Goal: Task Accomplishment & Management: Use online tool/utility

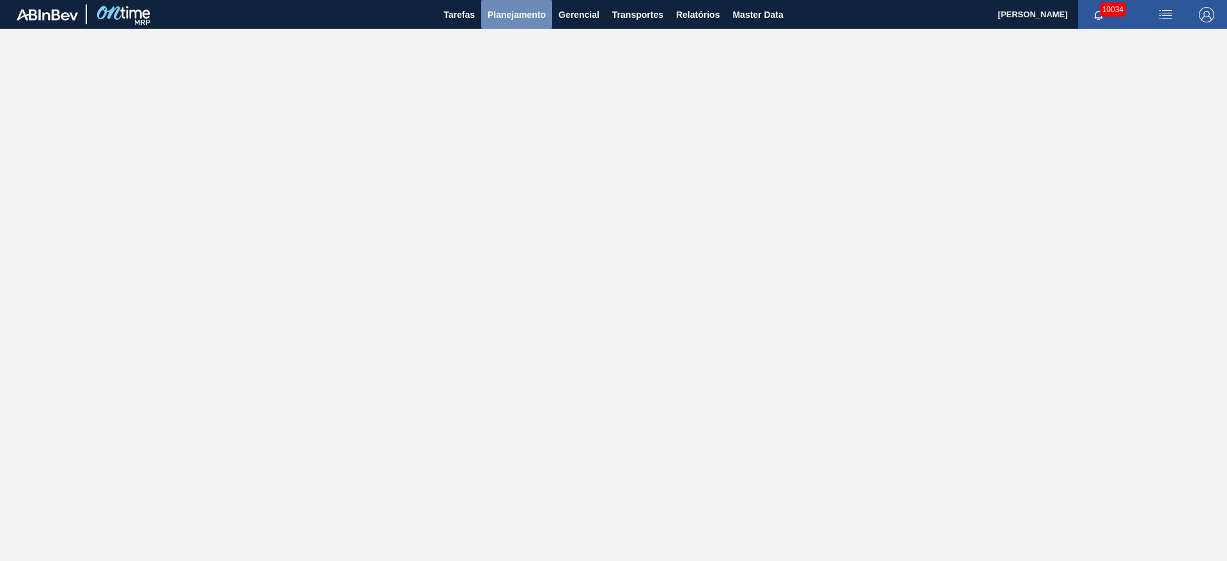
click at [513, 20] on span "Planejamento" at bounding box center [517, 14] width 58 height 15
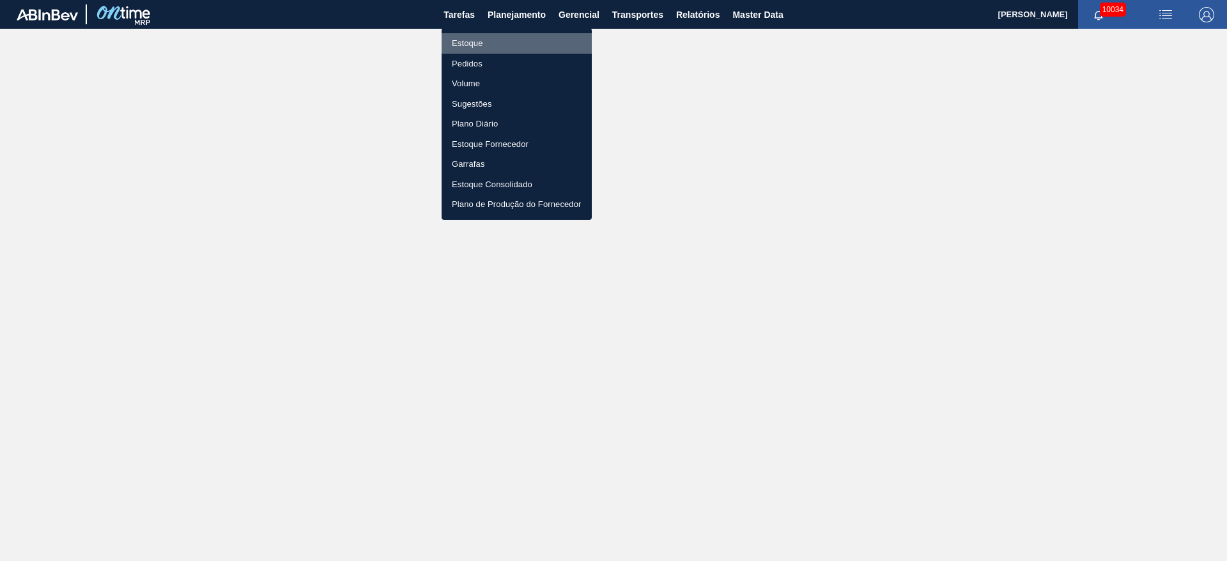
click at [512, 45] on li "Estoque" at bounding box center [517, 43] width 150 height 20
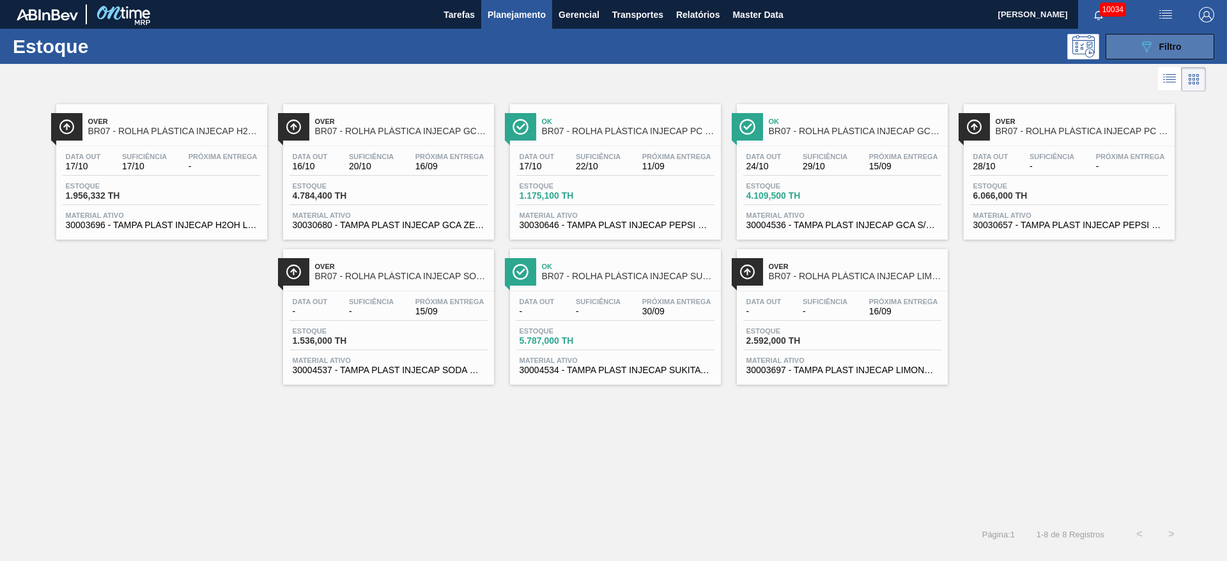
click at [1144, 40] on icon "089F7B8B-B2A5-4AFE-B5C0-19BA573D28AC" at bounding box center [1146, 46] width 15 height 15
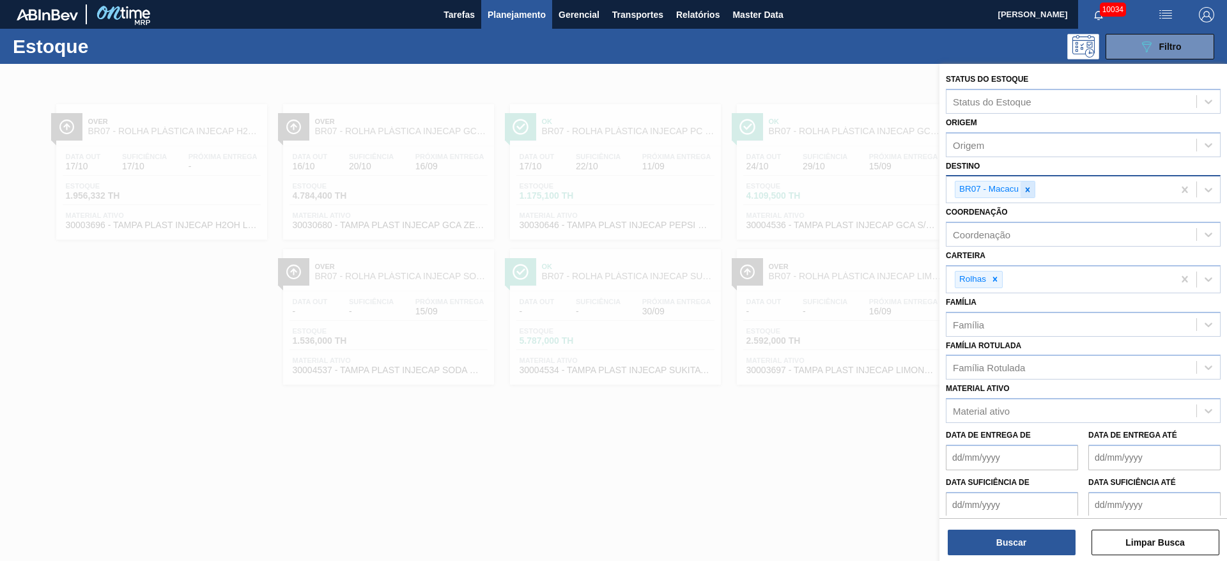
click at [1026, 194] on icon at bounding box center [1027, 189] width 9 height 9
type input "4"
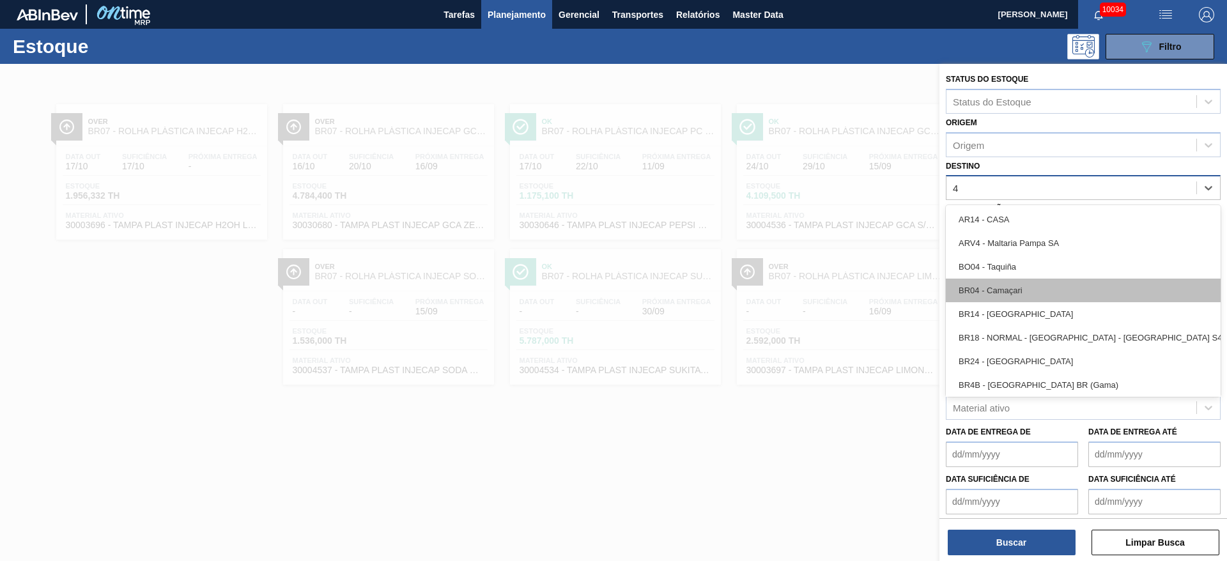
click at [1005, 293] on div "BR04 - Camaçari" at bounding box center [1083, 291] width 275 height 24
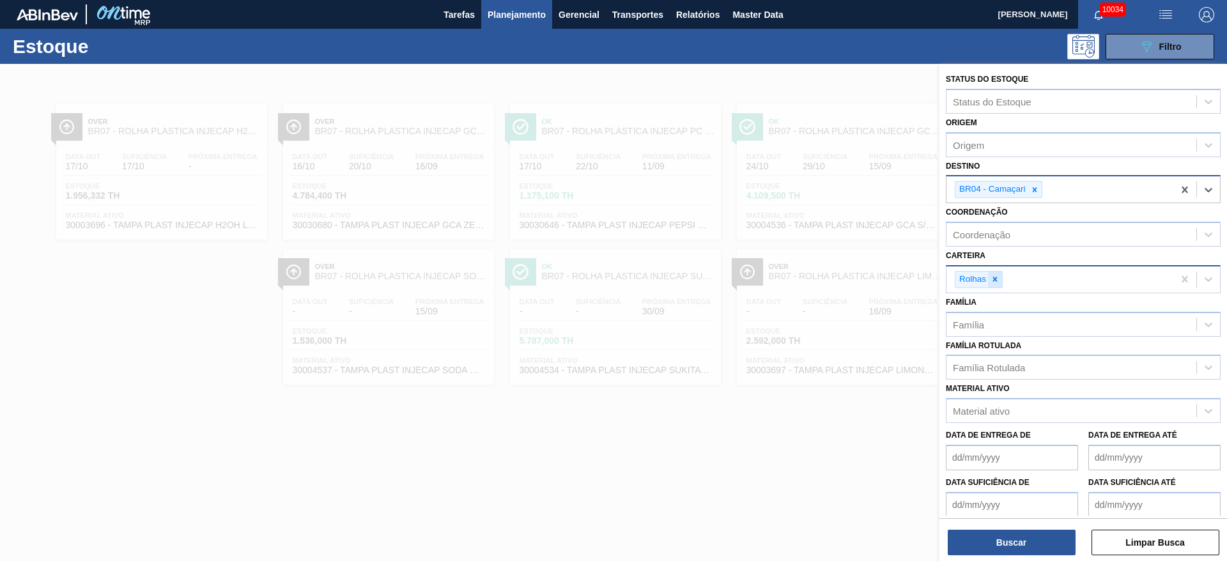
click at [989, 280] on div at bounding box center [995, 280] width 14 height 16
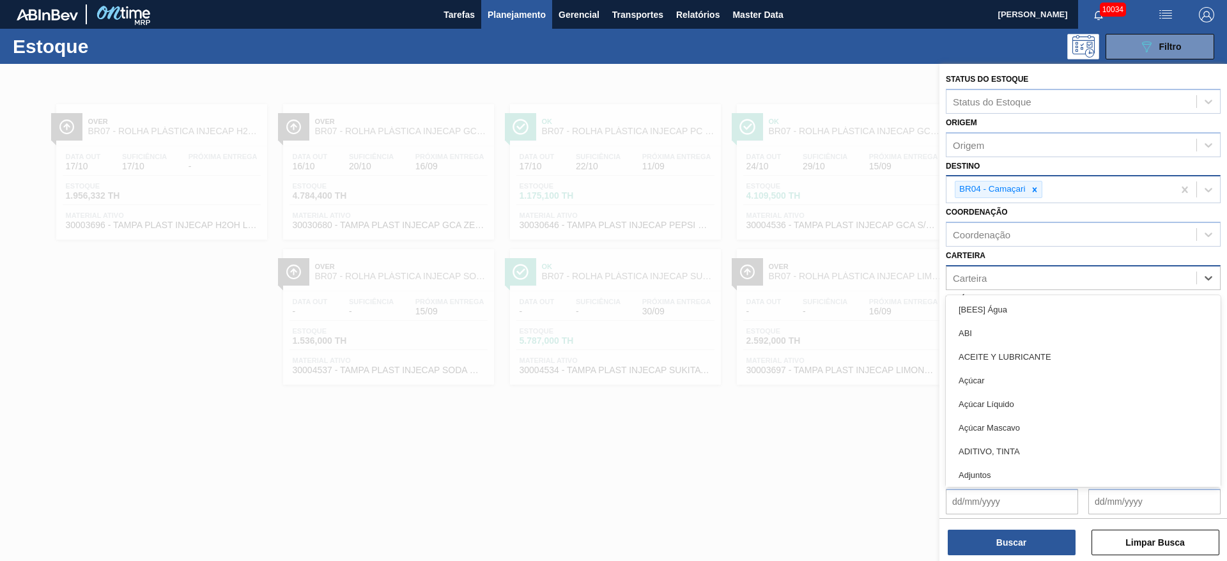
click at [989, 280] on div "Carteira" at bounding box center [1071, 277] width 250 height 19
type input "ki"
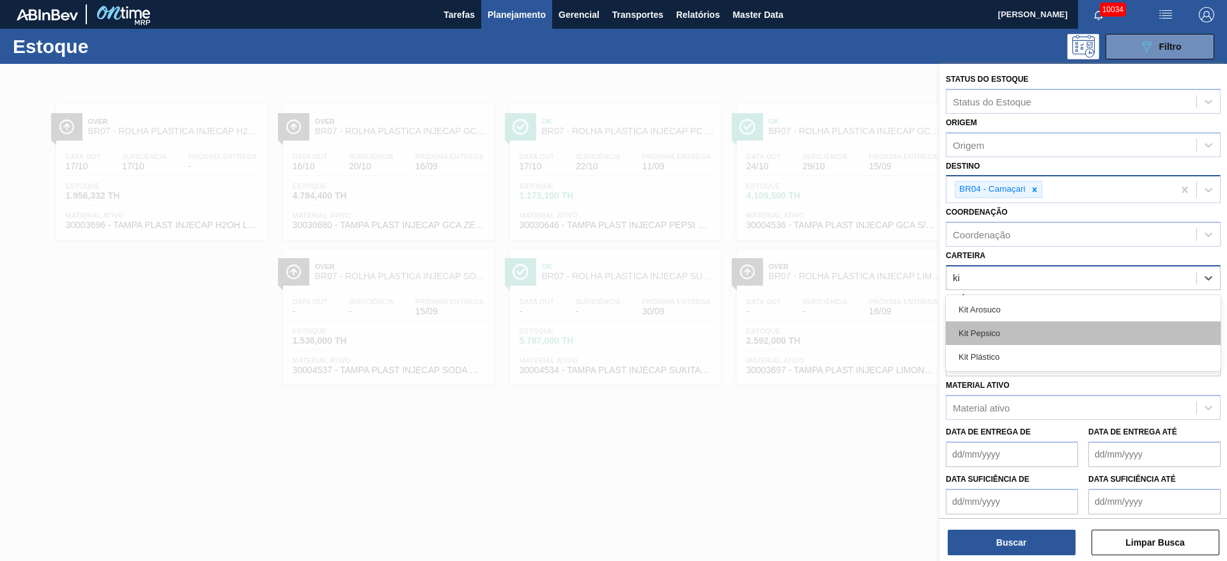
click at [1015, 327] on div "Kit Pepsico" at bounding box center [1083, 333] width 275 height 24
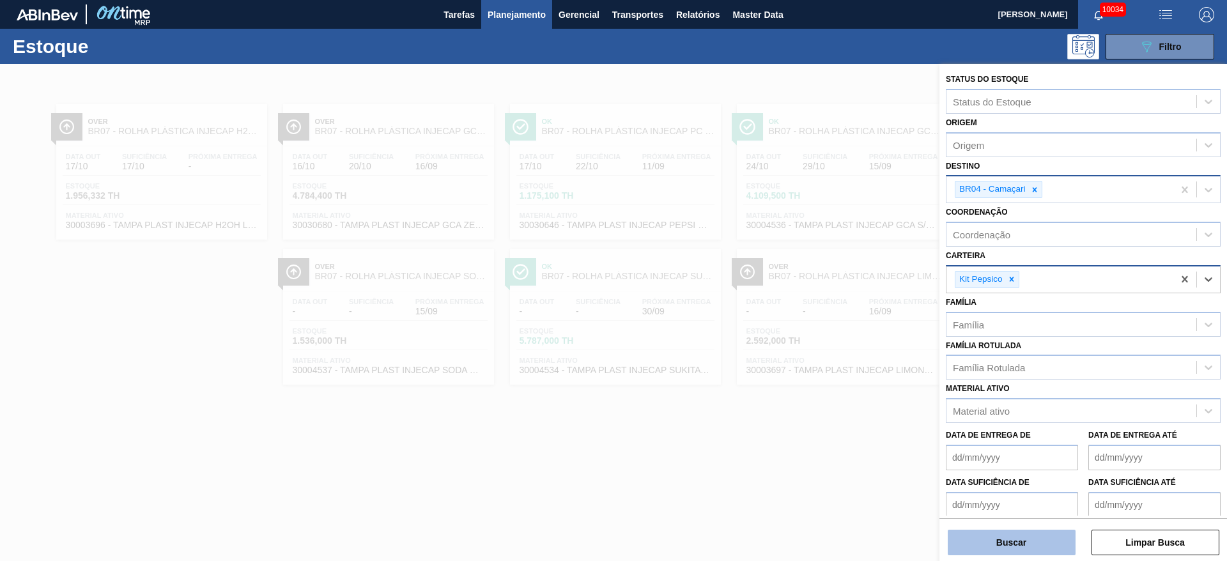
click at [990, 534] on button "Buscar" at bounding box center [1012, 543] width 128 height 26
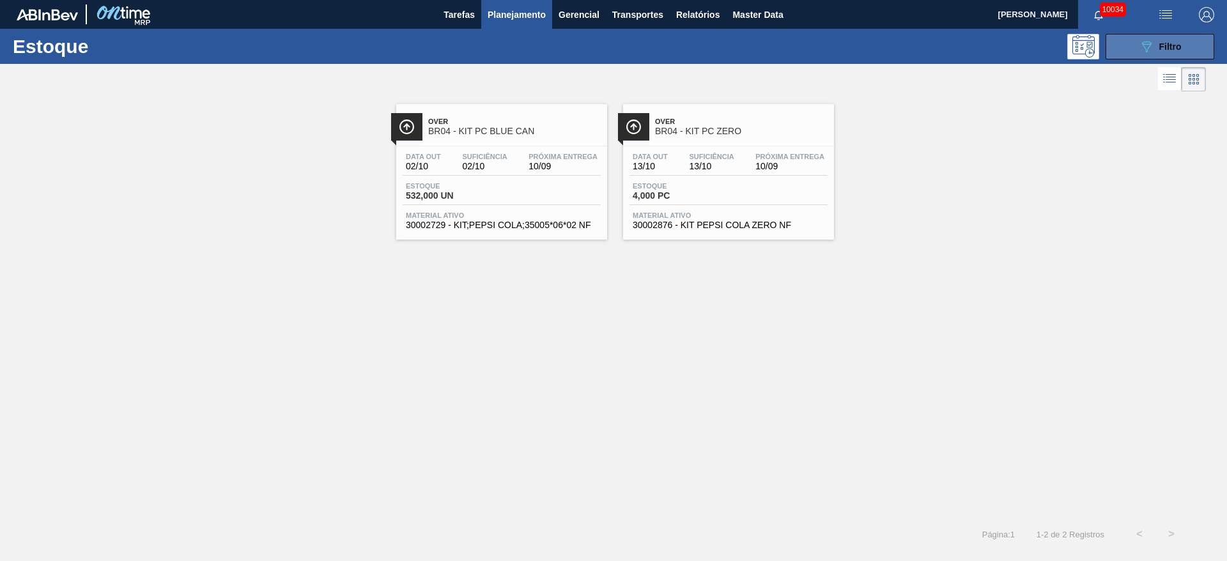
click at [1119, 51] on button "089F7B8B-B2A5-4AFE-B5C0-19BA573D28AC Filtro" at bounding box center [1159, 47] width 109 height 26
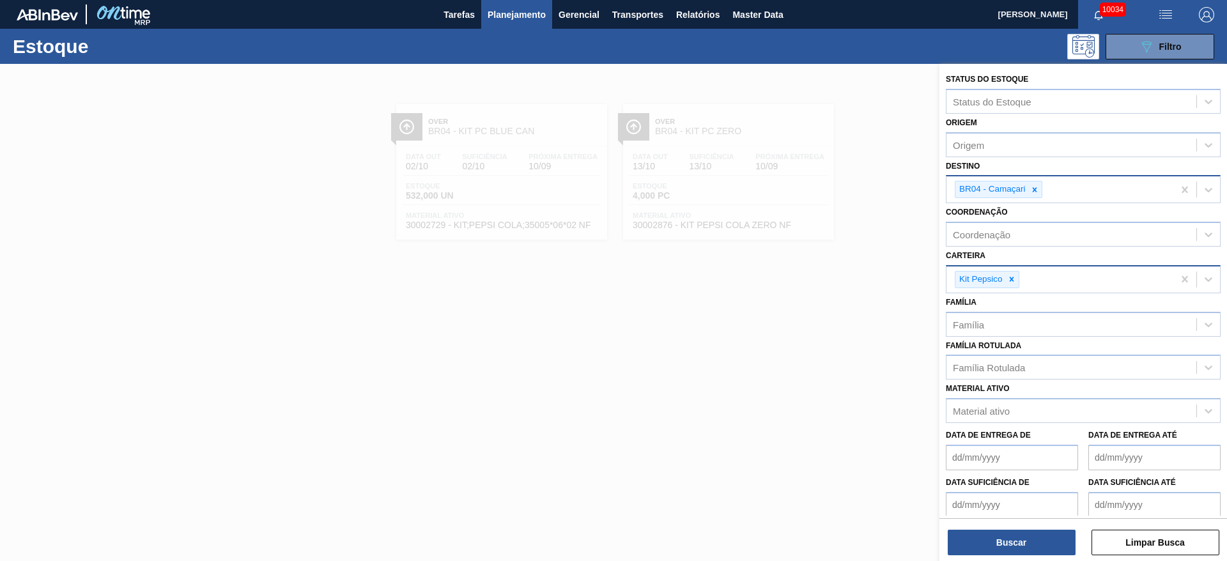
click at [1033, 189] on icon at bounding box center [1034, 189] width 9 height 9
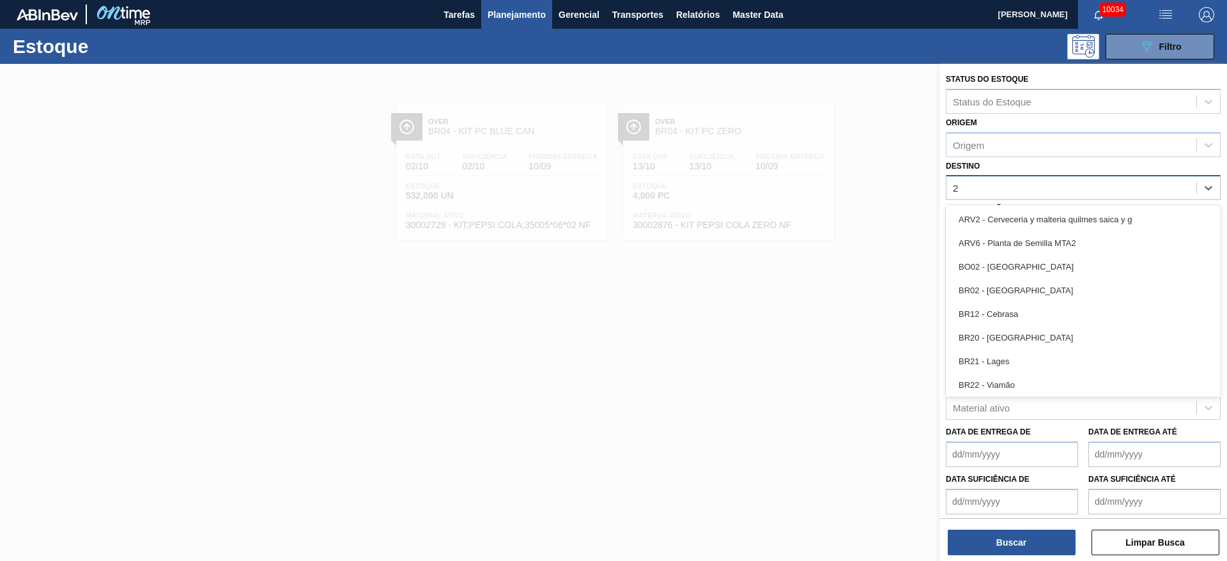
type input "22"
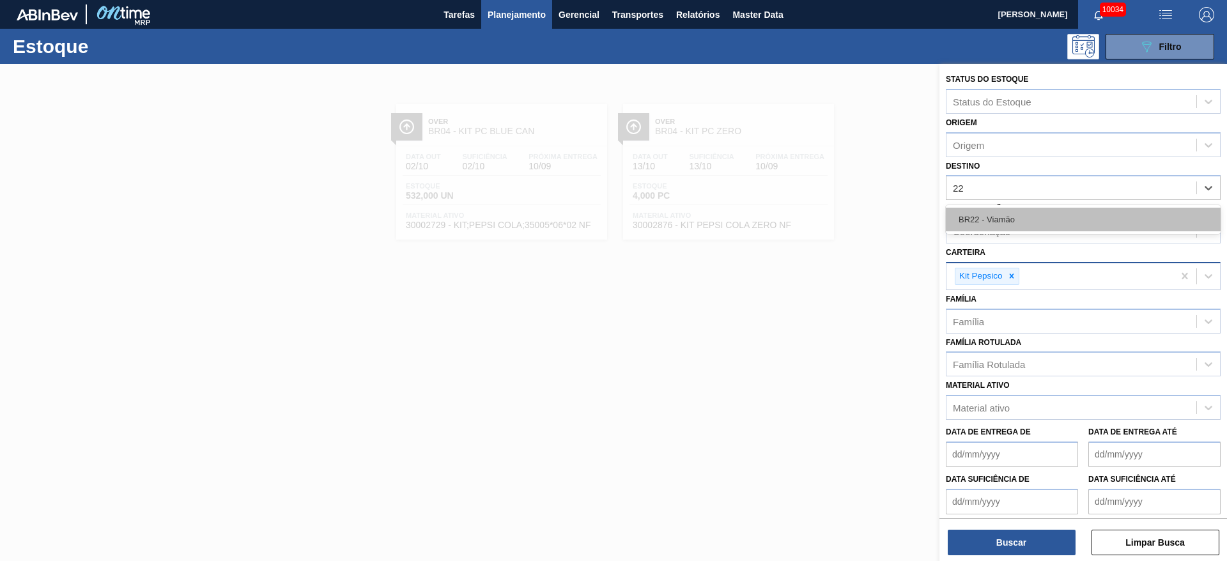
click at [1024, 213] on div "BR22 - Viamão" at bounding box center [1083, 220] width 275 height 24
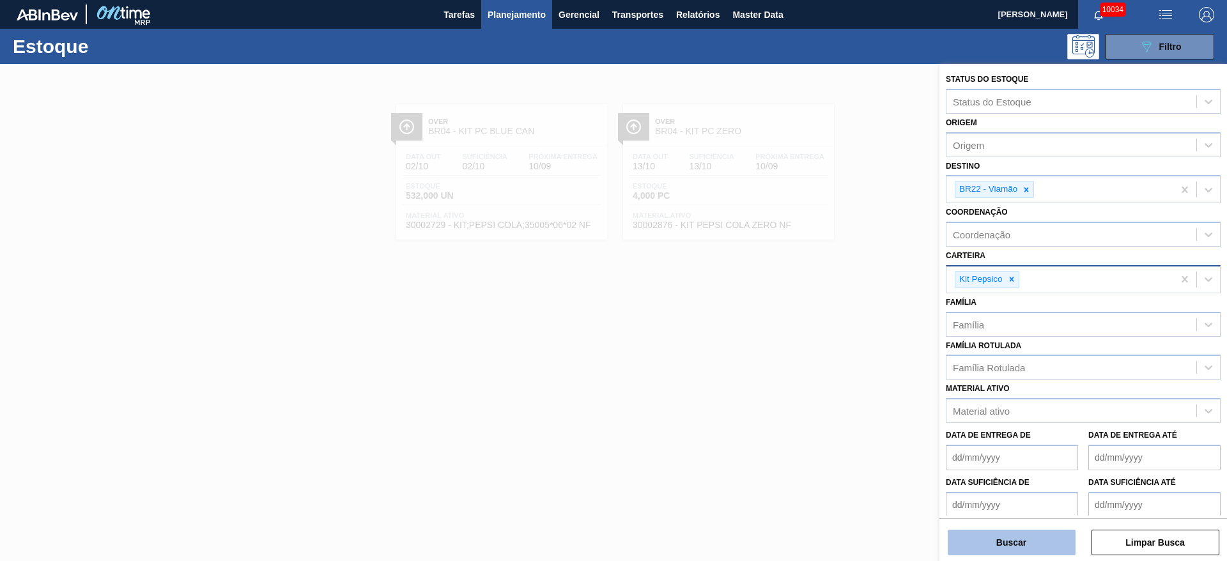
click at [1027, 545] on button "Buscar" at bounding box center [1012, 543] width 128 height 26
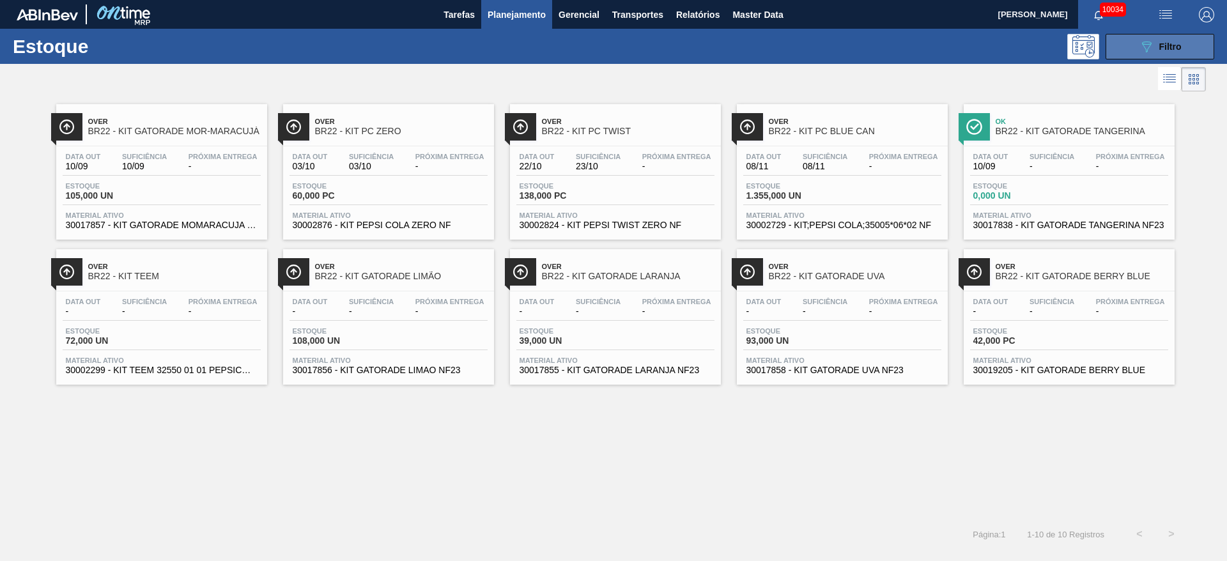
click at [1128, 42] on button "089F7B8B-B2A5-4AFE-B5C0-19BA573D28AC Filtro" at bounding box center [1159, 47] width 109 height 26
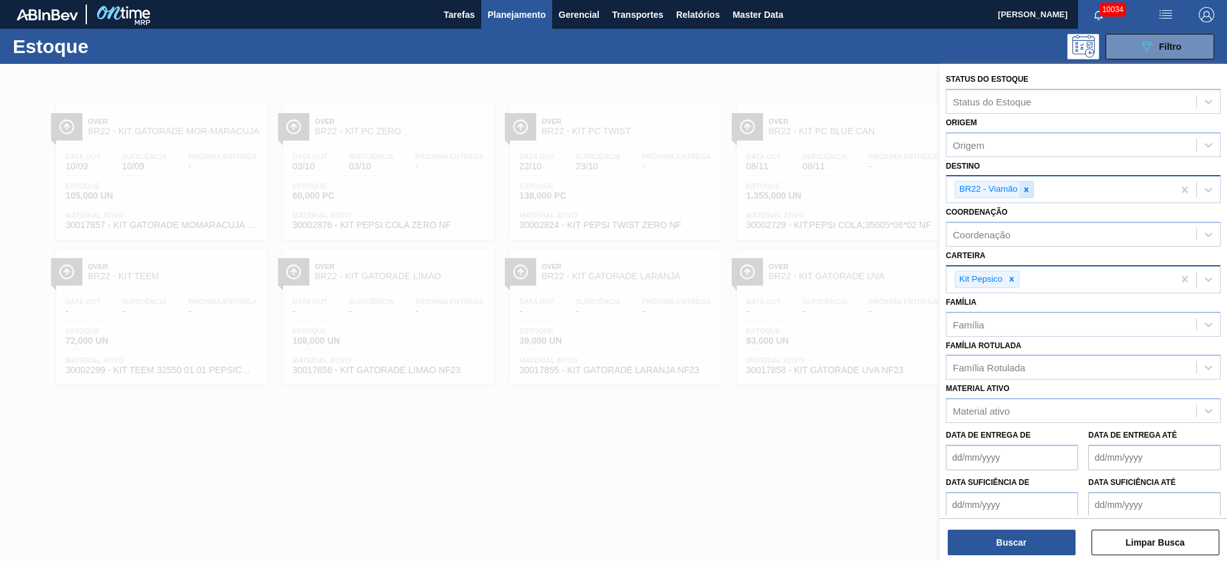
click at [1024, 185] on icon at bounding box center [1026, 189] width 9 height 9
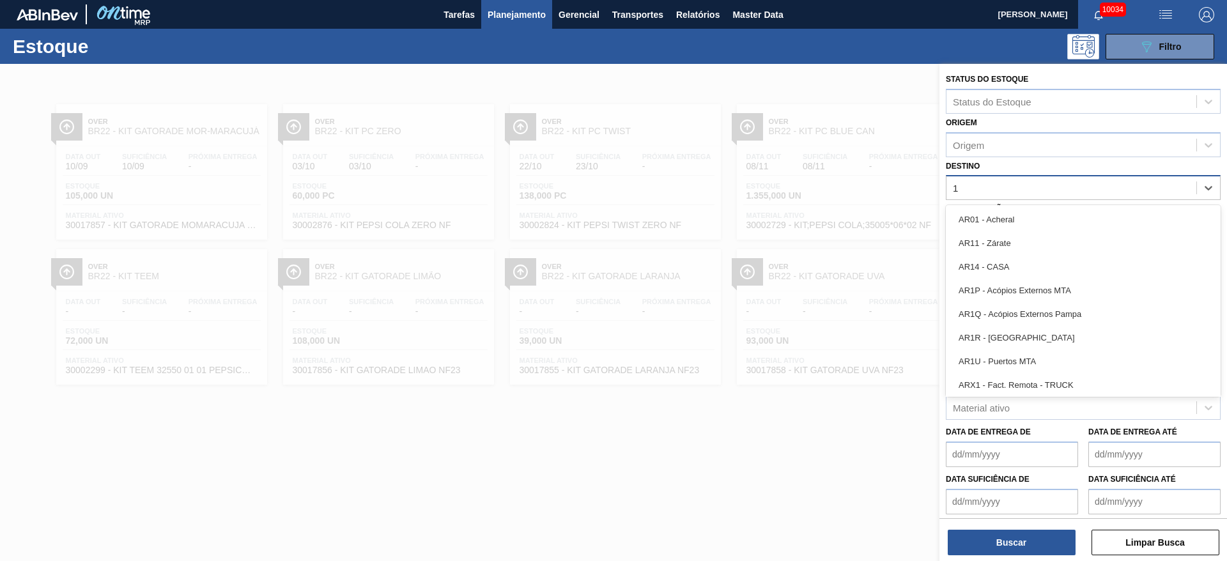
type input "15"
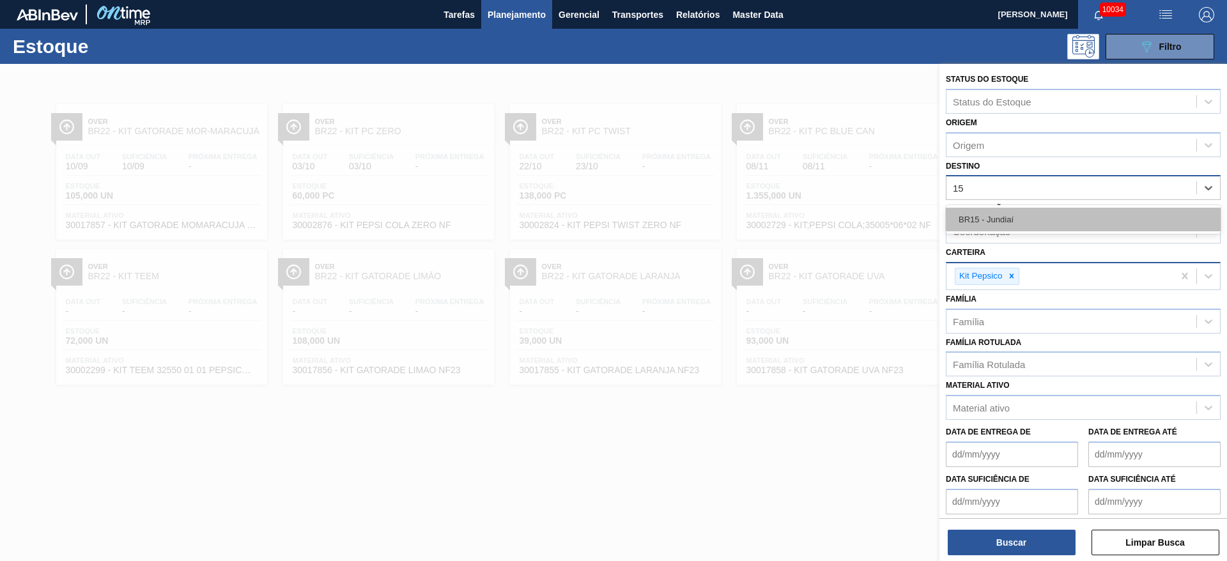
click at [1022, 220] on div "BR15 - Jundiaí" at bounding box center [1083, 220] width 275 height 24
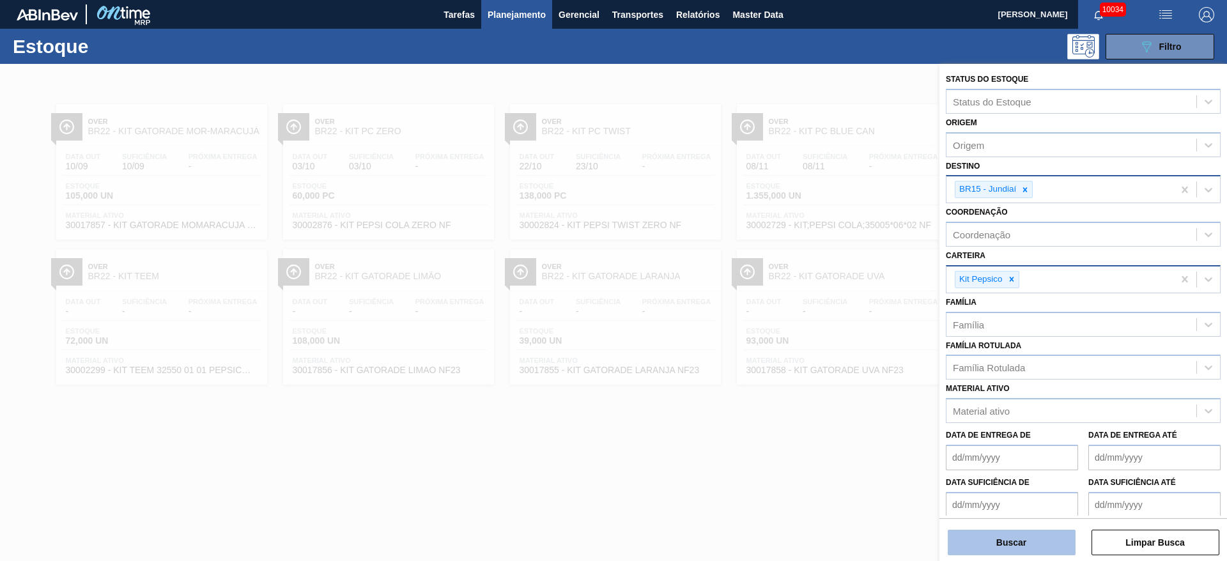
click at [1029, 535] on button "Buscar" at bounding box center [1012, 543] width 128 height 26
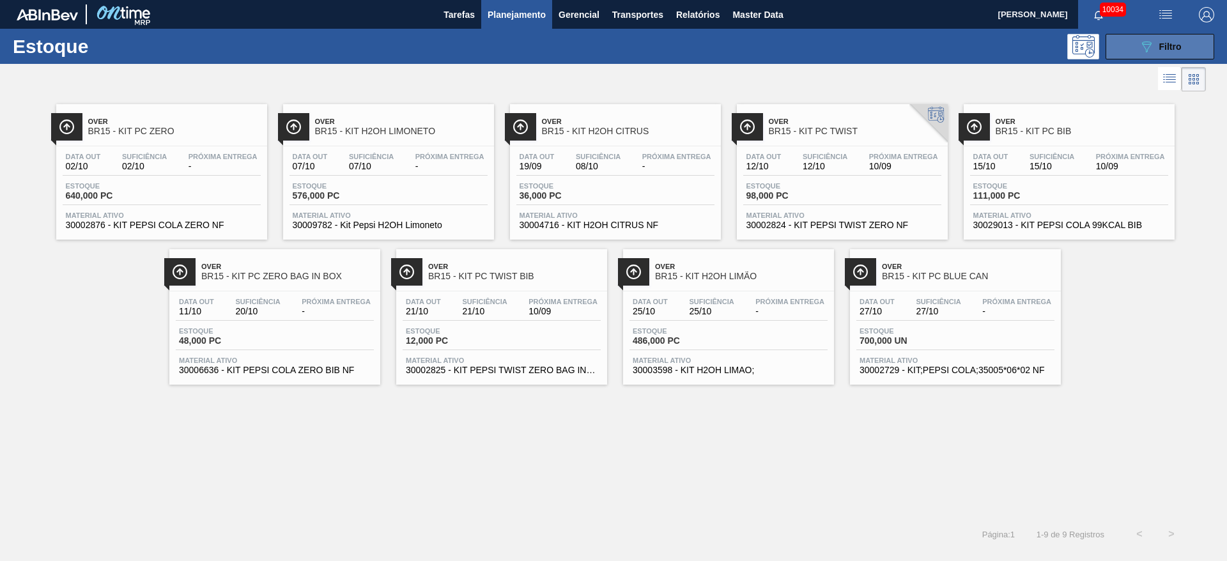
click at [1142, 46] on icon "089F7B8B-B2A5-4AFE-B5C0-19BA573D28AC" at bounding box center [1146, 46] width 15 height 15
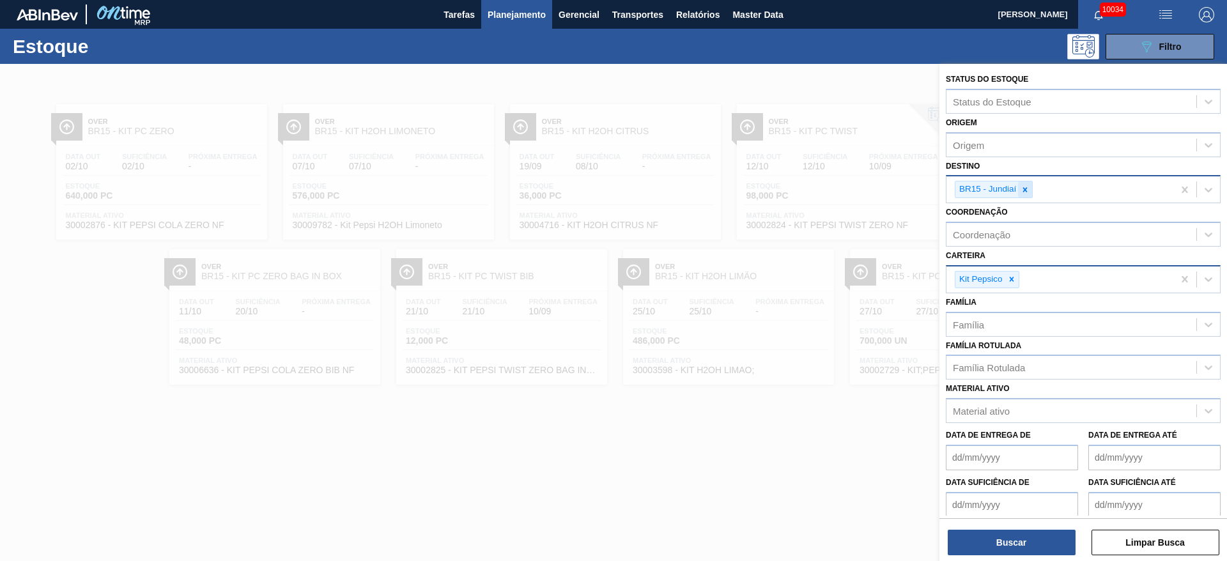
click at [1027, 189] on icon at bounding box center [1024, 189] width 9 height 9
type input "2"
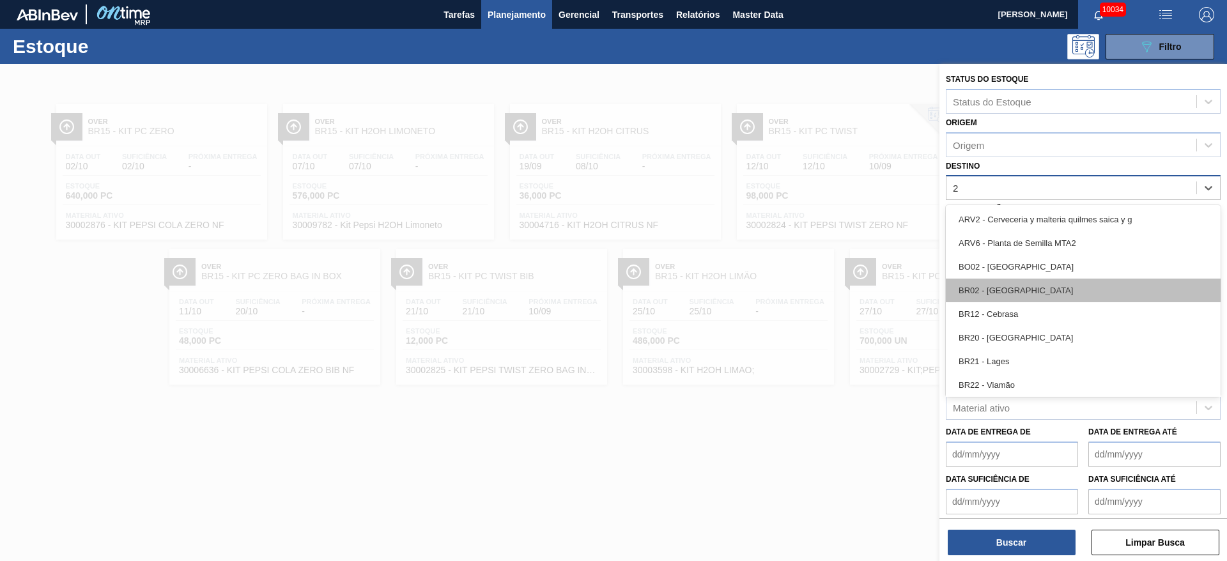
click at [1015, 291] on div "BR02 - [GEOGRAPHIC_DATA]" at bounding box center [1083, 291] width 275 height 24
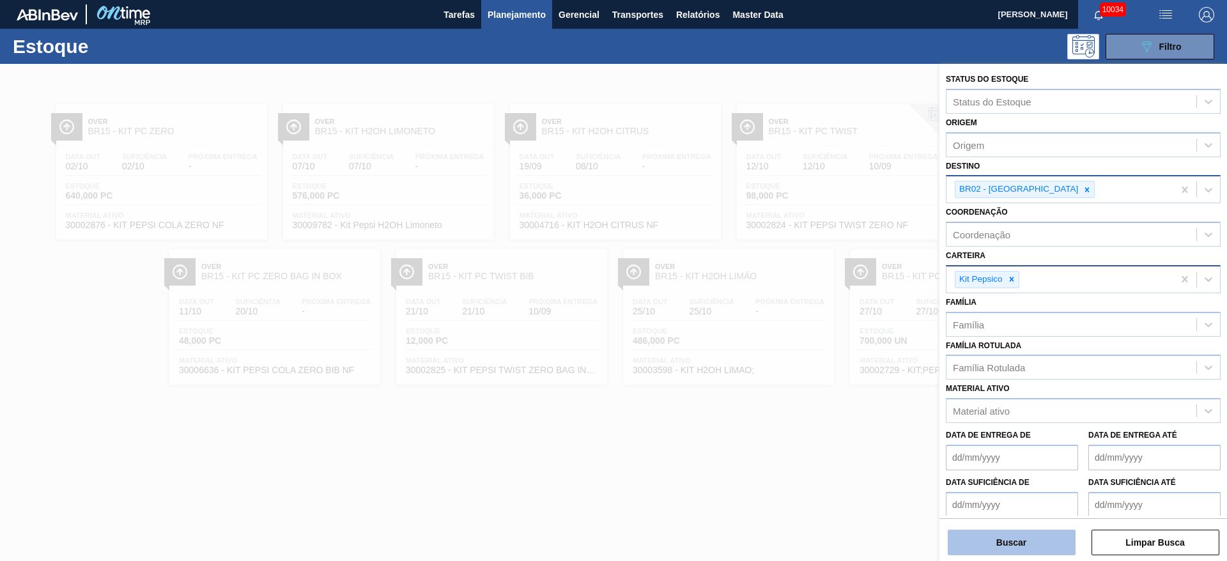
click at [1022, 535] on button "Buscar" at bounding box center [1012, 543] width 128 height 26
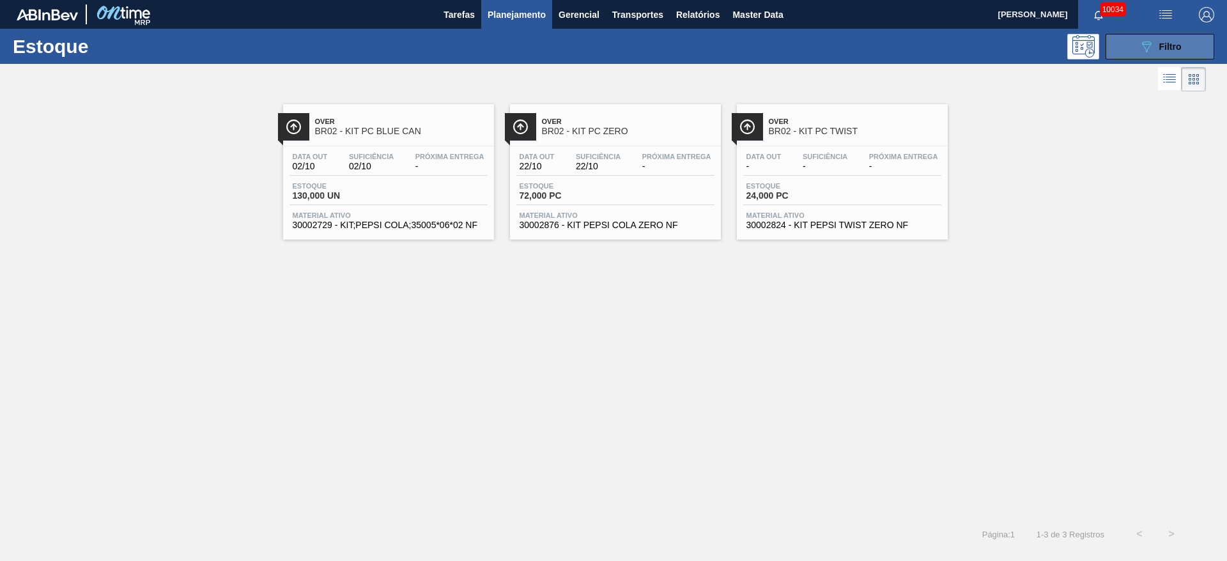
click at [1139, 39] on icon "089F7B8B-B2A5-4AFE-B5C0-19BA573D28AC" at bounding box center [1146, 46] width 15 height 15
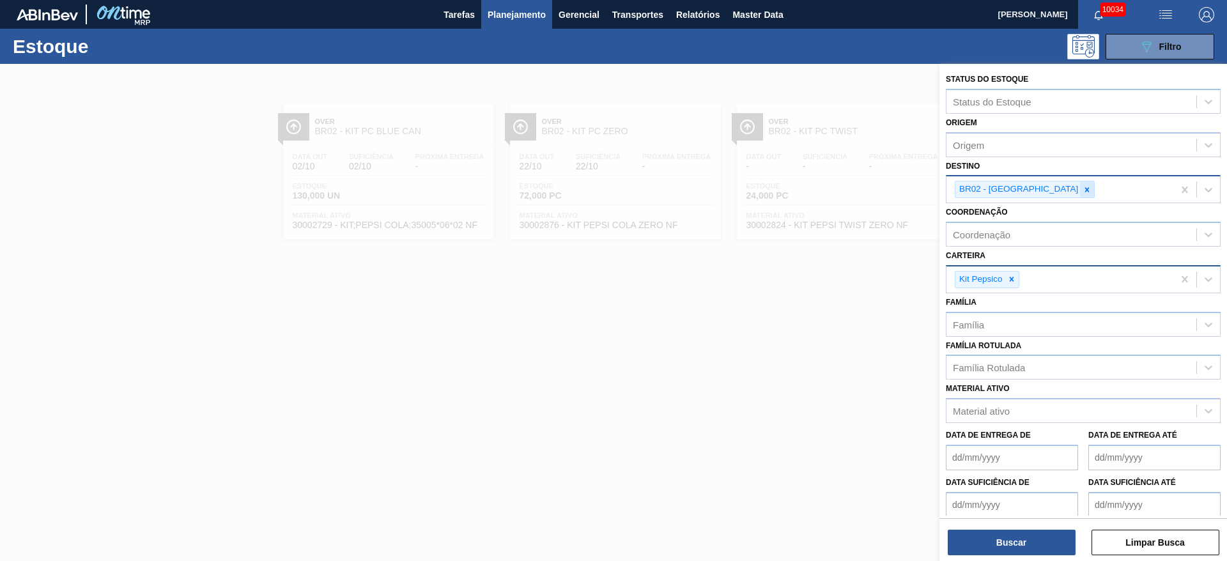
click at [1085, 187] on icon at bounding box center [1087, 189] width 4 height 4
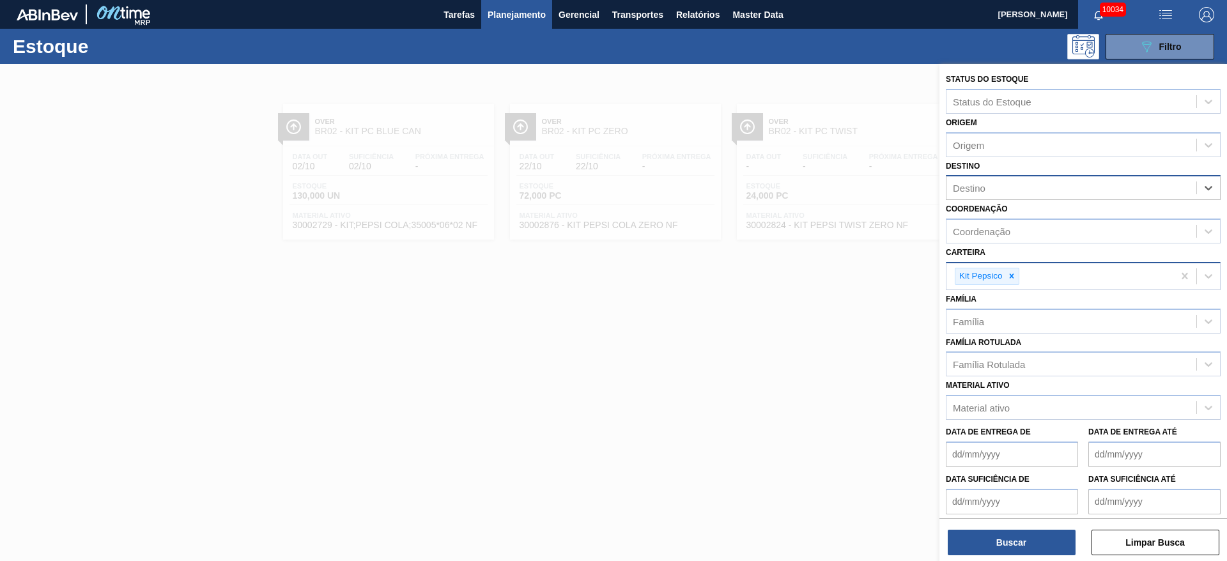
click at [1026, 187] on div "Destino" at bounding box center [1071, 188] width 250 height 19
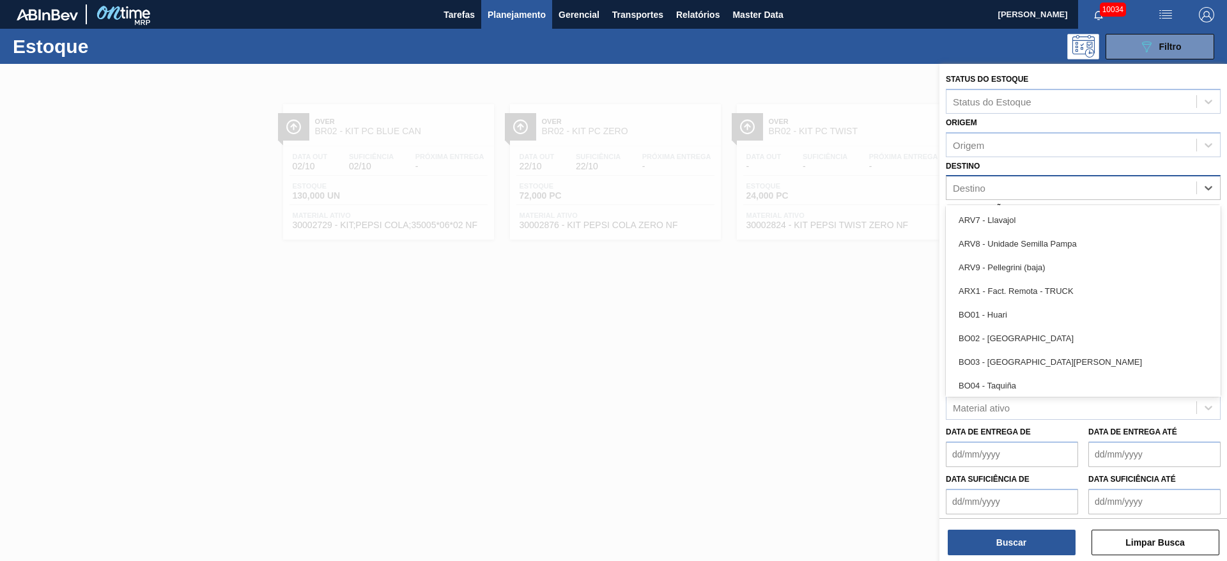
scroll to position [575, 0]
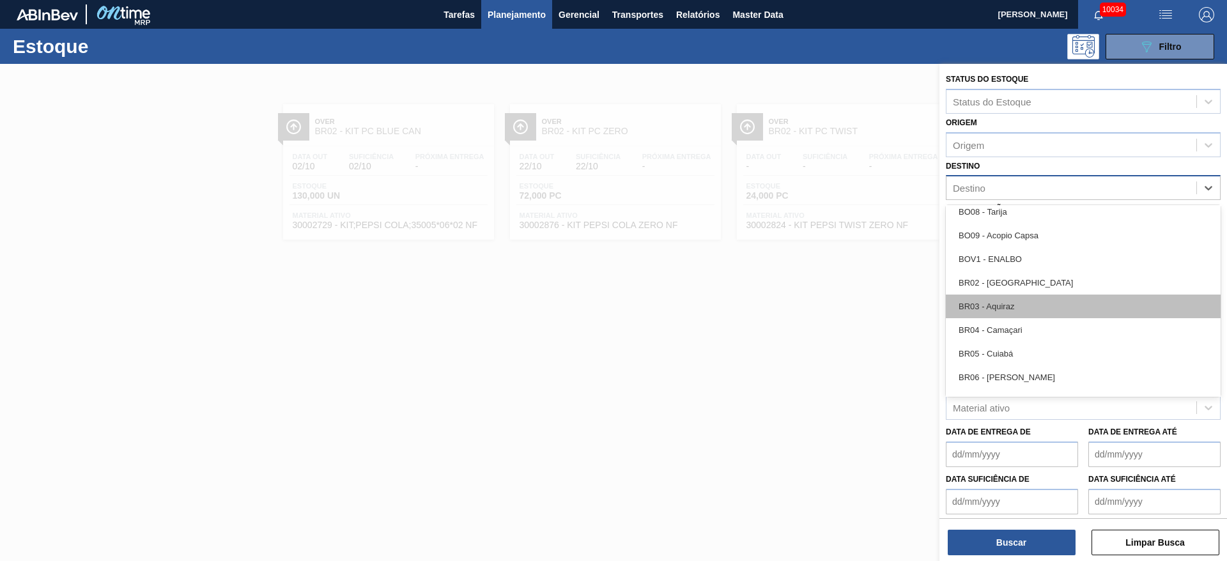
click at [1038, 302] on div "BR03 - Aquiraz" at bounding box center [1083, 307] width 275 height 24
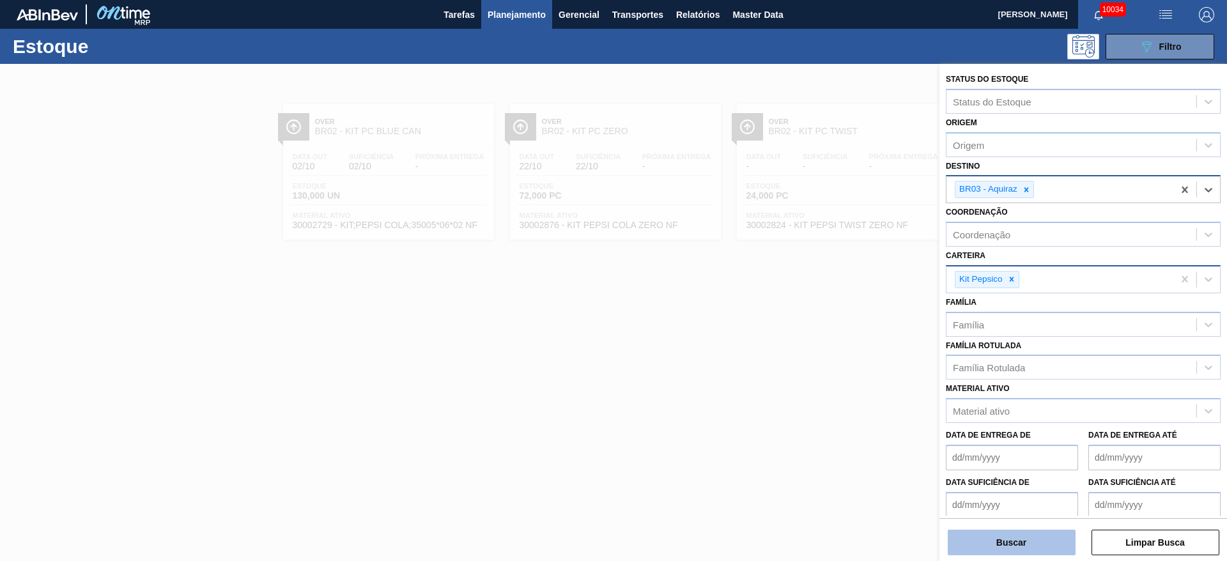
click at [997, 546] on button "Buscar" at bounding box center [1012, 543] width 128 height 26
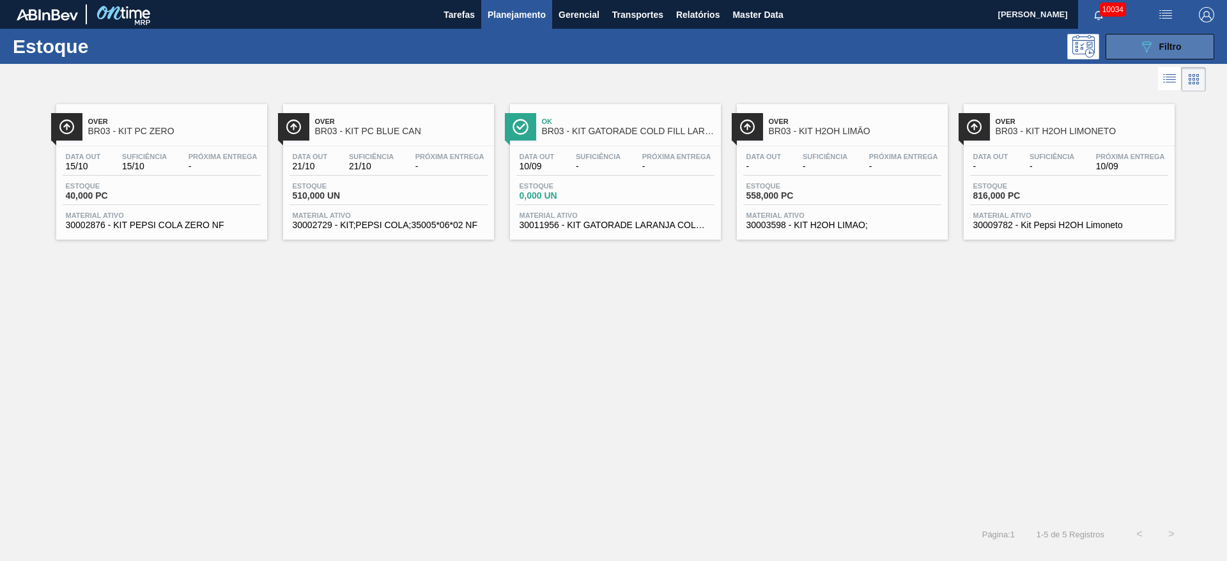
drag, startPoint x: 1136, startPoint y: 45, endPoint x: 1130, endPoint y: 43, distance: 6.7
click at [1134, 43] on button "089F7B8B-B2A5-4AFE-B5C0-19BA573D28AC Filtro" at bounding box center [1159, 47] width 109 height 26
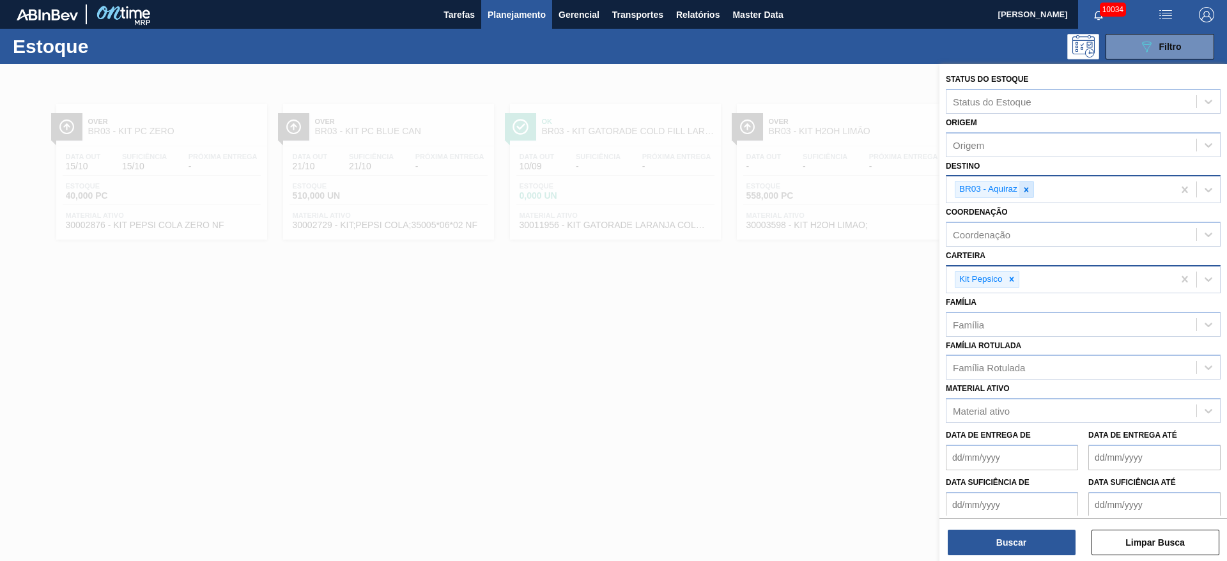
click at [1033, 194] on div at bounding box center [1026, 189] width 14 height 16
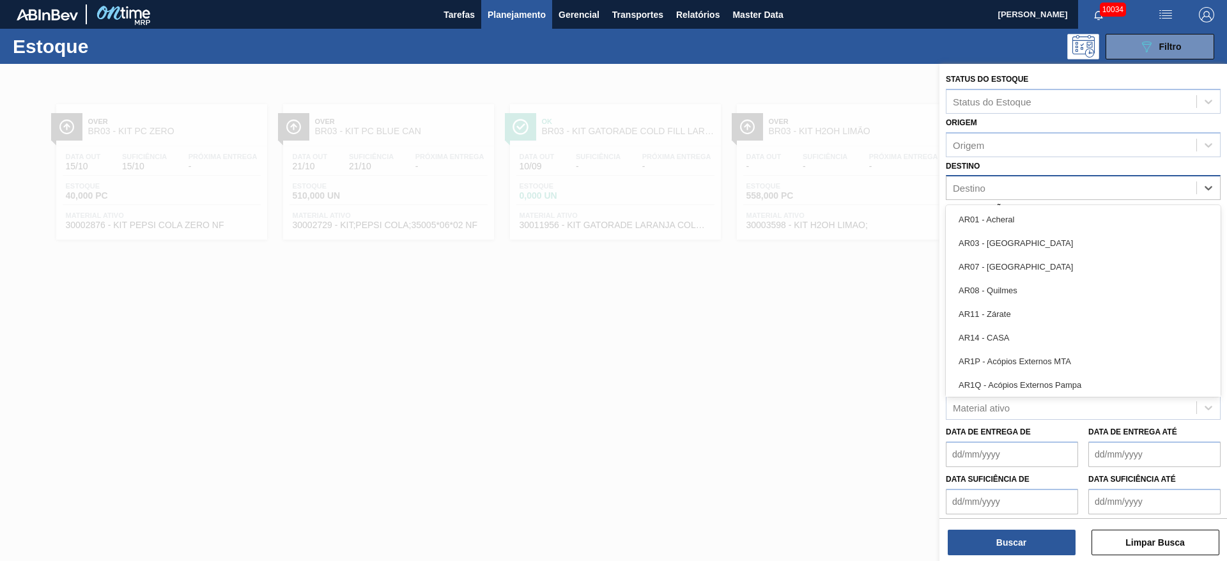
click at [1033, 194] on div "Destino" at bounding box center [1071, 188] width 250 height 19
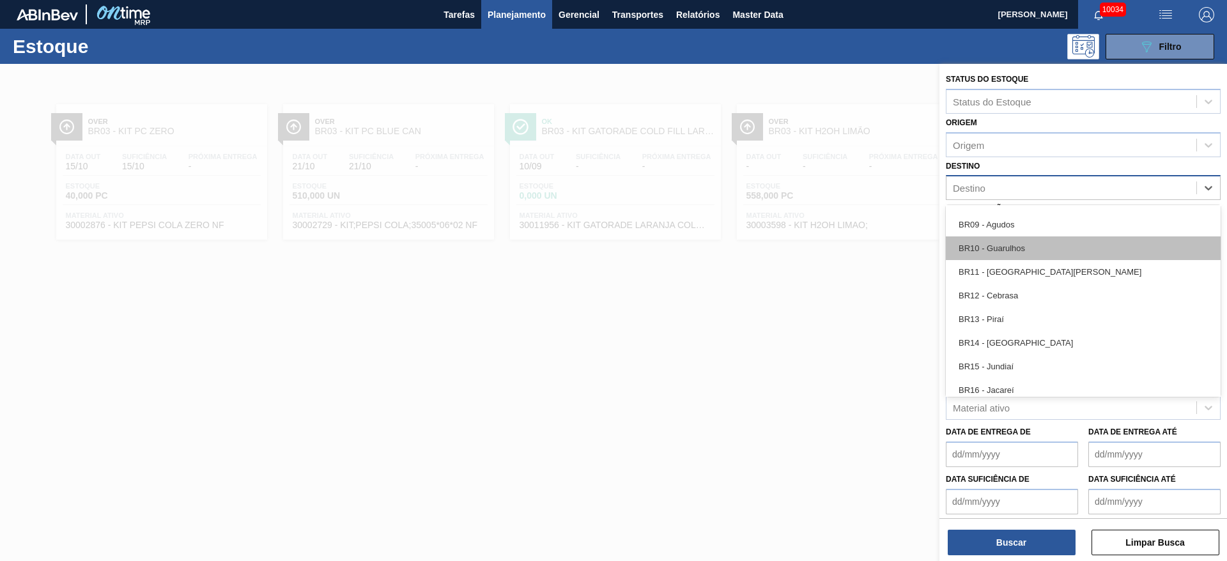
scroll to position [767, 0]
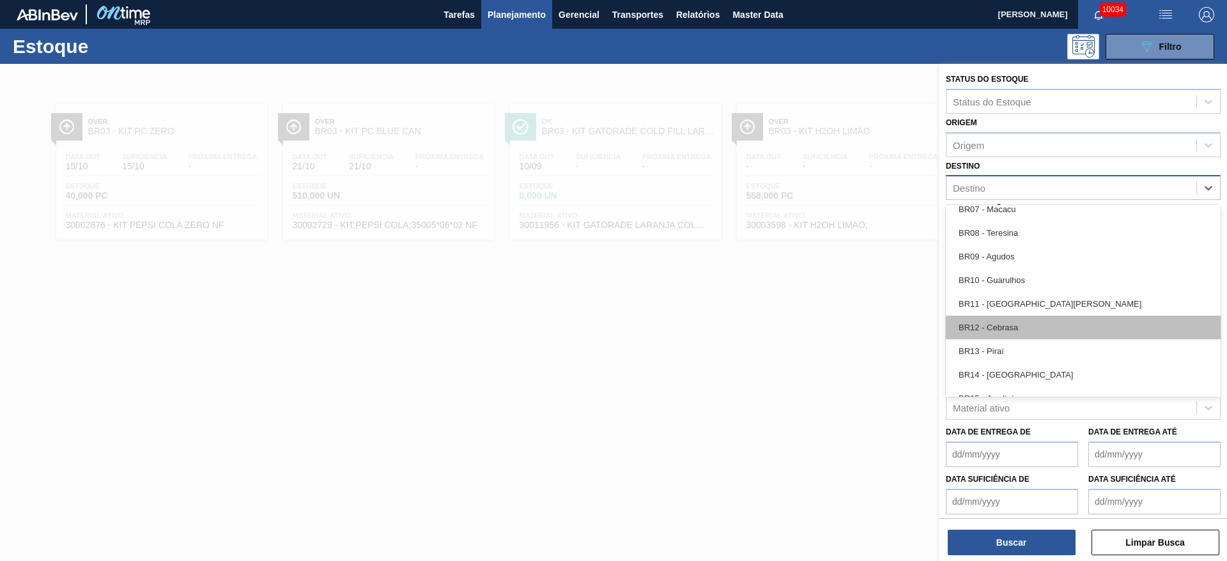
click at [1035, 318] on div "BR12 - Cebrasa" at bounding box center [1083, 328] width 275 height 24
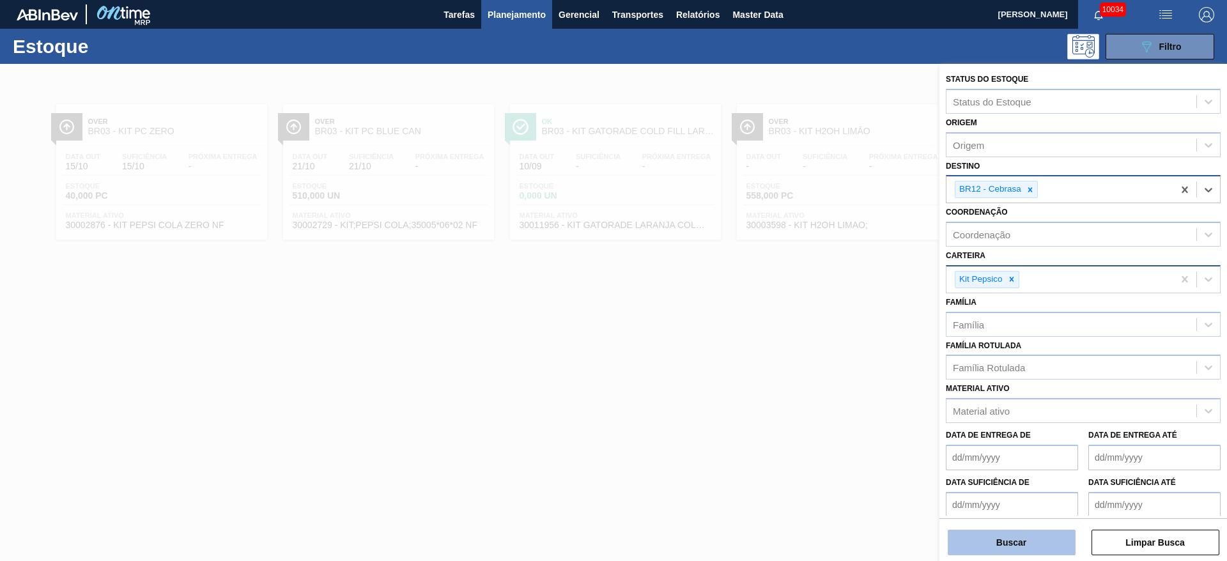
click at [1009, 539] on button "Buscar" at bounding box center [1012, 543] width 128 height 26
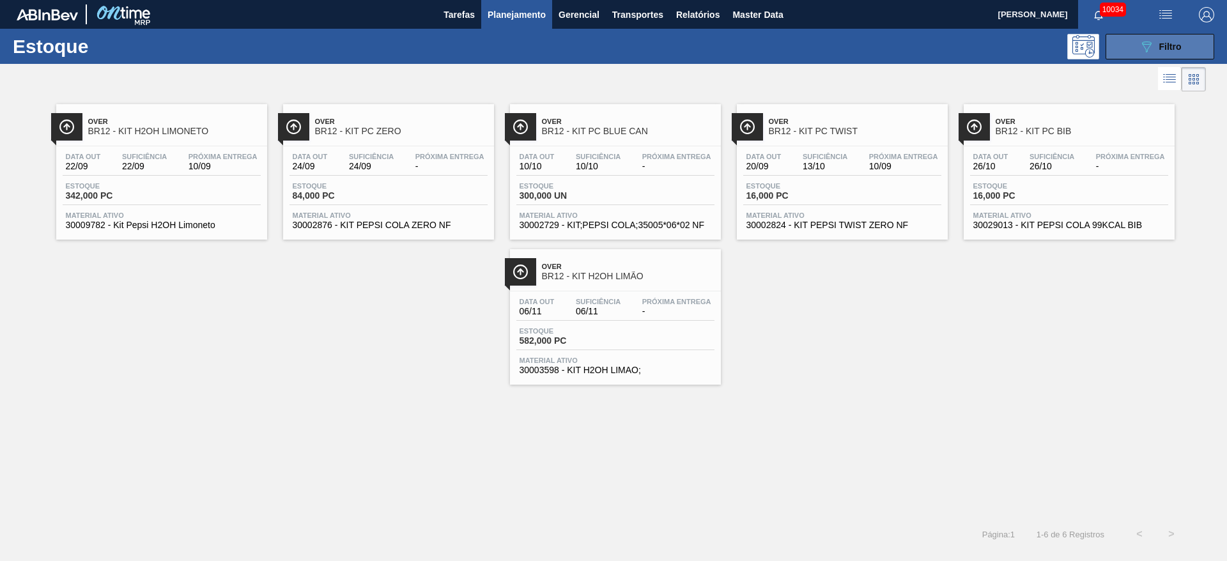
click at [1162, 42] on span "Filtro" at bounding box center [1170, 47] width 22 height 10
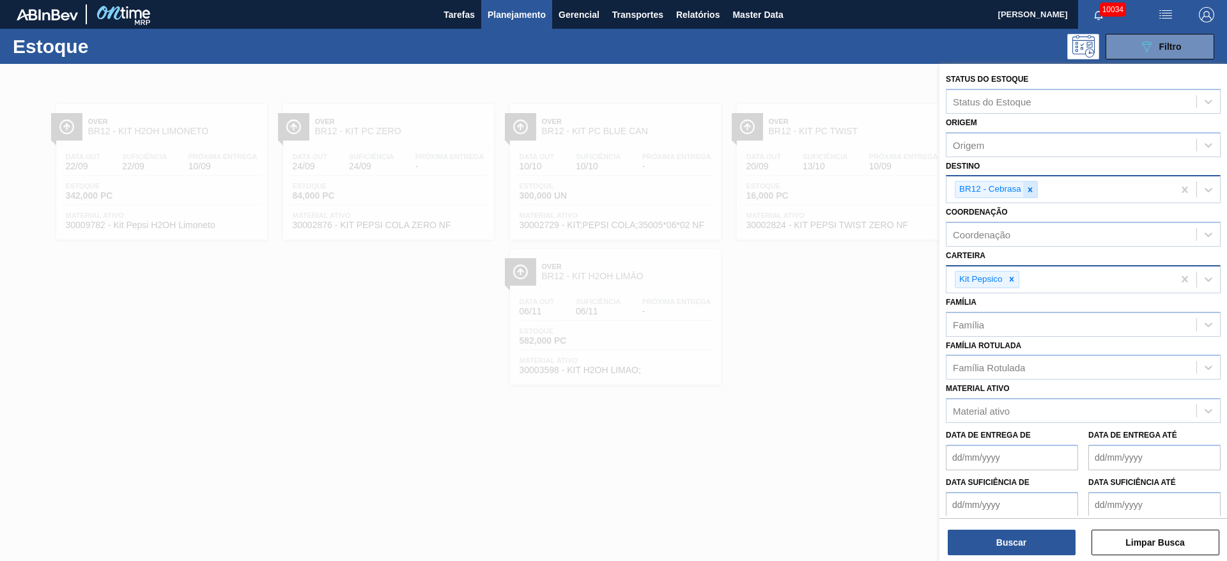
click at [1031, 186] on icon at bounding box center [1030, 189] width 9 height 9
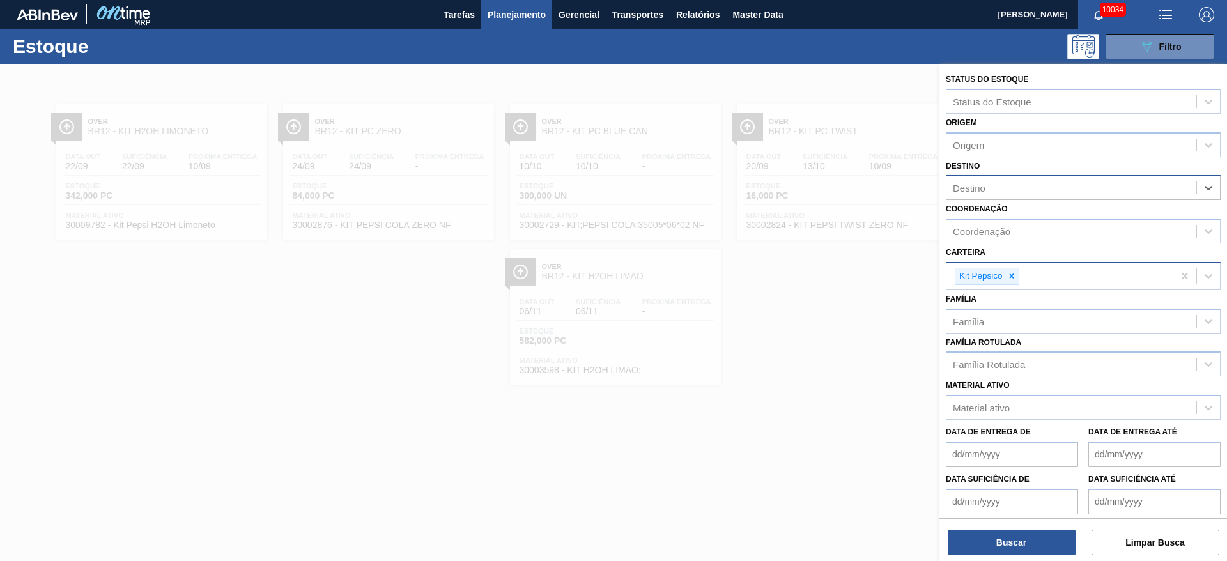
click at [313, 443] on div at bounding box center [613, 344] width 1227 height 561
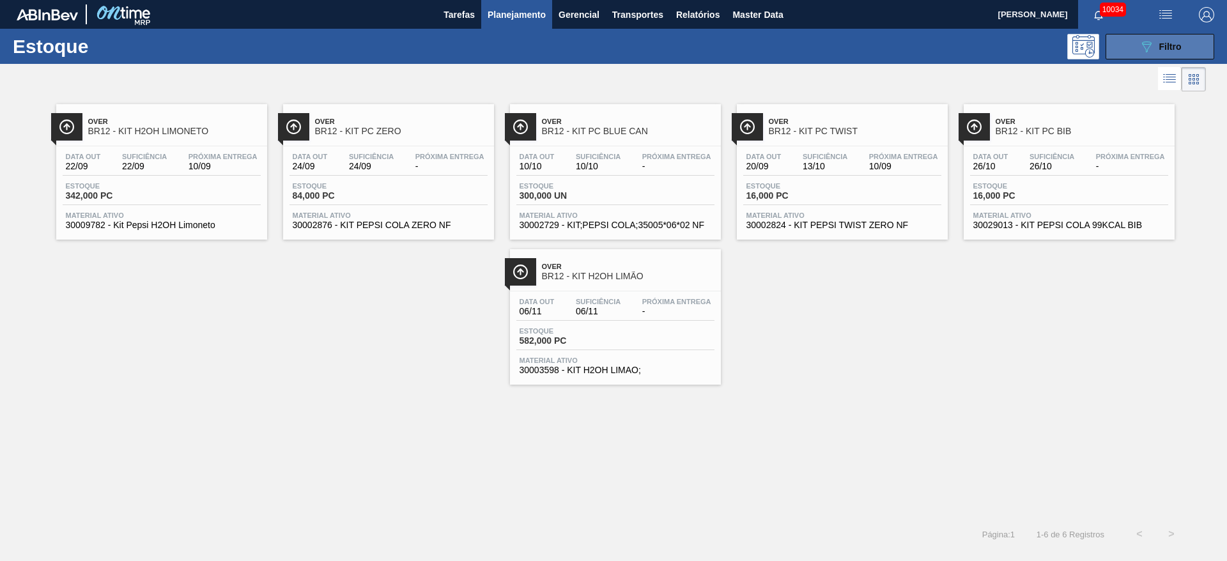
click at [1131, 34] on button "089F7B8B-B2A5-4AFE-B5C0-19BA573D28AC Filtro" at bounding box center [1159, 47] width 109 height 26
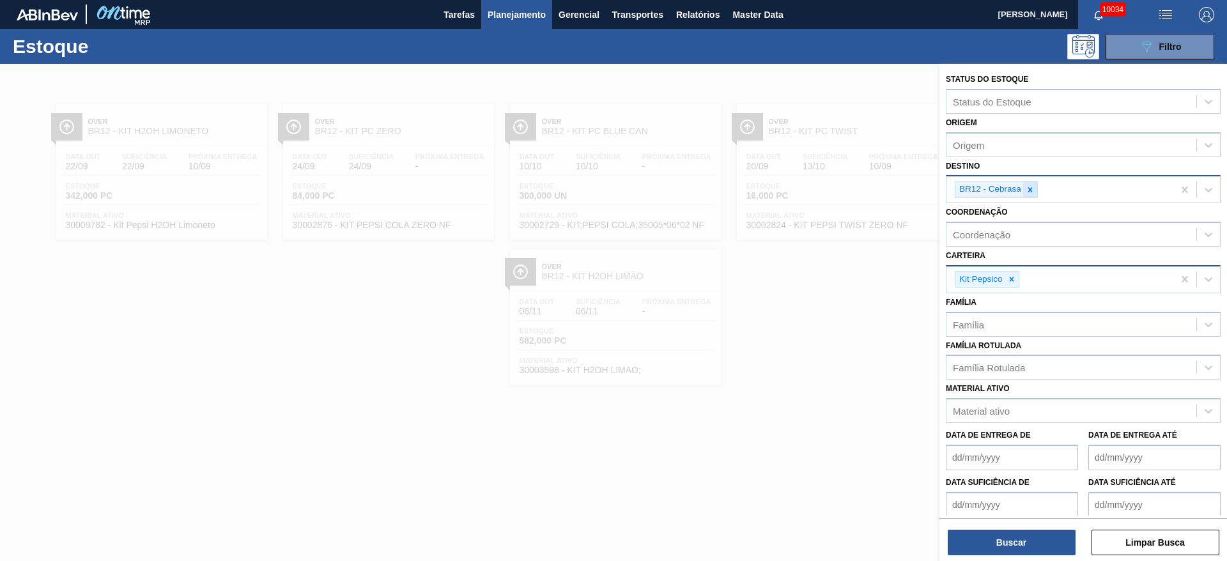
click at [1030, 194] on div at bounding box center [1030, 189] width 14 height 16
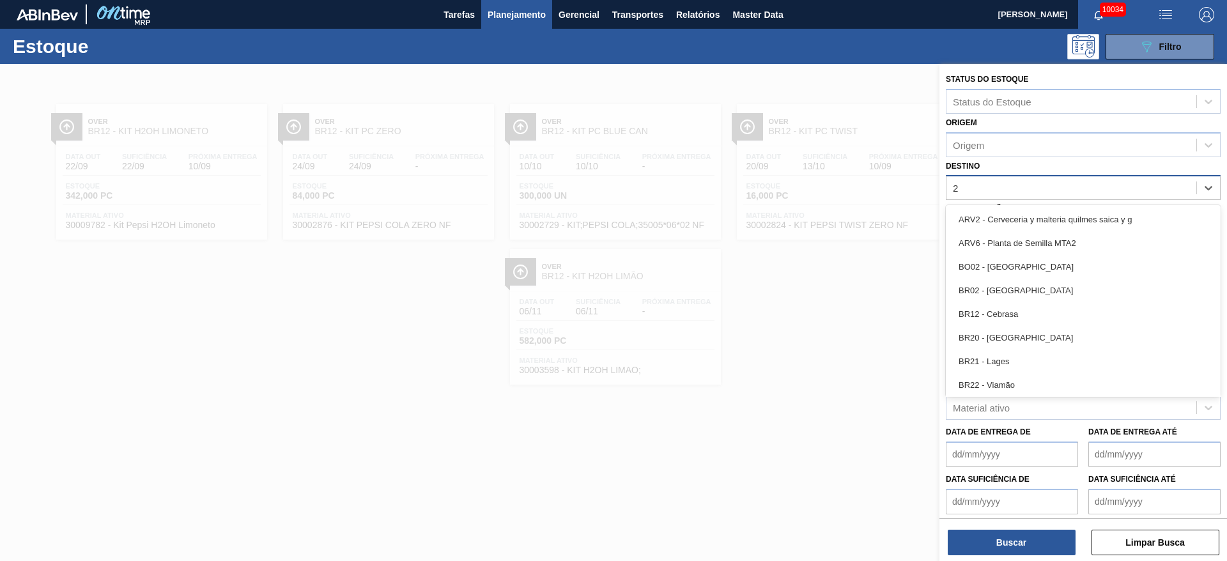
type input "27"
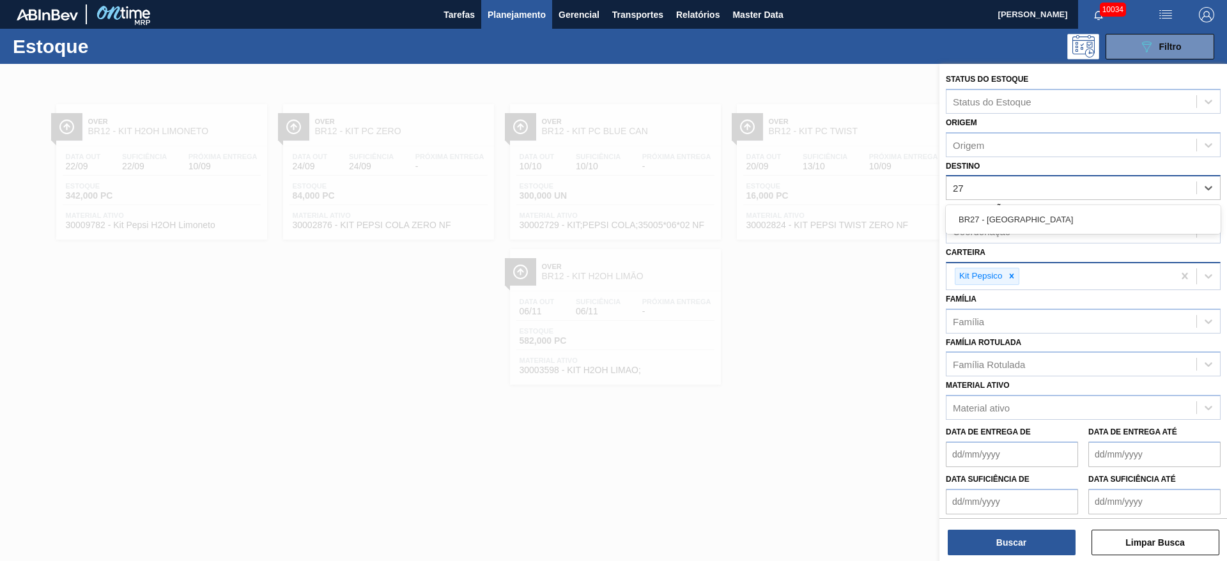
click at [1014, 222] on div "BR27 - Nova Minas" at bounding box center [1083, 220] width 275 height 24
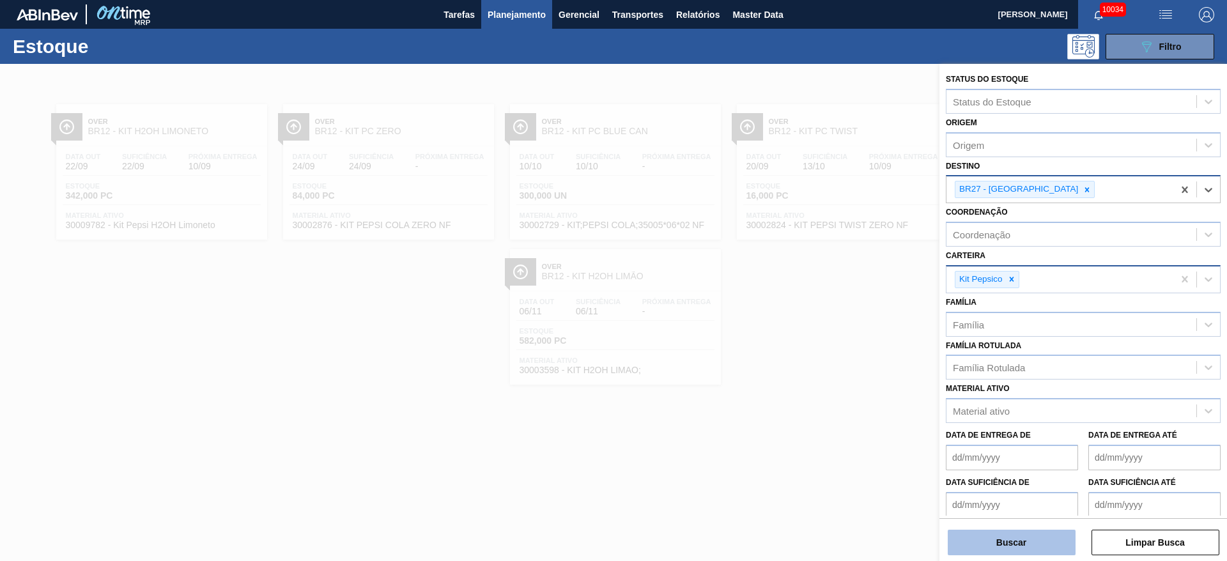
click at [1019, 534] on button "Buscar" at bounding box center [1012, 543] width 128 height 26
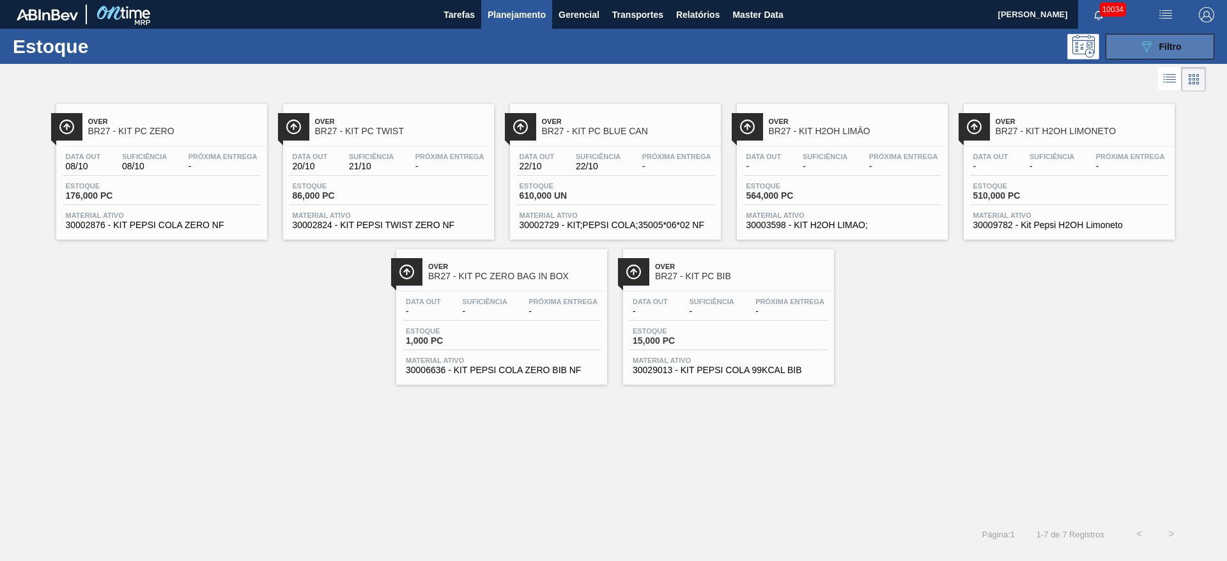
click at [1129, 52] on button "089F7B8B-B2A5-4AFE-B5C0-19BA573D28AC Filtro" at bounding box center [1159, 47] width 109 height 26
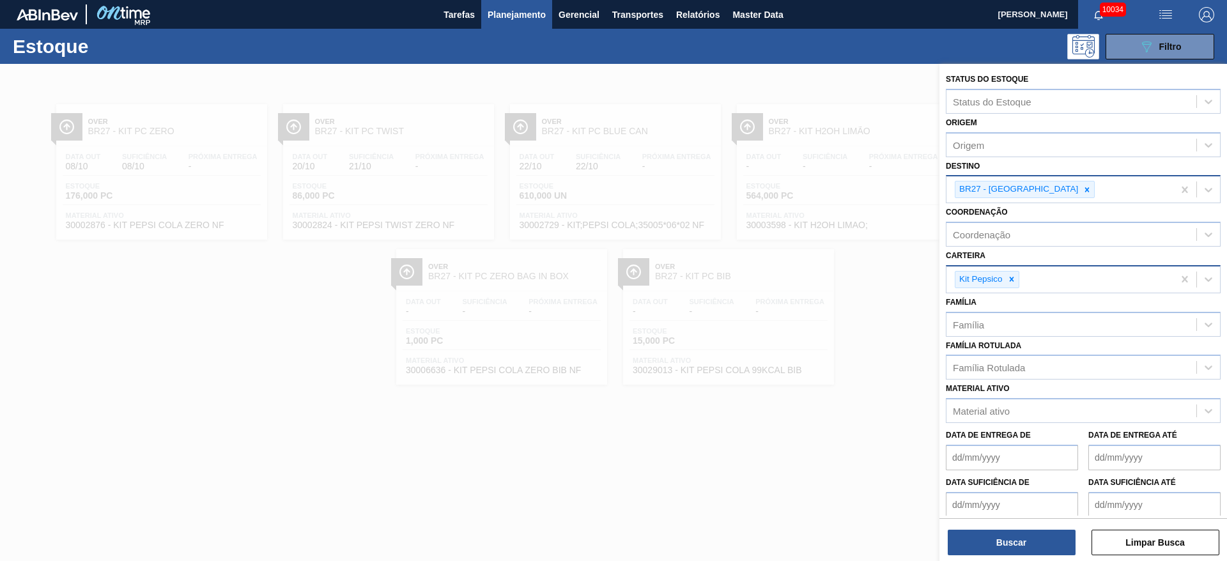
click at [1080, 190] on div at bounding box center [1087, 189] width 14 height 16
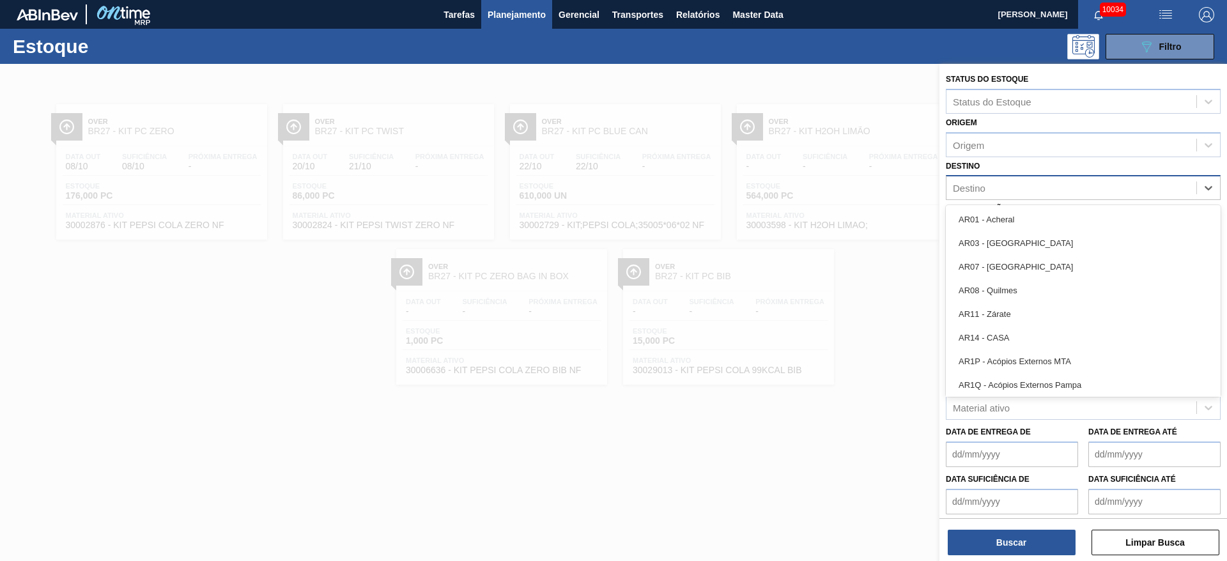
click at [1041, 190] on div "Destino" at bounding box center [1071, 188] width 250 height 19
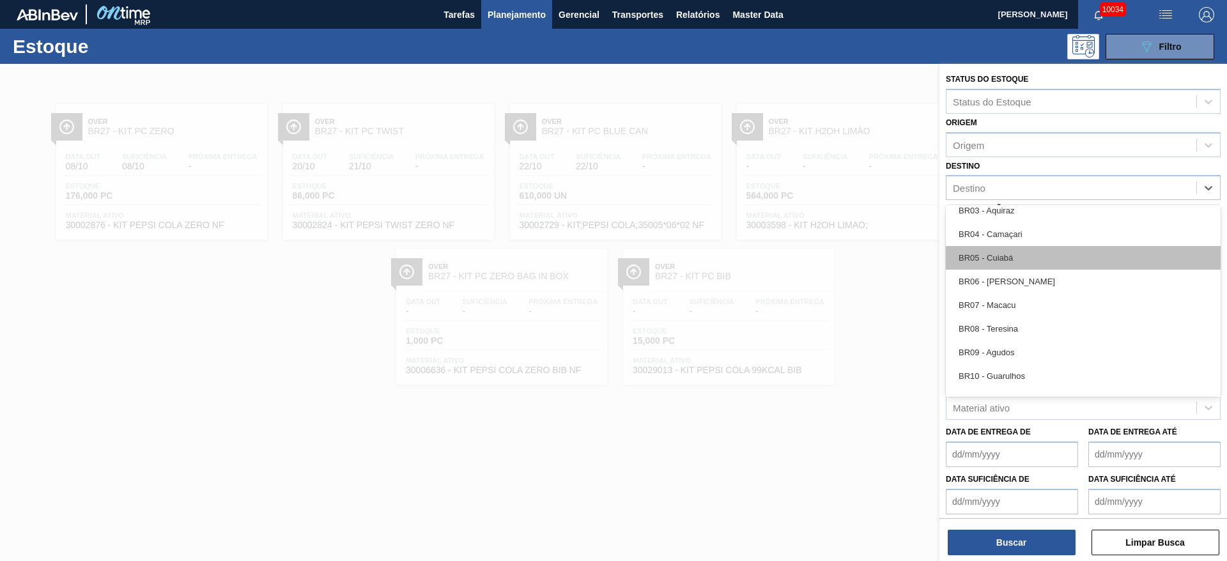
click at [1024, 259] on div "BR05 - Cuiabá" at bounding box center [1083, 258] width 275 height 24
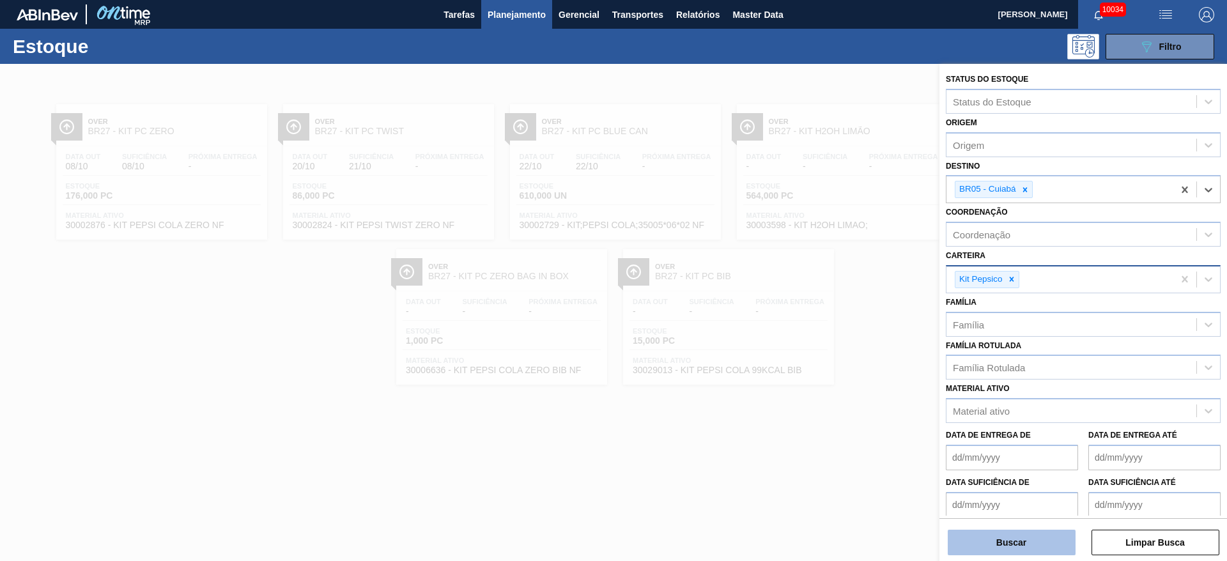
click at [1008, 530] on button "Buscar" at bounding box center [1012, 543] width 128 height 26
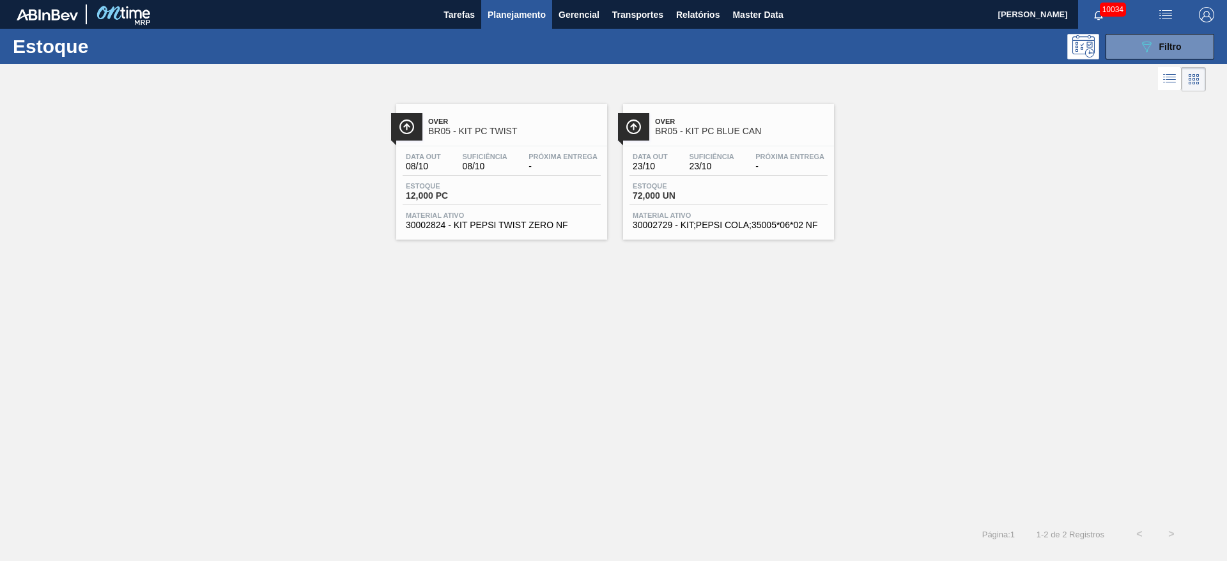
click at [1166, 59] on div "Estoque 089F7B8B-B2A5-4AFE-B5C0-19BA573D28AC Filtro" at bounding box center [613, 46] width 1227 height 35
click at [1143, 52] on icon "089F7B8B-B2A5-4AFE-B5C0-19BA573D28AC" at bounding box center [1146, 46] width 15 height 15
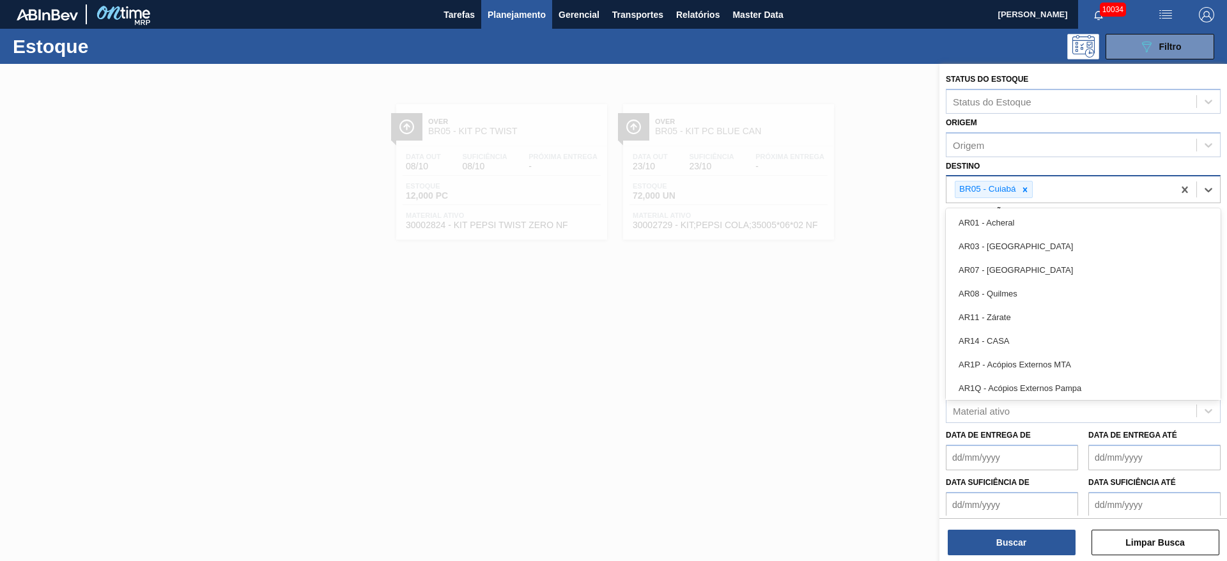
click at [1014, 189] on div "BR05 - Cuiabá" at bounding box center [986, 189] width 63 height 16
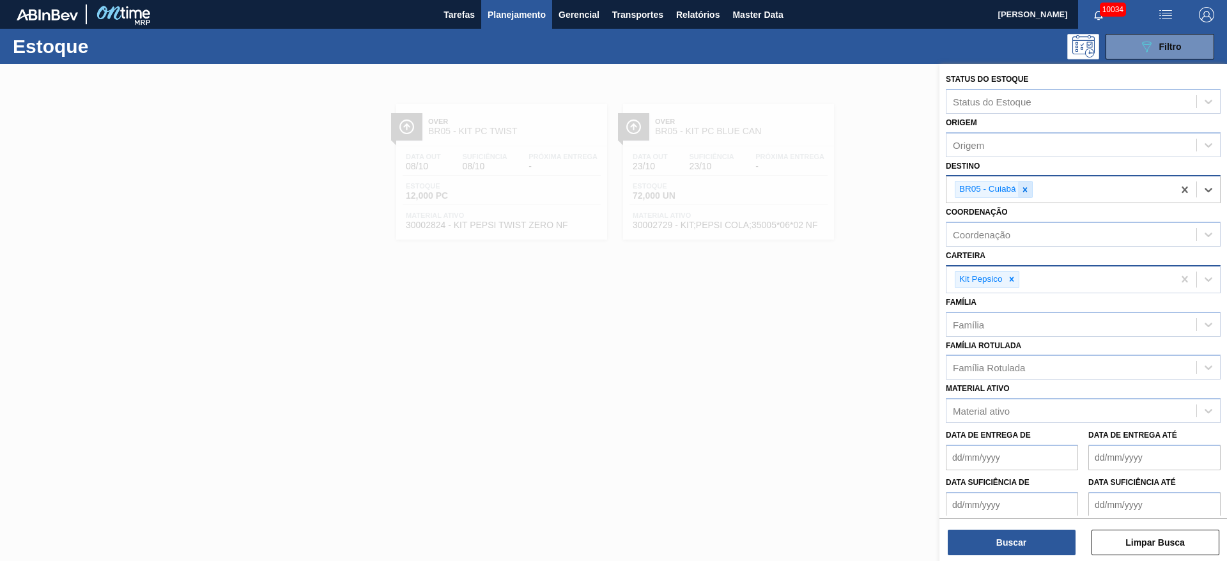
click at [1029, 190] on div at bounding box center [1025, 189] width 14 height 16
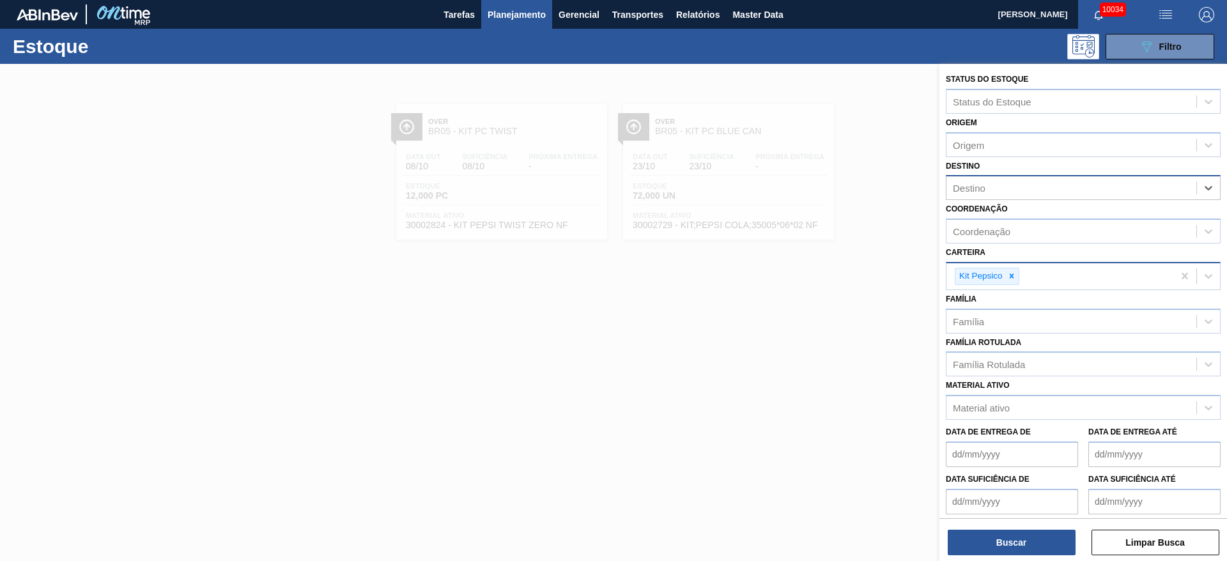
click at [1029, 190] on div "Destino" at bounding box center [1071, 188] width 250 height 19
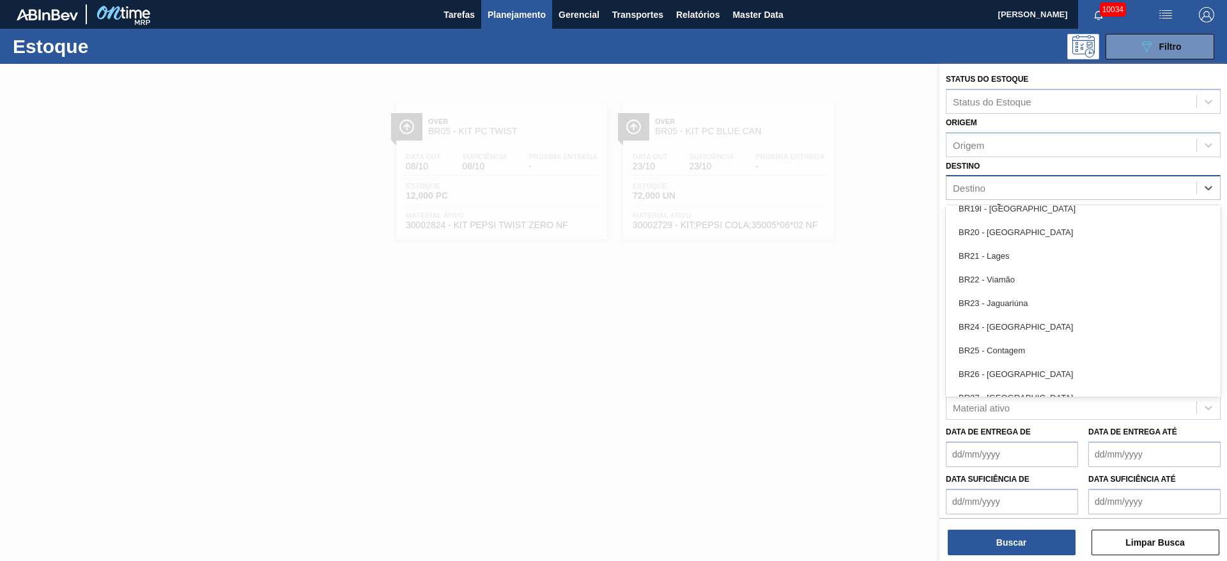
scroll to position [1246, 0]
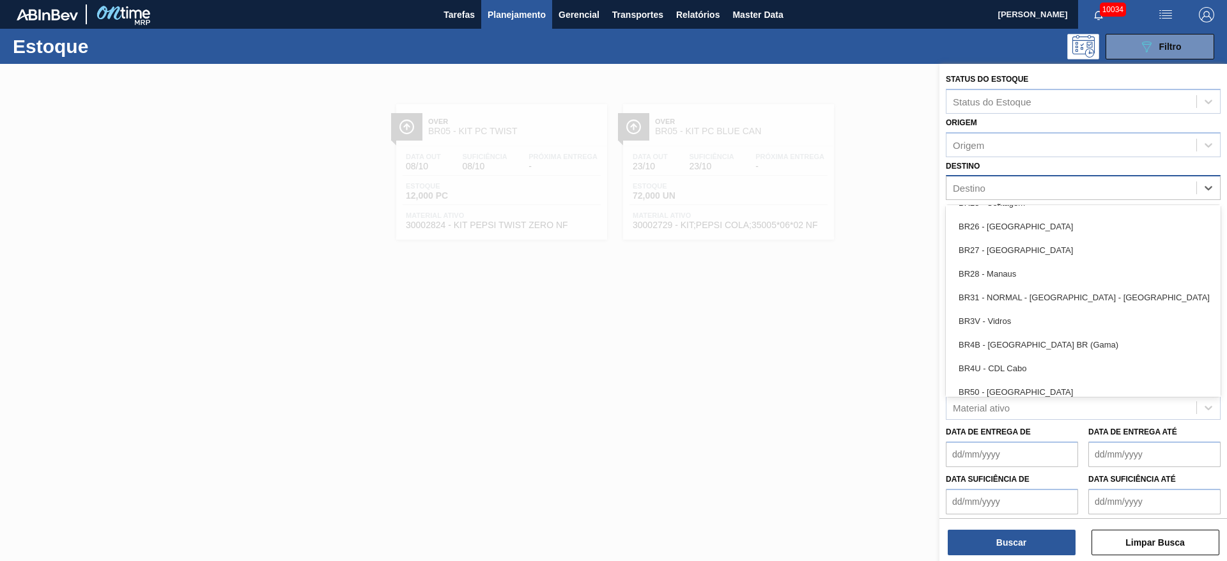
click at [1033, 249] on div "BR27 - Nova Minas" at bounding box center [1083, 250] width 275 height 24
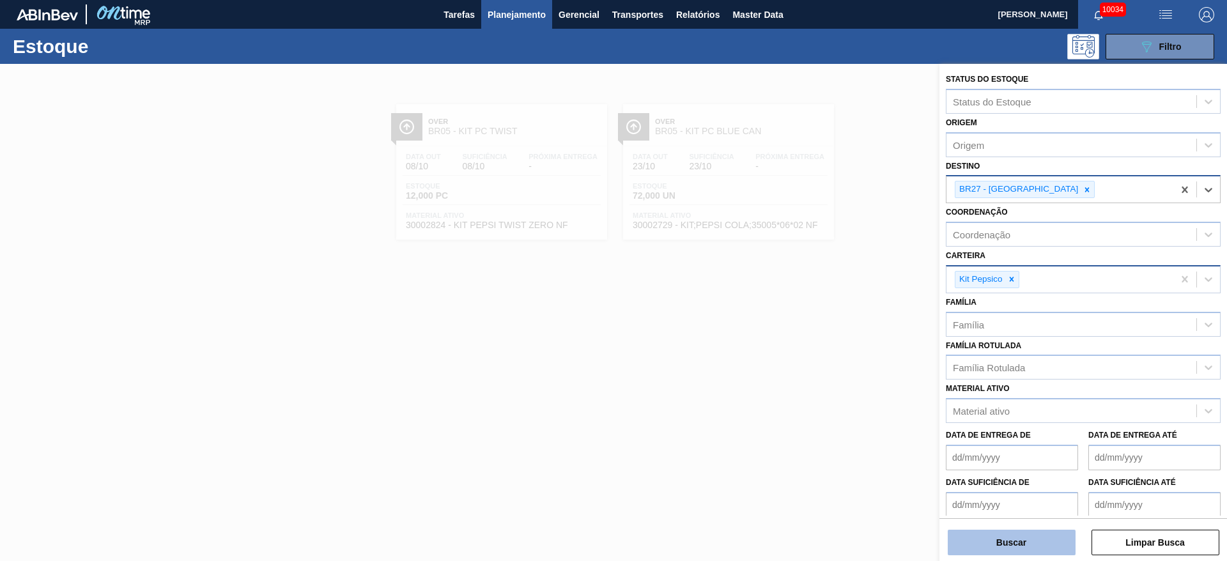
click at [1005, 534] on button "Buscar" at bounding box center [1012, 543] width 128 height 26
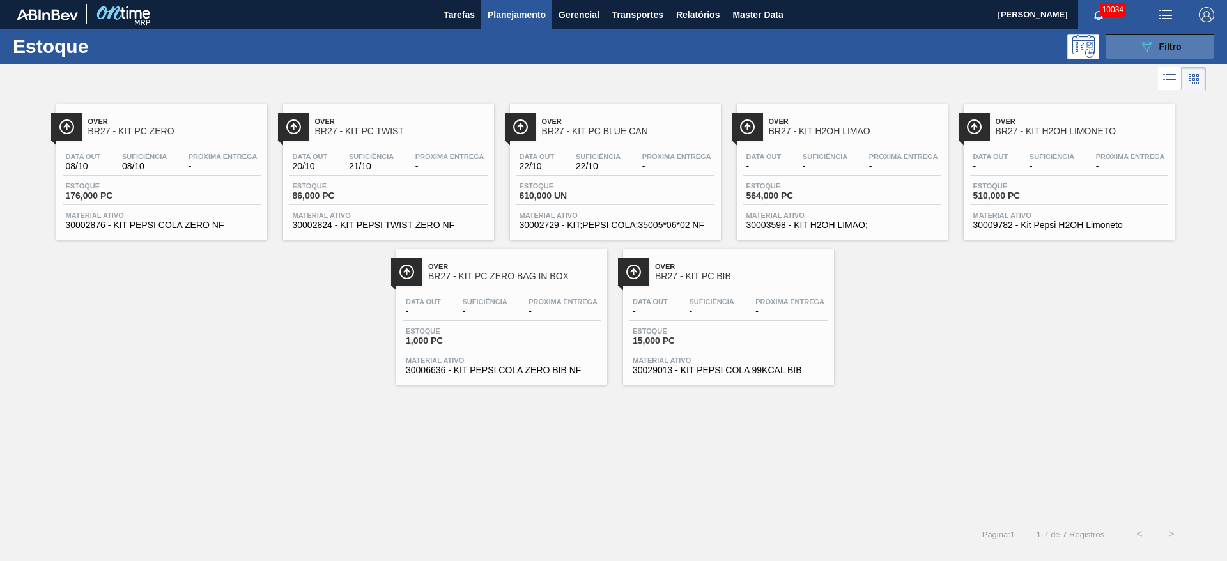
drag, startPoint x: 1150, startPoint y: 43, endPoint x: 1142, endPoint y: 47, distance: 8.6
click at [1147, 45] on button "089F7B8B-B2A5-4AFE-B5C0-19BA573D28AC Filtro" at bounding box center [1159, 47] width 109 height 26
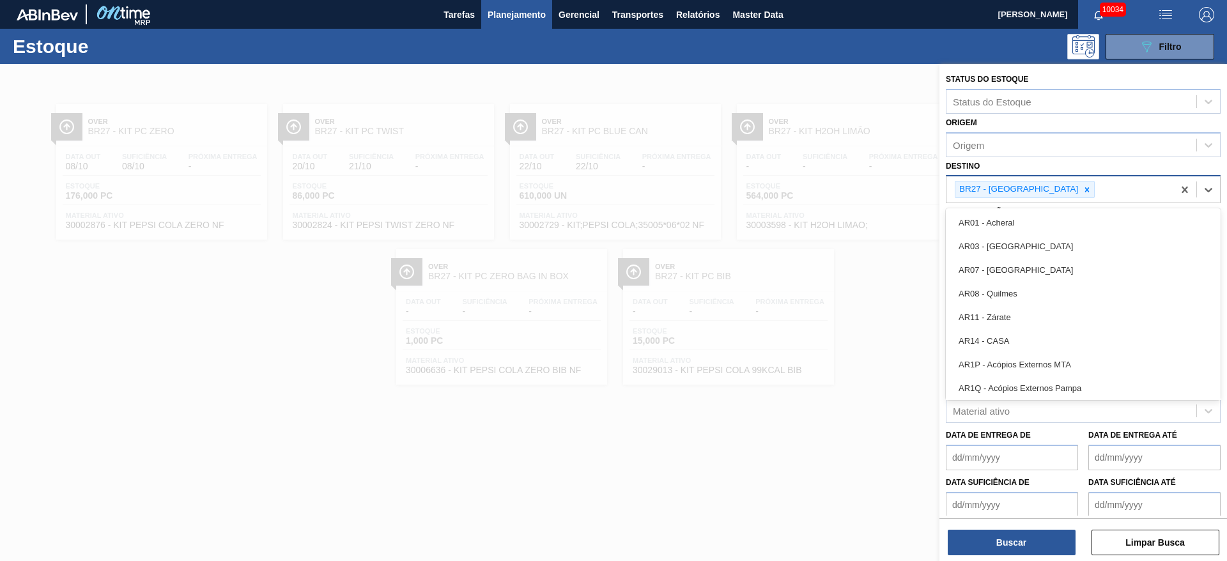
click at [1043, 178] on div "BR27 - Nova Minas" at bounding box center [1059, 189] width 227 height 26
click at [1080, 181] on div at bounding box center [1087, 189] width 14 height 16
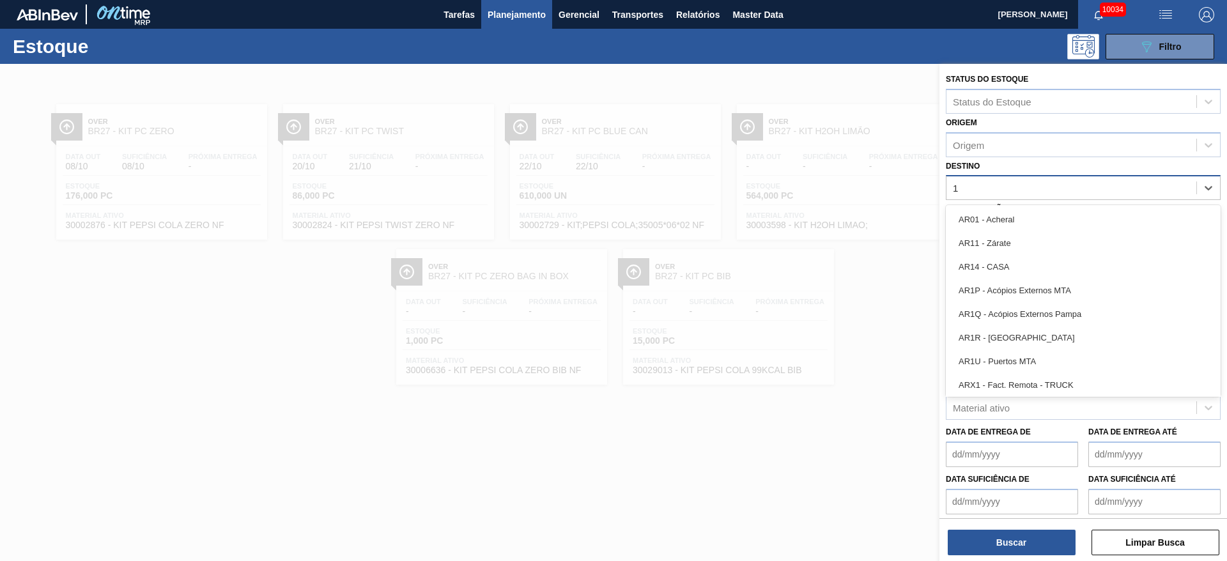
type input "12"
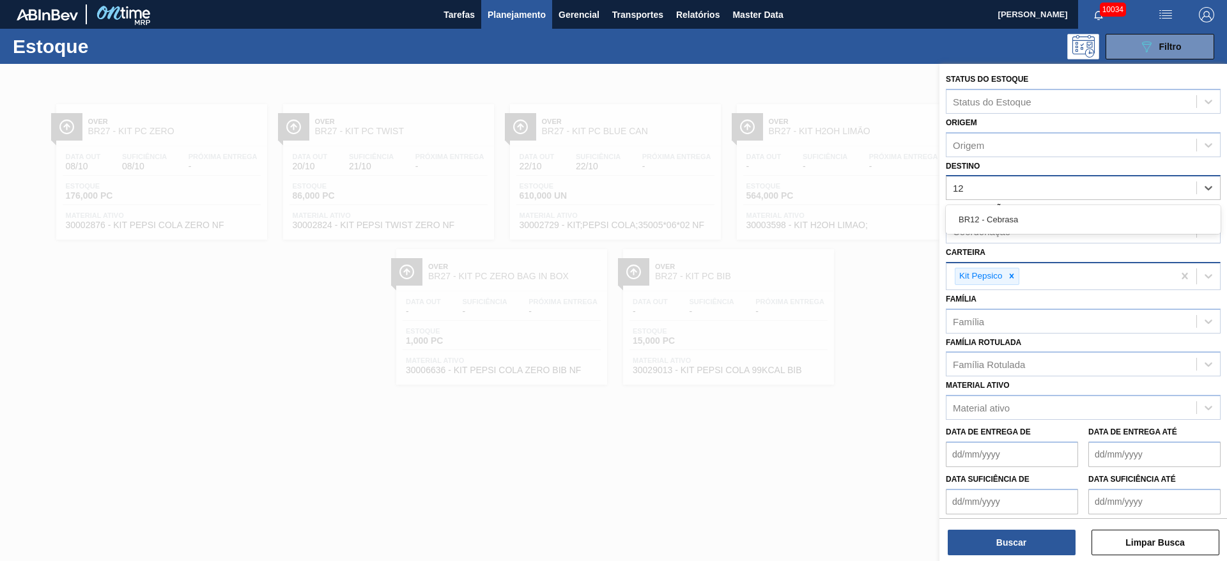
click at [1028, 215] on div "BR12 - Cebrasa" at bounding box center [1083, 220] width 275 height 24
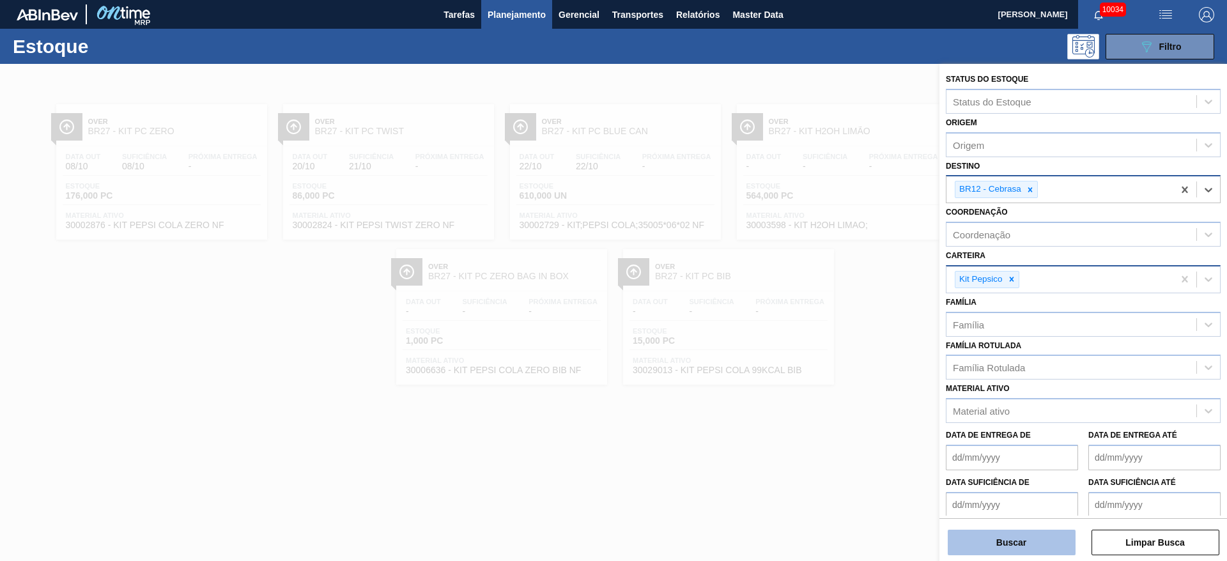
click at [1023, 551] on button "Buscar" at bounding box center [1012, 543] width 128 height 26
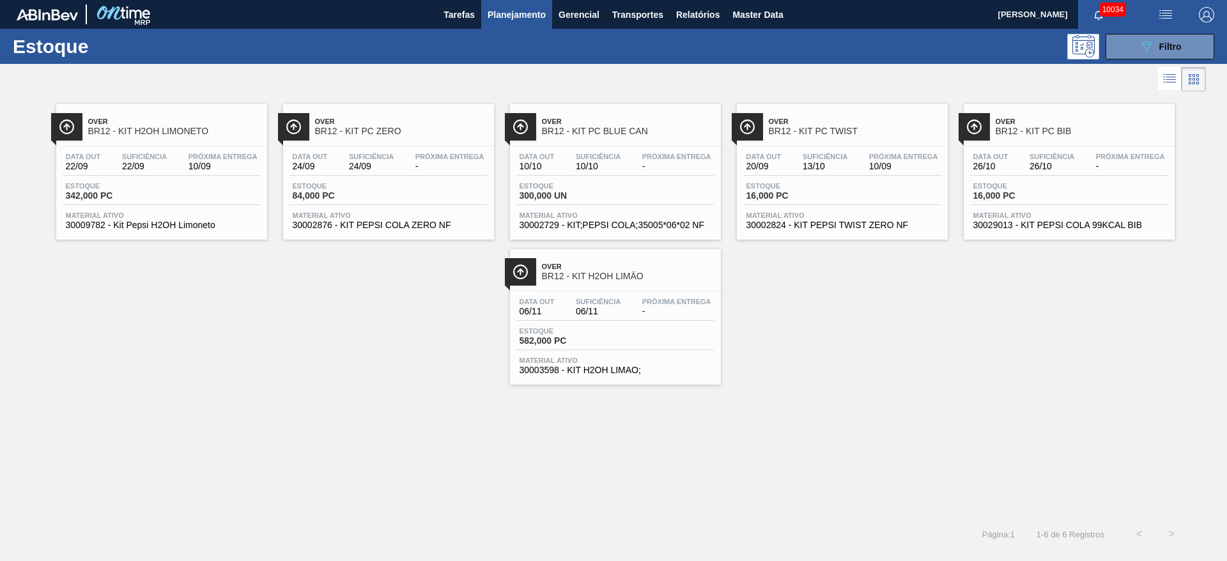
click at [1146, 62] on div "Estoque 089F7B8B-B2A5-4AFE-B5C0-19BA573D28AC Filtro" at bounding box center [613, 46] width 1227 height 35
click at [1143, 50] on icon "089F7B8B-B2A5-4AFE-B5C0-19BA573D28AC" at bounding box center [1146, 46] width 15 height 15
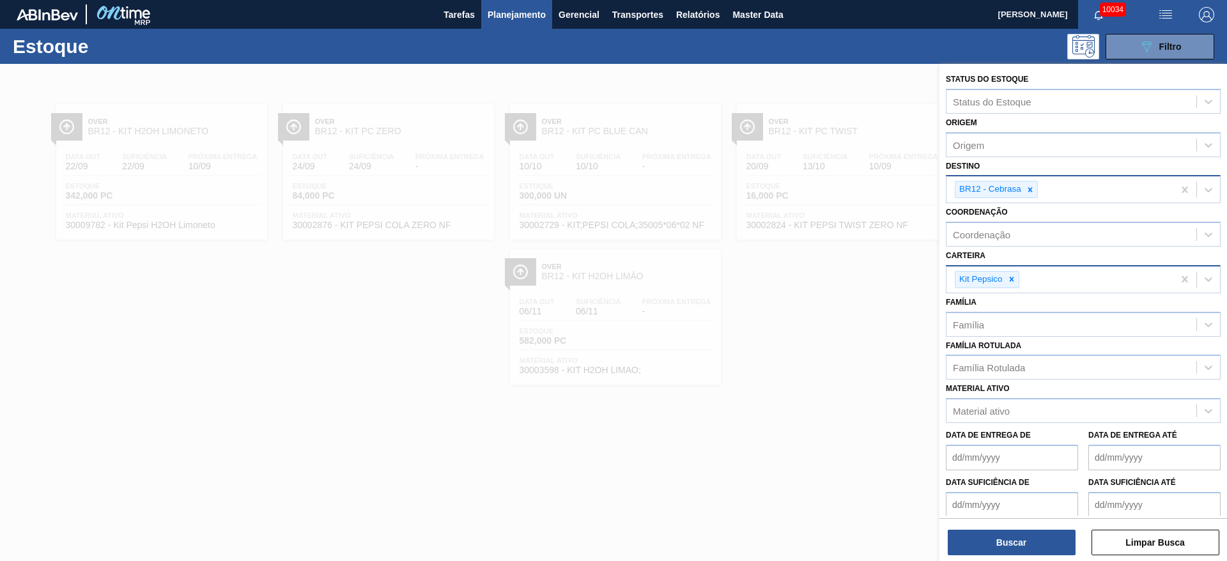
click at [1024, 192] on div at bounding box center [1030, 189] width 14 height 16
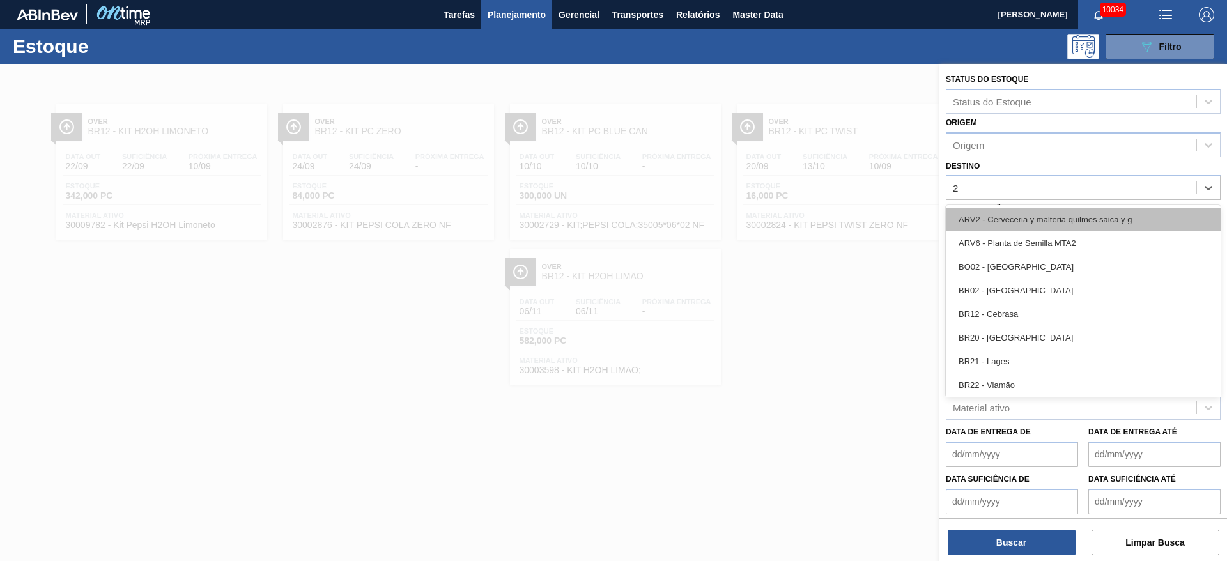
type input "23"
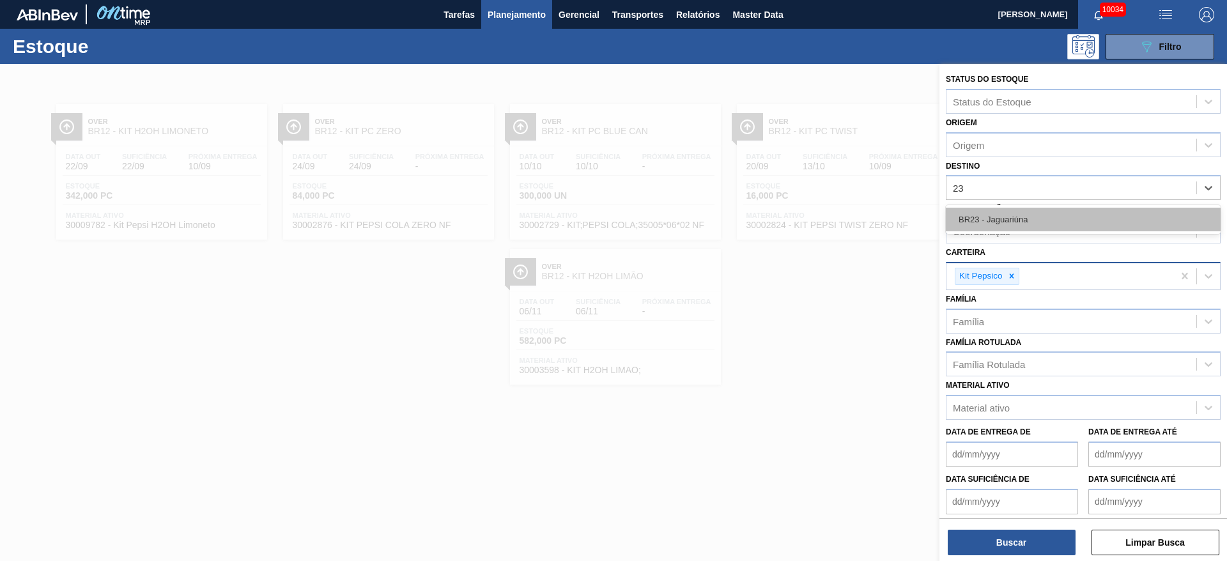
click at [1017, 215] on div "BR23 - Jaguariúna" at bounding box center [1083, 220] width 275 height 24
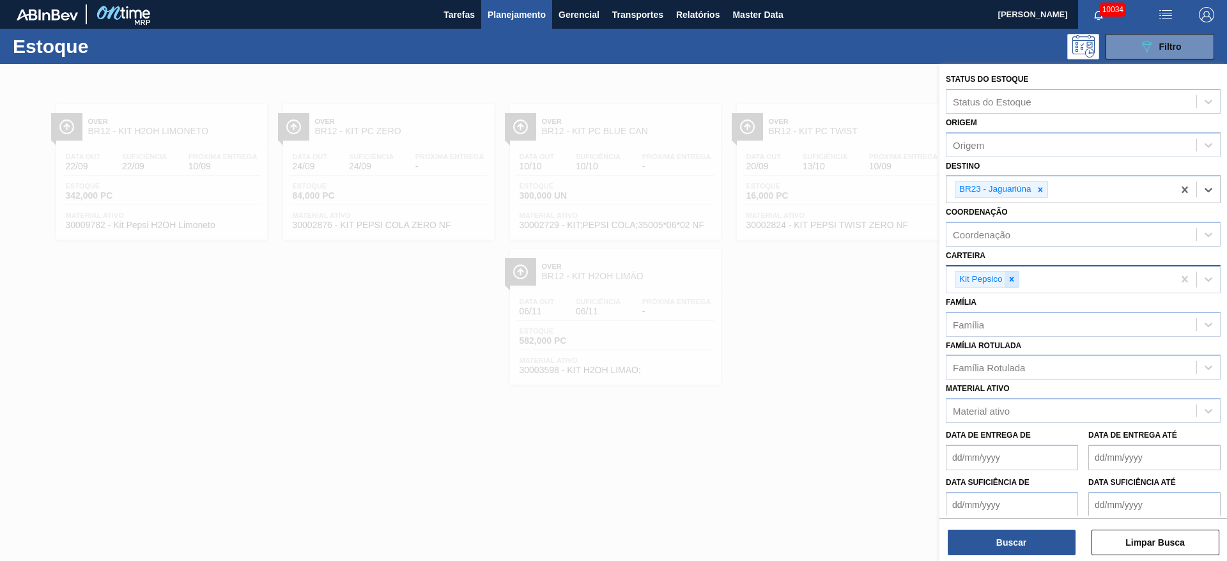
click at [1014, 278] on icon at bounding box center [1011, 279] width 9 height 9
click at [1014, 278] on div "Carteira" at bounding box center [1071, 277] width 250 height 19
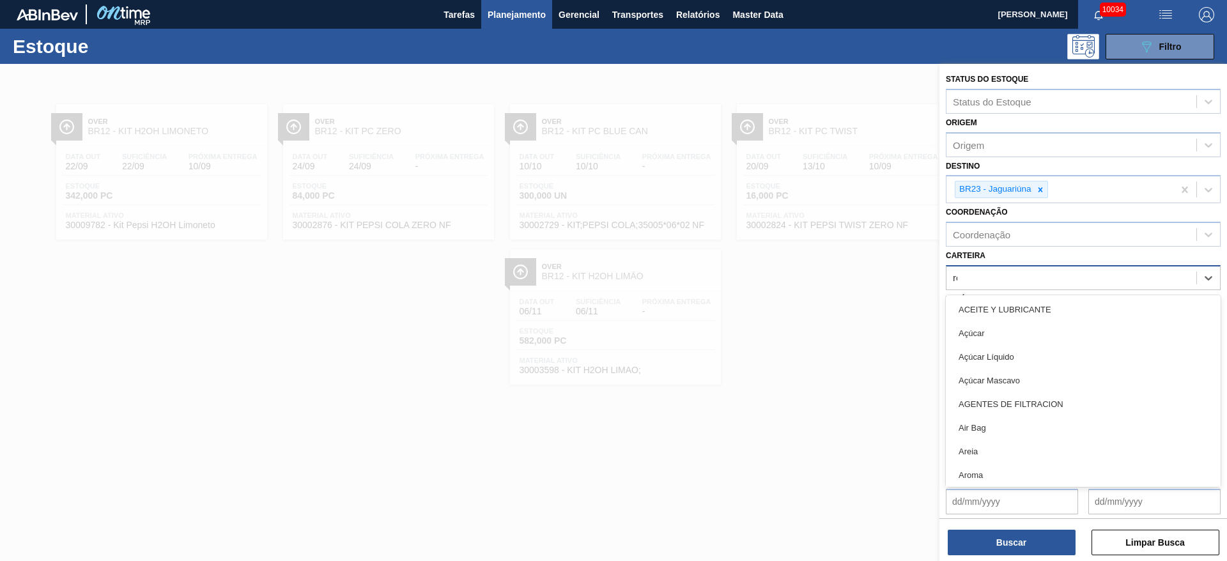
type input "rol"
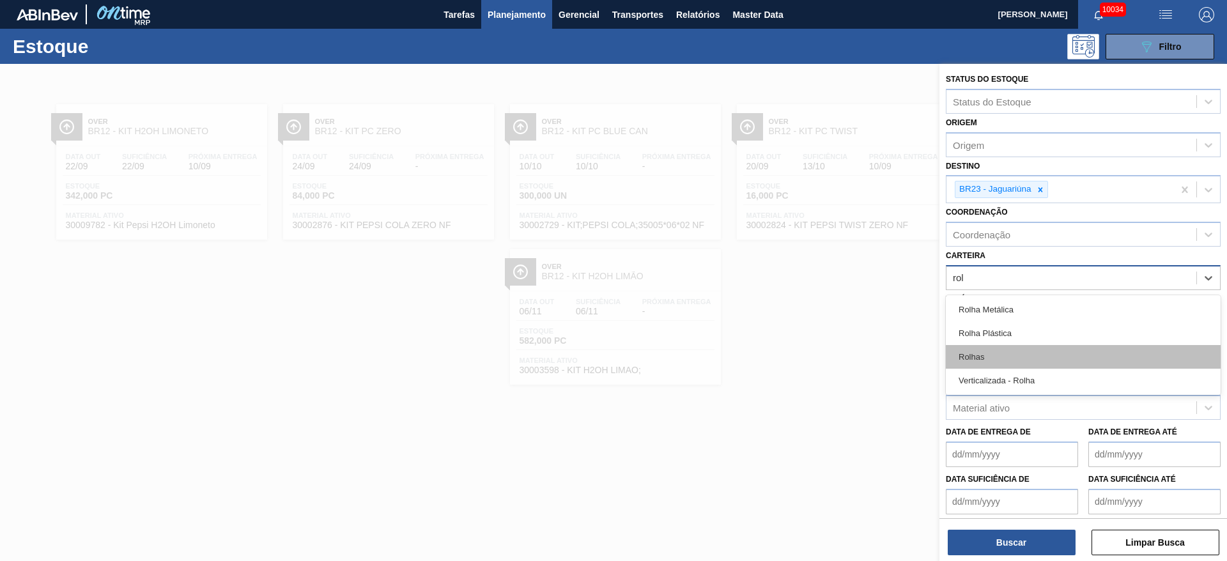
click at [988, 345] on div "Rolhas" at bounding box center [1083, 357] width 275 height 24
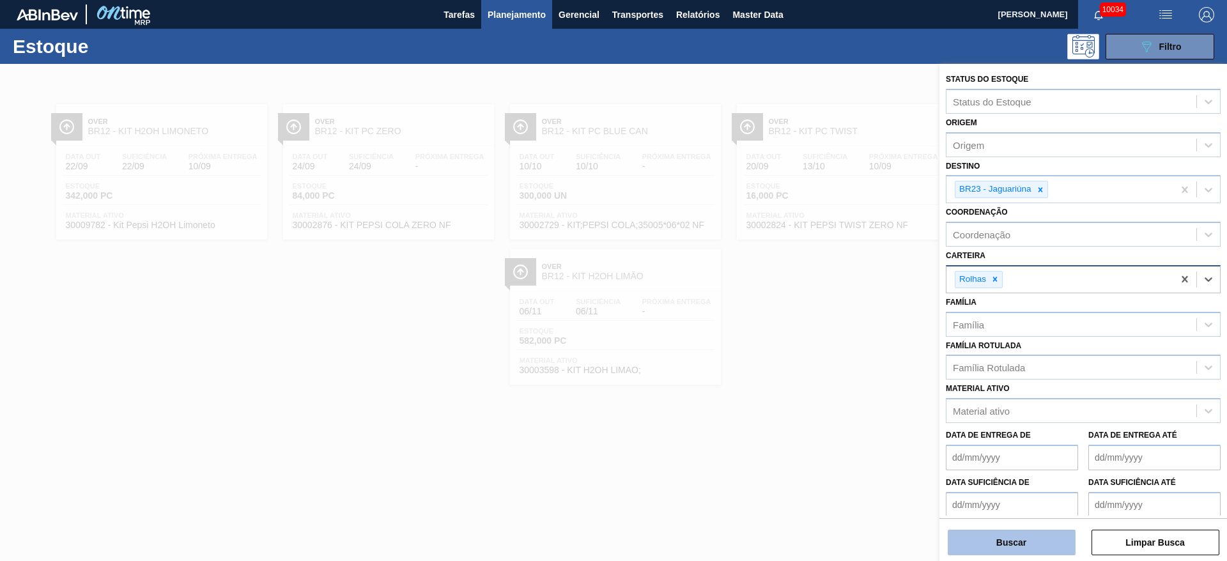
click at [1007, 543] on button "Buscar" at bounding box center [1012, 543] width 128 height 26
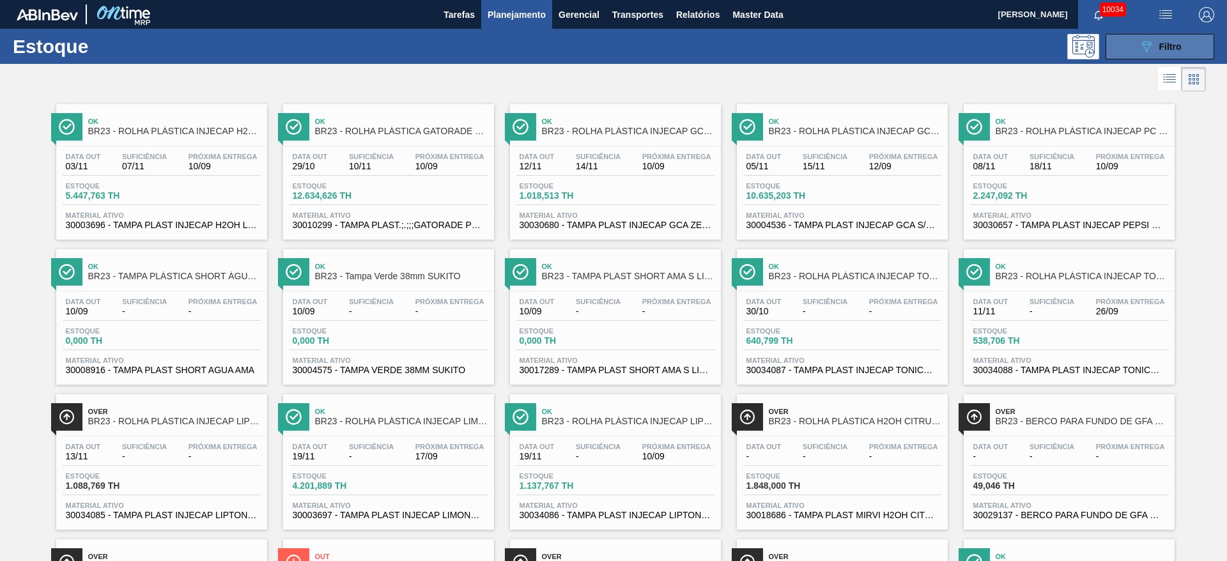
click at [1146, 40] on icon "089F7B8B-B2A5-4AFE-B5C0-19BA573D28AC" at bounding box center [1146, 46] width 15 height 15
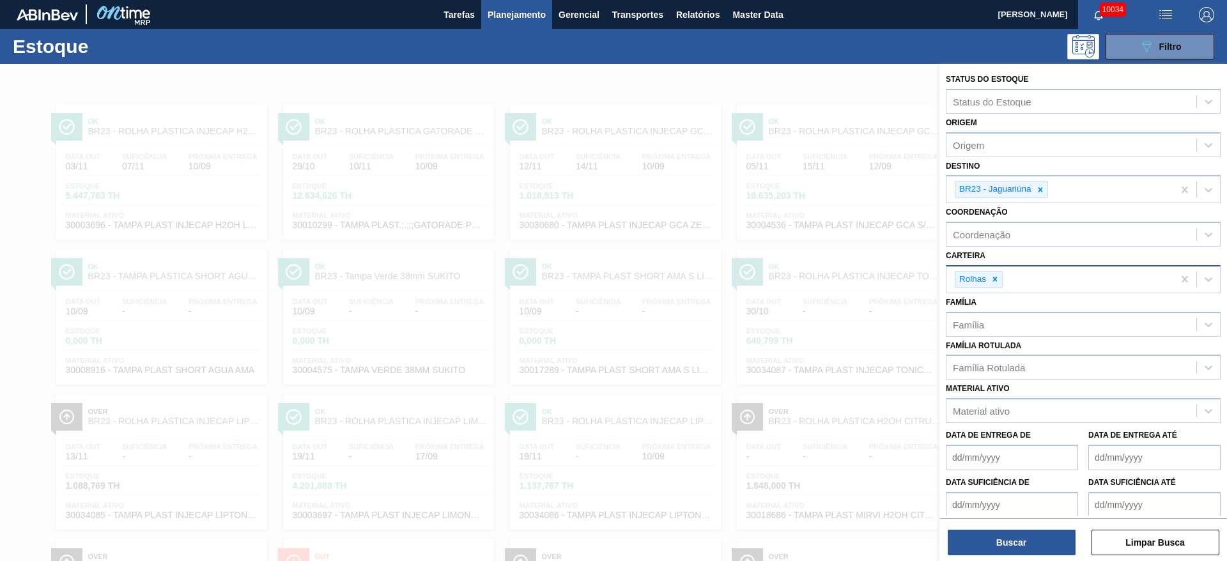
drag, startPoint x: 238, startPoint y: 61, endPoint x: 299, endPoint y: 82, distance: 64.1
click at [238, 61] on div "Estoque 089F7B8B-B2A5-4AFE-B5C0-19BA573D28AC Filtro" at bounding box center [613, 46] width 1227 height 35
click at [412, 70] on div at bounding box center [613, 344] width 1227 height 561
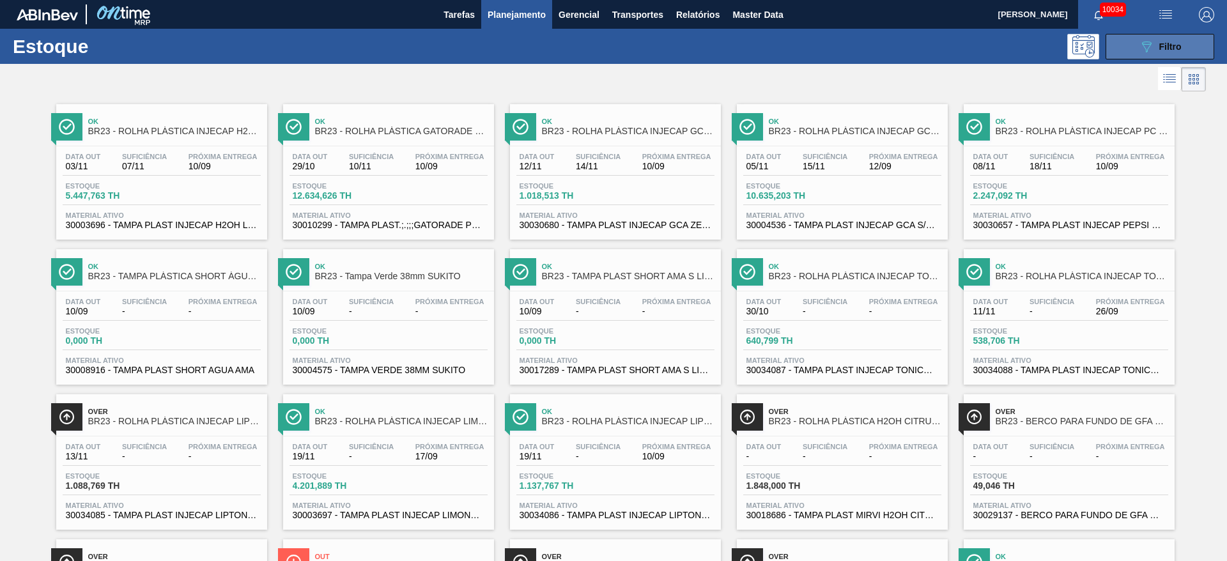
click at [1150, 44] on div "089F7B8B-B2A5-4AFE-B5C0-19BA573D28AC Filtro" at bounding box center [1160, 46] width 43 height 15
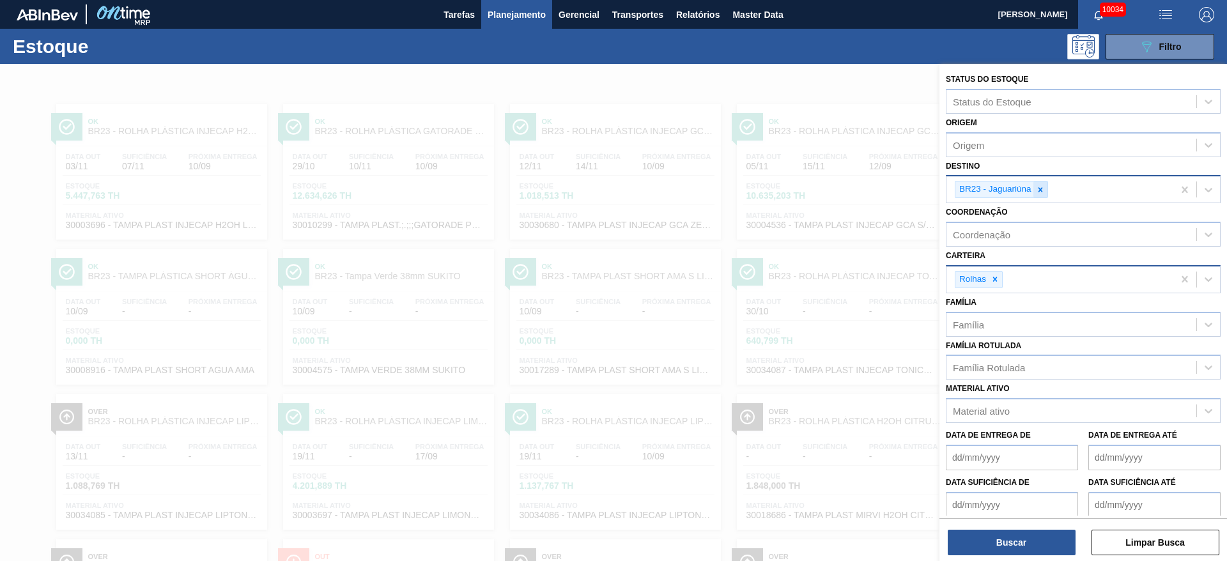
click at [1040, 194] on icon at bounding box center [1040, 189] width 9 height 9
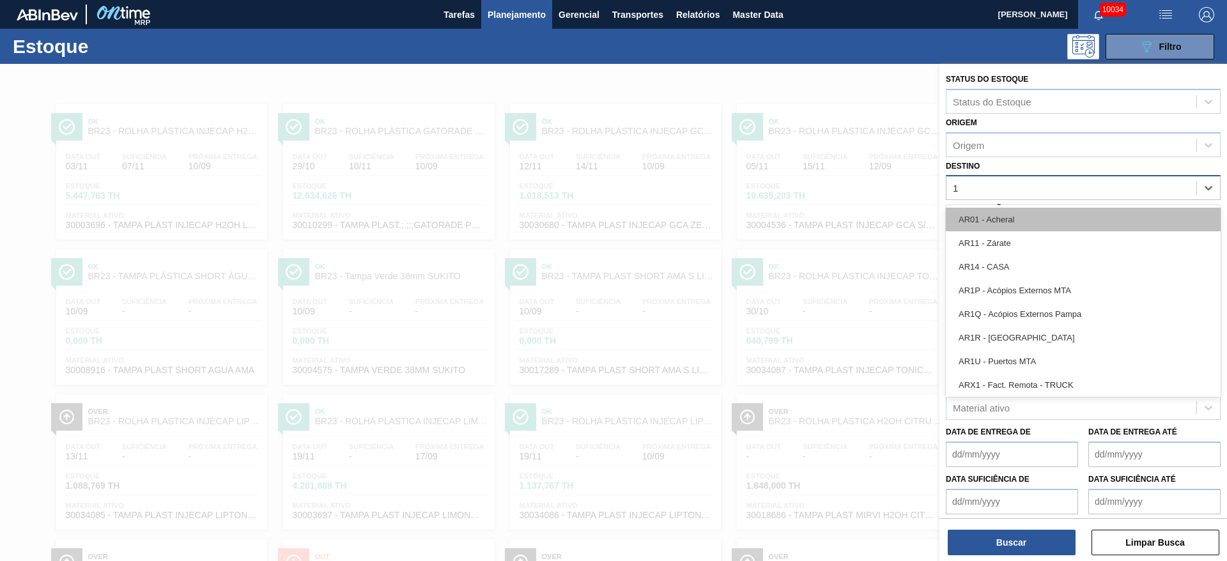
type input "12"
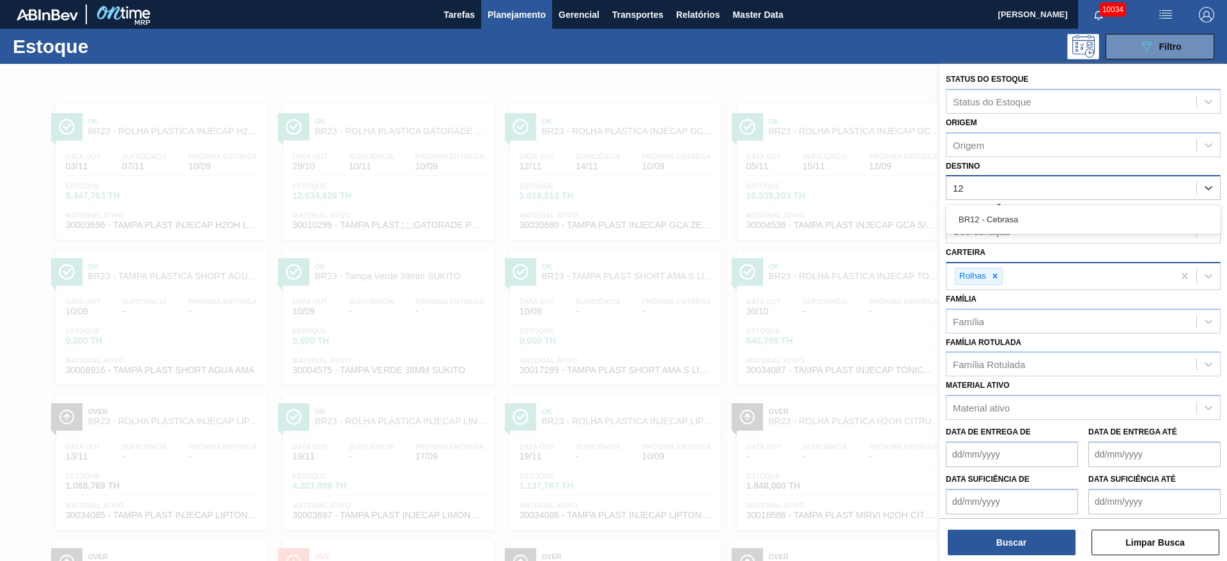
click at [1033, 221] on div "BR12 - Cebrasa" at bounding box center [1083, 220] width 275 height 24
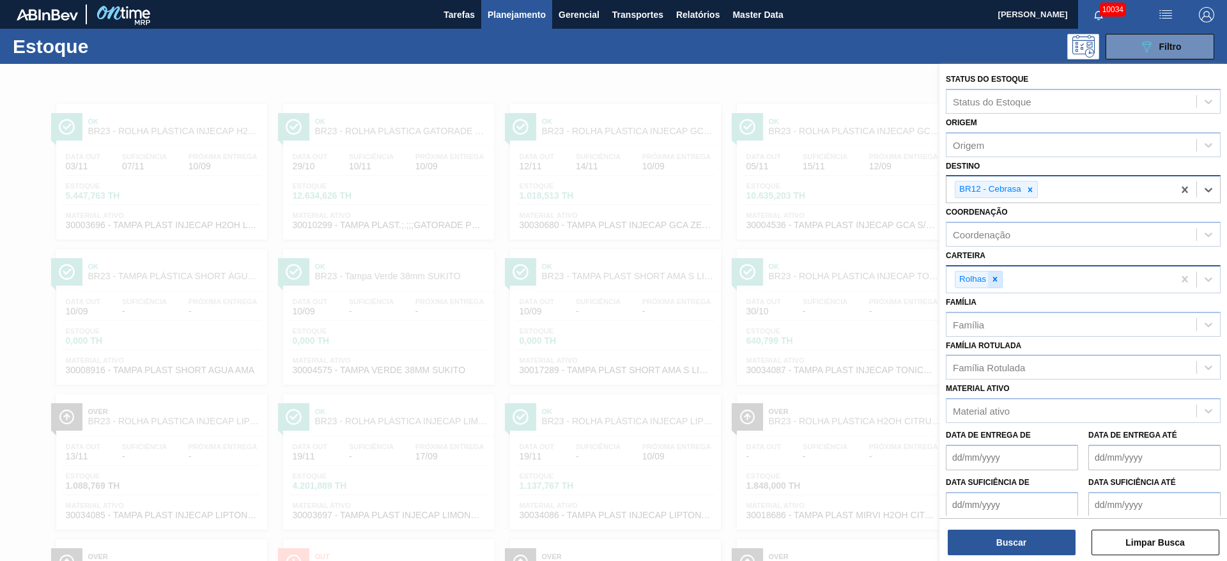
click at [997, 283] on icon at bounding box center [994, 279] width 9 height 9
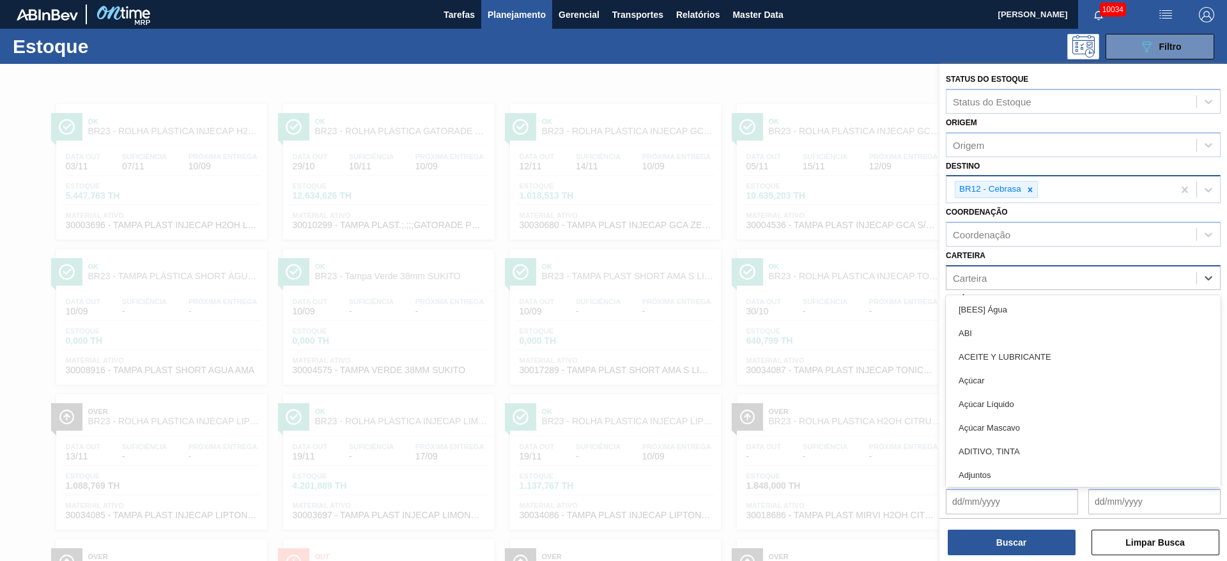
click at [997, 283] on div "Carteira" at bounding box center [1071, 277] width 250 height 19
type input "ki"
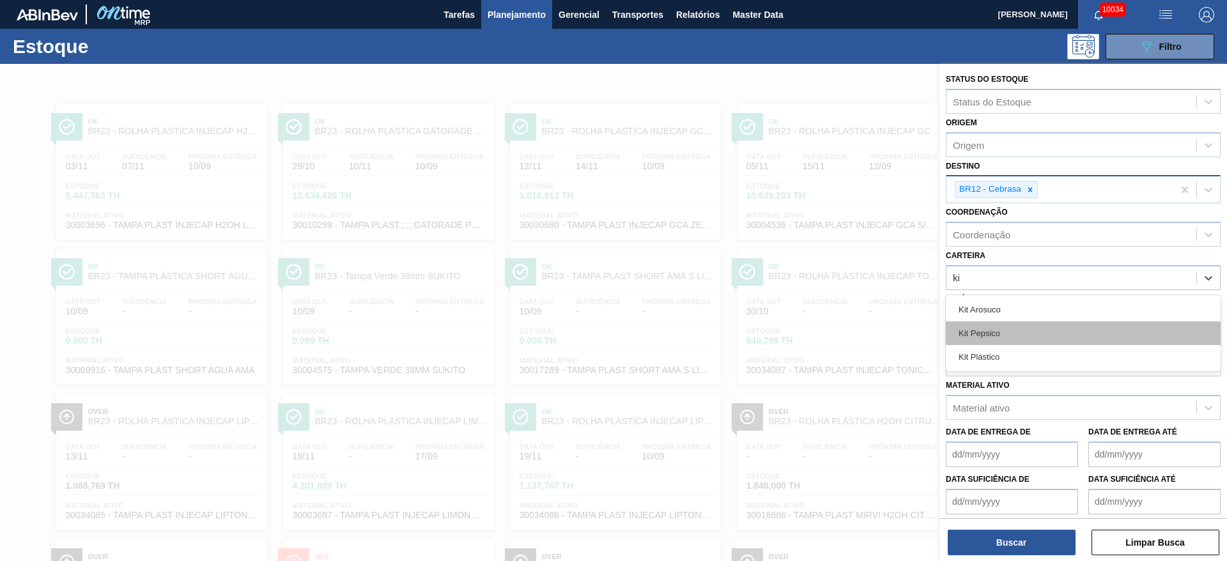
click at [996, 329] on div "Kit Pepsico" at bounding box center [1083, 333] width 275 height 24
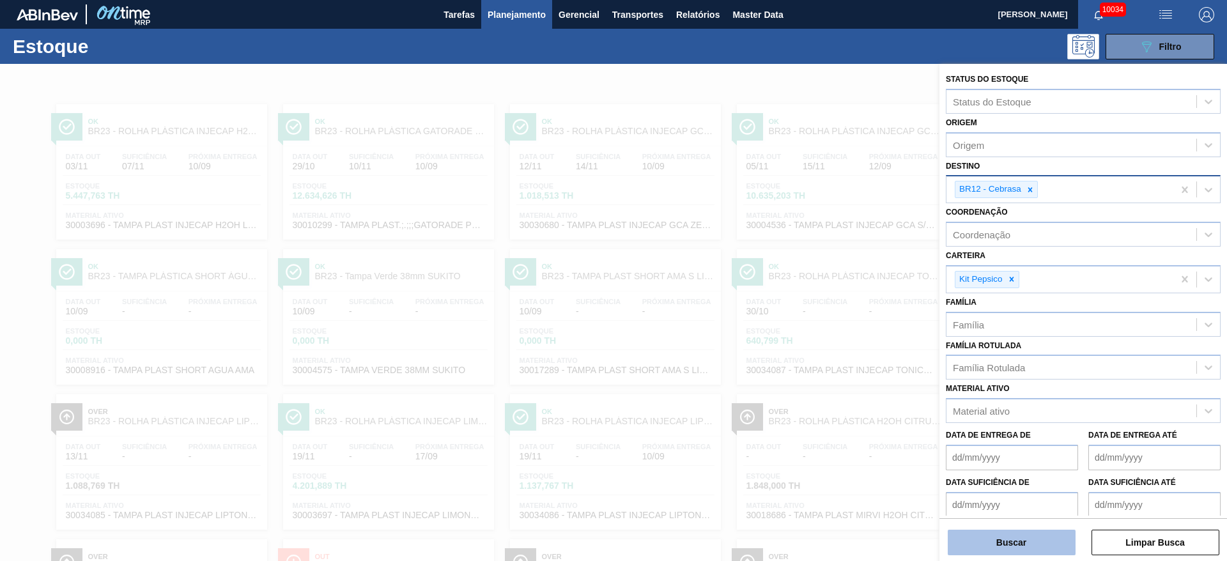
click at [1023, 538] on button "Buscar" at bounding box center [1012, 543] width 128 height 26
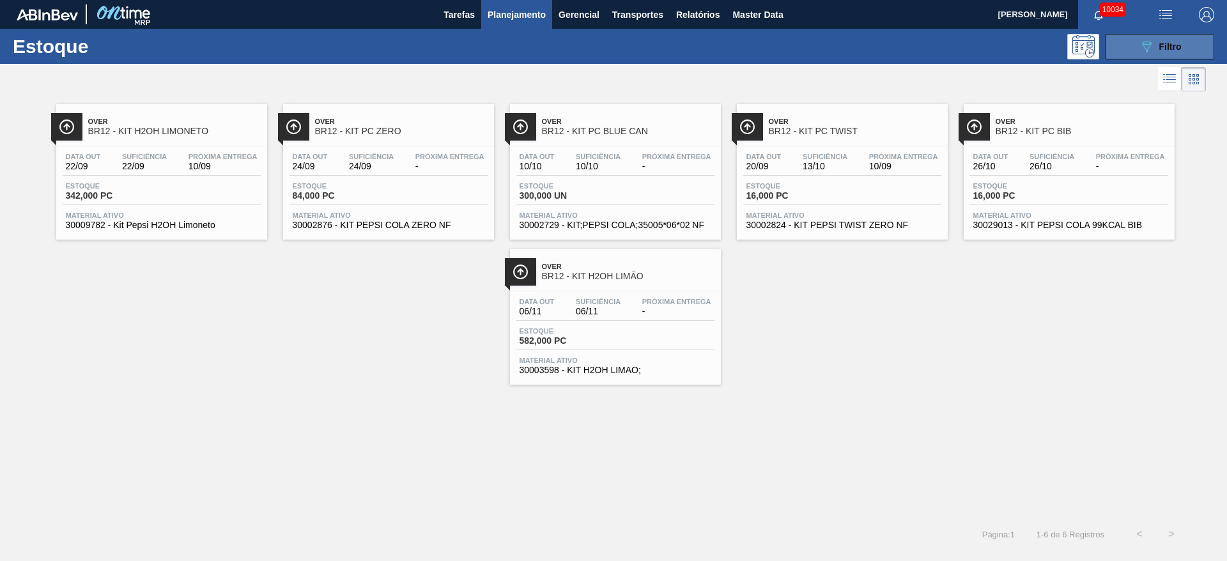
click at [1136, 37] on button "089F7B8B-B2A5-4AFE-B5C0-19BA573D28AC Filtro" at bounding box center [1159, 47] width 109 height 26
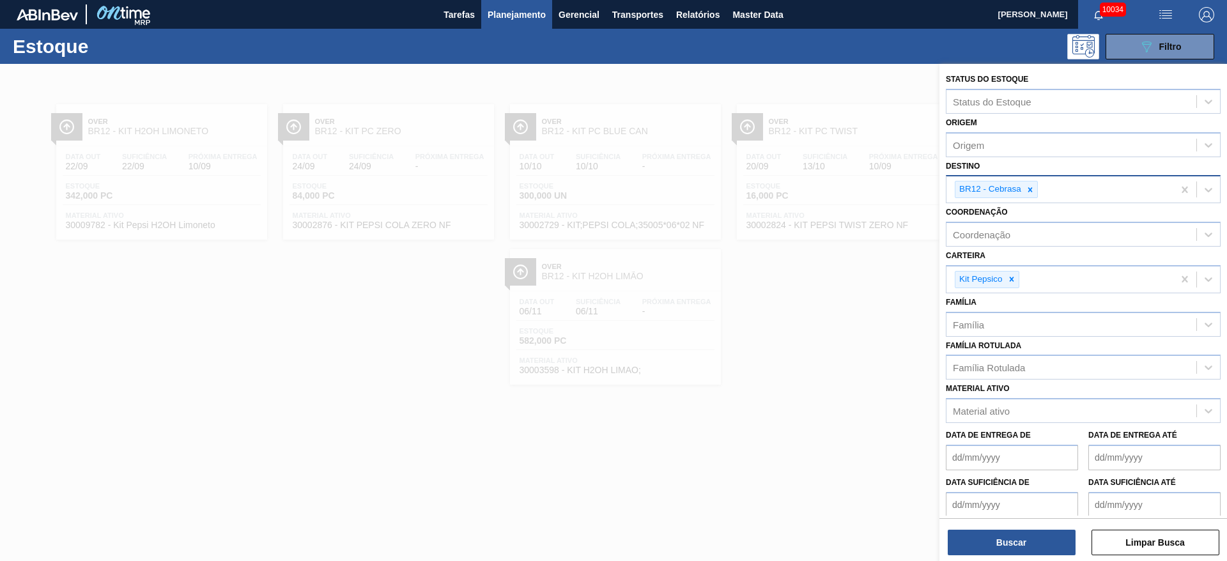
drag, startPoint x: 1033, startPoint y: 187, endPoint x: 1027, endPoint y: 189, distance: 6.5
click at [1030, 187] on icon at bounding box center [1030, 189] width 9 height 9
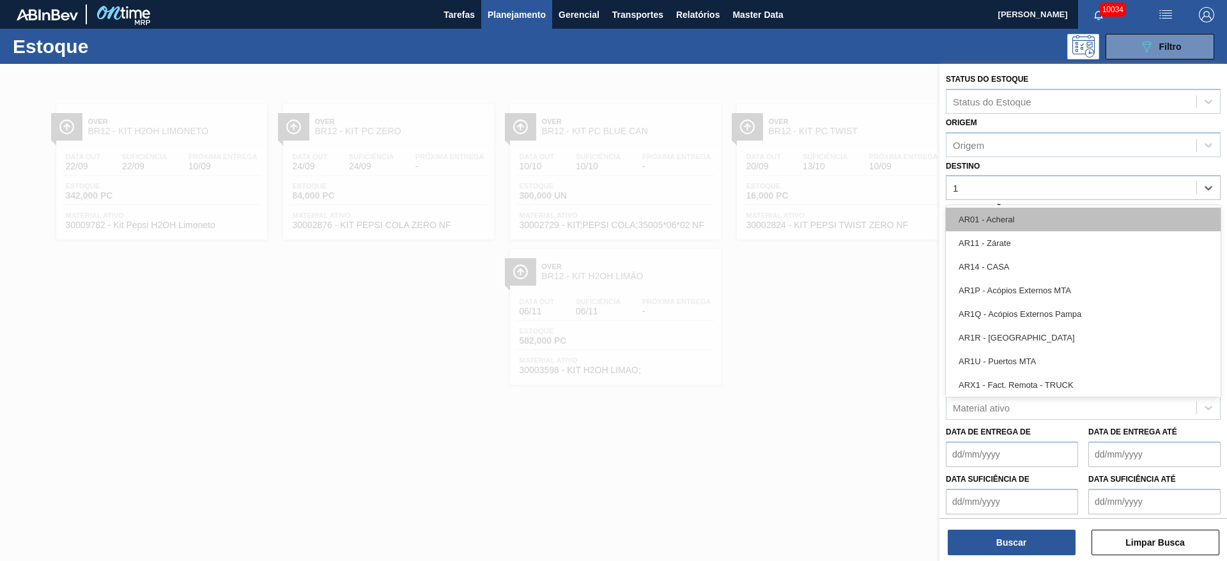
type input "19"
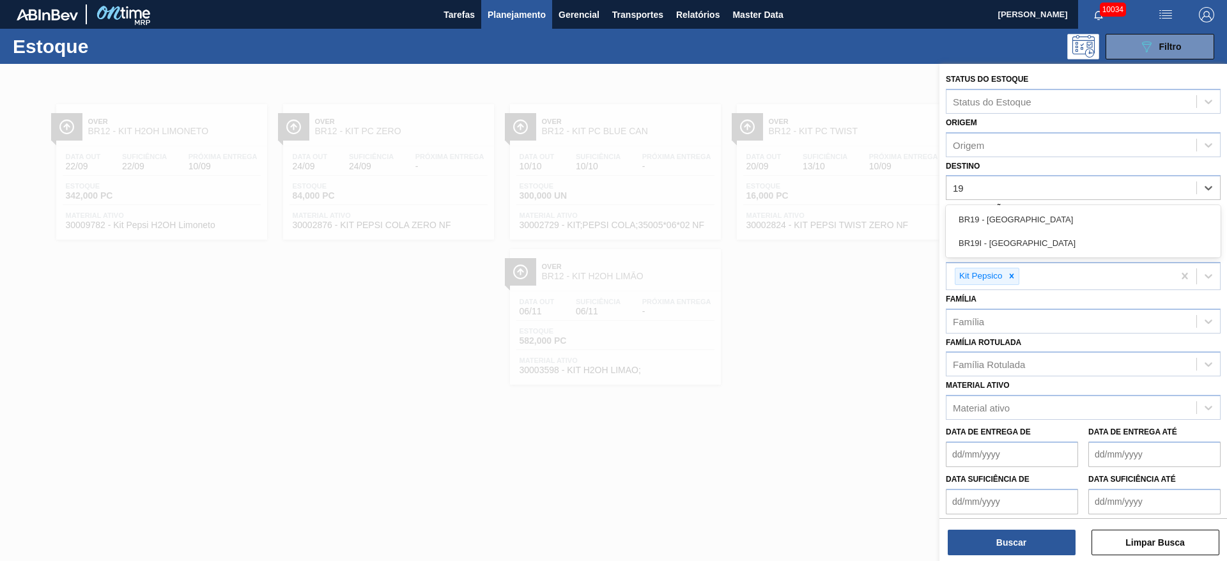
drag, startPoint x: 1014, startPoint y: 219, endPoint x: 1004, endPoint y: 257, distance: 39.1
click at [1012, 222] on div "BR19 - Nova Rio" at bounding box center [1083, 220] width 275 height 24
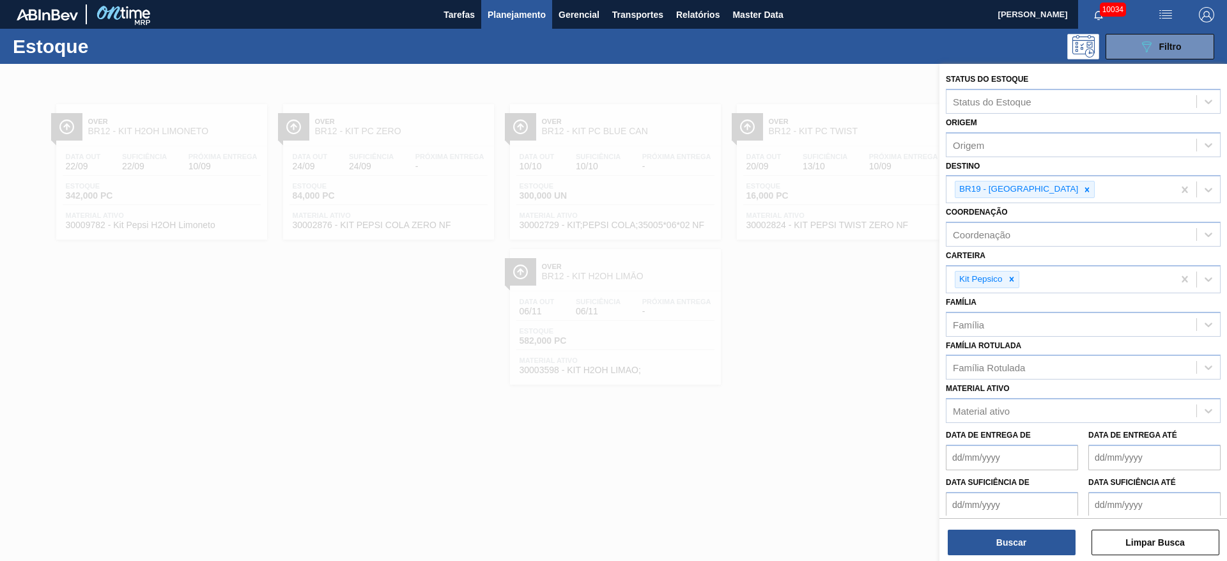
click at [1015, 526] on div "Buscar Limpar Busca" at bounding box center [1083, 536] width 288 height 36
click at [1017, 526] on div "Buscar Limpar Busca" at bounding box center [1083, 536] width 288 height 36
click at [1020, 533] on button "Buscar" at bounding box center [1012, 543] width 128 height 26
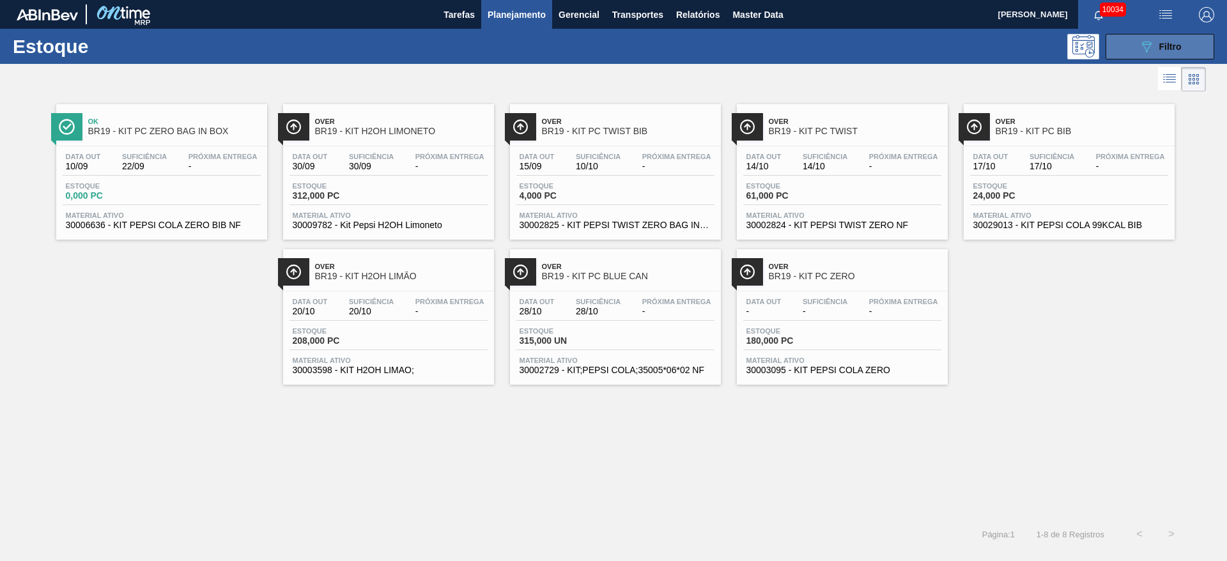
click at [1160, 49] on span "Filtro" at bounding box center [1170, 47] width 22 height 10
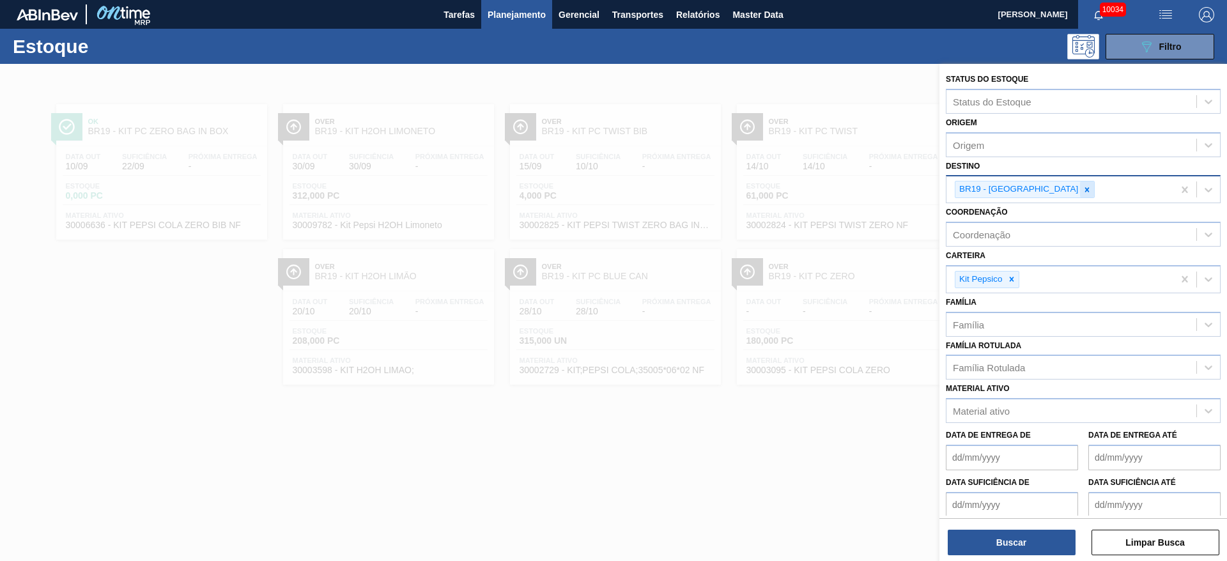
click at [1082, 190] on icon at bounding box center [1086, 189] width 9 height 9
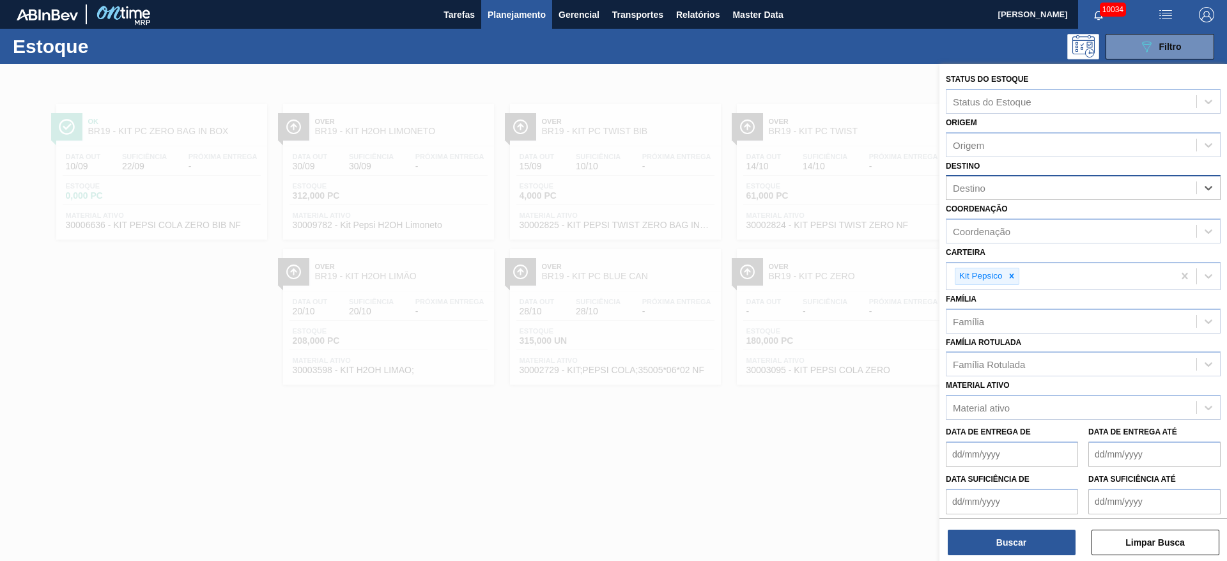
type input "7"
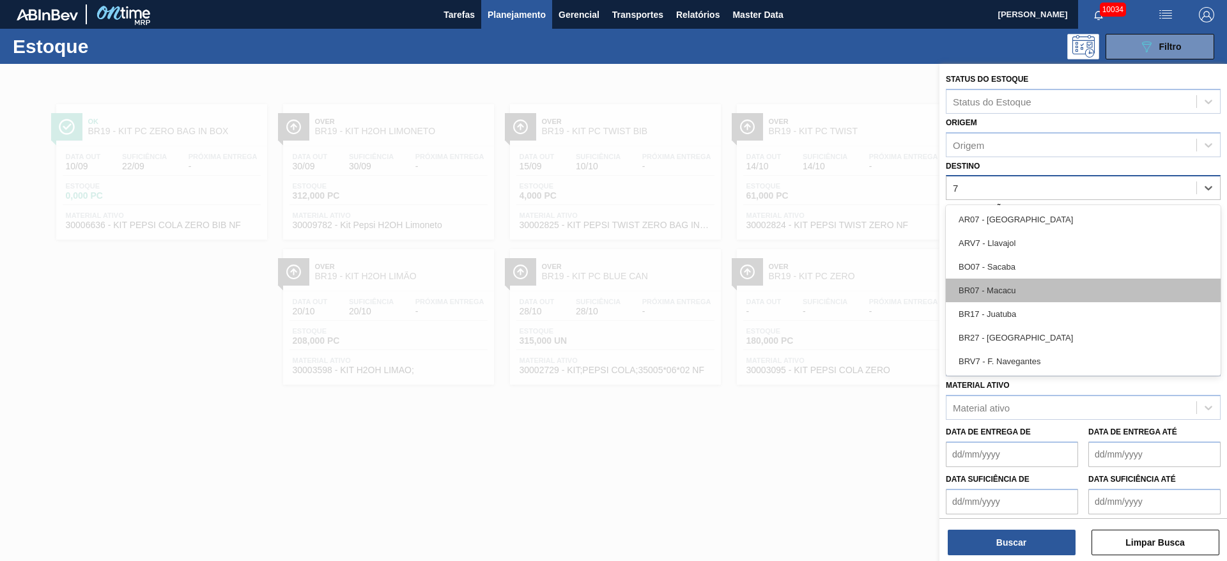
click at [1036, 288] on div "BR07 - Macacu" at bounding box center [1083, 291] width 275 height 24
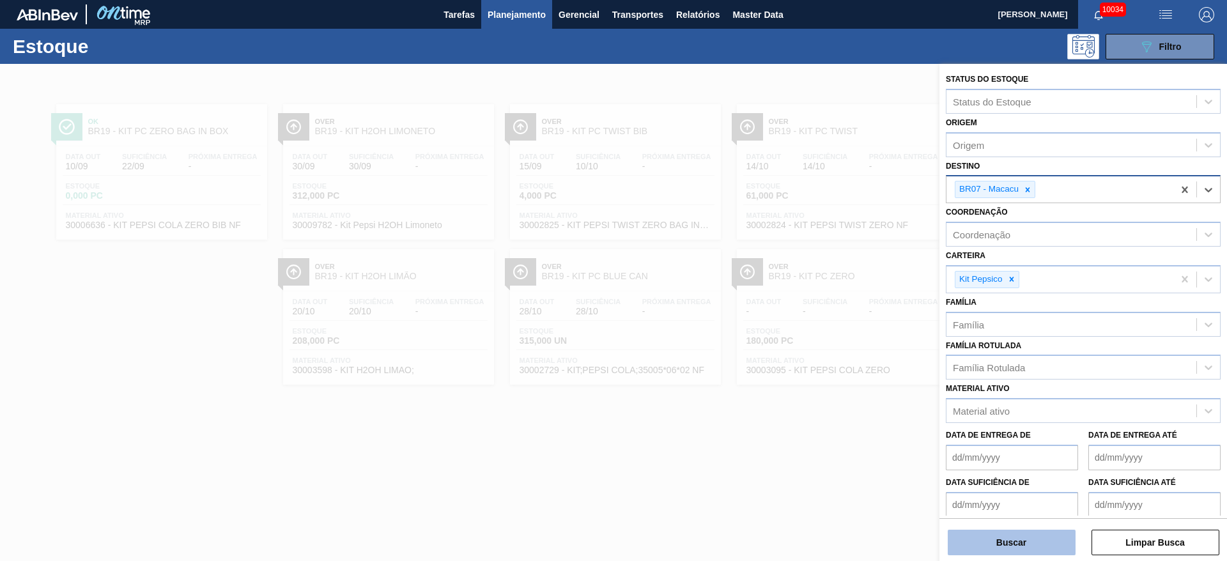
click at [1022, 545] on button "Buscar" at bounding box center [1012, 543] width 128 height 26
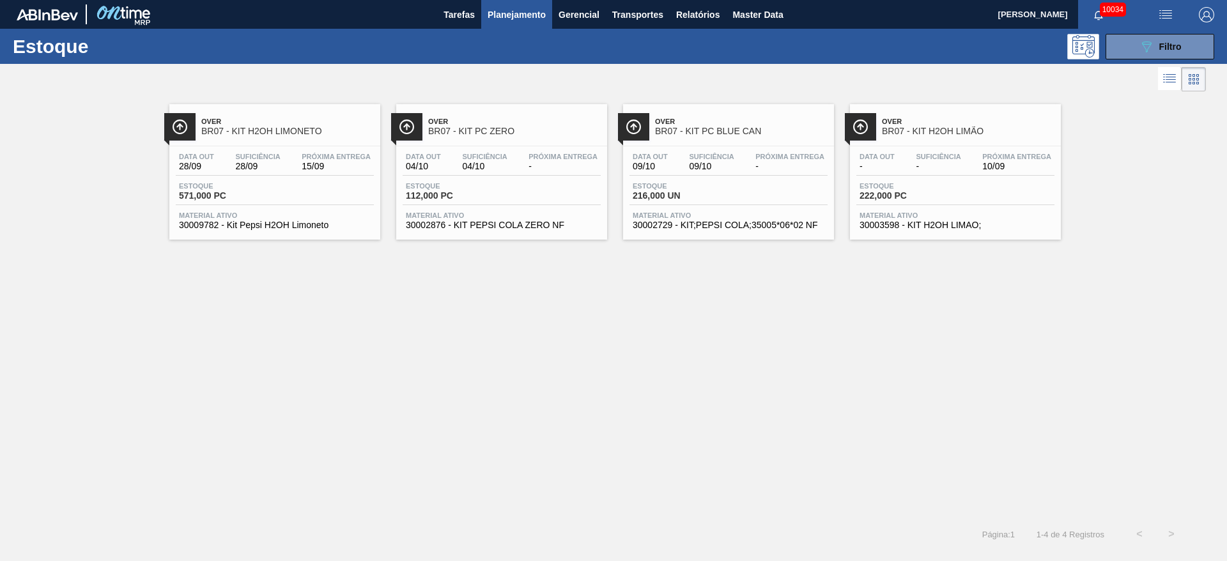
click at [1151, 59] on div "Estoque 089F7B8B-B2A5-4AFE-B5C0-19BA573D28AC Filtro" at bounding box center [613, 46] width 1227 height 35
click at [1135, 52] on button "089F7B8B-B2A5-4AFE-B5C0-19BA573D28AC Filtro" at bounding box center [1159, 47] width 109 height 26
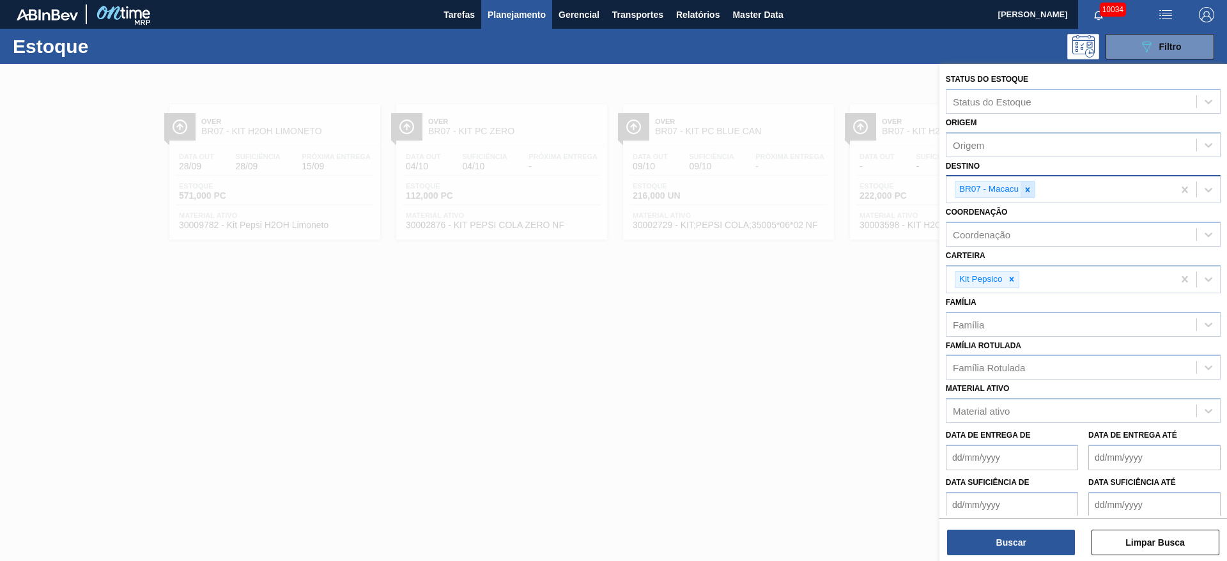
click at [1029, 196] on div at bounding box center [1027, 189] width 14 height 16
type input "4"
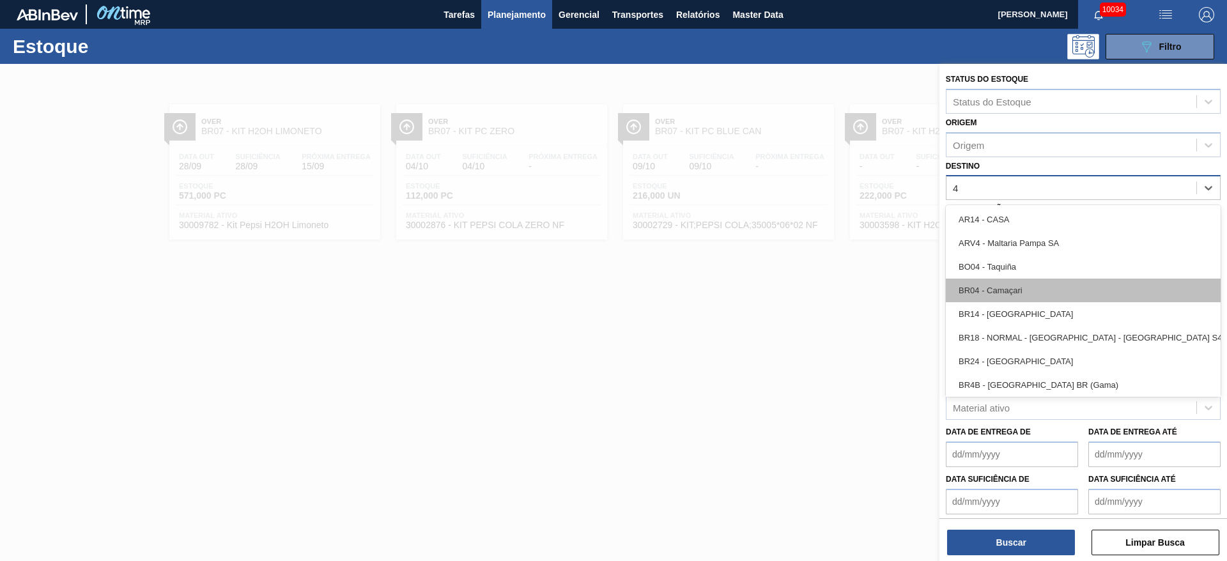
click at [1018, 284] on div "BR04 - Camaçari" at bounding box center [1083, 291] width 275 height 24
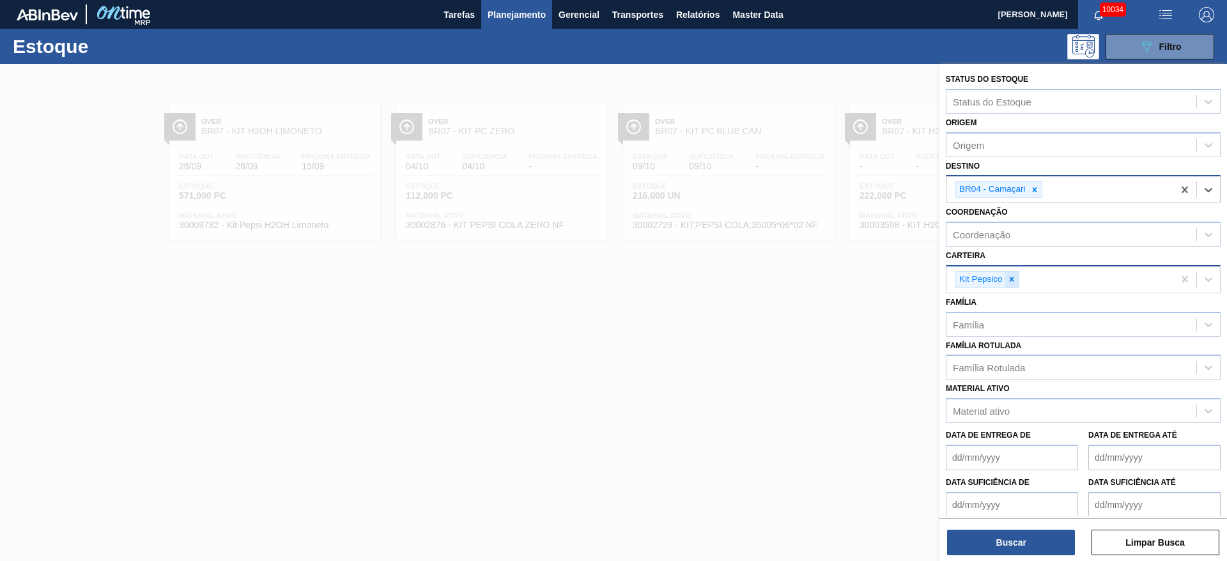
click at [1014, 286] on div at bounding box center [1012, 280] width 14 height 16
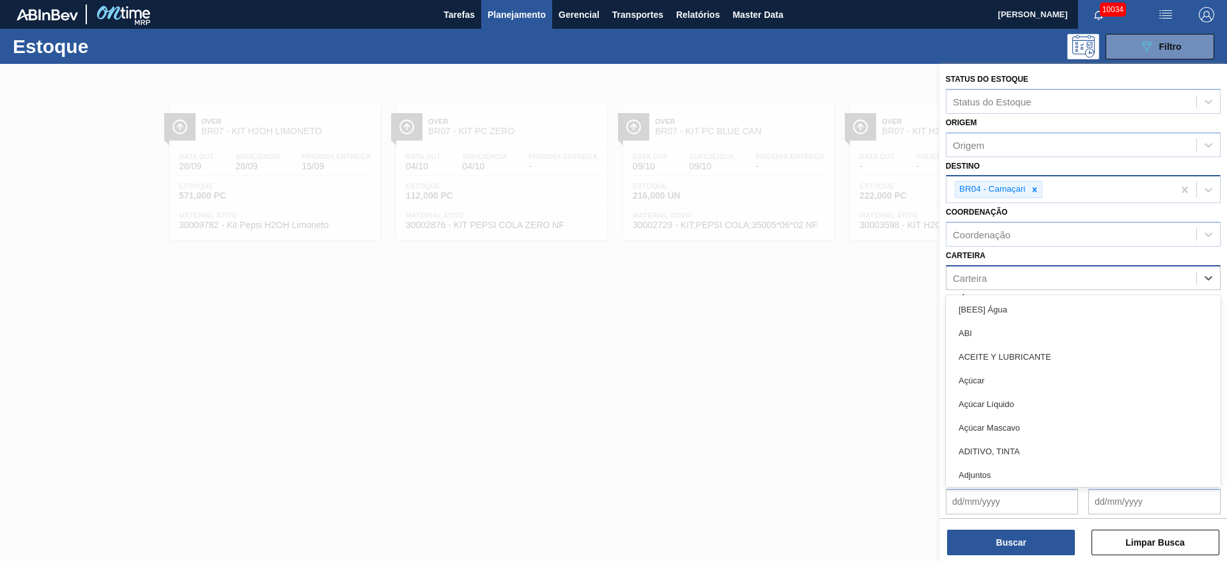
click at [1014, 286] on div "Carteira" at bounding box center [1071, 277] width 250 height 19
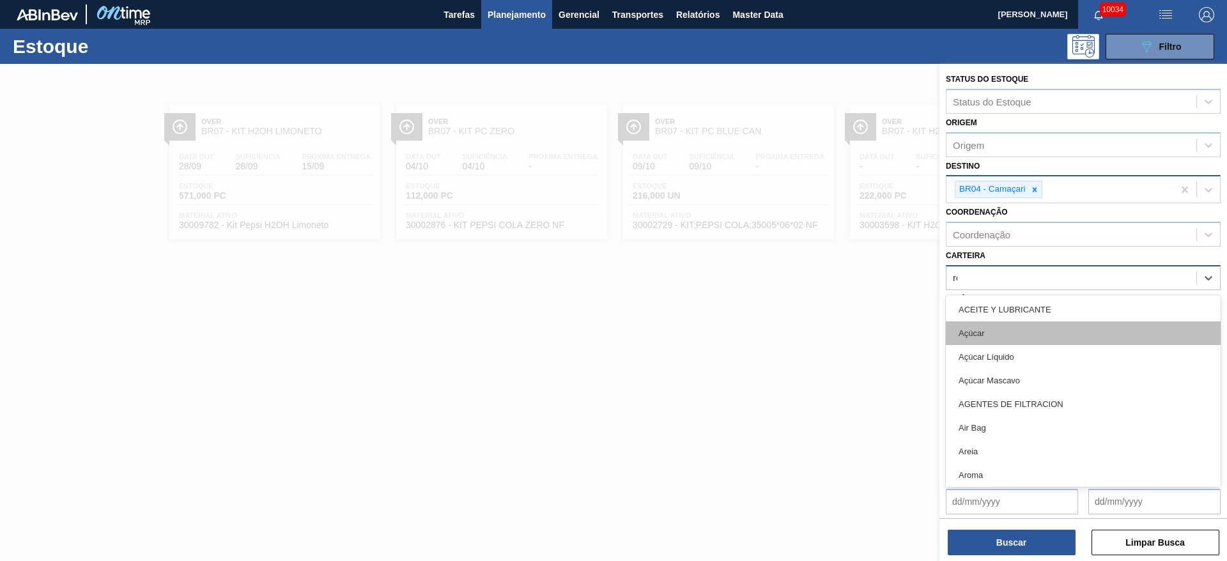
type input "rol"
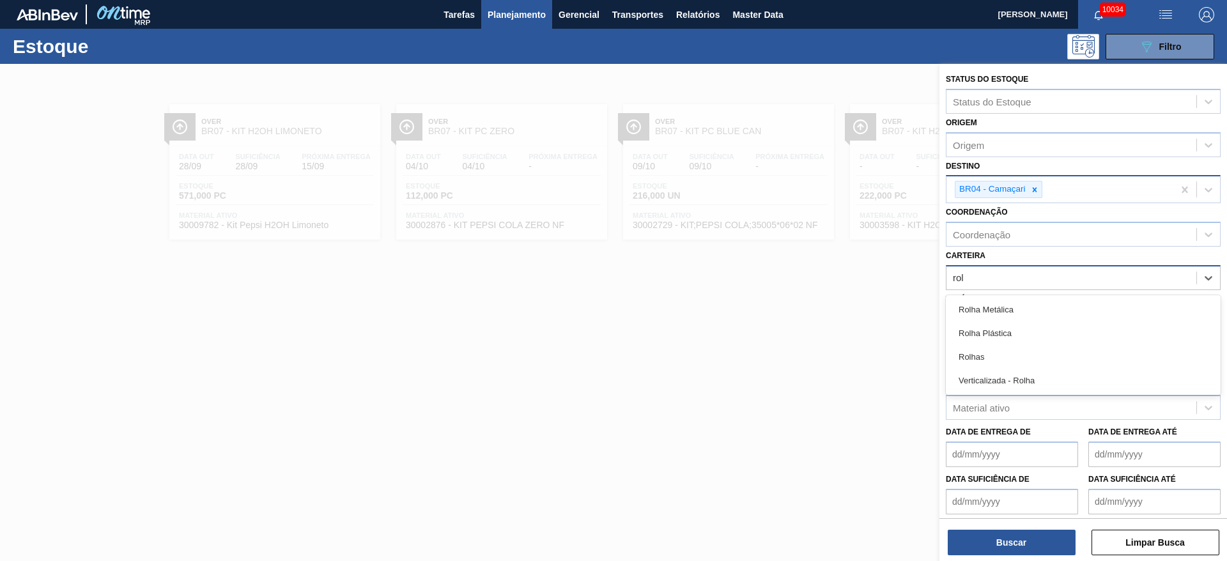
drag, startPoint x: 990, startPoint y: 363, endPoint x: 986, endPoint y: 426, distance: 63.4
click at [989, 363] on div "Rolhas" at bounding box center [1083, 357] width 275 height 24
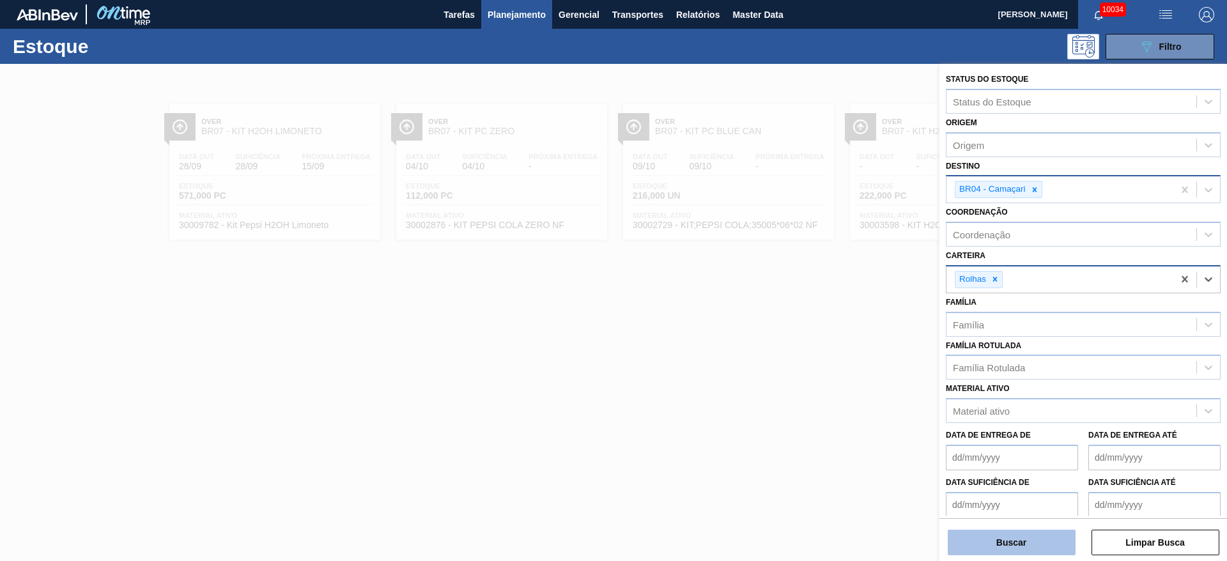
click at [1005, 534] on button "Buscar" at bounding box center [1012, 543] width 128 height 26
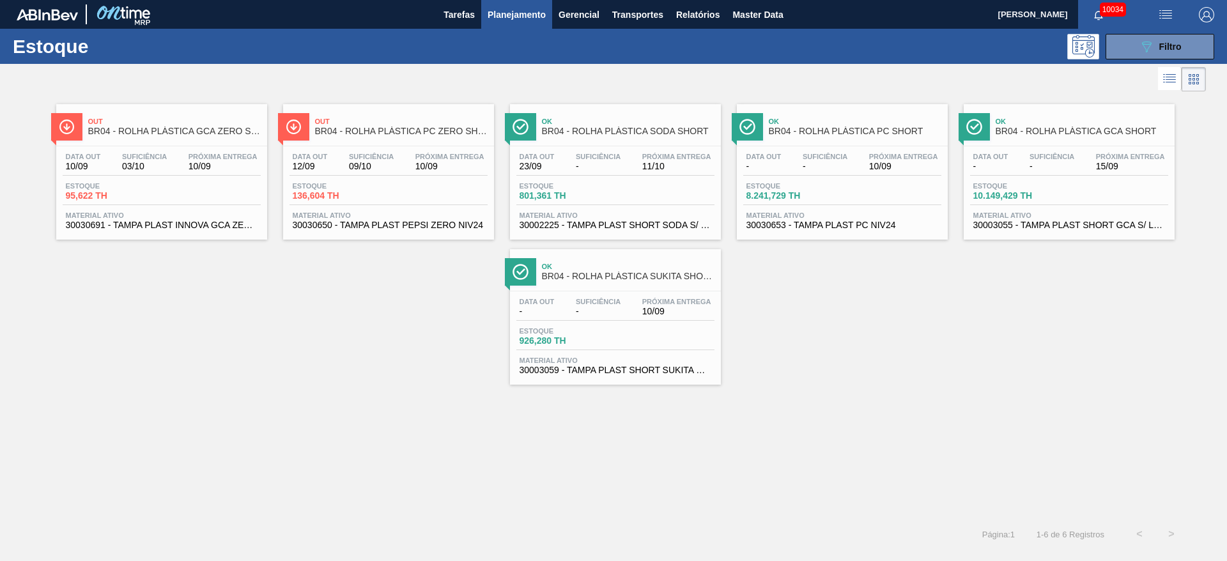
drag, startPoint x: 1123, startPoint y: 151, endPoint x: 1081, endPoint y: 164, distance: 44.7
click at [1153, 43] on icon "089F7B8B-B2A5-4AFE-B5C0-19BA573D28AC" at bounding box center [1146, 46] width 15 height 15
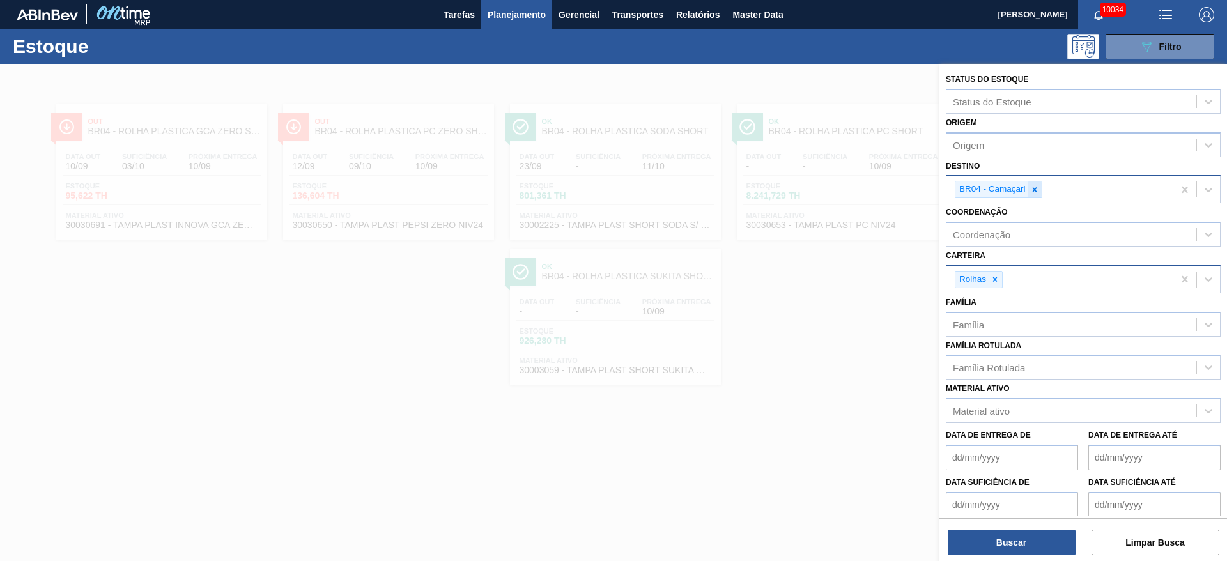
click at [1031, 189] on icon at bounding box center [1034, 189] width 9 height 9
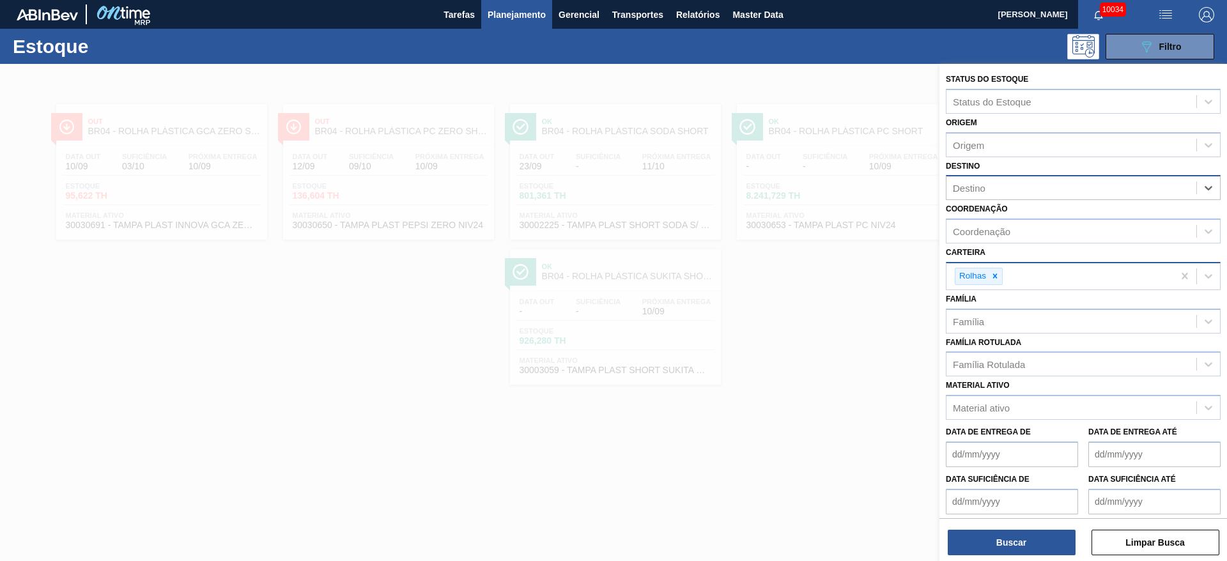
type input "23"
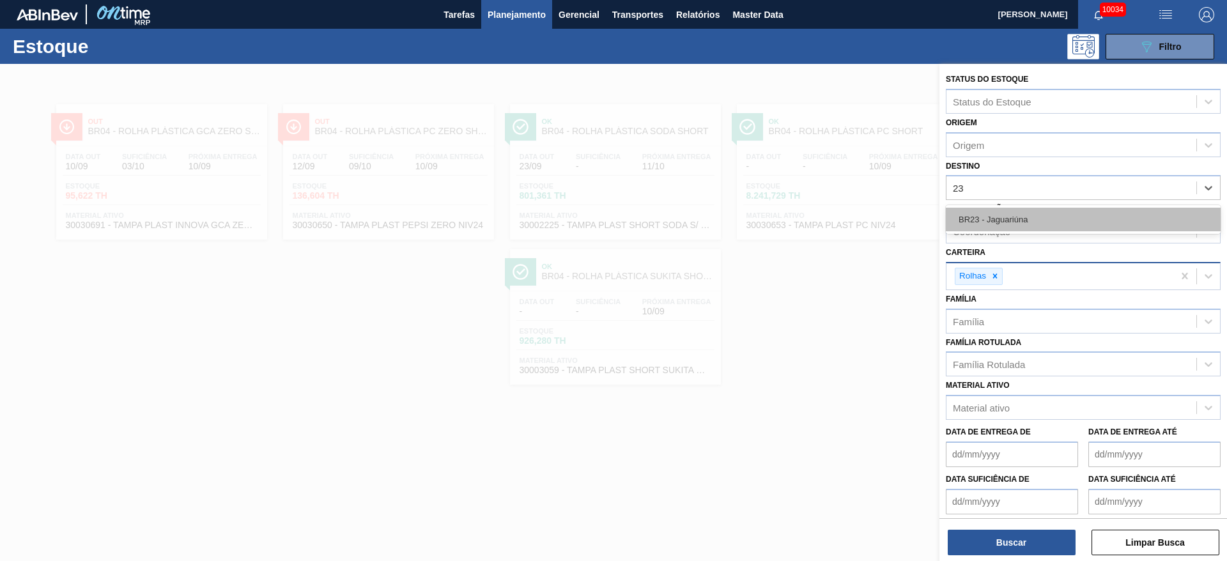
click at [1027, 217] on div "BR23 - Jaguariúna" at bounding box center [1083, 220] width 275 height 24
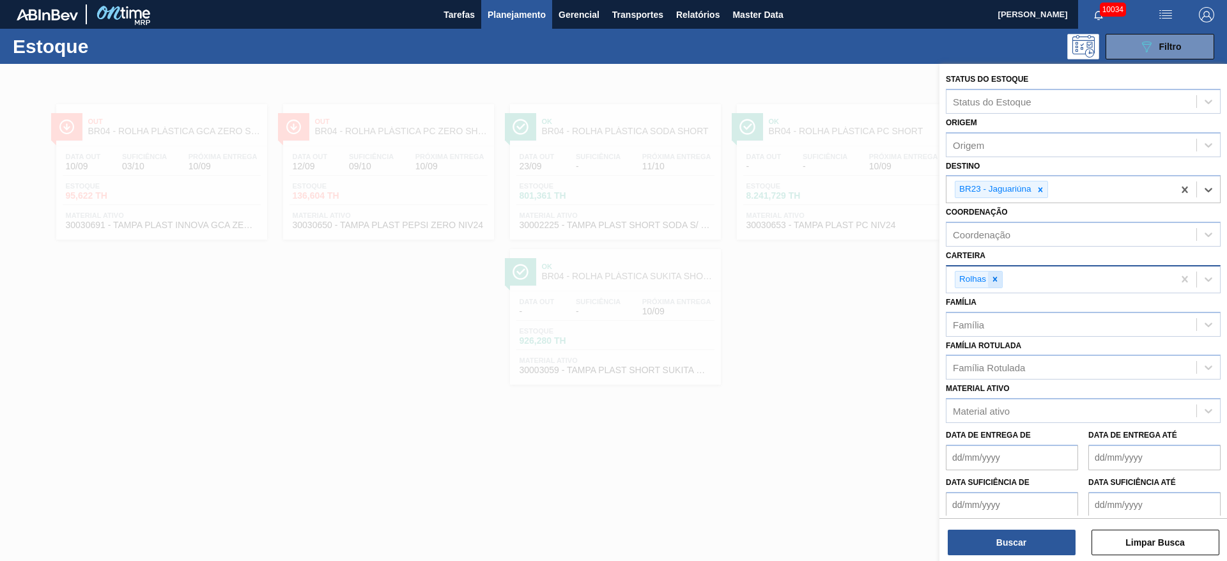
click at [994, 286] on div at bounding box center [995, 280] width 14 height 16
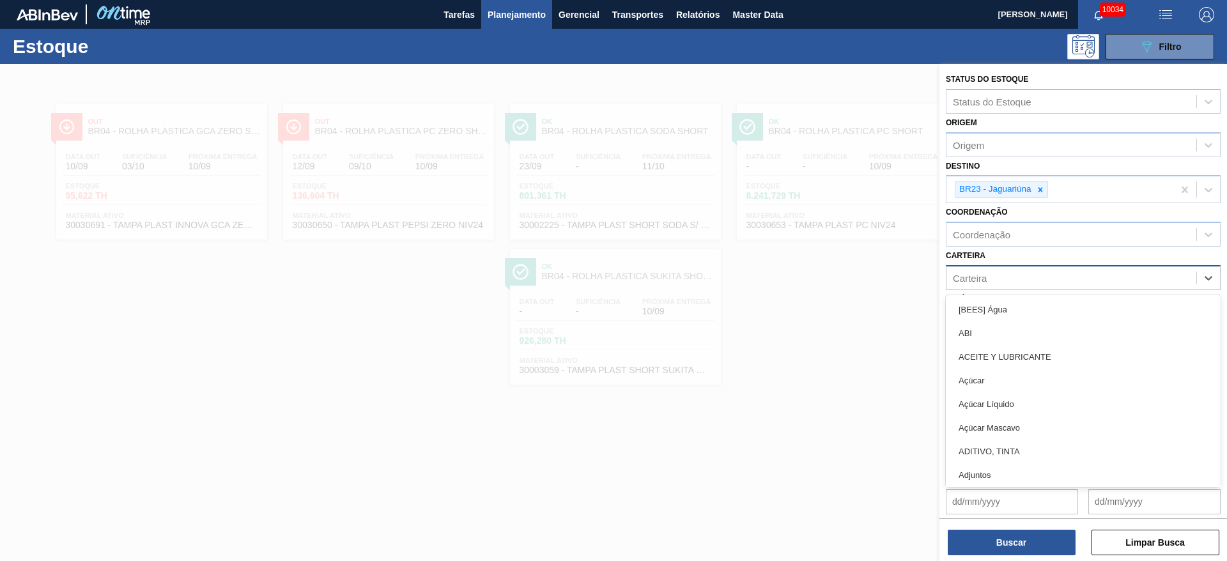
click at [994, 286] on div "Carteira" at bounding box center [1071, 277] width 250 height 19
type input "ki"
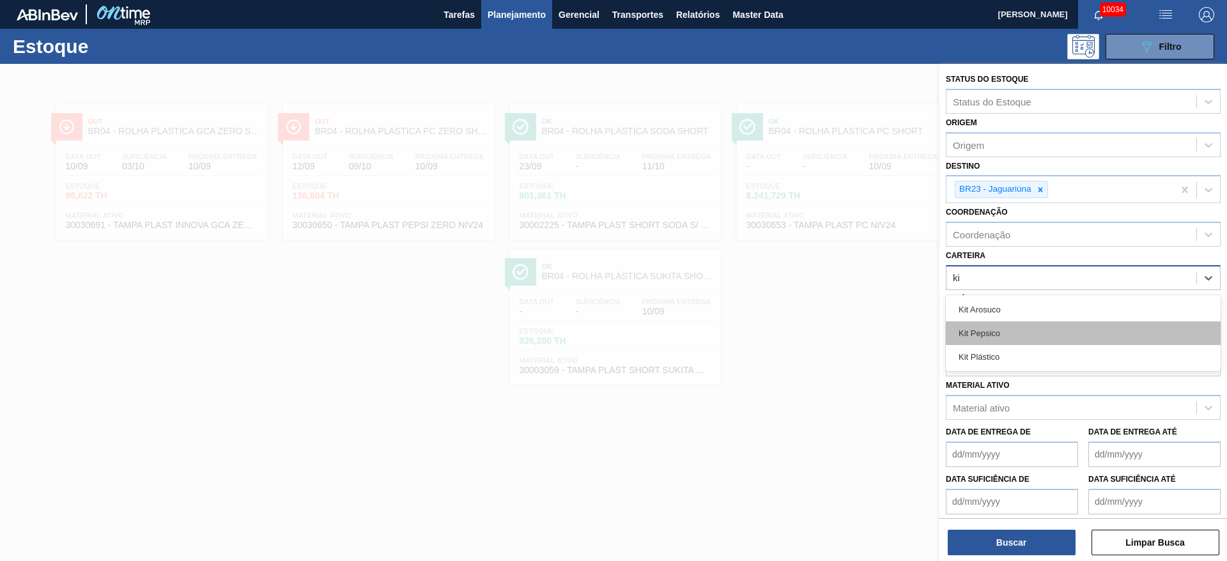
click at [1009, 339] on div "Kit Pepsico" at bounding box center [1083, 333] width 275 height 24
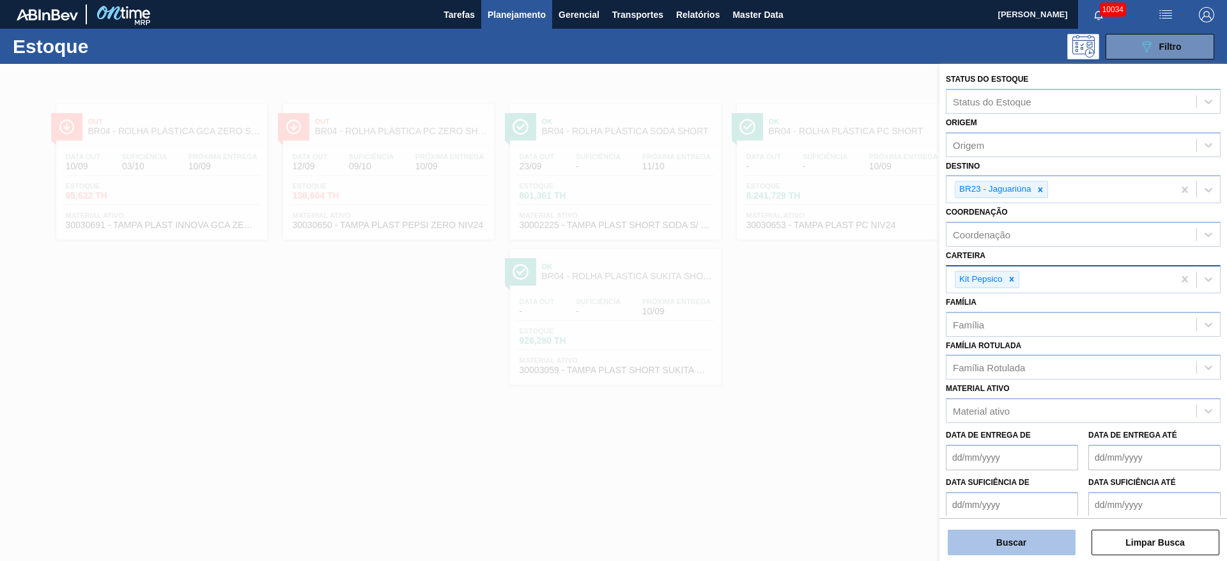
click at [1000, 544] on button "Buscar" at bounding box center [1012, 543] width 128 height 26
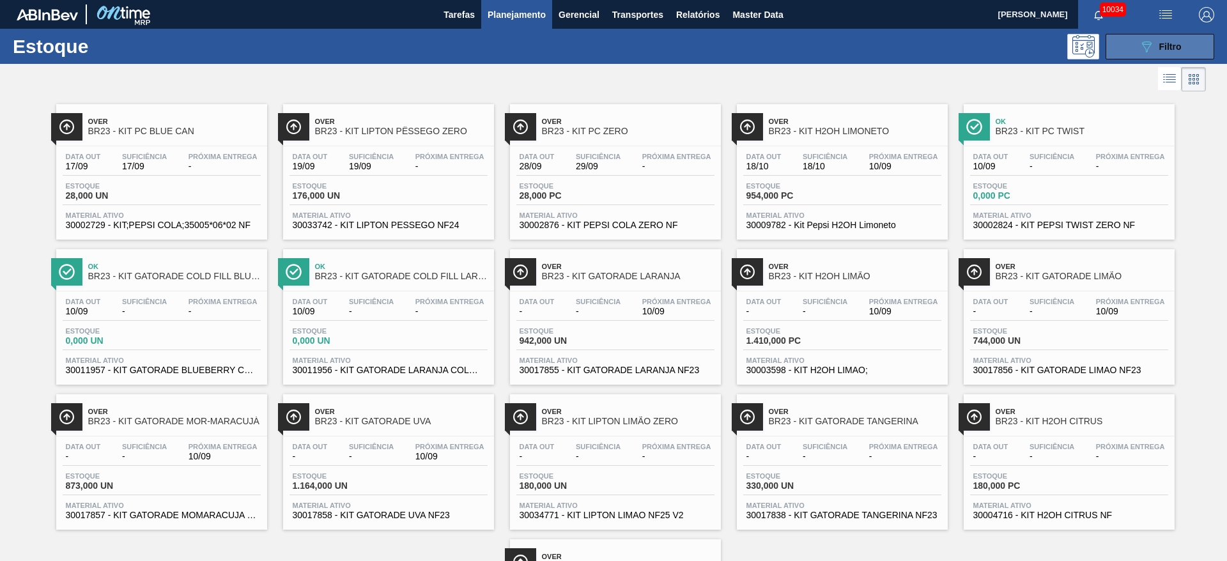
click at [1154, 54] on button "089F7B8B-B2A5-4AFE-B5C0-19BA573D28AC Filtro" at bounding box center [1159, 47] width 109 height 26
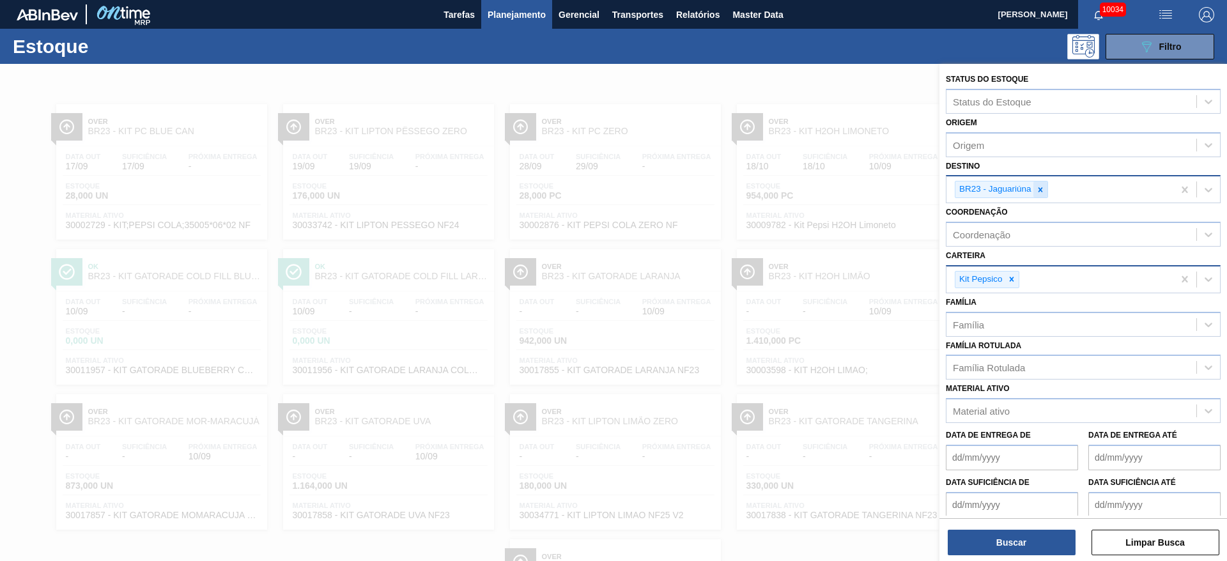
click at [1047, 185] on div at bounding box center [1040, 189] width 14 height 16
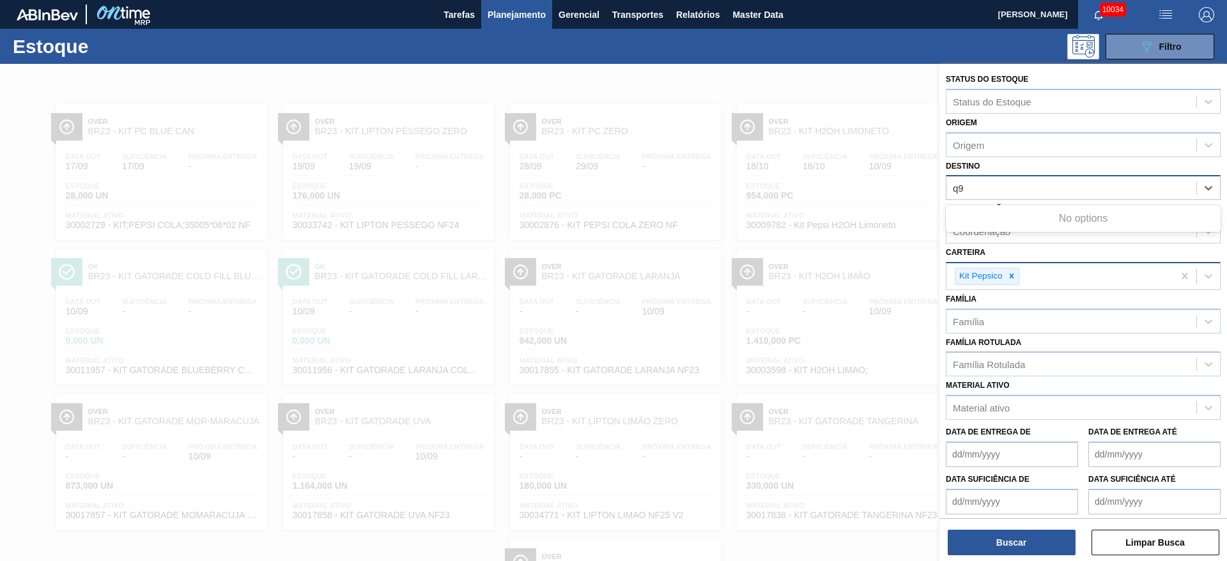
type input "q"
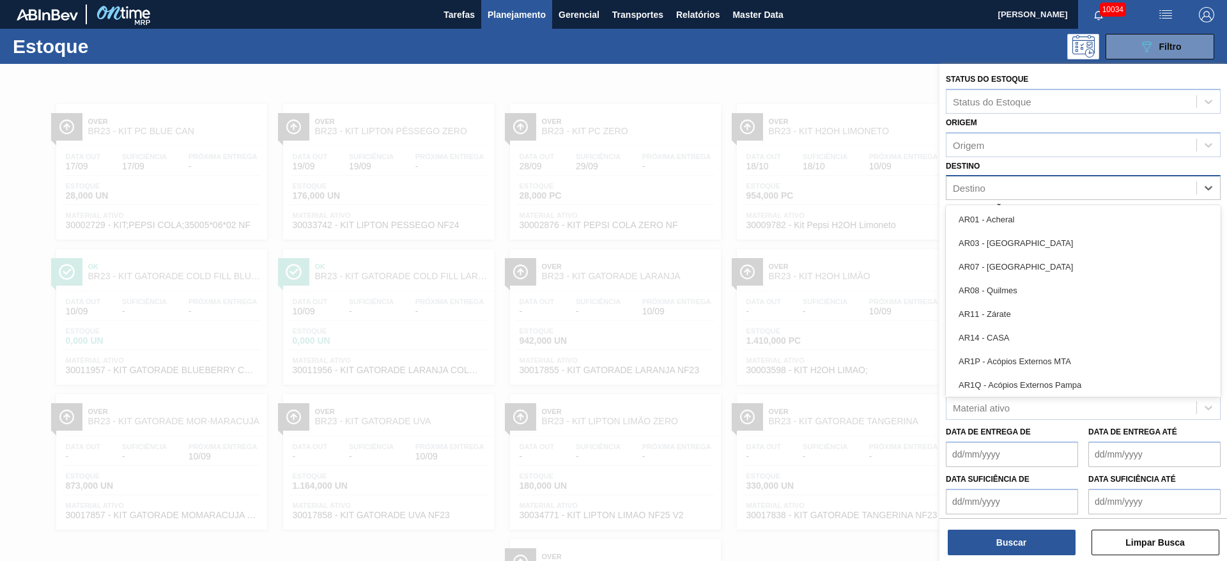
type input "19"
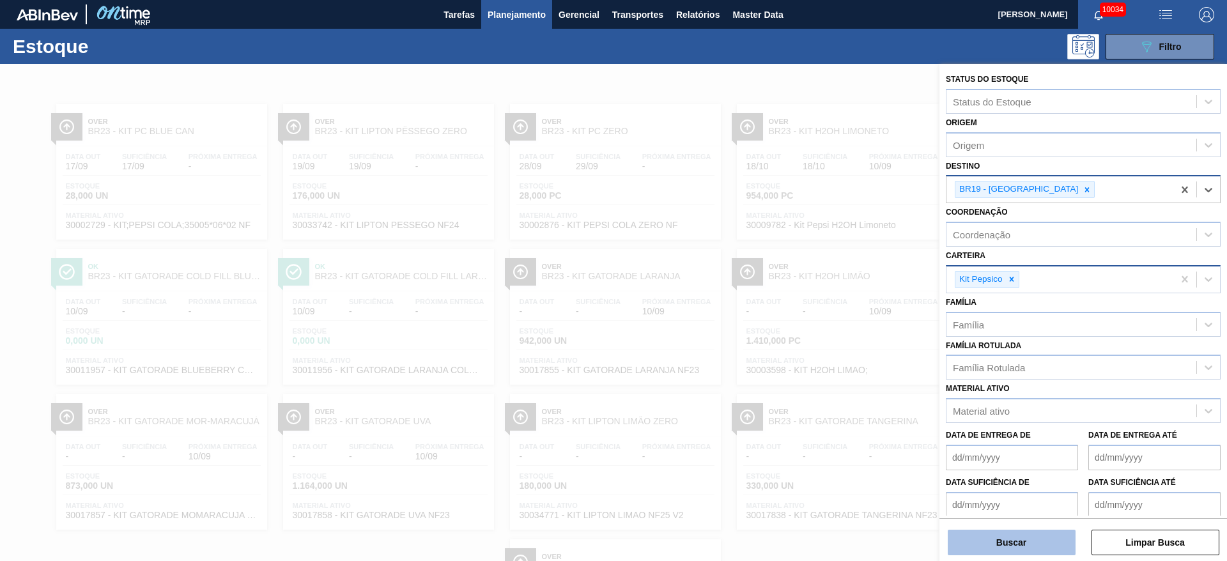
click at [978, 543] on button "Buscar" at bounding box center [1012, 543] width 128 height 26
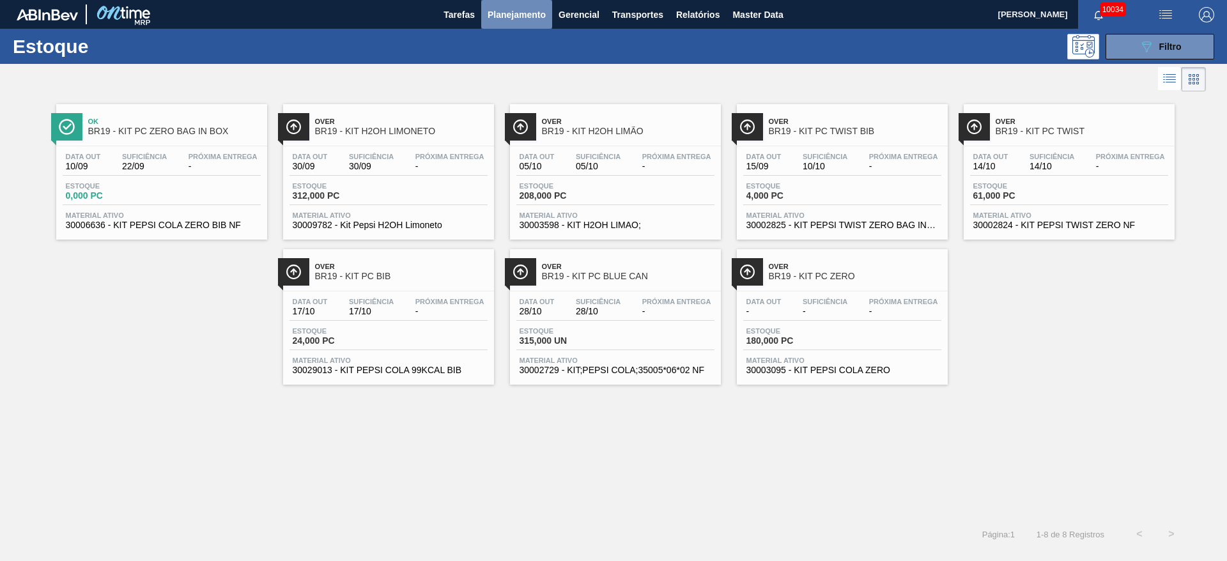
click at [535, 26] on button "Planejamento" at bounding box center [516, 14] width 71 height 29
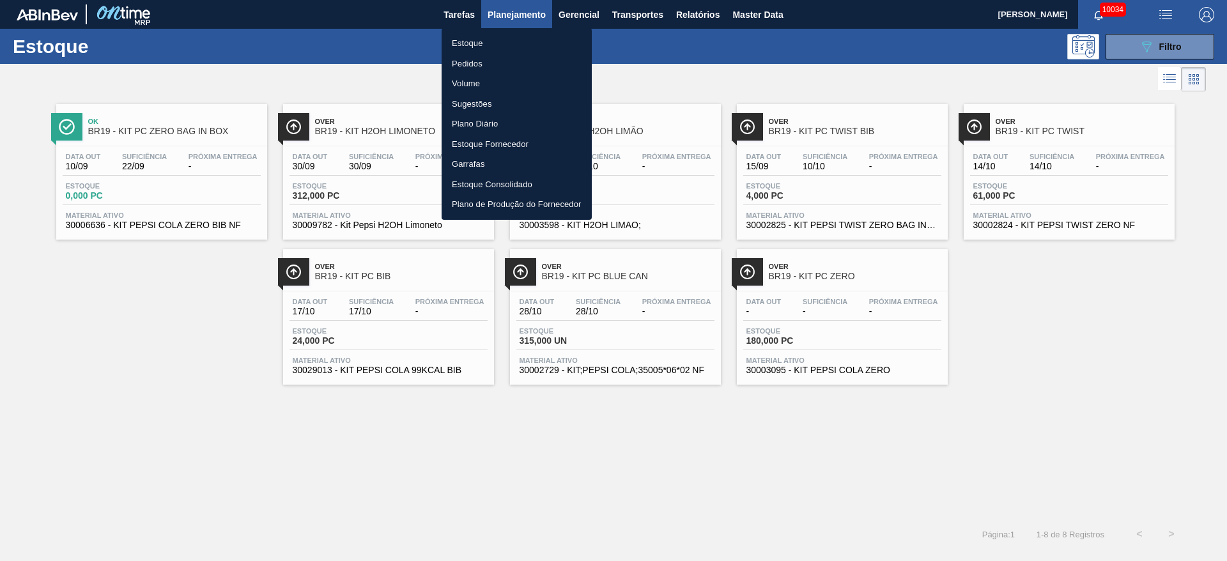
click at [498, 82] on li "Volume" at bounding box center [517, 83] width 150 height 20
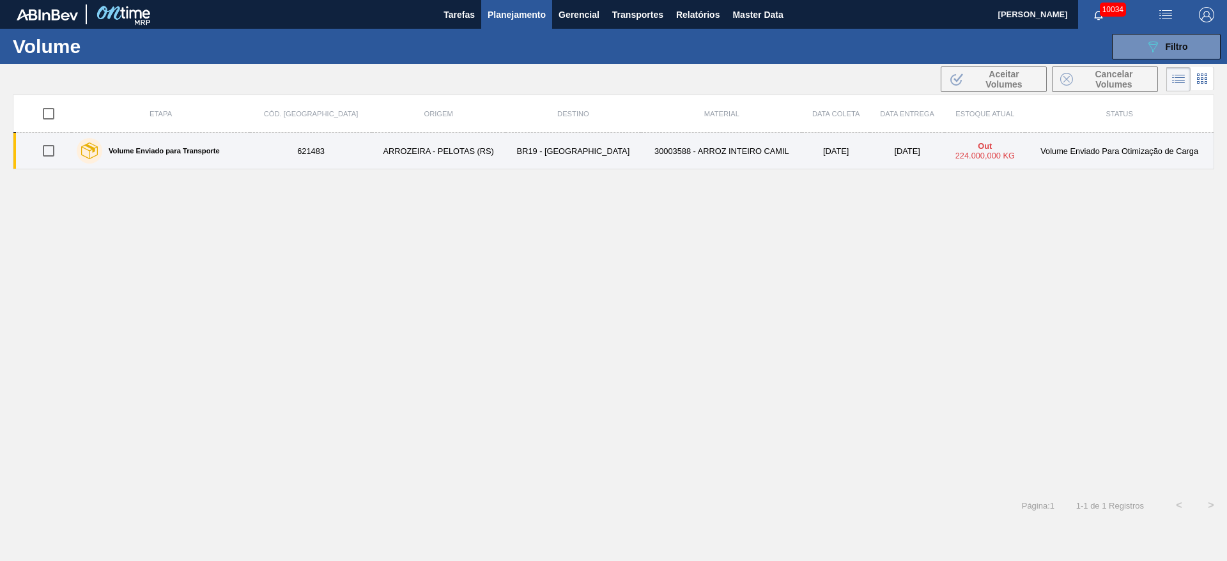
click at [641, 143] on td "30003588 - ARROZ INTEIRO CAMIL" at bounding box center [721, 151] width 161 height 36
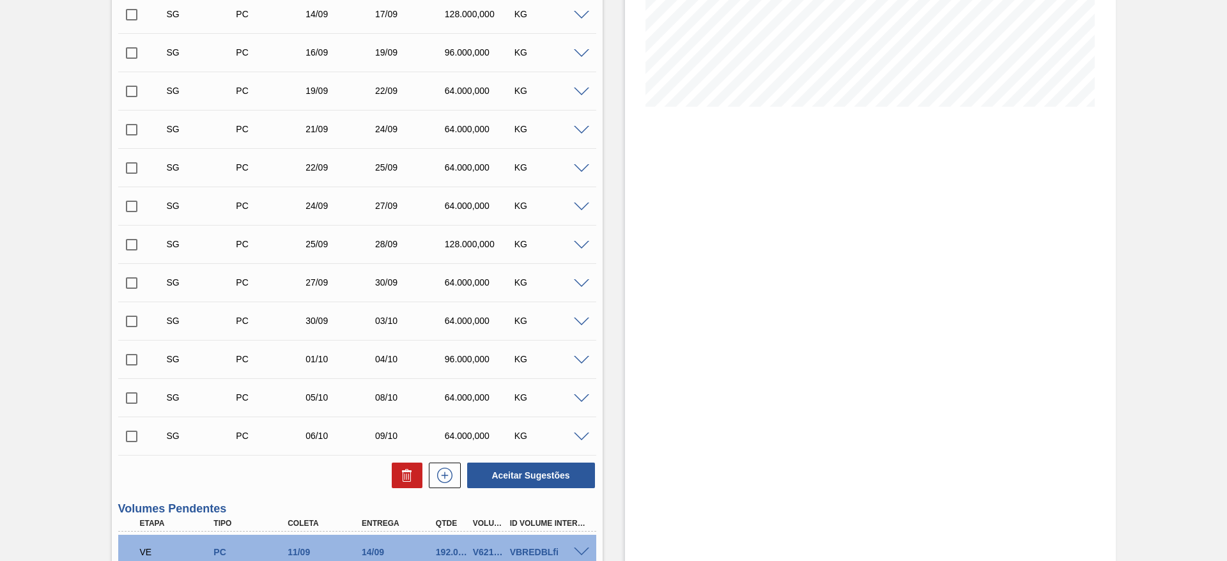
scroll to position [439, 0]
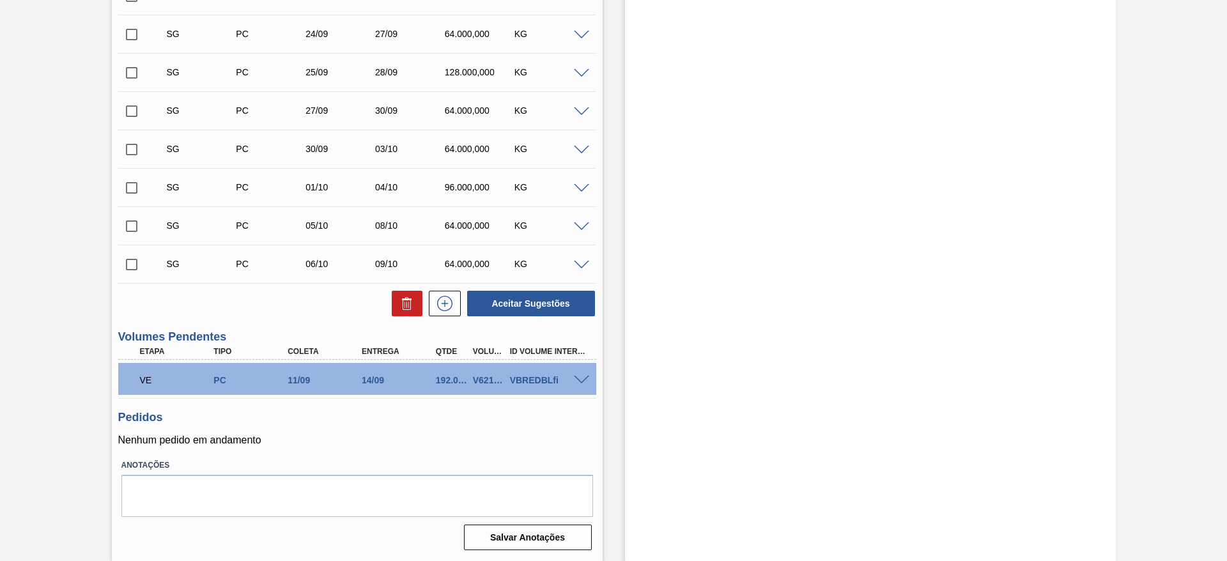
click at [571, 378] on div at bounding box center [584, 379] width 26 height 10
click at [581, 381] on span at bounding box center [581, 381] width 15 height 10
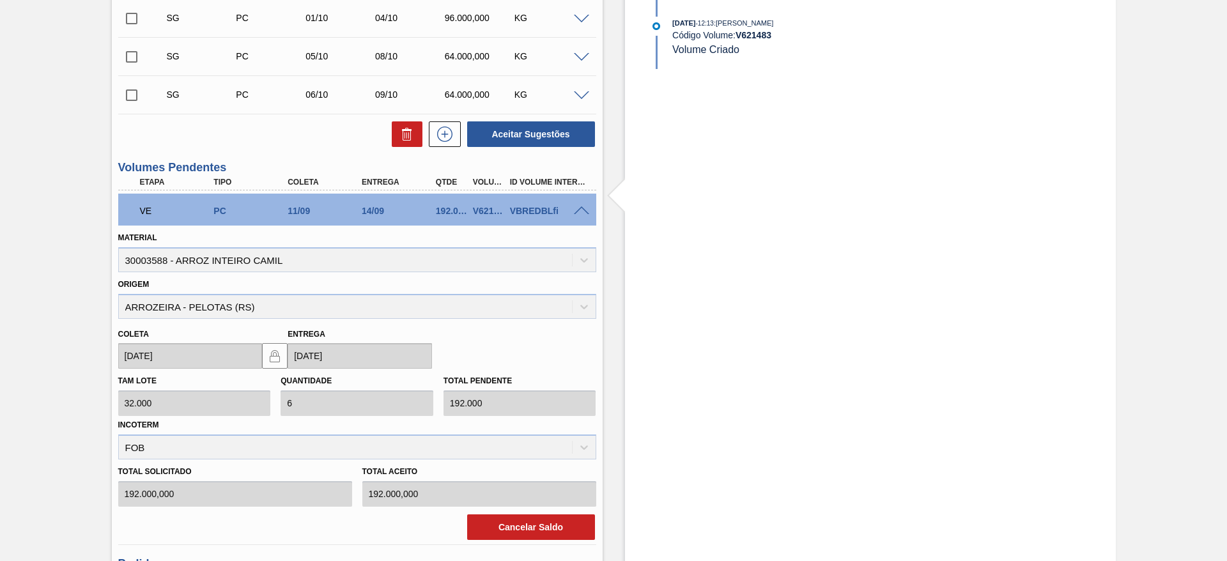
scroll to position [631, 0]
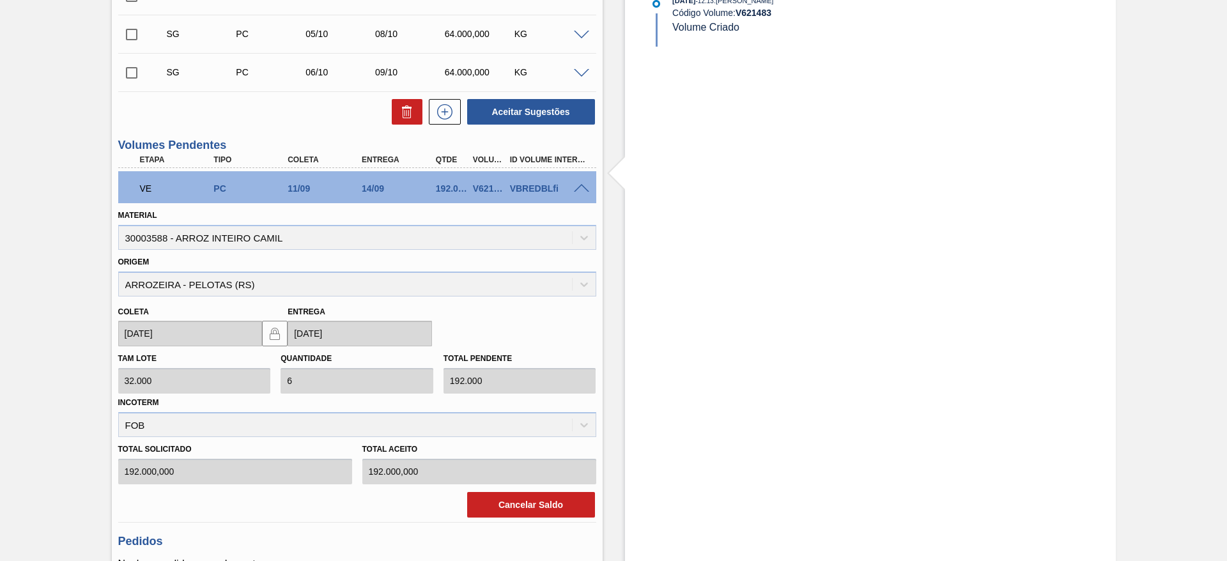
click at [479, 190] on div "V621483" at bounding box center [489, 188] width 38 height 10
copy div "V621483"
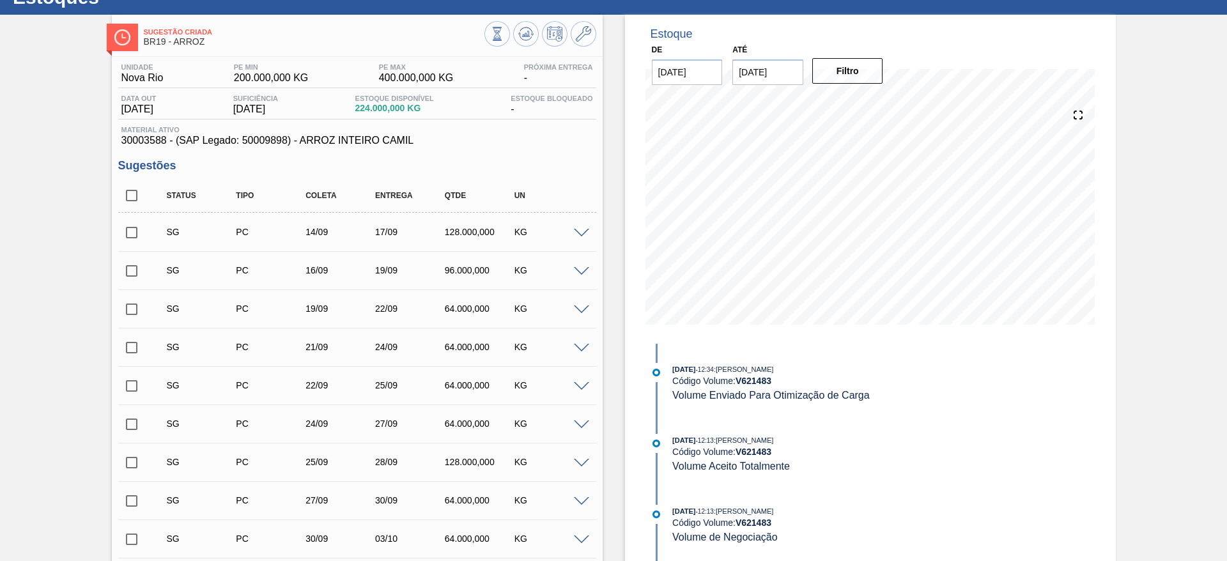
scroll to position [0, 0]
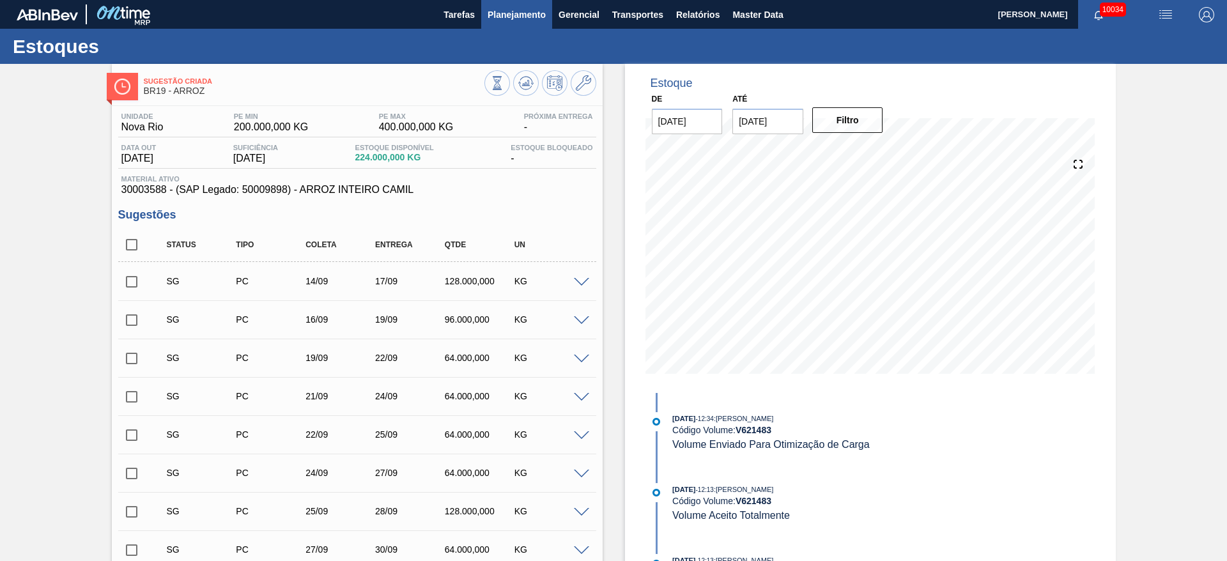
click at [502, 21] on span "Planejamento" at bounding box center [517, 14] width 58 height 15
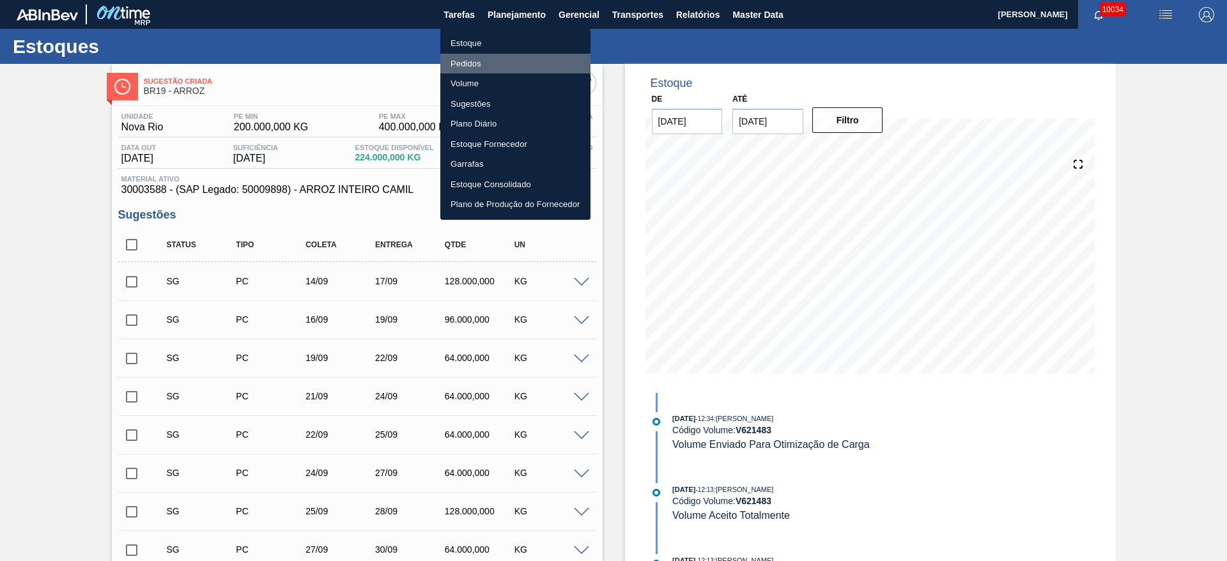
click at [506, 65] on li "Pedidos" at bounding box center [515, 64] width 150 height 20
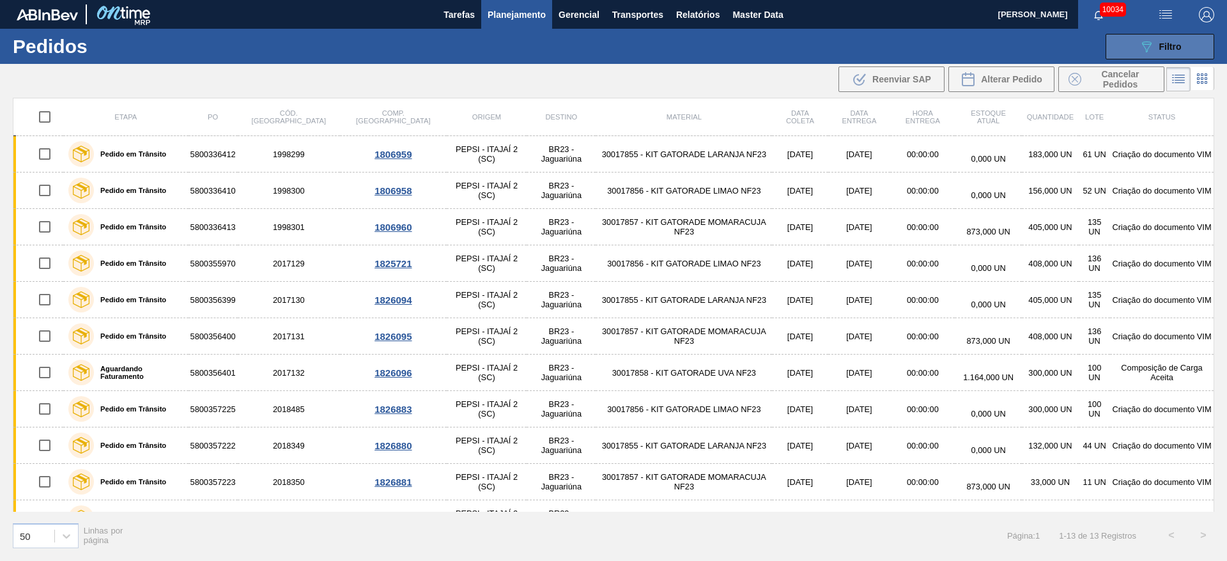
click at [1151, 43] on icon at bounding box center [1147, 47] width 10 height 11
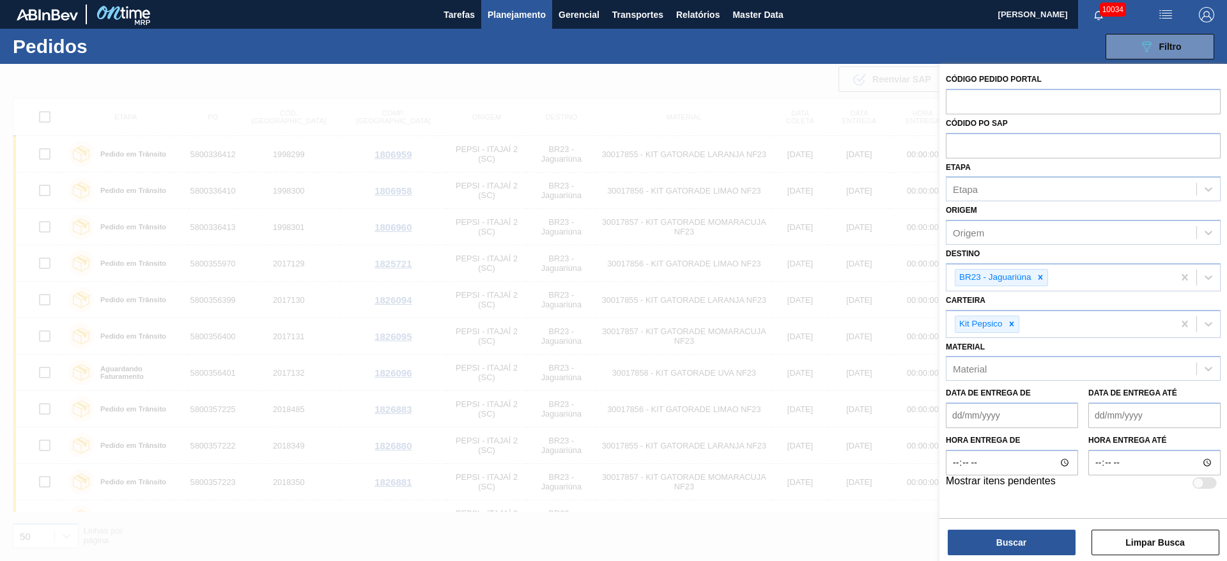
click at [738, 86] on div at bounding box center [613, 344] width 1227 height 561
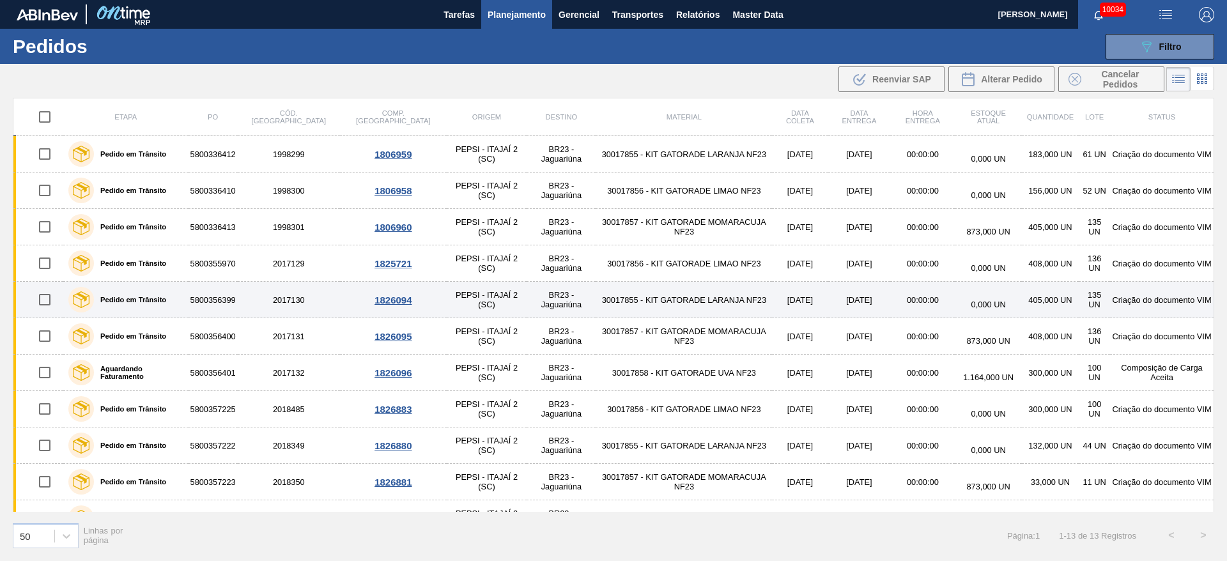
click at [832, 300] on td "29/08/2025" at bounding box center [859, 300] width 63 height 36
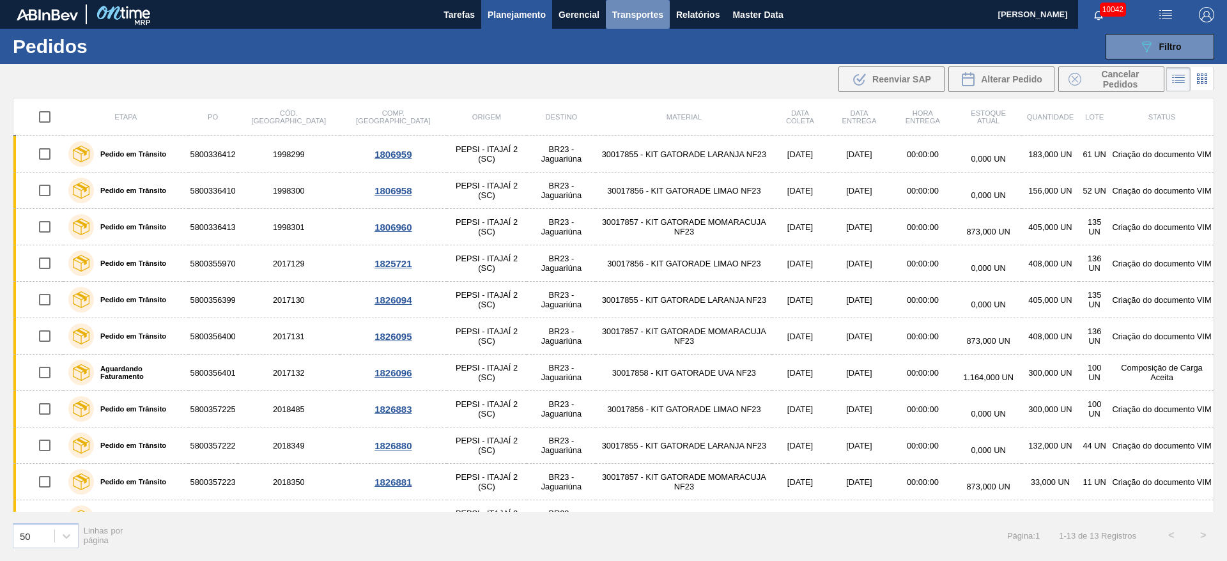
click at [631, 17] on span "Transportes" at bounding box center [637, 14] width 51 height 15
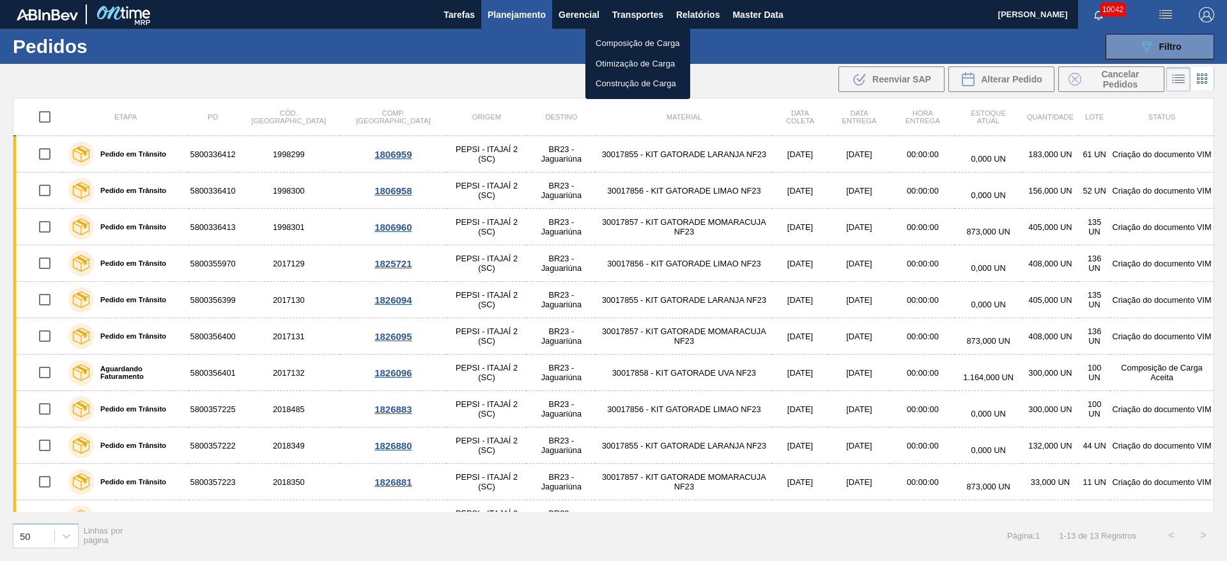
click at [696, 26] on div at bounding box center [613, 280] width 1227 height 561
click at [697, 0] on body "Tarefas Planejamento Gerencial Transportes Relatórios Master Data José Albérico…" at bounding box center [613, 0] width 1227 height 0
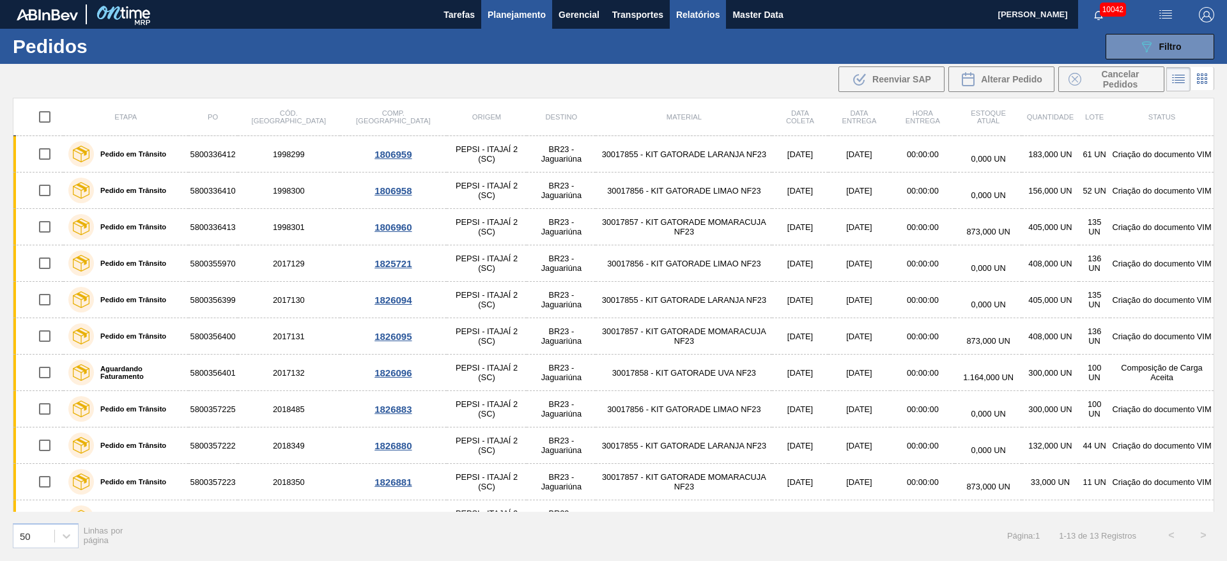
click at [697, 17] on span "Relatórios" at bounding box center [697, 14] width 43 height 15
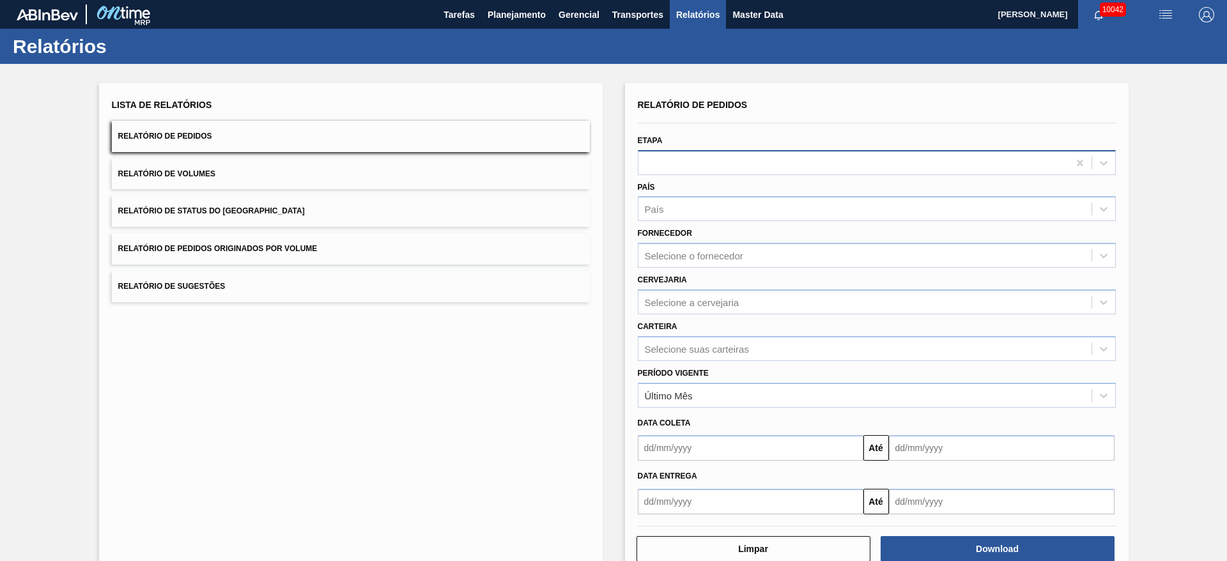
click at [675, 157] on div at bounding box center [853, 162] width 430 height 19
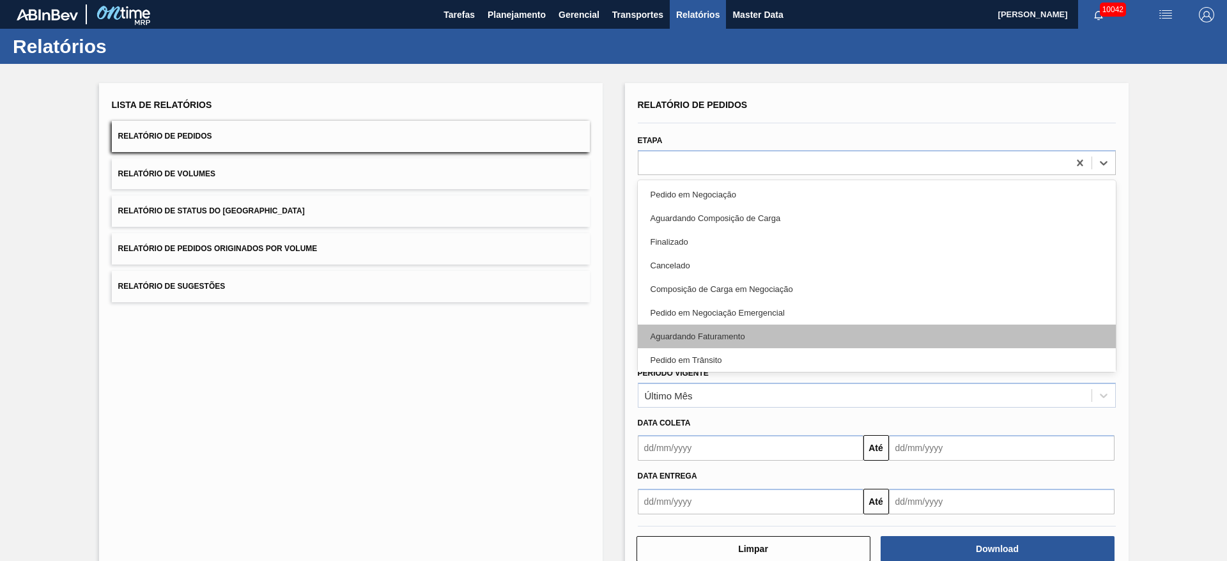
click at [714, 330] on div "Aguardando Faturamento" at bounding box center [877, 337] width 478 height 24
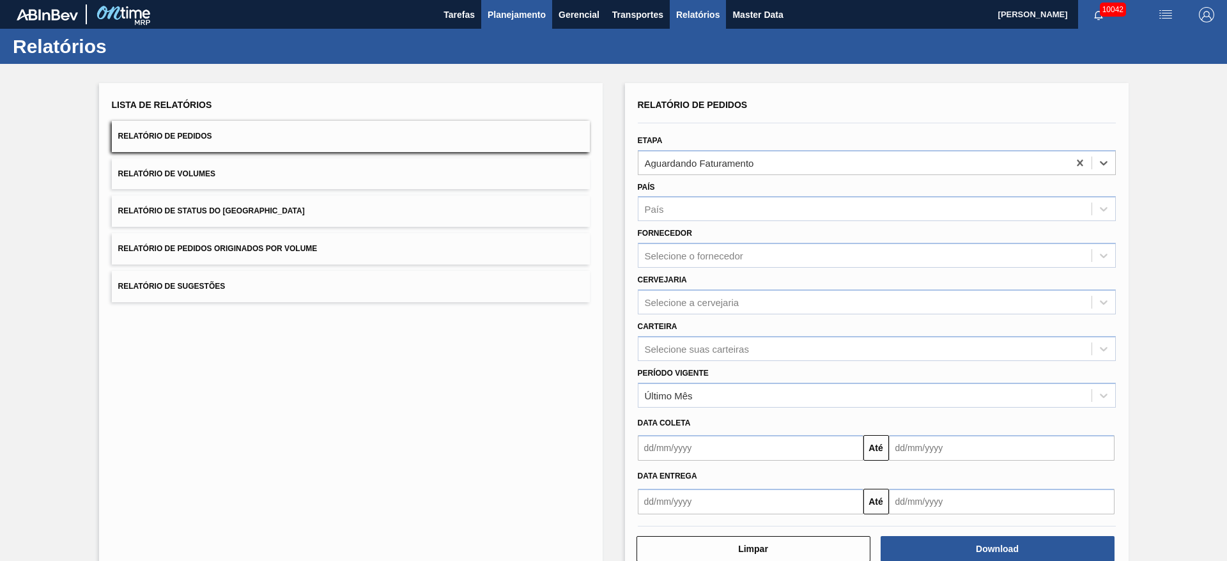
click at [501, 13] on span "Planejamento" at bounding box center [517, 14] width 58 height 15
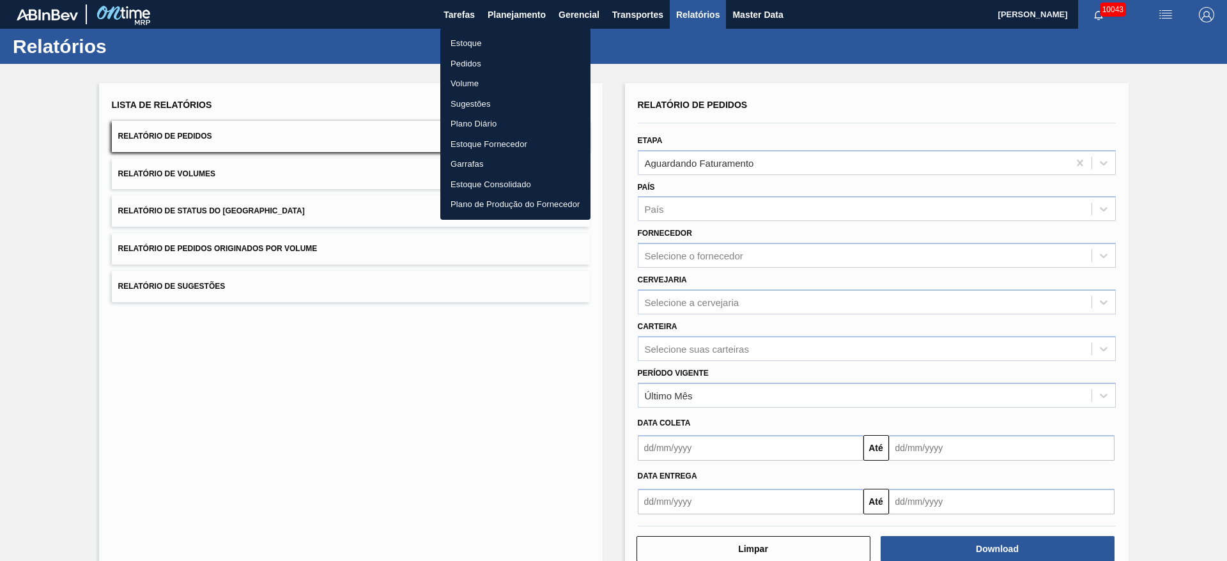
drag, startPoint x: 497, startPoint y: 431, endPoint x: 510, endPoint y: 334, distance: 97.4
click at [495, 433] on div at bounding box center [613, 280] width 1227 height 561
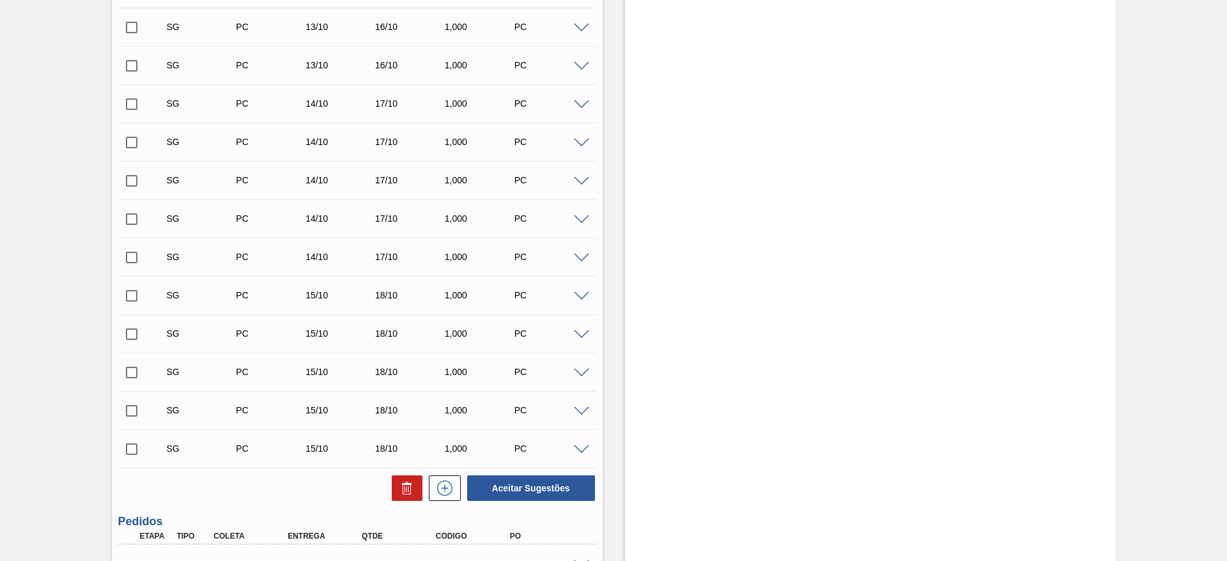
scroll to position [918, 0]
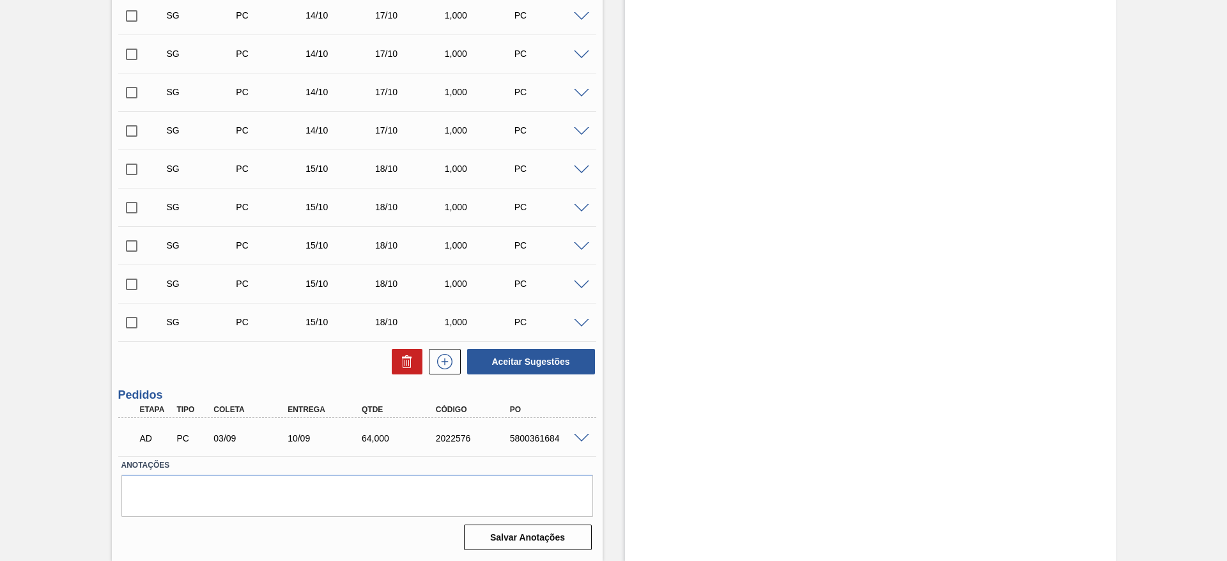
click at [581, 441] on span at bounding box center [581, 439] width 15 height 10
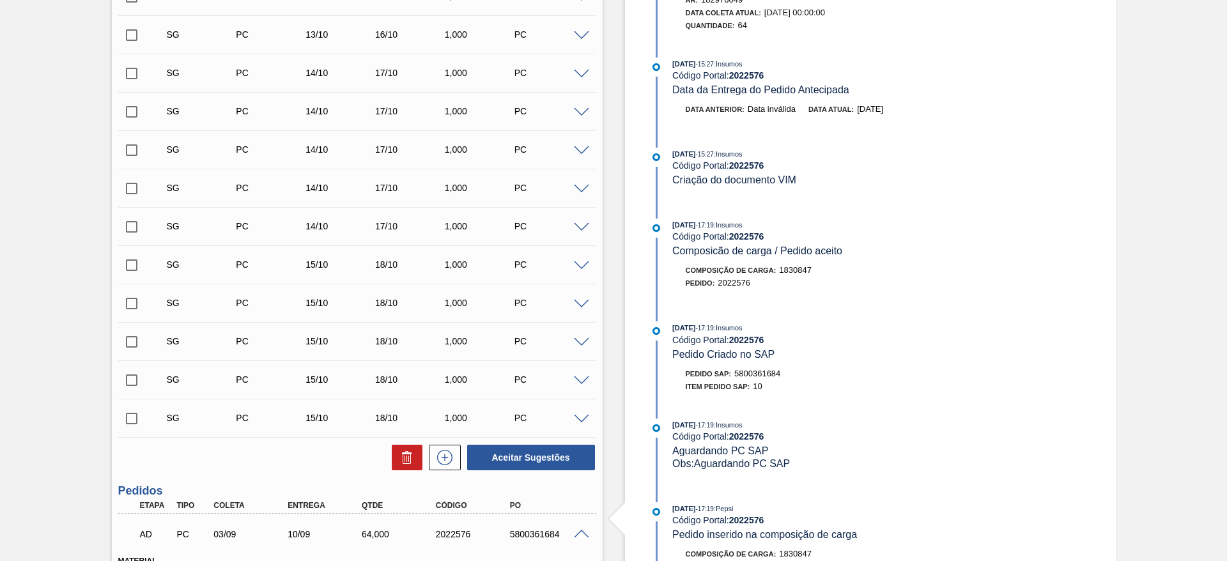
scroll to position [1228, 0]
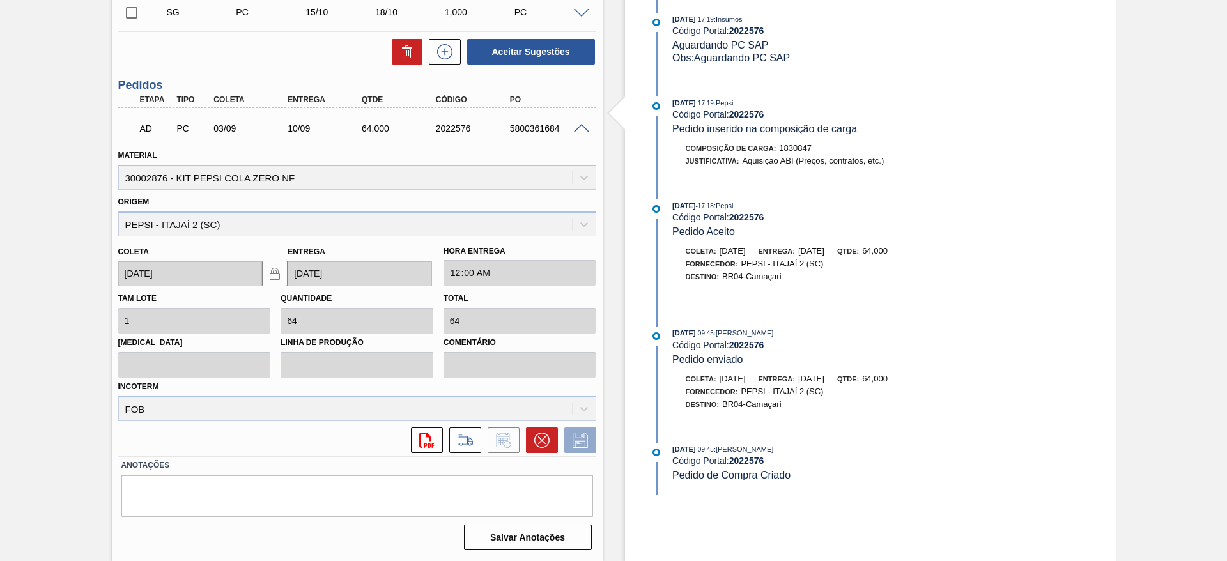
click at [577, 124] on span at bounding box center [581, 129] width 15 height 10
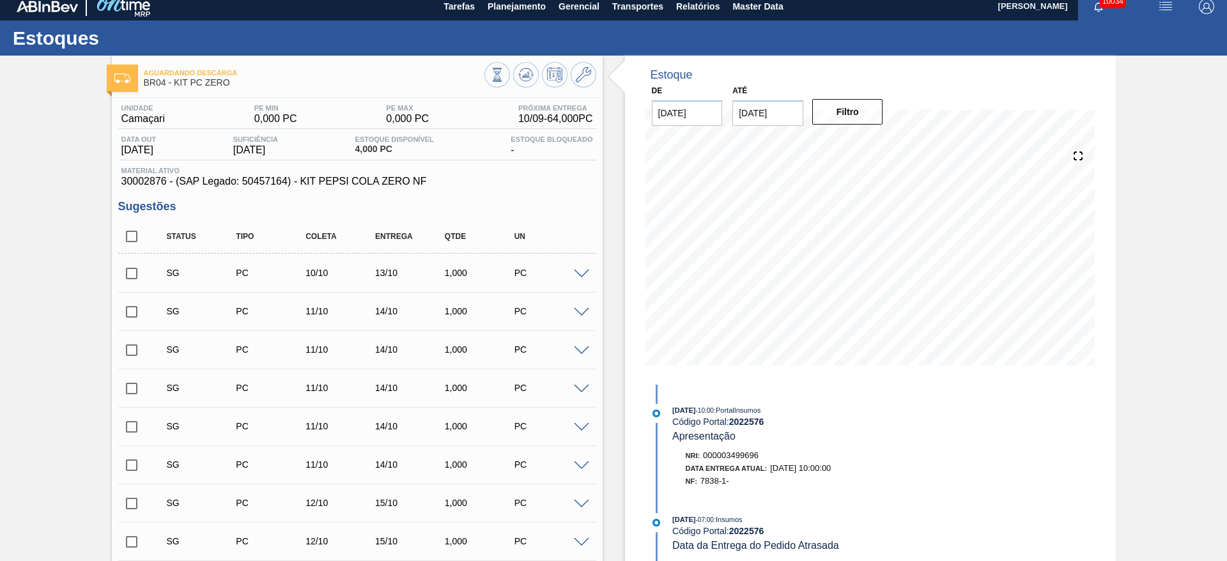
scroll to position [0, 0]
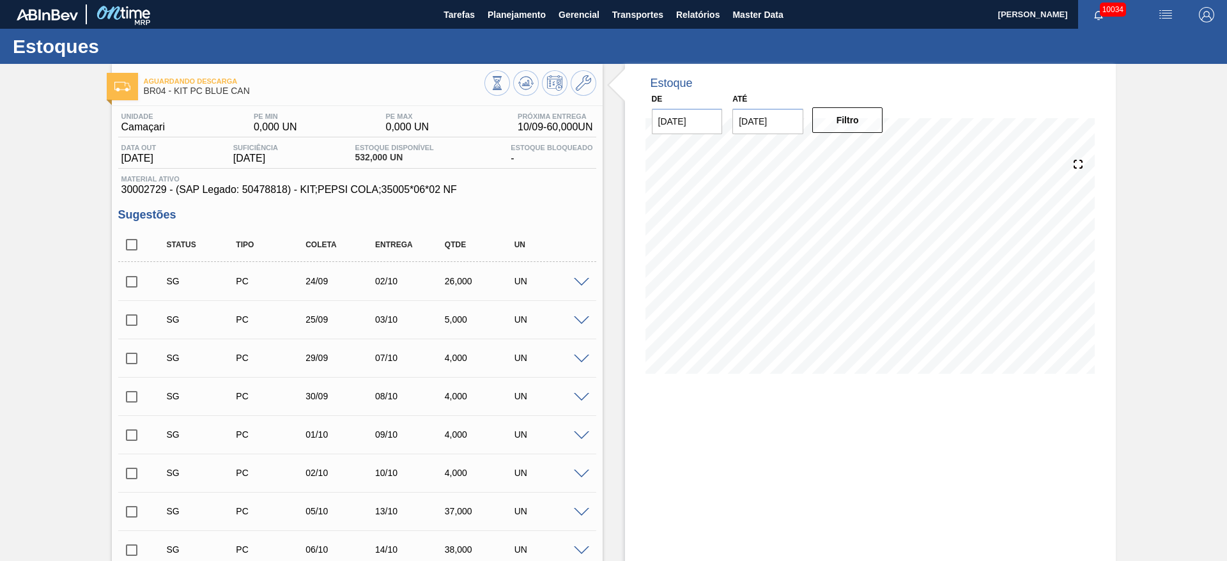
click at [753, 120] on input "24/09/2025" at bounding box center [767, 122] width 71 height 26
click at [873, 150] on button "Next Month" at bounding box center [875, 152] width 9 height 9
click at [833, 256] on div "23" at bounding box center [830, 255] width 17 height 17
type input "[DATE]"
click at [855, 125] on button "Filtro" at bounding box center [847, 120] width 71 height 26
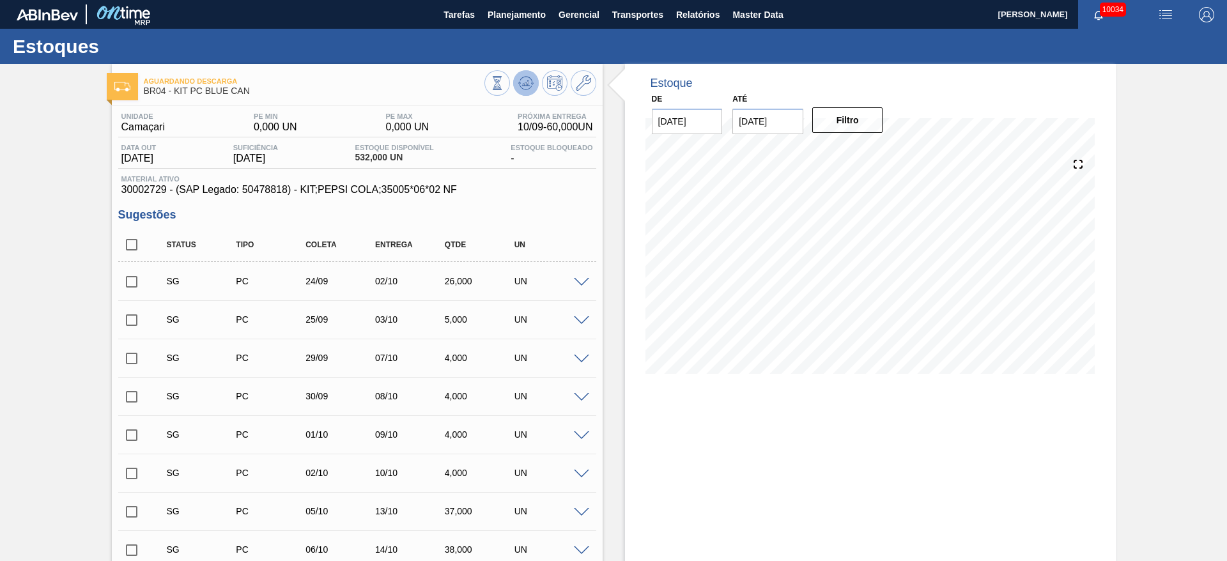
click at [521, 81] on icon at bounding box center [525, 82] width 15 height 15
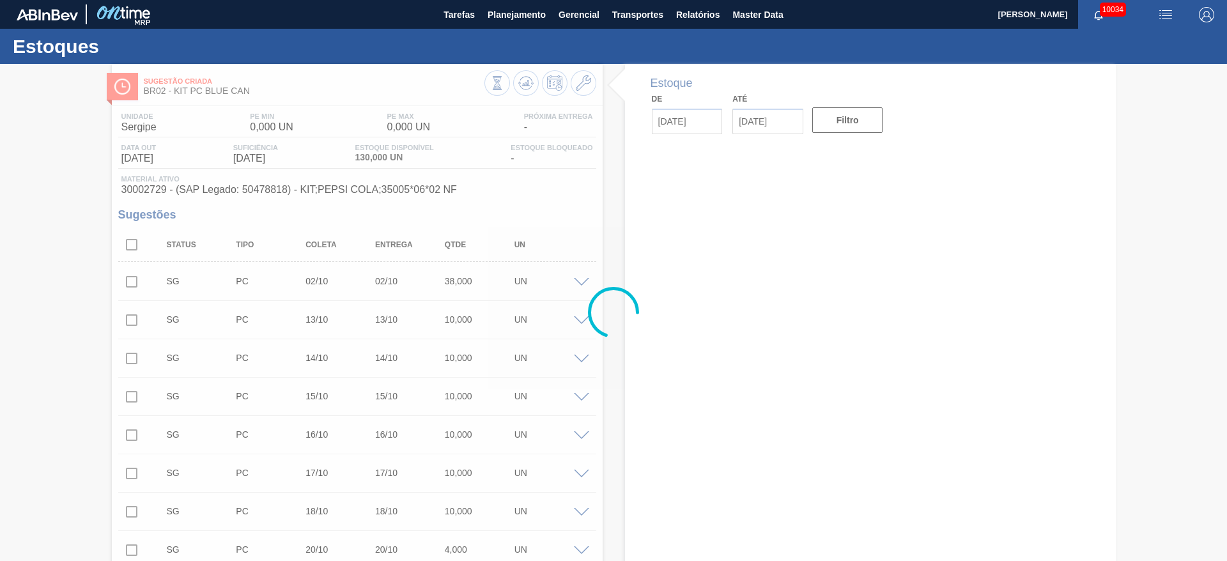
type input "[DATE]"
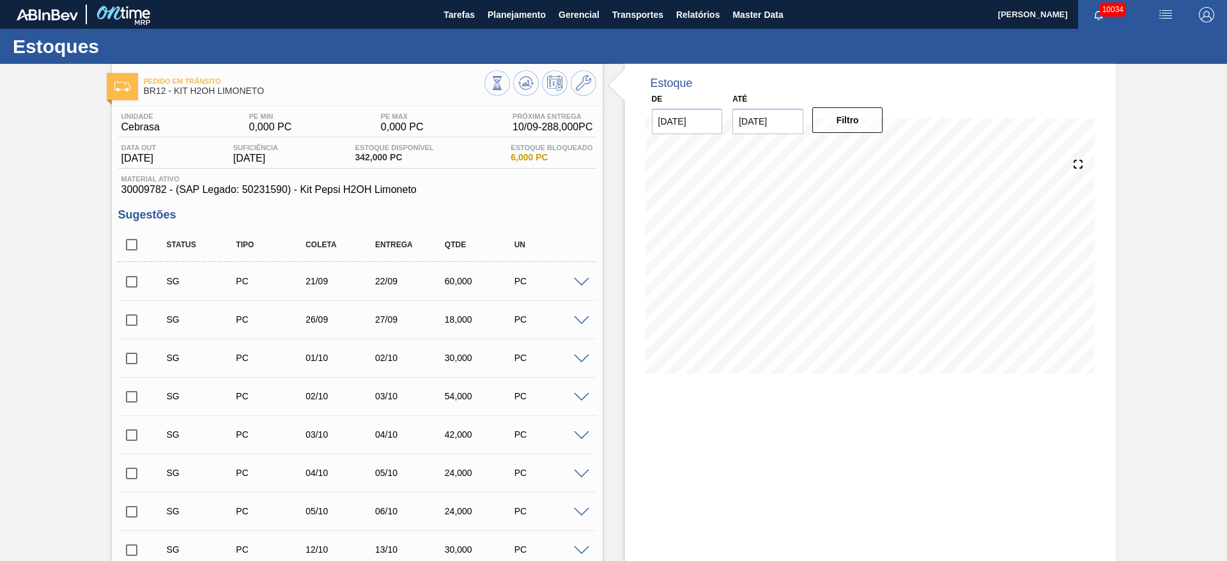
click at [130, 247] on input "checkbox" at bounding box center [131, 244] width 27 height 27
checkbox input "true"
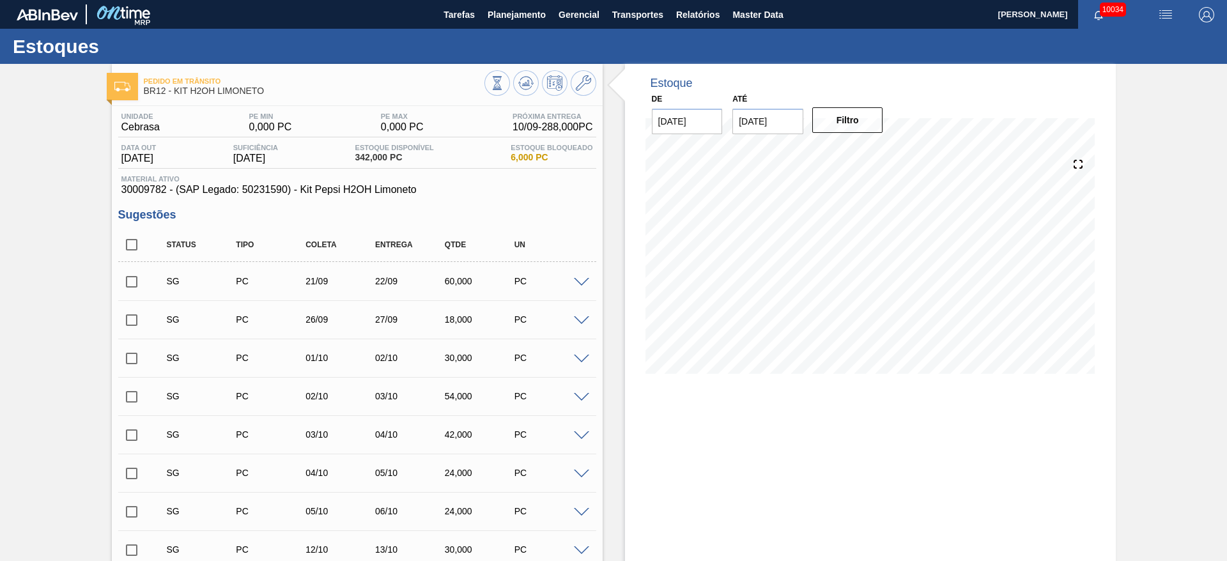
checkbox input "true"
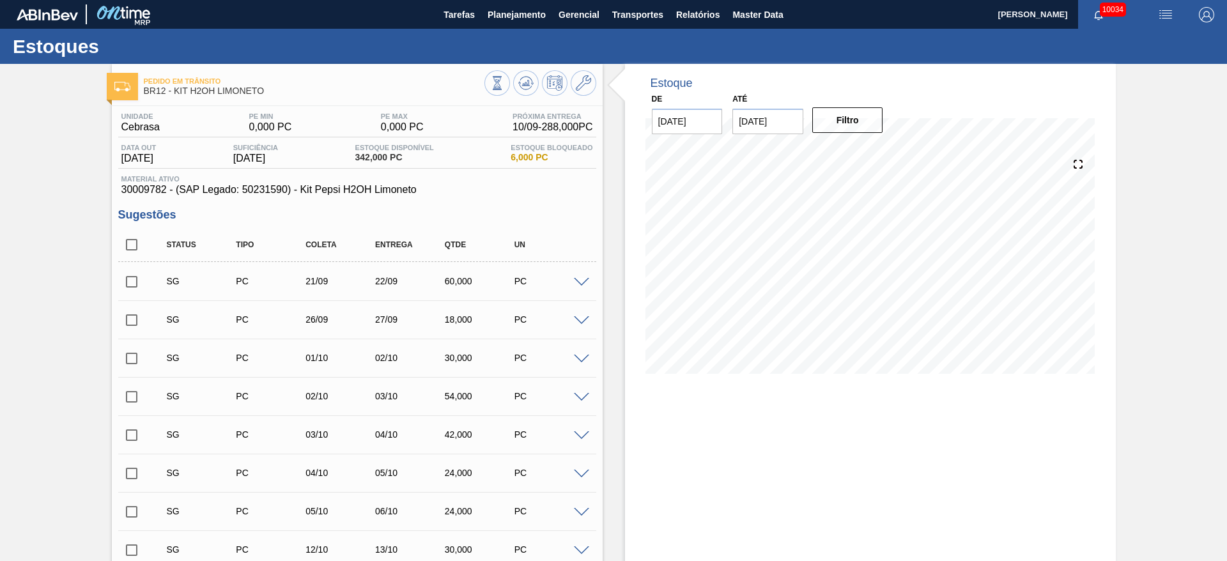
checkbox input "true"
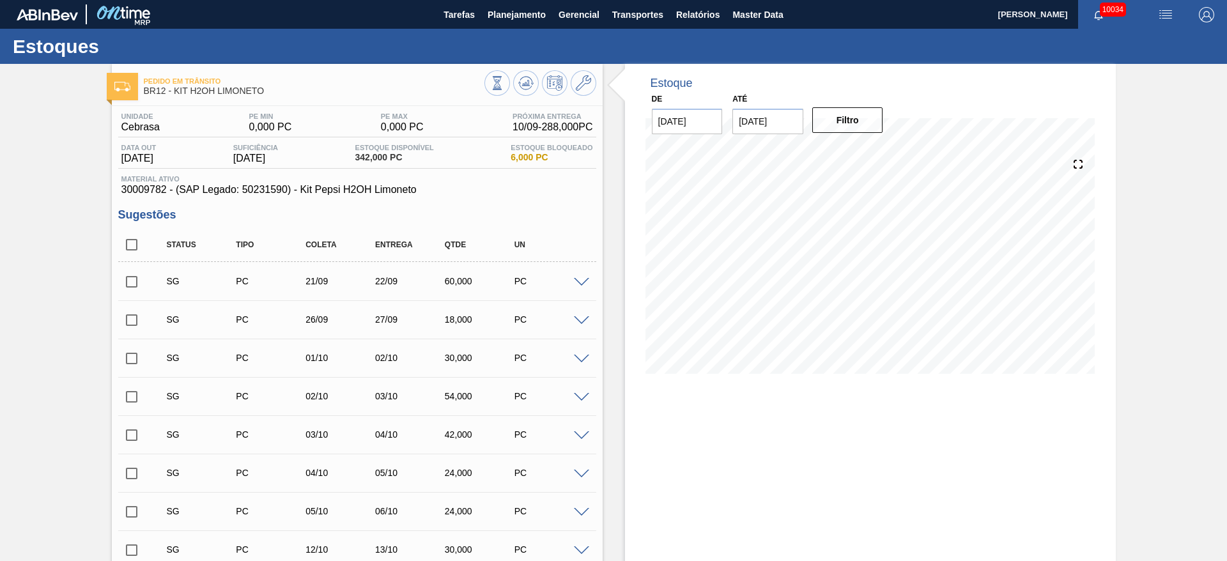
checkbox input "true"
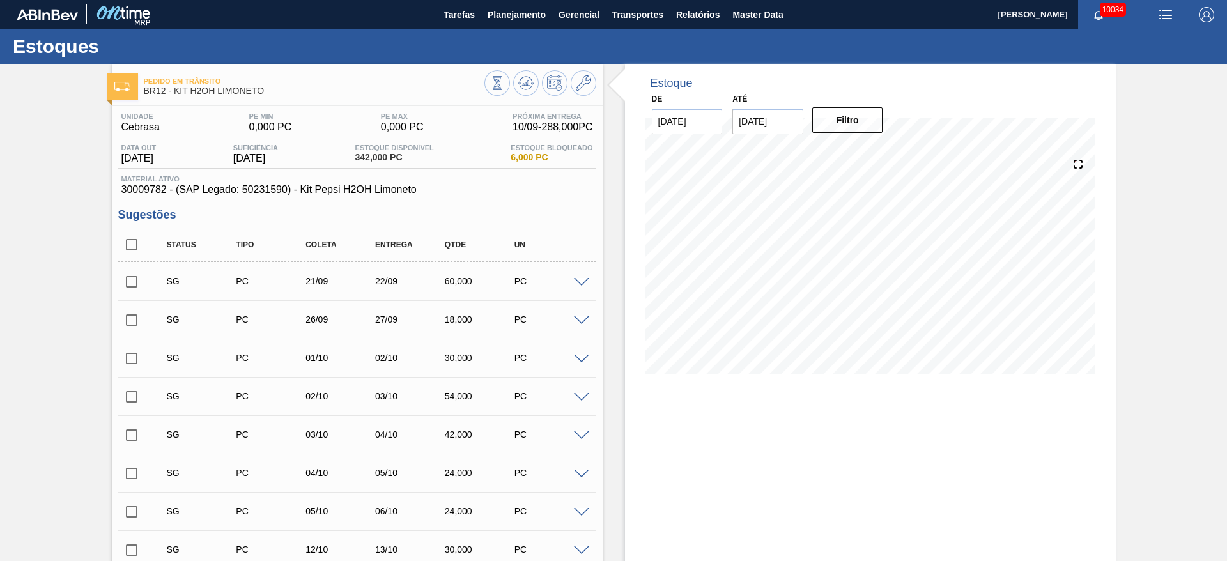
checkbox input "true"
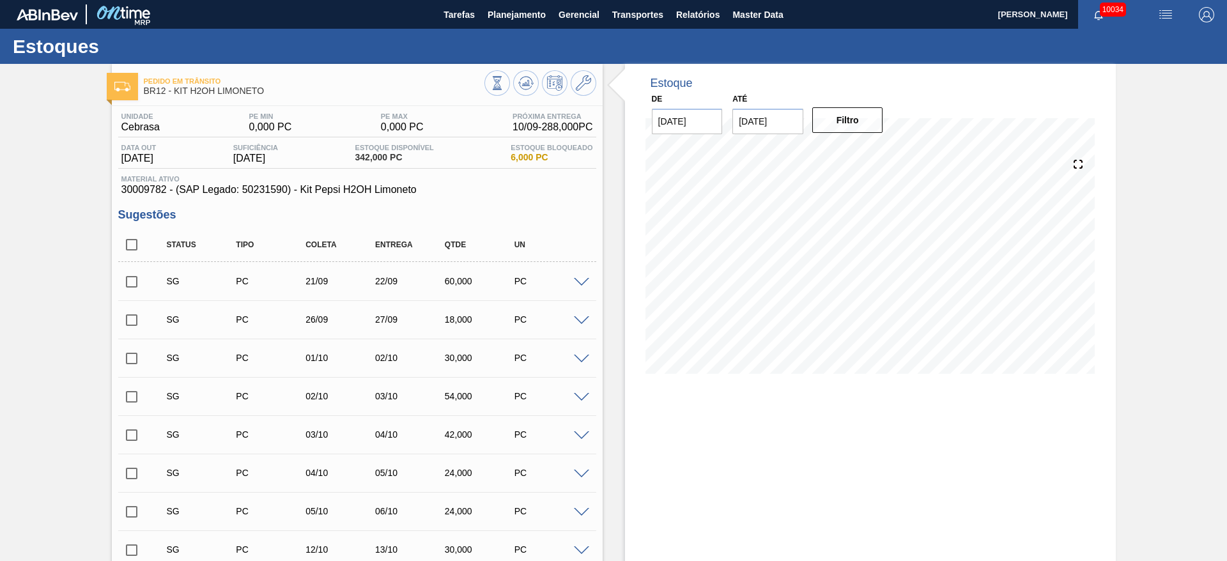
checkbox input "true"
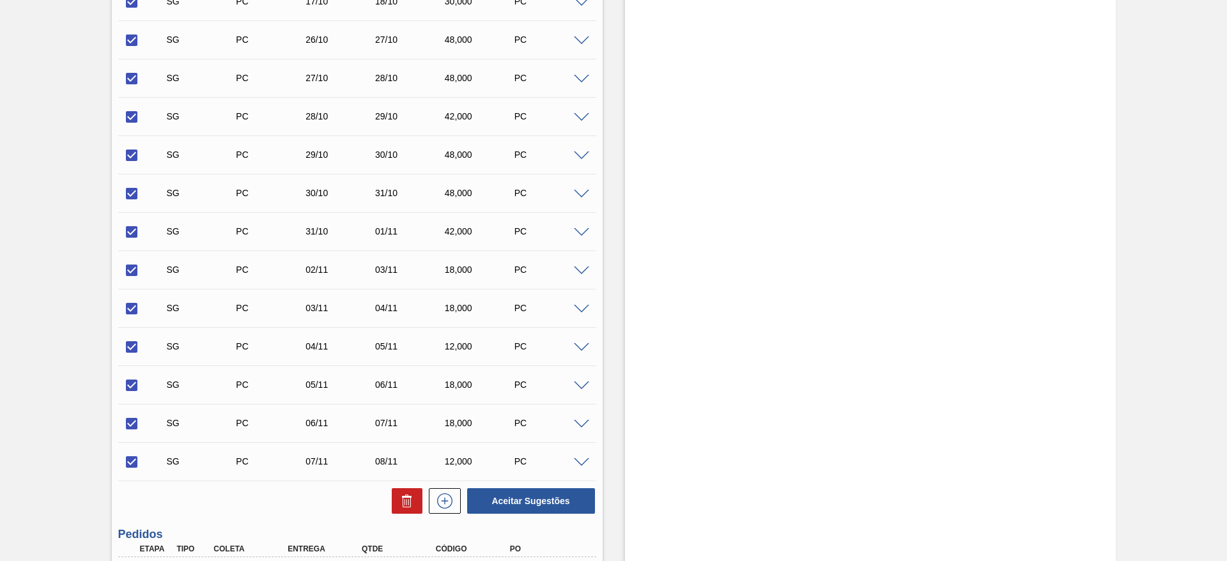
scroll to position [879, 0]
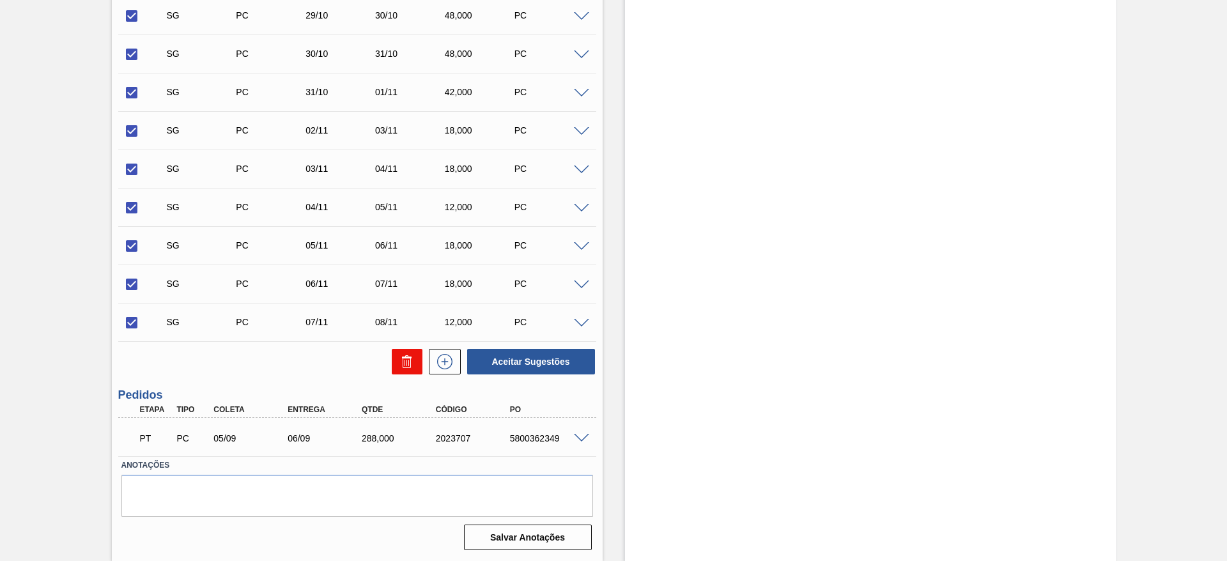
click at [408, 362] on icon at bounding box center [406, 361] width 15 height 15
checkbox input "false"
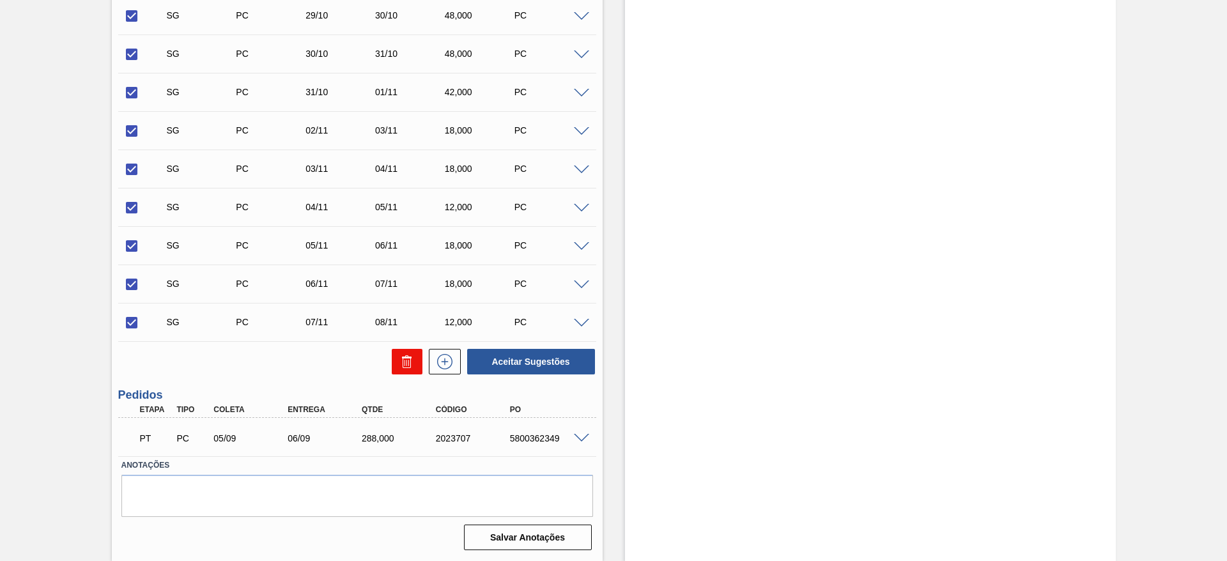
checkbox input "false"
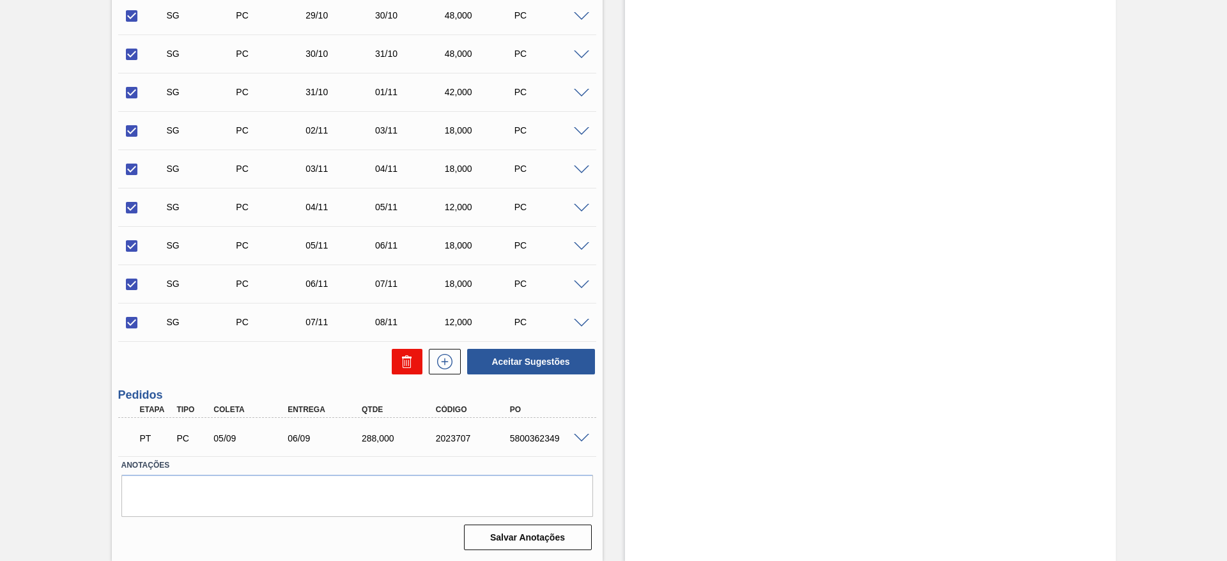
checkbox input "false"
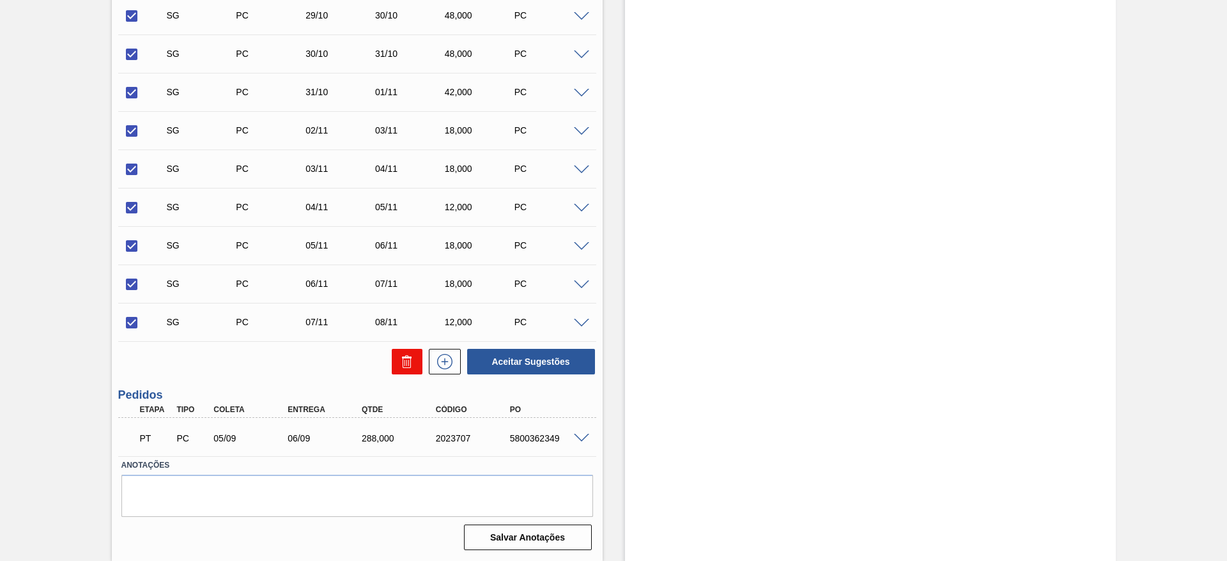
checkbox input "false"
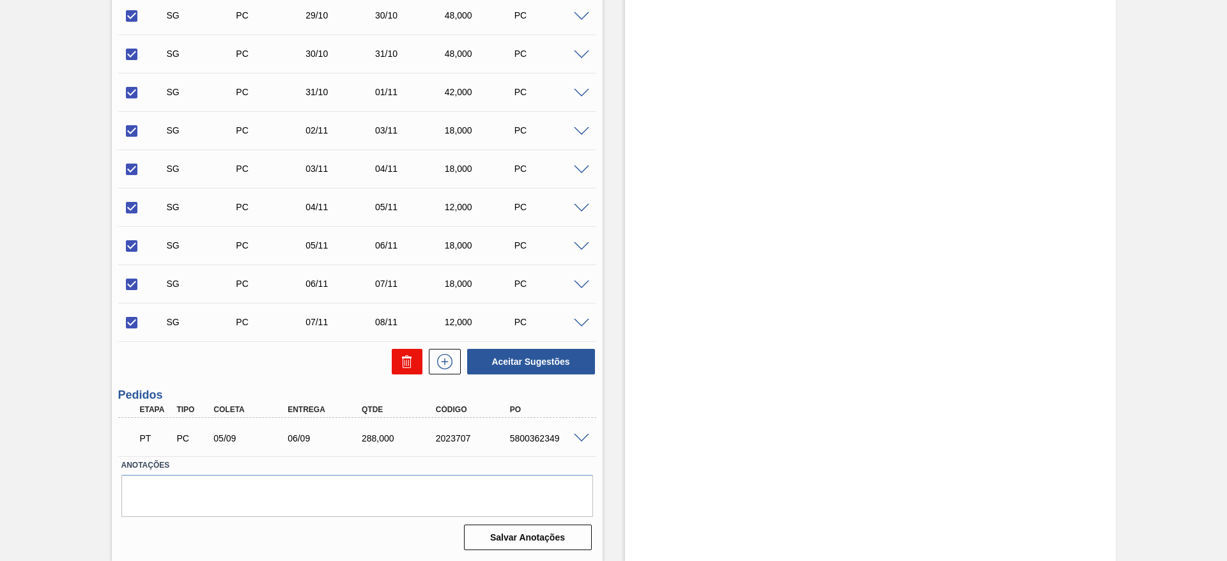
checkbox input "false"
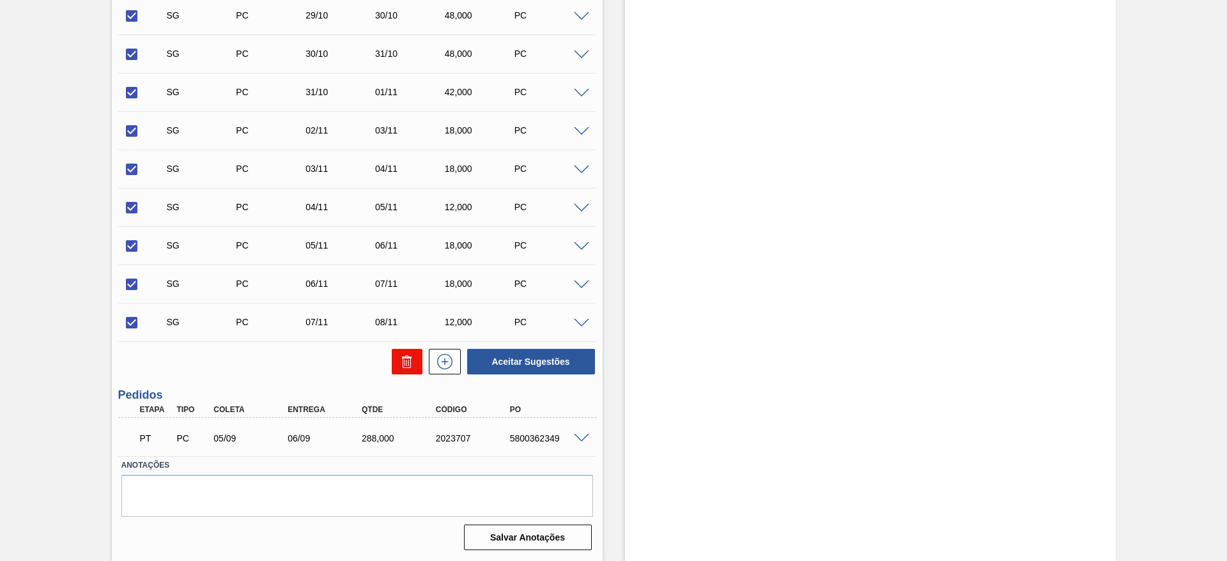
checkbox input "false"
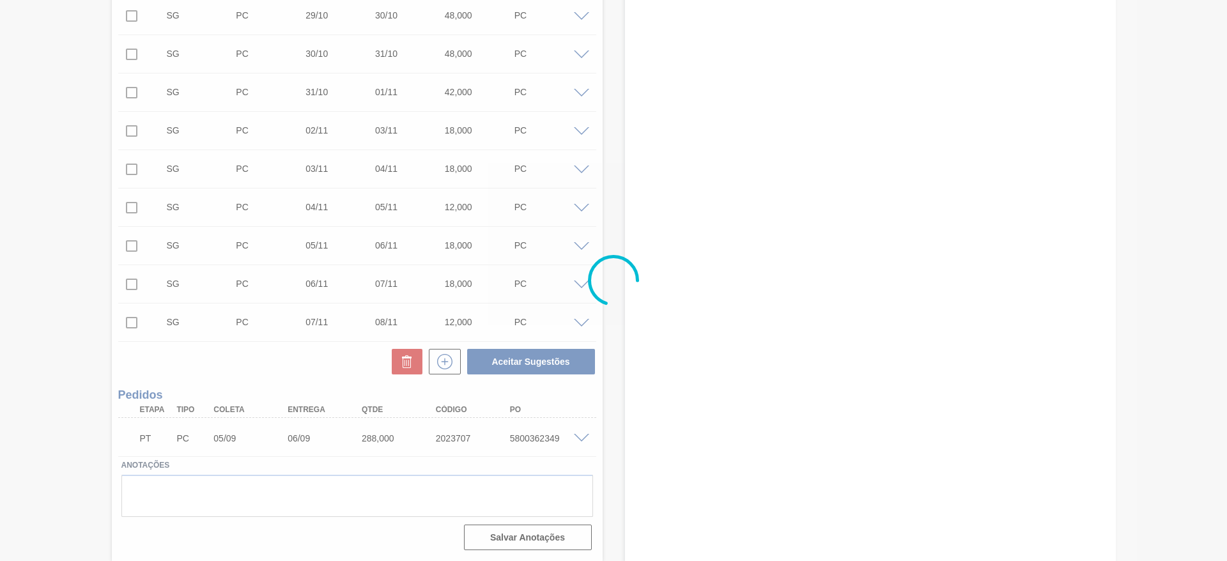
scroll to position [0, 0]
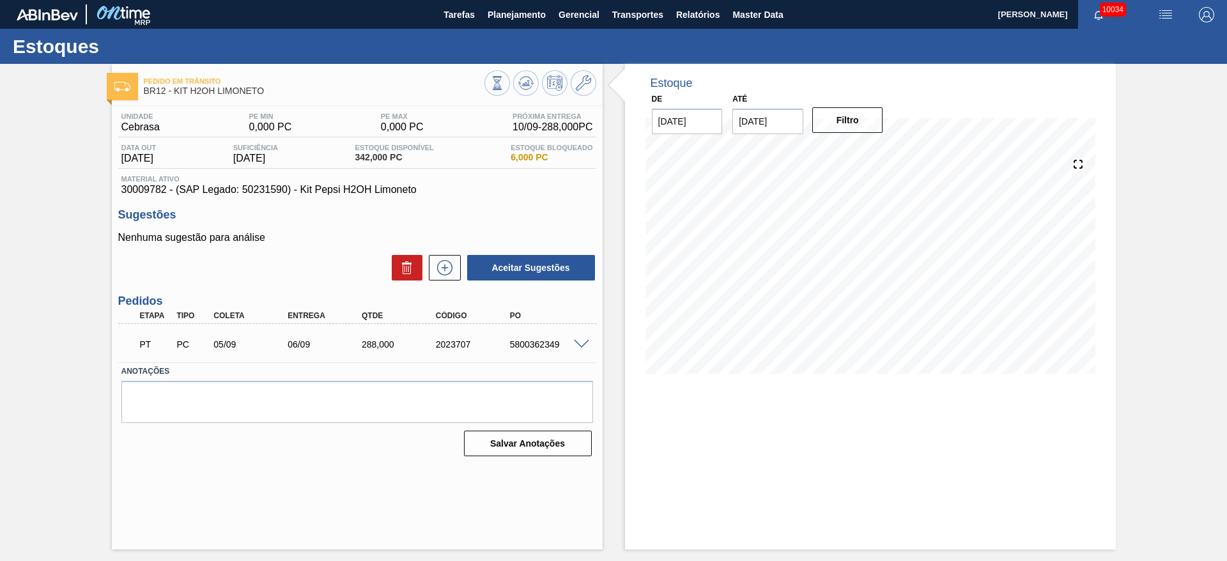
click at [665, 431] on div "Estoque De 10/09/2025 Até 23/10/2025 Filtro 30/09 Projeção de Estoque -74 Nec.S…" at bounding box center [870, 307] width 491 height 486
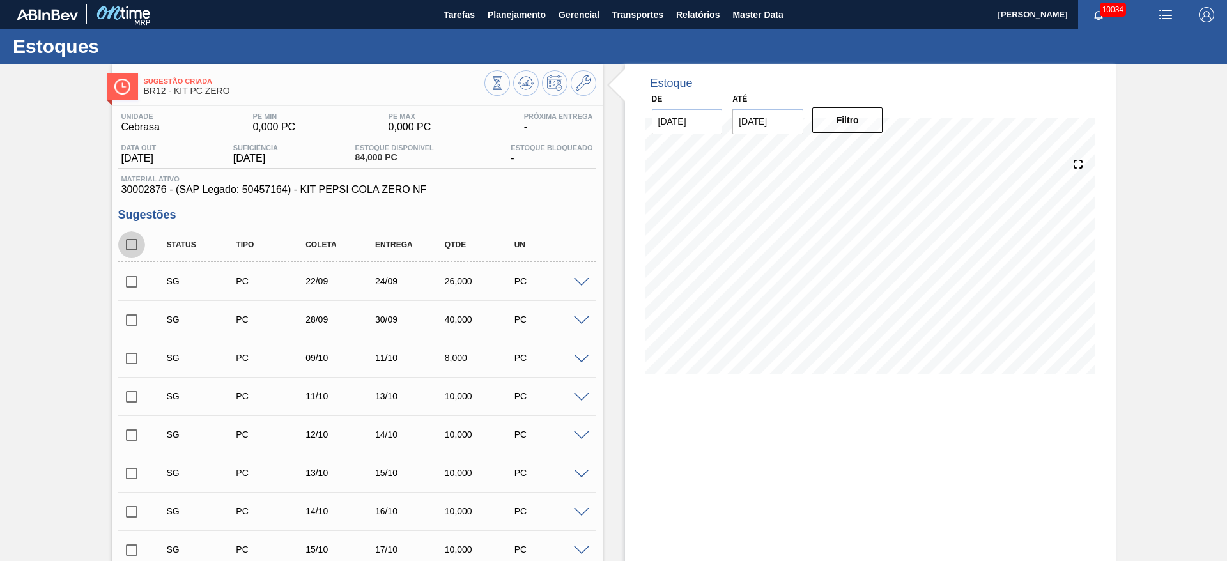
click at [134, 242] on input "checkbox" at bounding box center [131, 244] width 27 height 27
checkbox input "true"
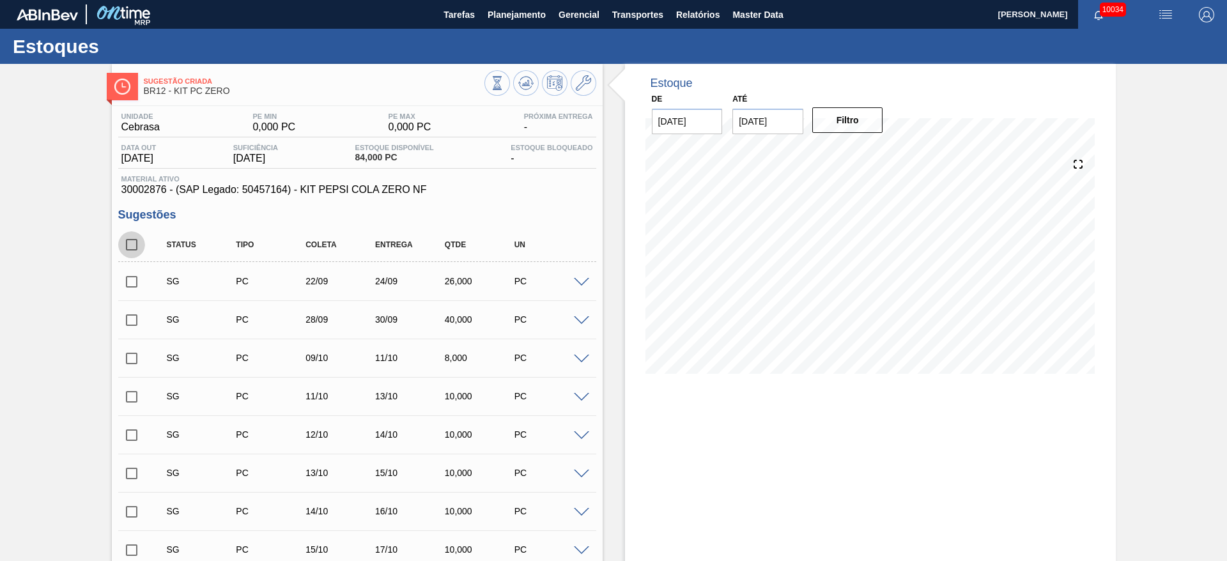
checkbox input "true"
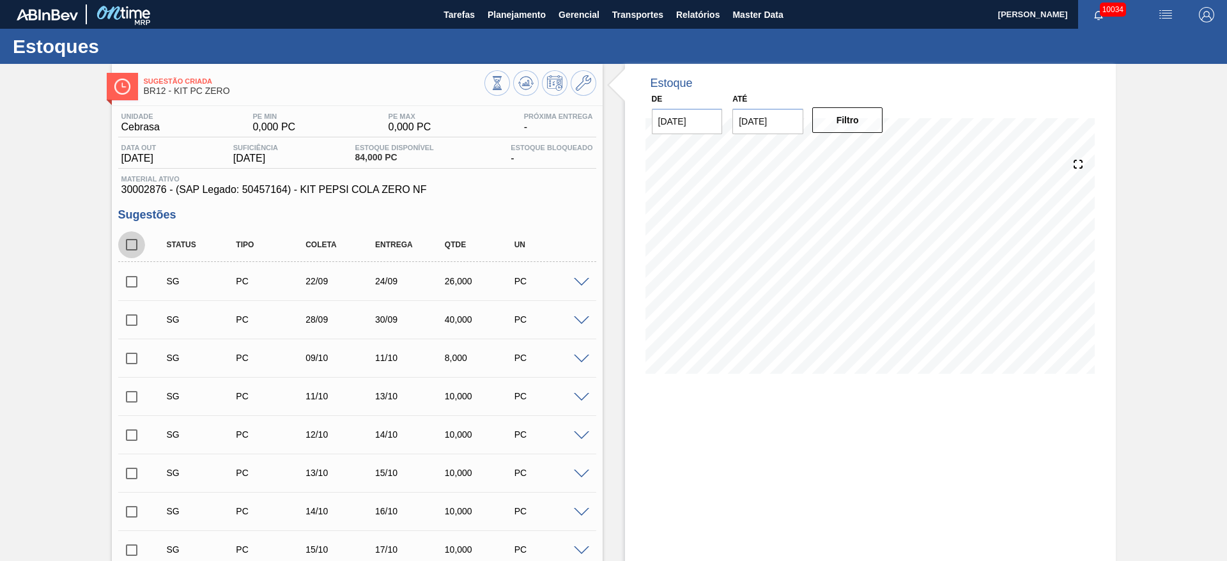
checkbox input "true"
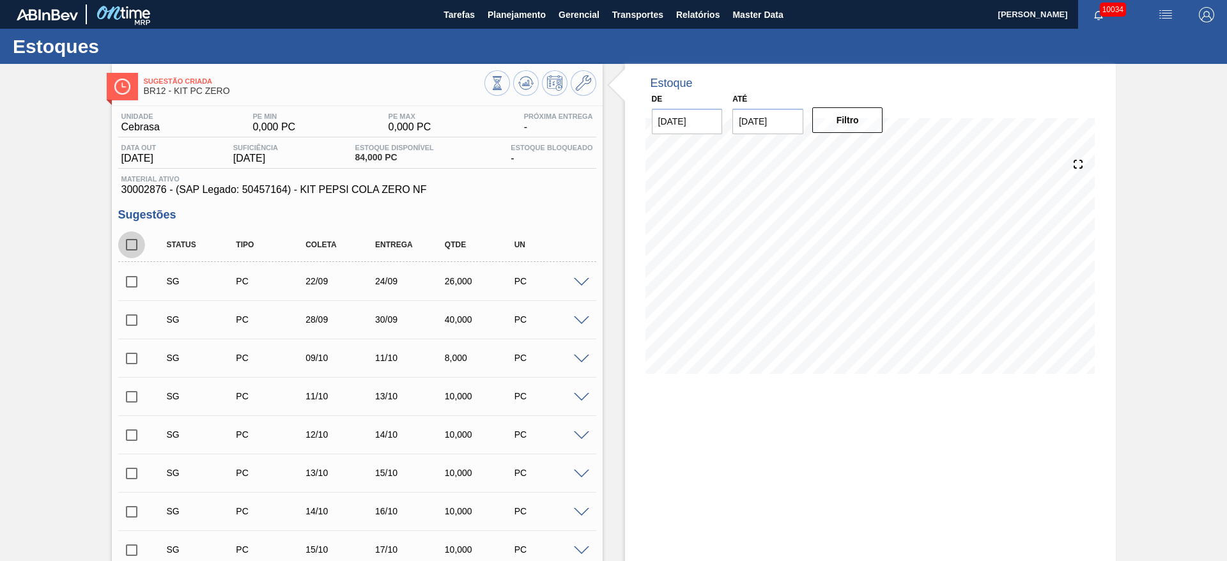
checkbox input "true"
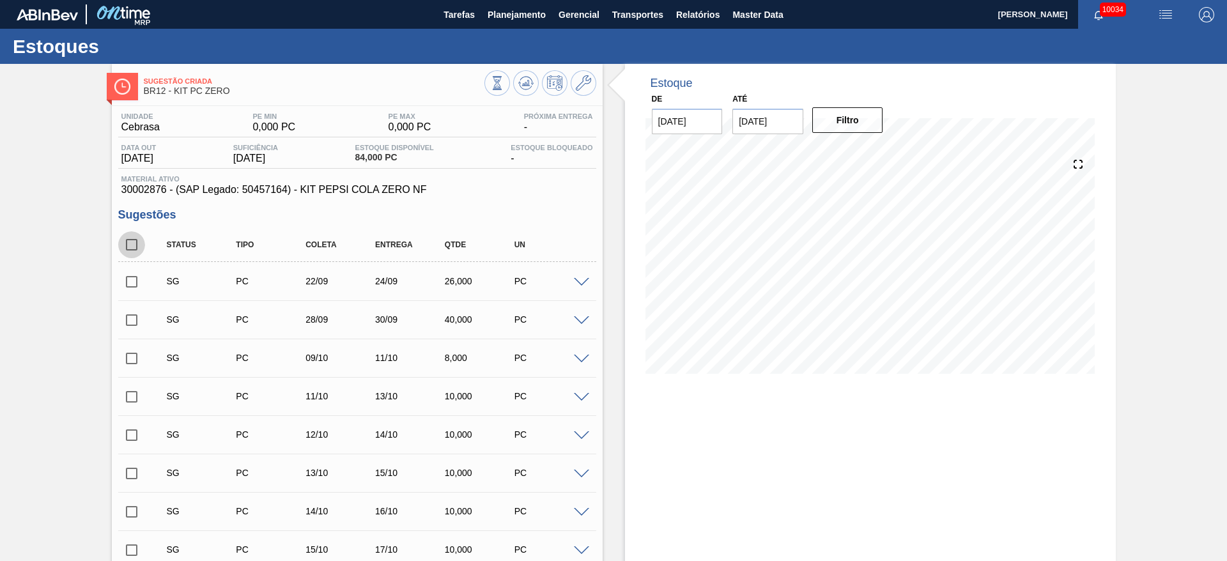
checkbox input "true"
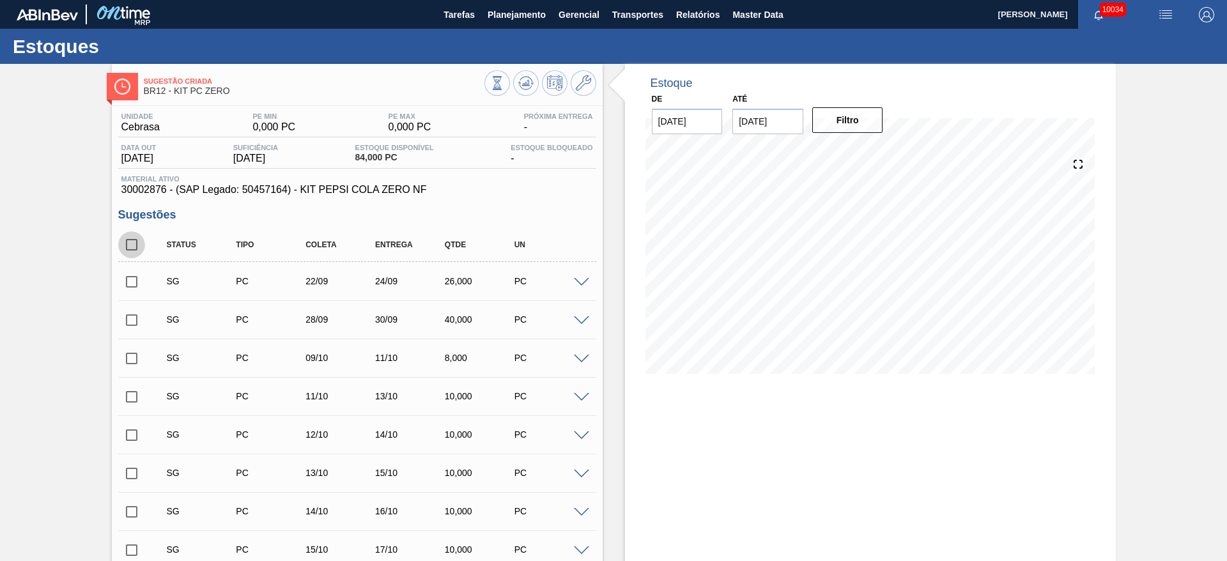
checkbox input "true"
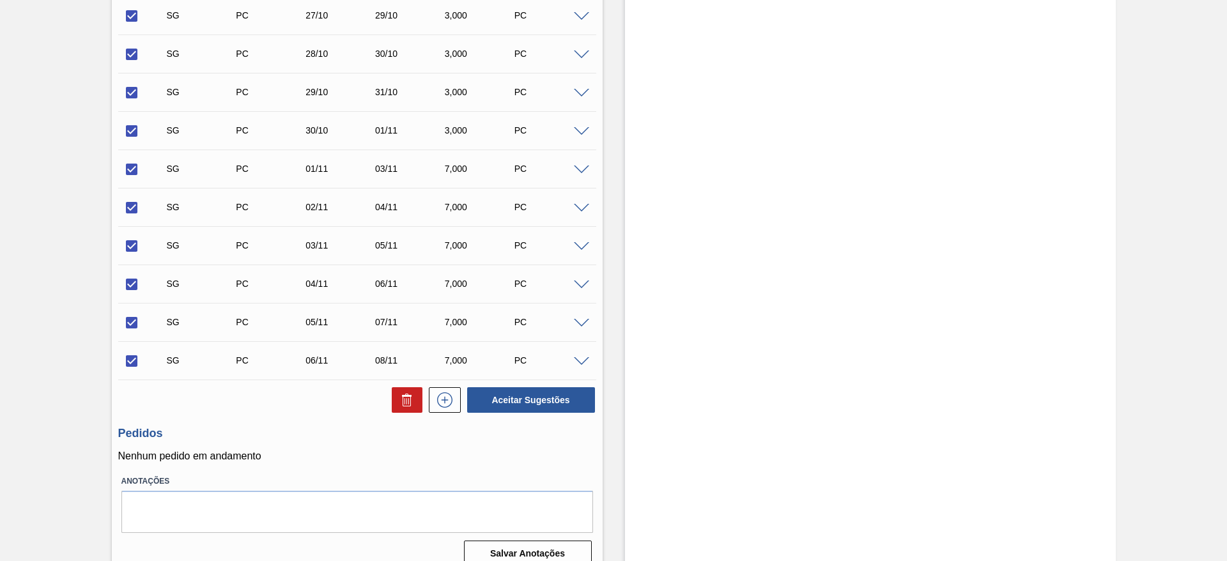
scroll to position [934, 0]
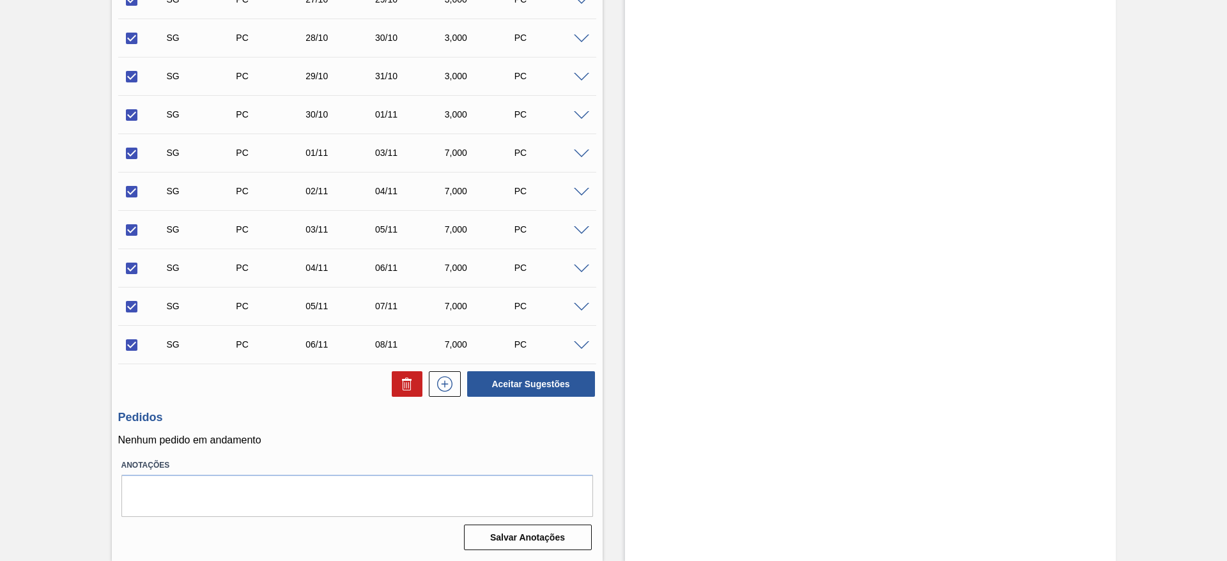
click at [412, 396] on button at bounding box center [407, 384] width 31 height 26
checkbox input "false"
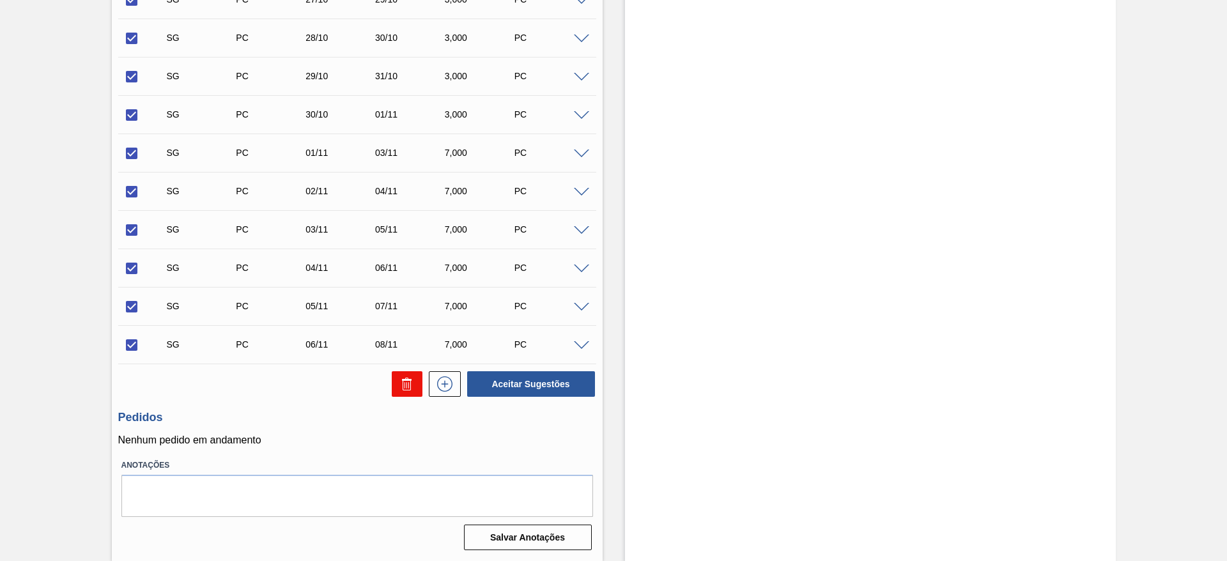
checkbox input "false"
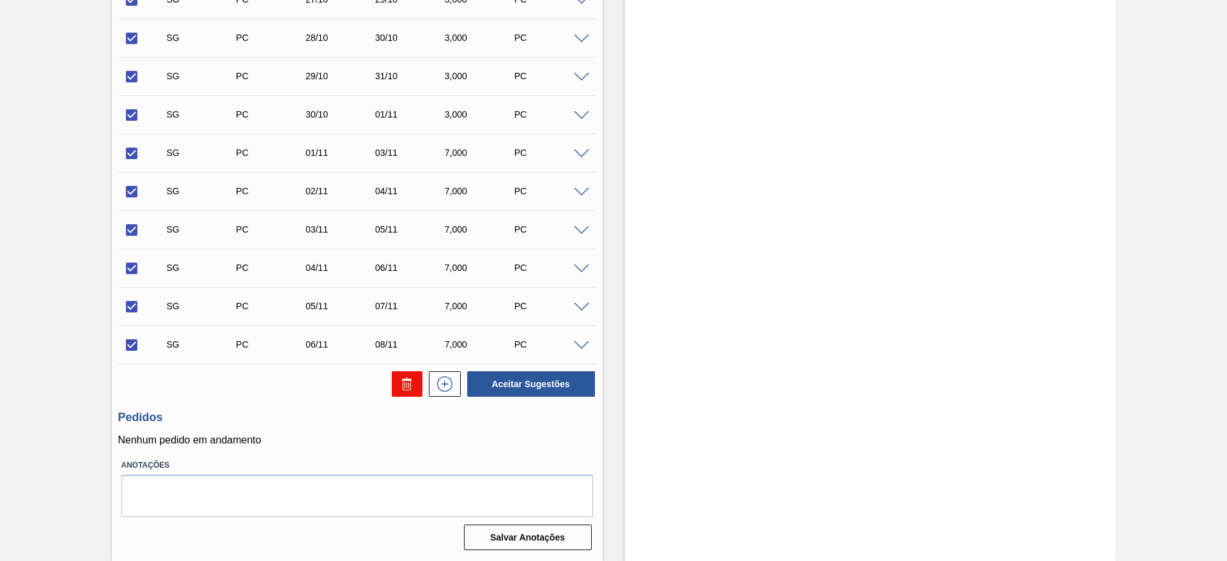
checkbox input "false"
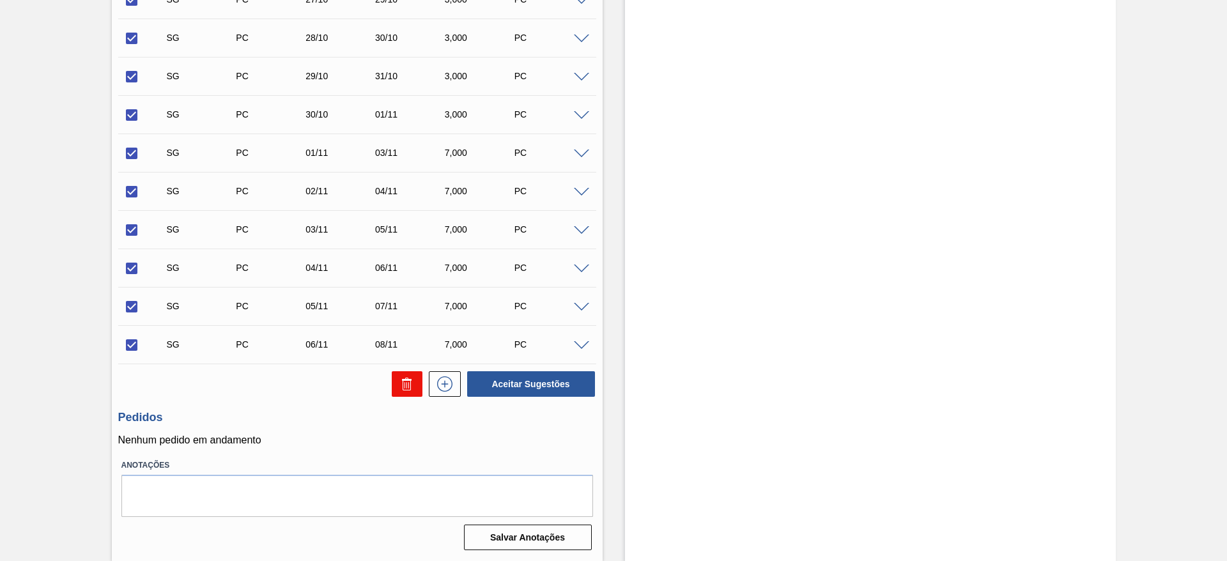
checkbox input "false"
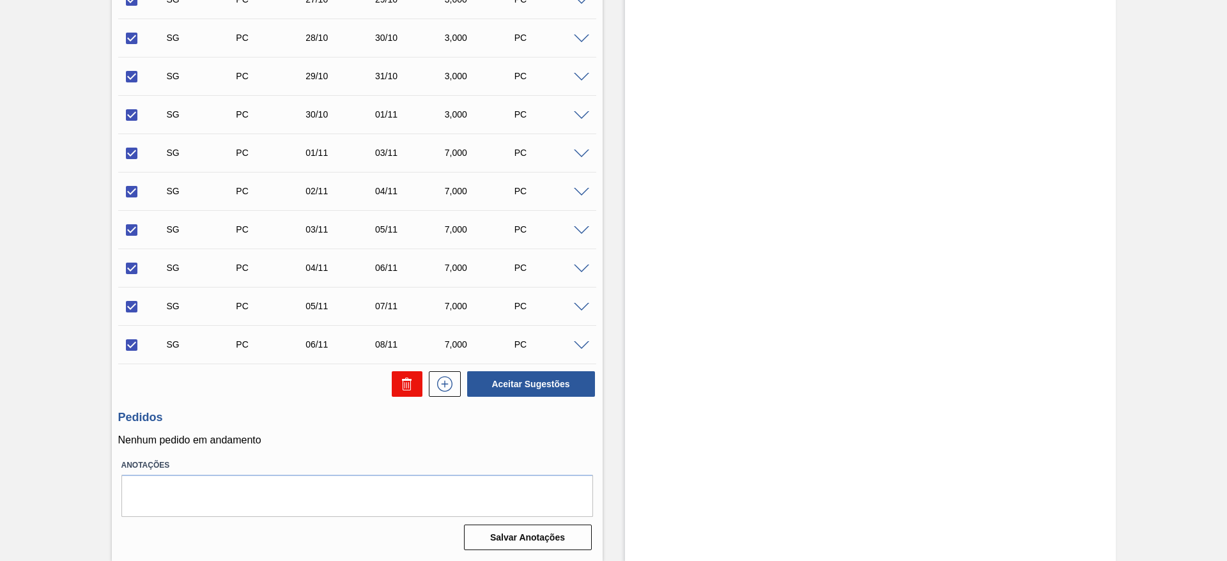
checkbox input "false"
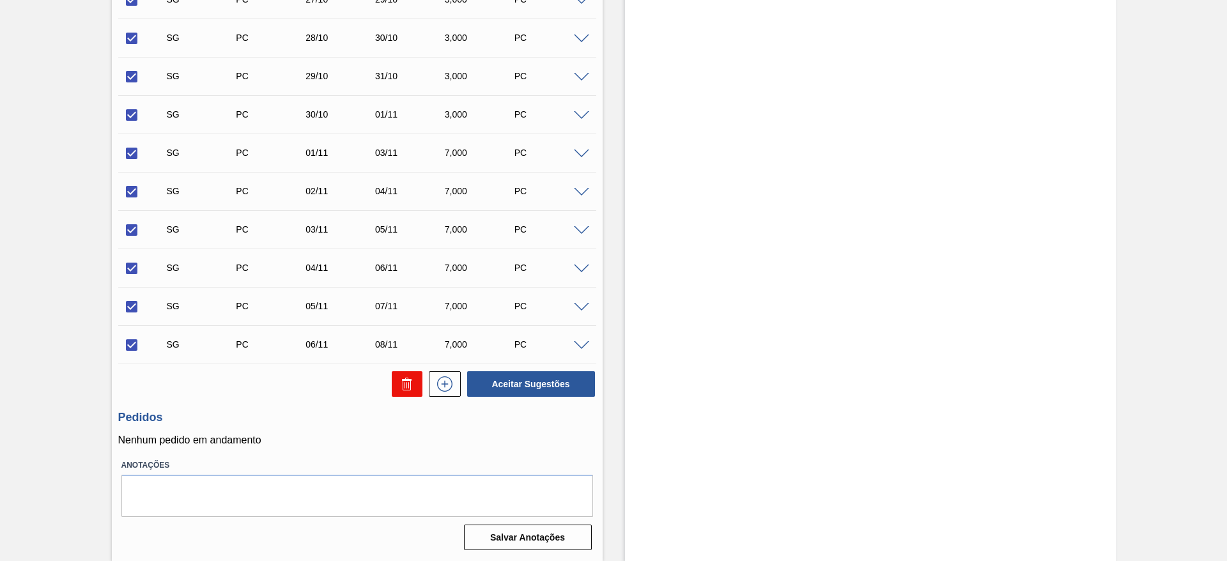
checkbox input "false"
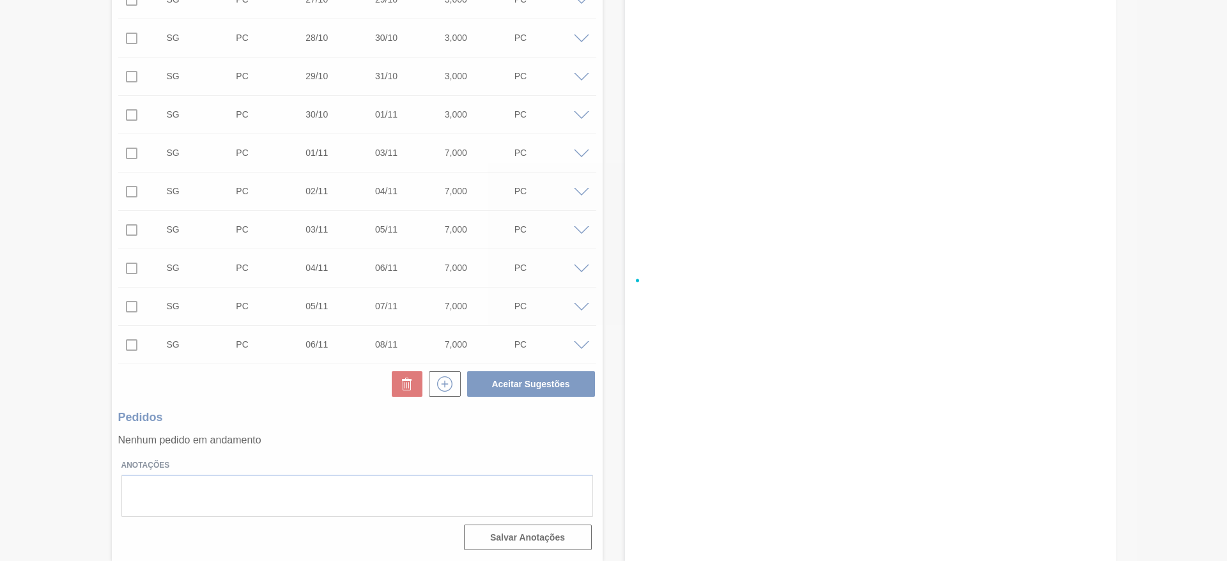
click at [407, 387] on div at bounding box center [613, 280] width 1227 height 561
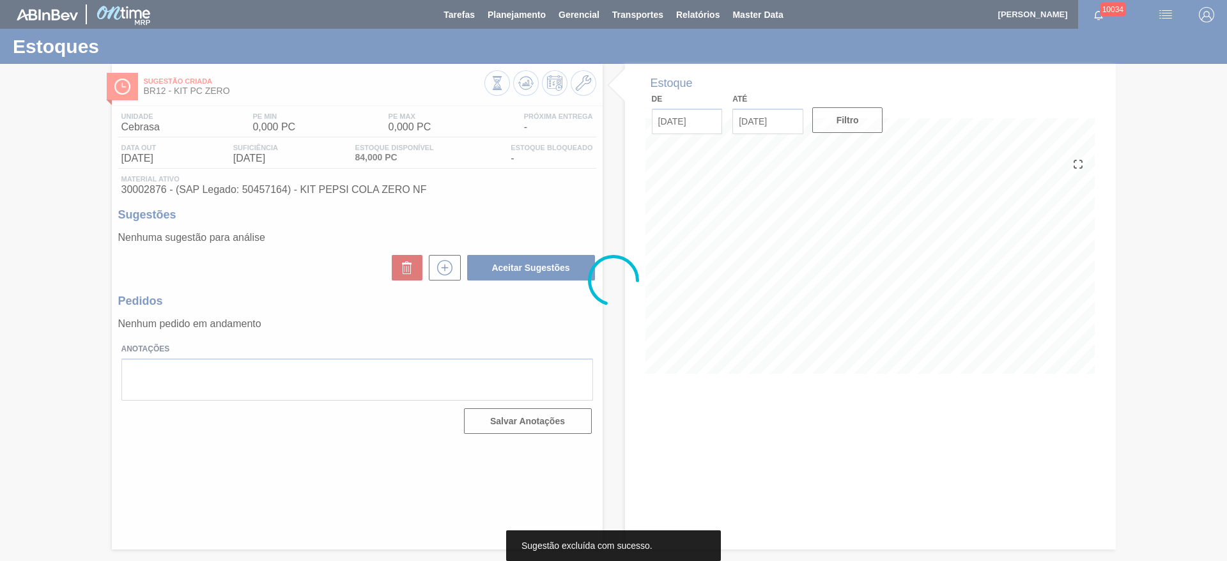
scroll to position [0, 0]
click at [1226, 171] on div at bounding box center [613, 280] width 1227 height 561
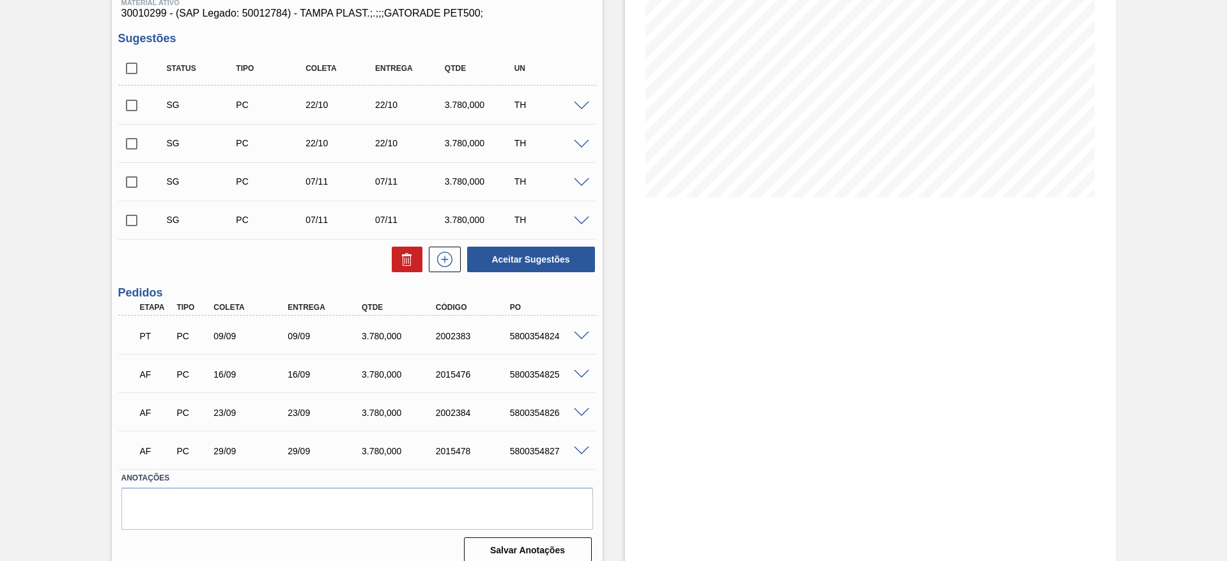
scroll to position [189, 0]
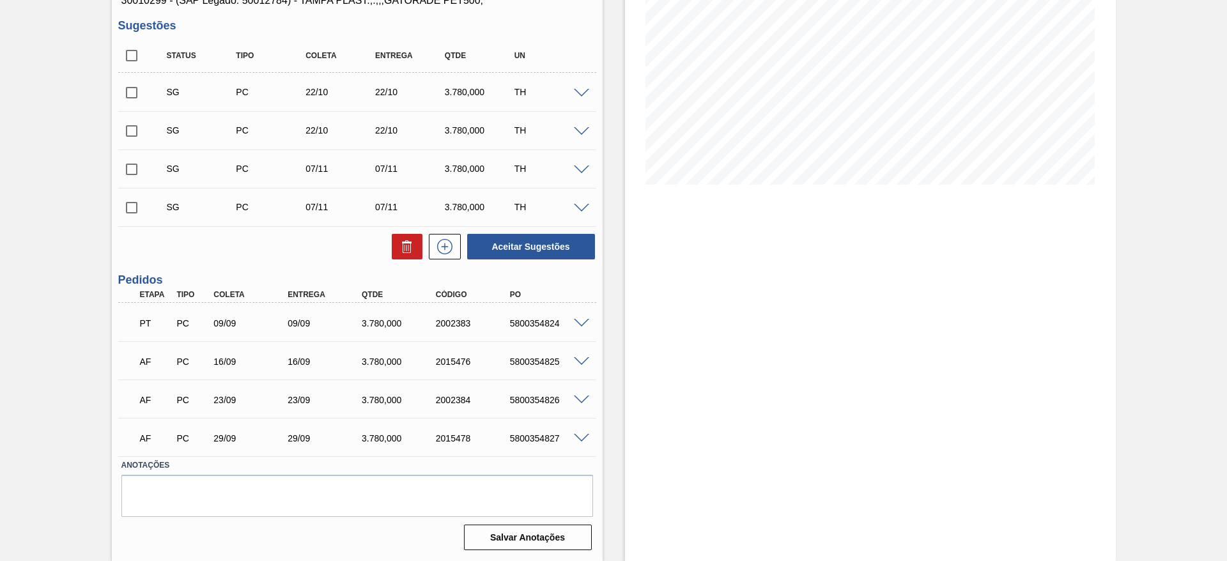
click at [575, 323] on span at bounding box center [581, 324] width 15 height 10
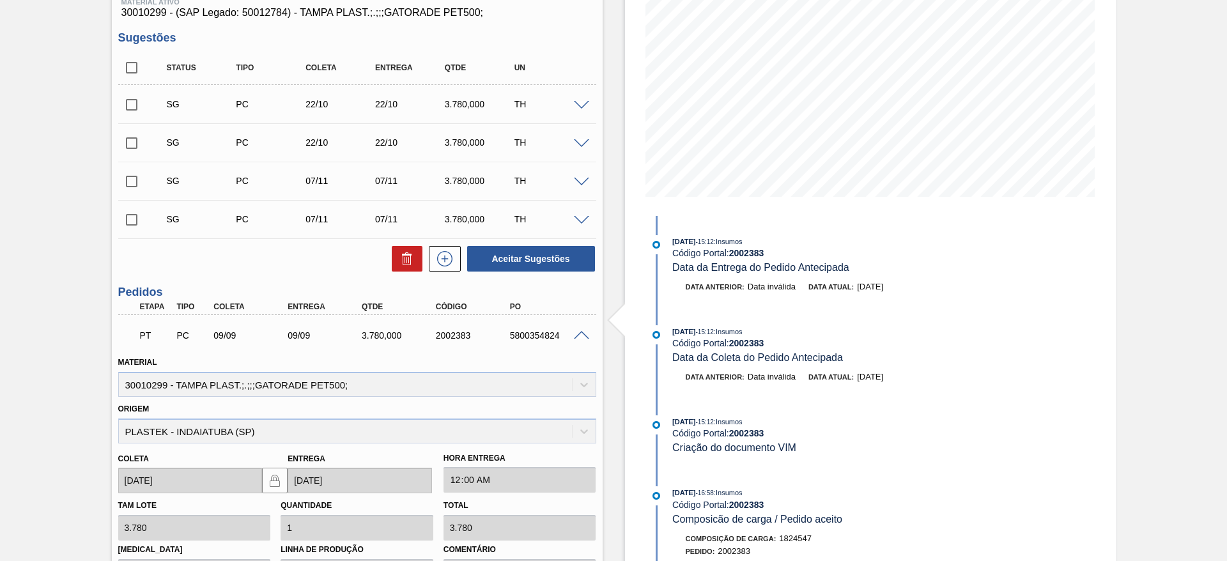
scroll to position [212, 0]
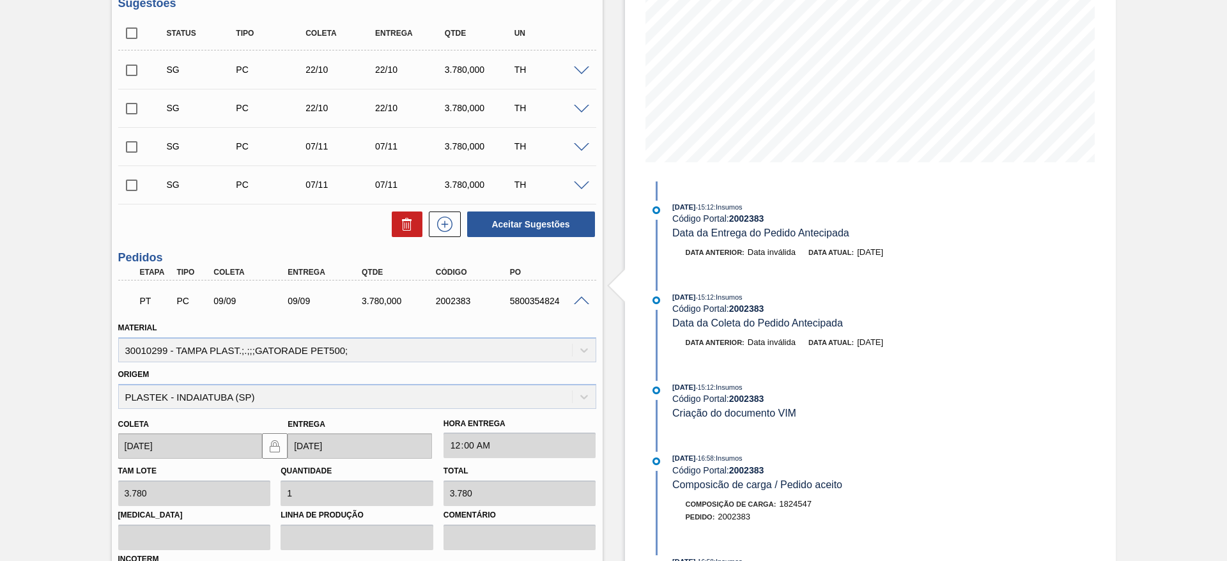
click at [547, 296] on div "5800354824" at bounding box center [548, 301] width 83 height 10
click at [541, 300] on div "5800354824" at bounding box center [548, 301] width 83 height 10
click at [541, 298] on div "5800354824" at bounding box center [548, 301] width 83 height 10
copy div "5800354824"
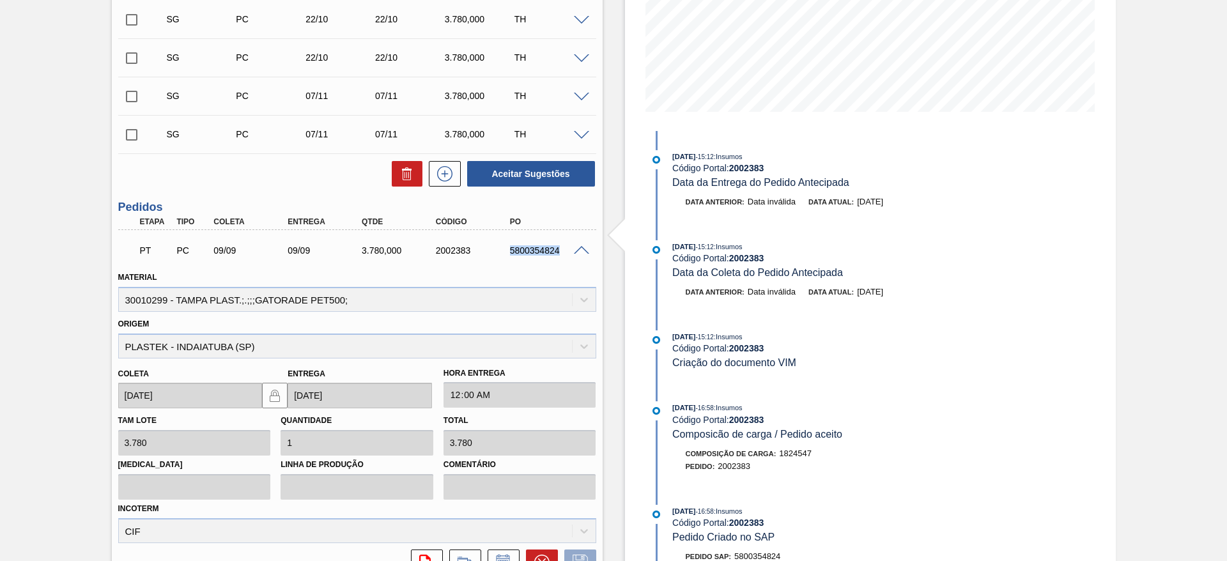
scroll to position [0, 0]
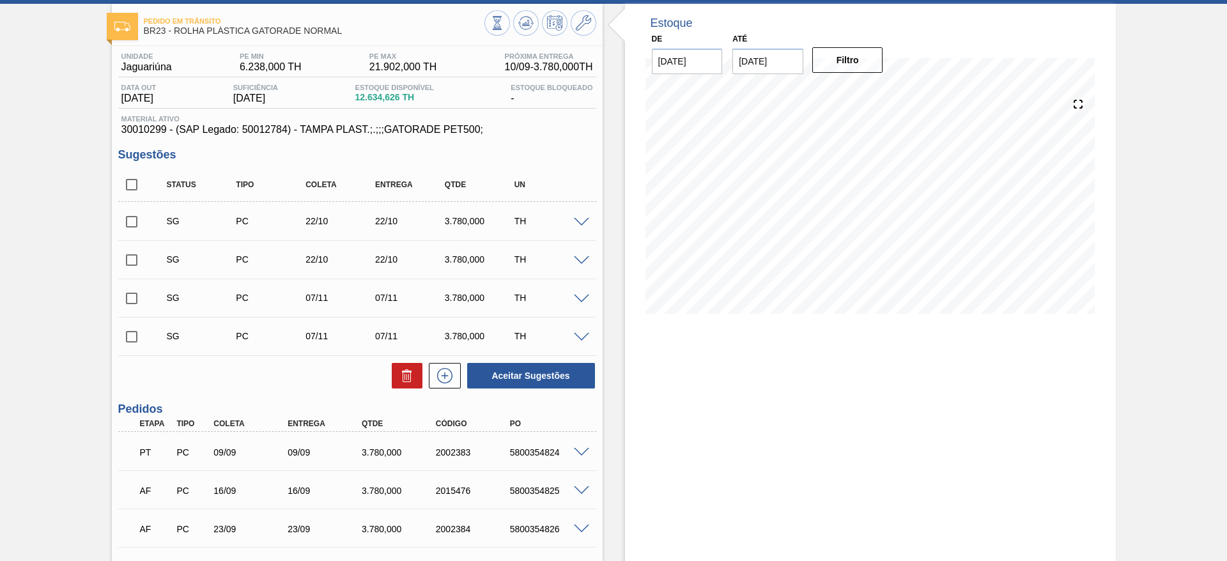
scroll to position [96, 0]
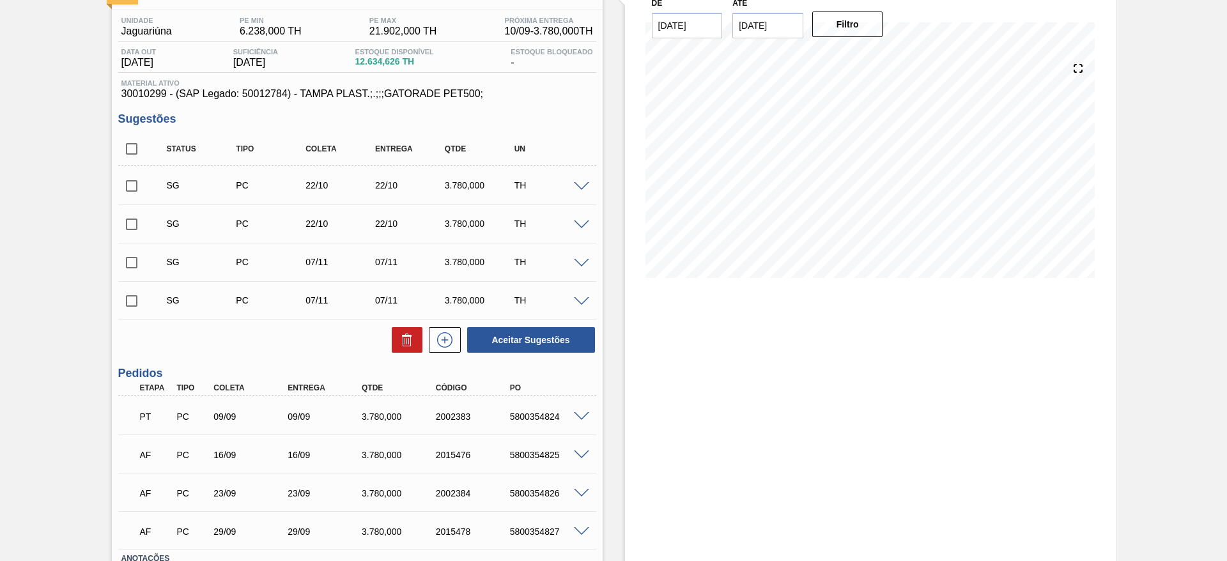
click at [550, 420] on div "5800354824" at bounding box center [548, 417] width 83 height 10
copy div "5800354824"
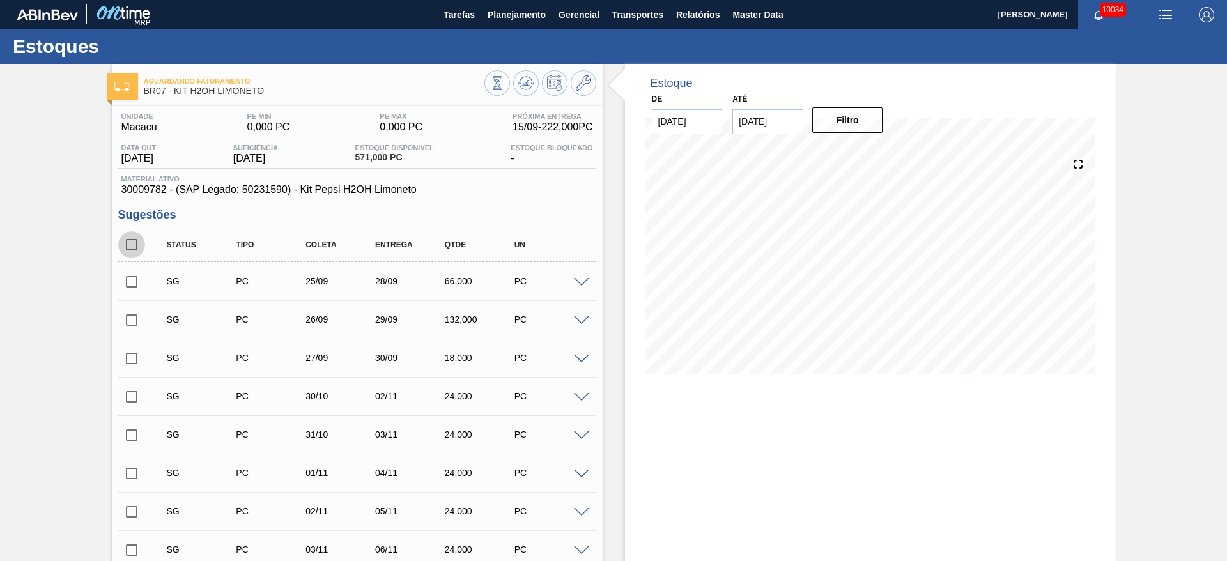
click at [133, 245] on input "checkbox" at bounding box center [131, 244] width 27 height 27
checkbox input "true"
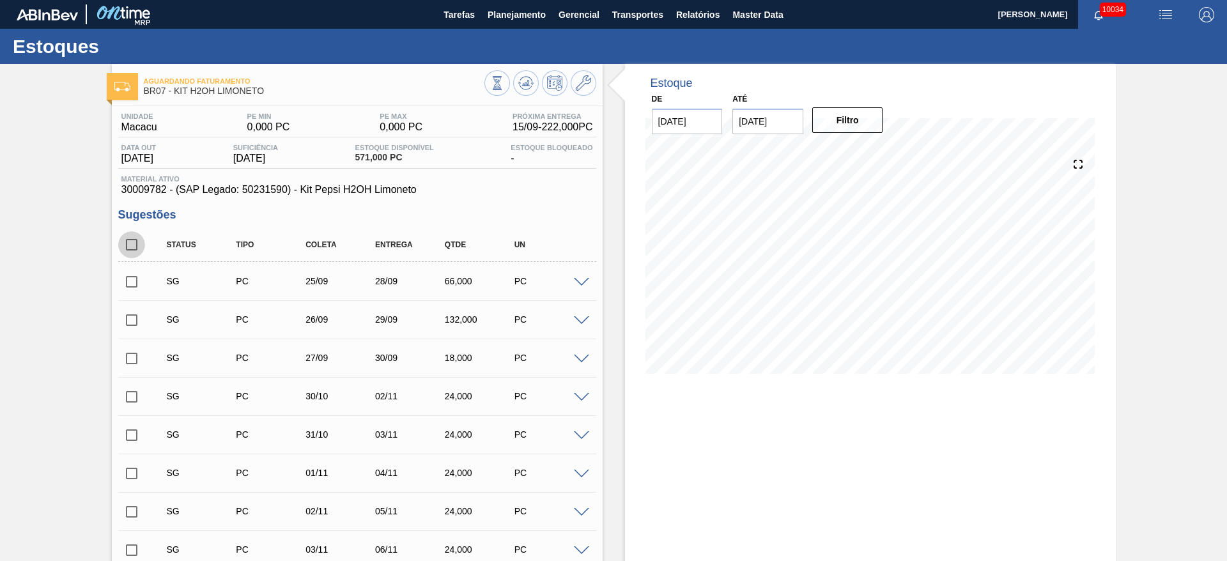
checkbox input "true"
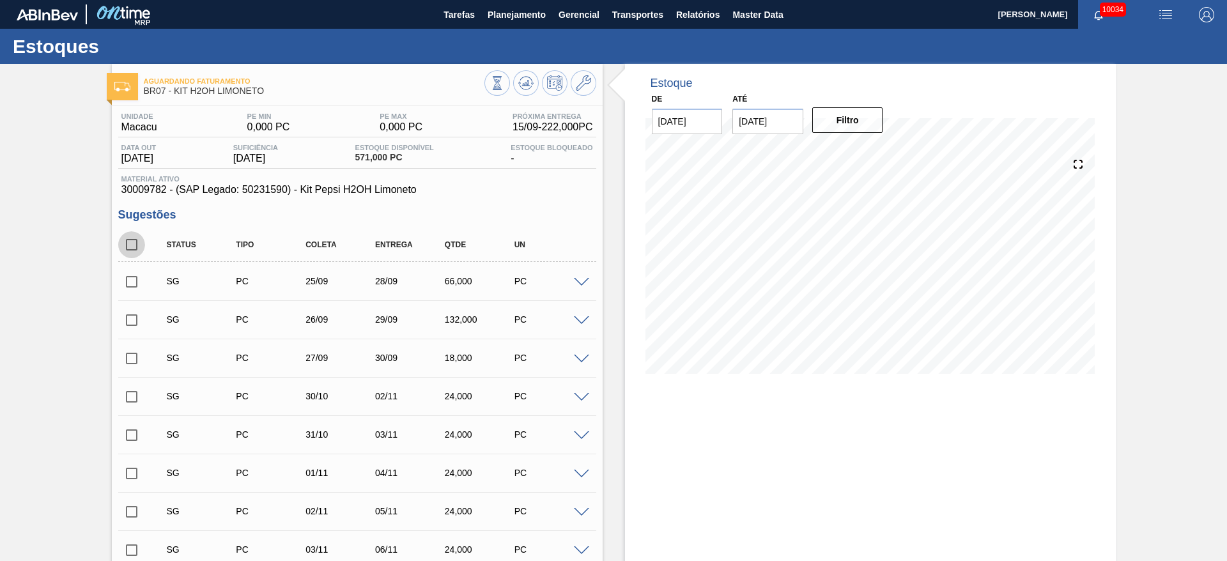
checkbox input "true"
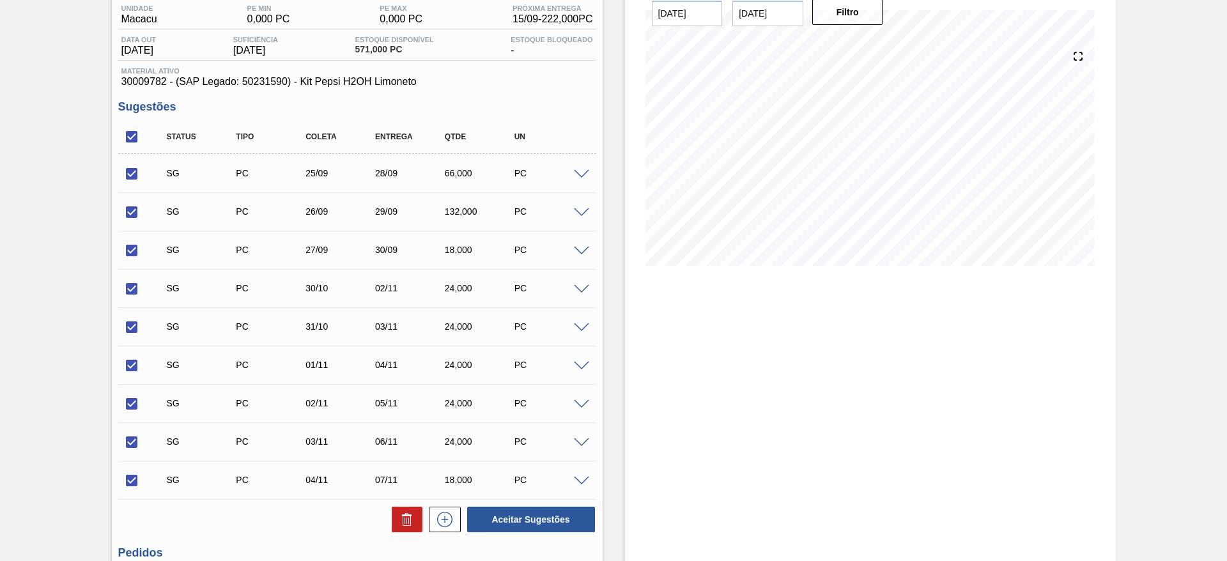
scroll to position [266, 0]
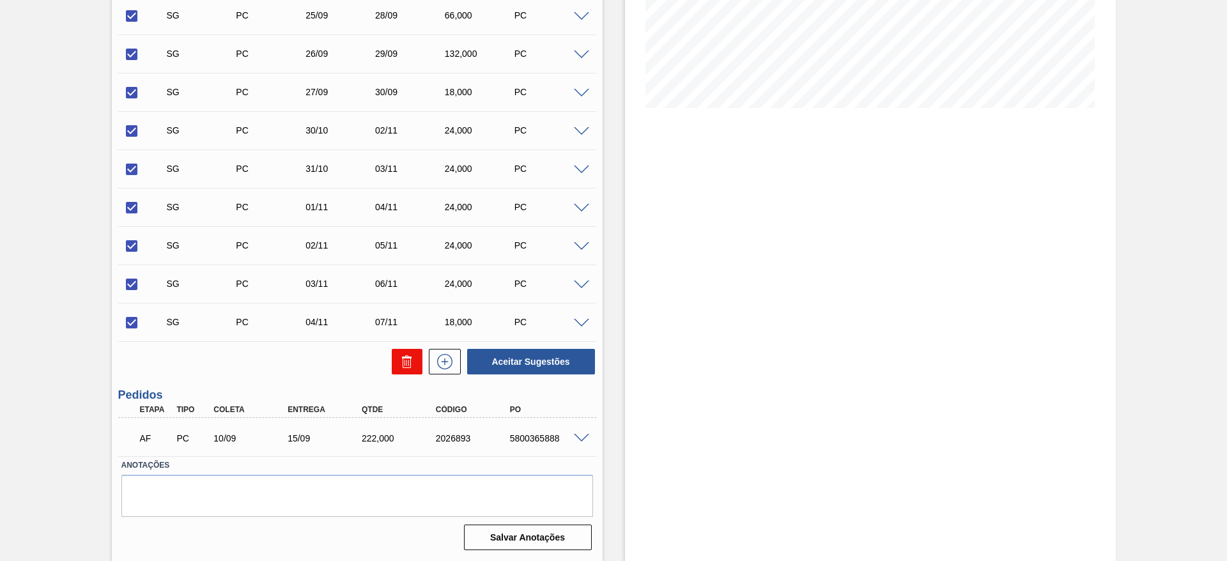
click at [410, 362] on icon at bounding box center [406, 361] width 15 height 15
checkbox input "false"
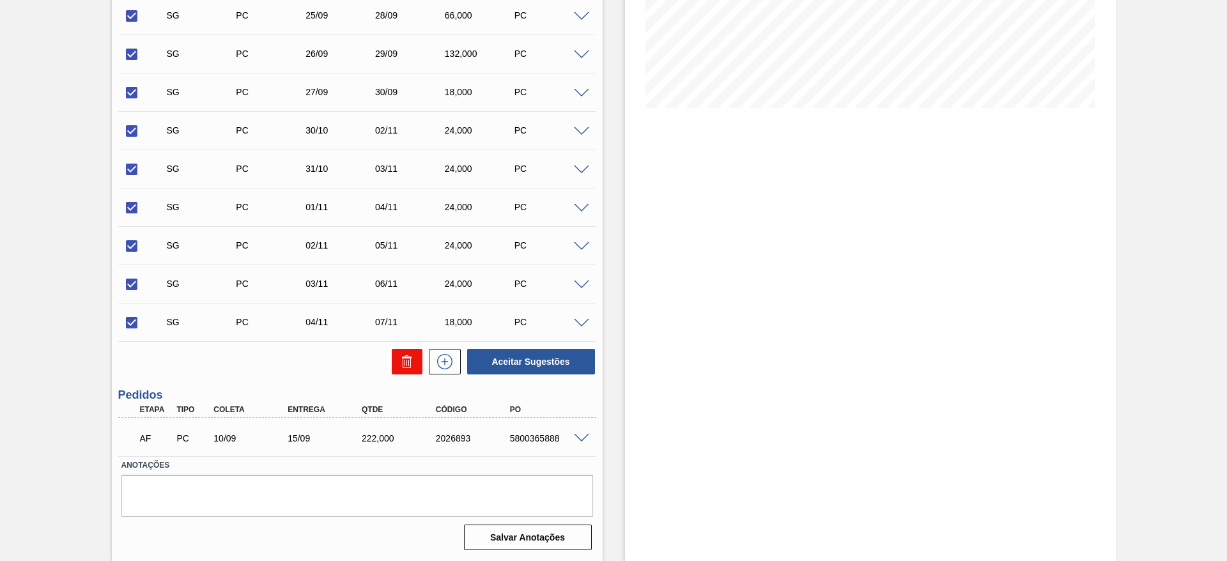
checkbox input "false"
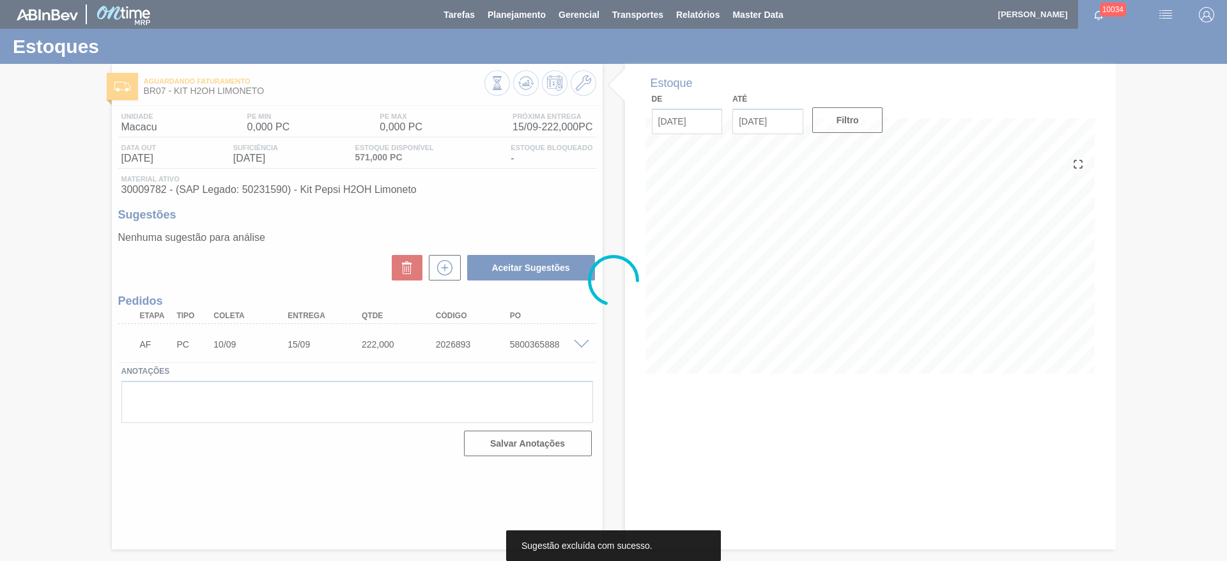
scroll to position [0, 0]
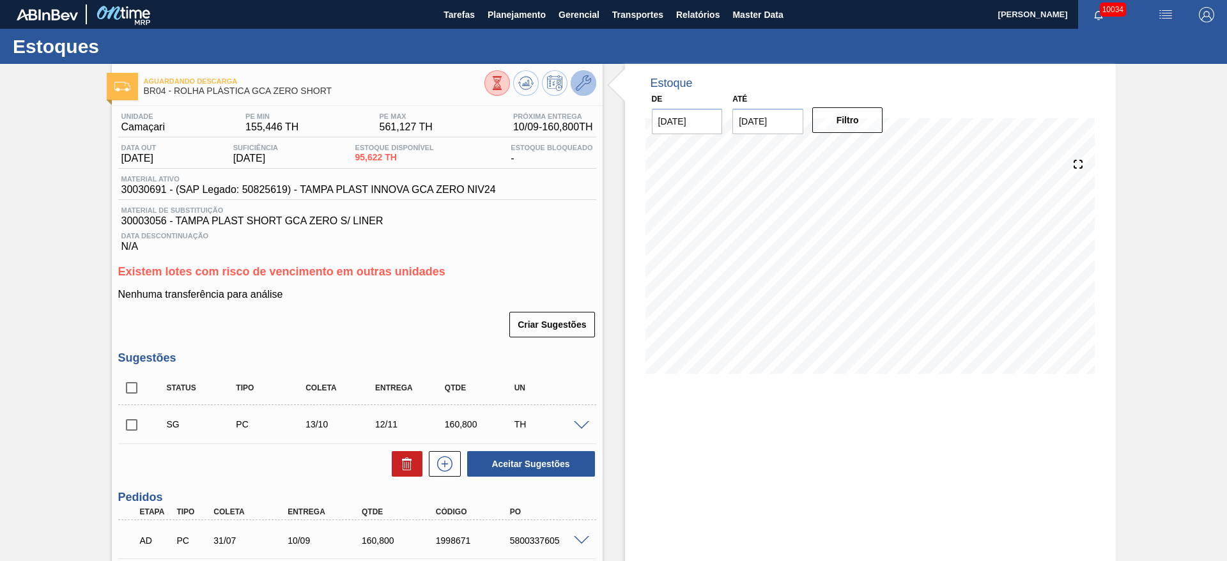
click at [574, 83] on button at bounding box center [584, 83] width 26 height 26
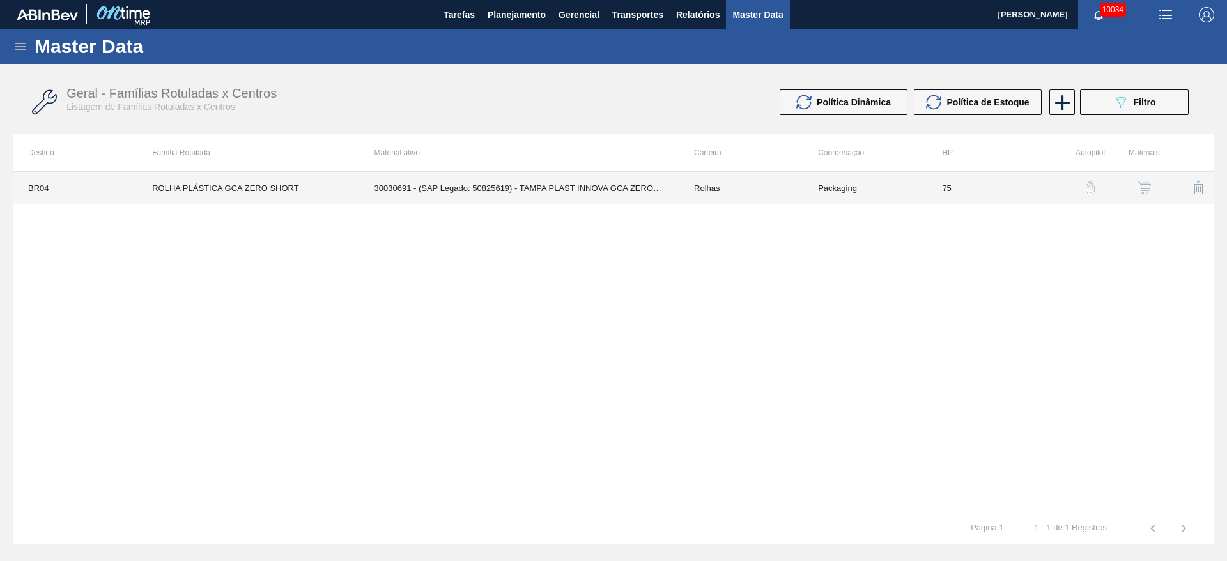
click at [587, 177] on td "30030691 - (SAP Legado: 50825619) - TAMPA PLAST INNOVA GCA ZERO NIV24" at bounding box center [519, 188] width 320 height 32
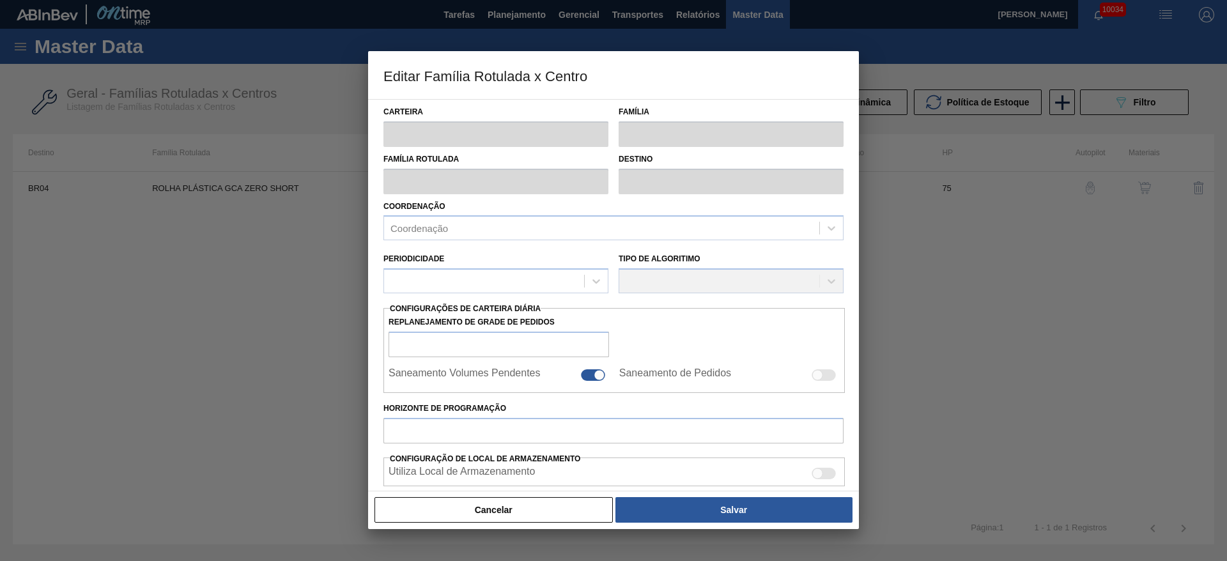
type input "Rolhas"
type input "Rolha Plástica"
type input "ROLHA PLÁSTICA GCA ZERO SHORT"
type input "BR04 - Camaçari"
type input "75"
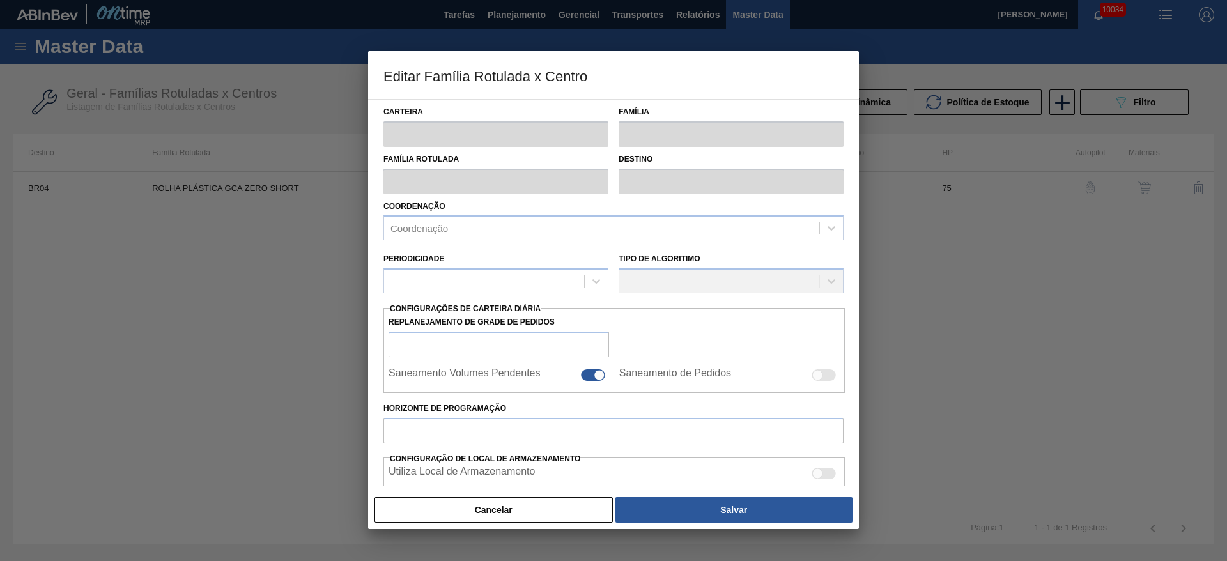
type input "155,446"
type input "561,127"
type input "60"
type input "398,854"
checkbox input "true"
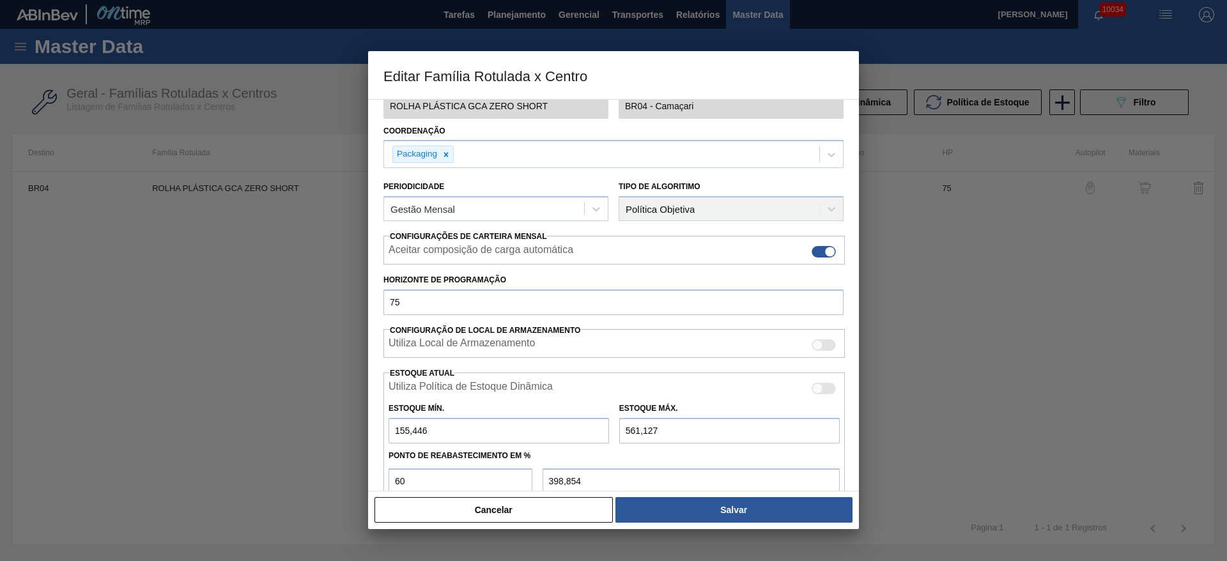
scroll to position [192, 0]
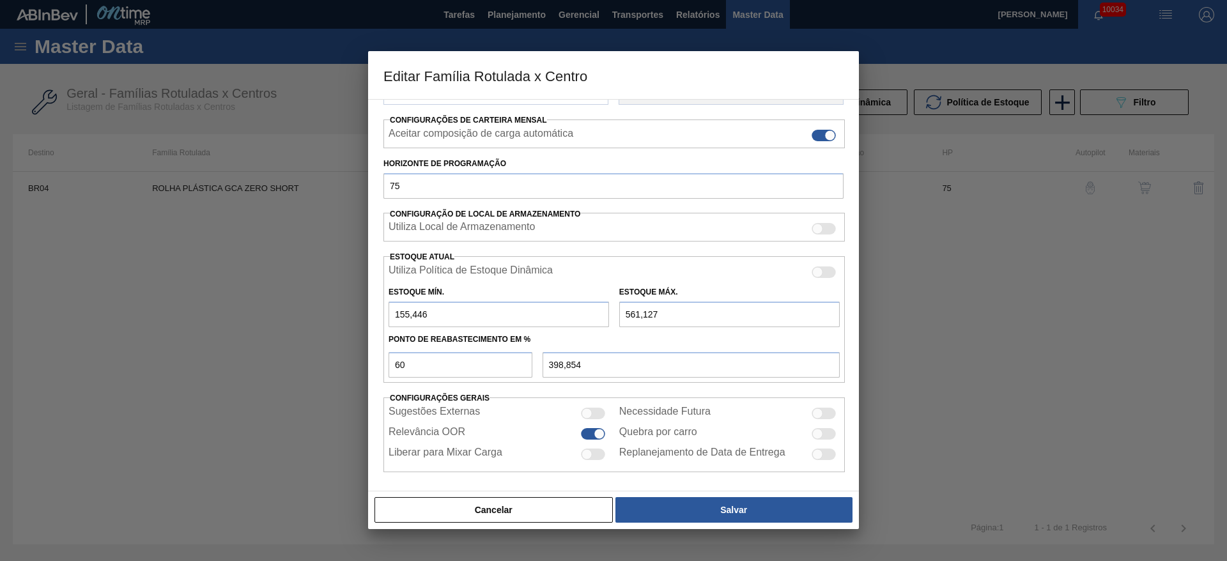
drag, startPoint x: 400, startPoint y: 315, endPoint x: 384, endPoint y: 314, distance: 16.0
click at [384, 314] on div "Estoque Mín. 155,446" at bounding box center [498, 305] width 231 height 44
type input "255,446"
type input "438,855"
type input "255,446"
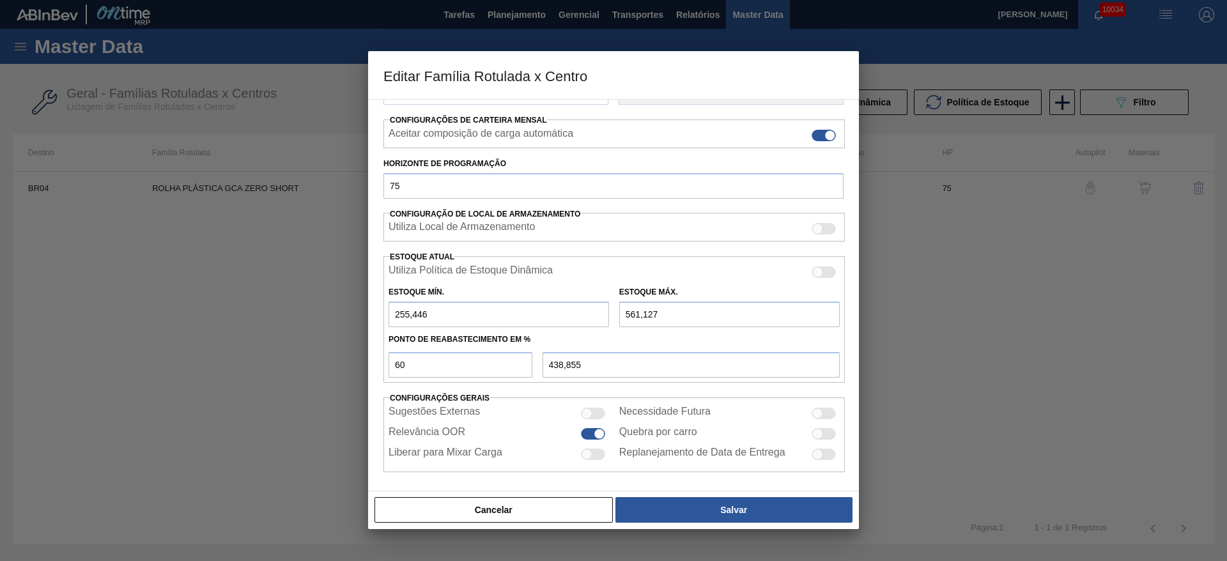
drag, startPoint x: 628, startPoint y: 319, endPoint x: 615, endPoint y: 319, distance: 13.4
click at [615, 319] on div "Estoque Máx. 561,127" at bounding box center [729, 305] width 231 height 44
type input "961,127"
type input "678,855"
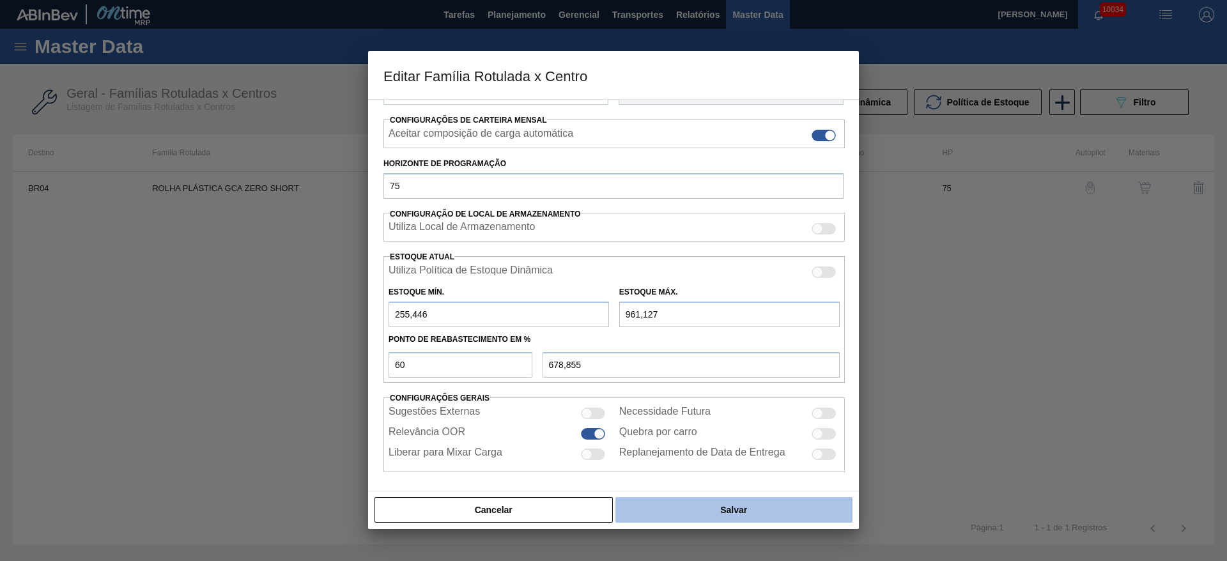
type input "961,127"
click at [719, 507] on button "Salvar" at bounding box center [733, 510] width 237 height 26
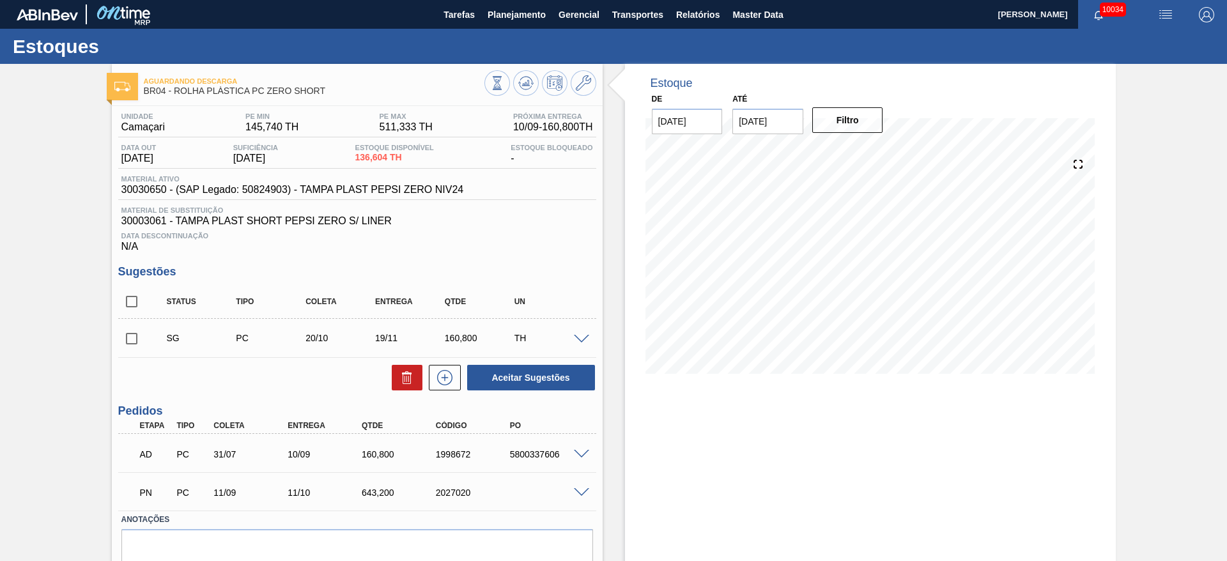
click at [580, 496] on div "PN PC 11/09 11/10 643,[PHONE_NUMBER]" at bounding box center [357, 491] width 478 height 32
click at [587, 488] on span at bounding box center [581, 493] width 15 height 10
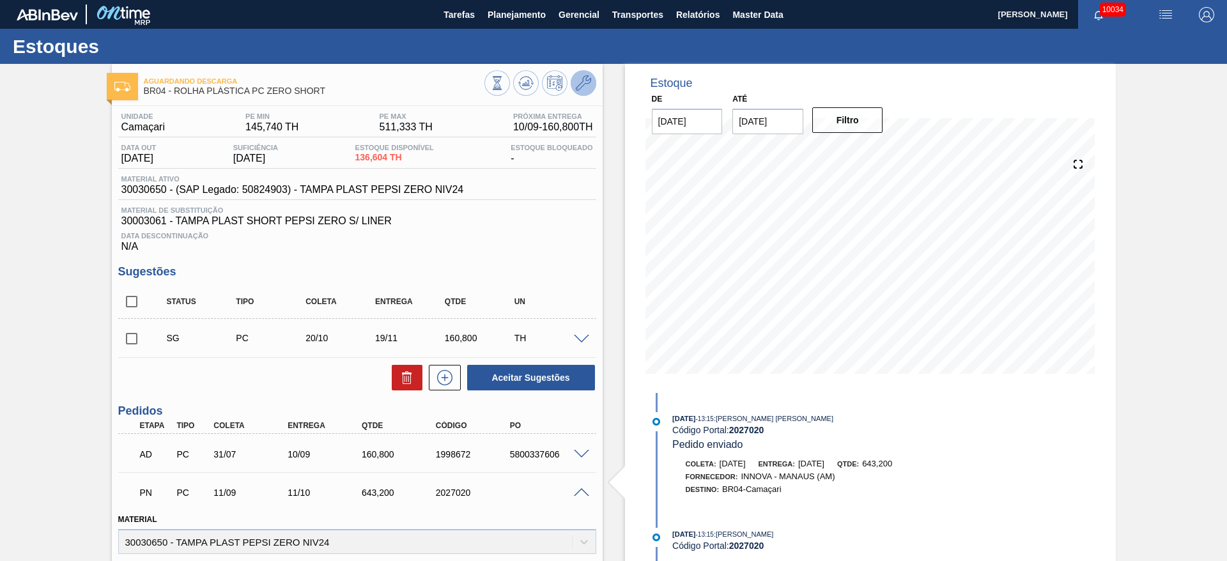
click at [581, 89] on icon at bounding box center [583, 82] width 15 height 15
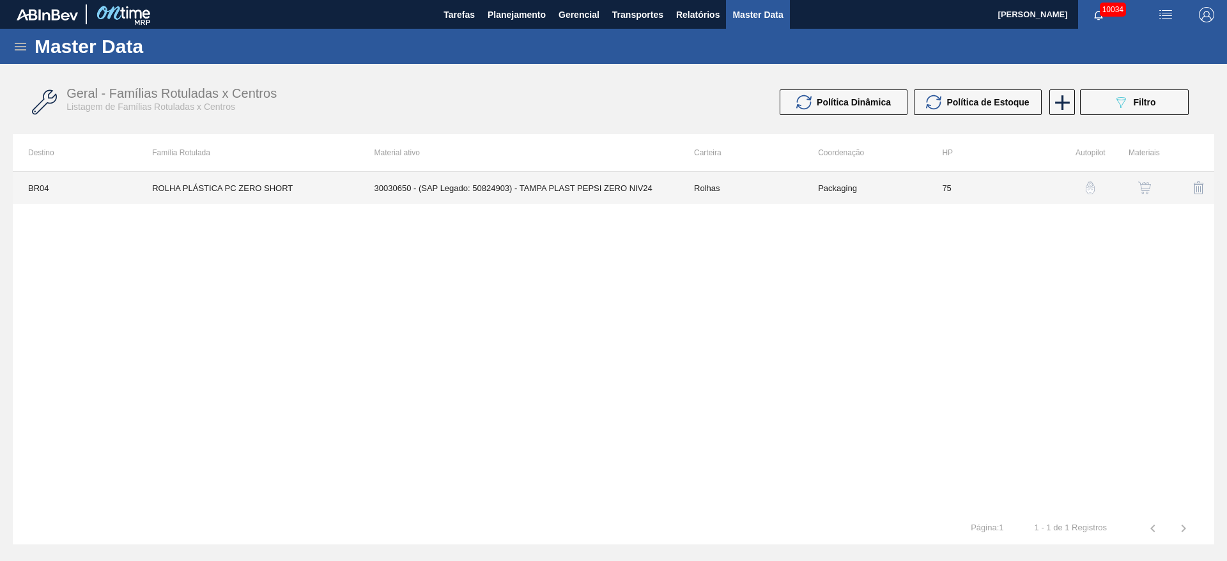
click at [527, 181] on td "30030650 - (SAP Legado: 50824903) - TAMPA PLAST PEPSI ZERO NIV24" at bounding box center [519, 188] width 320 height 32
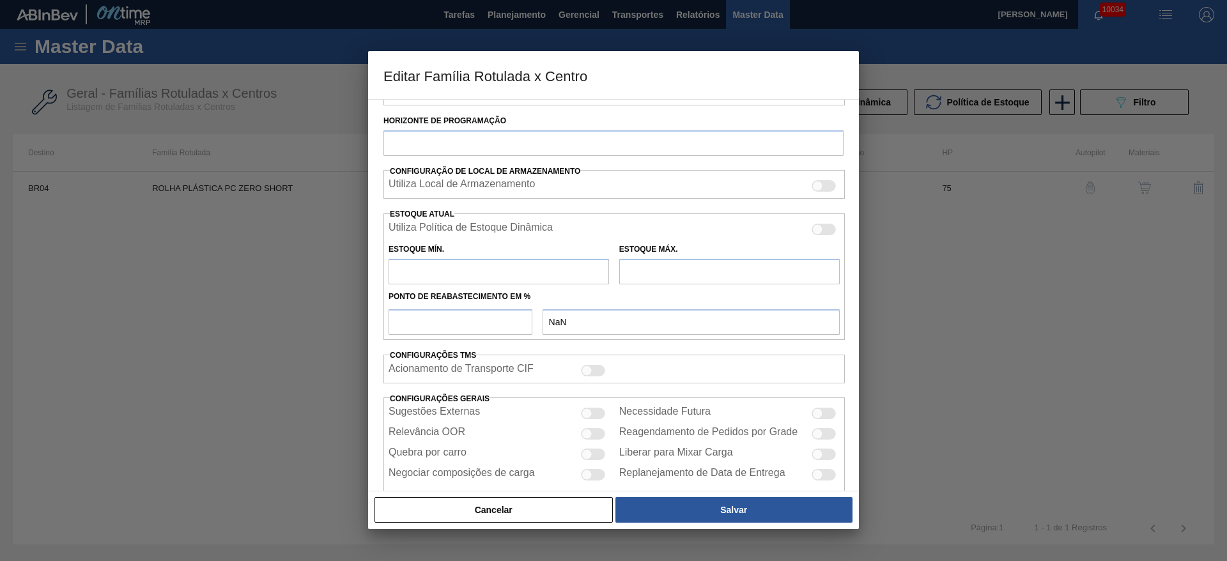
type input "Rolhas"
type input "Rolha Plástica"
type input "ROLHA PLÁSTICA PC ZERO SHORT"
type input "BR04 - Camaçari"
type input "75"
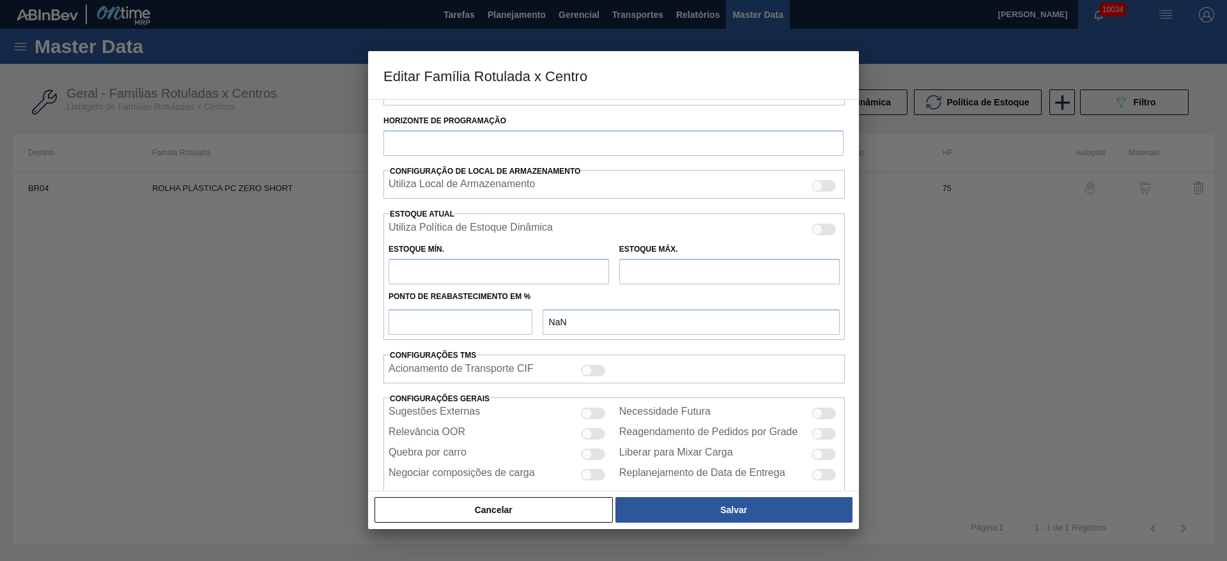
type input "145,74"
type input "511,333"
type input "60"
type input "365,096"
checkbox input "true"
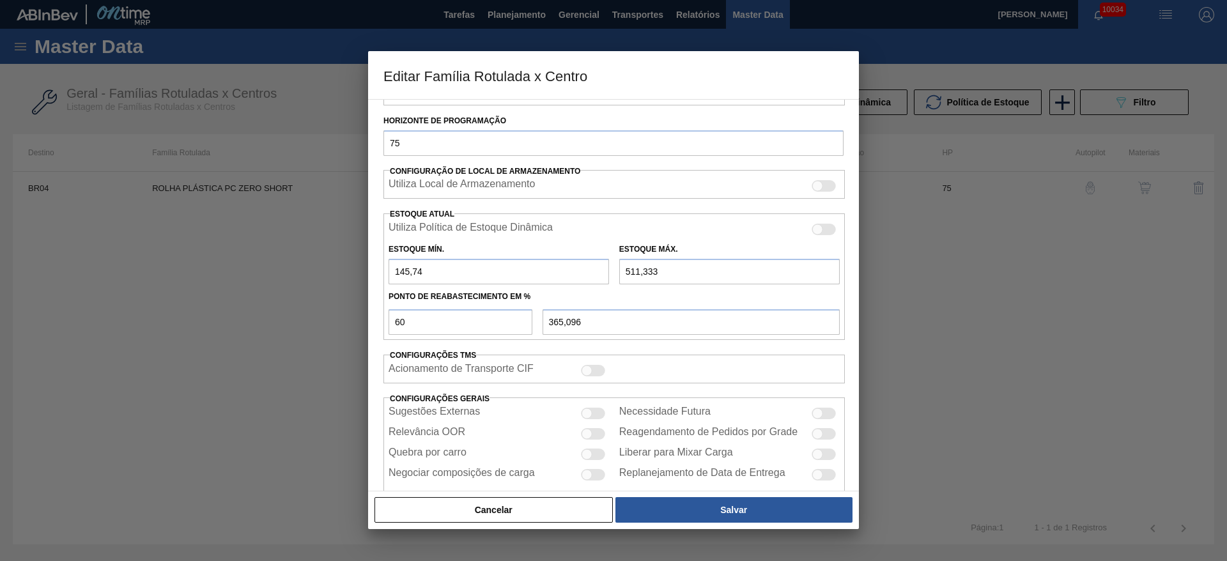
scroll to position [195, 0]
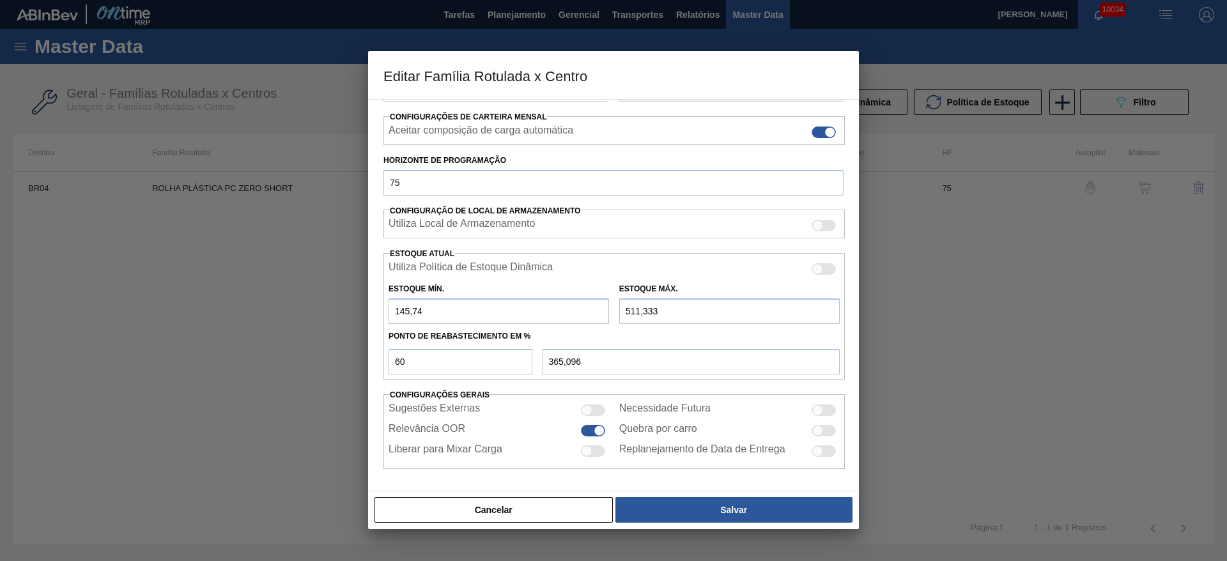
click at [387, 318] on div "Estoque Mín. 145,74" at bounding box center [498, 302] width 231 height 44
type input "245,74"
type input "405,096"
type input "245,74"
drag, startPoint x: 632, startPoint y: 311, endPoint x: 613, endPoint y: 315, distance: 18.9
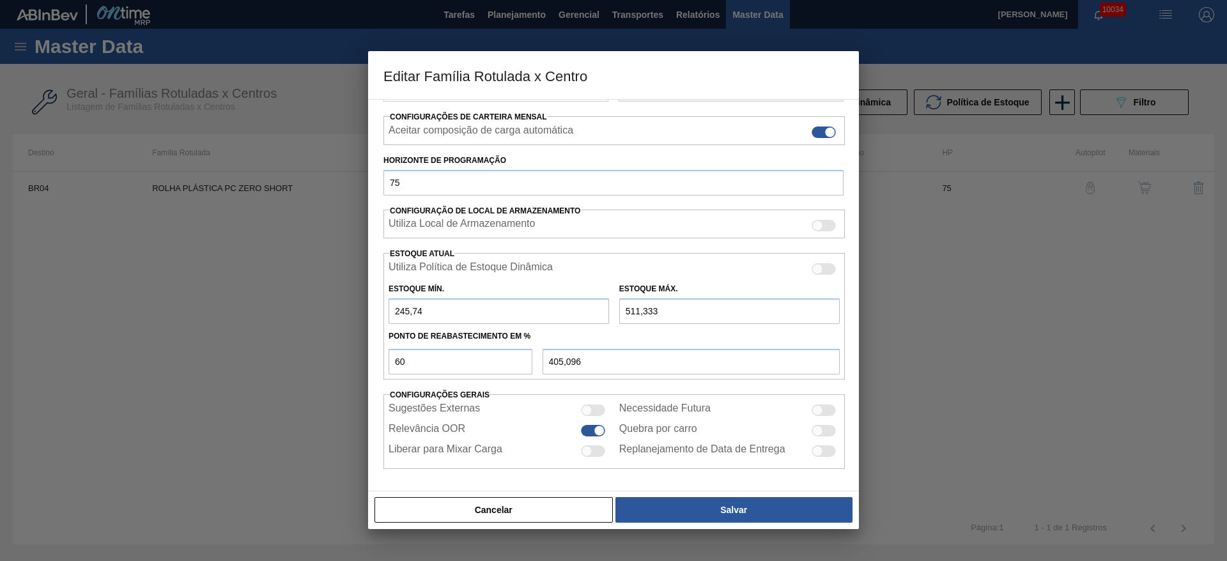
click at [615, 315] on div "Estoque Máx. 511,333" at bounding box center [729, 302] width 231 height 44
click at [621, 307] on input "511,333" at bounding box center [729, 311] width 220 height 26
drag, startPoint x: 629, startPoint y: 307, endPoint x: 613, endPoint y: 311, distance: 17.2
click at [614, 311] on div "Estoque Máx. 511,333" at bounding box center [729, 302] width 231 height 44
type input "911,333"
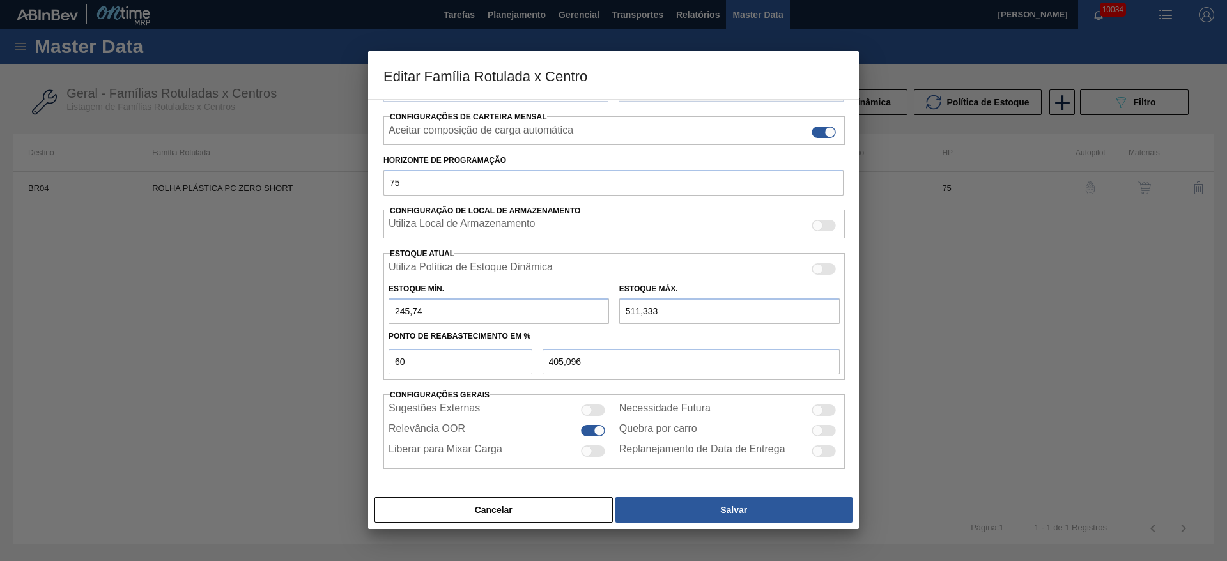
type input "645,096"
drag, startPoint x: 631, startPoint y: 307, endPoint x: 612, endPoint y: 307, distance: 19.2
click at [612, 307] on div "Estoque Mín. 245,74 Estoque Máx. 911,333" at bounding box center [613, 300] width 461 height 47
type input "811,333"
type input "585,096"
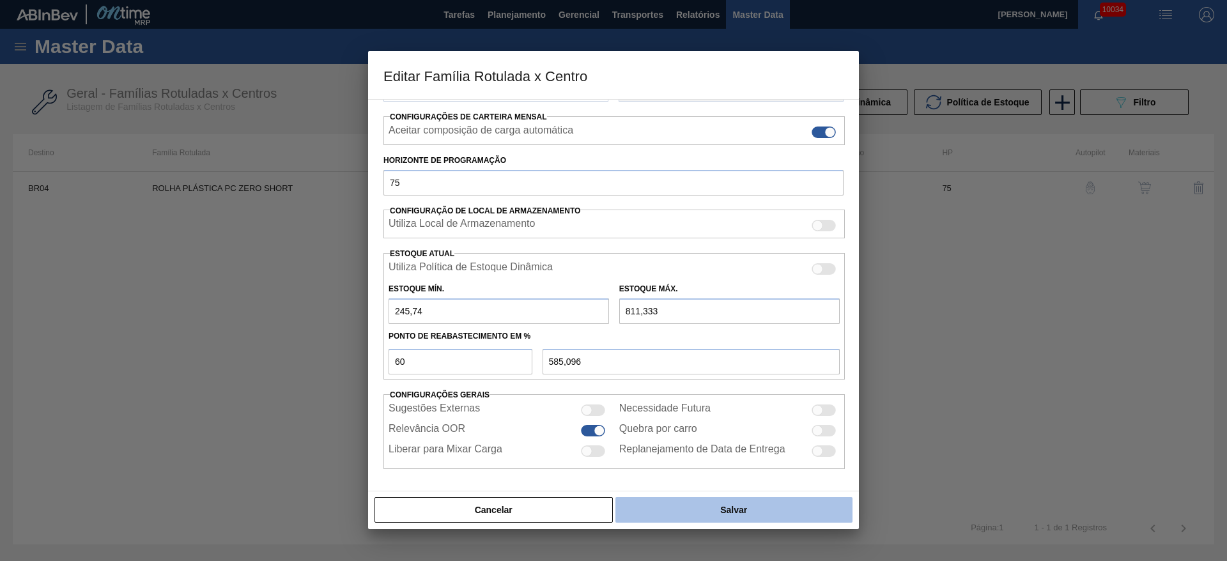
type input "811,333"
click at [712, 500] on button "Salvar" at bounding box center [733, 510] width 237 height 26
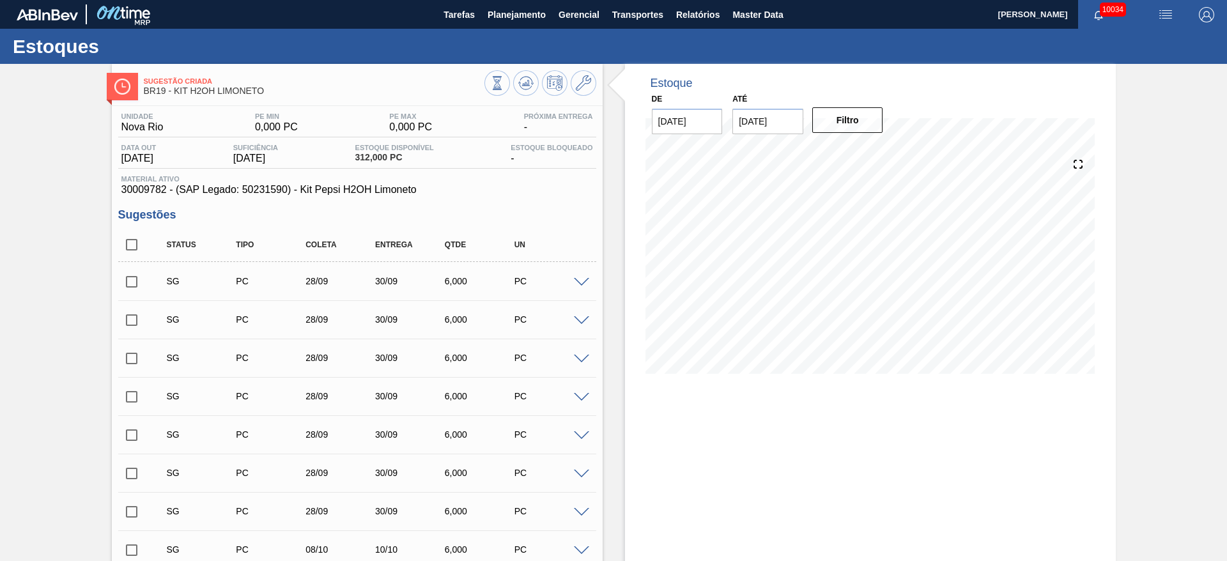
drag, startPoint x: 134, startPoint y: 246, endPoint x: 314, endPoint y: 442, distance: 265.9
click at [135, 246] on input "checkbox" at bounding box center [131, 244] width 27 height 27
checkbox input "true"
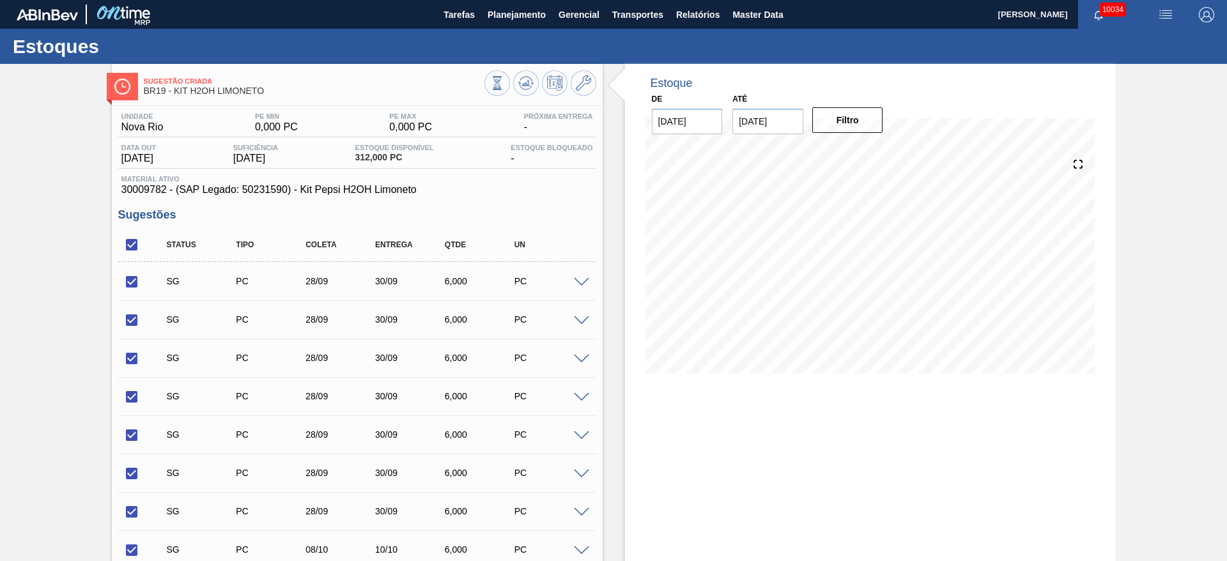
checkbox input "true"
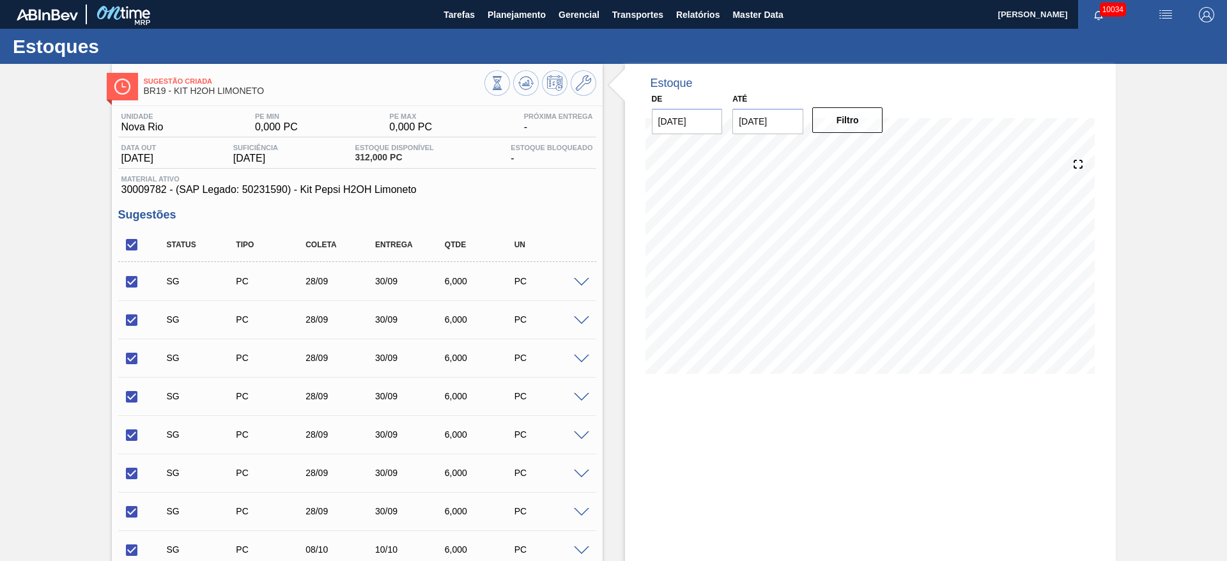
checkbox input "true"
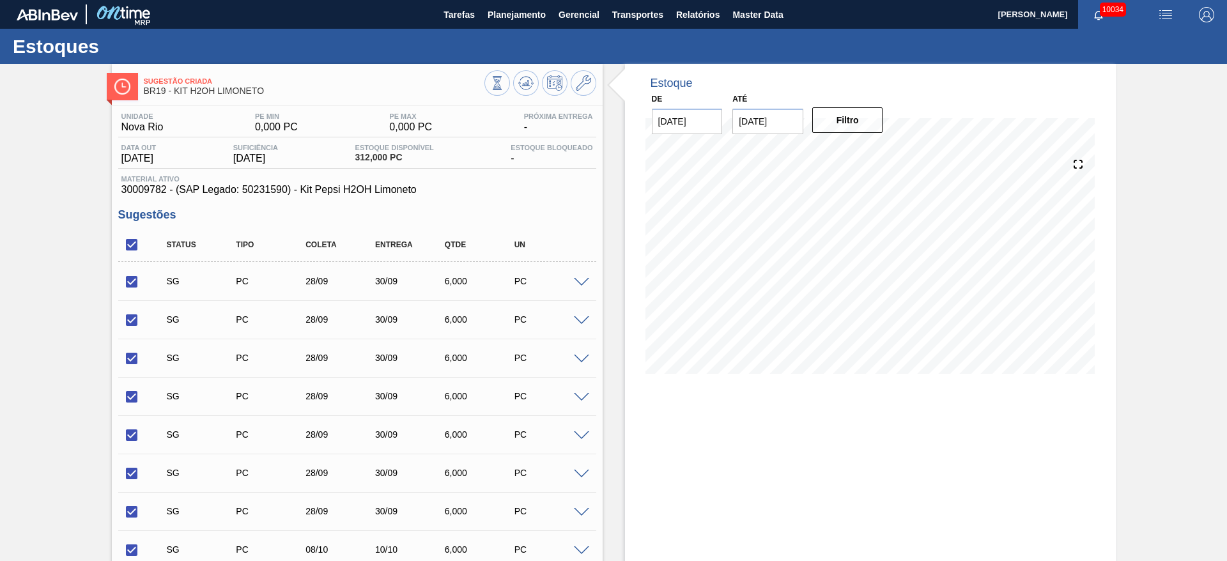
checkbox input "true"
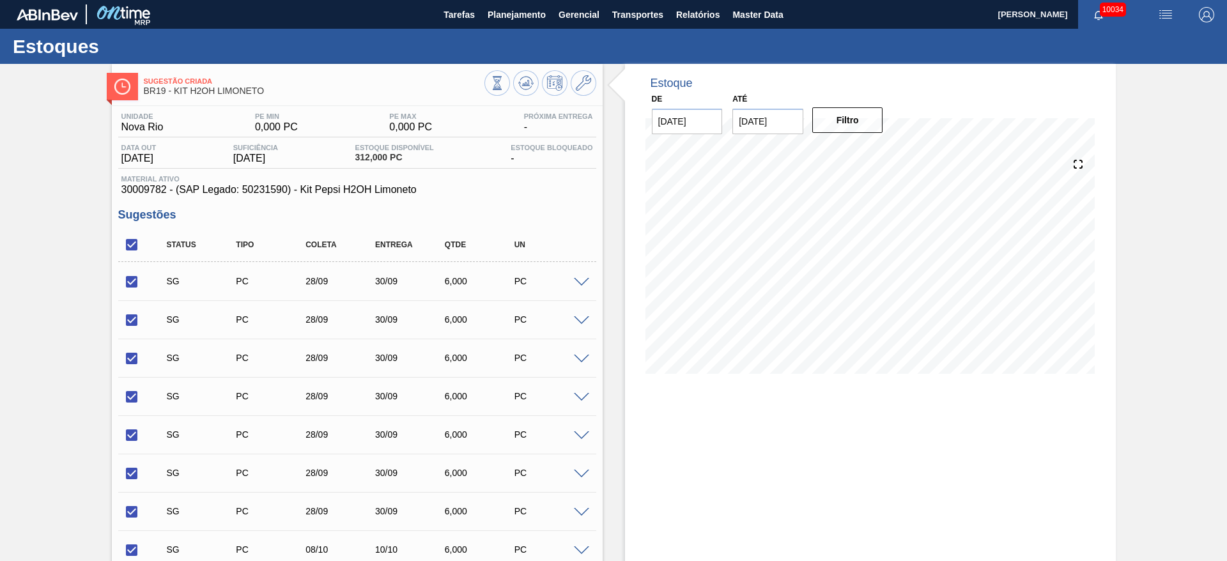
checkbox input "true"
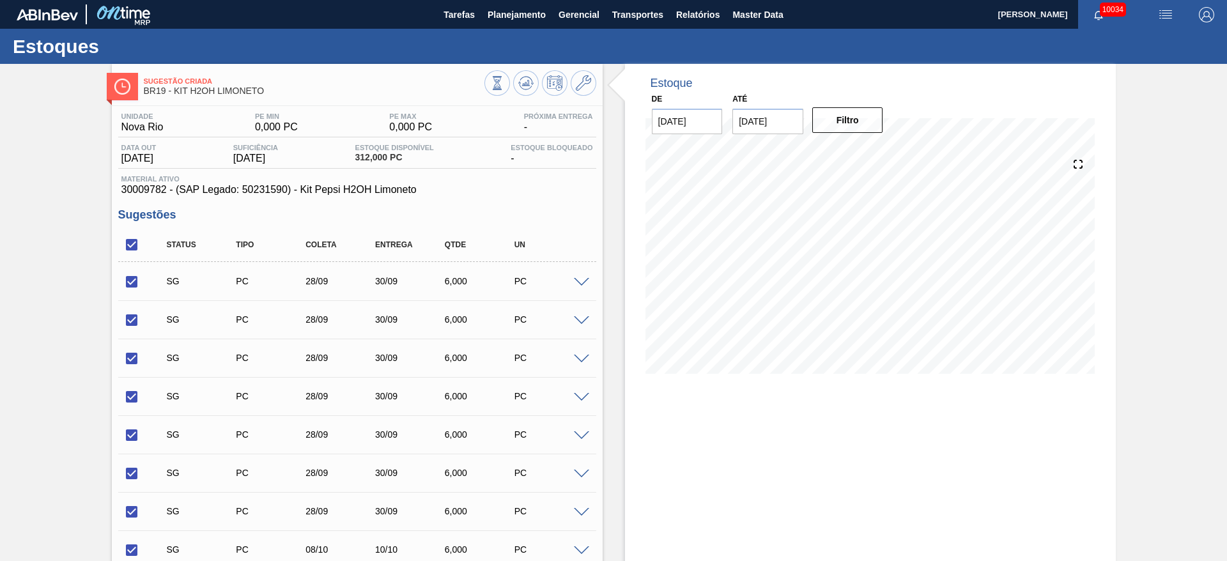
checkbox input "true"
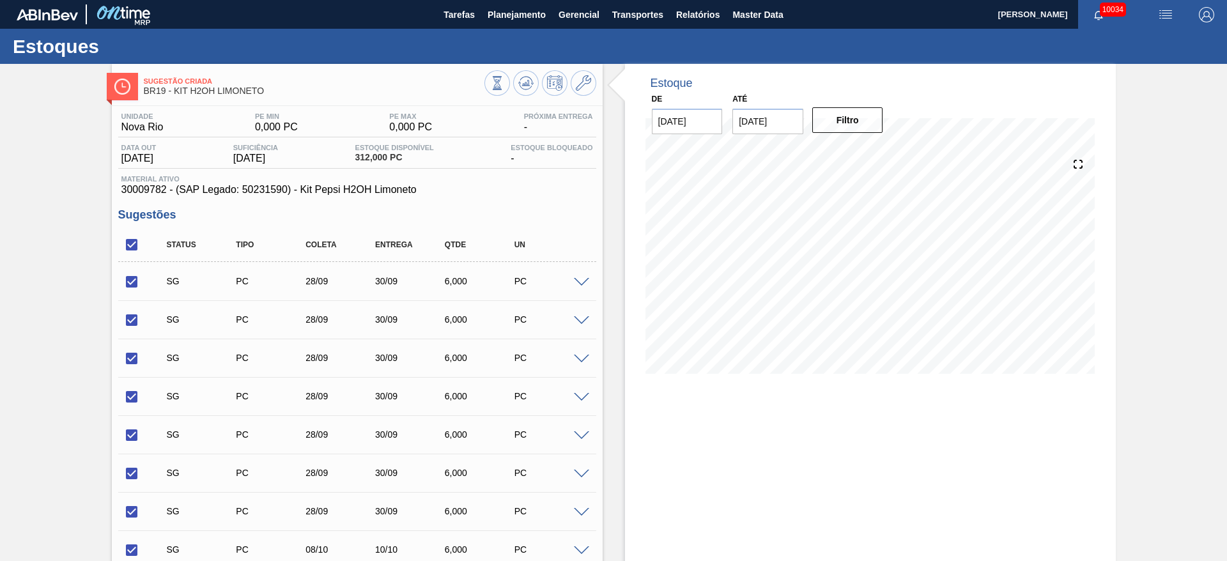
checkbox input "true"
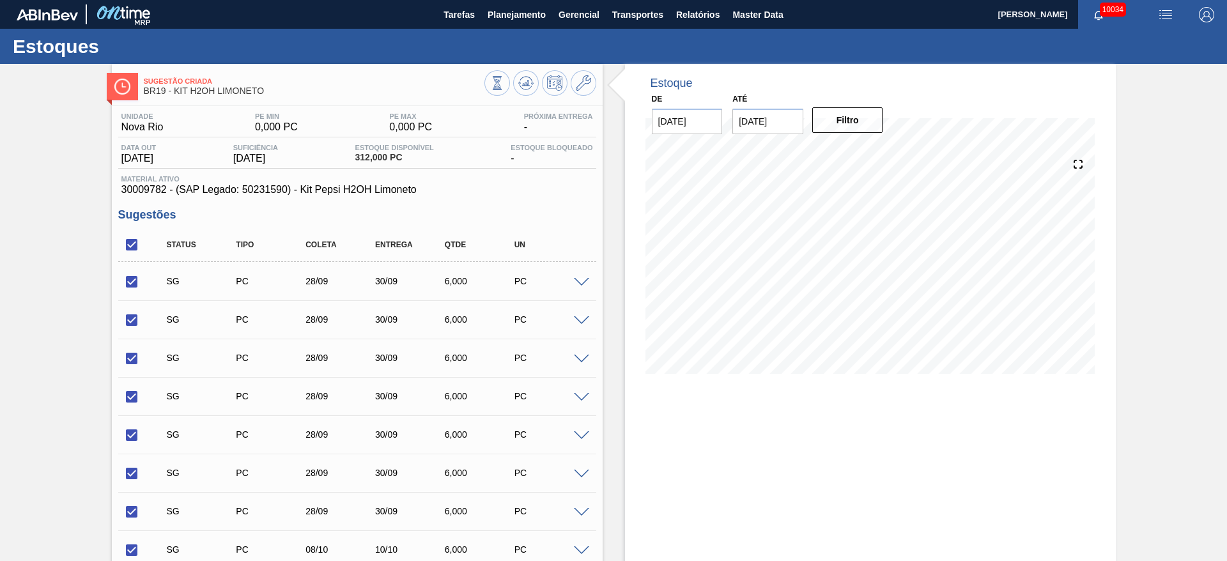
checkbox input "true"
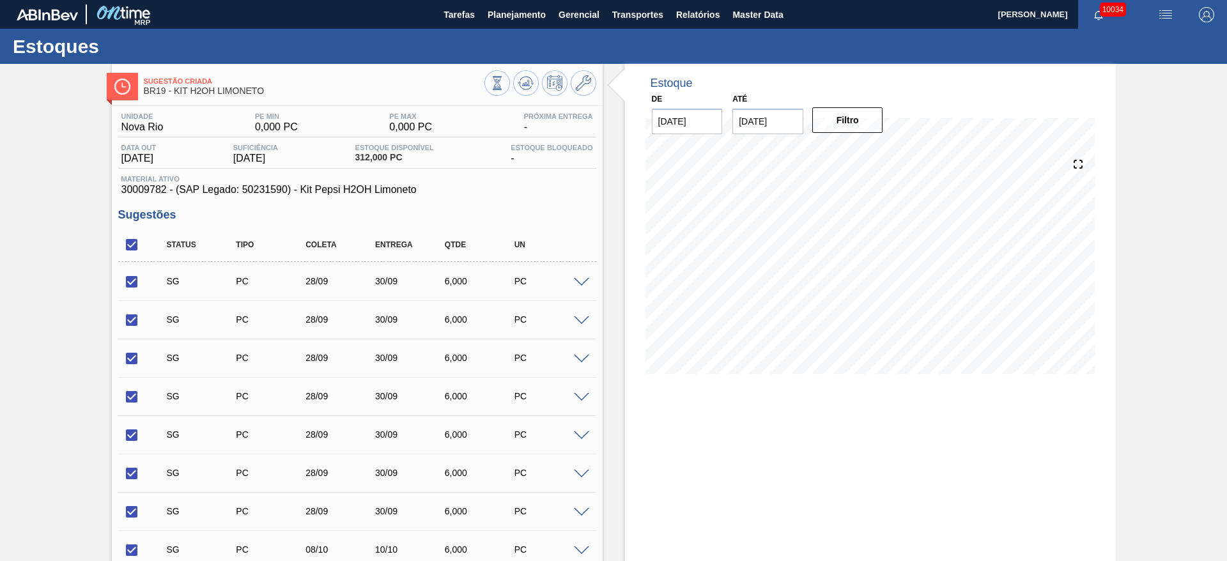
checkbox input "true"
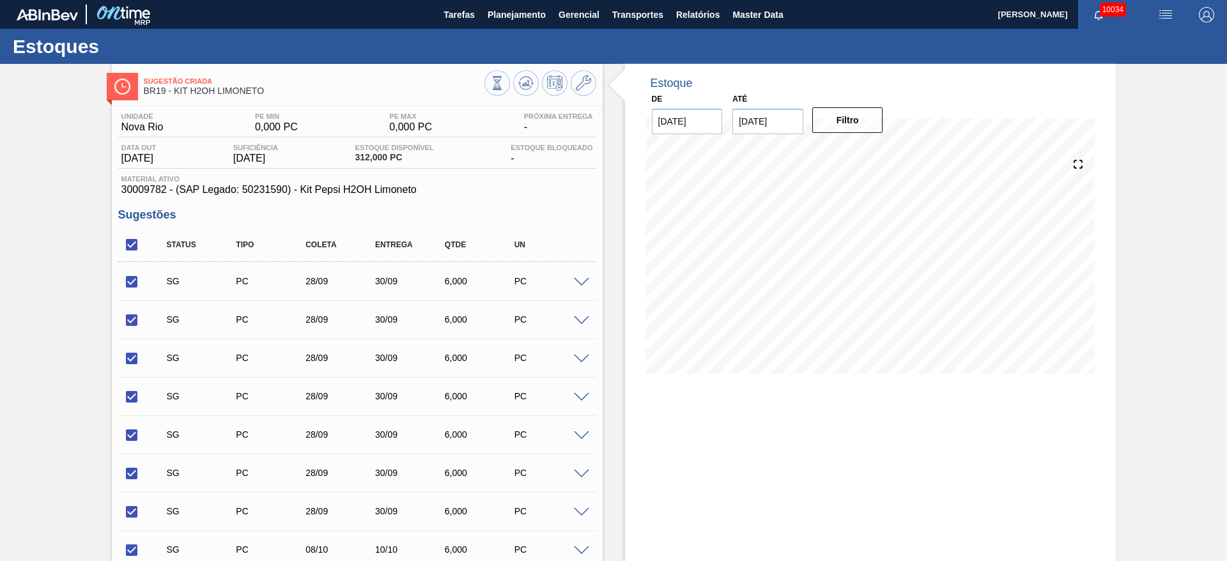
checkbox input "true"
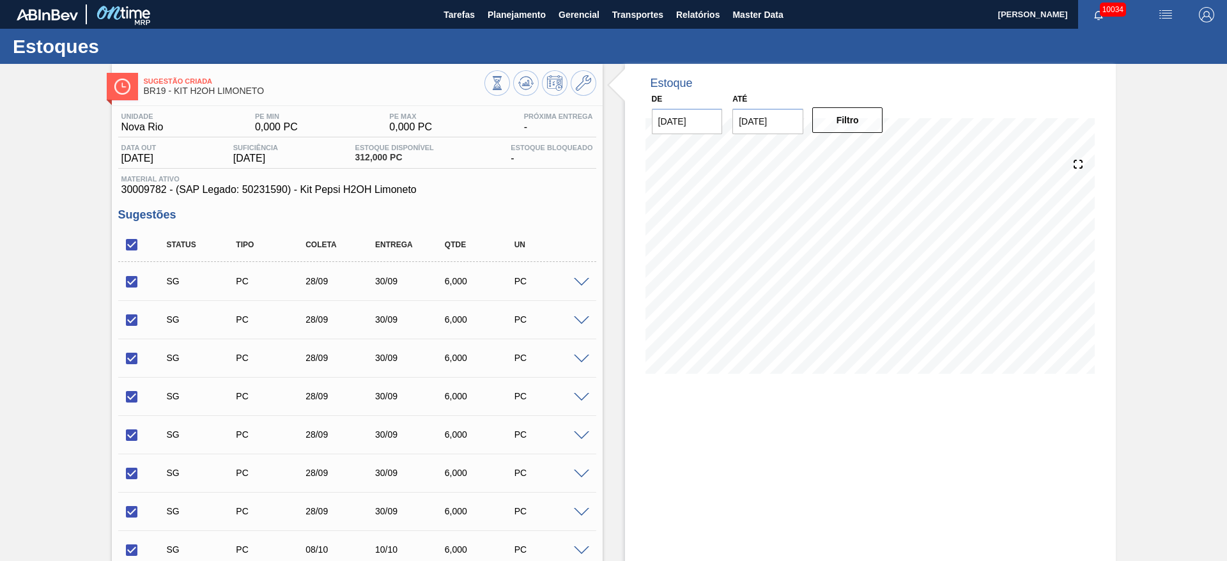
checkbox input "true"
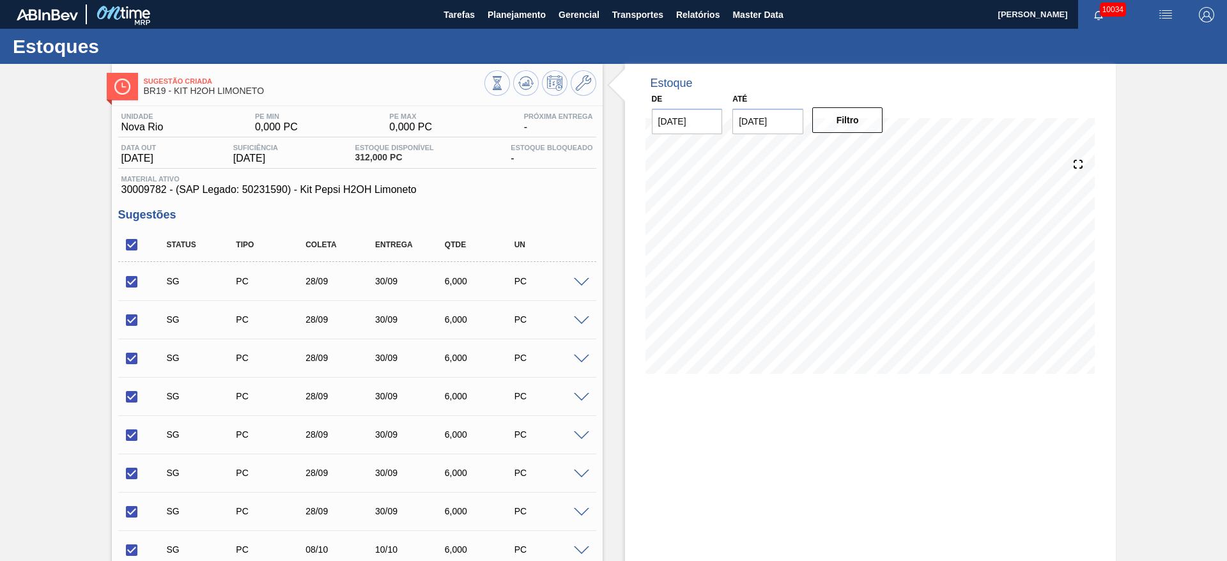
checkbox input "true"
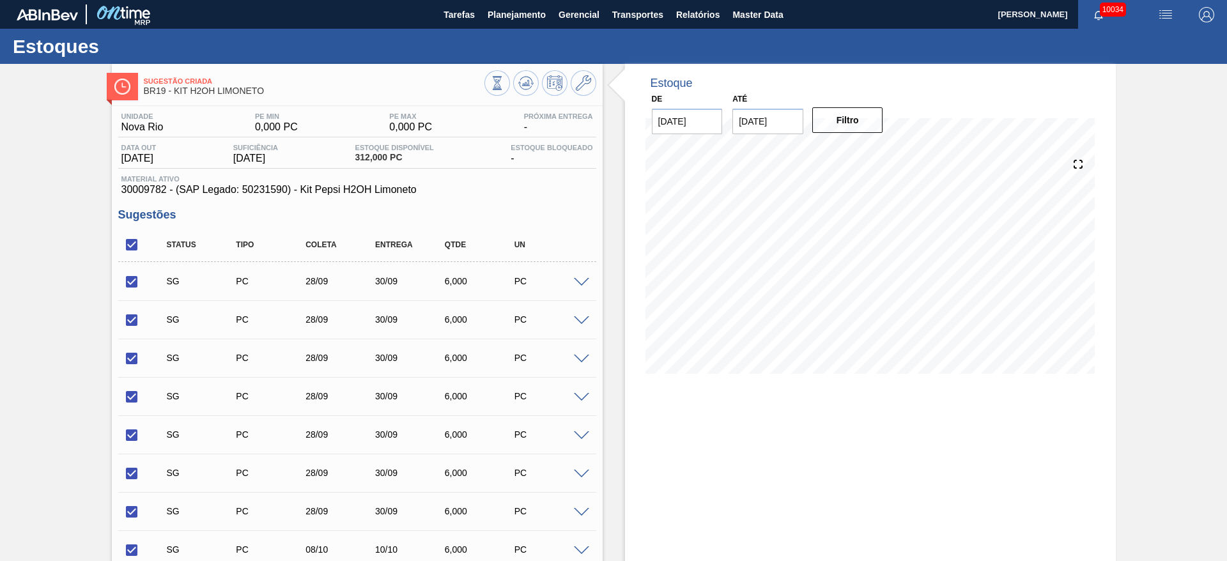
checkbox input "true"
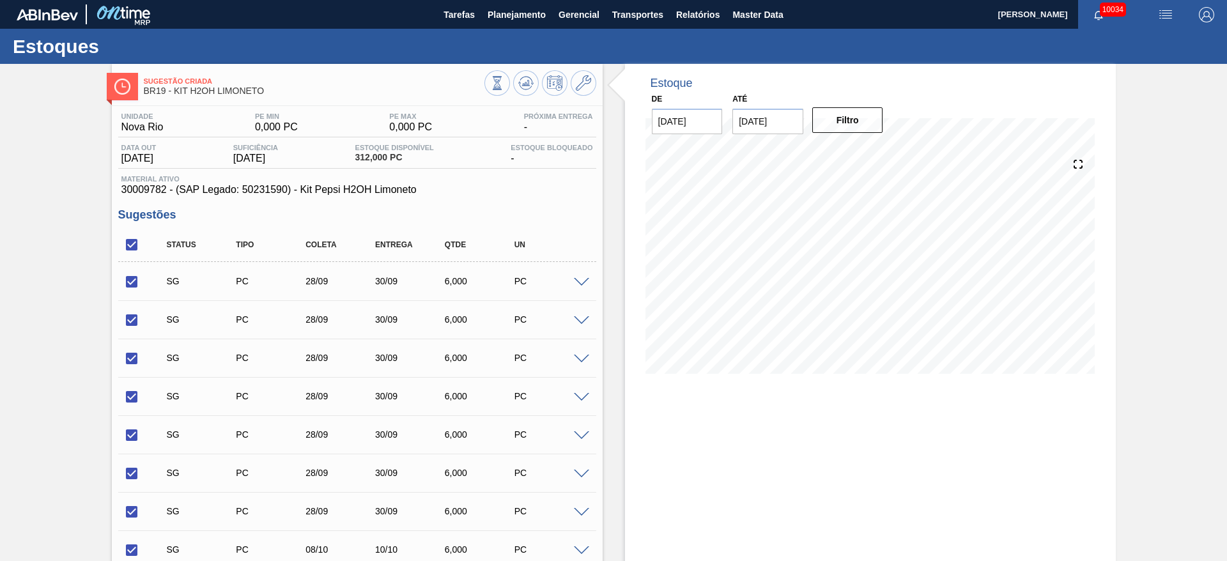
checkbox input "true"
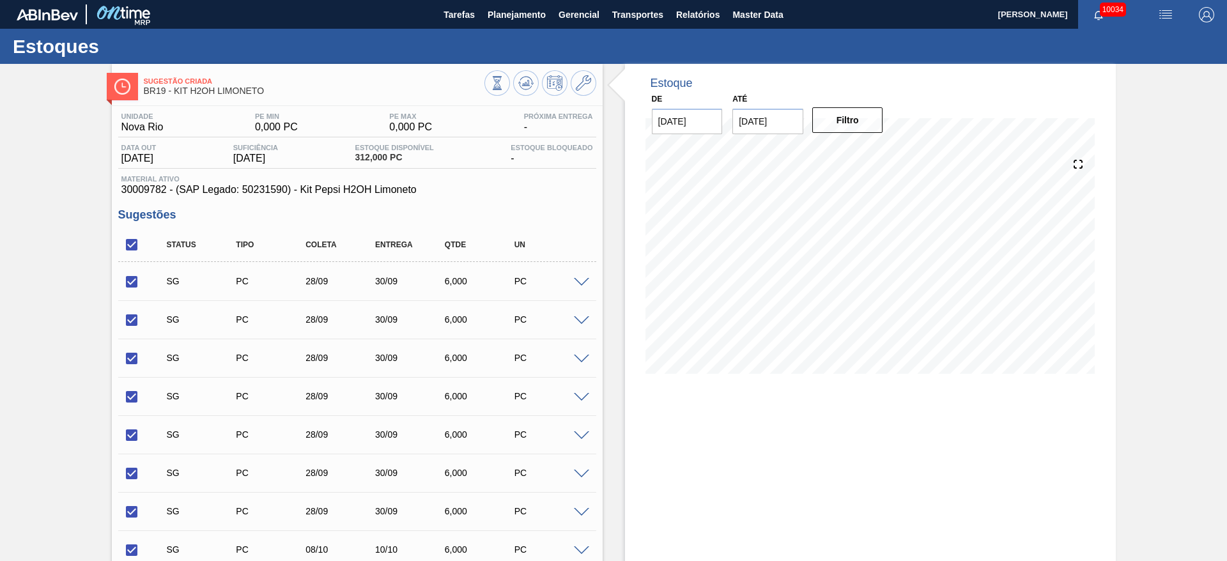
checkbox input "true"
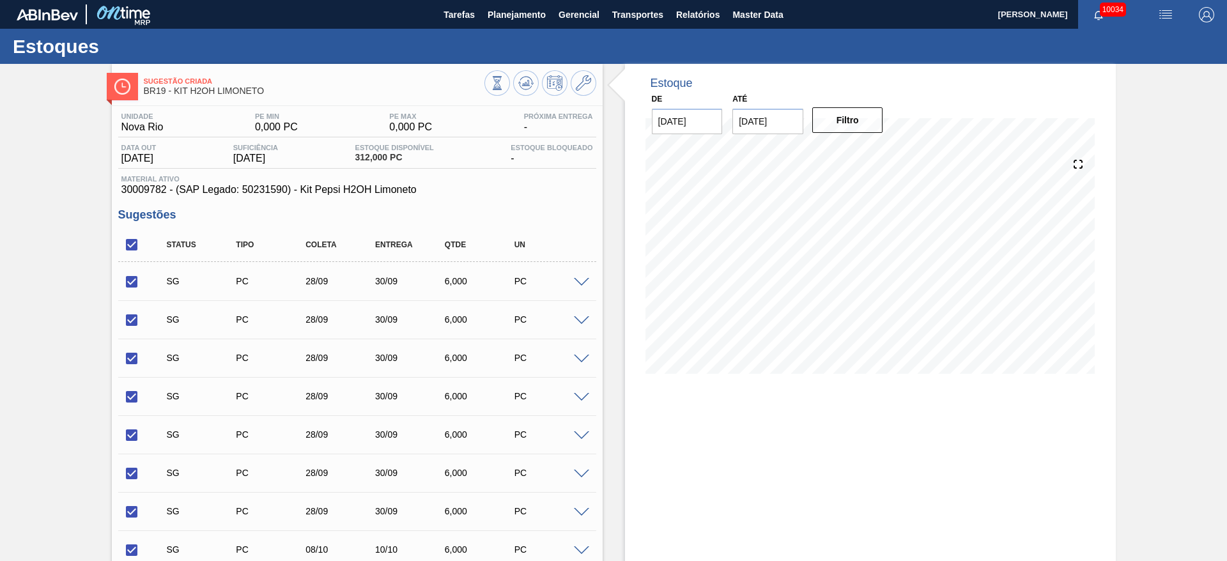
checkbox input "true"
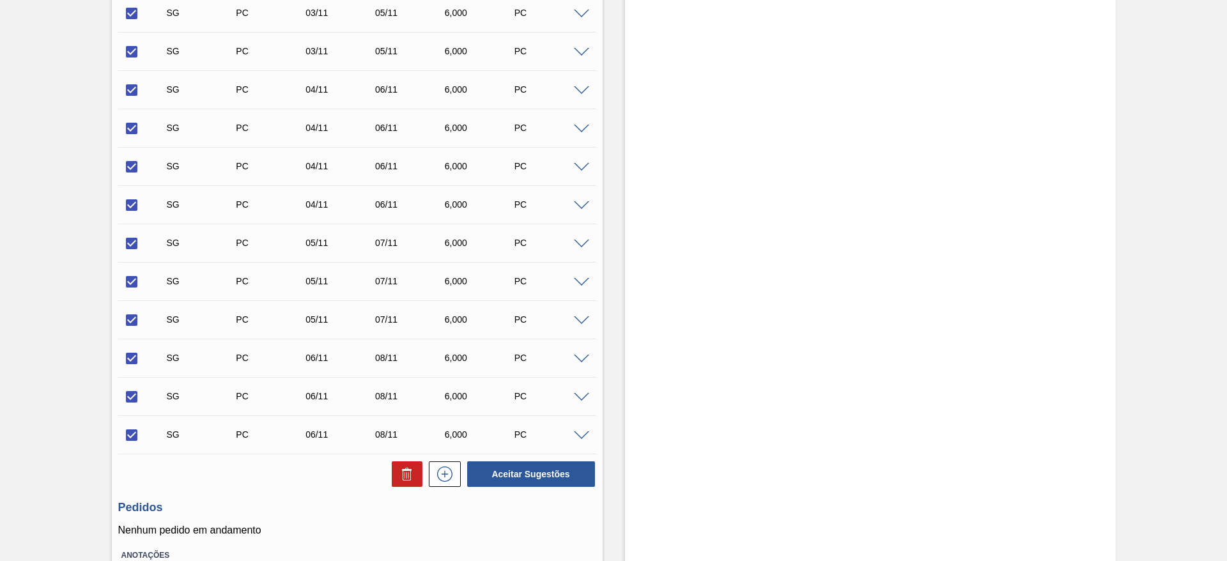
scroll to position [2774, 0]
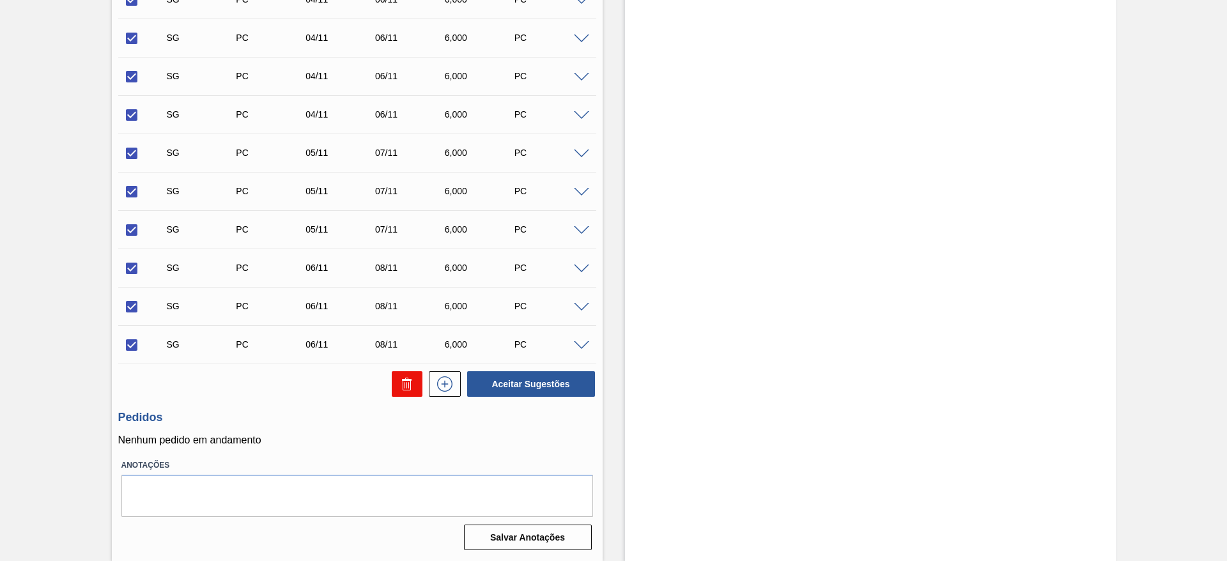
click at [404, 386] on icon at bounding box center [404, 385] width 1 height 6
checkbox input "false"
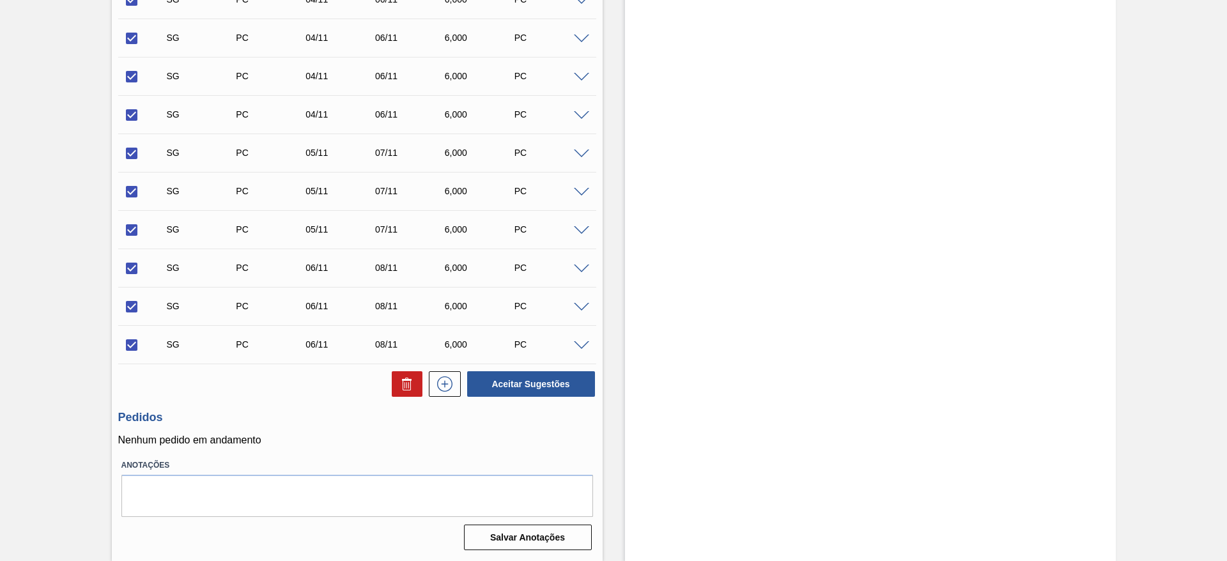
checkbox input "false"
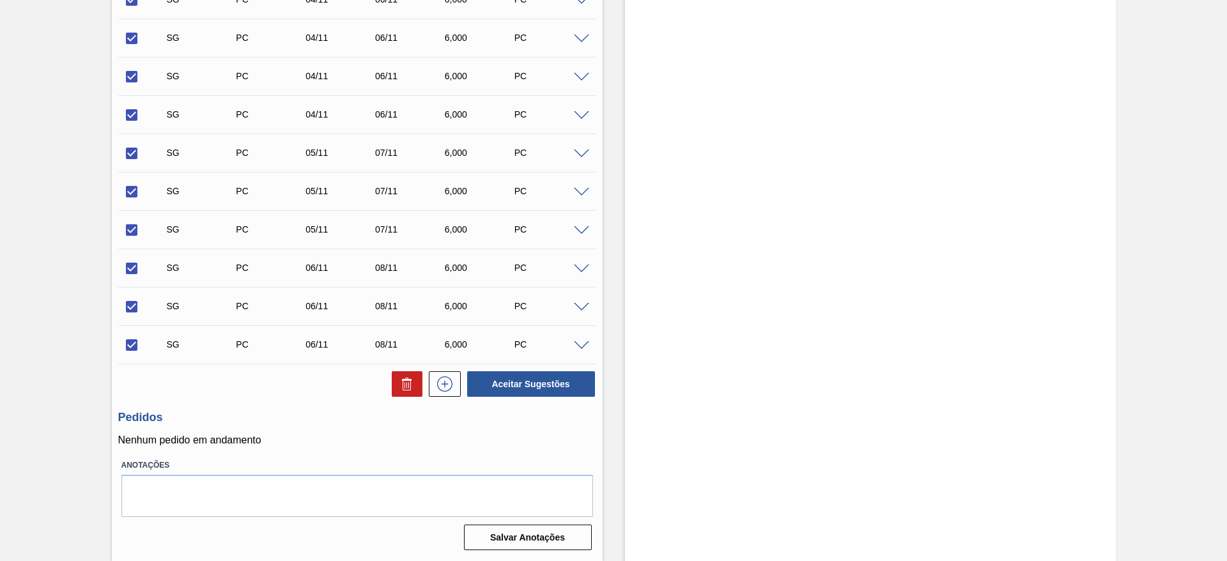
checkbox input "false"
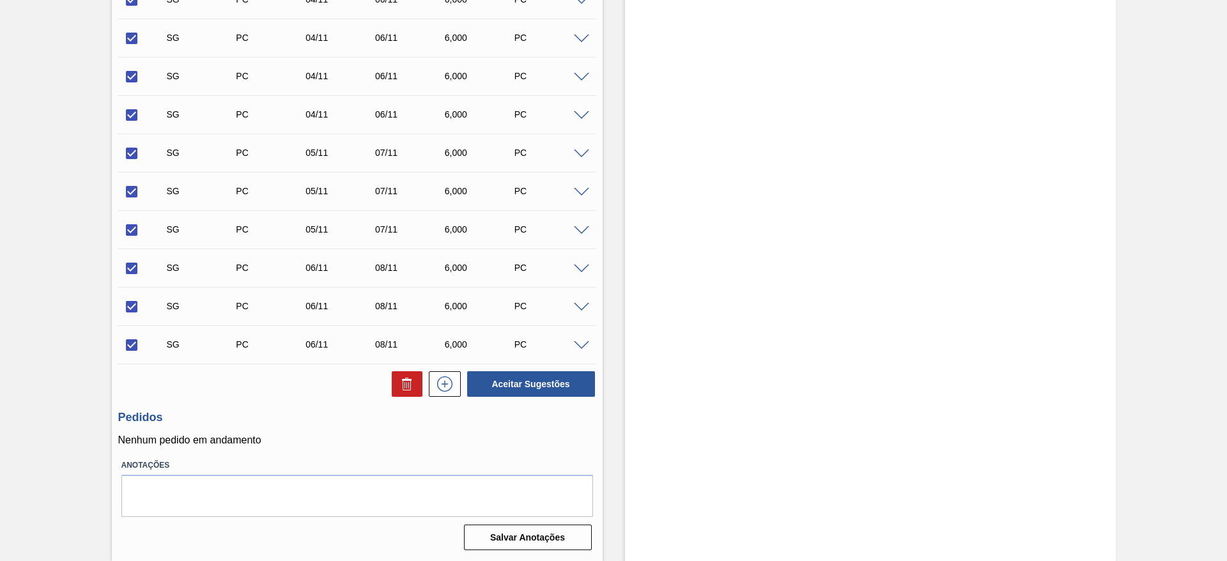
checkbox input "false"
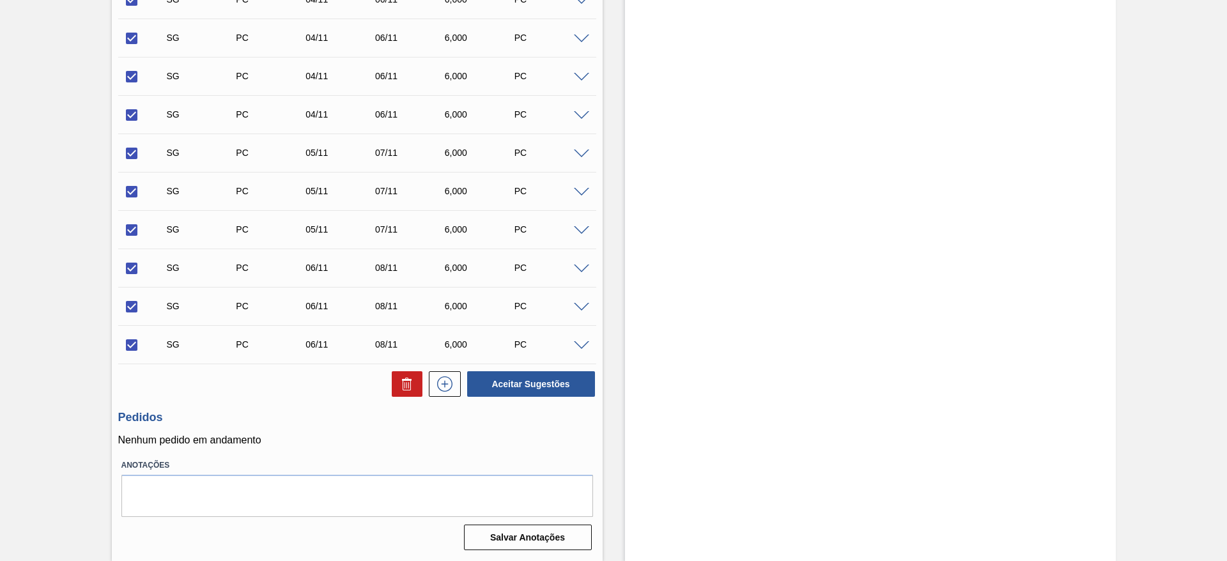
checkbox input "false"
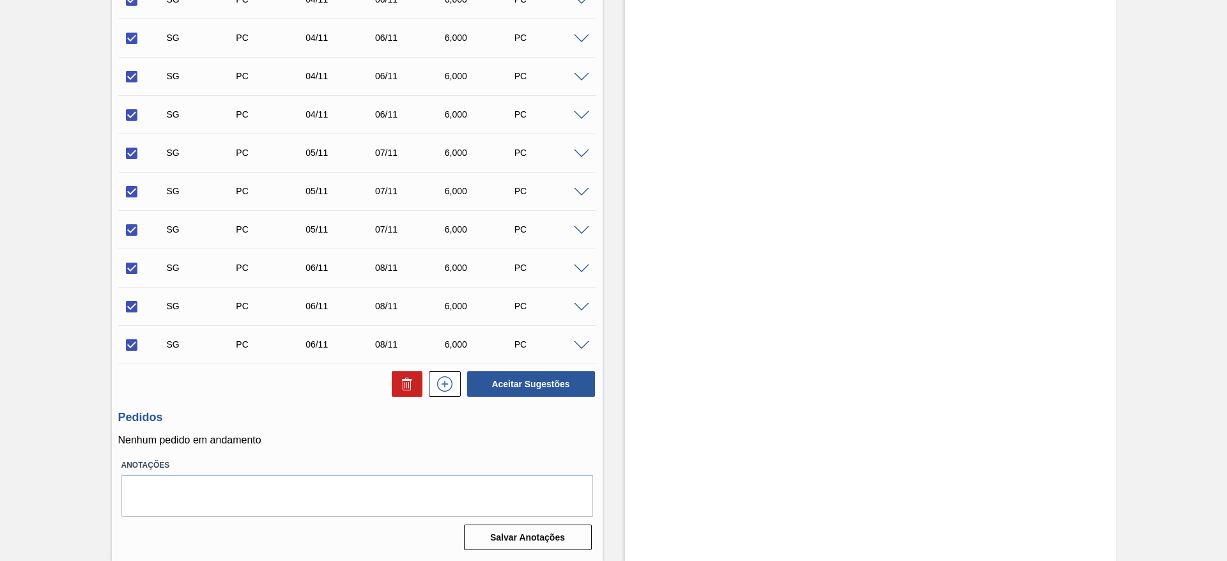
checkbox input "false"
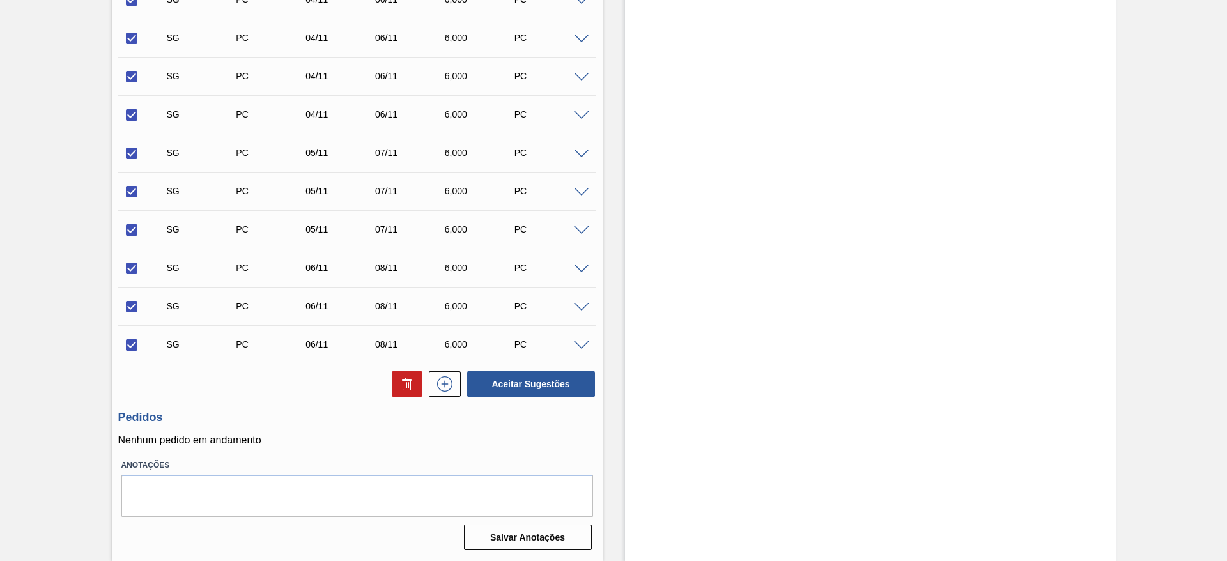
checkbox input "false"
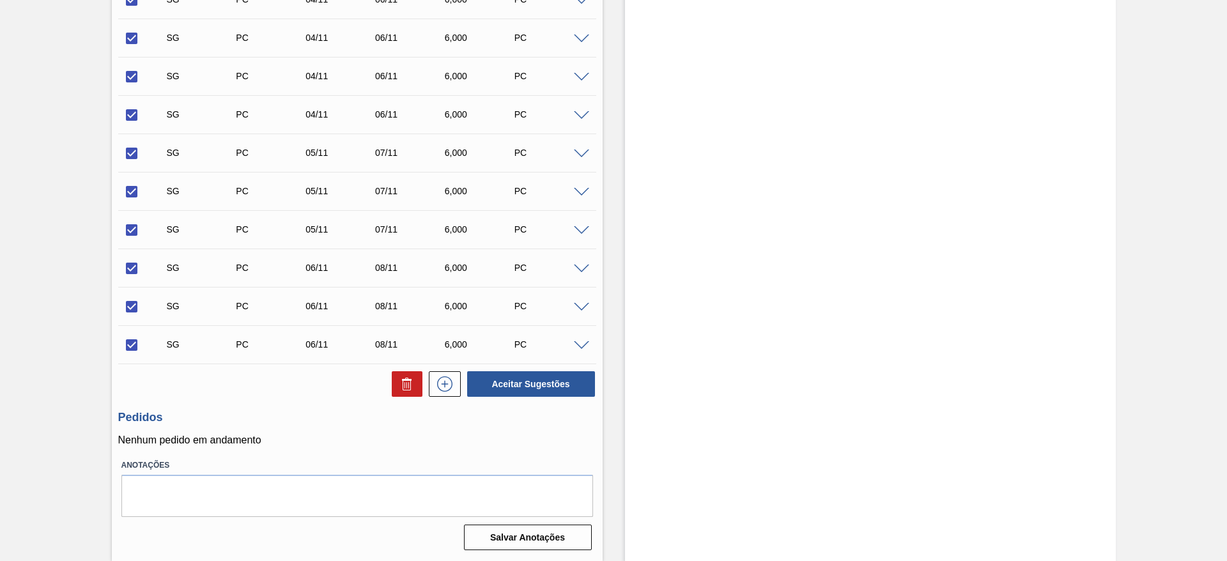
checkbox input "false"
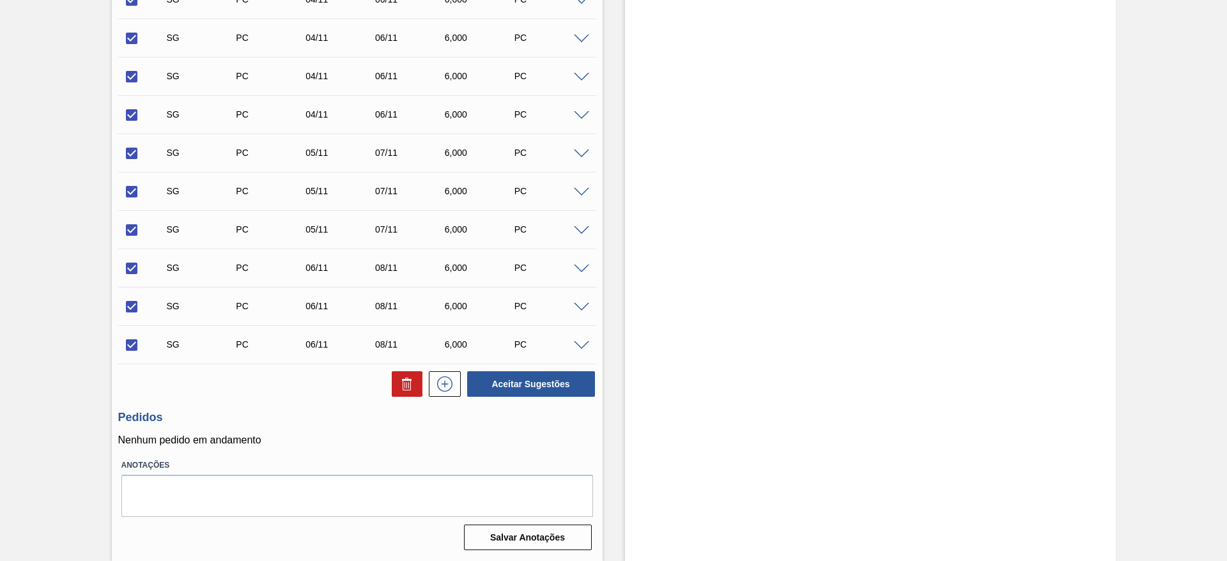
checkbox input "false"
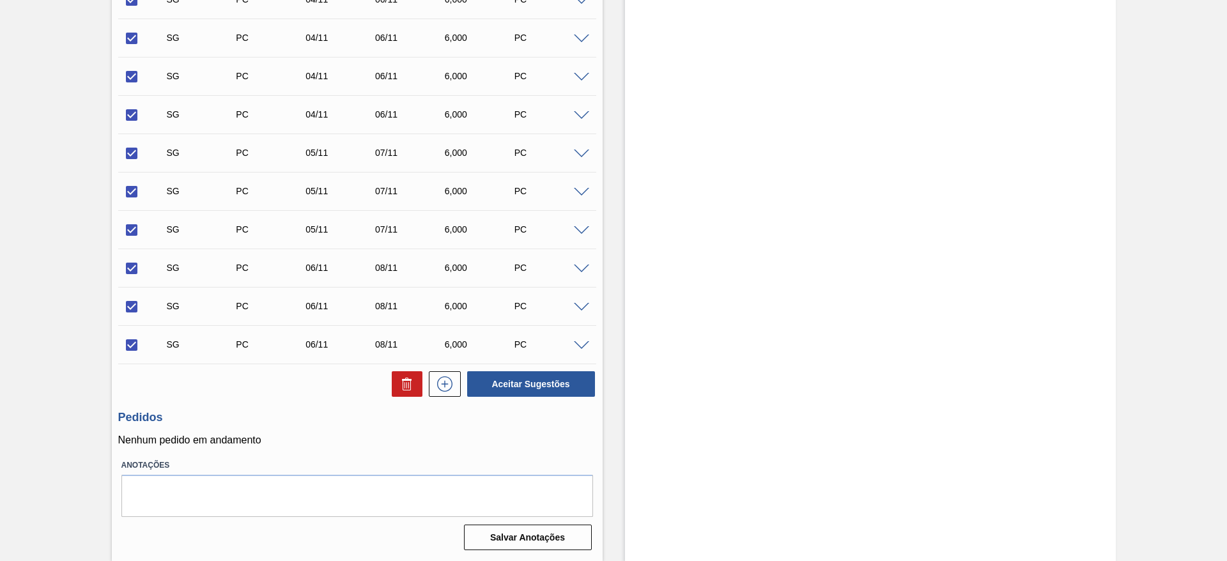
checkbox input "false"
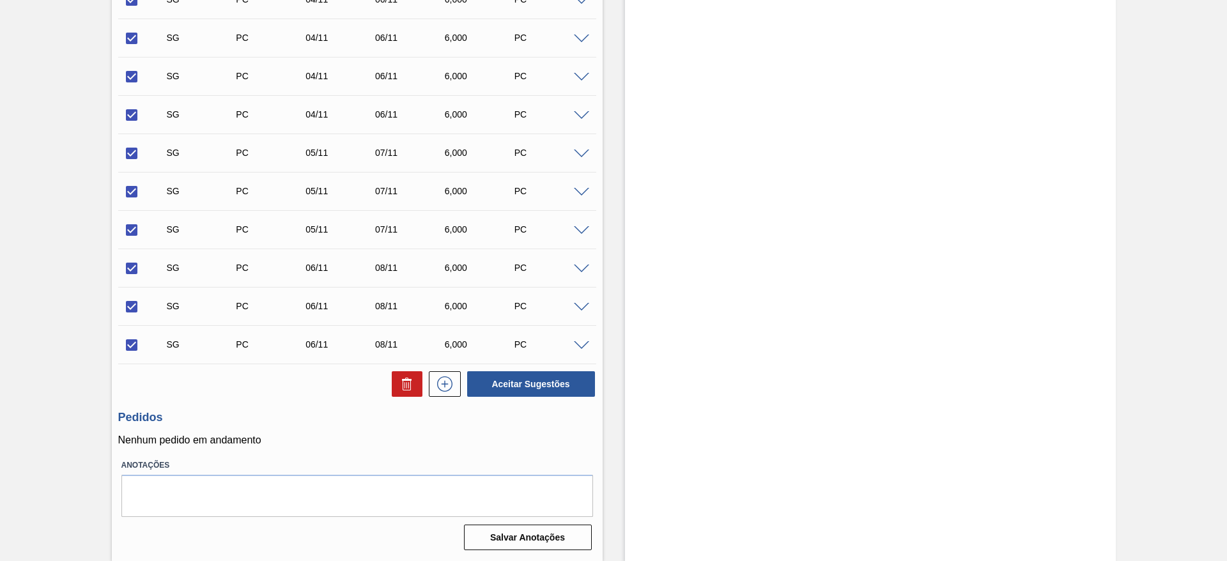
checkbox input "false"
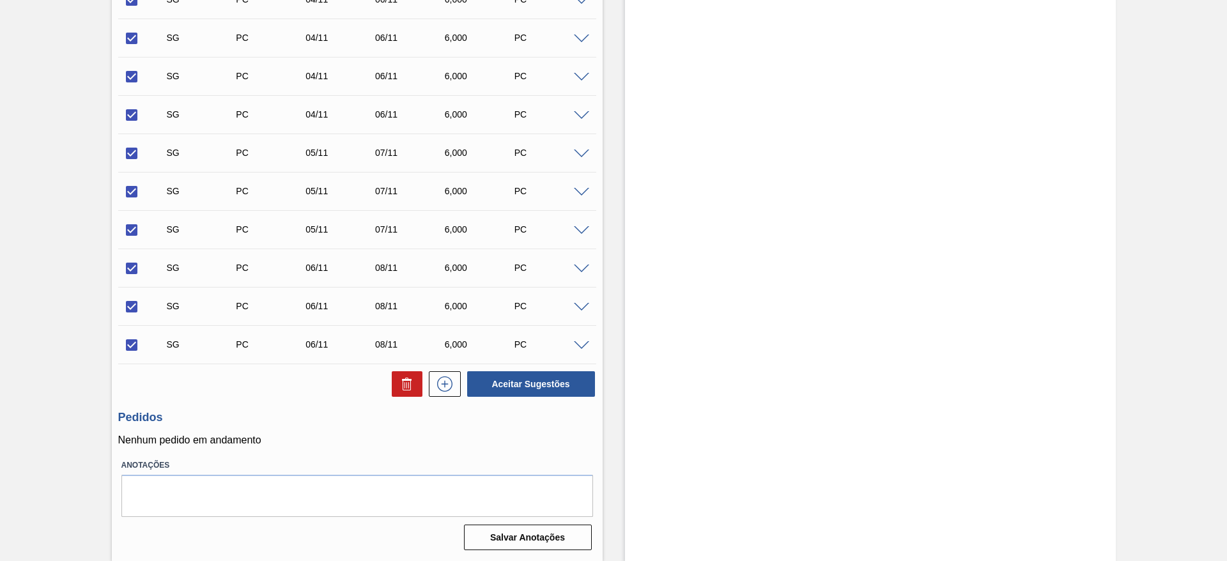
checkbox input "false"
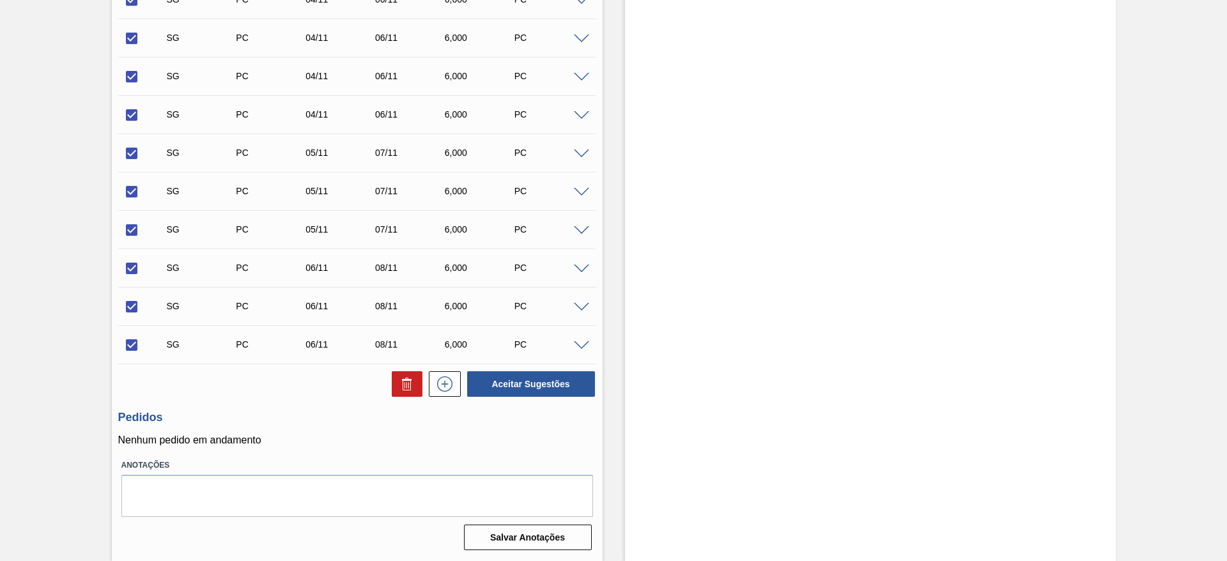
checkbox input "false"
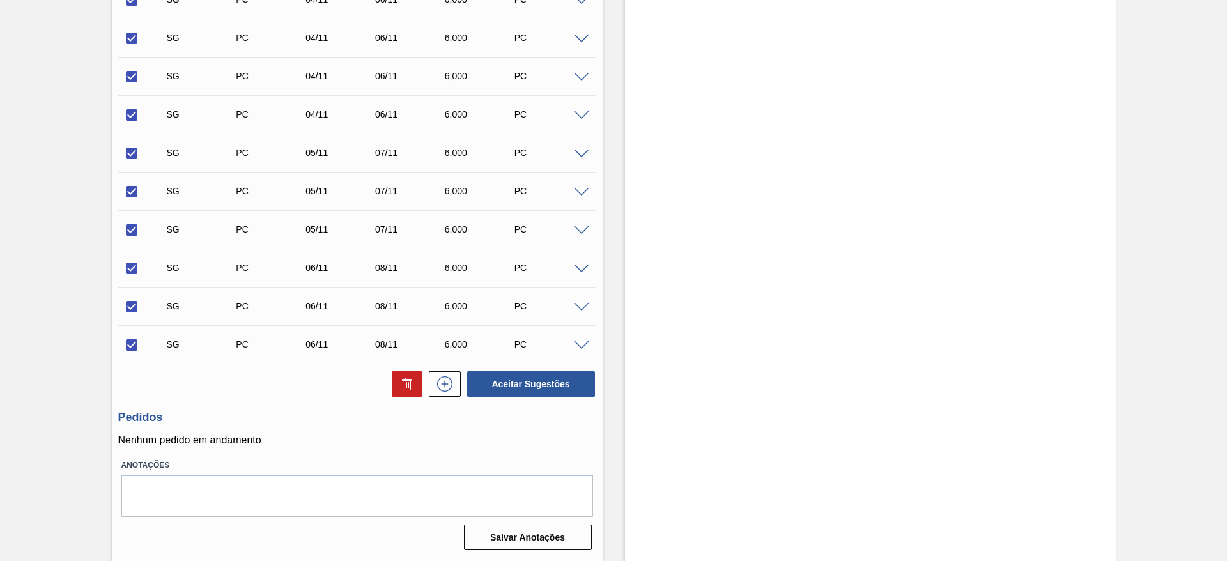
checkbox input "false"
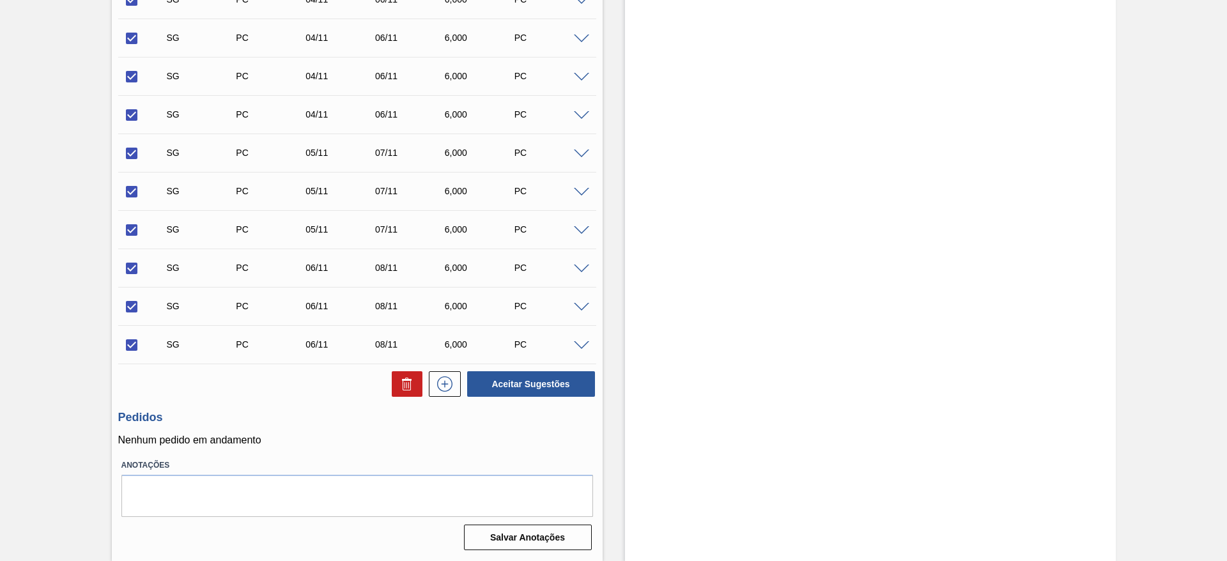
checkbox input "false"
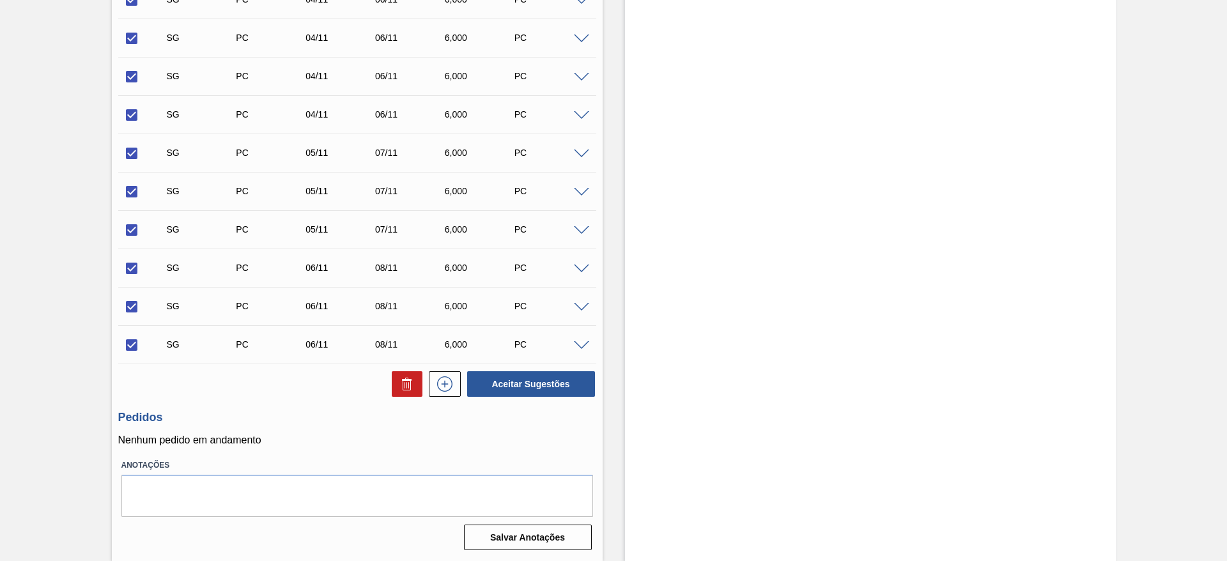
checkbox input "false"
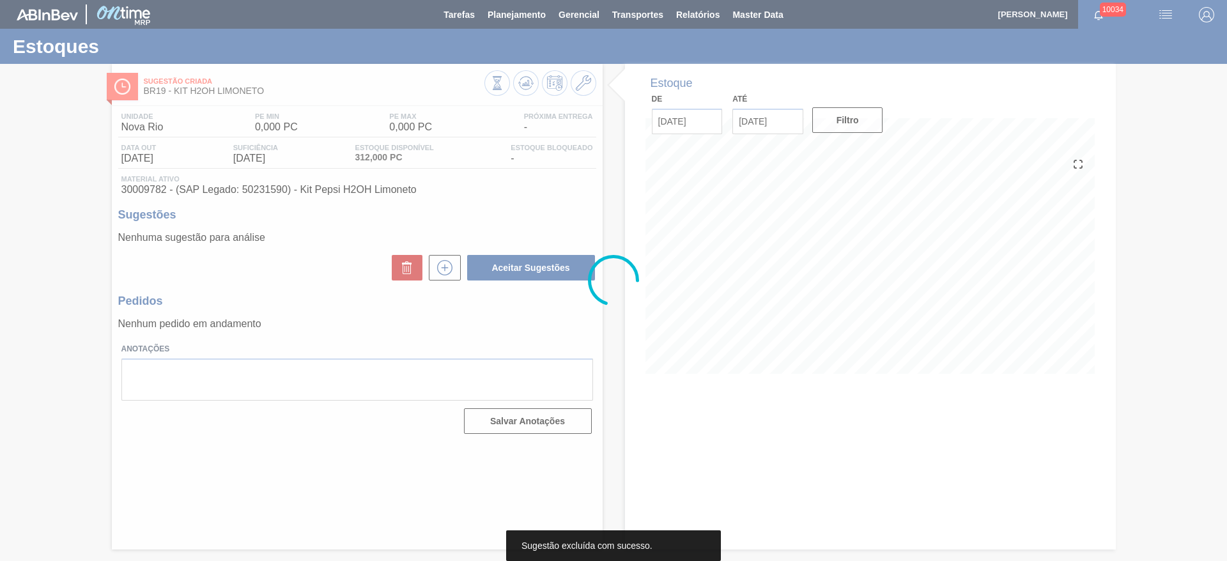
scroll to position [0, 0]
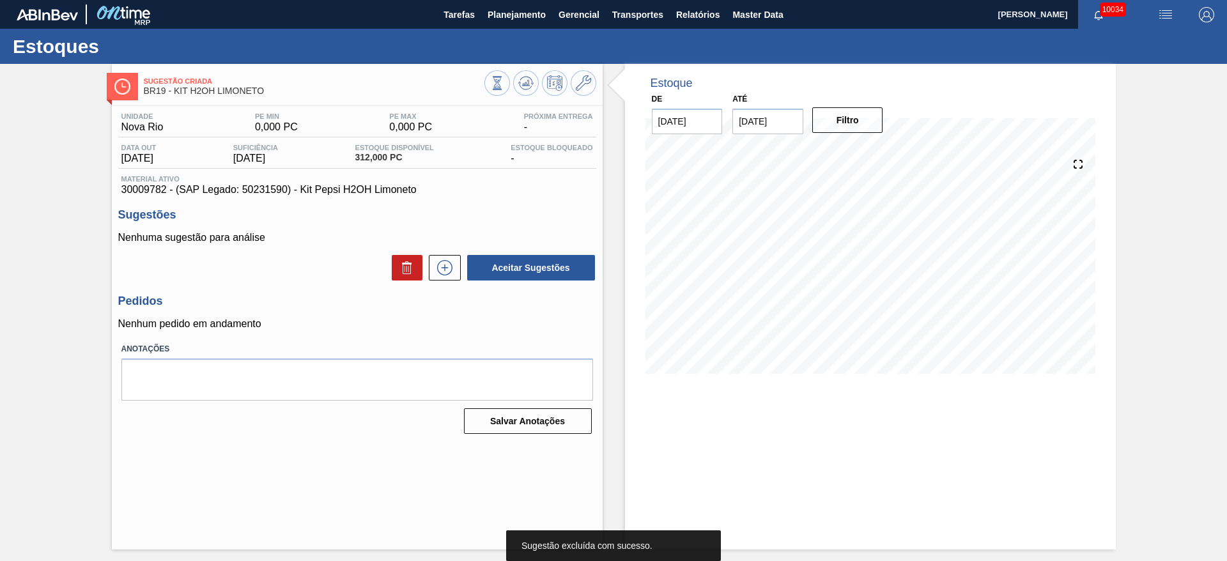
drag, startPoint x: 1226, startPoint y: 102, endPoint x: 1226, endPoint y: 61, distance: 40.9
click at [1226, 61] on main "Tarefas Planejamento Gerencial Transportes Relatórios Master Data José Albérico…" at bounding box center [613, 280] width 1227 height 561
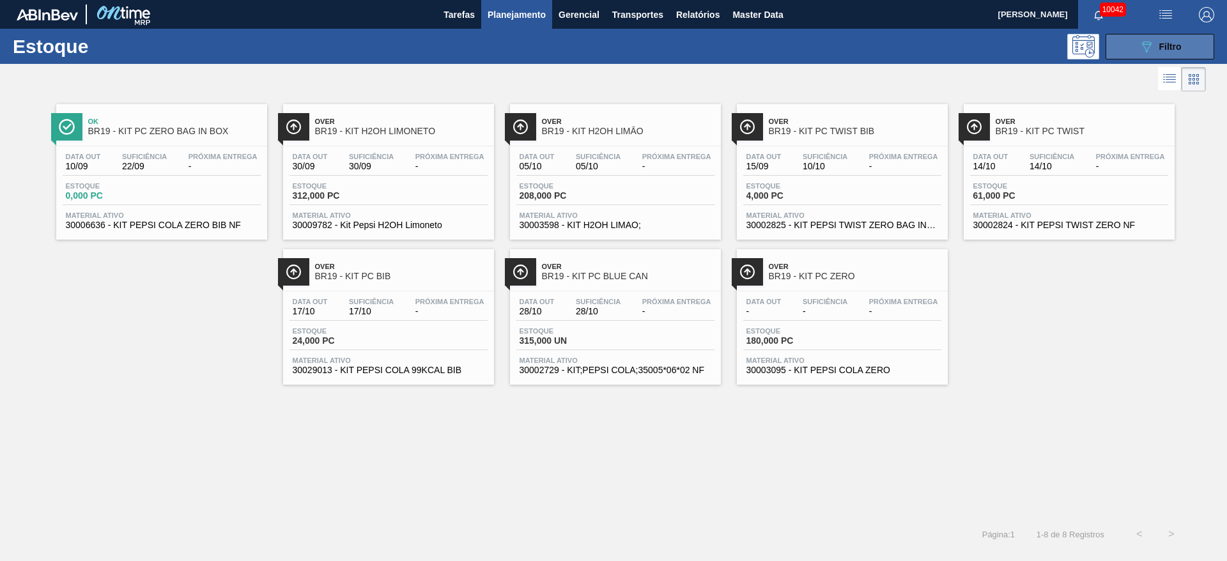
click at [1136, 58] on div "Estoque 089F7B8B-B2A5-4AFE-B5C0-19BA573D28AC Filtro" at bounding box center [613, 46] width 1227 height 35
click at [1134, 52] on button "089F7B8B-B2A5-4AFE-B5C0-19BA573D28AC Filtro" at bounding box center [1159, 47] width 109 height 26
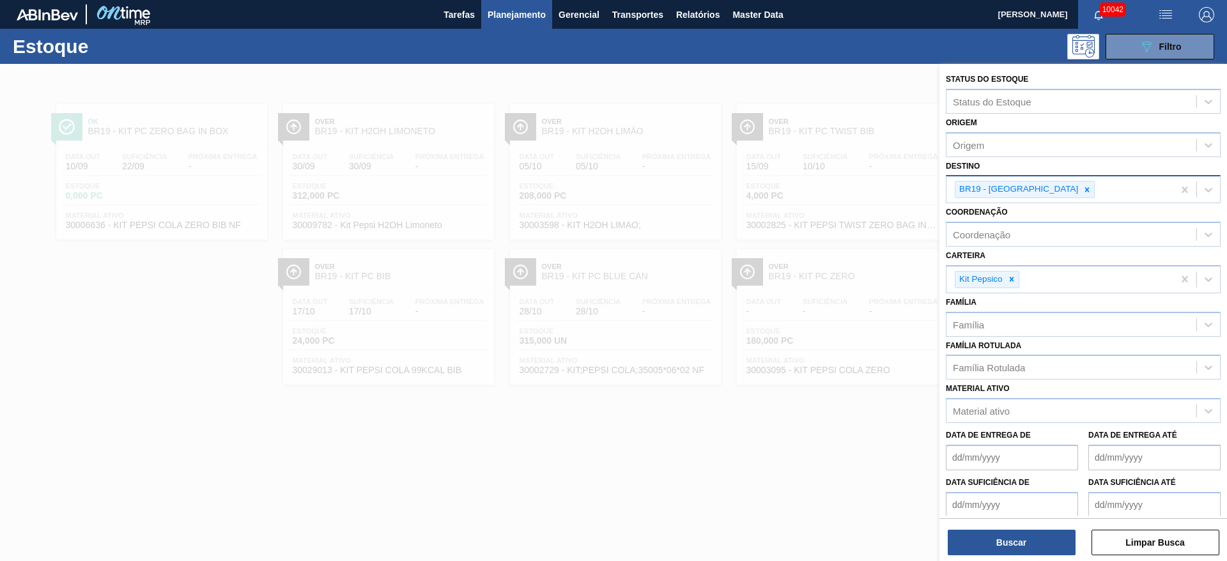
click at [1082, 189] on icon at bounding box center [1086, 189] width 9 height 9
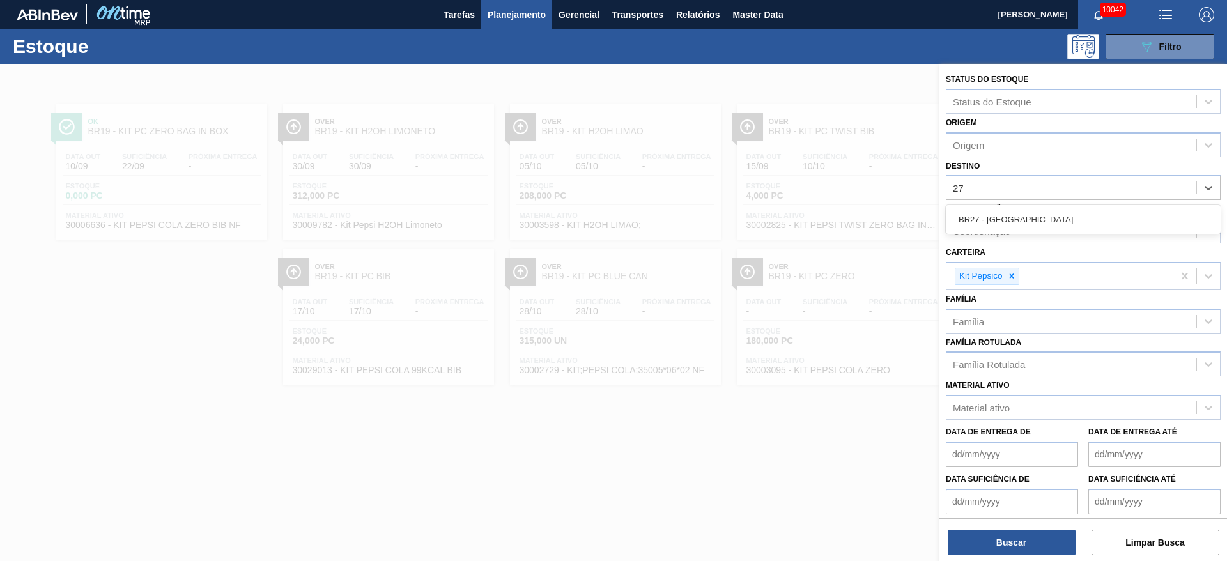
type input "27"
click at [1033, 202] on div "Coordenação Coordenação" at bounding box center [1083, 221] width 275 height 43
click at [1038, 224] on div "Coordenação" at bounding box center [1071, 231] width 250 height 19
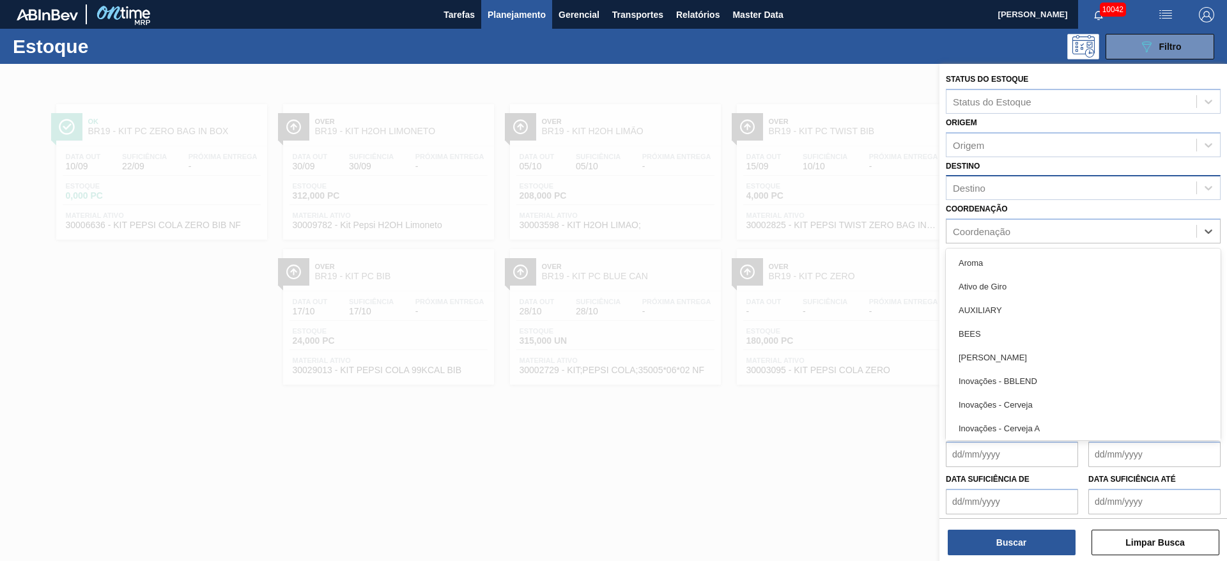
click at [1022, 196] on div "Destino" at bounding box center [1071, 188] width 250 height 19
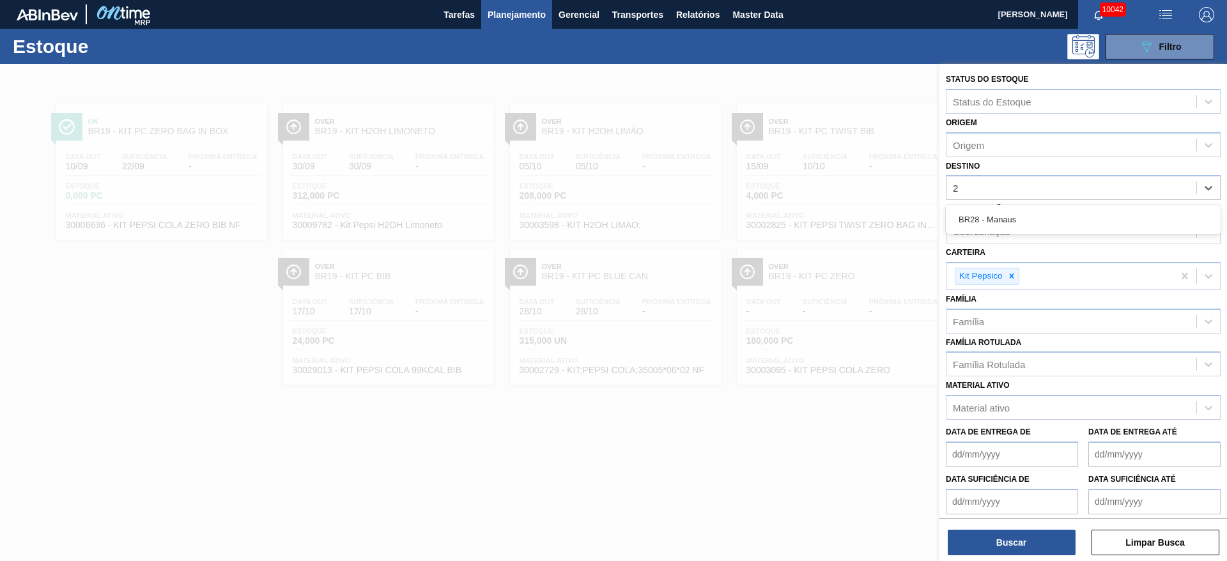
type input "27"
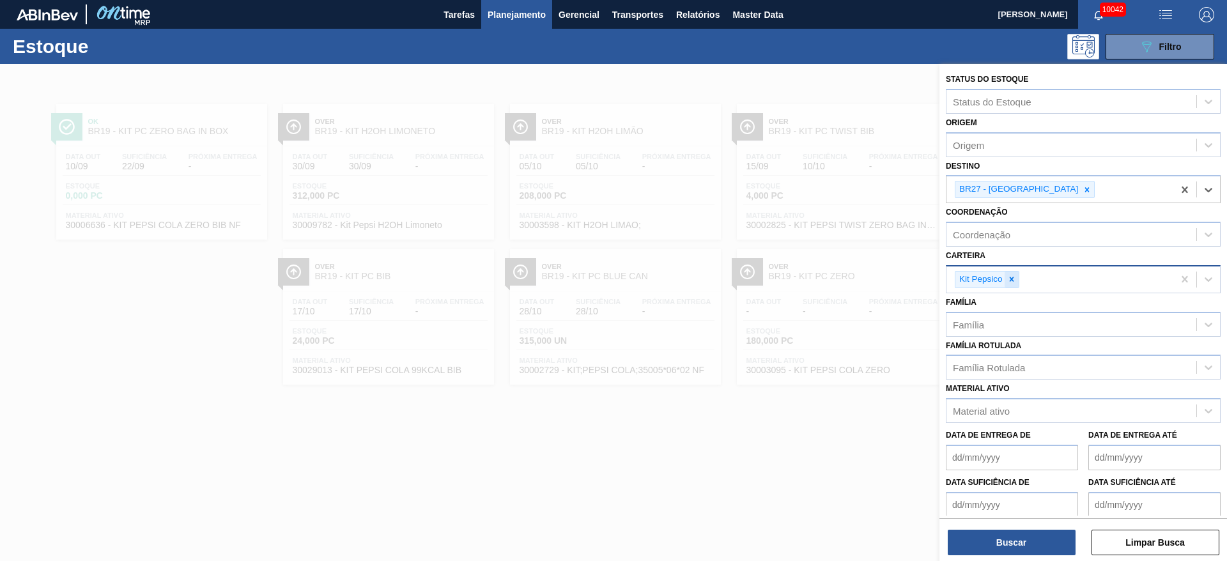
click at [1008, 281] on icon at bounding box center [1011, 279] width 9 height 9
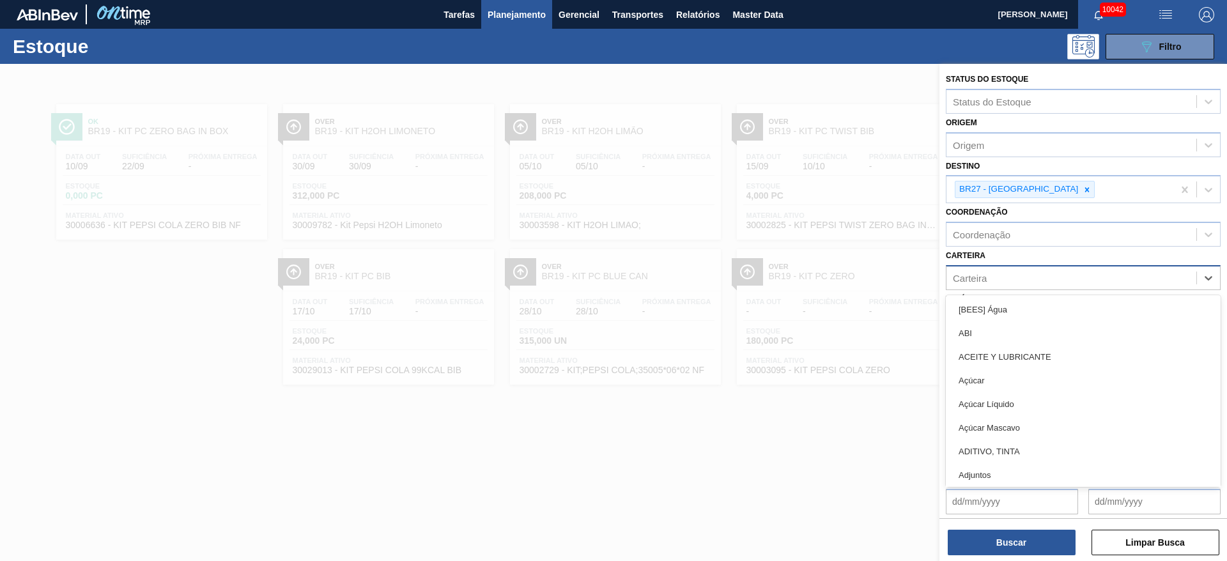
click at [1008, 281] on div "Carteira" at bounding box center [1071, 277] width 250 height 19
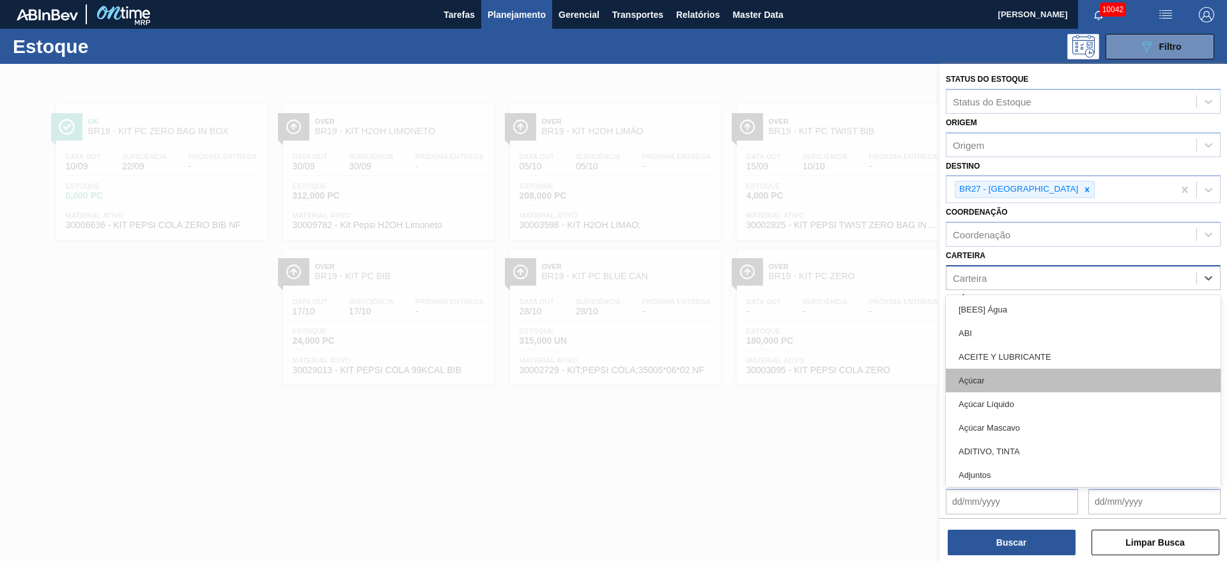
click at [1015, 373] on div "Açúcar" at bounding box center [1083, 381] width 275 height 24
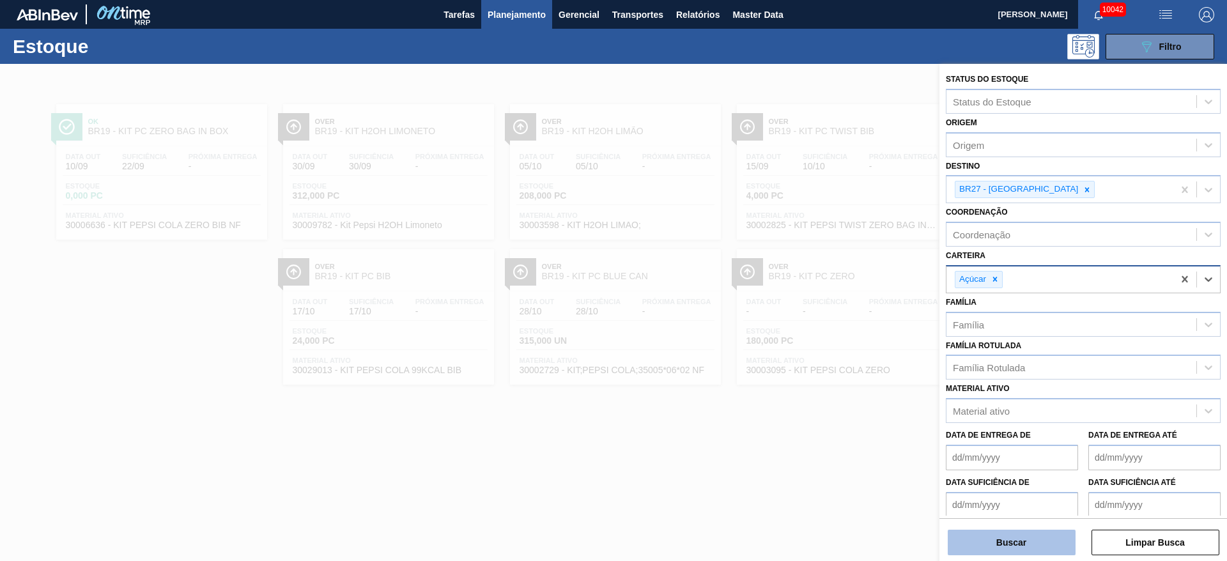
click at [1043, 544] on button "Buscar" at bounding box center [1012, 543] width 128 height 26
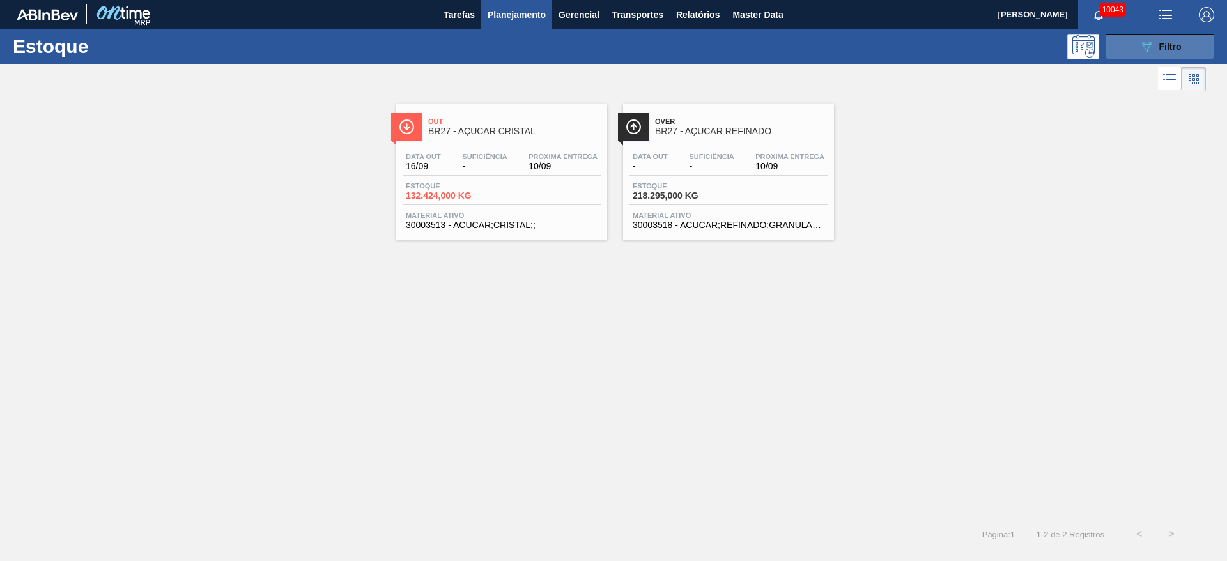
click at [1117, 56] on button "089F7B8B-B2A5-4AFE-B5C0-19BA573D28AC Filtro" at bounding box center [1159, 47] width 109 height 26
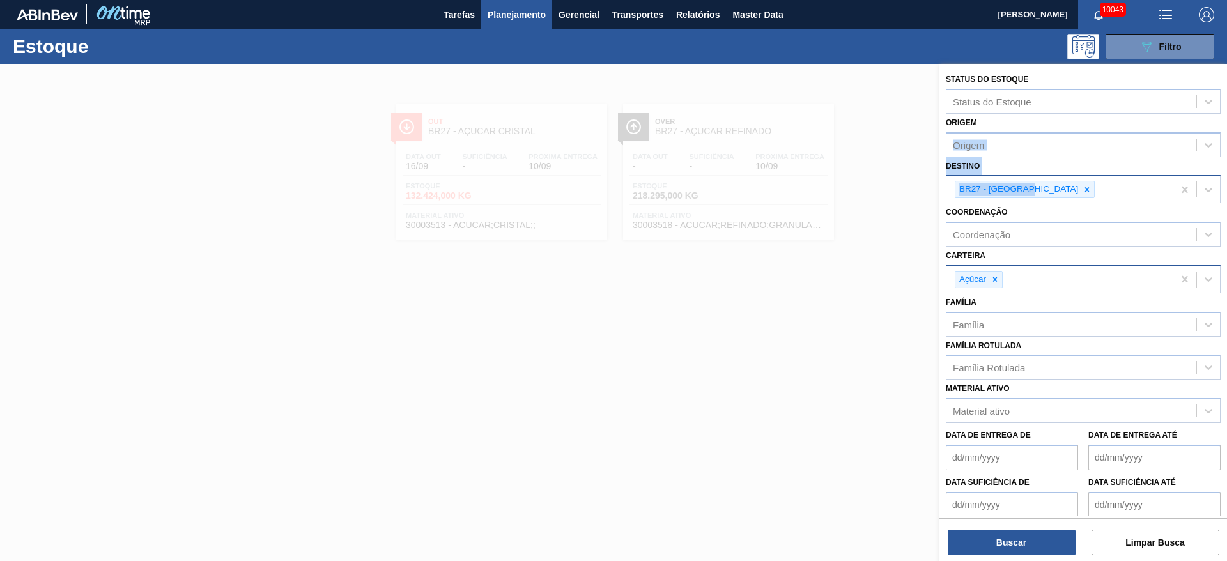
drag, startPoint x: 1068, startPoint y: 120, endPoint x: 1013, endPoint y: 192, distance: 90.4
click at [1024, 189] on div "Status do Estoque Status do Estoque Origem Origem Destino BR27 - Nova Minas Coo…" at bounding box center [1083, 317] width 288 height 507
click at [1082, 190] on icon at bounding box center [1086, 189] width 9 height 9
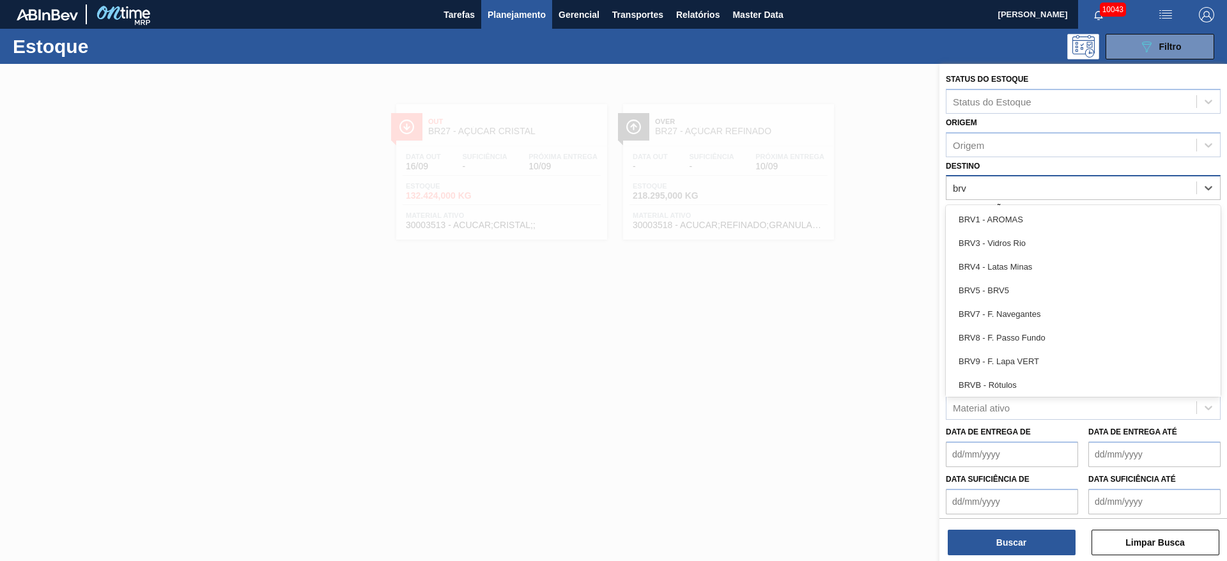
type input "brvb"
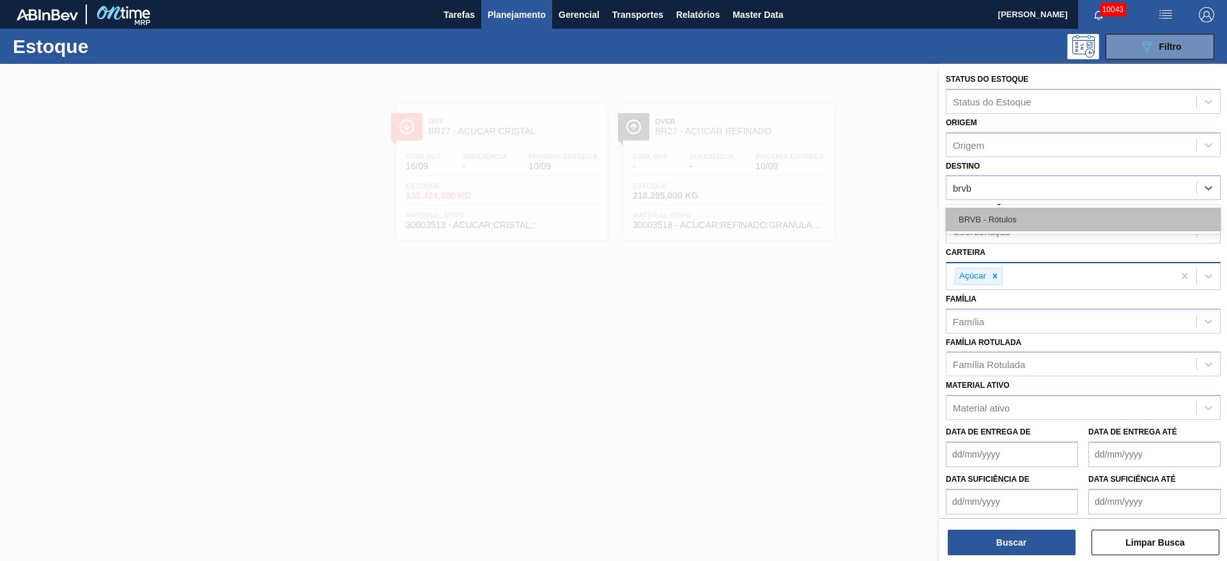
click at [983, 216] on div "BRVB - Rótulos" at bounding box center [1083, 220] width 275 height 24
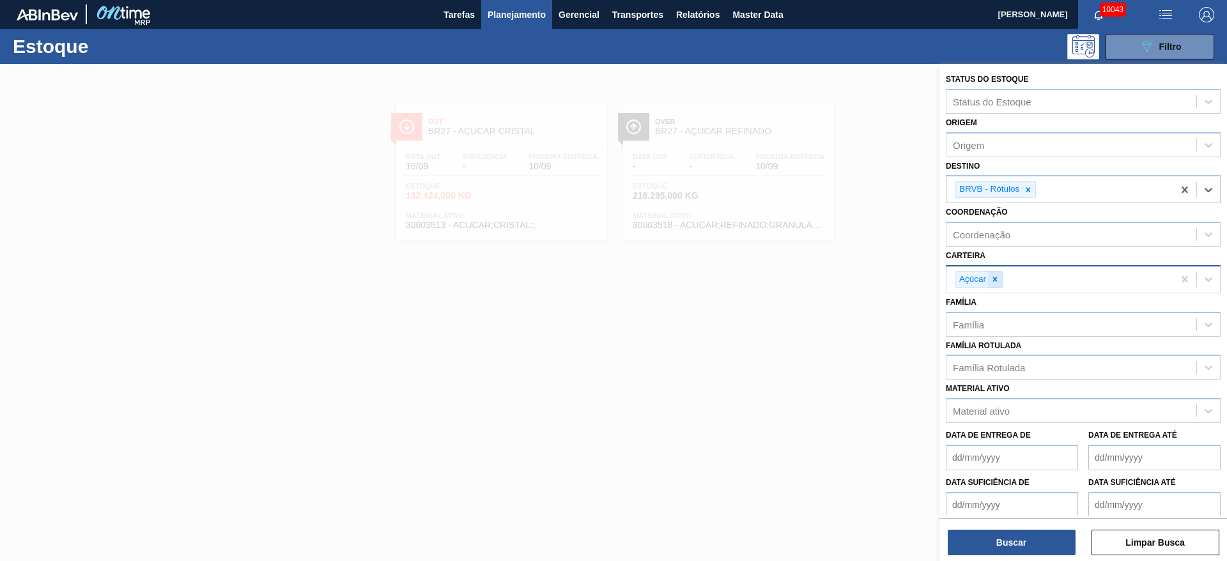
click at [1001, 284] on div at bounding box center [995, 280] width 14 height 16
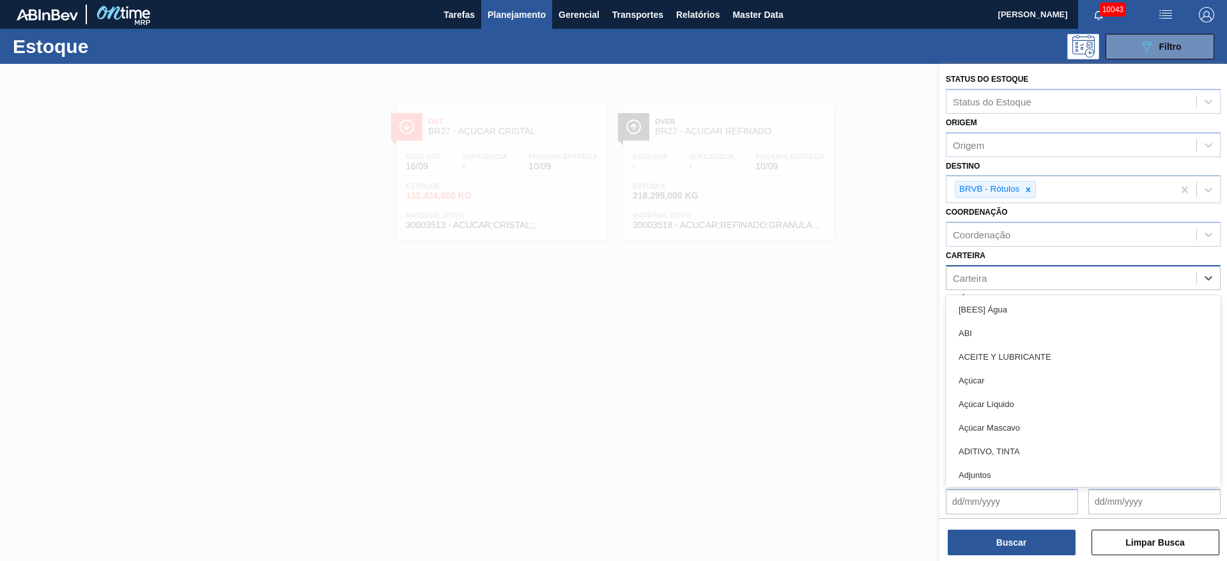
click at [1001, 284] on div "Carteira" at bounding box center [1071, 277] width 250 height 19
click at [1015, 251] on div "Carteira option Açúcar, deselected. option [BEES] Água focused, 1 of 101. 101 r…" at bounding box center [1083, 268] width 275 height 43
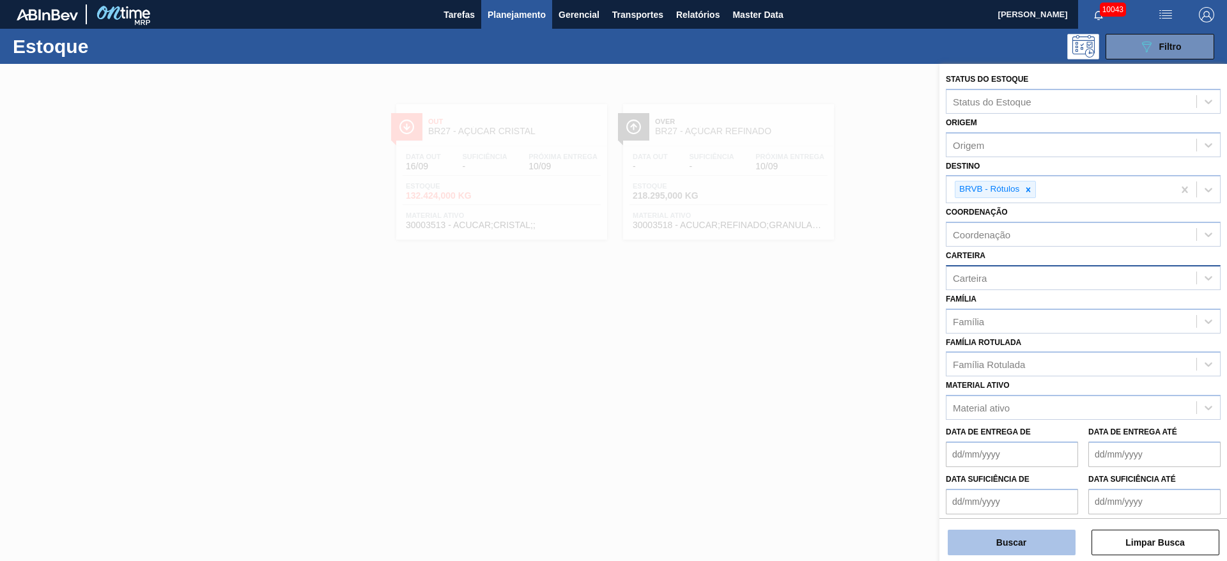
click at [1000, 549] on button "Buscar" at bounding box center [1012, 543] width 128 height 26
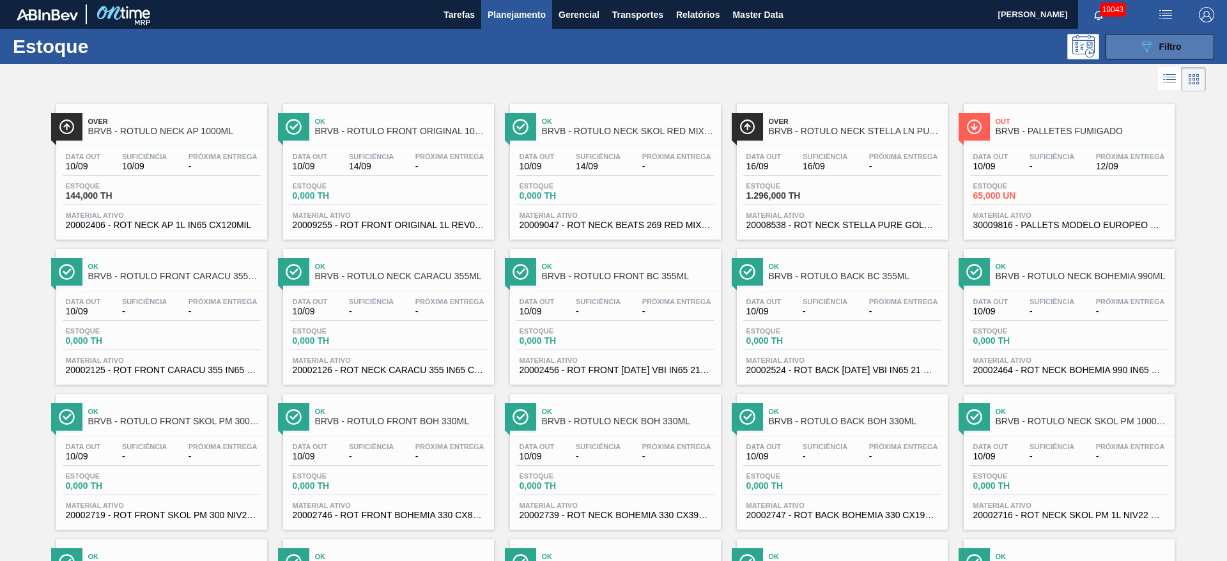
click at [1143, 46] on icon "089F7B8B-B2A5-4AFE-B5C0-19BA573D28AC" at bounding box center [1146, 46] width 15 height 15
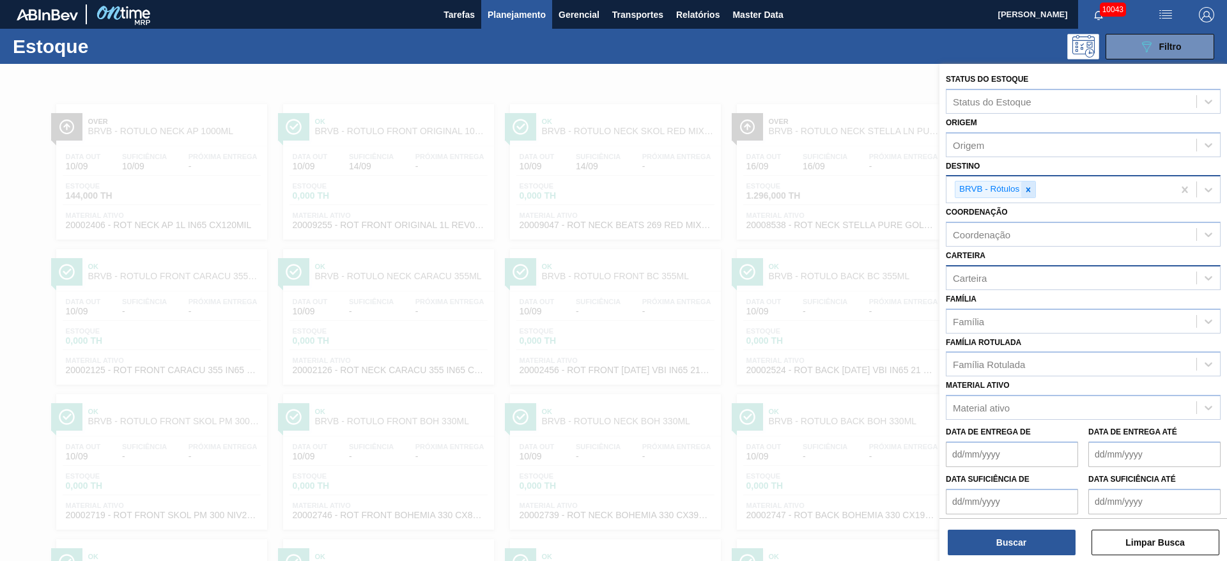
click at [1032, 192] on icon at bounding box center [1028, 189] width 9 height 9
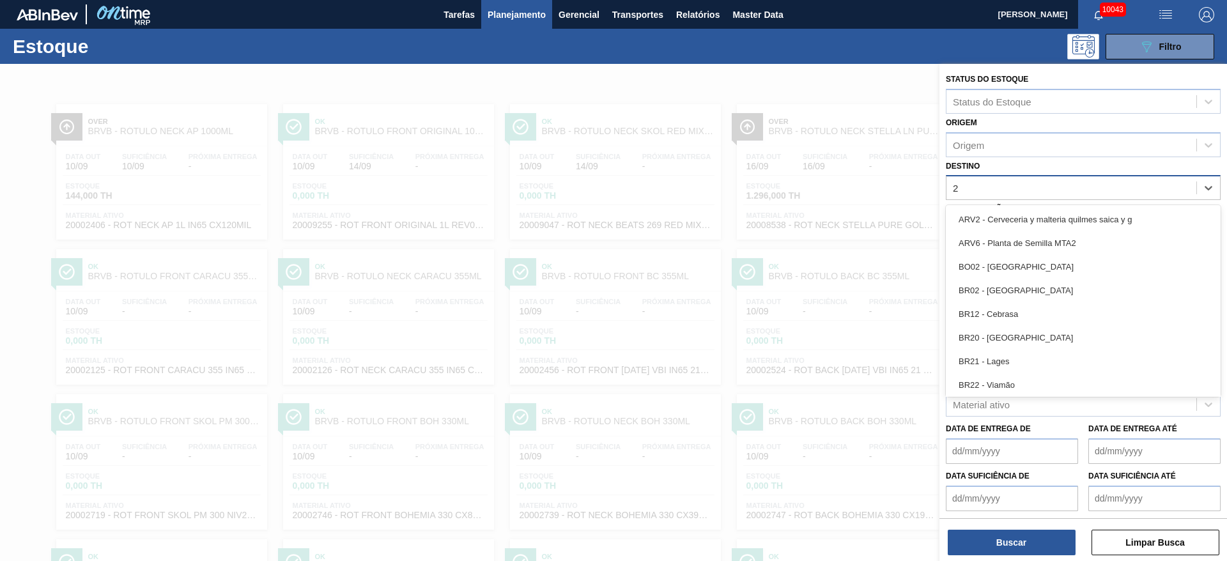
type input "22"
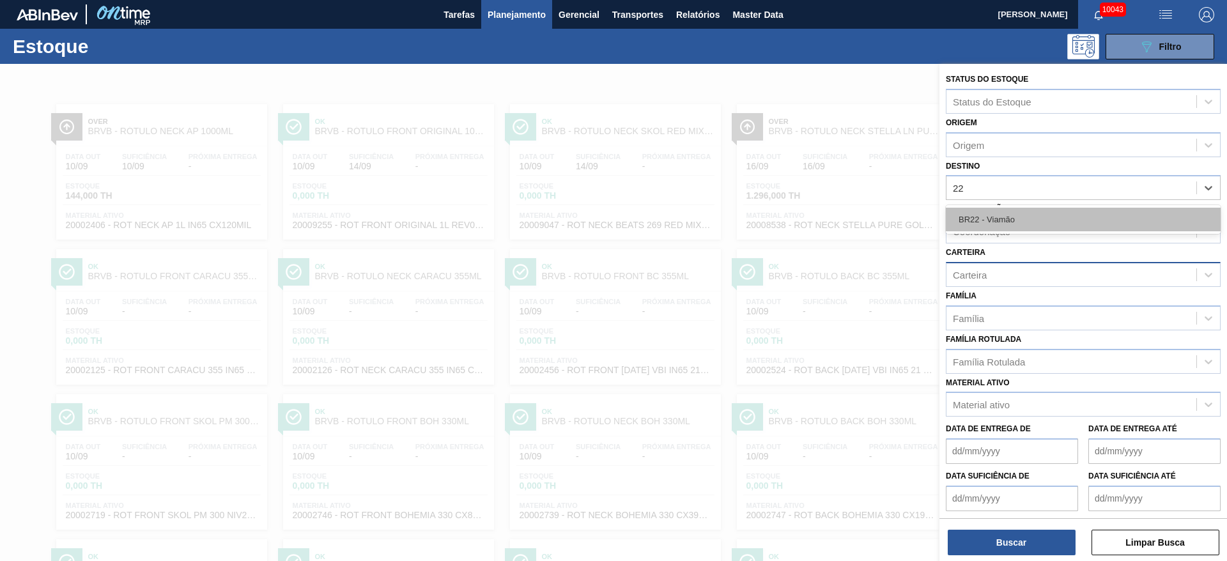
click at [1019, 220] on div "BR22 - Viamão" at bounding box center [1083, 220] width 275 height 24
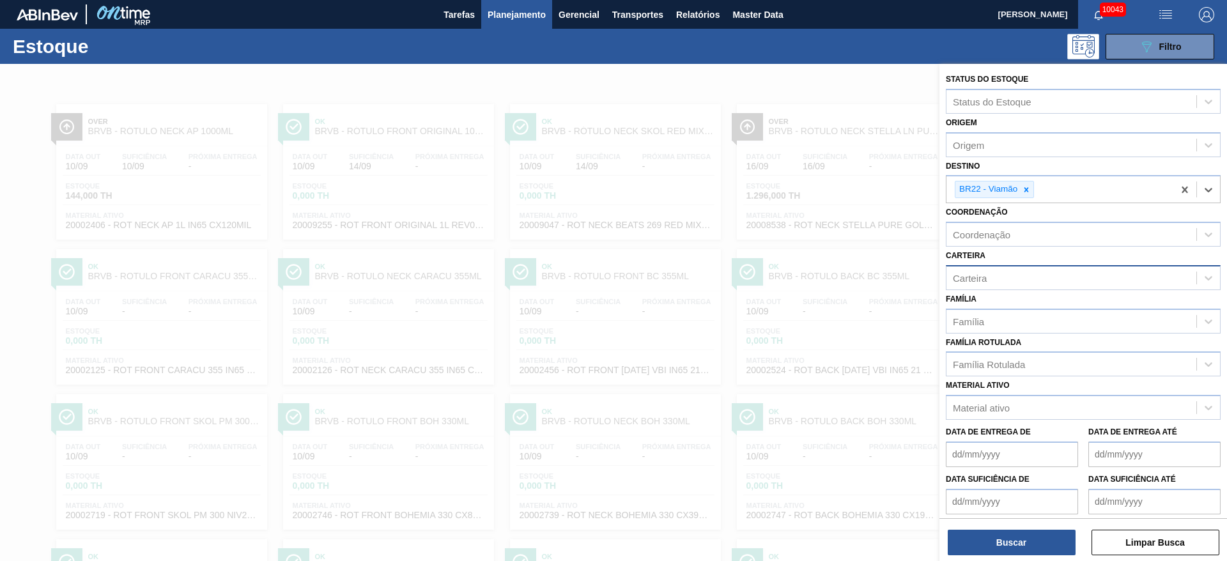
click at [983, 284] on div "Carteira" at bounding box center [1071, 277] width 250 height 19
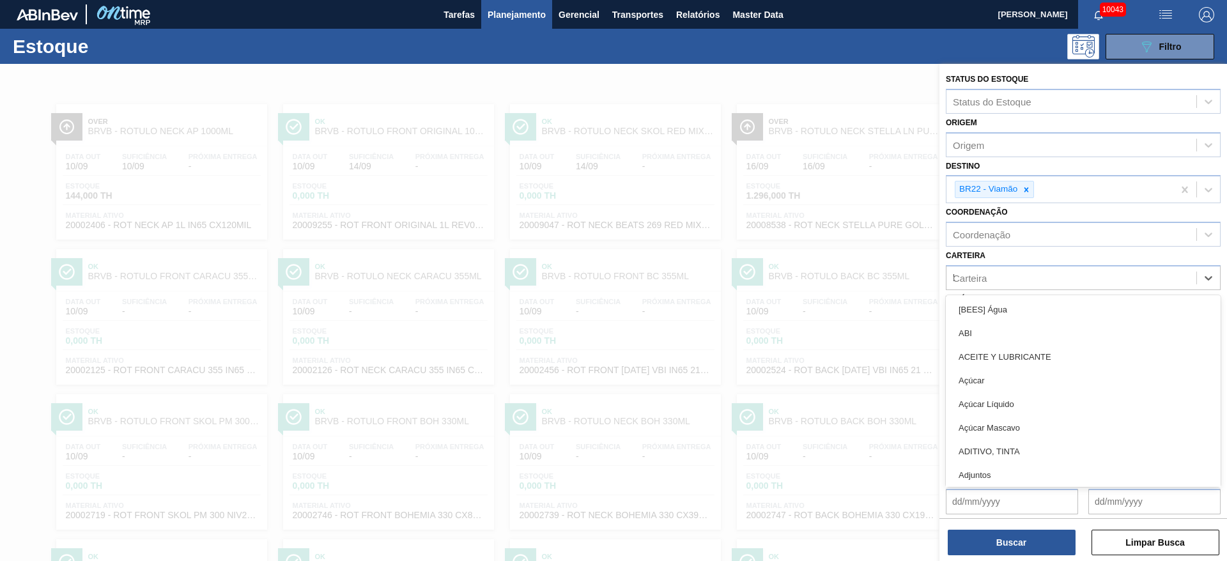
type input "ki"
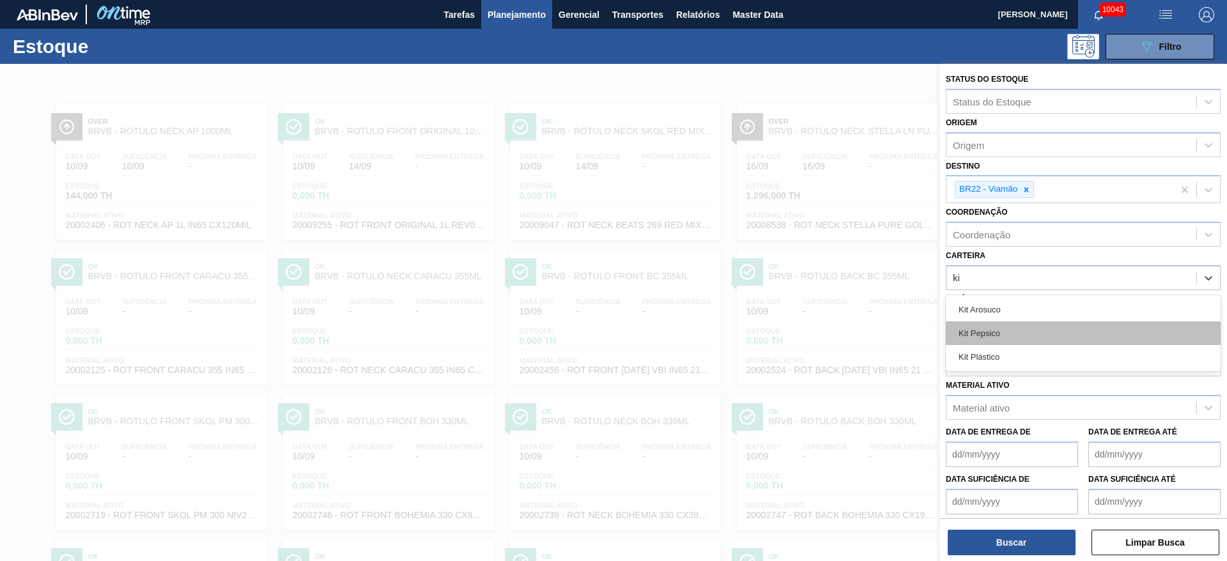
click at [990, 327] on div "Kit Pepsico" at bounding box center [1083, 333] width 275 height 24
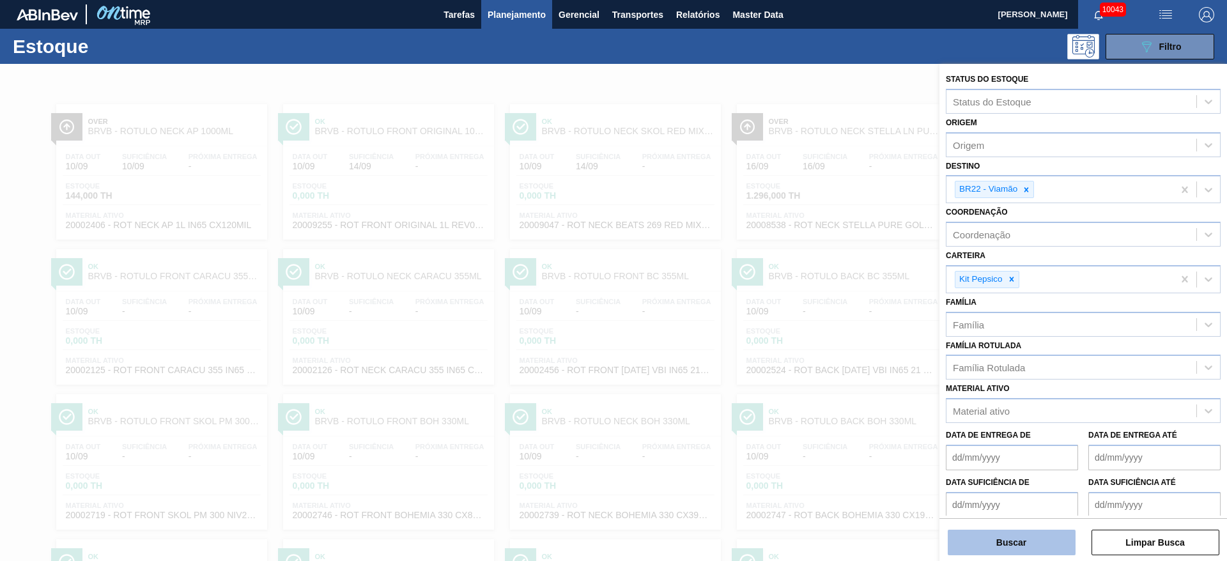
click at [1028, 544] on button "Buscar" at bounding box center [1012, 543] width 128 height 26
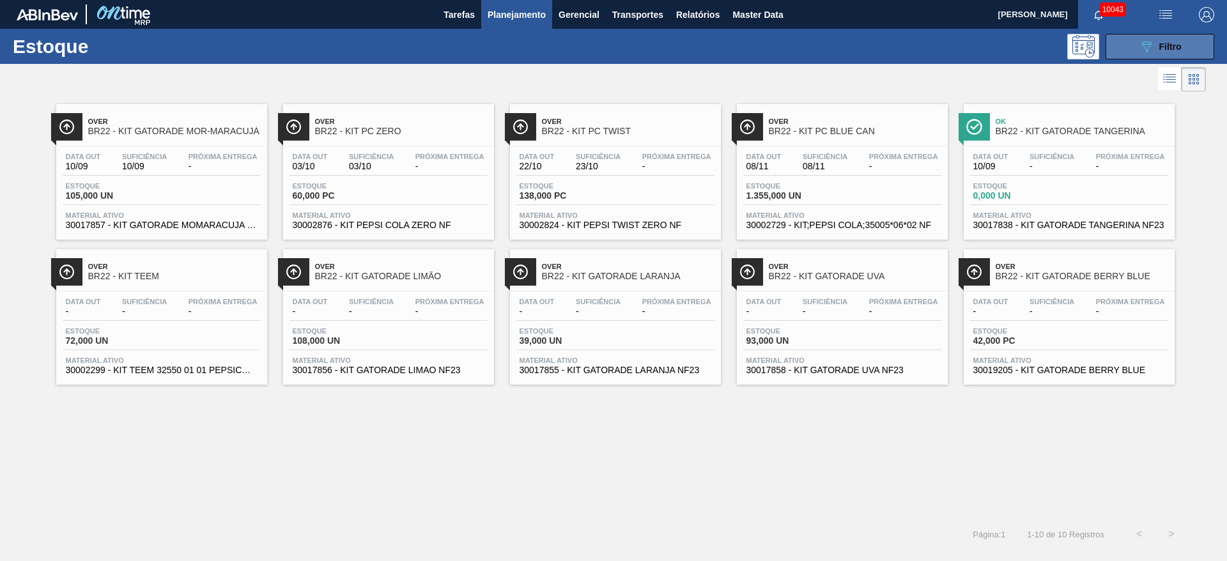
click at [1145, 51] on icon "089F7B8B-B2A5-4AFE-B5C0-19BA573D28AC" at bounding box center [1146, 46] width 15 height 15
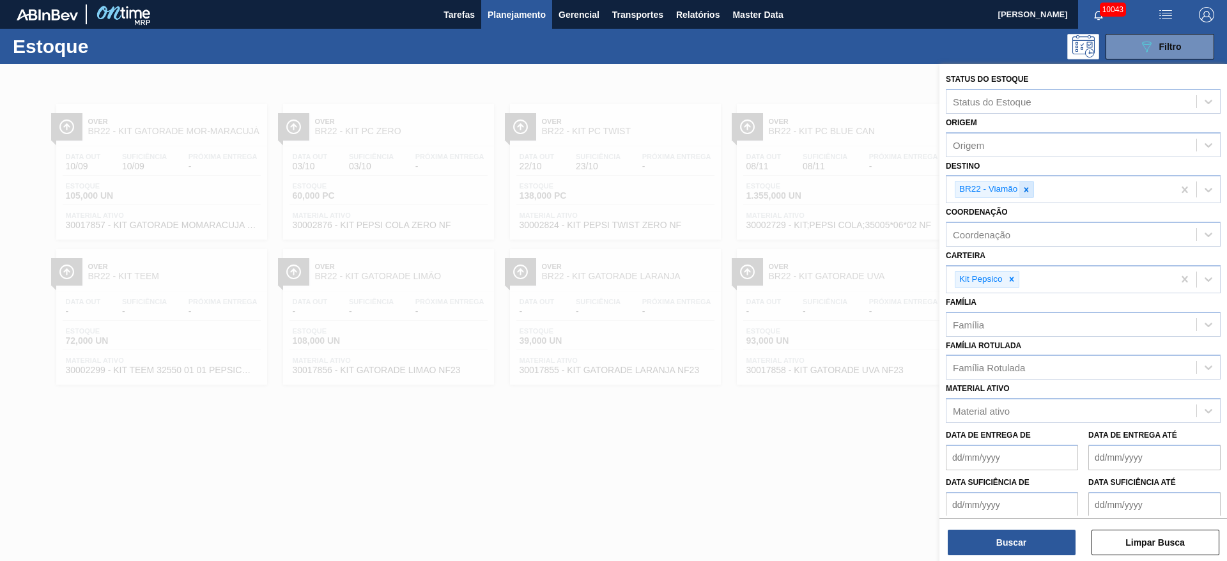
click at [1026, 183] on div at bounding box center [1026, 189] width 14 height 16
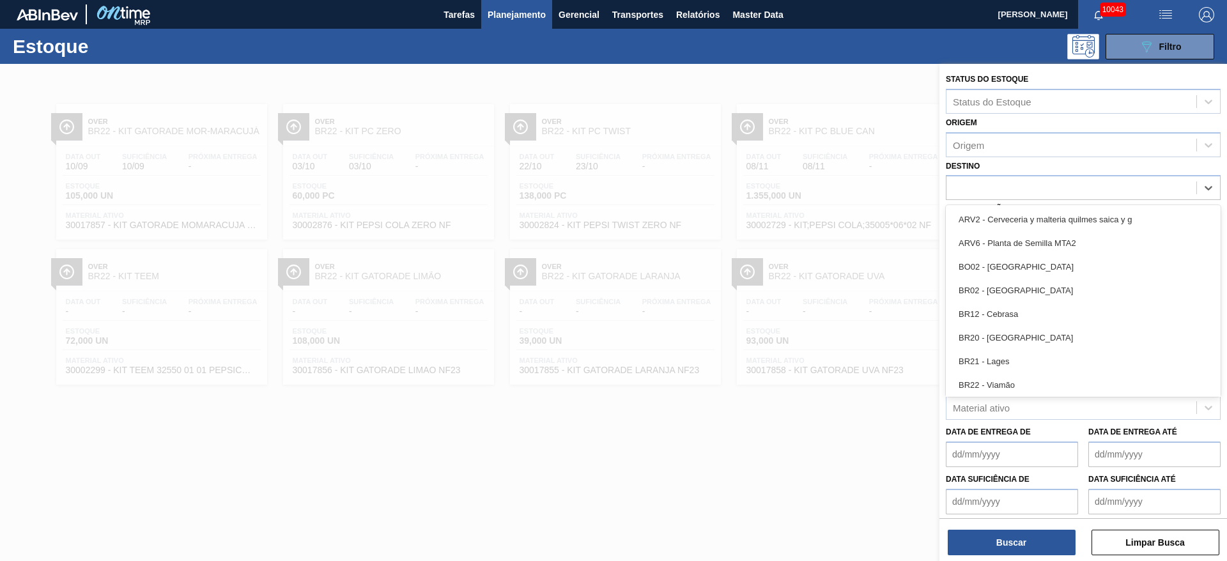
type input "2"
click at [1017, 291] on div "BR02 - [GEOGRAPHIC_DATA]" at bounding box center [1083, 291] width 275 height 24
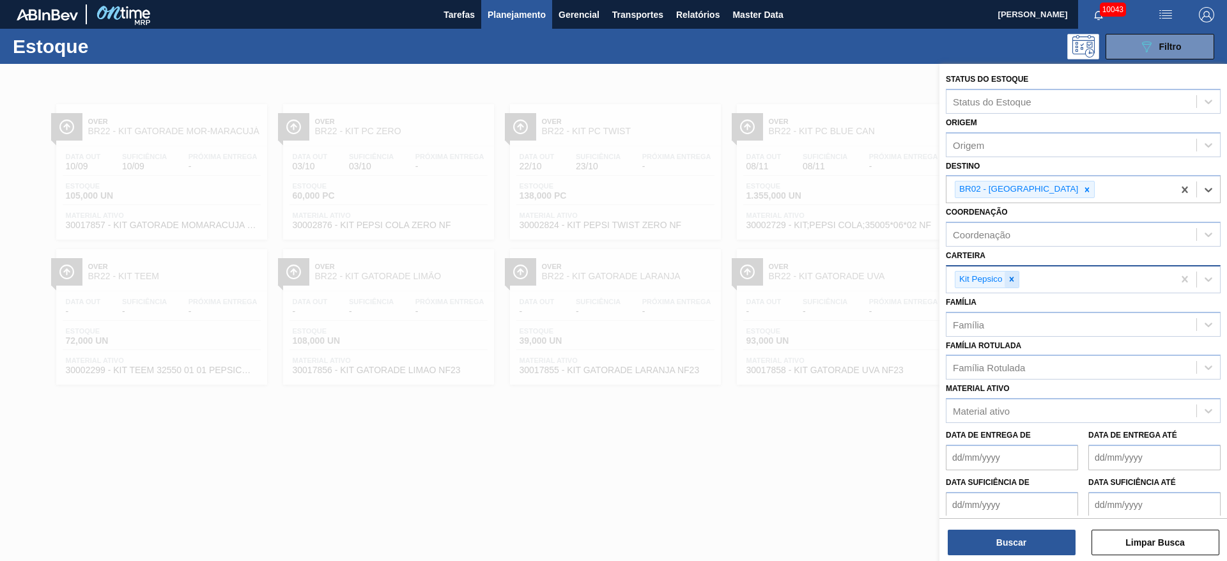
click at [1005, 284] on div at bounding box center [1012, 280] width 14 height 16
click at [1005, 284] on div "Kit Pepsico" at bounding box center [1059, 279] width 227 height 26
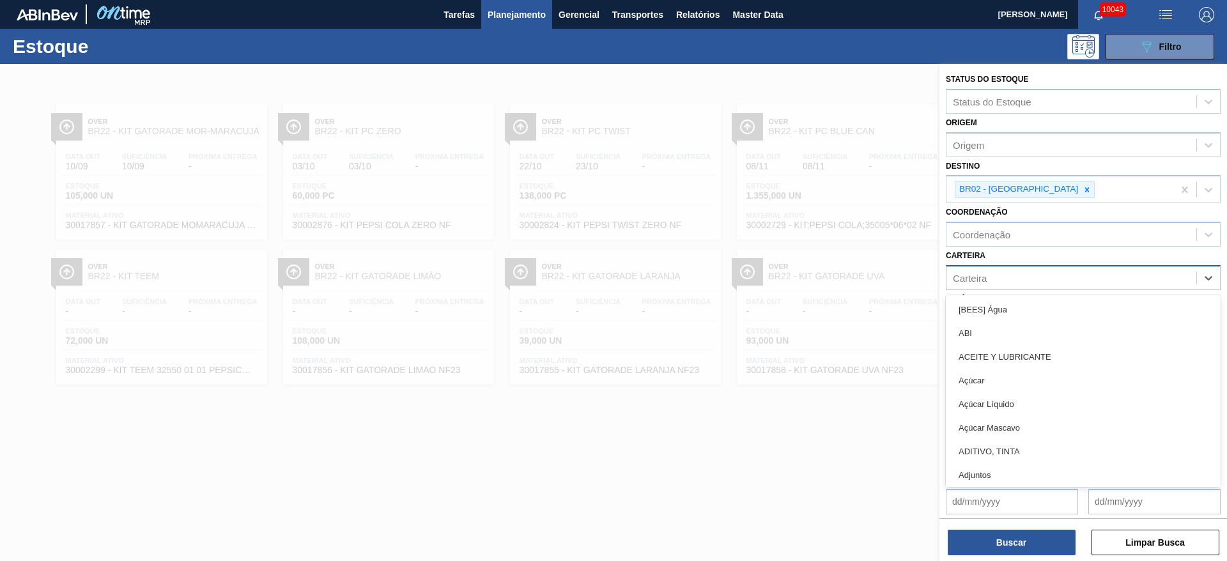
click at [1020, 385] on div "Açúcar" at bounding box center [1083, 381] width 275 height 24
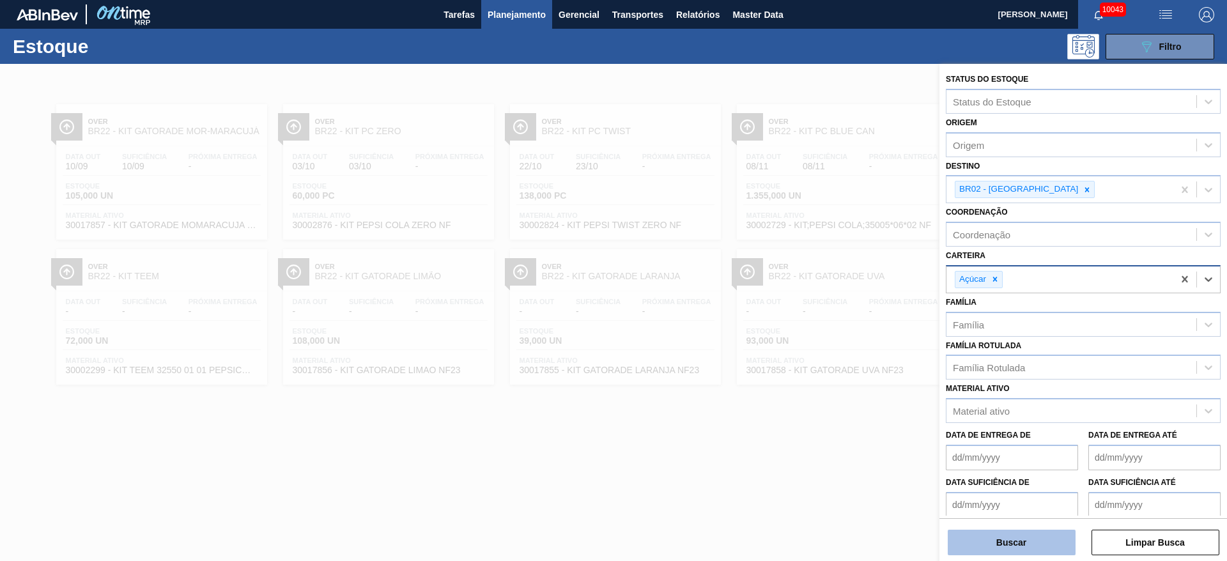
click at [1022, 530] on button "Buscar" at bounding box center [1012, 543] width 128 height 26
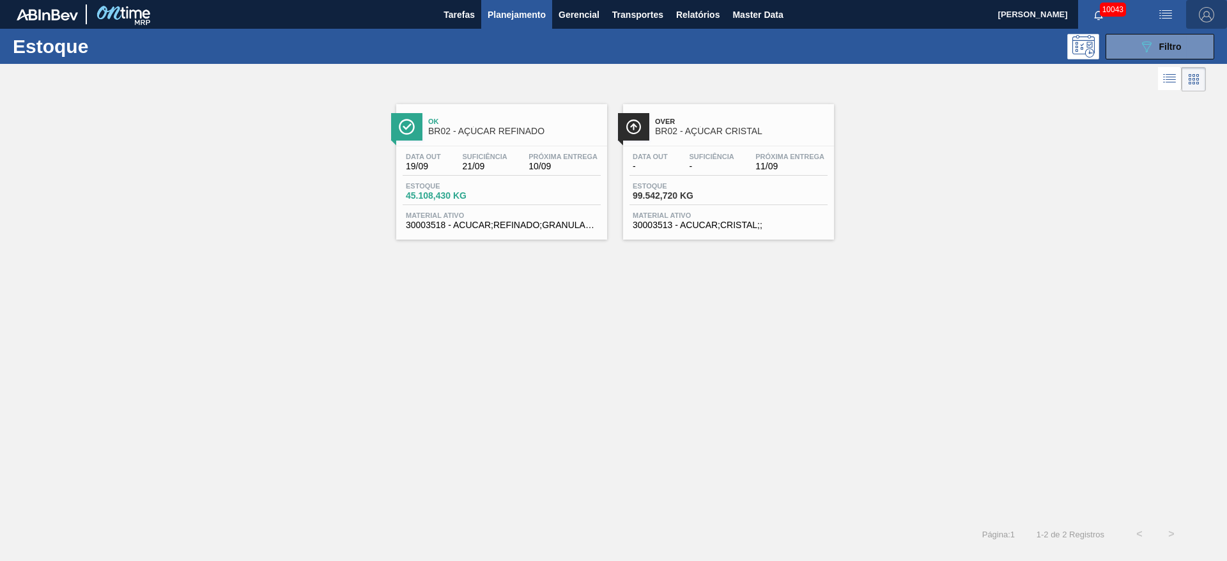
click at [1208, 5] on button "button" at bounding box center [1206, 14] width 41 height 29
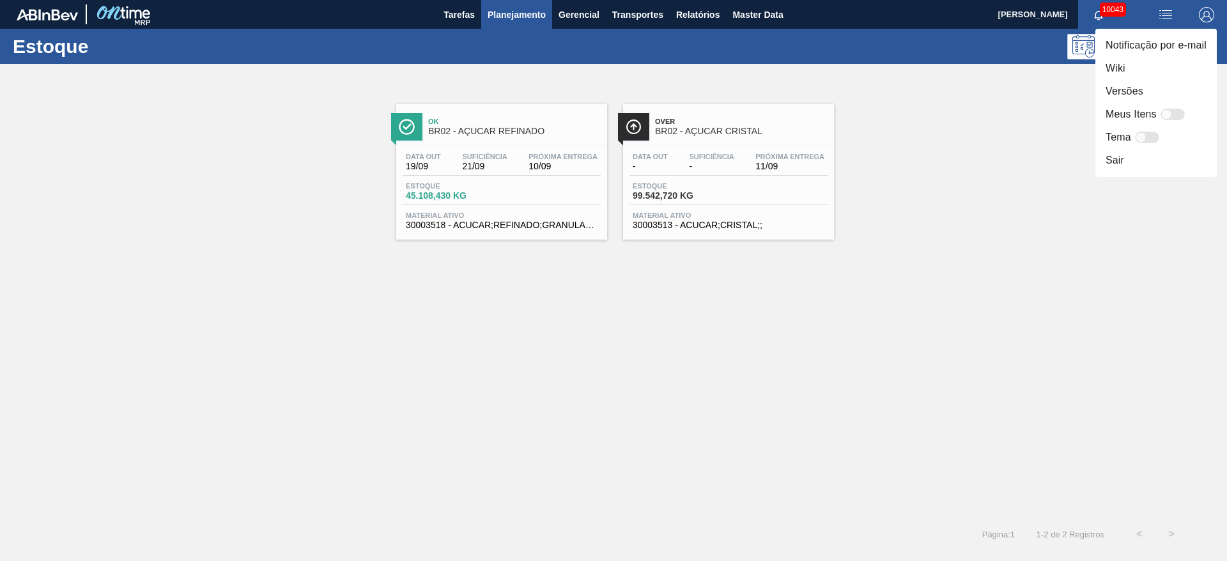
click at [1172, 117] on div at bounding box center [1172, 115] width 24 height 12
checkbox input "false"
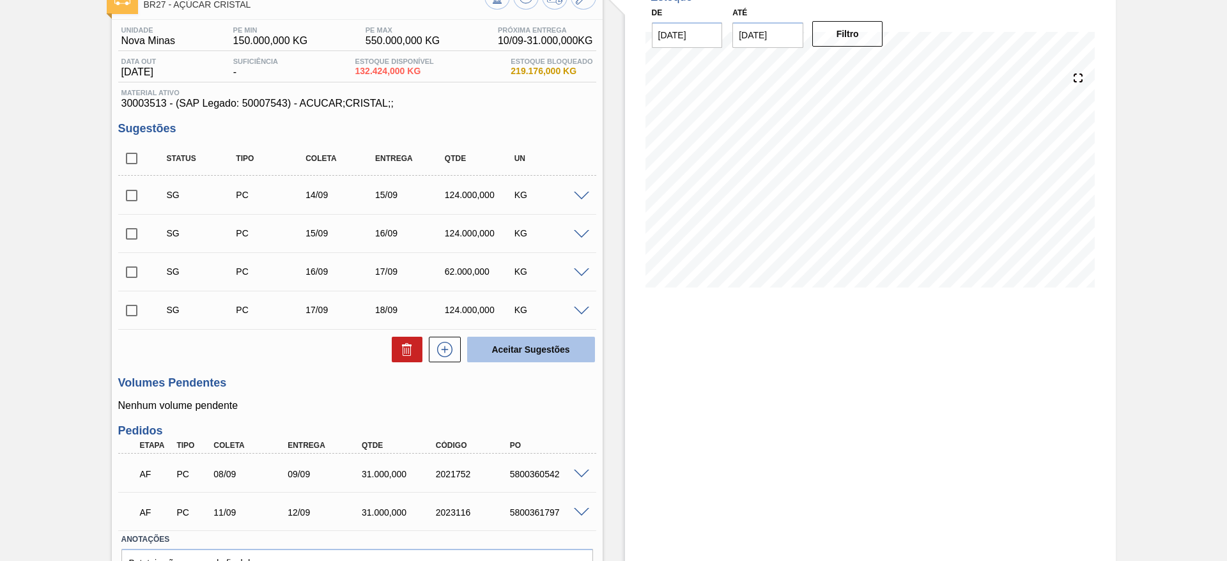
scroll to position [160, 0]
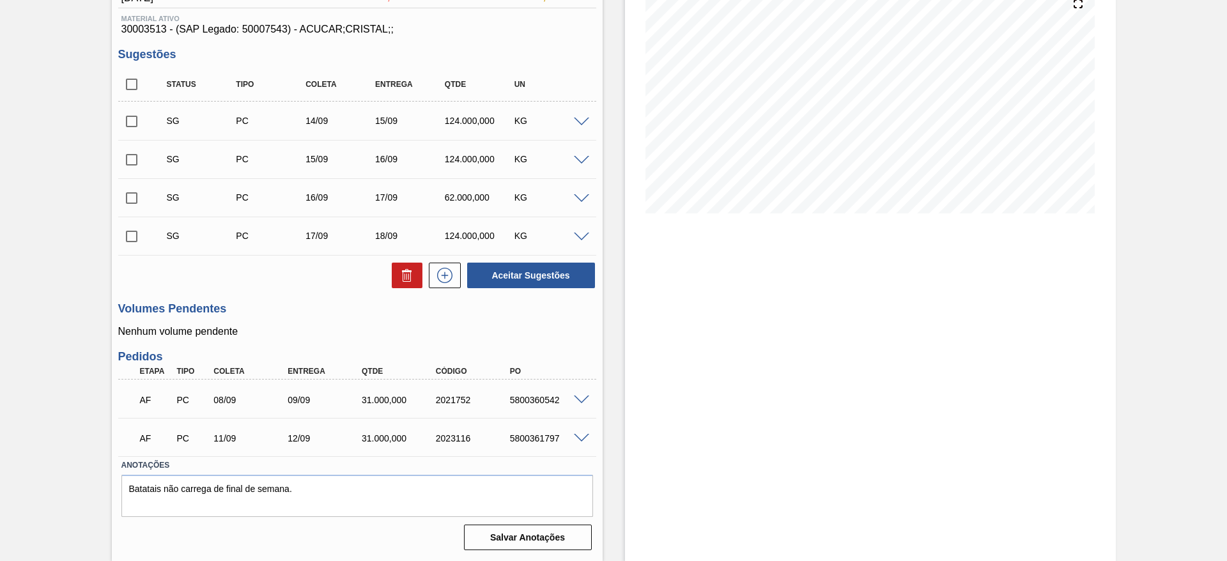
drag, startPoint x: 532, startPoint y: 433, endPoint x: 528, endPoint y: 440, distance: 8.0
click at [528, 439] on div "5800361797" at bounding box center [548, 438] width 83 height 10
click at [528, 440] on div "5800361797" at bounding box center [548, 438] width 83 height 10
click at [585, 431] on div "AF PC 11/09 12/09 31.000,000 2023116 5800361797" at bounding box center [357, 437] width 478 height 32
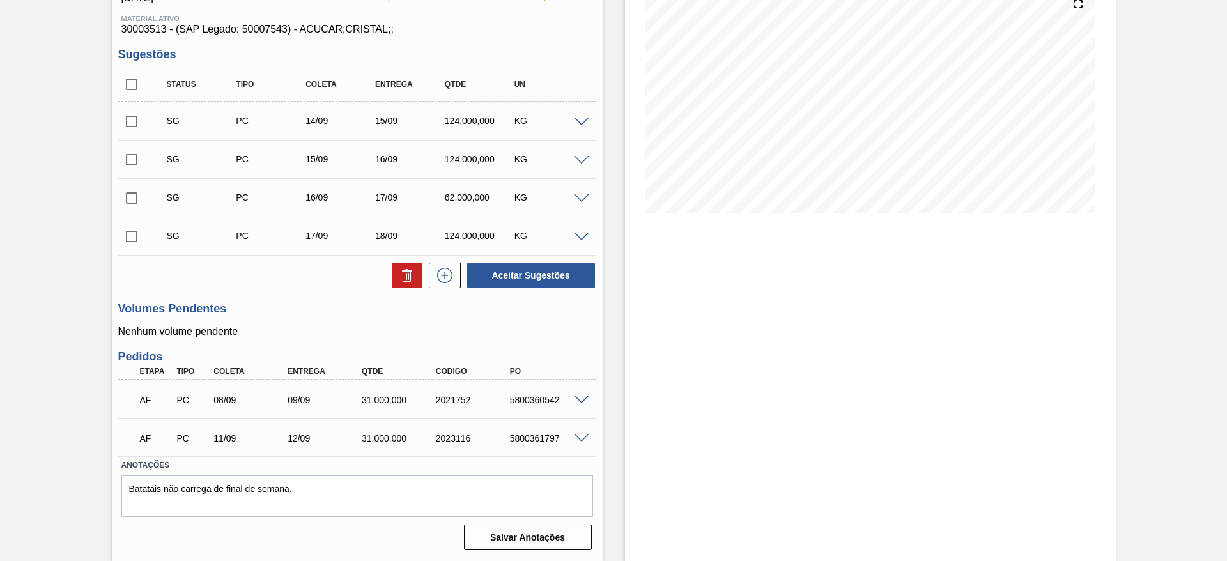
click at [583, 438] on span at bounding box center [581, 439] width 15 height 10
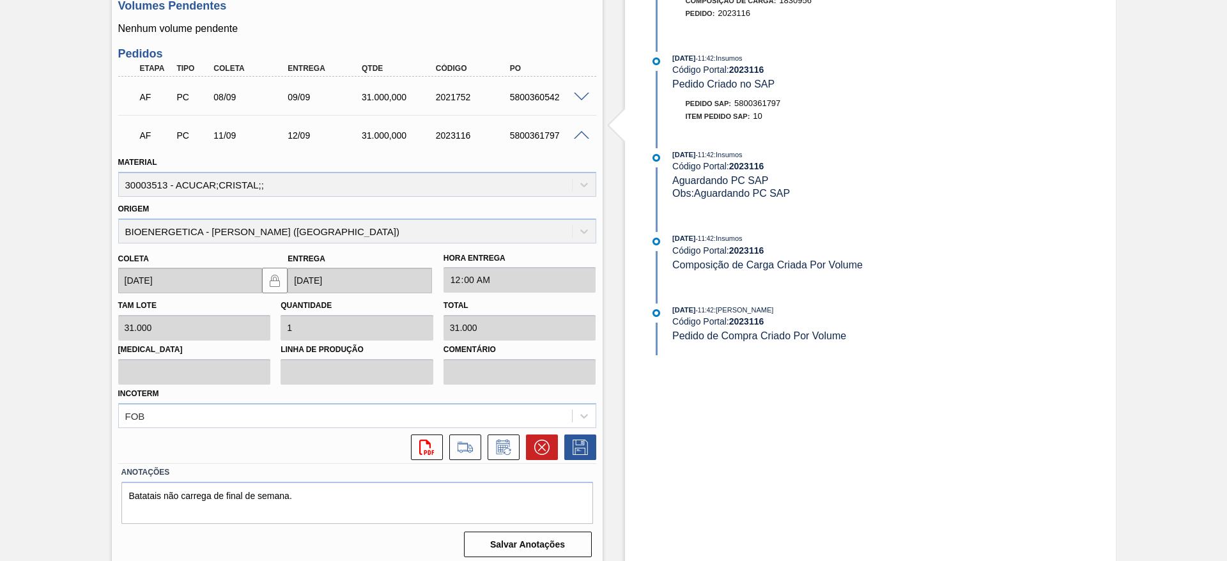
scroll to position [470, 0]
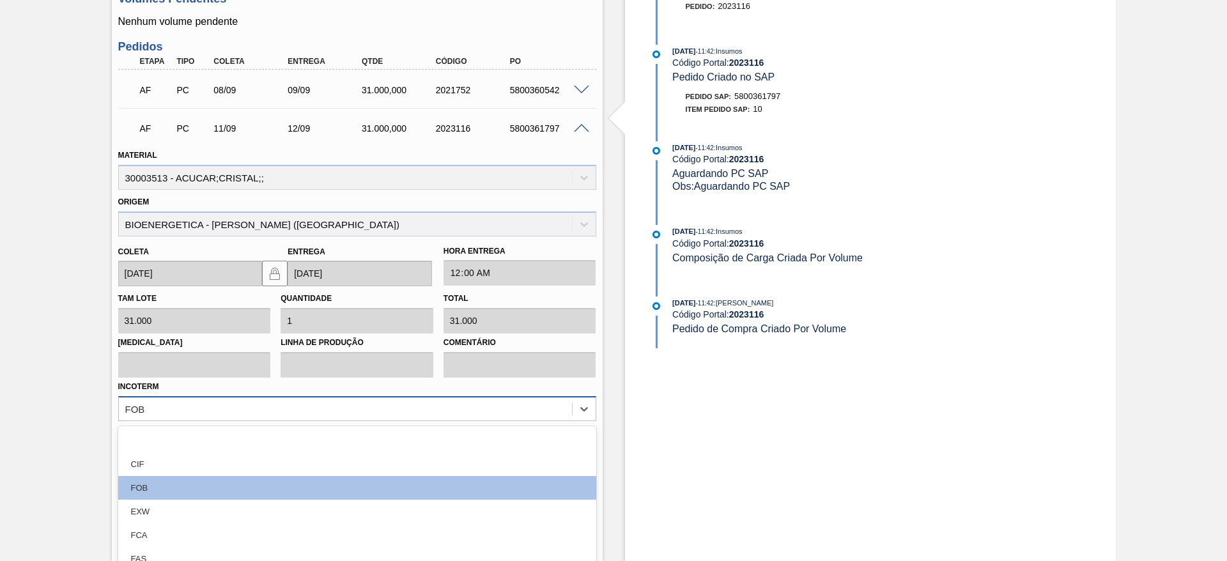
click at [468, 419] on div "option FOB focused, 3 of 12. 12 results available. Use Up and Down to choose op…" at bounding box center [357, 408] width 478 height 25
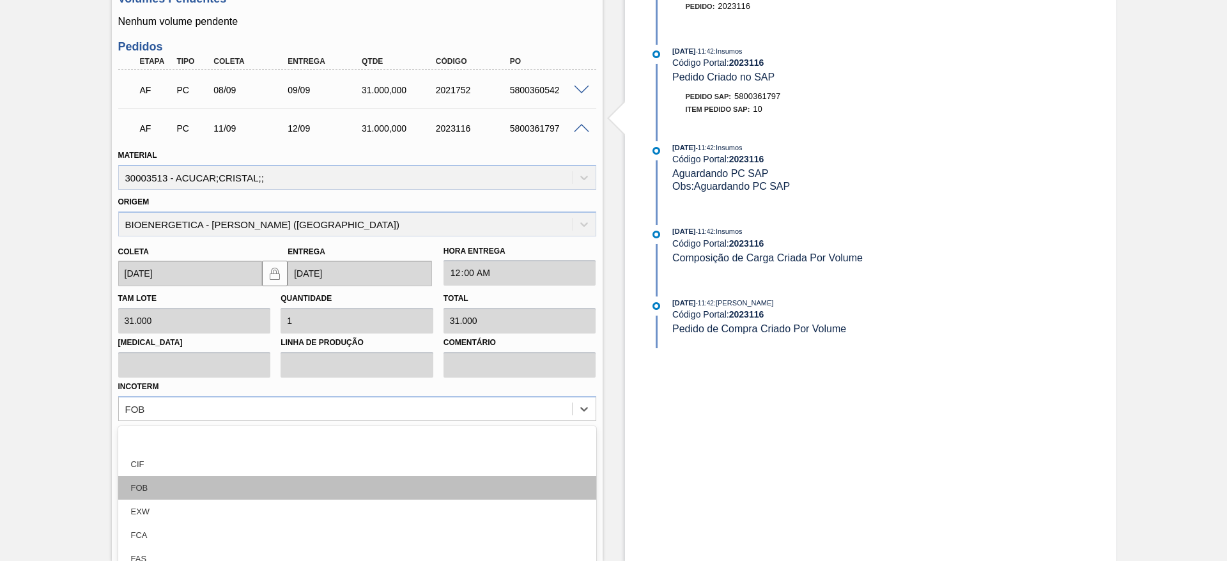
scroll to position [527, 0]
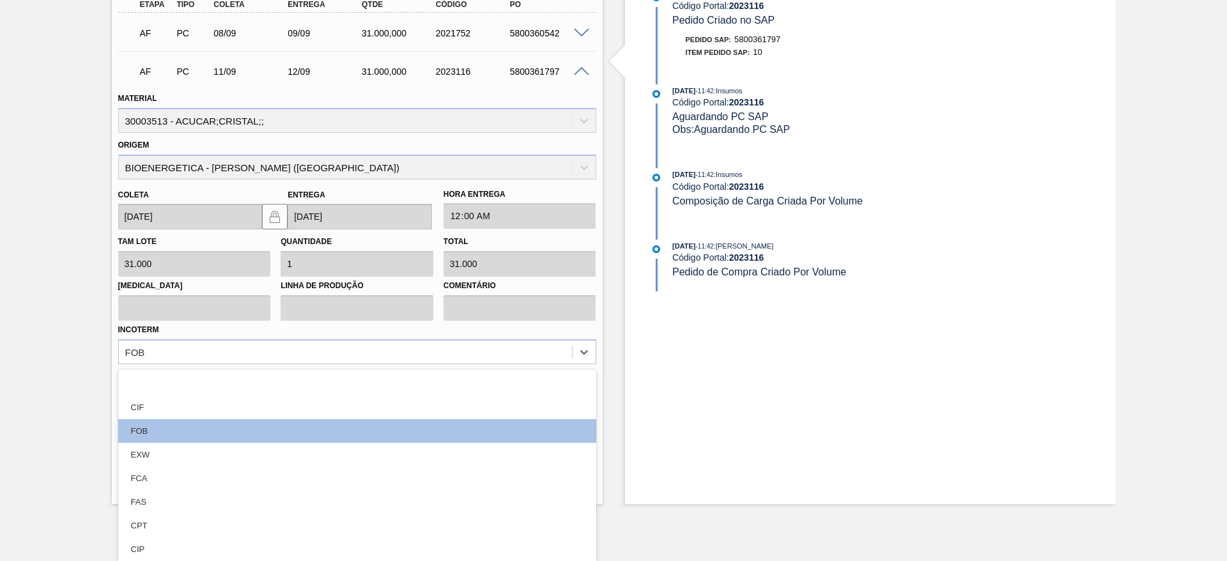
click at [606, 351] on div "Estoque De [DATE] Até [DATE] Filtro [DATE] 11:42 : Insumos Código Portal: 20231…" at bounding box center [859, 20] width 513 height 967
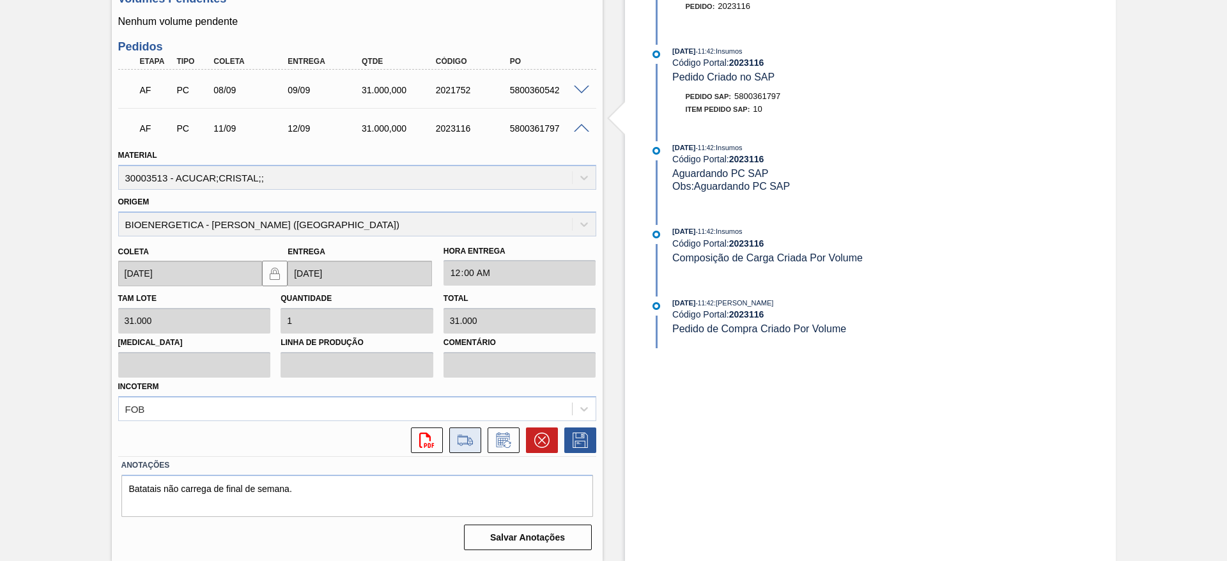
click at [455, 447] on icon at bounding box center [465, 440] width 20 height 15
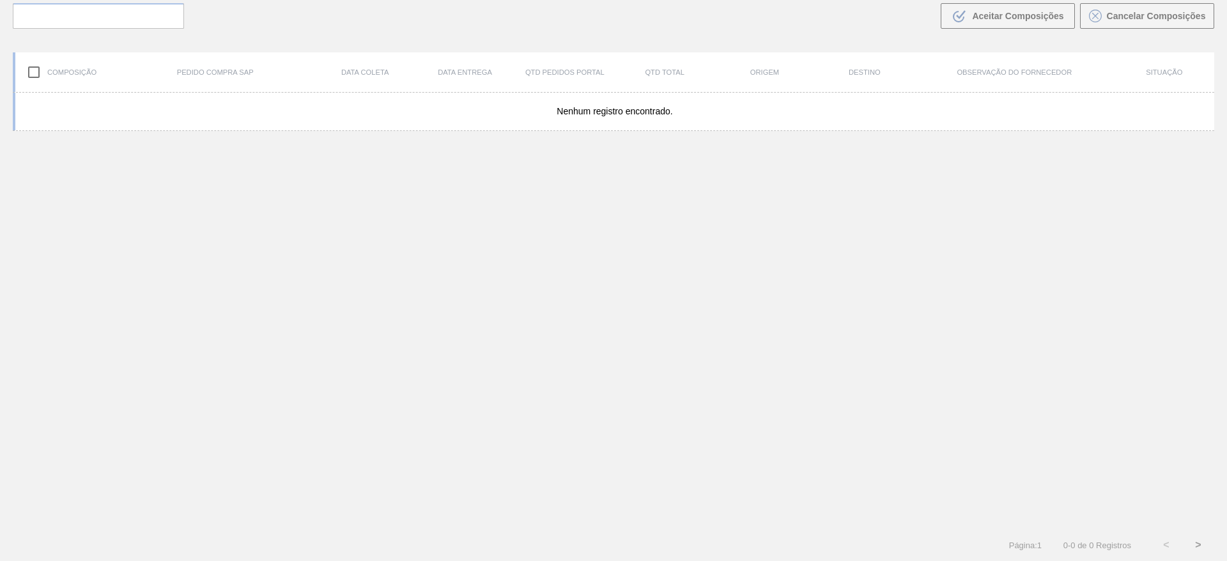
scroll to position [92, 0]
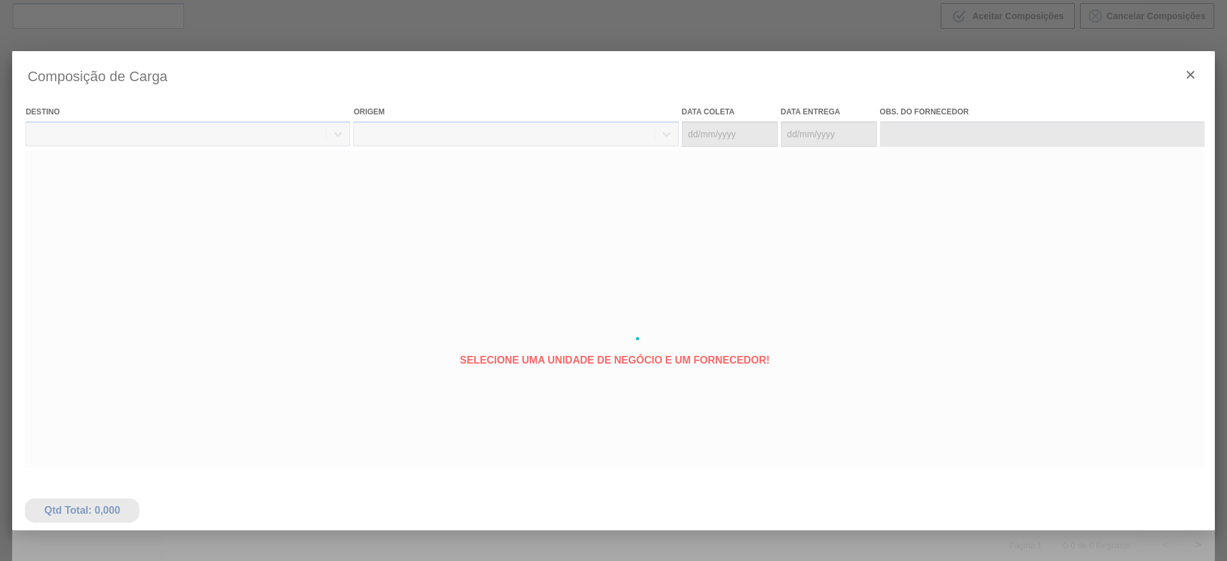
type coleta "[DATE]"
type entrega "[DATE]"
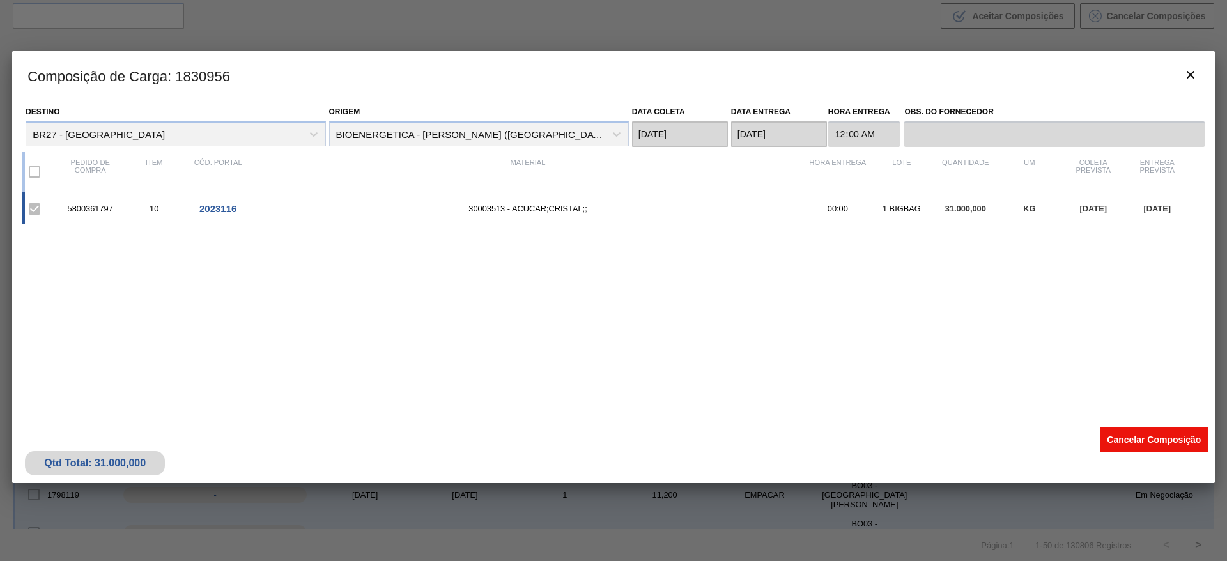
click at [1154, 438] on button "Cancelar Composição" at bounding box center [1154, 440] width 109 height 26
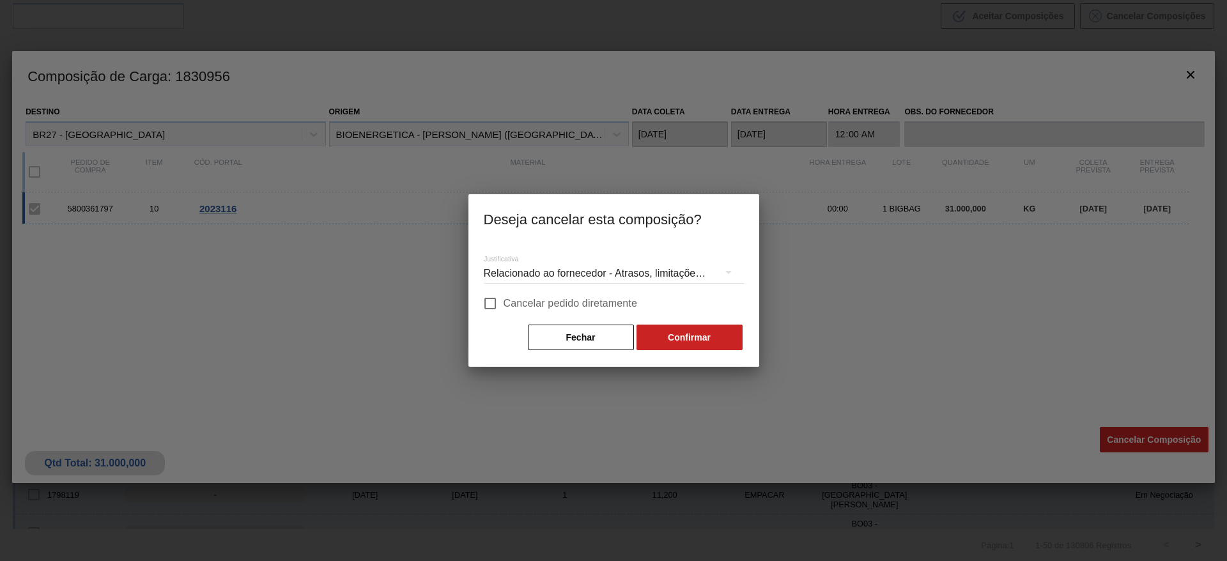
click at [571, 296] on span "Cancelar pedido diretamente" at bounding box center [571, 303] width 134 height 15
click at [504, 296] on input "Cancelar pedido diretamente" at bounding box center [490, 303] width 27 height 27
checkbox input "true"
click at [691, 339] on button "Confirmar" at bounding box center [689, 338] width 106 height 26
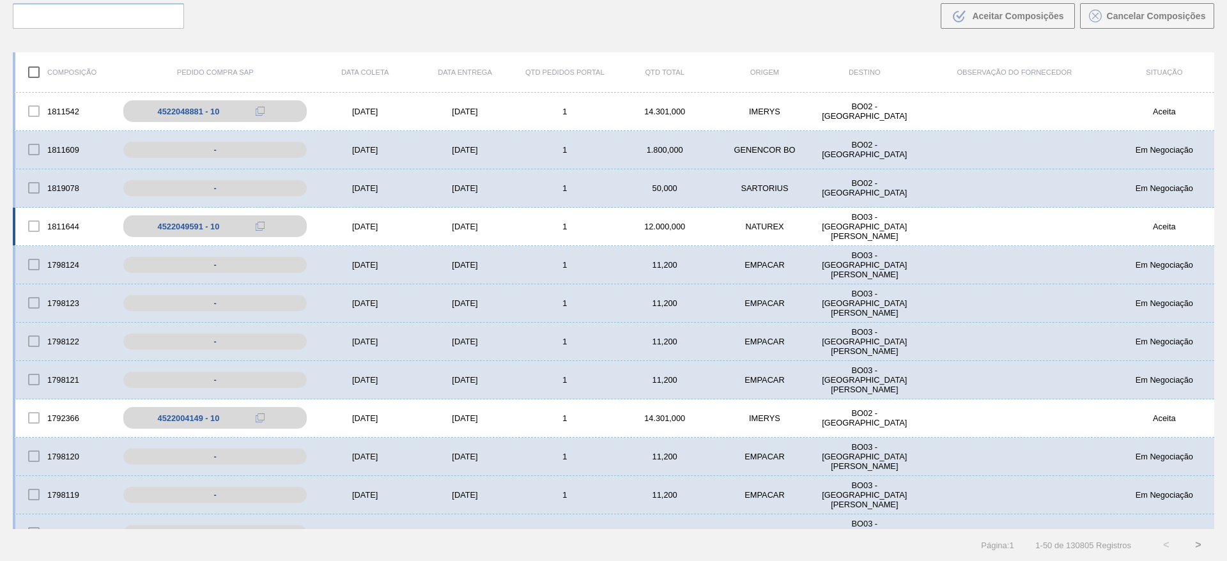
click at [612, 219] on div "1811644 4522049591 - 10 13/11/2025 12/01/2026 1 12.000,000 NATUREX BO03 - Santa…" at bounding box center [613, 227] width 1201 height 38
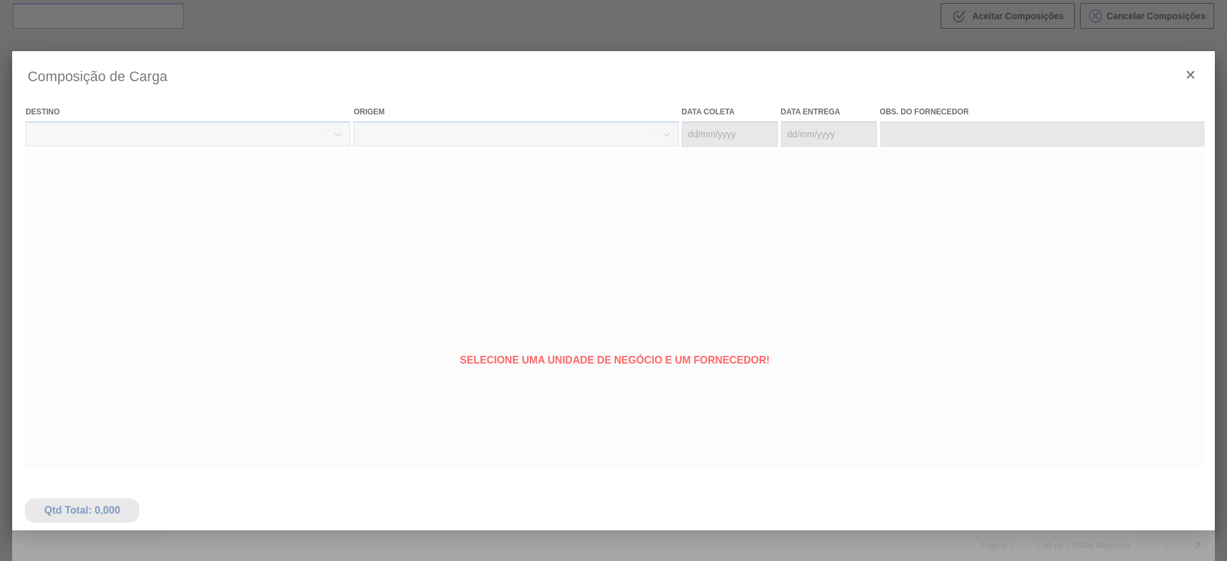
type coleta "13/11/2025"
type entrega "12/01/2026"
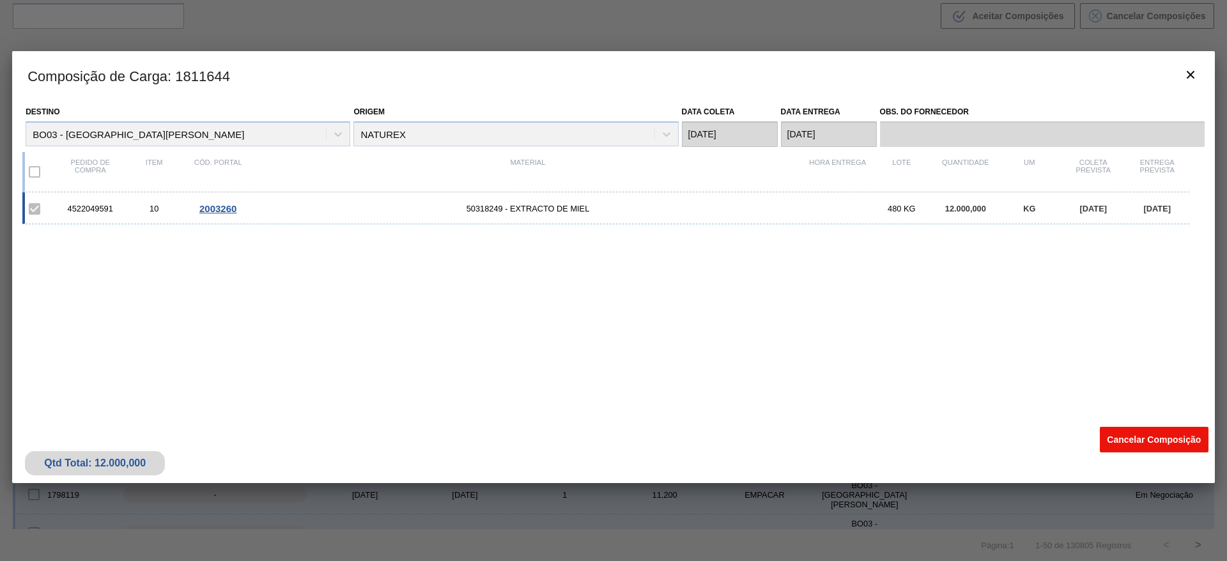
click at [1118, 435] on button "Cancelar Composição" at bounding box center [1154, 440] width 109 height 26
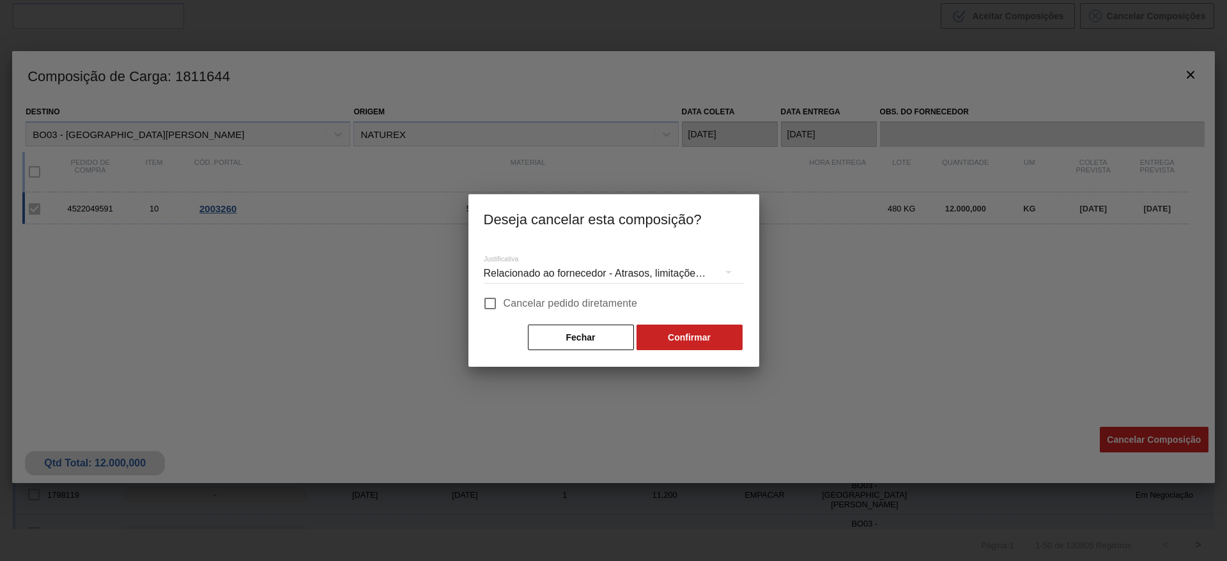
click at [585, 300] on span "Cancelar pedido diretamente" at bounding box center [571, 303] width 134 height 15
click at [504, 300] on input "Cancelar pedido diretamente" at bounding box center [490, 303] width 27 height 27
checkbox input "true"
click at [658, 335] on button "Confirmar" at bounding box center [689, 338] width 106 height 26
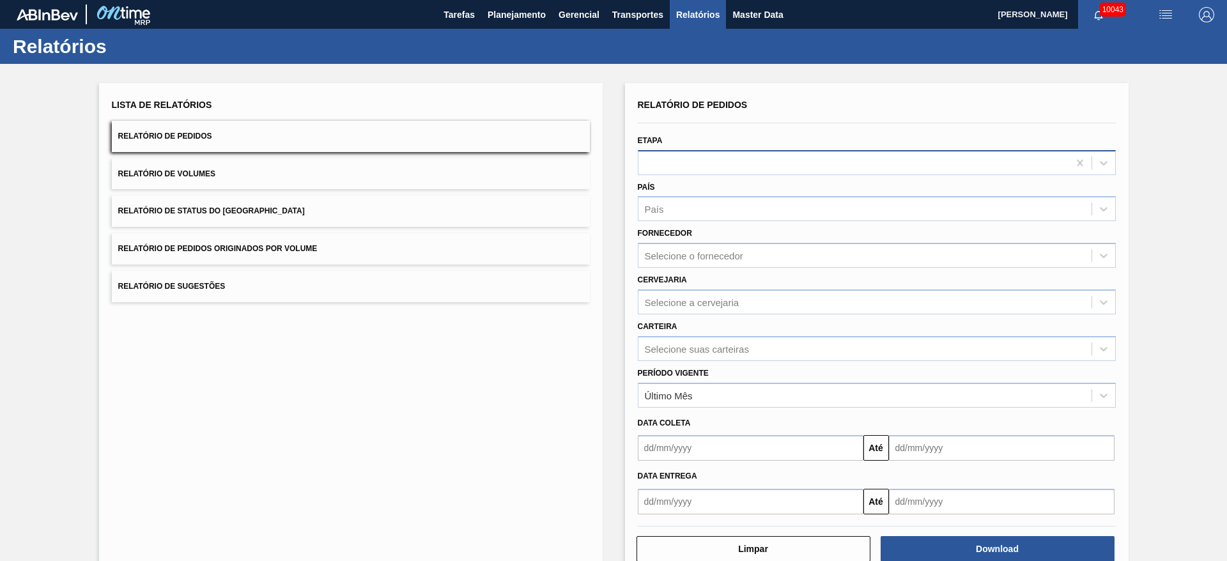
click at [714, 167] on div at bounding box center [853, 162] width 430 height 19
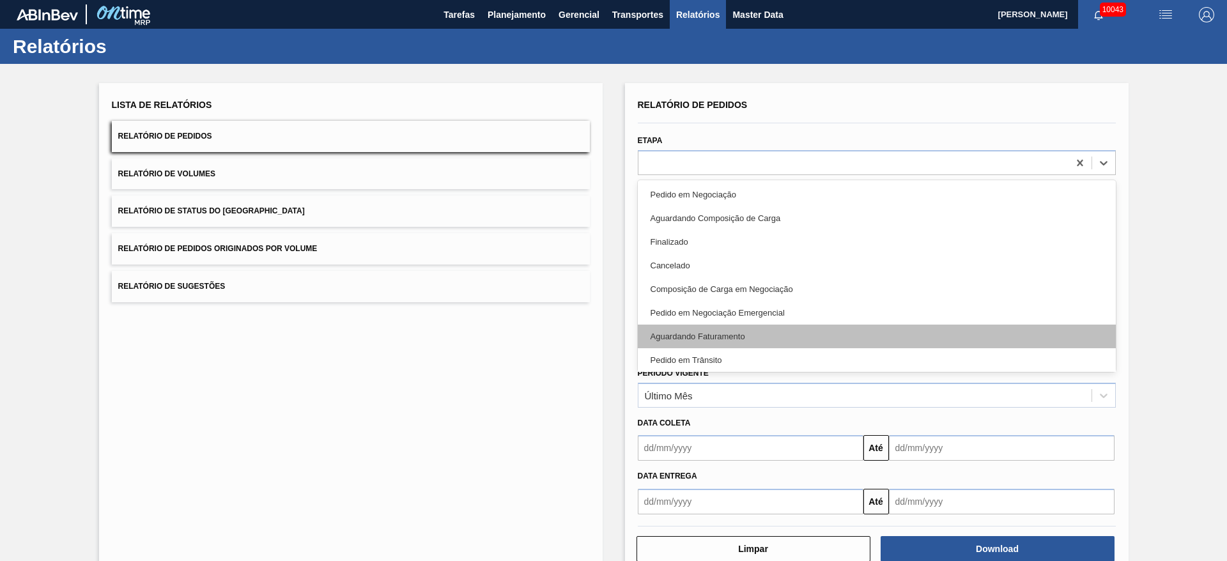
click at [718, 340] on div "Aguardando Faturamento" at bounding box center [877, 337] width 478 height 24
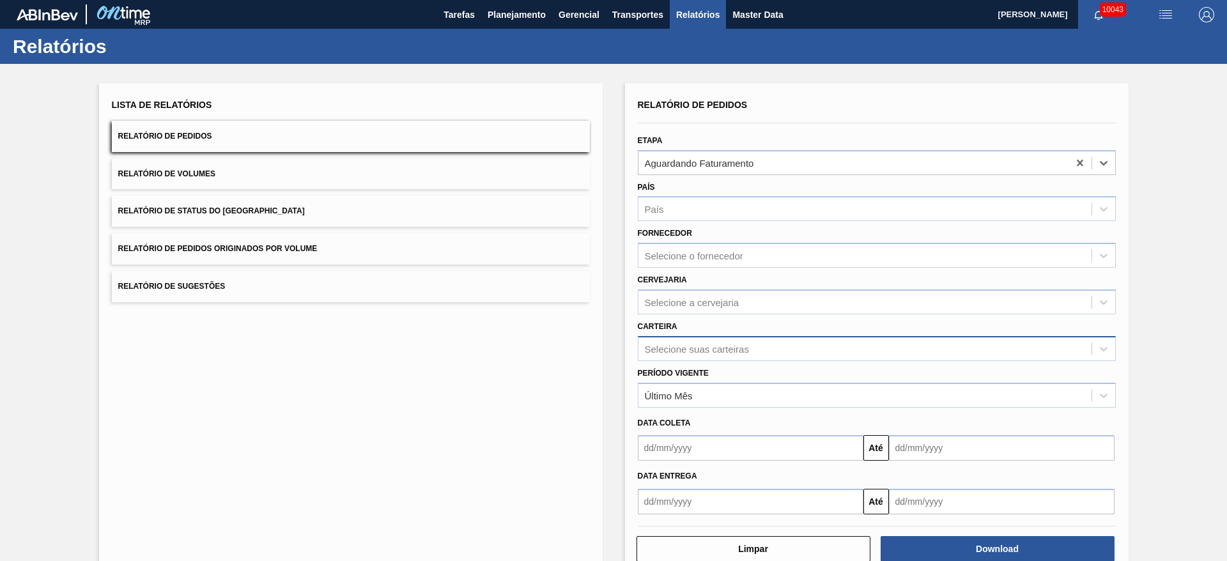
click at [709, 356] on div "Selecione suas carteiras" at bounding box center [864, 348] width 453 height 19
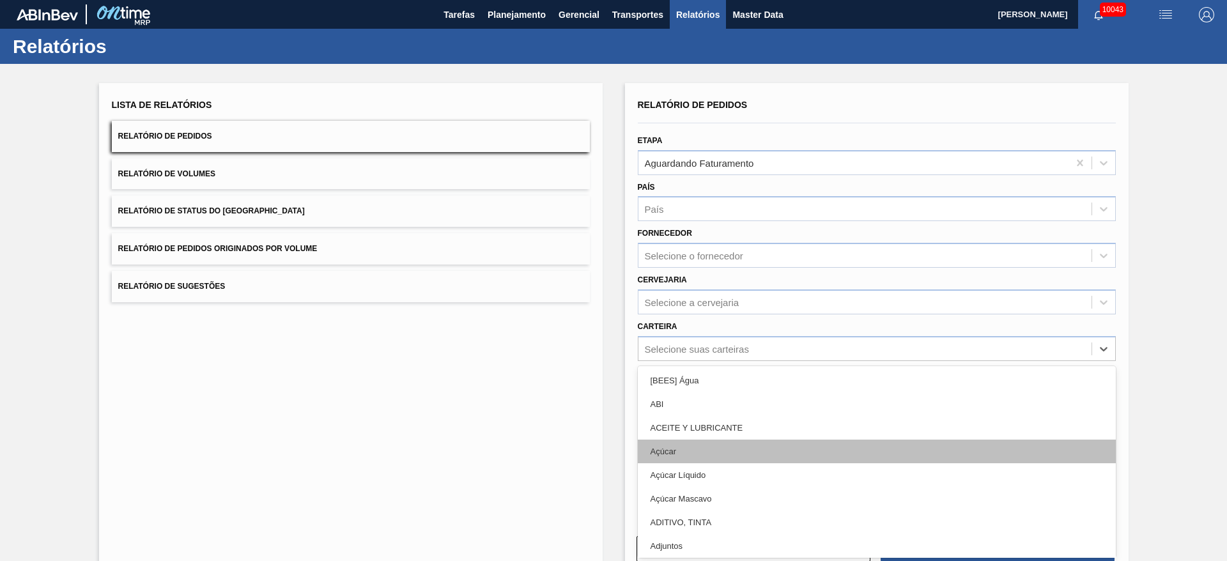
click at [709, 442] on div "Açúcar" at bounding box center [877, 452] width 478 height 24
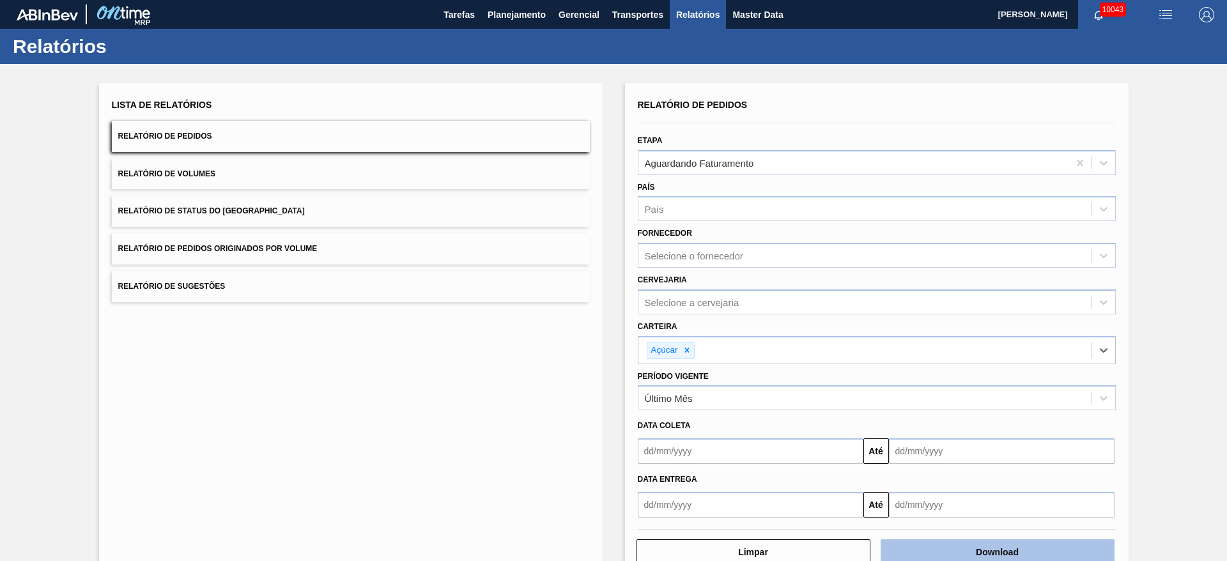
click at [1028, 549] on button "Download" at bounding box center [998, 552] width 234 height 26
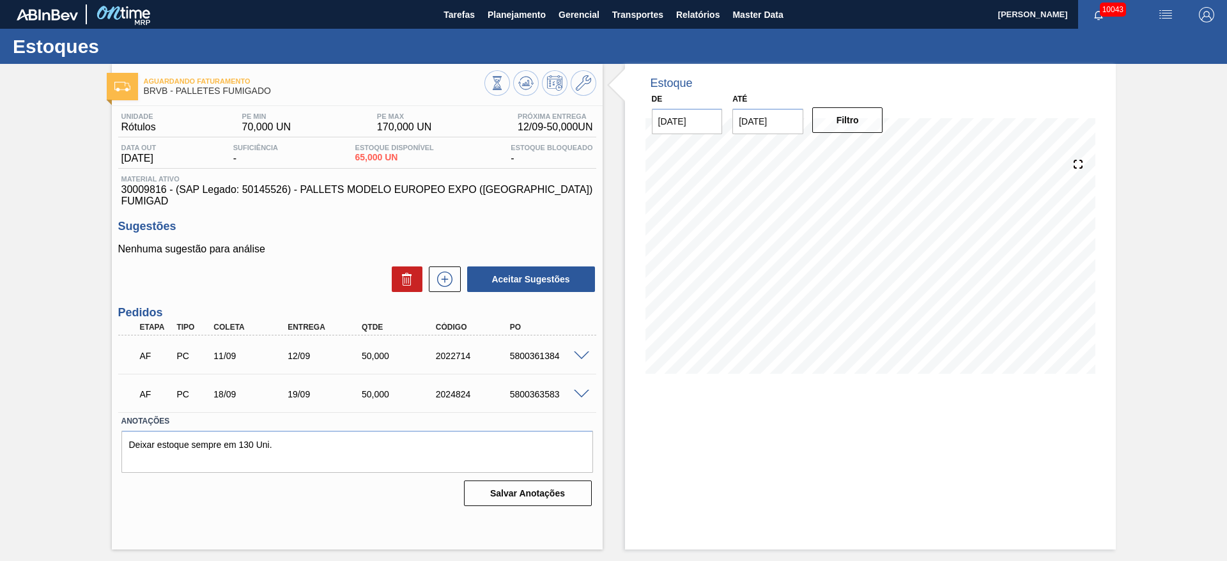
click at [545, 351] on div "5800361384" at bounding box center [548, 356] width 83 height 10
copy div "5800361384"
click at [540, 389] on div "5800363583" at bounding box center [548, 394] width 83 height 10
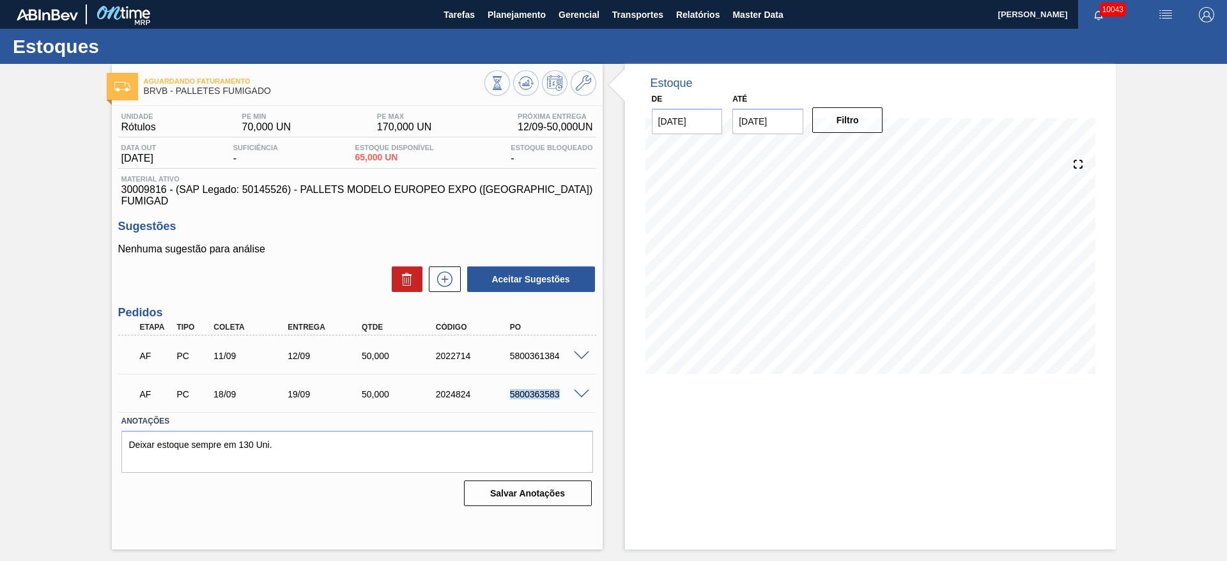
copy div "5800363583"
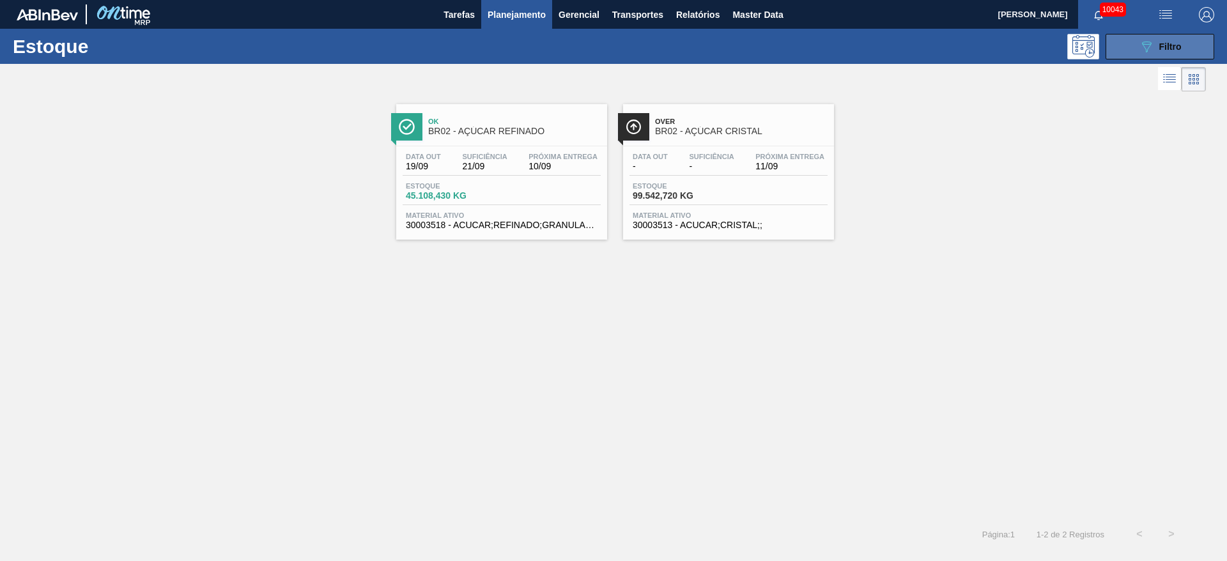
click at [1153, 35] on button "089F7B8B-B2A5-4AFE-B5C0-19BA573D28AC Filtro" at bounding box center [1159, 47] width 109 height 26
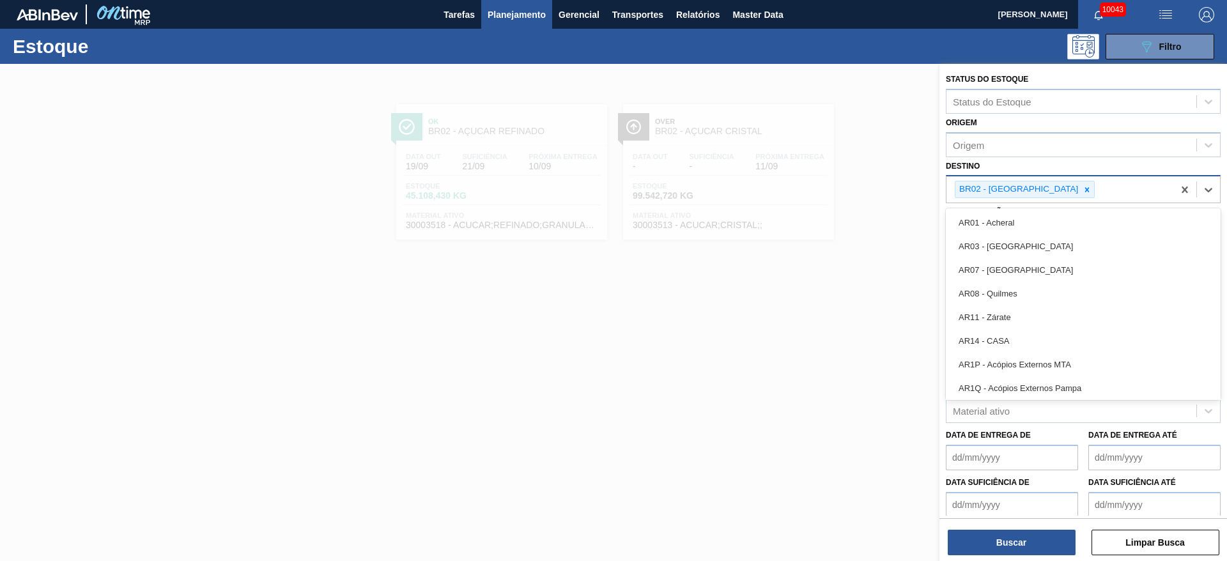
click at [1097, 186] on div at bounding box center [1097, 189] width 1 height 13
click at [1082, 192] on icon at bounding box center [1086, 189] width 9 height 9
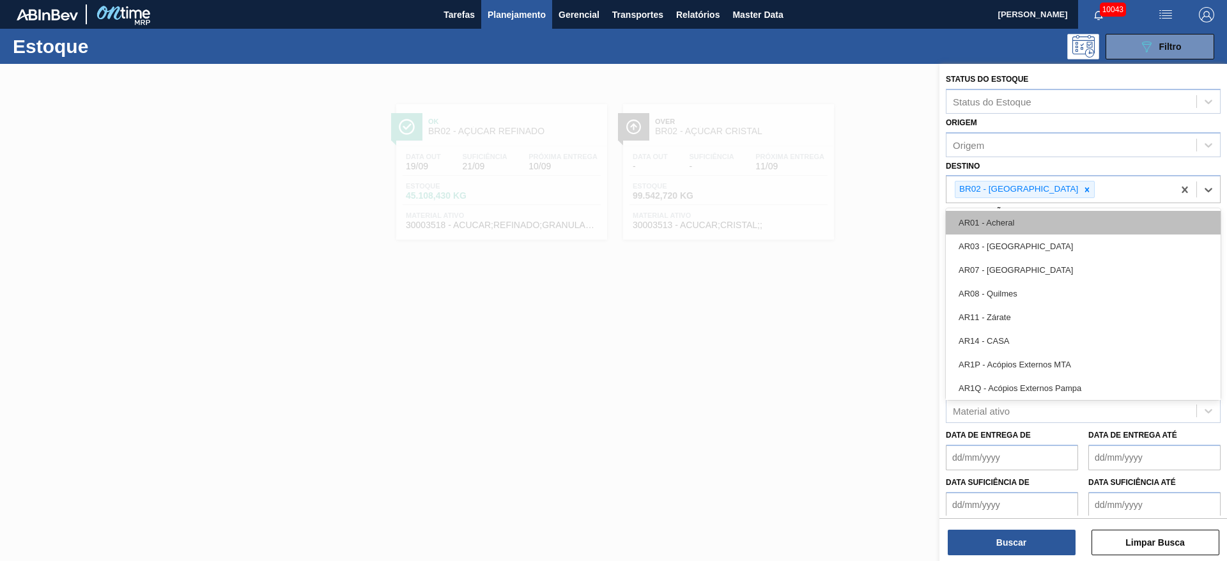
type input "3"
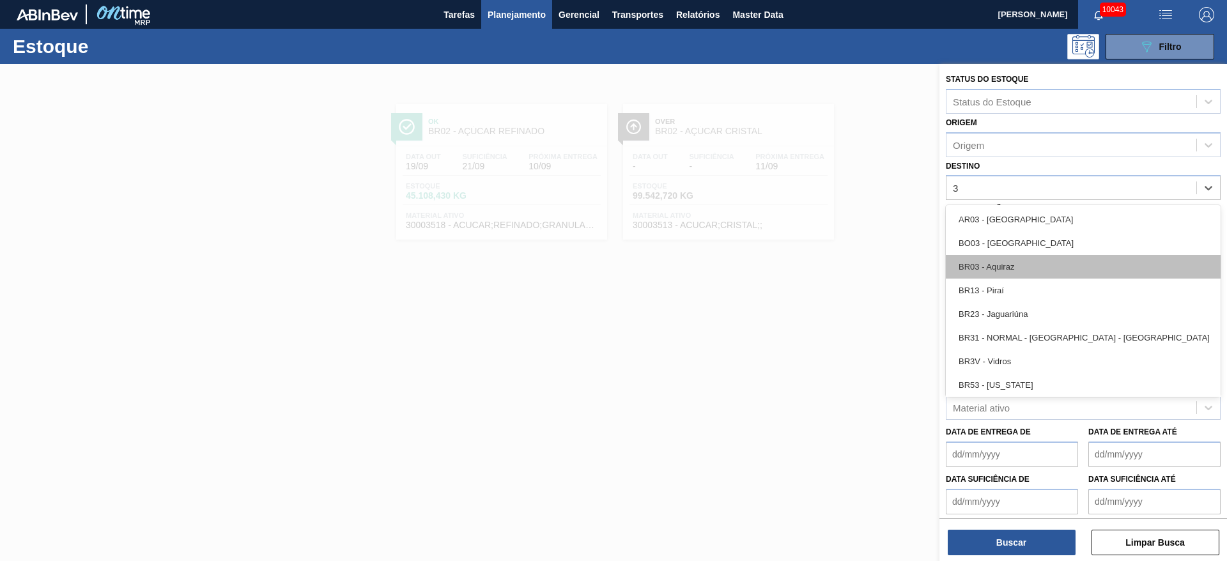
click at [1021, 265] on div "BR03 - Aquiraz" at bounding box center [1083, 267] width 275 height 24
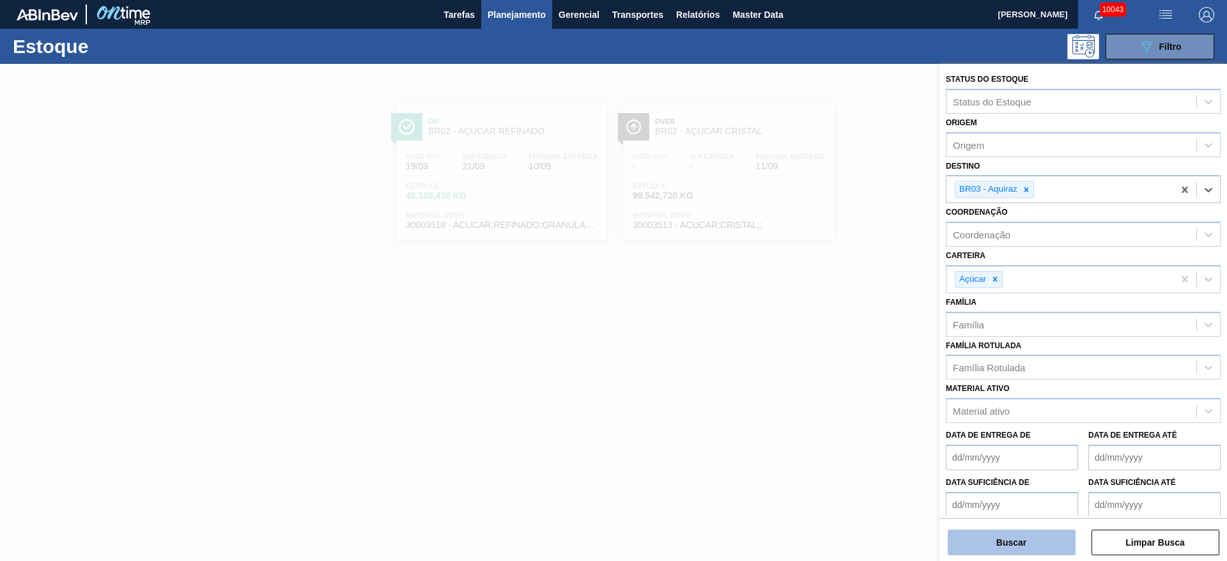
click at [1006, 535] on button "Buscar" at bounding box center [1012, 543] width 128 height 26
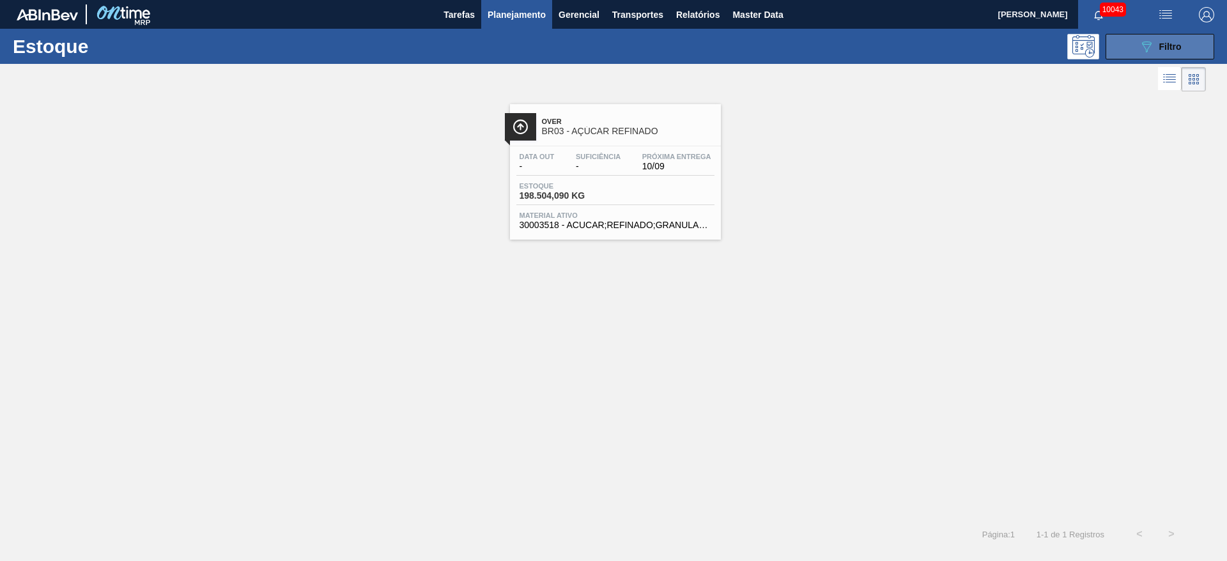
click at [1120, 55] on button "089F7B8B-B2A5-4AFE-B5C0-19BA573D28AC Filtro" at bounding box center [1159, 47] width 109 height 26
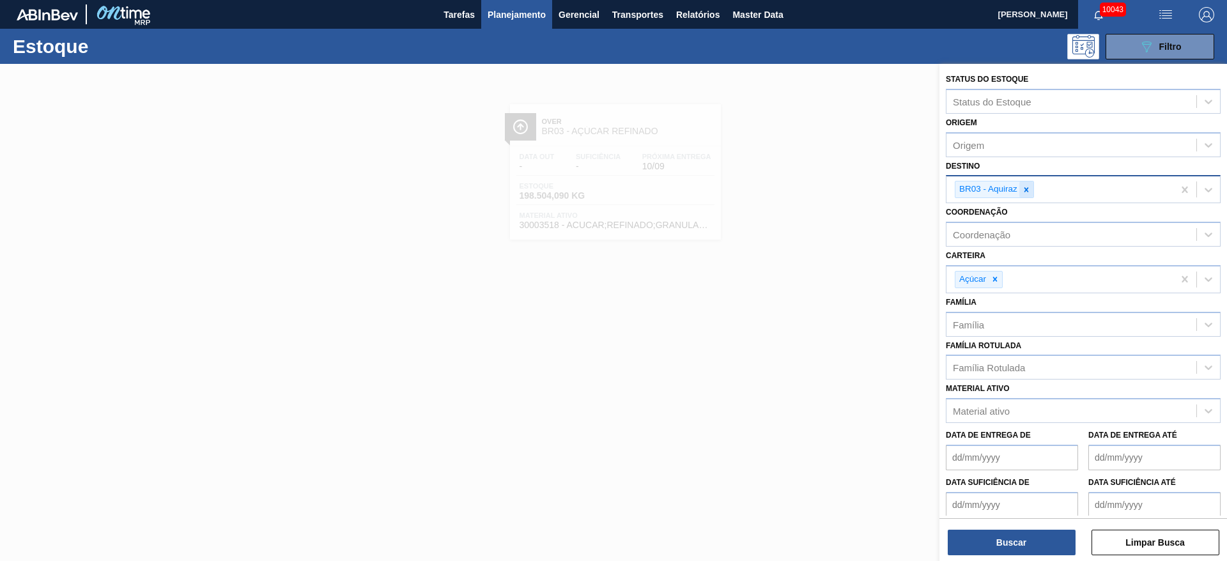
click at [1030, 187] on icon at bounding box center [1026, 189] width 9 height 9
type input "4"
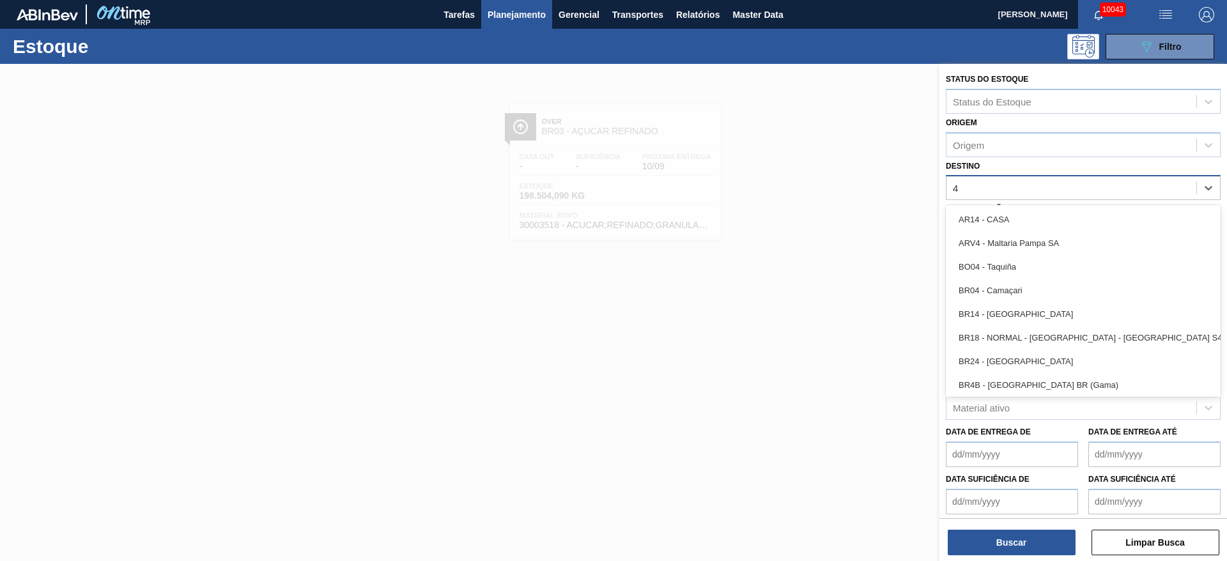
click at [1035, 295] on div "BR04 - Camaçari" at bounding box center [1083, 291] width 275 height 24
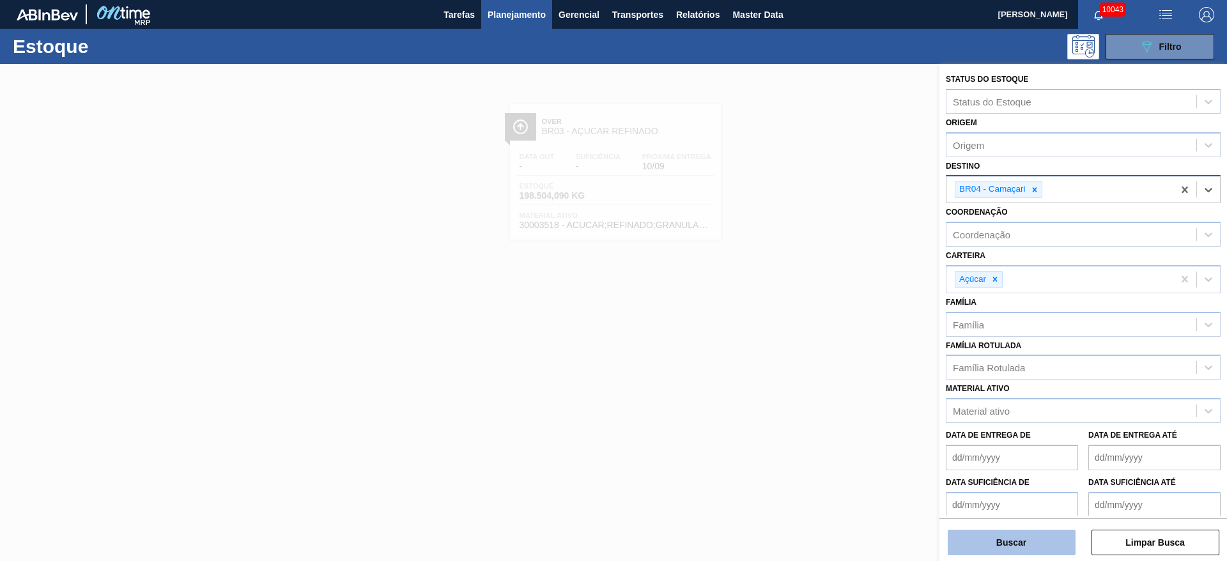
click at [1033, 538] on button "Buscar" at bounding box center [1012, 543] width 128 height 26
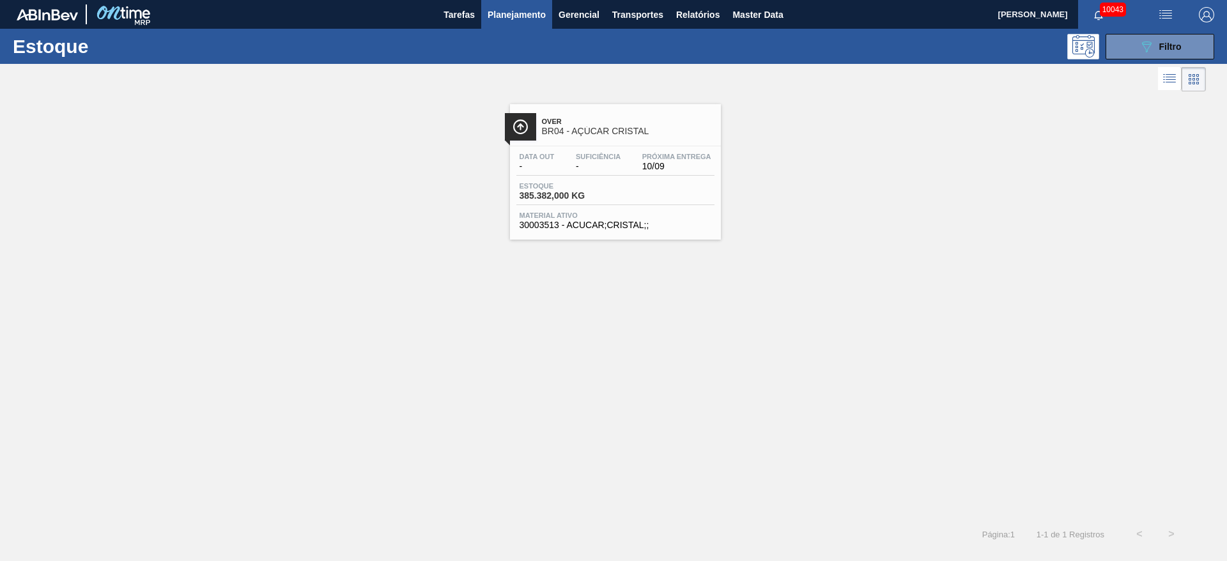
drag, startPoint x: 1155, startPoint y: 49, endPoint x: 1135, endPoint y: 71, distance: 29.8
click at [1154, 48] on div "089F7B8B-B2A5-4AFE-B5C0-19BA573D28AC Filtro" at bounding box center [1160, 46] width 43 height 15
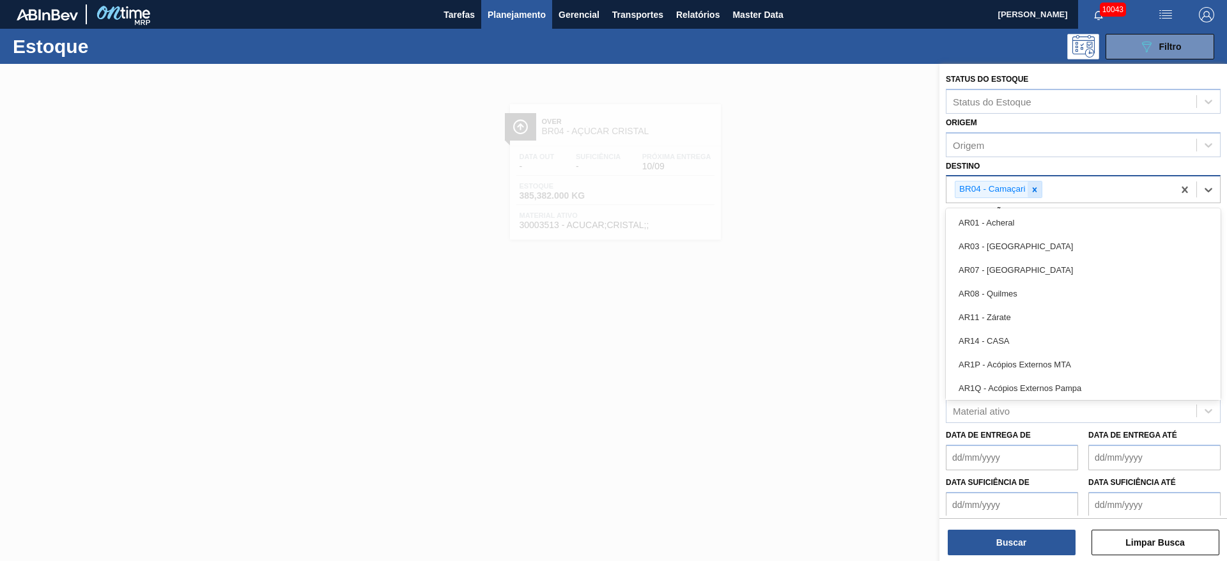
drag, startPoint x: 1031, startPoint y: 199, endPoint x: 1031, endPoint y: 193, distance: 6.4
click at [1031, 198] on div "BR04 - Camaçari" at bounding box center [1059, 189] width 227 height 26
click at [1031, 193] on icon at bounding box center [1034, 189] width 9 height 9
type input "5"
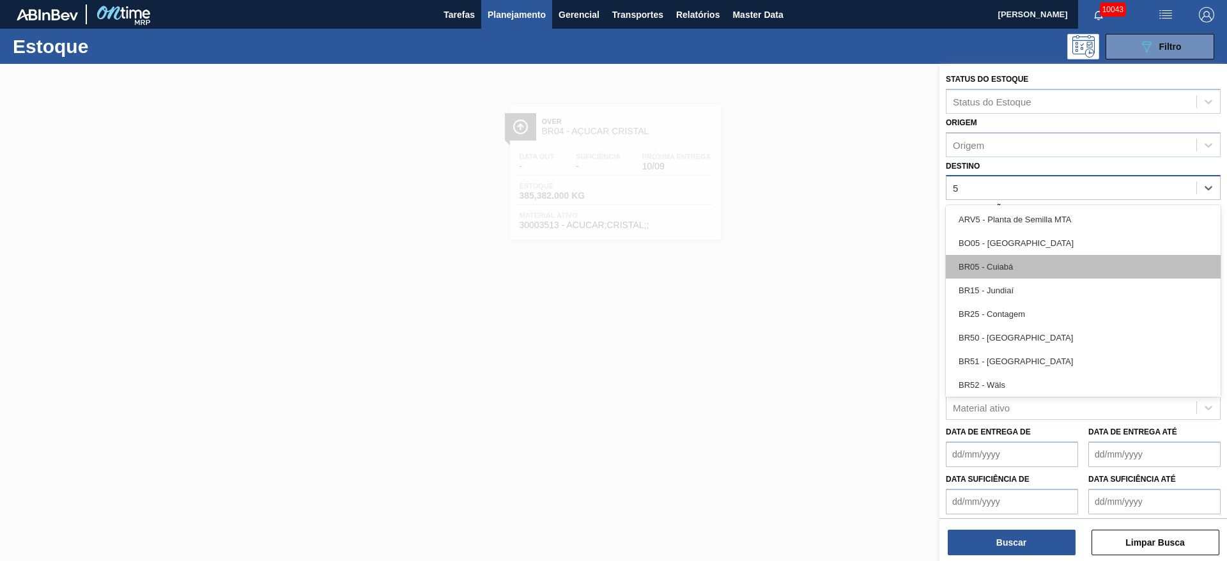
click at [1027, 266] on div "BR05 - Cuiabá" at bounding box center [1083, 267] width 275 height 24
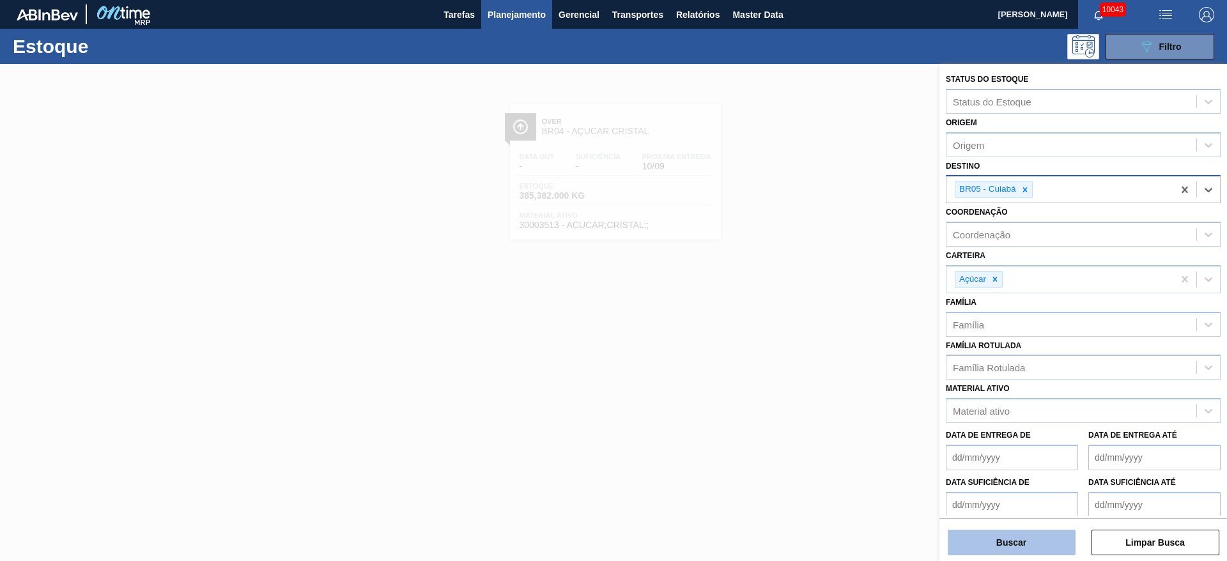
click at [1033, 537] on button "Buscar" at bounding box center [1012, 543] width 128 height 26
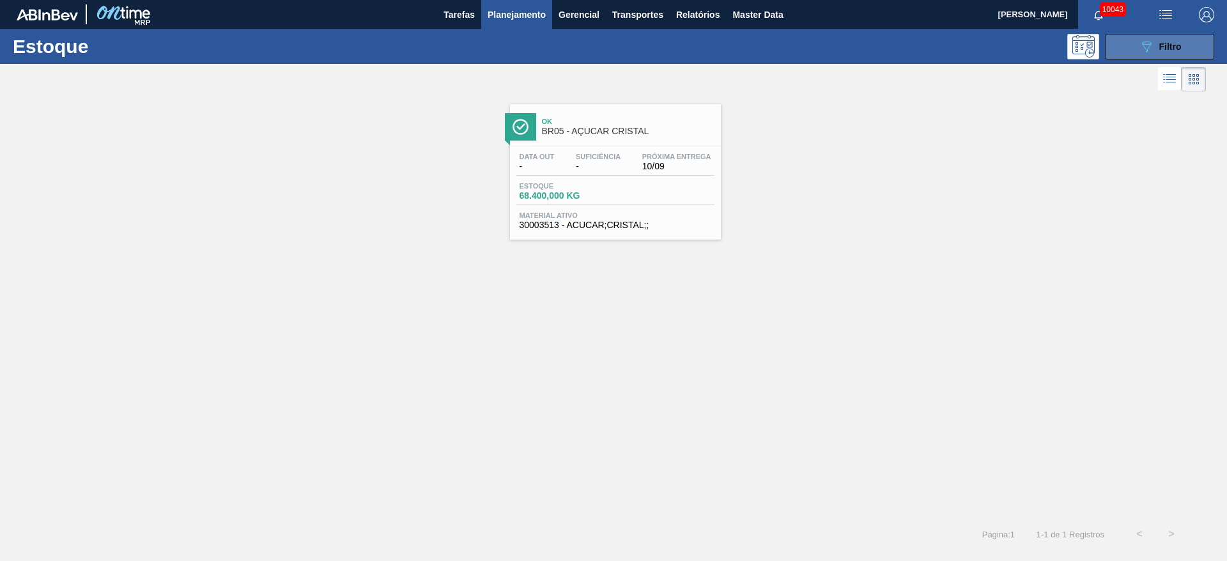
click at [1159, 46] on span "Filtro" at bounding box center [1170, 47] width 22 height 10
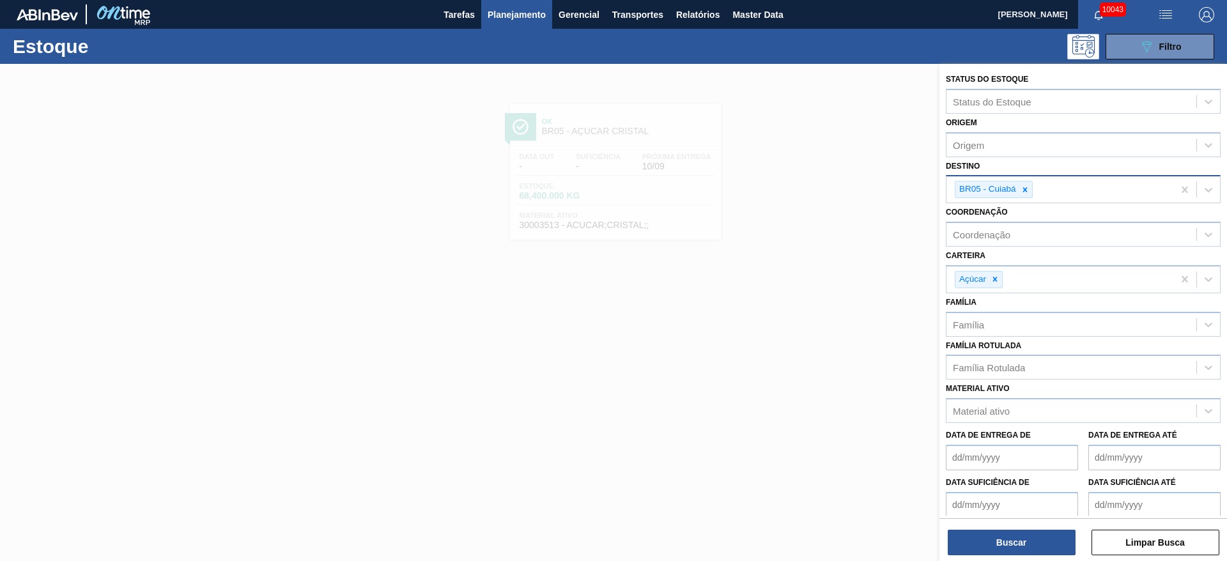
drag, startPoint x: 1024, startPoint y: 181, endPoint x: 1020, endPoint y: 198, distance: 17.1
click at [1023, 187] on div at bounding box center [1025, 189] width 14 height 16
type input "12"
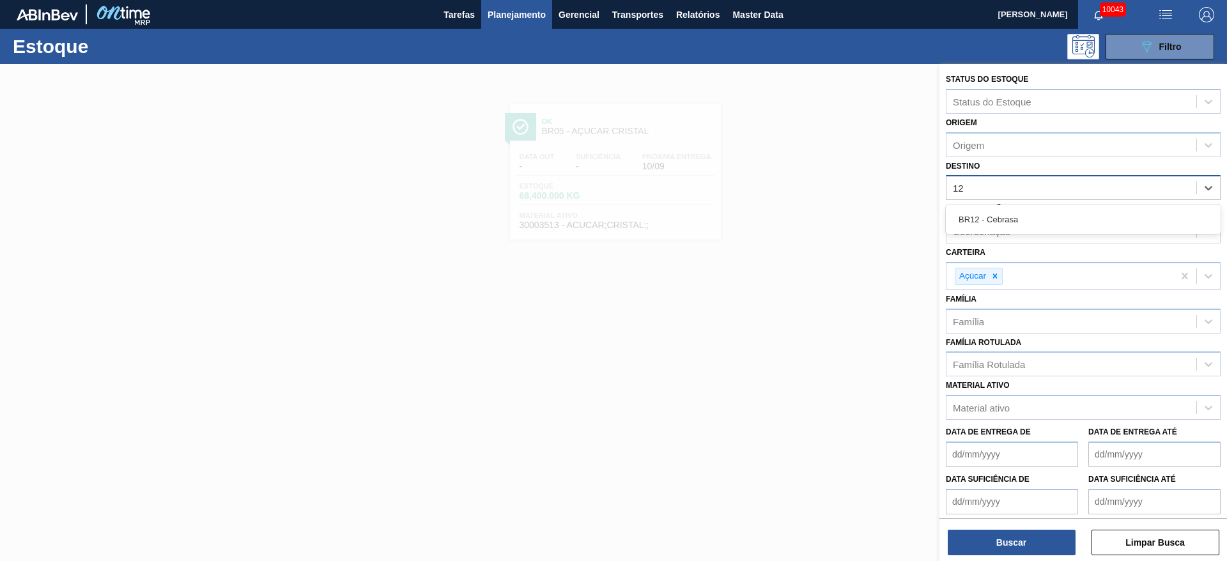
click at [1019, 225] on div "BR12 - Cebrasa" at bounding box center [1083, 220] width 275 height 24
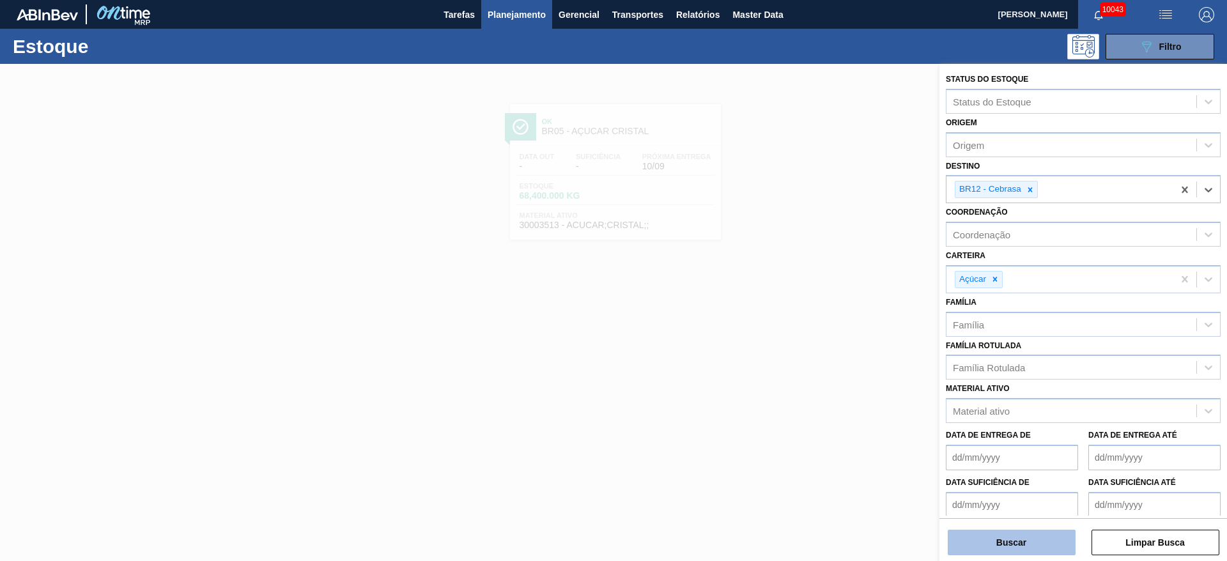
click at [1026, 539] on button "Buscar" at bounding box center [1012, 543] width 128 height 26
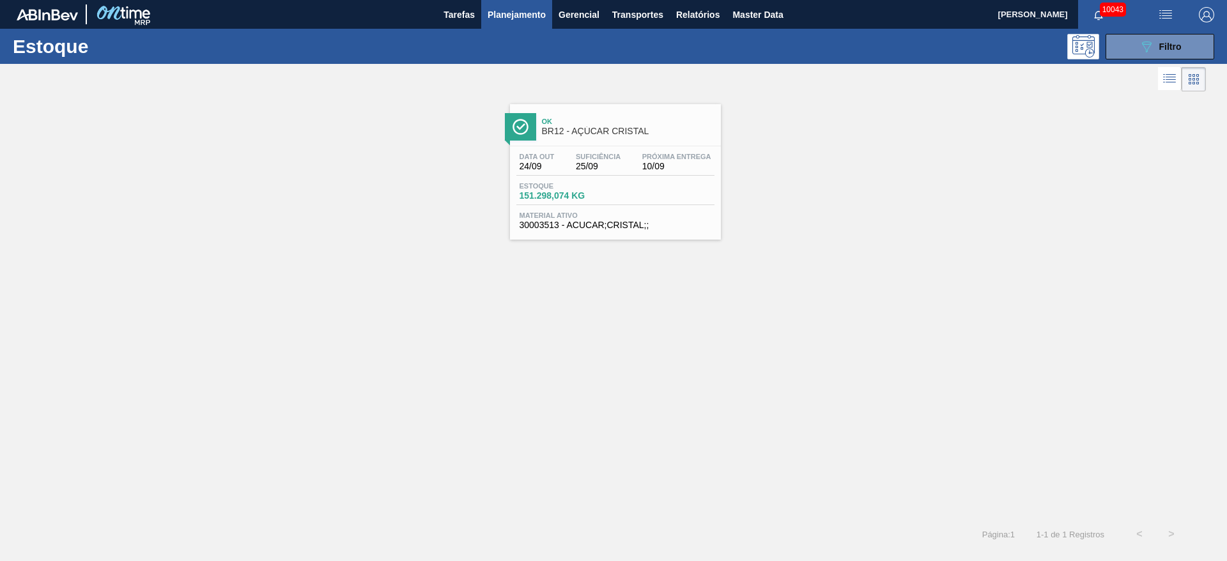
click at [1151, 60] on div "Estoque 089F7B8B-B2A5-4AFE-B5C0-19BA573D28AC Filtro" at bounding box center [613, 46] width 1227 height 35
click at [1136, 42] on button "089F7B8B-B2A5-4AFE-B5C0-19BA573D28AC Filtro" at bounding box center [1159, 47] width 109 height 26
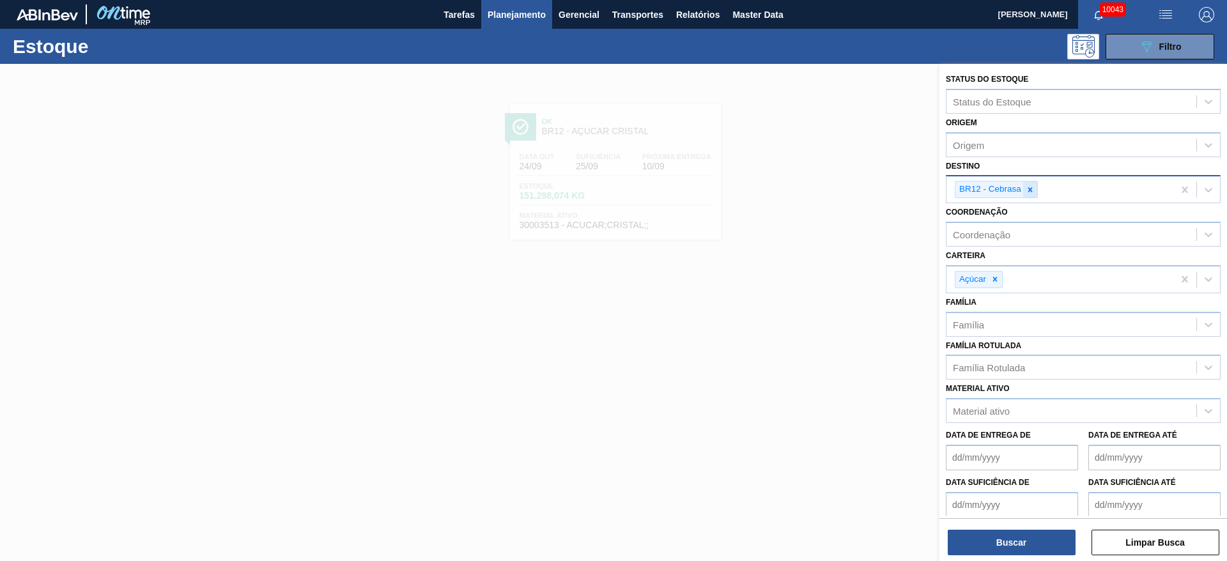
click at [1023, 194] on div at bounding box center [1030, 189] width 14 height 16
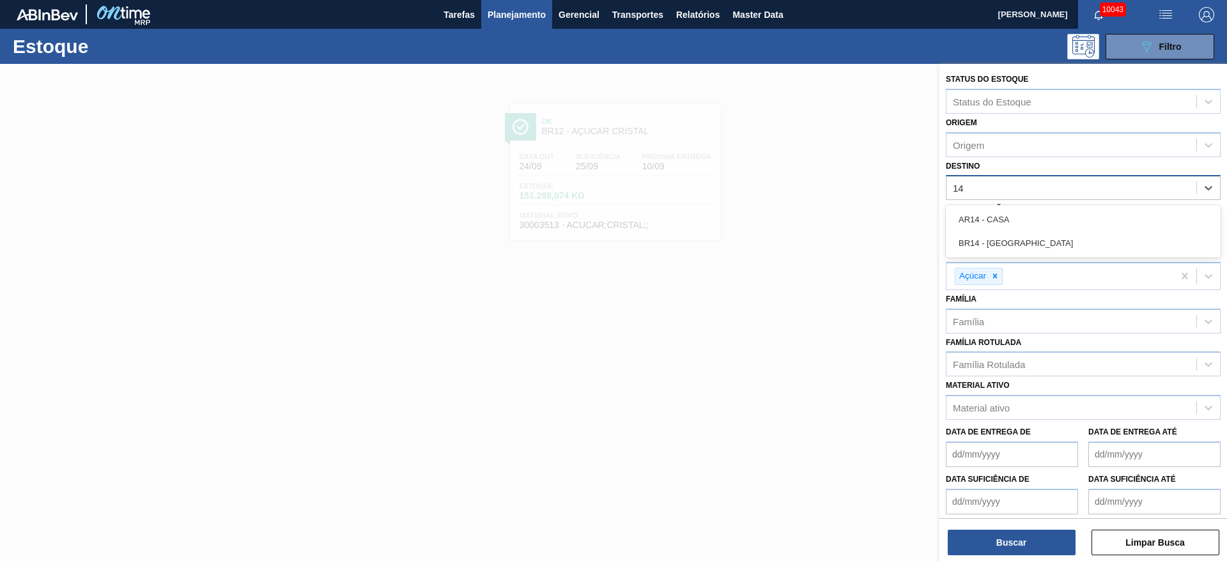
type input "14"
drag, startPoint x: 1013, startPoint y: 259, endPoint x: 1019, endPoint y: 224, distance: 36.1
click at [1013, 245] on div "Carteira Açúcar" at bounding box center [1083, 266] width 275 height 47
click at [1026, 207] on div "Coordenação Coordenação" at bounding box center [1083, 221] width 275 height 43
click at [1012, 196] on div "Destino" at bounding box center [1071, 188] width 250 height 19
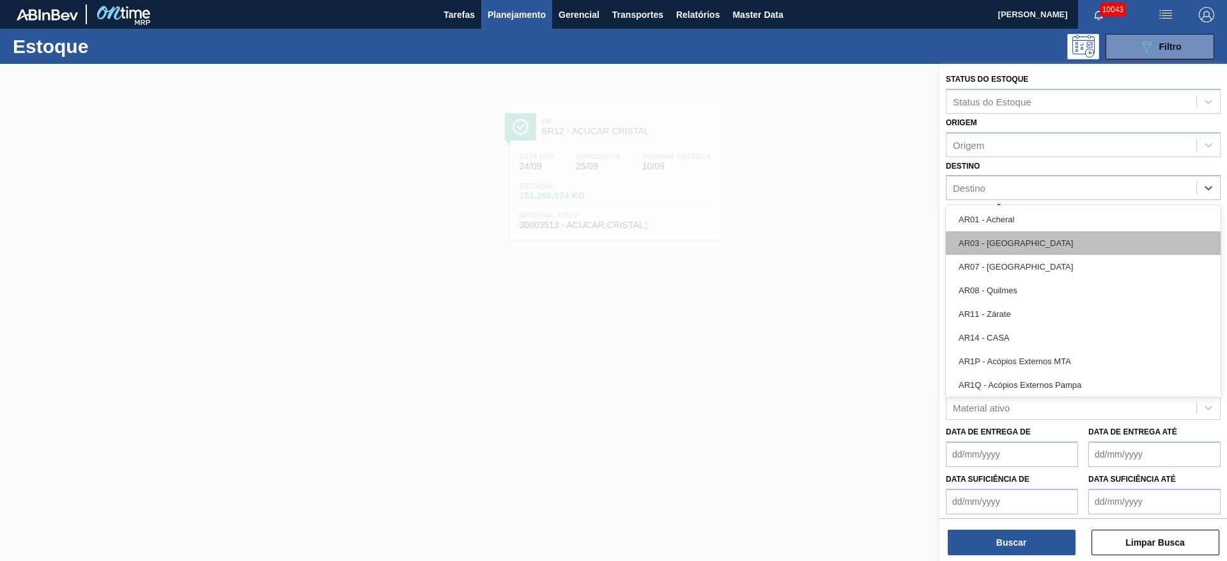
type input "14"
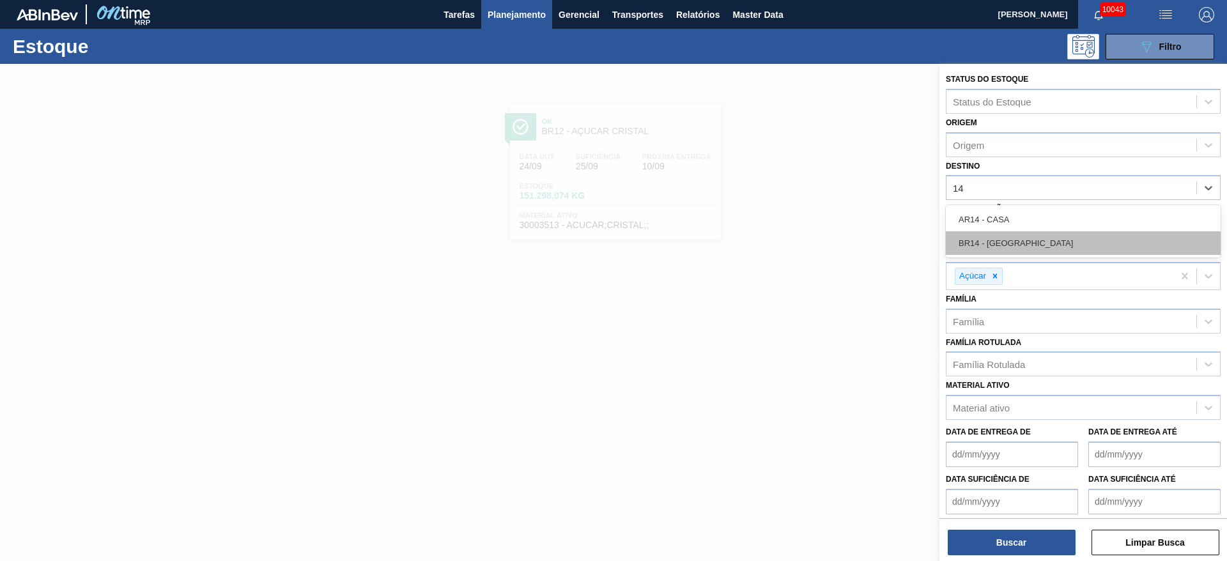
click at [1010, 240] on div "BR14 - Curitibana" at bounding box center [1083, 243] width 275 height 24
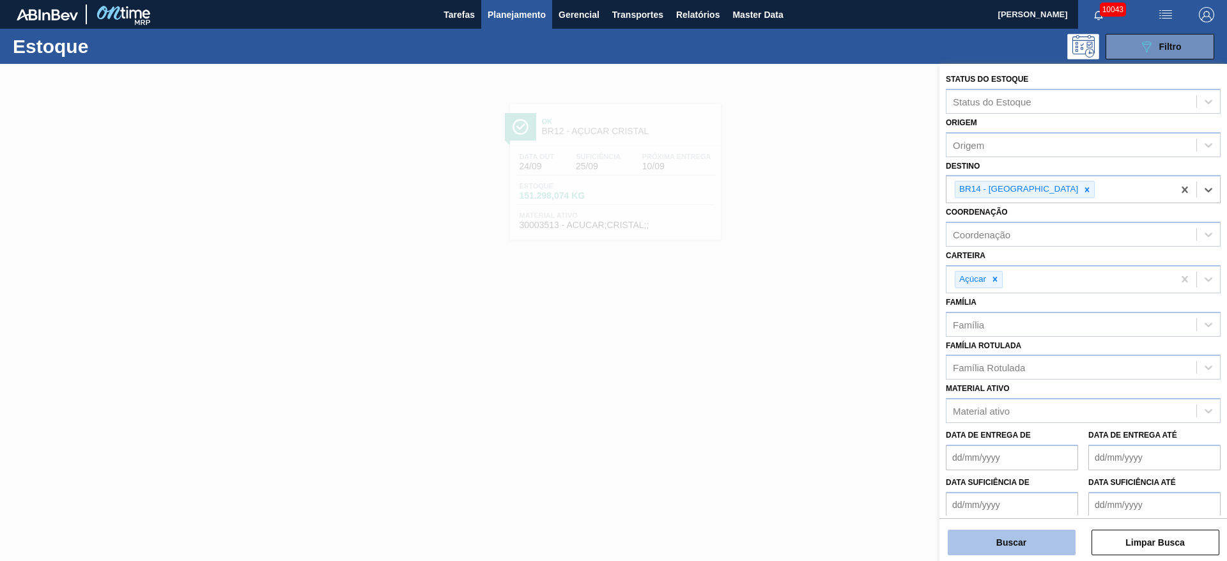
click at [1005, 535] on button "Buscar" at bounding box center [1012, 543] width 128 height 26
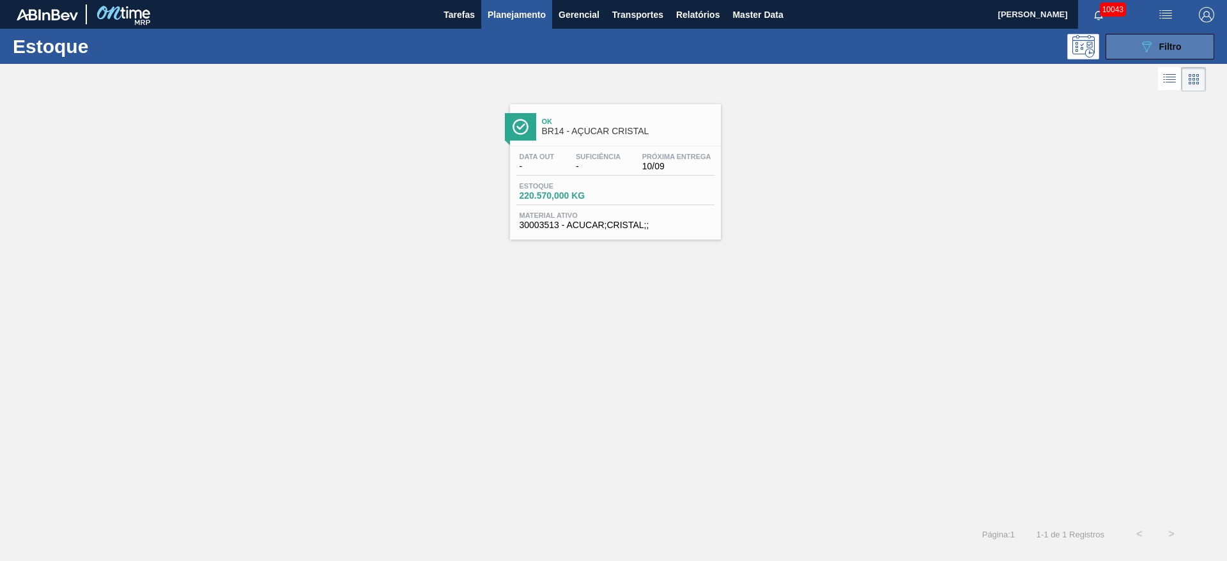
click at [1157, 45] on div "089F7B8B-B2A5-4AFE-B5C0-19BA573D28AC Filtro" at bounding box center [1160, 46] width 43 height 15
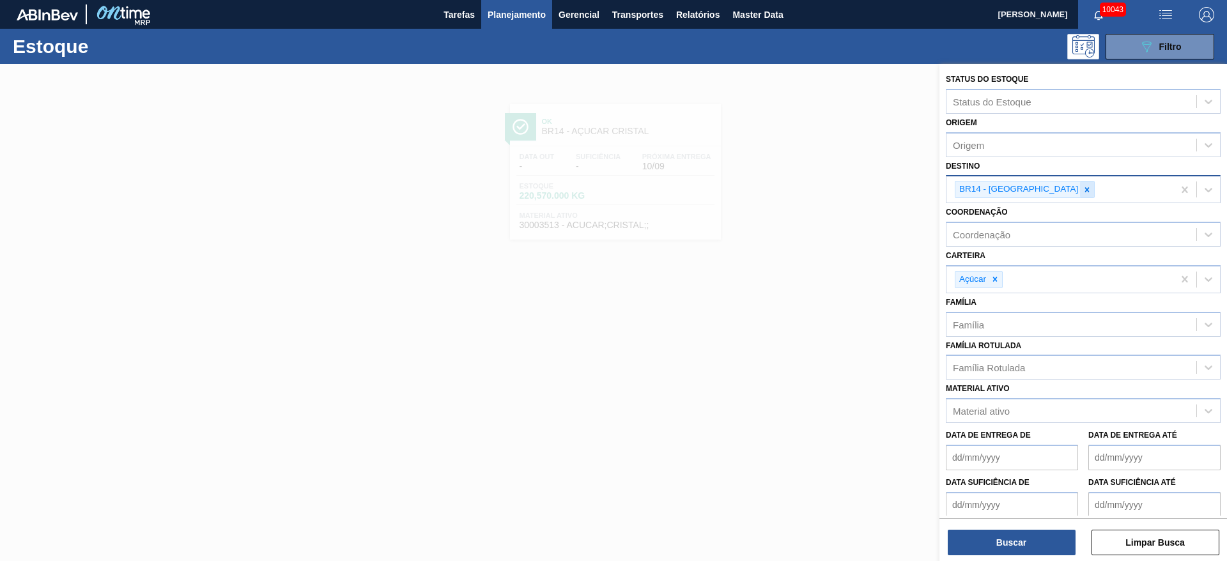
click at [1082, 192] on icon at bounding box center [1086, 189] width 9 height 9
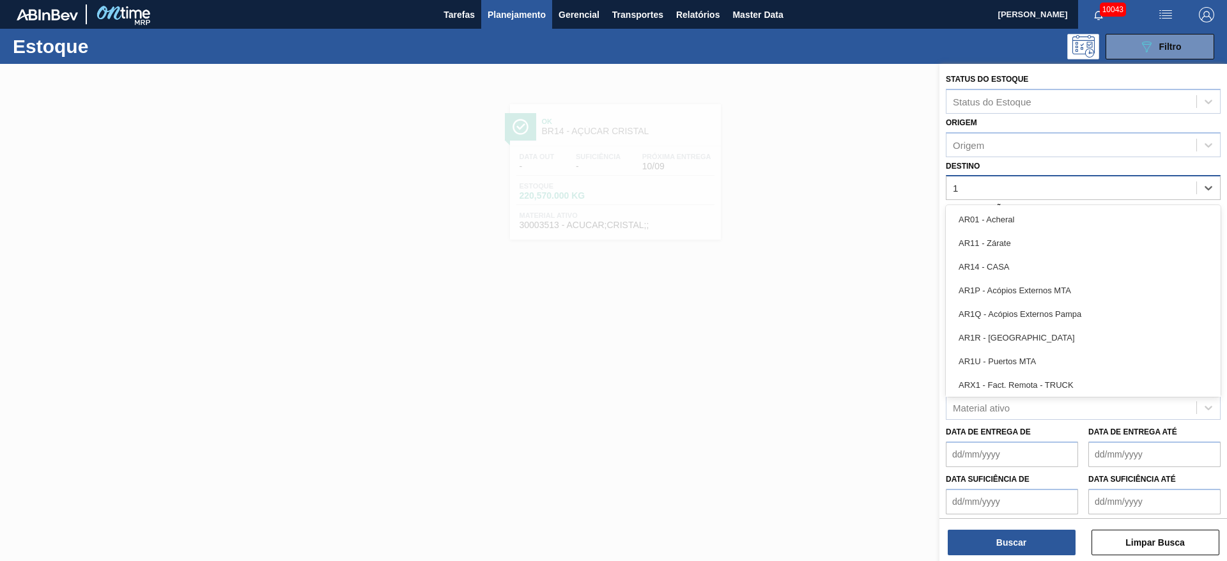
type input "19"
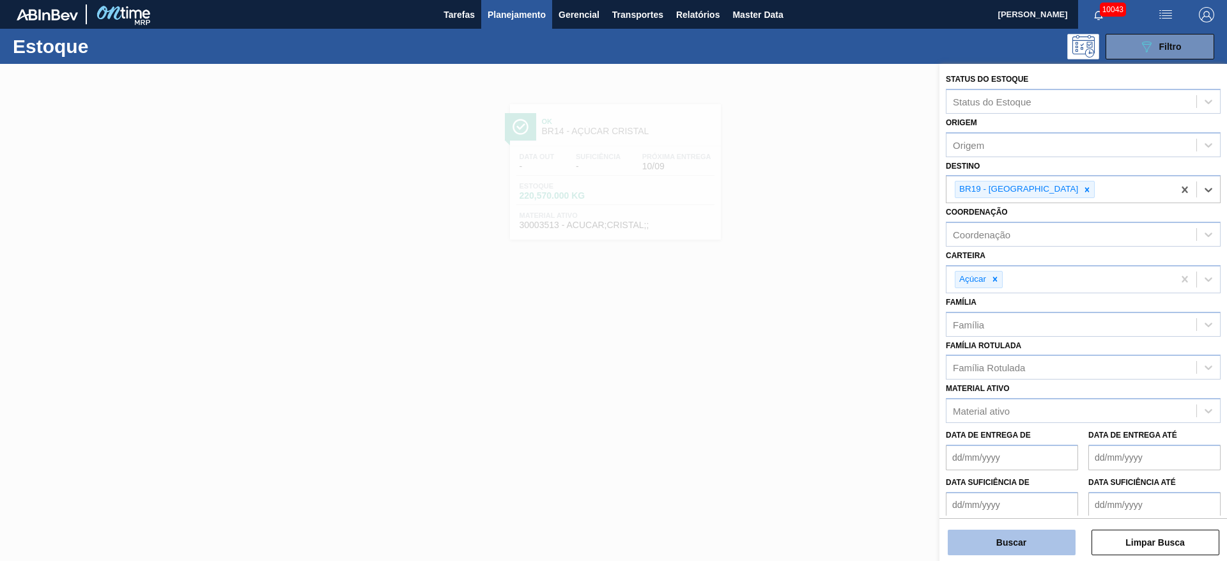
click at [1000, 544] on button "Buscar" at bounding box center [1012, 543] width 128 height 26
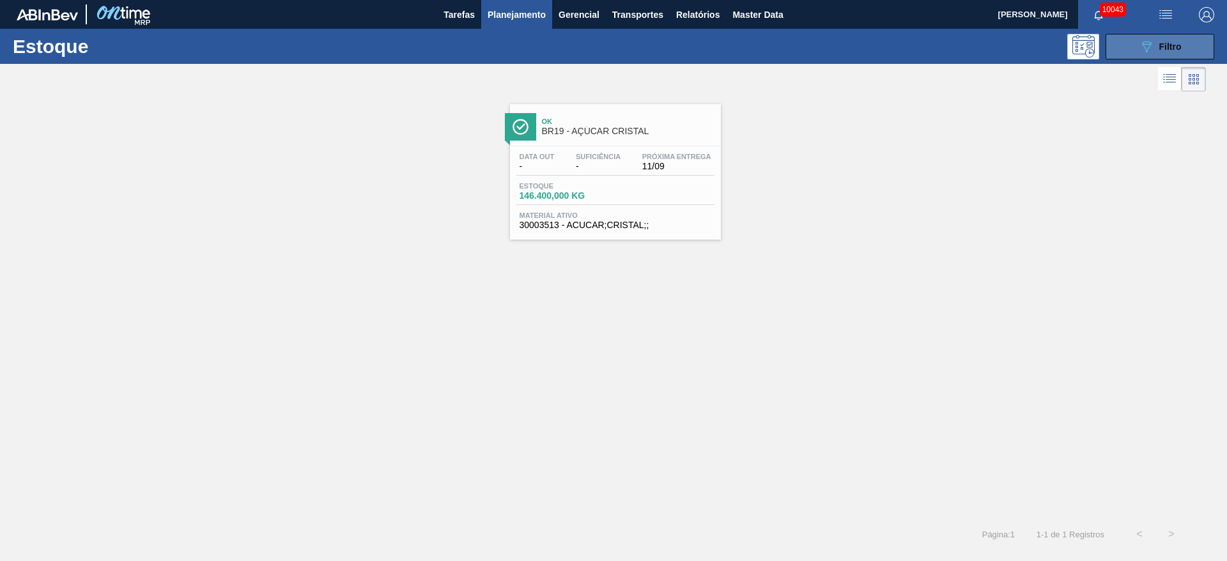
click at [1143, 51] on icon "089F7B8B-B2A5-4AFE-B5C0-19BA573D28AC" at bounding box center [1146, 46] width 15 height 15
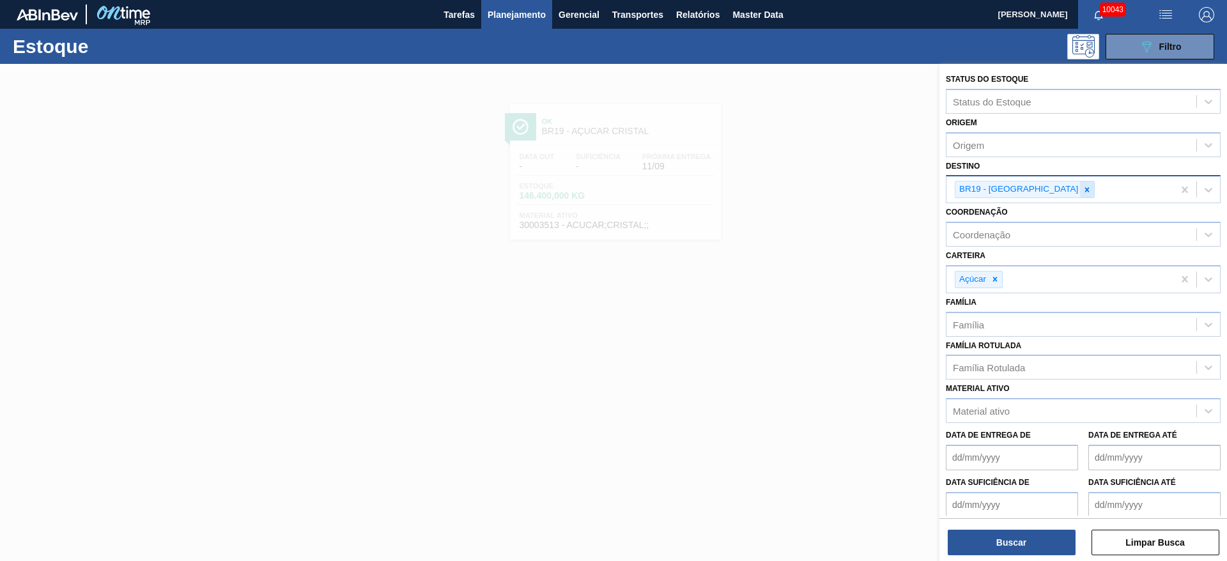
click at [1080, 195] on div at bounding box center [1087, 189] width 14 height 16
type input "2"
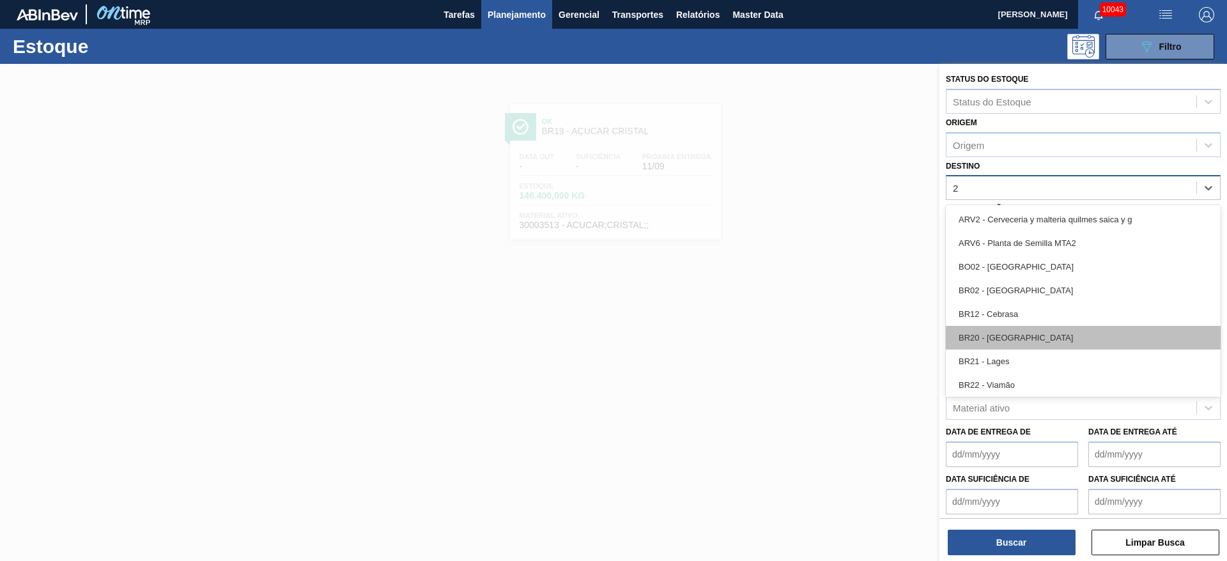
click at [1015, 340] on div "BR20 - Sapucaia" at bounding box center [1083, 338] width 275 height 24
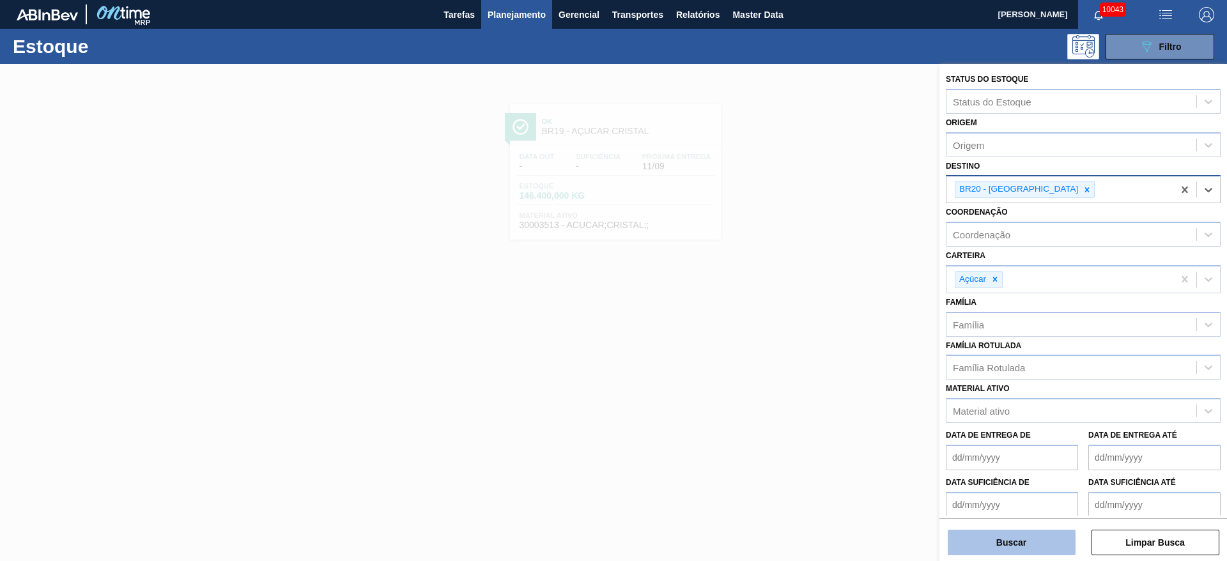
click at [1009, 534] on button "Buscar" at bounding box center [1012, 543] width 128 height 26
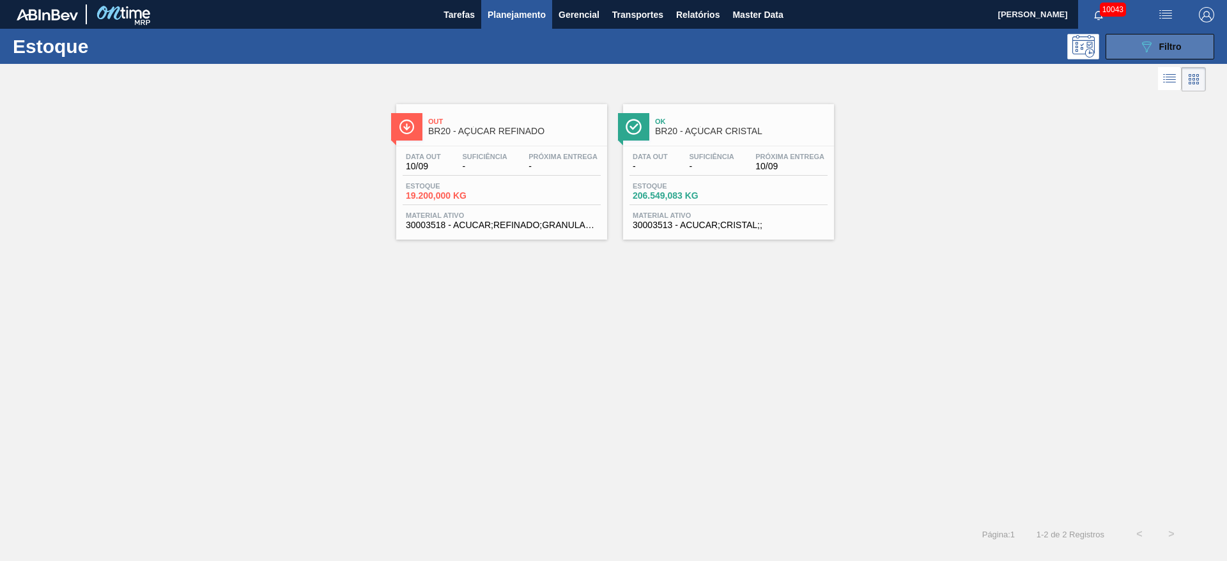
click at [1116, 51] on button "089F7B8B-B2A5-4AFE-B5C0-19BA573D28AC Filtro" at bounding box center [1159, 47] width 109 height 26
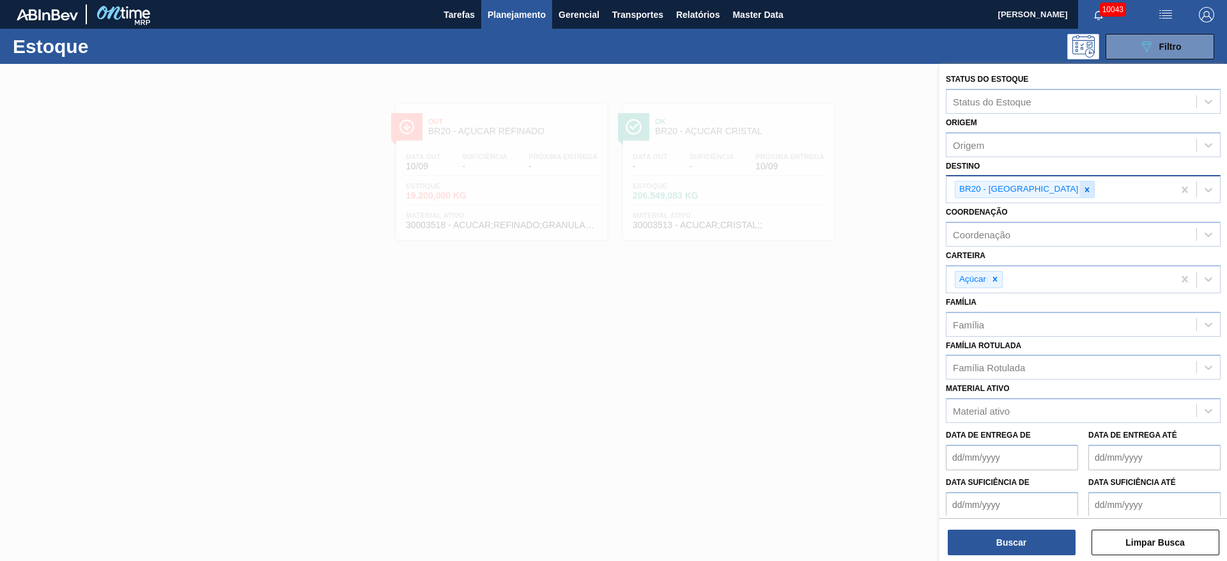
click at [1082, 186] on icon at bounding box center [1086, 189] width 9 height 9
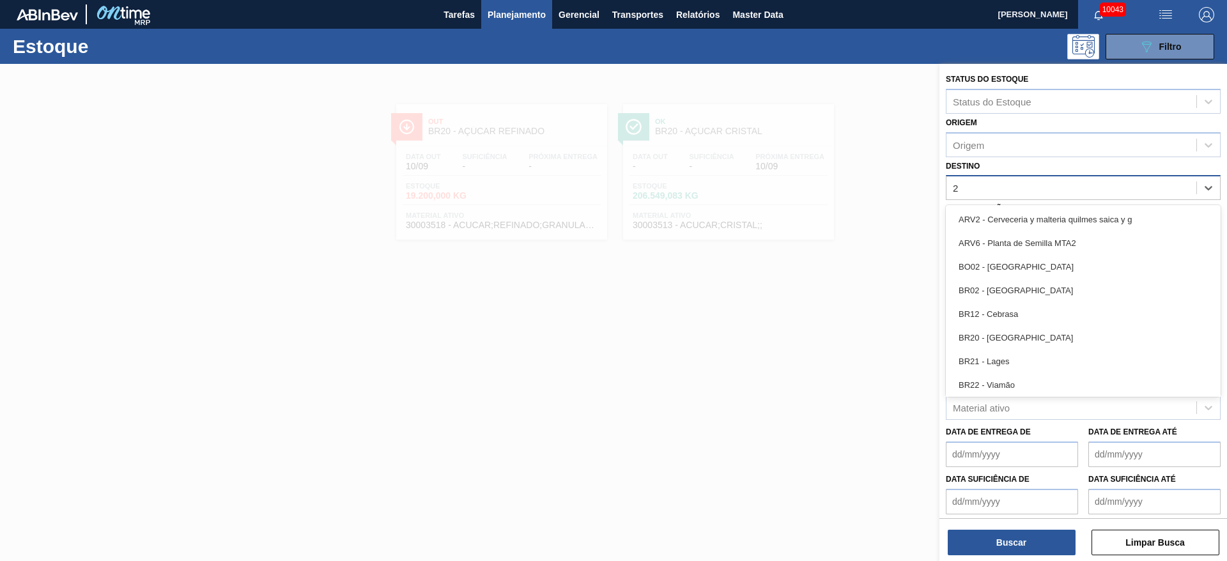
type input "22"
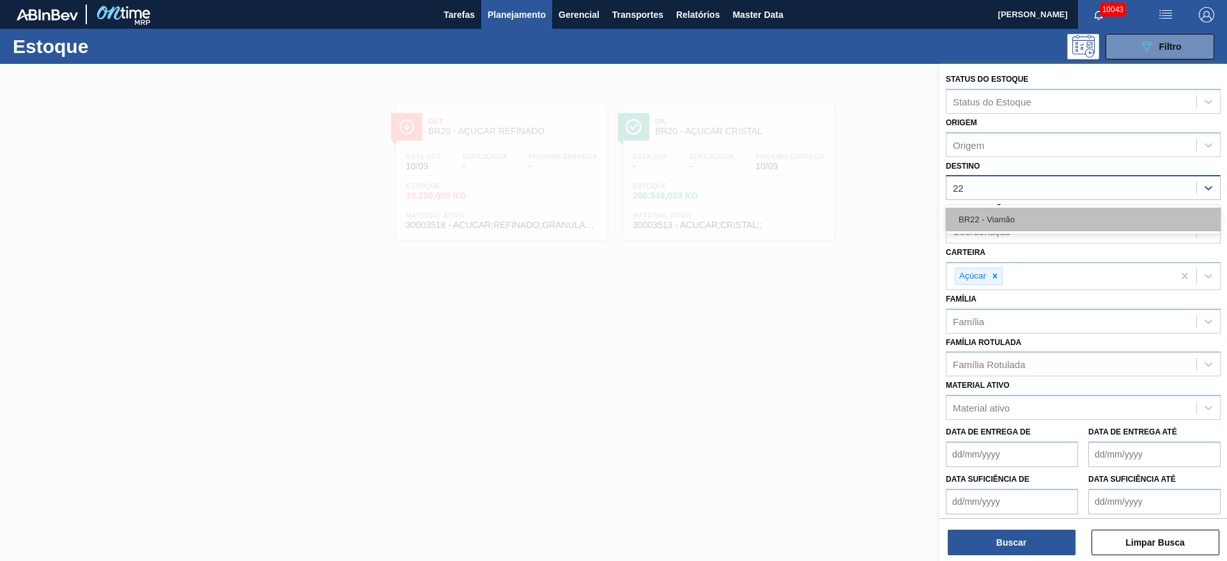
click at [1011, 223] on div "BR22 - Viamão" at bounding box center [1083, 220] width 275 height 24
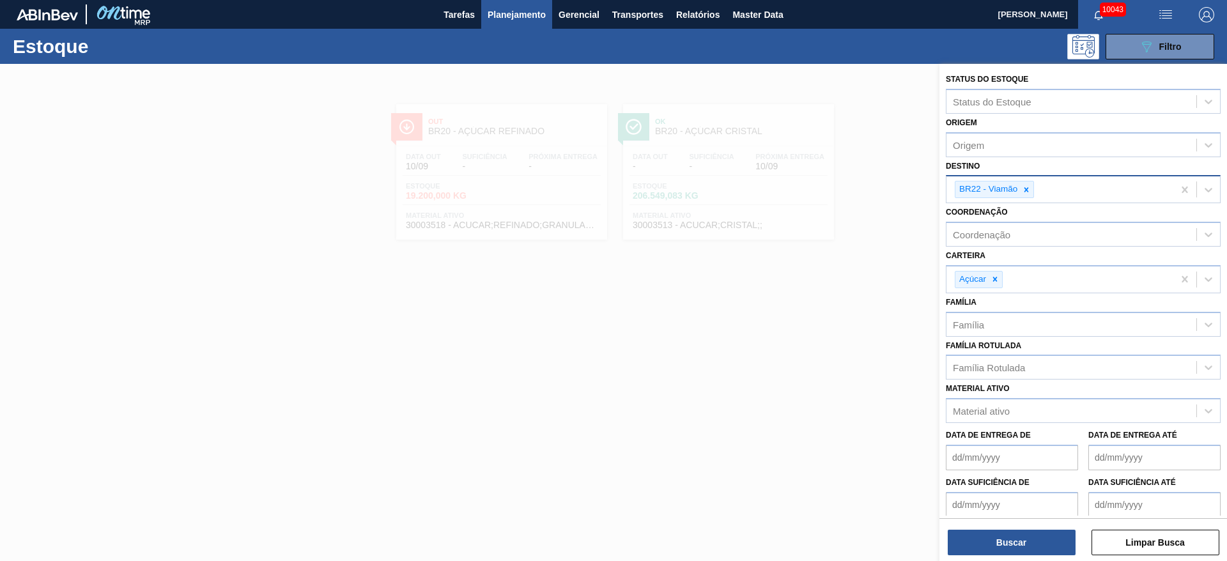
click at [1125, 395] on div "Material ativo Material ativo" at bounding box center [1083, 401] width 275 height 43
drag, startPoint x: 1078, startPoint y: 390, endPoint x: 1061, endPoint y: 412, distance: 26.8
click at [1074, 389] on div "Material ativo Material ativo" at bounding box center [1083, 401] width 275 height 43
click at [1197, 483] on div "Data suficiência até" at bounding box center [1154, 496] width 132 height 44
drag, startPoint x: 1184, startPoint y: 483, endPoint x: 1110, endPoint y: 476, distance: 74.5
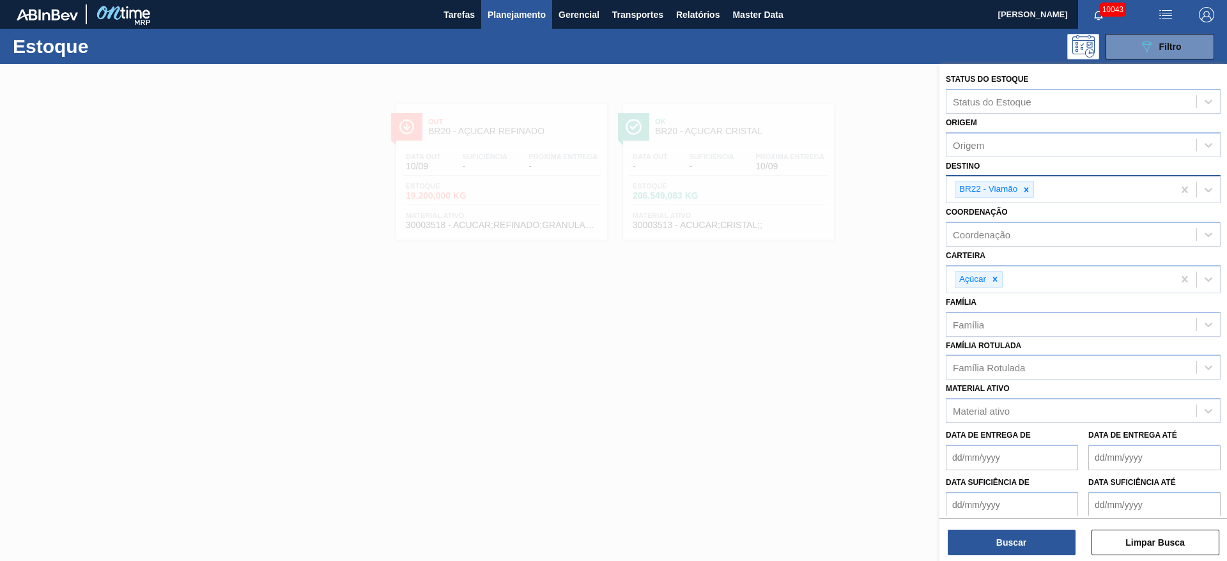
click at [1161, 483] on div "Data suficiência até" at bounding box center [1154, 496] width 132 height 44
click at [996, 542] on button "Buscar" at bounding box center [1012, 543] width 128 height 26
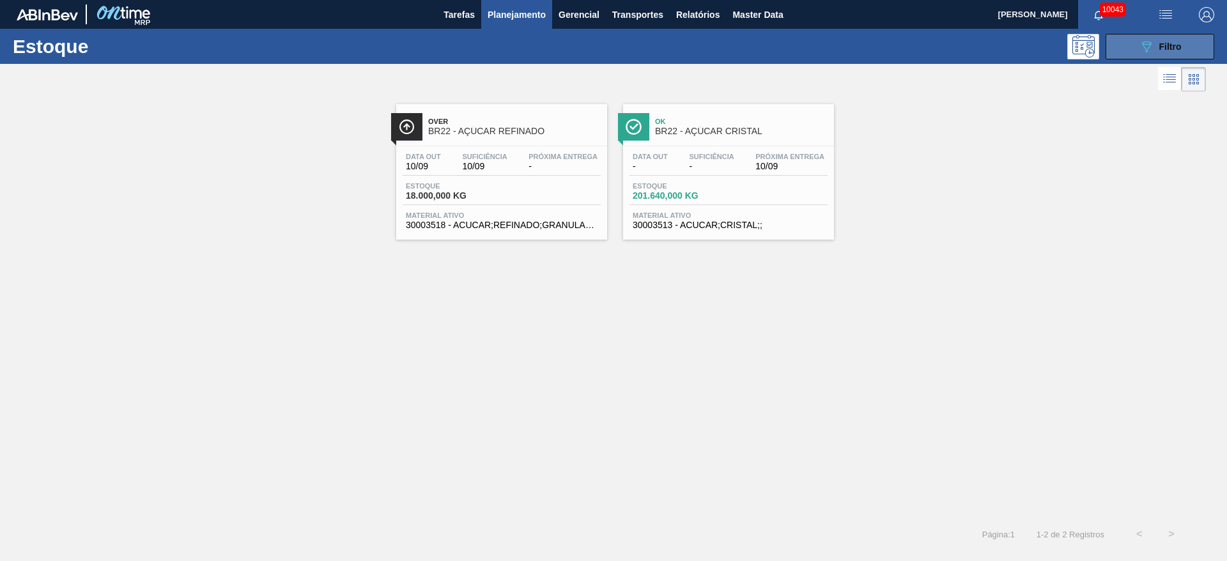
drag, startPoint x: 1146, startPoint y: 43, endPoint x: 1139, endPoint y: 45, distance: 7.5
click at [1145, 43] on icon "089F7B8B-B2A5-4AFE-B5C0-19BA573D28AC" at bounding box center [1146, 46] width 15 height 15
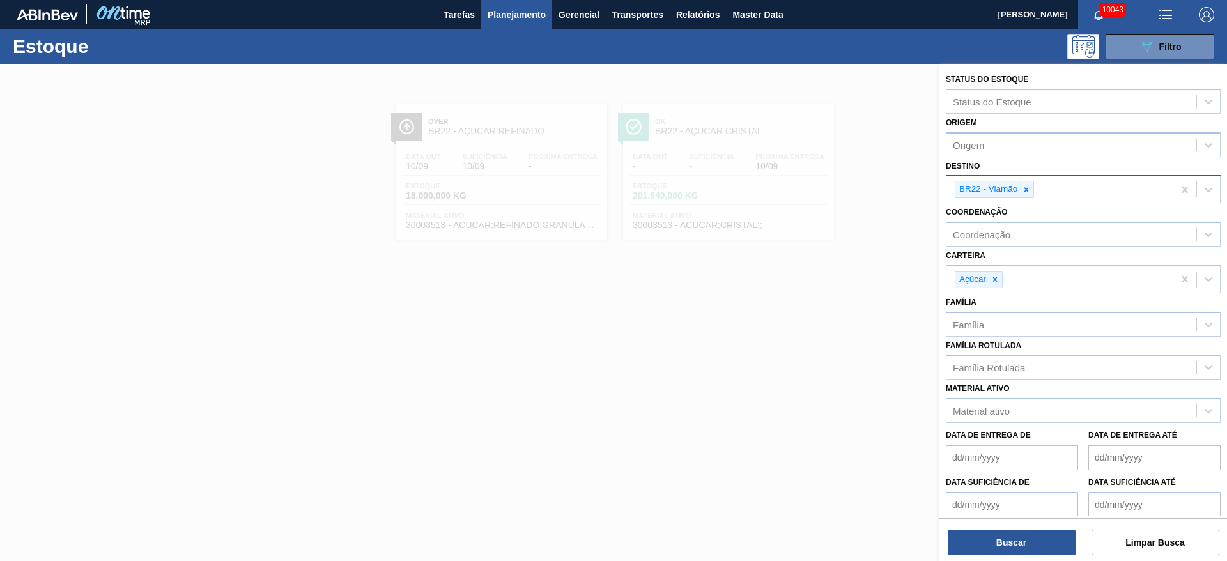
click at [1022, 197] on div "BR22 - Viamão" at bounding box center [994, 189] width 79 height 17
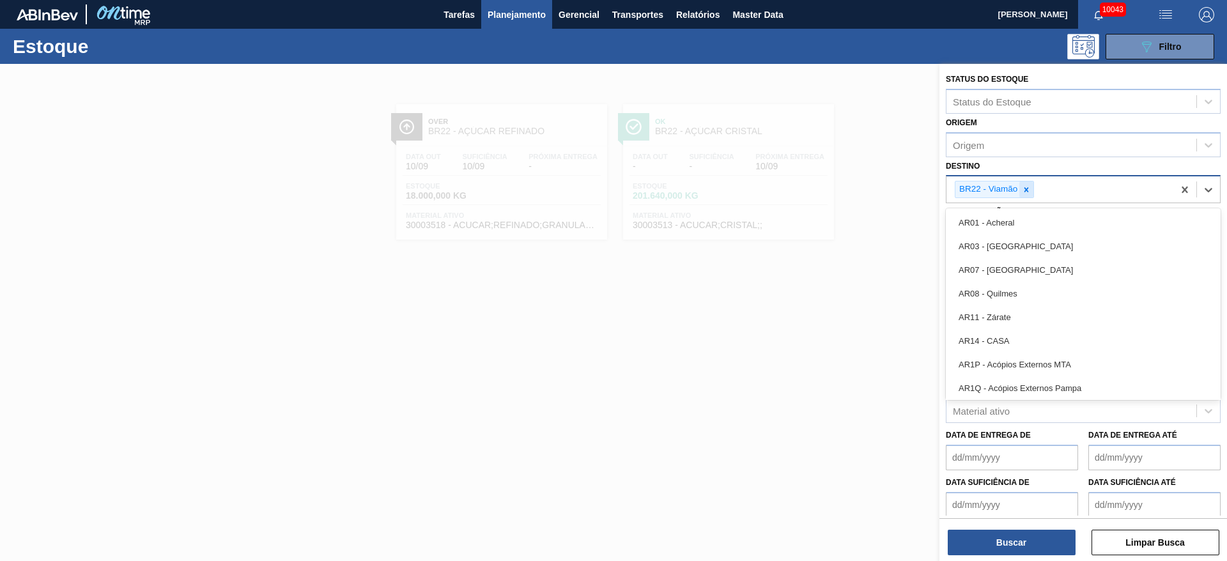
click at [1028, 191] on icon at bounding box center [1026, 189] width 4 height 4
type input "23"
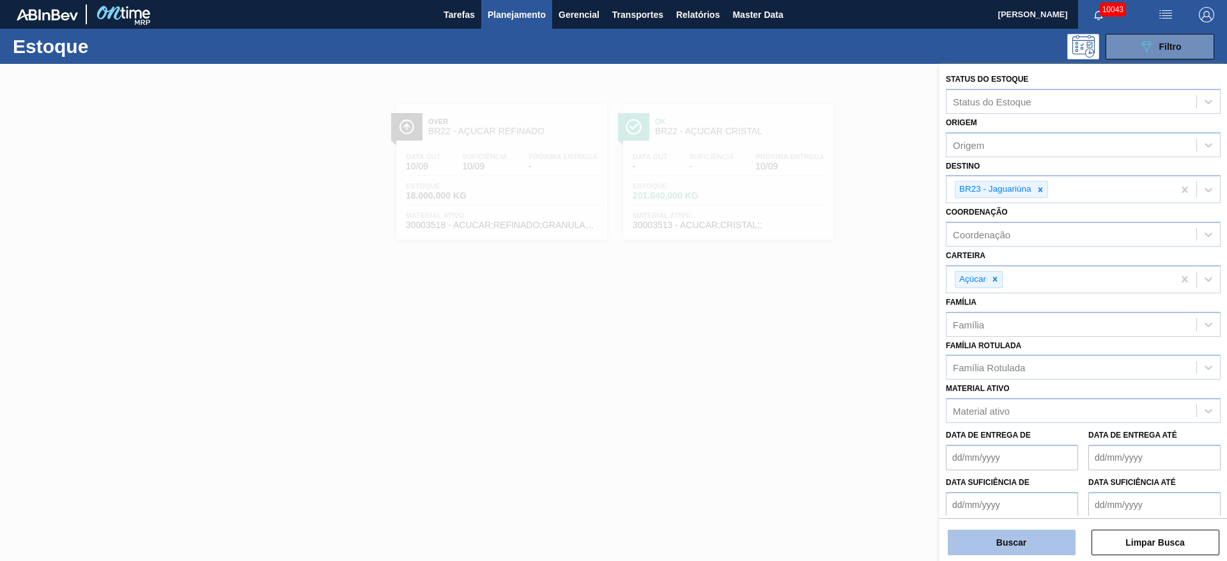
click at [1015, 543] on button "Buscar" at bounding box center [1012, 543] width 128 height 26
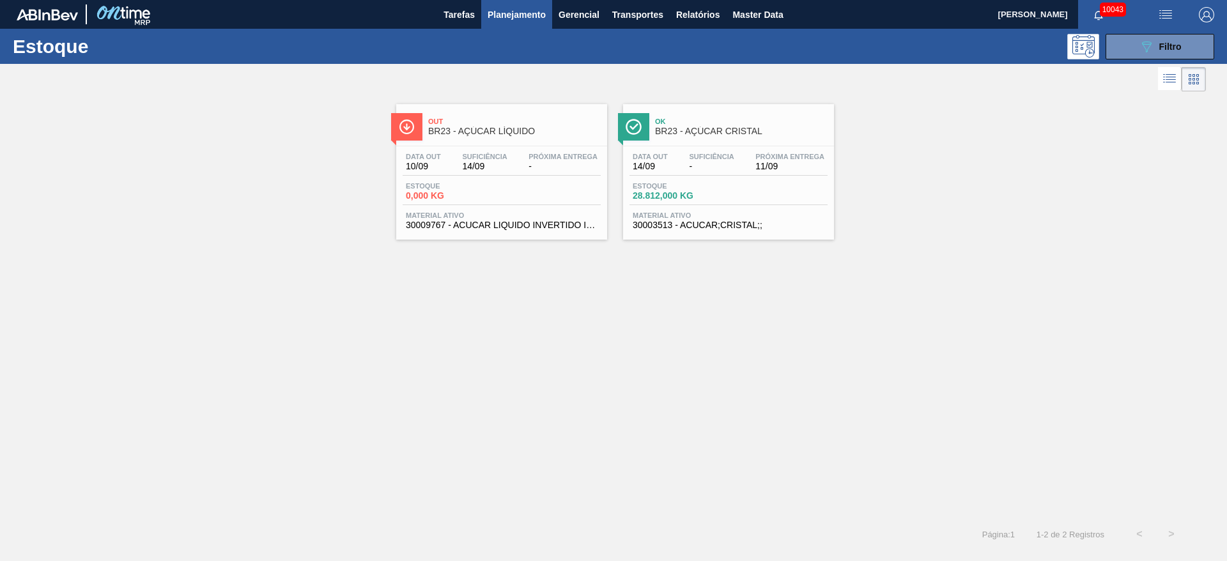
drag, startPoint x: 702, startPoint y: 150, endPoint x: 702, endPoint y: 134, distance: 16.0
click at [1154, 49] on div "089F7B8B-B2A5-4AFE-B5C0-19BA573D28AC Filtro" at bounding box center [1160, 46] width 43 height 15
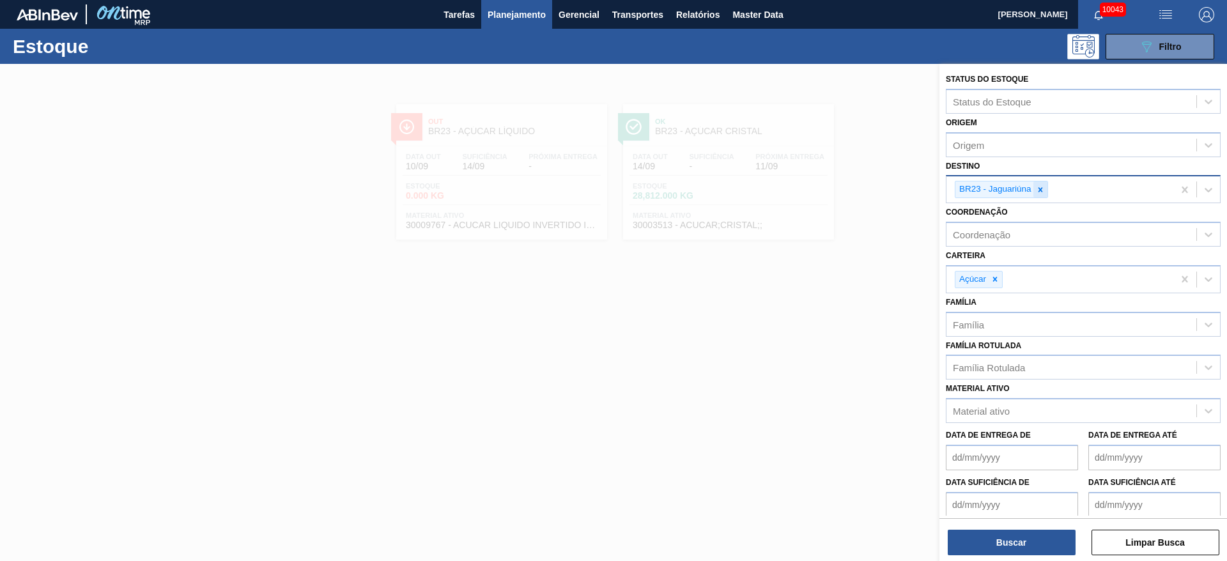
click at [1040, 187] on icon at bounding box center [1040, 189] width 9 height 9
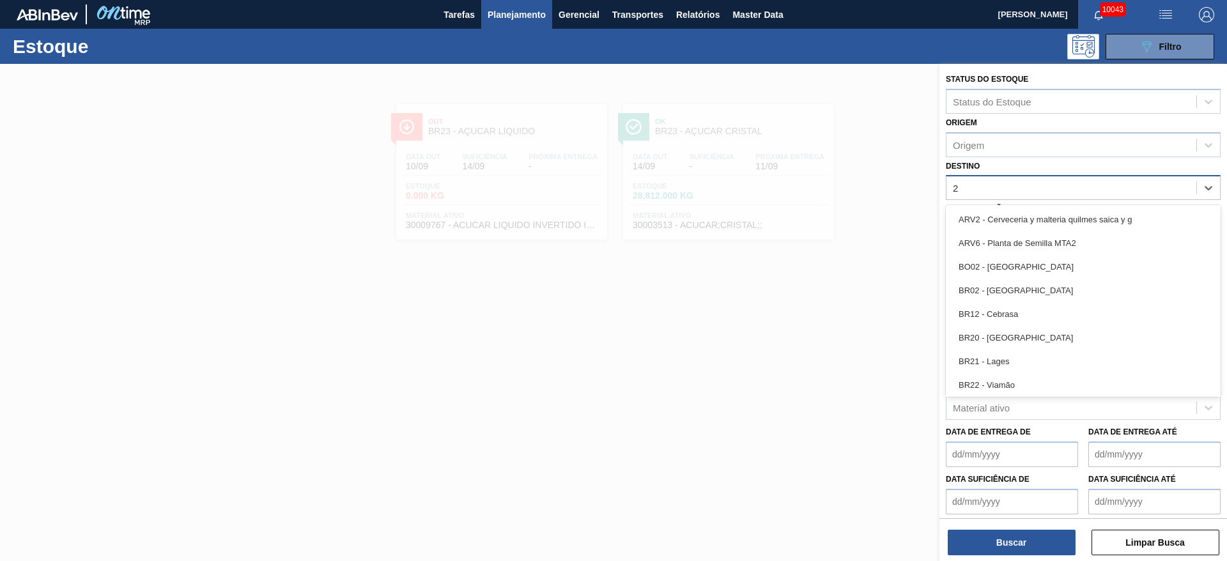
type input "27"
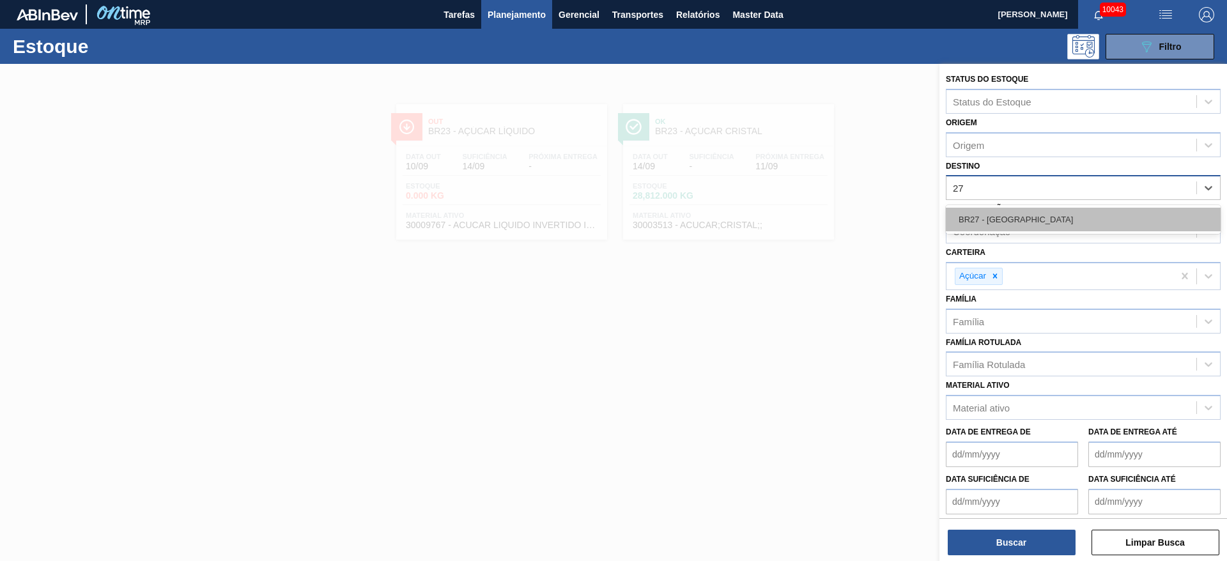
click at [1017, 221] on div "BR27 - Nova Minas" at bounding box center [1083, 220] width 275 height 24
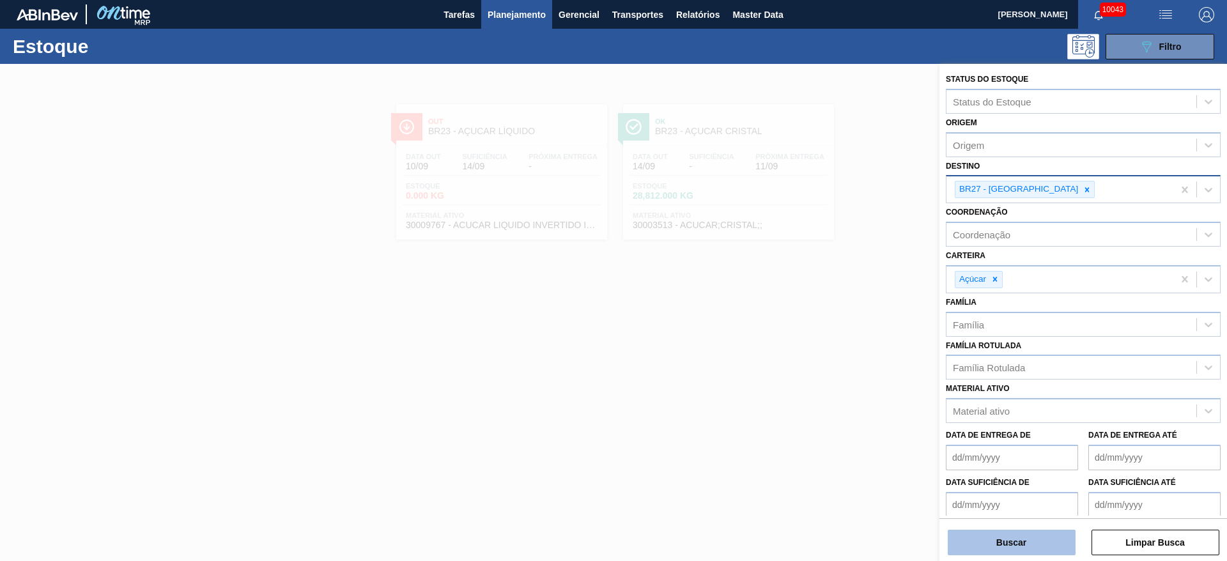
click at [996, 550] on button "Buscar" at bounding box center [1012, 543] width 128 height 26
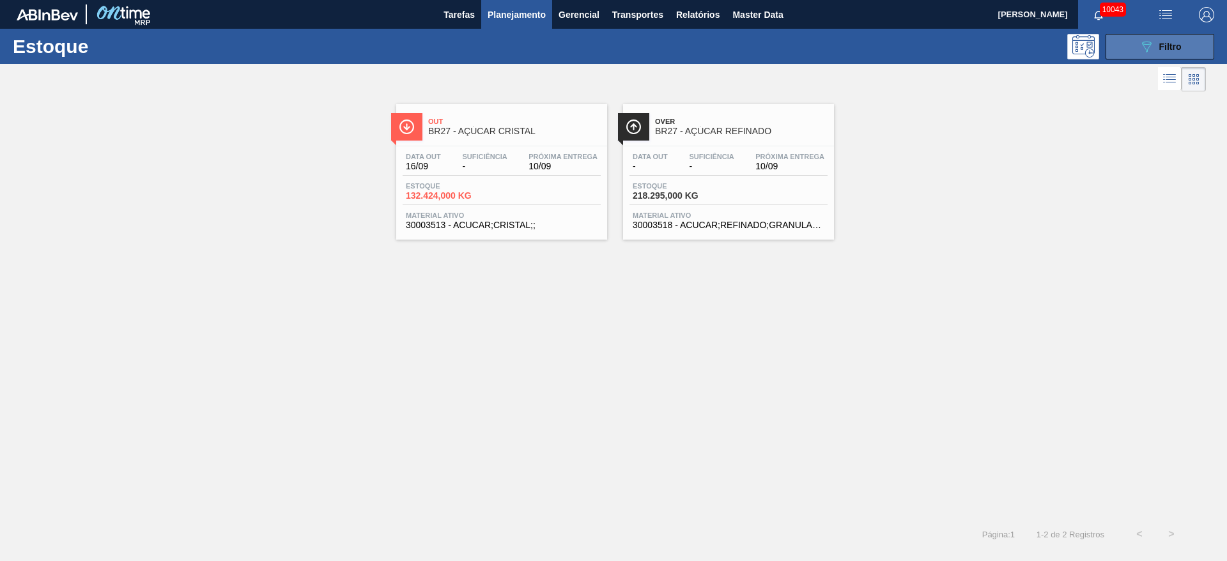
click at [1115, 42] on button "089F7B8B-B2A5-4AFE-B5C0-19BA573D28AC Filtro" at bounding box center [1159, 47] width 109 height 26
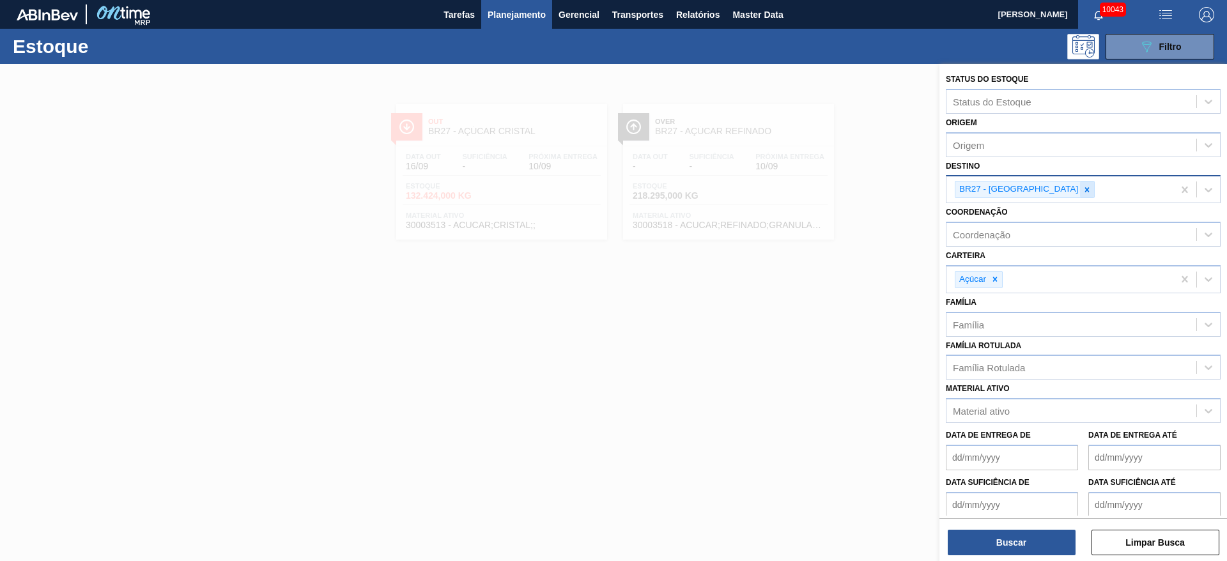
click at [1082, 186] on icon at bounding box center [1086, 189] width 9 height 9
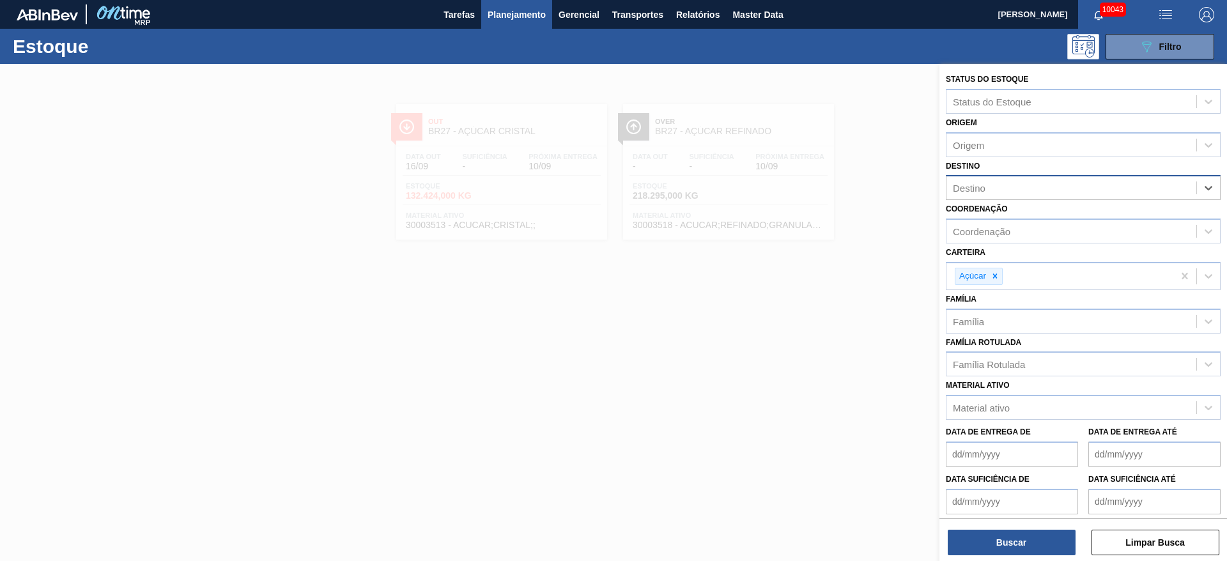
type input "8"
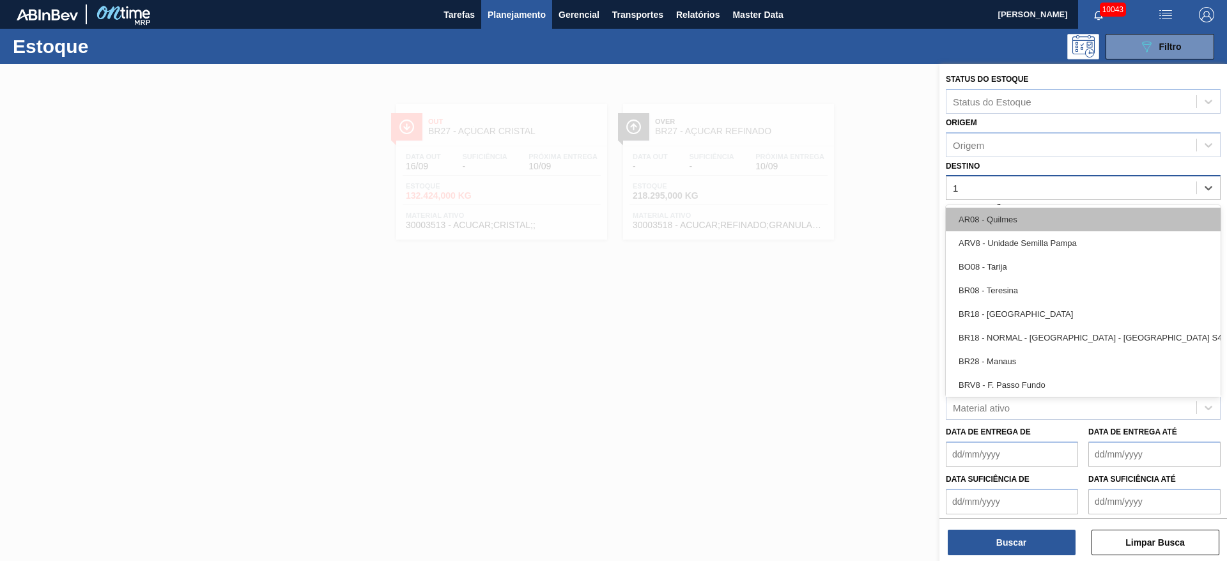
type input "18"
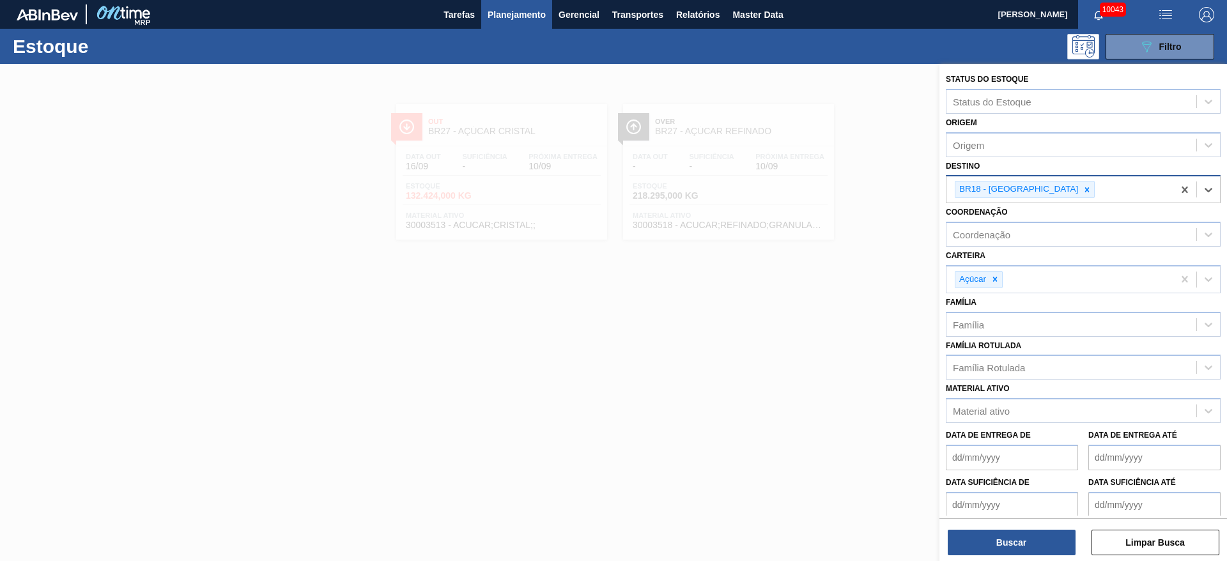
click at [716, 323] on div at bounding box center [613, 344] width 1227 height 561
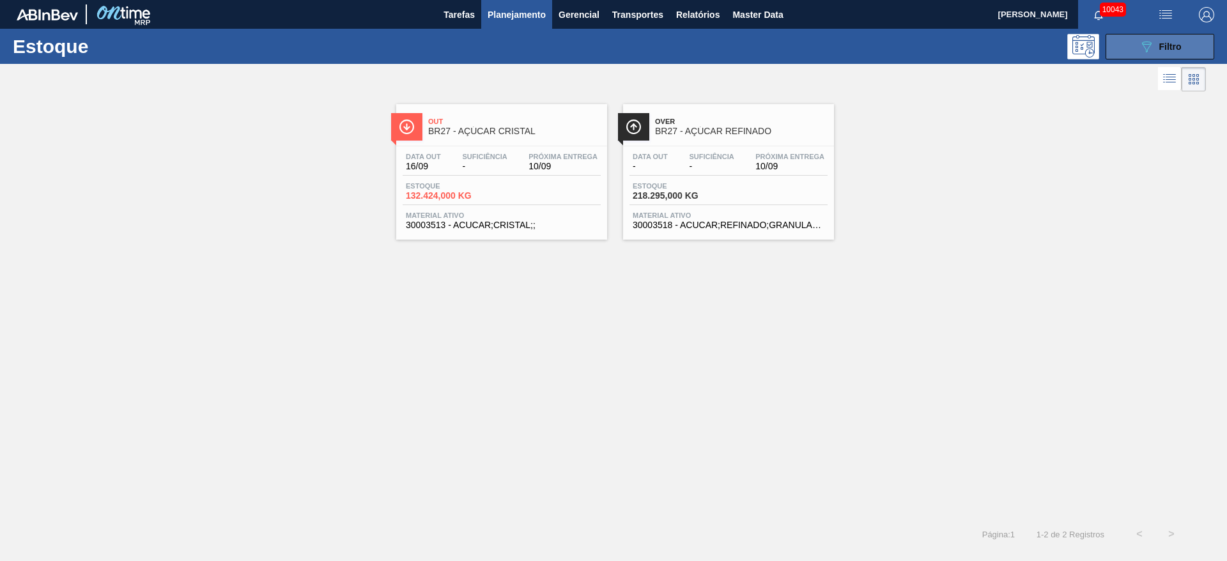
click at [1166, 38] on button "089F7B8B-B2A5-4AFE-B5C0-19BA573D28AC Filtro" at bounding box center [1159, 47] width 109 height 26
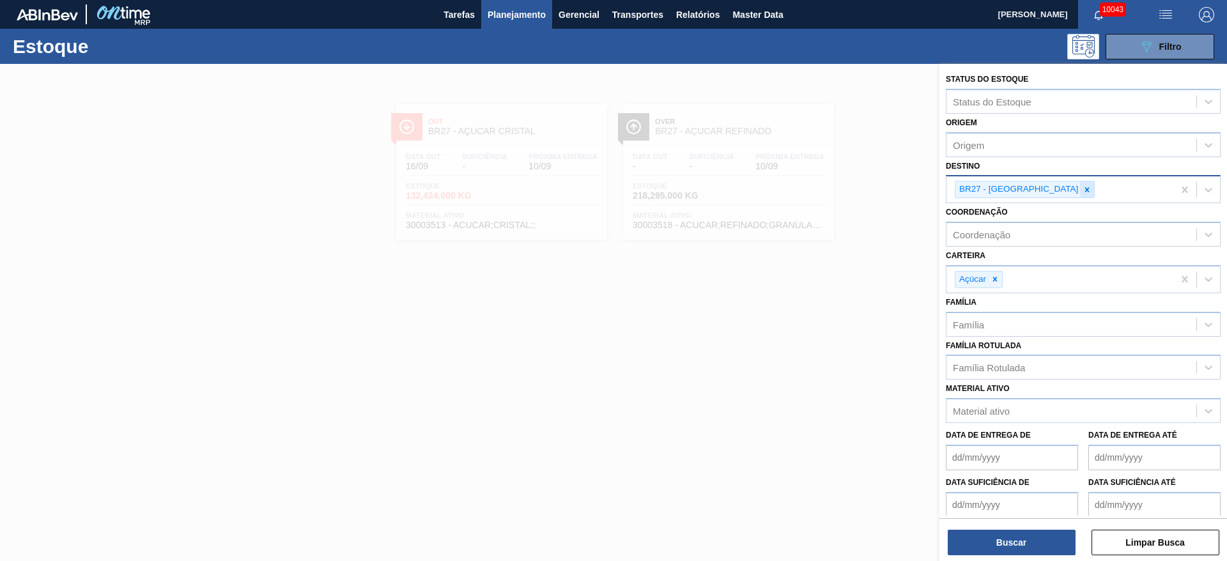
click at [1080, 196] on div at bounding box center [1087, 189] width 14 height 16
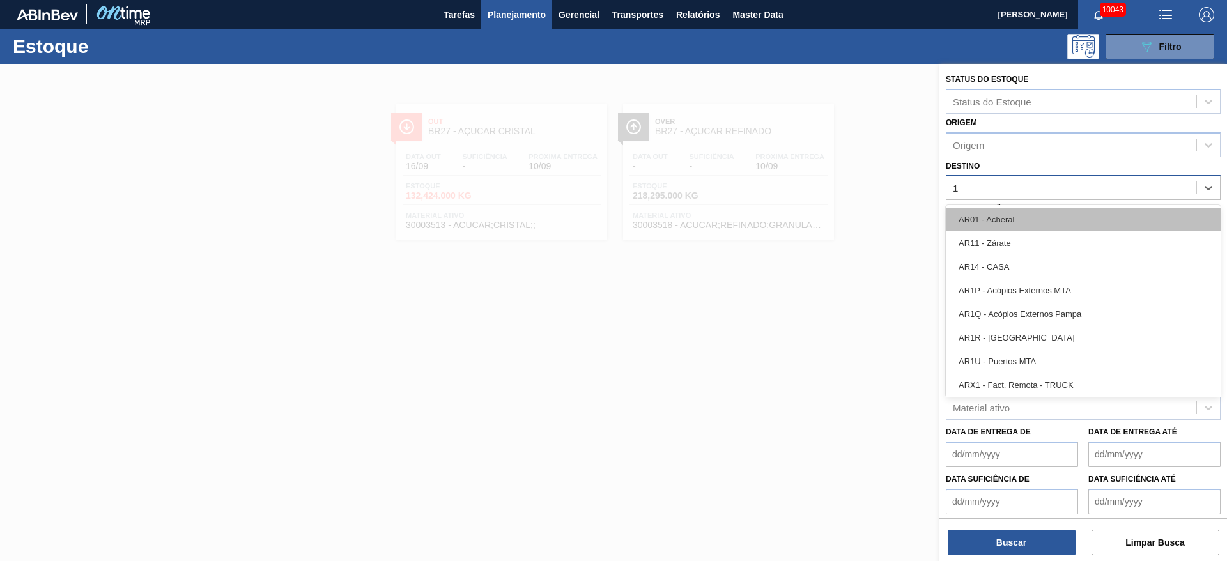
type input "18"
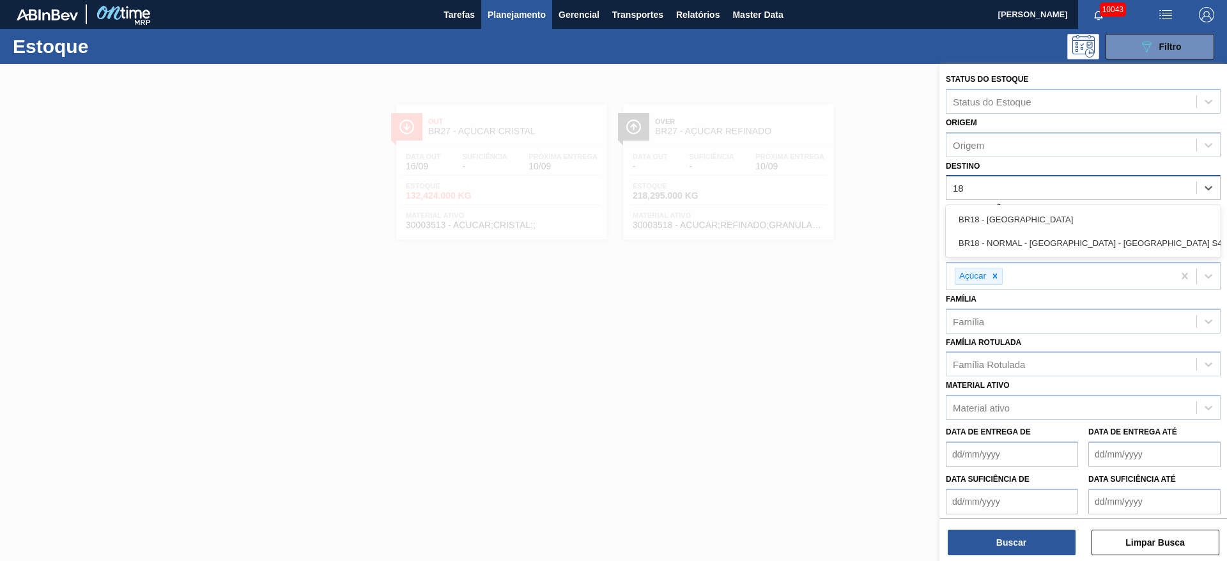
click at [1040, 224] on div "BR18 - Pernambuco" at bounding box center [1083, 220] width 275 height 24
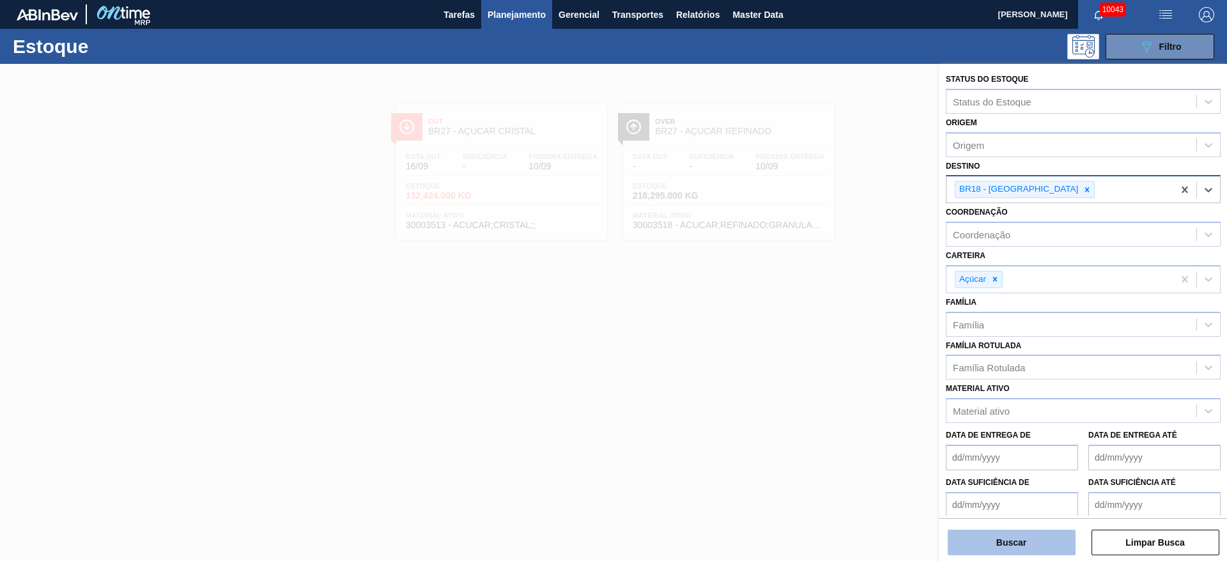
click at [1022, 537] on button "Buscar" at bounding box center [1012, 543] width 128 height 26
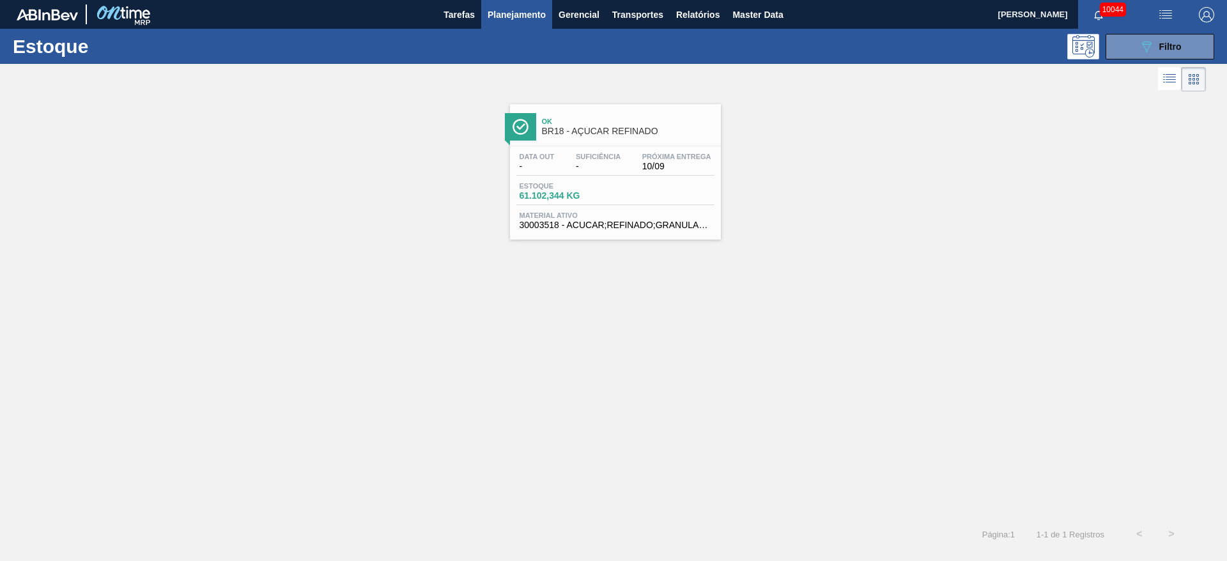
drag, startPoint x: 603, startPoint y: 153, endPoint x: 599, endPoint y: 129, distance: 24.0
click at [1115, 44] on button "089F7B8B-B2A5-4AFE-B5C0-19BA573D28AC Filtro" at bounding box center [1159, 47] width 109 height 26
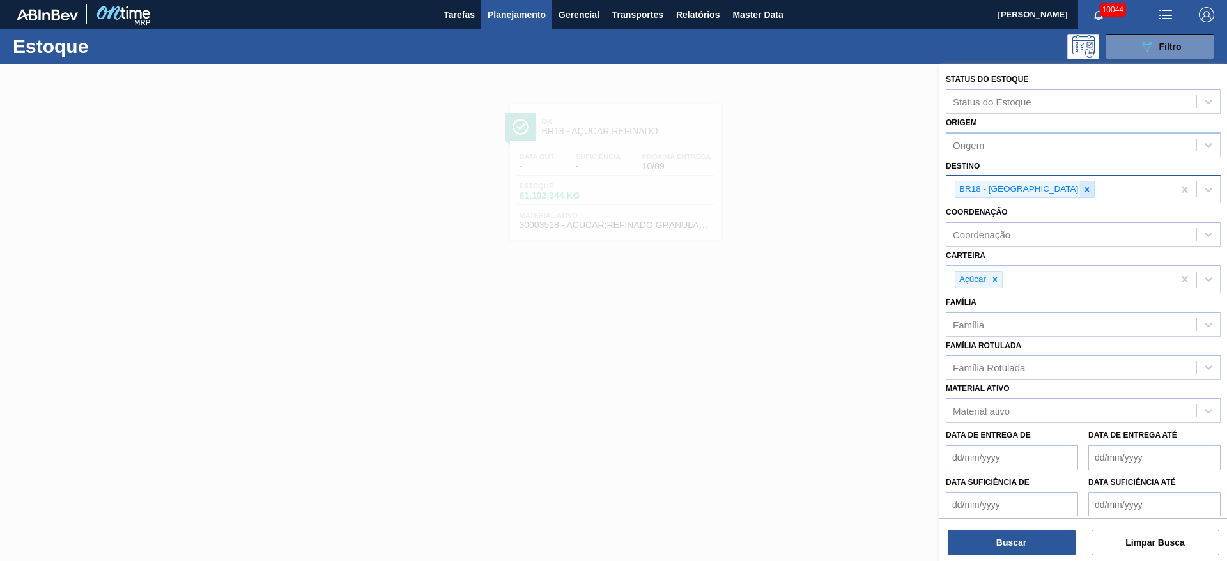
click at [1082, 185] on icon at bounding box center [1086, 189] width 9 height 9
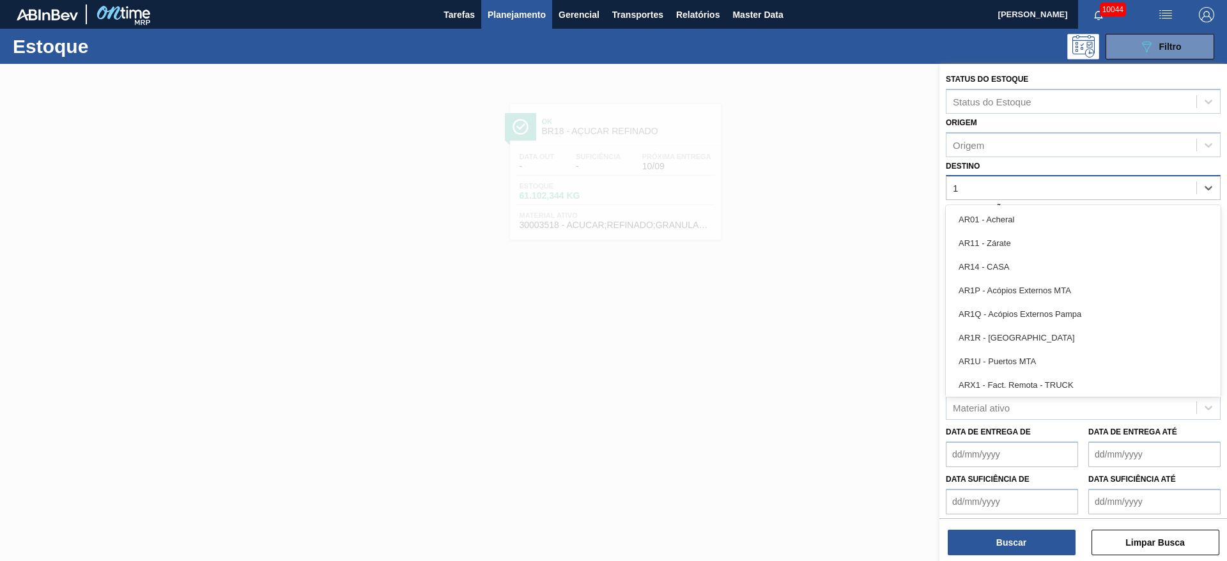
type input "13"
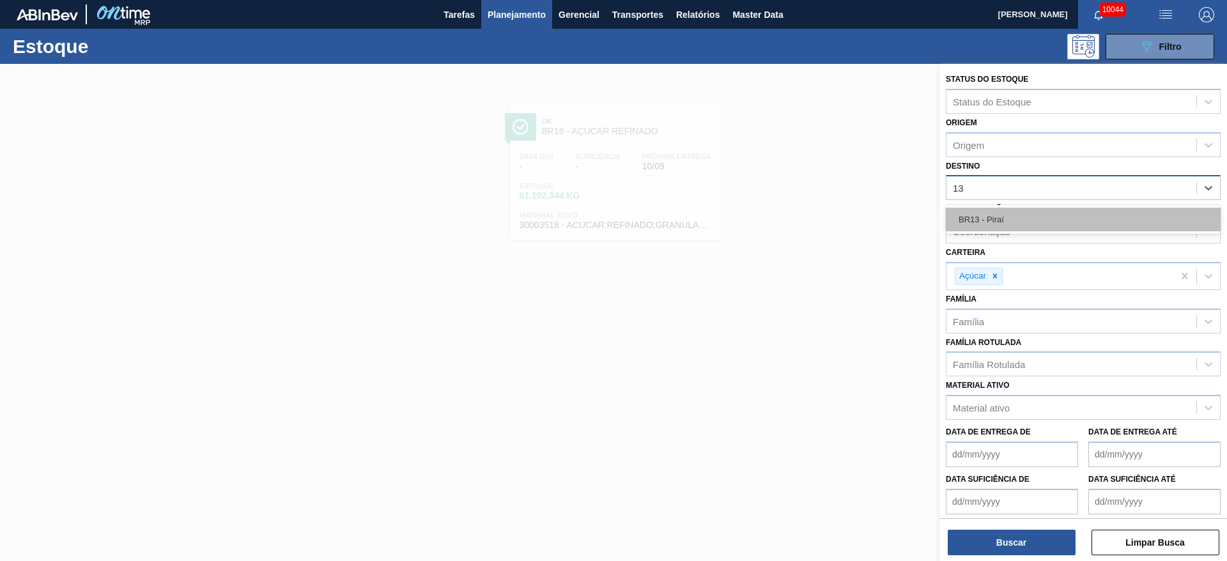
click at [1007, 220] on div "BR13 - Piraí" at bounding box center [1083, 220] width 275 height 24
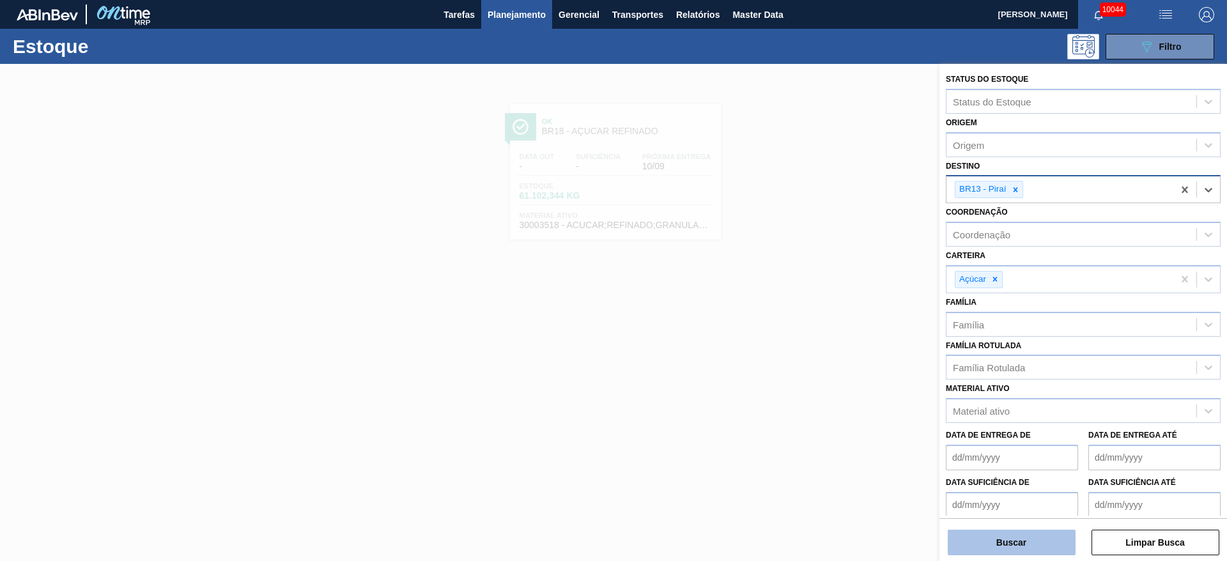
click at [1009, 543] on button "Buscar" at bounding box center [1012, 543] width 128 height 26
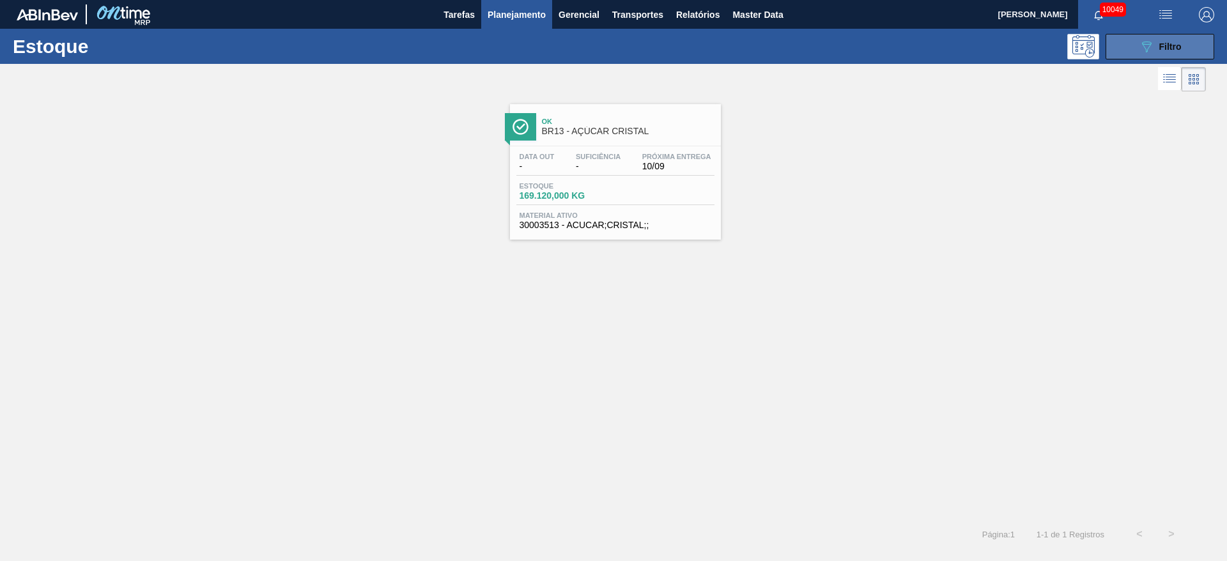
click at [1160, 37] on button "089F7B8B-B2A5-4AFE-B5C0-19BA573D28AC Filtro" at bounding box center [1159, 47] width 109 height 26
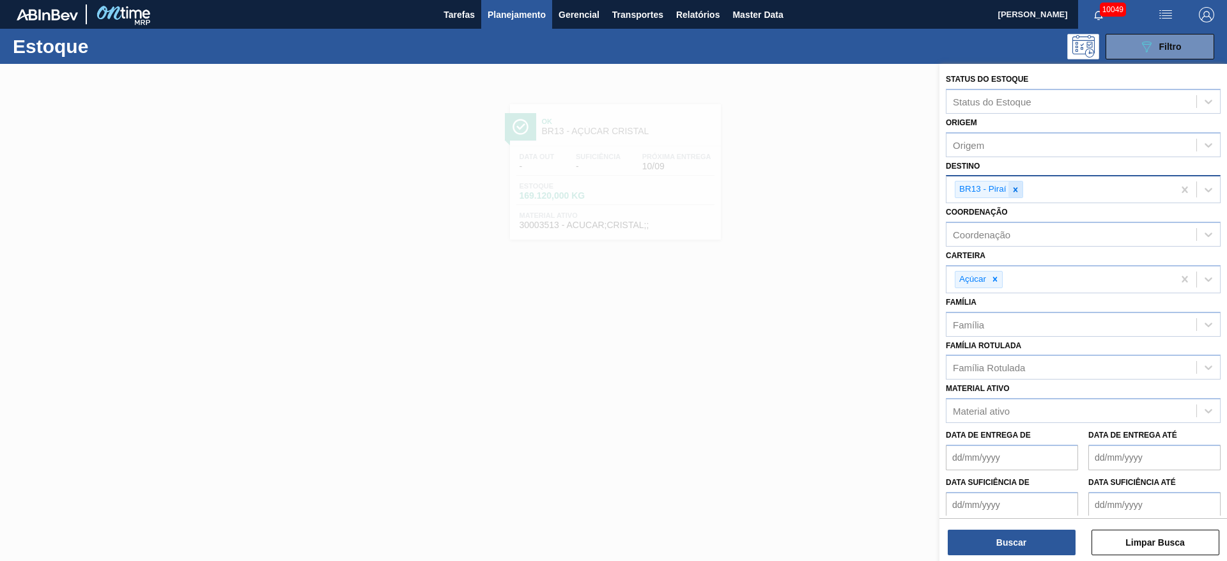
click at [1008, 189] on div at bounding box center [1015, 189] width 14 height 16
type input "7"
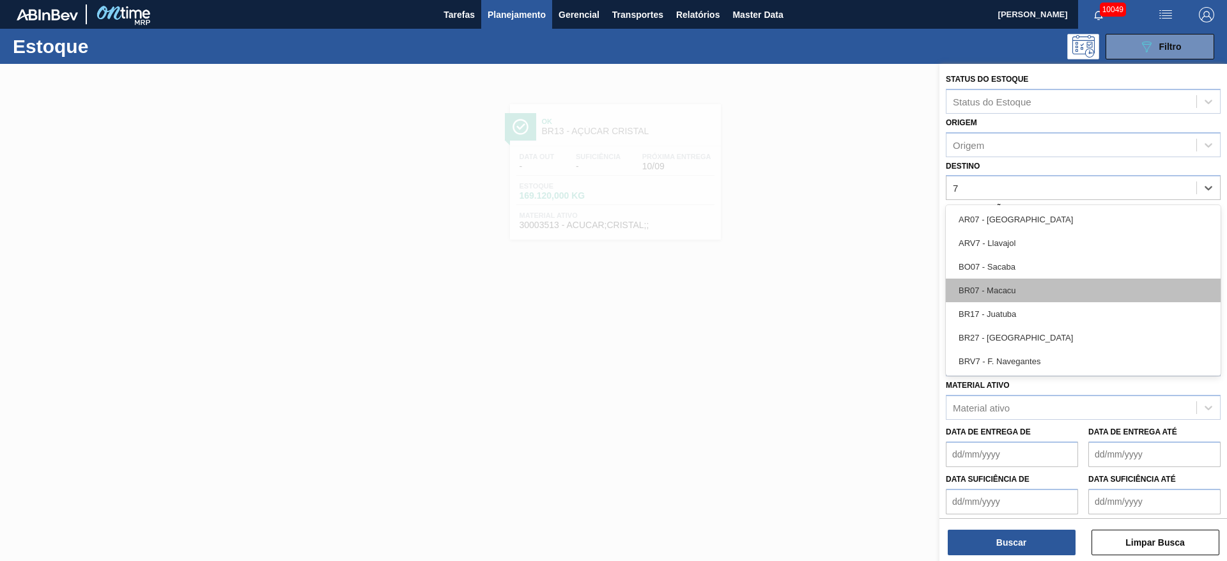
drag, startPoint x: 1031, startPoint y: 265, endPoint x: 1031, endPoint y: 284, distance: 19.2
click at [1031, 284] on div "AR07 - Mendoza ARV7 - Llavajol BO07 - Sacaba BR07 - Macacu BR17 - Juatuba BR27 …" at bounding box center [1083, 290] width 275 height 171
click at [1031, 284] on div "BR07 - Macacu" at bounding box center [1083, 291] width 275 height 24
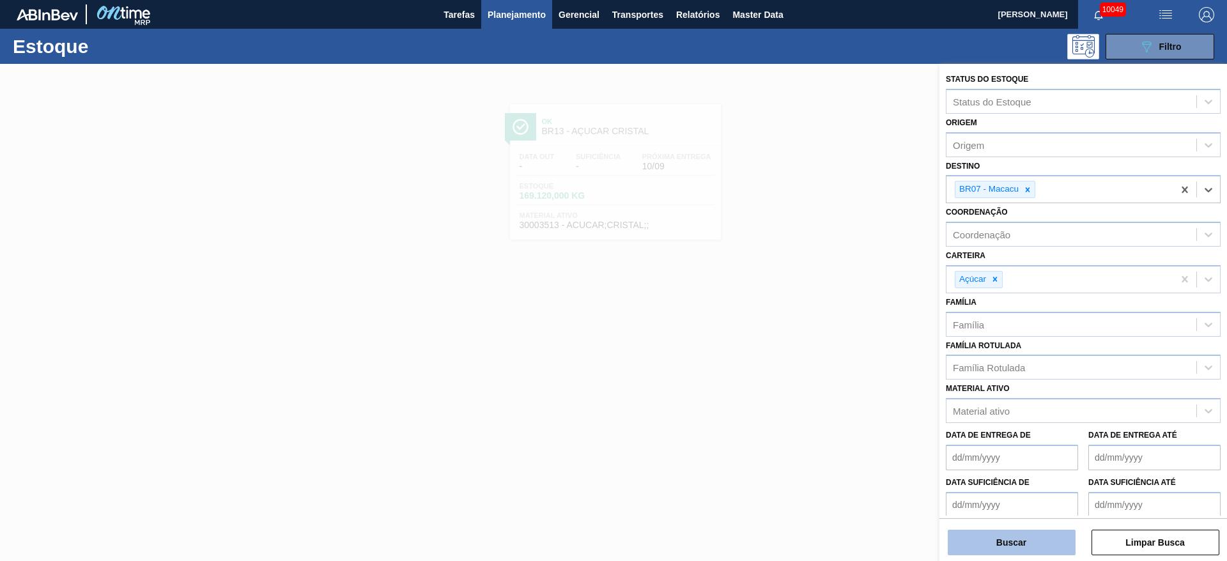
click at [981, 539] on button "Buscar" at bounding box center [1012, 543] width 128 height 26
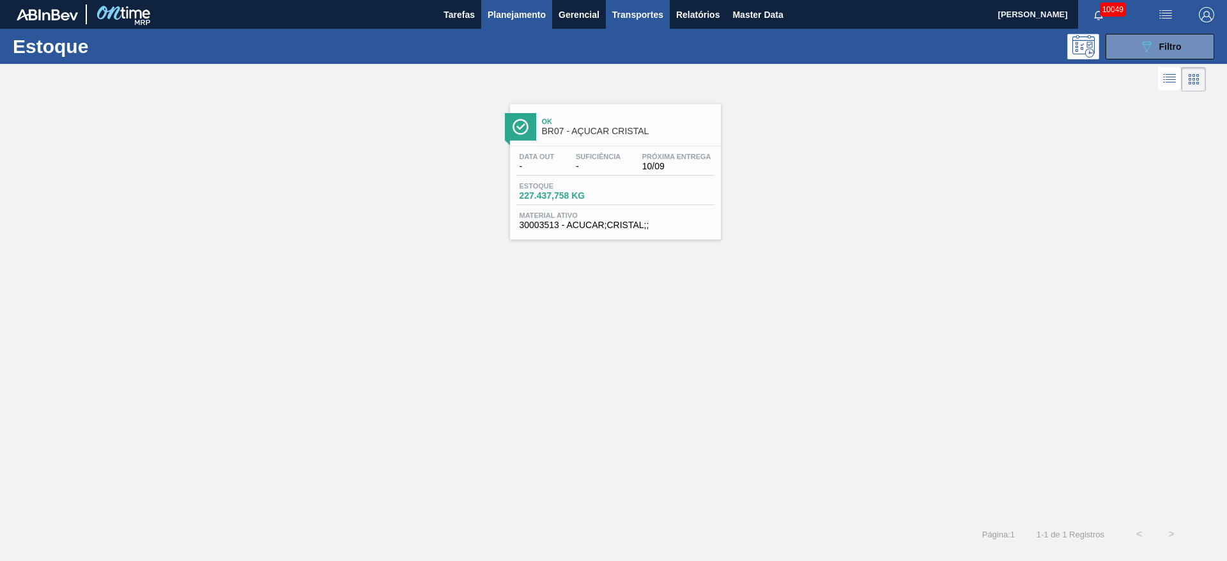
click at [642, 15] on span "Transportes" at bounding box center [637, 14] width 51 height 15
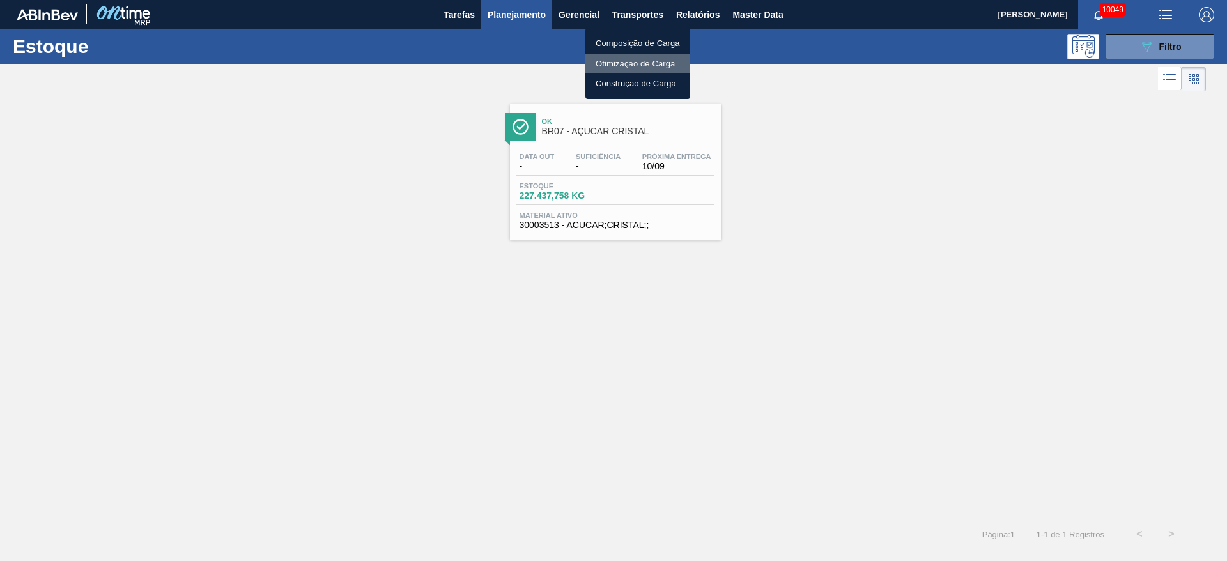
click at [648, 56] on li "Otimização de Carga" at bounding box center [637, 64] width 105 height 20
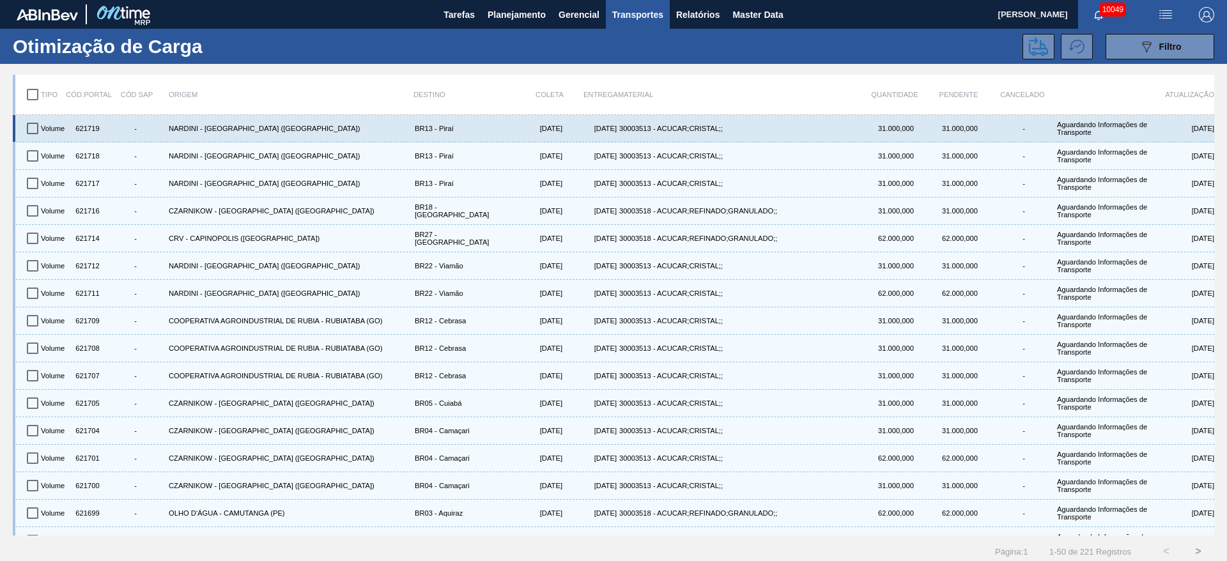
click at [32, 123] on input "checkbox" at bounding box center [32, 128] width 27 height 27
click at [33, 134] on input "checkbox" at bounding box center [32, 128] width 27 height 27
checkbox input "false"
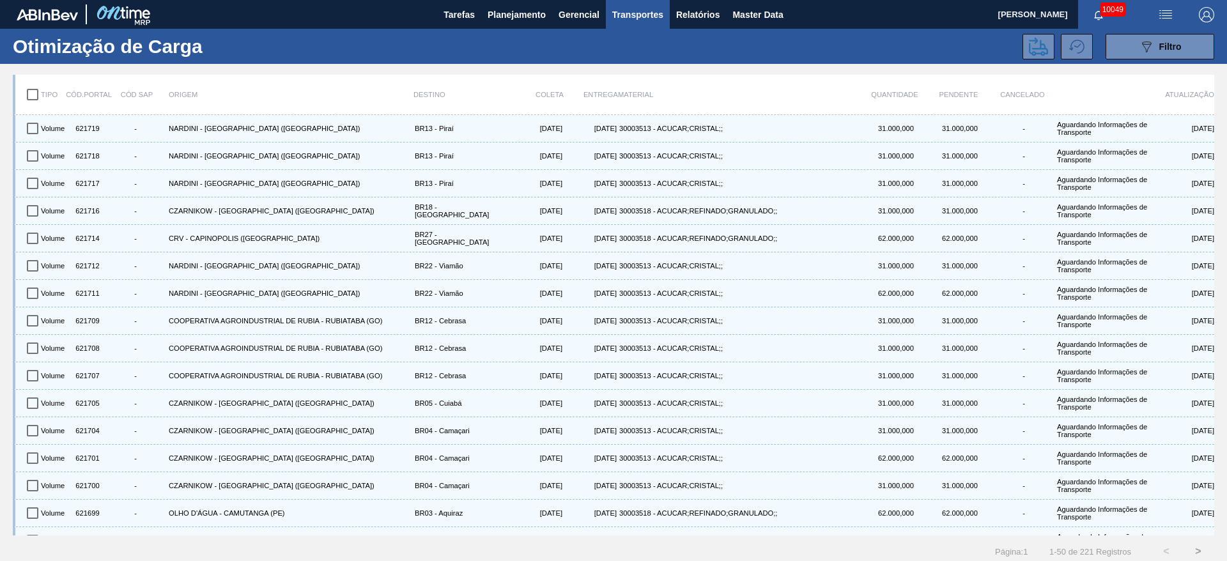
click at [1137, 59] on div "Otimização de Carga 089F7B8B-B2A5-4AFE-B5C0-19BA573D28AC Filtro" at bounding box center [613, 46] width 1227 height 35
click at [1127, 48] on button "089F7B8B-B2A5-4AFE-B5C0-19BA573D28AC Filtro" at bounding box center [1159, 47] width 109 height 26
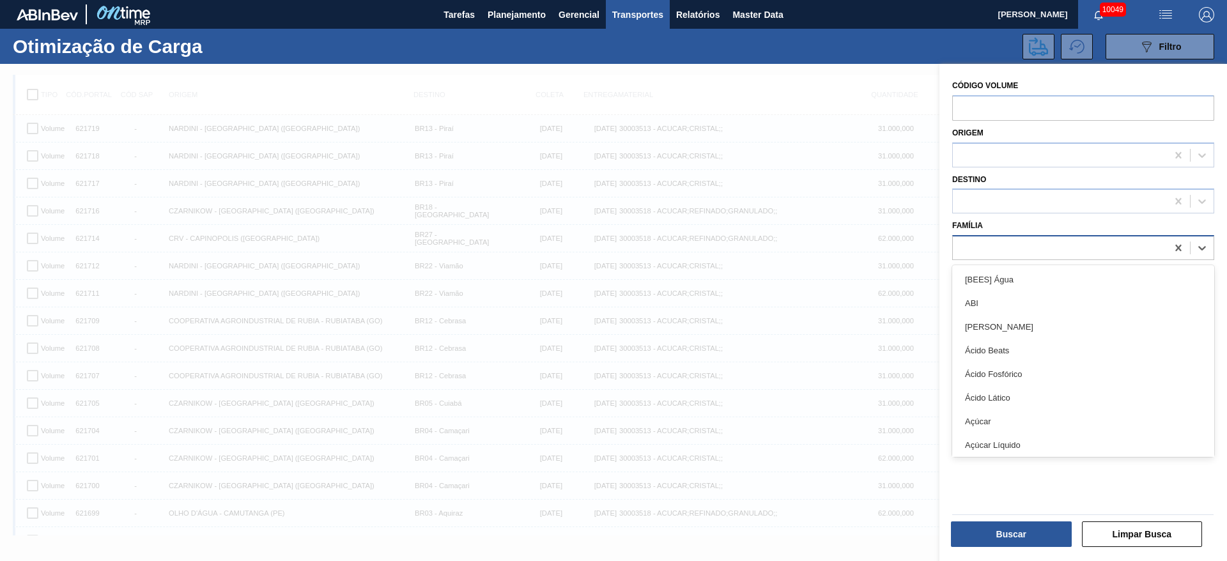
click at [997, 235] on div at bounding box center [1083, 247] width 262 height 25
click at [1012, 415] on div "Açúcar" at bounding box center [1083, 422] width 262 height 24
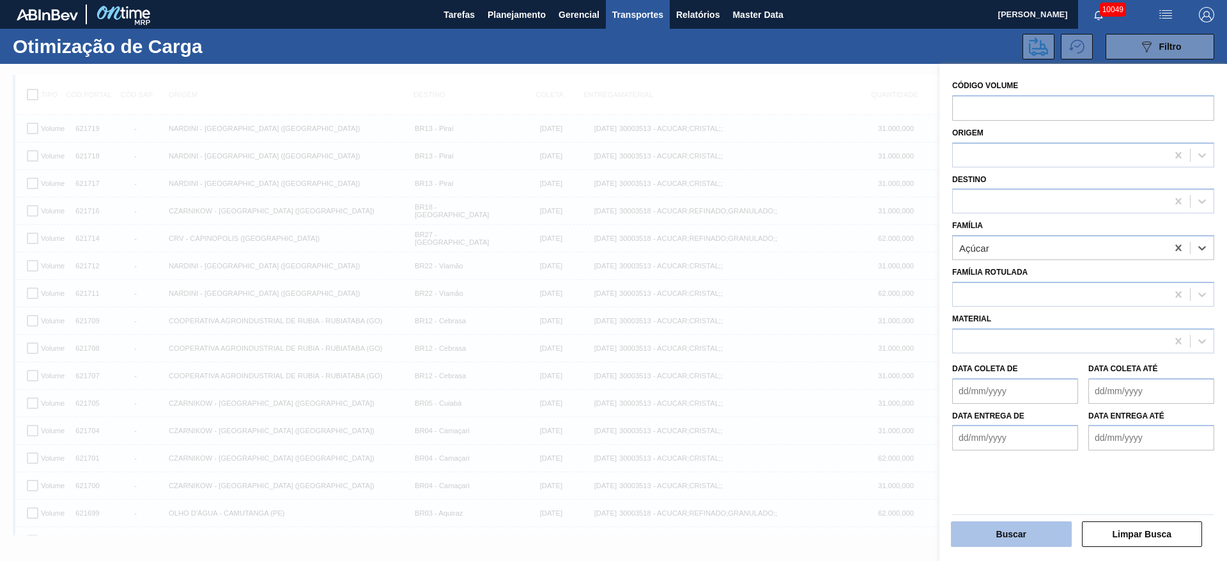
click at [1019, 527] on button "Buscar" at bounding box center [1011, 534] width 121 height 26
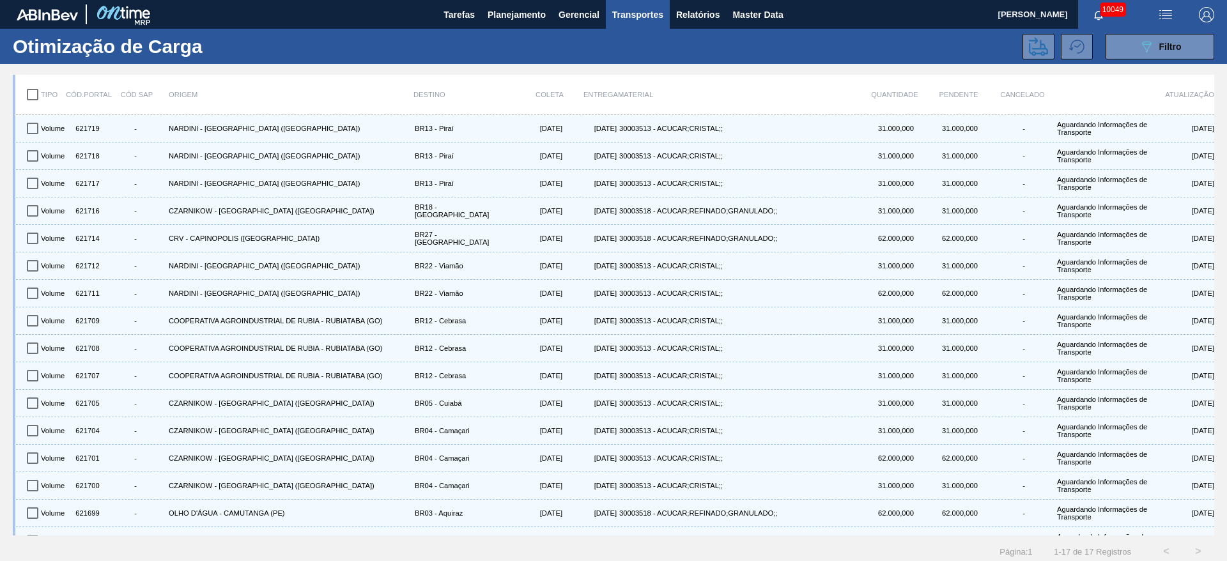
click at [34, 98] on input "checkbox" at bounding box center [32, 94] width 27 height 27
checkbox input "true"
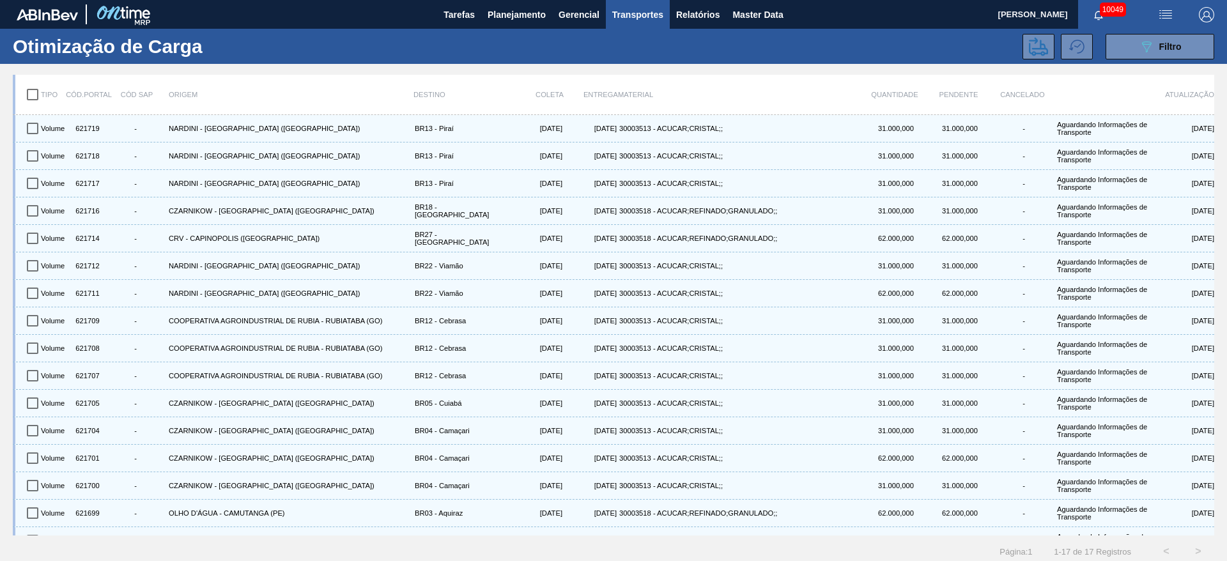
checkbox input "true"
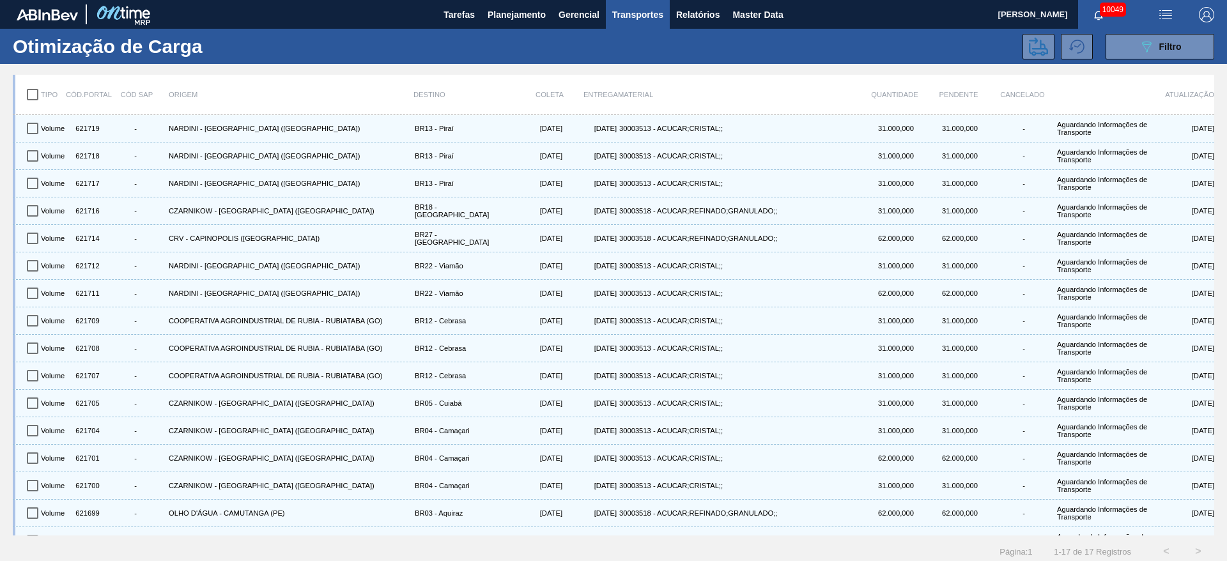
checkbox input "true"
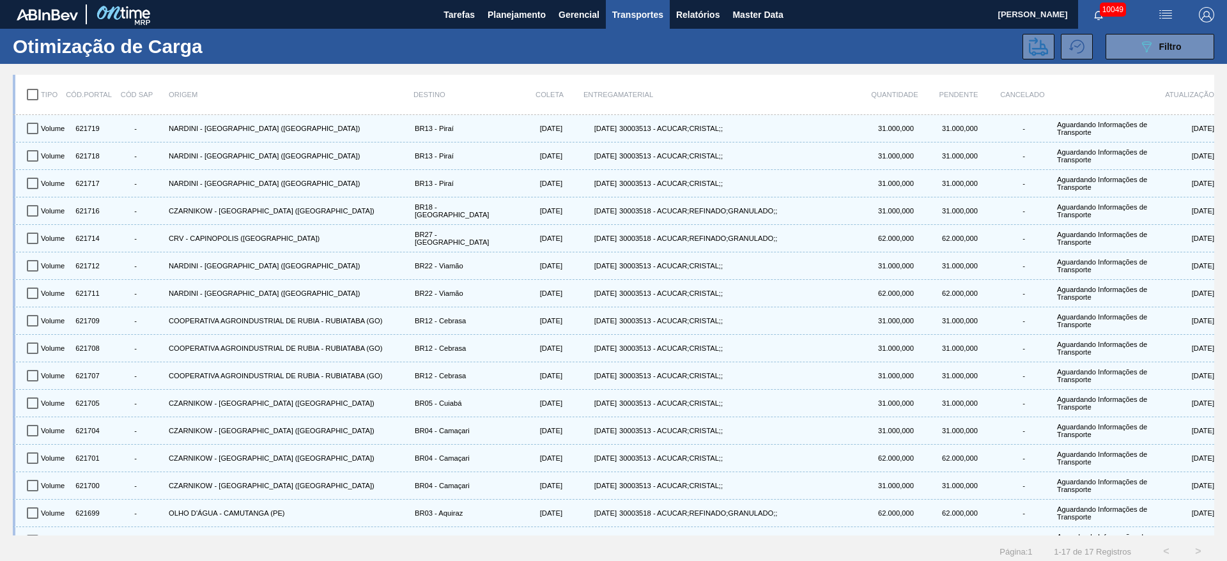
checkbox input "true"
click at [1040, 53] on icon at bounding box center [1038, 46] width 19 height 19
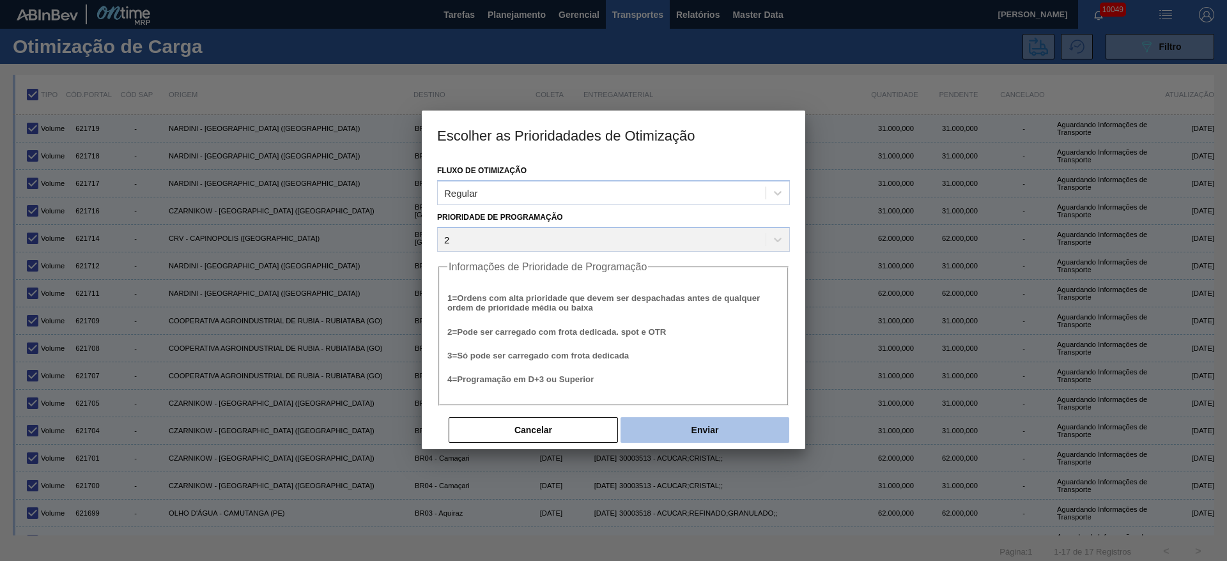
click at [727, 421] on button "Enviar" at bounding box center [704, 430] width 169 height 26
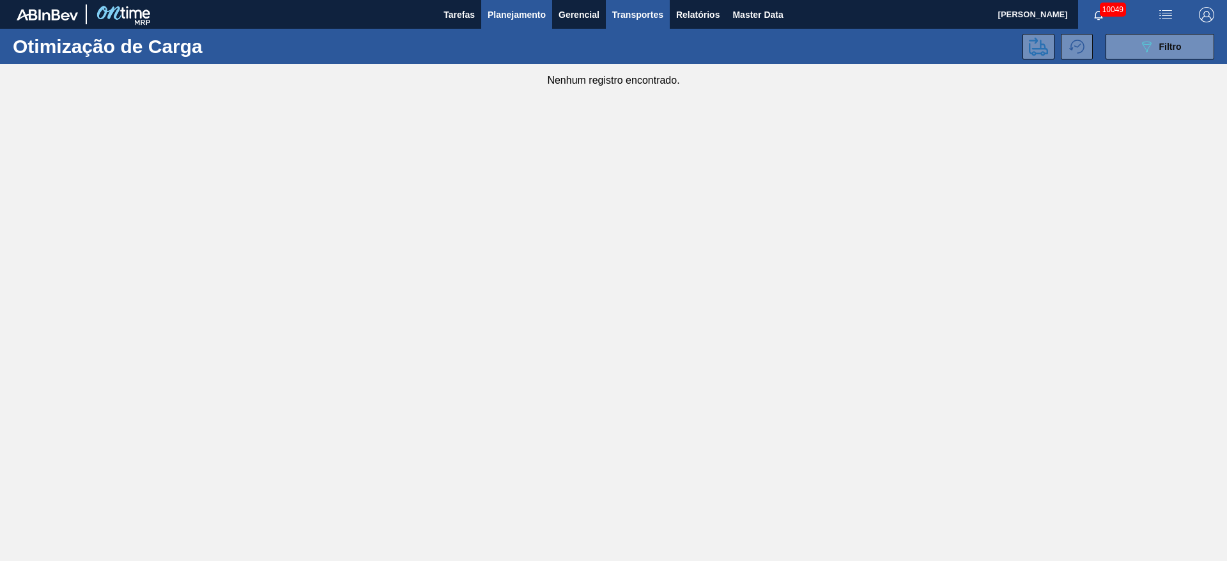
click at [509, 16] on span "Planejamento" at bounding box center [517, 14] width 58 height 15
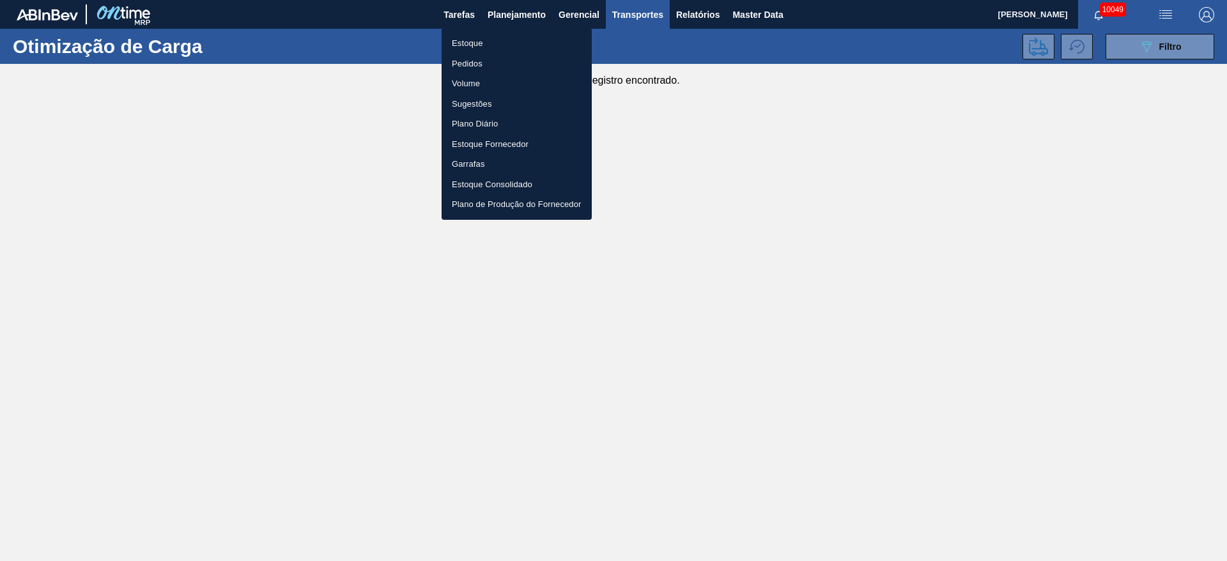
click at [498, 45] on li "Estoque" at bounding box center [517, 43] width 150 height 20
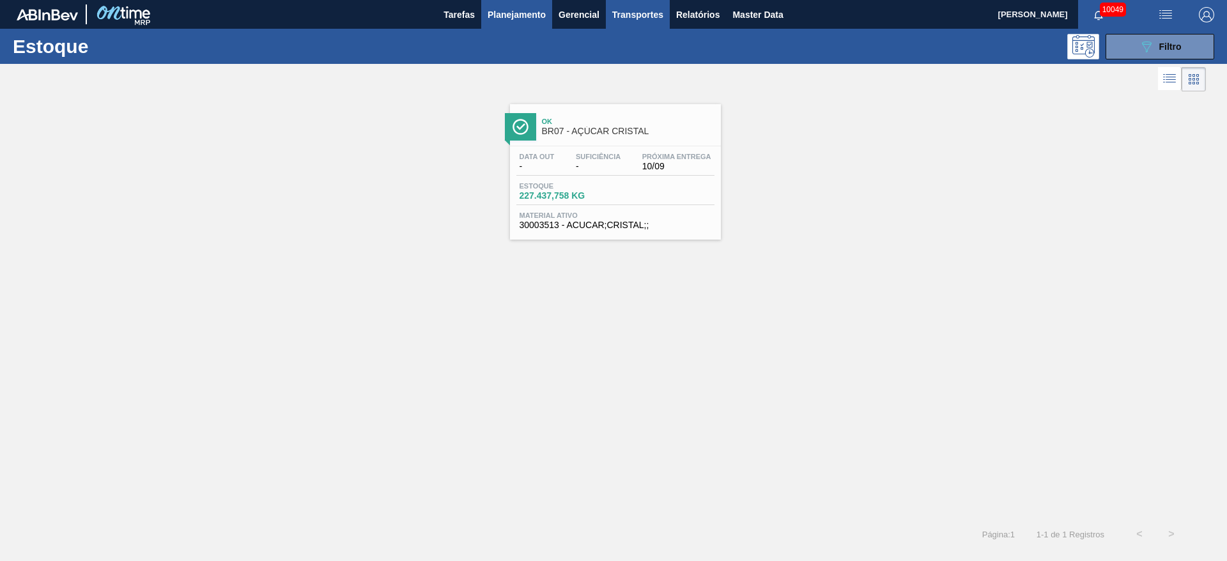
click at [640, 20] on span "Transportes" at bounding box center [637, 14] width 51 height 15
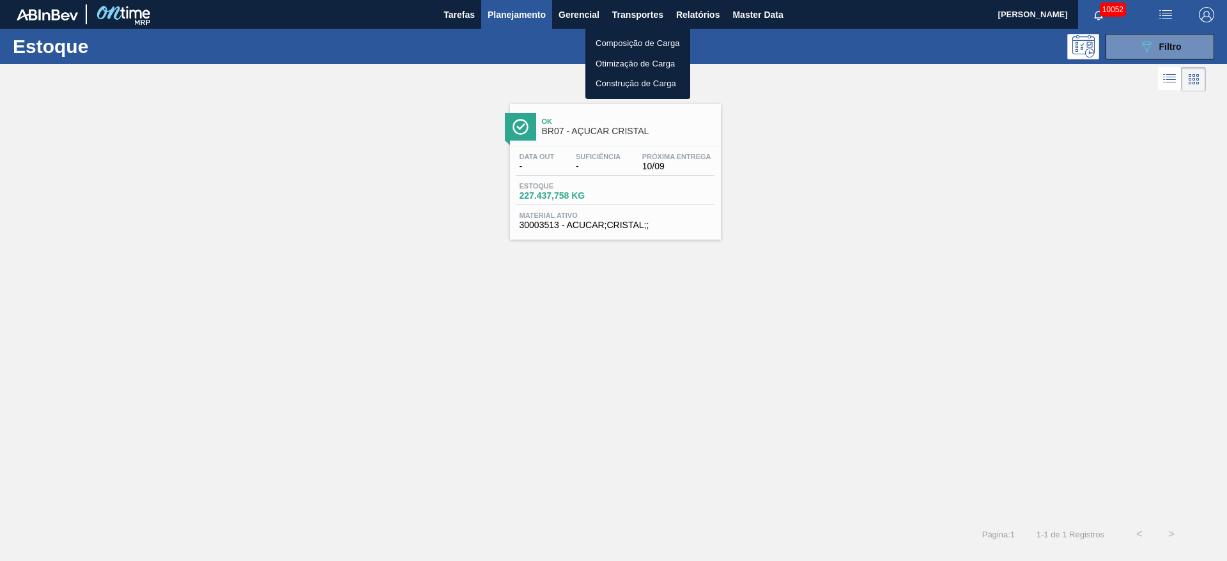
drag, startPoint x: 541, startPoint y: 20, endPoint x: 548, endPoint y: 17, distance: 7.7
click at [548, 17] on div at bounding box center [613, 280] width 1227 height 561
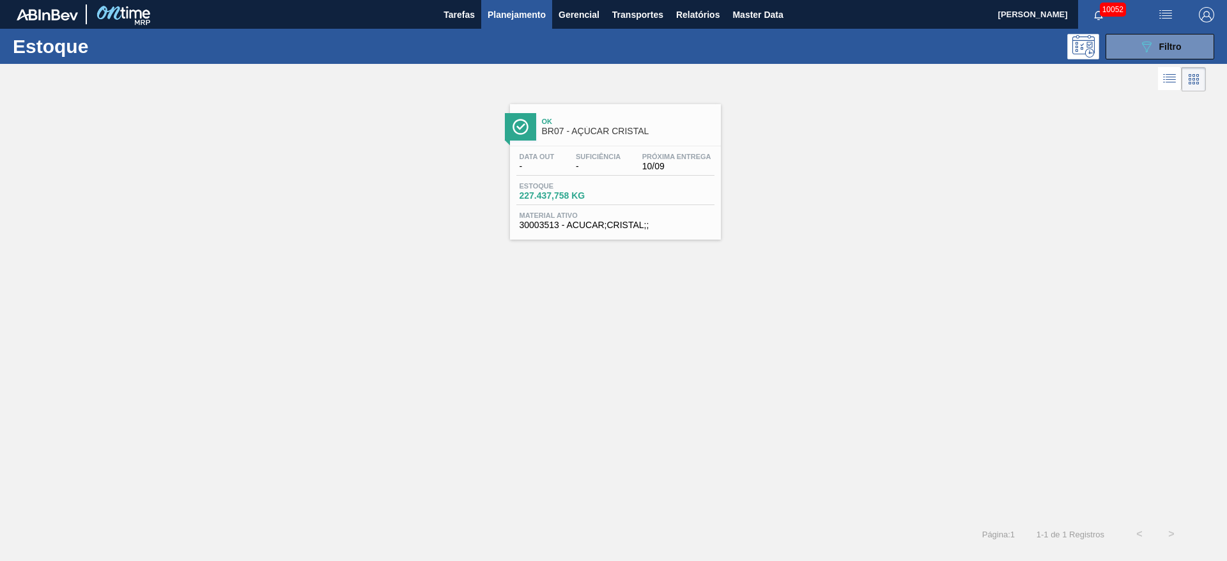
click at [527, 0] on body "Tarefas Planejamento Gerencial Transportes Relatórios Master Data José Albérico…" at bounding box center [613, 0] width 1227 height 0
click at [527, 15] on span "Planejamento" at bounding box center [517, 14] width 58 height 15
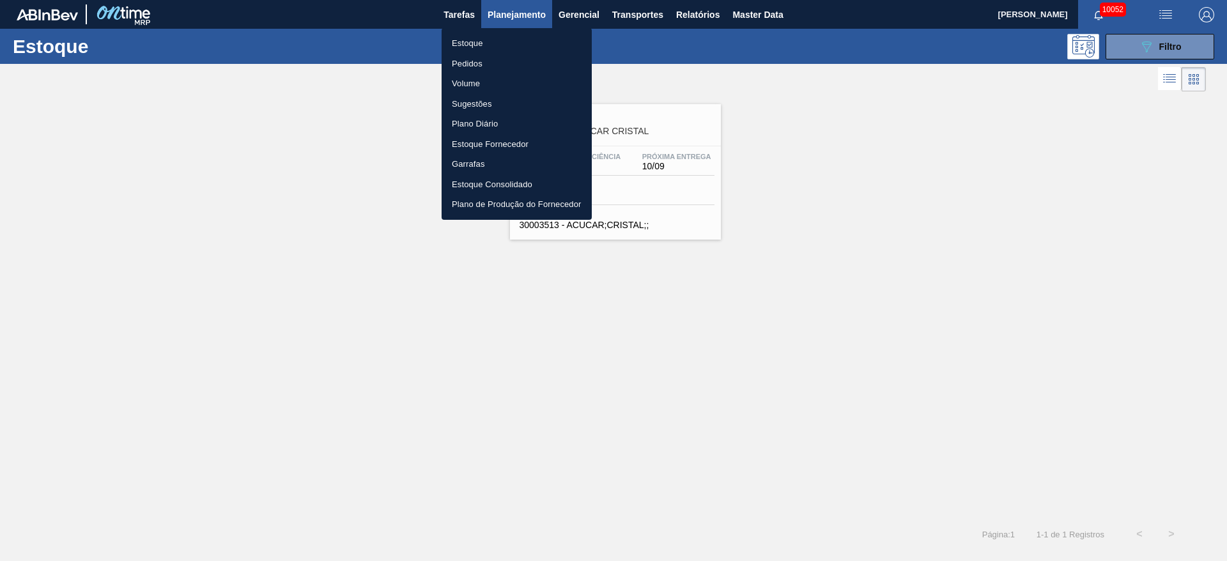
click at [526, 60] on li "Pedidos" at bounding box center [517, 64] width 150 height 20
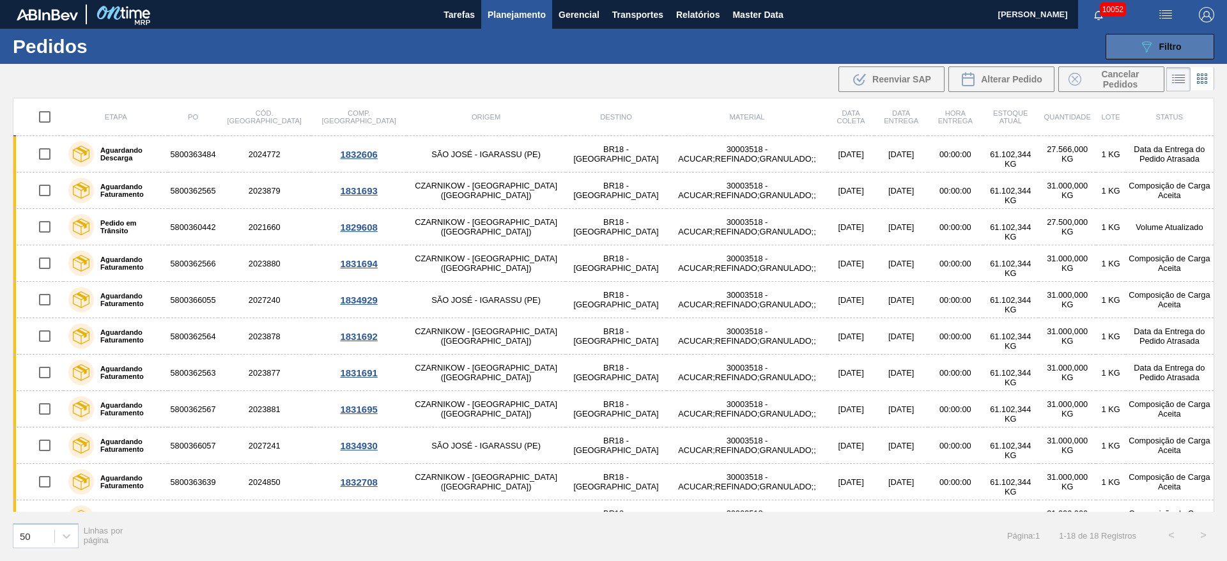
click at [1177, 42] on span "Filtro" at bounding box center [1170, 47] width 22 height 10
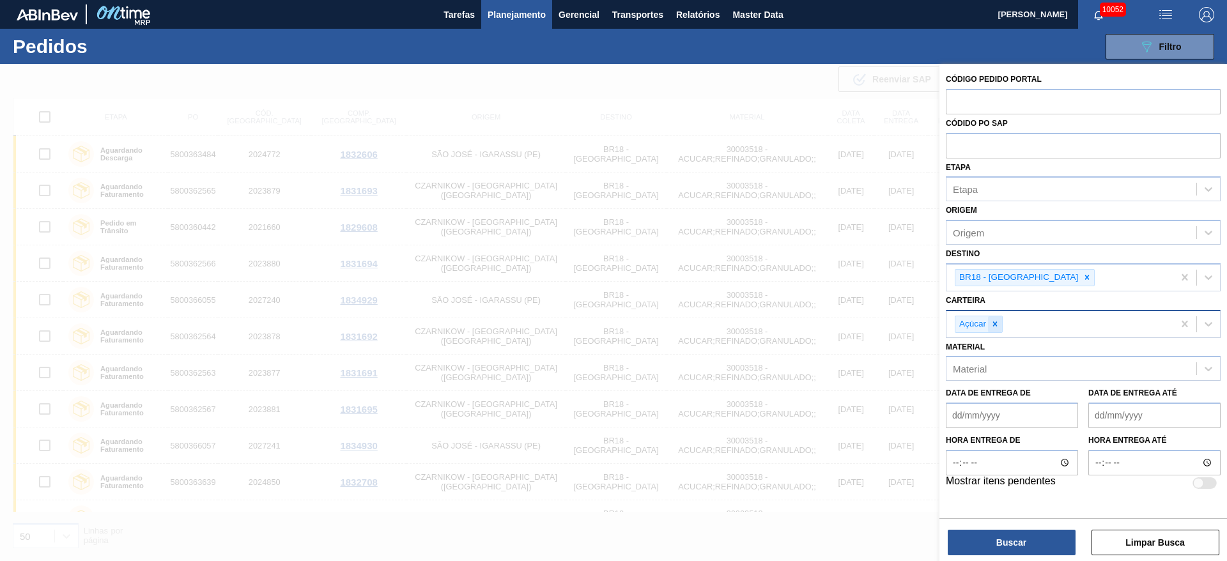
click at [997, 322] on icon at bounding box center [995, 323] width 4 height 4
click at [1082, 275] on icon at bounding box center [1086, 277] width 9 height 9
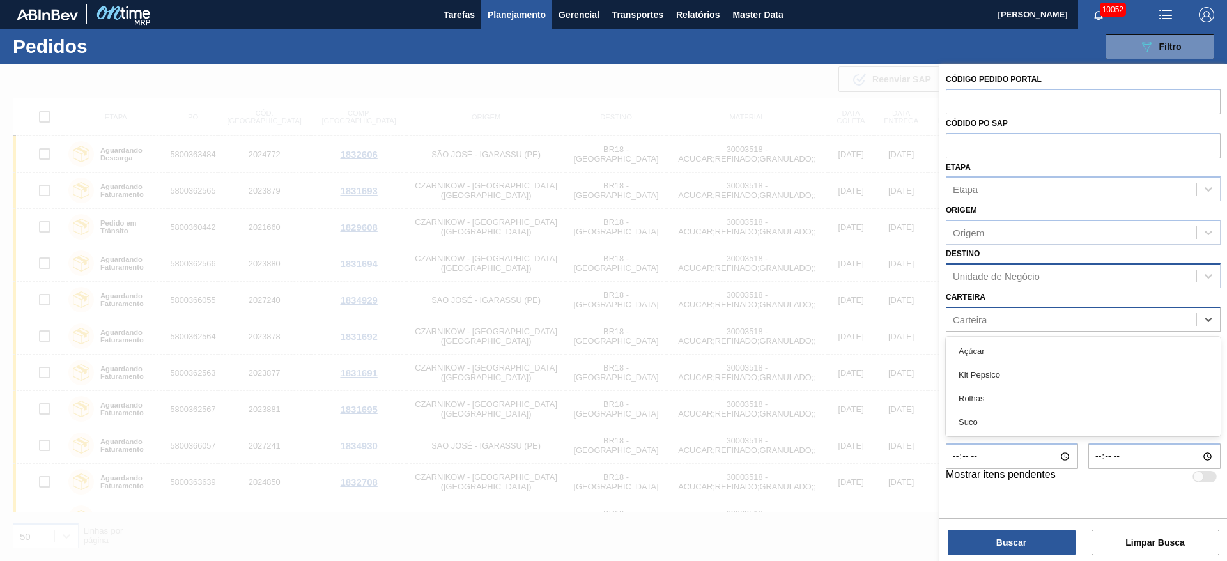
drag, startPoint x: 1001, startPoint y: 311, endPoint x: 996, endPoint y: 322, distance: 12.6
click at [1000, 311] on div "Carteira" at bounding box center [1071, 319] width 250 height 19
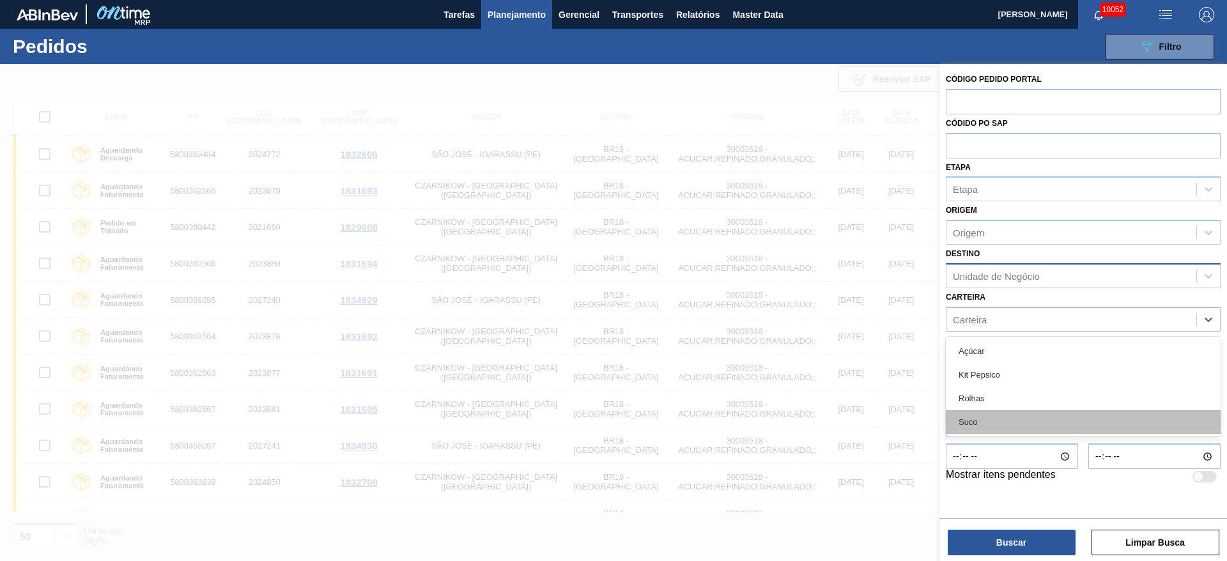
click at [997, 414] on div "Suco" at bounding box center [1083, 422] width 275 height 24
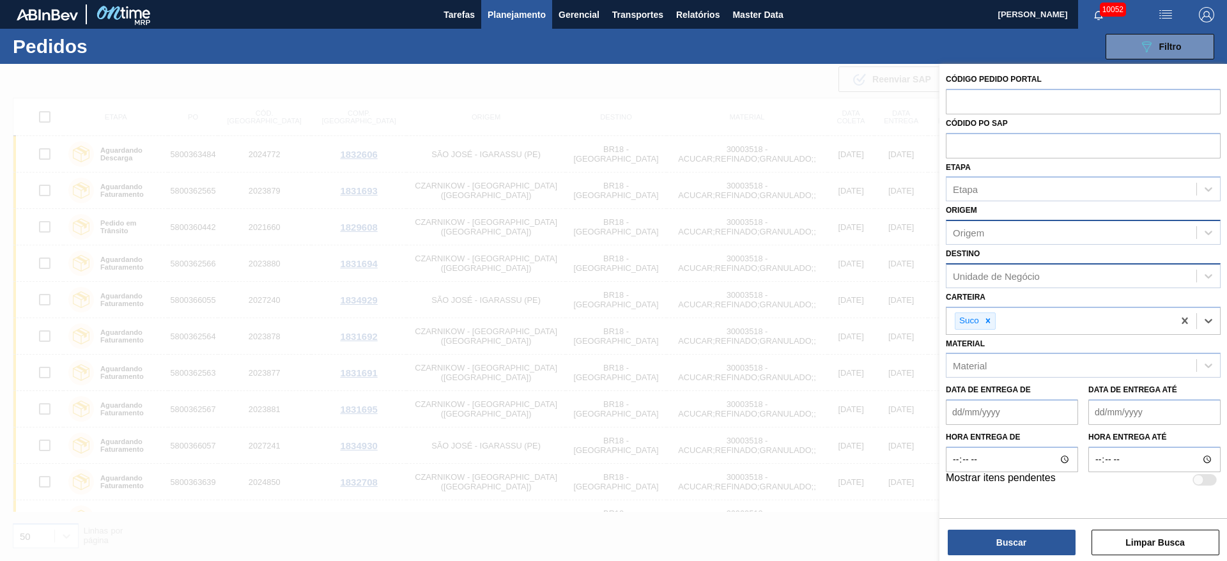
click at [1002, 227] on div "Origem" at bounding box center [1071, 233] width 250 height 19
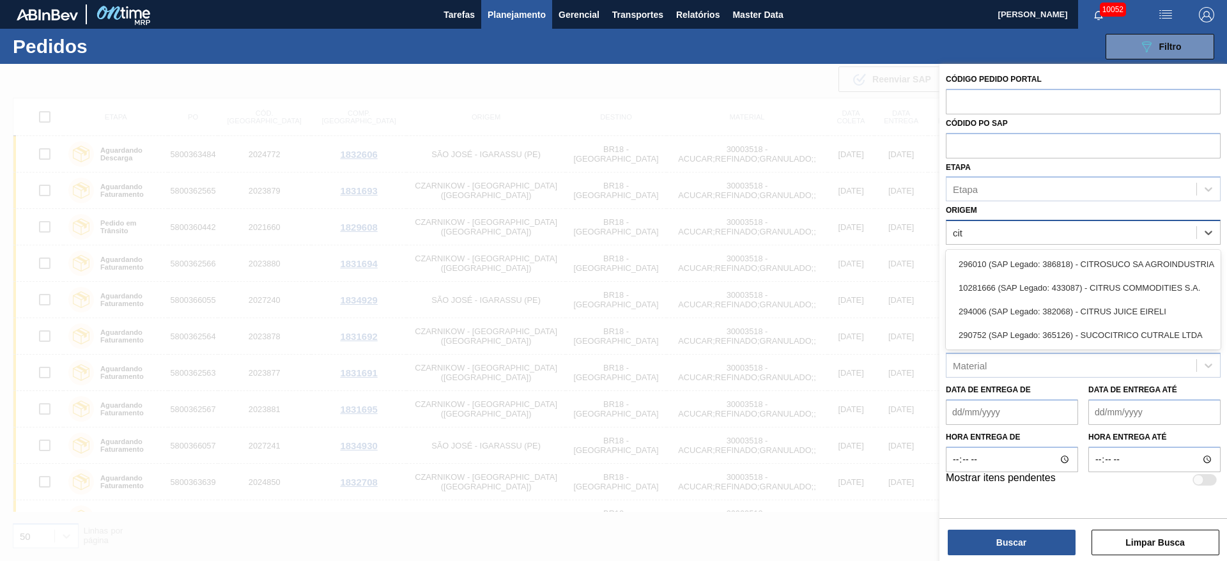
type input "citr"
drag, startPoint x: 971, startPoint y: 283, endPoint x: 968, endPoint y: 298, distance: 14.9
click at [969, 286] on div "10281666 (SAP Legado: 433087) - CITRUS COMMODITIES S.A." at bounding box center [1083, 288] width 275 height 24
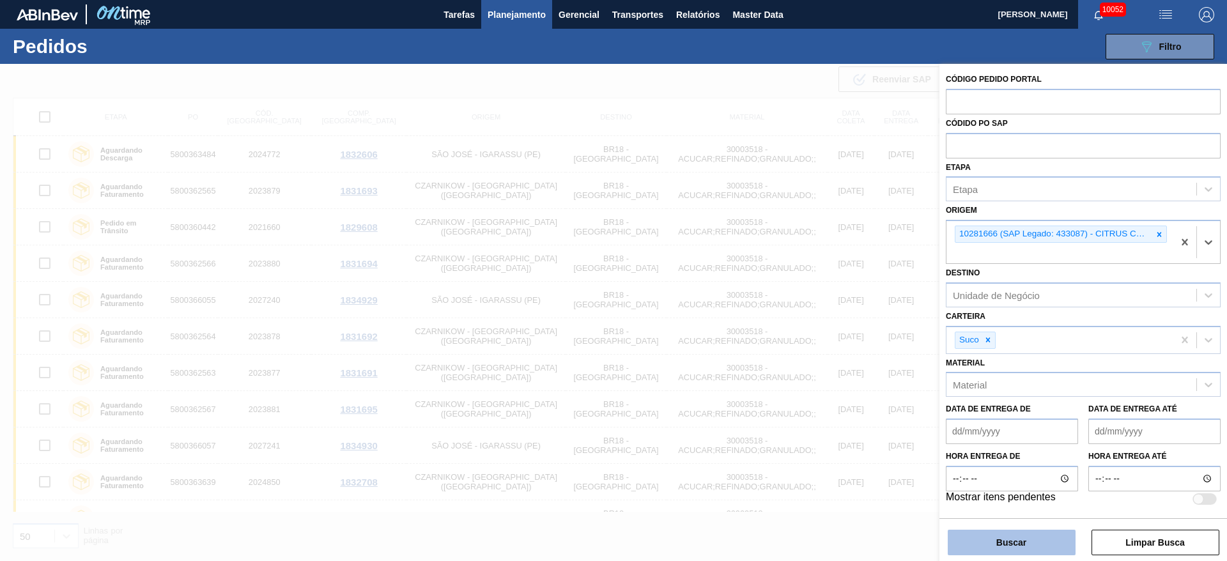
click at [1011, 539] on button "Buscar" at bounding box center [1012, 543] width 128 height 26
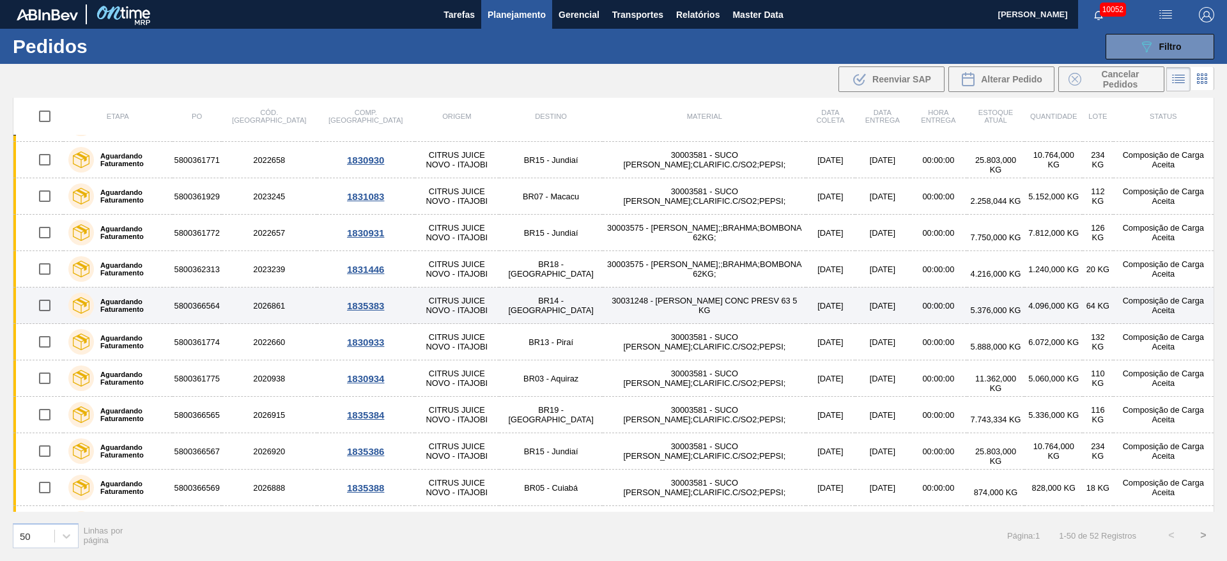
scroll to position [1445, 0]
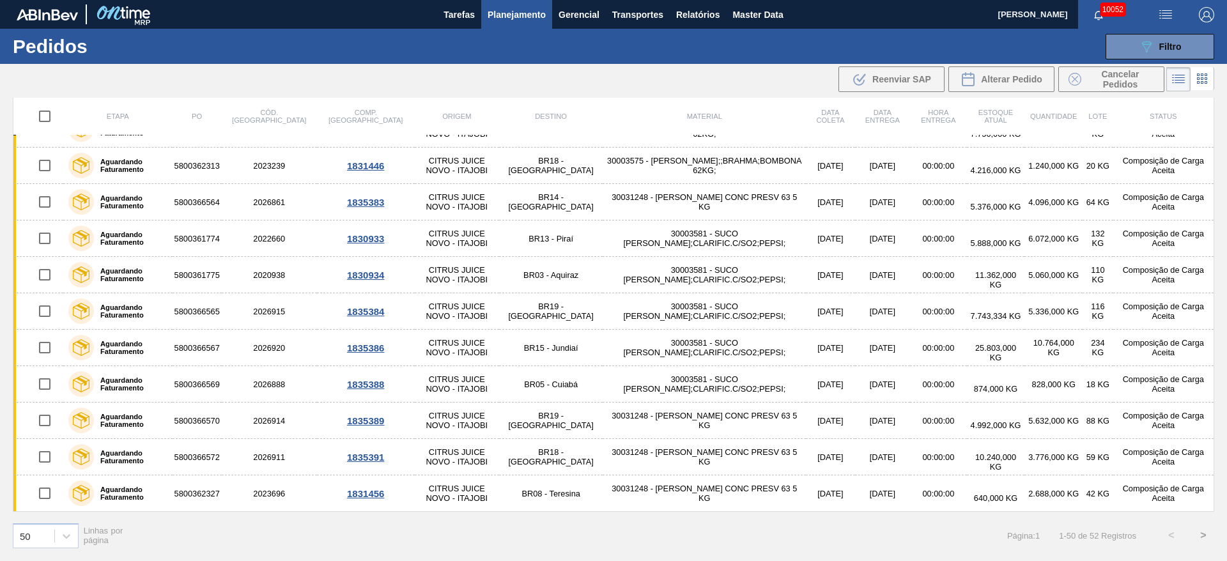
click at [1200, 529] on button ">" at bounding box center [1203, 536] width 32 height 32
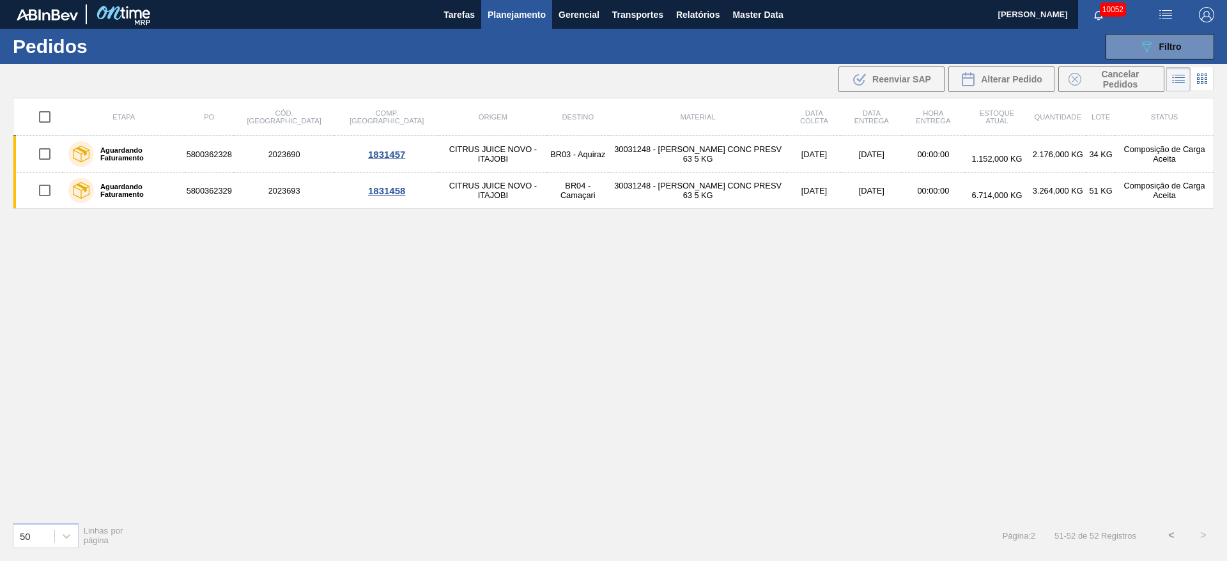
scroll to position [0, 0]
click at [513, 8] on span "Planejamento" at bounding box center [517, 14] width 58 height 15
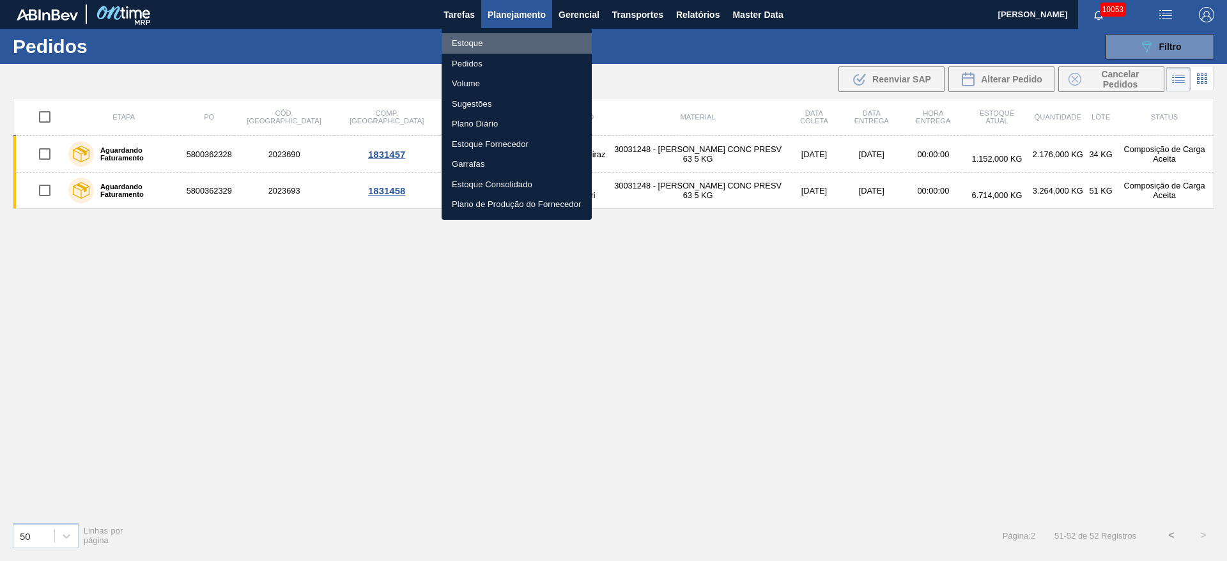
click at [494, 44] on li "Estoque" at bounding box center [517, 43] width 150 height 20
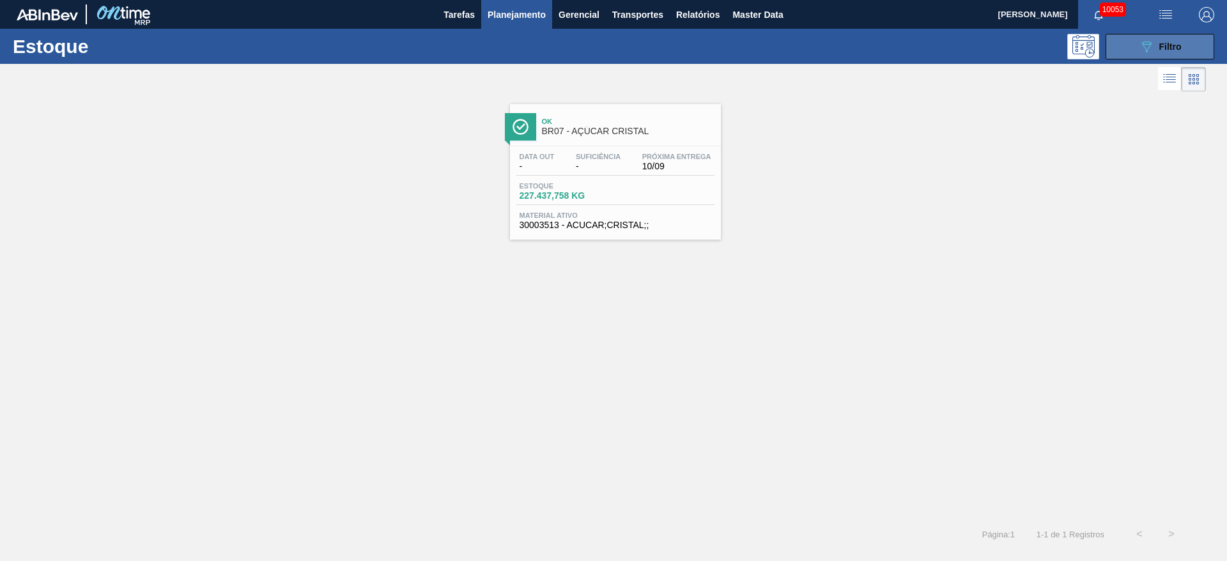
click at [1139, 43] on icon "089F7B8B-B2A5-4AFE-B5C0-19BA573D28AC" at bounding box center [1146, 46] width 15 height 15
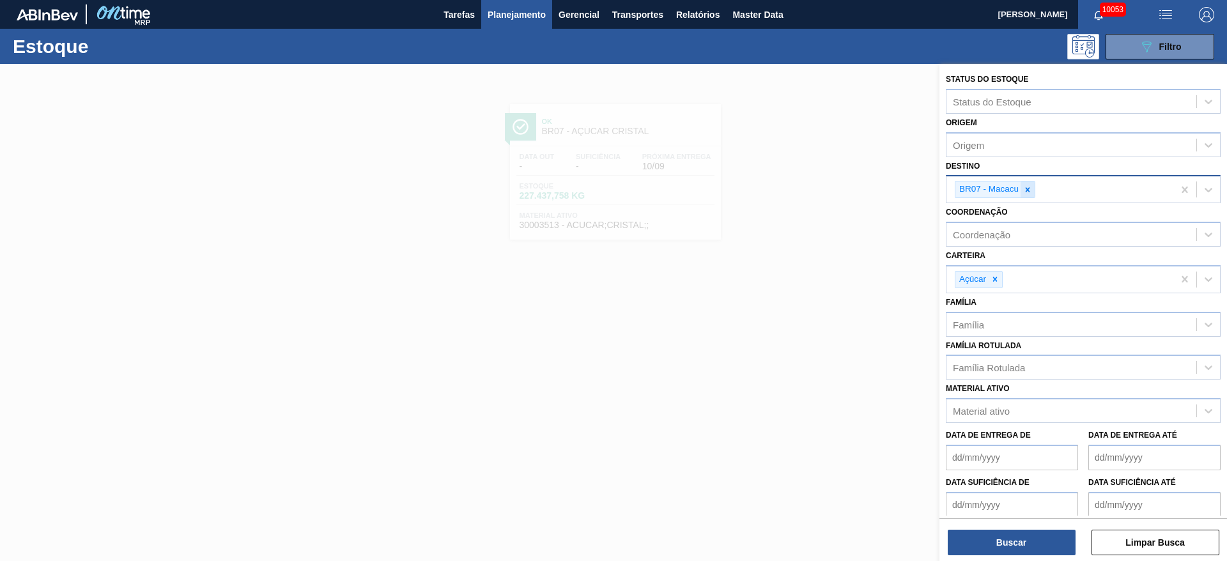
click at [1026, 189] on icon at bounding box center [1028, 189] width 4 height 4
type input "ag"
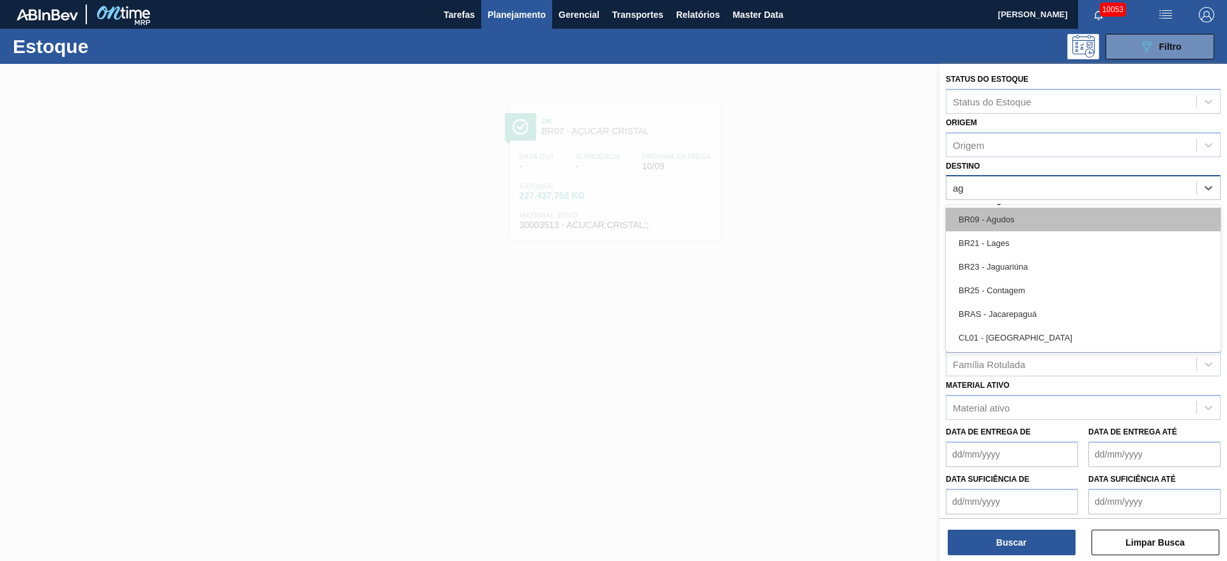
click at [1026, 214] on div "BR09 - Agudos" at bounding box center [1083, 220] width 275 height 24
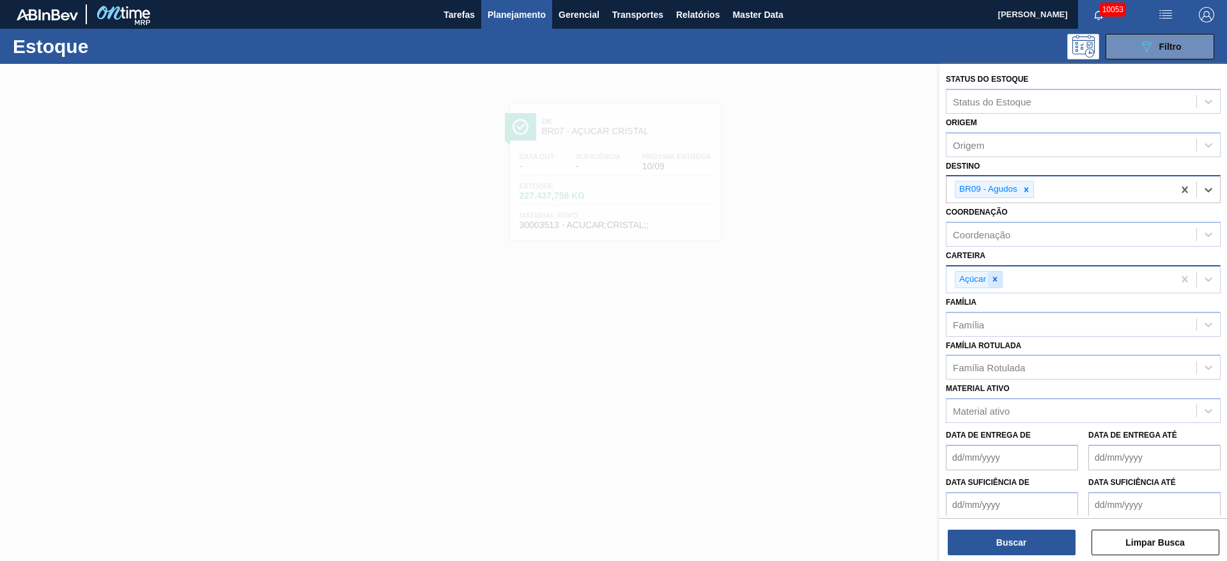
click at [1000, 274] on div at bounding box center [995, 280] width 14 height 16
click at [1000, 274] on div "Carteira" at bounding box center [1071, 277] width 250 height 19
click at [1207, 13] on img "button" at bounding box center [1206, 14] width 15 height 15
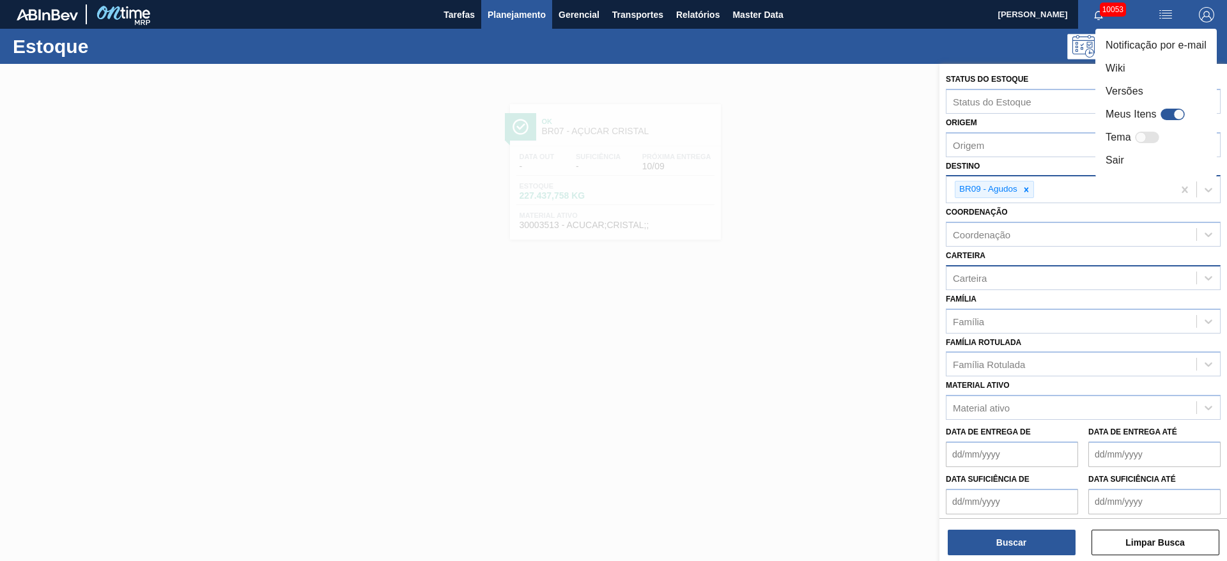
click at [1176, 116] on div at bounding box center [1178, 114] width 11 height 11
checkbox input "true"
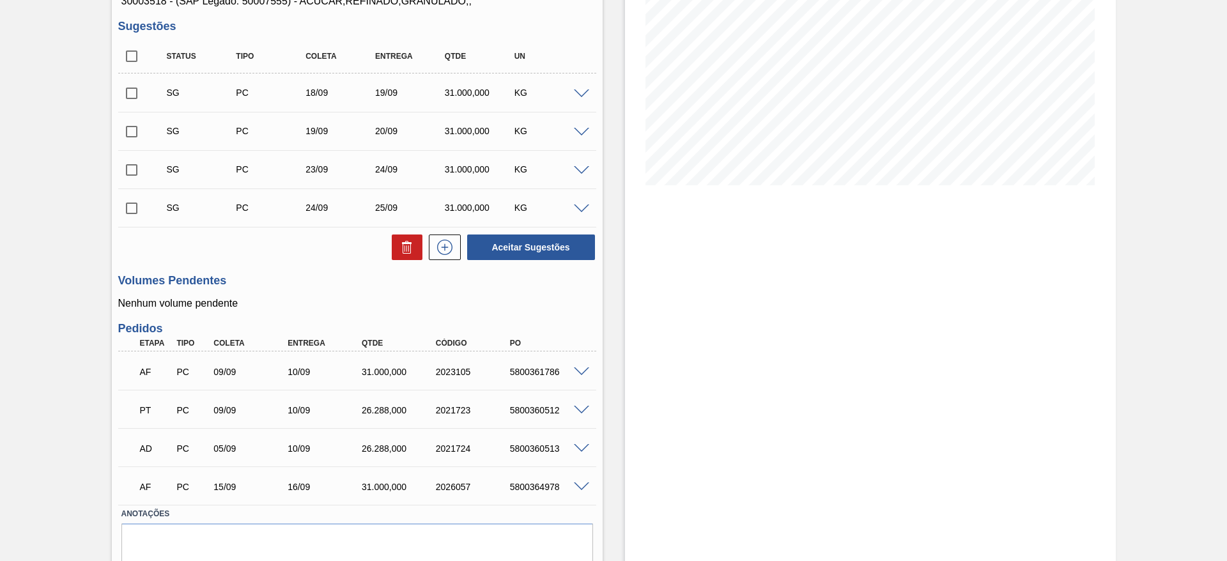
scroll to position [141, 0]
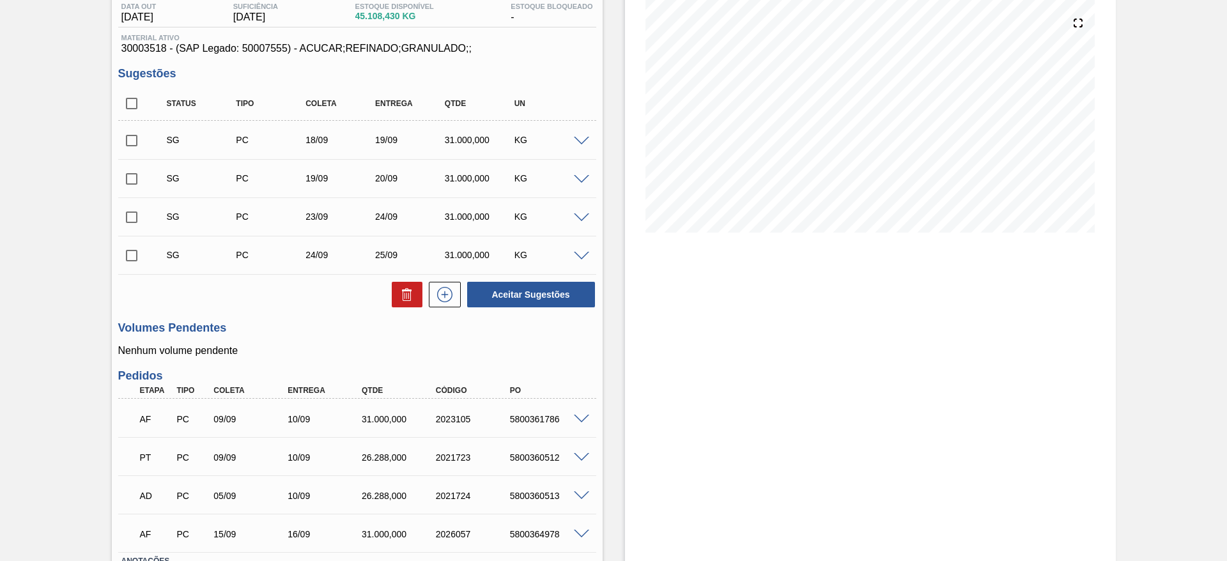
click at [579, 140] on span at bounding box center [581, 142] width 15 height 10
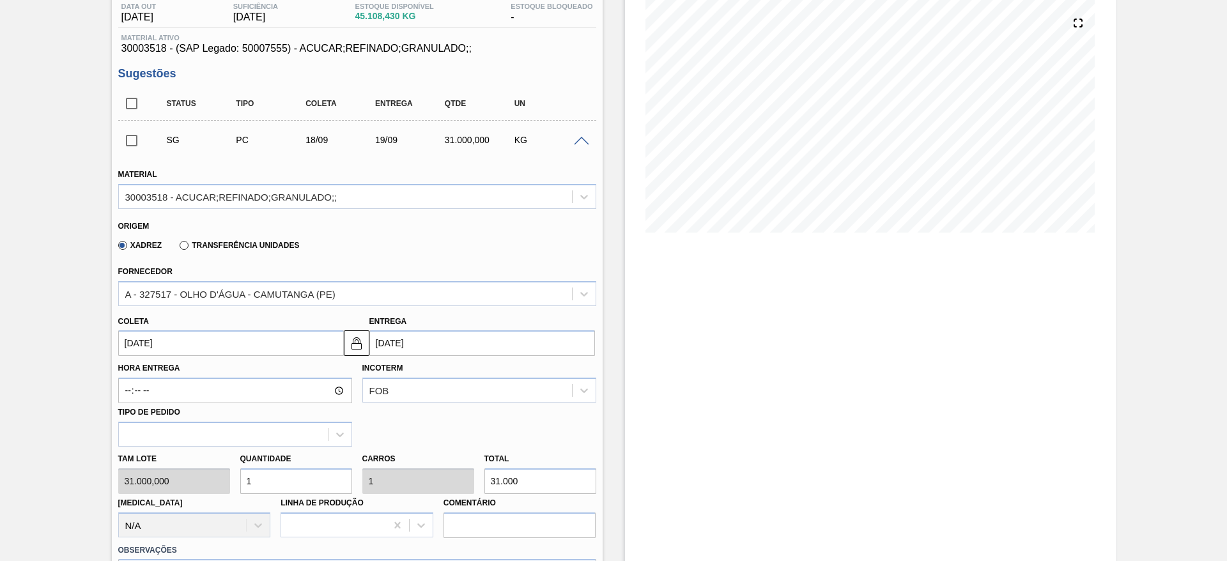
click at [165, 338] on input "[DATE]" at bounding box center [231, 343] width 226 height 26
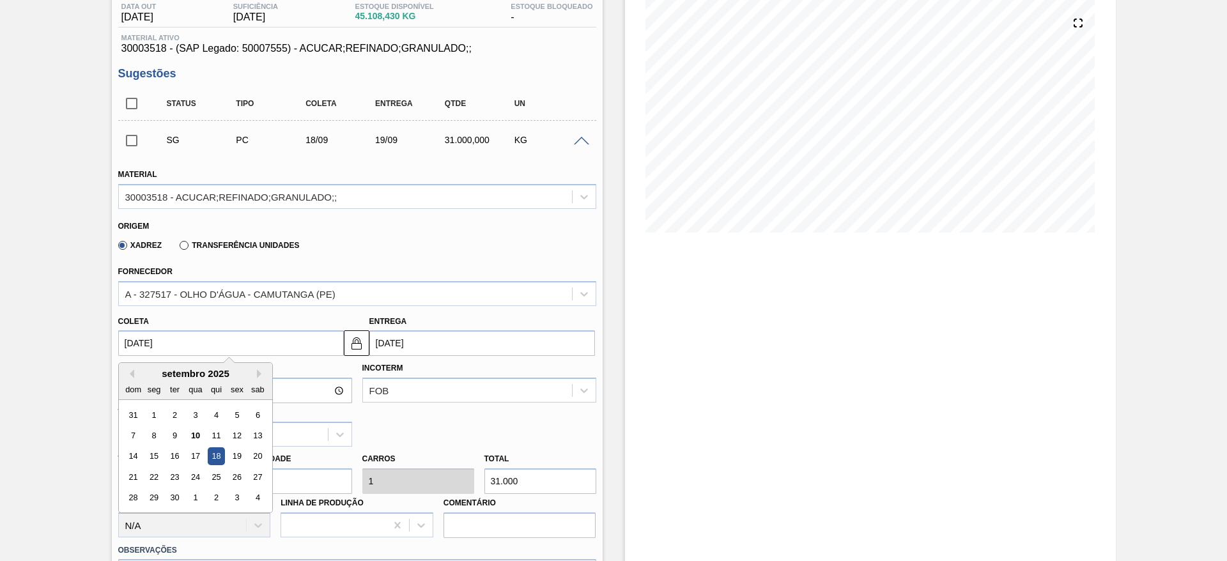
click at [183, 462] on div "14 15 16 17 18 19 20" at bounding box center [195, 456] width 145 height 20
click at [180, 457] on div "16" at bounding box center [174, 456] width 17 height 17
type input "[DATE]"
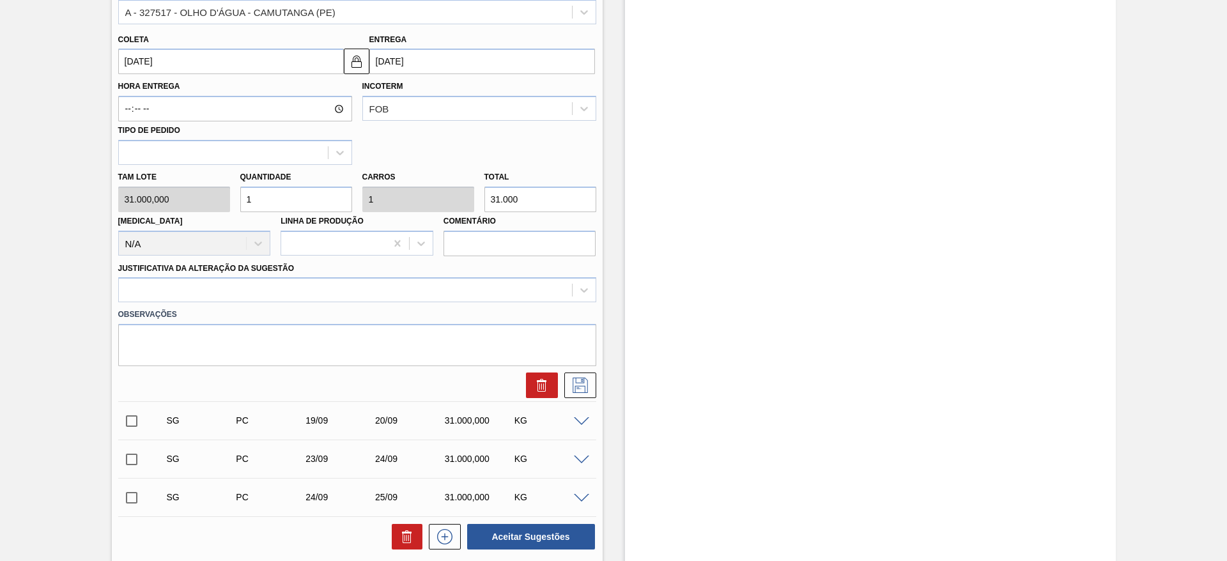
scroll to position [429, 0]
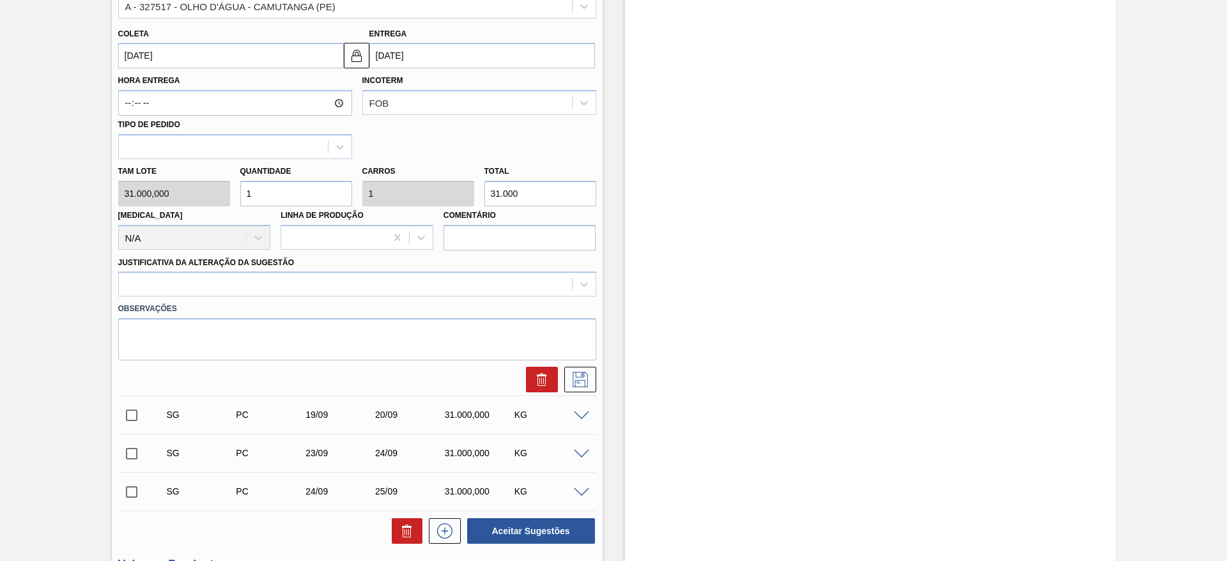
drag, startPoint x: 497, startPoint y: 281, endPoint x: 505, endPoint y: 300, distance: 20.6
click at [500, 281] on div at bounding box center [345, 284] width 453 height 19
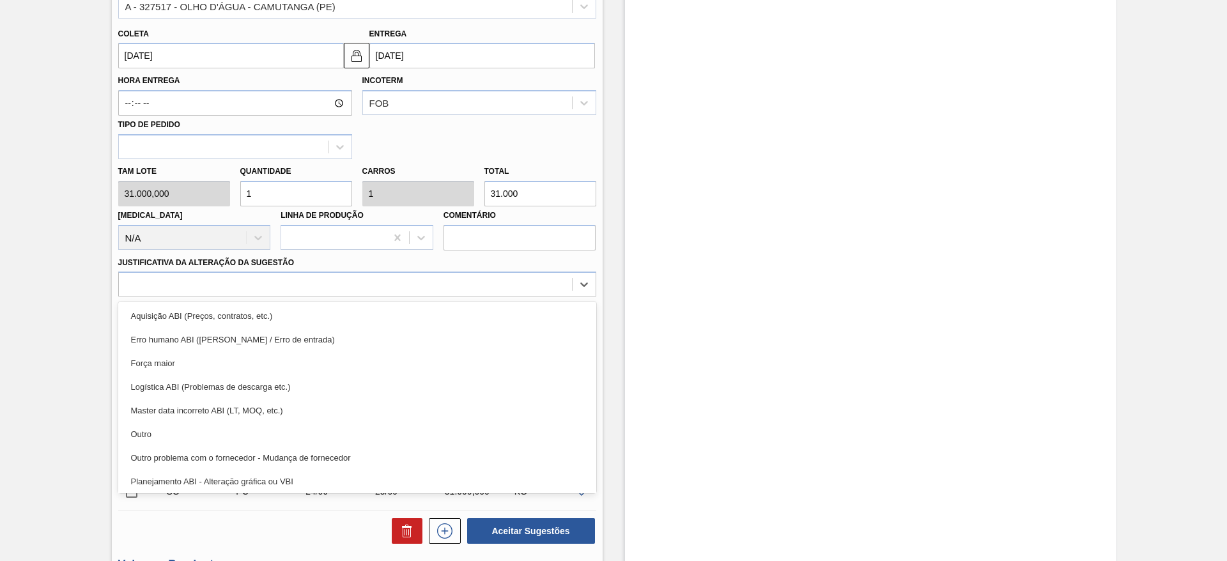
drag, startPoint x: 505, startPoint y: 300, endPoint x: 605, endPoint y: 360, distance: 116.7
click at [505, 311] on div "Aquisição ABI (Preços, contratos, etc.)" at bounding box center [357, 316] width 478 height 24
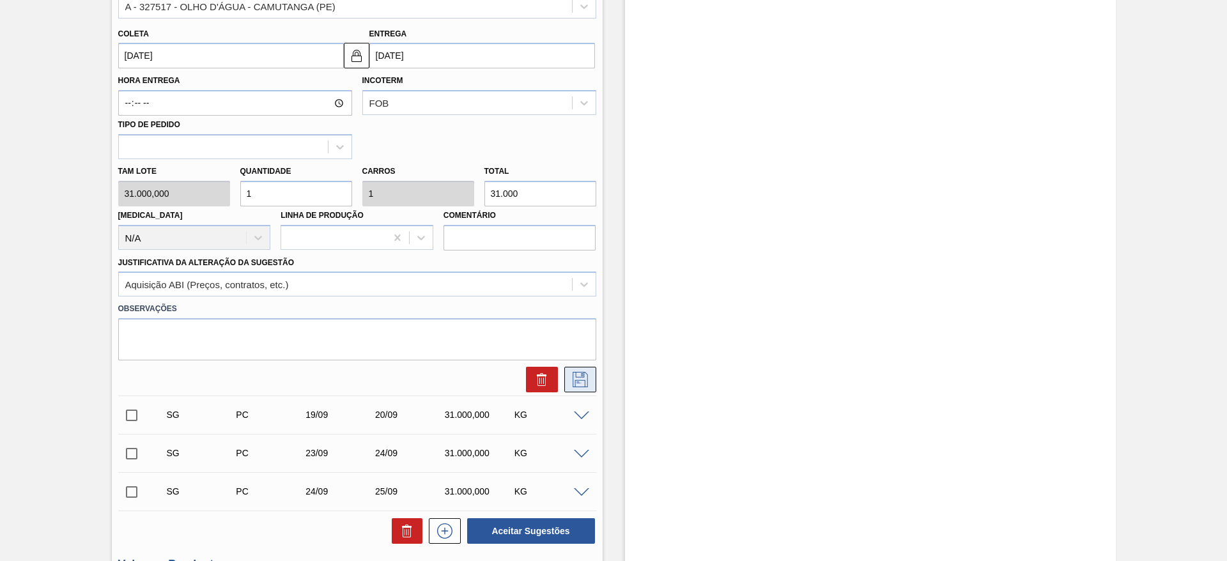
click at [596, 381] on div at bounding box center [357, 380] width 488 height 26
click at [594, 383] on button at bounding box center [580, 380] width 32 height 26
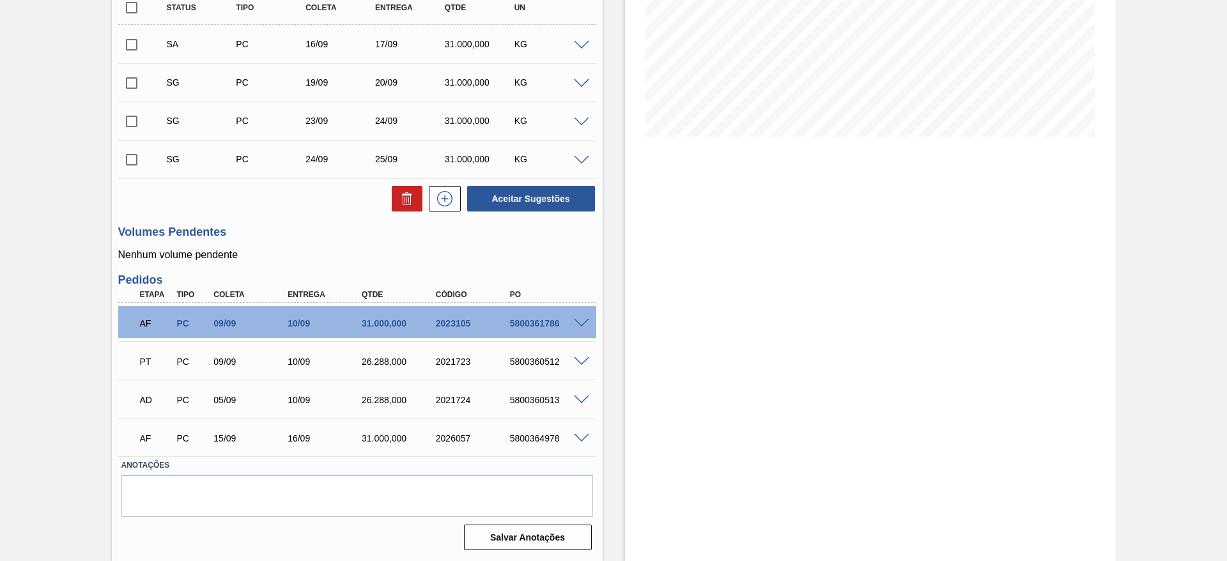
scroll to position [45, 0]
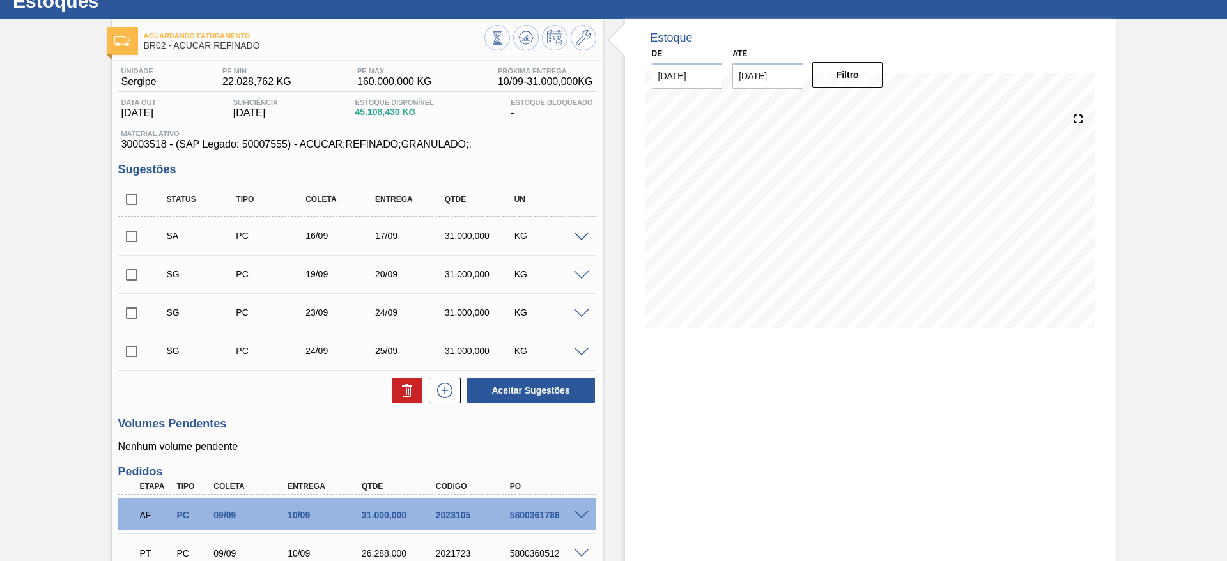
click at [136, 242] on input "checkbox" at bounding box center [131, 236] width 27 height 27
click at [539, 388] on button "Aceitar Sugestões" at bounding box center [531, 391] width 128 height 26
checkbox input "false"
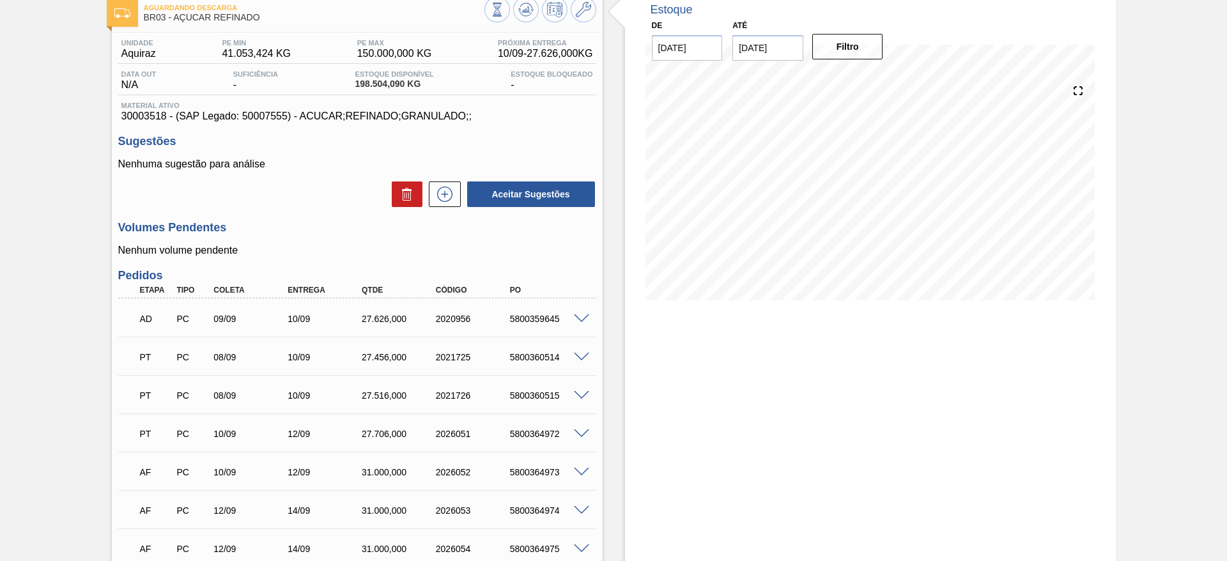
scroll to position [69, 0]
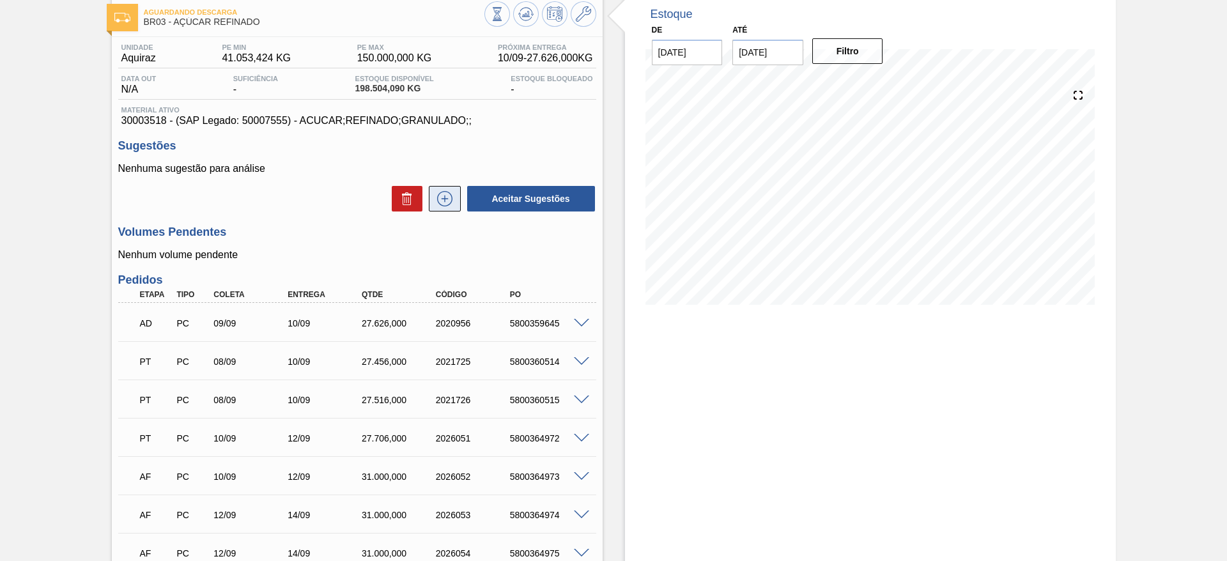
click at [452, 199] on icon at bounding box center [445, 198] width 20 height 15
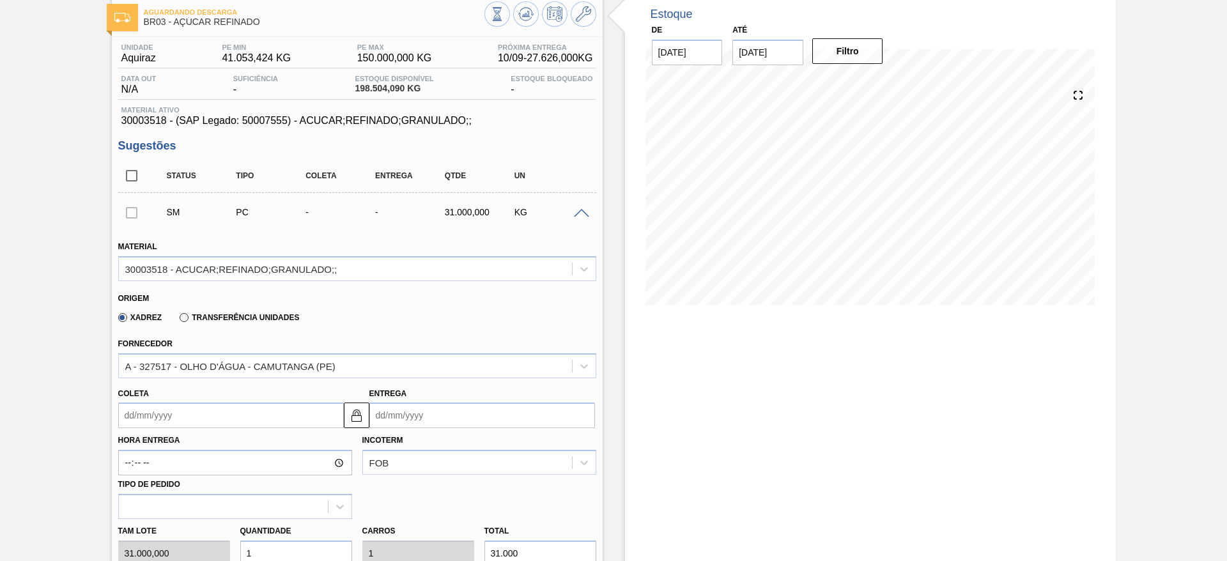
click at [148, 424] on input "Coleta" at bounding box center [231, 416] width 226 height 26
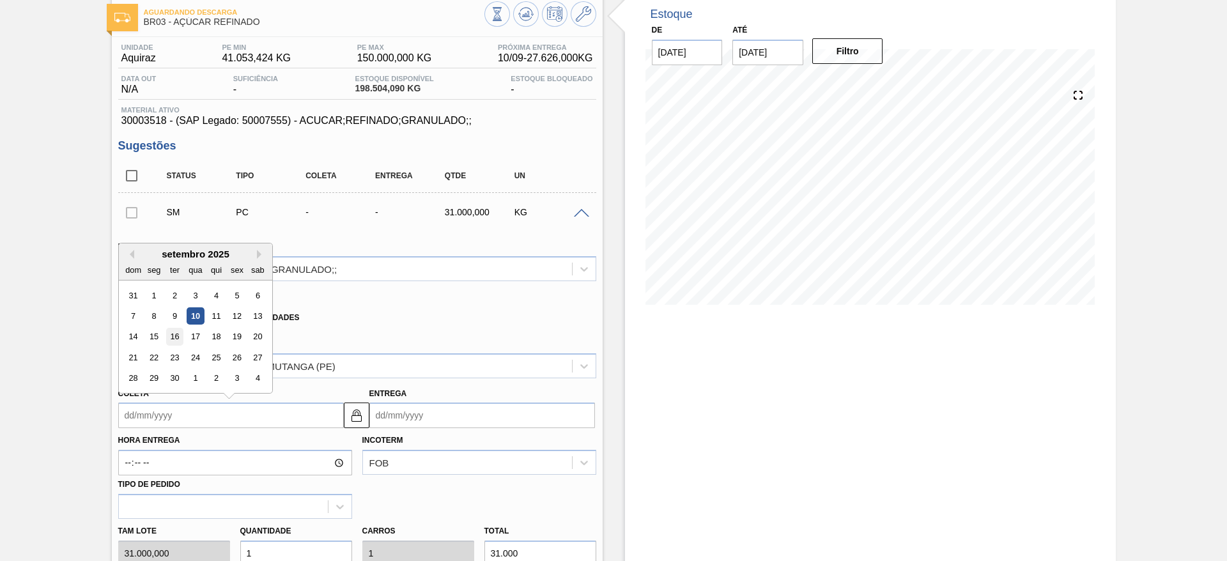
click at [169, 339] on div "16" at bounding box center [174, 336] width 17 height 17
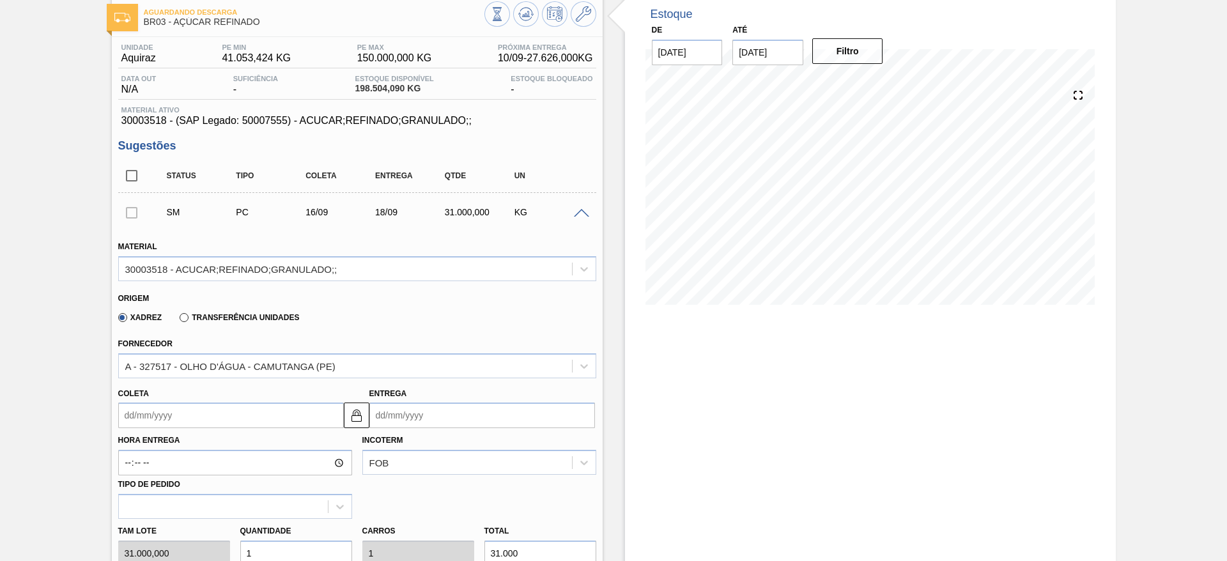
type input "[DATE]"
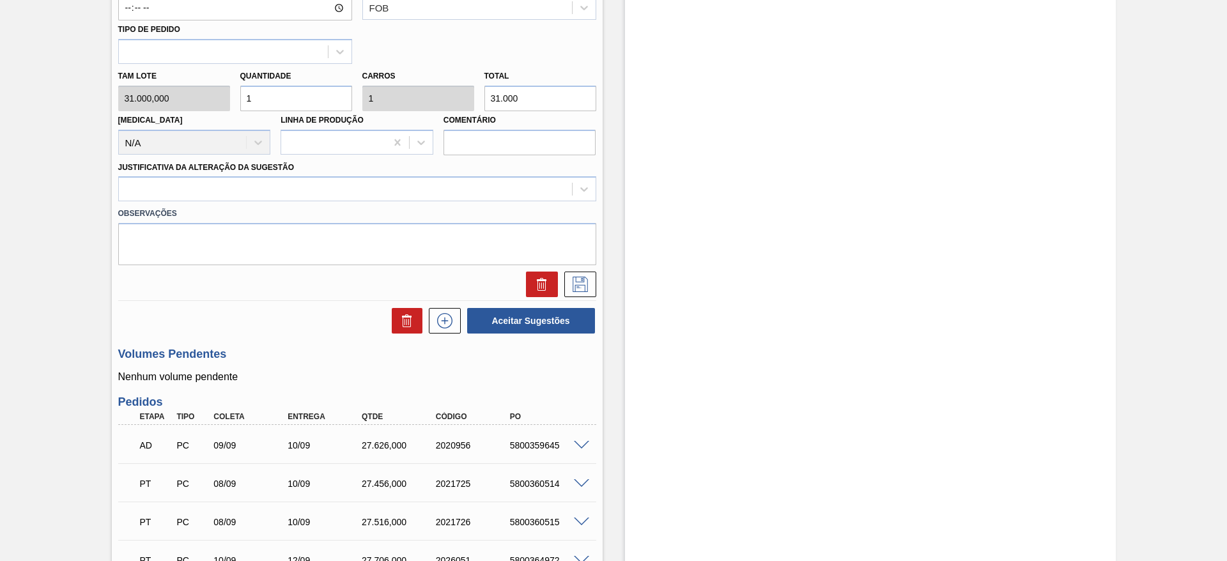
scroll to position [548, 0]
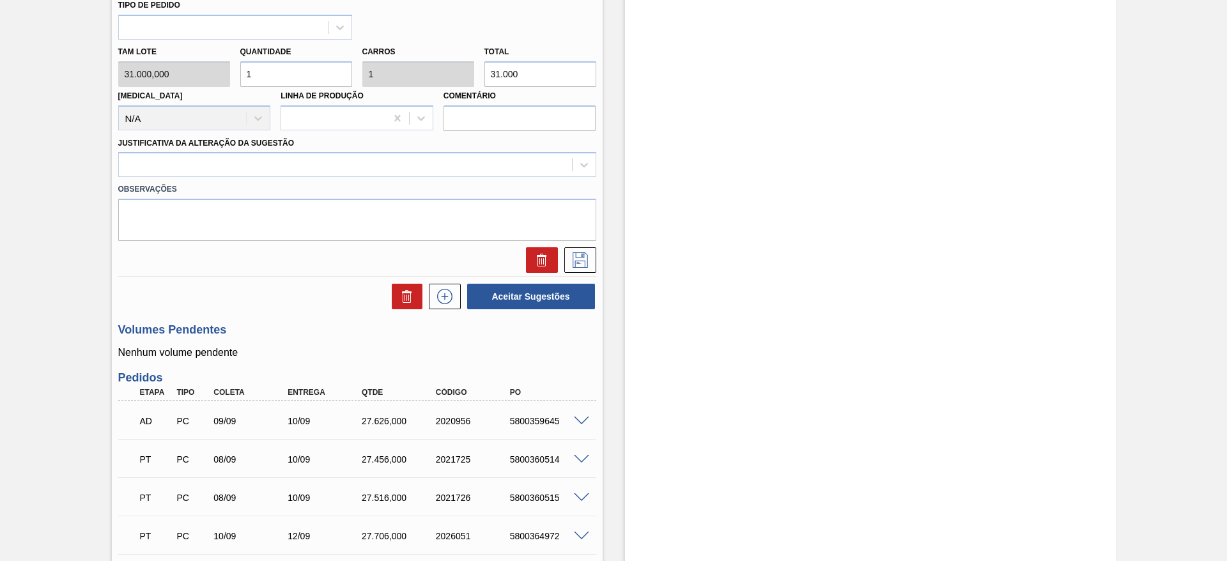
click at [429, 179] on div "Observações" at bounding box center [357, 209] width 488 height 64
click at [426, 177] on div "Observações" at bounding box center [357, 209] width 488 height 64
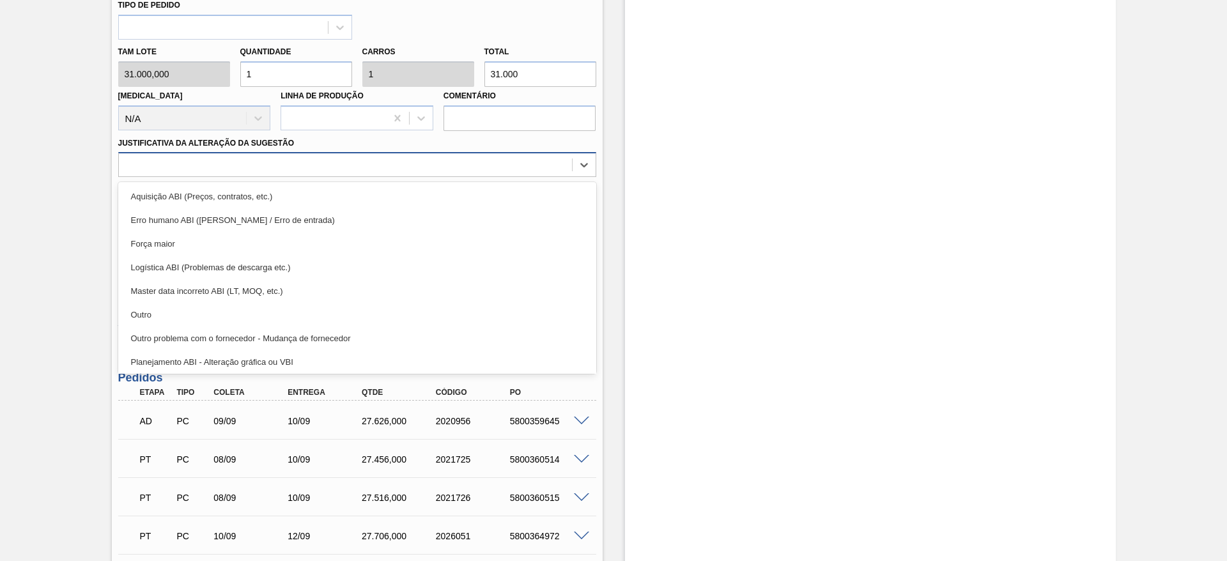
click at [418, 169] on div at bounding box center [345, 165] width 453 height 19
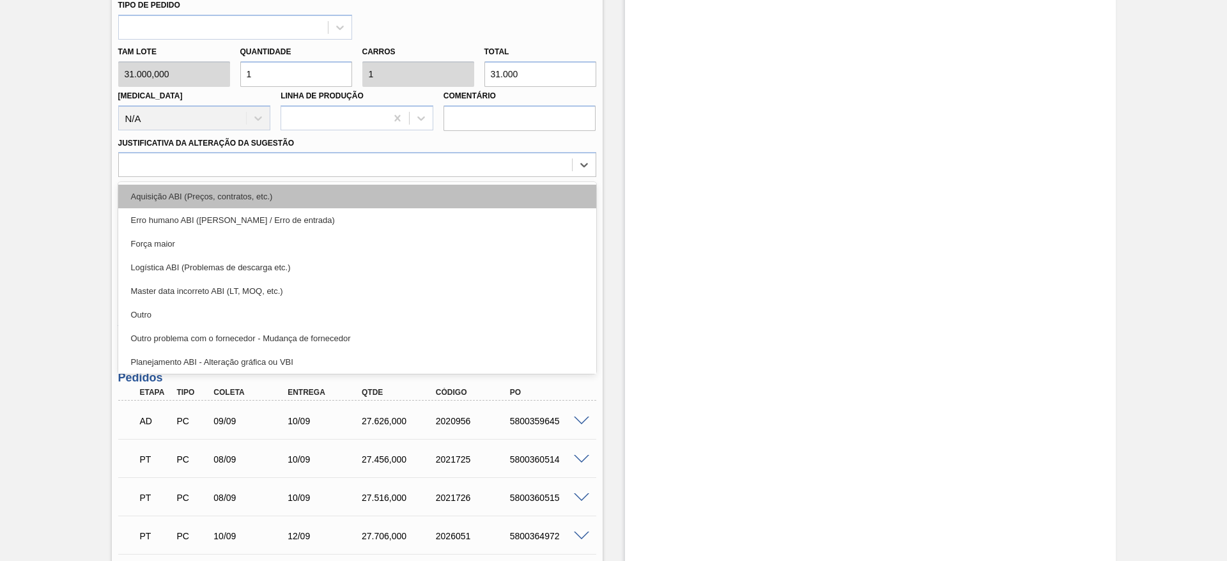
click at [410, 198] on div "Aquisição ABI (Preços, contratos, etc.)" at bounding box center [357, 197] width 478 height 24
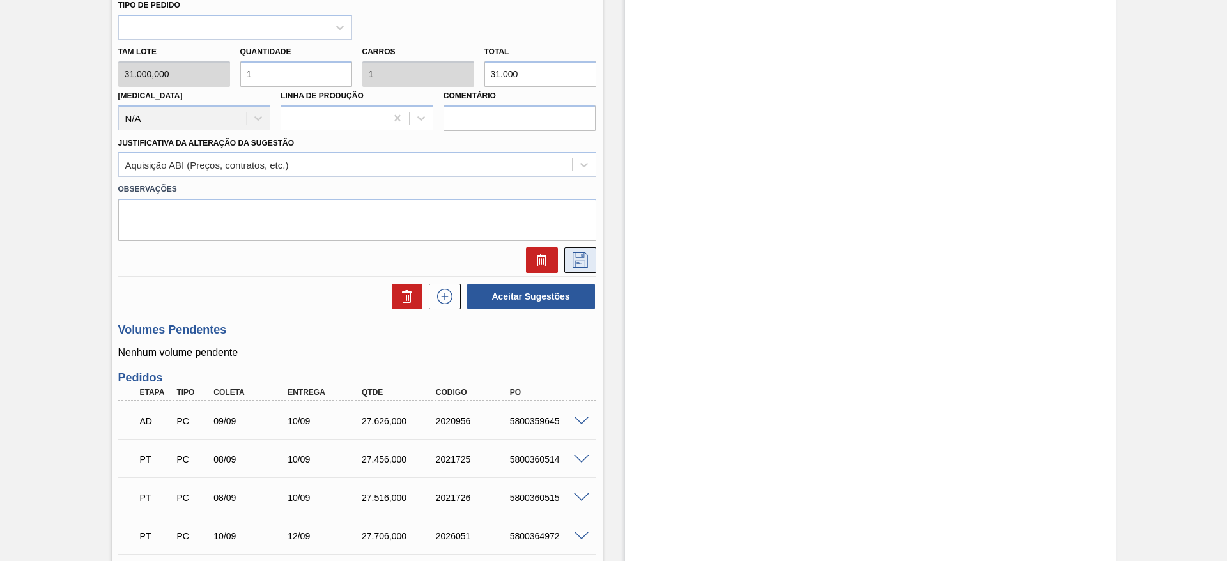
click at [569, 261] on button at bounding box center [580, 260] width 32 height 26
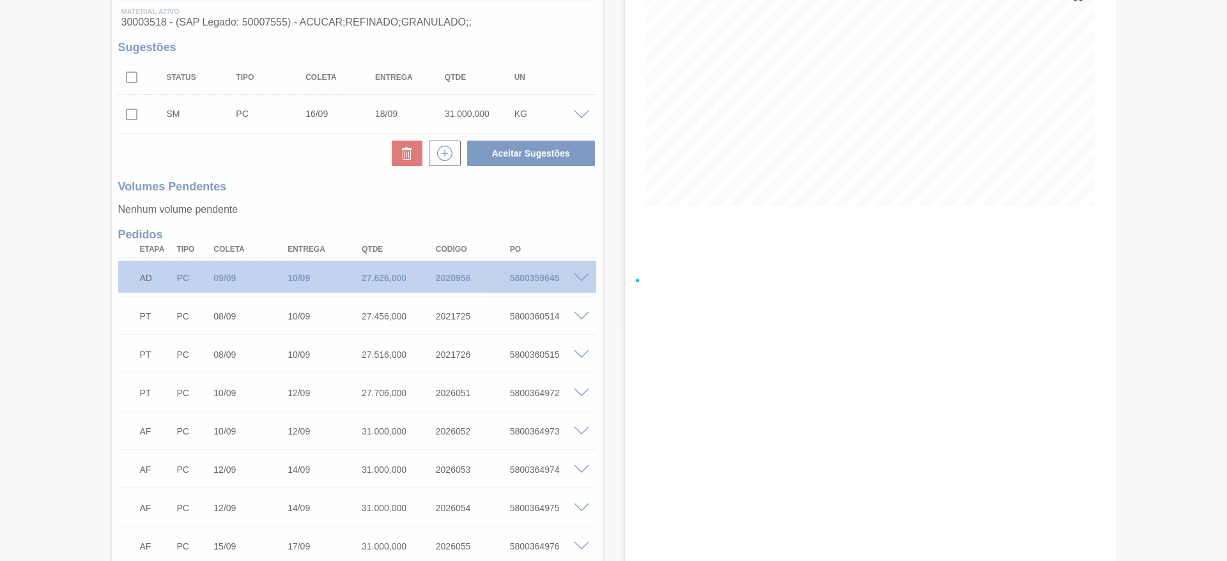
scroll to position [171, 0]
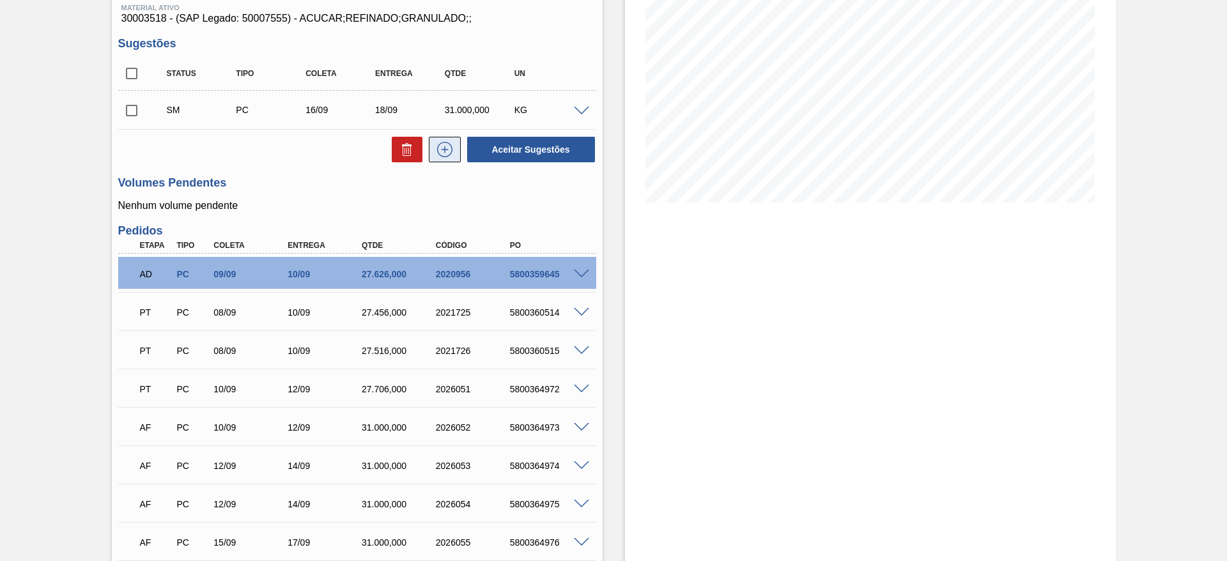
click at [449, 150] on icon at bounding box center [445, 149] width 20 height 15
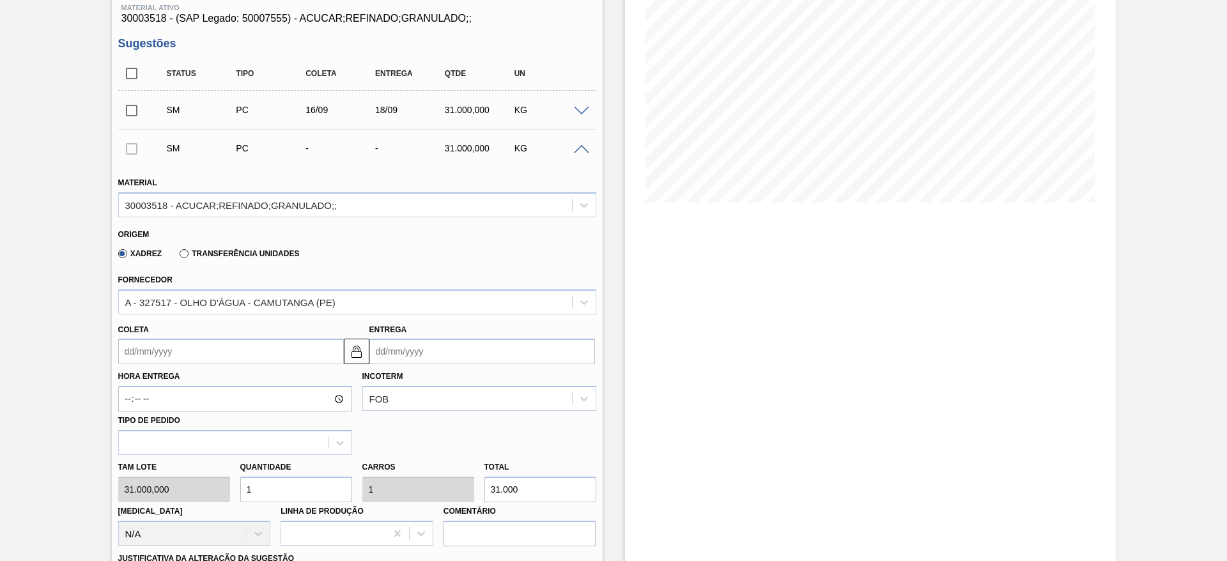
click at [169, 359] on input "Coleta" at bounding box center [231, 352] width 226 height 26
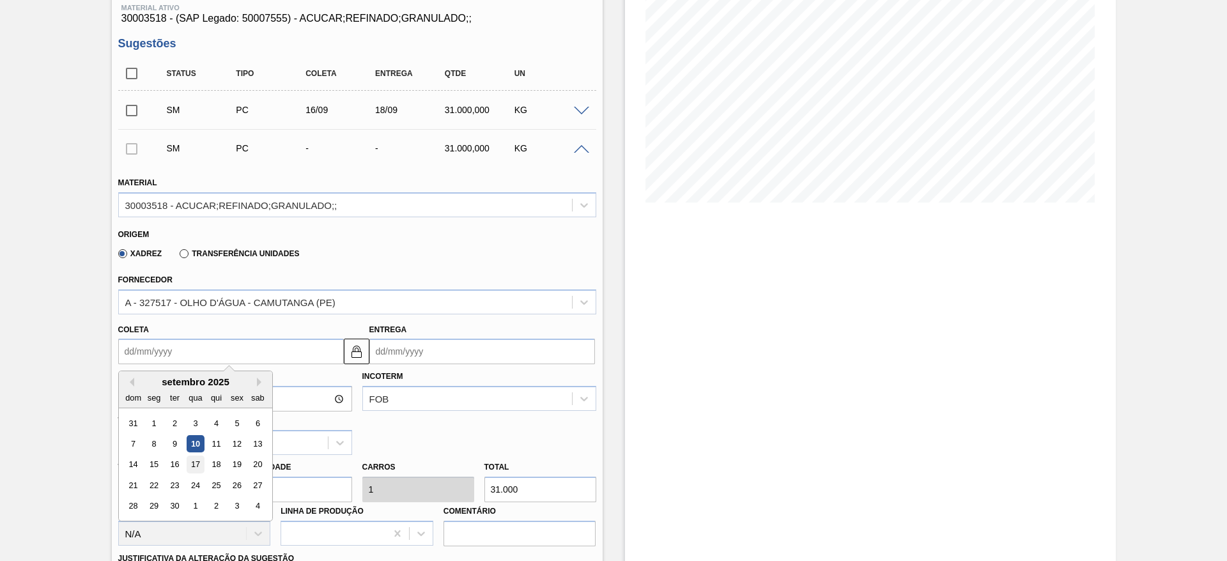
click at [196, 468] on div "17" at bounding box center [195, 464] width 17 height 17
type input "[DATE]"
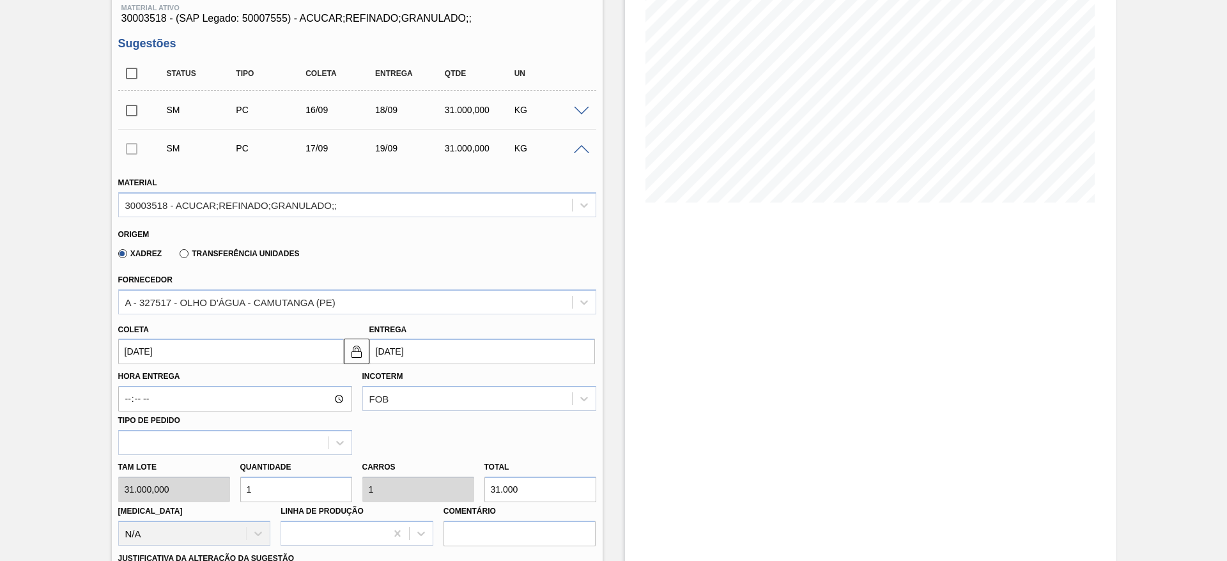
scroll to position [363, 0]
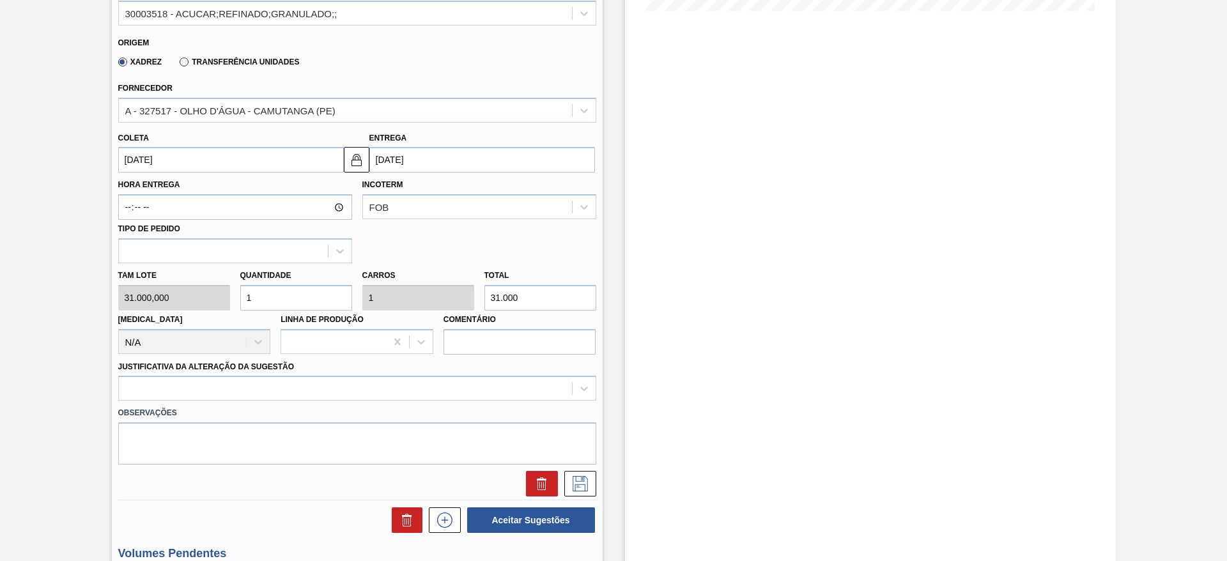
click at [218, 302] on div "Tam lote 31.000,000 Quantidade 1 Carros 1 Total 31.000 Doca N/A Linha de Produç…" at bounding box center [357, 308] width 488 height 91
type input "2"
type input "62.000"
type input "2"
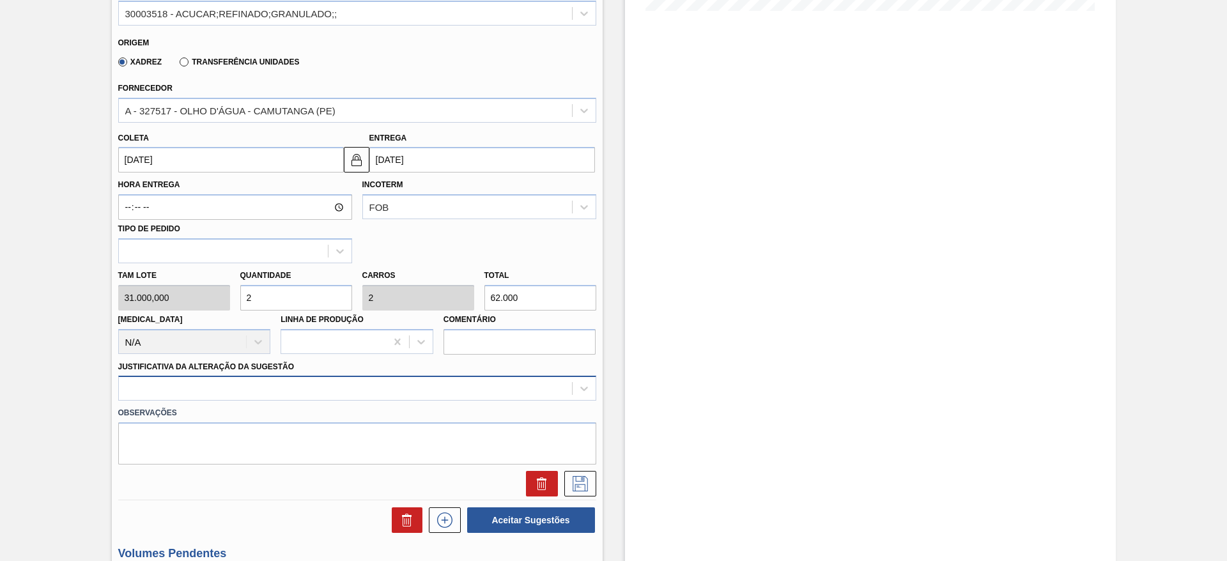
click at [365, 378] on div at bounding box center [357, 388] width 478 height 25
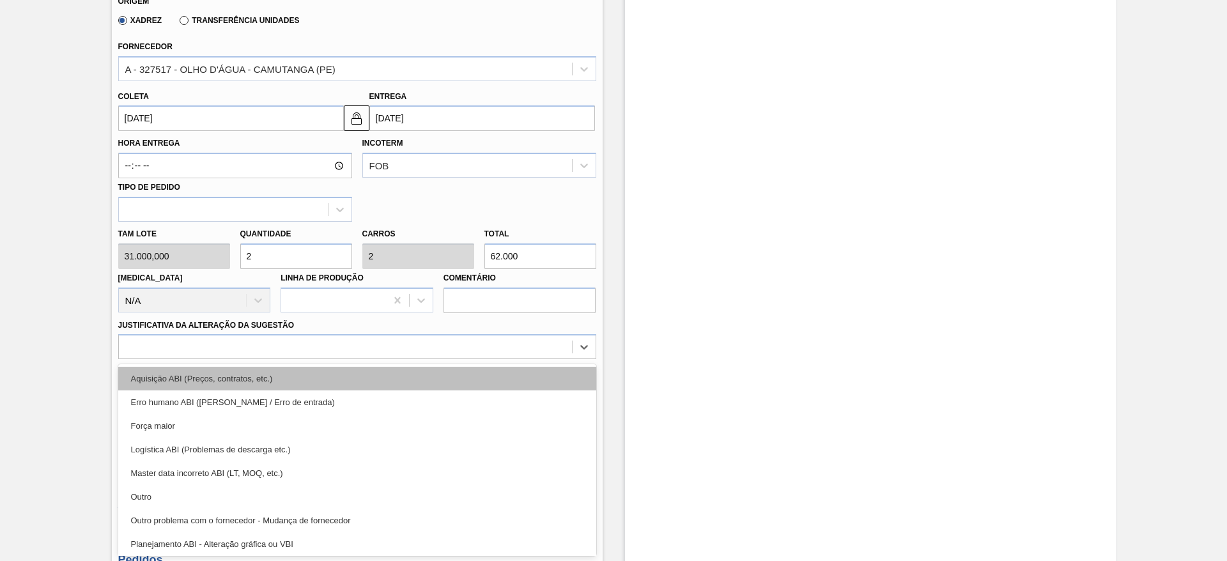
drag, startPoint x: 363, startPoint y: 394, endPoint x: 363, endPoint y: 384, distance: 9.6
click at [363, 384] on div "Aquisição ABI (Preços, contratos, etc.) Erro humano ABI (Cálculo / Erro de entr…" at bounding box center [357, 460] width 478 height 192
click at [363, 382] on div "Aquisição ABI (Preços, contratos, etc.)" at bounding box center [357, 379] width 478 height 24
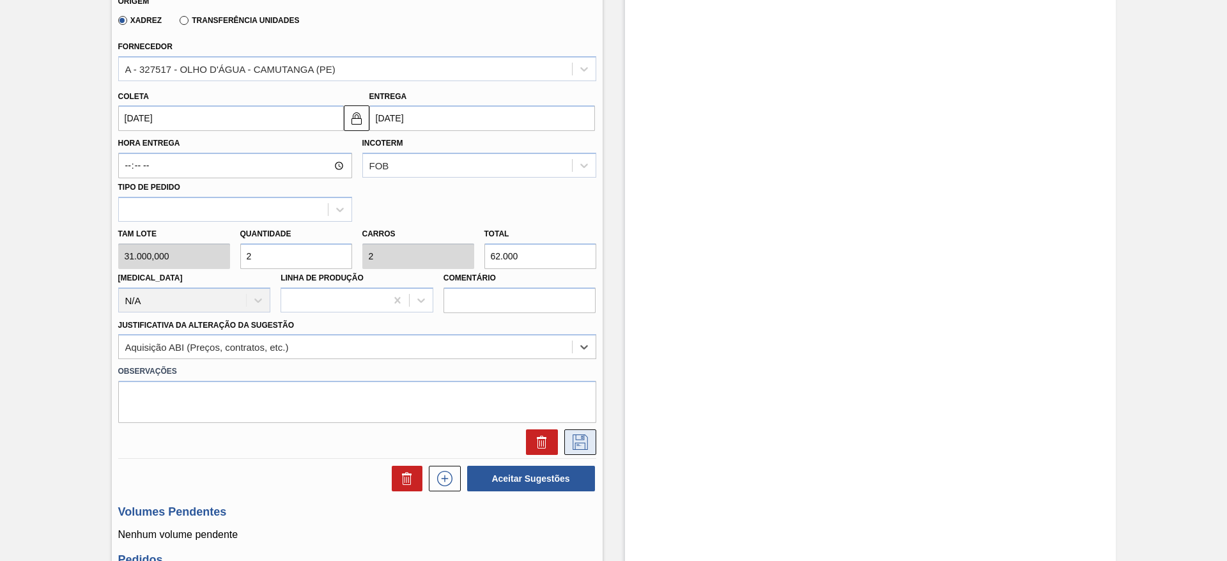
click at [577, 438] on icon at bounding box center [580, 442] width 20 height 15
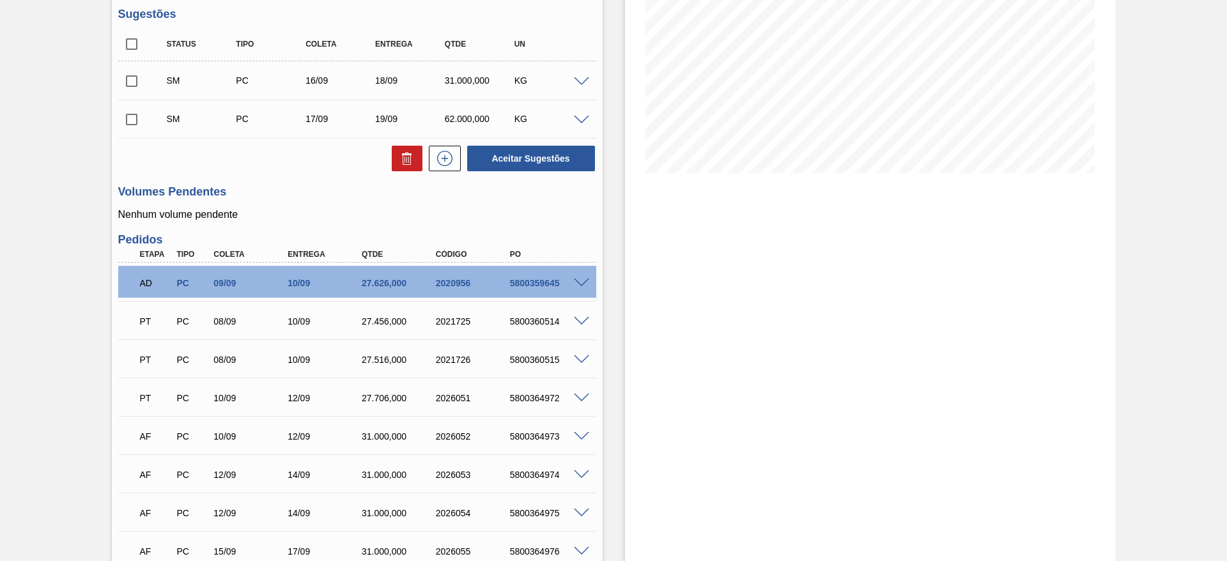
scroll to position [65, 0]
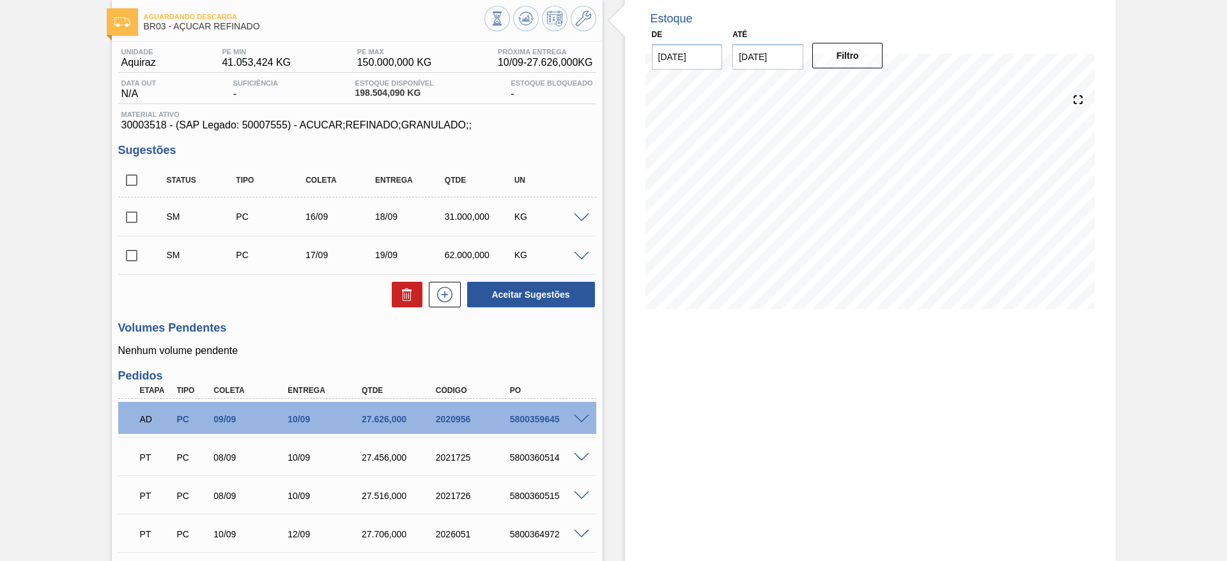
click at [129, 174] on input "checkbox" at bounding box center [131, 180] width 27 height 27
checkbox input "true"
click at [541, 282] on button "Aceitar Sugestões" at bounding box center [531, 295] width 128 height 26
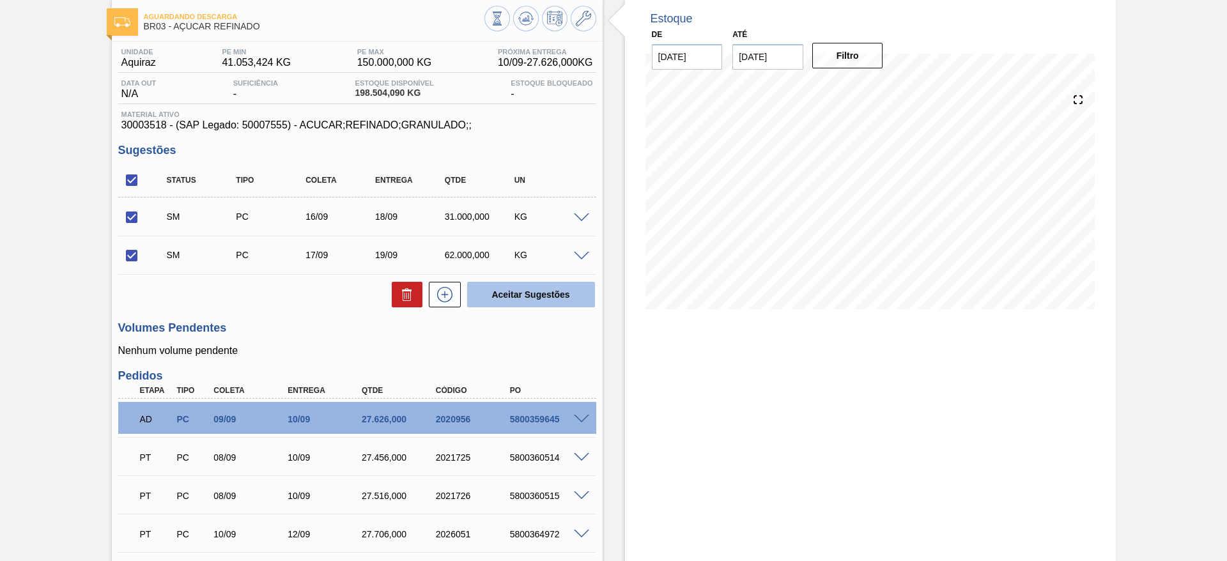
checkbox input "false"
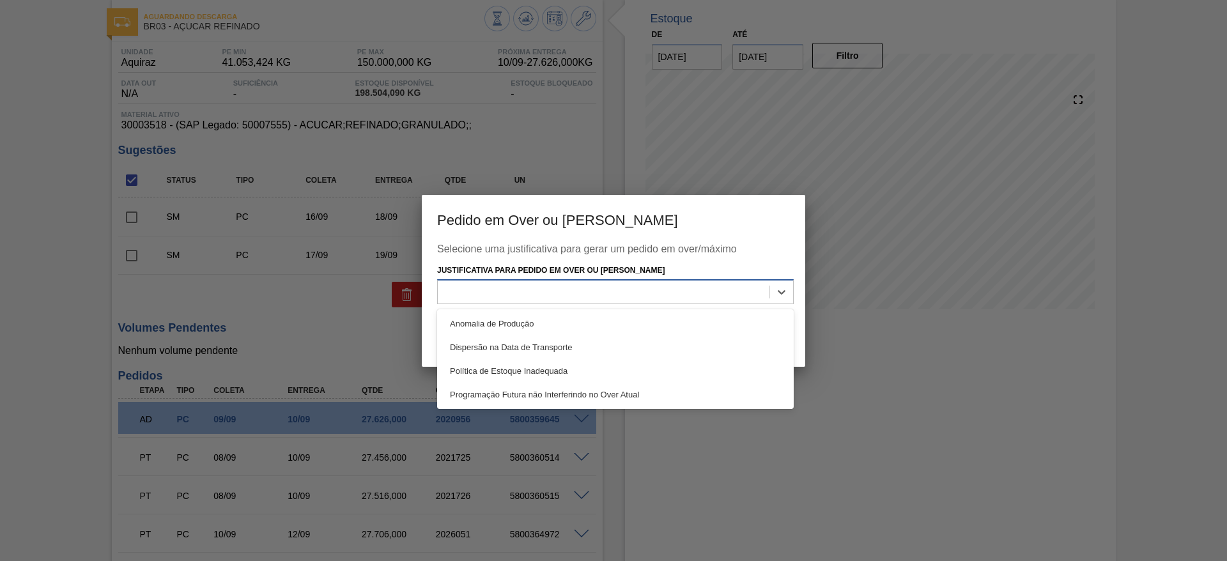
click at [678, 300] on div at bounding box center [604, 292] width 332 height 19
click at [679, 309] on div "Anomalia de Produção Dispersão na Data de Transporte Política de Estoque Inadeq…" at bounding box center [615, 359] width 357 height 100
drag, startPoint x: 710, startPoint y: 314, endPoint x: 764, endPoint y: 329, distance: 55.7
click at [710, 316] on div "Anomalia de Produção" at bounding box center [615, 324] width 357 height 24
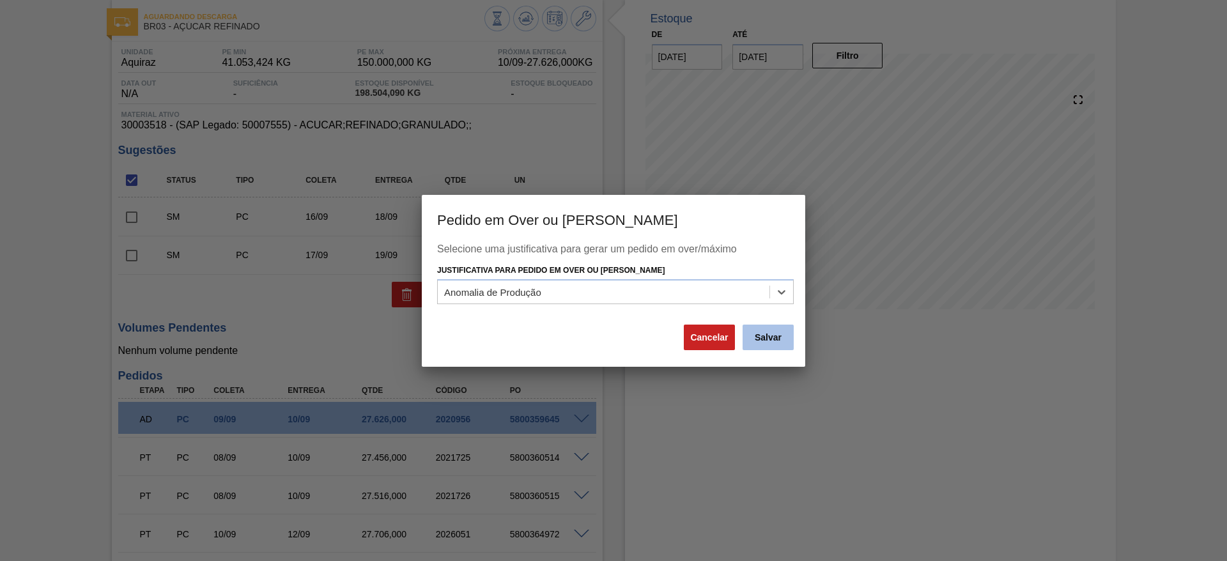
click at [767, 332] on button "Salvar" at bounding box center [768, 338] width 51 height 26
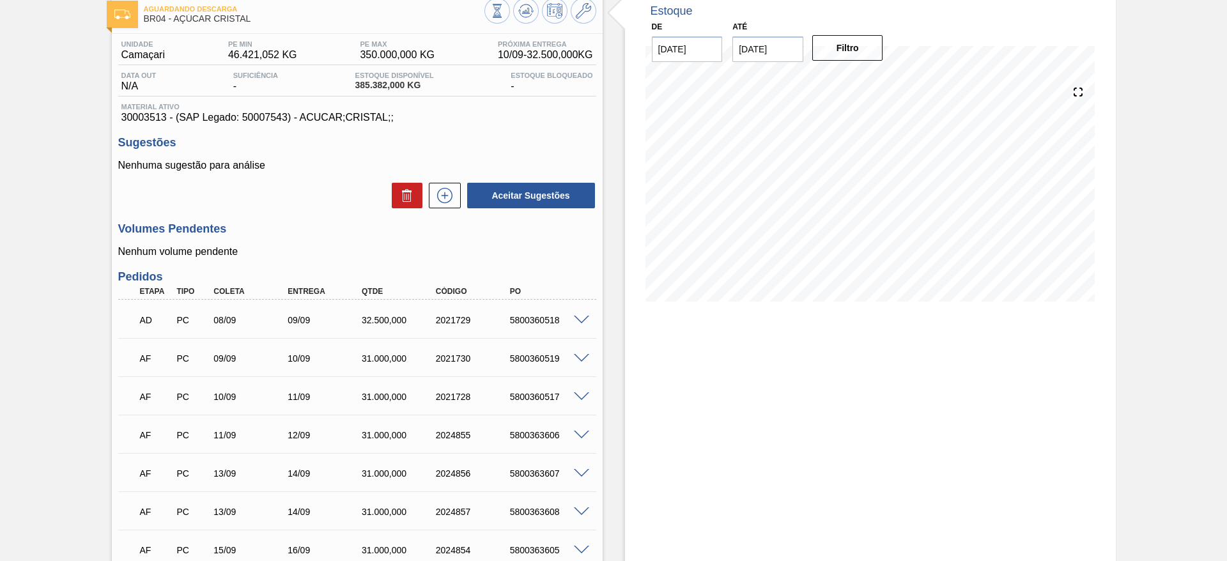
scroll to position [96, 0]
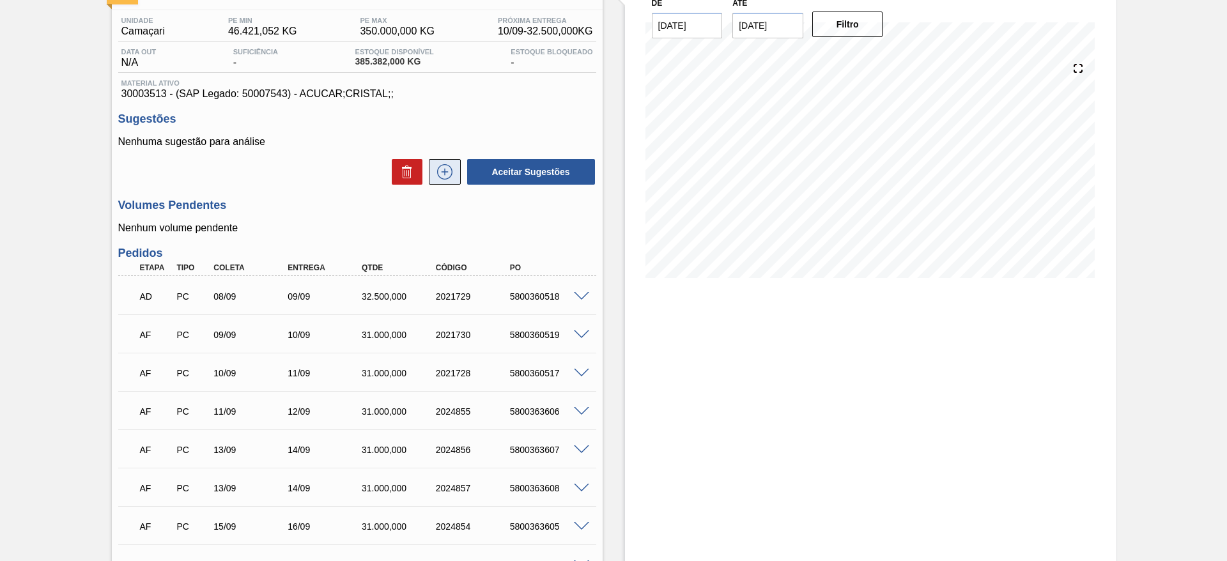
click at [444, 164] on icon at bounding box center [445, 171] width 20 height 15
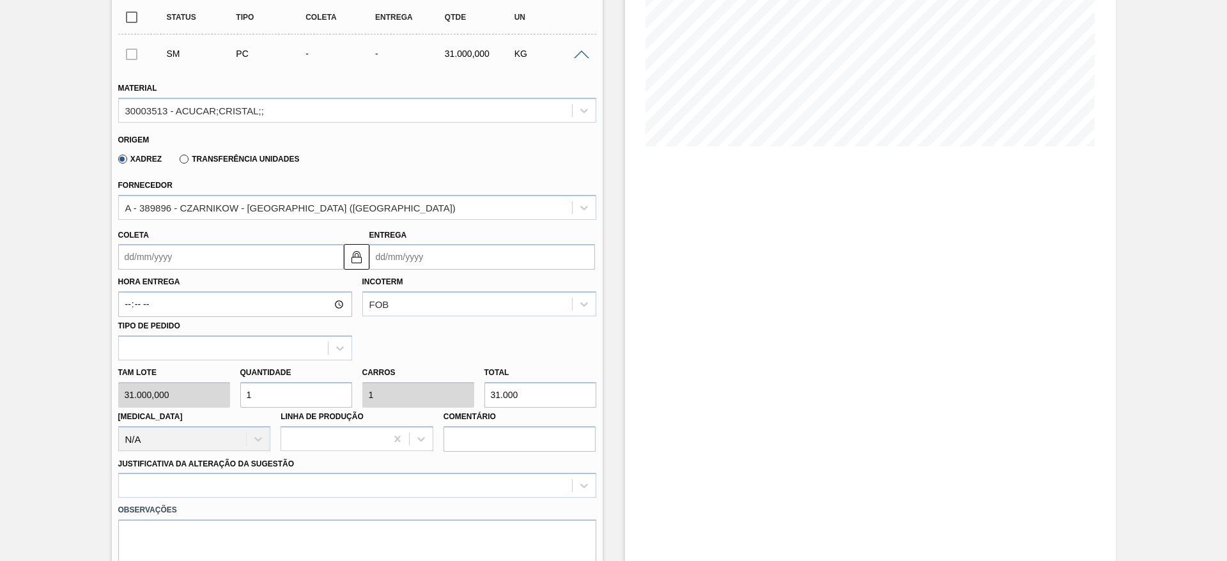
scroll to position [288, 0]
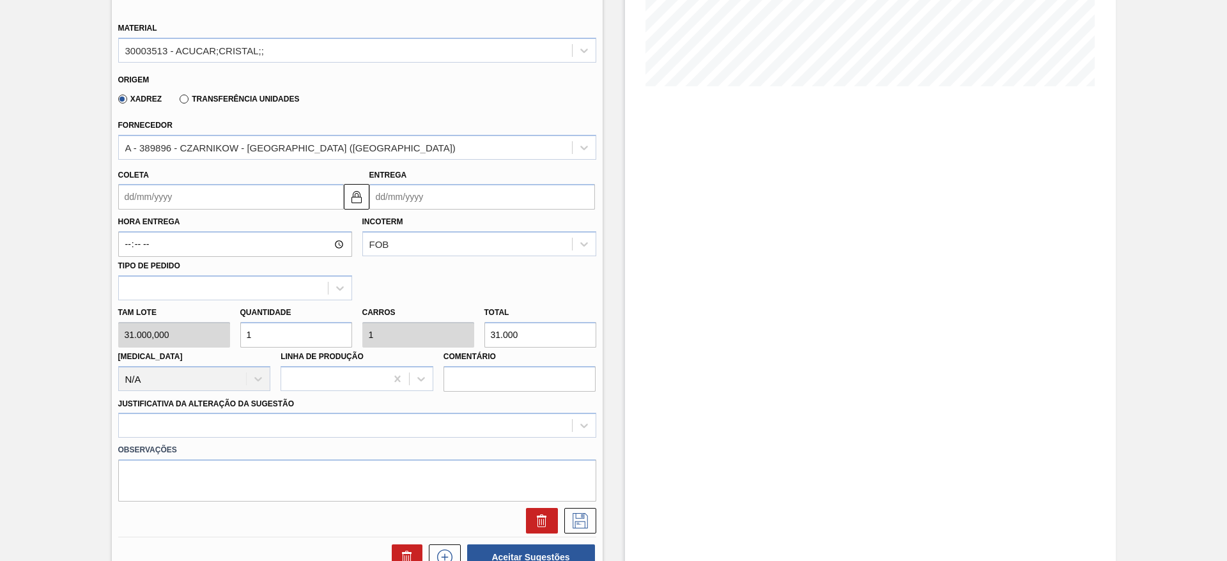
click at [149, 197] on input "Coleta" at bounding box center [231, 197] width 226 height 26
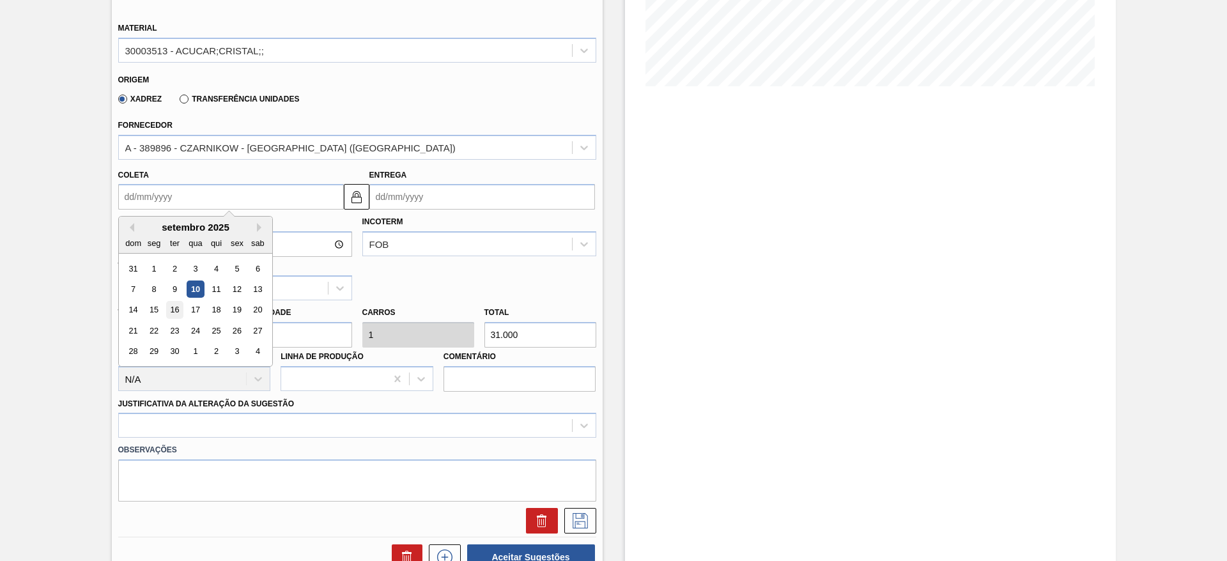
click at [176, 312] on div "16" at bounding box center [174, 310] width 17 height 17
type input "[DATE]"
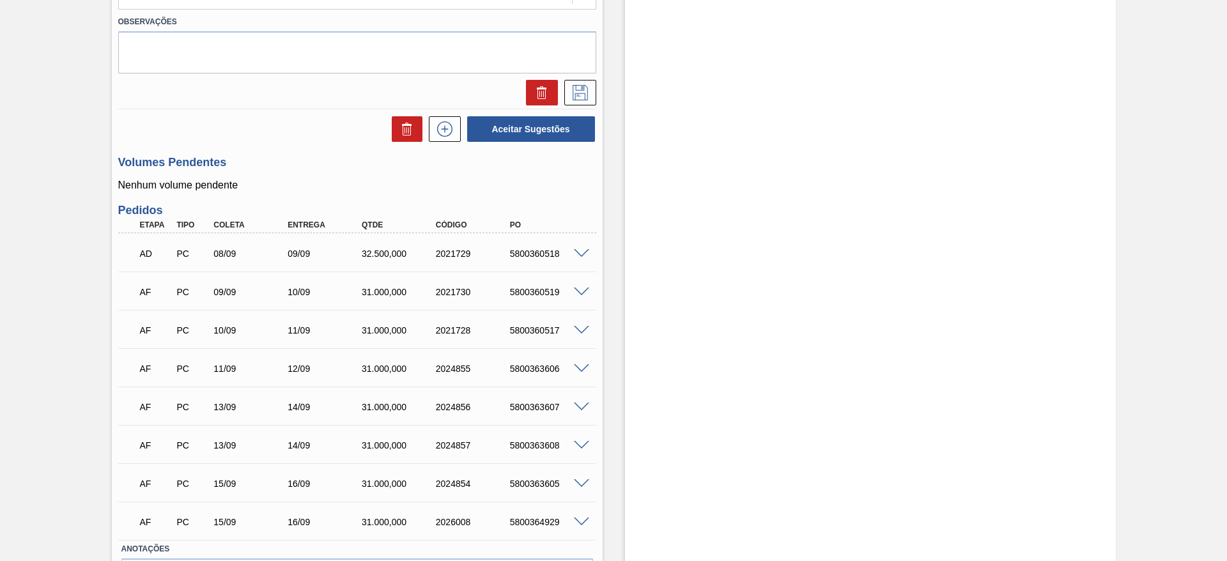
scroll to position [416, 0]
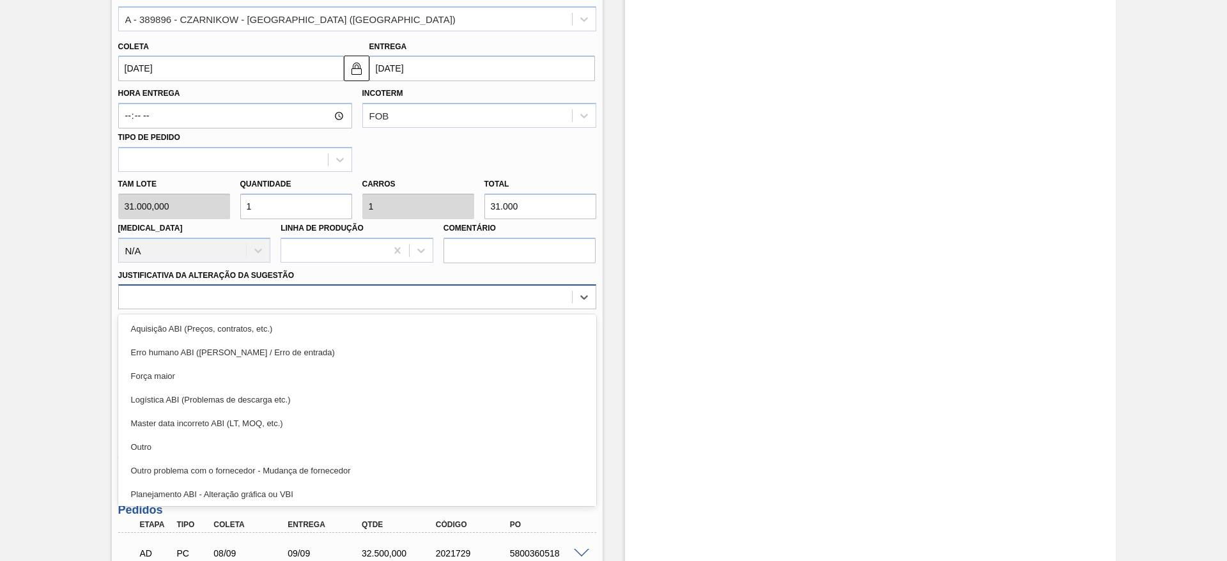
click at [366, 300] on div at bounding box center [345, 297] width 453 height 19
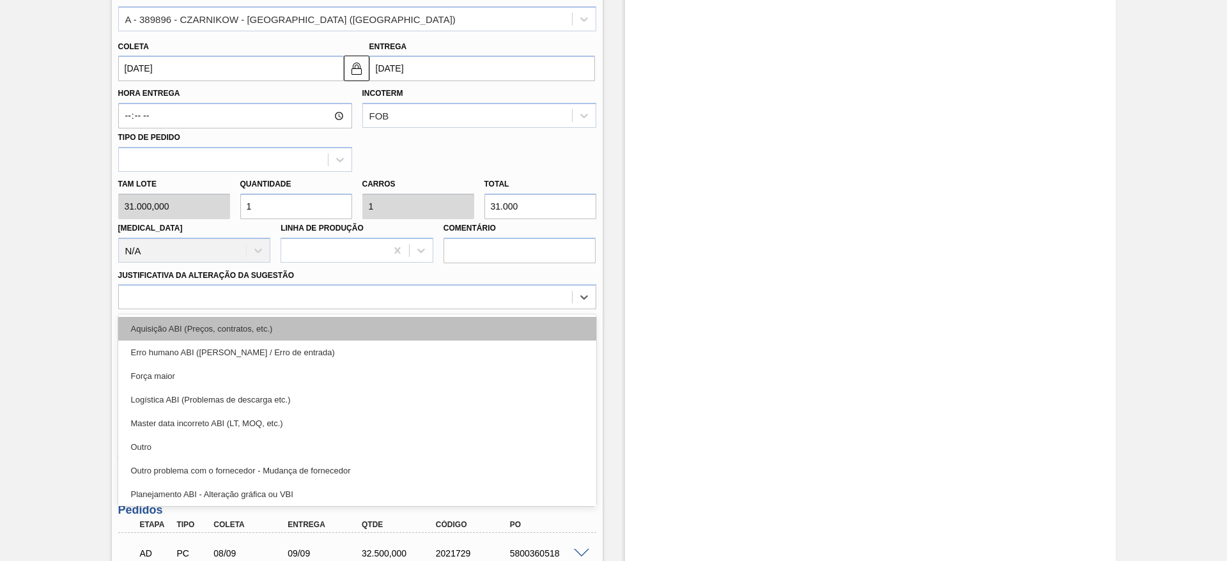
click at [367, 324] on div "Aquisição ABI (Preços, contratos, etc.)" at bounding box center [357, 329] width 478 height 24
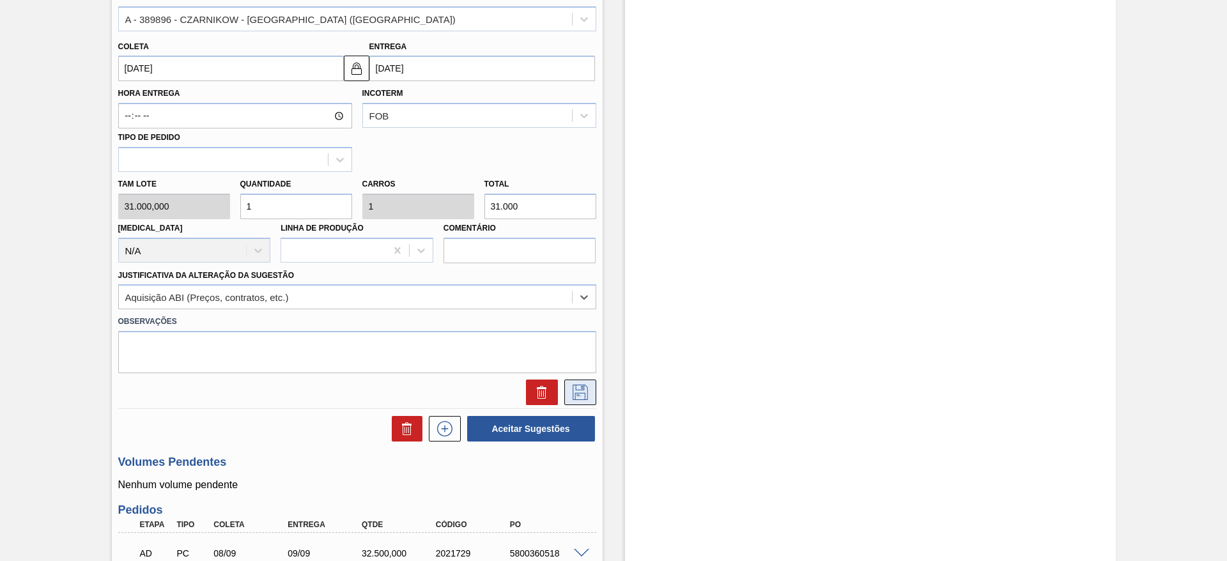
click at [566, 383] on button at bounding box center [580, 393] width 32 height 26
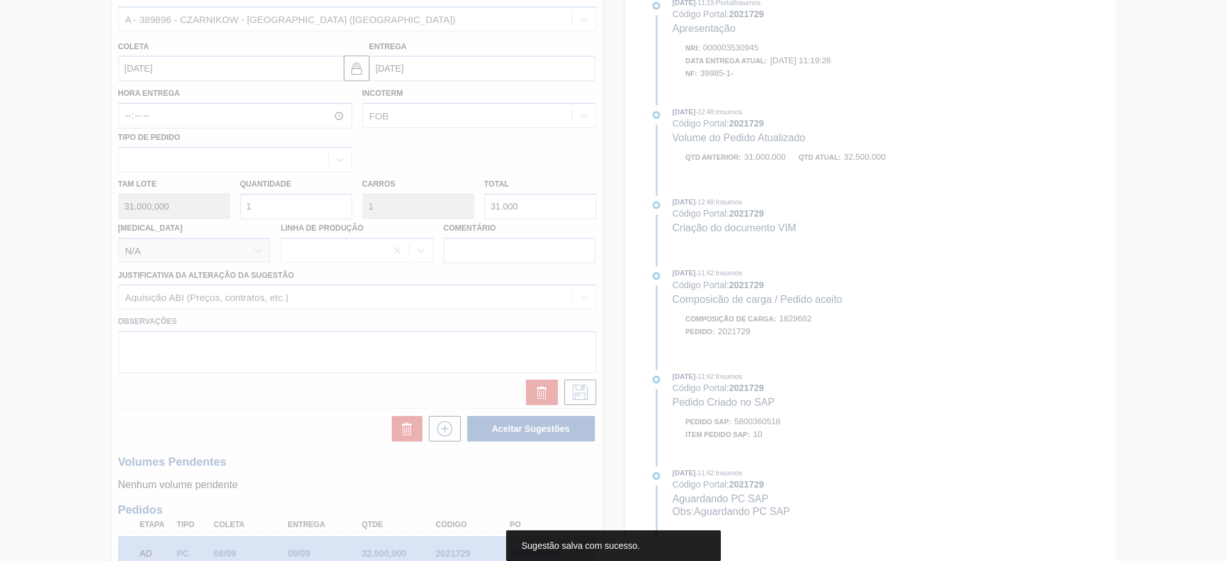
scroll to position [0, 0]
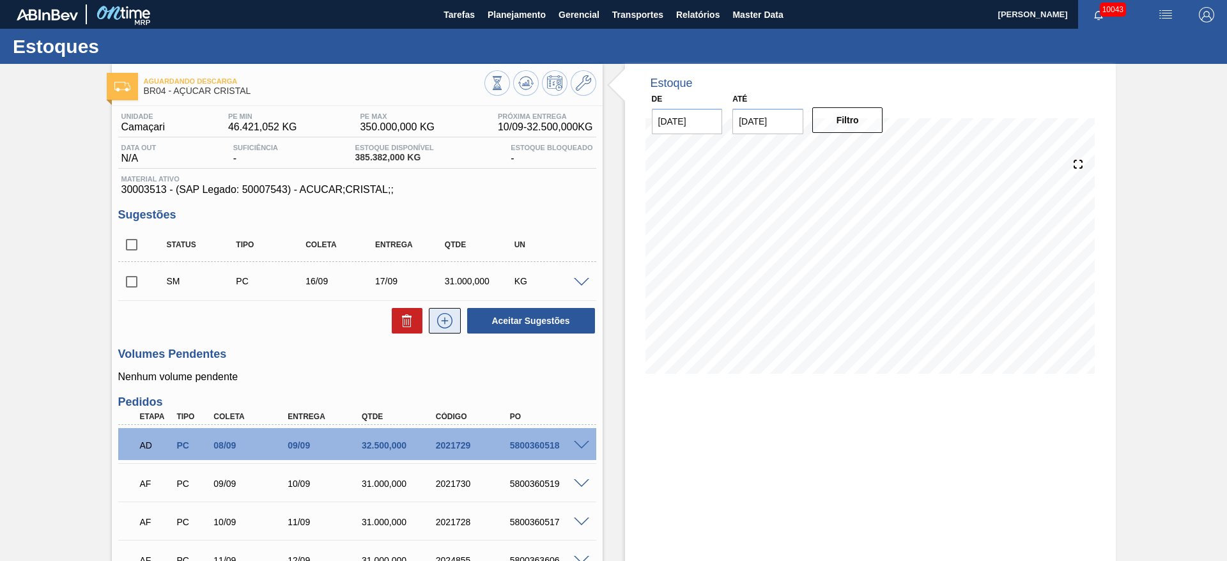
click at [446, 321] on icon at bounding box center [444, 320] width 7 height 1
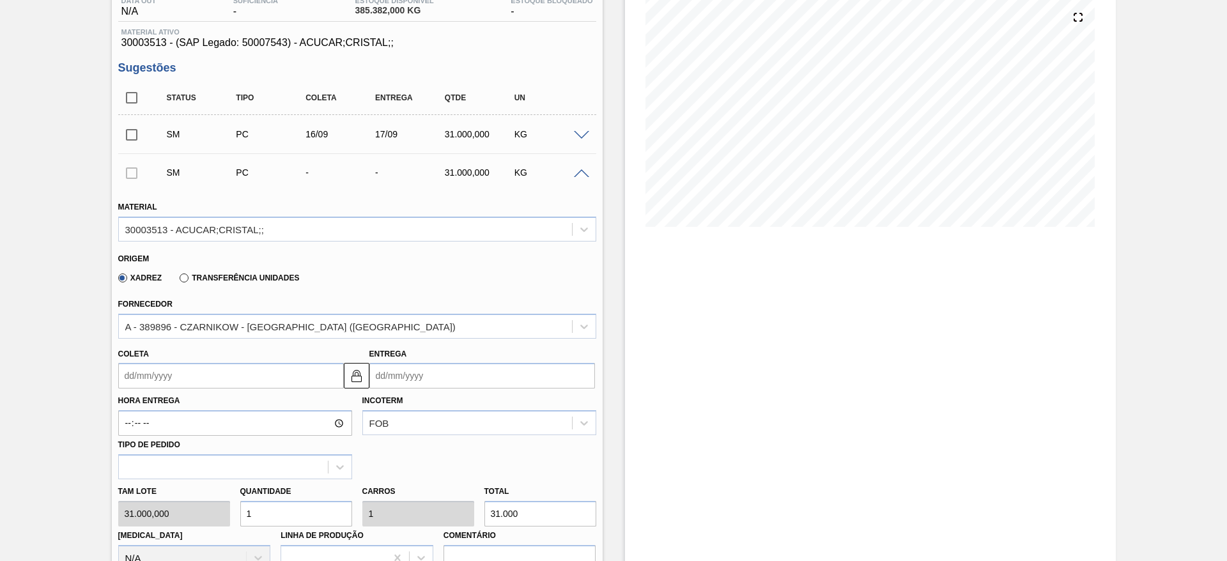
scroll to position [288, 0]
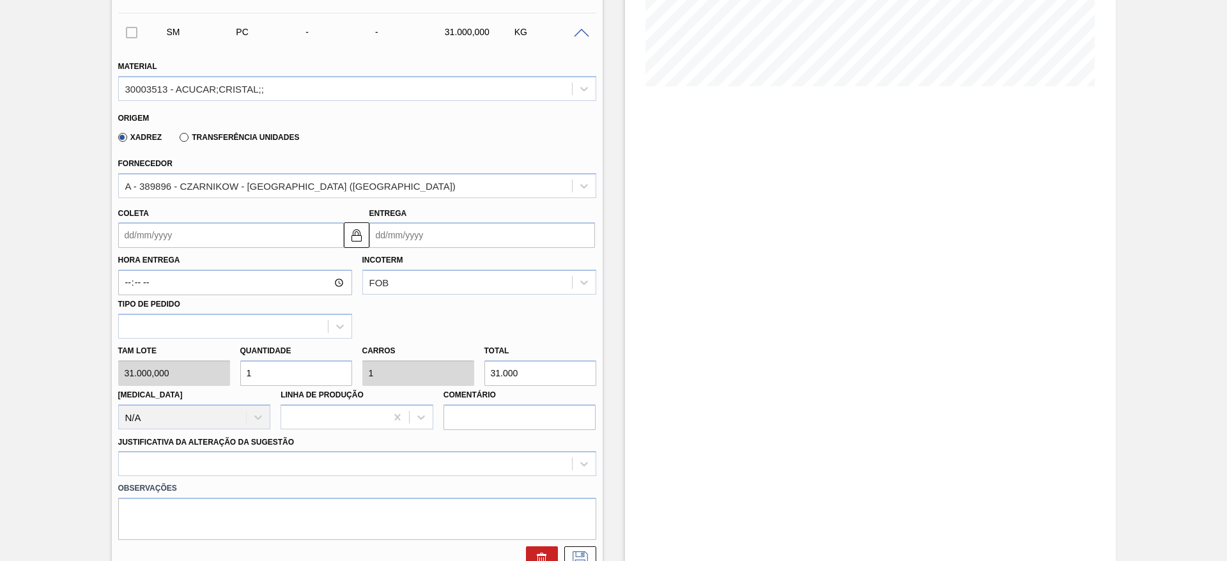
drag, startPoint x: 260, startPoint y: 366, endPoint x: 110, endPoint y: 354, distance: 150.6
click at [112, 353] on div "Unidade Camaçari PE MIN 46.421,052 KG PE MAX 350.000,000 KG Próxima Entrega 10/…" at bounding box center [357, 462] width 491 height 1286
type input "2"
type input "62.000"
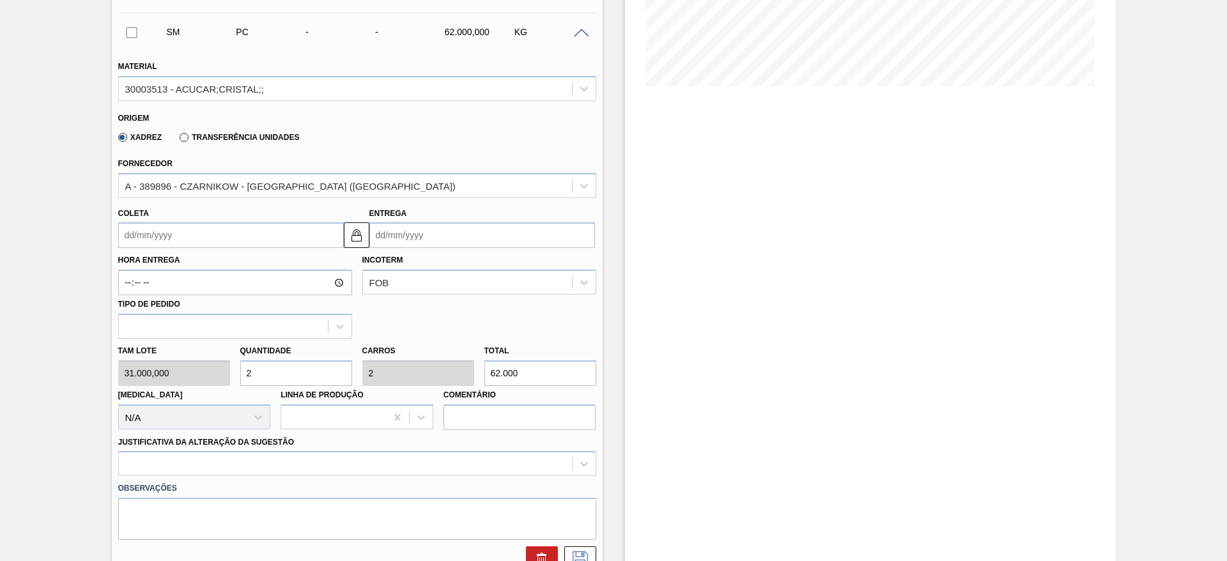
type input "2"
click at [150, 236] on input "Coleta" at bounding box center [231, 235] width 226 height 26
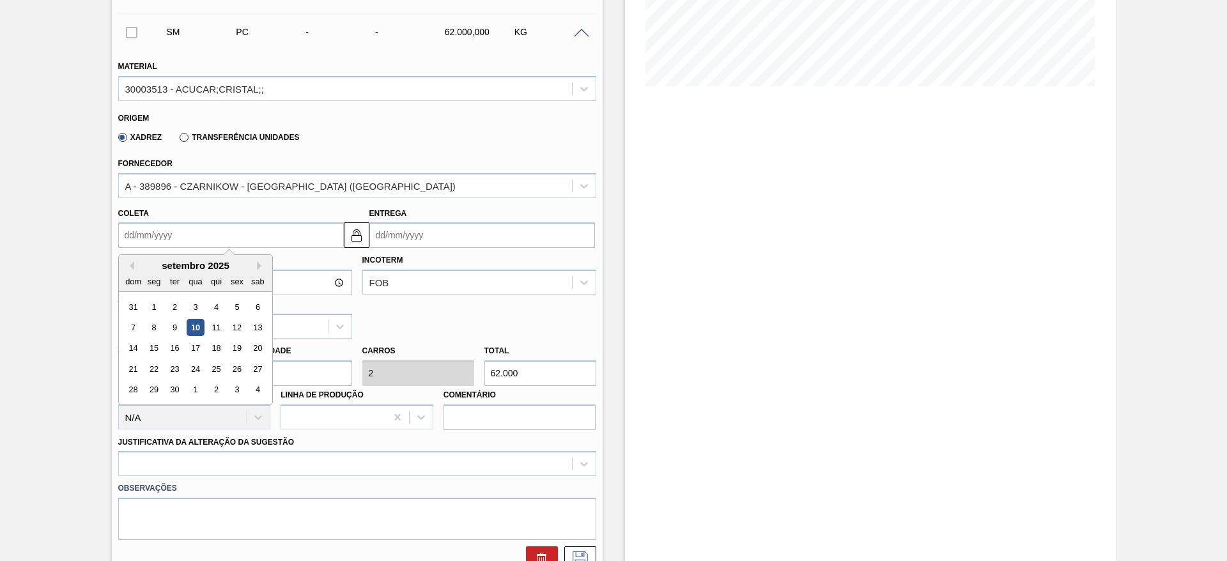
click at [196, 342] on div "17" at bounding box center [195, 348] width 17 height 17
type input "[DATE]"
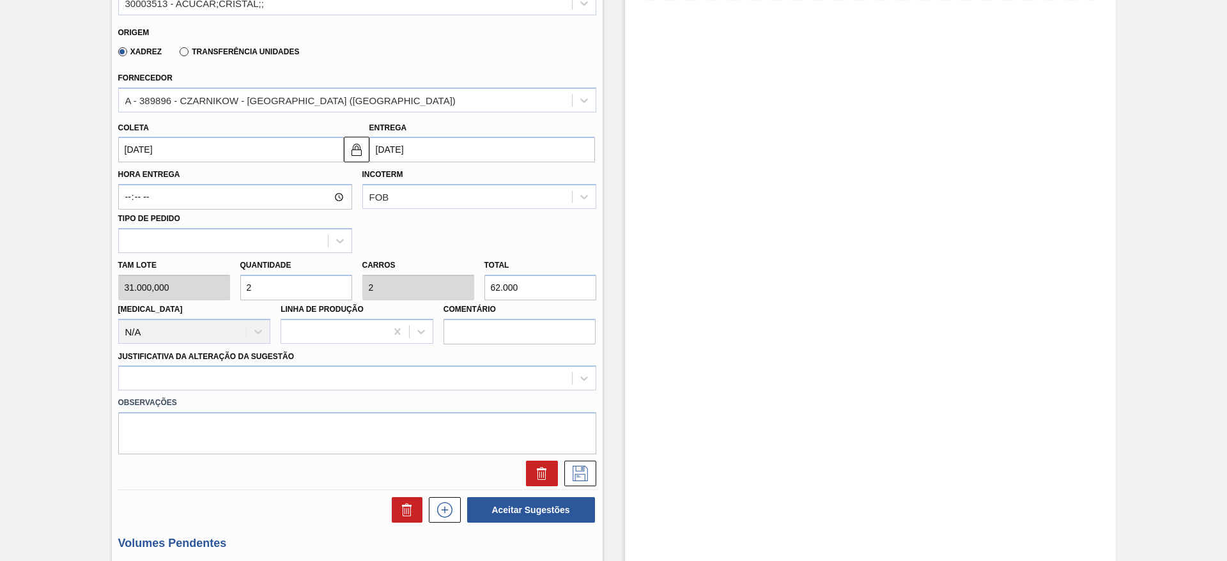
scroll to position [479, 0]
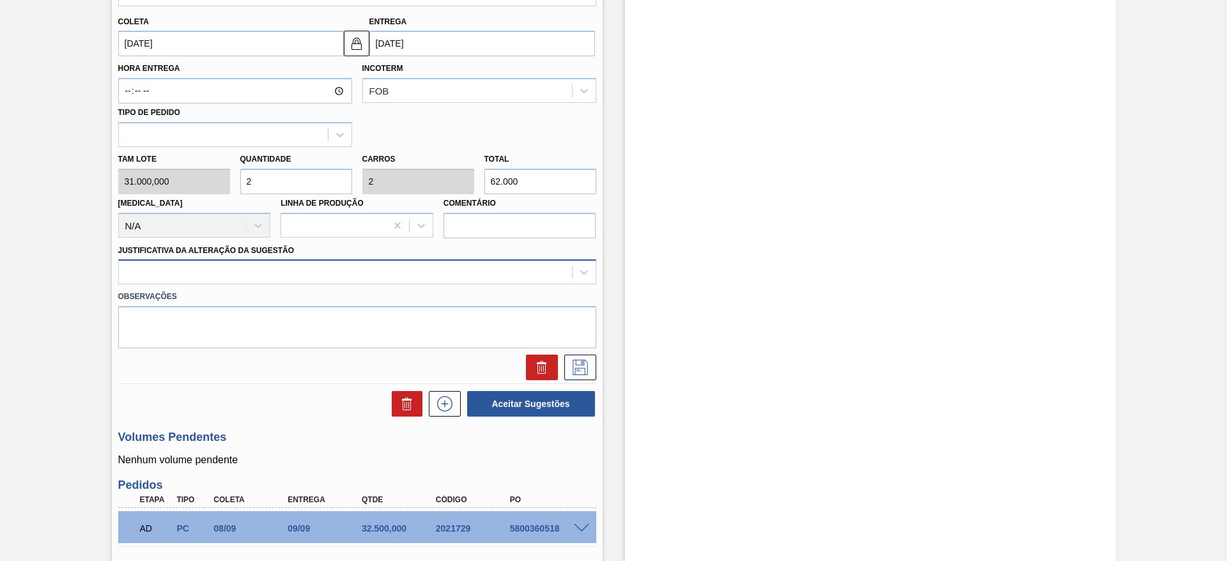
drag, startPoint x: 466, startPoint y: 266, endPoint x: 452, endPoint y: 277, distance: 17.8
click at [459, 272] on div at bounding box center [345, 272] width 453 height 19
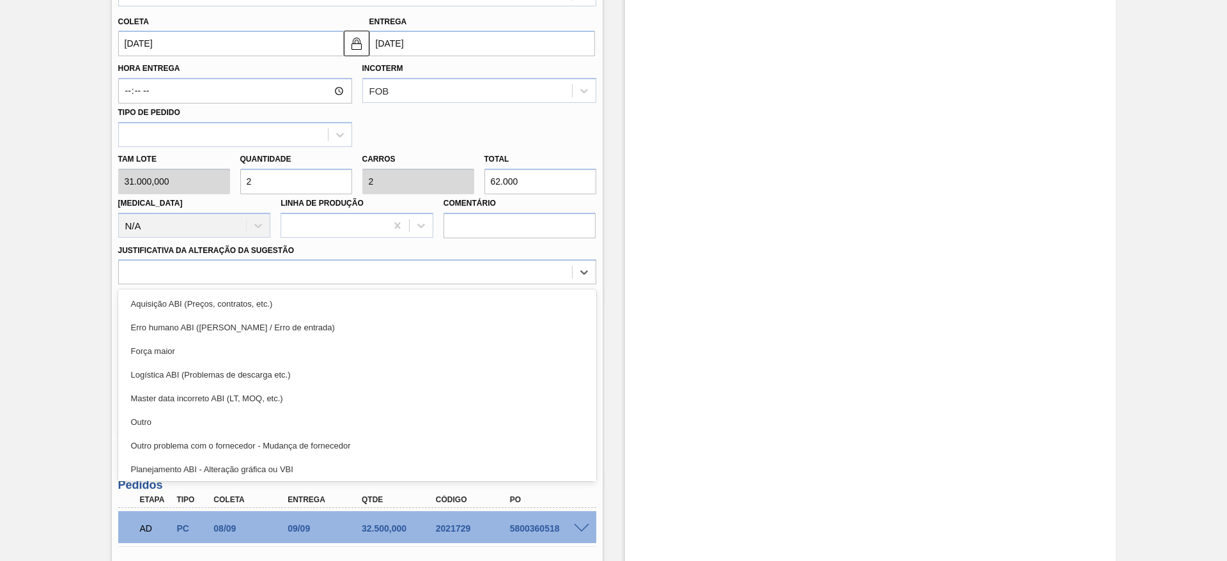
drag, startPoint x: 458, startPoint y: 298, endPoint x: 510, endPoint y: 323, distance: 57.4
click at [461, 298] on div "Aquisição ABI (Preços, contratos, etc.)" at bounding box center [357, 304] width 478 height 24
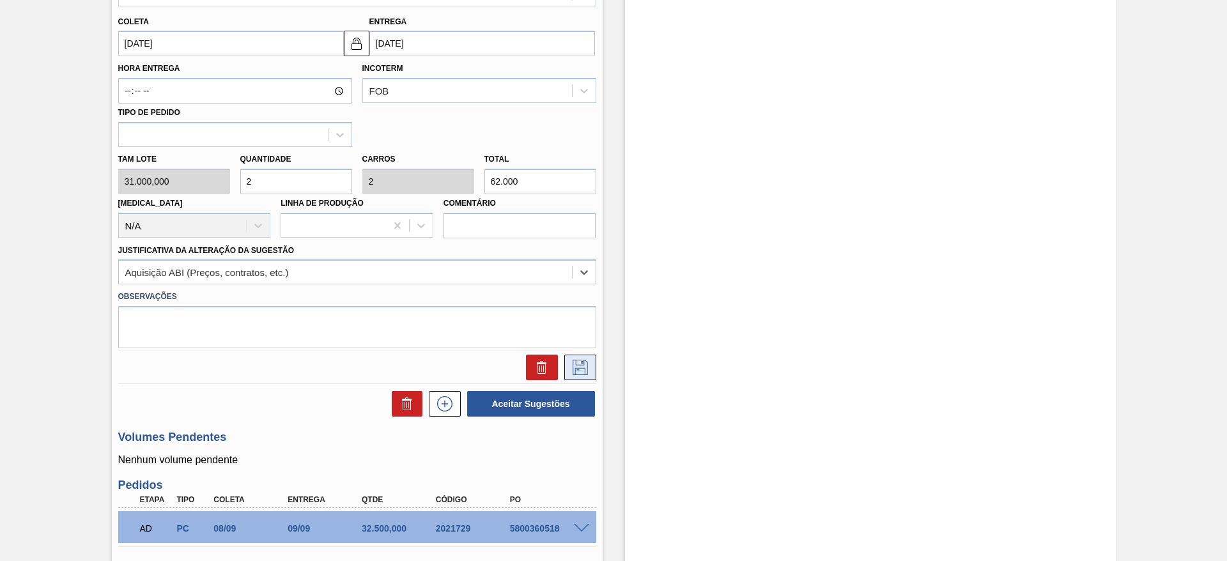
click at [565, 360] on button at bounding box center [580, 368] width 32 height 26
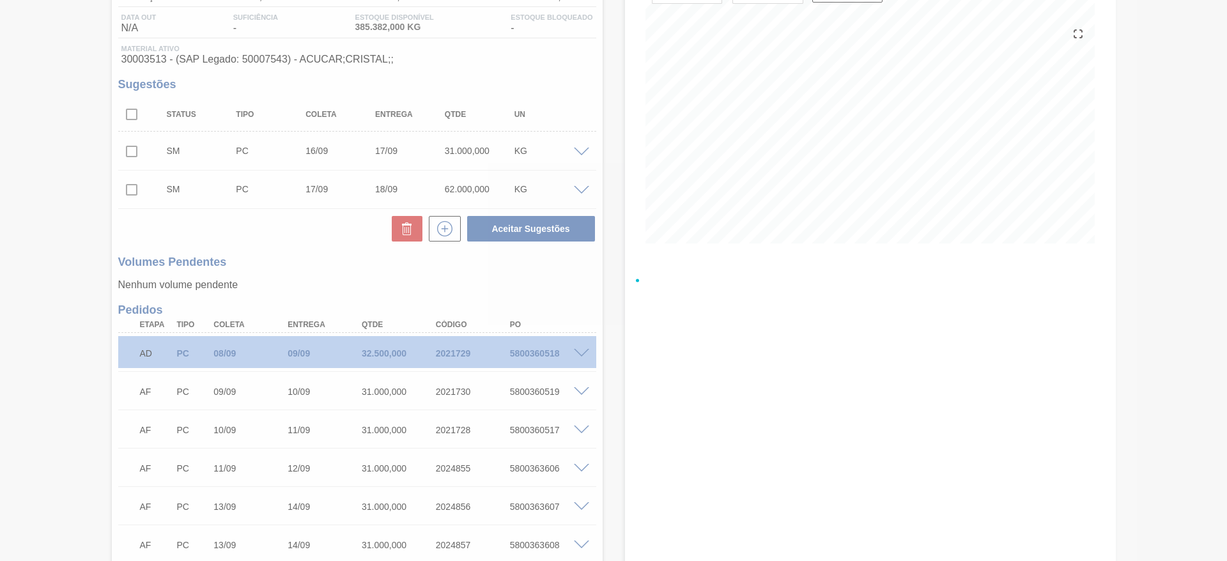
scroll to position [118, 0]
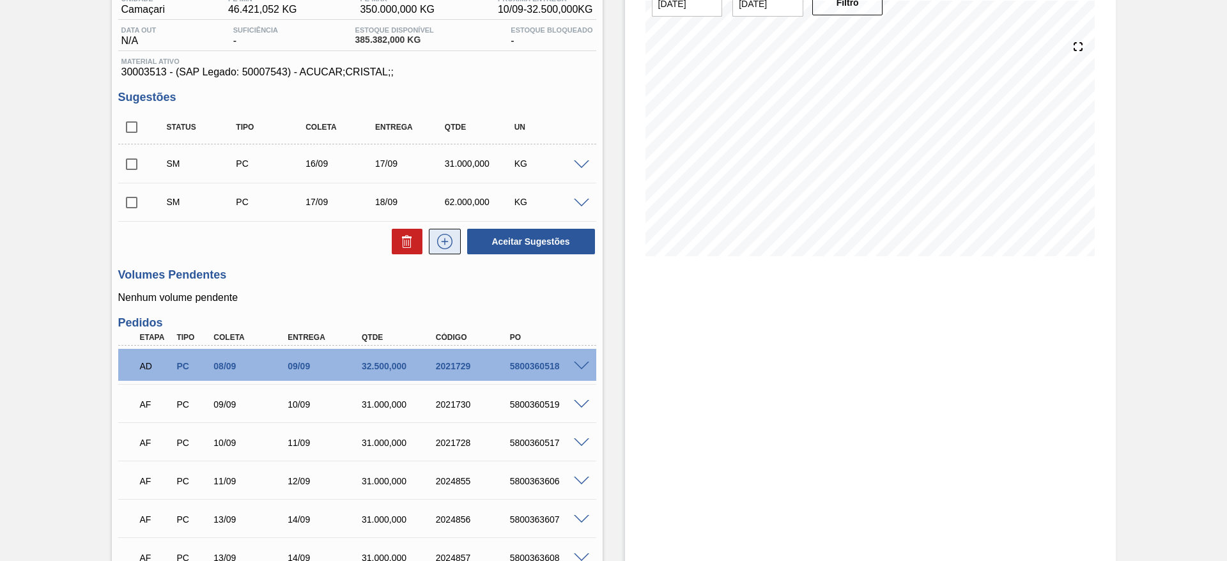
click at [447, 233] on button at bounding box center [445, 242] width 32 height 26
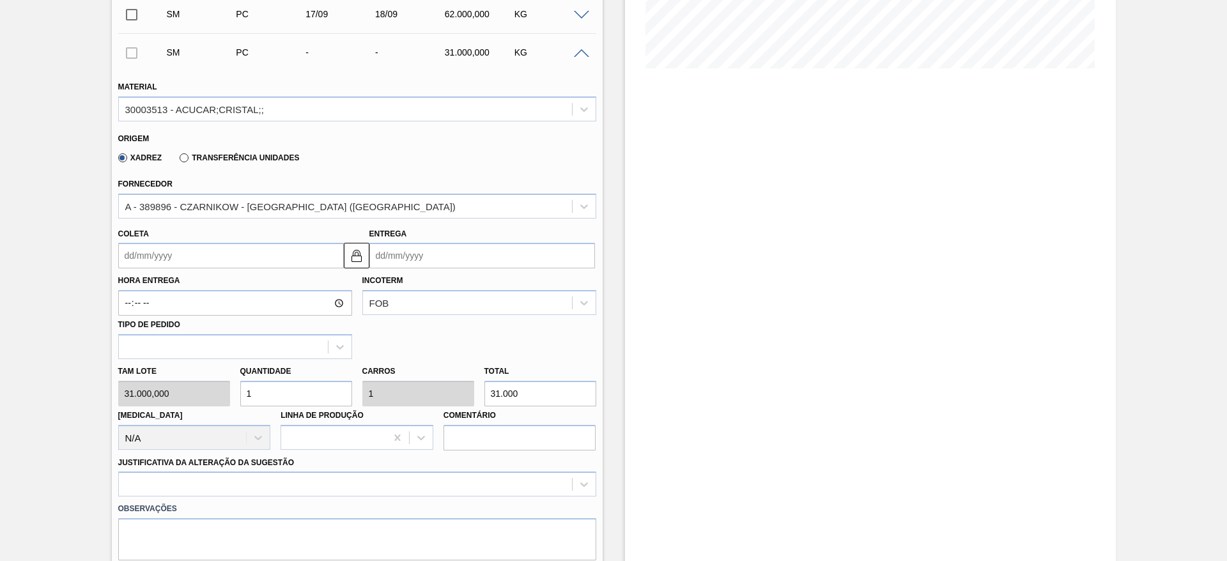
scroll to position [309, 0]
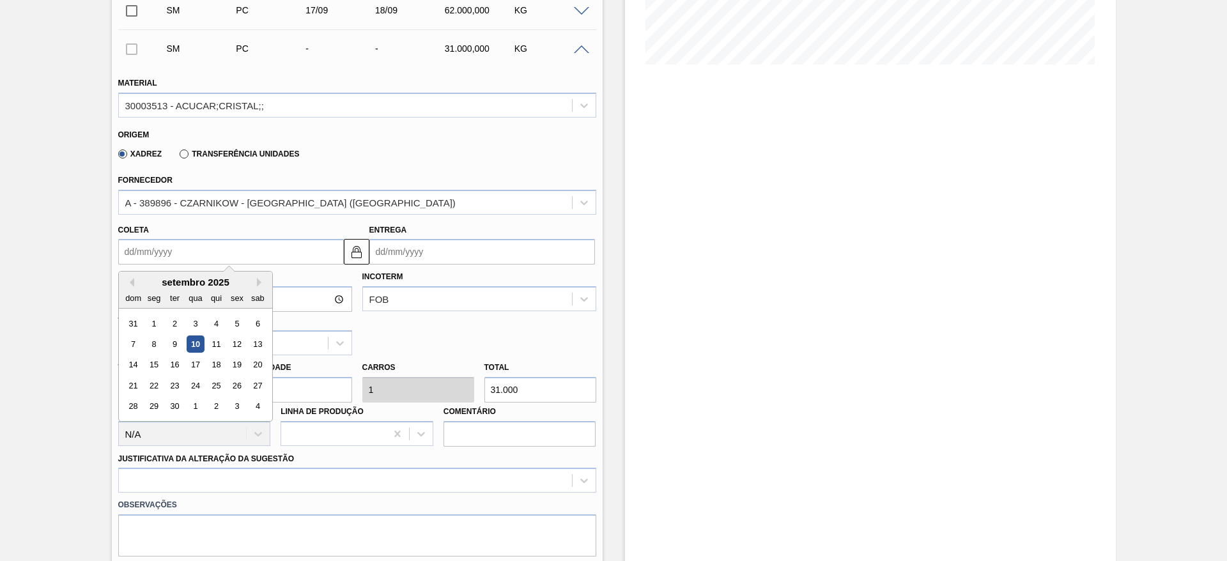
click at [158, 255] on input "Coleta" at bounding box center [231, 252] width 226 height 26
click at [216, 339] on div "11" at bounding box center [215, 343] width 17 height 17
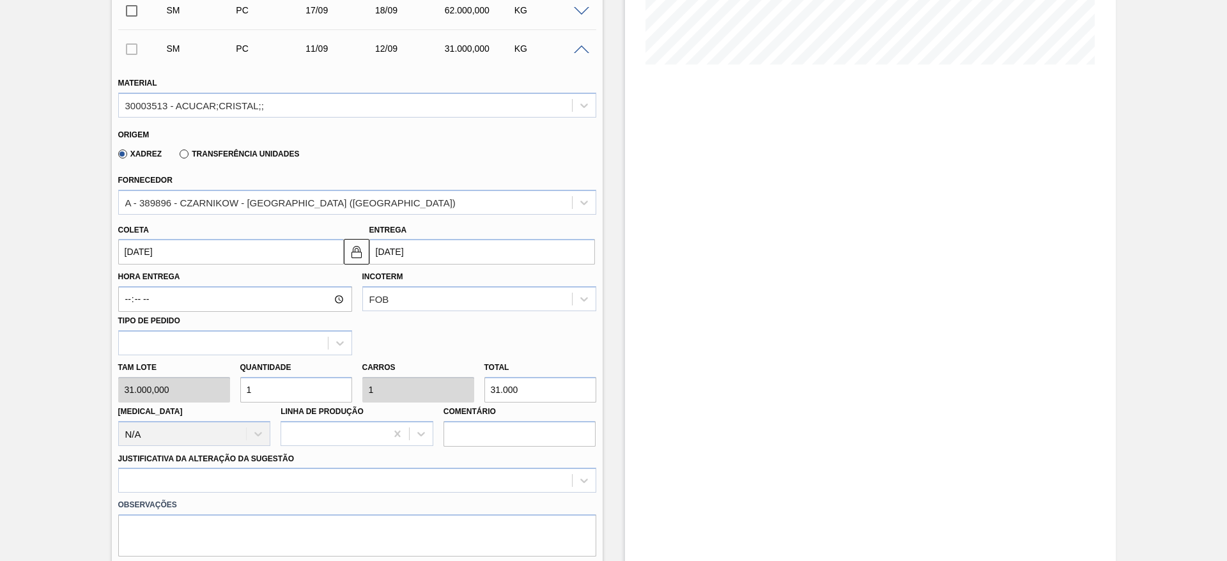
type input "[DATE]"
click at [335, 475] on div at bounding box center [357, 480] width 478 height 25
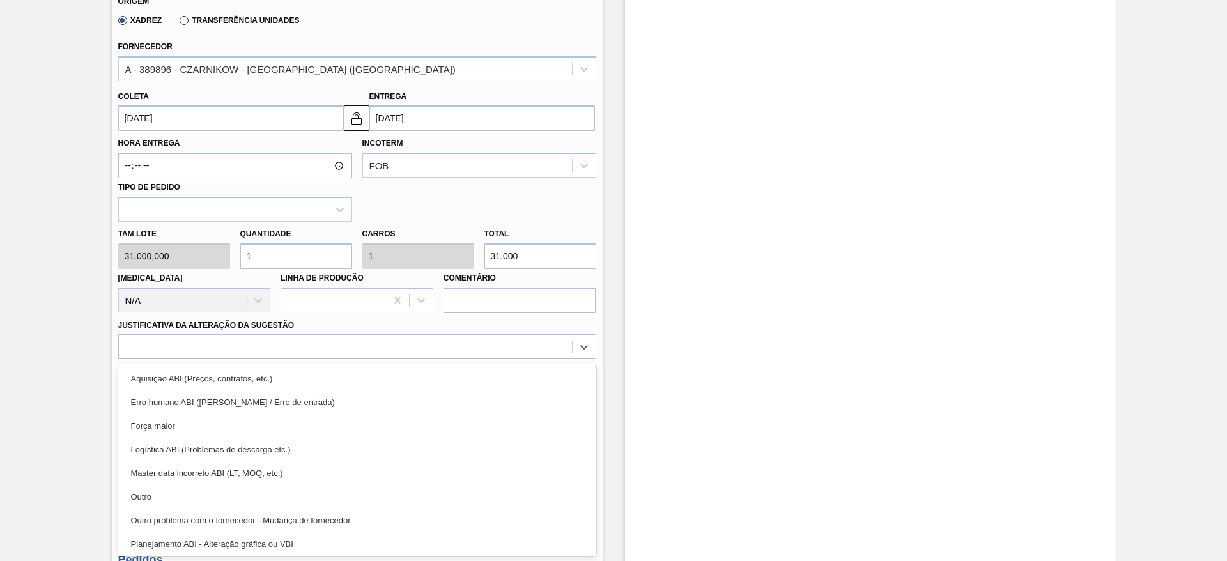
drag, startPoint x: 348, startPoint y: 373, endPoint x: 384, endPoint y: 380, distance: 36.5
click at [351, 373] on div "Aquisição ABI (Preços, contratos, etc.)" at bounding box center [357, 379] width 478 height 24
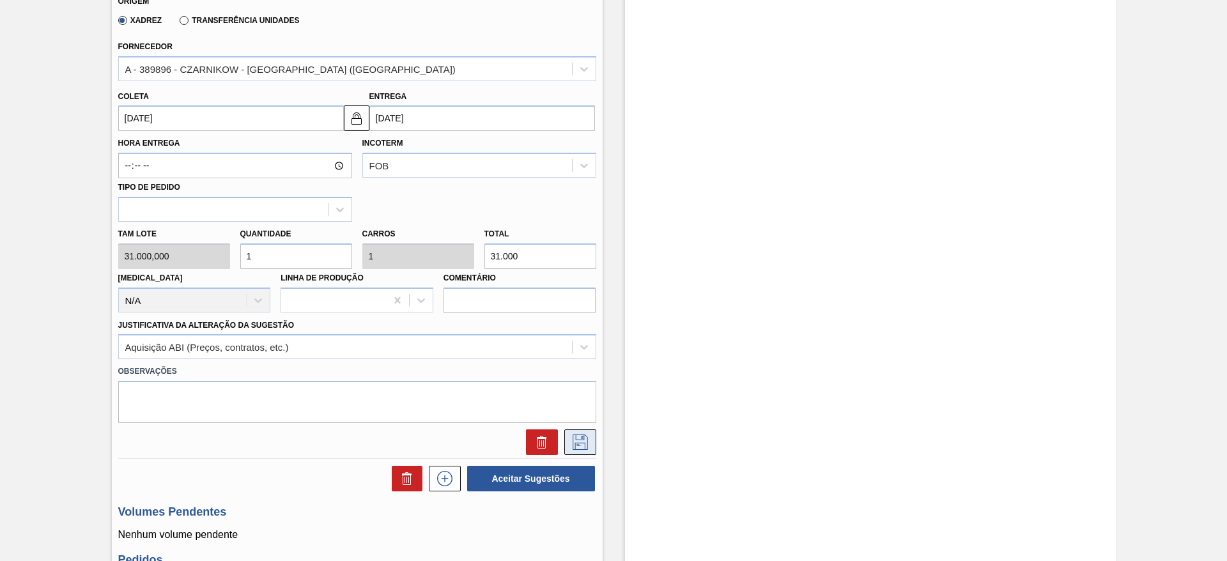
click at [577, 443] on icon at bounding box center [580, 442] width 20 height 15
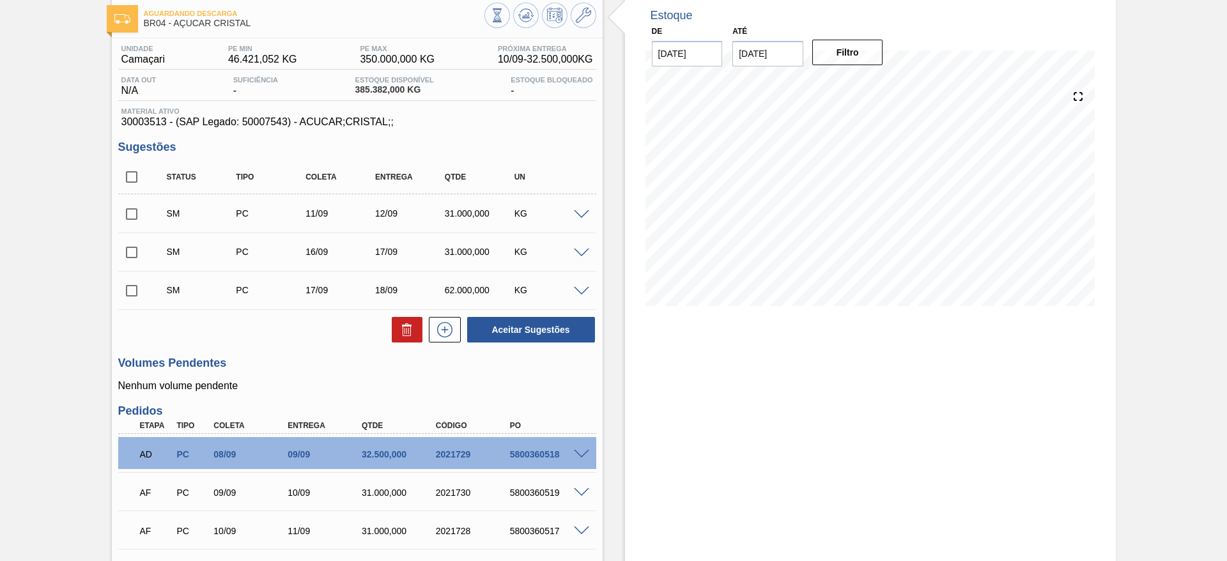
scroll to position [65, 0]
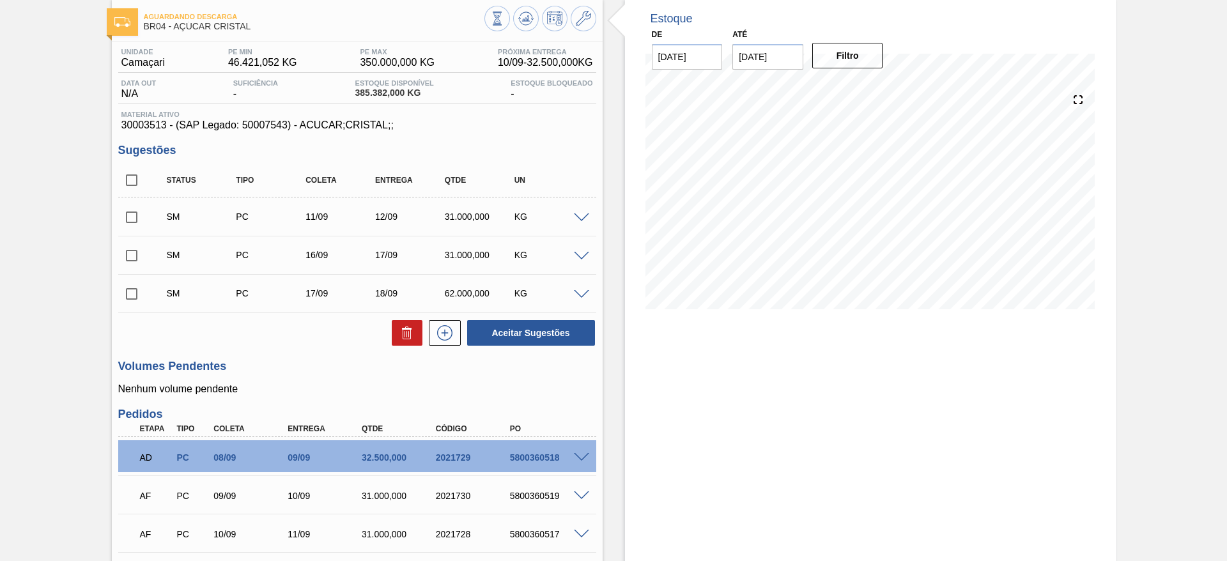
click at [131, 181] on input "checkbox" at bounding box center [131, 180] width 27 height 27
checkbox input "true"
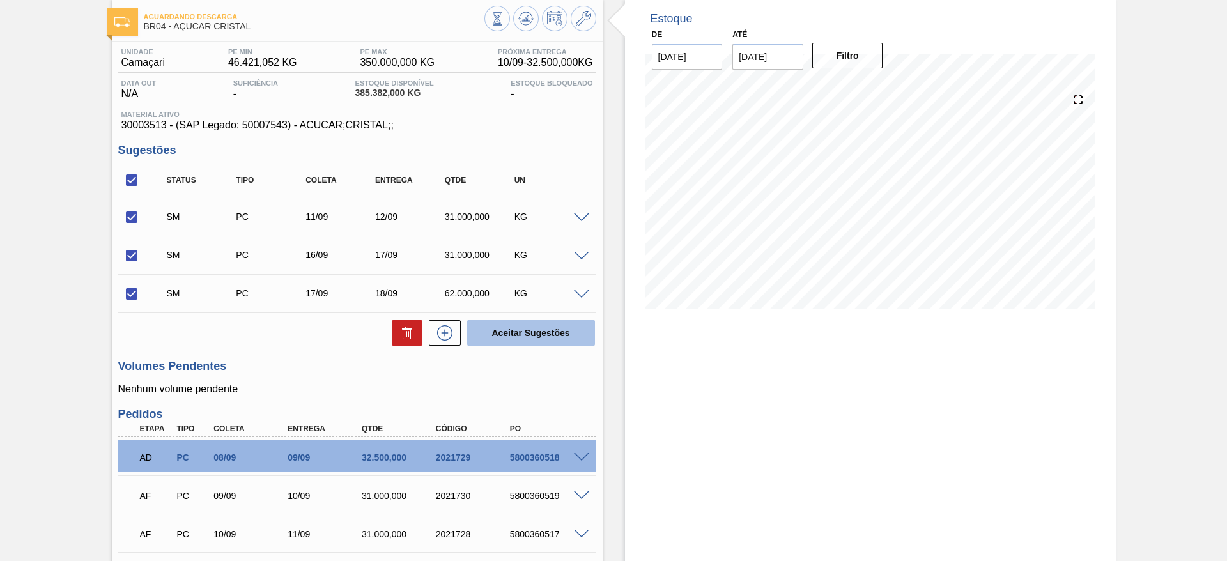
click at [532, 339] on button "Aceitar Sugestões" at bounding box center [531, 333] width 128 height 26
checkbox input "false"
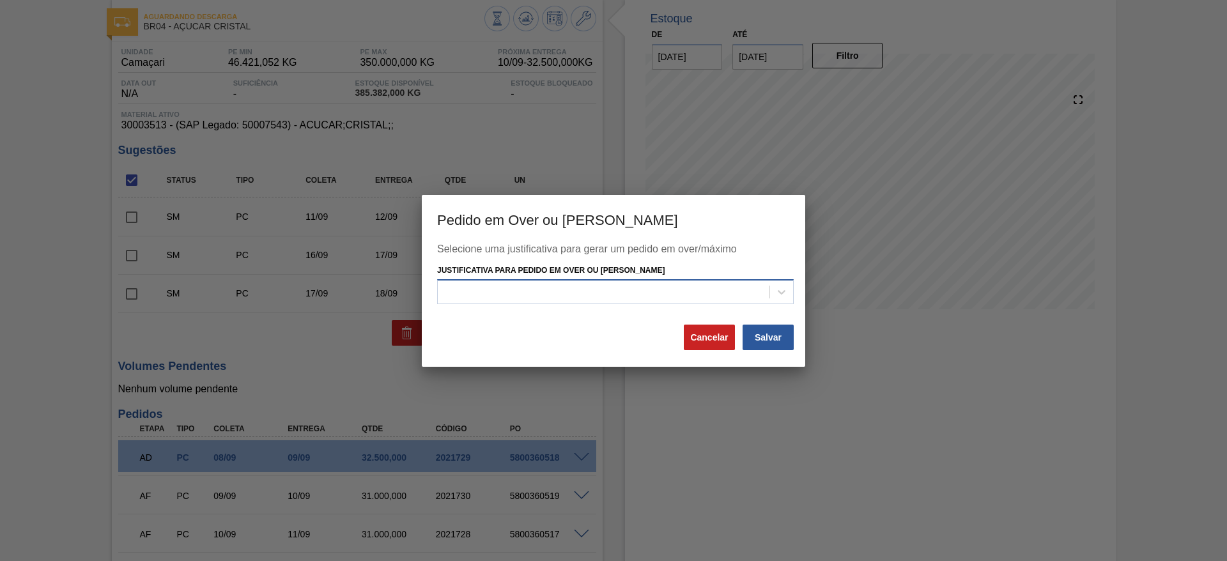
click at [564, 289] on div at bounding box center [604, 292] width 332 height 19
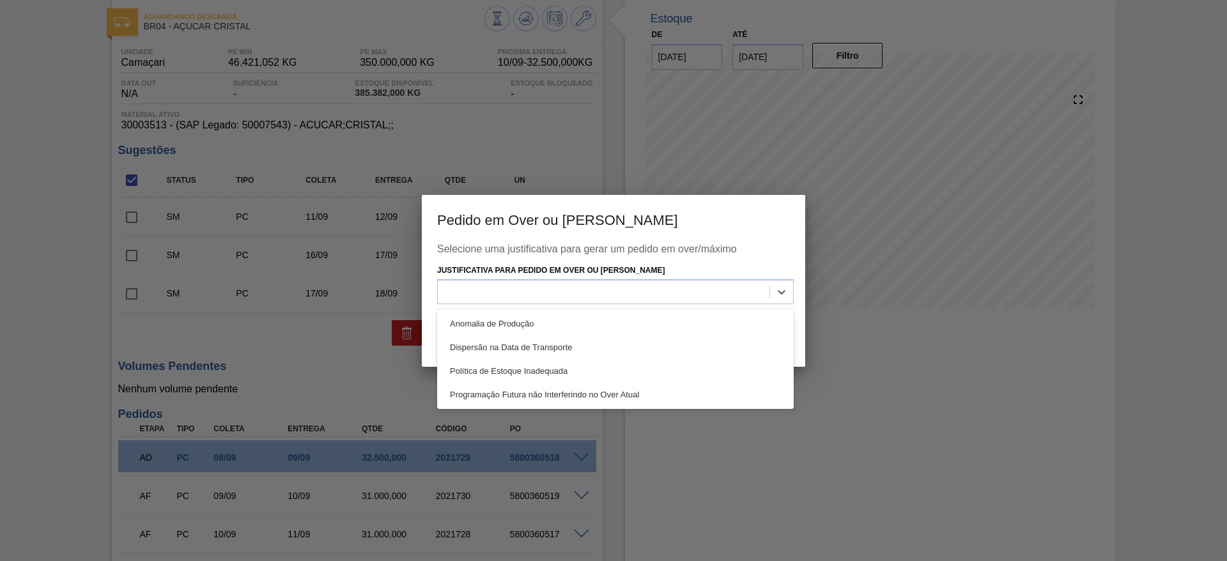
click at [589, 327] on div "Anomalia de Produção" at bounding box center [615, 324] width 357 height 24
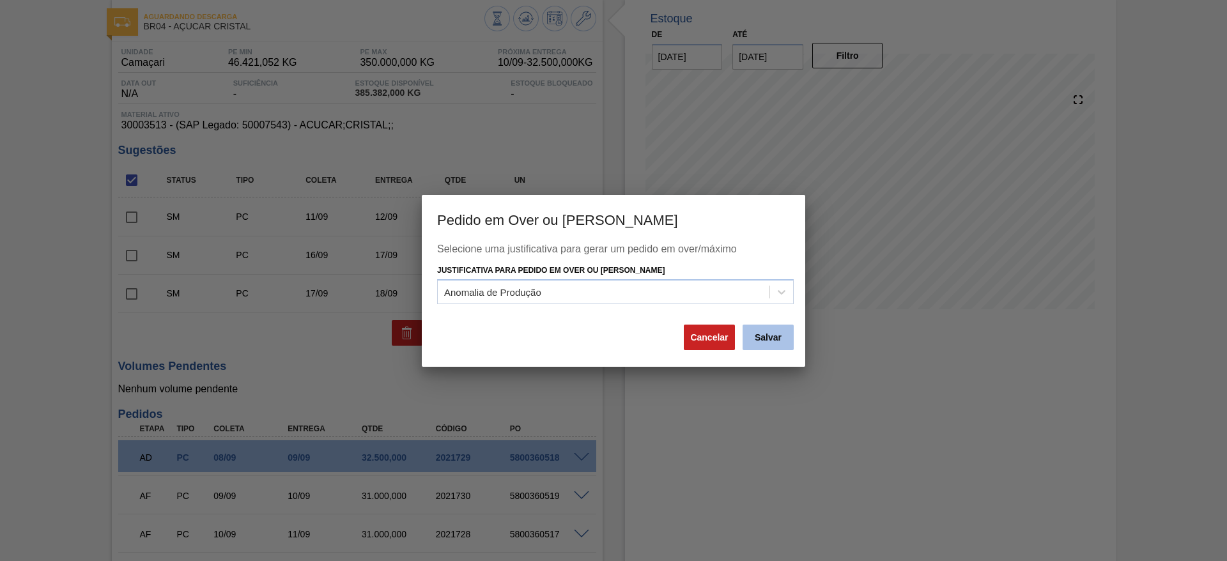
click at [768, 333] on button "Salvar" at bounding box center [768, 338] width 51 height 26
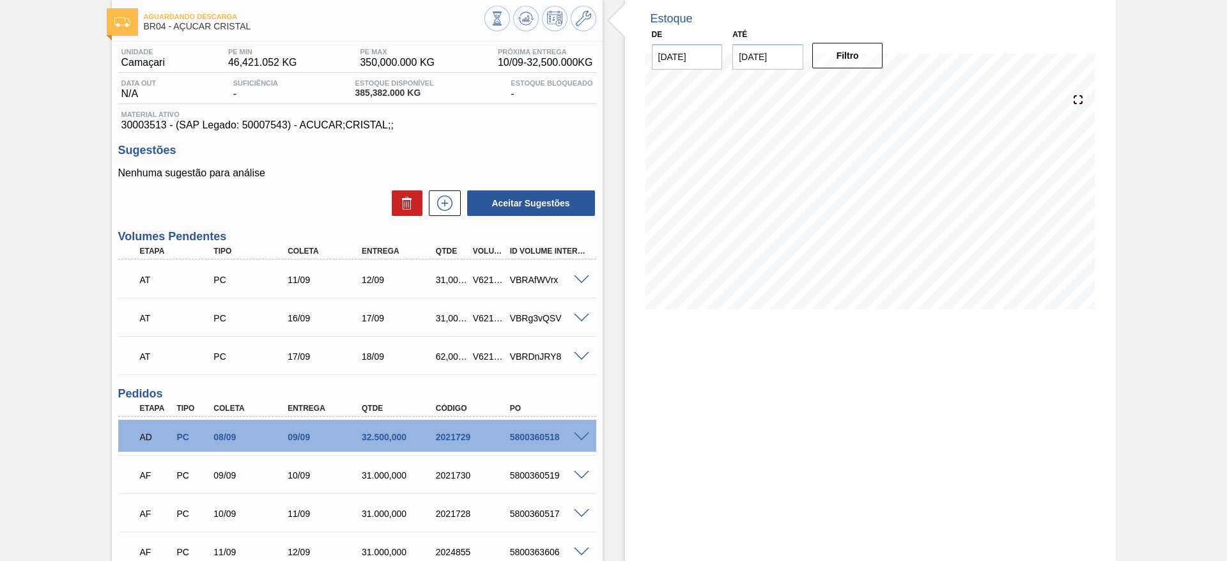
click at [582, 279] on span at bounding box center [581, 280] width 15 height 10
type input "31.000"
type input "31.000,000"
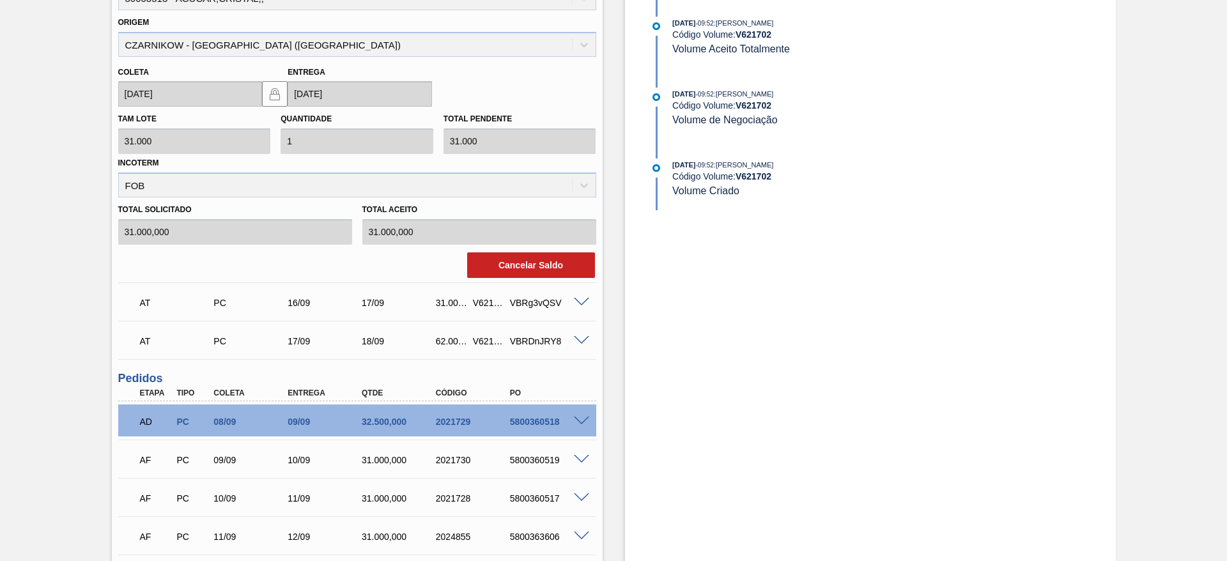
scroll to position [448, 0]
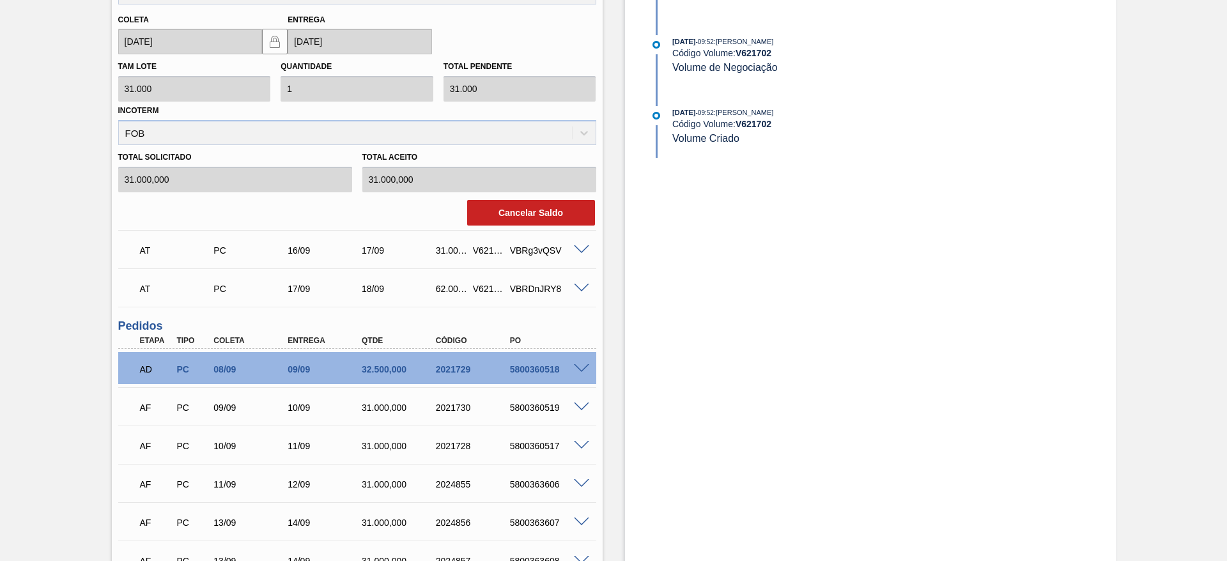
click at [509, 235] on div "AT PC 16/09 17/09 31.000,000 V621700 VBRg3vQSV" at bounding box center [357, 249] width 478 height 32
click at [508, 217] on button "Cancelar Saldo" at bounding box center [531, 213] width 128 height 26
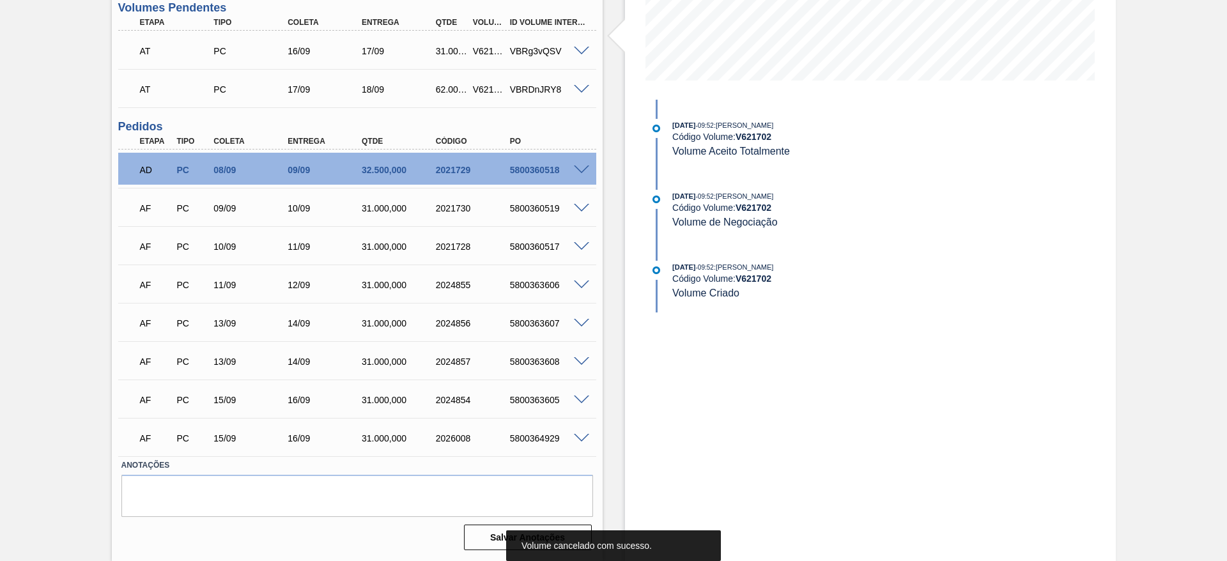
scroll to position [94, 0]
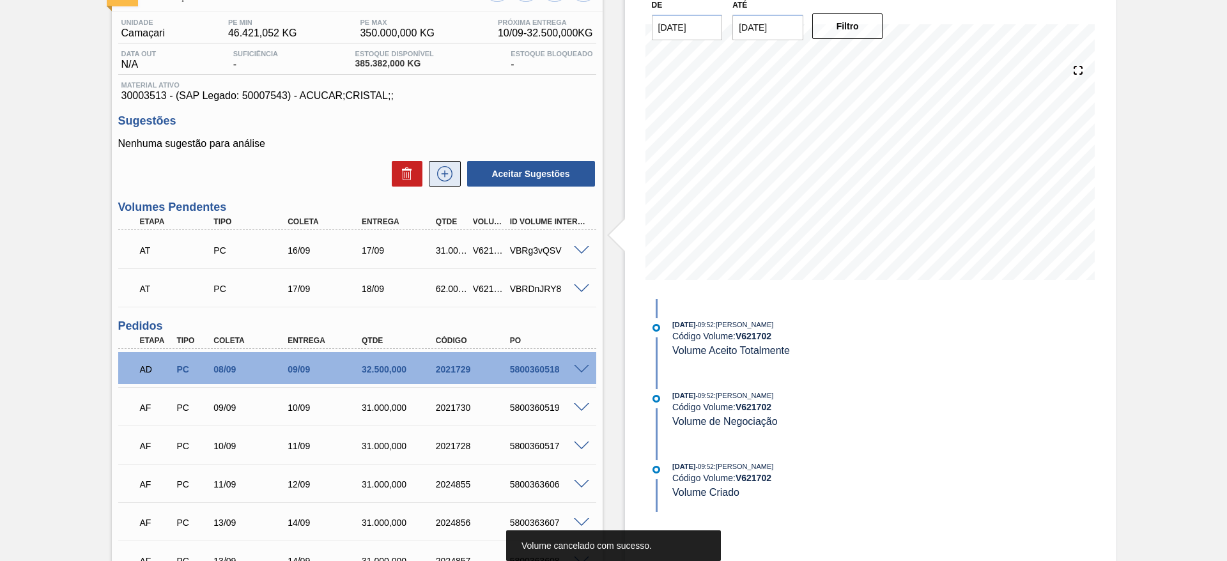
click at [439, 178] on icon at bounding box center [445, 173] width 20 height 15
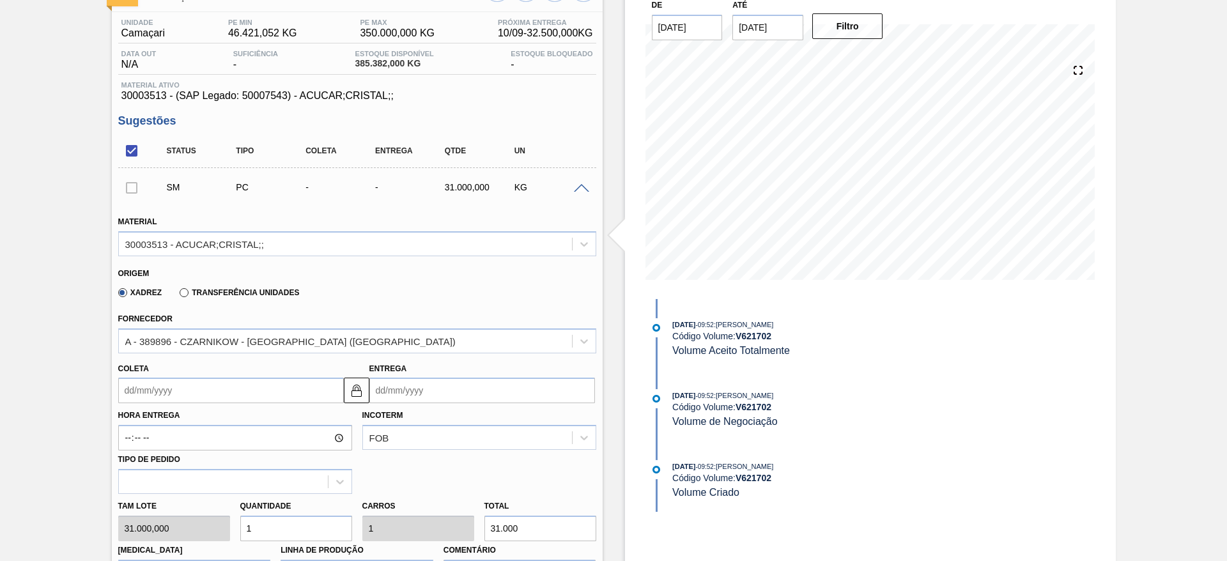
click at [166, 406] on label "Hora Entrega" at bounding box center [235, 415] width 234 height 19
click at [166, 425] on input "Hora Entrega" at bounding box center [235, 438] width 234 height 26
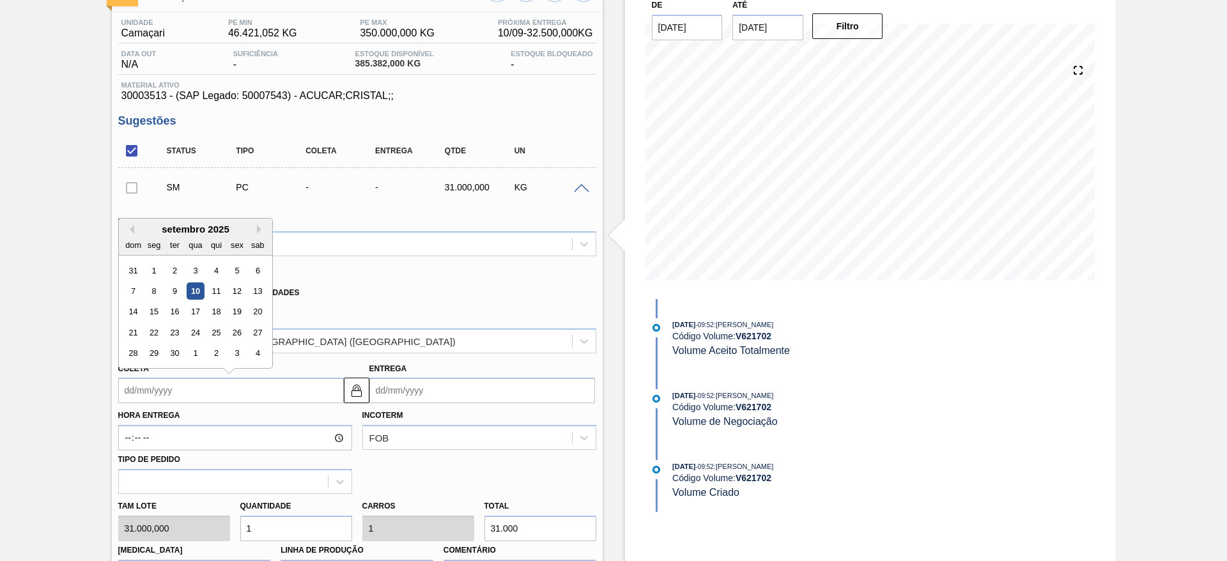
click at [158, 396] on input "Coleta" at bounding box center [231, 391] width 226 height 26
click at [217, 306] on div "18" at bounding box center [215, 312] width 17 height 17
type input "[DATE]"
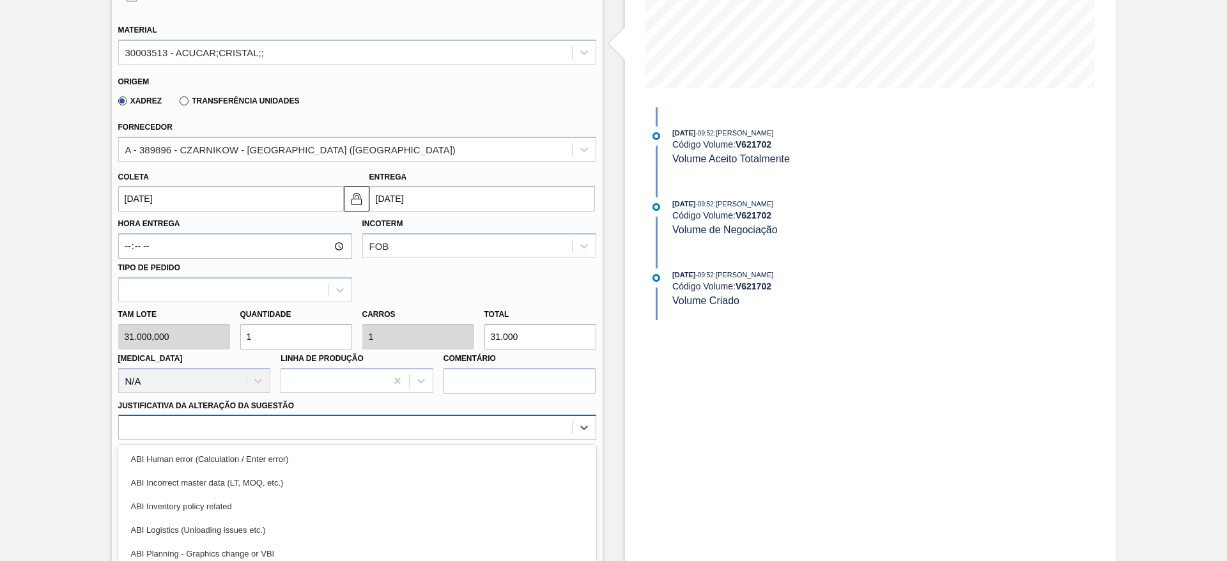
click at [427, 415] on div "option ABI Inventory policy related focused, 3 of 18. 18 results available. Use…" at bounding box center [357, 427] width 478 height 25
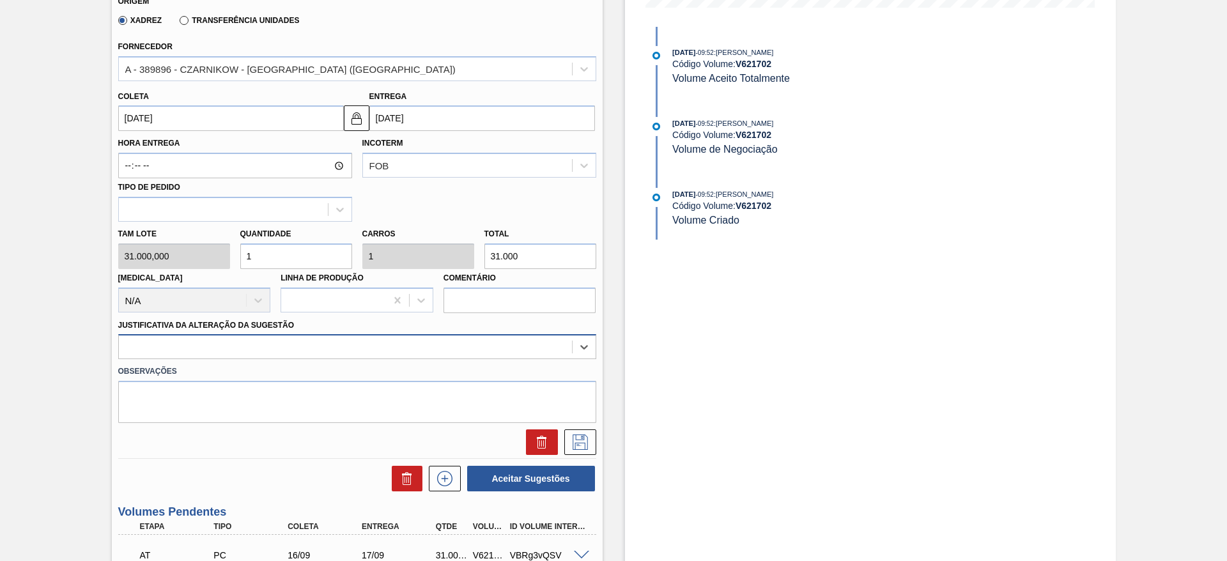
click at [451, 357] on div at bounding box center [357, 346] width 478 height 25
click at [465, 344] on div at bounding box center [345, 347] width 453 height 19
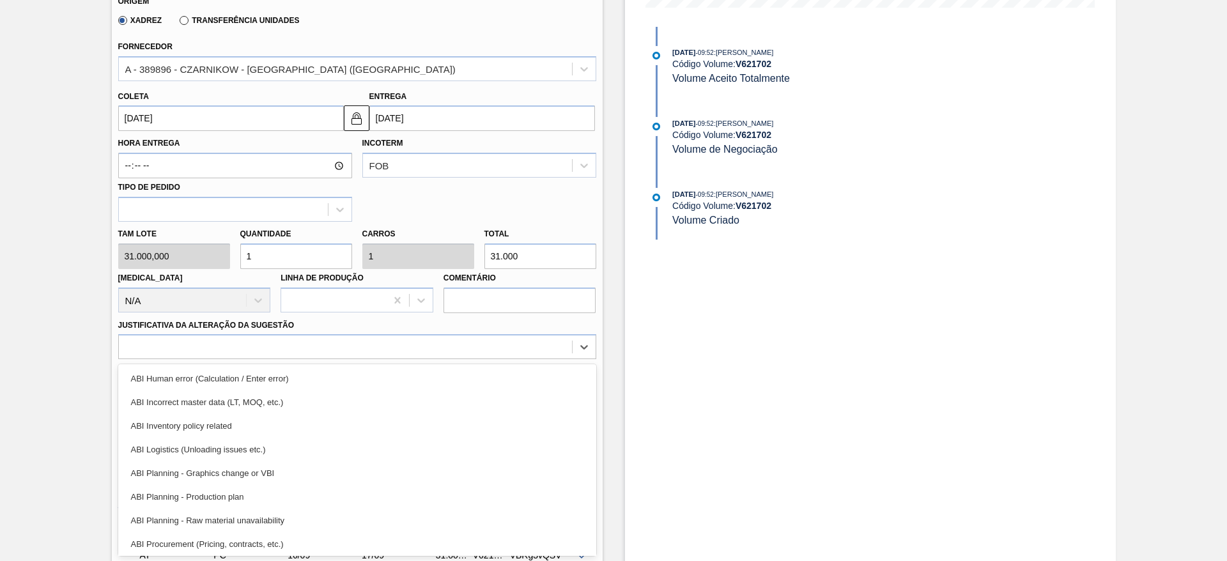
drag, startPoint x: 475, startPoint y: 369, endPoint x: 487, endPoint y: 372, distance: 12.4
click at [479, 372] on div "ABI Human error (Calculation / Enter error)" at bounding box center [357, 379] width 478 height 24
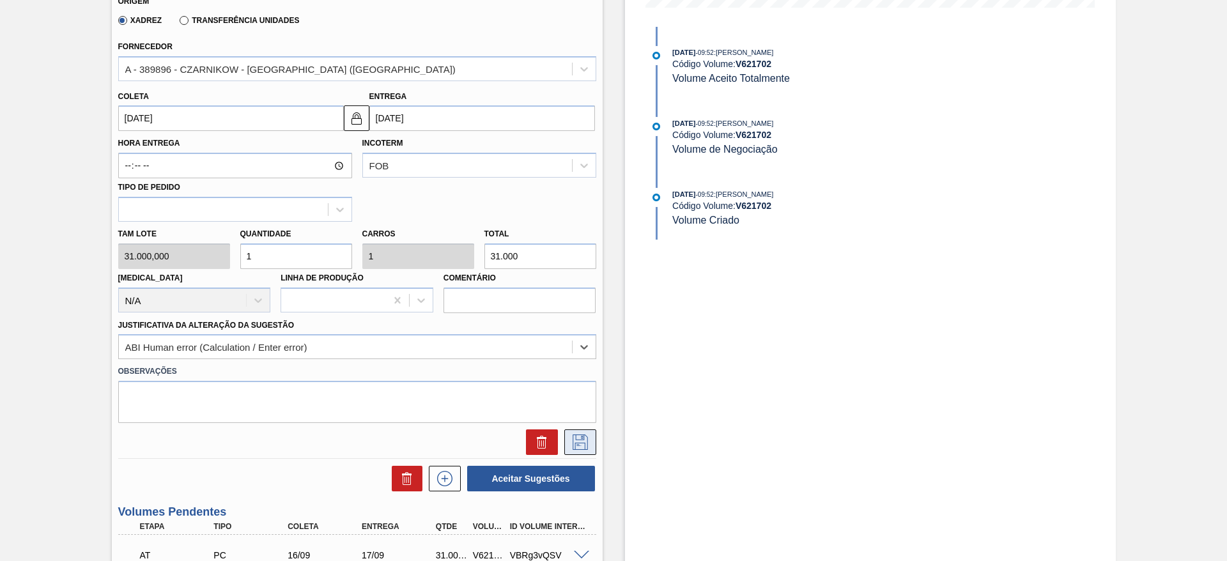
click at [581, 430] on div at bounding box center [357, 439] width 488 height 32
click at [582, 439] on icon at bounding box center [580, 442] width 20 height 15
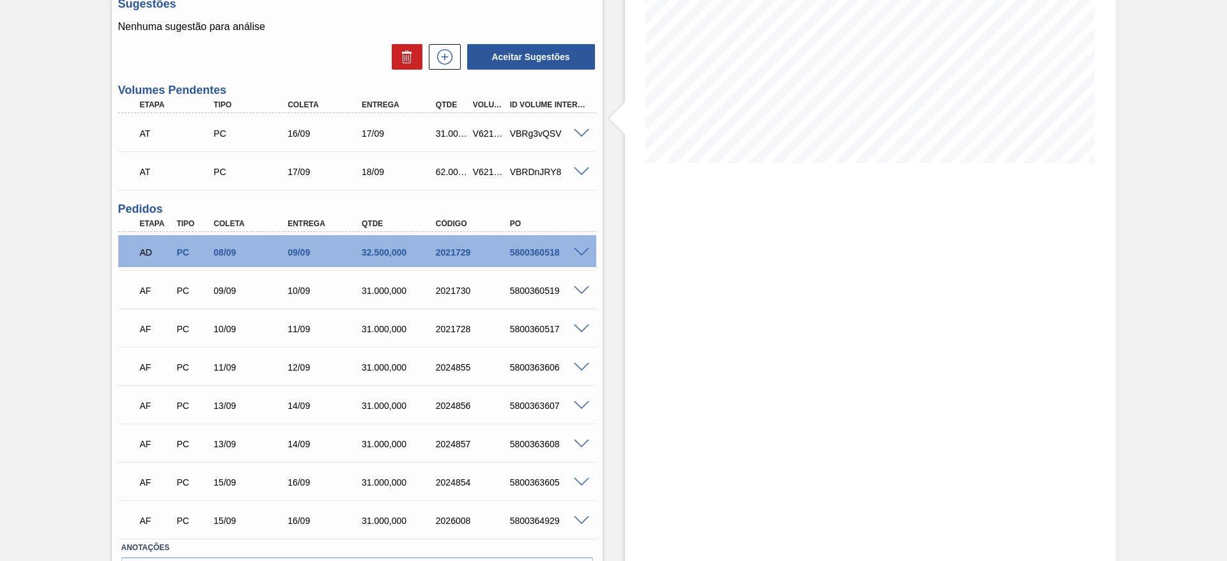
scroll to position [6, 0]
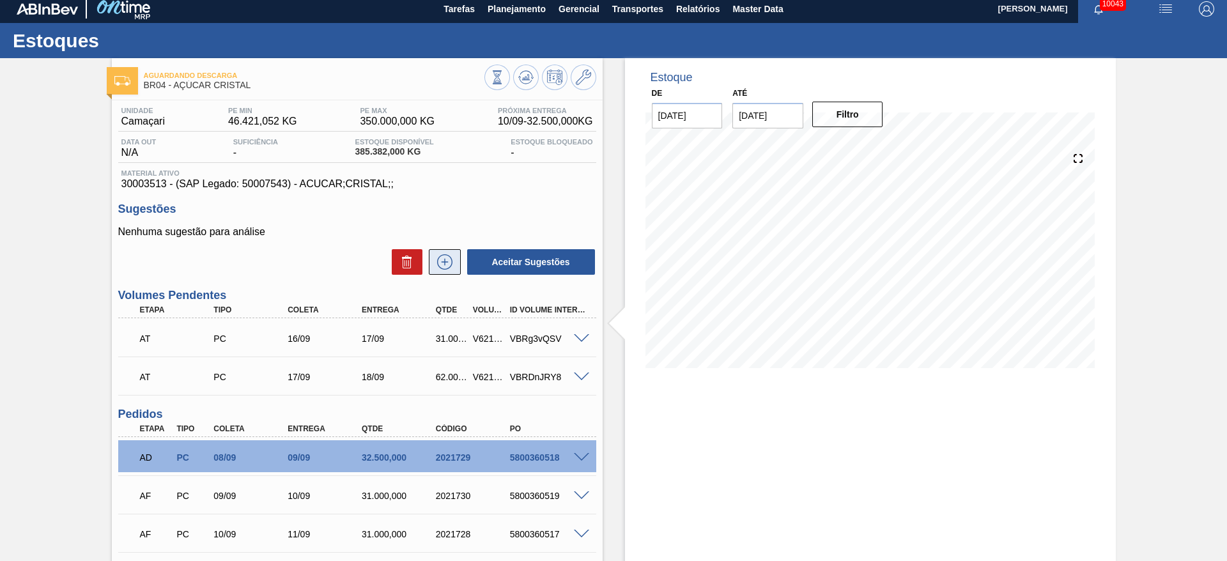
click at [442, 259] on icon at bounding box center [445, 261] width 20 height 15
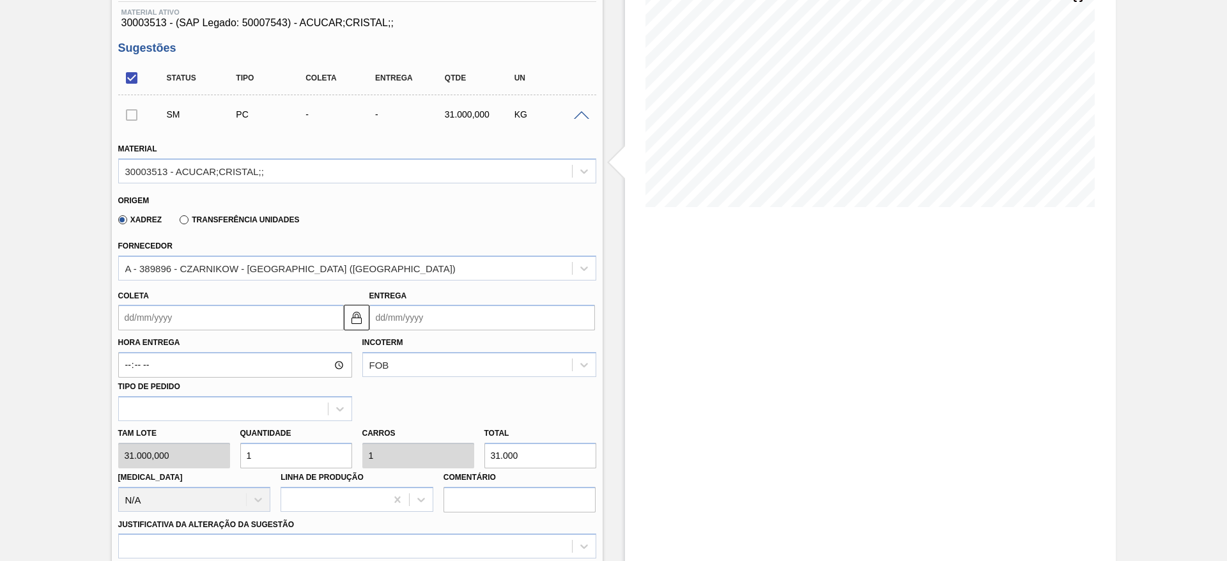
scroll to position [293, 0]
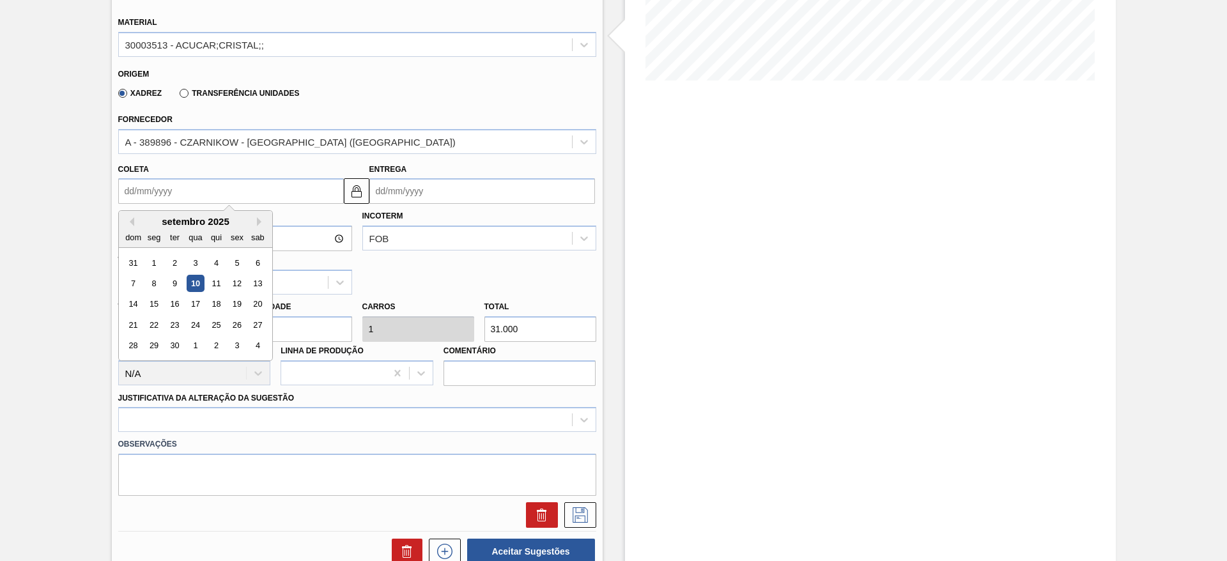
click at [142, 193] on input "Coleta" at bounding box center [231, 191] width 226 height 26
click at [215, 299] on div "18" at bounding box center [215, 304] width 17 height 17
type input "[DATE]"
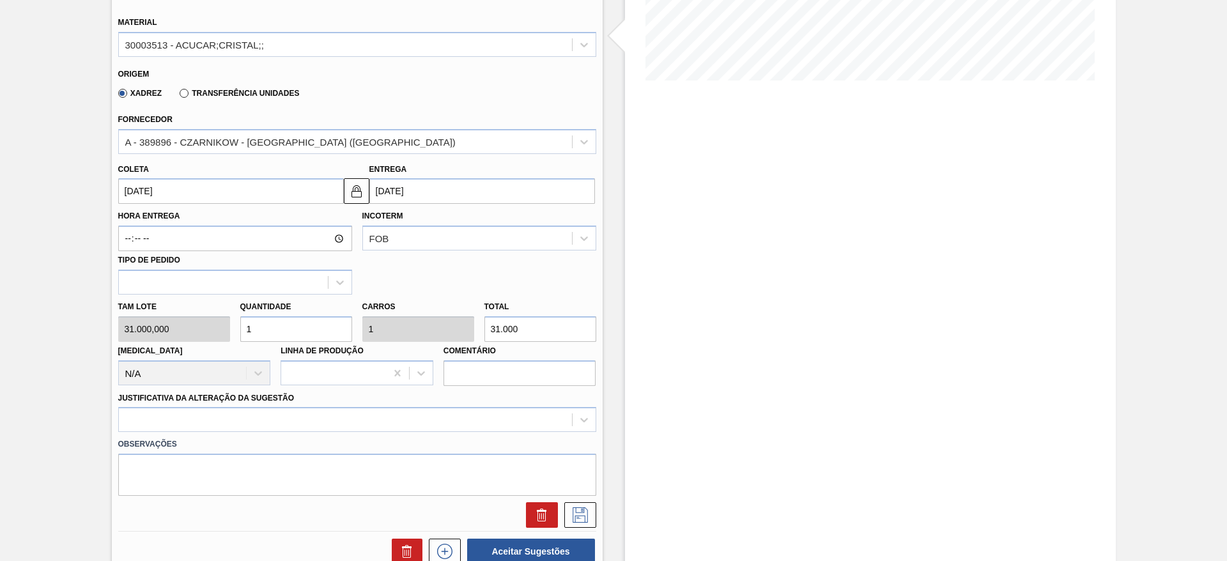
click at [438, 403] on div "Justificativa da Alteração da Sugestão" at bounding box center [357, 410] width 478 height 43
click at [447, 412] on div at bounding box center [357, 419] width 478 height 25
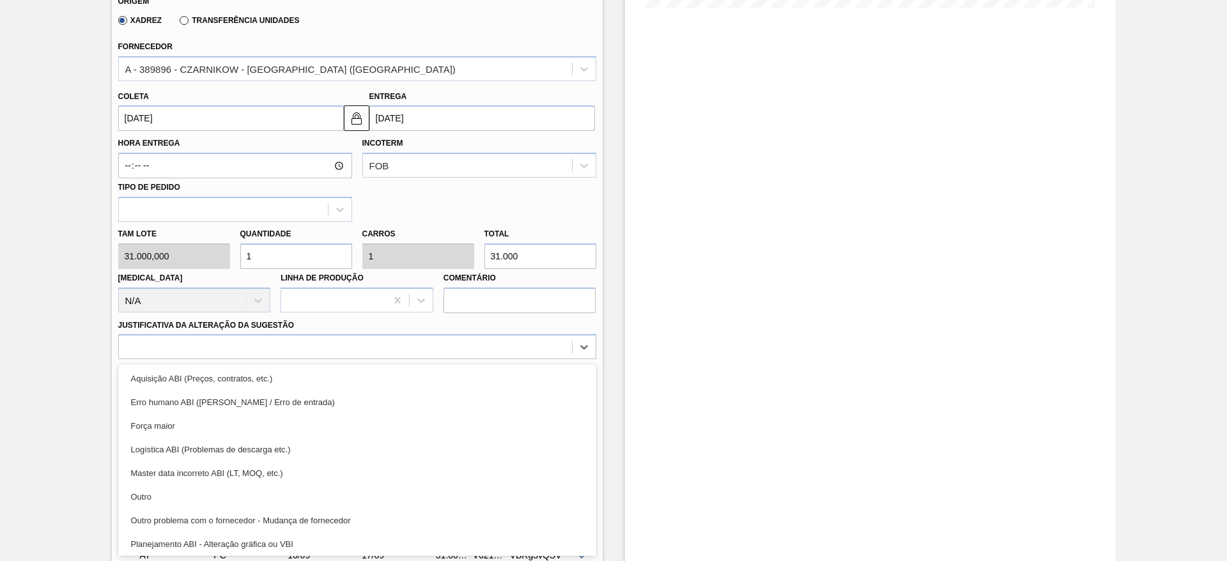
drag, startPoint x: 455, startPoint y: 380, endPoint x: 536, endPoint y: 401, distance: 84.0
click at [455, 380] on div "Aquisição ABI (Preços, contratos, etc.)" at bounding box center [357, 379] width 478 height 24
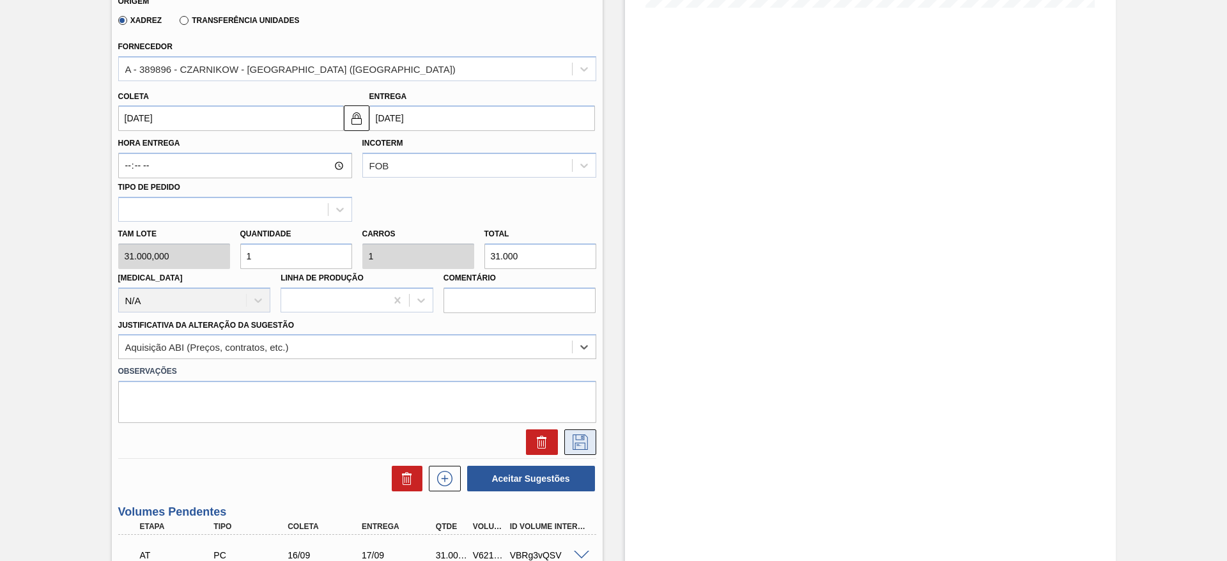
click at [583, 450] on button at bounding box center [580, 442] width 32 height 26
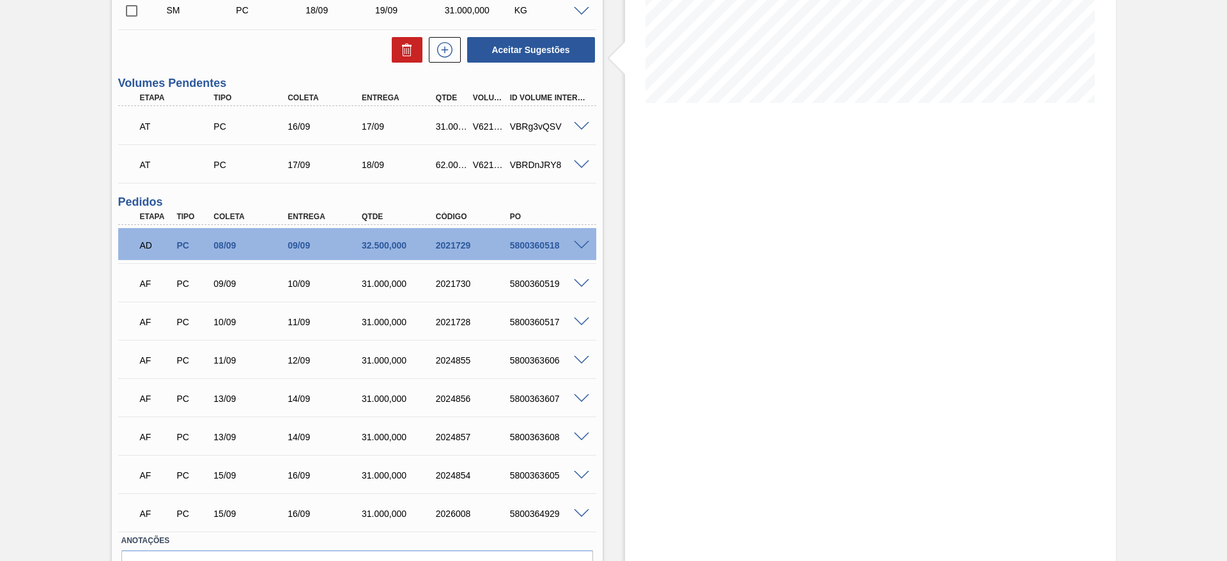
scroll to position [155, 0]
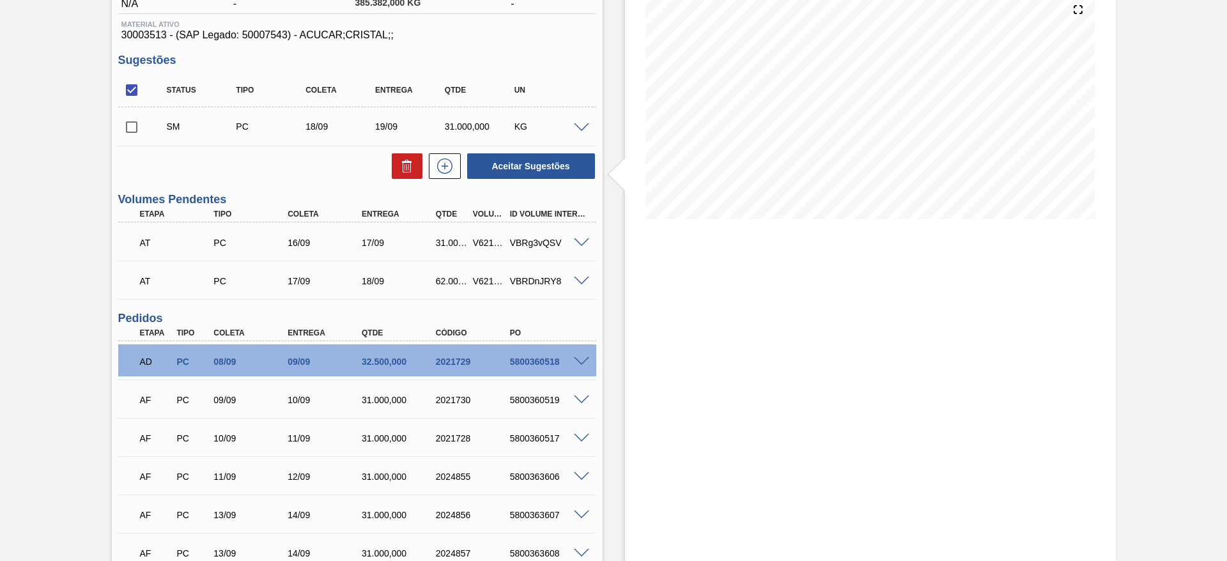
click at [134, 130] on input "checkbox" at bounding box center [131, 127] width 27 height 27
click at [520, 155] on button "Aceitar Sugestões" at bounding box center [531, 166] width 128 height 26
checkbox input "false"
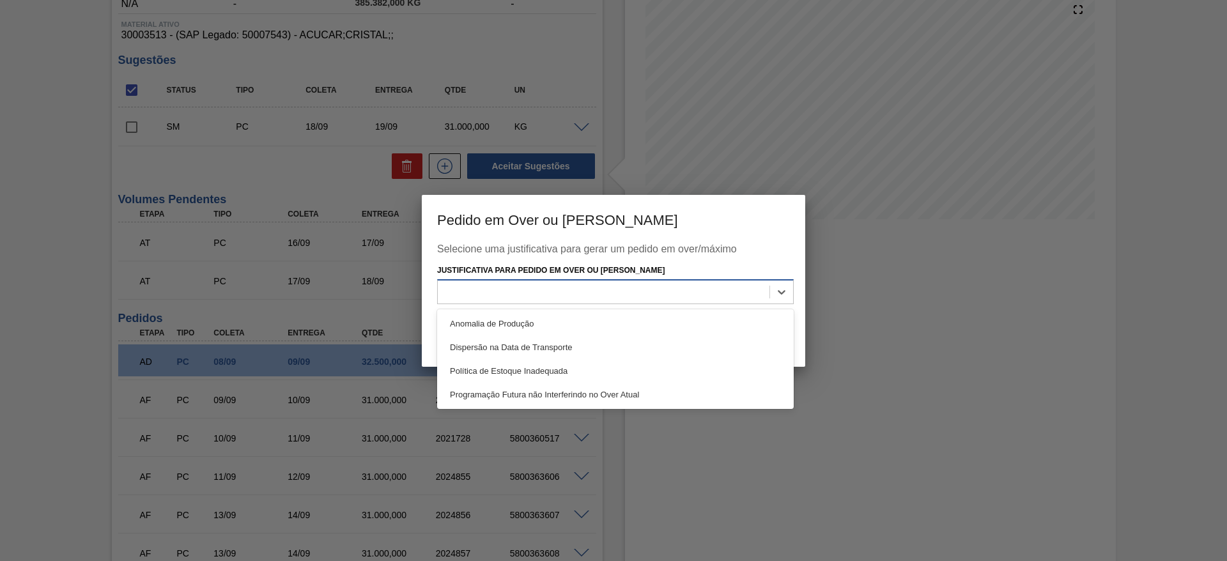
click at [665, 284] on div at bounding box center [604, 292] width 332 height 19
click at [659, 321] on div "Anomalia de Produção" at bounding box center [615, 324] width 357 height 24
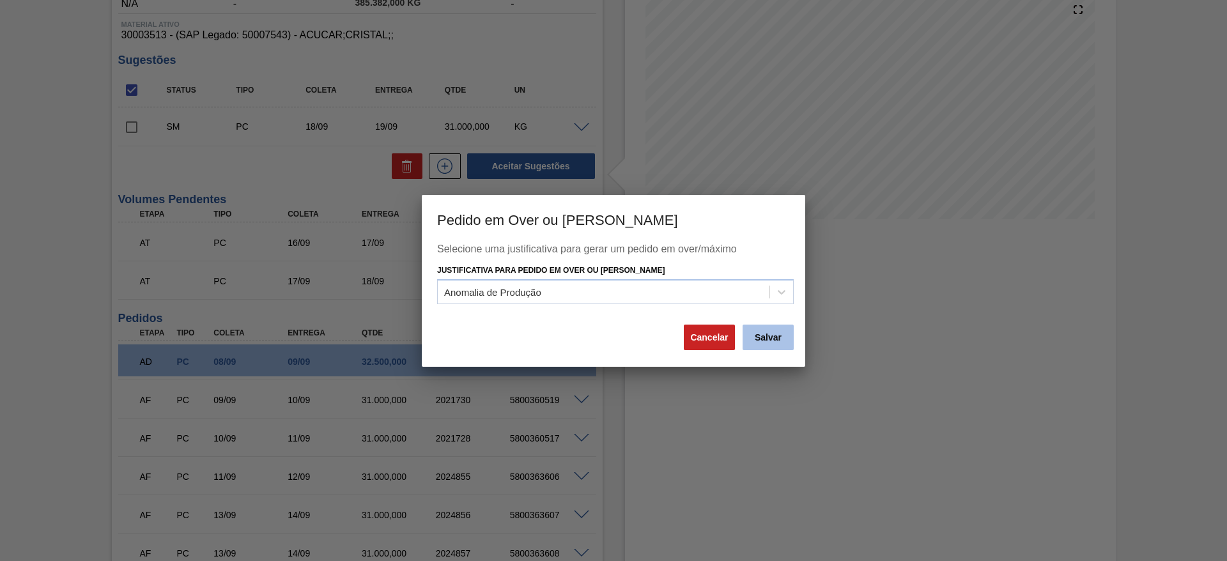
click at [774, 335] on button "Salvar" at bounding box center [768, 338] width 51 height 26
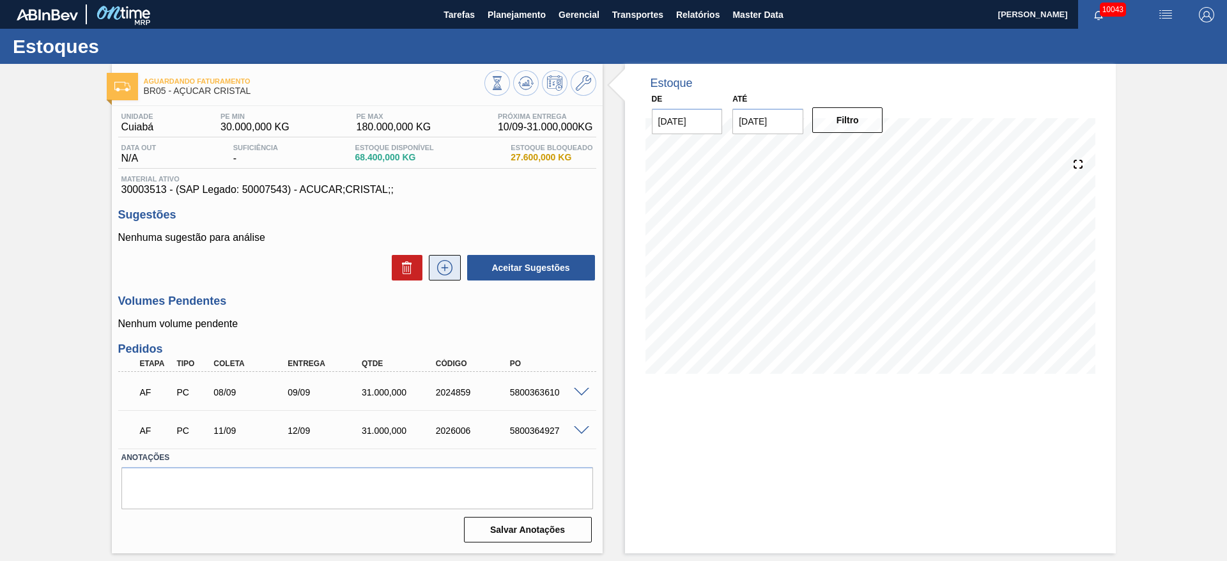
click at [452, 260] on icon at bounding box center [445, 267] width 20 height 15
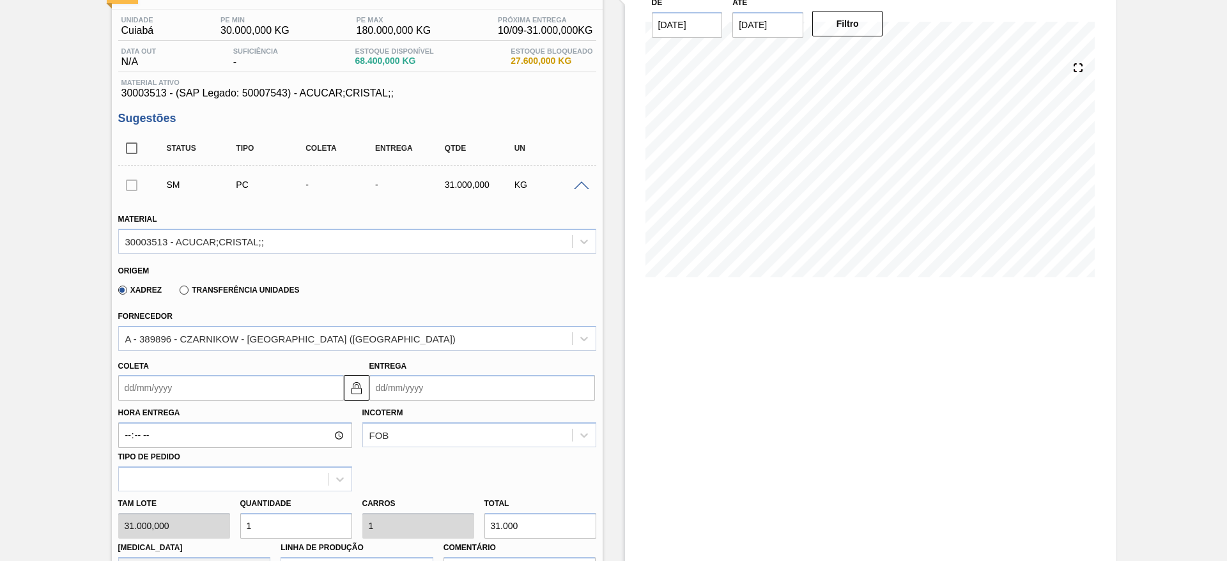
scroll to position [96, 0]
click at [163, 396] on input "Coleta" at bounding box center [231, 389] width 226 height 26
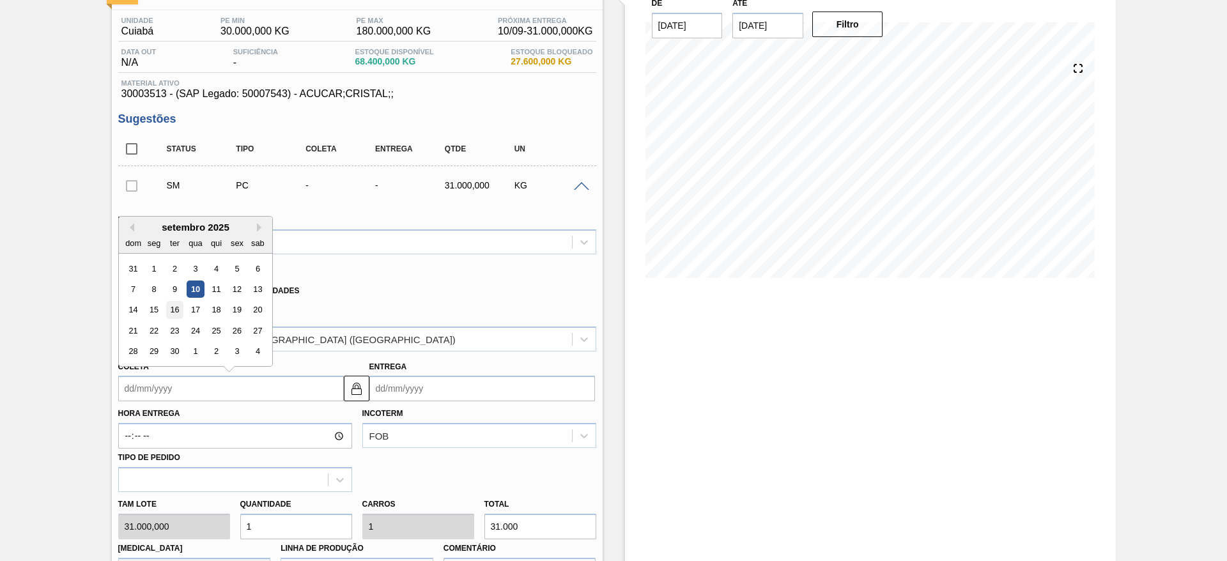
click at [178, 311] on div "16" at bounding box center [174, 310] width 17 height 17
type input "[DATE]"
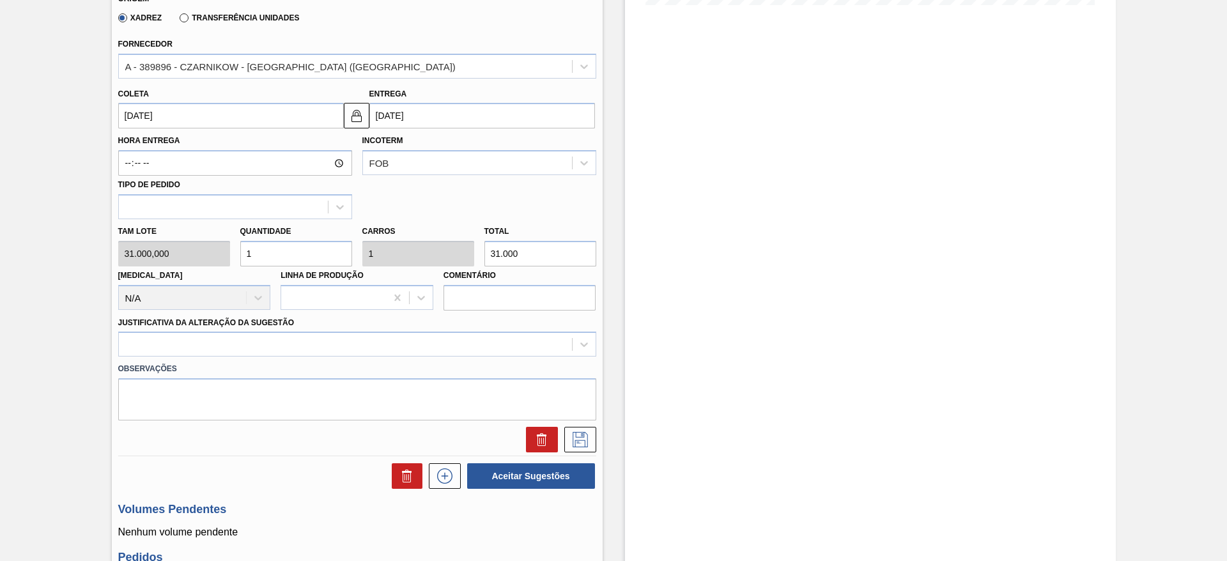
scroll to position [383, 0]
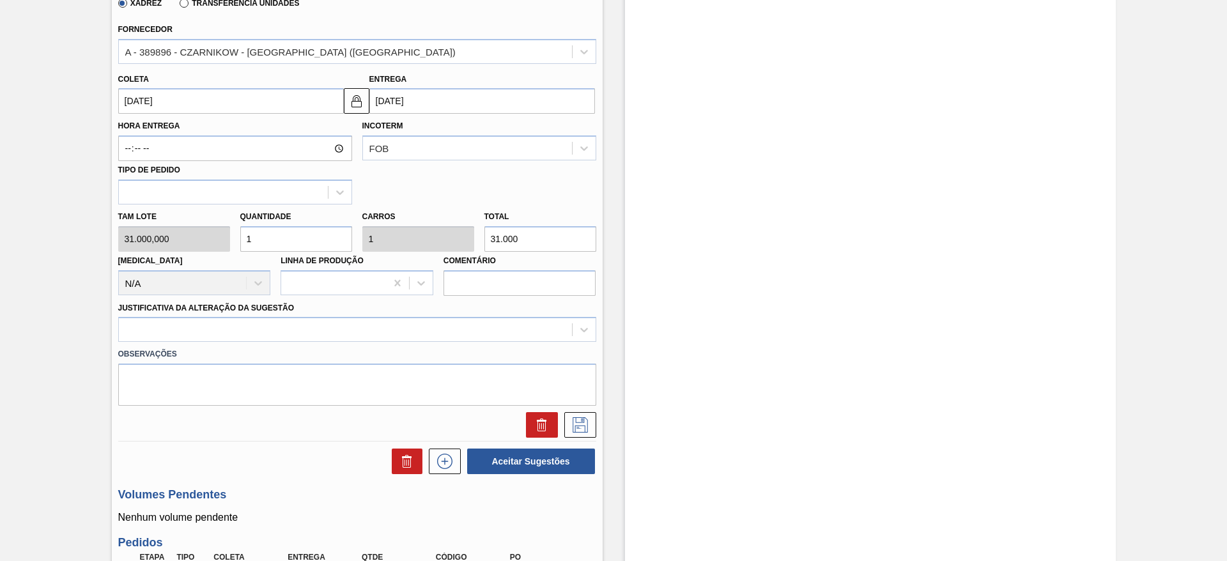
click at [525, 343] on div "Observações" at bounding box center [357, 374] width 488 height 64
click at [521, 336] on div at bounding box center [345, 330] width 453 height 19
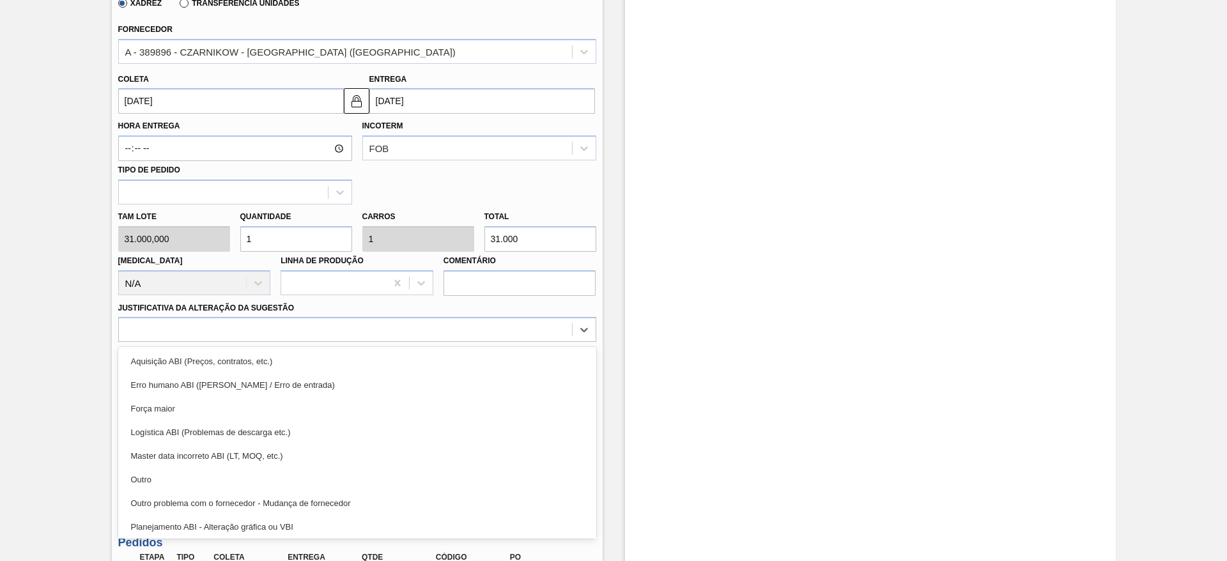
click at [523, 347] on div "Aquisição ABI (Preços, contratos, etc.) Erro humano ABI (Cálculo / Erro de entr…" at bounding box center [357, 443] width 478 height 192
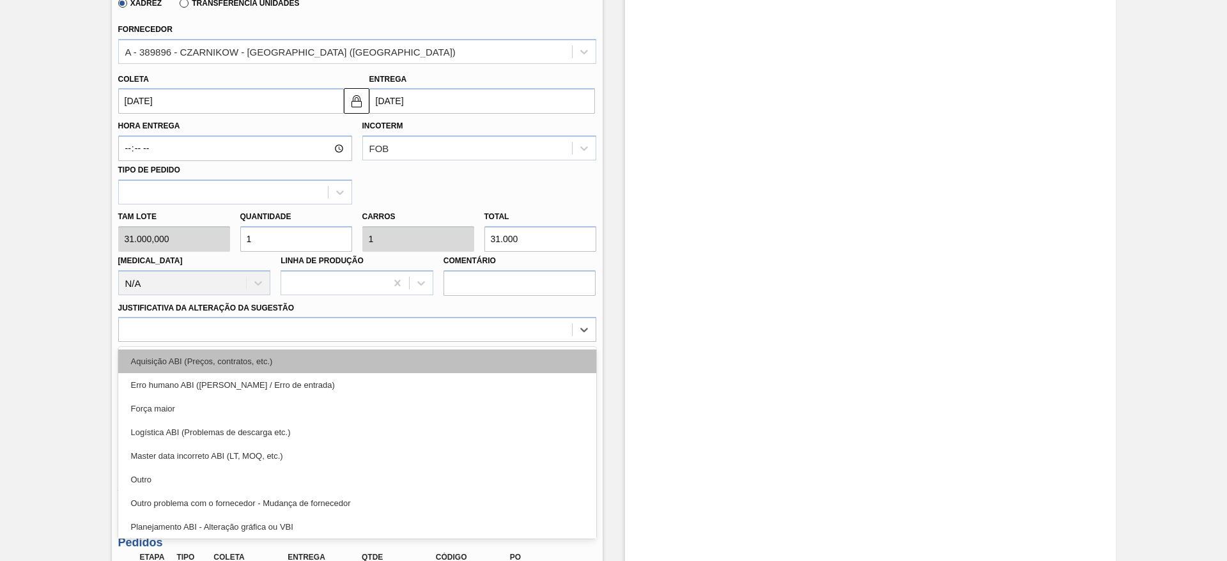
click at [547, 371] on div "Aquisição ABI (Preços, contratos, etc.)" at bounding box center [357, 362] width 478 height 24
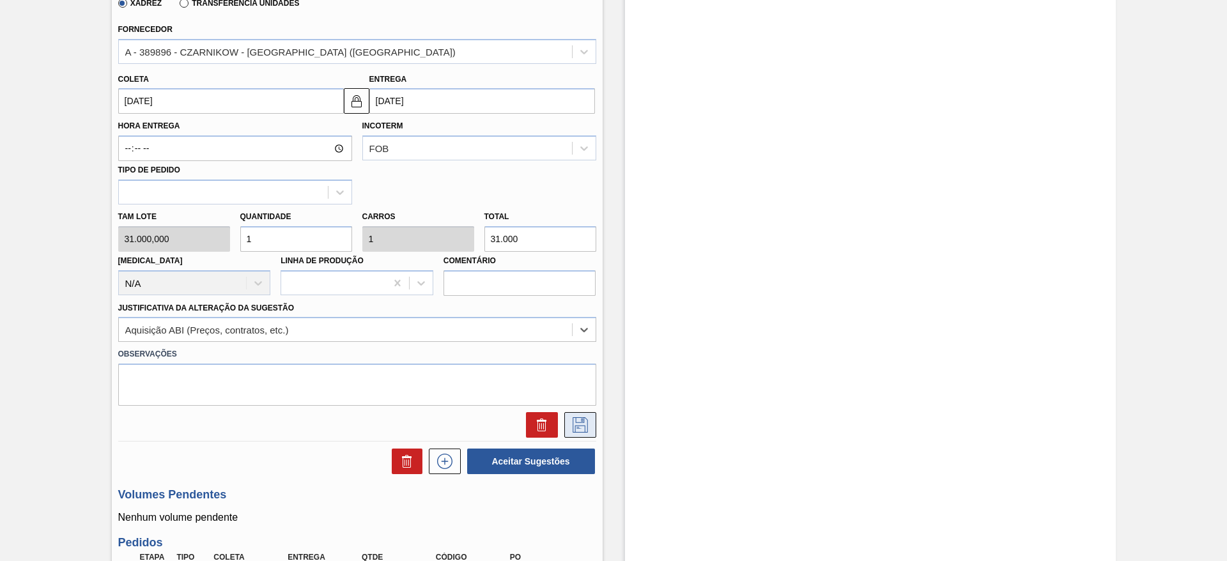
click at [589, 424] on icon at bounding box center [580, 424] width 20 height 15
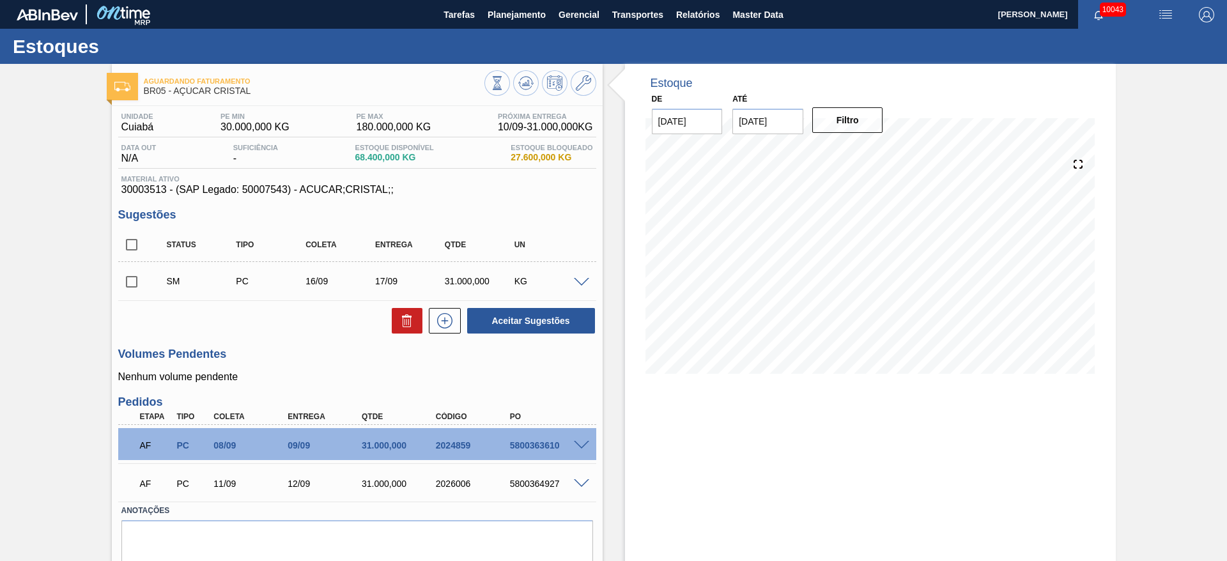
click at [140, 285] on input "checkbox" at bounding box center [131, 281] width 27 height 27
click at [520, 321] on button "Aceitar Sugestões" at bounding box center [531, 321] width 128 height 26
checkbox input "false"
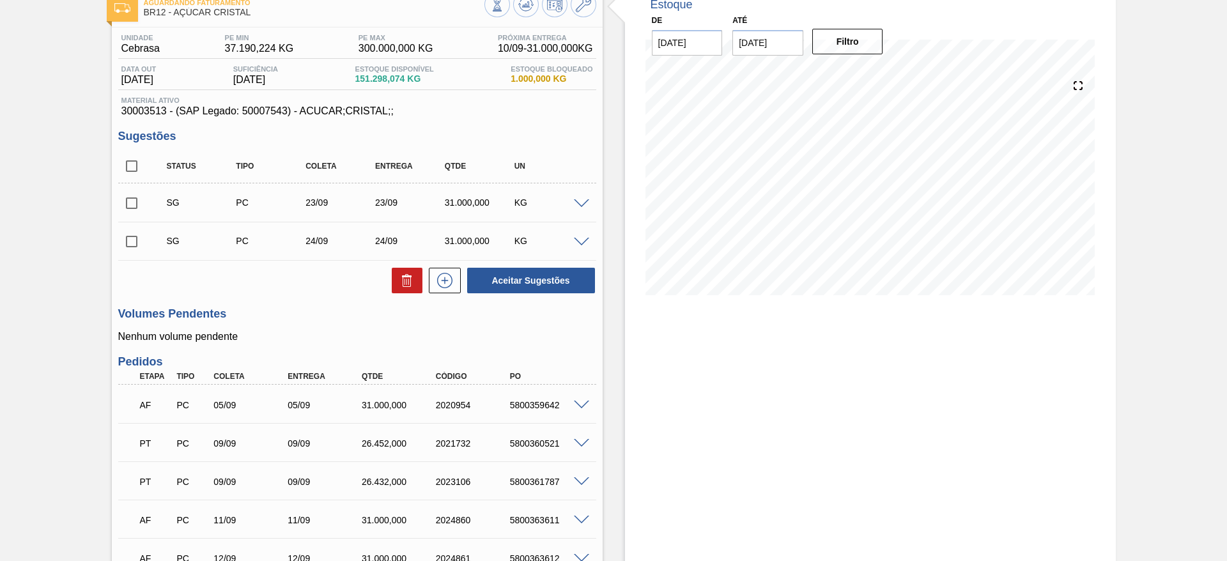
scroll to position [45, 0]
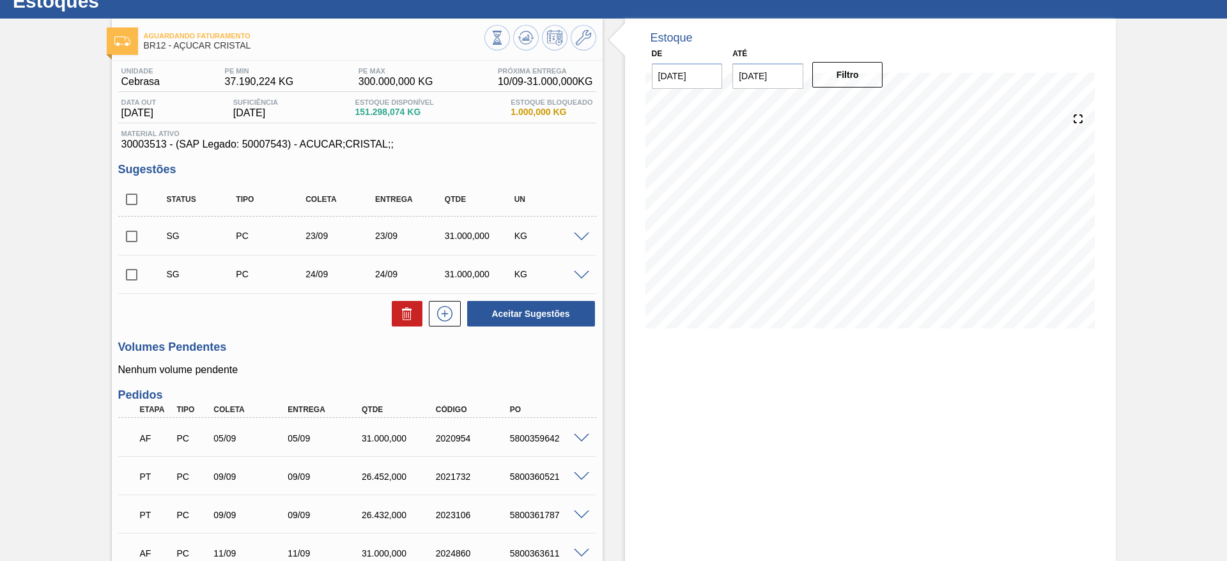
click at [579, 240] on span at bounding box center [581, 238] width 15 height 10
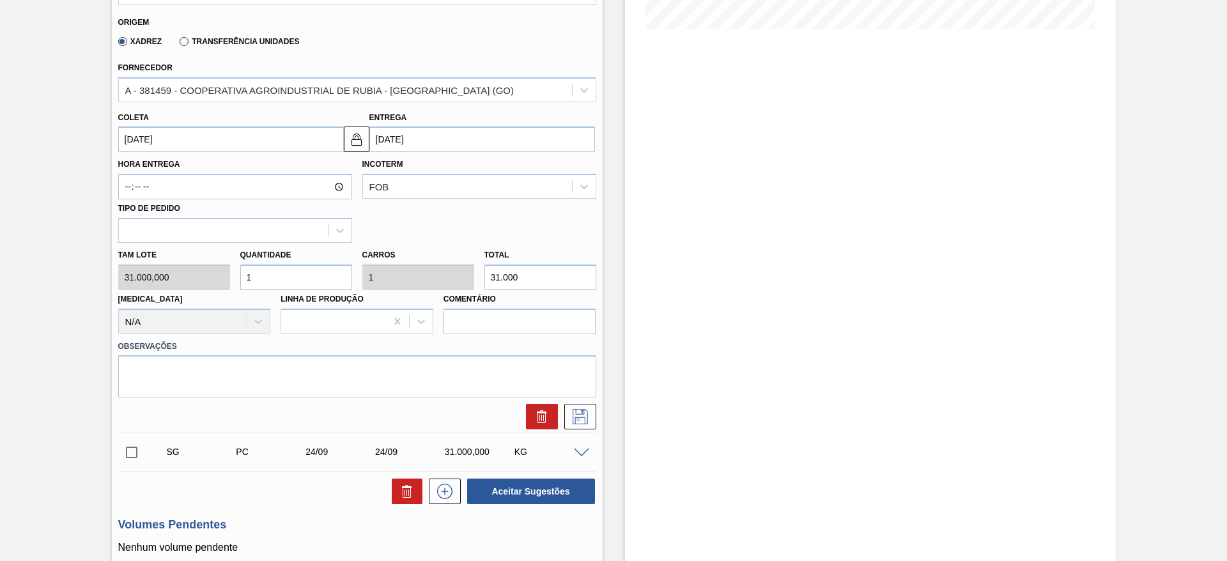
scroll to position [331, 0]
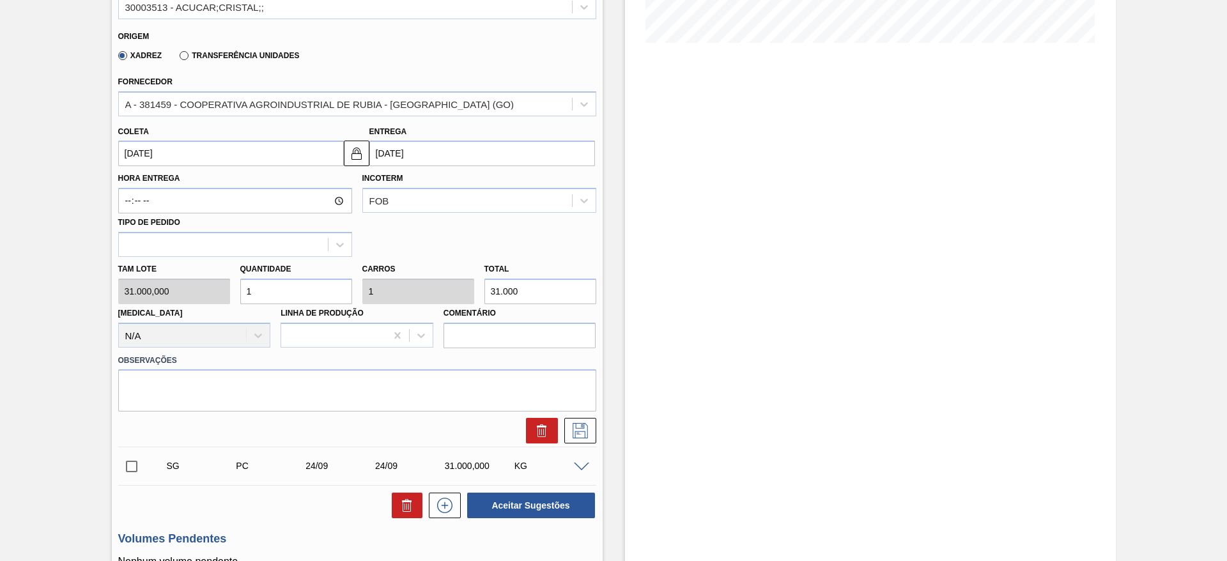
click at [139, 152] on input "[DATE]" at bounding box center [231, 154] width 226 height 26
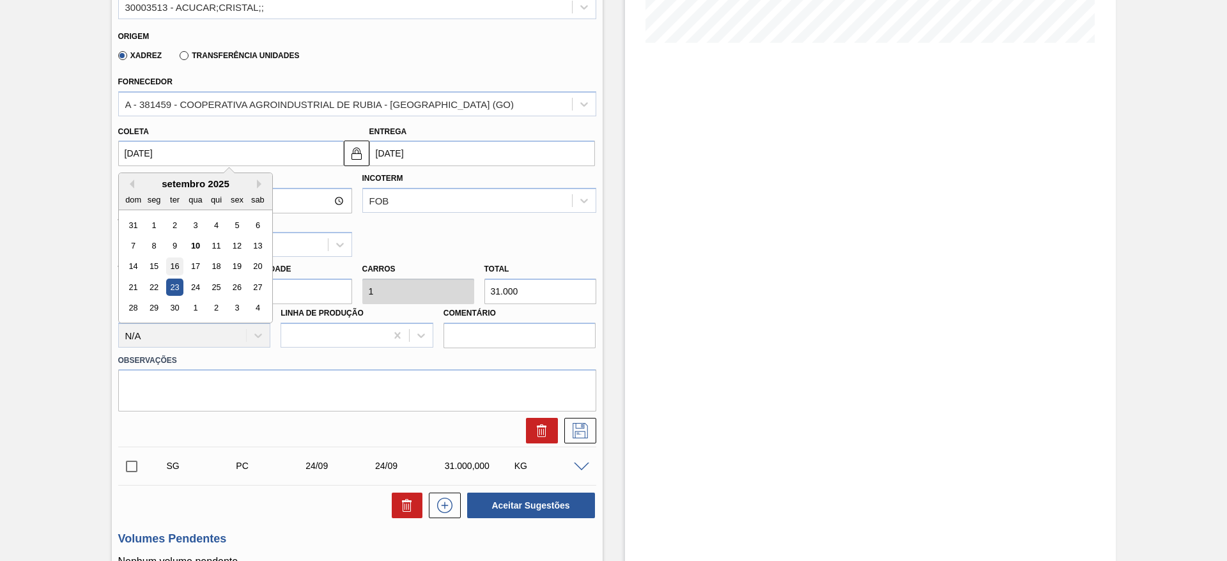
click at [176, 270] on div "16" at bounding box center [174, 266] width 17 height 17
type input "[DATE]"
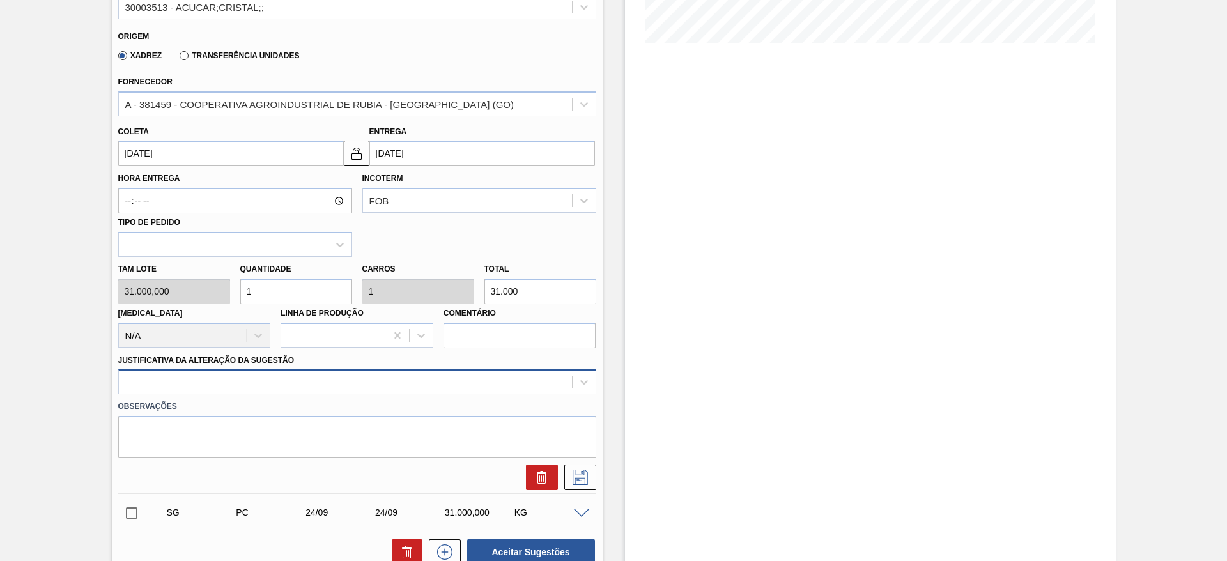
click at [399, 381] on div at bounding box center [357, 381] width 478 height 25
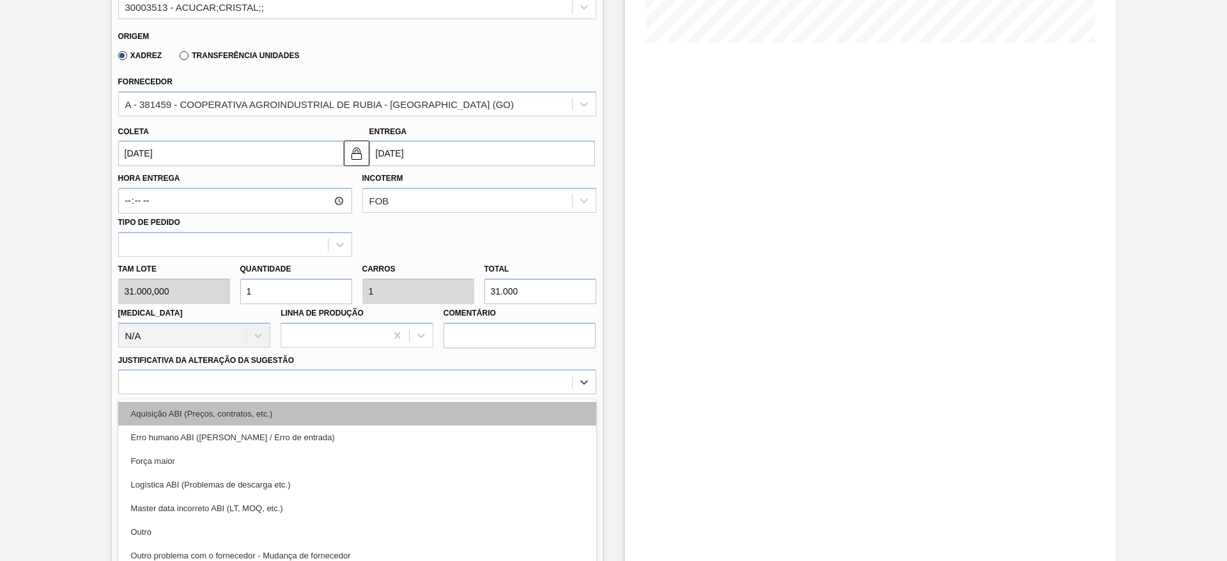
scroll to position [366, 0]
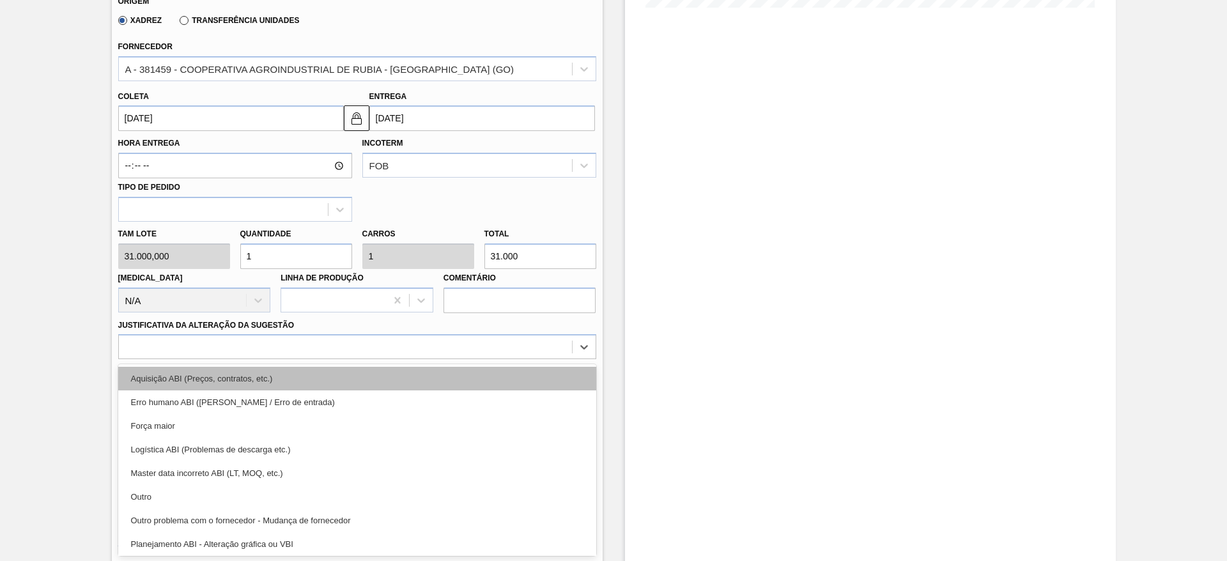
click at [438, 378] on div "Aquisição ABI (Preços, contratos, etc.)" at bounding box center [357, 379] width 478 height 24
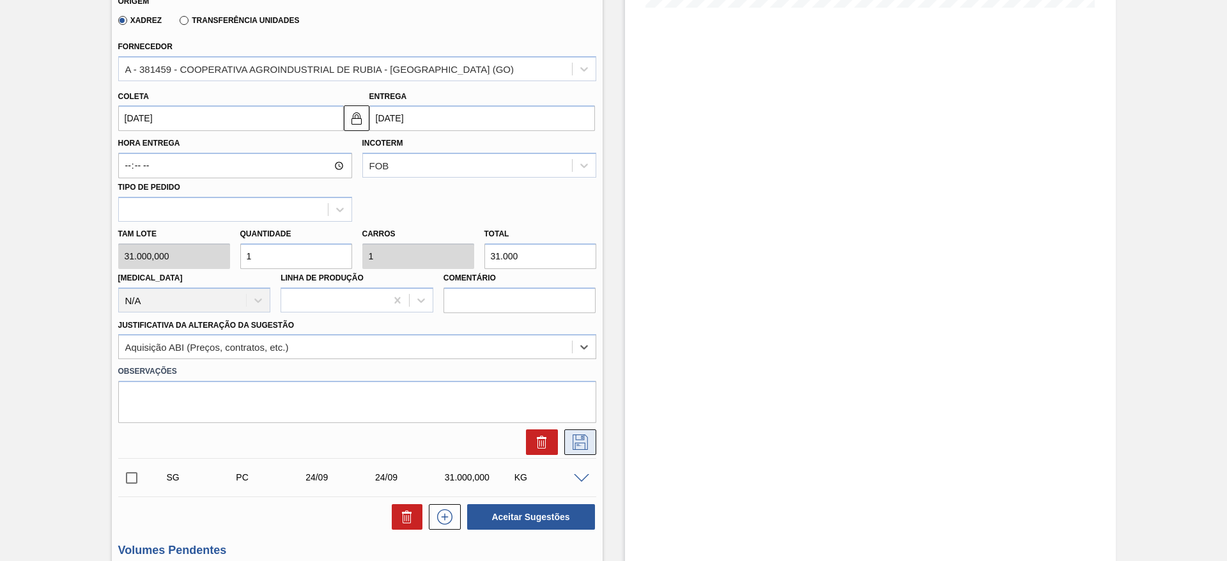
click at [578, 431] on button at bounding box center [580, 442] width 32 height 26
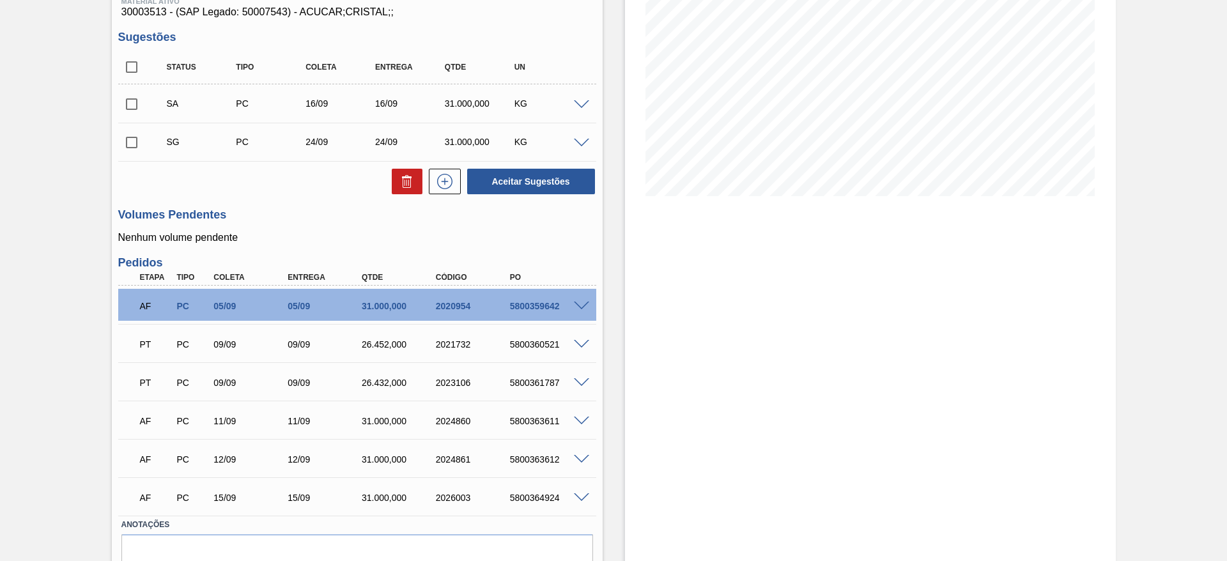
scroll to position [141, 0]
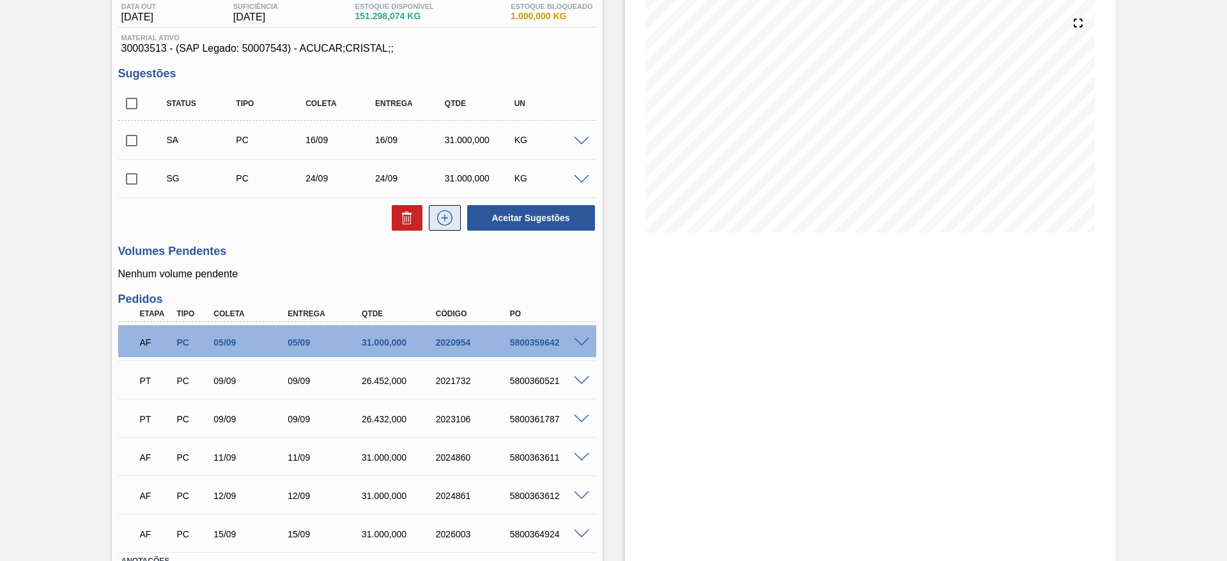
click at [451, 221] on icon at bounding box center [445, 217] width 20 height 15
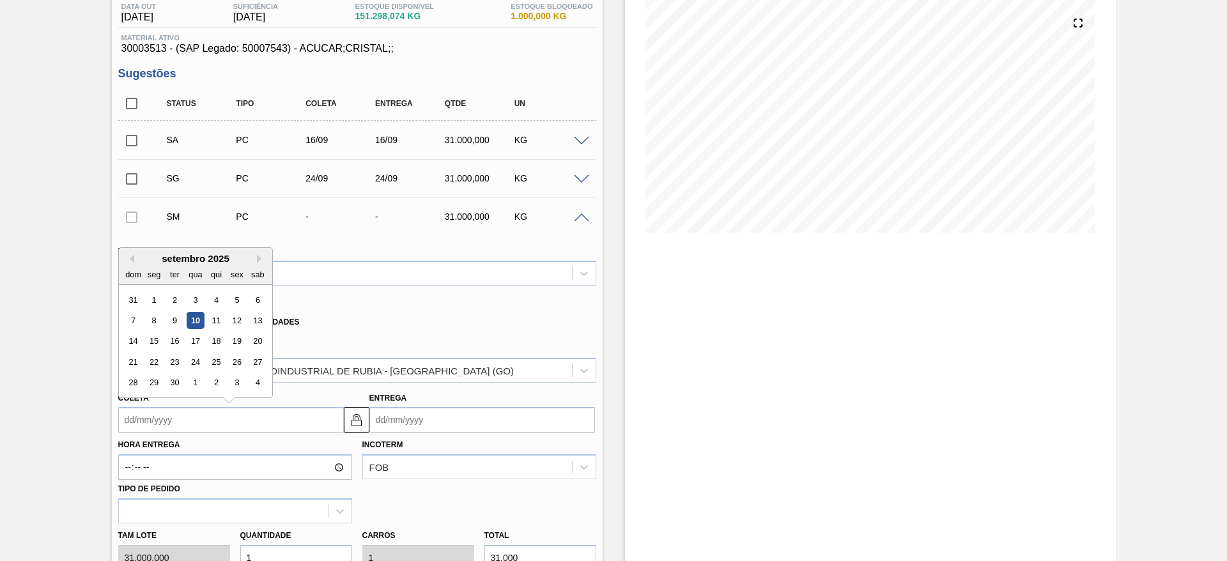
click at [163, 415] on input "Coleta" at bounding box center [231, 420] width 226 height 26
click at [197, 348] on div "17" at bounding box center [195, 341] width 17 height 17
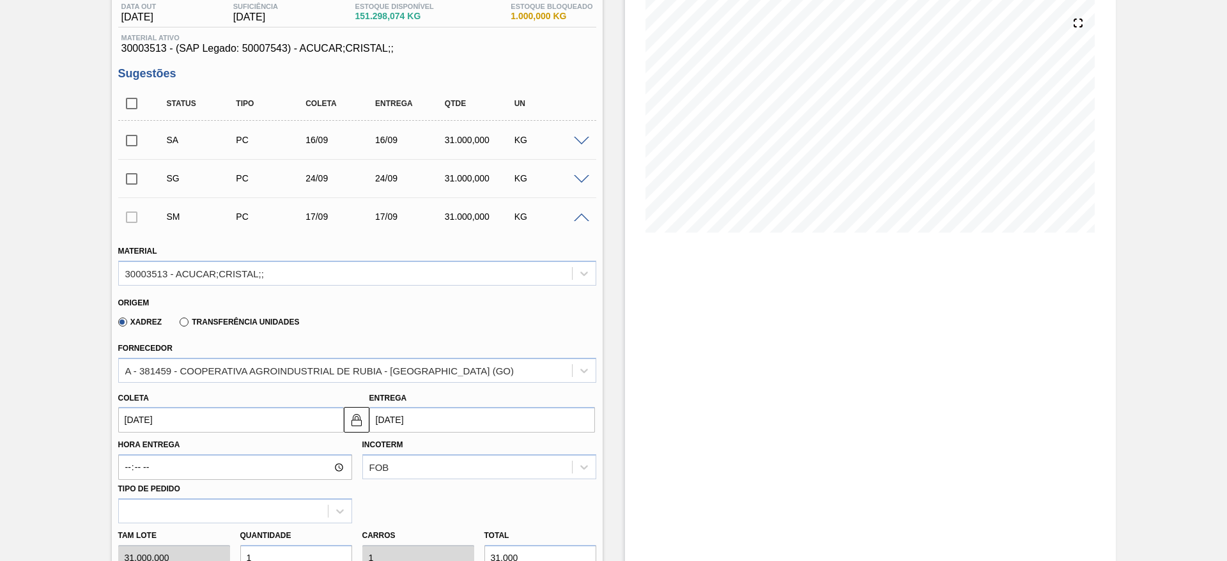
type input "17/09/2025"
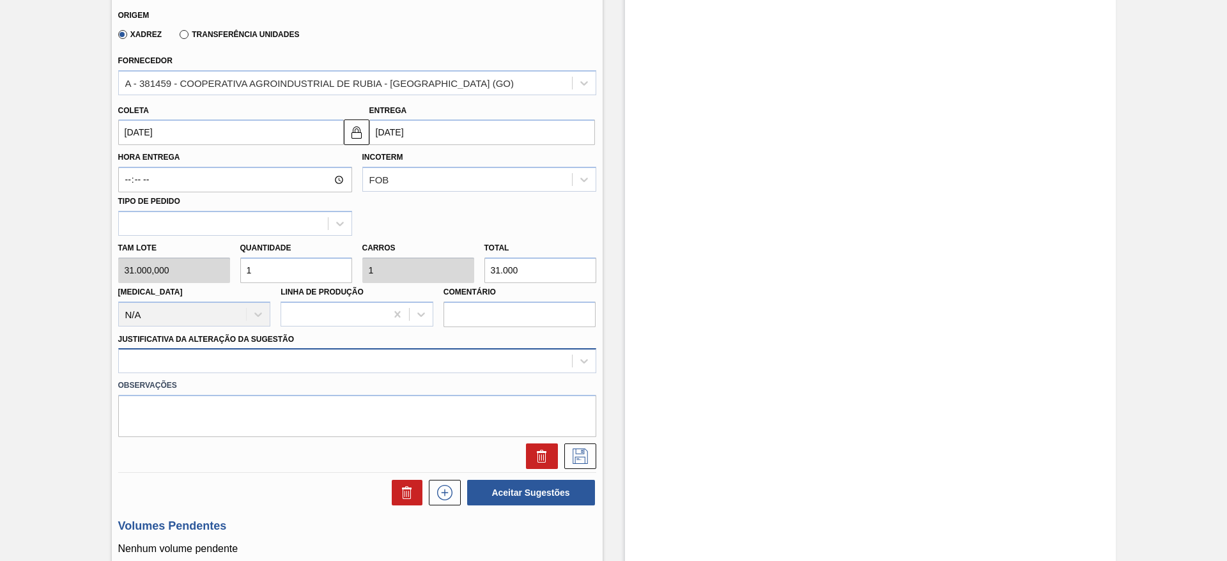
drag, startPoint x: 365, startPoint y: 331, endPoint x: 371, endPoint y: 364, distance: 33.8
click at [365, 350] on div "Justificativa da Alteração da Sugestão" at bounding box center [357, 351] width 478 height 43
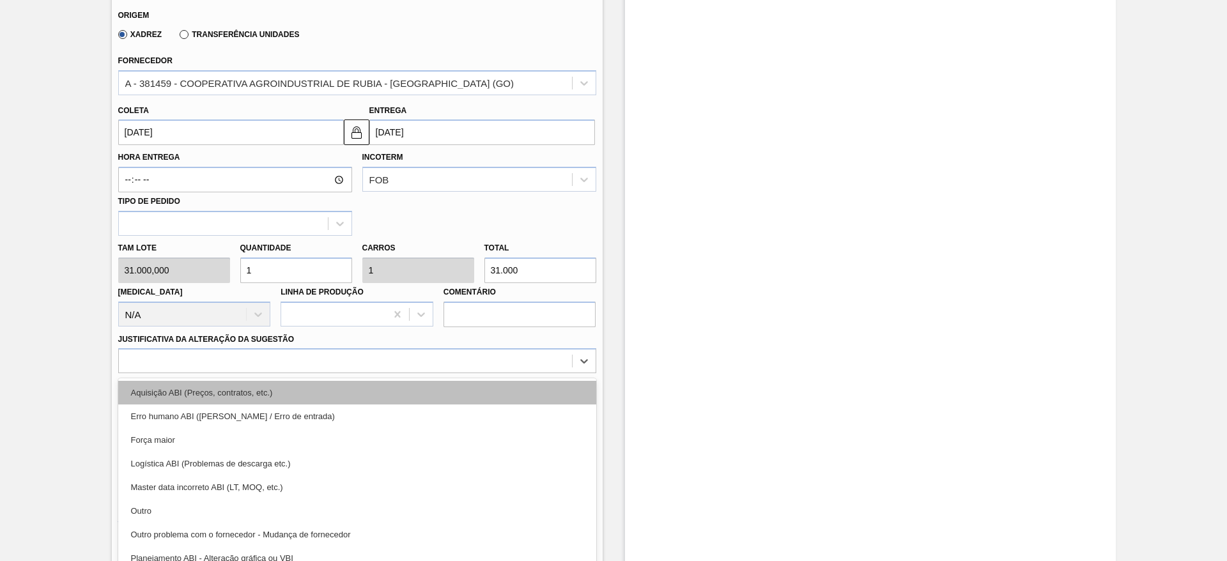
click at [371, 366] on div "option Aquisição ABI (Preços, contratos, etc.) focused, 1 of 18. 18 results ava…" at bounding box center [357, 360] width 478 height 25
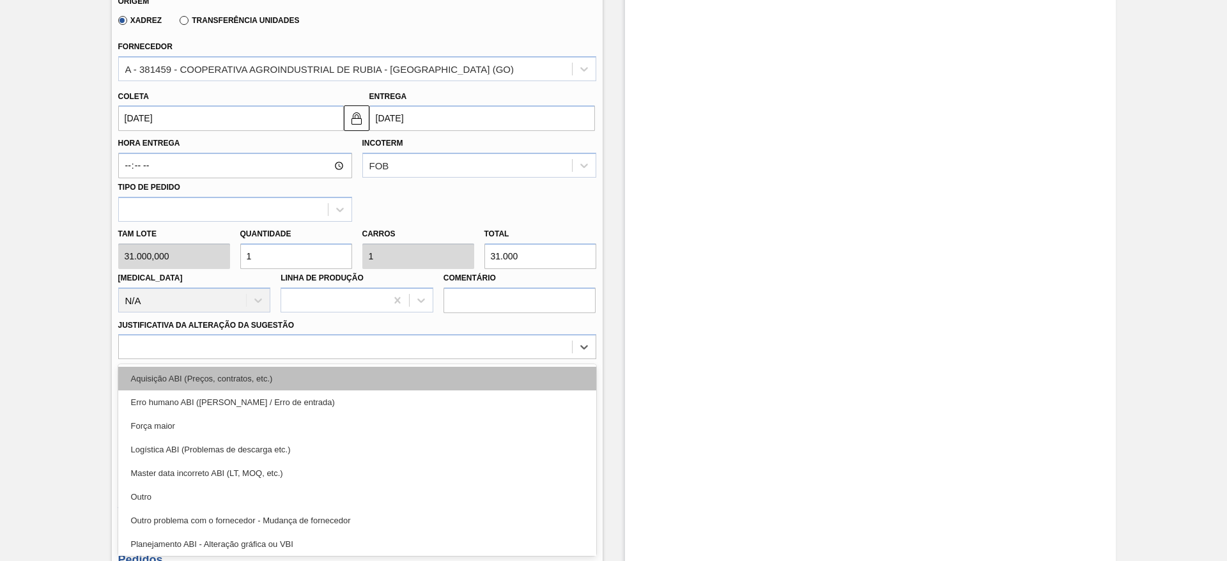
click at [376, 367] on div "Aquisição ABI (Preços, contratos, etc.)" at bounding box center [357, 379] width 478 height 24
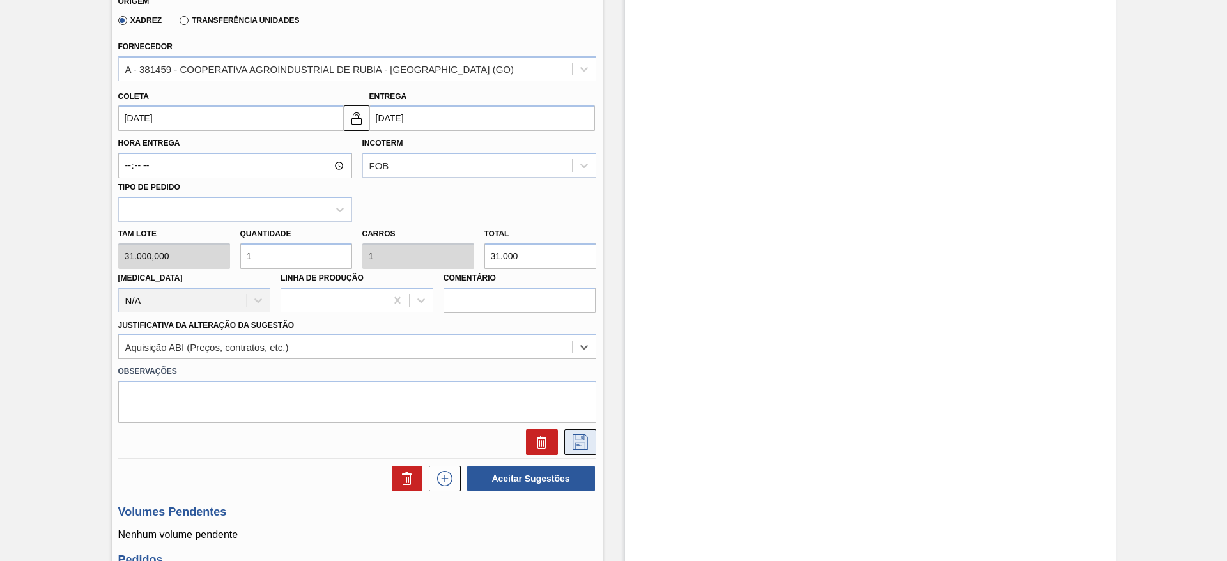
click at [589, 444] on button at bounding box center [580, 442] width 32 height 26
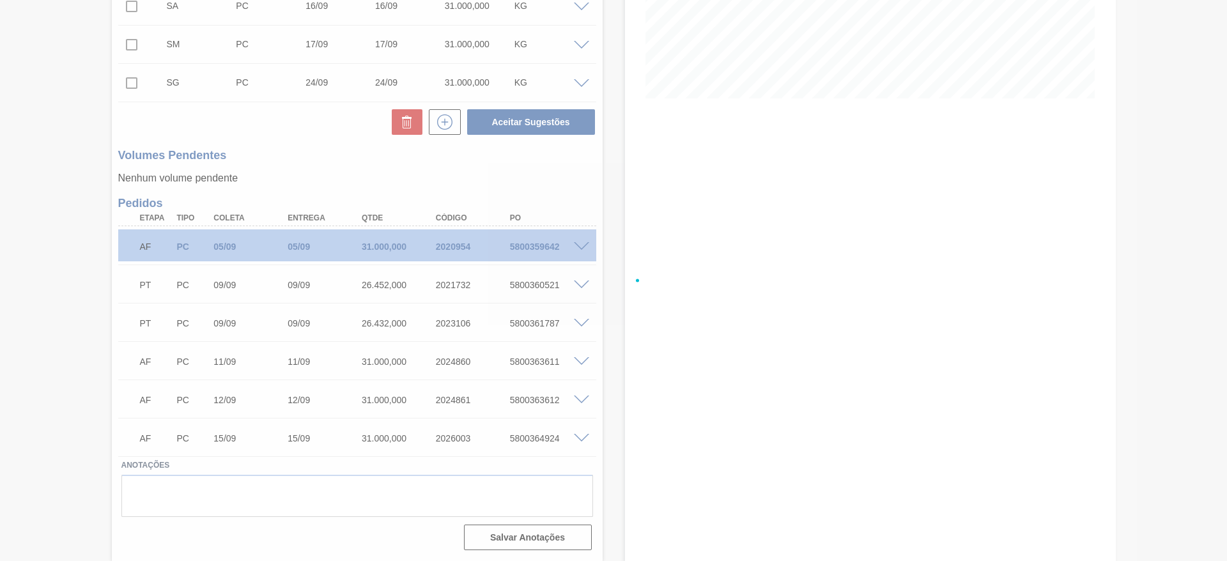
scroll to position [275, 0]
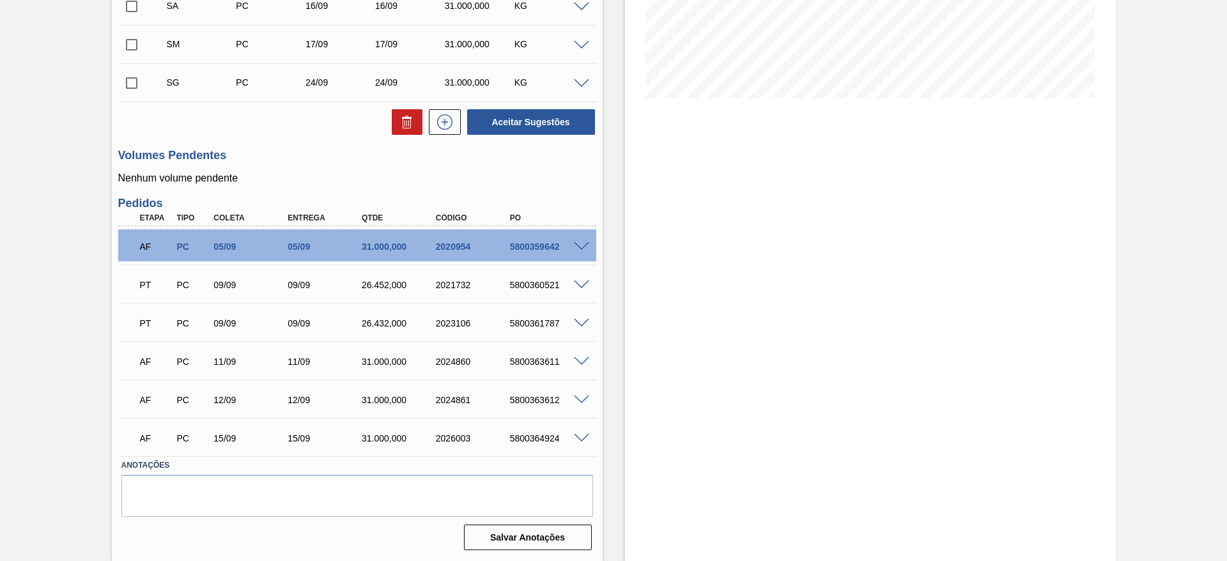
click at [578, 84] on span at bounding box center [581, 84] width 15 height 10
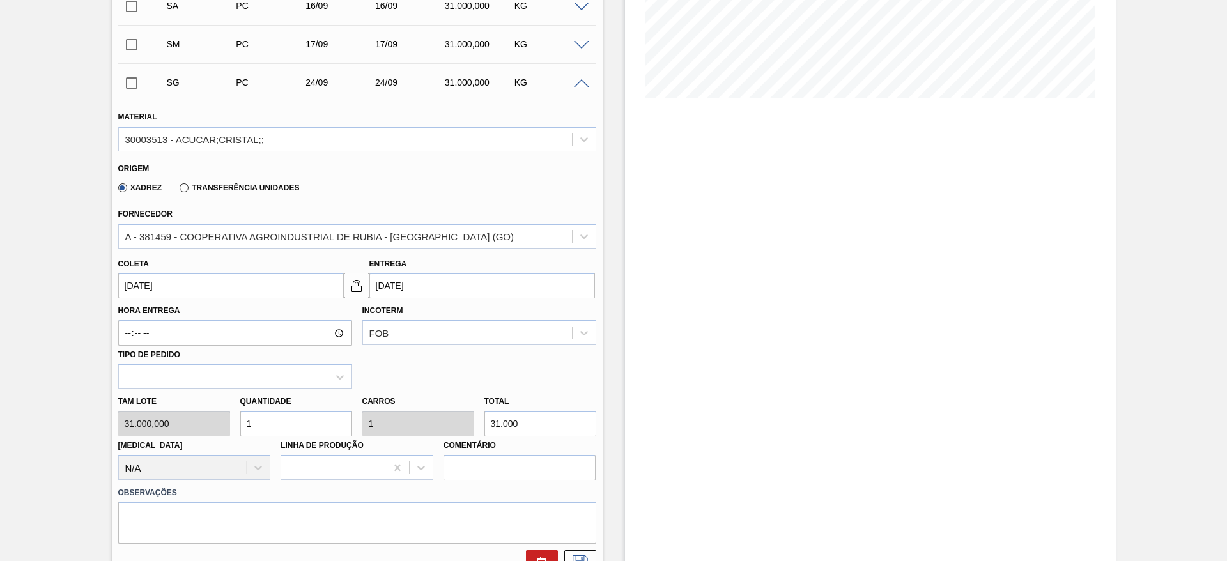
click at [160, 289] on input "24/09/2025" at bounding box center [231, 286] width 226 height 26
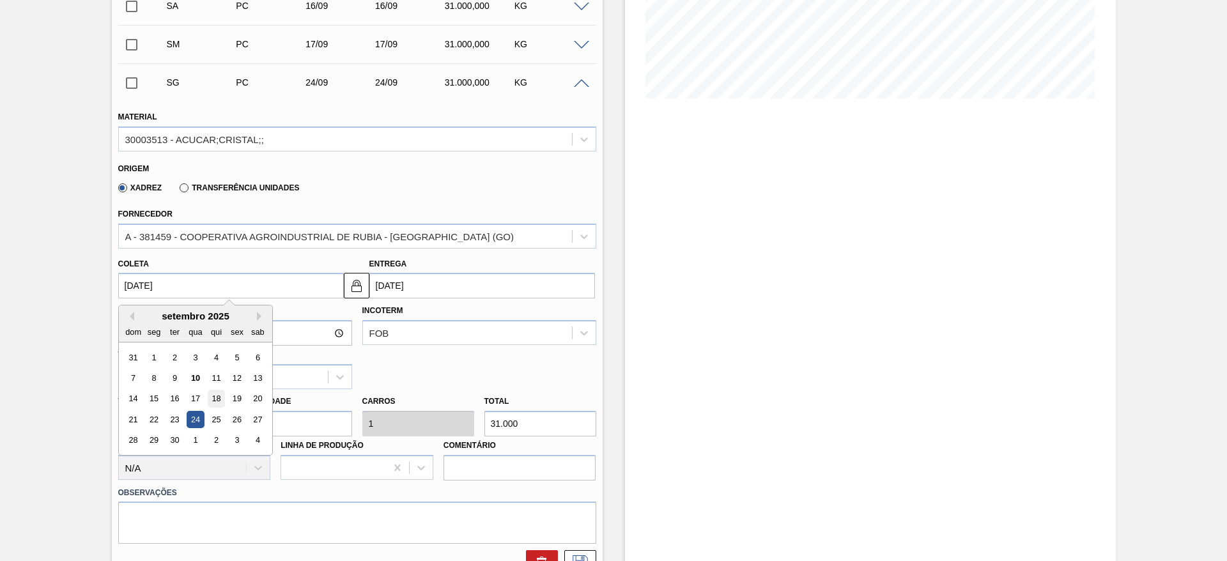
click at [221, 400] on div "18" at bounding box center [215, 398] width 17 height 17
type input "18/09/2025"
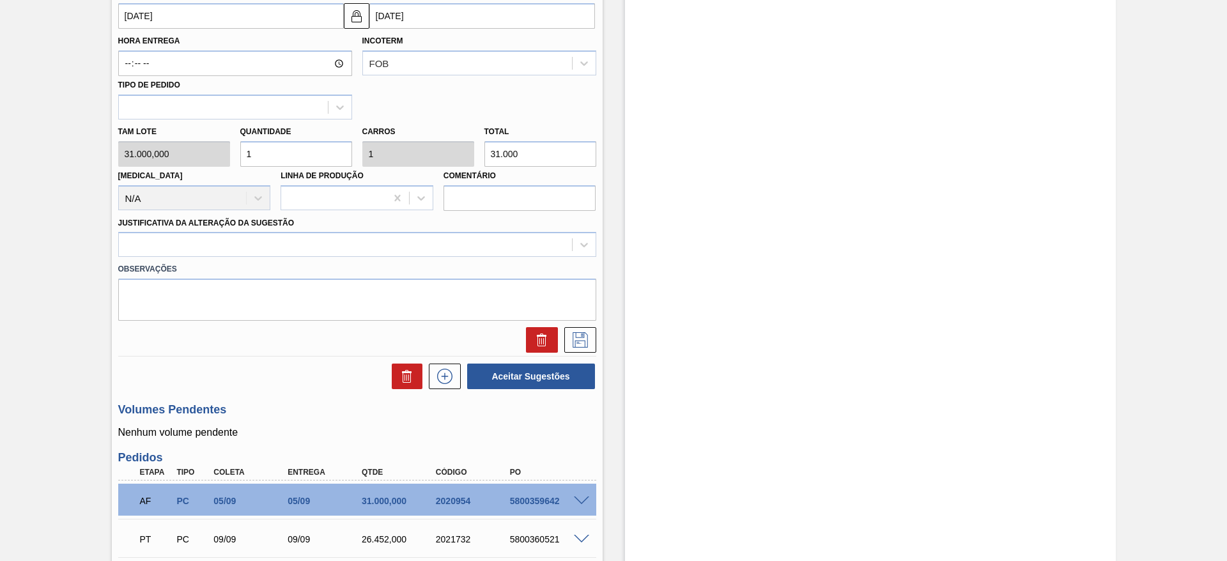
scroll to position [563, 0]
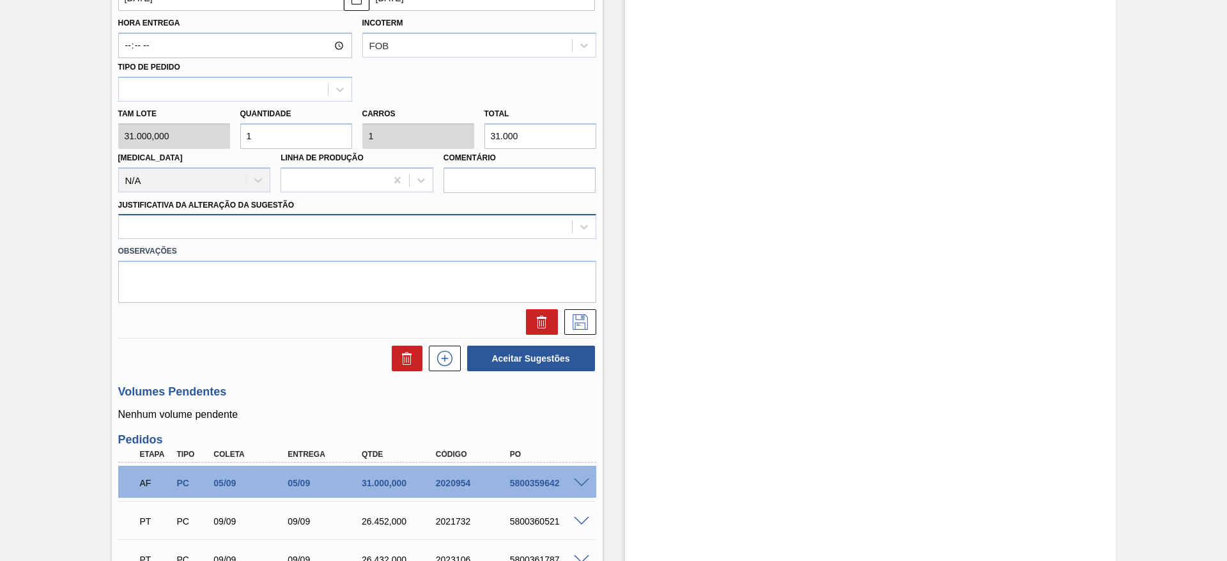
click at [556, 235] on div at bounding box center [345, 227] width 453 height 19
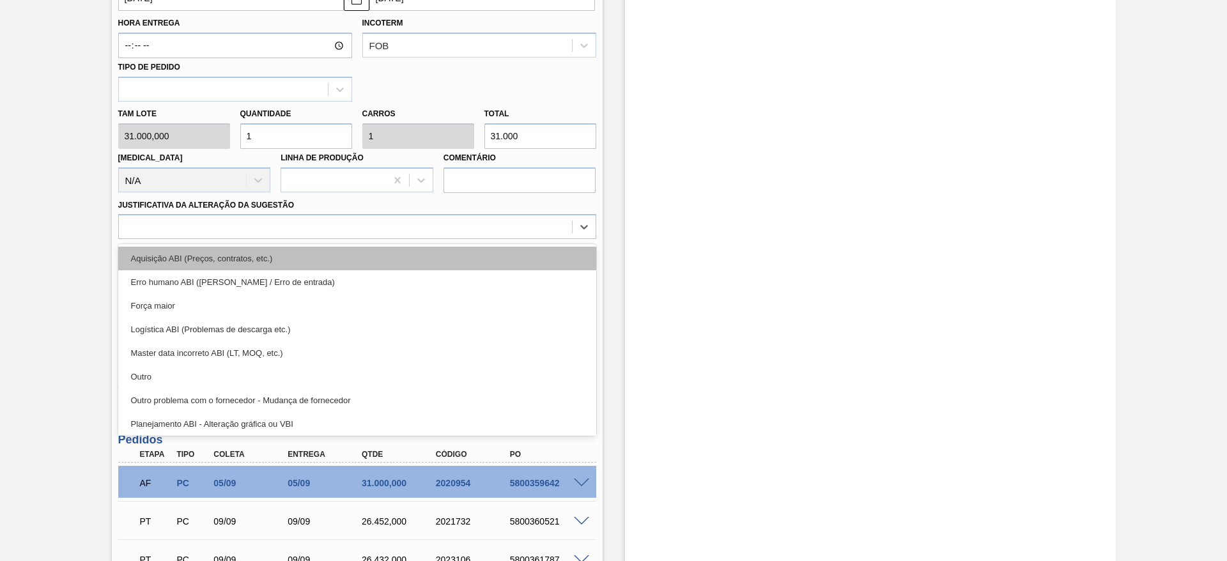
click at [555, 254] on div "Aquisição ABI (Preços, contratos, etc.)" at bounding box center [357, 259] width 478 height 24
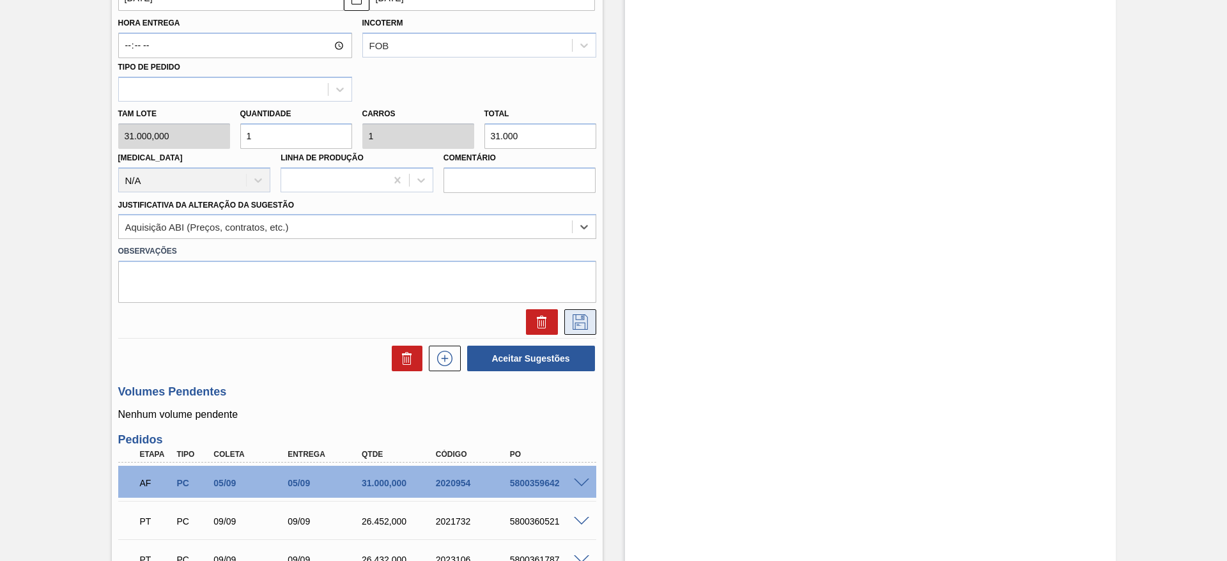
click at [580, 325] on icon at bounding box center [580, 321] width 20 height 15
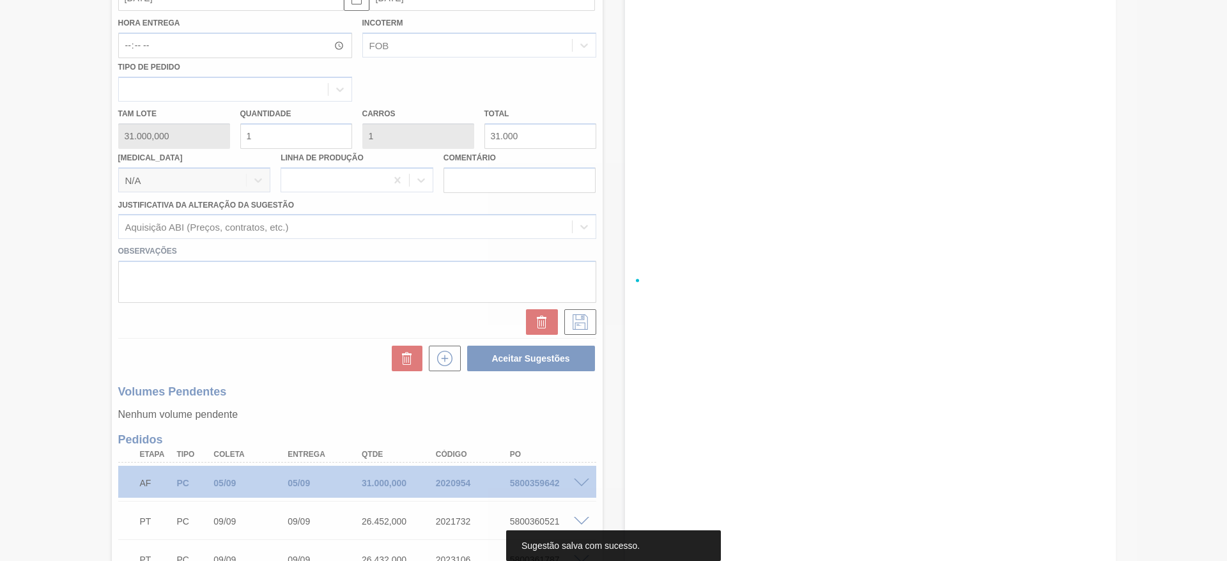
scroll to position [72, 0]
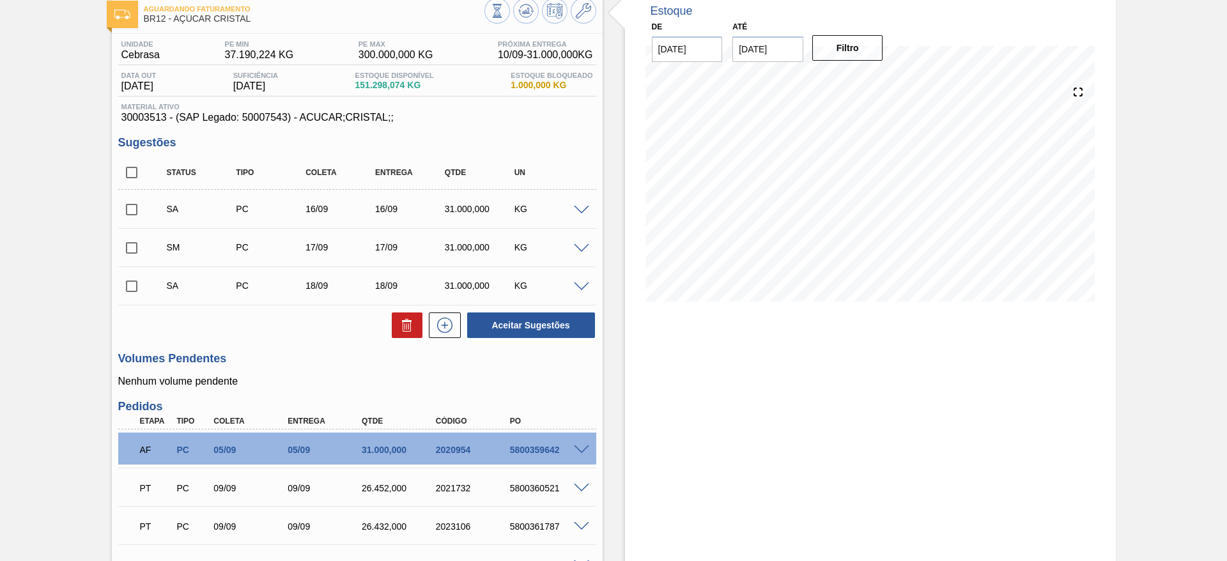
click at [132, 194] on div "SA PC 16/09 16/09 31.000,000 KG" at bounding box center [357, 209] width 478 height 32
click at [134, 187] on div "Status Tipo Coleta Entrega Qtde UN" at bounding box center [357, 173] width 478 height 34
click at [134, 176] on input "checkbox" at bounding box center [131, 172] width 27 height 27
checkbox input "true"
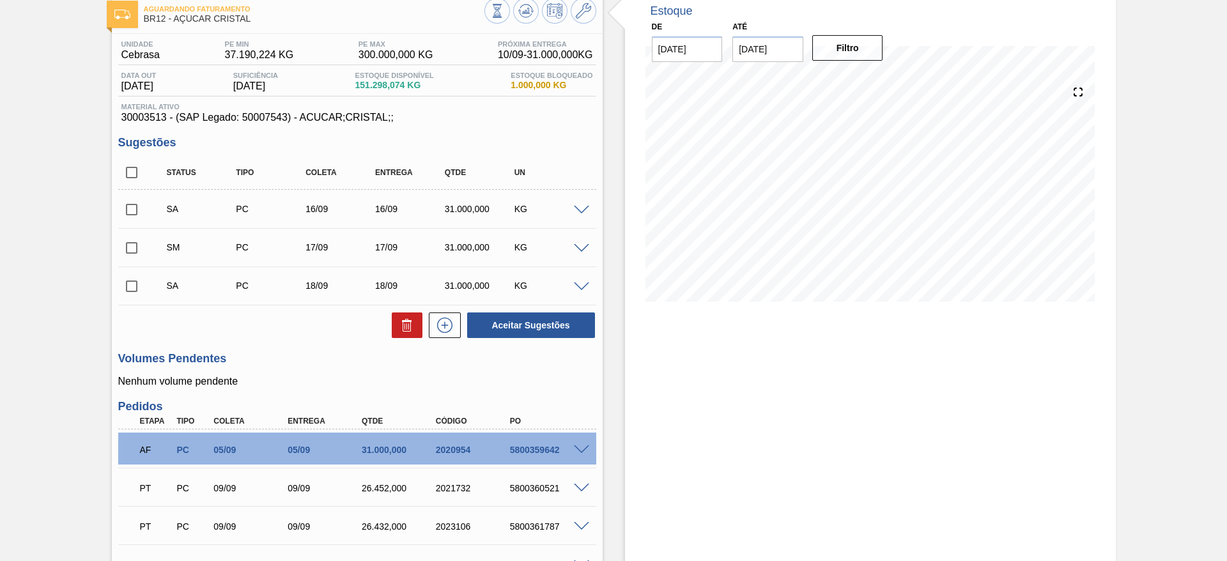
checkbox input "true"
click at [525, 328] on button "Aceitar Sugestões" at bounding box center [531, 325] width 128 height 26
checkbox input "false"
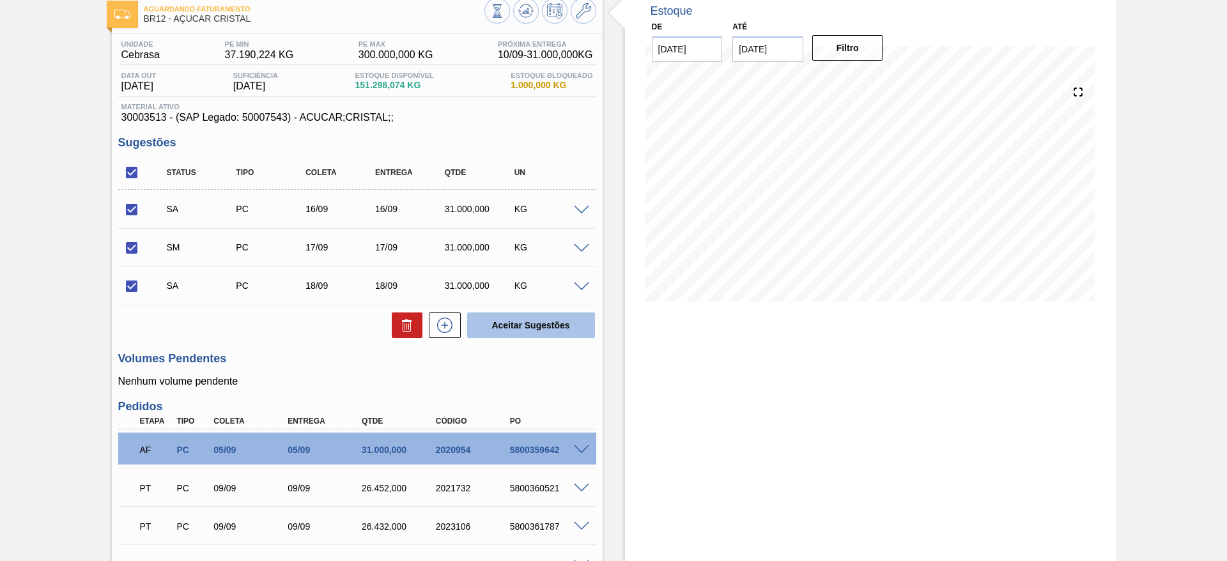
checkbox input "false"
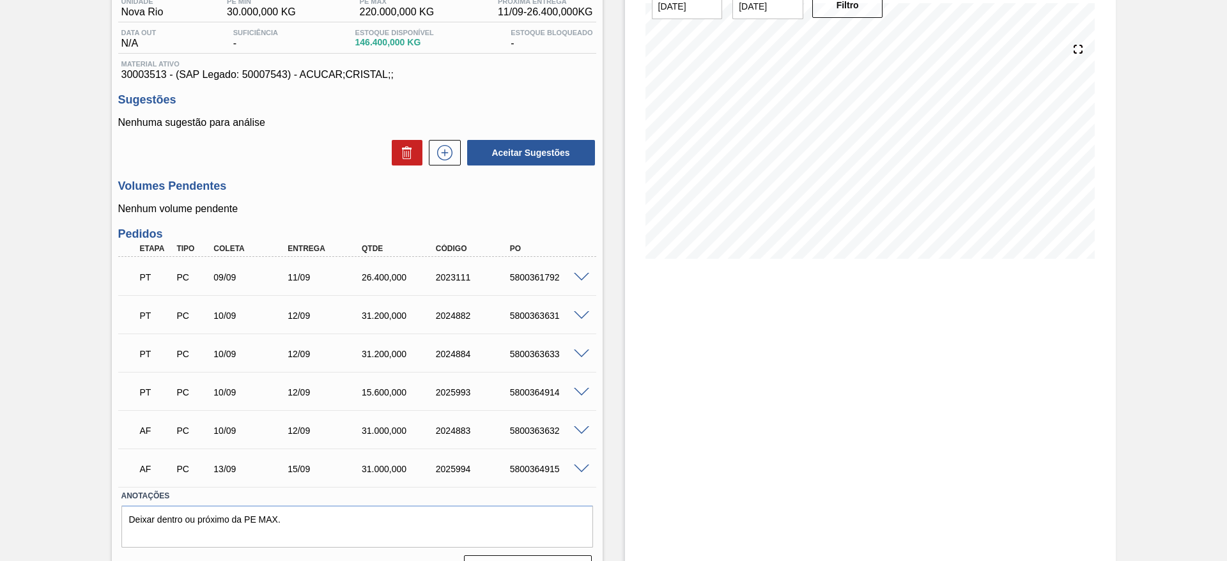
scroll to position [146, 0]
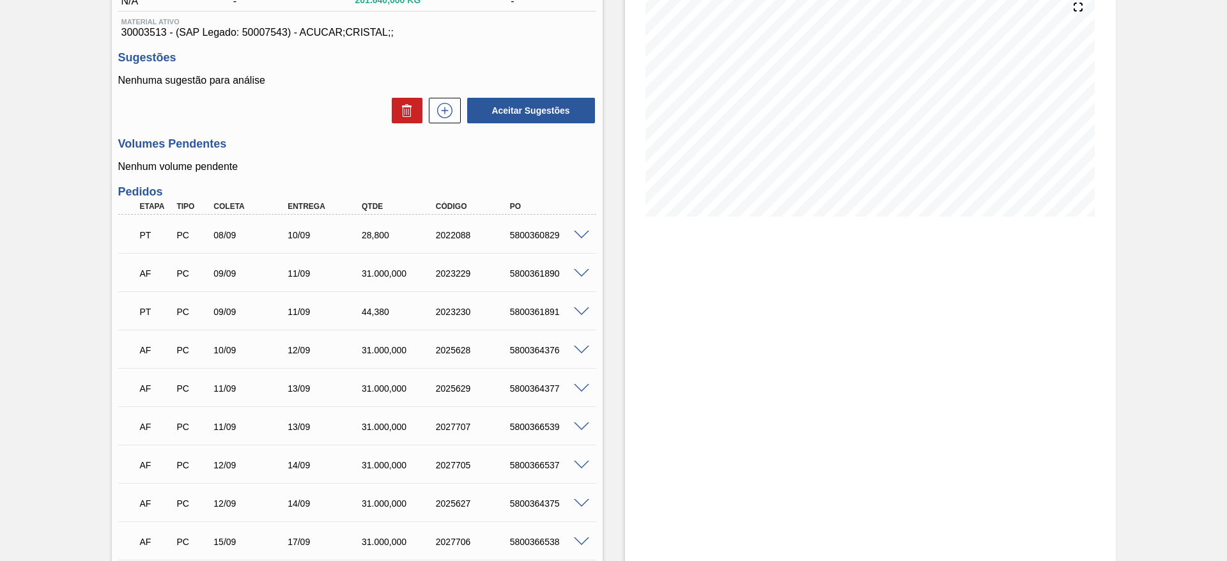
scroll to position [107, 0]
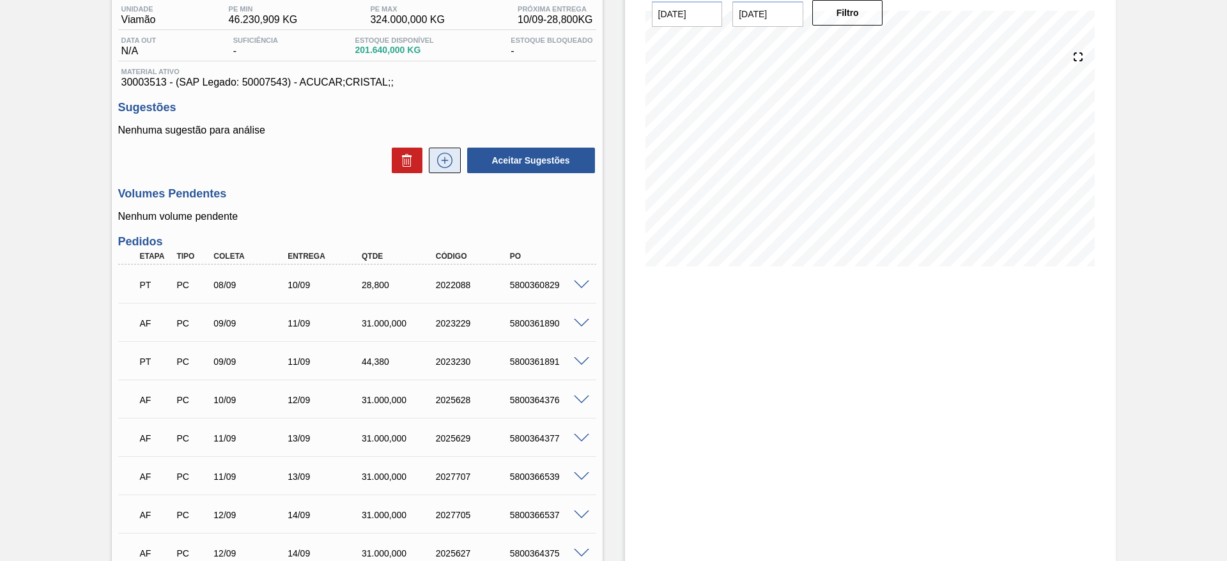
click at [445, 164] on icon at bounding box center [445, 160] width 20 height 15
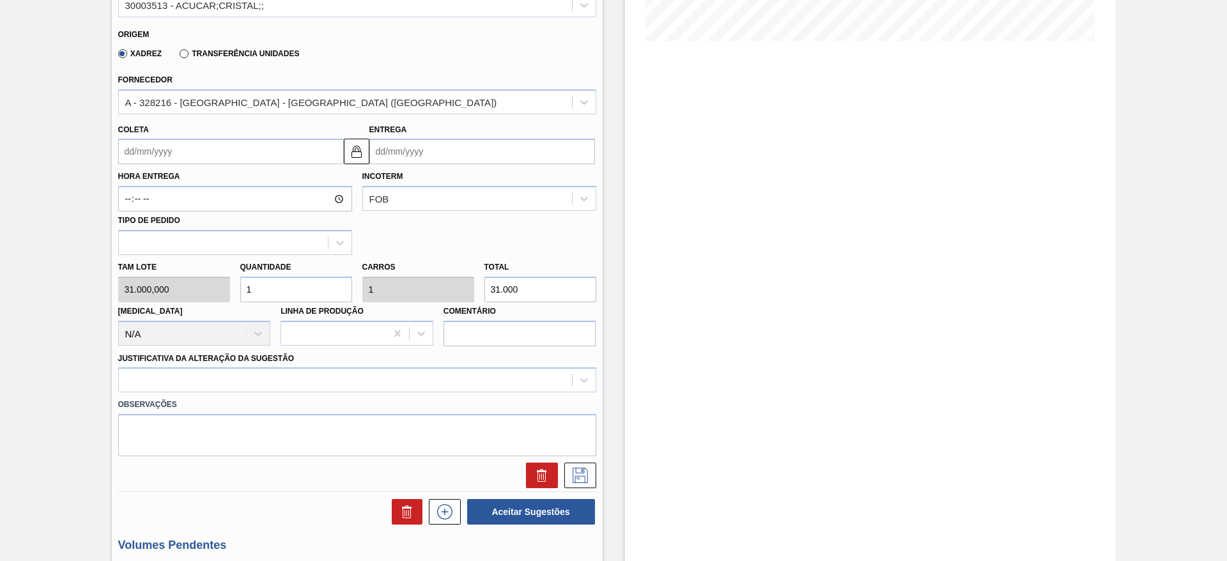
scroll to position [395, 0]
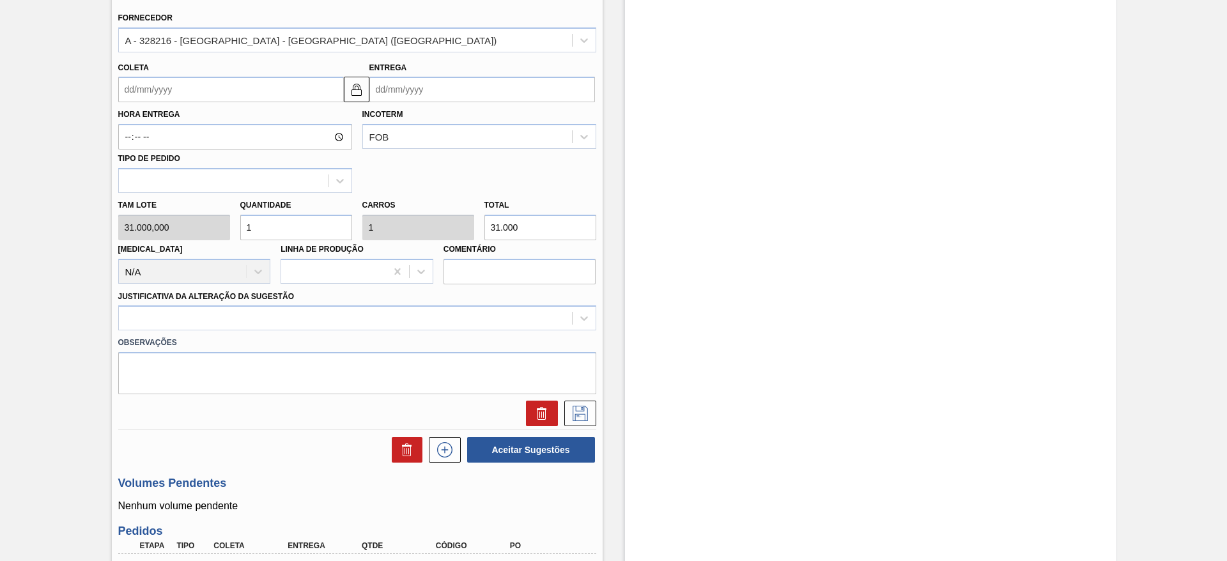
click at [146, 84] on input "Coleta" at bounding box center [231, 90] width 226 height 26
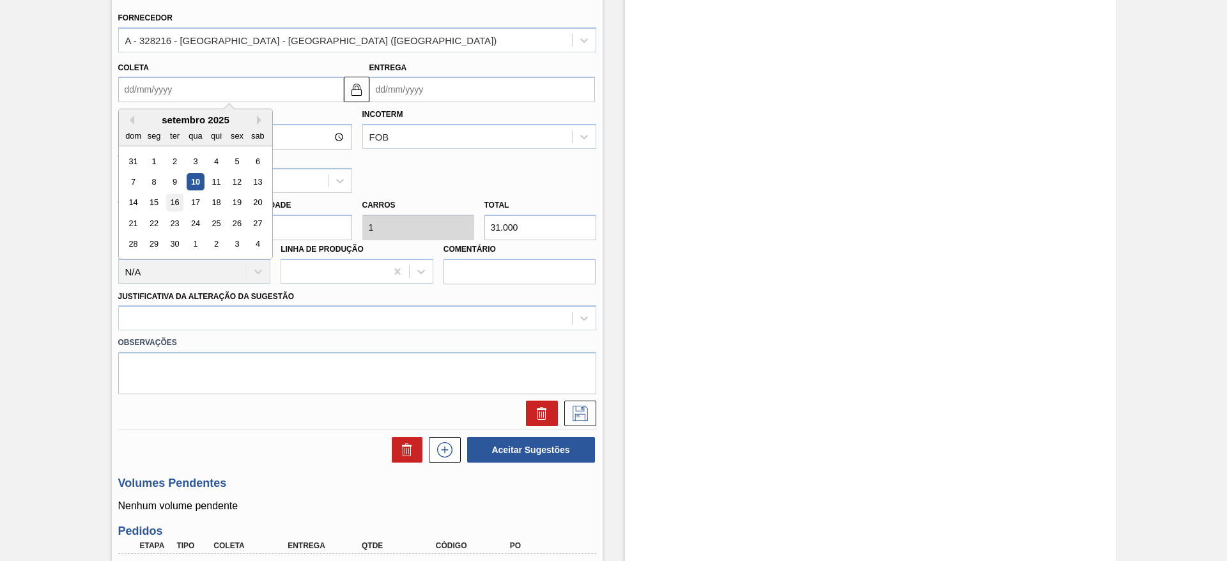
click at [176, 204] on div "16" at bounding box center [174, 202] width 17 height 17
type input "[DATE]"
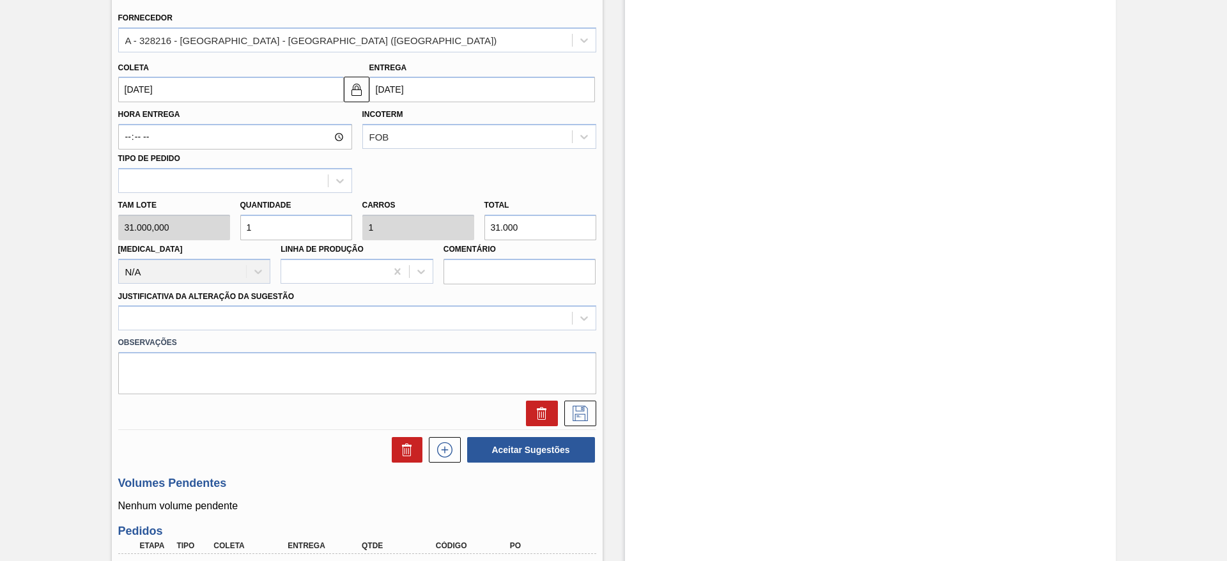
click at [218, 232] on div "Tam lote 31.000,000 Quantidade 1 Carros 1 Total 31.000 [MEDICAL_DATA] N/A Linha…" at bounding box center [357, 238] width 488 height 91
type input "2"
type input "62.000"
click at [446, 326] on div at bounding box center [345, 318] width 453 height 19
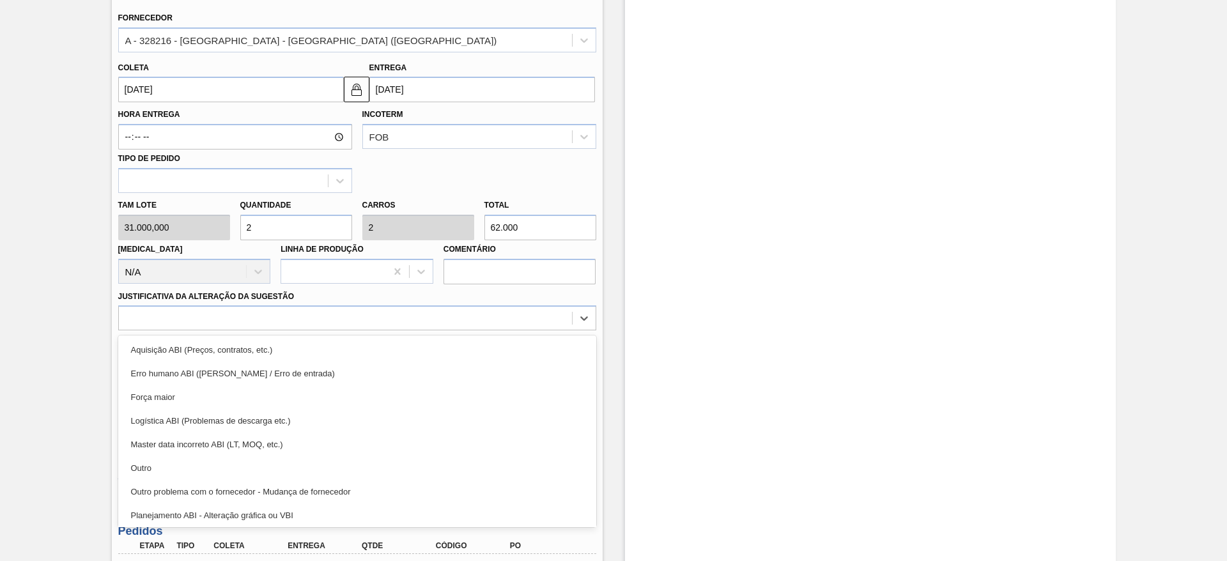
click at [509, 350] on div "Aquisição ABI (Preços, contratos, etc.)" at bounding box center [357, 350] width 478 height 24
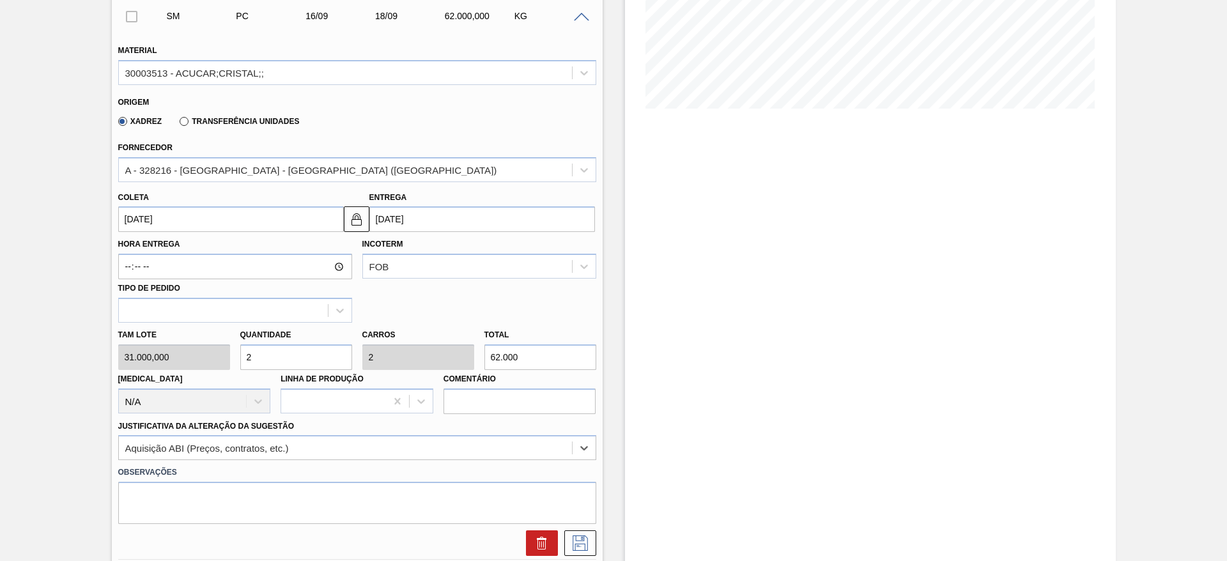
scroll to position [397, 0]
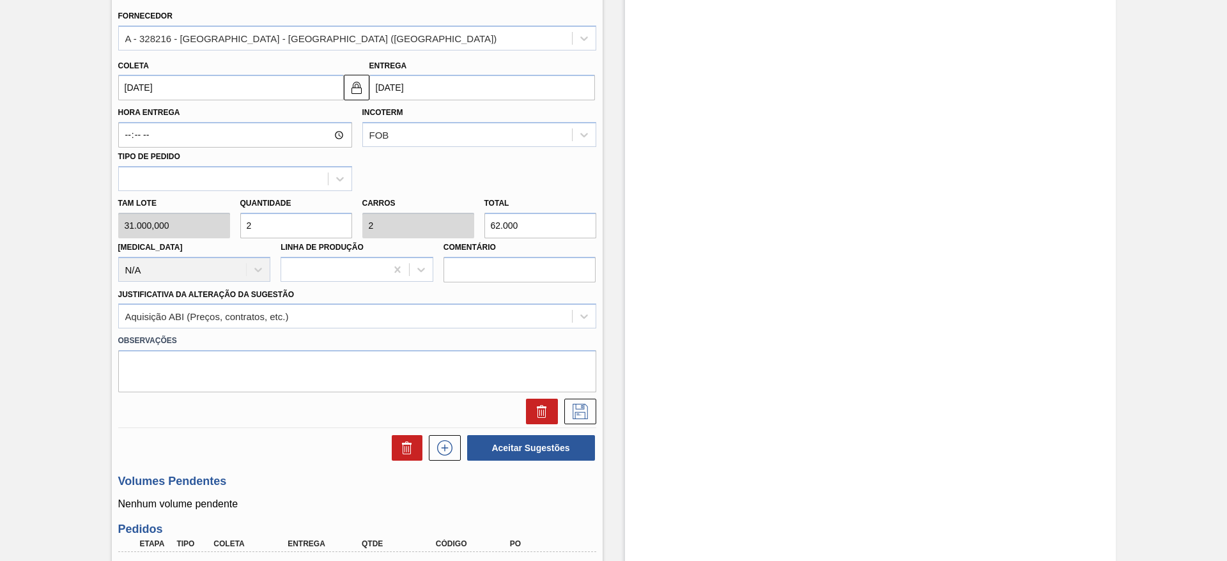
drag, startPoint x: 274, startPoint y: 224, endPoint x: 231, endPoint y: 229, distance: 43.1
click at [231, 229] on div "Tam lote 31.000,000 Quantidade 2 Carros 2 Total 62.000 [MEDICAL_DATA] N/A Linha…" at bounding box center [357, 236] width 488 height 91
type input "1"
type input "31.000"
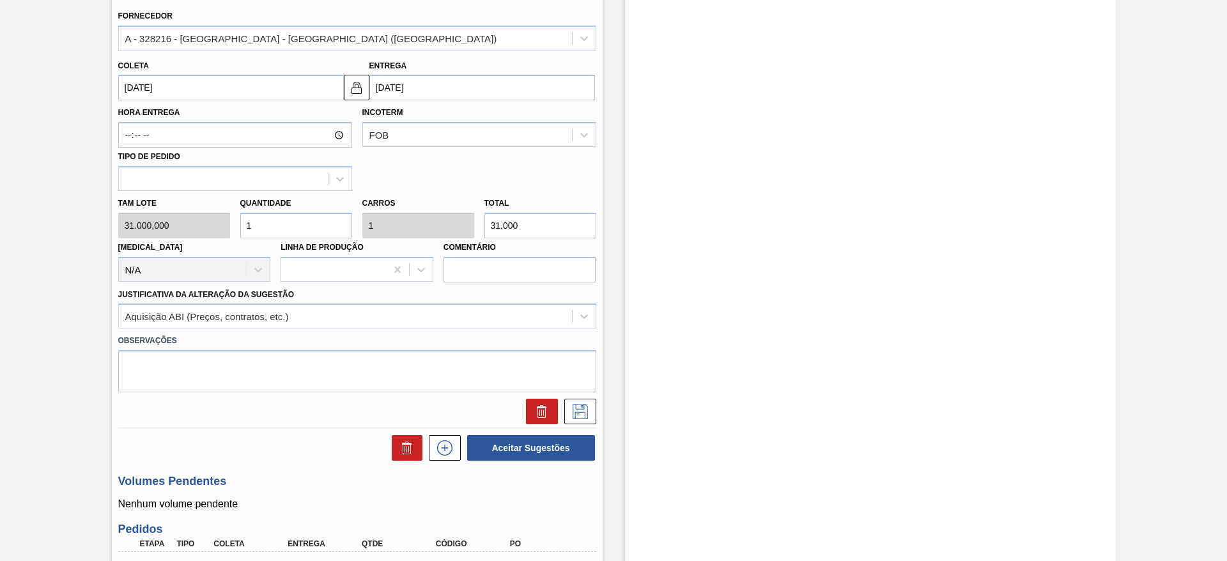
drag, startPoint x: 282, startPoint y: 227, endPoint x: 232, endPoint y: 228, distance: 49.8
click at [232, 228] on div "Tam lote 31.000,000 Quantidade 1 Carros 1 Total 31.000 [MEDICAL_DATA] N/A Linha…" at bounding box center [357, 236] width 488 height 91
type input "2"
type input "62.000"
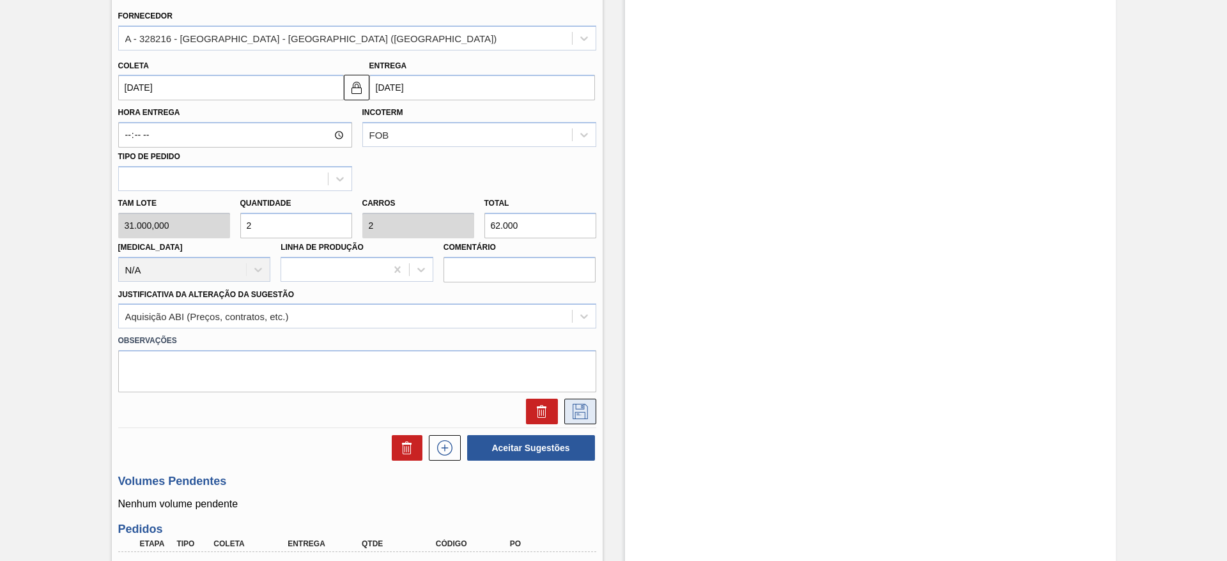
click at [573, 408] on icon at bounding box center [580, 411] width 20 height 15
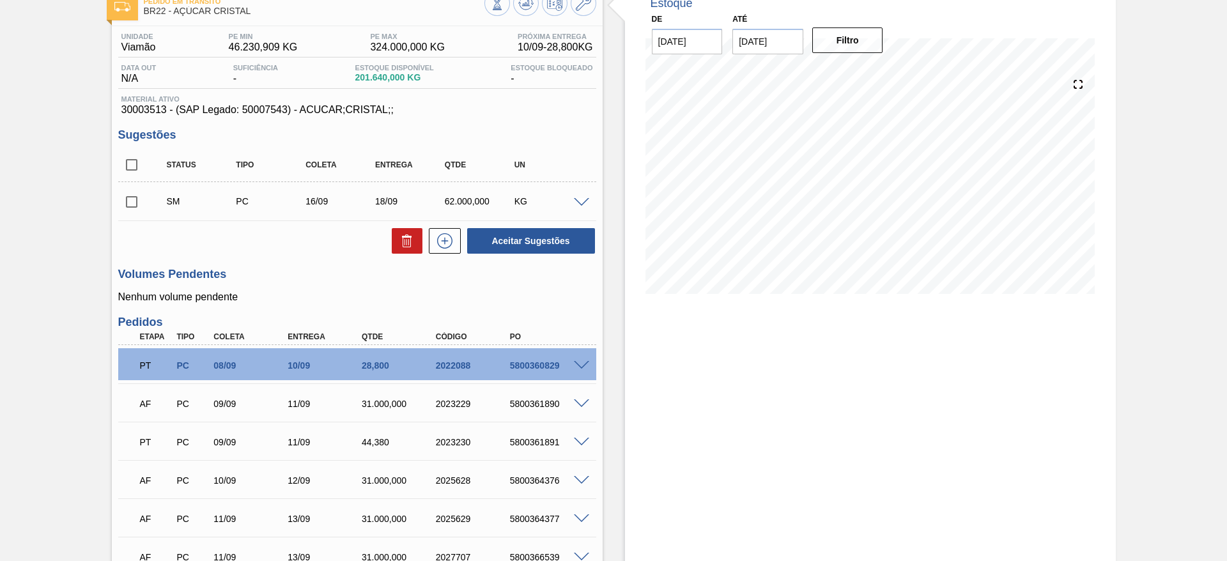
scroll to position [65, 0]
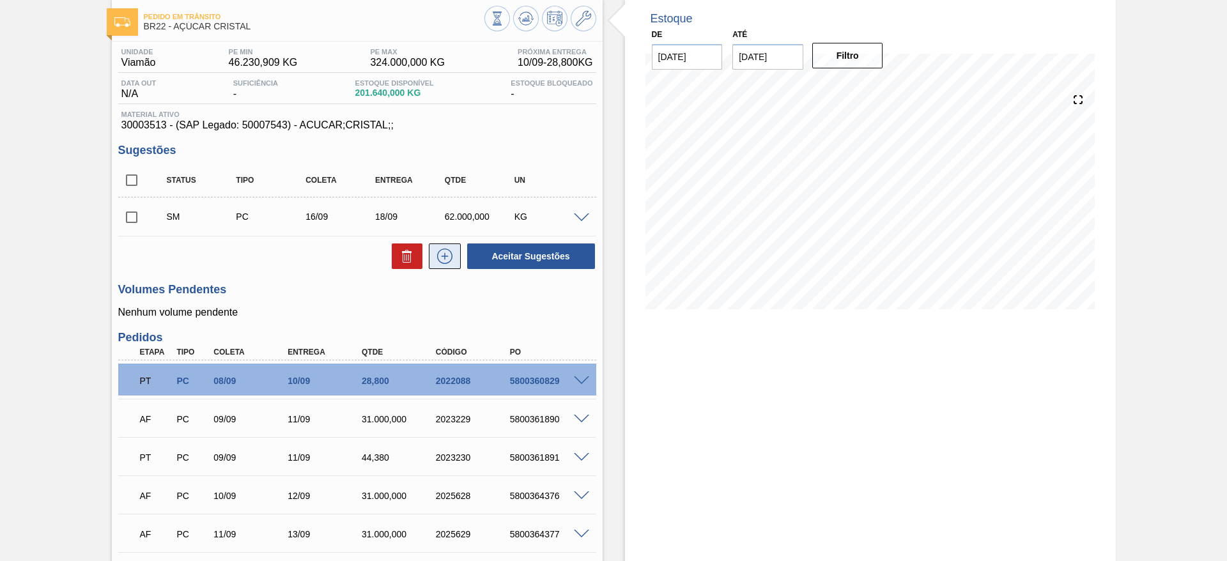
click at [442, 249] on icon at bounding box center [444, 256] width 15 height 15
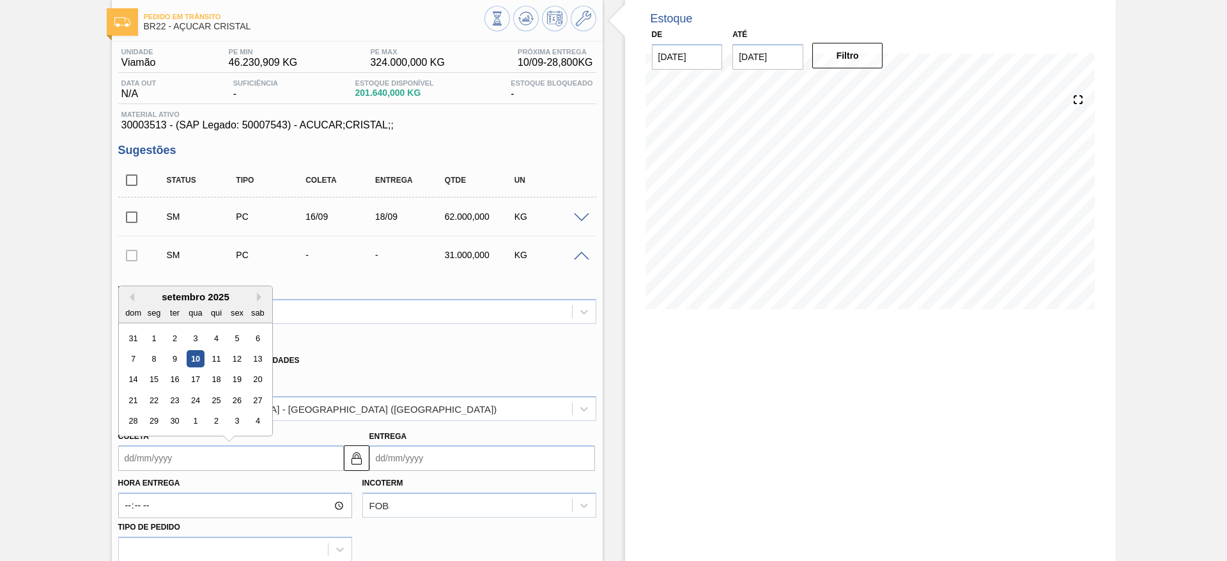
click at [143, 453] on input "Coleta" at bounding box center [231, 458] width 226 height 26
click at [194, 380] on div "17" at bounding box center [195, 379] width 17 height 17
type input "[DATE]"
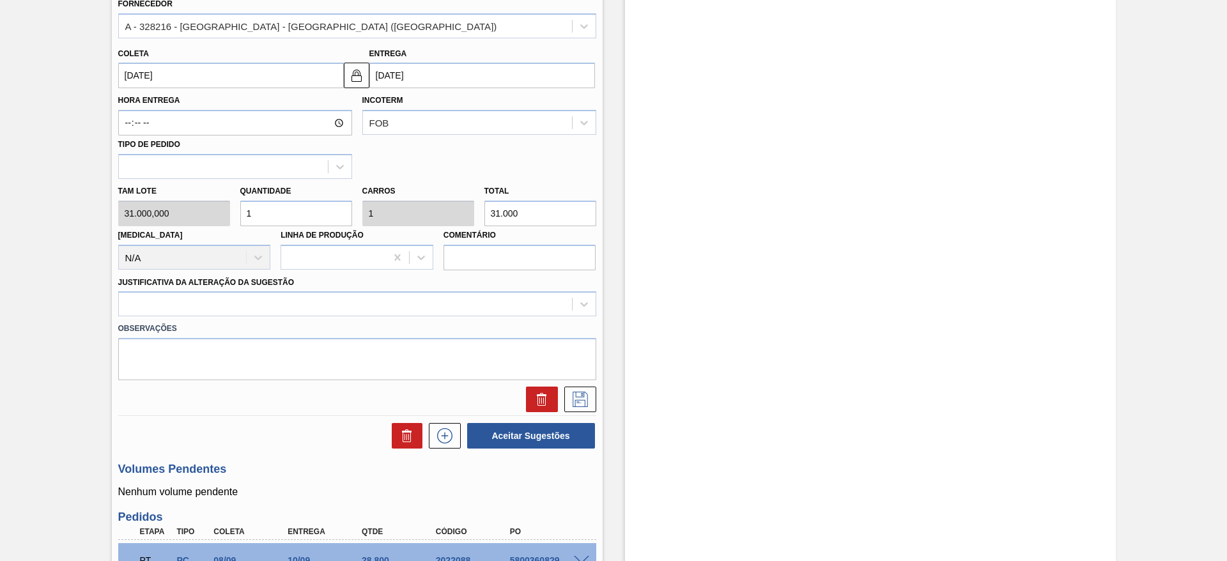
scroll to position [448, 0]
click at [399, 305] on div at bounding box center [345, 304] width 453 height 19
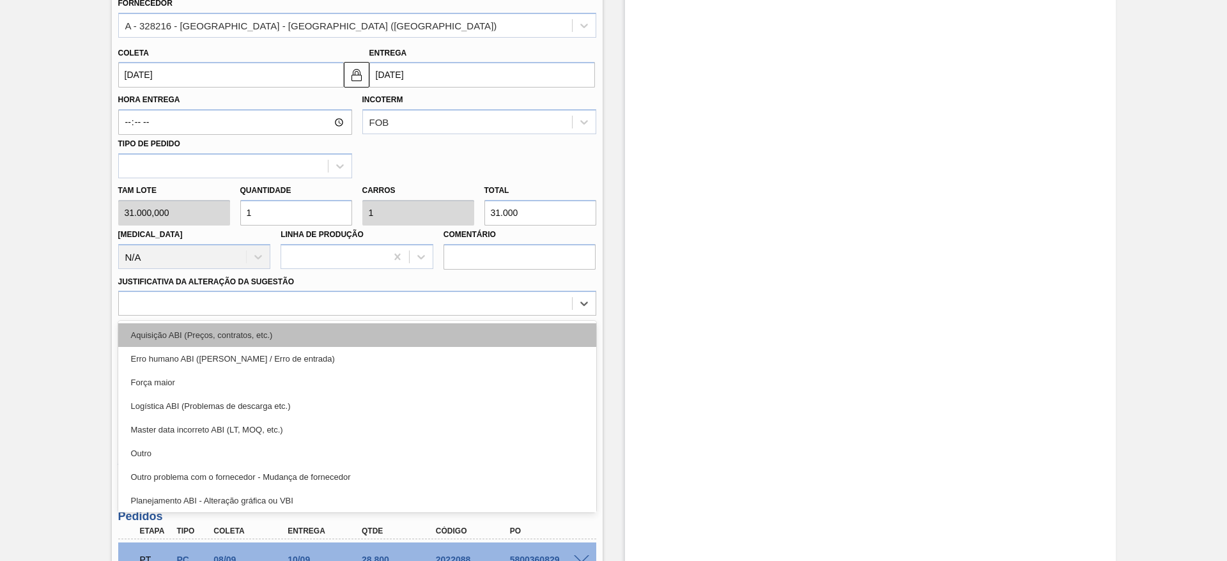
click at [406, 331] on div "Aquisição ABI (Preços, contratos, etc.)" at bounding box center [357, 335] width 478 height 24
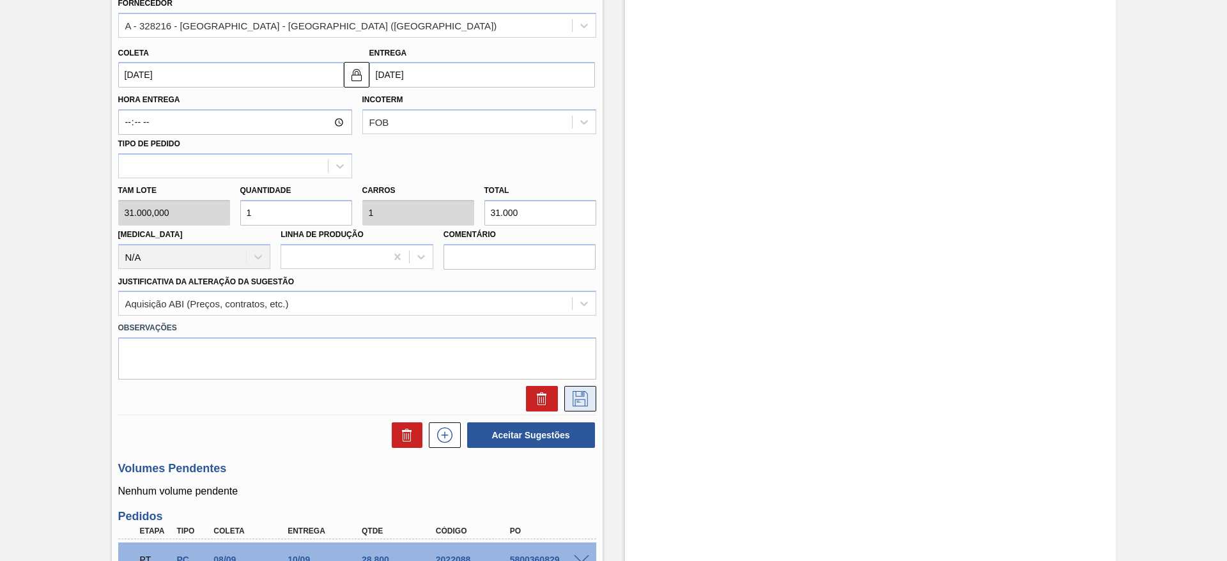
click at [573, 396] on icon at bounding box center [580, 398] width 15 height 15
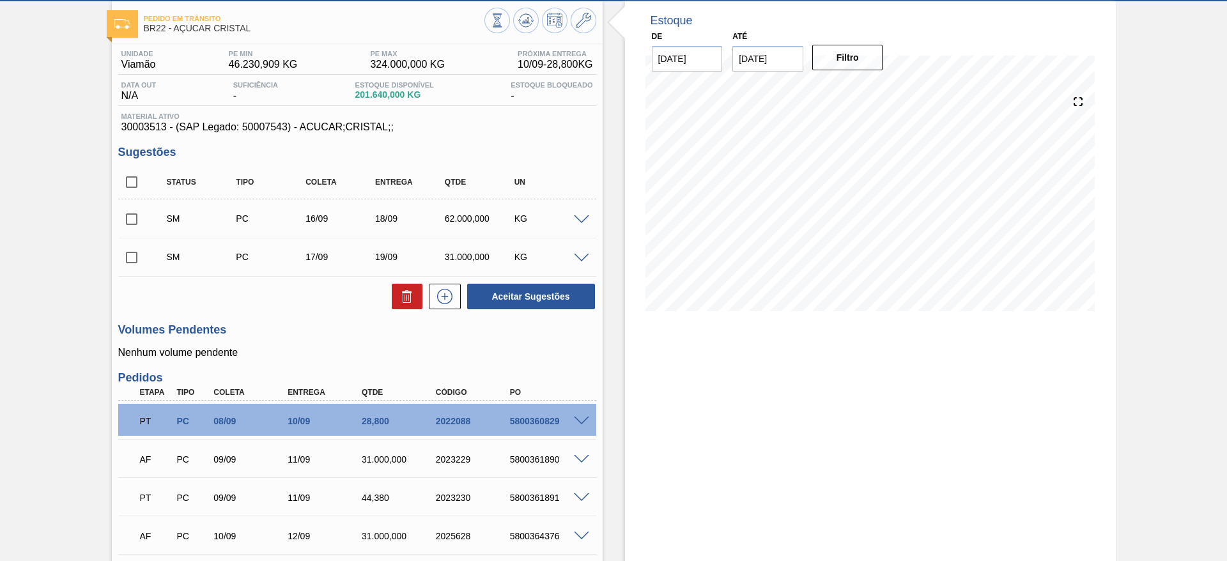
scroll to position [72, 0]
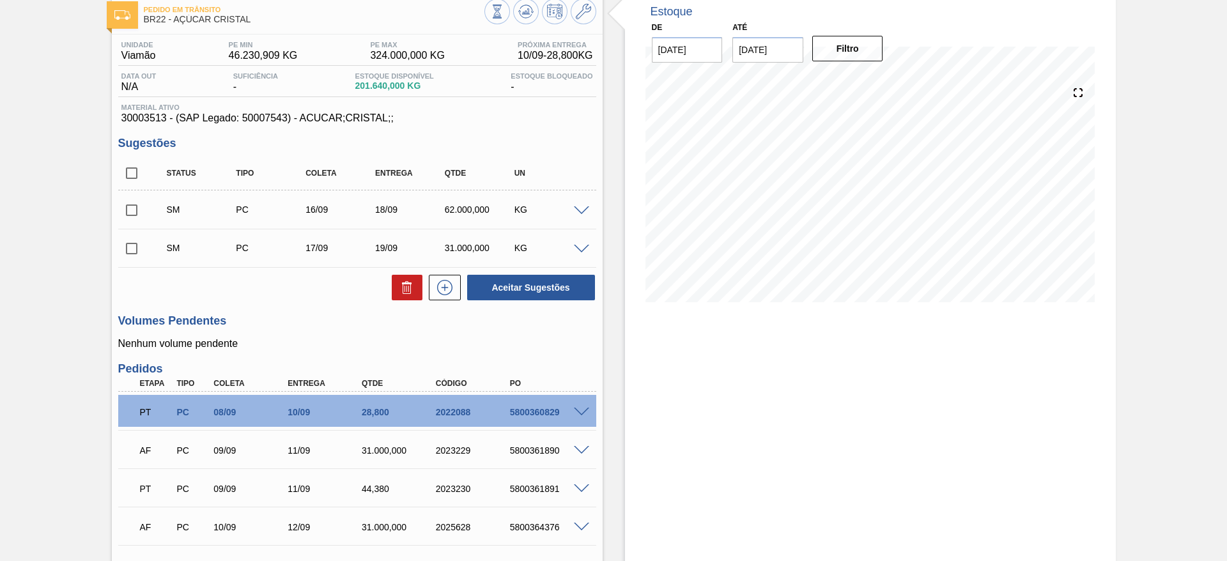
click at [130, 176] on input "checkbox" at bounding box center [131, 173] width 27 height 27
checkbox input "true"
click at [553, 283] on button "Aceitar Sugestões" at bounding box center [531, 288] width 128 height 26
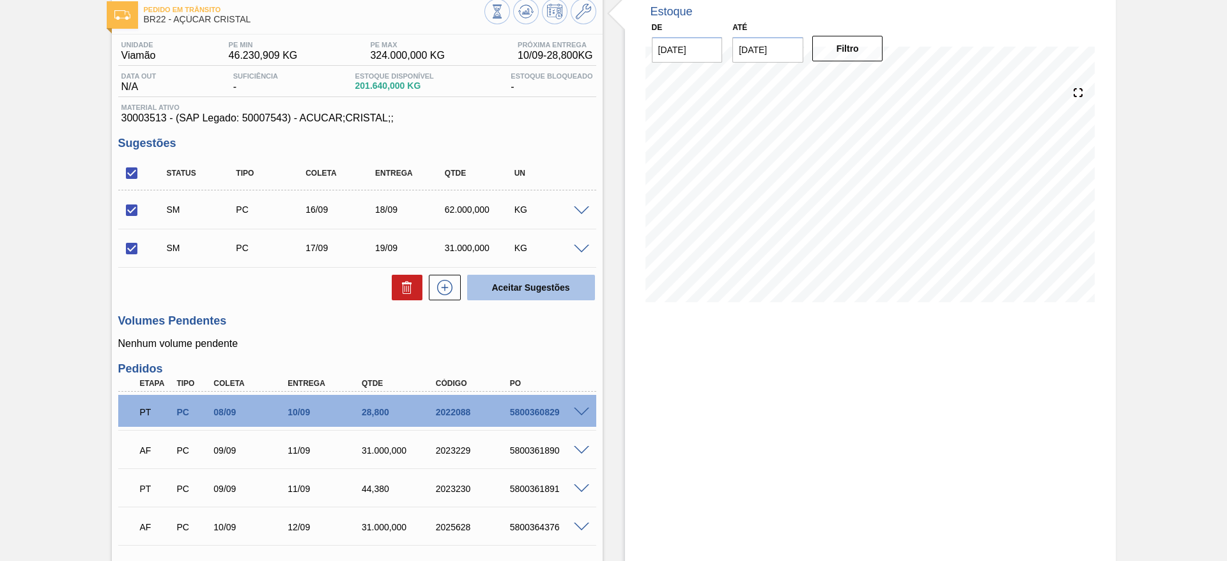
checkbox input "false"
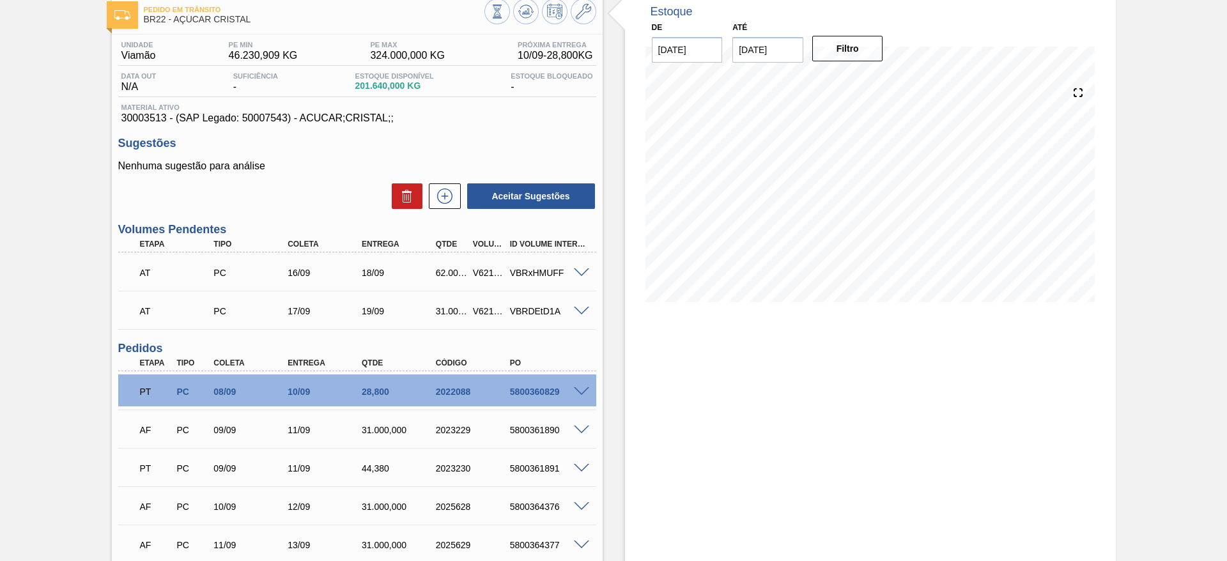
scroll to position [0, 0]
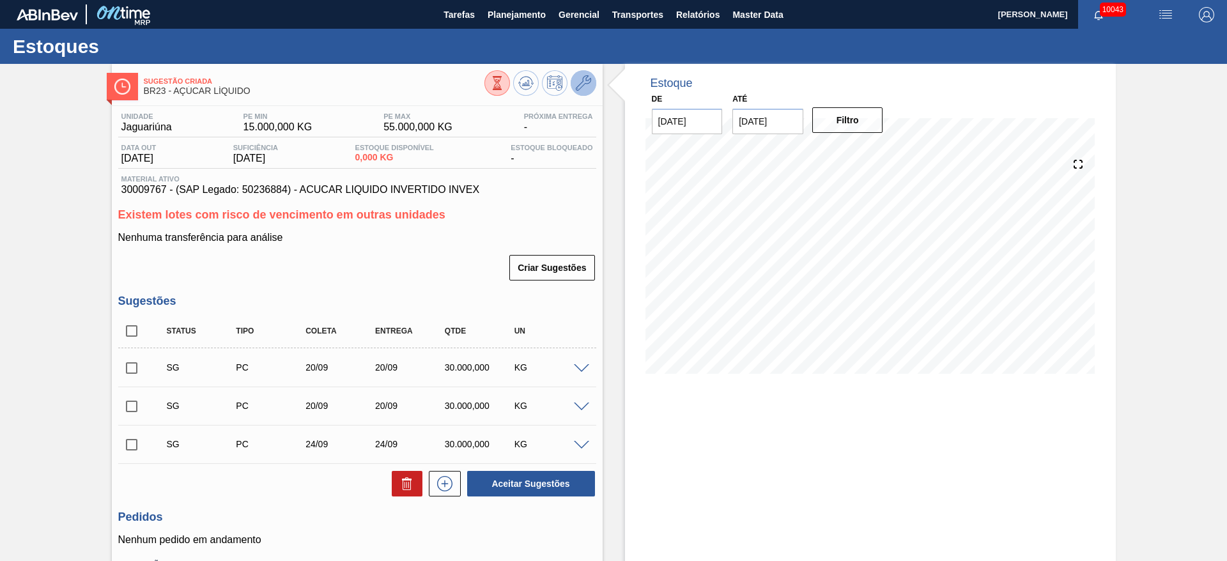
click at [584, 89] on icon at bounding box center [583, 82] width 15 height 15
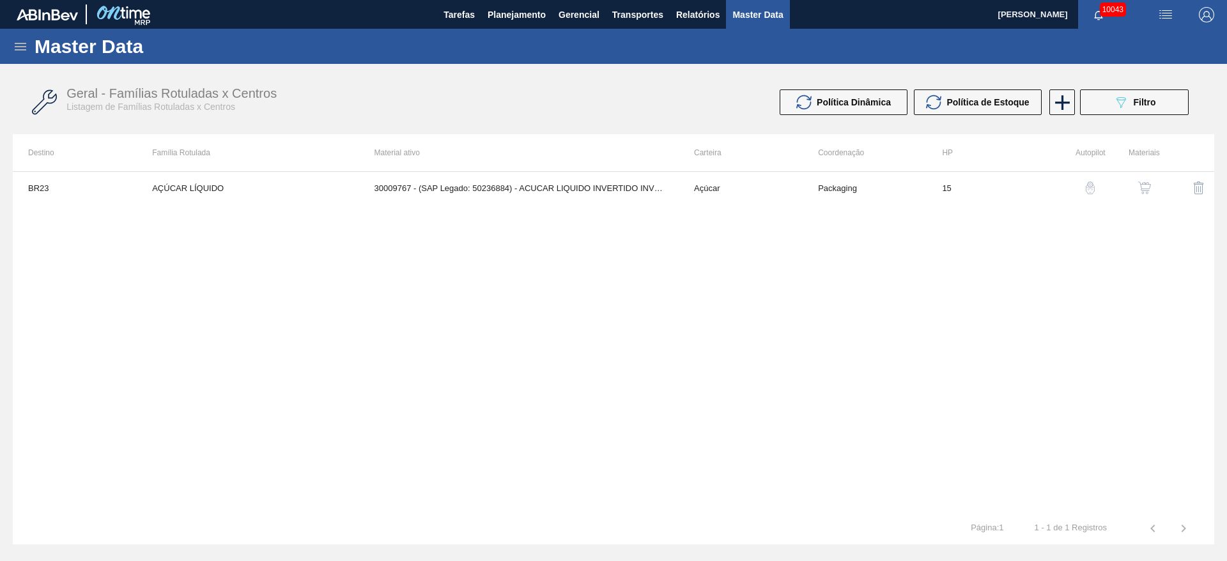
click at [1151, 189] on div "button" at bounding box center [1144, 187] width 15 height 13
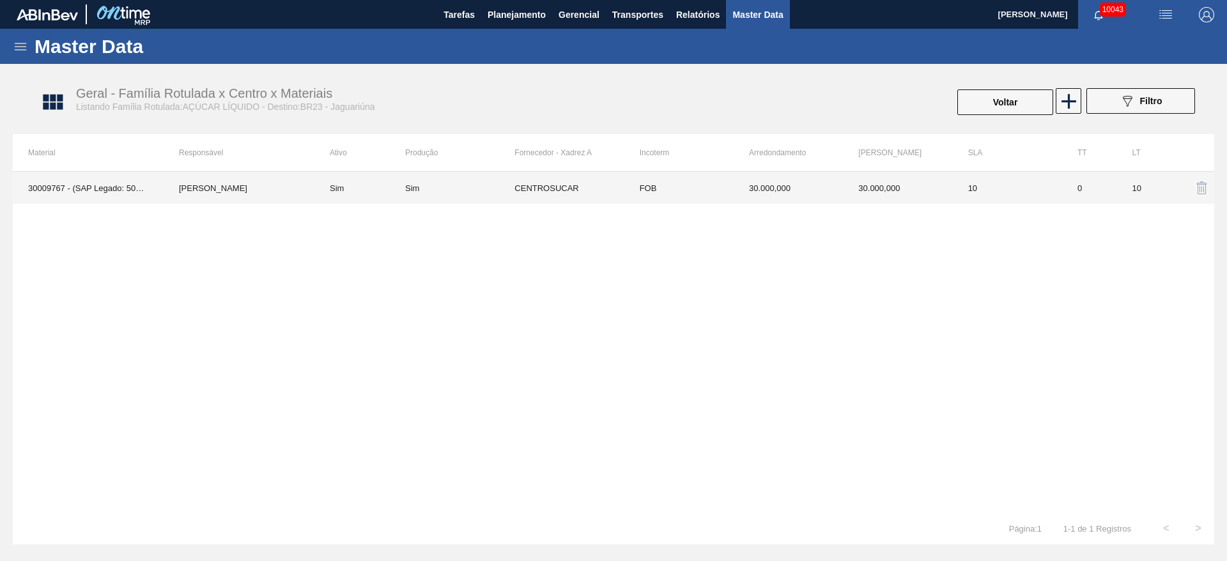
click at [566, 199] on td "CENTROSUCAR" at bounding box center [568, 188] width 109 height 32
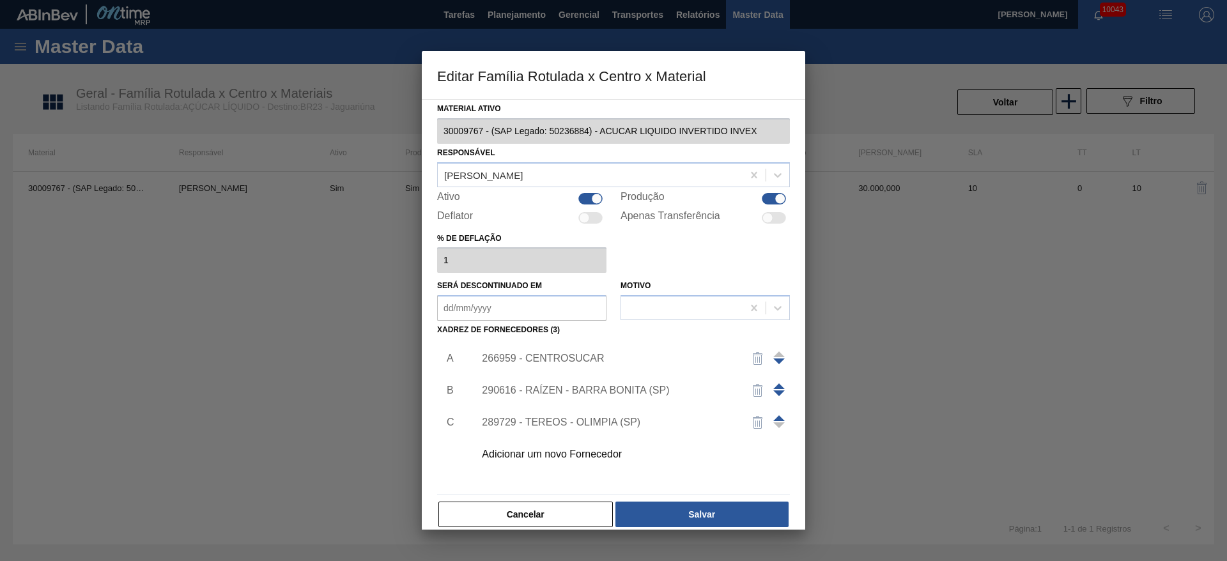
drag, startPoint x: 15, startPoint y: 1, endPoint x: 473, endPoint y: 509, distance: 683.2
click at [473, 509] on button "Cancelar" at bounding box center [525, 515] width 174 height 26
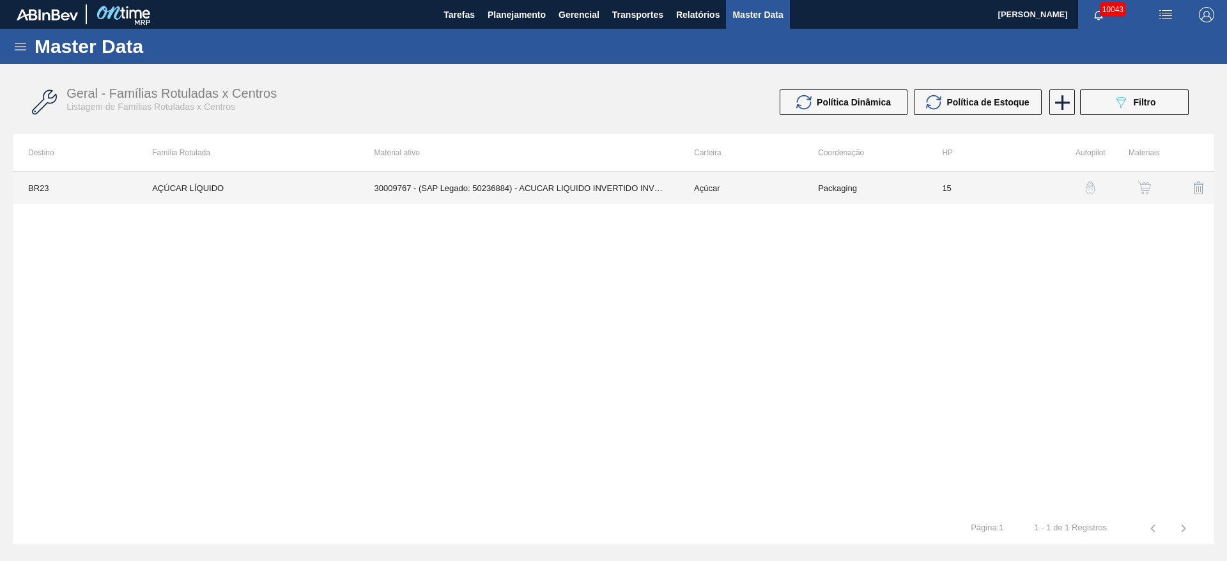
click at [482, 201] on td "30009767 - (SAP Legado: 50236884) - ACUCAR LIQUIDO INVERTIDO INVEX" at bounding box center [519, 188] width 320 height 32
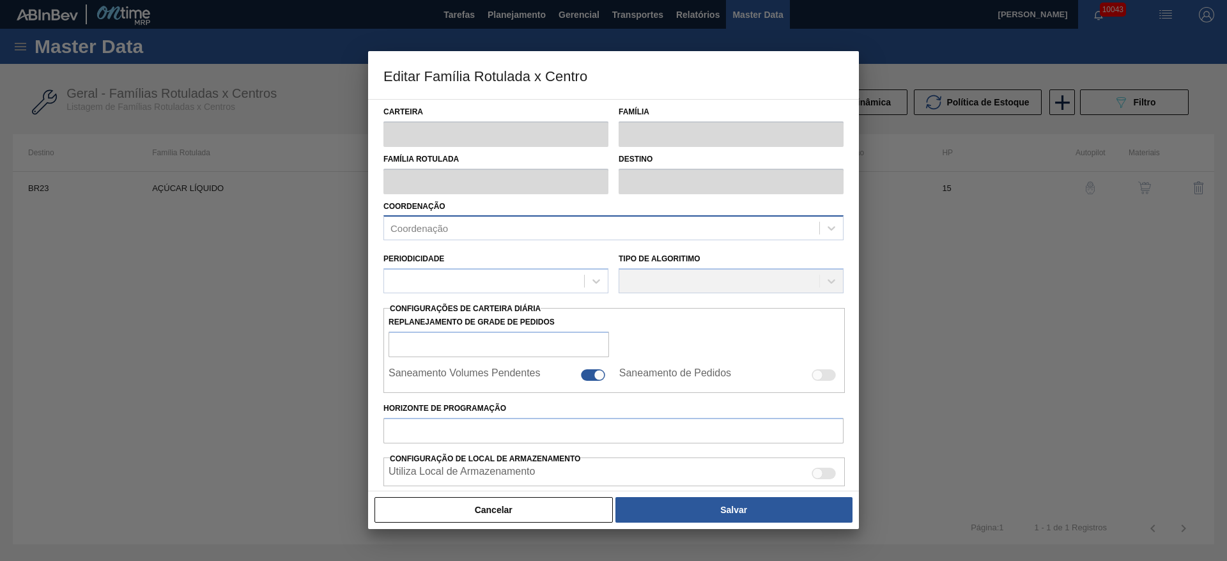
type input "Açúcar"
type input "Açúcar Líquido"
type input "AÇÚCAR LÍQUIDO"
type input "BR23 - Jaguariúna"
type input "15"
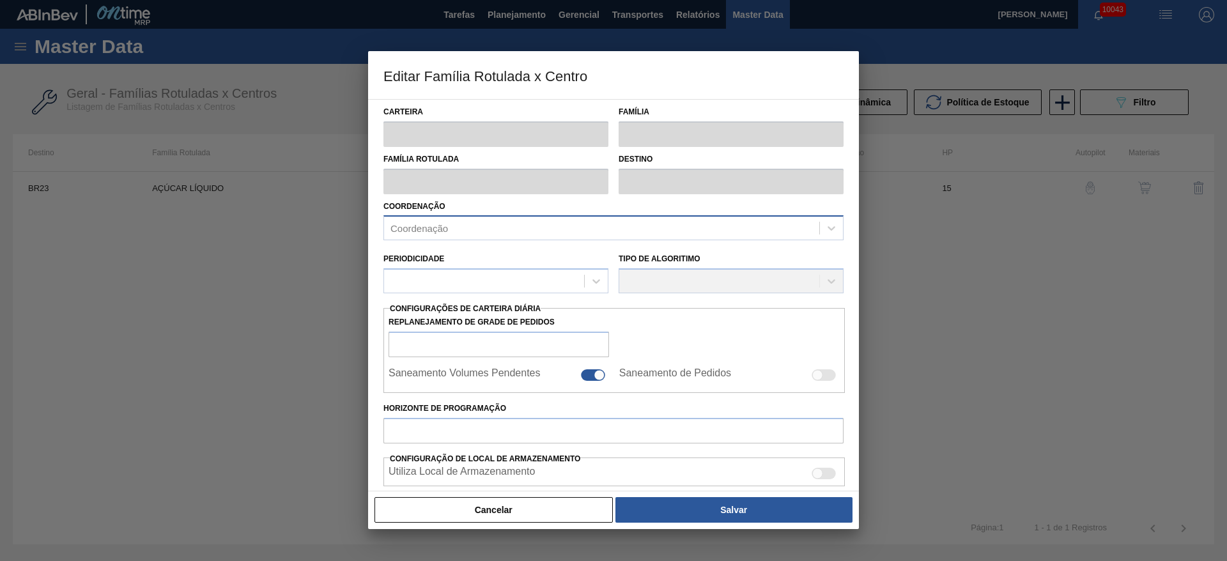
type input "15.000"
type input "55.000"
type input "100"
type input "55.000,000"
checkbox input "true"
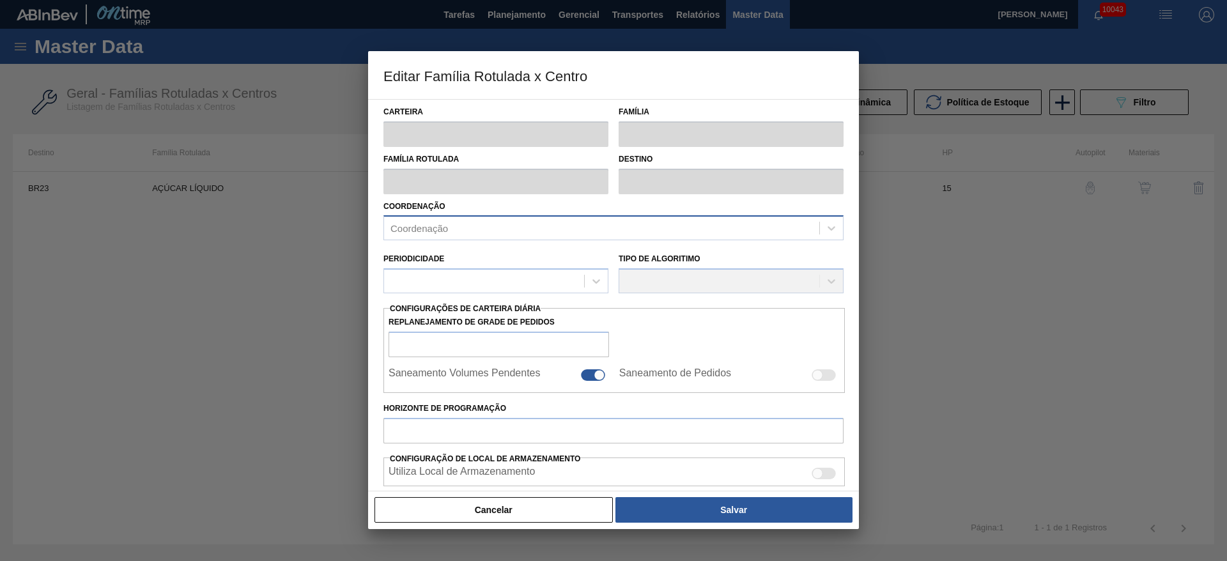
checkbox input "true"
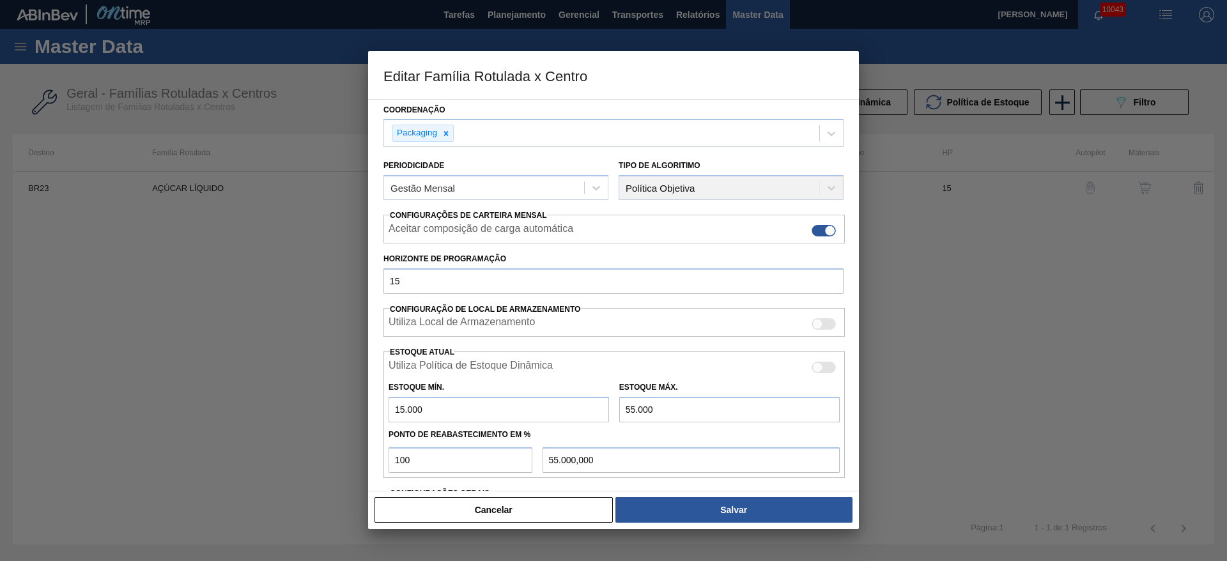
scroll to position [195, 0]
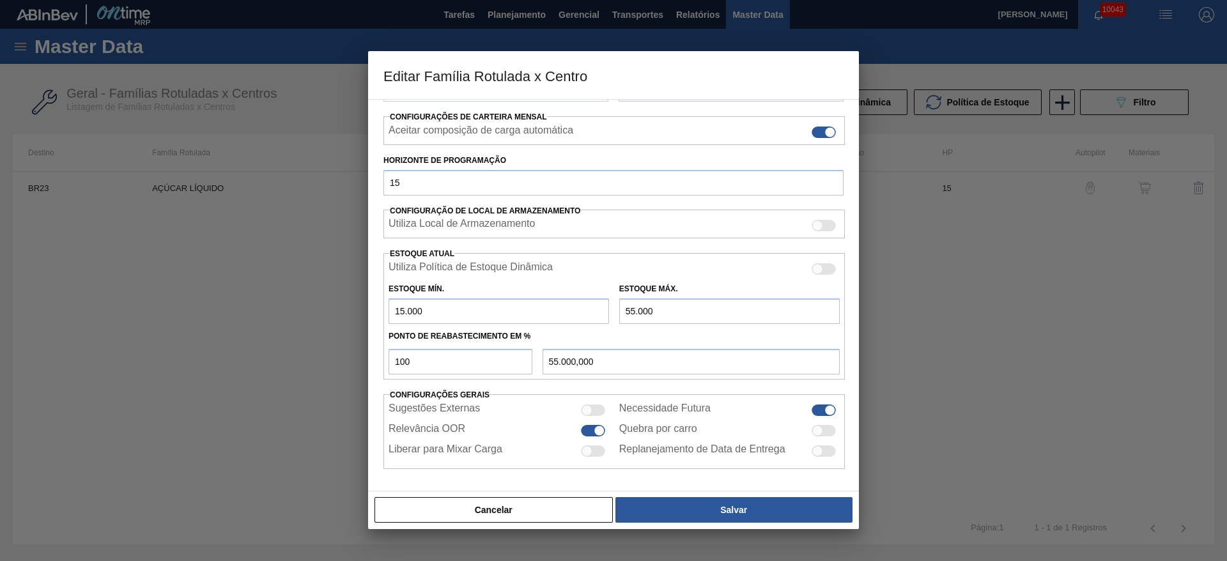
click at [566, 515] on button "Cancelar" at bounding box center [493, 510] width 238 height 26
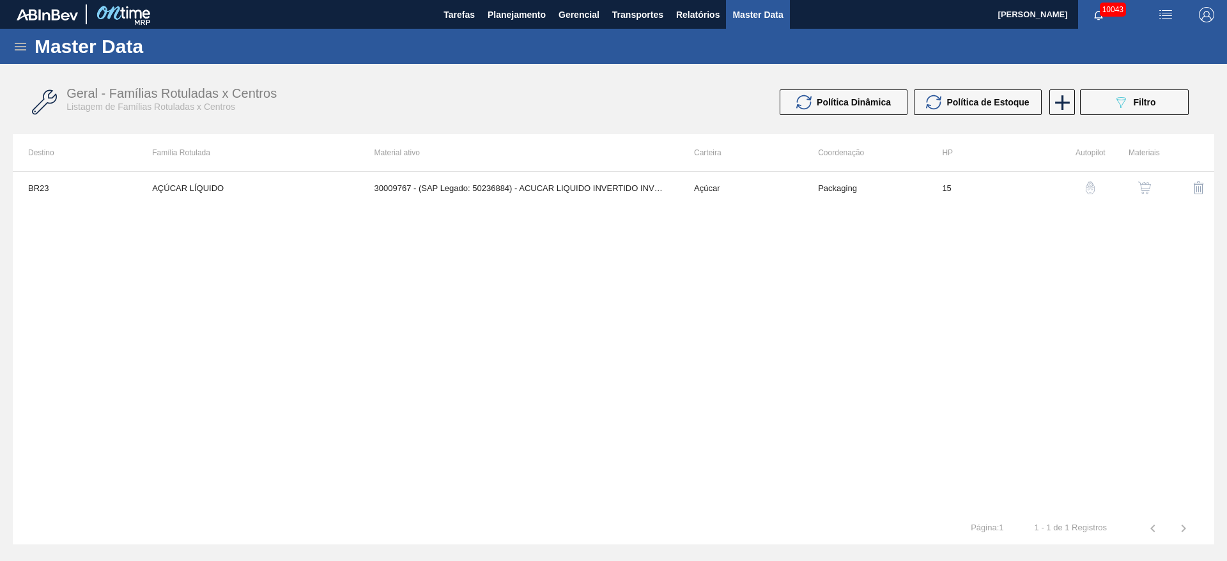
click at [1149, 184] on img "button" at bounding box center [1144, 187] width 13 height 13
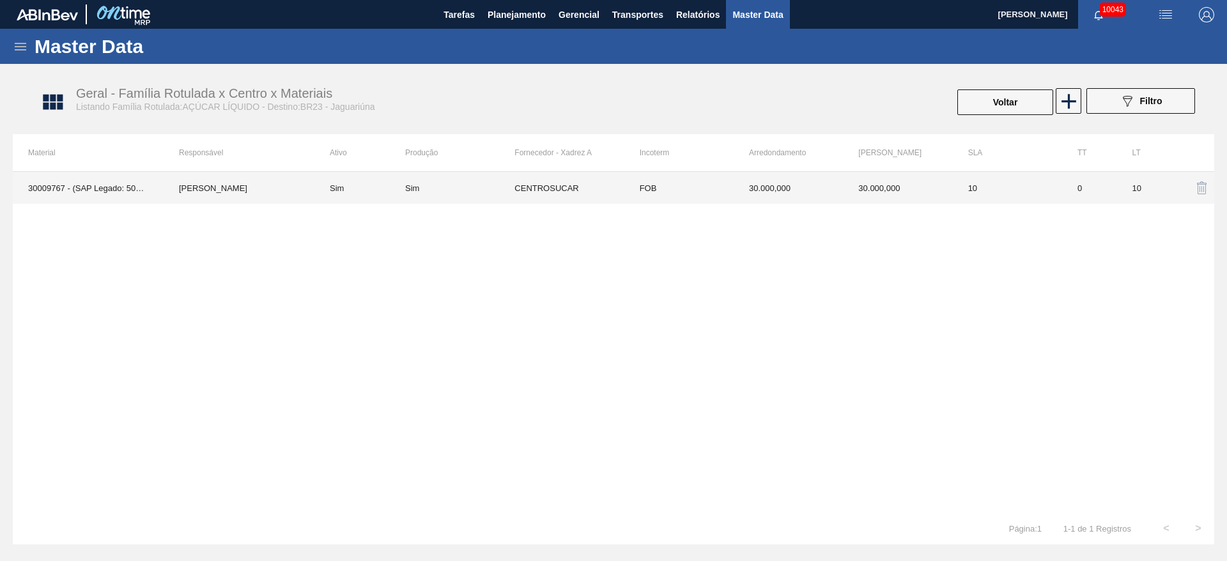
click at [541, 190] on td "CENTROSUCAR" at bounding box center [568, 188] width 109 height 32
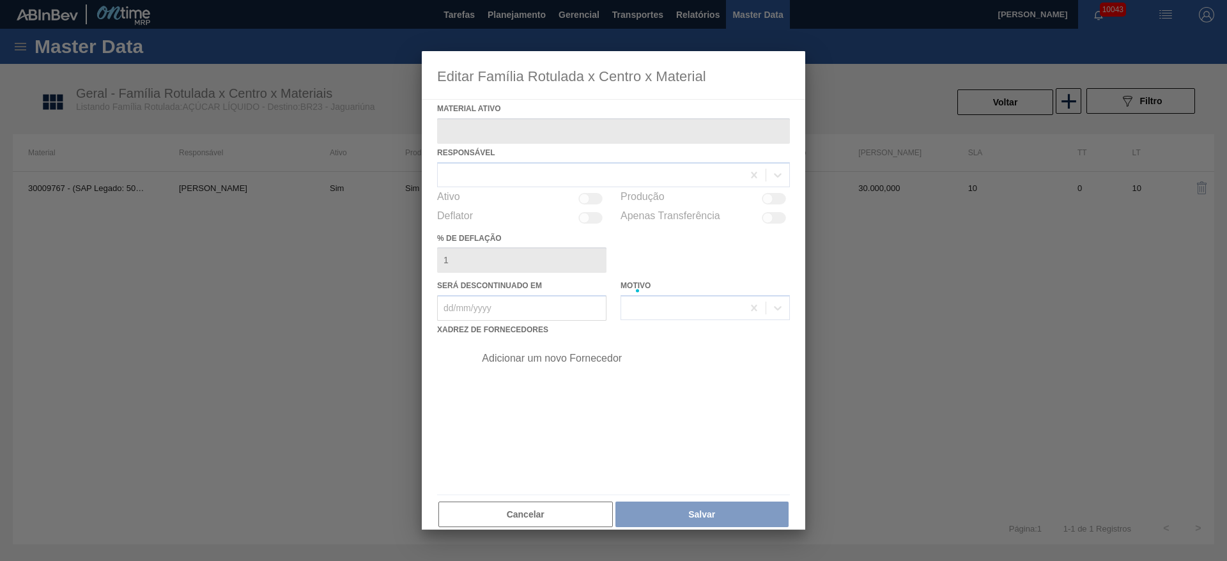
type ativo "30009767 - (SAP Legado: 50236884) - ACUCAR LIQUIDO INVERTIDO INVEX"
checkbox input "true"
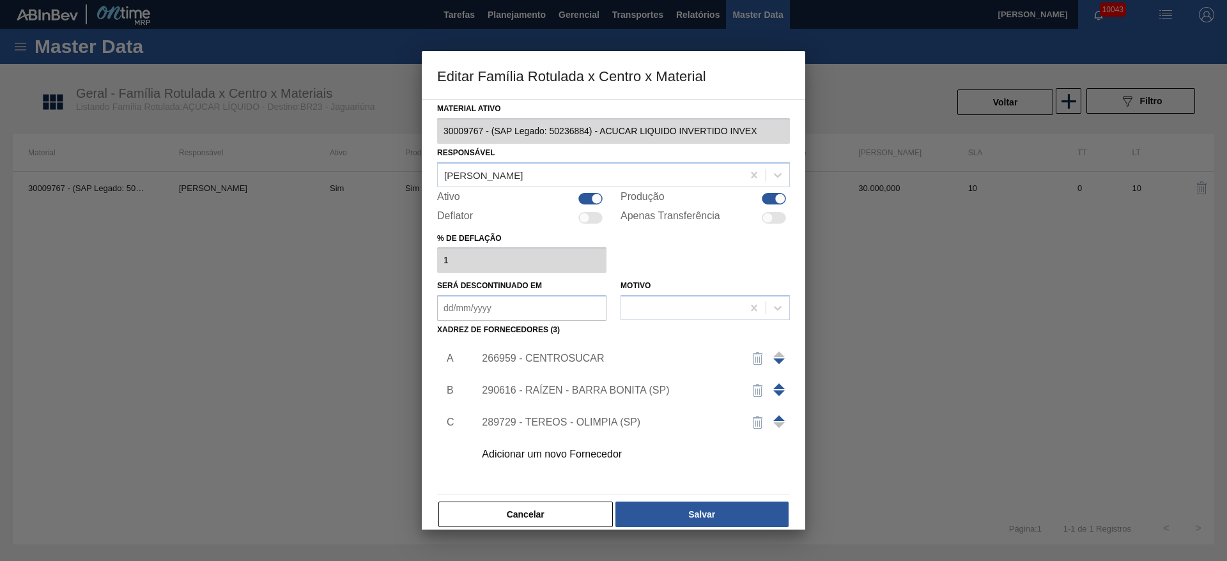
click at [775, 198] on div at bounding box center [780, 198] width 11 height 11
checkbox input "false"
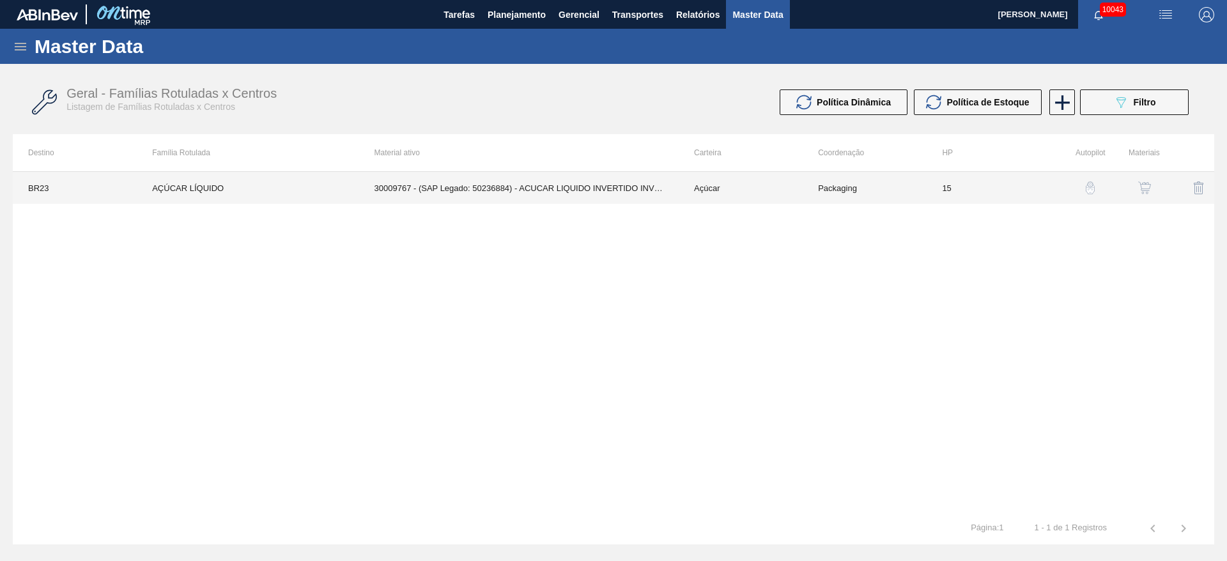
click at [399, 173] on td "30009767 - (SAP Legado: 50236884) - ACUCAR LIQUIDO INVERTIDO INVEX" at bounding box center [519, 188] width 320 height 32
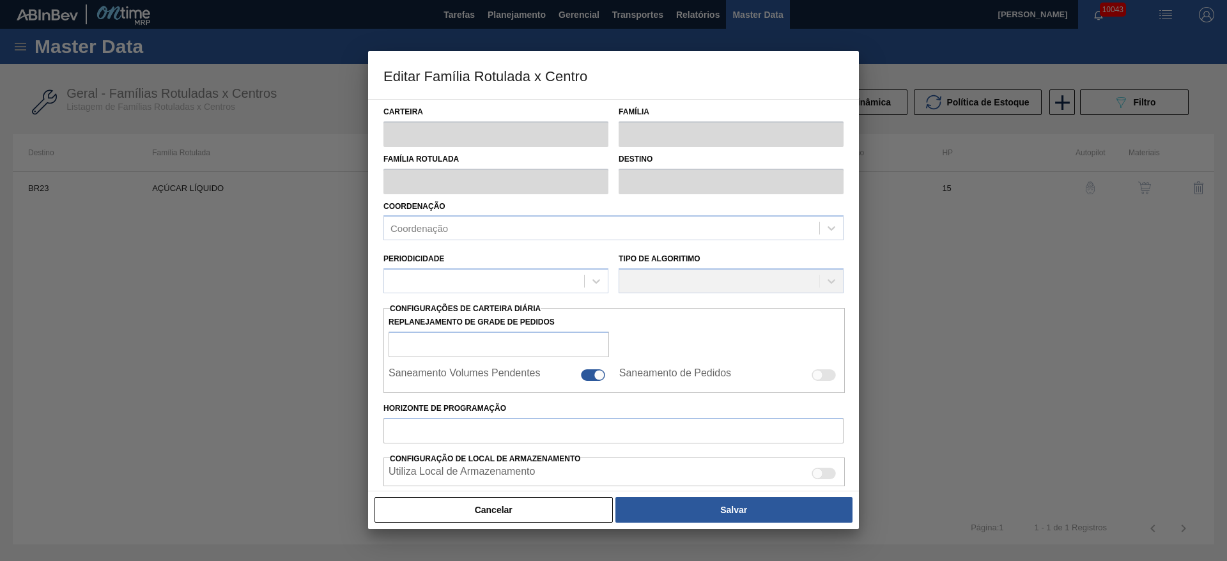
type input "Açúcar"
type input "Açúcar Líquido"
type input "AÇÚCAR LÍQUIDO"
type input "BR23 - Jaguariúna"
type input "15"
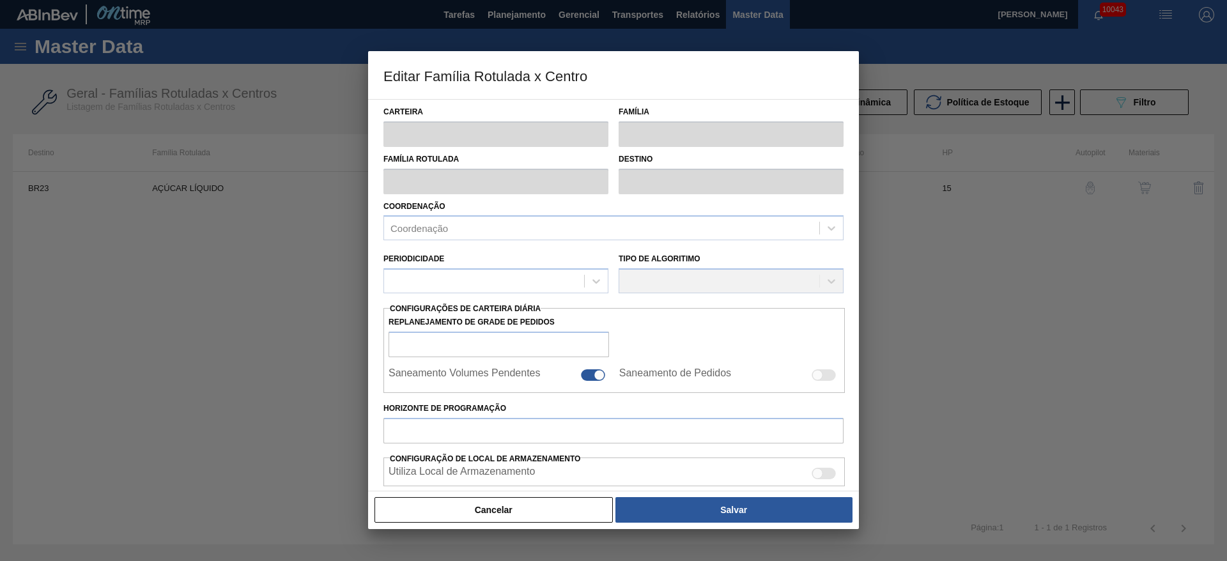
type input "15.000"
type input "55.000"
type input "100"
type input "55.000,000"
checkbox input "true"
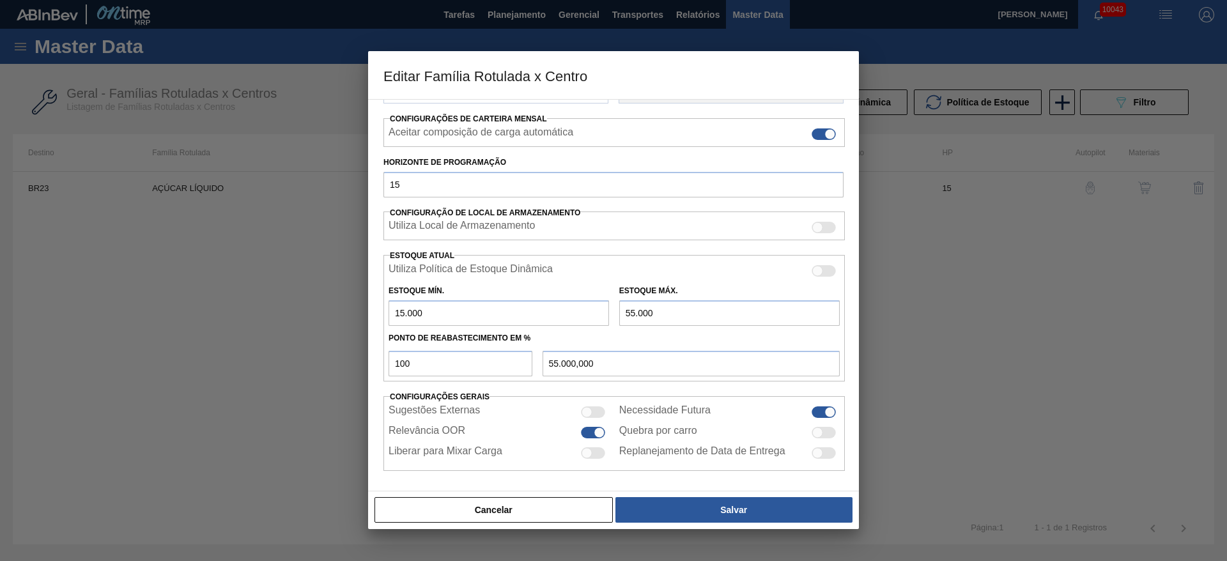
scroll to position [195, 0]
click at [589, 428] on div at bounding box center [593, 431] width 24 height 12
checkbox input "false"
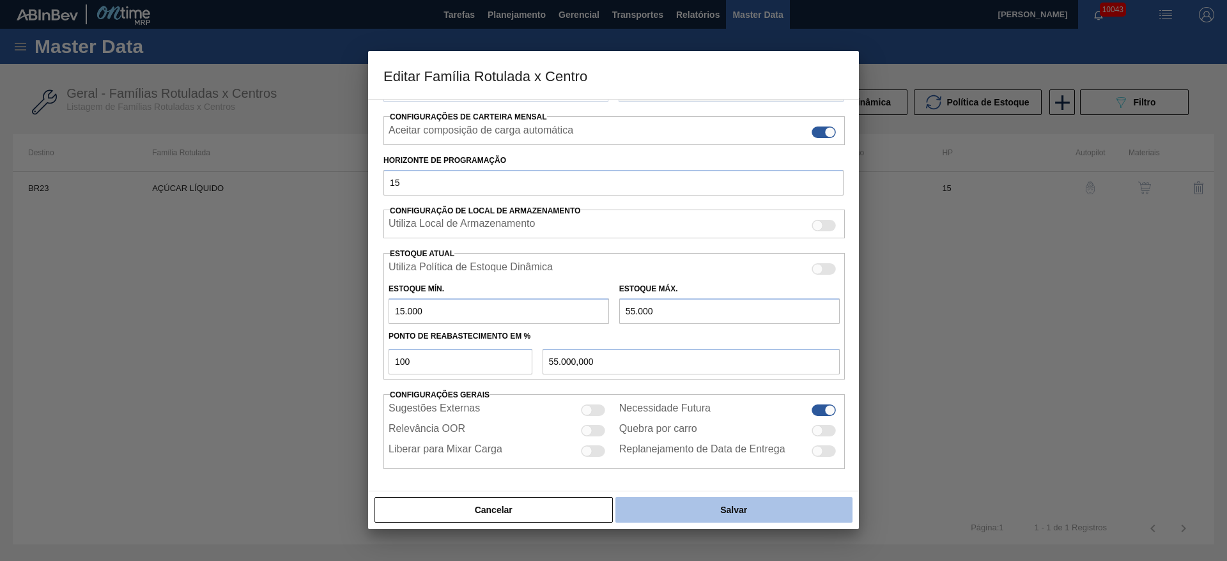
click at [728, 508] on button "Salvar" at bounding box center [733, 510] width 237 height 26
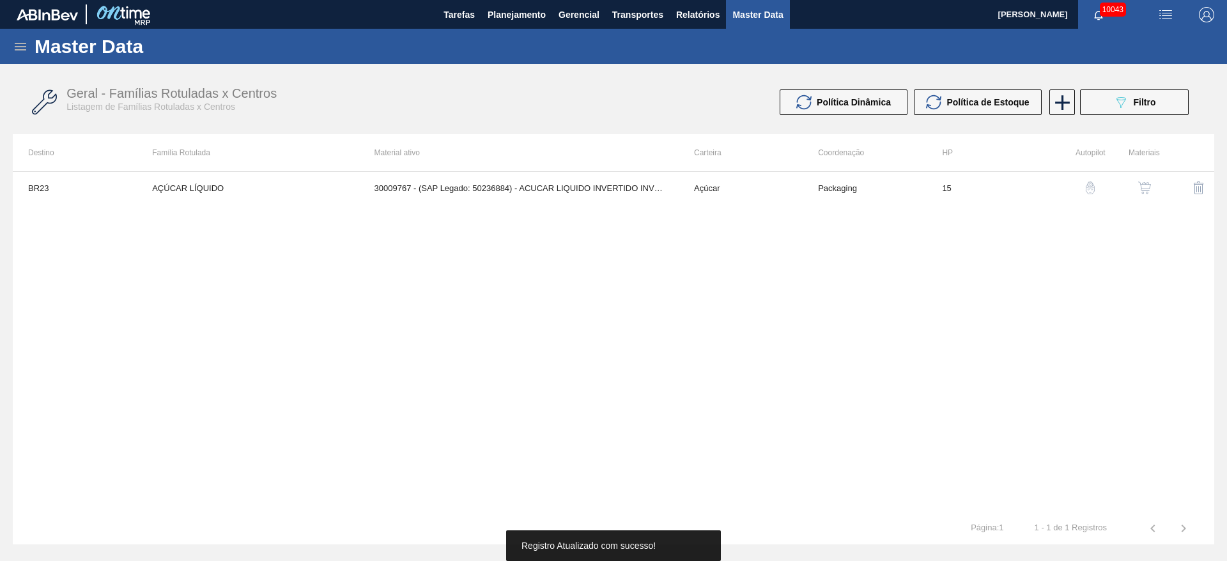
click at [1151, 187] on button "button" at bounding box center [1144, 188] width 31 height 31
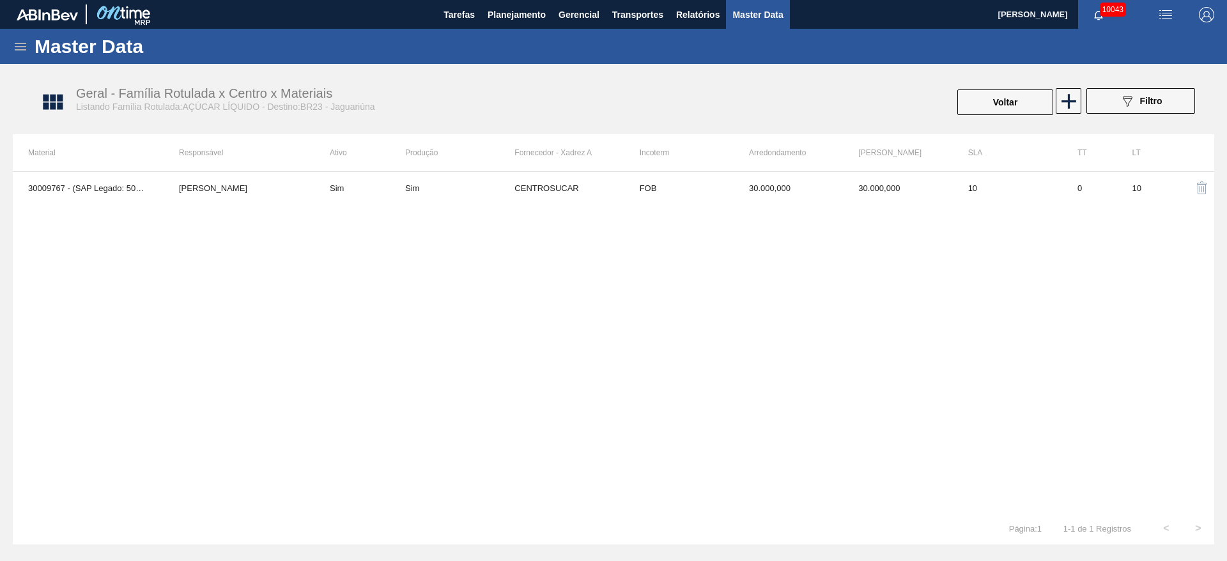
click at [628, 169] on th "Incoterm" at bounding box center [678, 152] width 109 height 37
click at [623, 187] on td "CENTROSUCAR" at bounding box center [568, 188] width 109 height 32
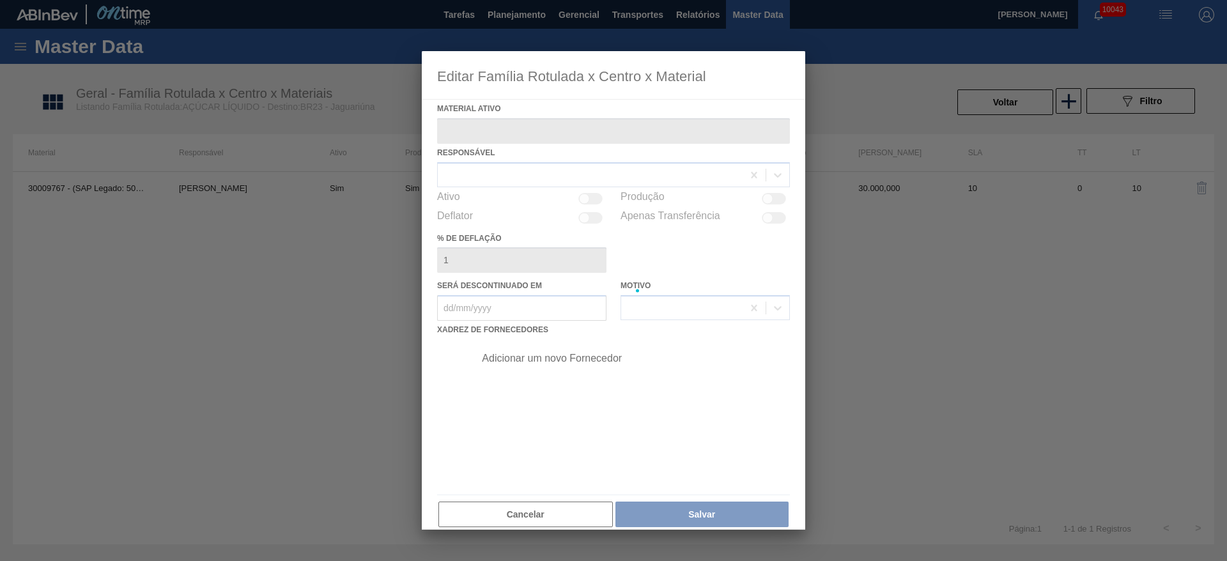
type ativo "30009767 - (SAP Legado: 50236884) - ACUCAR LIQUIDO INVERTIDO INVEX"
checkbox input "true"
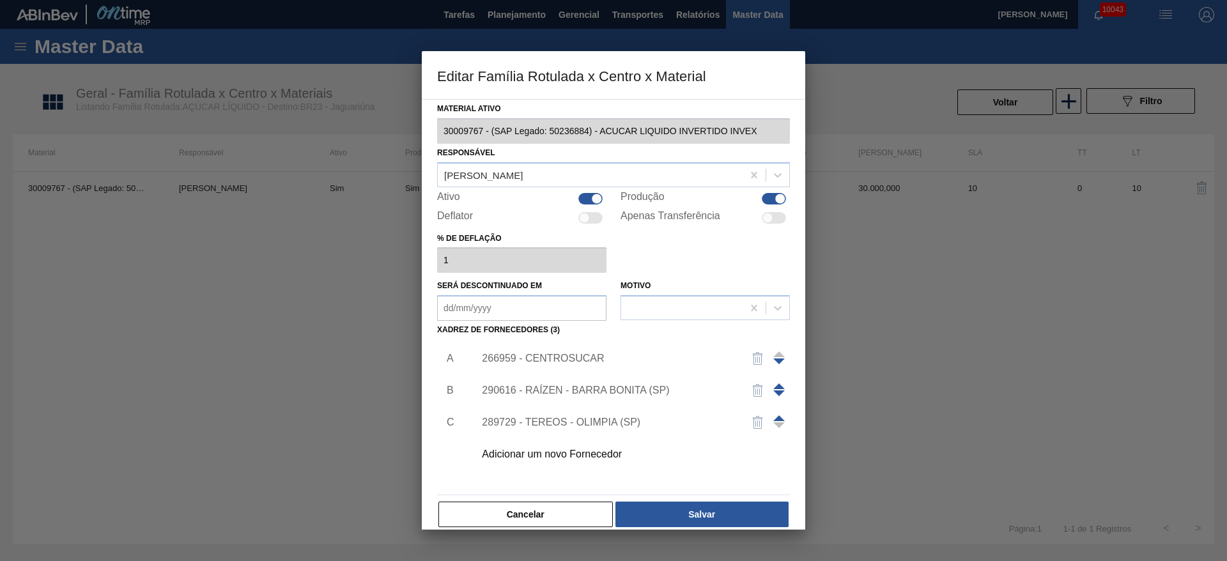
click at [775, 197] on div at bounding box center [780, 198] width 11 height 11
checkbox input "false"
click at [751, 515] on button "Salvar" at bounding box center [701, 515] width 173 height 26
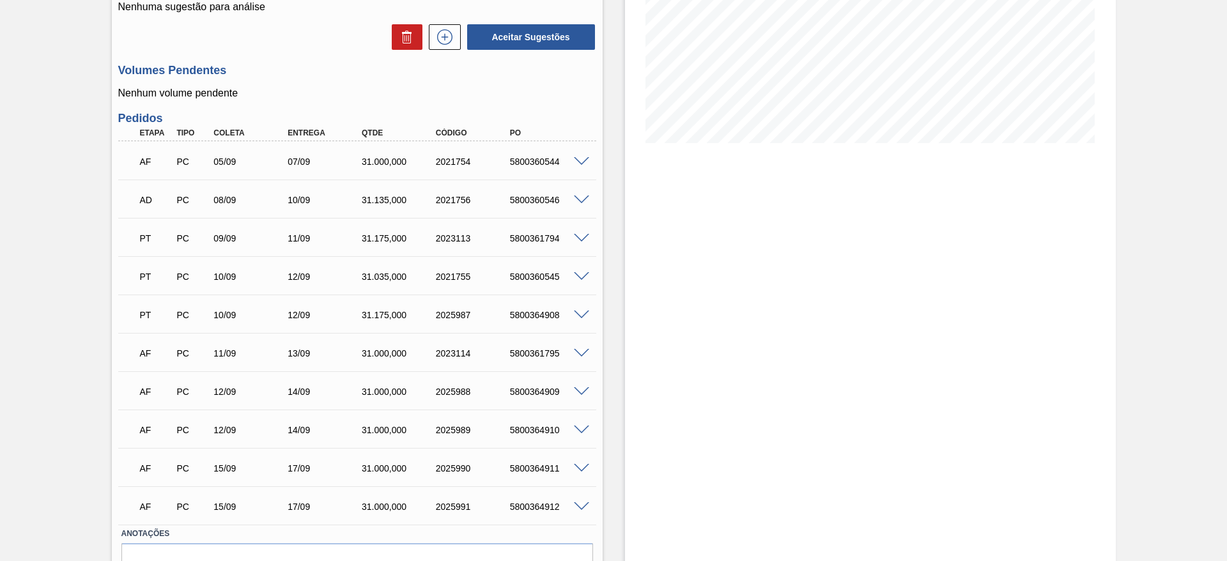
scroll to position [203, 0]
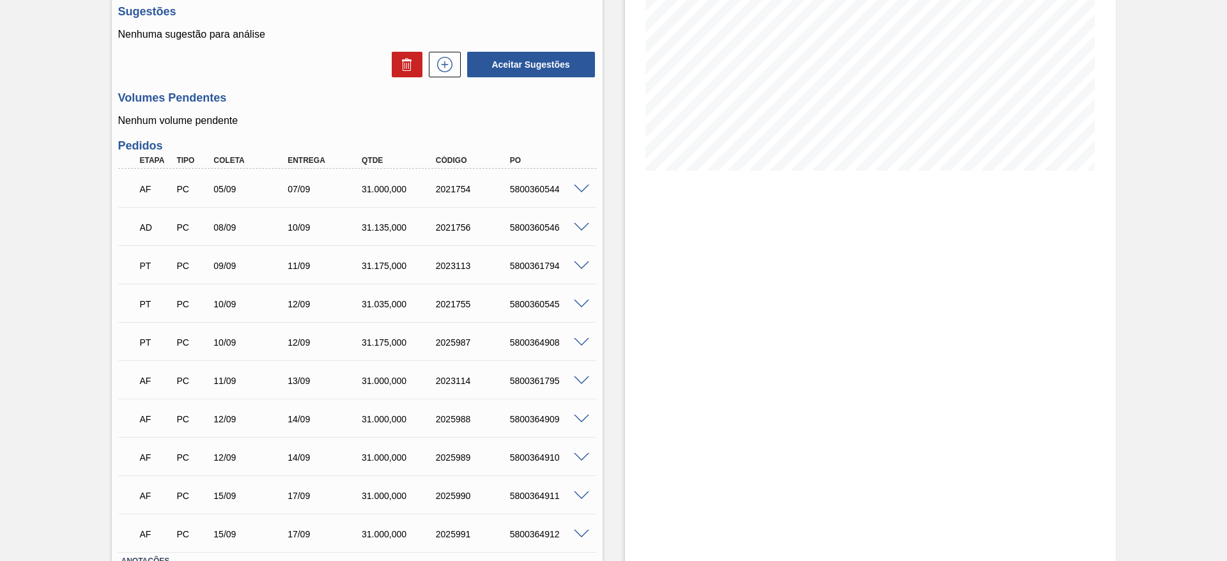
click at [582, 190] on span at bounding box center [581, 190] width 15 height 10
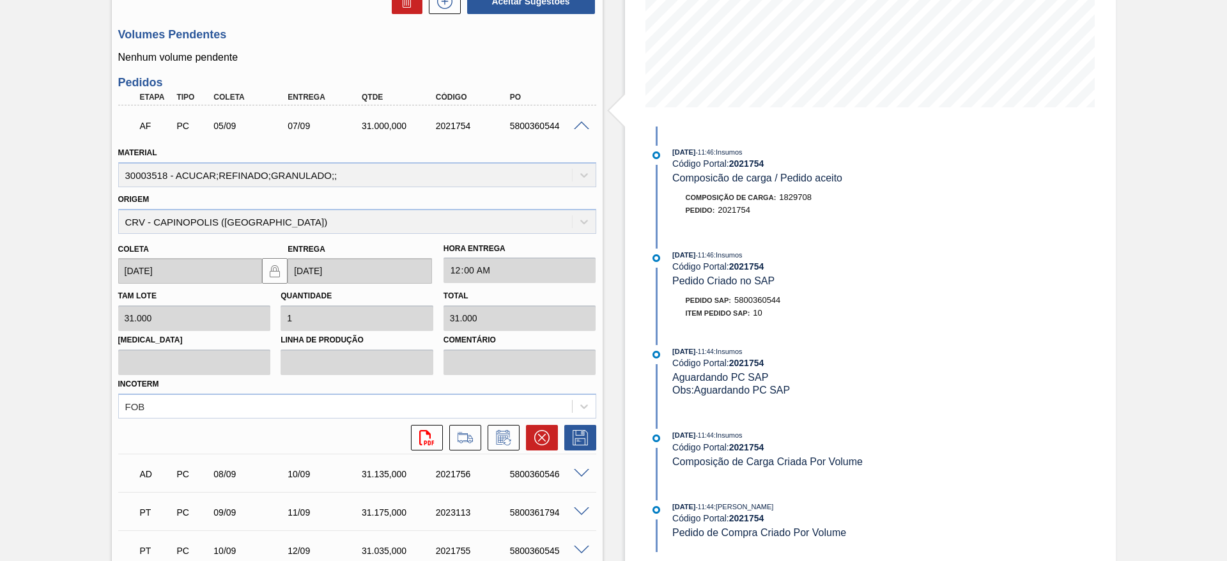
scroll to position [299, 0]
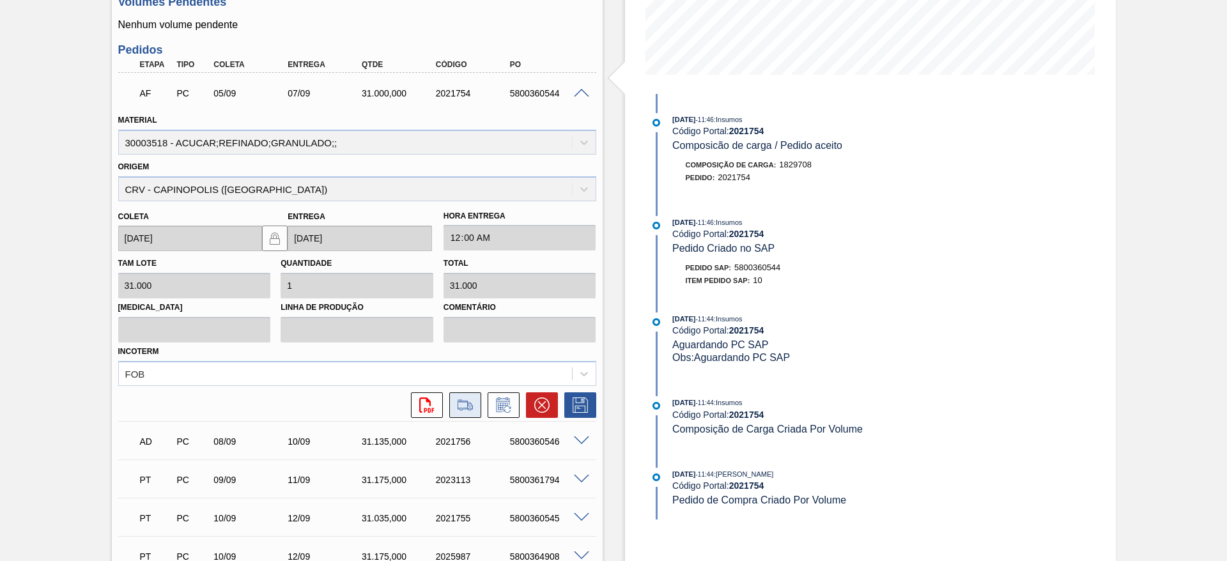
click at [466, 408] on icon at bounding box center [465, 404] width 20 height 15
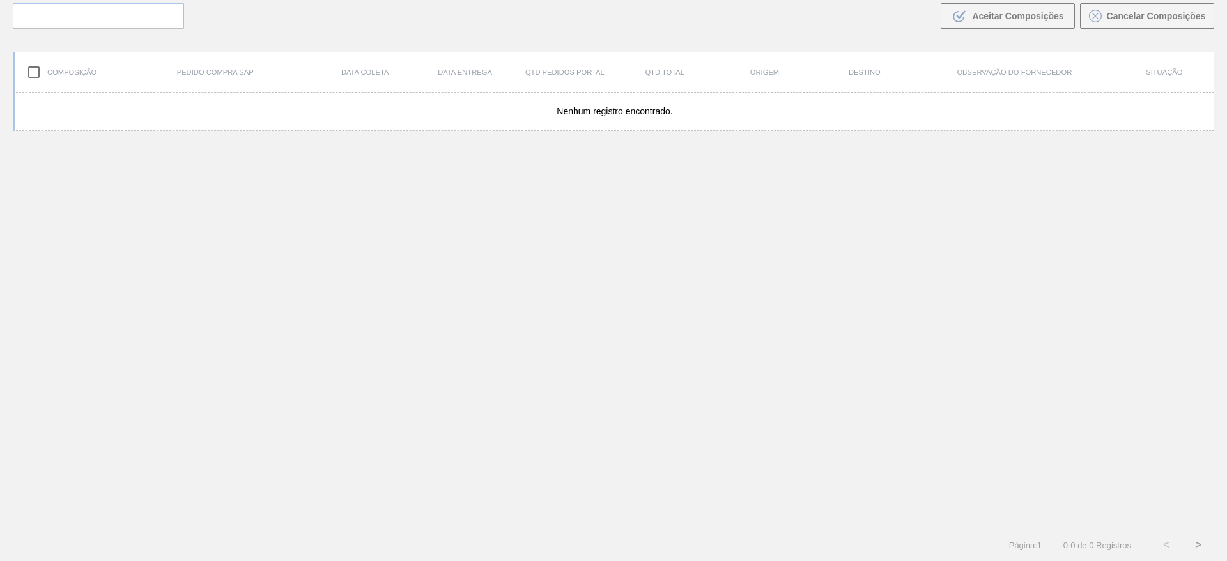
scroll to position [92, 0]
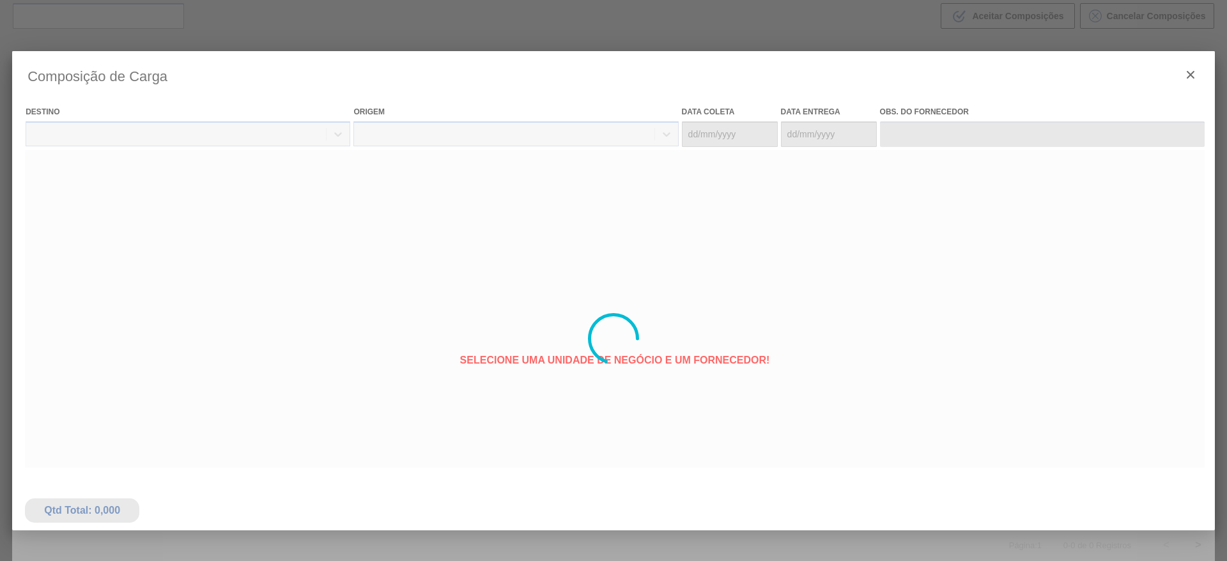
type coleta "[DATE]"
type entrega "[DATE]"
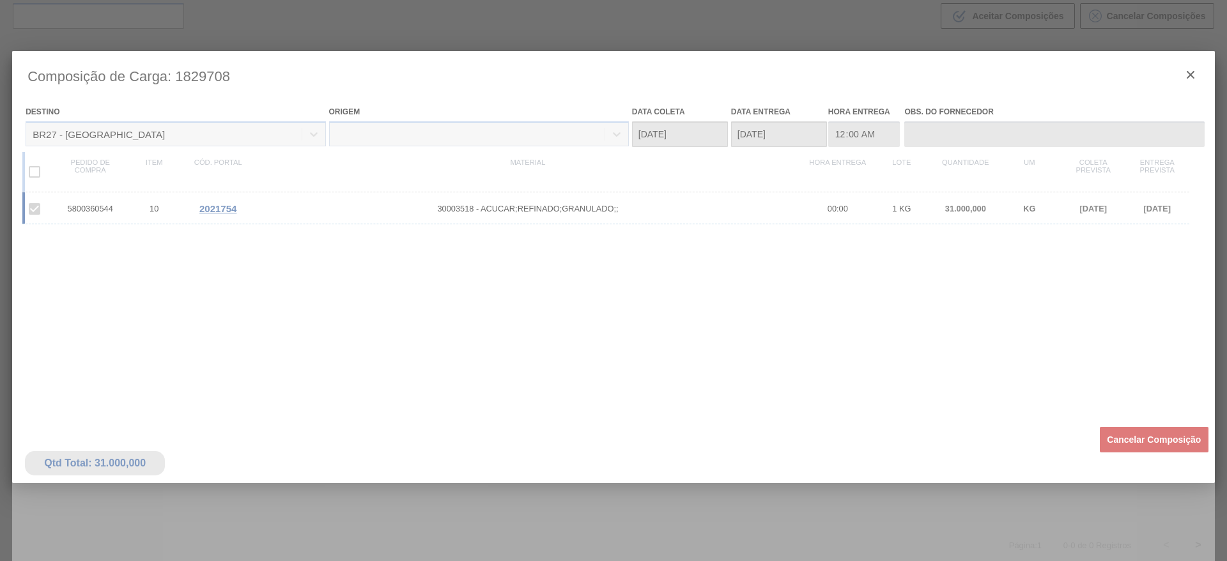
click at [1127, 438] on div at bounding box center [613, 338] width 1203 height 575
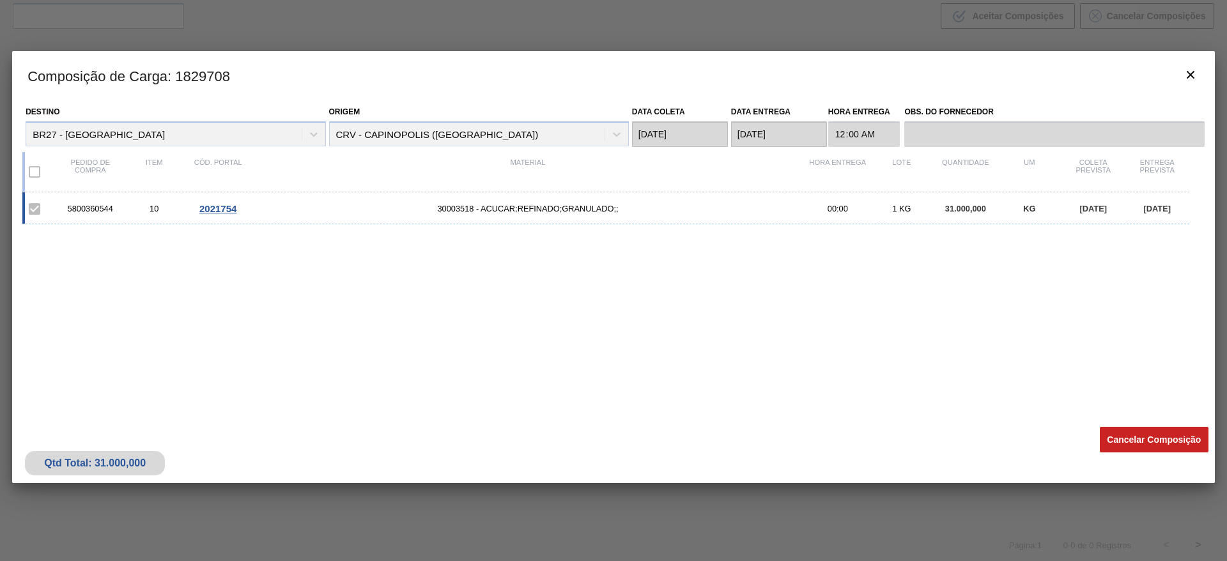
click at [1126, 438] on button "Cancelar Composição" at bounding box center [1154, 440] width 109 height 26
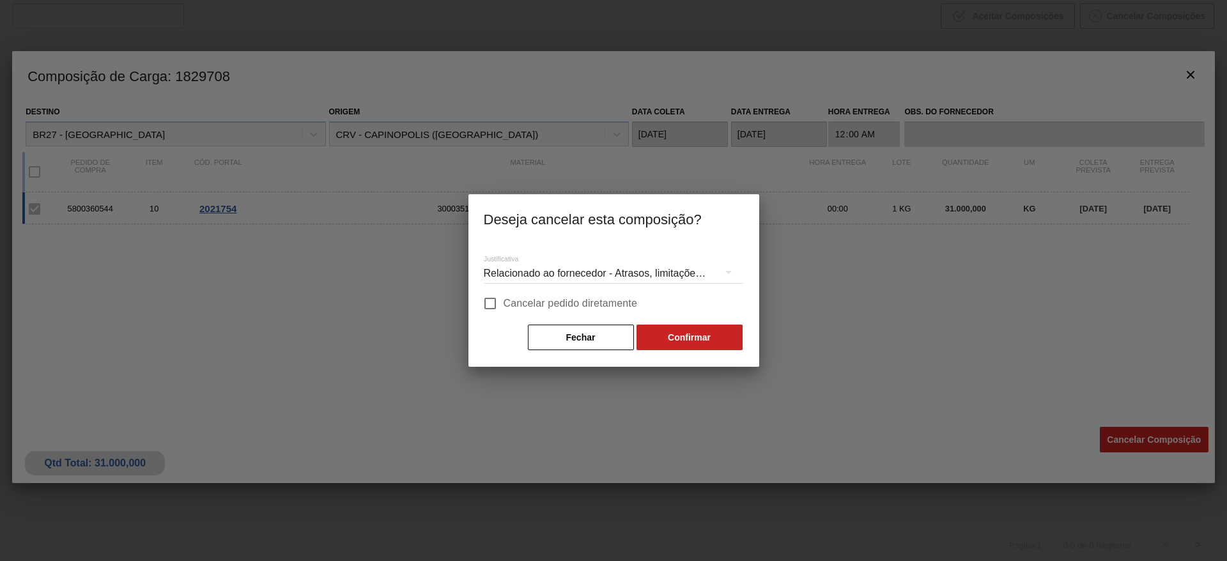
click at [633, 297] on span "Cancelar pedido diretamente" at bounding box center [571, 303] width 134 height 15
click at [504, 297] on input "Cancelar pedido diretamente" at bounding box center [490, 303] width 27 height 27
checkbox input "true"
click at [679, 339] on button "Confirmar" at bounding box center [689, 338] width 106 height 26
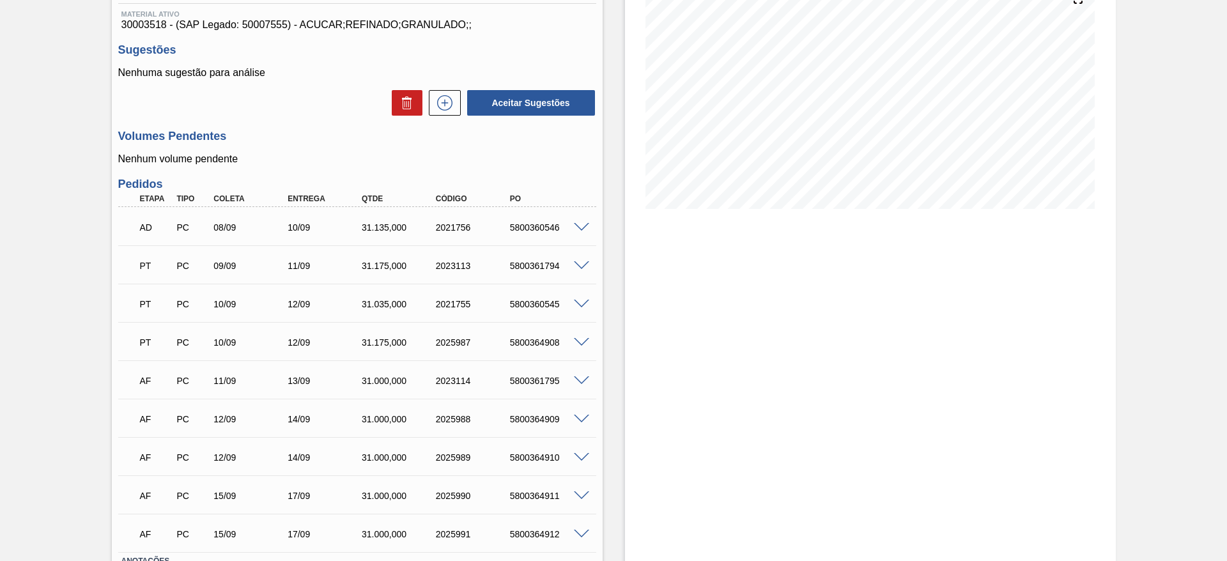
scroll to position [261, 0]
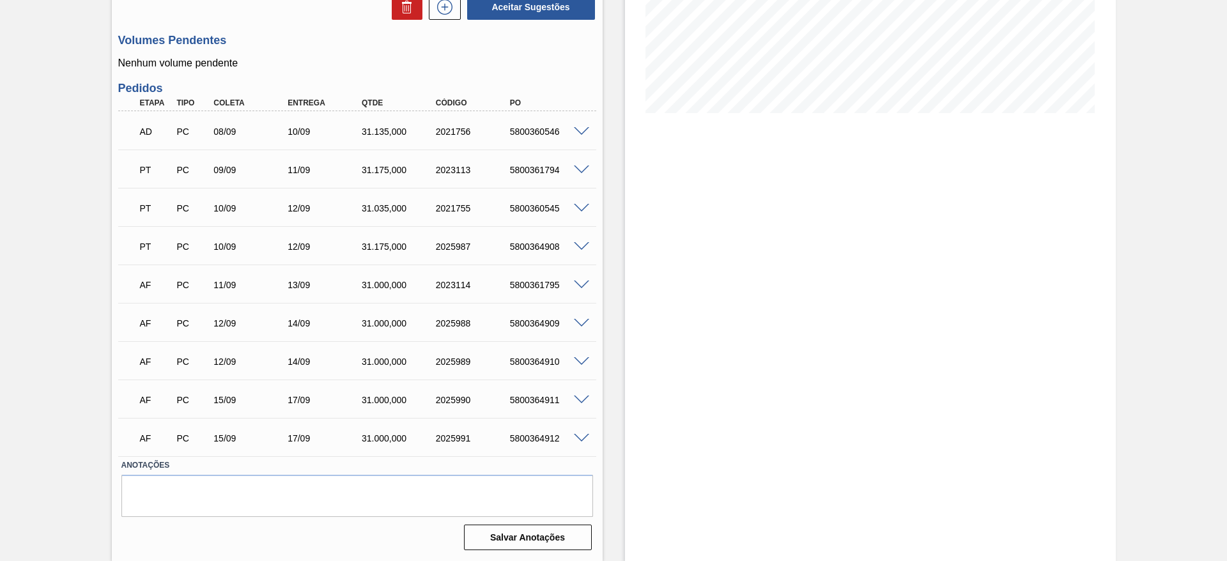
click at [583, 360] on span at bounding box center [581, 362] width 15 height 10
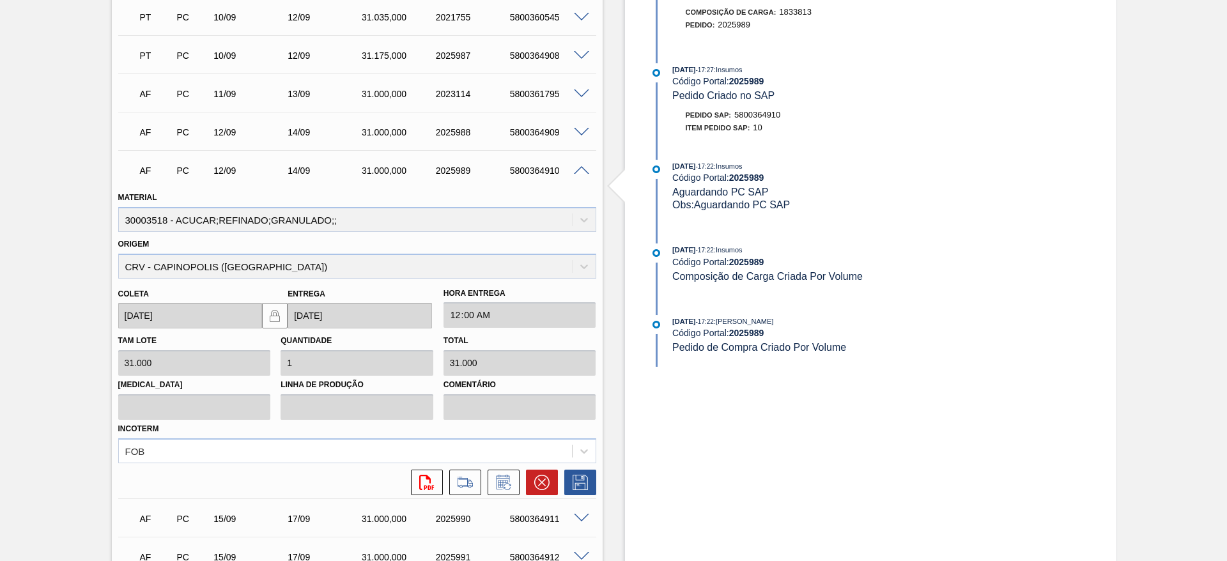
scroll to position [452, 0]
click at [510, 484] on icon at bounding box center [503, 481] width 20 height 15
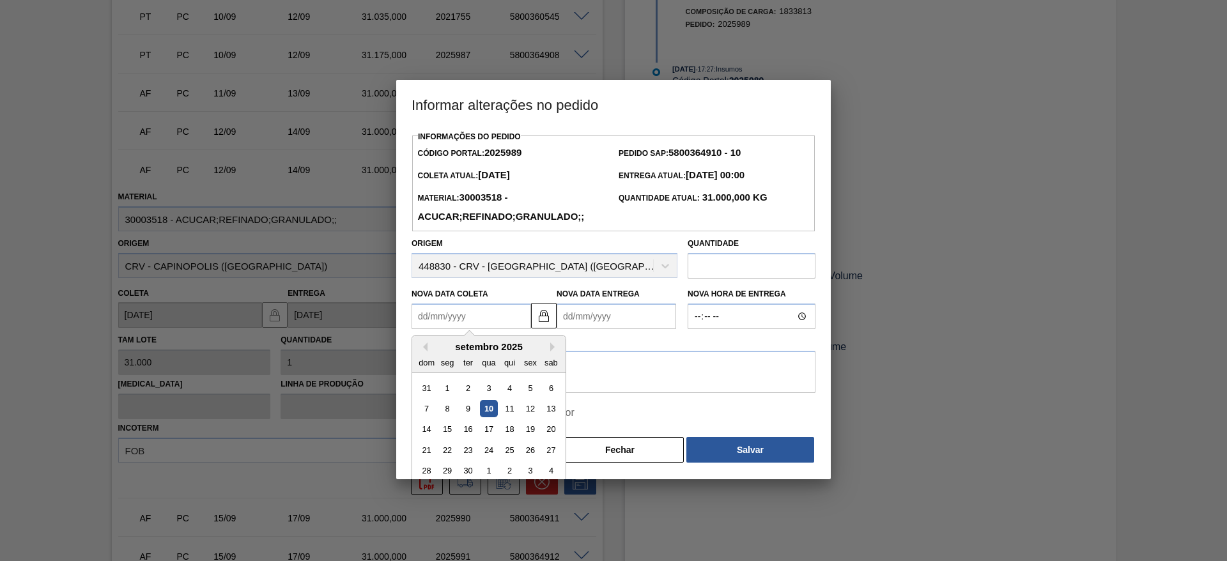
click at [458, 318] on Coleta2025989 "Nova Data Coleta" at bounding box center [471, 317] width 119 height 26
click at [471, 429] on div "16" at bounding box center [467, 429] width 17 height 17
type Coleta2025989 "[DATE]"
type Entrega2025989 "[DATE]"
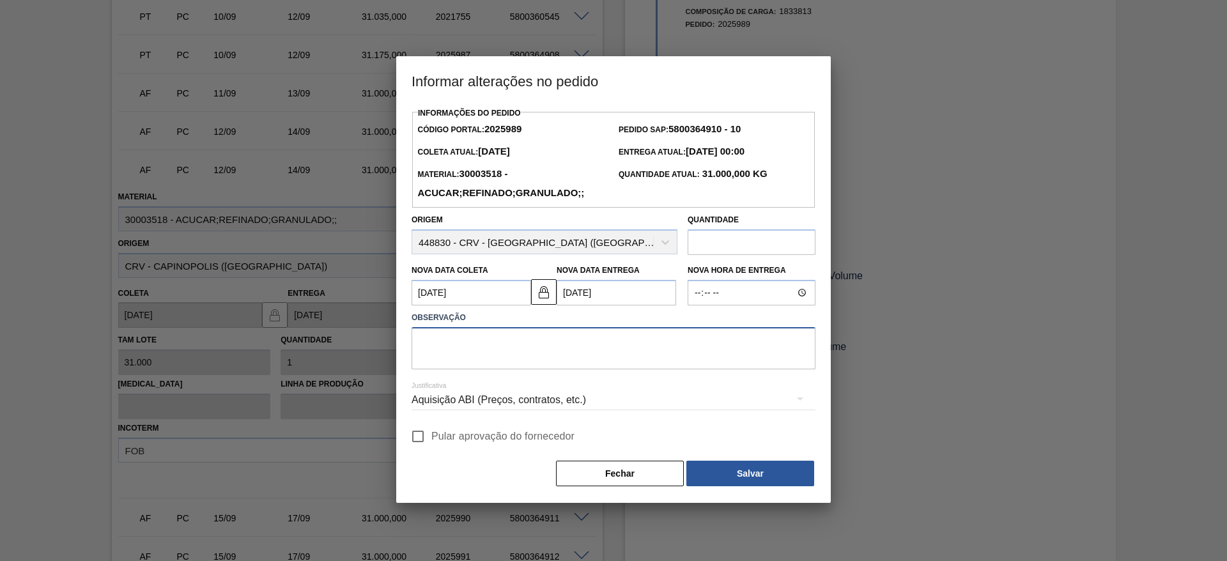
drag, startPoint x: 470, startPoint y: 357, endPoint x: 460, endPoint y: 358, distance: 10.2
click at [469, 356] on textarea at bounding box center [614, 348] width 404 height 42
type textarea "."
click at [431, 438] on span "Pular aprovação do fornecedor" at bounding box center [502, 436] width 143 height 15
click at [431, 438] on input "Pular aprovação do fornecedor" at bounding box center [417, 436] width 27 height 27
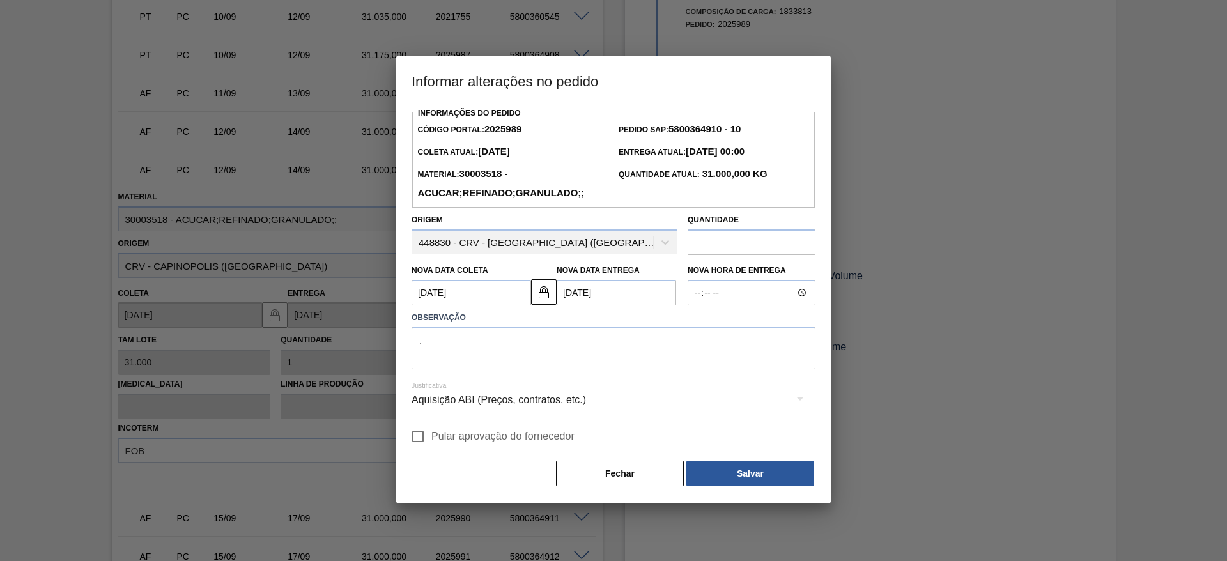
checkbox input "true"
click at [778, 473] on button "Salvar" at bounding box center [750, 474] width 128 height 26
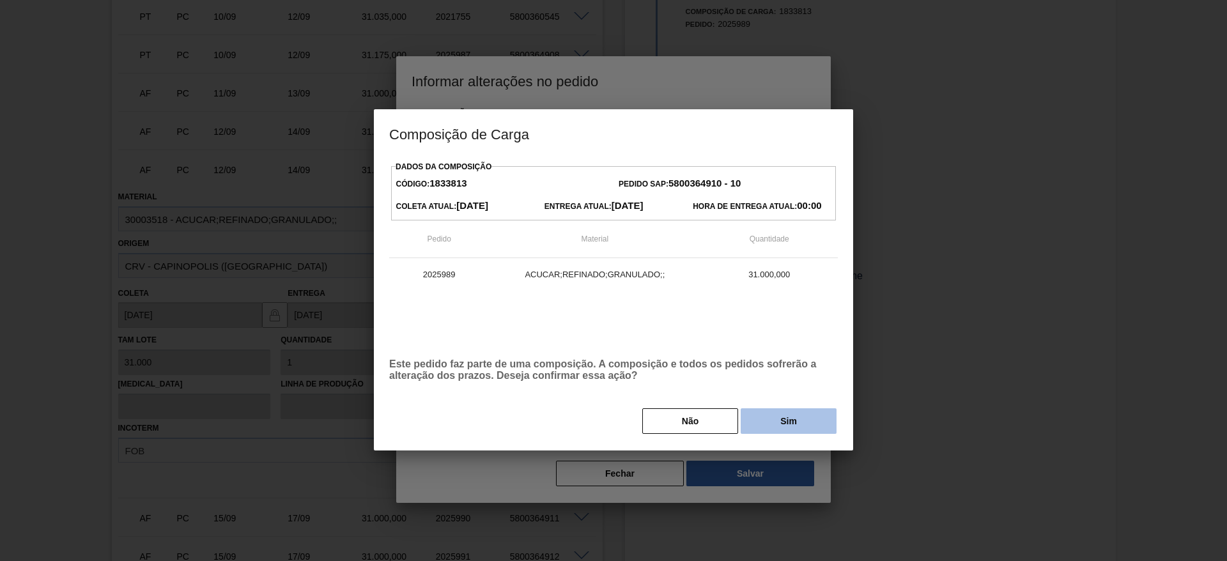
click at [767, 423] on button "Sim" at bounding box center [789, 421] width 96 height 26
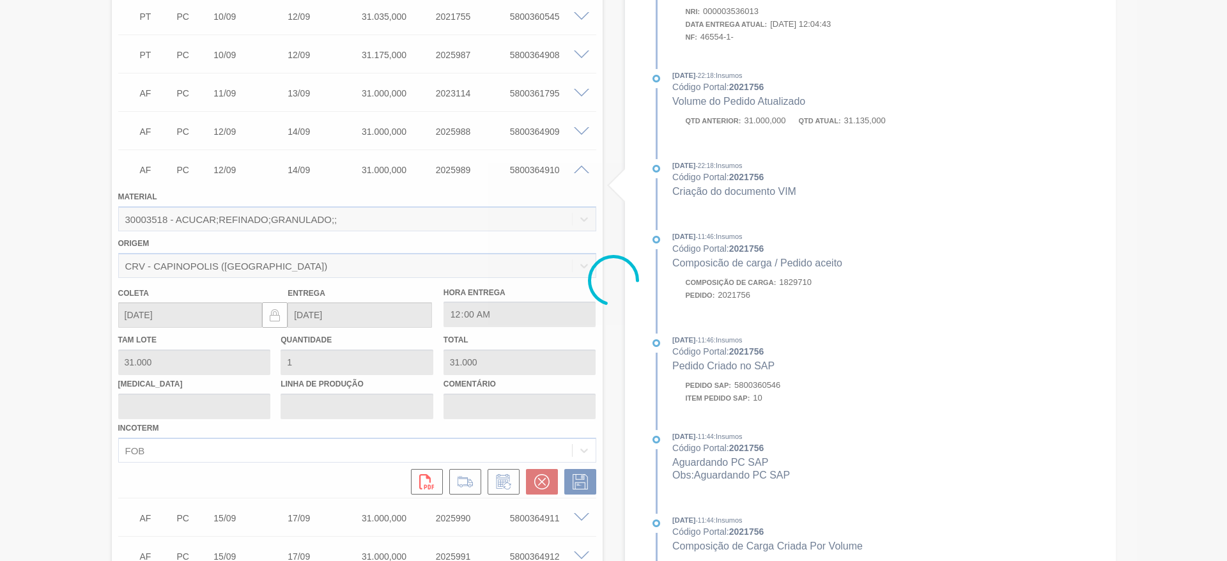
type input "."
type input "[DATE]"
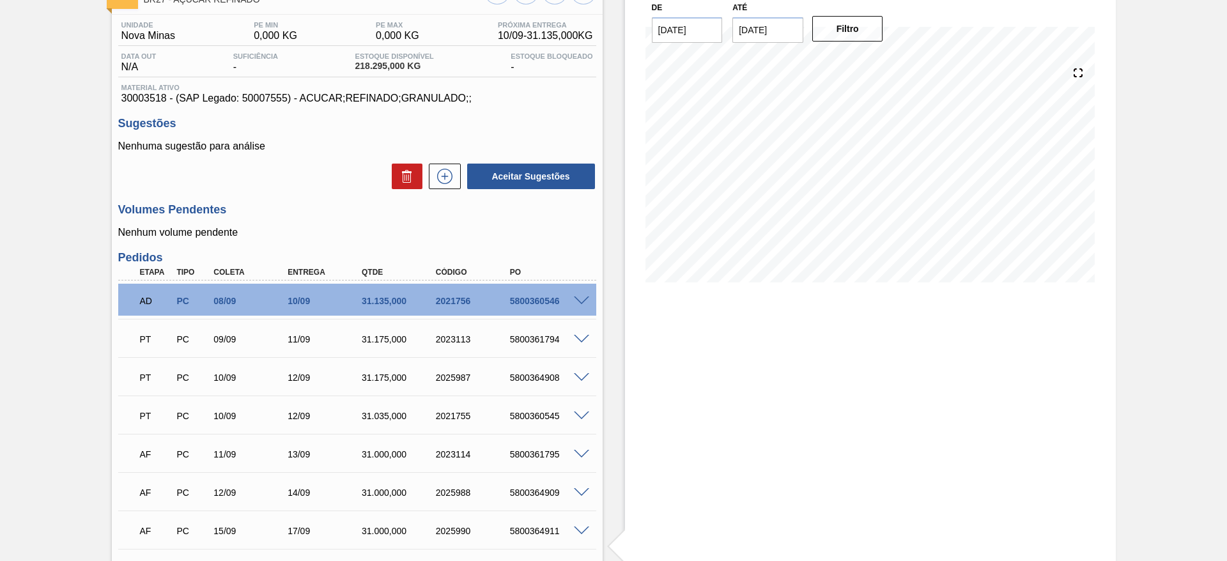
scroll to position [0, 0]
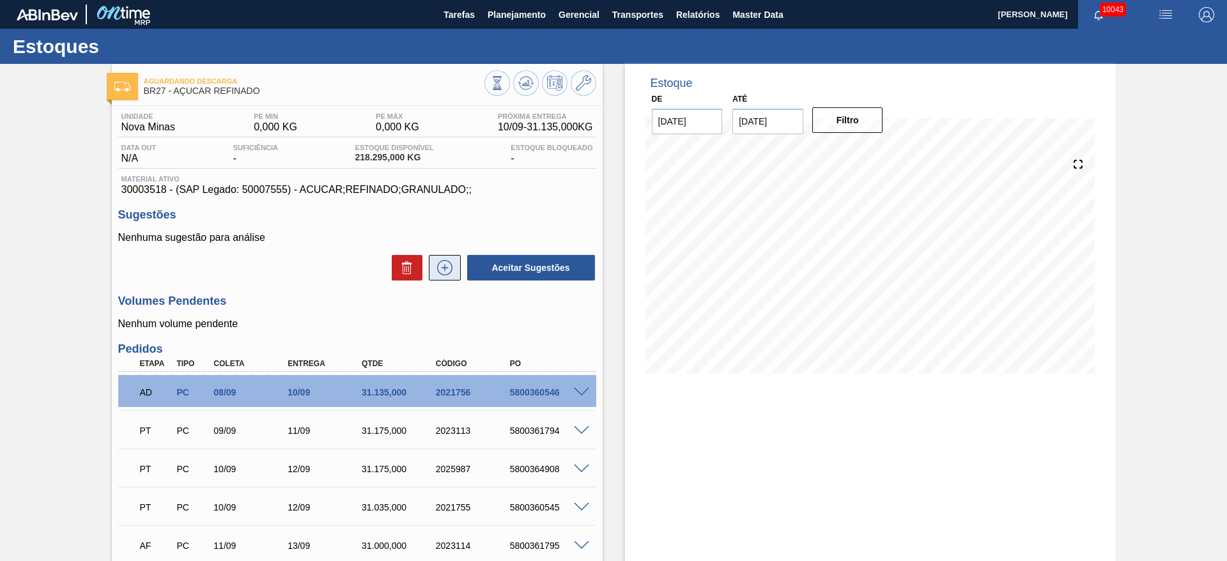
click at [438, 270] on icon at bounding box center [445, 267] width 20 height 15
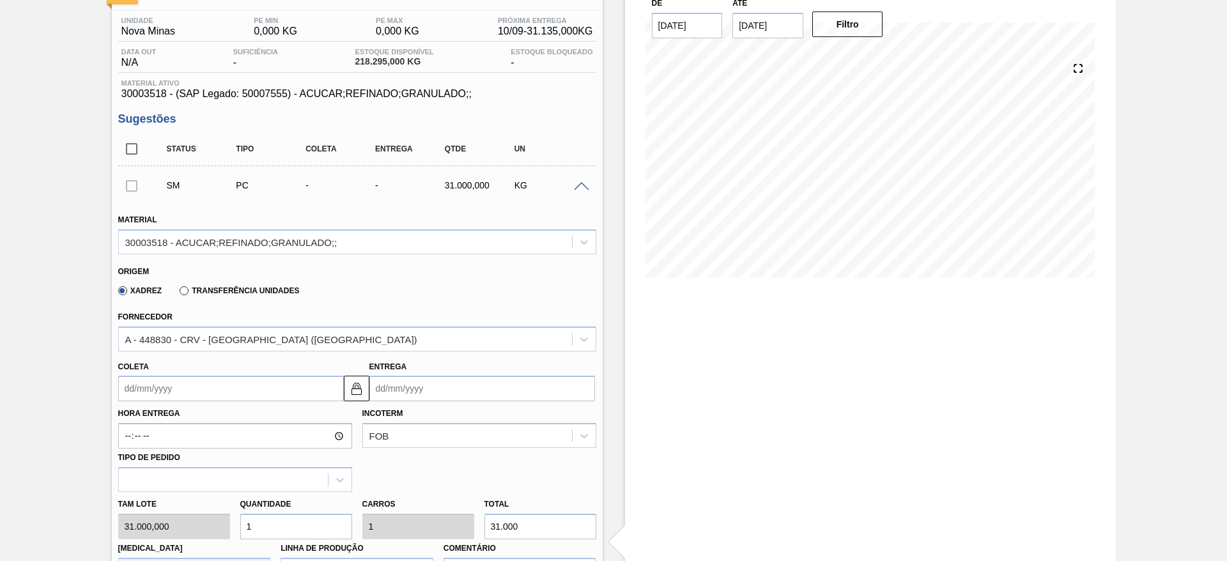
scroll to position [288, 0]
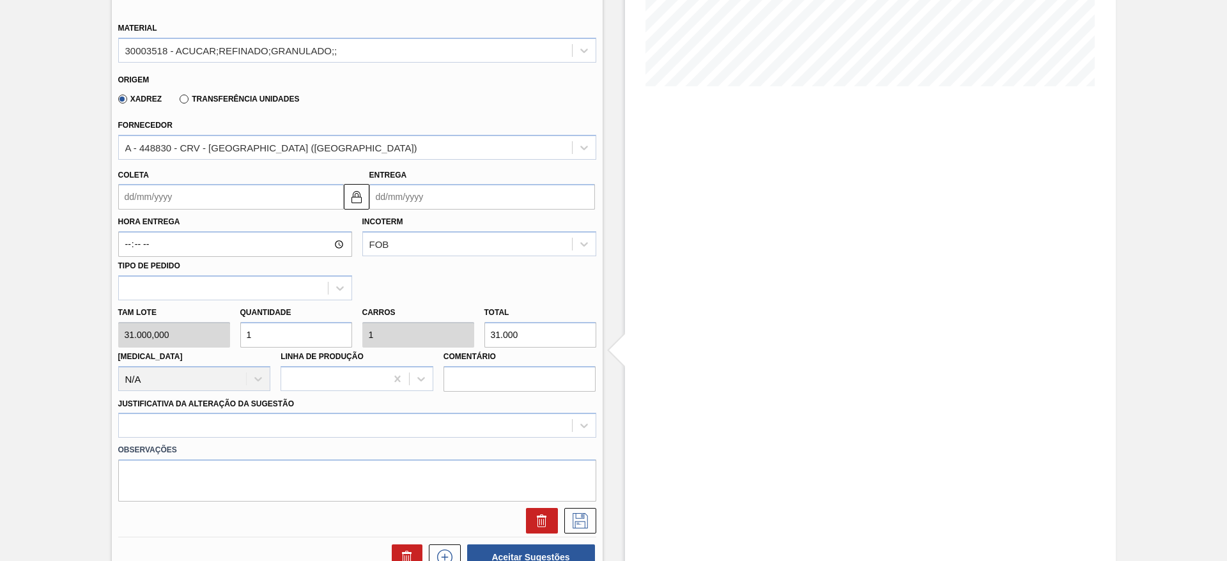
click at [170, 193] on input "Coleta" at bounding box center [231, 197] width 226 height 26
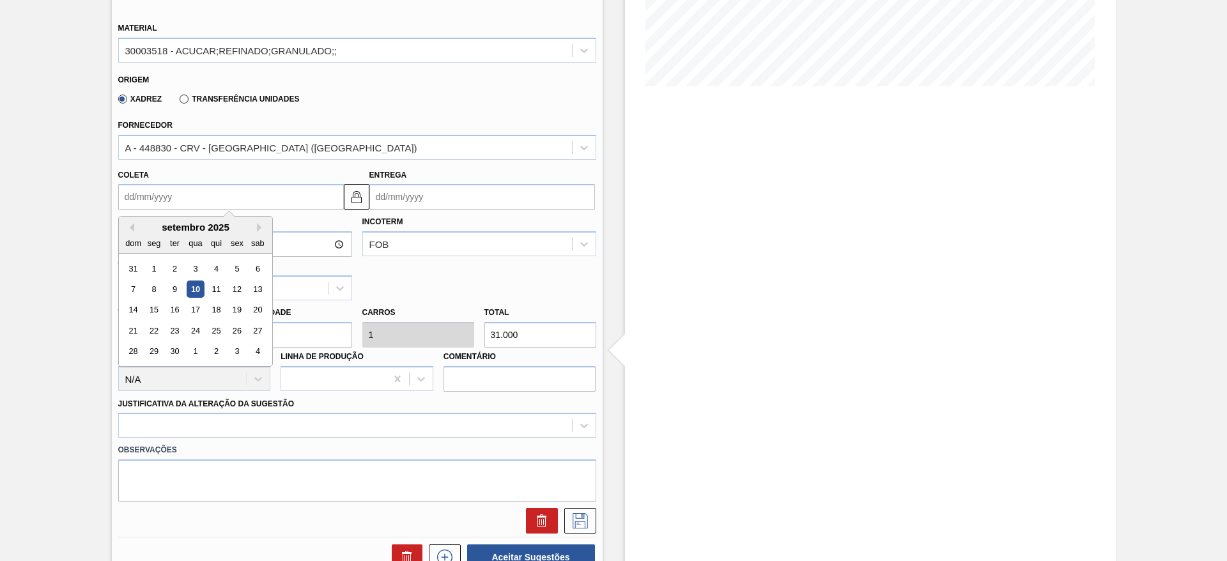
click at [204, 309] on div "14 15 16 17 18 19 20" at bounding box center [195, 310] width 145 height 20
click at [201, 309] on div "14 15 16 17 18 19 20" at bounding box center [195, 310] width 145 height 20
click at [198, 309] on div "17" at bounding box center [195, 310] width 17 height 17
type input "[DATE]"
type input "19/09/2025"
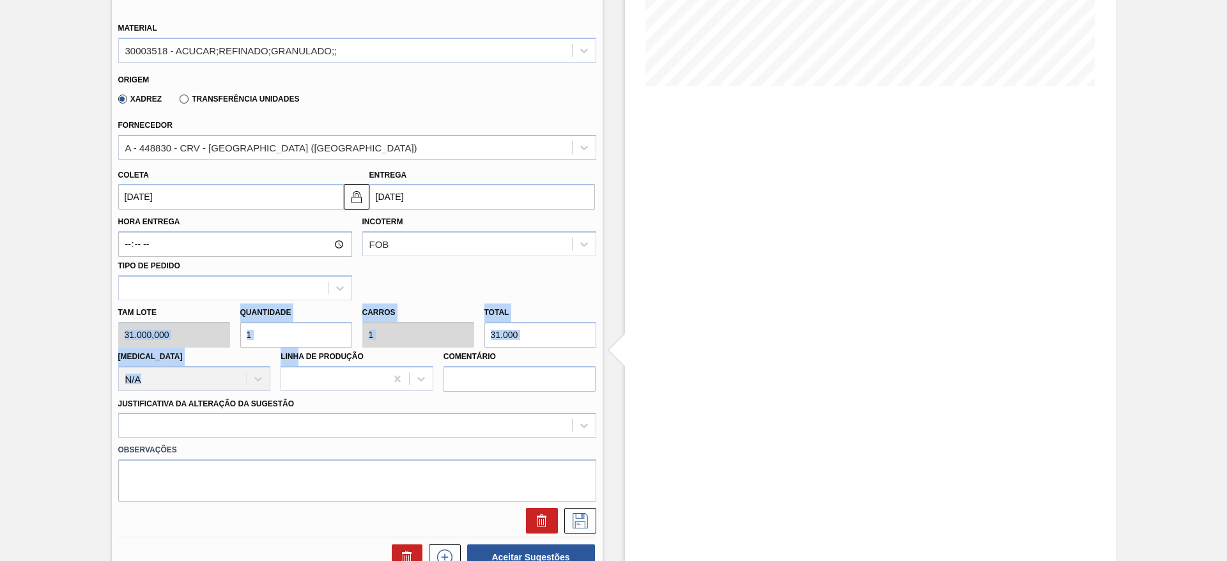
drag, startPoint x: 297, startPoint y: 351, endPoint x: 233, endPoint y: 346, distance: 64.1
click at [233, 346] on div "Tam lote 31.000,000 Quantidade 1 Carros 1 Total 31.000 Doca N/A Linha de Produç…" at bounding box center [357, 345] width 488 height 91
click at [253, 340] on input "1" at bounding box center [296, 335] width 112 height 26
click at [252, 339] on input "1" at bounding box center [296, 335] width 112 height 26
click at [250, 338] on input "1" at bounding box center [296, 335] width 112 height 26
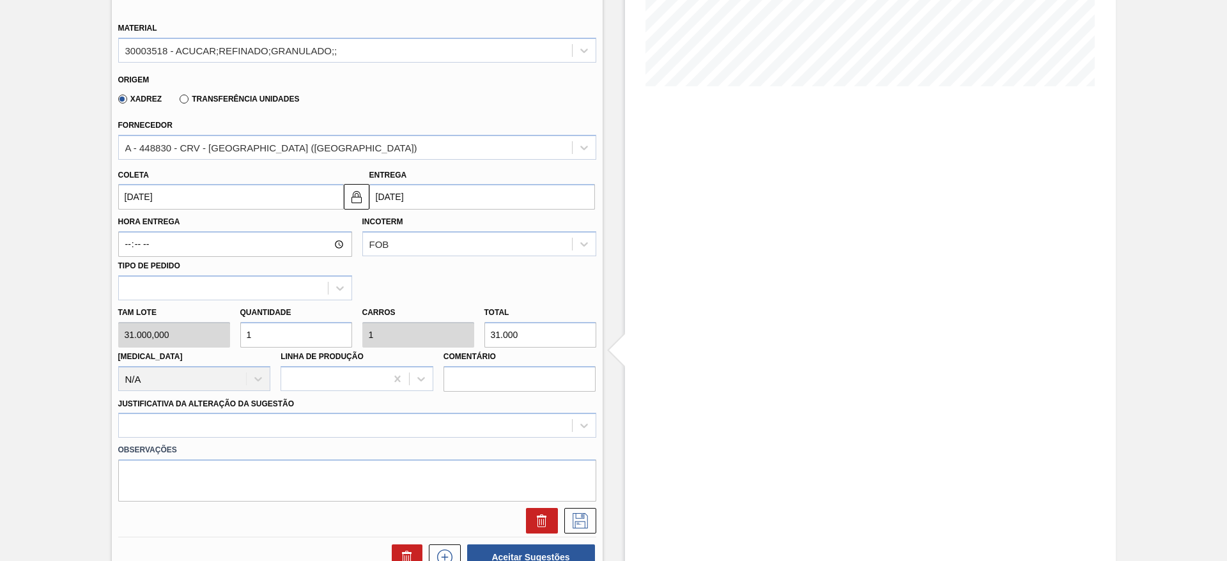
click at [250, 338] on input "1" at bounding box center [296, 335] width 112 height 26
type input "2"
type input "62.000"
type input "2"
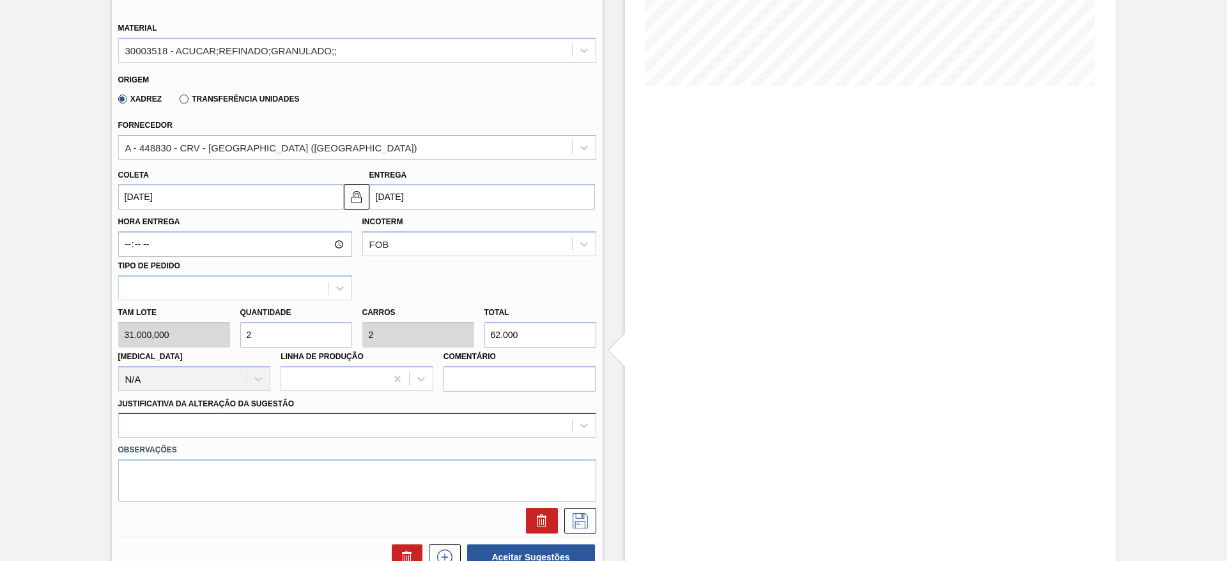
click at [477, 429] on div at bounding box center [357, 425] width 478 height 25
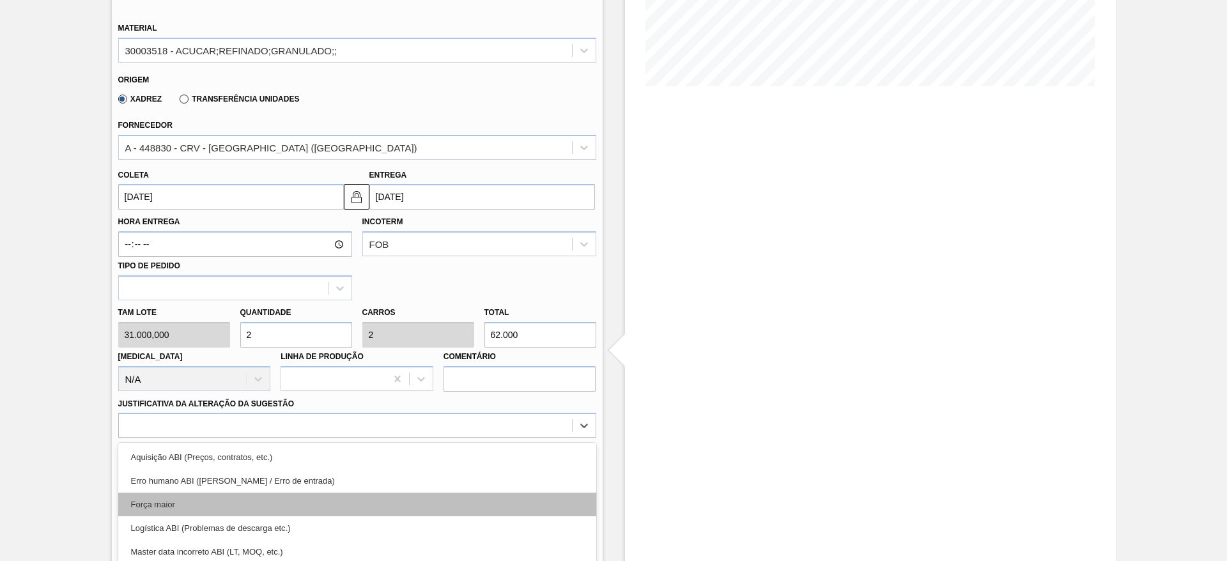
scroll to position [366, 0]
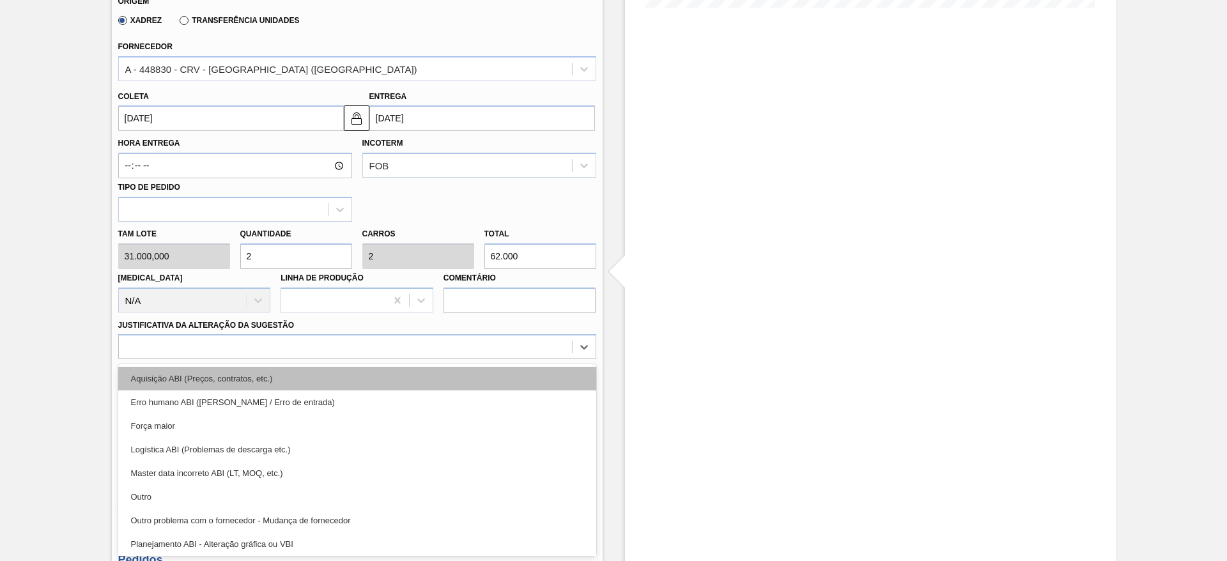
click at [507, 370] on div "Aquisição ABI (Preços, contratos, etc.)" at bounding box center [357, 379] width 478 height 24
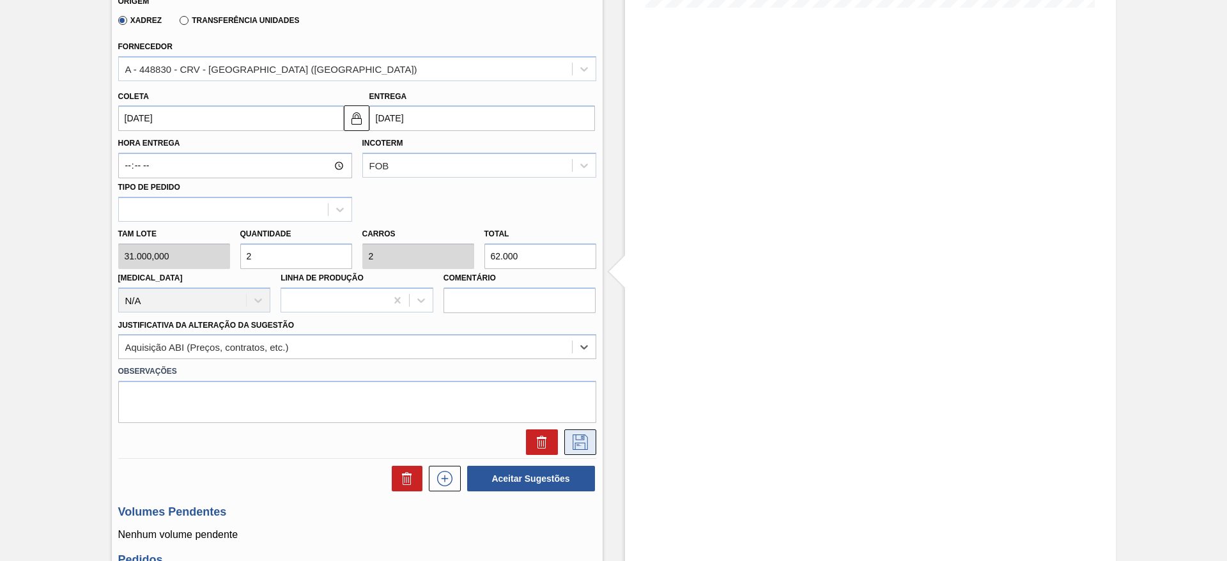
click at [581, 429] on button at bounding box center [580, 442] width 32 height 26
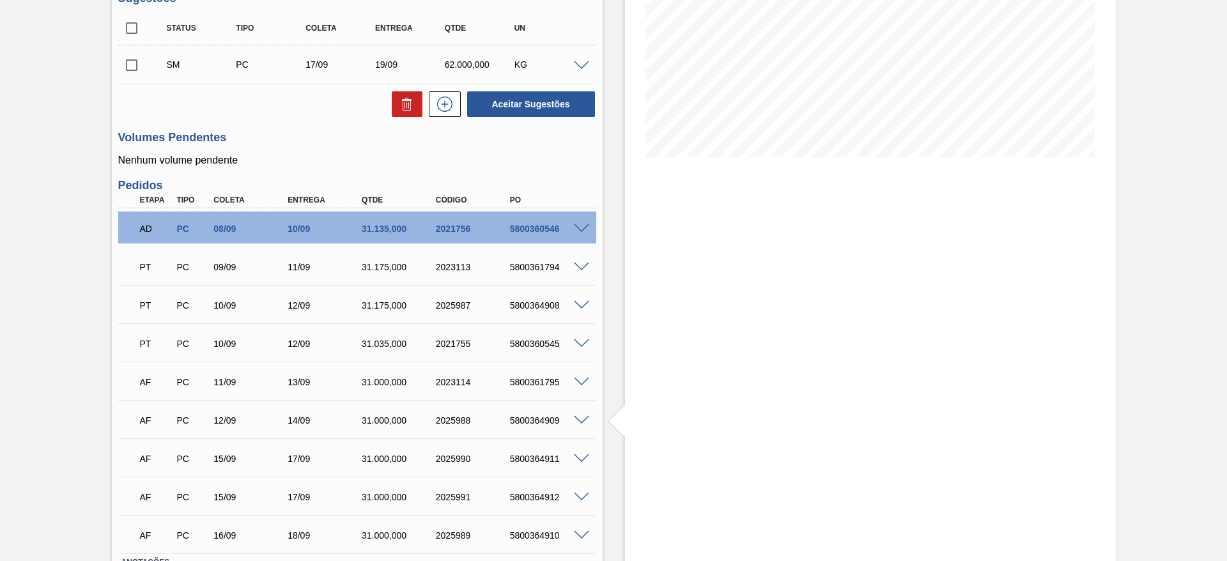
scroll to position [26, 0]
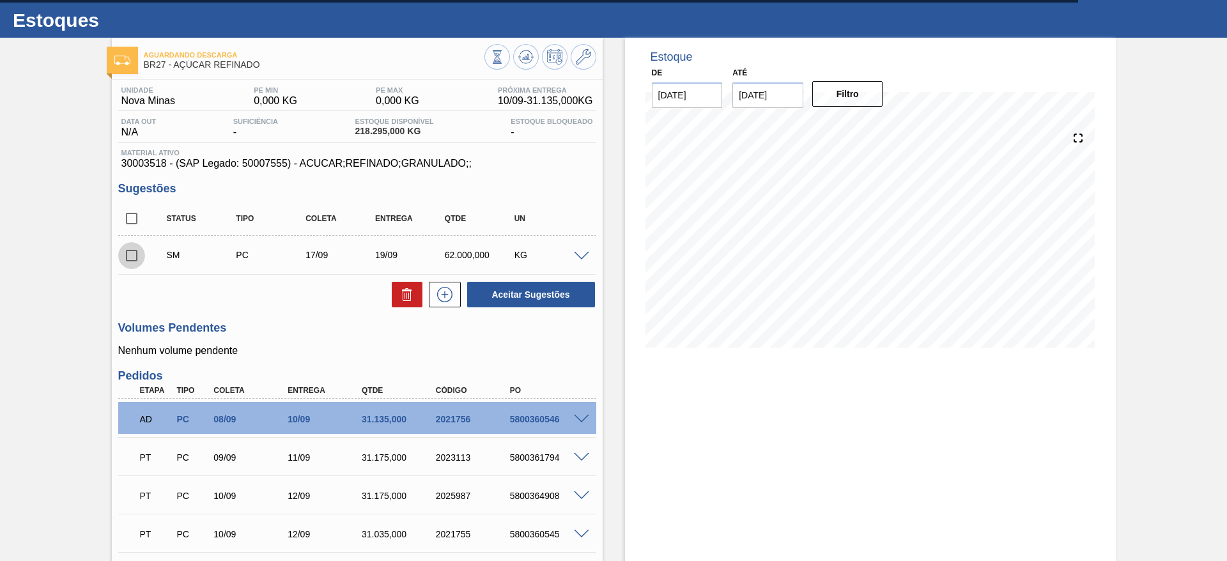
click at [130, 252] on input "checkbox" at bounding box center [131, 255] width 27 height 27
click at [527, 298] on button "Aceitar Sugestões" at bounding box center [531, 295] width 128 height 26
checkbox input "false"
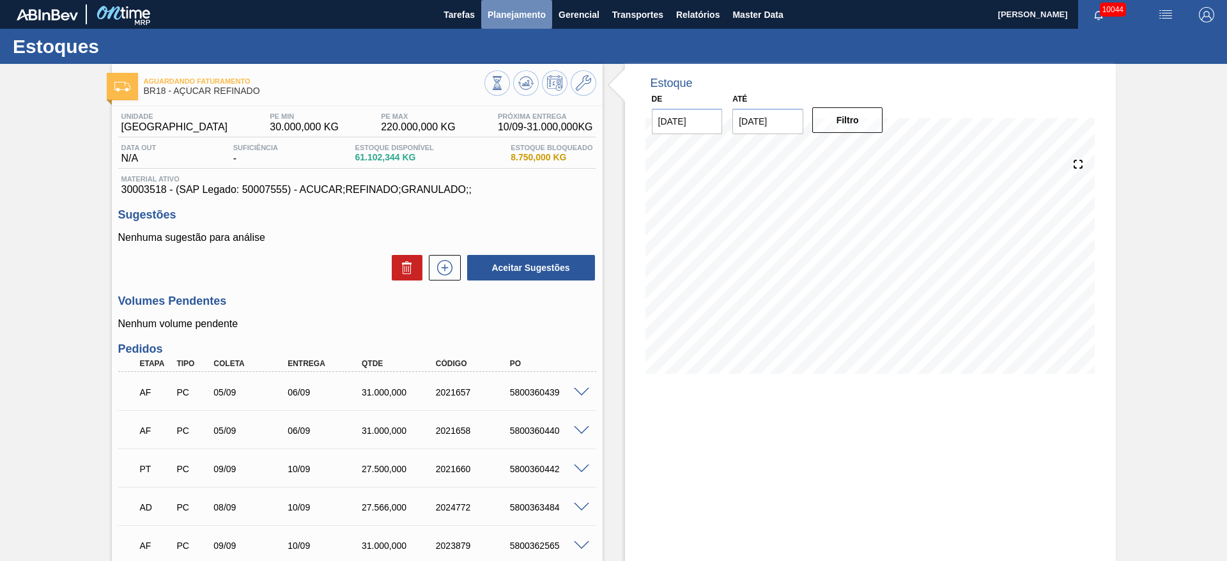
click at [514, 16] on span "Planejamento" at bounding box center [517, 14] width 58 height 15
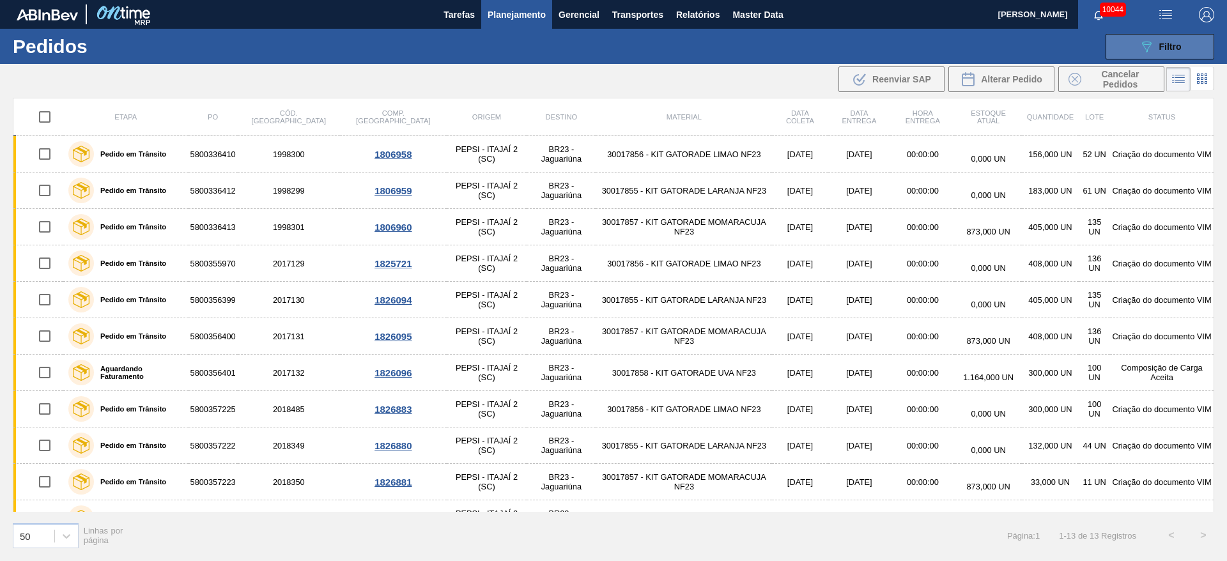
click at [1128, 58] on button "089F7B8B-B2A5-4AFE-B5C0-19BA573D28AC Filtro" at bounding box center [1159, 47] width 109 height 26
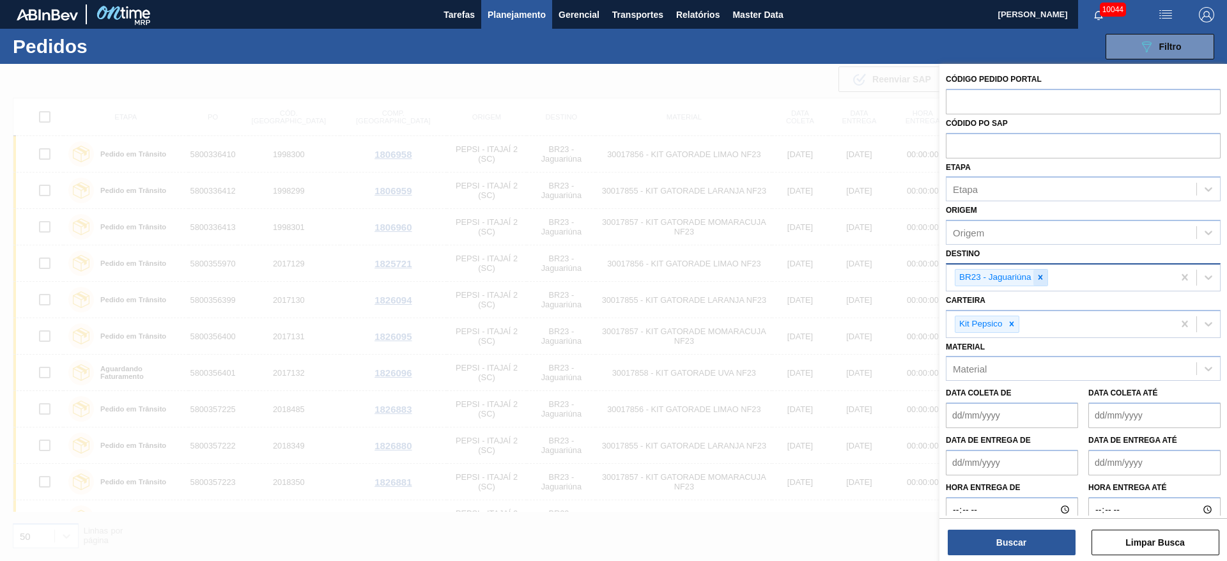
click at [1038, 279] on icon at bounding box center [1040, 277] width 9 height 9
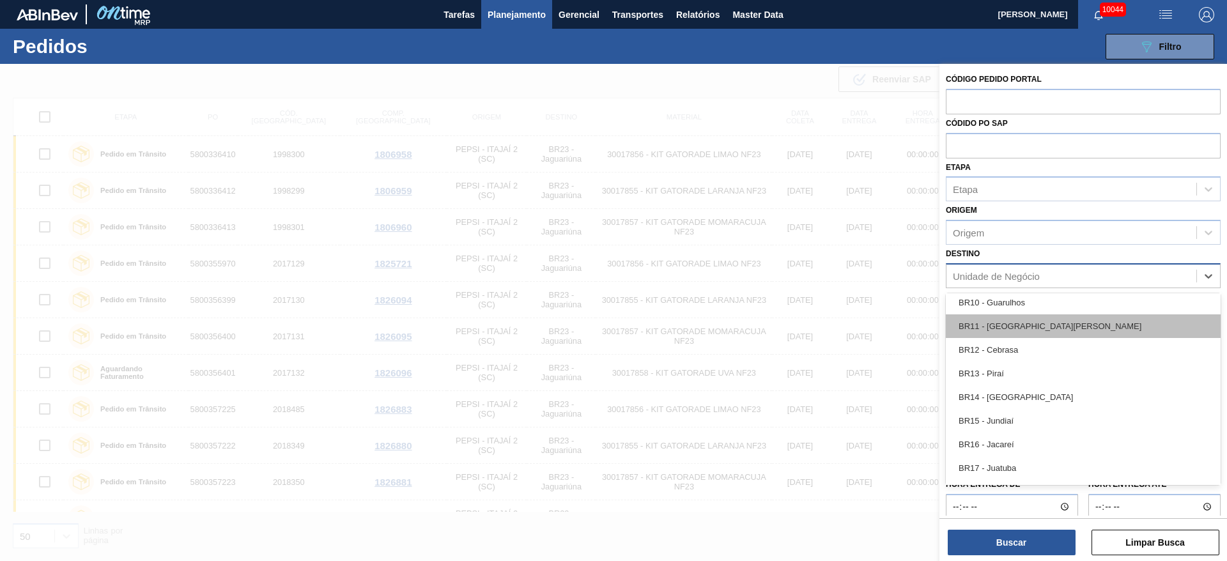
scroll to position [863, 0]
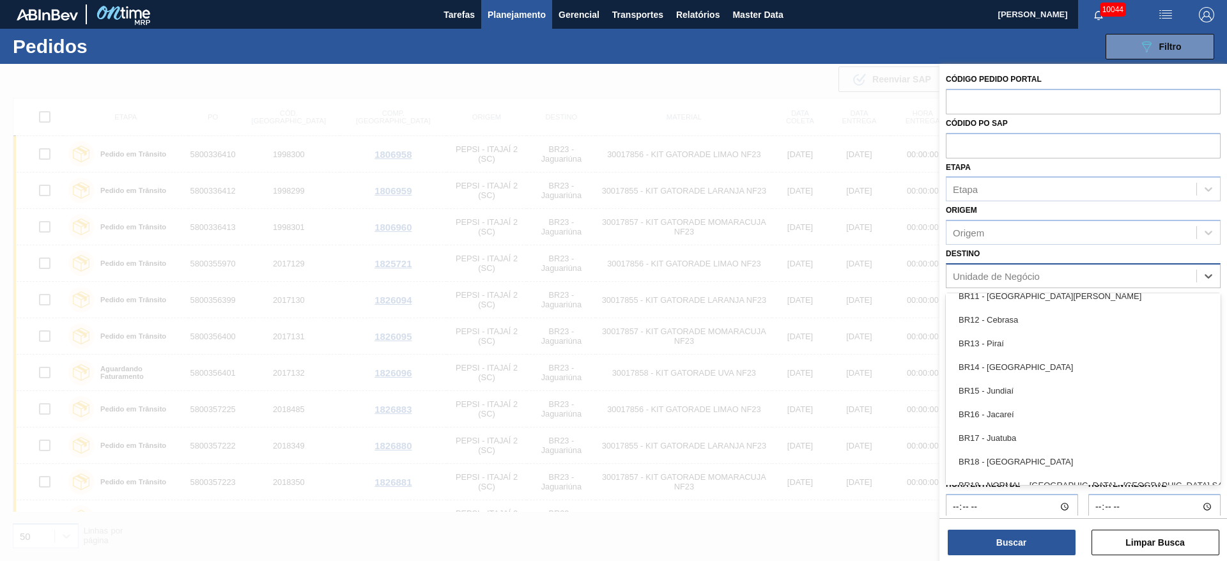
click at [1029, 461] on div "BR18 - [GEOGRAPHIC_DATA]" at bounding box center [1083, 462] width 275 height 24
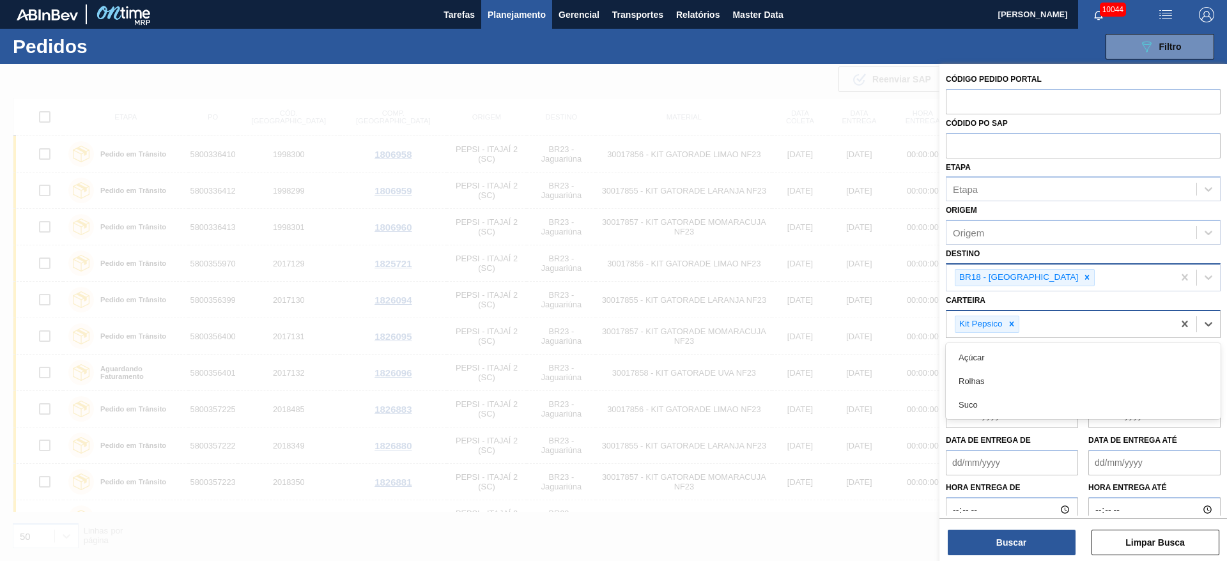
click at [1019, 330] on div "Kit Pepsico" at bounding box center [987, 324] width 65 height 17
click at [1018, 327] on div at bounding box center [1012, 324] width 14 height 16
click at [1018, 327] on div "Carteira" at bounding box center [1071, 322] width 250 height 19
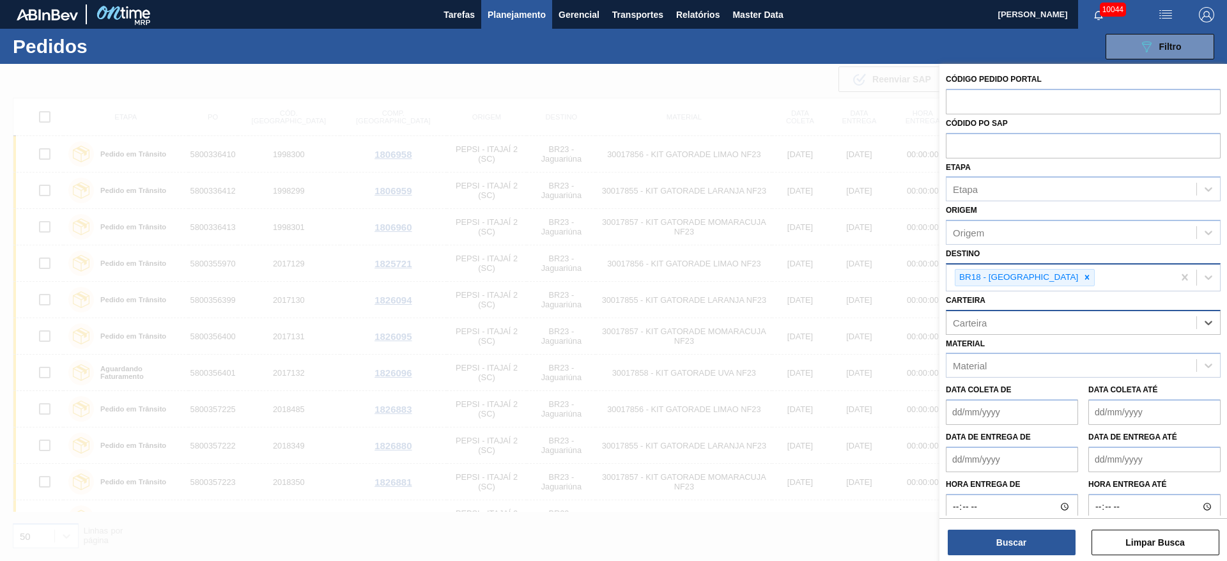
click at [1015, 324] on div "Carteira" at bounding box center [1071, 322] width 250 height 19
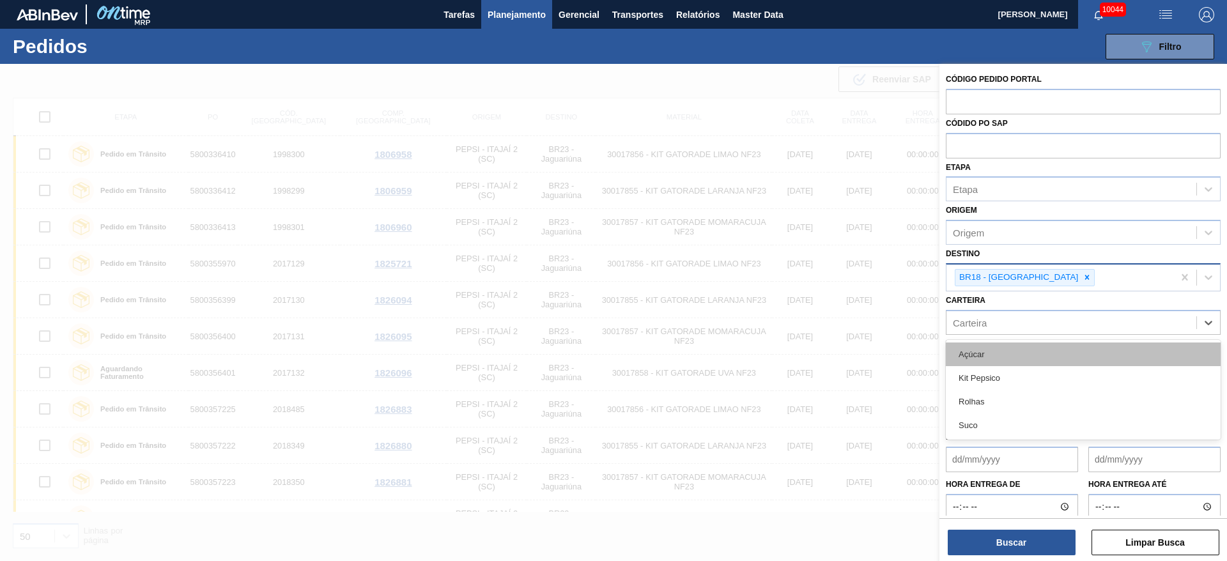
click at [1019, 364] on div "Açúcar" at bounding box center [1083, 355] width 275 height 24
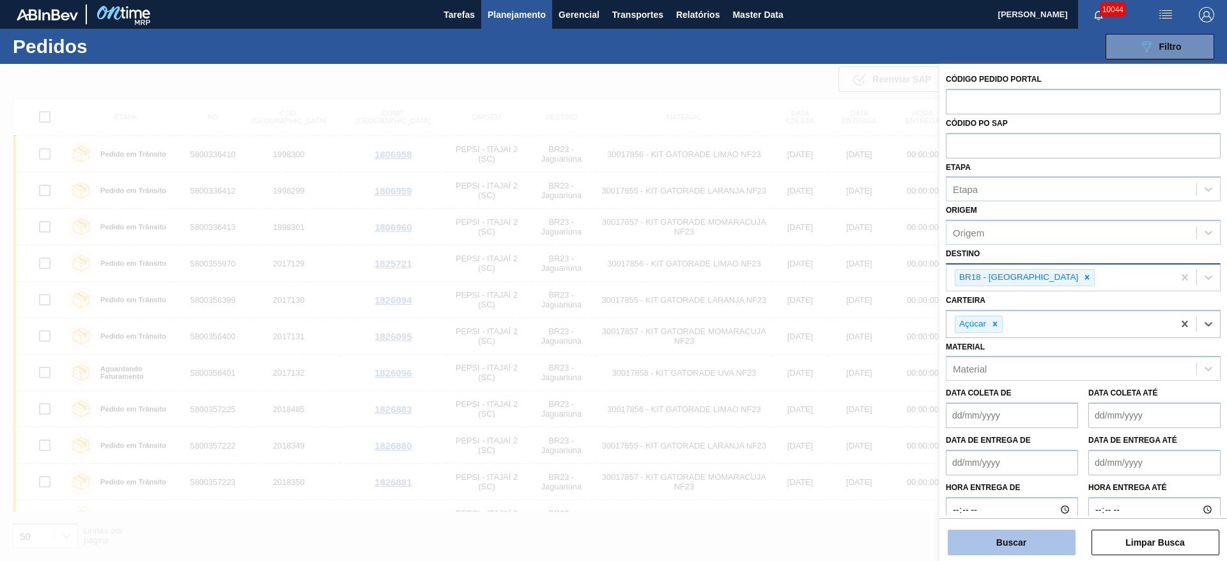
click at [1028, 550] on button "Buscar" at bounding box center [1012, 543] width 128 height 26
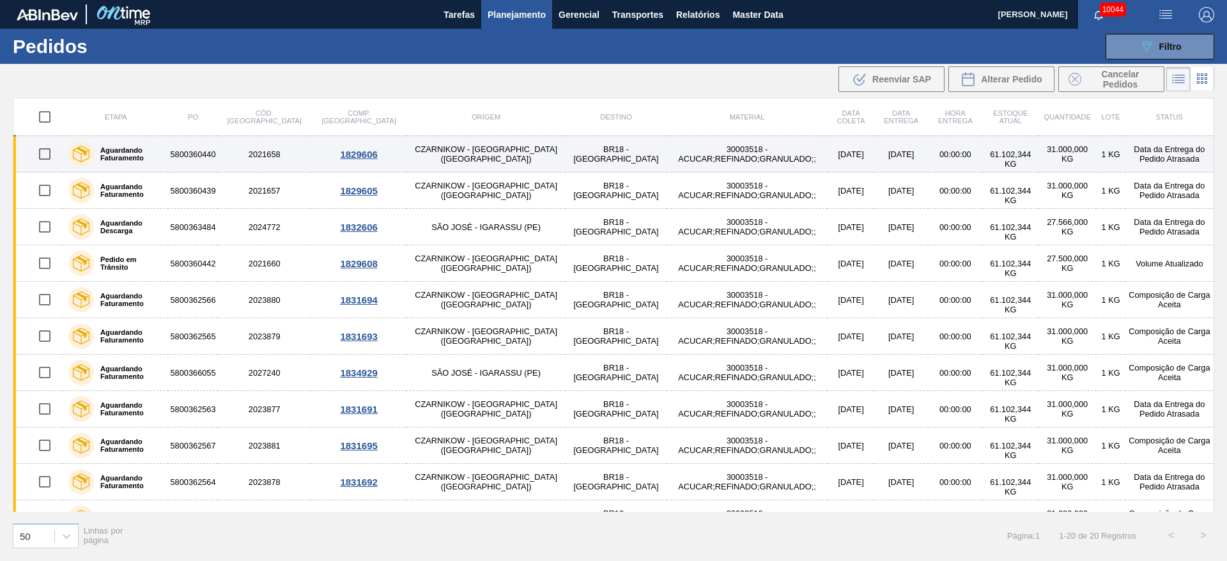
click at [56, 151] on input "checkbox" at bounding box center [44, 154] width 27 height 27
checkbox input "true"
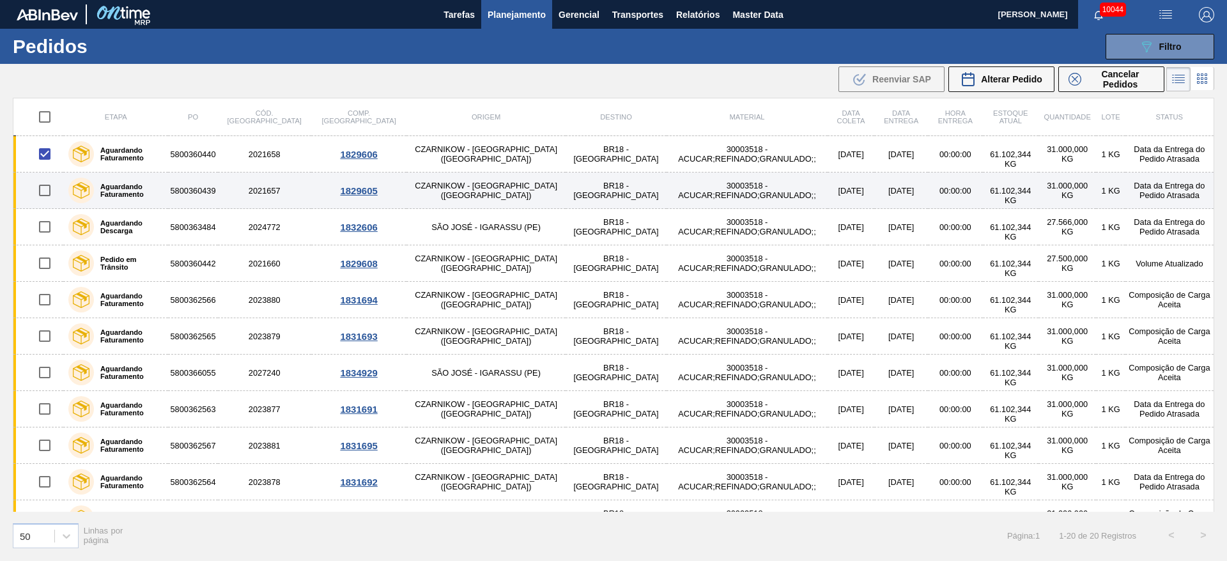
click at [47, 186] on input "checkbox" at bounding box center [44, 190] width 27 height 27
checkbox input "true"
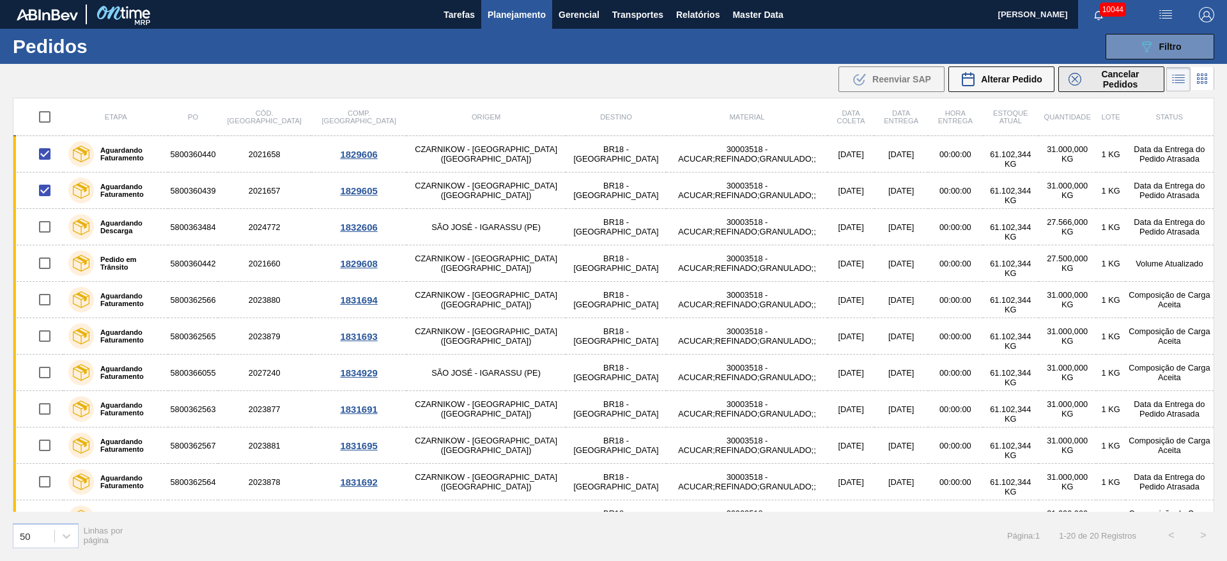
click at [1117, 77] on span "Cancelar Pedidos" at bounding box center [1120, 79] width 68 height 20
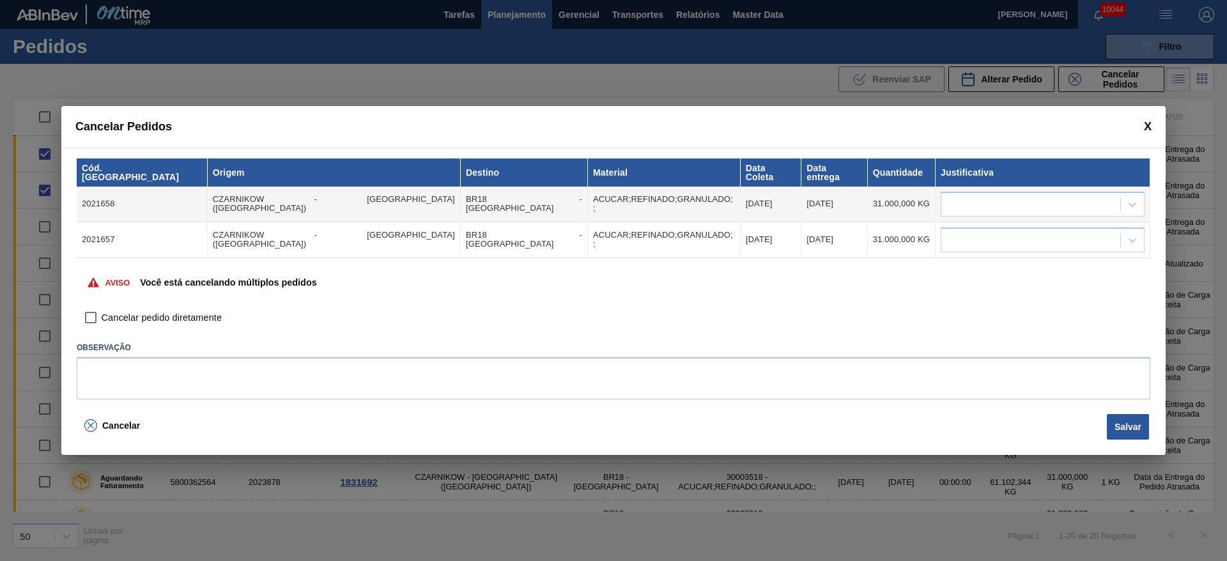
click at [116, 316] on span "Cancelar pedido diretamente" at bounding box center [162, 318] width 120 height 14
click at [102, 316] on input "Cancelar pedido diretamente" at bounding box center [91, 318] width 22 height 22
checkbox input "true"
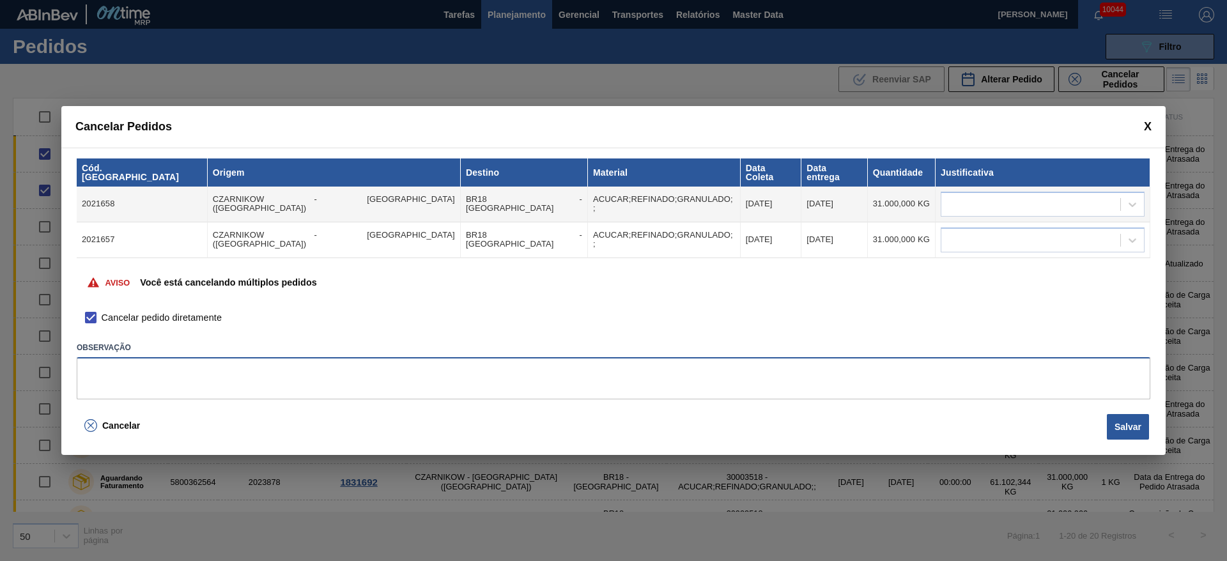
click at [200, 357] on textarea at bounding box center [614, 378] width 1074 height 42
type textarea "."
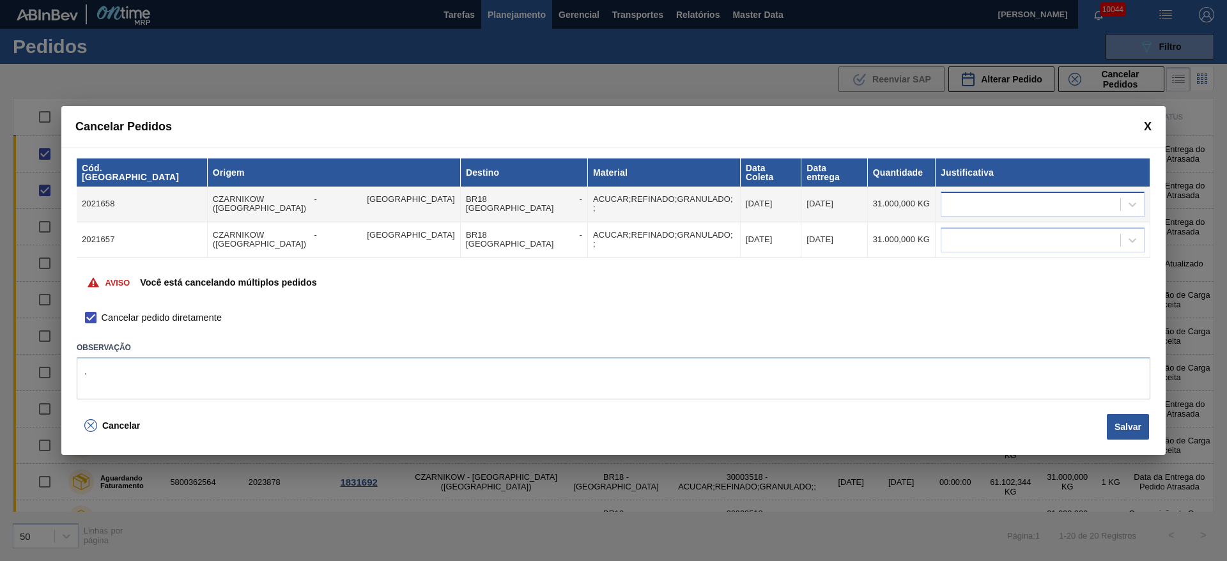
click at [1054, 207] on div at bounding box center [1030, 204] width 179 height 19
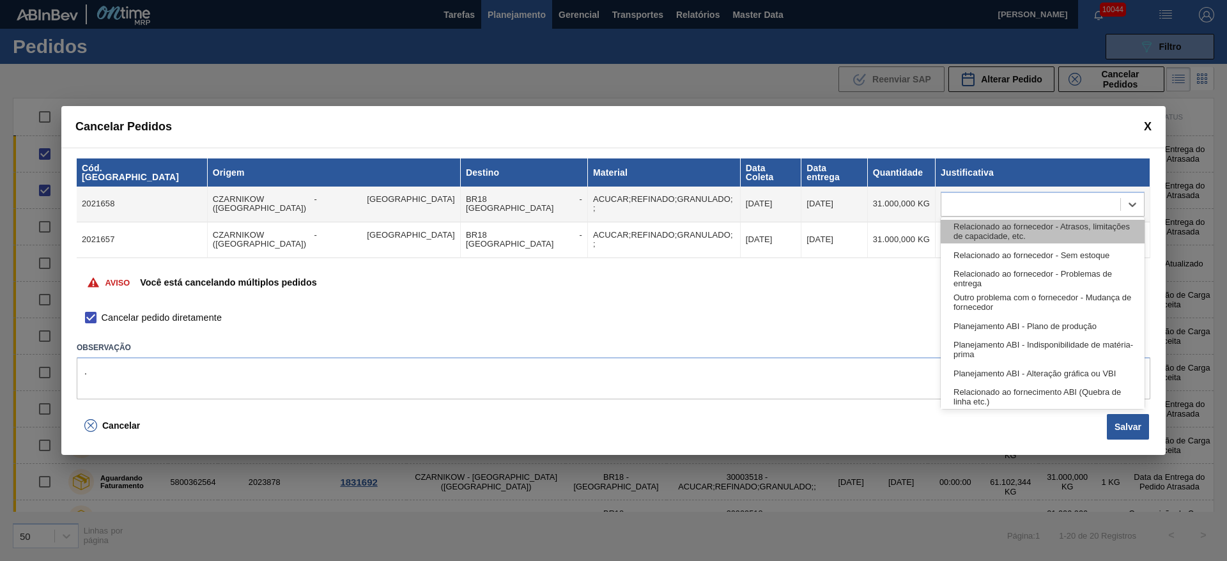
click at [1029, 227] on div "Relacionado ao fornecedor - Atrasos, limitações de capacidade, etc." at bounding box center [1043, 232] width 204 height 24
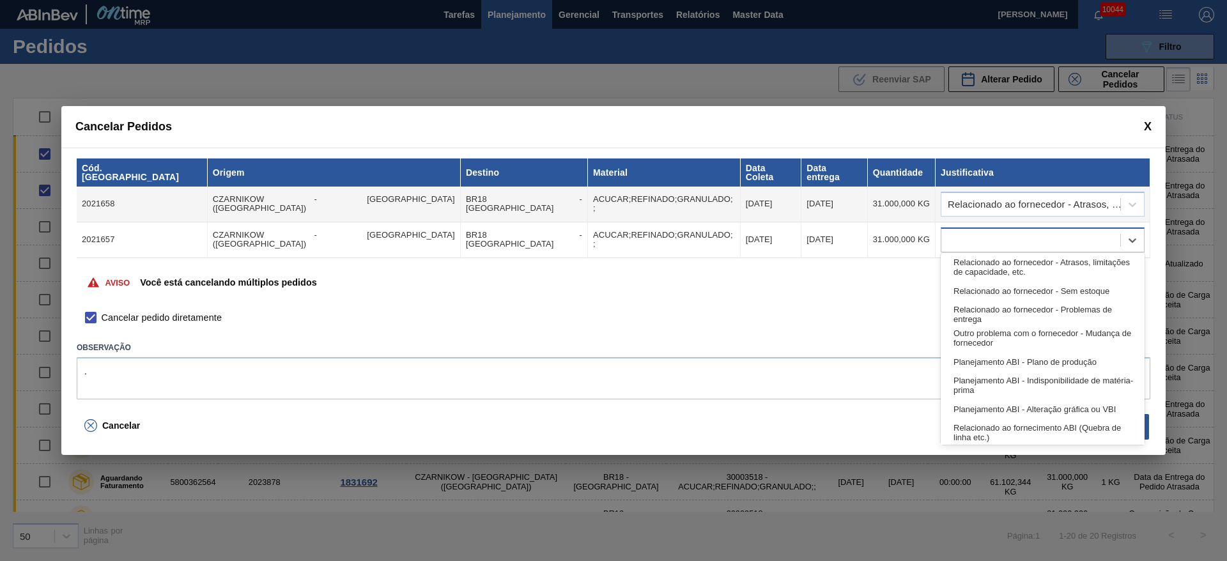
click at [1029, 235] on div at bounding box center [1030, 240] width 179 height 19
click at [1031, 265] on div "Relacionado ao fornecedor - Atrasos, limitações de capacidade, etc." at bounding box center [1043, 268] width 204 height 24
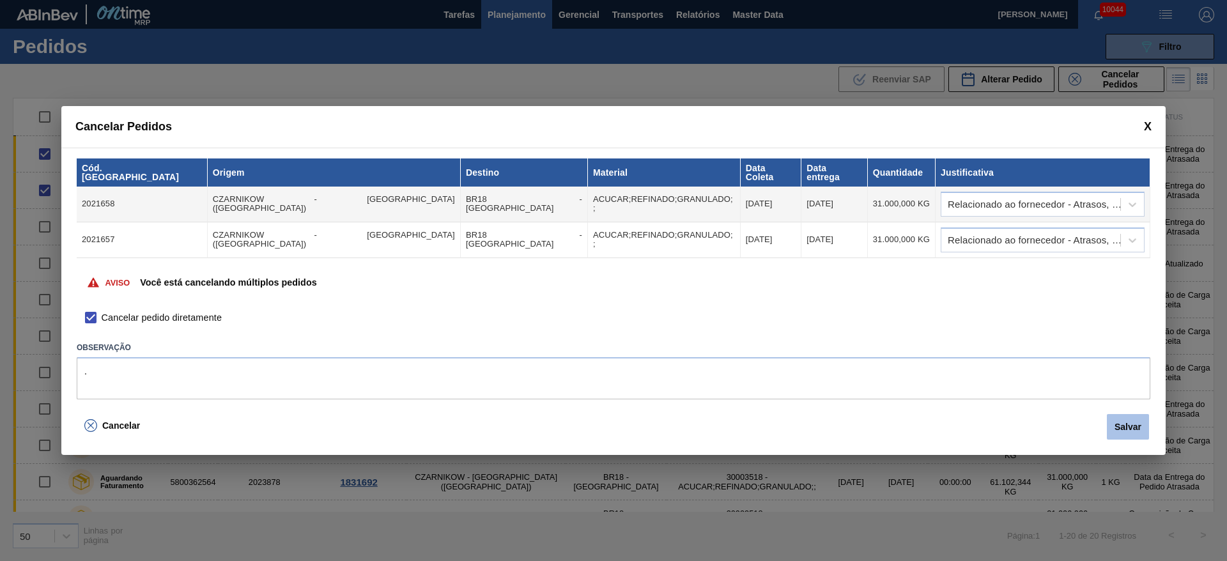
click at [1120, 424] on button "Salvar" at bounding box center [1128, 427] width 42 height 26
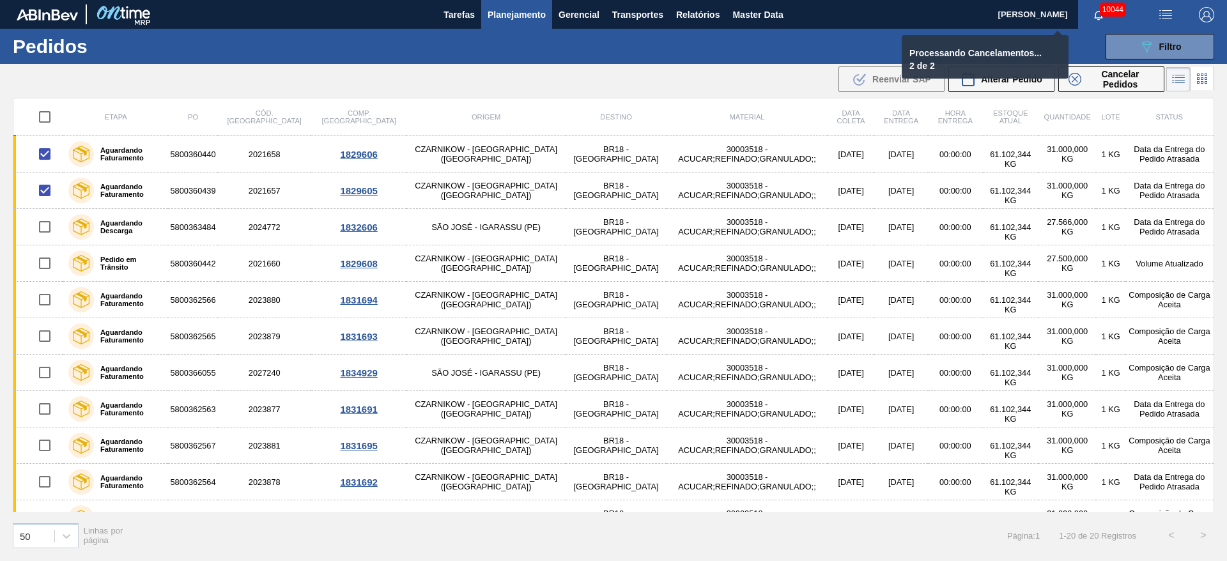
checkbox input "false"
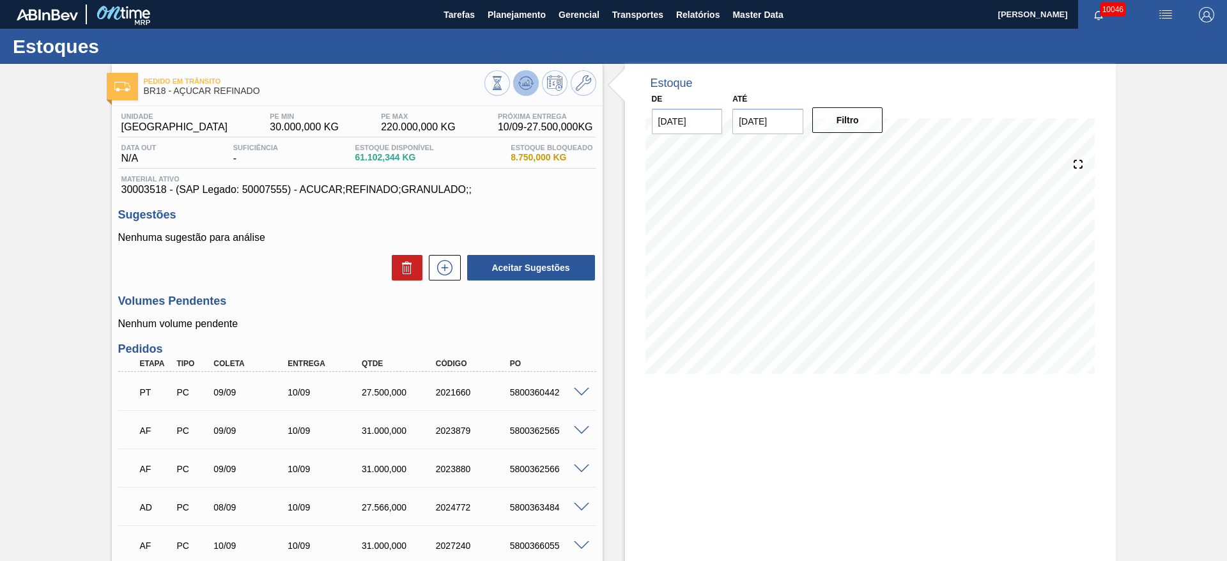
click at [529, 76] on icon at bounding box center [525, 82] width 15 height 15
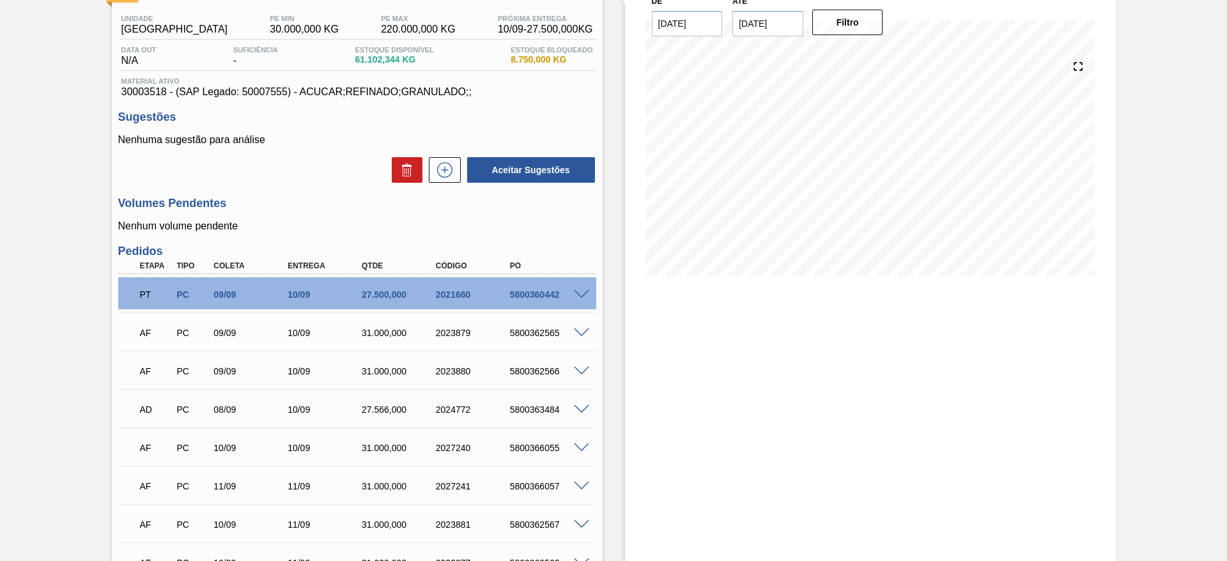
scroll to position [96, 0]
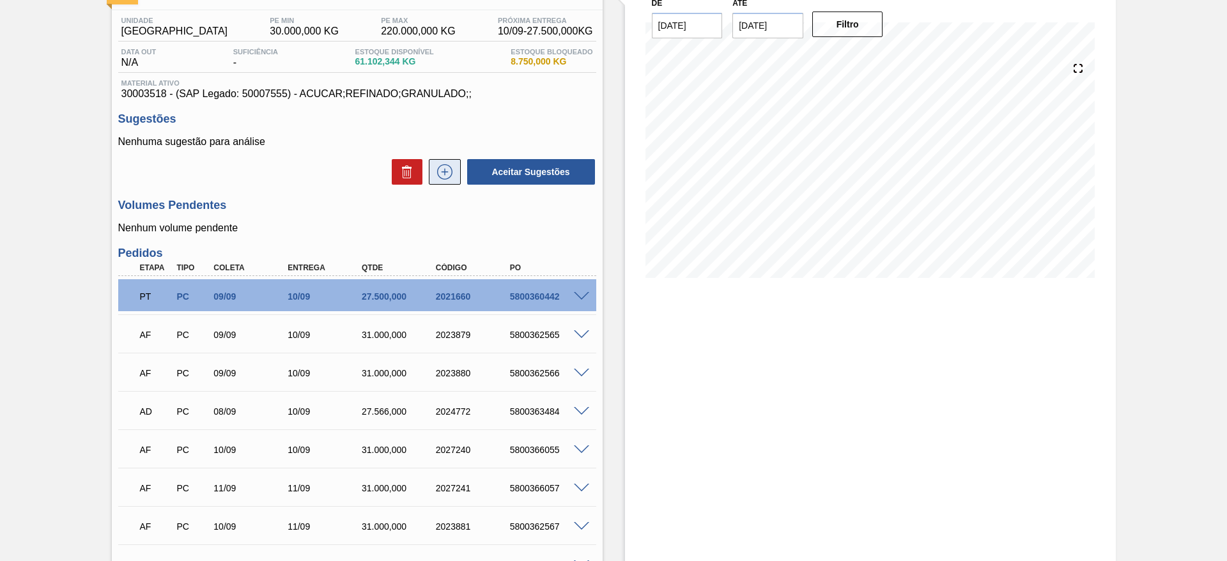
click at [450, 167] on icon at bounding box center [444, 171] width 15 height 15
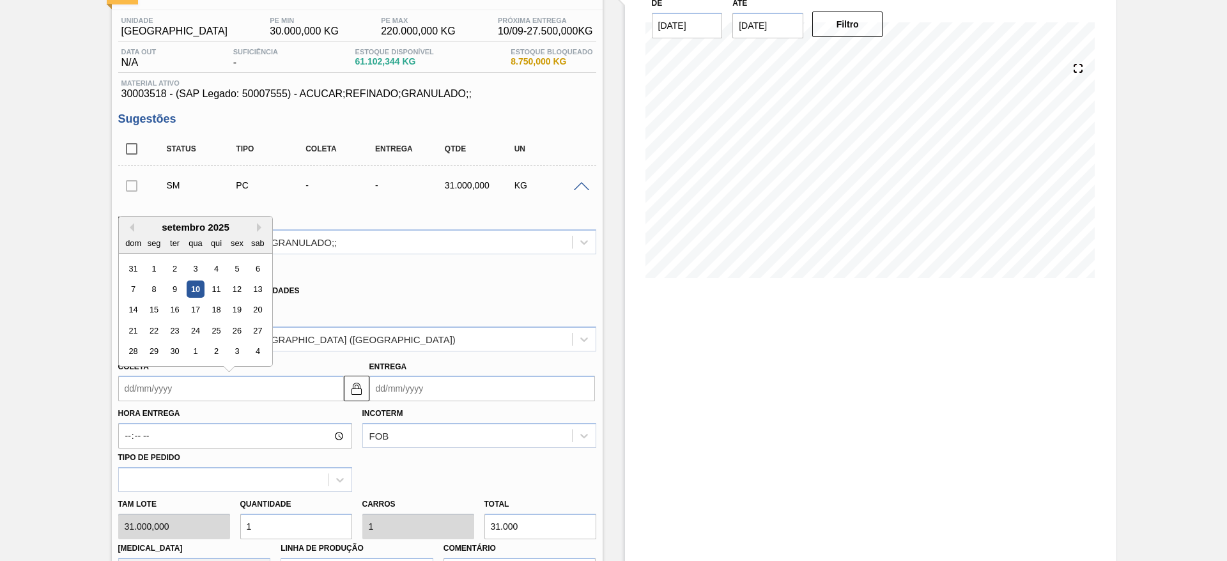
click at [144, 397] on input "Coleta" at bounding box center [231, 389] width 226 height 26
click at [197, 311] on div "17" at bounding box center [195, 310] width 17 height 17
type input "[DATE]"
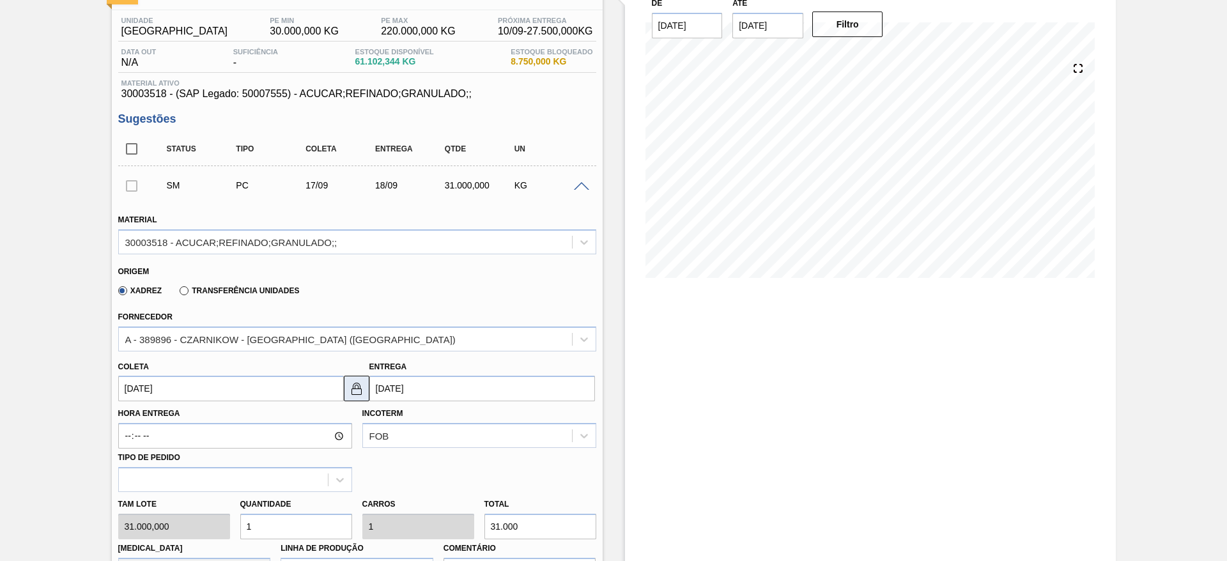
scroll to position [383, 0]
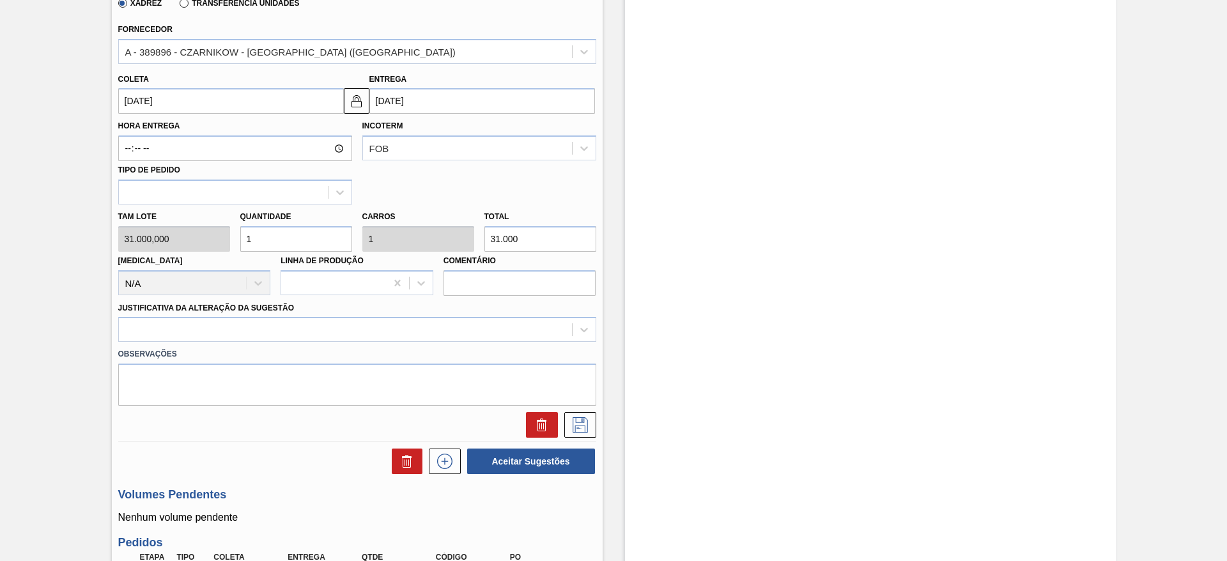
click at [412, 314] on div "Justificativa da Alteração da Sugestão" at bounding box center [357, 320] width 478 height 43
click at [419, 326] on div at bounding box center [345, 330] width 453 height 19
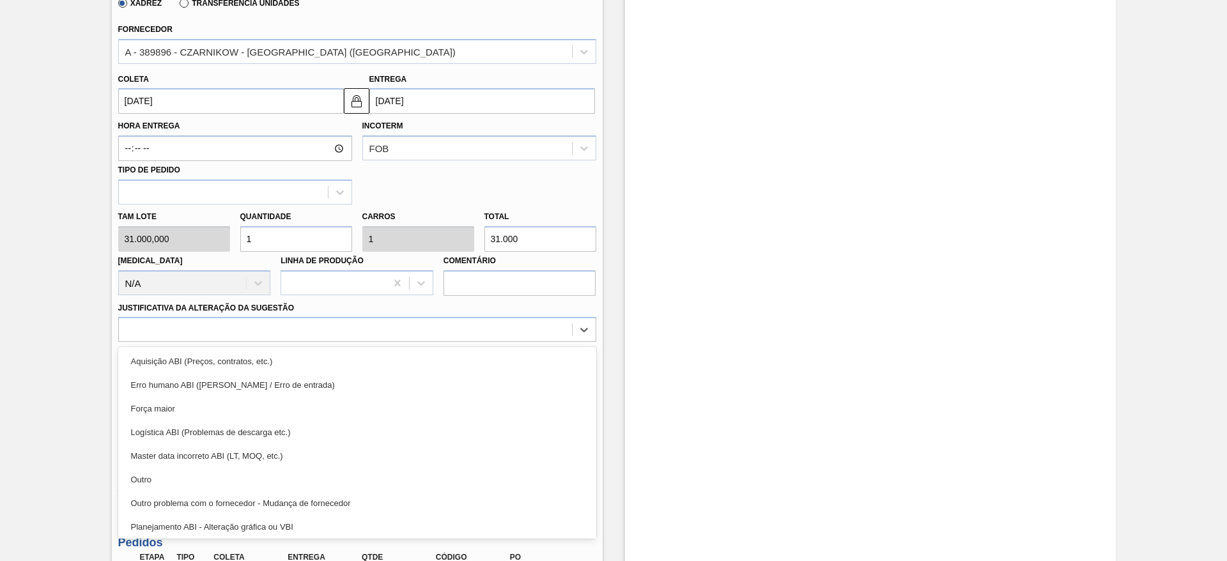
click at [436, 347] on div "Aquisição ABI (Preços, contratos, etc.) Erro humano ABI (Cálculo / Erro de entr…" at bounding box center [357, 443] width 478 height 192
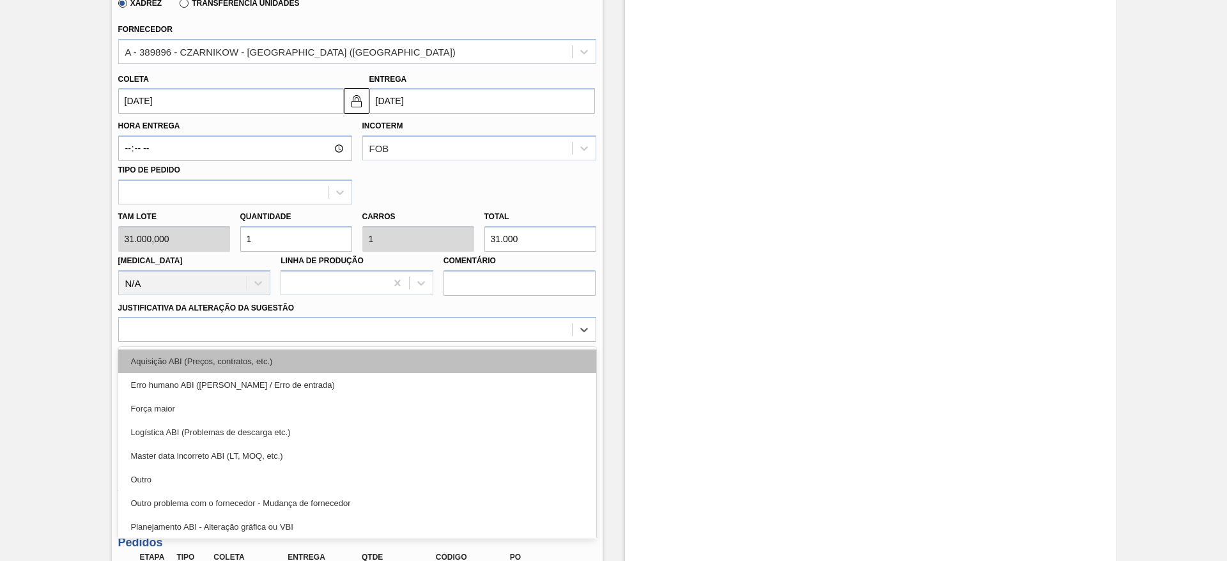
click at [443, 350] on div "Aquisição ABI (Preços, contratos, etc.)" at bounding box center [357, 362] width 478 height 24
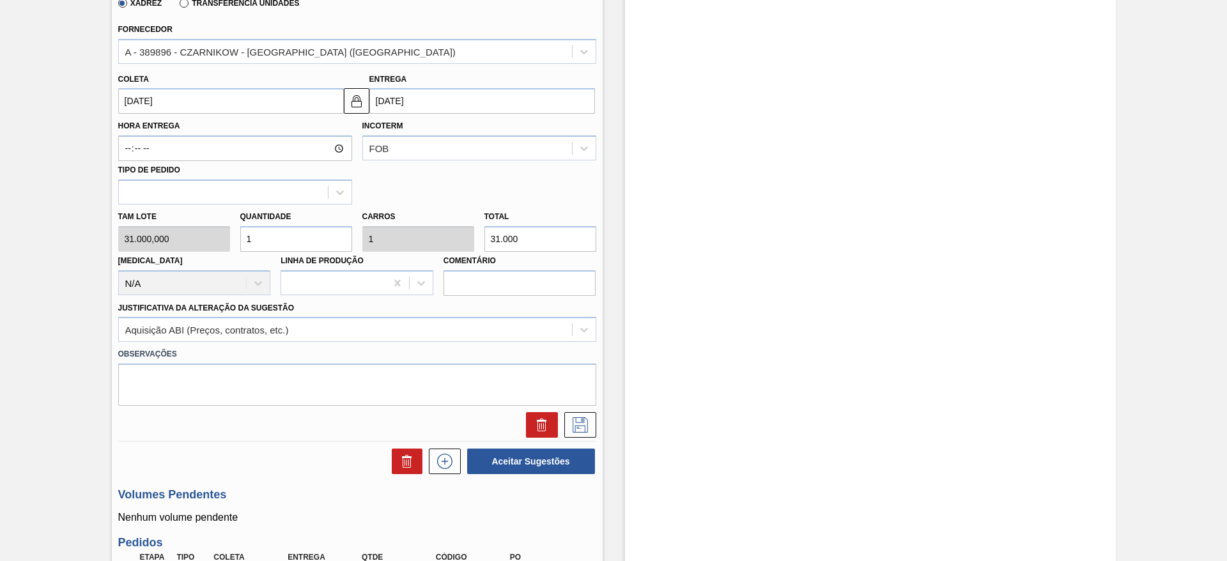
drag, startPoint x: 585, startPoint y: 419, endPoint x: 547, endPoint y: 366, distance: 65.4
click at [582, 420] on icon at bounding box center [580, 424] width 20 height 15
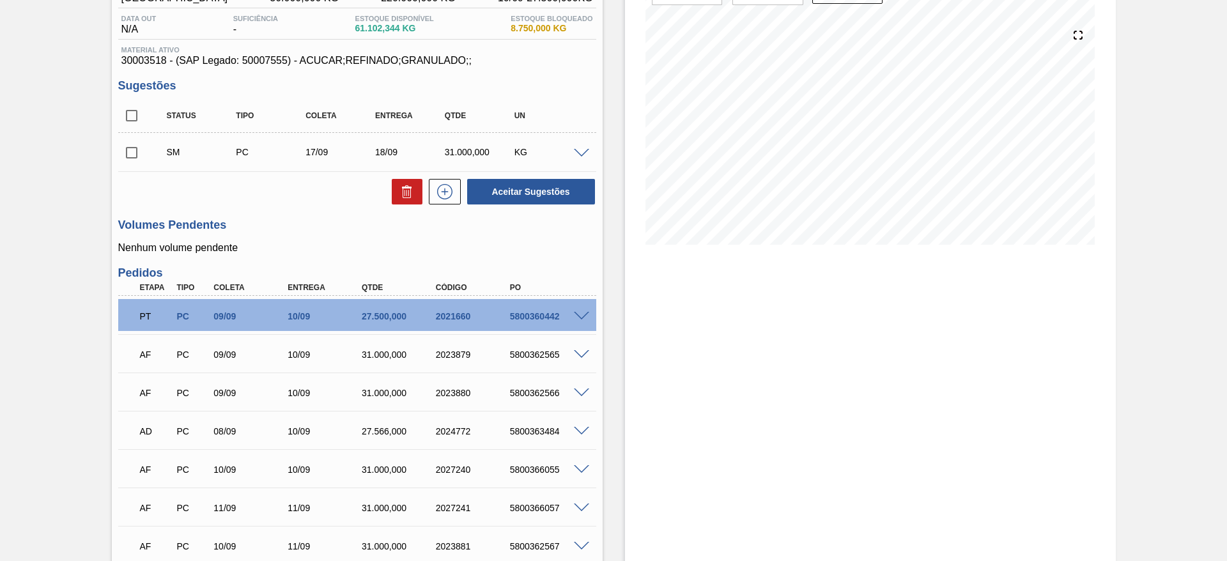
scroll to position [96, 0]
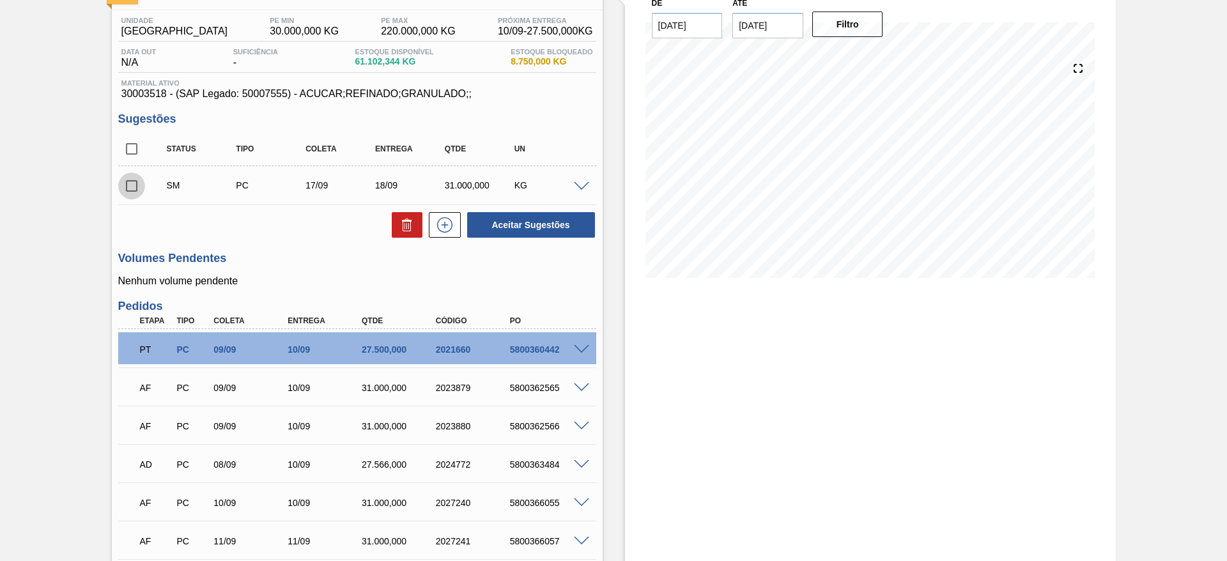
click at [118, 181] on input "checkbox" at bounding box center [131, 186] width 27 height 27
click at [521, 222] on button "Aceitar Sugestões" at bounding box center [531, 225] width 128 height 26
checkbox input "false"
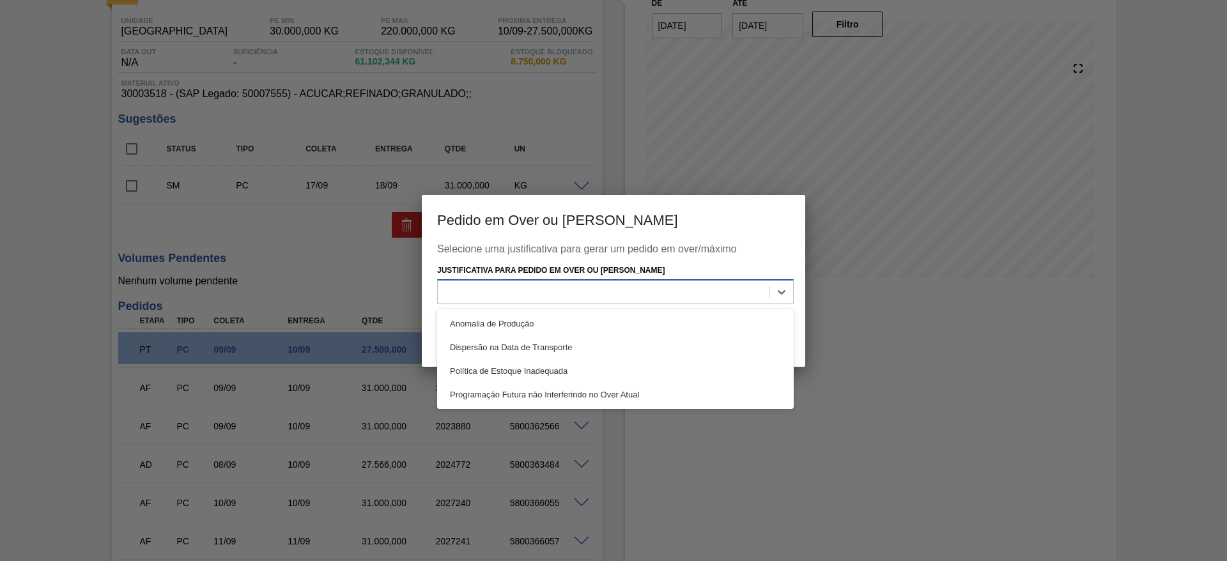
click at [594, 293] on div at bounding box center [604, 292] width 332 height 19
click at [606, 321] on div "Anomalia de Produção" at bounding box center [615, 324] width 357 height 24
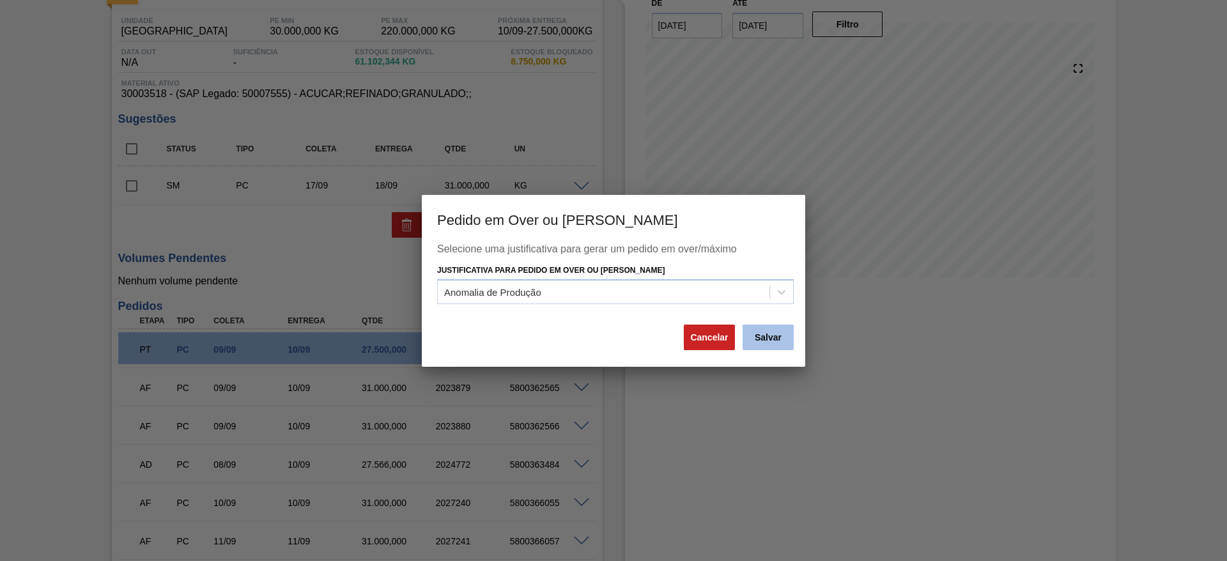
click at [773, 341] on button "Salvar" at bounding box center [768, 338] width 51 height 26
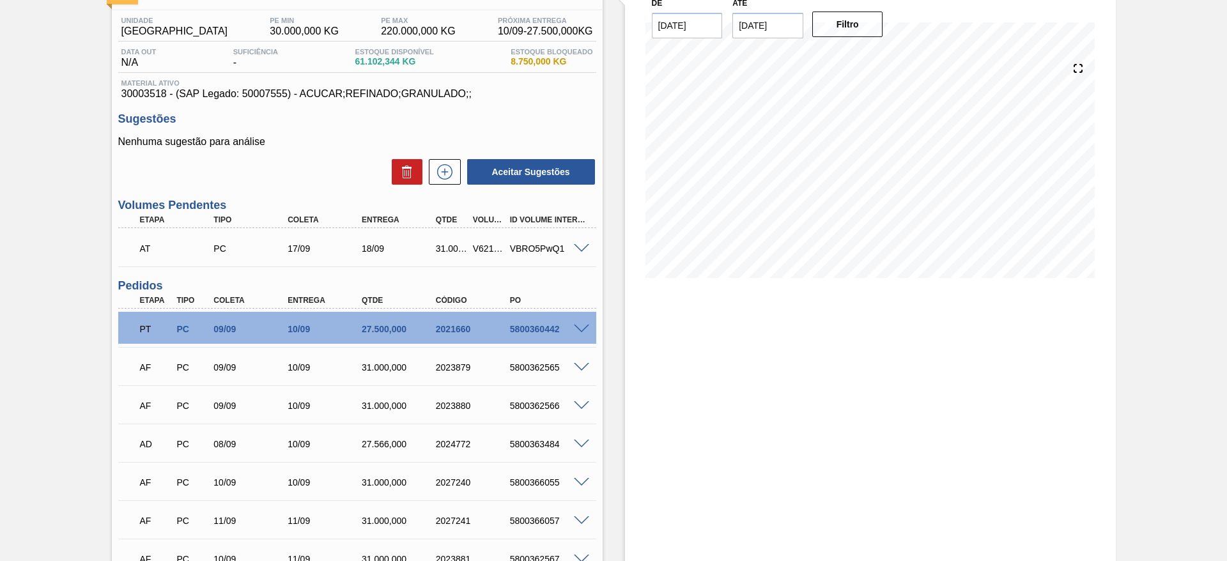
scroll to position [0, 0]
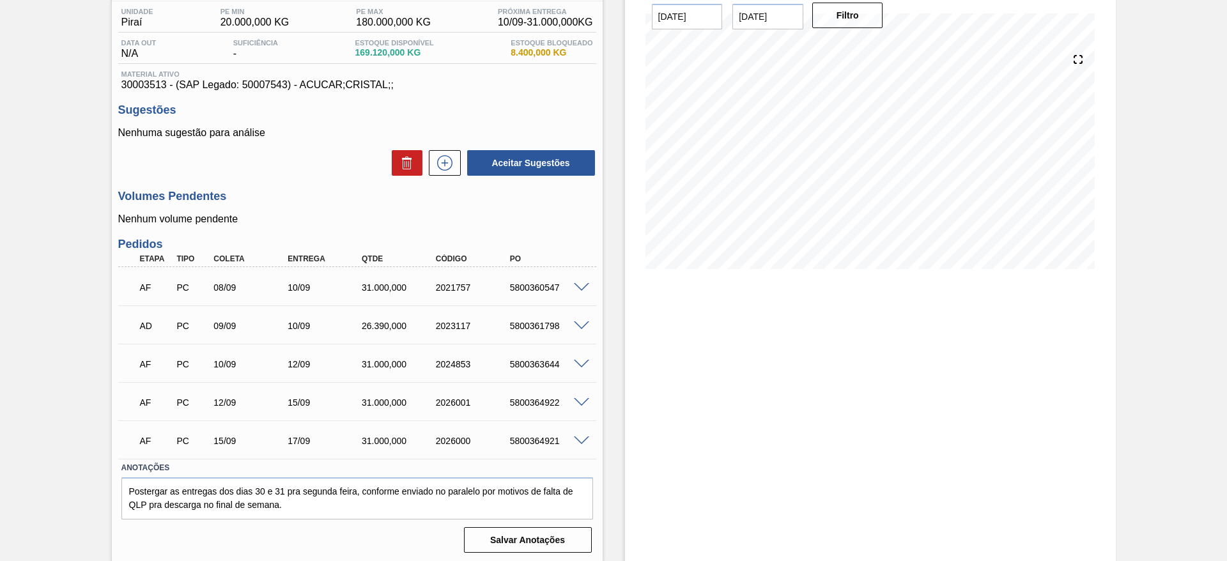
scroll to position [107, 0]
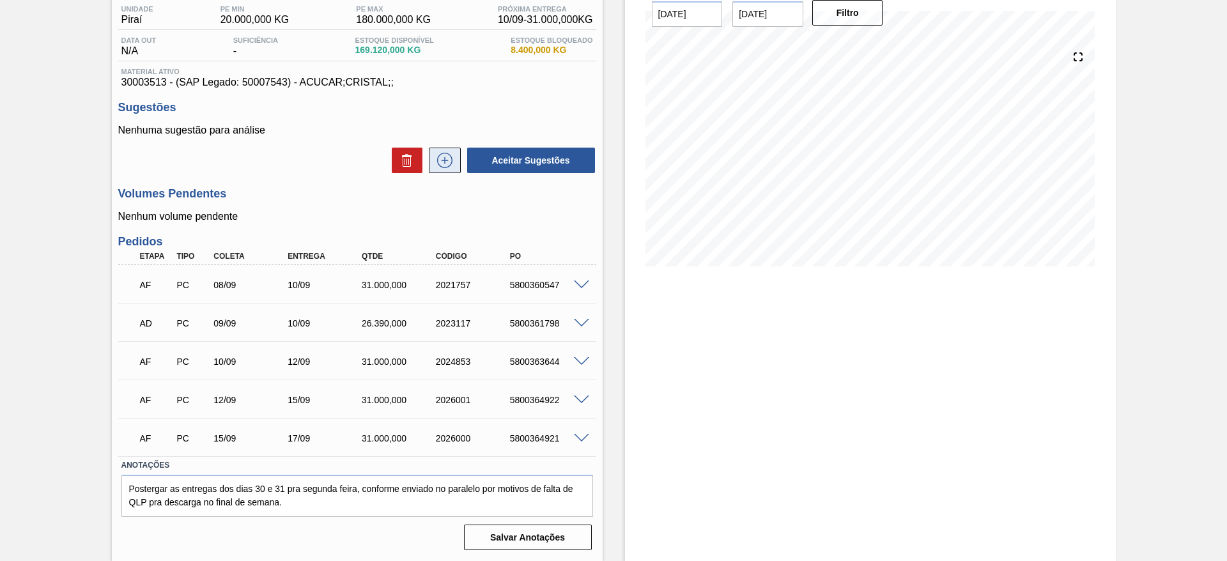
click at [439, 155] on icon at bounding box center [444, 160] width 15 height 15
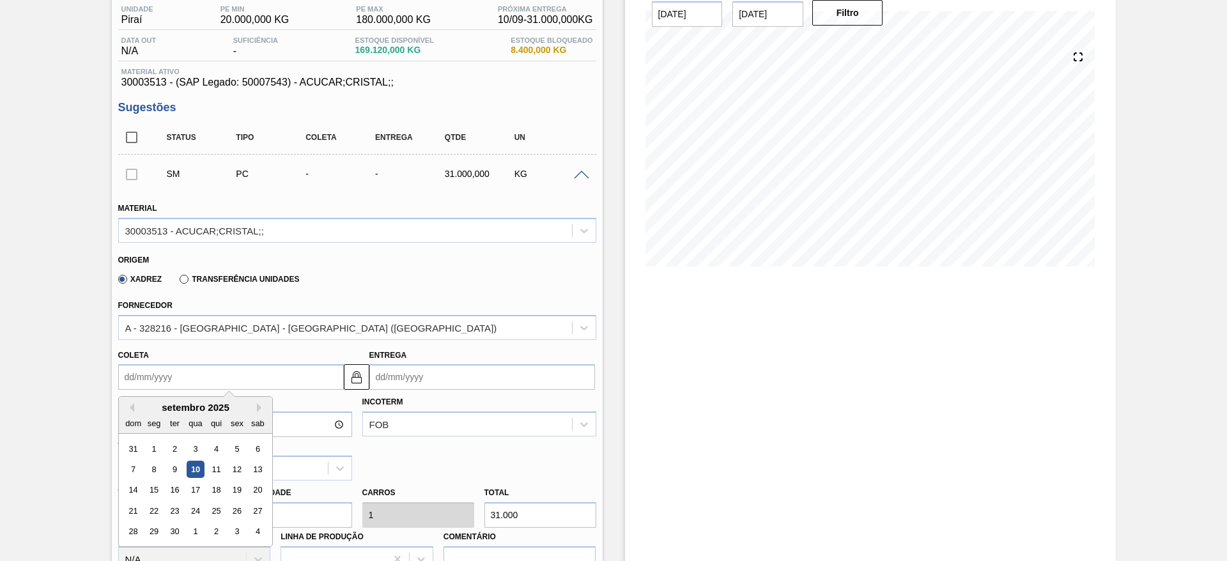
click at [172, 371] on input "Coleta" at bounding box center [231, 377] width 226 height 26
click at [171, 485] on div "16" at bounding box center [174, 490] width 17 height 17
type input "[DATE]"
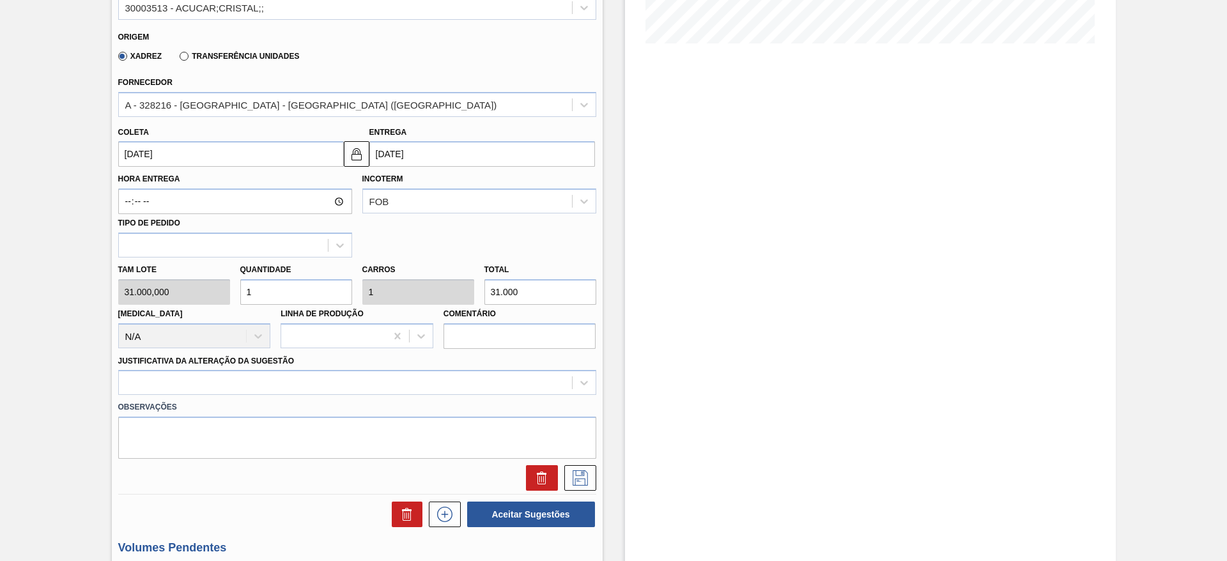
scroll to position [299, 0]
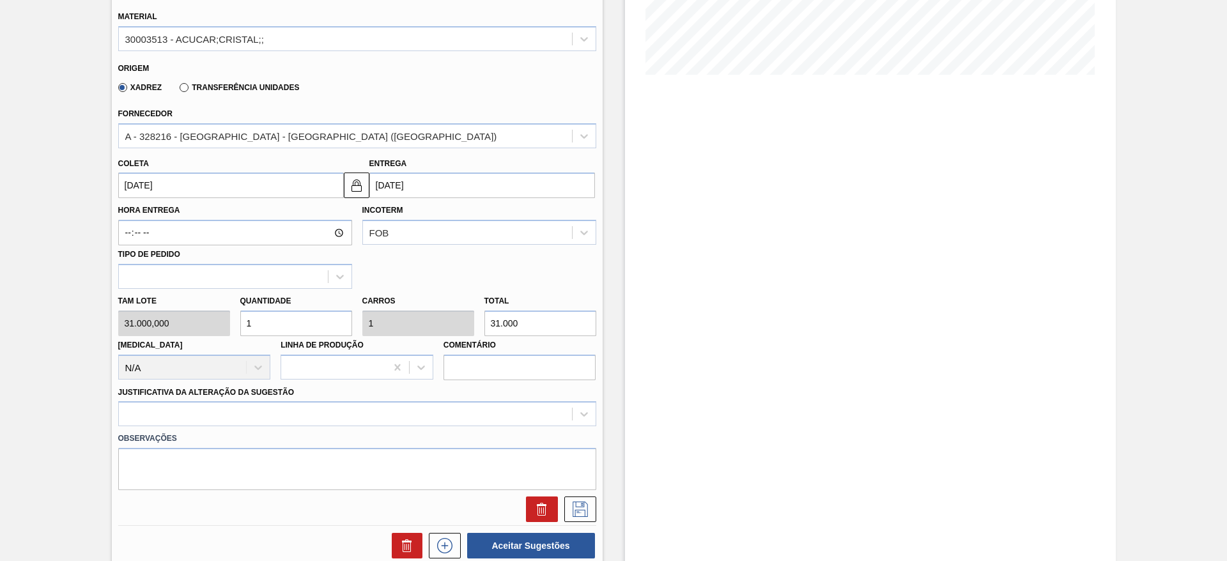
click at [149, 181] on input "[DATE]" at bounding box center [231, 186] width 226 height 26
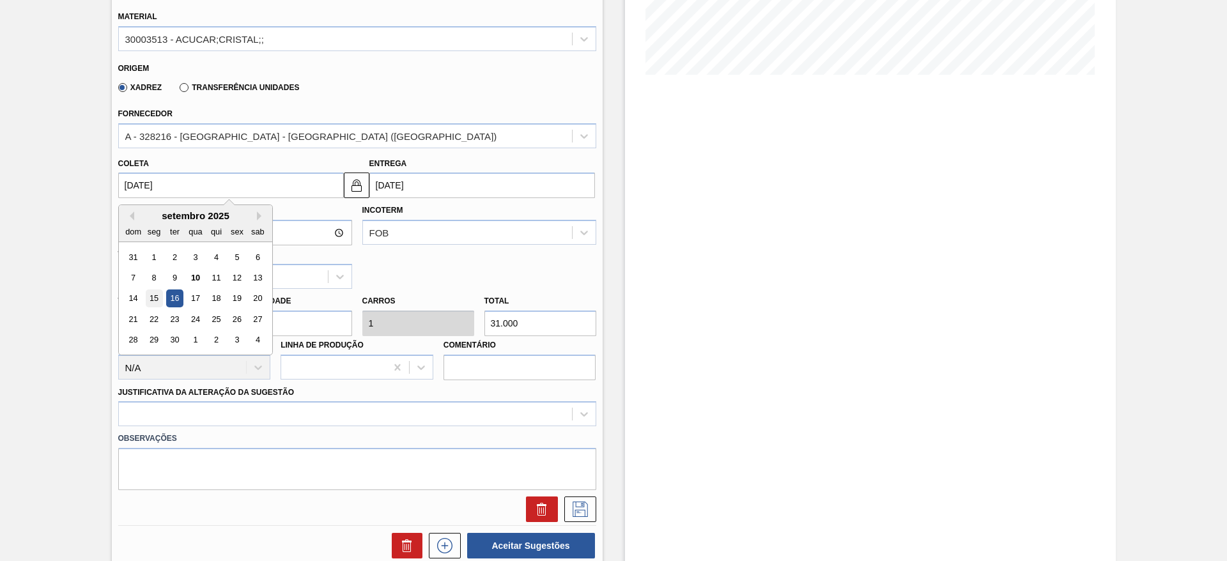
click at [150, 298] on div "15" at bounding box center [153, 298] width 17 height 17
type input "[DATE]"
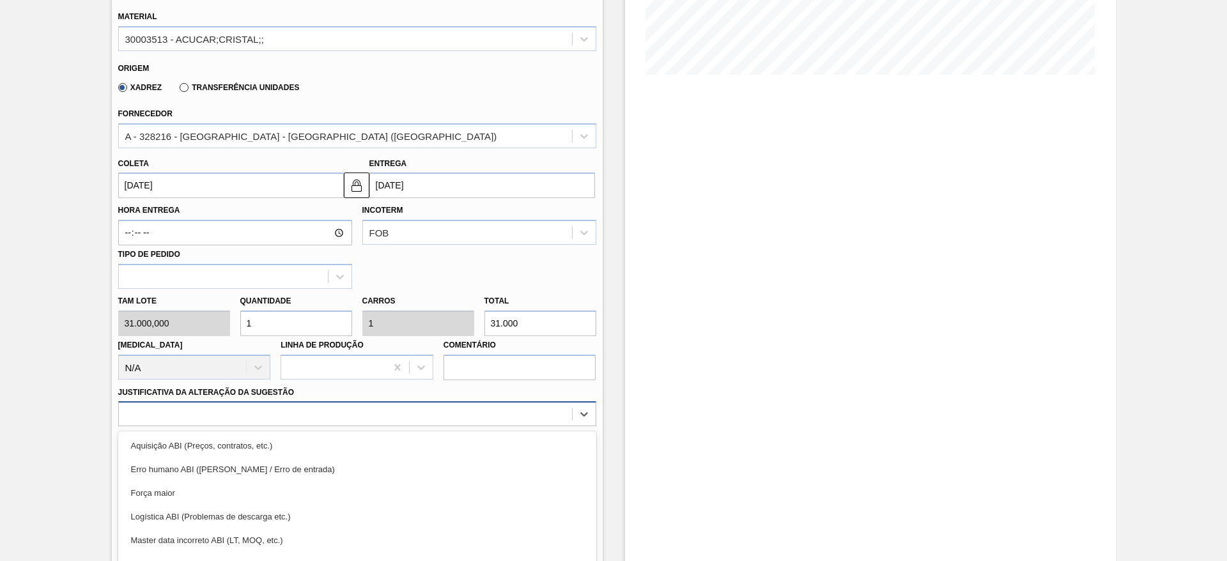
click at [457, 411] on div "option Erro humano ABI (Cálculo / Erro de entrada) focused, 2 of 18. 18 results…" at bounding box center [357, 413] width 478 height 25
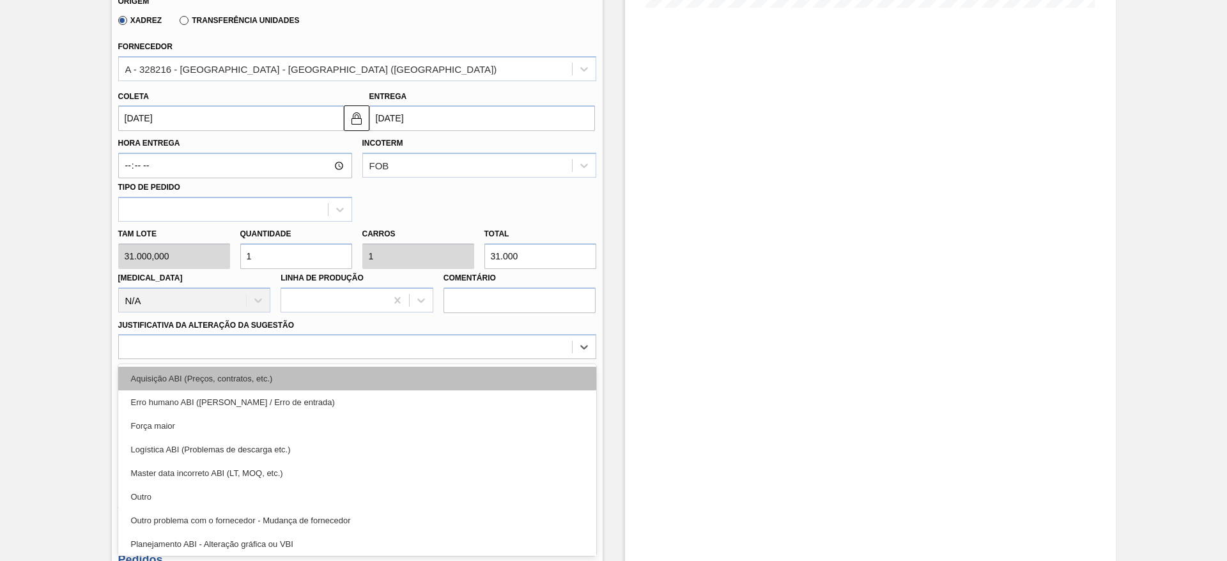
click at [471, 381] on div "Aquisição ABI (Preços, contratos, etc.)" at bounding box center [357, 379] width 478 height 24
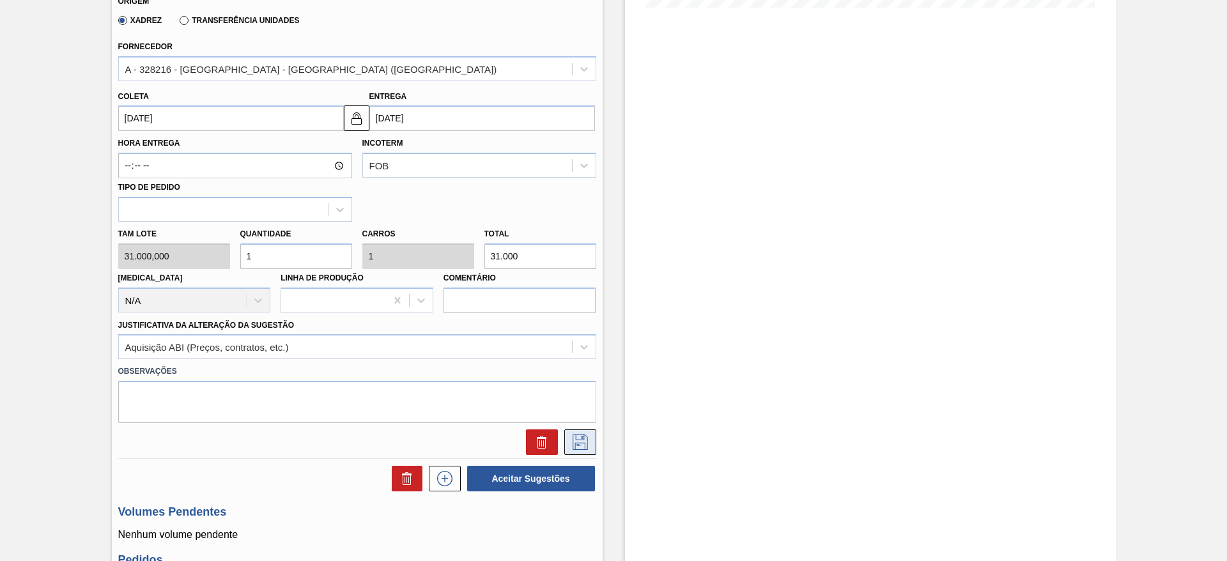
click at [571, 437] on icon at bounding box center [580, 442] width 20 height 15
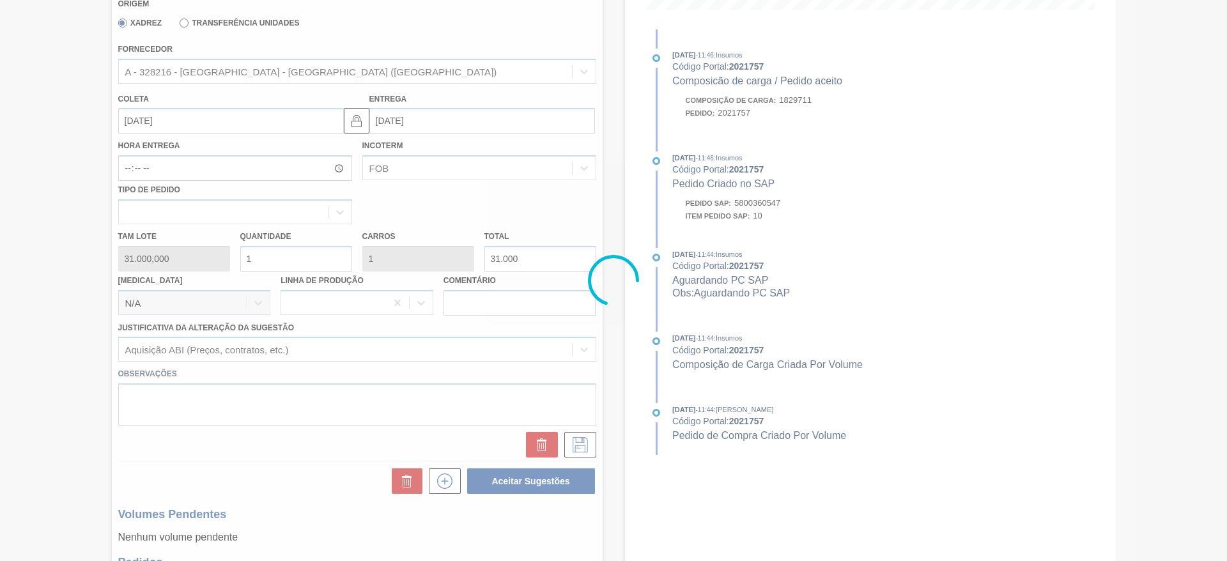
scroll to position [160, 0]
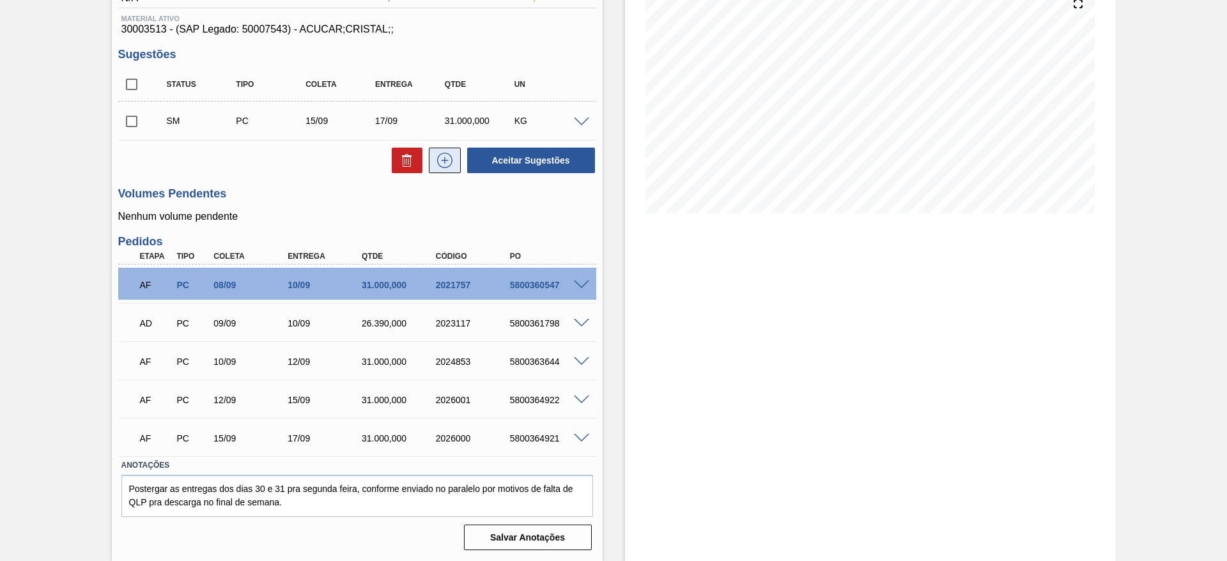
click at [441, 160] on icon at bounding box center [444, 160] width 7 height 1
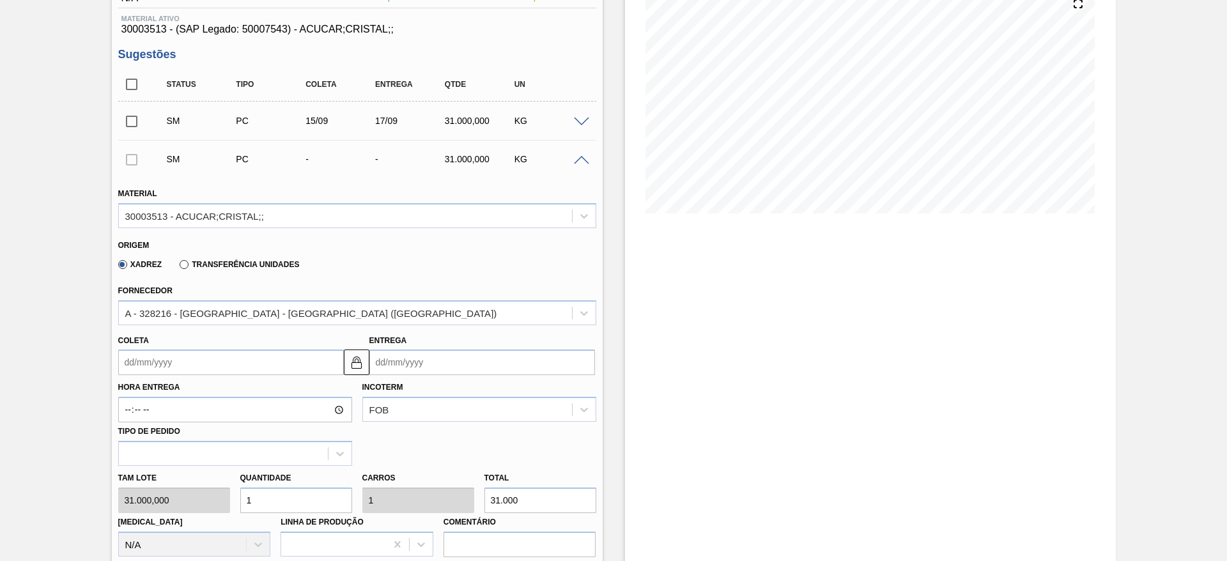
click at [167, 360] on input "Coleta" at bounding box center [231, 363] width 226 height 26
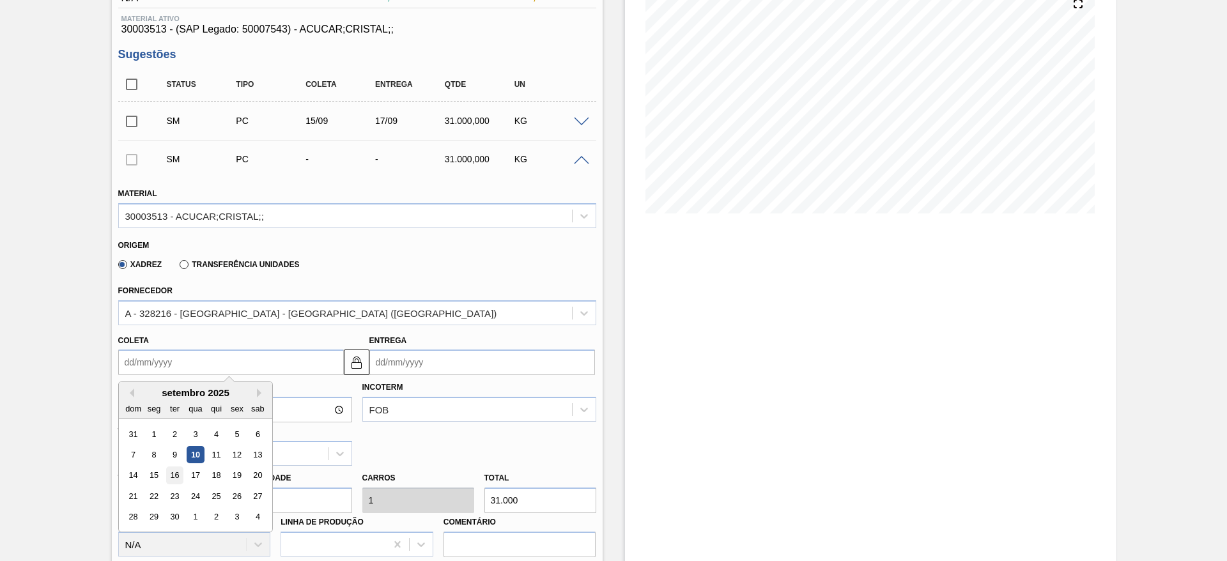
click at [180, 469] on div "16" at bounding box center [174, 475] width 17 height 17
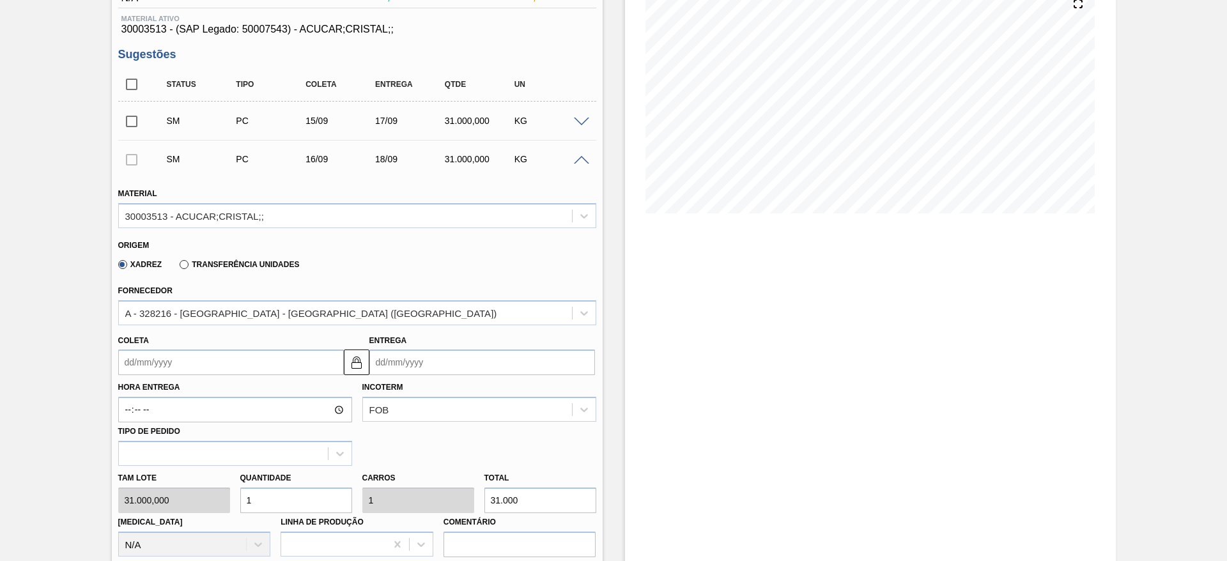
type input "[DATE]"
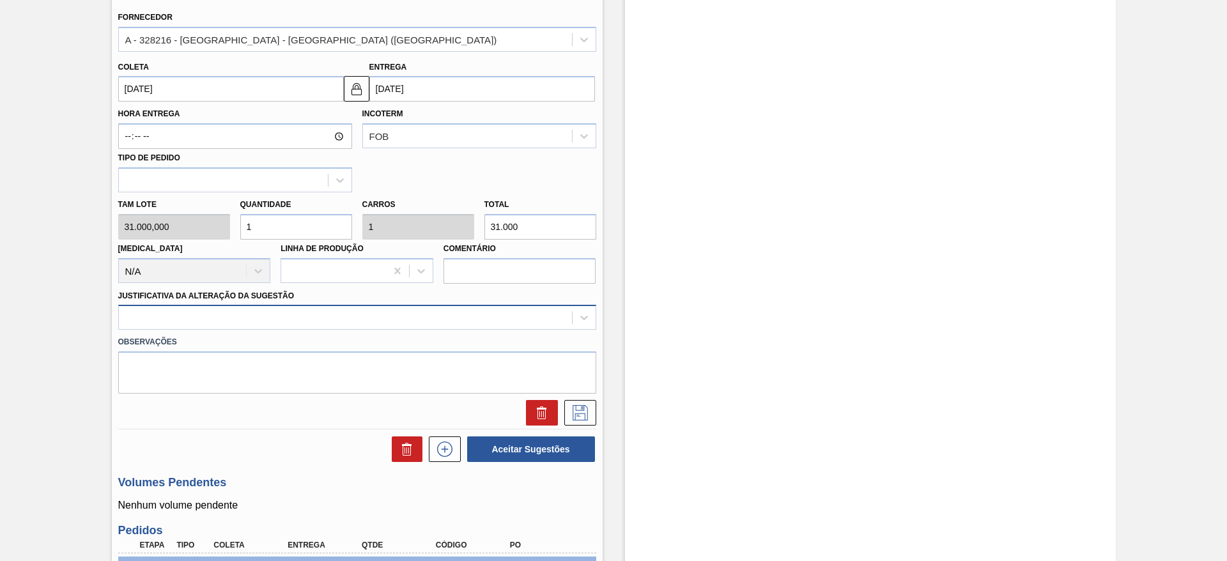
scroll to position [448, 0]
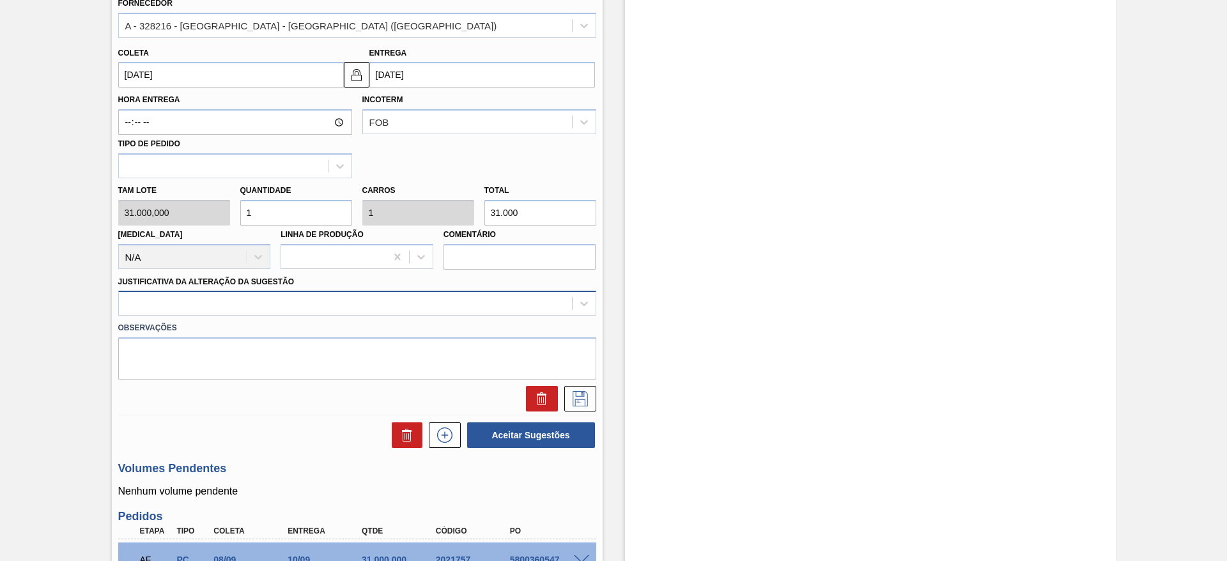
drag, startPoint x: 535, startPoint y: 296, endPoint x: 532, endPoint y: 316, distance: 19.5
click at [532, 301] on div at bounding box center [345, 304] width 453 height 19
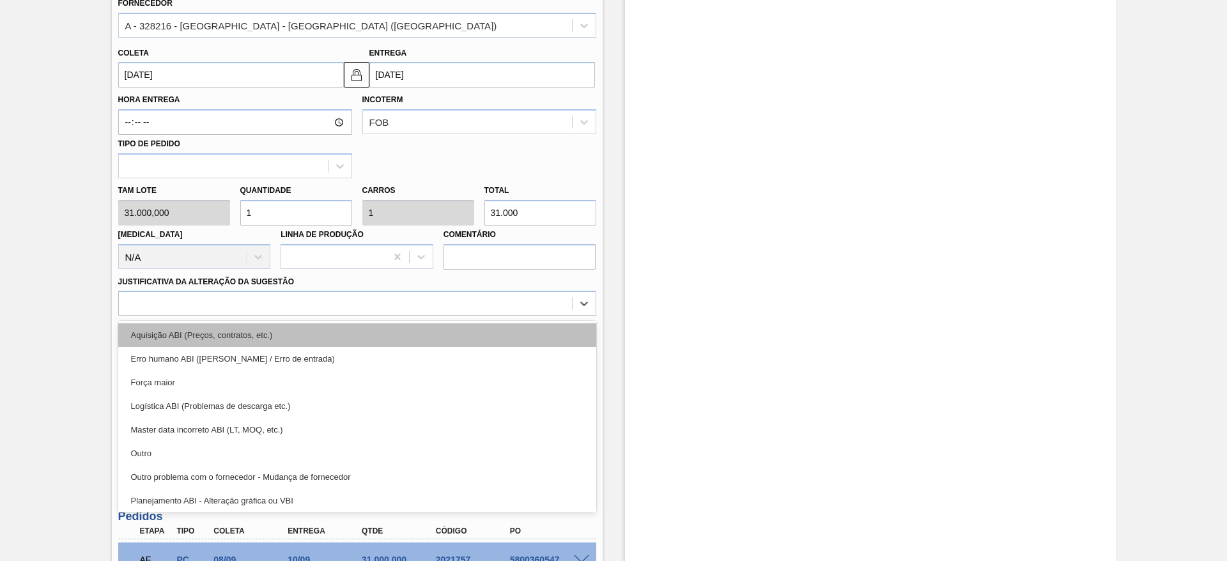
click at [532, 327] on div "Aquisição ABI (Preços, contratos, etc.)" at bounding box center [357, 335] width 478 height 24
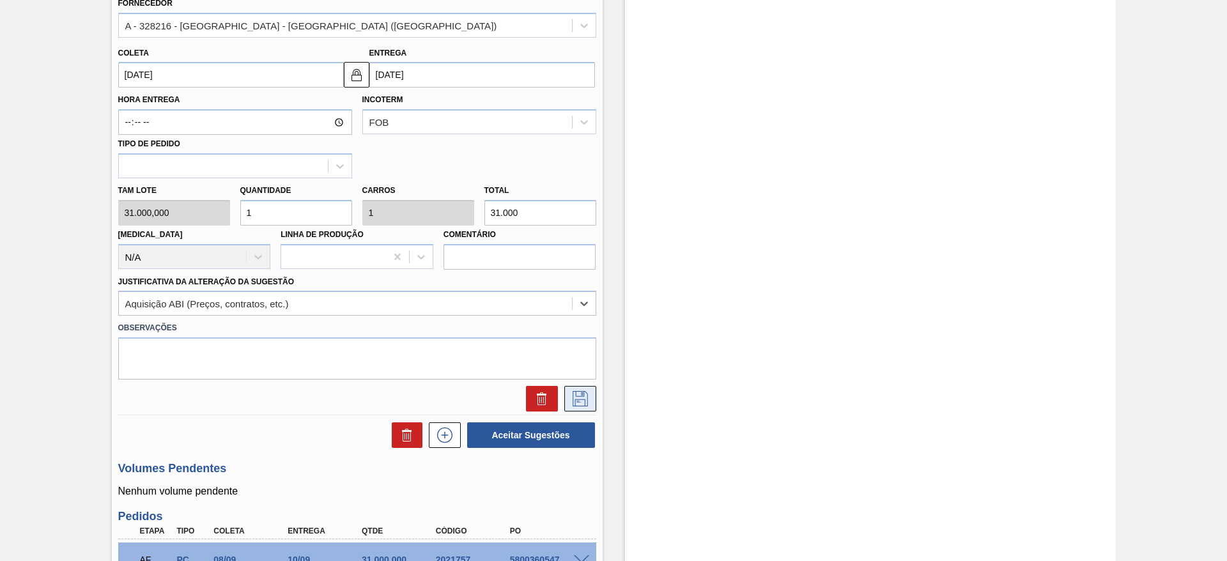
click at [589, 397] on icon at bounding box center [580, 398] width 20 height 15
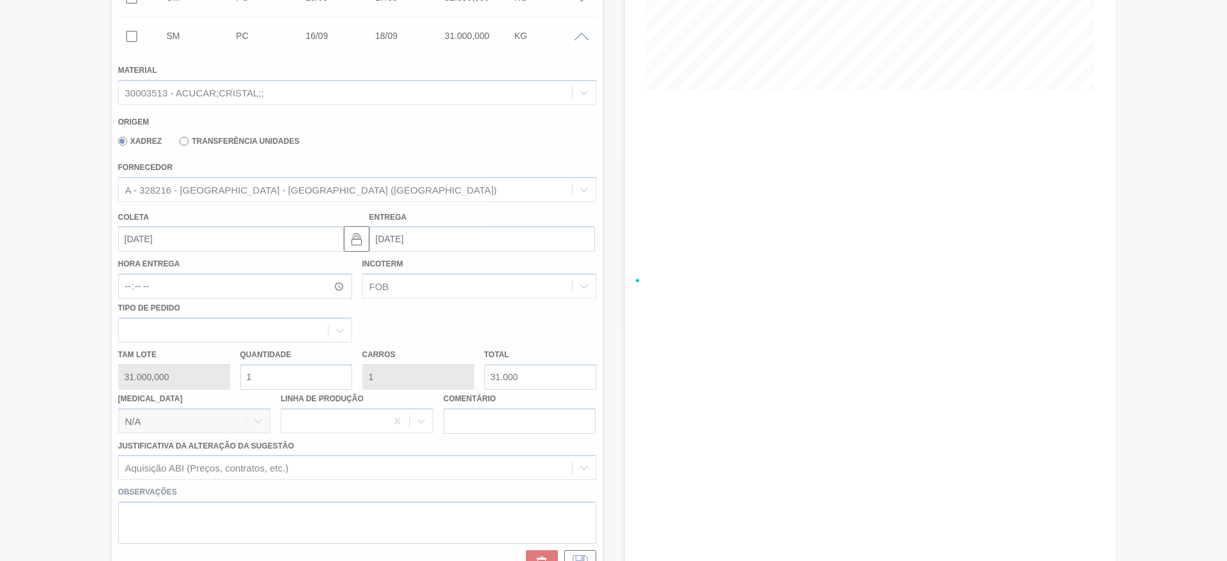
scroll to position [199, 0]
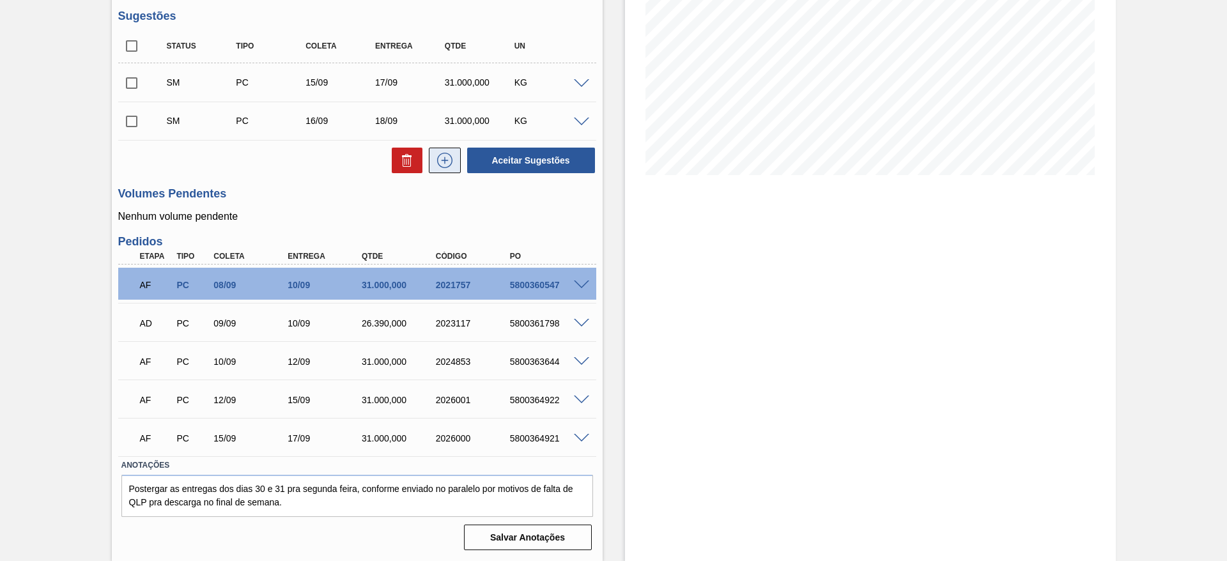
click at [447, 160] on icon at bounding box center [444, 160] width 7 height 1
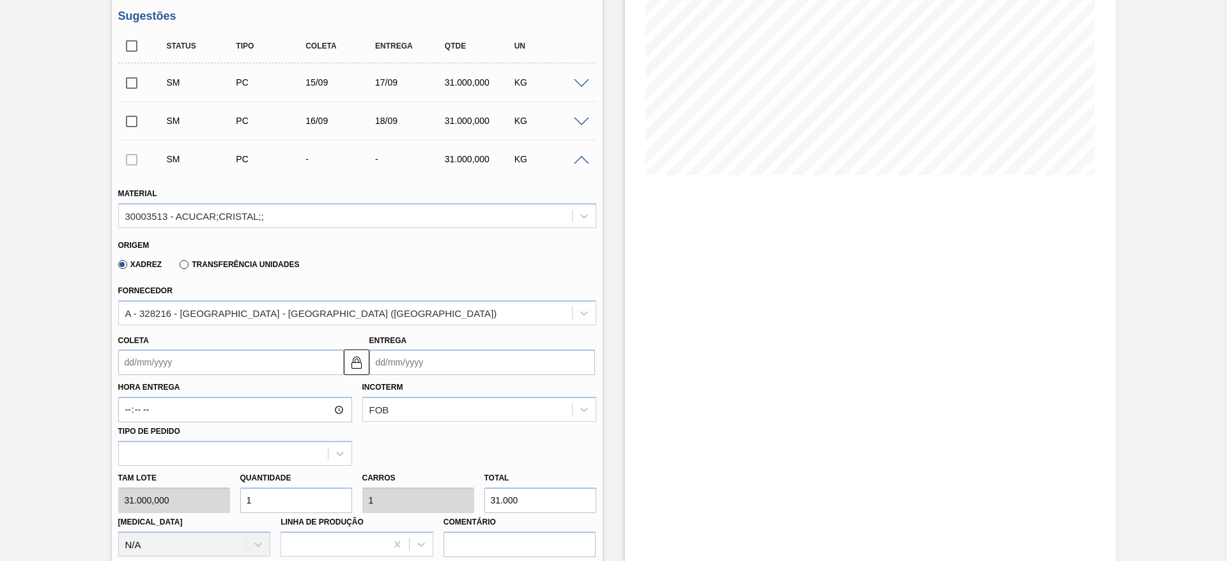
click at [173, 373] on input "Coleta" at bounding box center [231, 363] width 226 height 26
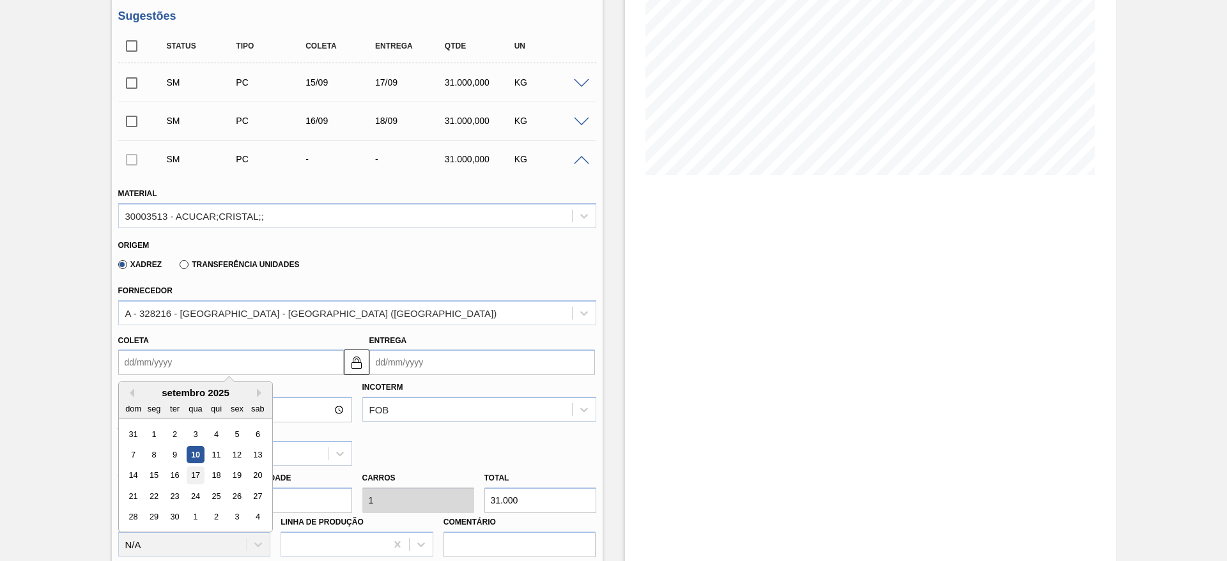
click at [203, 476] on div "17" at bounding box center [195, 475] width 17 height 17
type input "[DATE]"
type input "19/09/2025"
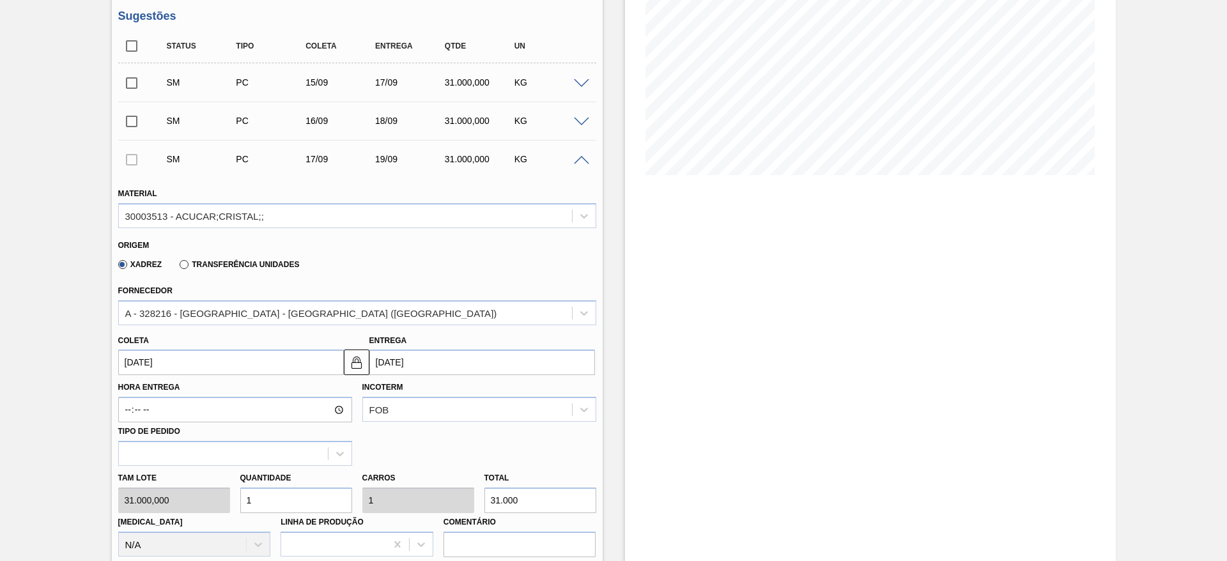
scroll to position [486, 0]
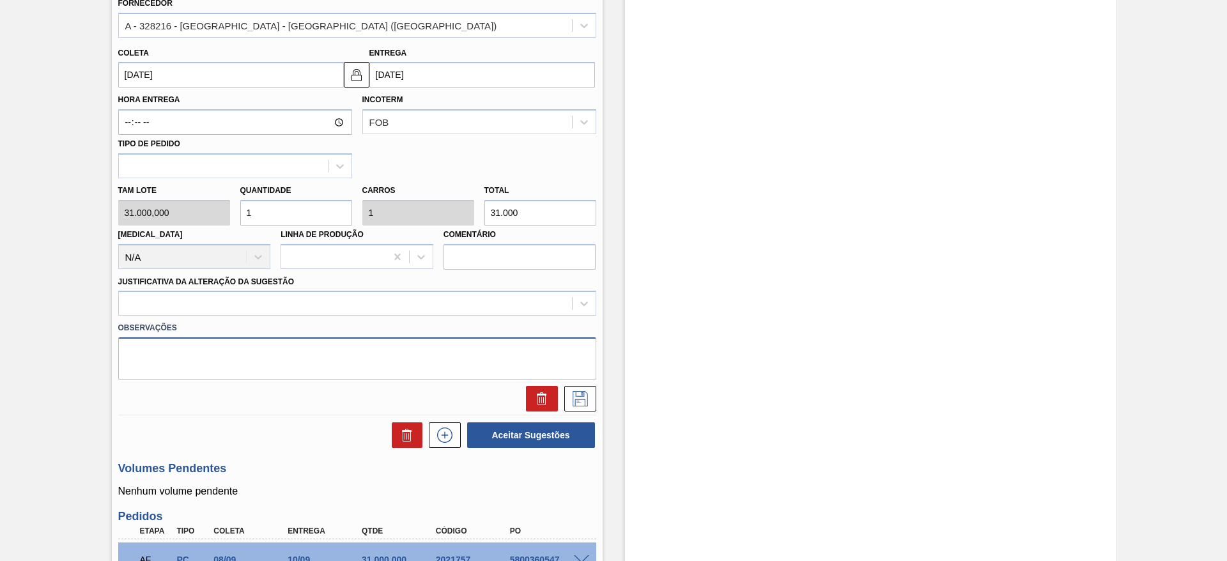
click at [514, 338] on textarea at bounding box center [357, 358] width 478 height 42
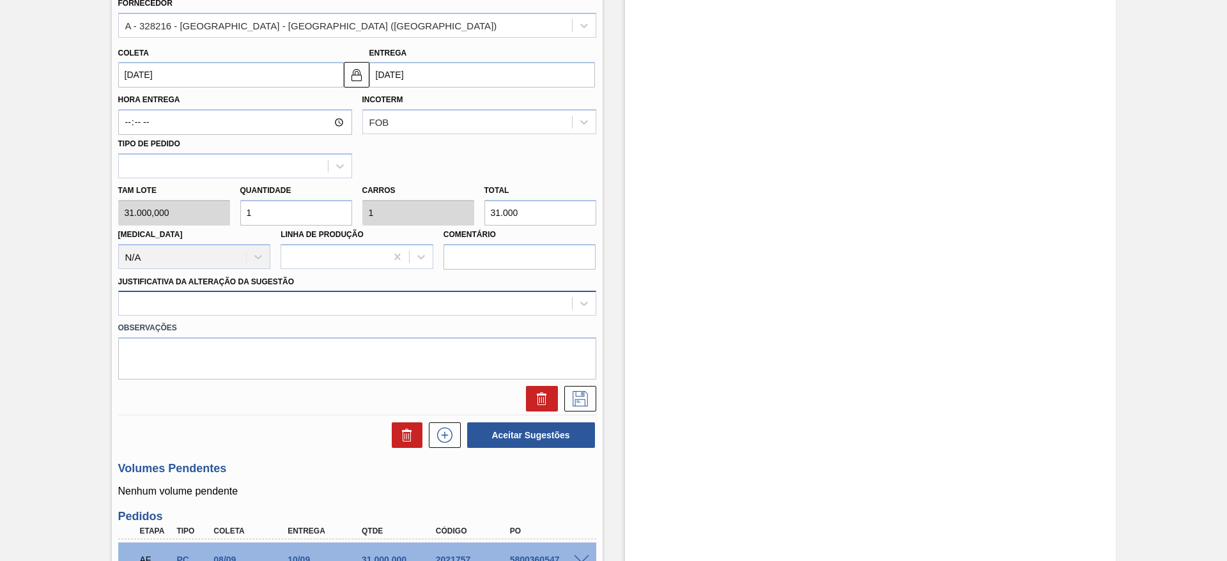
click at [507, 304] on div at bounding box center [345, 304] width 453 height 19
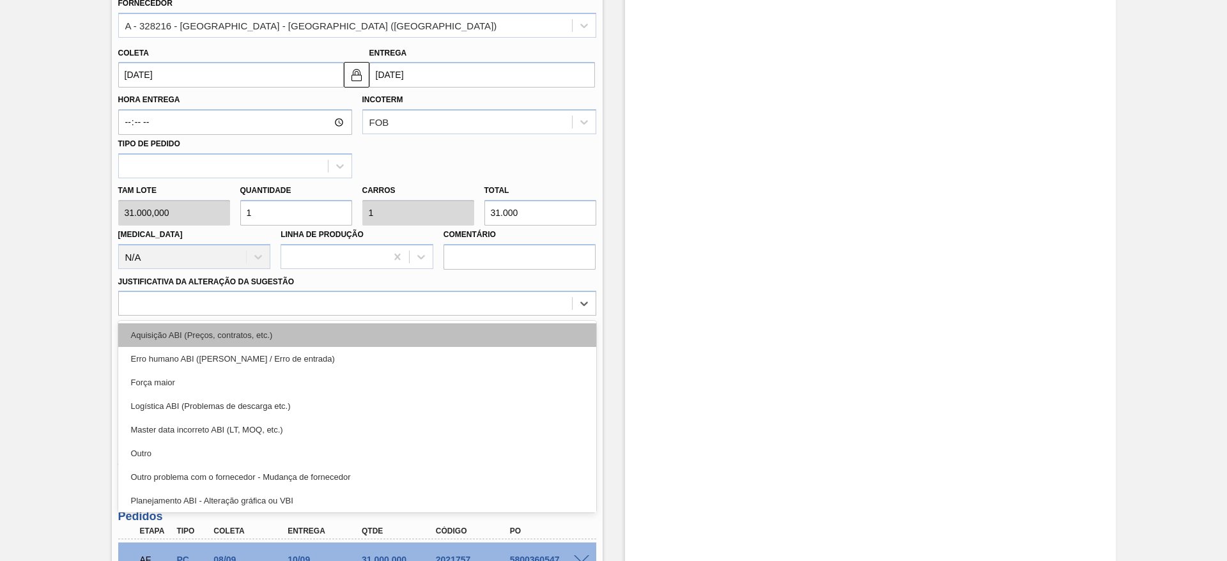
click at [515, 341] on div "Aquisição ABI (Preços, contratos, etc.)" at bounding box center [357, 335] width 478 height 24
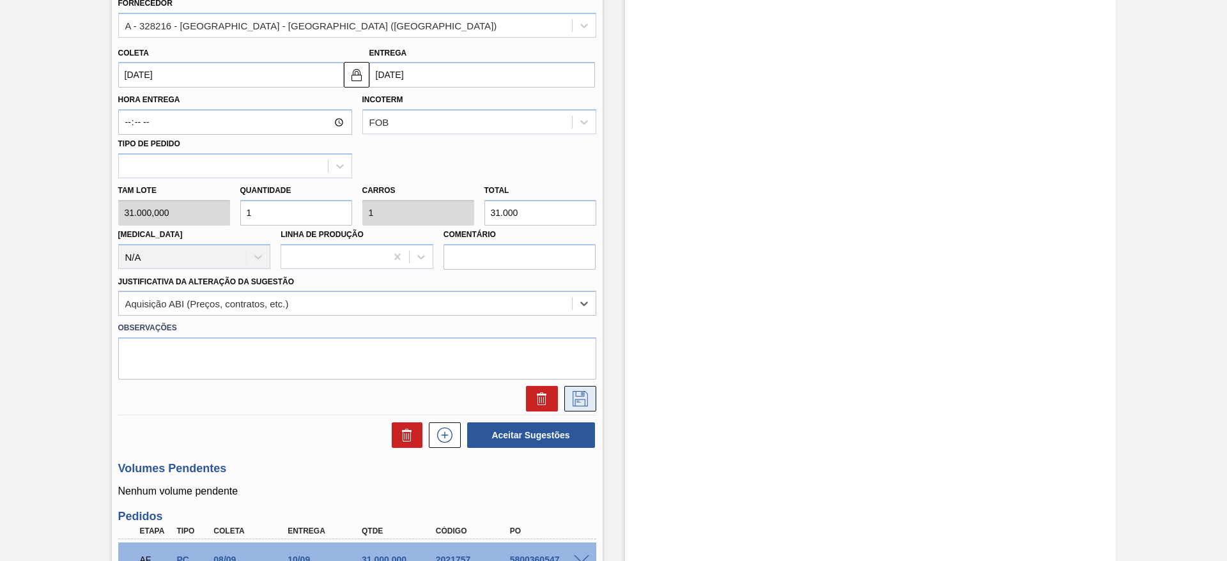
click at [583, 404] on icon at bounding box center [580, 398] width 20 height 15
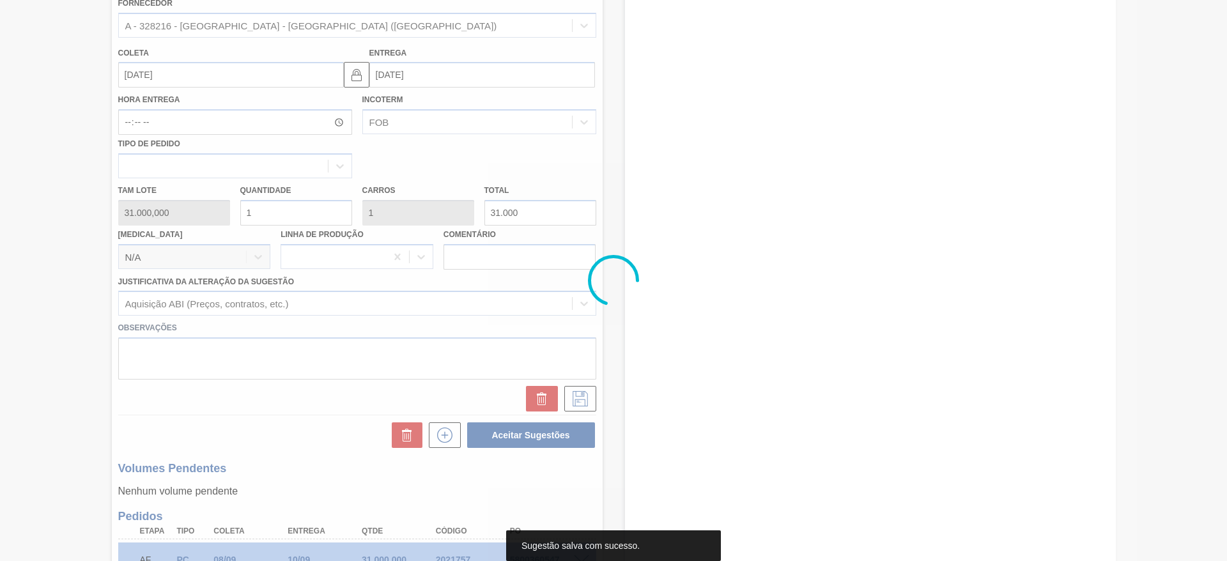
scroll to position [0, 0]
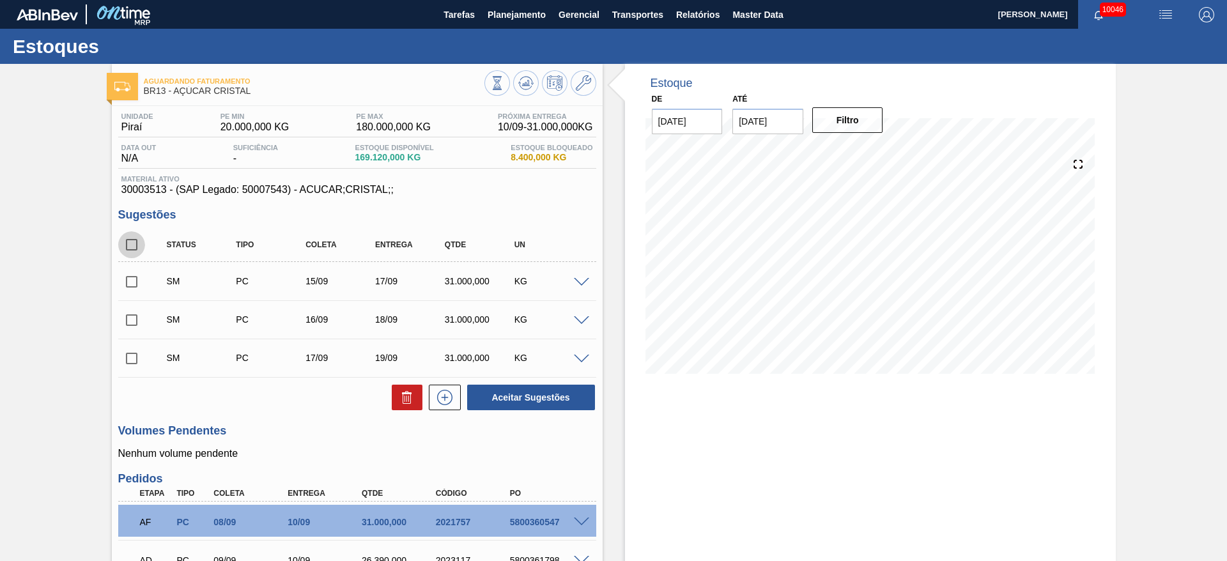
click at [132, 247] on input "checkbox" at bounding box center [131, 244] width 27 height 27
checkbox input "true"
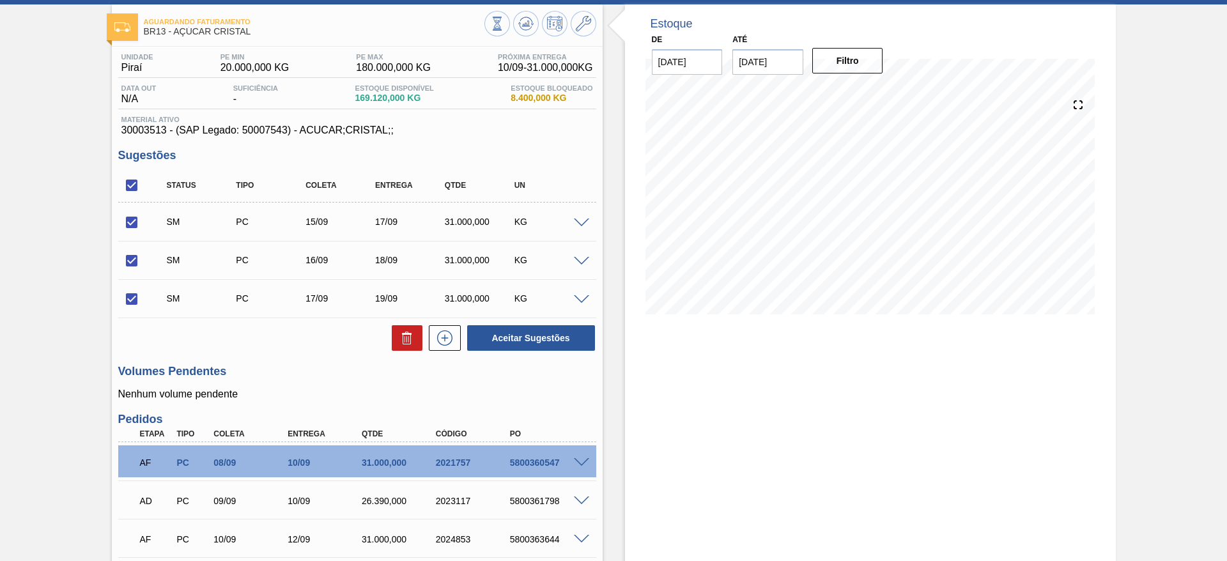
scroll to position [237, 0]
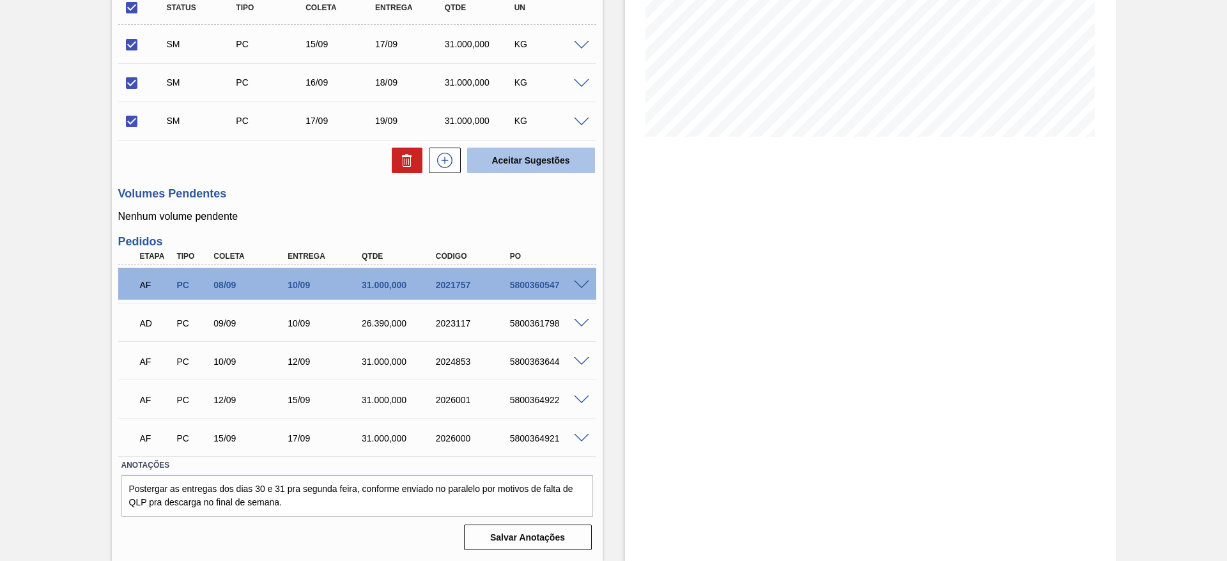
click at [538, 165] on button "Aceitar Sugestões" at bounding box center [531, 161] width 128 height 26
checkbox input "false"
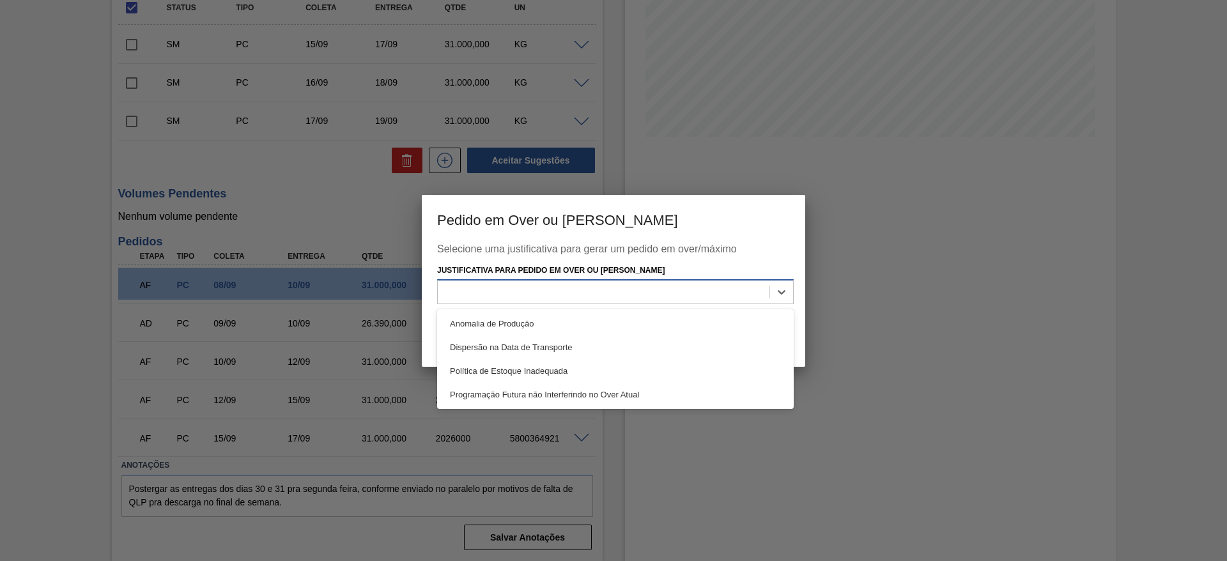
click at [670, 284] on div at bounding box center [604, 292] width 332 height 19
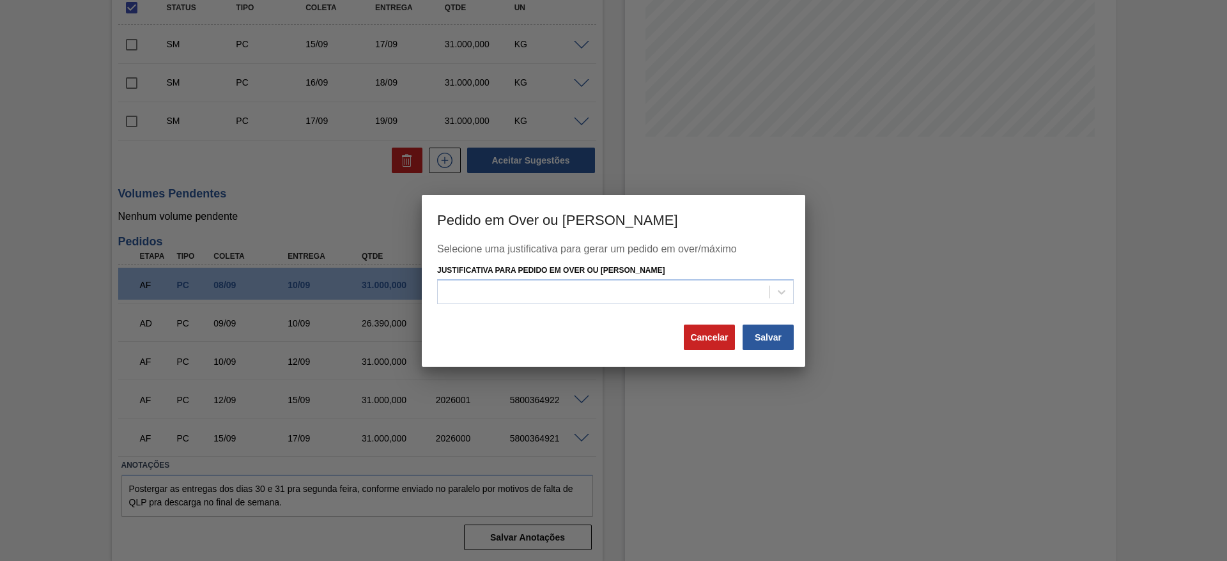
click at [675, 306] on div "Selecione uma justificativa para gerar um pedido em over/máximo Justificativa p…" at bounding box center [613, 283] width 353 height 80
click at [691, 301] on div at bounding box center [615, 291] width 357 height 25
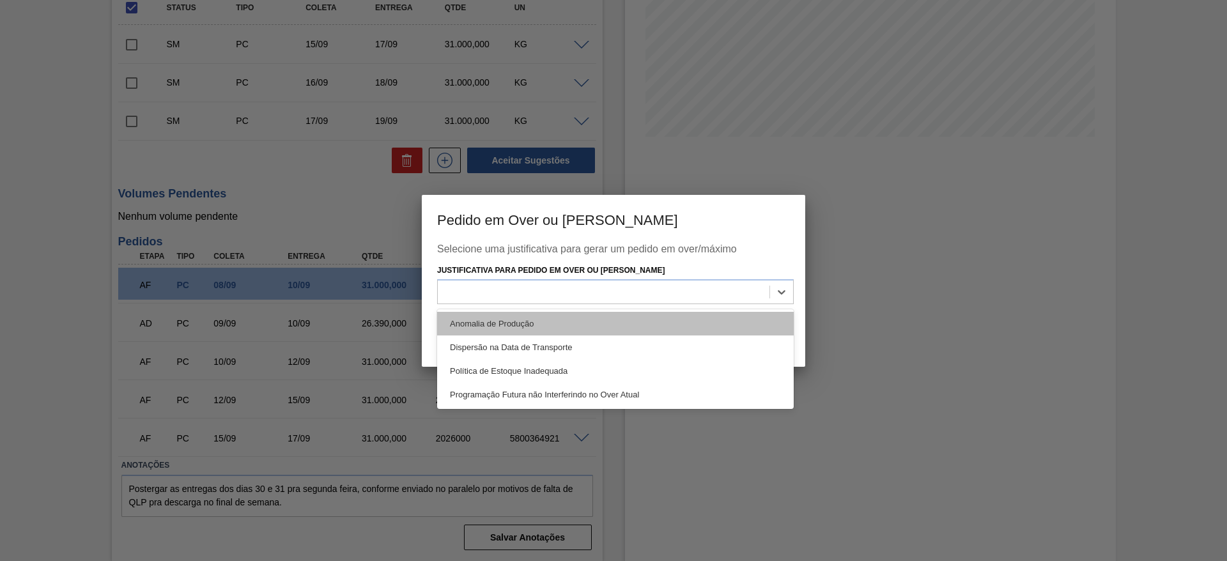
click at [688, 334] on div "Anomalia de Produção" at bounding box center [615, 324] width 357 height 24
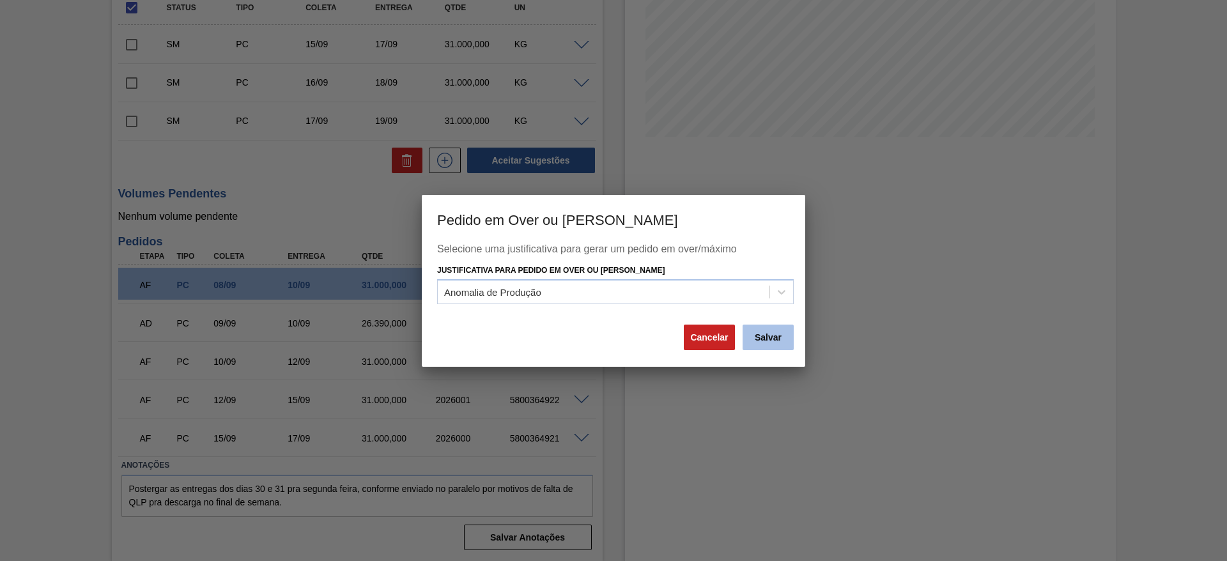
click at [763, 346] on button "Salvar" at bounding box center [768, 338] width 51 height 26
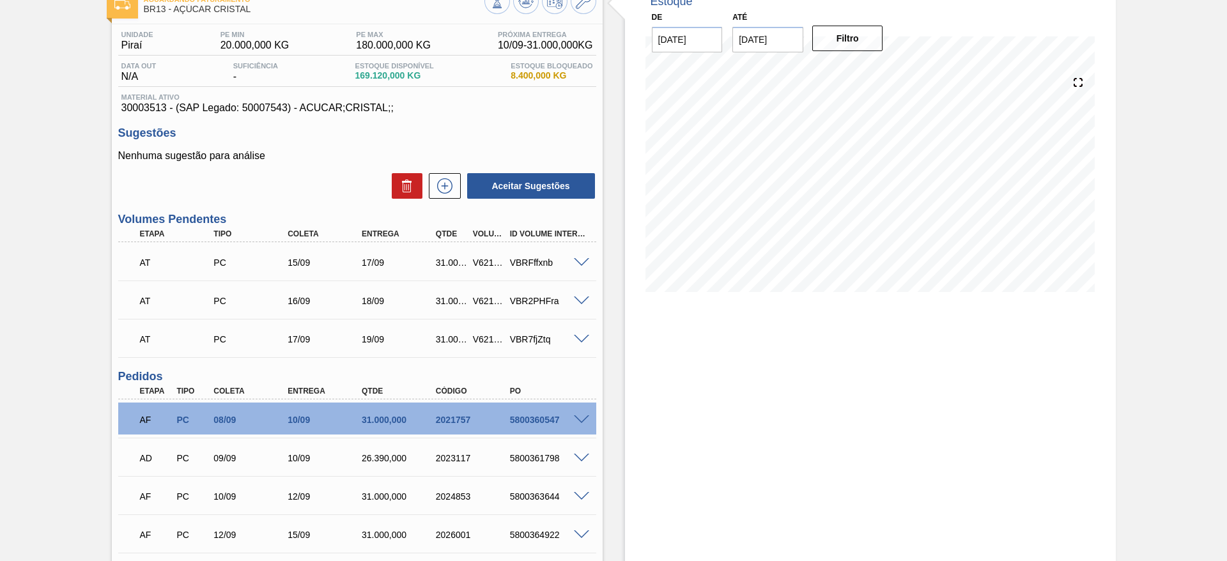
scroll to position [0, 0]
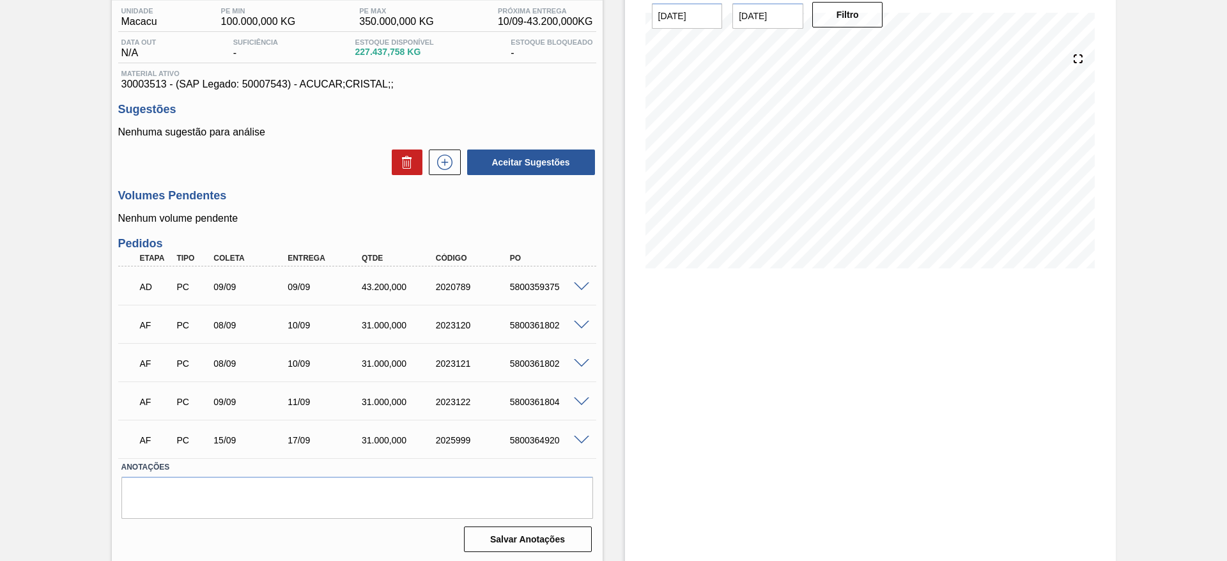
scroll to position [107, 0]
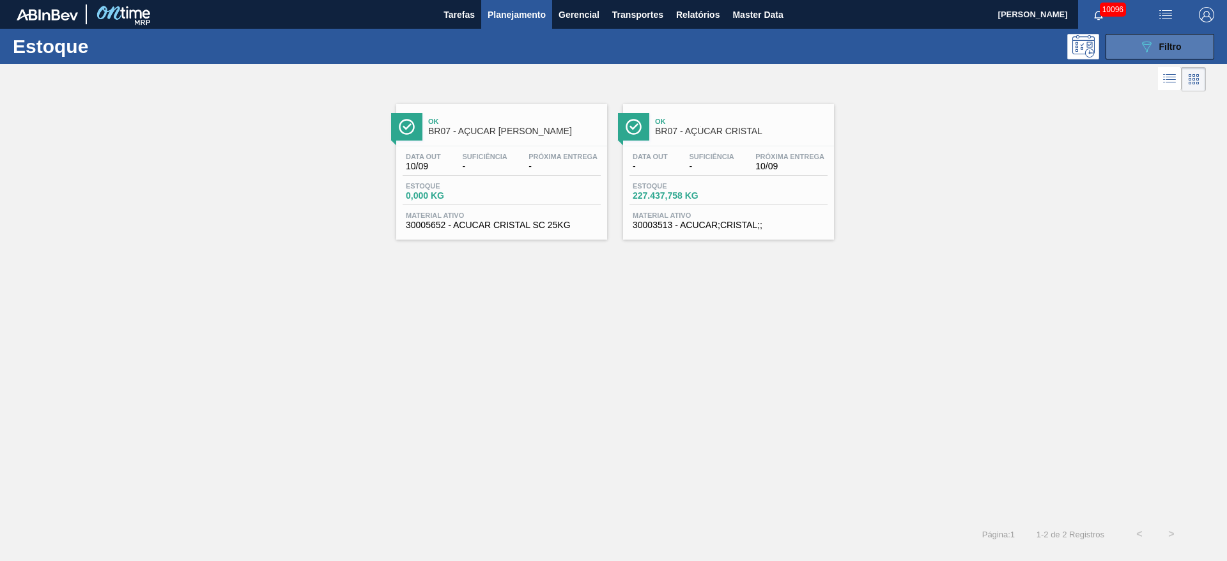
click at [1170, 50] on span "Filtro" at bounding box center [1170, 47] width 22 height 10
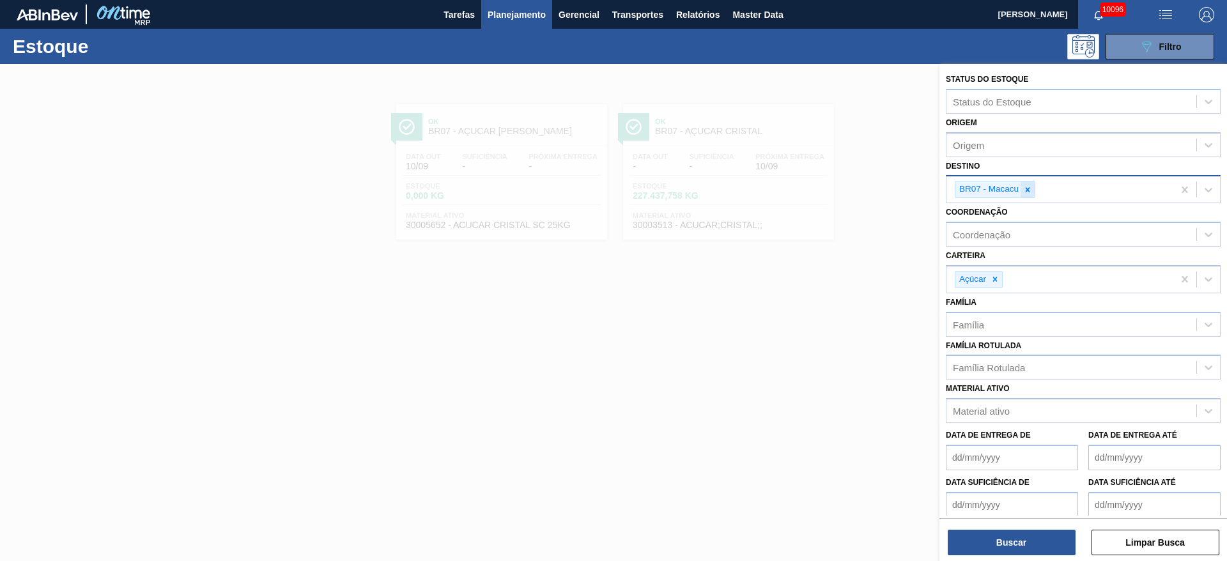
click at [1030, 187] on icon at bounding box center [1027, 189] width 9 height 9
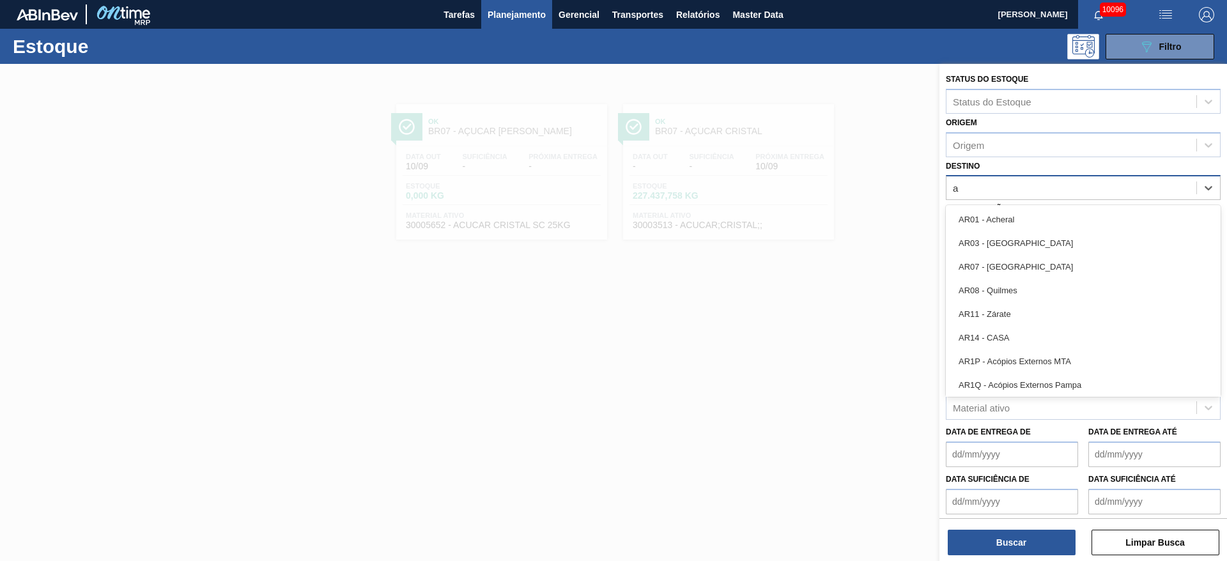
type input "ag"
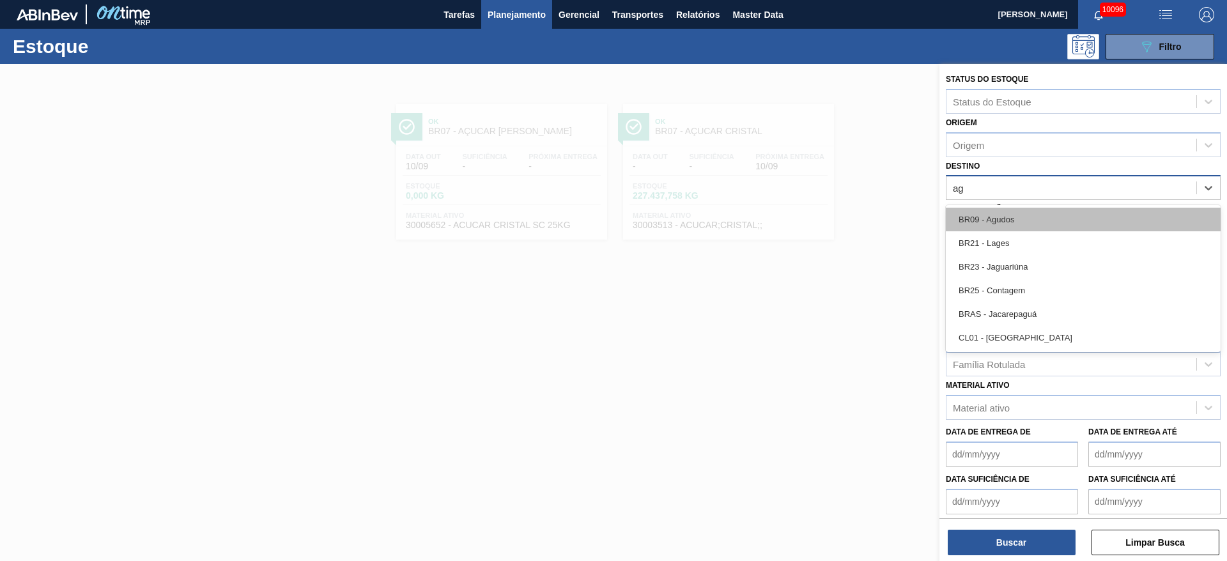
click at [1013, 209] on div "BR09 - Agudos" at bounding box center [1083, 220] width 275 height 24
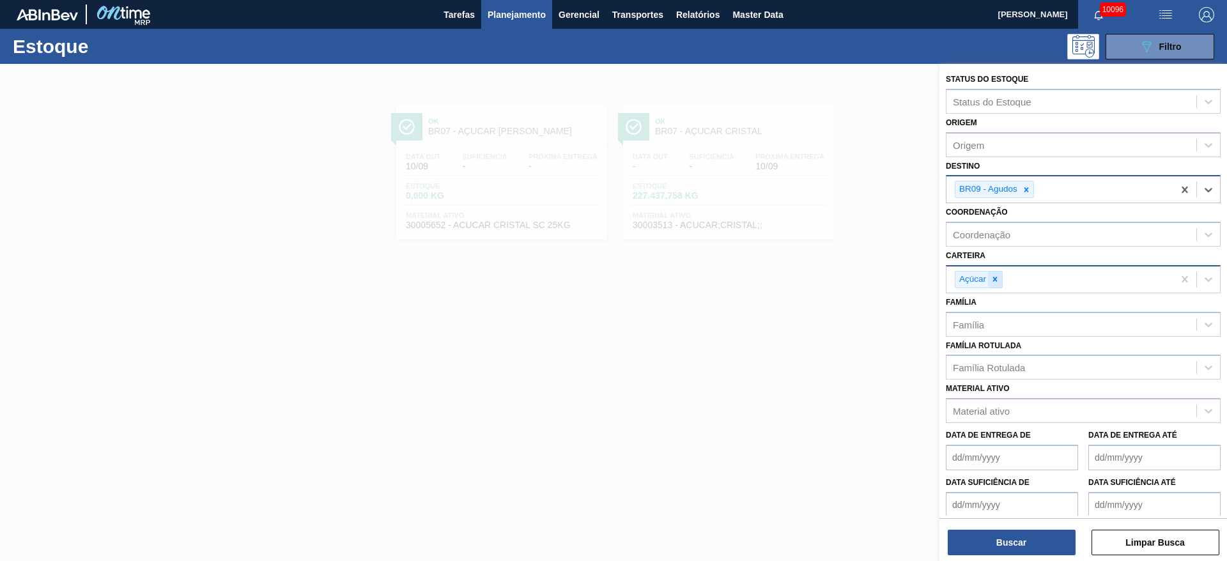
click at [994, 279] on icon at bounding box center [995, 279] width 4 height 4
click at [994, 279] on div "Carteira" at bounding box center [1071, 277] width 250 height 19
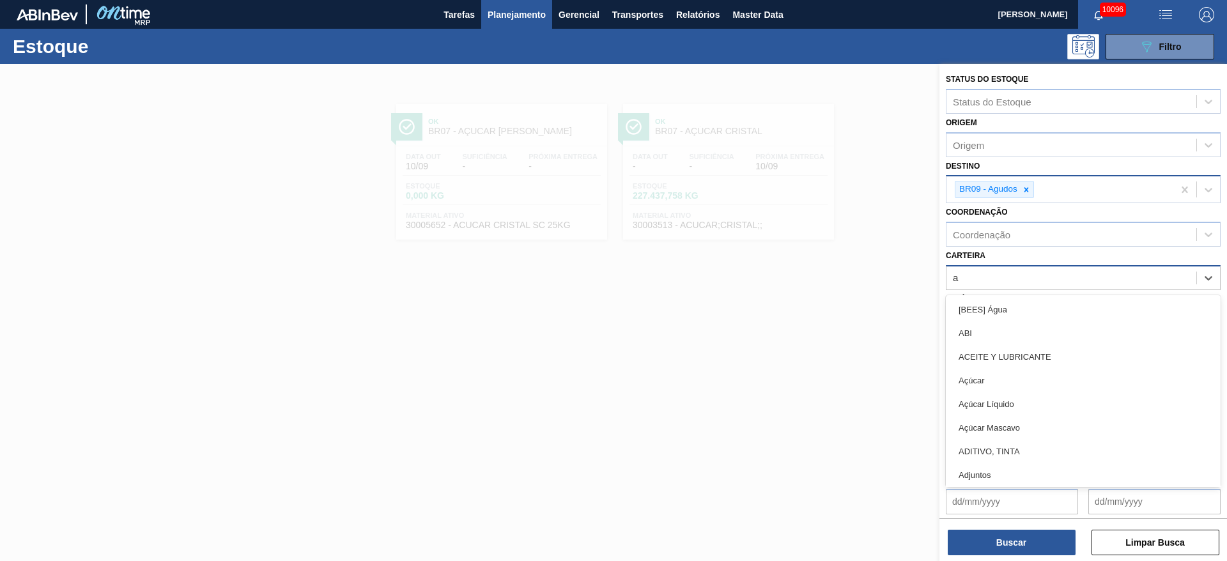
type input "ad"
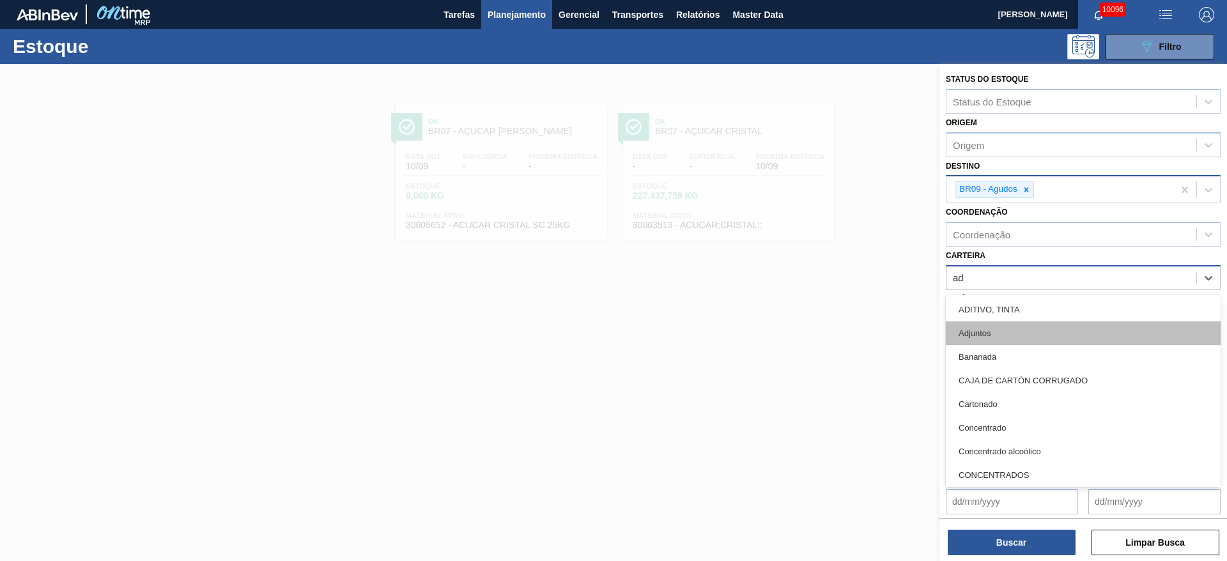
click at [1001, 330] on div "Adjuntos" at bounding box center [1083, 333] width 275 height 24
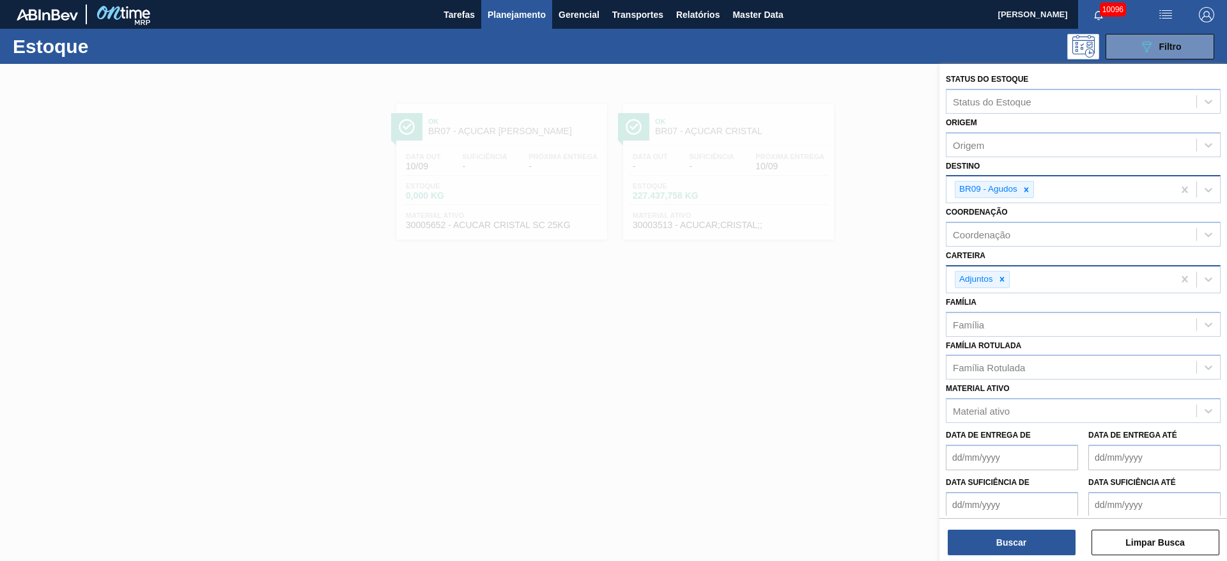
click at [1028, 559] on div "Status do Estoque Status do Estoque Origem Origem Destino BR09 - Agudos Coorden…" at bounding box center [1083, 314] width 288 height 500
click at [1021, 549] on button "Buscar" at bounding box center [1012, 543] width 128 height 26
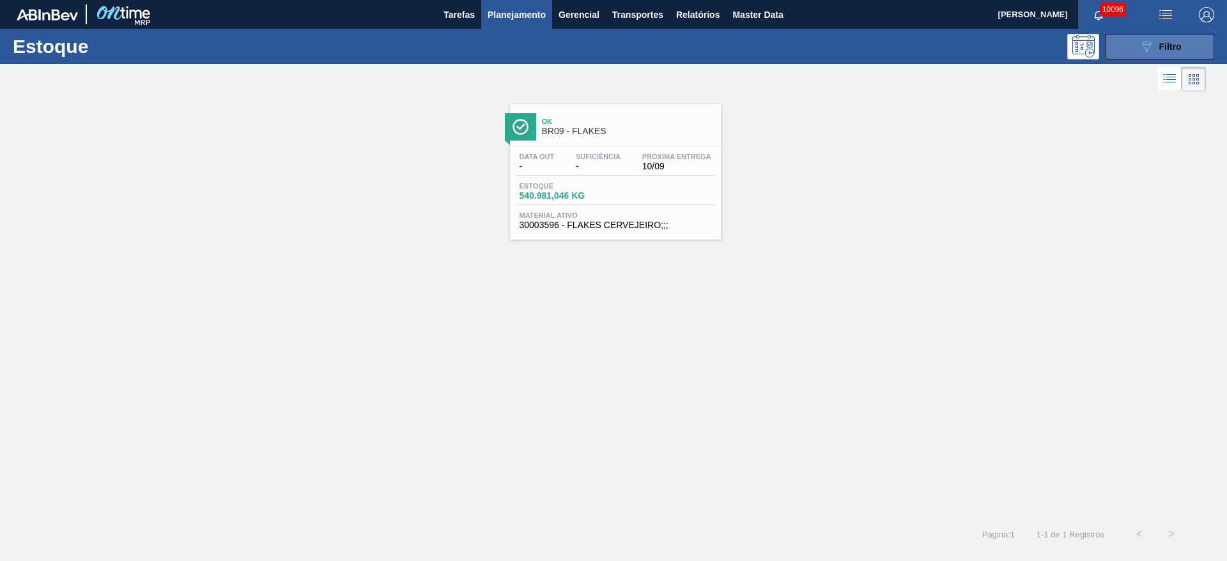
click at [1121, 48] on button "089F7B8B-B2A5-4AFE-B5C0-19BA573D28AC Filtro" at bounding box center [1159, 47] width 109 height 26
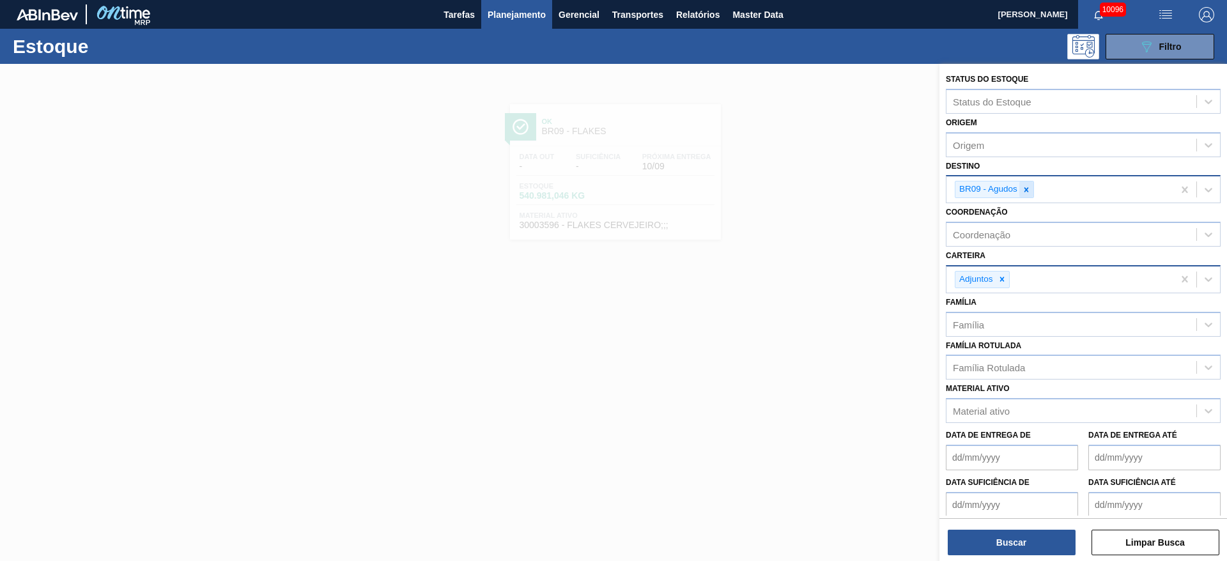
click at [1028, 190] on icon at bounding box center [1026, 189] width 9 height 9
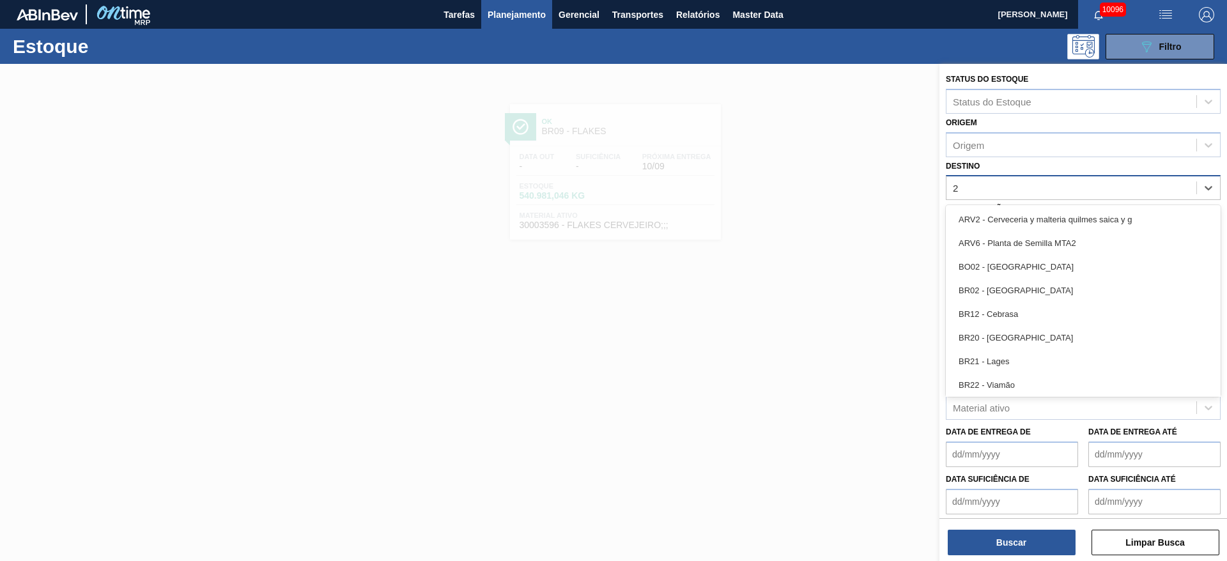
type input "24"
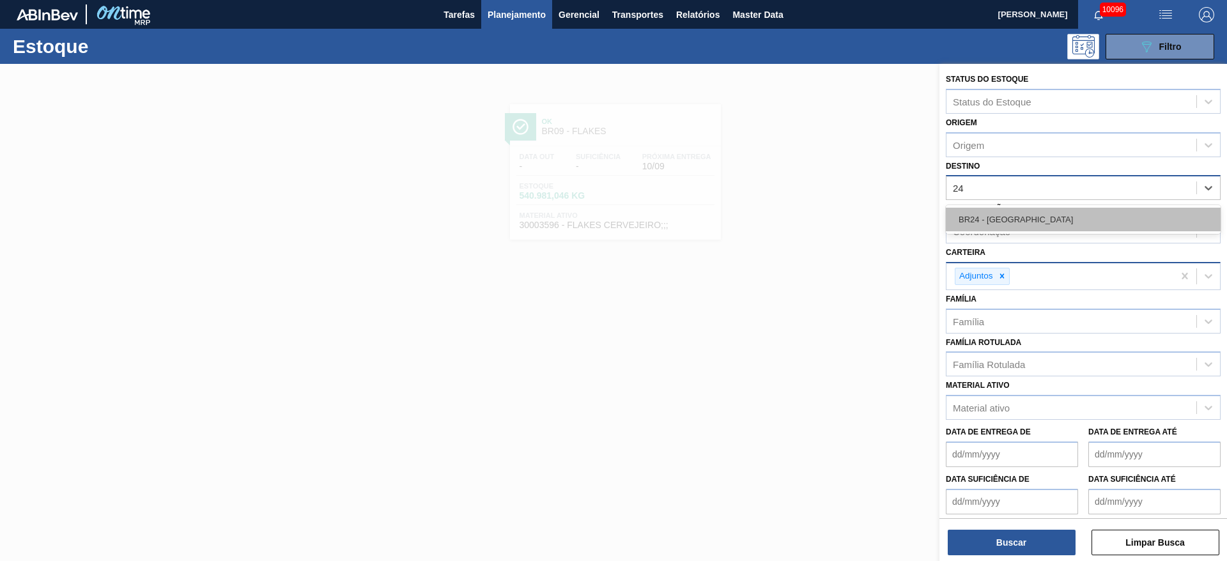
click at [1017, 226] on div "BR24 - Ponta Grossa" at bounding box center [1083, 220] width 275 height 24
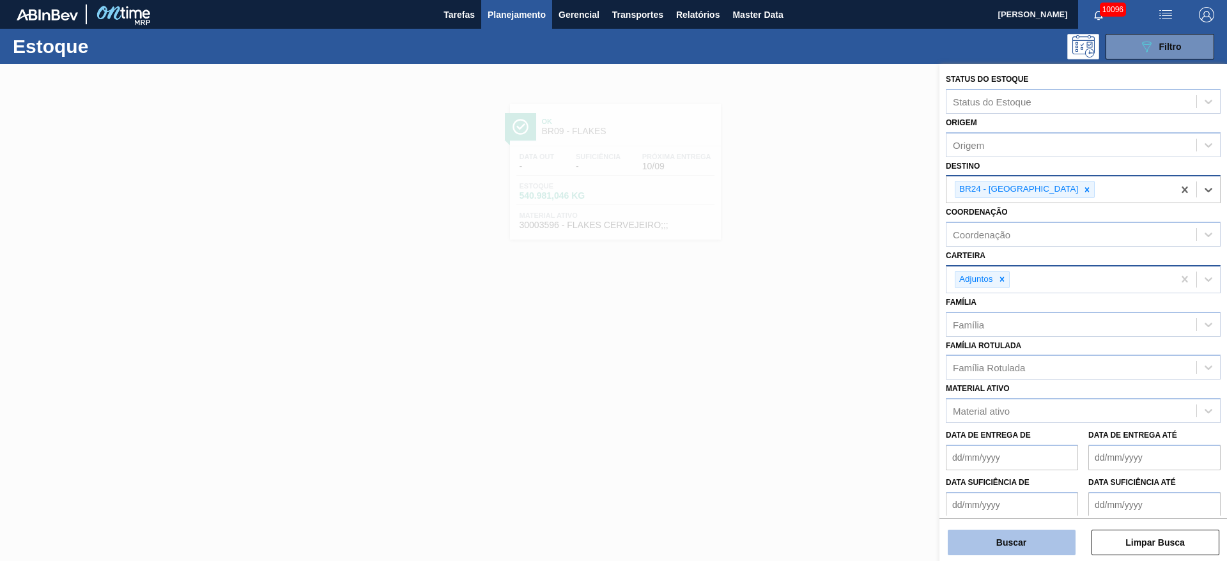
click at [999, 538] on button "Buscar" at bounding box center [1012, 543] width 128 height 26
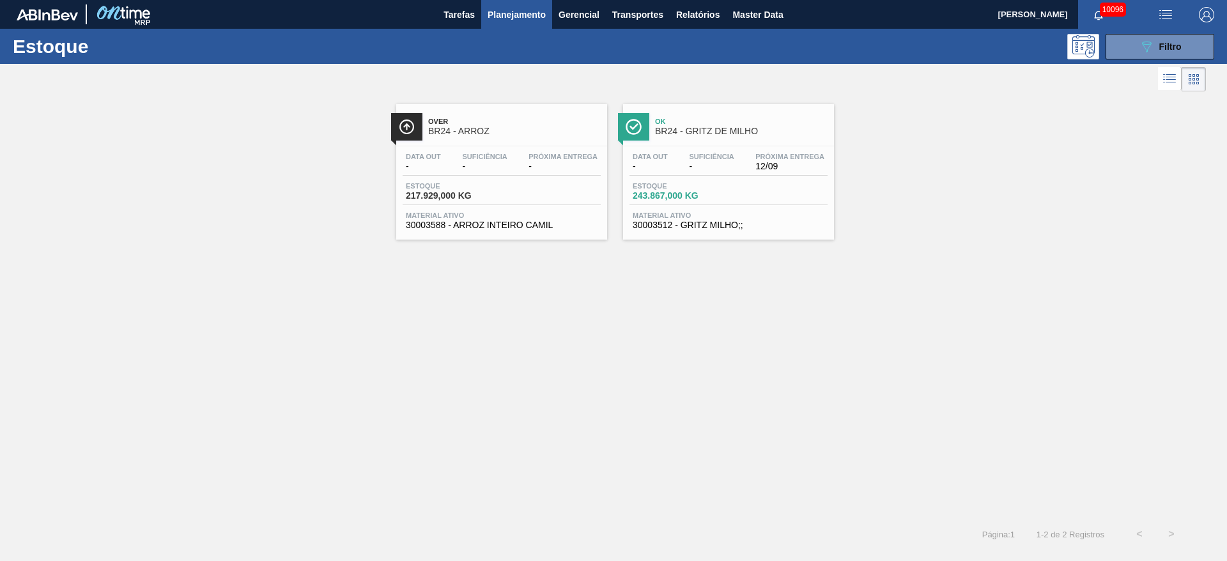
drag, startPoint x: 704, startPoint y: 158, endPoint x: 705, endPoint y: 150, distance: 9.0
click at [1159, 42] on span "Filtro" at bounding box center [1170, 47] width 22 height 10
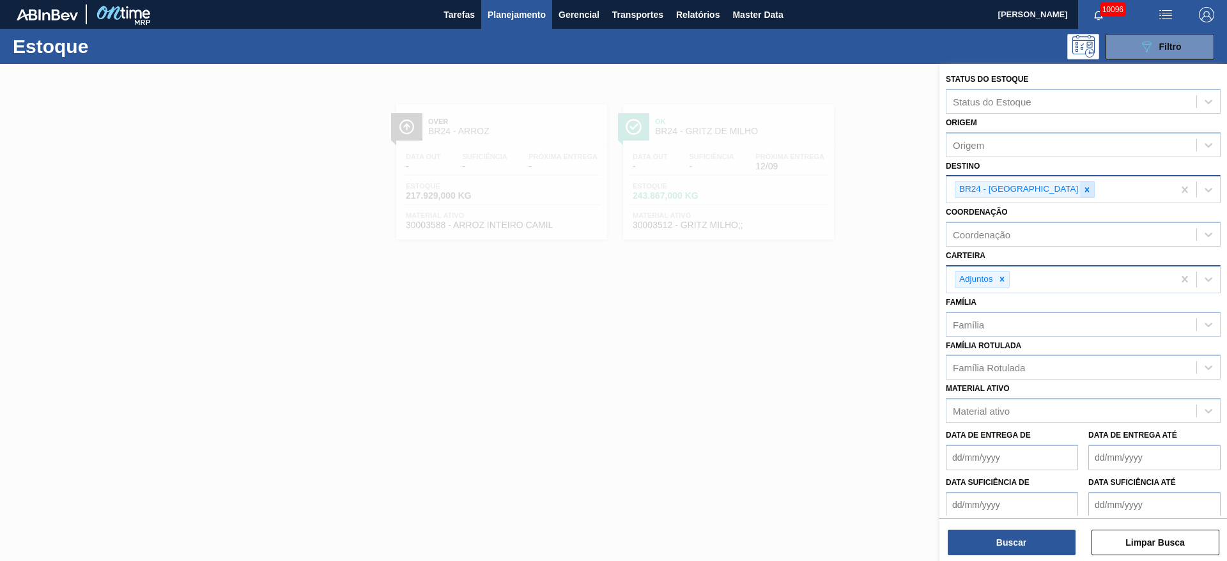
click at [1085, 190] on icon at bounding box center [1087, 189] width 4 height 4
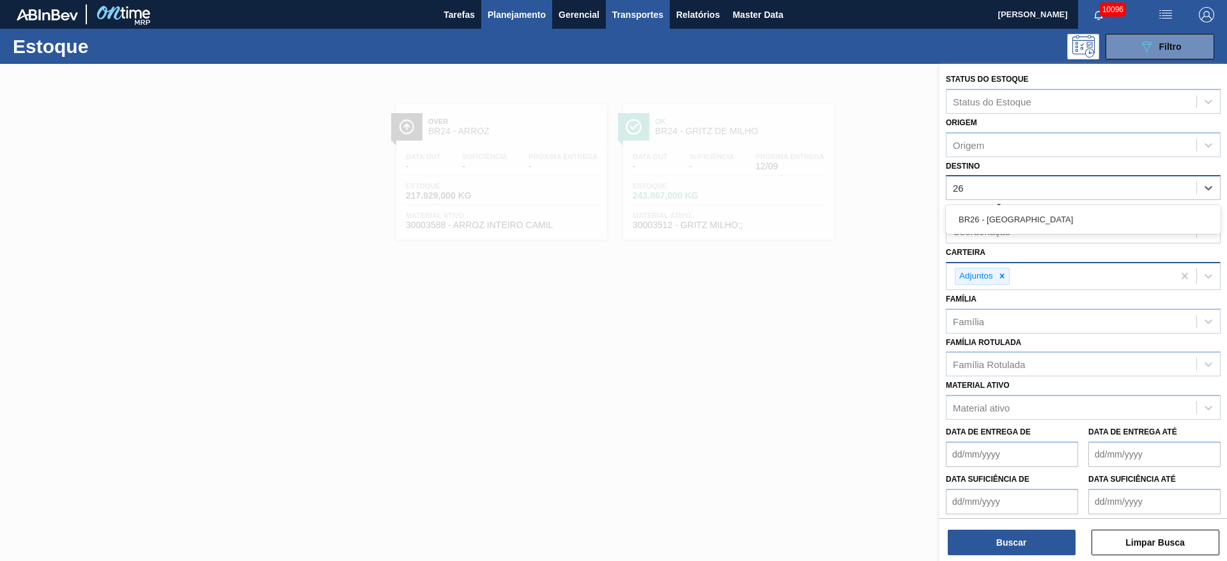
type input "2"
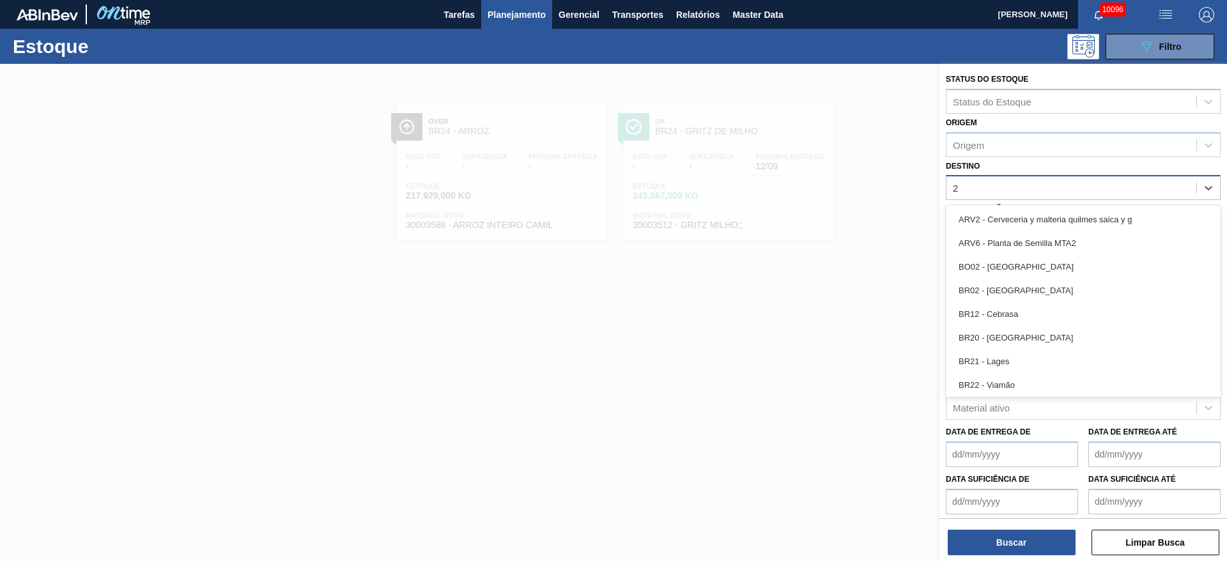
type input "21"
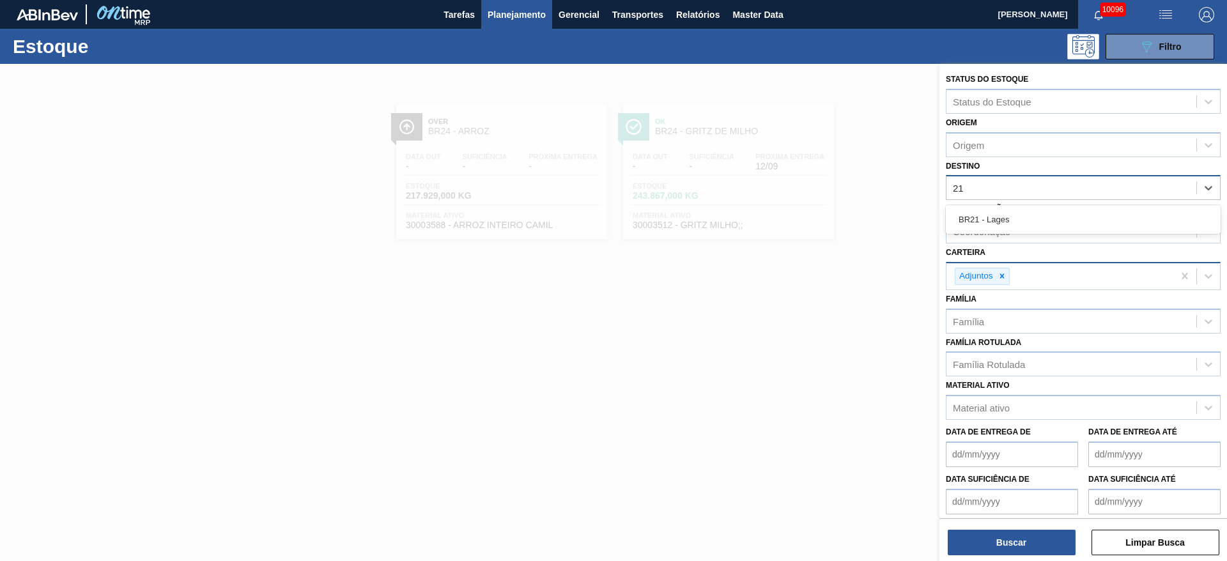
click at [998, 213] on div "BR21 - Lages" at bounding box center [1083, 220] width 275 height 24
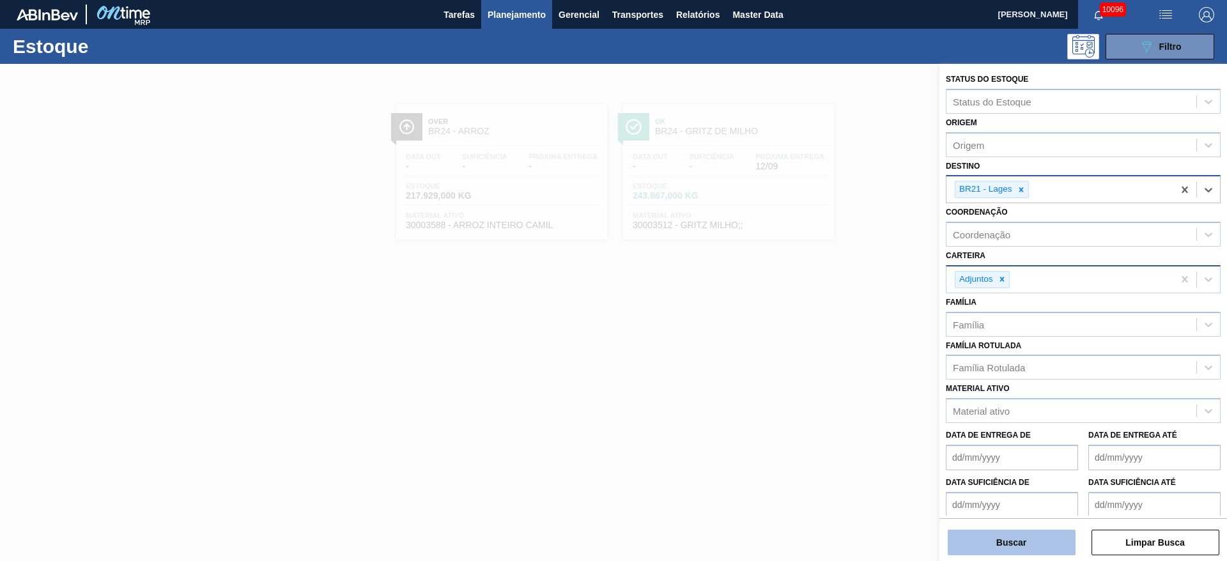
click at [1024, 546] on button "Buscar" at bounding box center [1012, 543] width 128 height 26
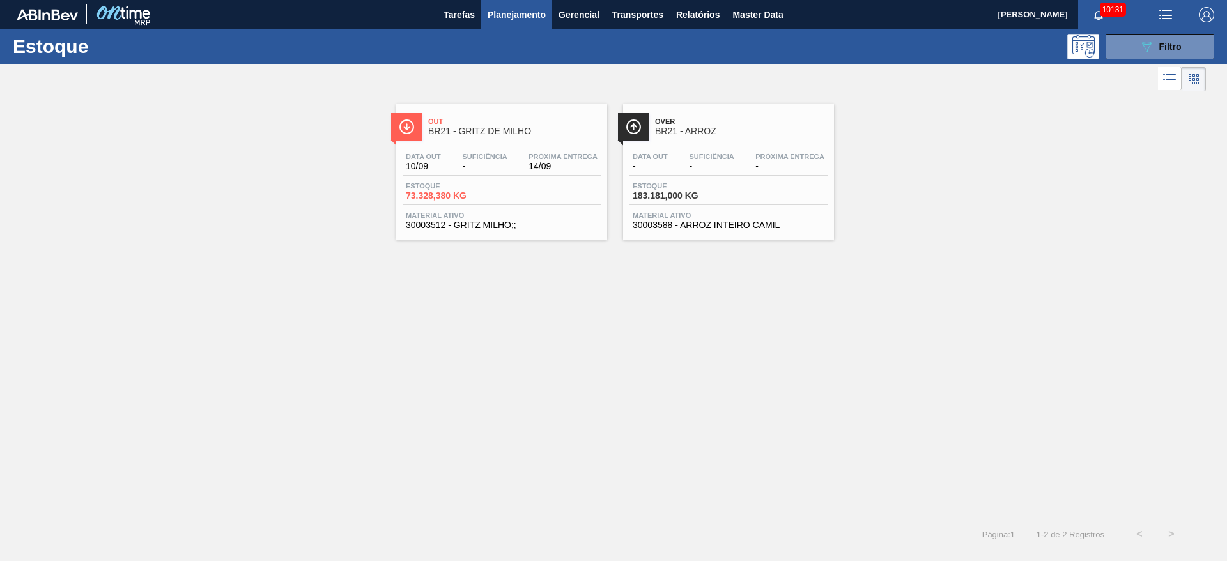
click at [1122, 59] on div "Estoque 089F7B8B-B2A5-4AFE-B5C0-19BA573D28AC Filtro" at bounding box center [613, 46] width 1227 height 35
click at [1116, 54] on button "089F7B8B-B2A5-4AFE-B5C0-19BA573D28AC Filtro" at bounding box center [1159, 47] width 109 height 26
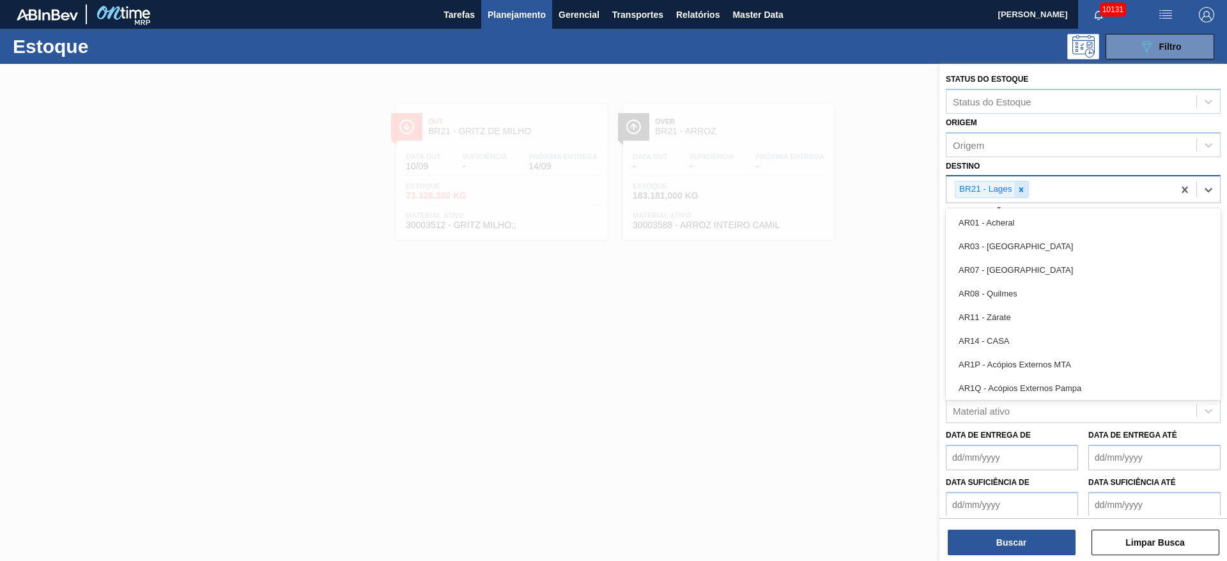
drag, startPoint x: 1040, startPoint y: 204, endPoint x: 1023, endPoint y: 187, distance: 24.0
click at [1028, 199] on div "BR21 - Lages" at bounding box center [1083, 189] width 275 height 28
click at [1023, 187] on icon at bounding box center [1021, 189] width 9 height 9
type input "9"
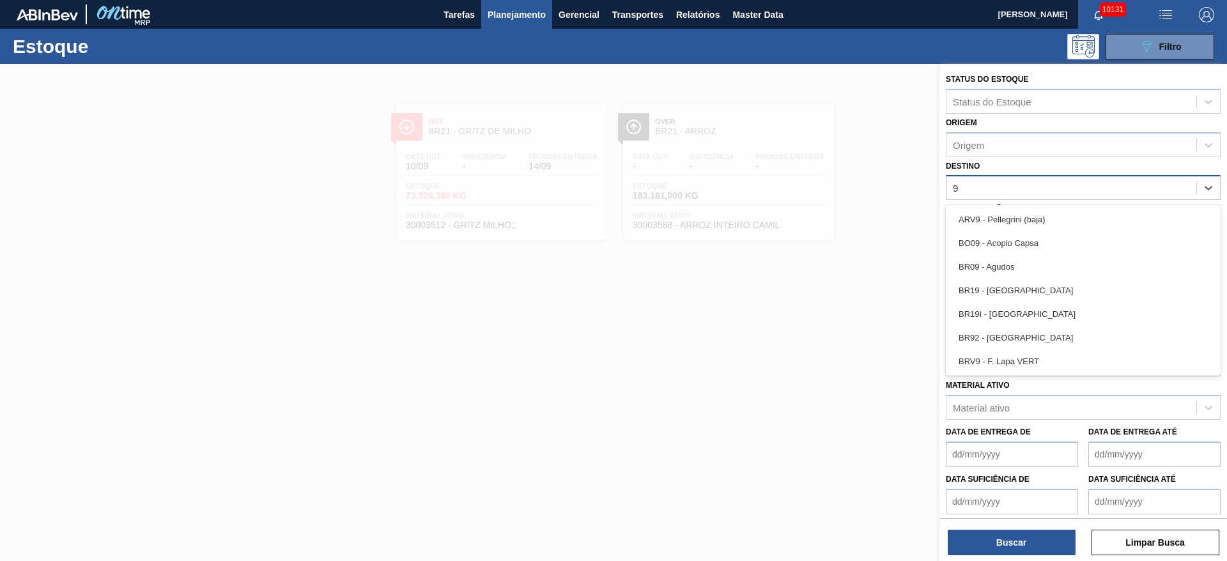
drag, startPoint x: 1018, startPoint y: 275, endPoint x: 1018, endPoint y: 304, distance: 29.4
click at [1019, 275] on div "BR09 - Agudos" at bounding box center [1083, 267] width 275 height 24
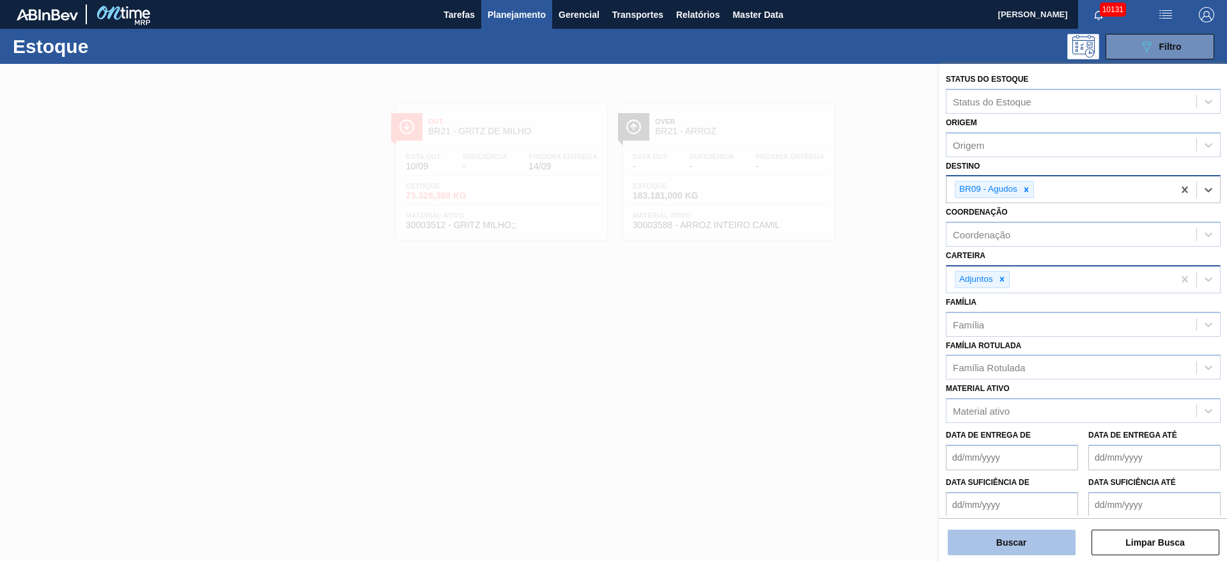
click at [1019, 536] on button "Buscar" at bounding box center [1012, 543] width 128 height 26
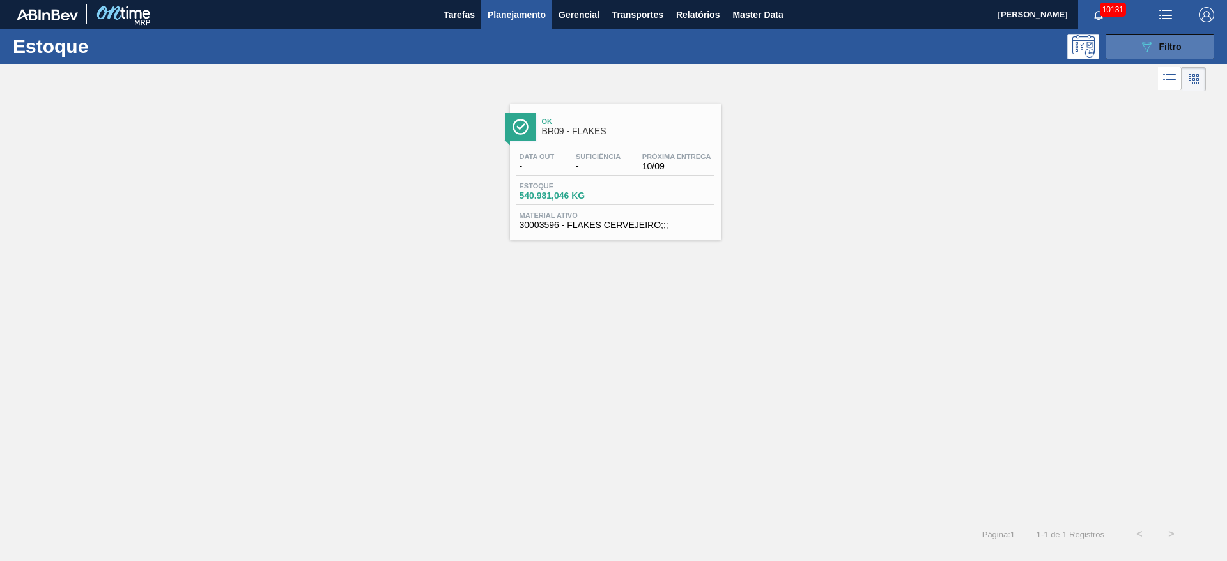
click at [1161, 42] on span "Filtro" at bounding box center [1170, 47] width 22 height 10
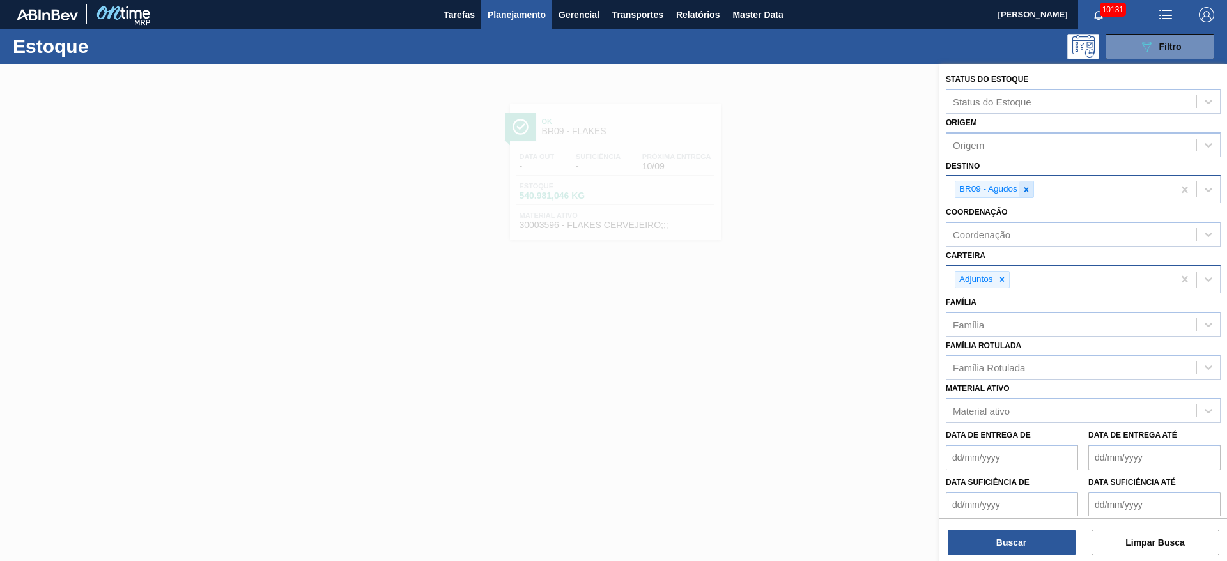
click at [1026, 188] on icon at bounding box center [1026, 189] width 9 height 9
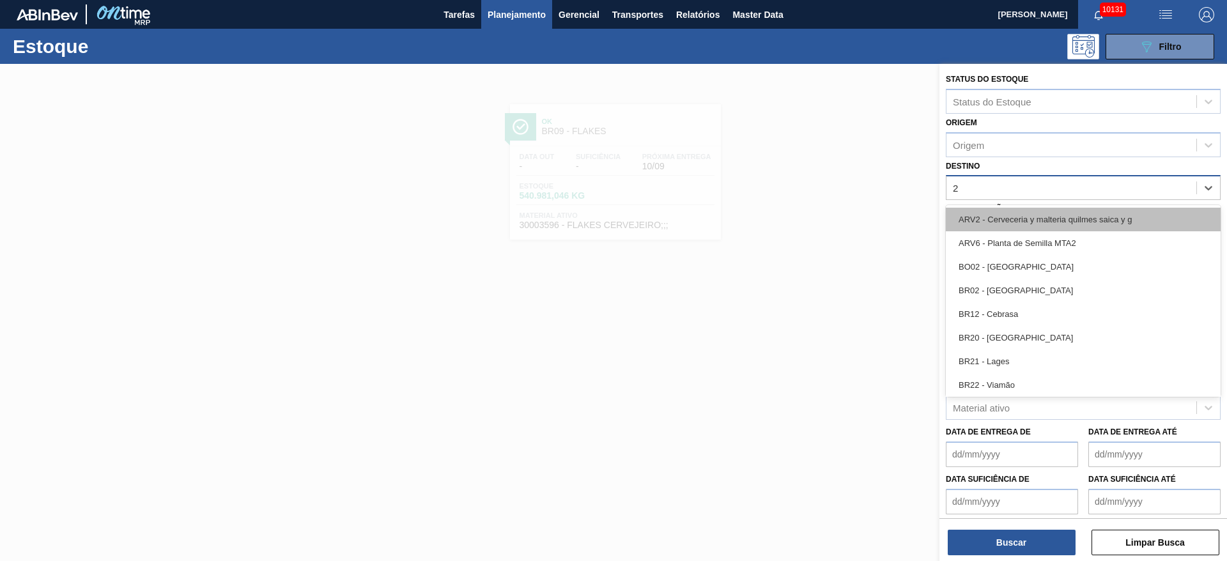
type input "22"
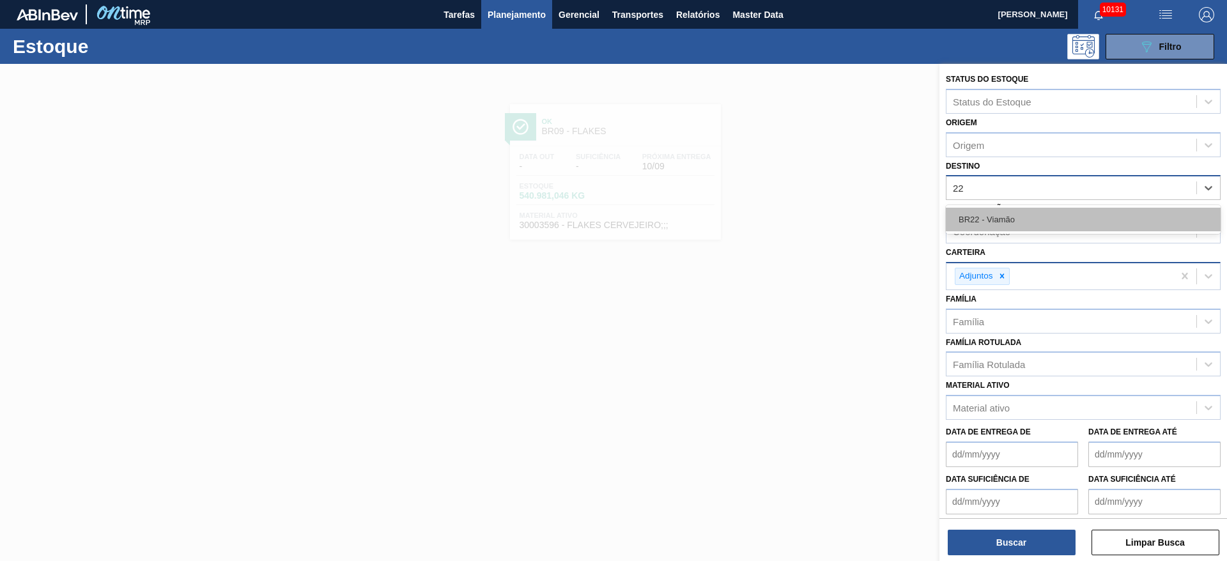
click at [1017, 214] on div "BR22 - Viamão" at bounding box center [1083, 220] width 275 height 24
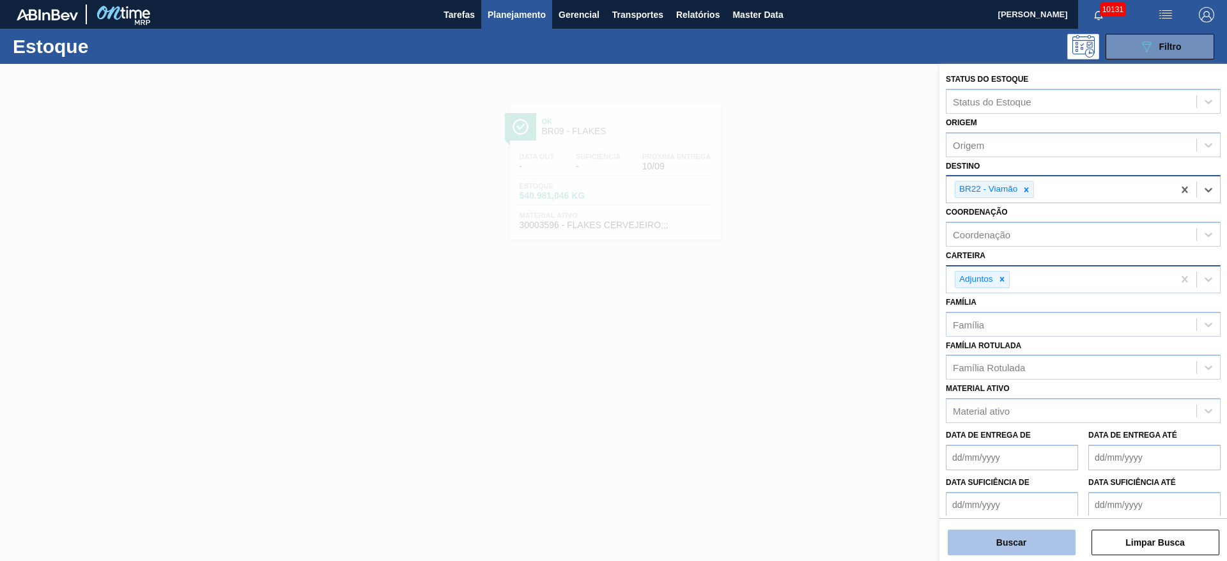
click at [1038, 546] on button "Buscar" at bounding box center [1012, 543] width 128 height 26
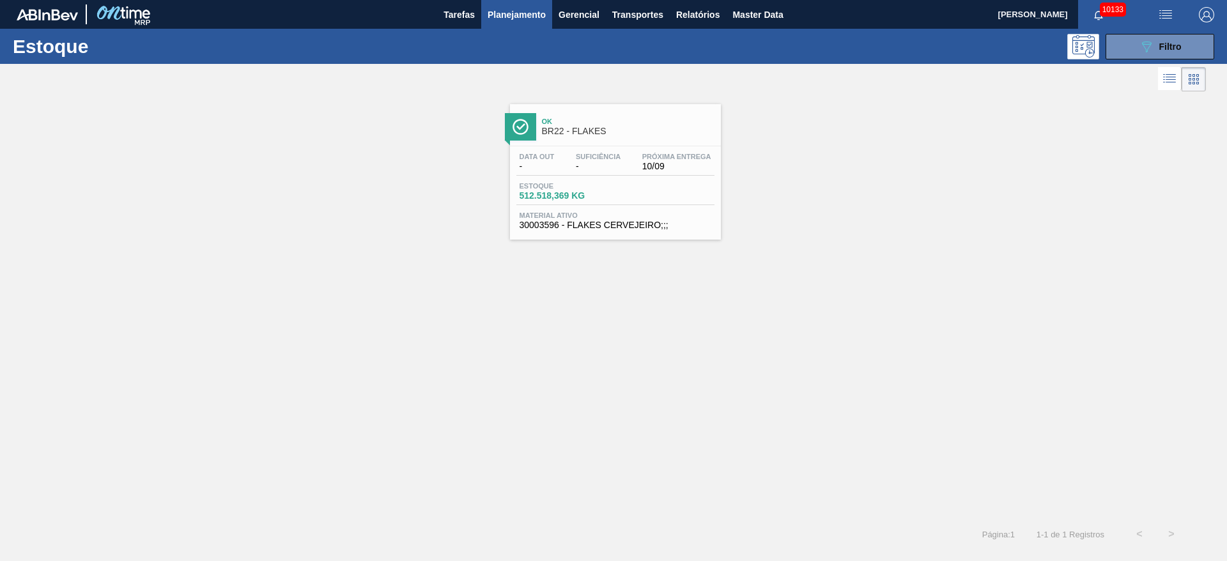
click at [1125, 64] on div at bounding box center [603, 79] width 1206 height 31
click at [1132, 47] on button "089F7B8B-B2A5-4AFE-B5C0-19BA573D28AC Filtro" at bounding box center [1159, 47] width 109 height 26
click at [1143, 42] on icon at bounding box center [1147, 47] width 10 height 11
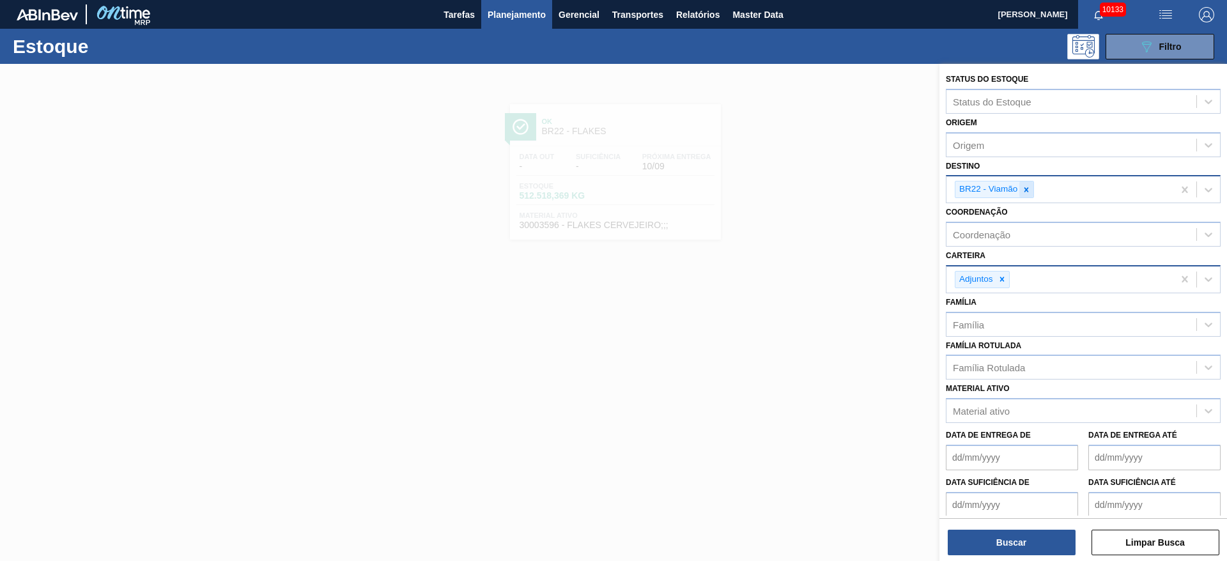
click at [1022, 190] on icon at bounding box center [1026, 189] width 9 height 9
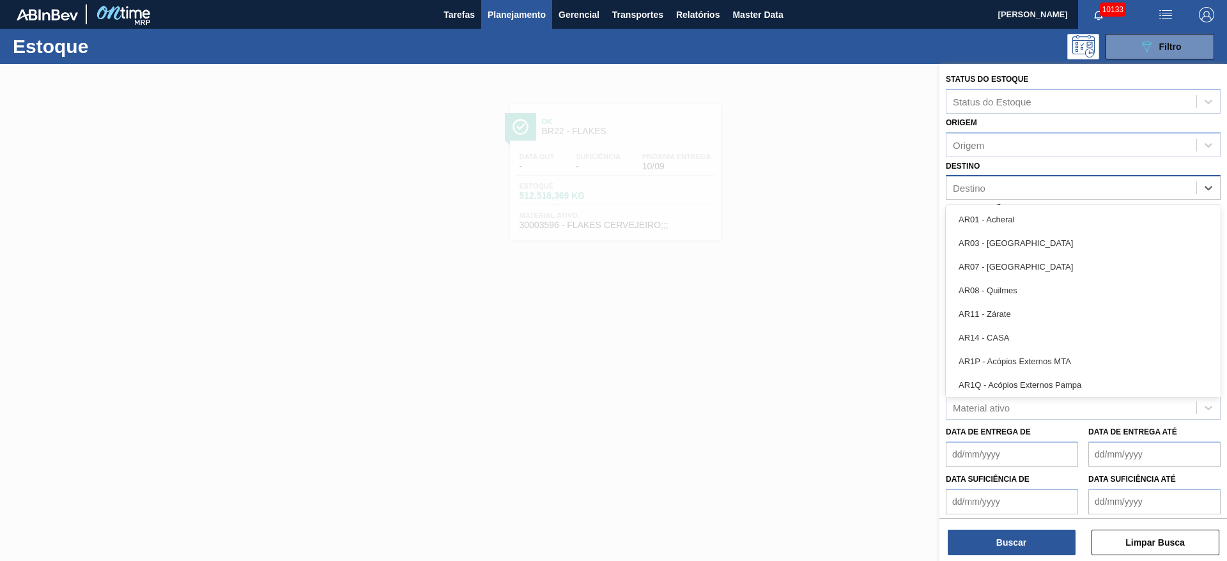
click at [1022, 190] on div "Destino" at bounding box center [1071, 188] width 250 height 19
type input "28"
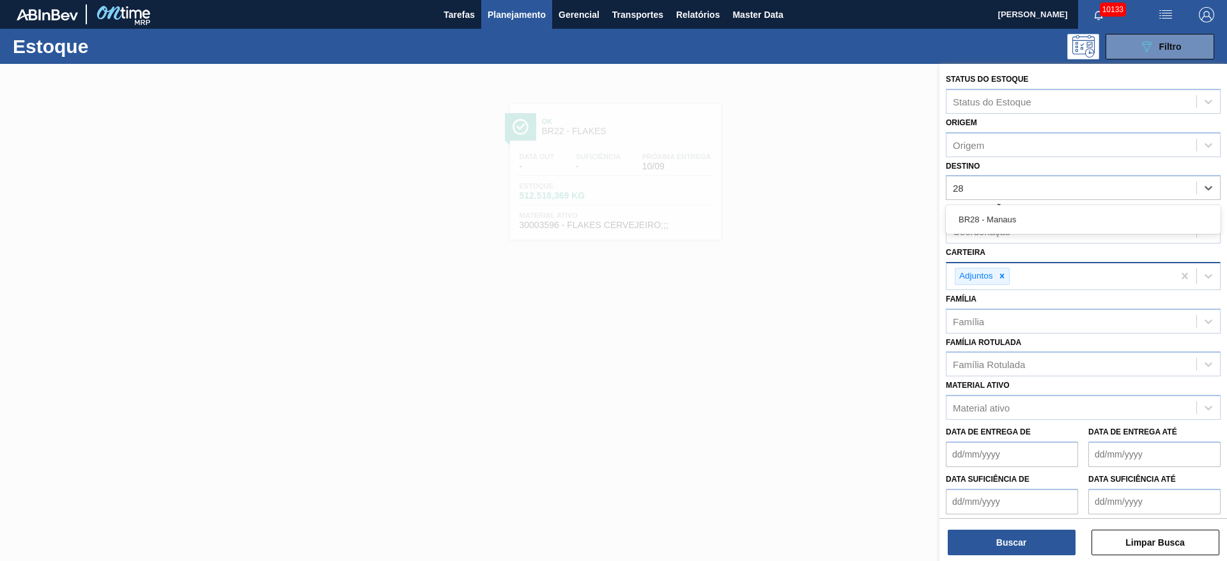
click at [1000, 226] on div "BR28 - Manaus" at bounding box center [1083, 220] width 275 height 24
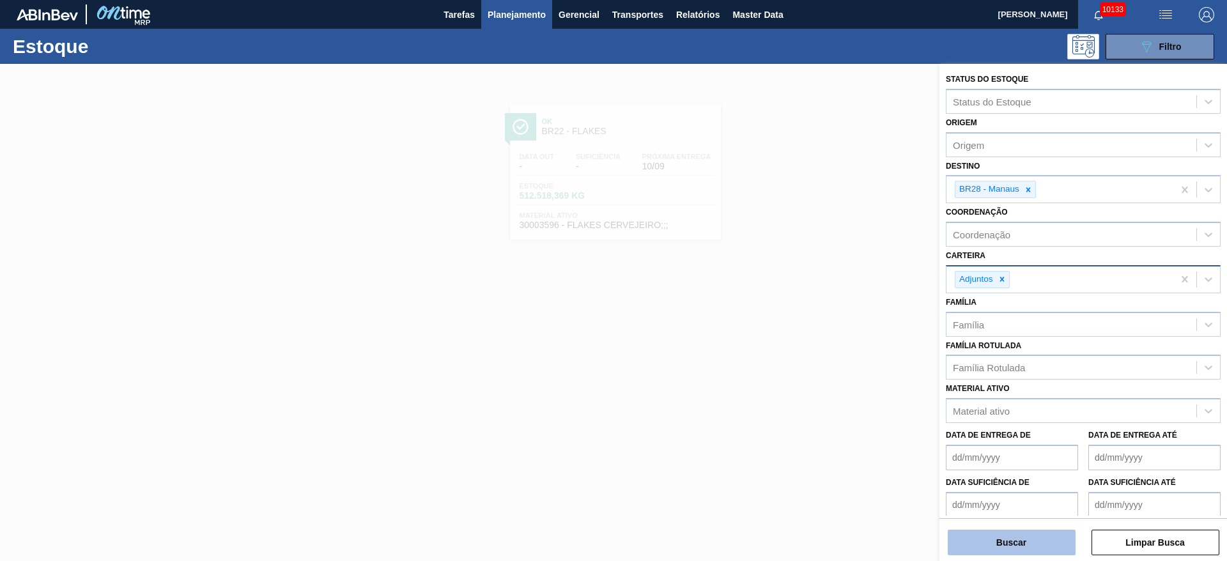
click at [1006, 530] on button "Buscar" at bounding box center [1012, 543] width 128 height 26
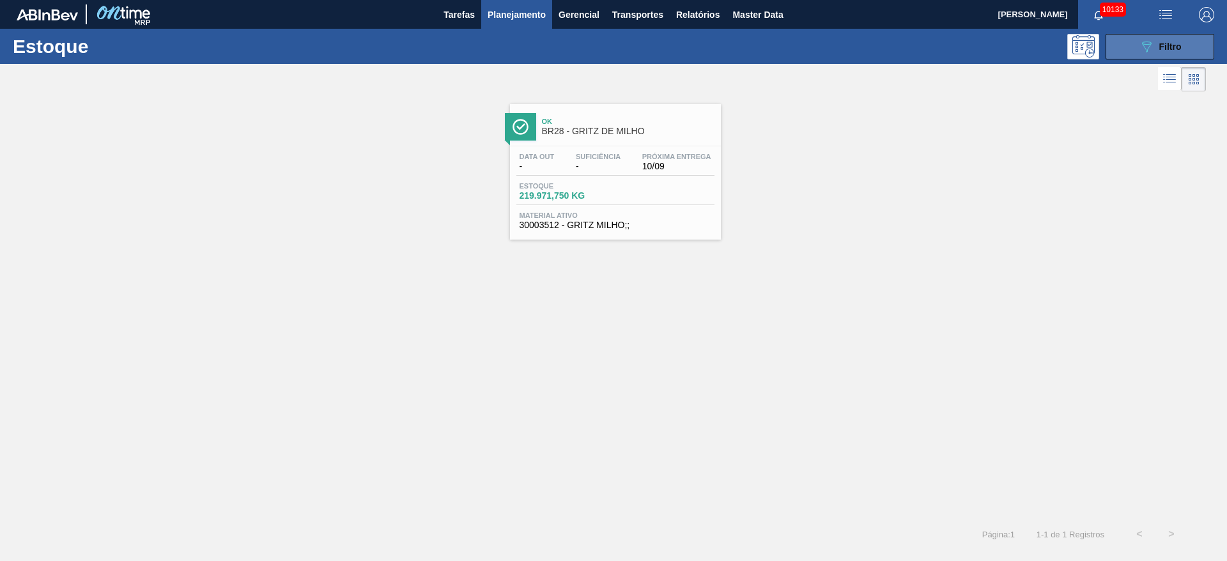
click at [1128, 45] on button "089F7B8B-B2A5-4AFE-B5C0-19BA573D28AC Filtro" at bounding box center [1159, 47] width 109 height 26
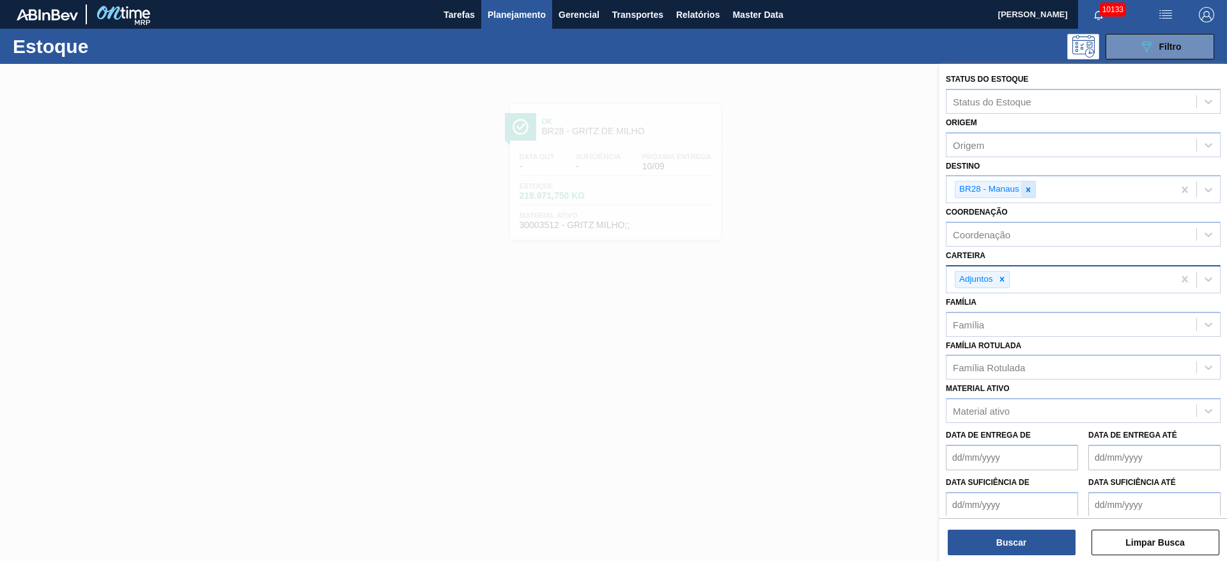
click at [1032, 183] on div at bounding box center [1028, 189] width 14 height 16
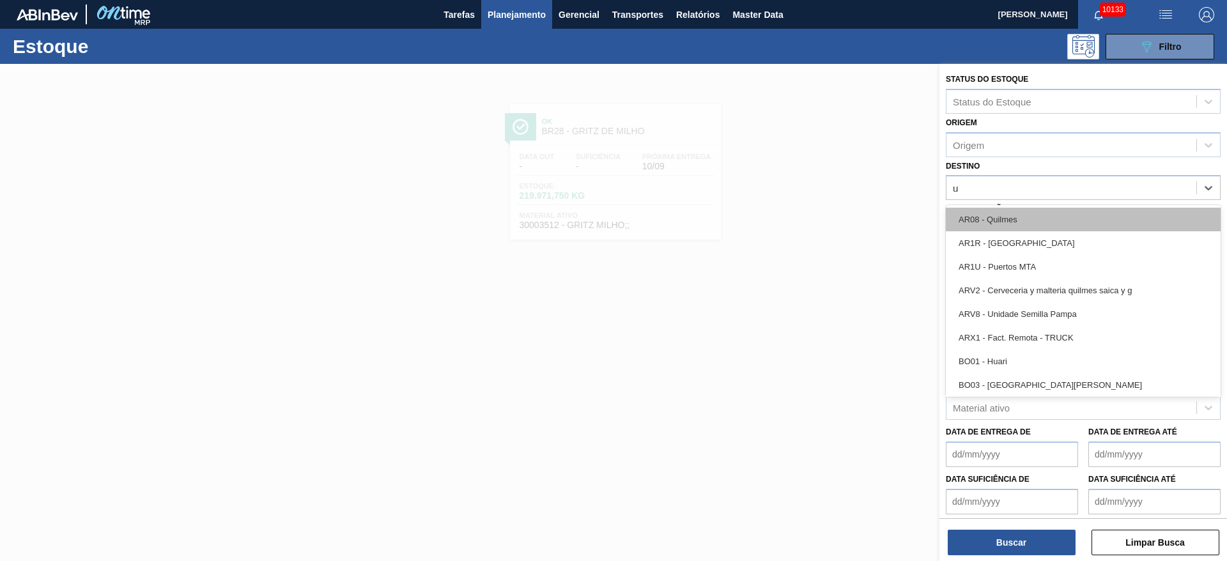
type input "ub"
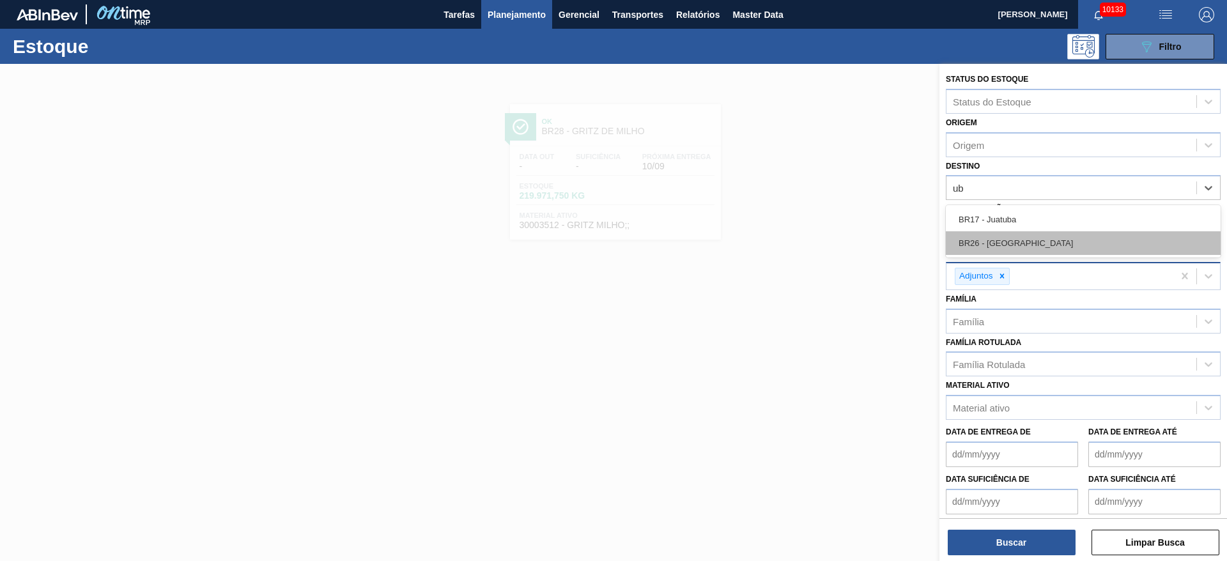
click at [1029, 236] on div "BR26 - Uberlândia" at bounding box center [1083, 243] width 275 height 24
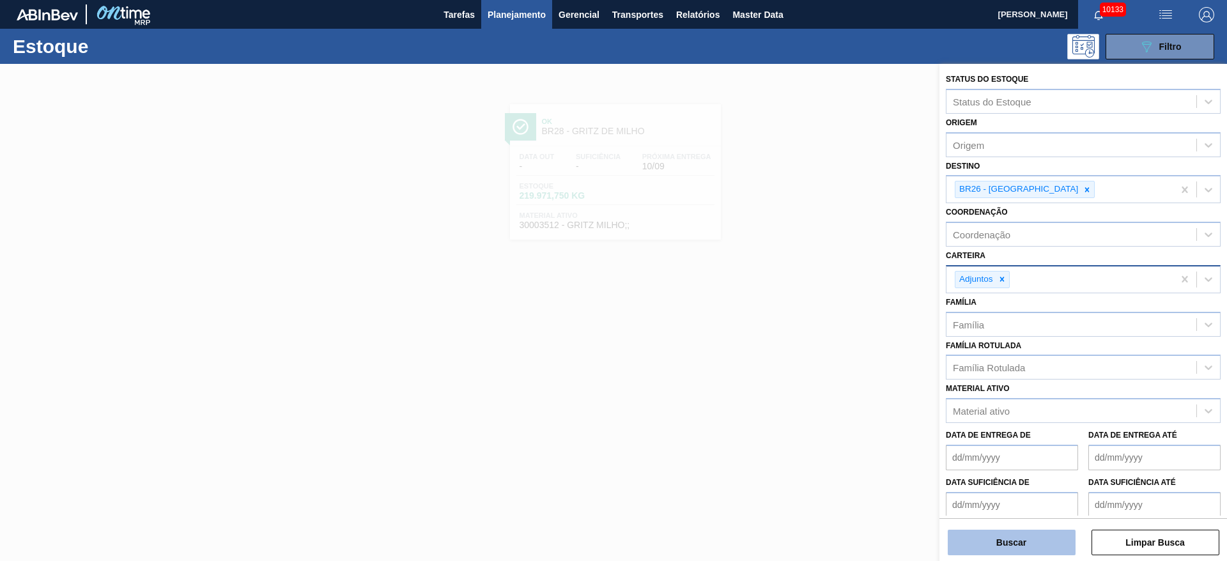
click at [1001, 537] on button "Buscar" at bounding box center [1012, 543] width 128 height 26
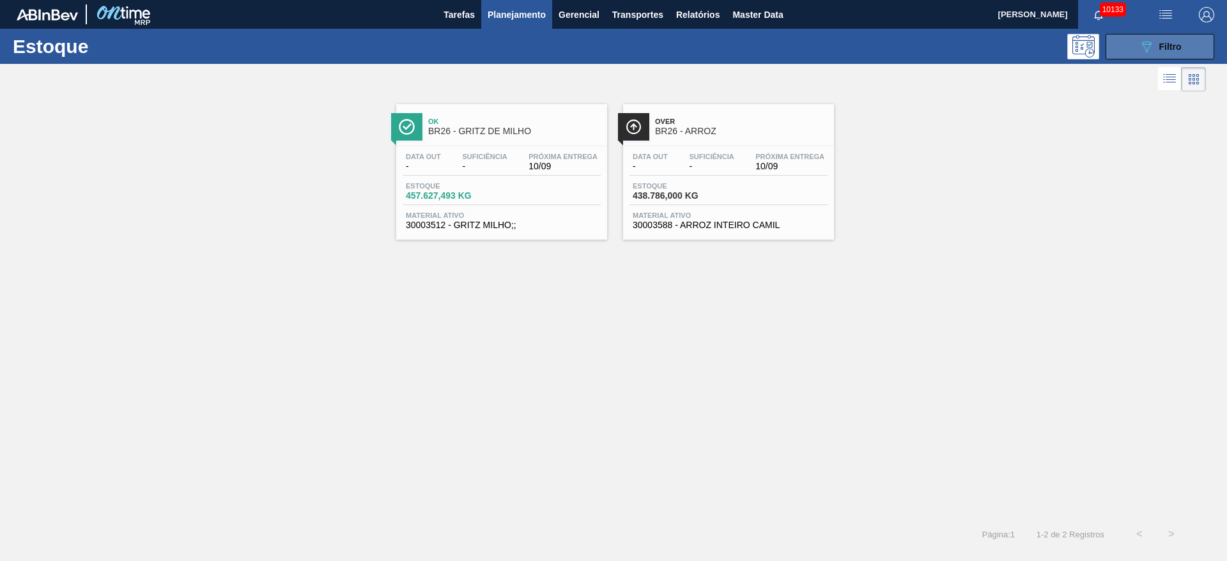
click at [1146, 40] on icon "089F7B8B-B2A5-4AFE-B5C0-19BA573D28AC" at bounding box center [1146, 46] width 15 height 15
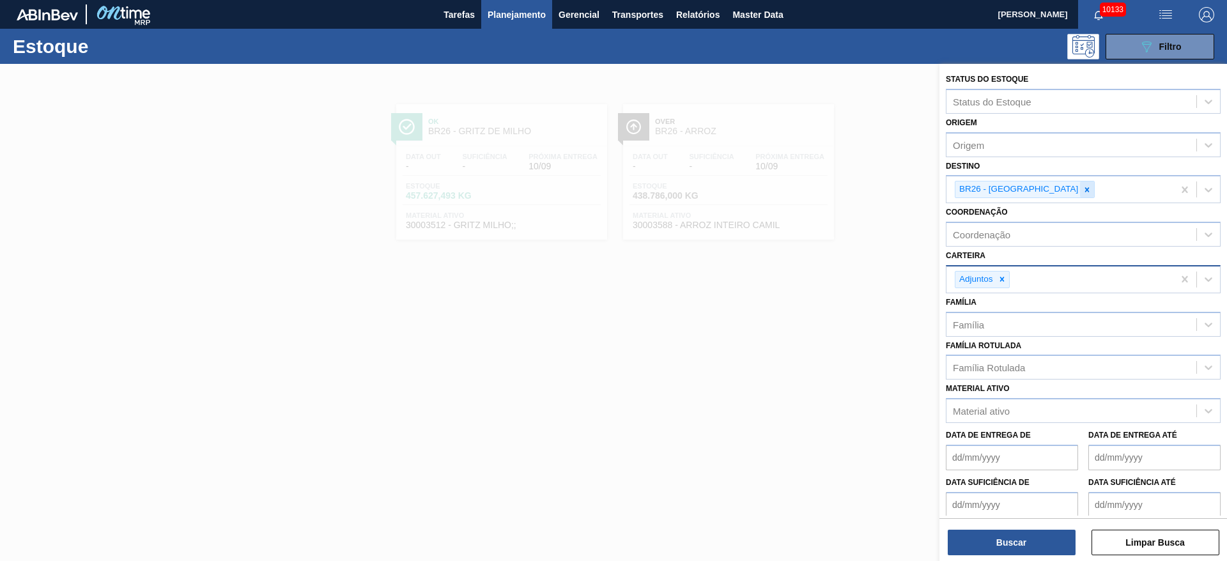
click at [1082, 187] on icon at bounding box center [1086, 189] width 9 height 9
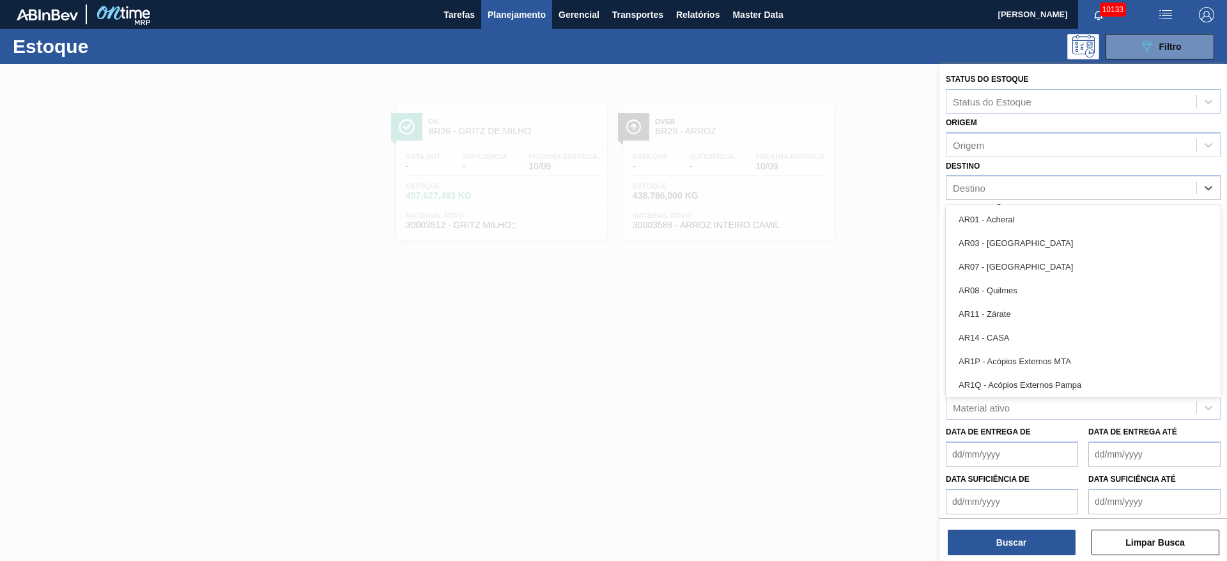
click at [1038, 187] on div "Destino" at bounding box center [1071, 188] width 250 height 19
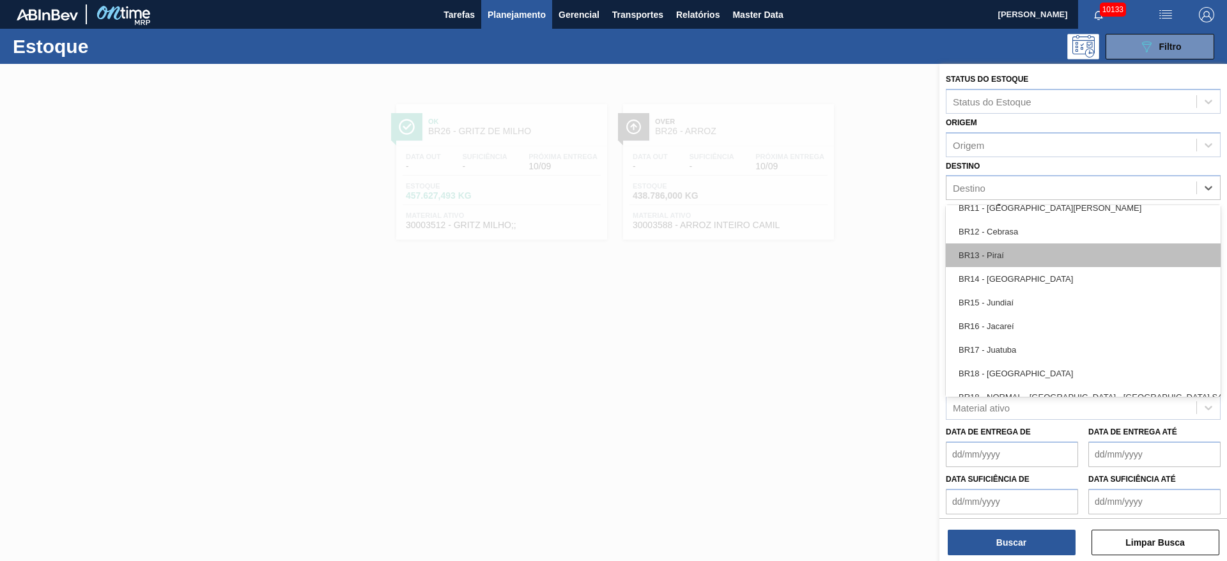
click at [1024, 250] on div "BR13 - Piraí" at bounding box center [1083, 255] width 275 height 24
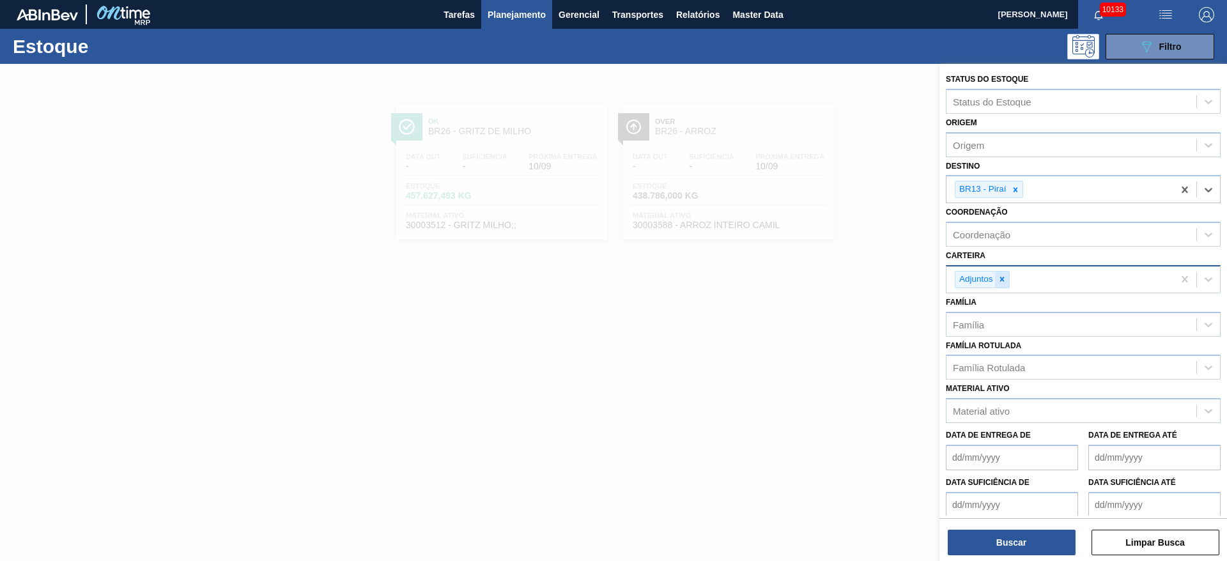
click at [1001, 283] on icon at bounding box center [1001, 279] width 9 height 9
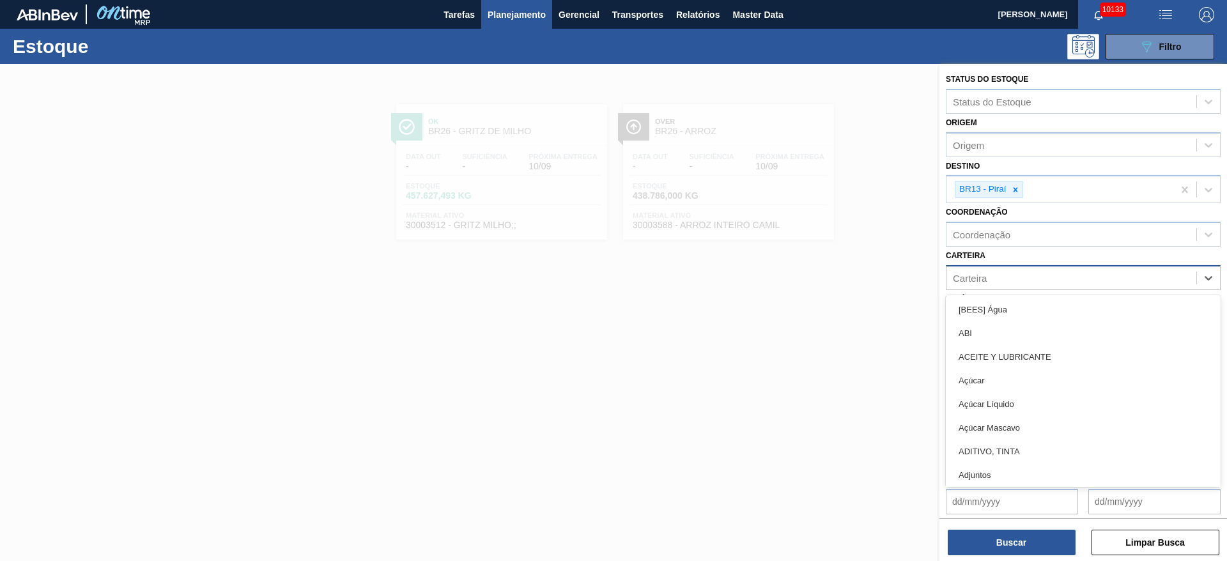
click at [1001, 283] on div "Carteira" at bounding box center [1071, 277] width 250 height 19
click at [991, 375] on div "Açúcar" at bounding box center [1083, 381] width 275 height 24
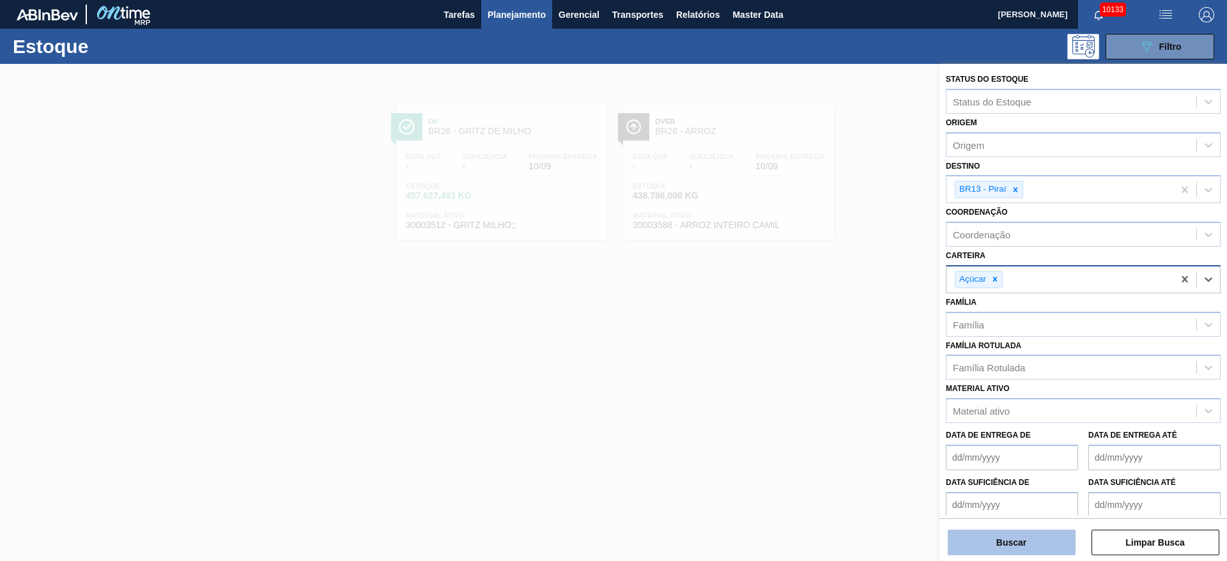
click at [1030, 539] on button "Buscar" at bounding box center [1012, 543] width 128 height 26
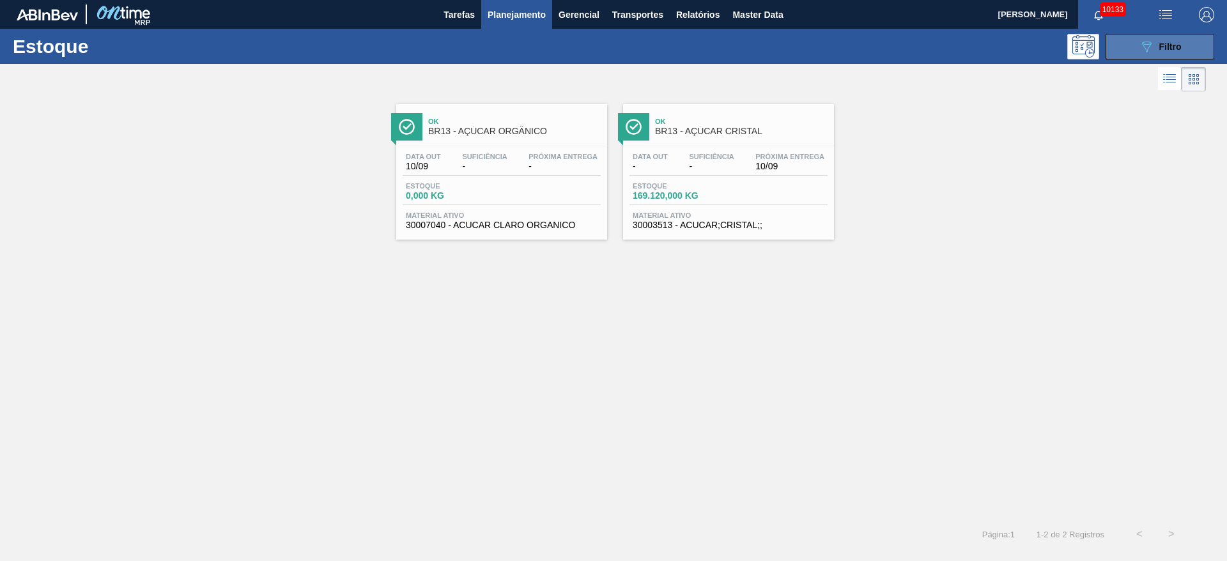
click at [1142, 40] on icon "089F7B8B-B2A5-4AFE-B5C0-19BA573D28AC" at bounding box center [1146, 46] width 15 height 15
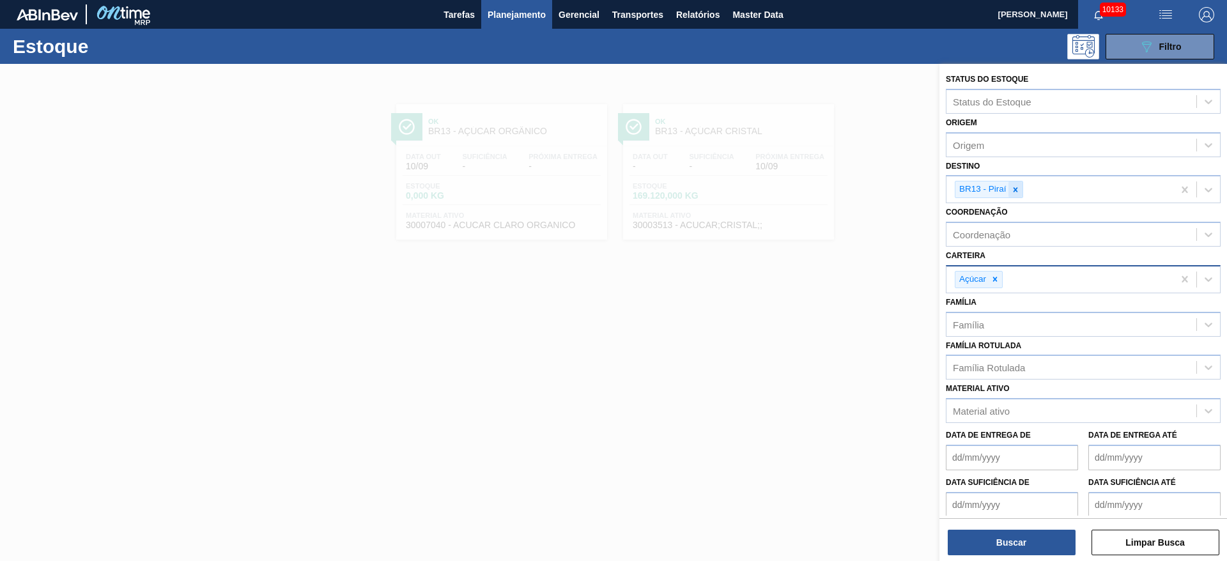
click at [1017, 189] on icon at bounding box center [1015, 189] width 9 height 9
drag, startPoint x: 1017, startPoint y: 189, endPoint x: 1024, endPoint y: 195, distance: 9.1
click at [1019, 188] on div "BR13 - Piraí" at bounding box center [1059, 189] width 227 height 26
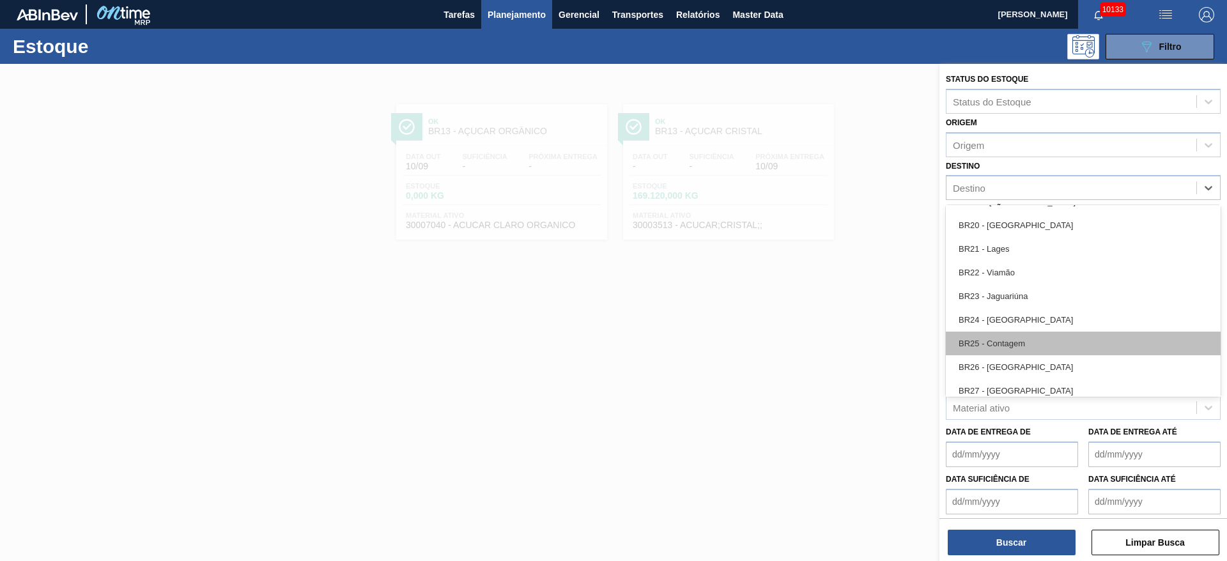
scroll to position [1150, 0]
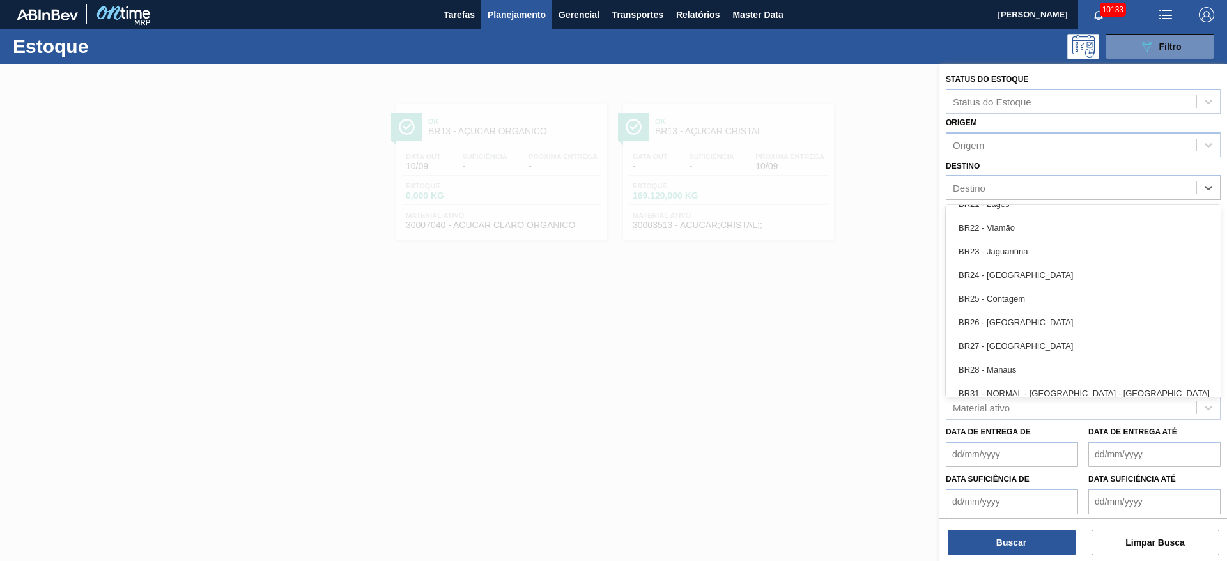
click at [1051, 346] on div "BR27 - Nova Minas" at bounding box center [1083, 346] width 275 height 24
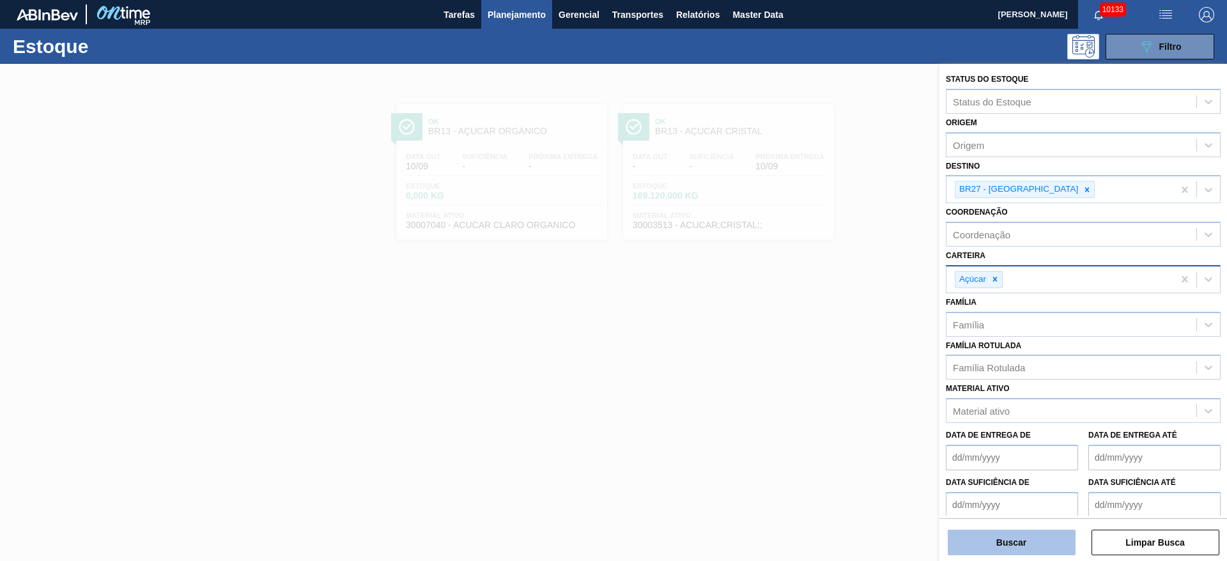
click at [1016, 534] on button "Buscar" at bounding box center [1012, 543] width 128 height 26
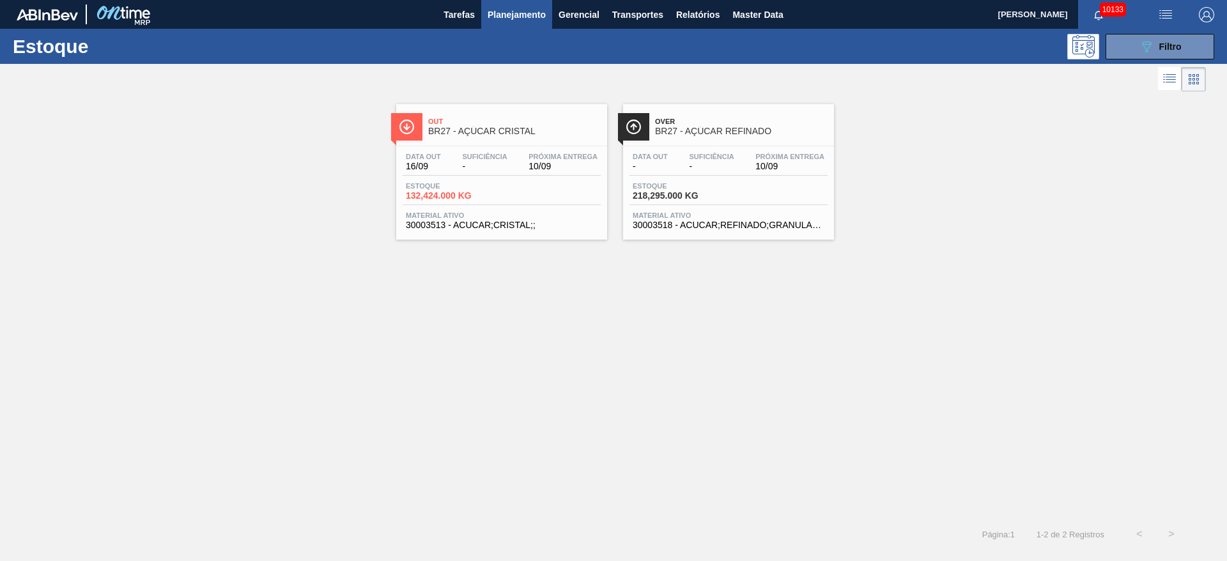
click at [1136, 65] on div at bounding box center [603, 79] width 1206 height 31
click at [1134, 59] on div "Estoque 089F7B8B-B2A5-4AFE-B5C0-19BA573D28AC Filtro" at bounding box center [613, 46] width 1227 height 35
click at [1133, 59] on div "Estoque 089F7B8B-B2A5-4AFE-B5C0-19BA573D28AC Filtro" at bounding box center [613, 46] width 1227 height 35
click at [1132, 60] on div "Estoque 089F7B8B-B2A5-4AFE-B5C0-19BA573D28AC Filtro" at bounding box center [613, 46] width 1227 height 35
click at [1127, 52] on button "089F7B8B-B2A5-4AFE-B5C0-19BA573D28AC Filtro" at bounding box center [1159, 47] width 109 height 26
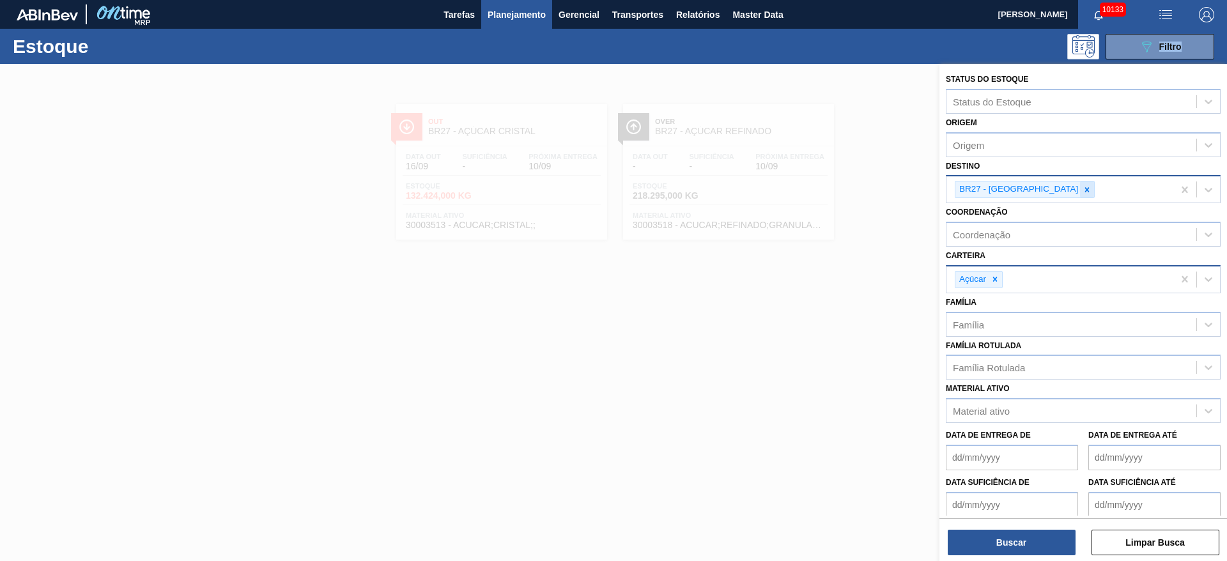
click at [1085, 191] on icon at bounding box center [1087, 189] width 4 height 4
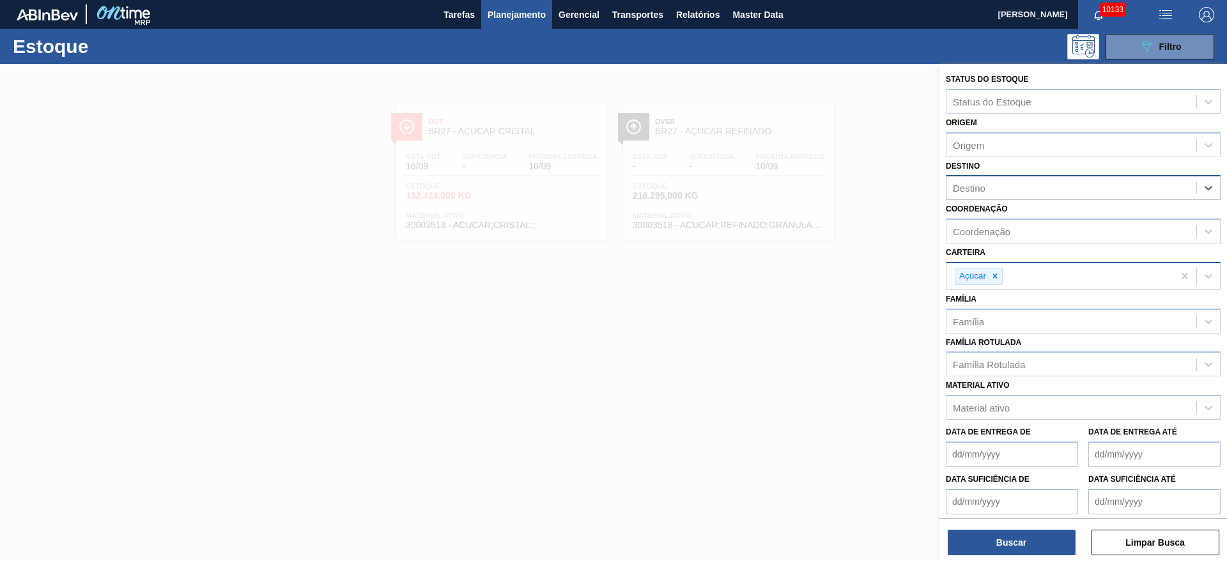
type input "23"
click at [1035, 217] on div "BR23 - Jaguariúna" at bounding box center [1083, 220] width 275 height 24
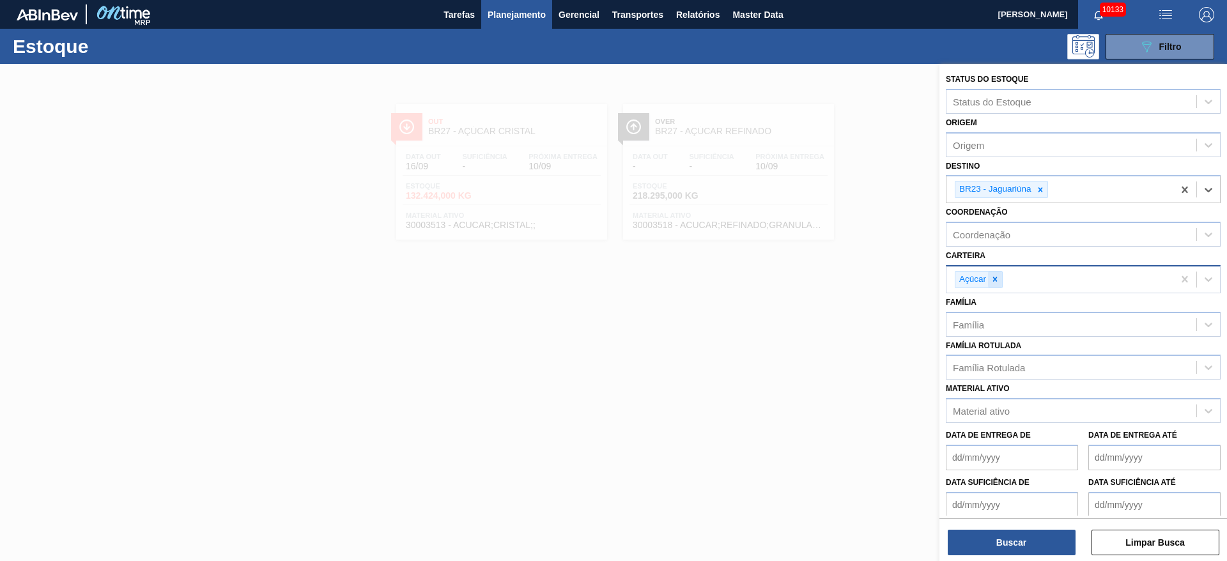
click at [994, 273] on div at bounding box center [995, 280] width 14 height 16
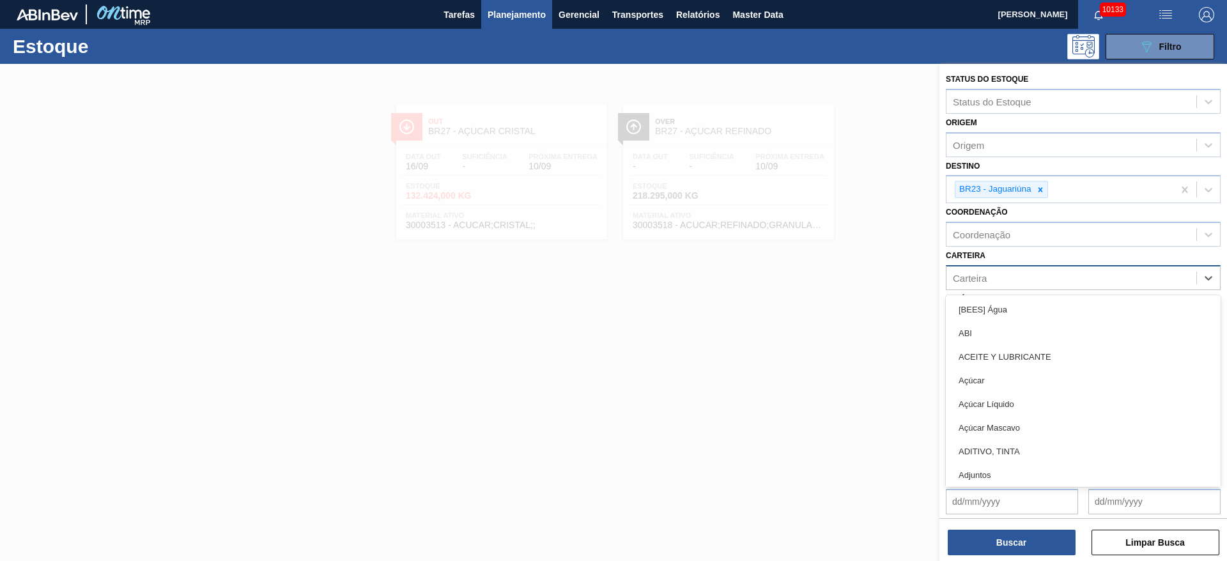
click at [994, 273] on div "Carteira" at bounding box center [1071, 277] width 250 height 19
type input "ki"
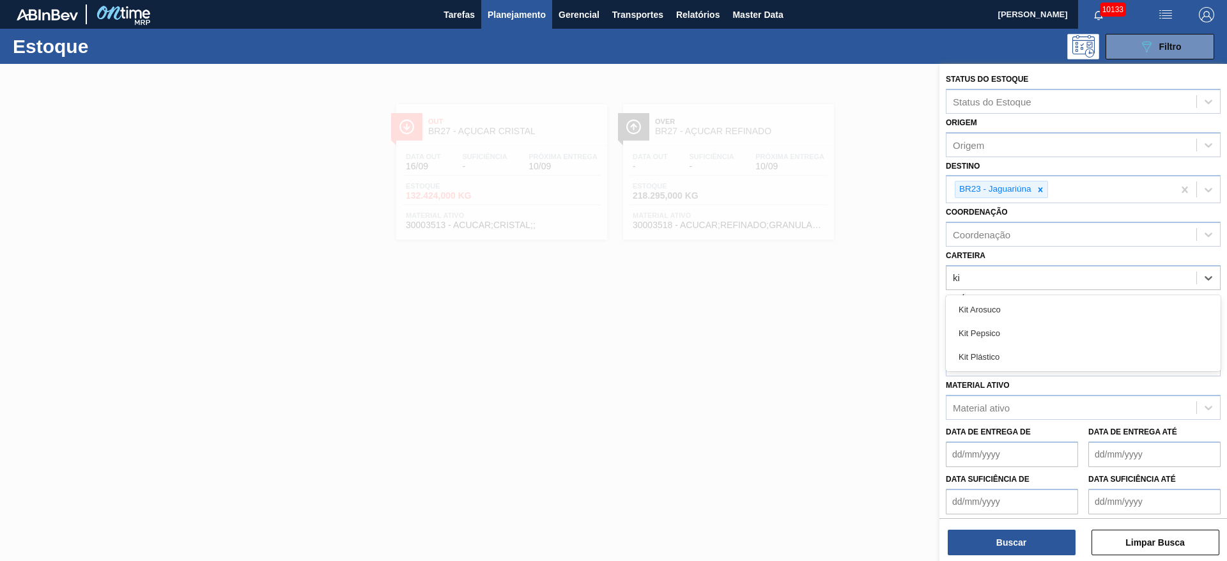
drag, startPoint x: 1036, startPoint y: 341, endPoint x: 1018, endPoint y: 381, distance: 44.3
click at [1033, 341] on div "Kit Pepsico" at bounding box center [1083, 333] width 275 height 24
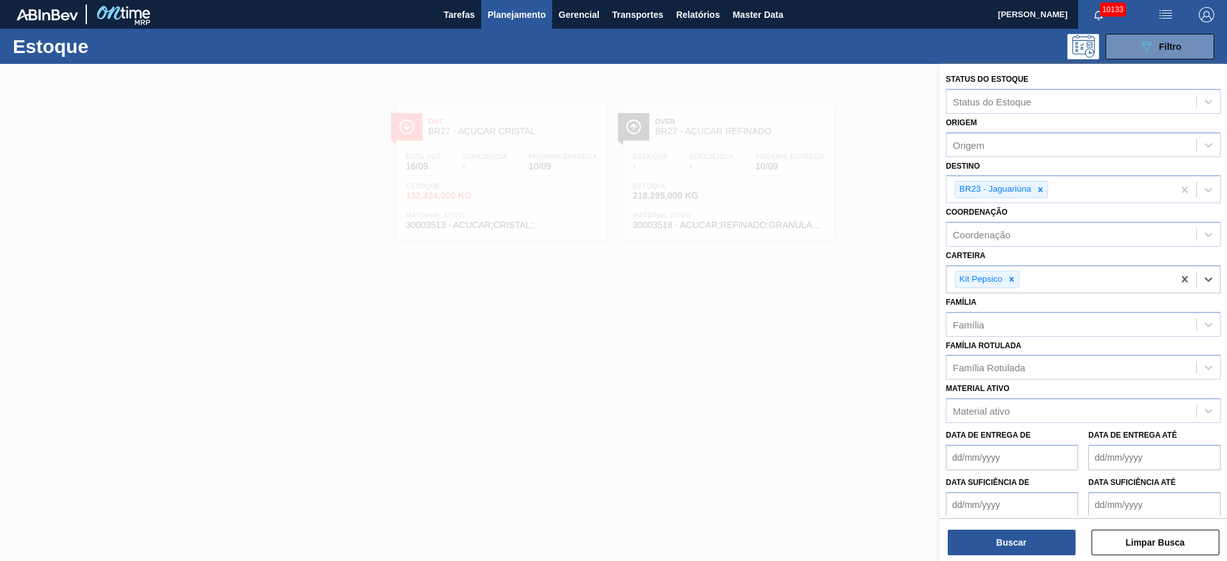
click at [1019, 527] on div "Buscar Limpar Busca" at bounding box center [1083, 536] width 288 height 36
click at [1021, 528] on div "Buscar Limpar Busca" at bounding box center [1083, 536] width 288 height 36
click at [1024, 533] on button "Buscar" at bounding box center [1012, 543] width 128 height 26
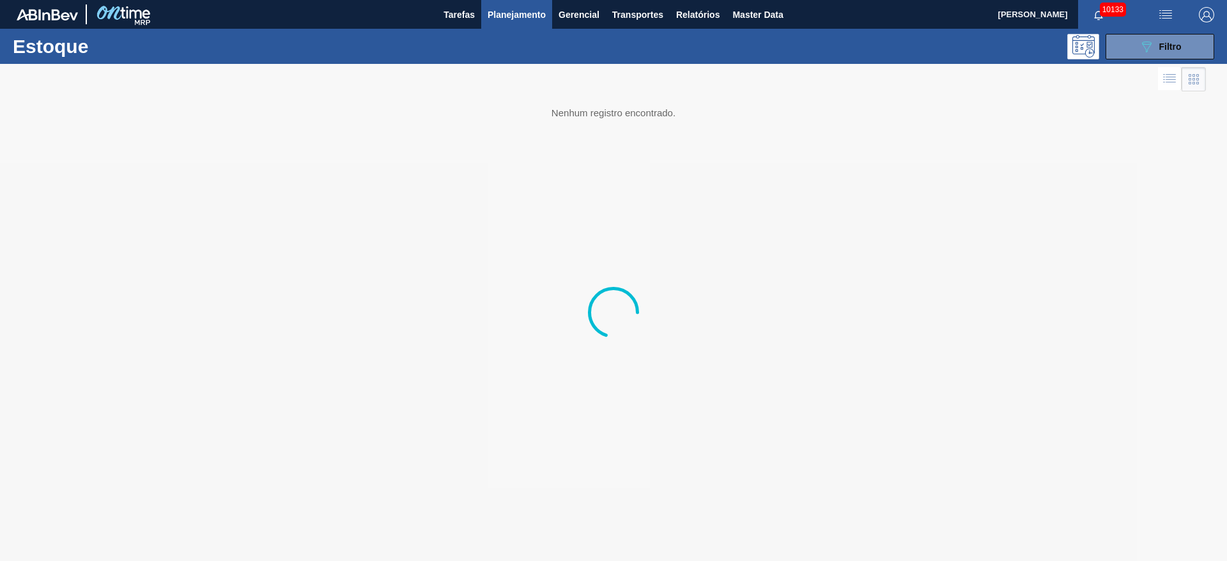
click at [1205, 15] on img "button" at bounding box center [1206, 14] width 15 height 15
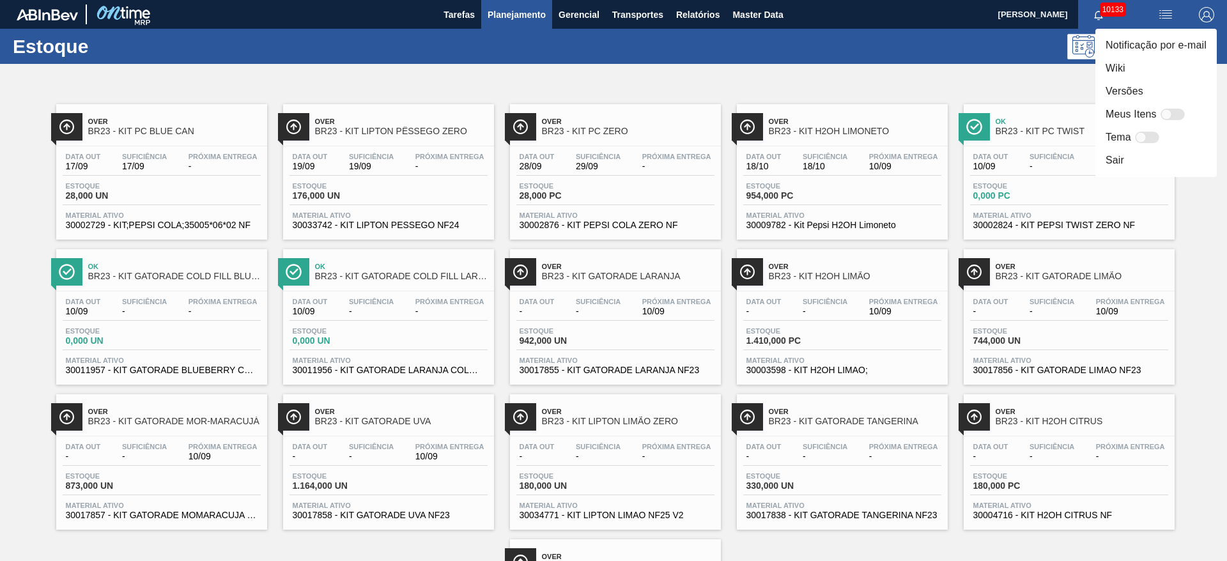
click at [1173, 114] on div at bounding box center [1172, 115] width 24 height 12
checkbox input "false"
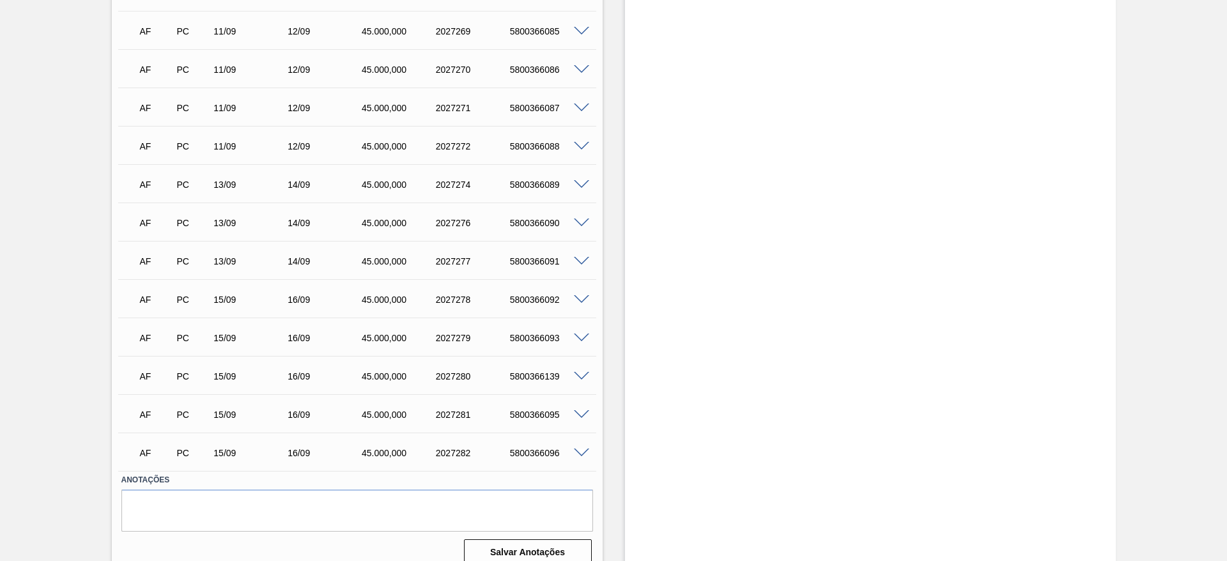
scroll to position [606, 0]
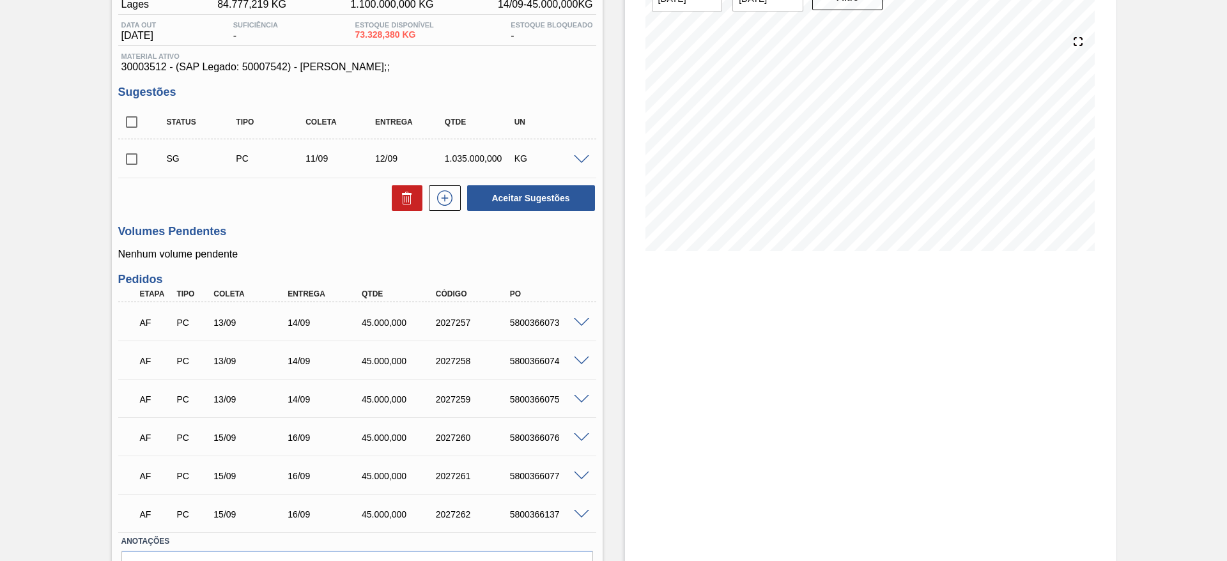
scroll to position [7, 0]
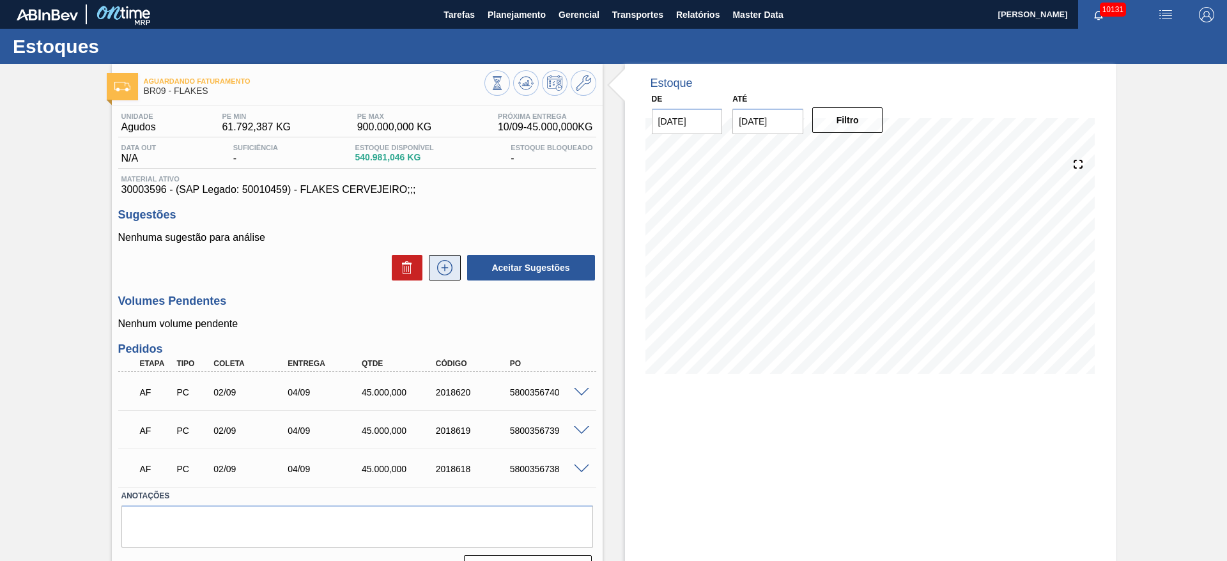
click at [456, 265] on button at bounding box center [445, 268] width 32 height 26
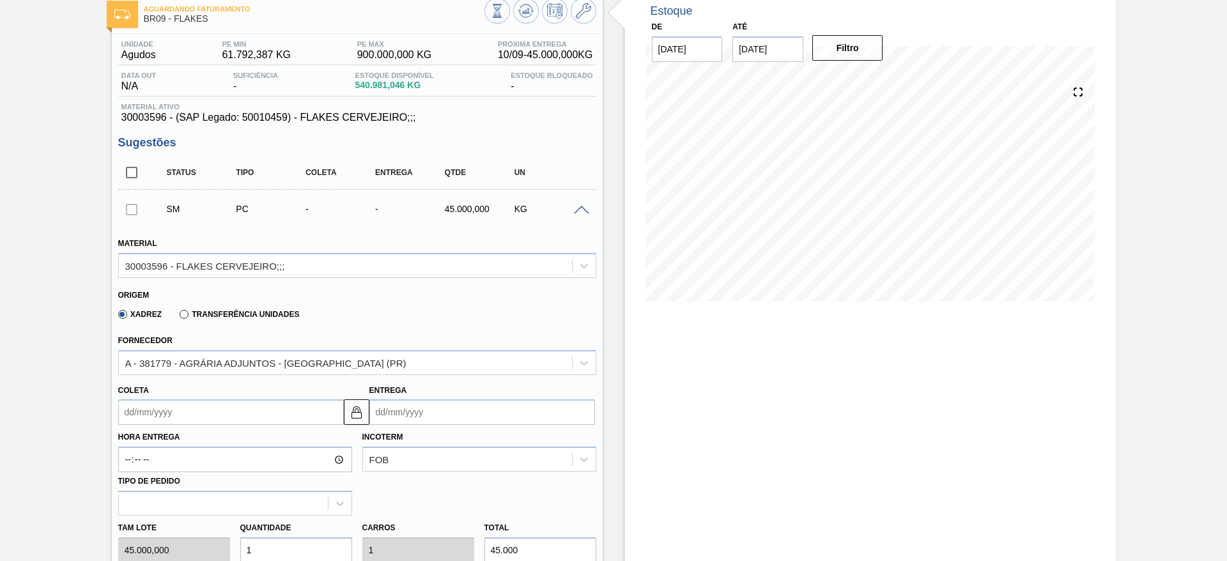
scroll to position [192, 0]
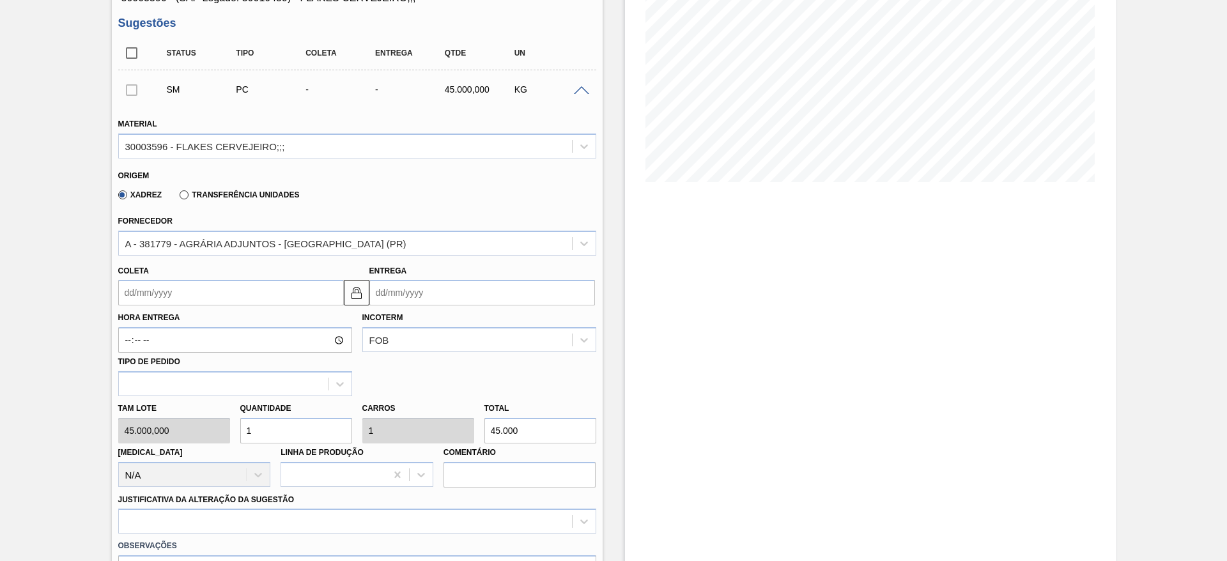
click at [148, 277] on div "Coleta" at bounding box center [231, 284] width 226 height 44
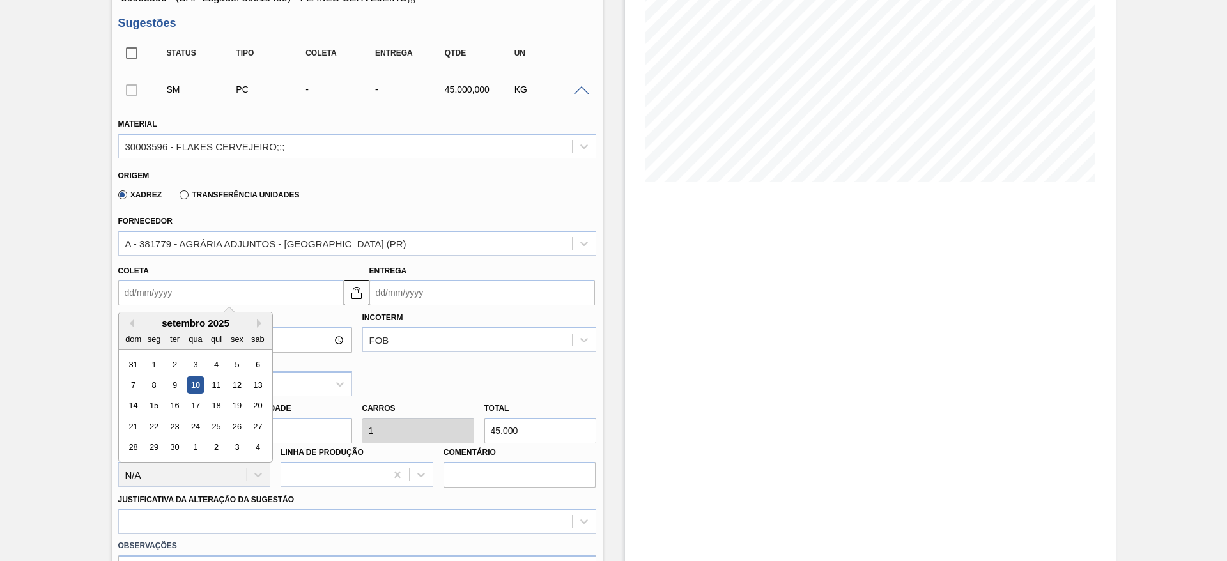
click at [149, 284] on input "Coleta" at bounding box center [231, 293] width 226 height 26
click at [198, 401] on div "17" at bounding box center [195, 405] width 17 height 17
type input "[DATE]"
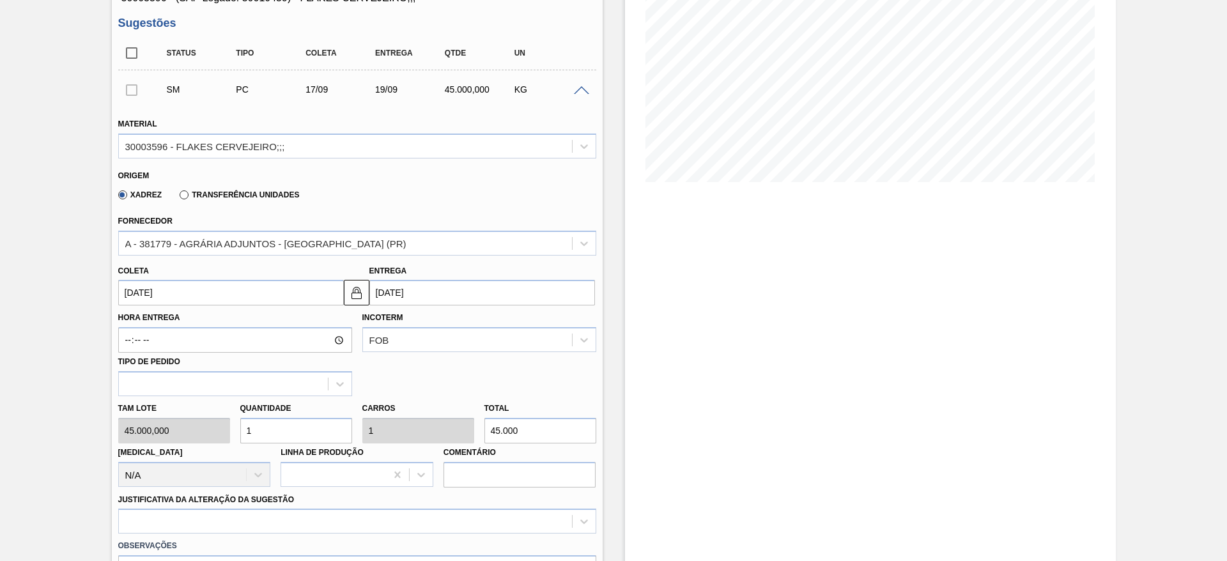
click at [194, 429] on div "Tam lote 45.000,000 Quantidade 1 Carros 1 Total 45.000 [MEDICAL_DATA] N/A Linha…" at bounding box center [357, 441] width 488 height 91
type input "7"
type input "315.000"
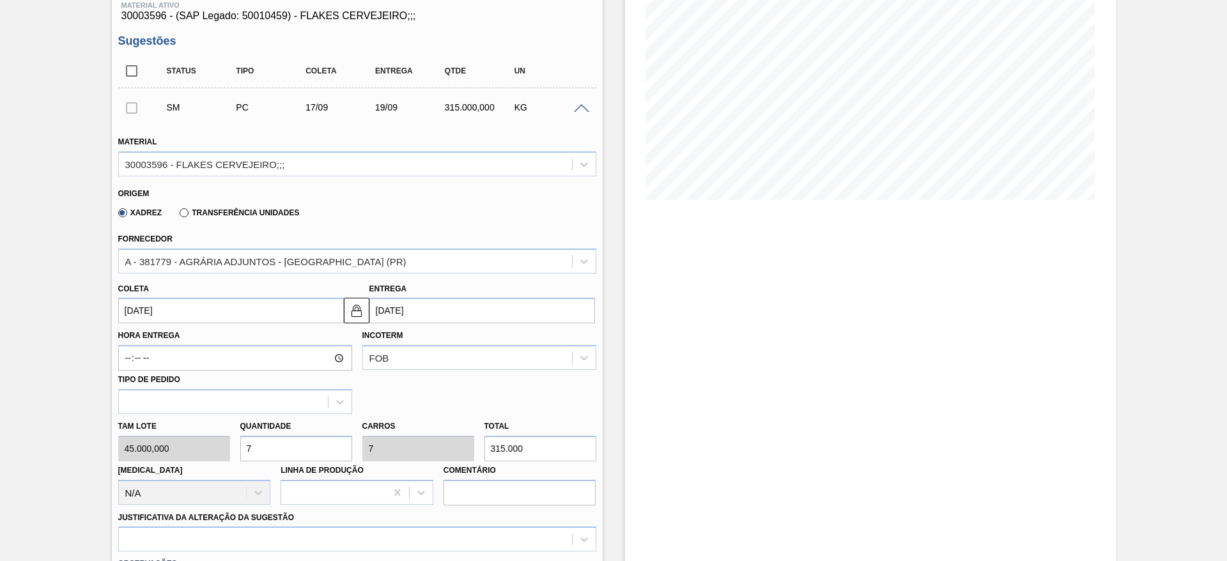
scroll to position [288, 0]
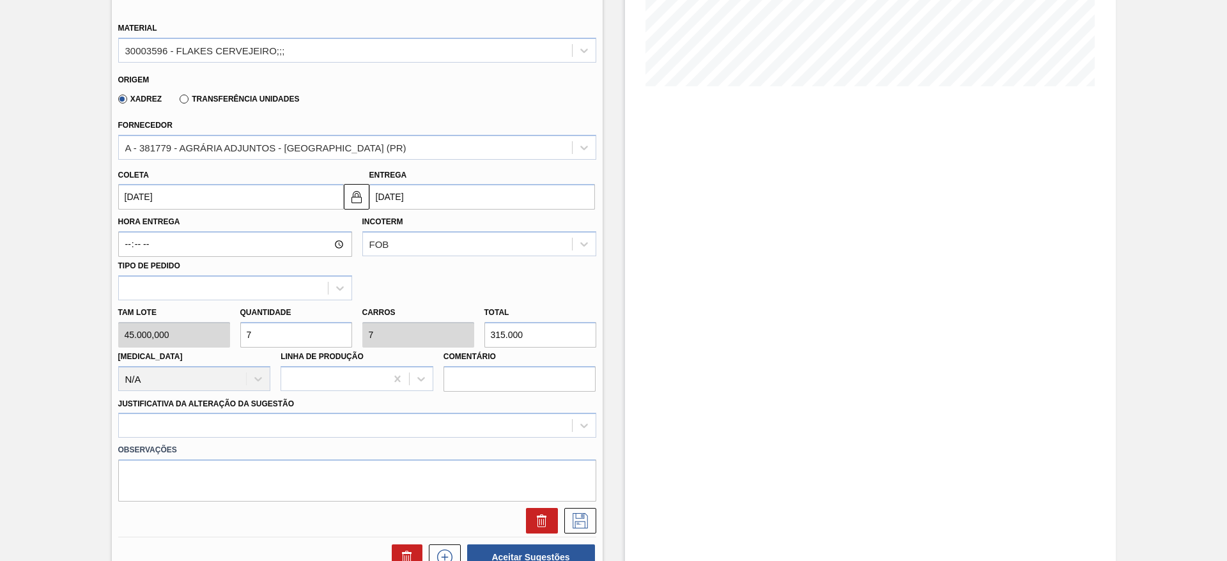
type input "7"
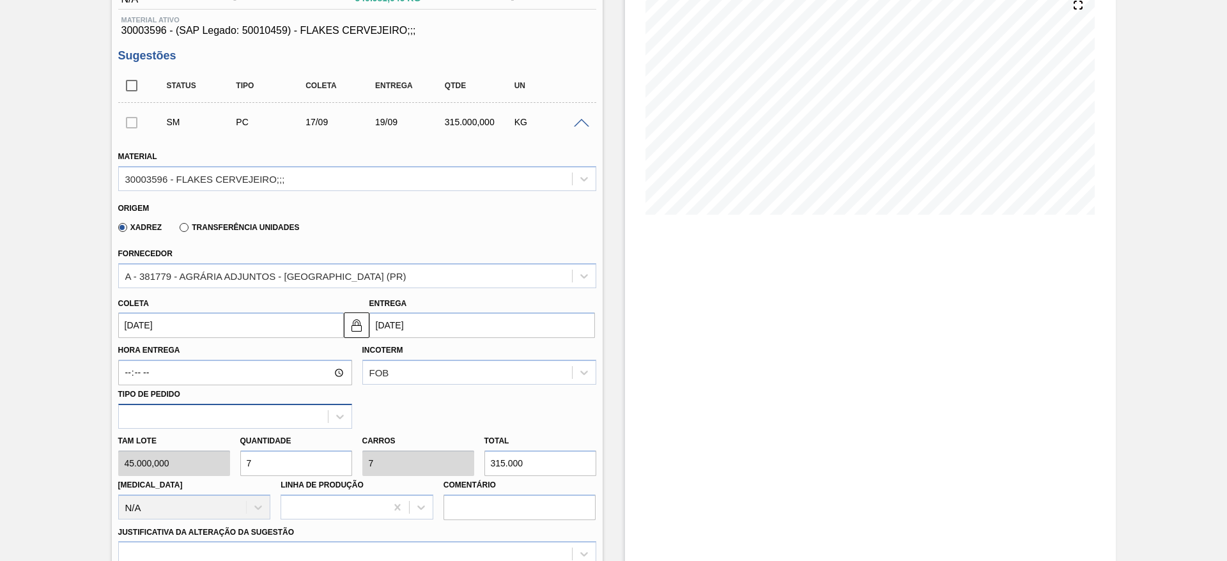
scroll to position [192, 0]
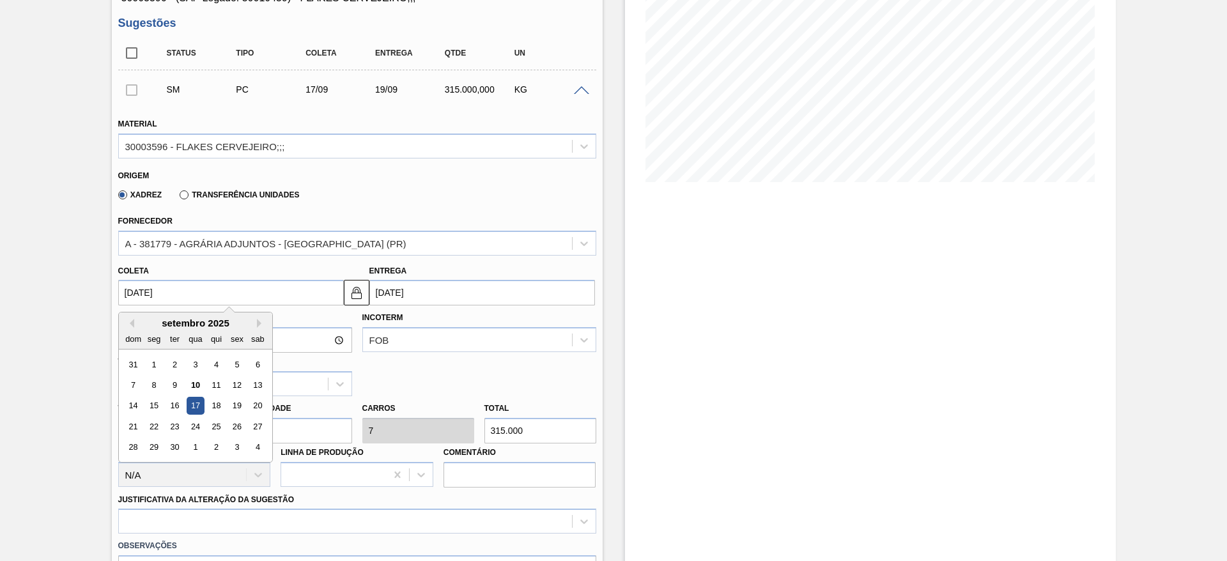
click at [150, 289] on input "[DATE]" at bounding box center [231, 293] width 226 height 26
click at [167, 406] on div "16" at bounding box center [174, 405] width 17 height 17
type input "[DATE]"
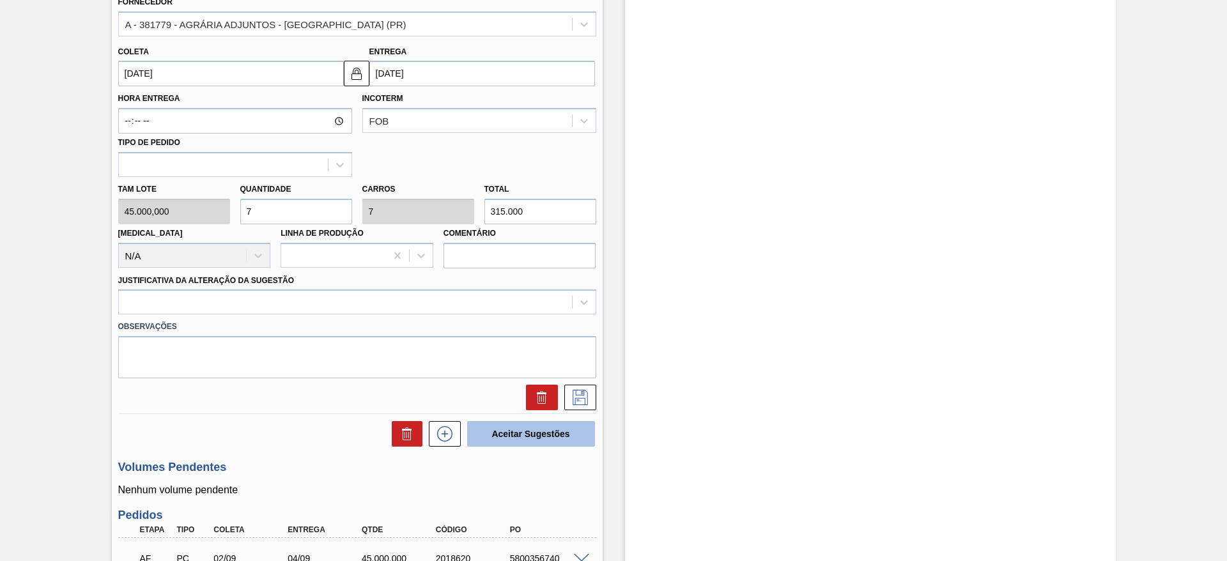
scroll to position [479, 0]
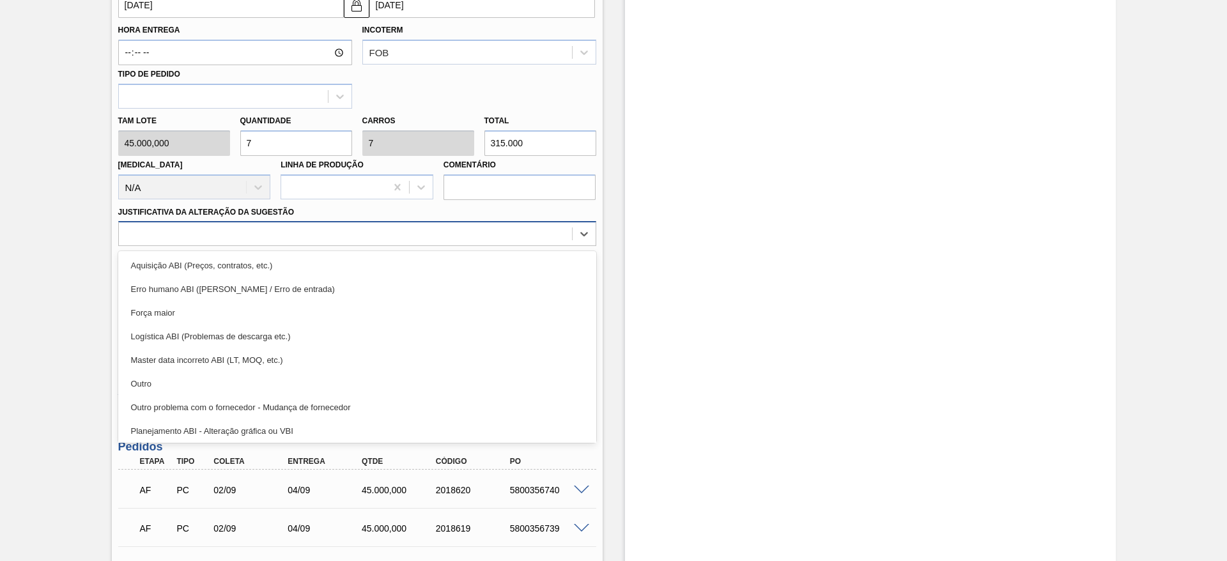
click at [461, 239] on div at bounding box center [345, 234] width 453 height 19
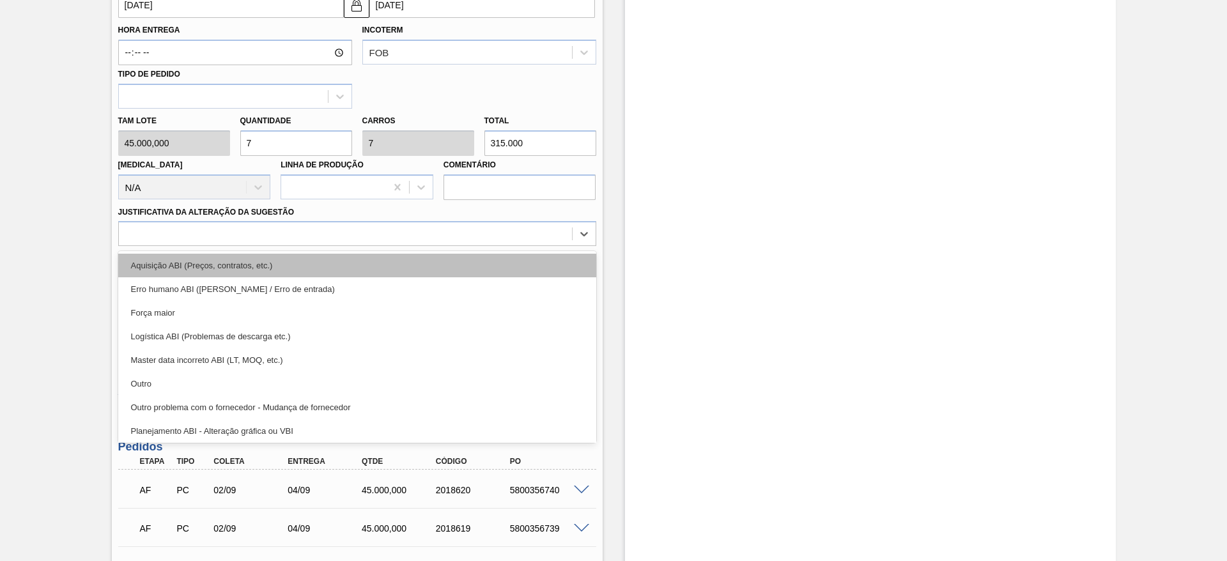
click at [468, 265] on div "Aquisição ABI (Preços, contratos, etc.)" at bounding box center [357, 266] width 478 height 24
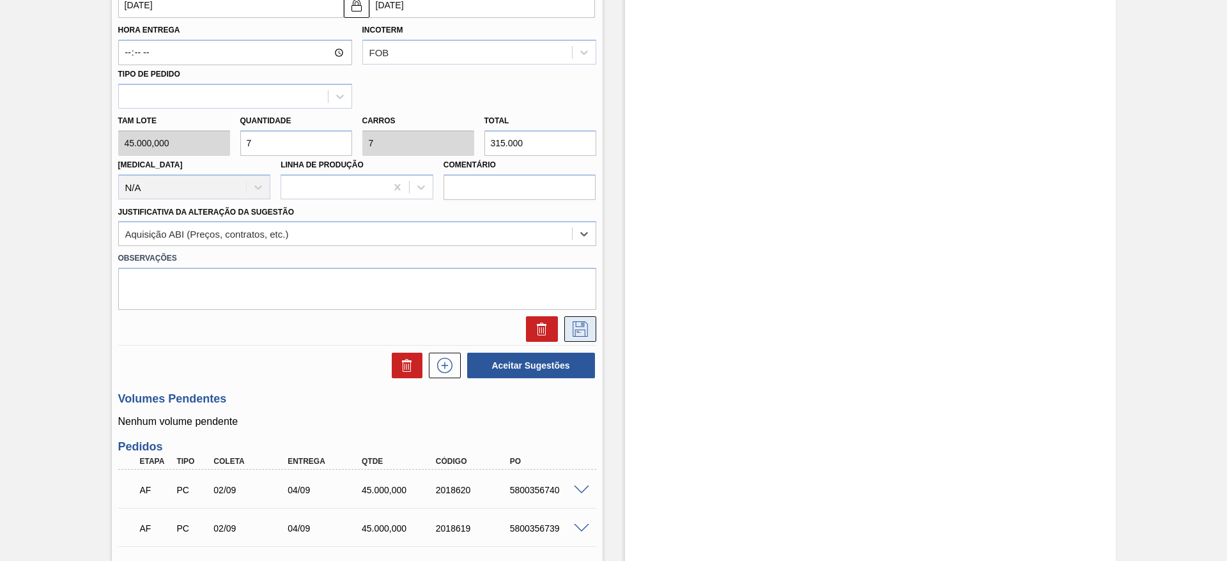
click at [590, 323] on button at bounding box center [580, 329] width 32 height 26
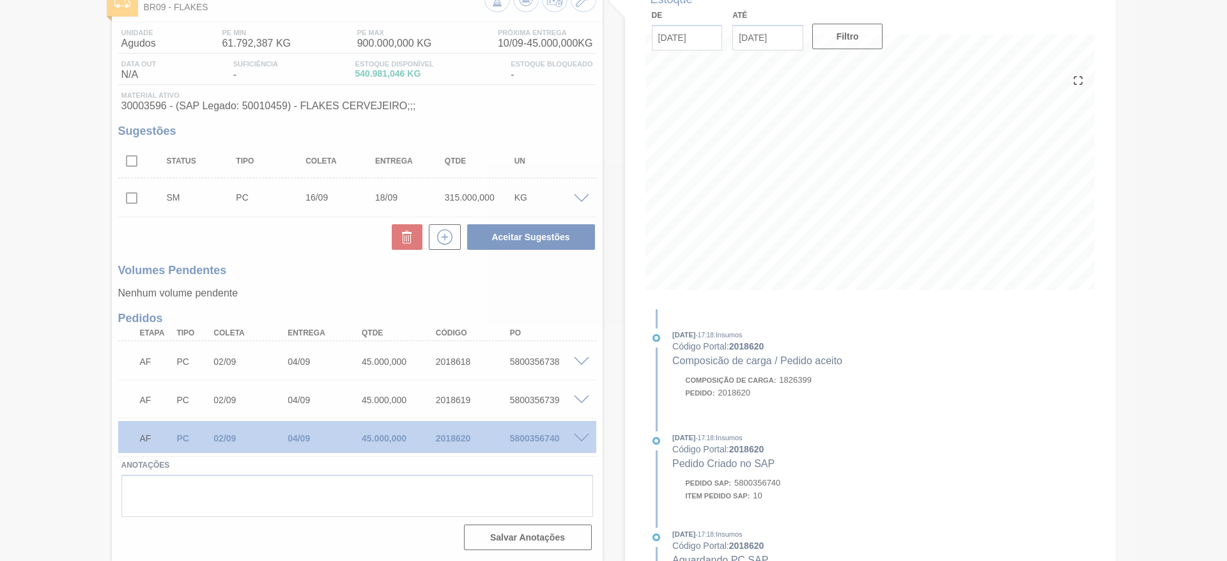
scroll to position [84, 0]
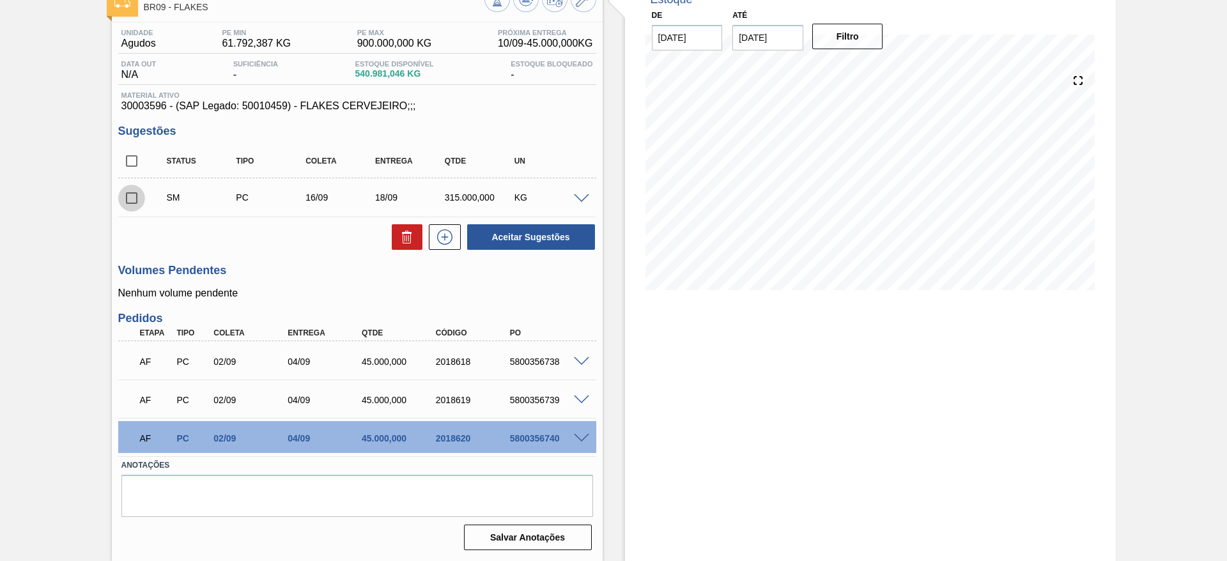
click at [132, 201] on input "checkbox" at bounding box center [131, 198] width 27 height 27
click at [581, 246] on button "Aceitar Sugestões" at bounding box center [531, 237] width 128 height 26
checkbox input "false"
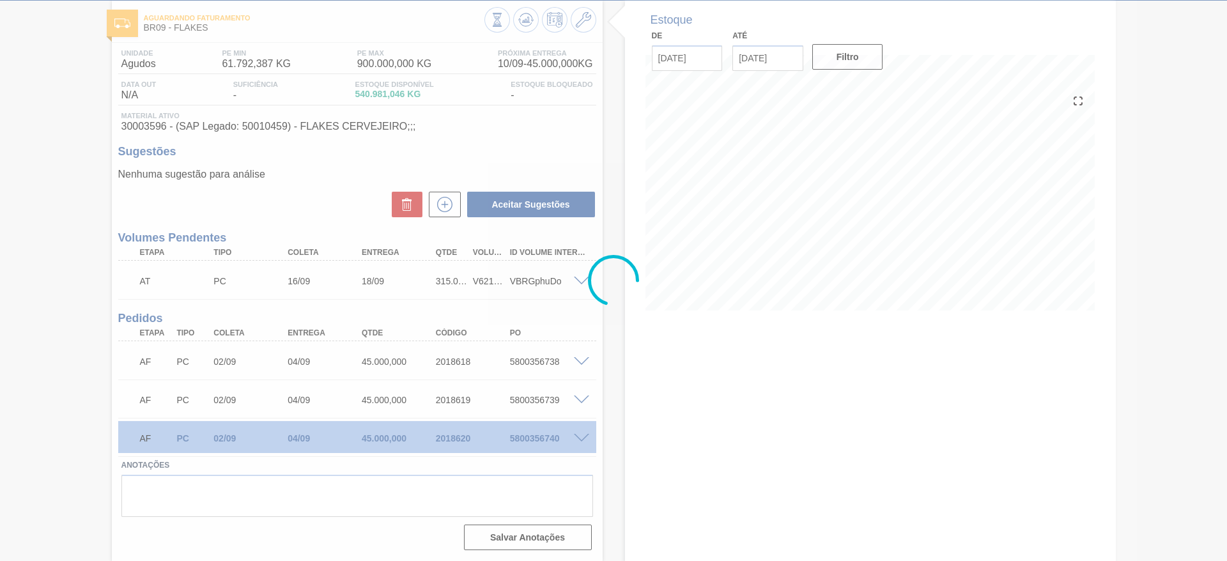
scroll to position [63, 0]
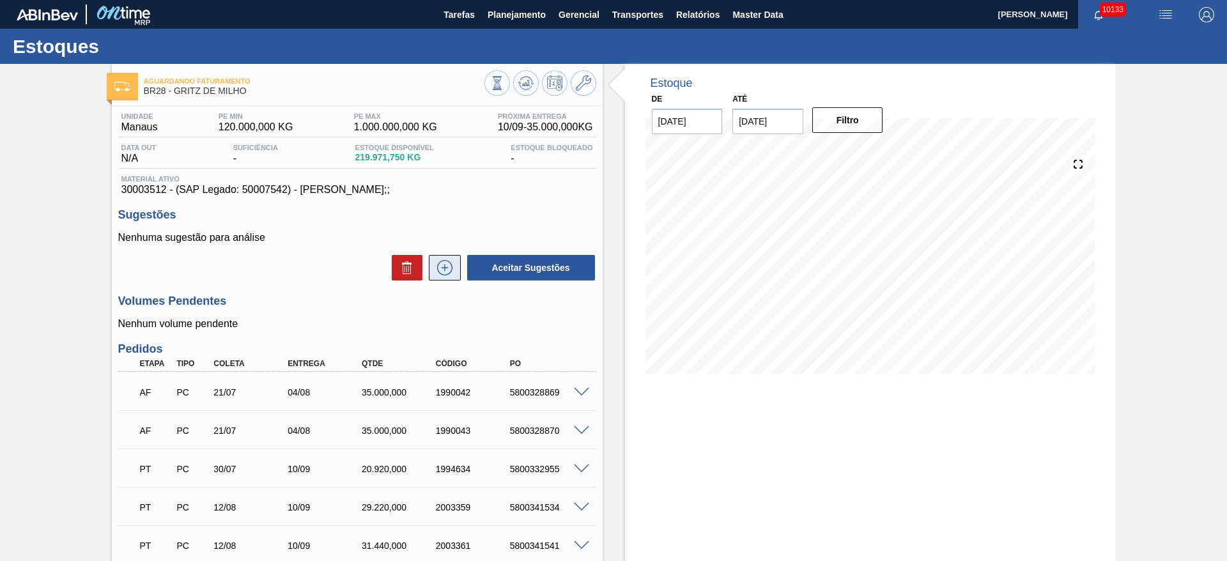
click at [447, 266] on icon at bounding box center [445, 267] width 20 height 15
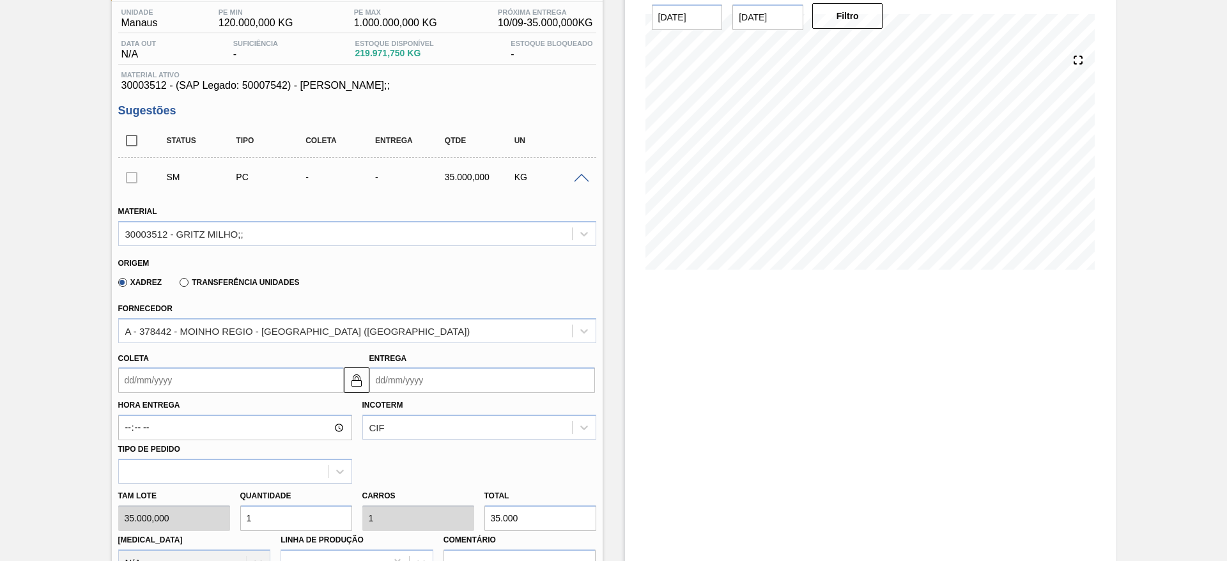
scroll to position [288, 0]
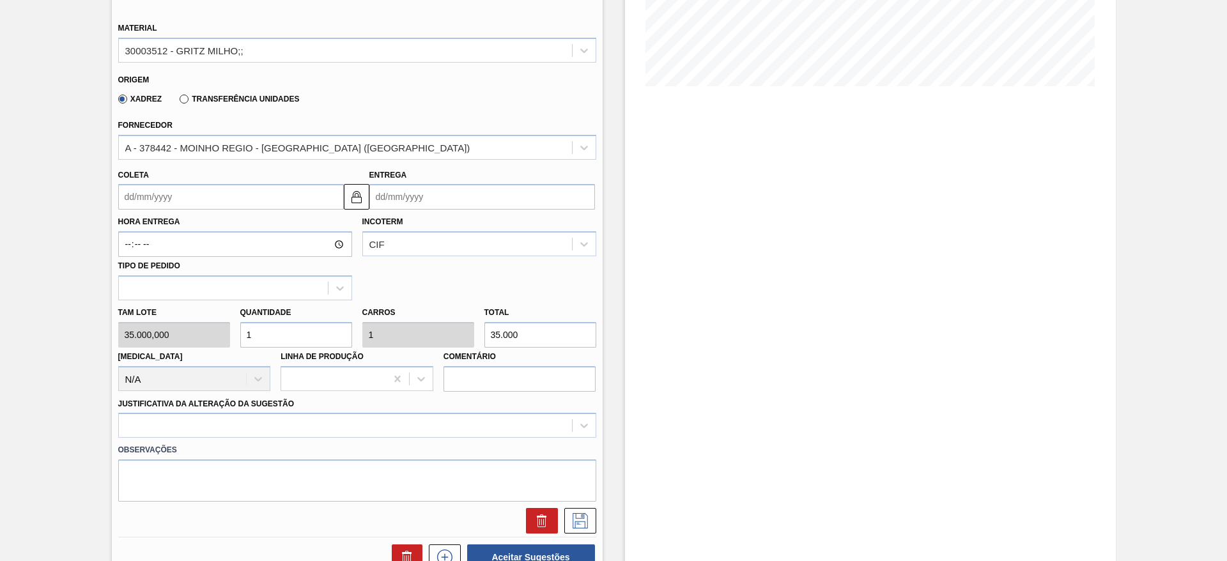
click at [157, 202] on input "Coleta" at bounding box center [231, 197] width 226 height 26
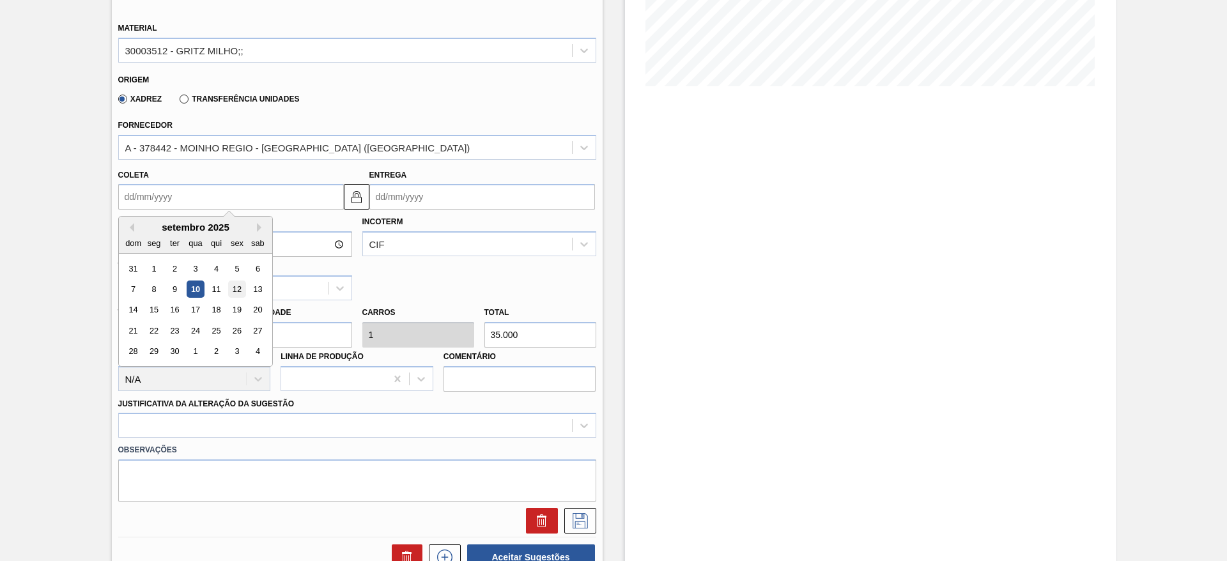
click at [243, 289] on div "12" at bounding box center [236, 289] width 17 height 17
type input "[DATE]"
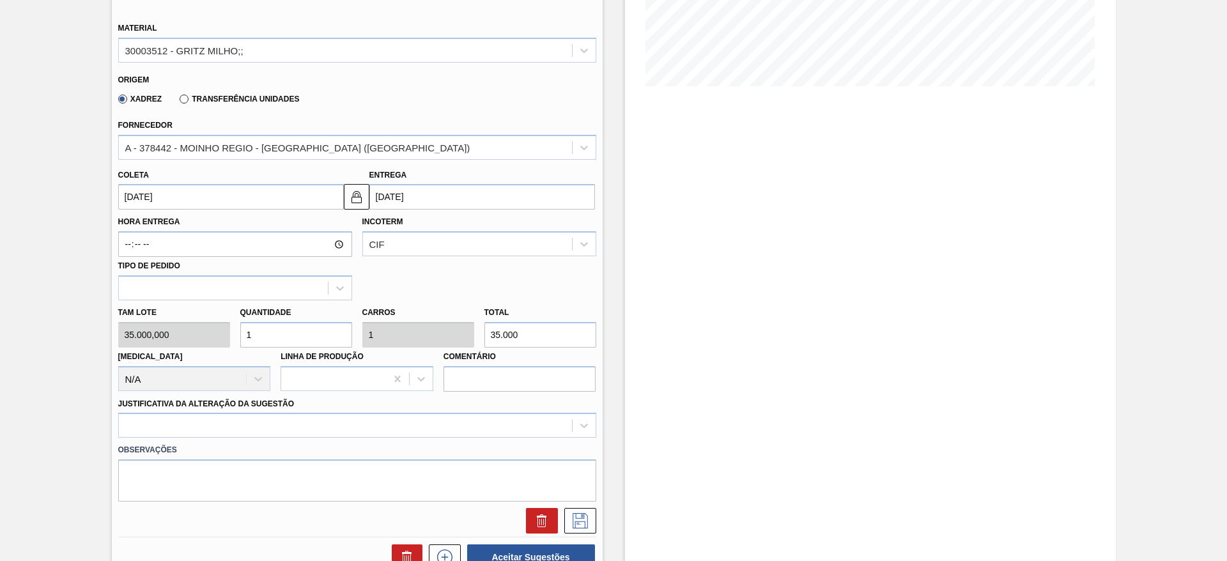
click at [197, 325] on div "Tam lote 35.000,000 Quantidade 1 Carros 1 Total 35.000 [MEDICAL_DATA] N/A Linha…" at bounding box center [357, 345] width 488 height 91
type input "6"
type input "210.000"
type input "6"
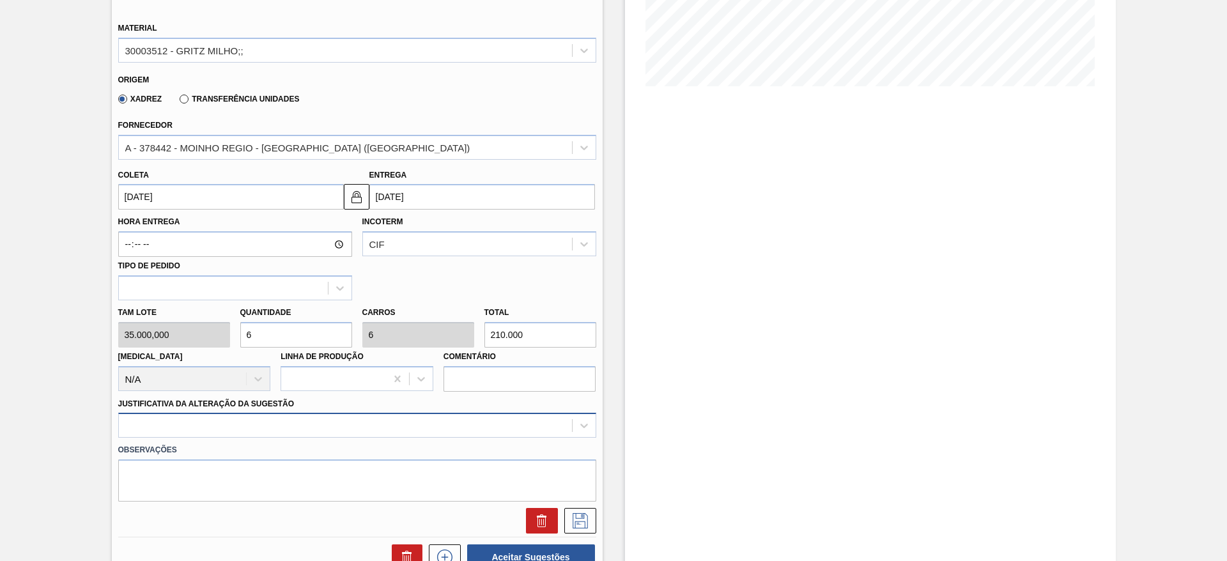
click at [491, 426] on div at bounding box center [357, 425] width 478 height 25
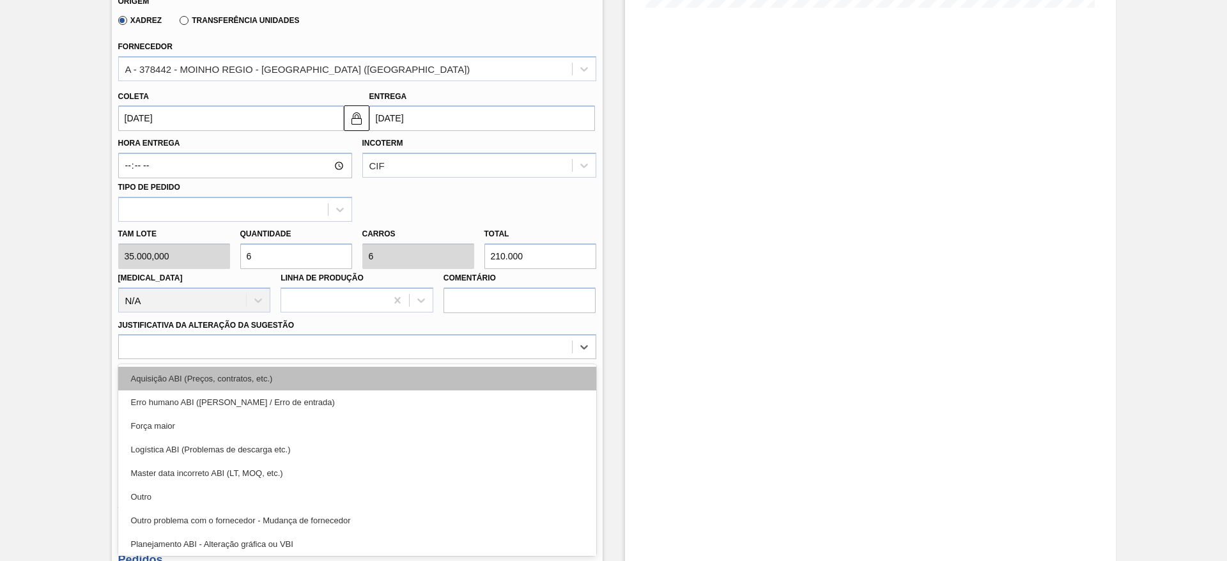
click at [475, 369] on div "Aquisição ABI (Preços, contratos, etc.)" at bounding box center [357, 379] width 478 height 24
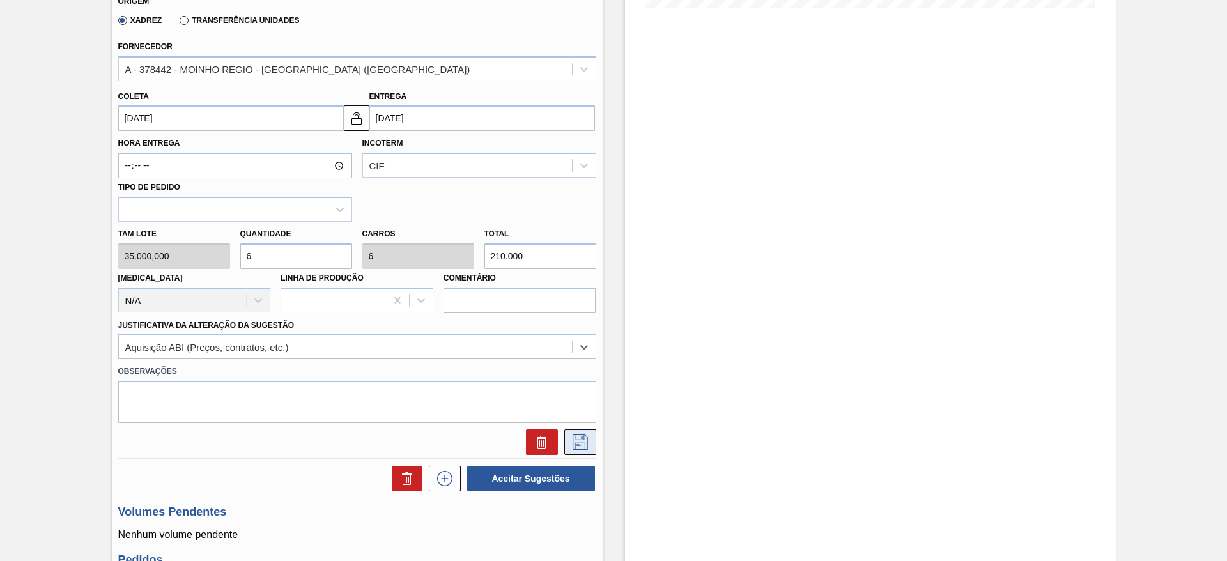
click at [570, 430] on button at bounding box center [580, 442] width 32 height 26
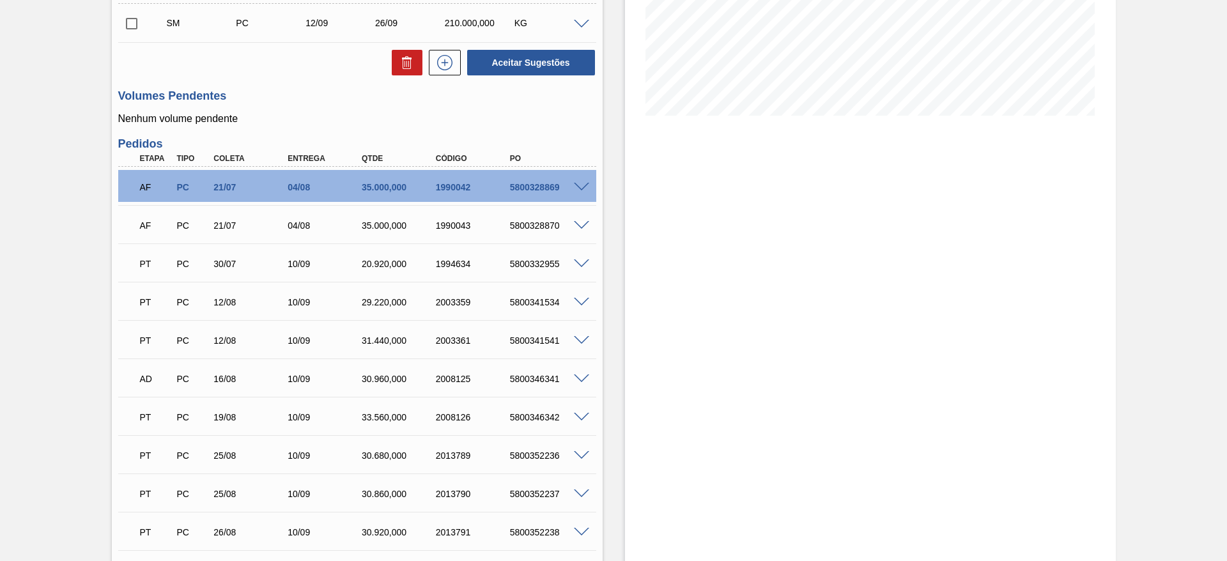
scroll to position [79, 0]
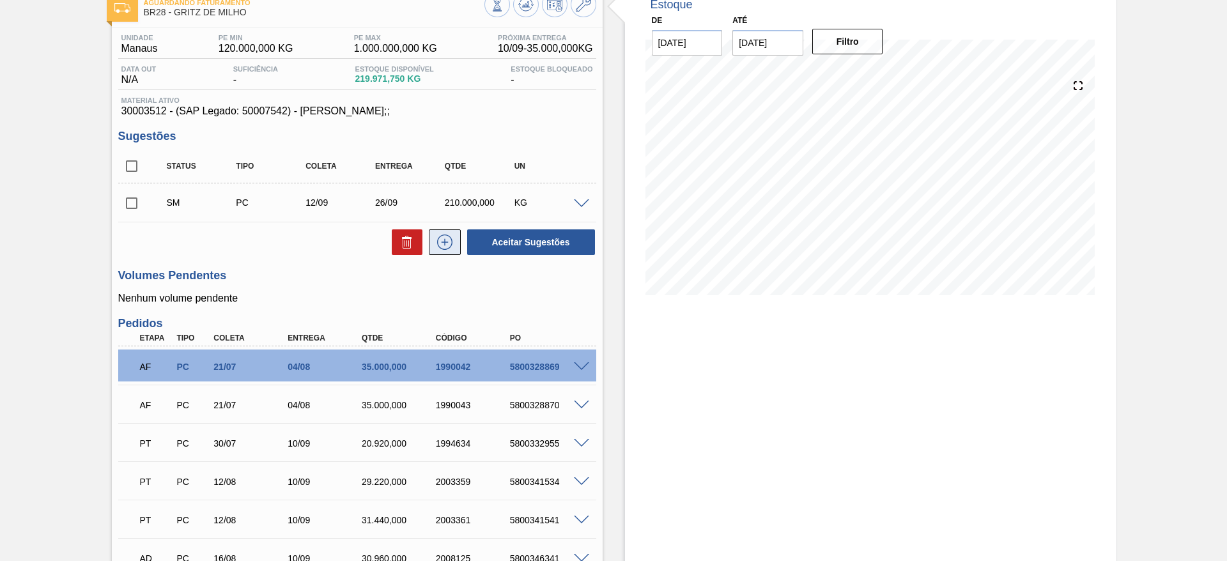
click at [438, 239] on icon at bounding box center [445, 242] width 20 height 15
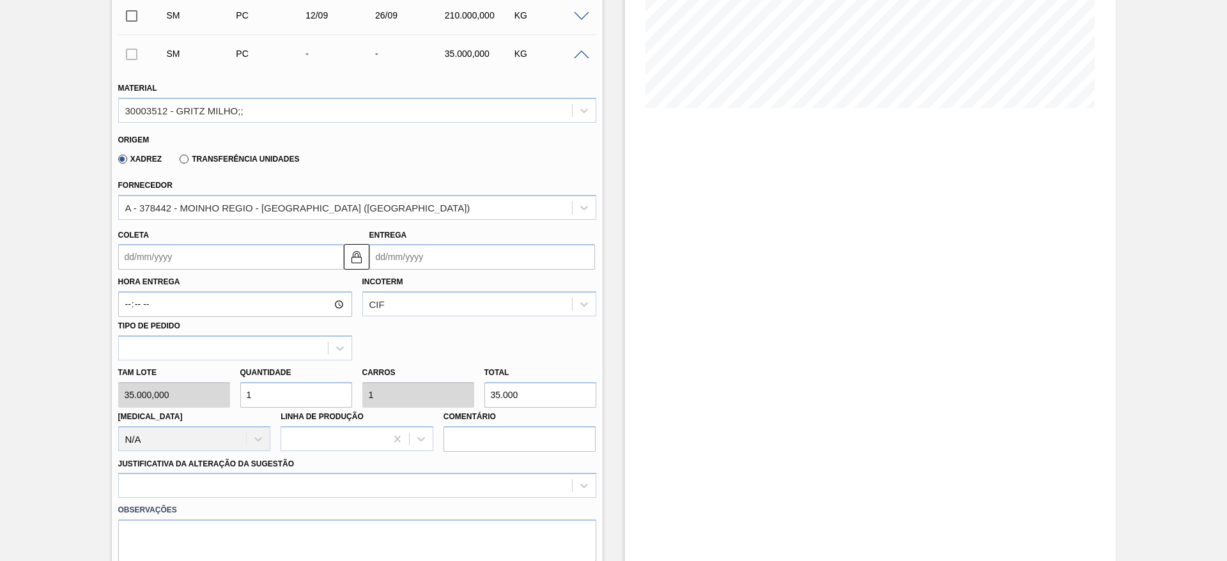
scroll to position [270, 0]
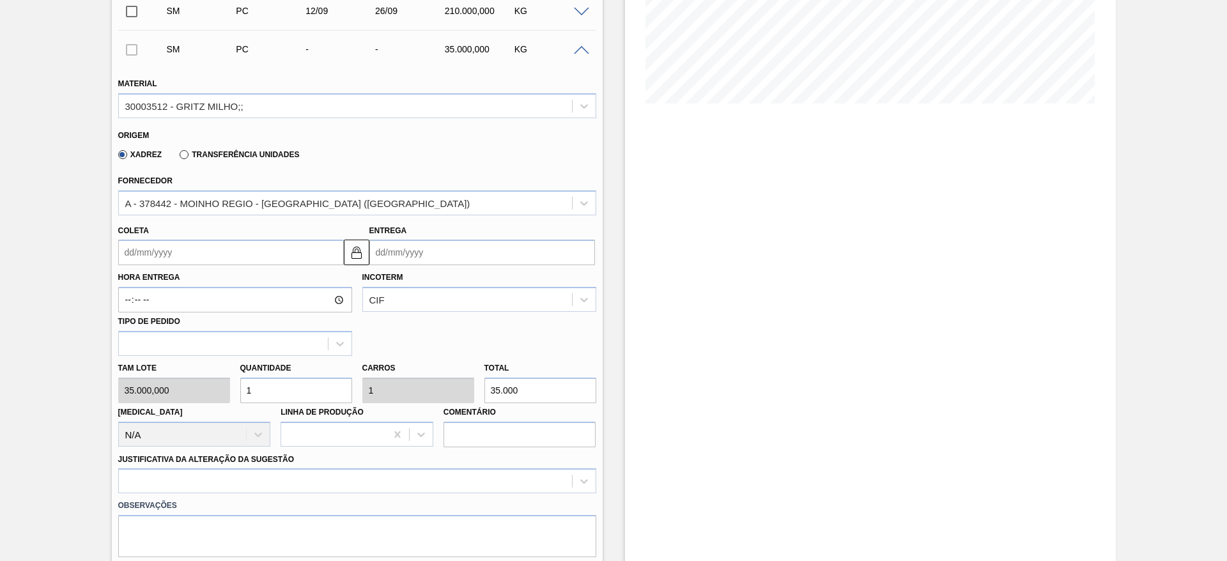
click at [203, 391] on div "Tam lote 35.000,000 Quantidade 1 Carros 1 Total 35.000 [MEDICAL_DATA] N/A Linha…" at bounding box center [357, 401] width 488 height 91
type input "6"
type input "210.000"
type input "6"
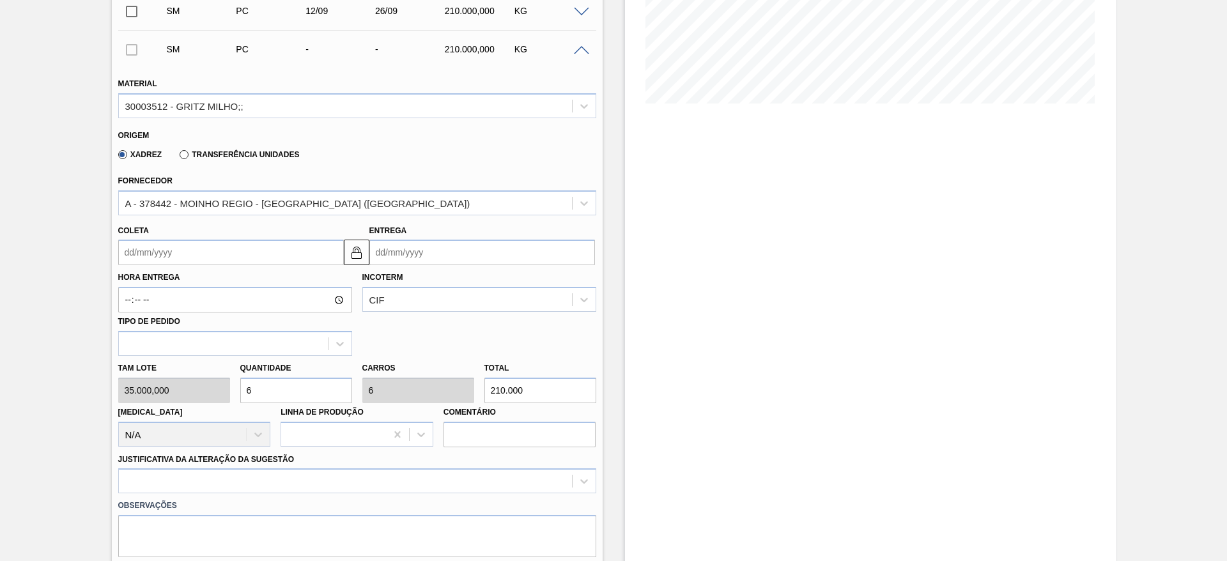
click at [155, 249] on input "Coleta" at bounding box center [231, 253] width 226 height 26
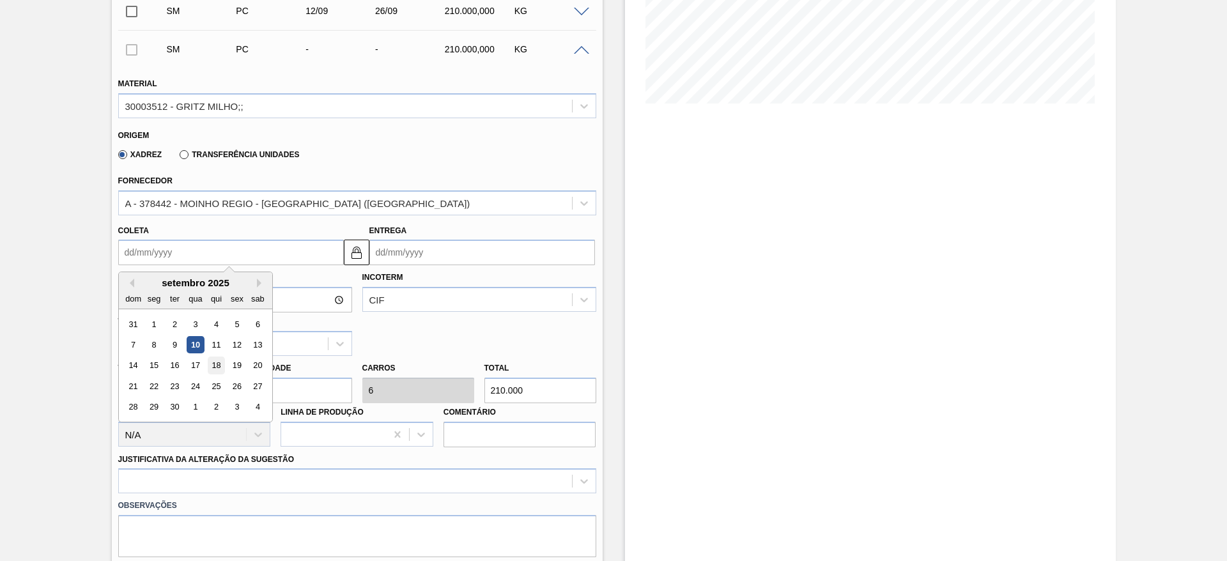
click at [219, 367] on div "18" at bounding box center [215, 365] width 17 height 17
type input "[DATE]"
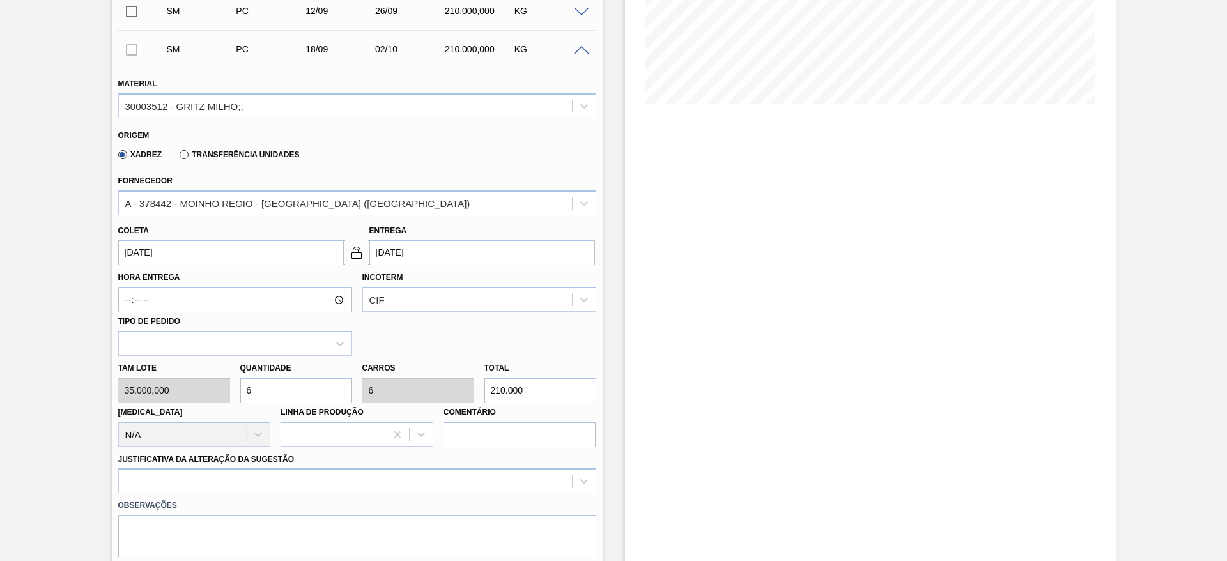
click at [177, 265] on div "Hora Entrega Incoterm CIF Tipo de pedido" at bounding box center [357, 310] width 488 height 91
click at [165, 261] on input "[DATE]" at bounding box center [231, 253] width 226 height 26
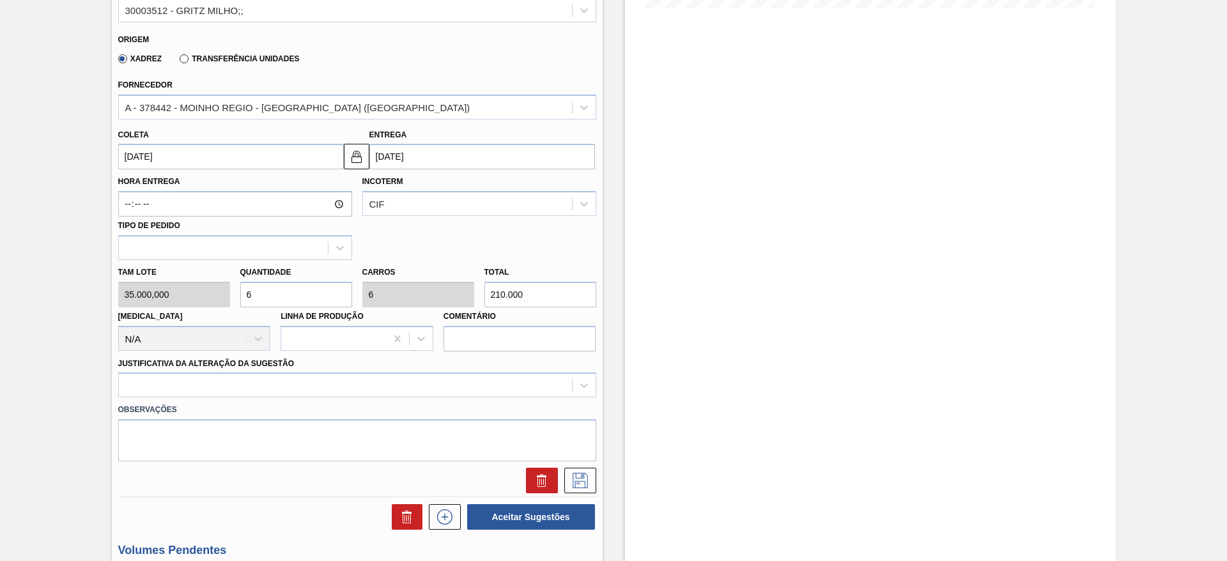
click at [390, 369] on div "Justificativa da Alteração da Sugestão" at bounding box center [357, 376] width 478 height 43
click at [407, 384] on div at bounding box center [357, 385] width 478 height 25
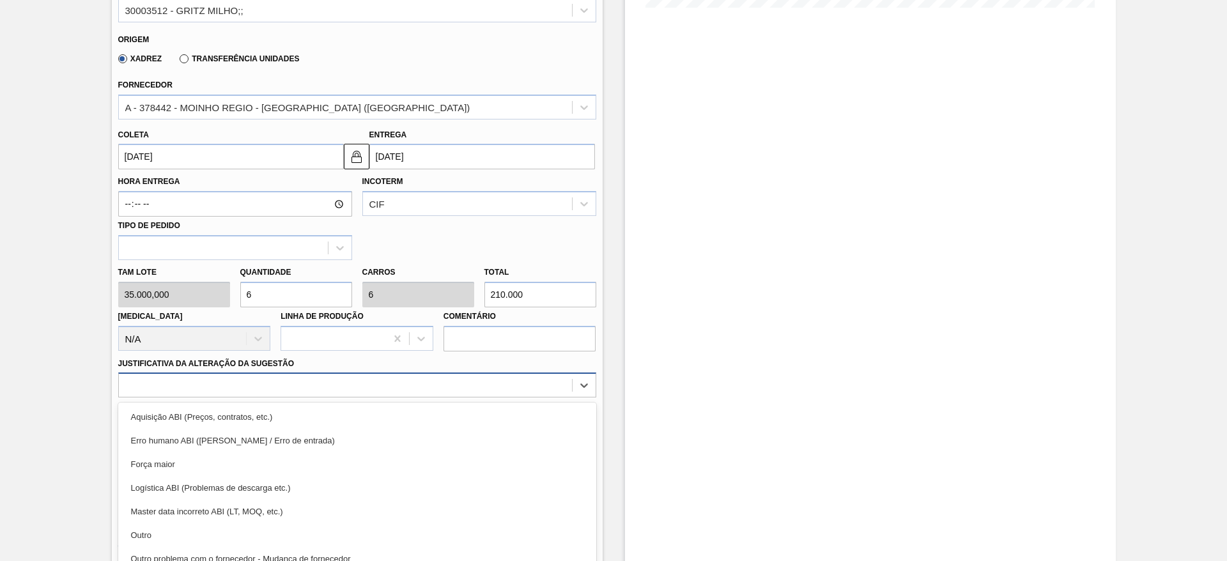
scroll to position [404, 0]
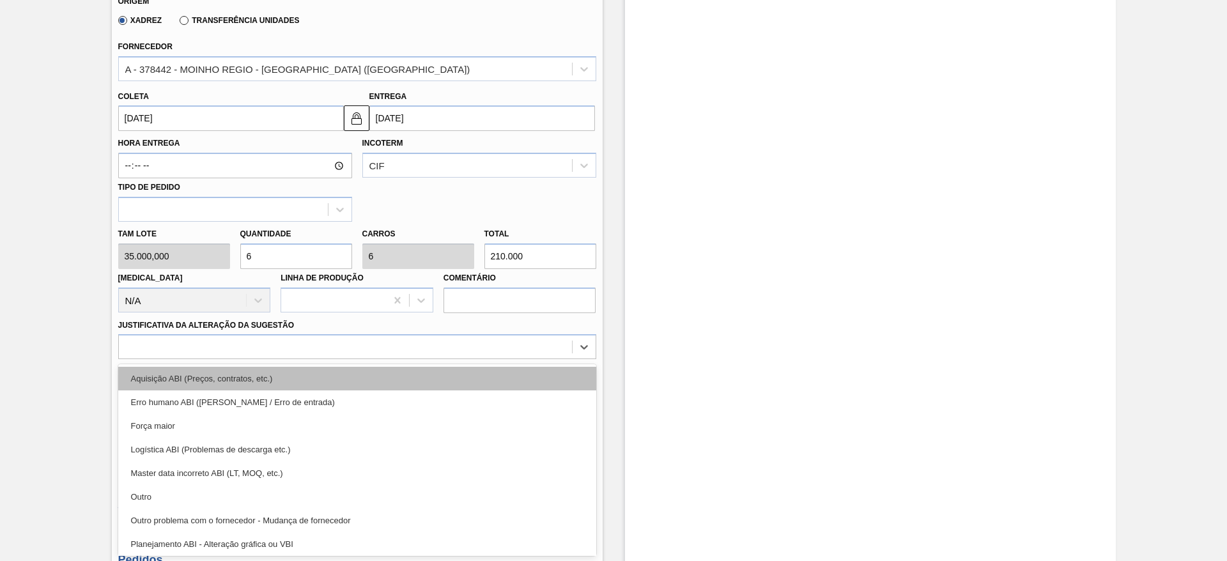
drag, startPoint x: 415, startPoint y: 384, endPoint x: 454, endPoint y: 392, distance: 39.7
click at [413, 383] on div "Aquisição ABI (Preços, contratos, etc.)" at bounding box center [357, 379] width 478 height 24
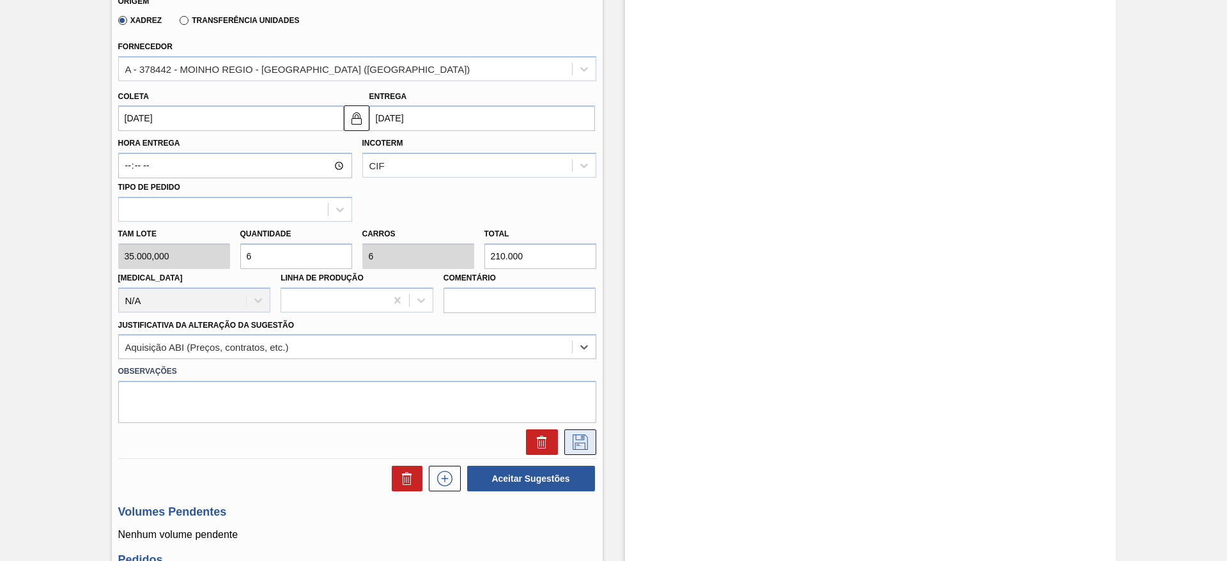
click at [576, 446] on icon at bounding box center [580, 442] width 20 height 15
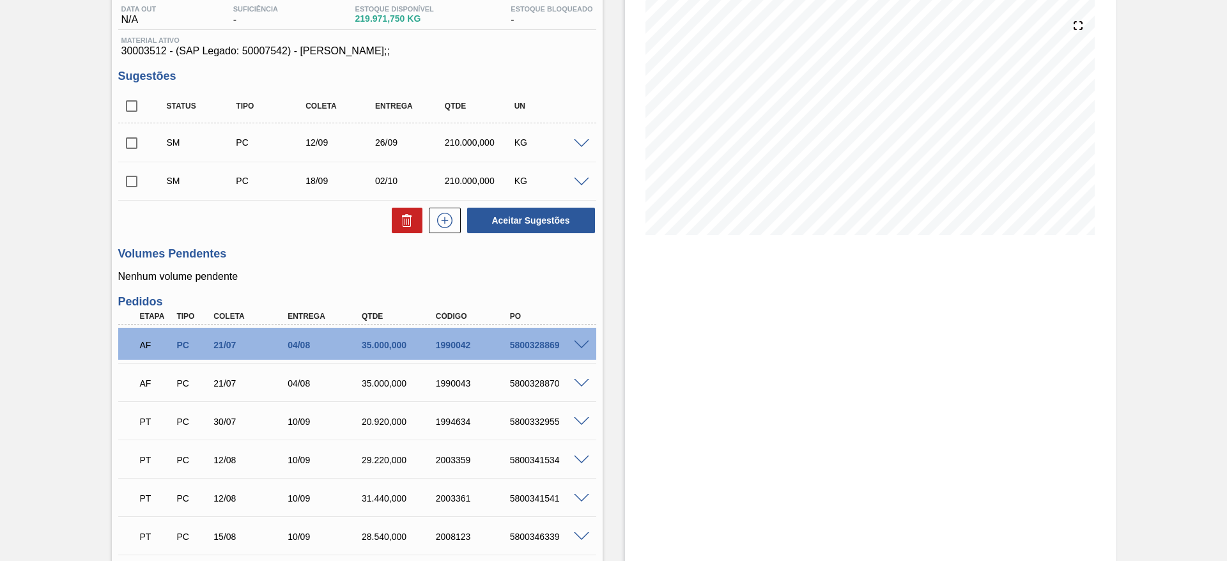
scroll to position [21, 0]
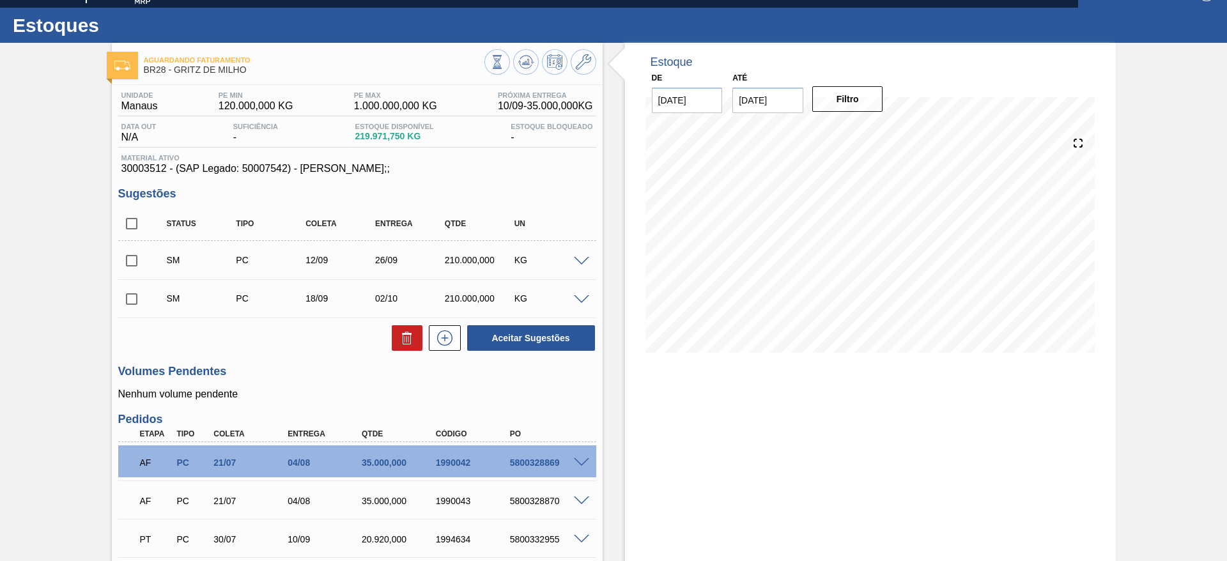
click at [134, 220] on input "checkbox" at bounding box center [131, 223] width 27 height 27
checkbox input "true"
click at [509, 339] on button "Aceitar Sugestões" at bounding box center [531, 338] width 128 height 26
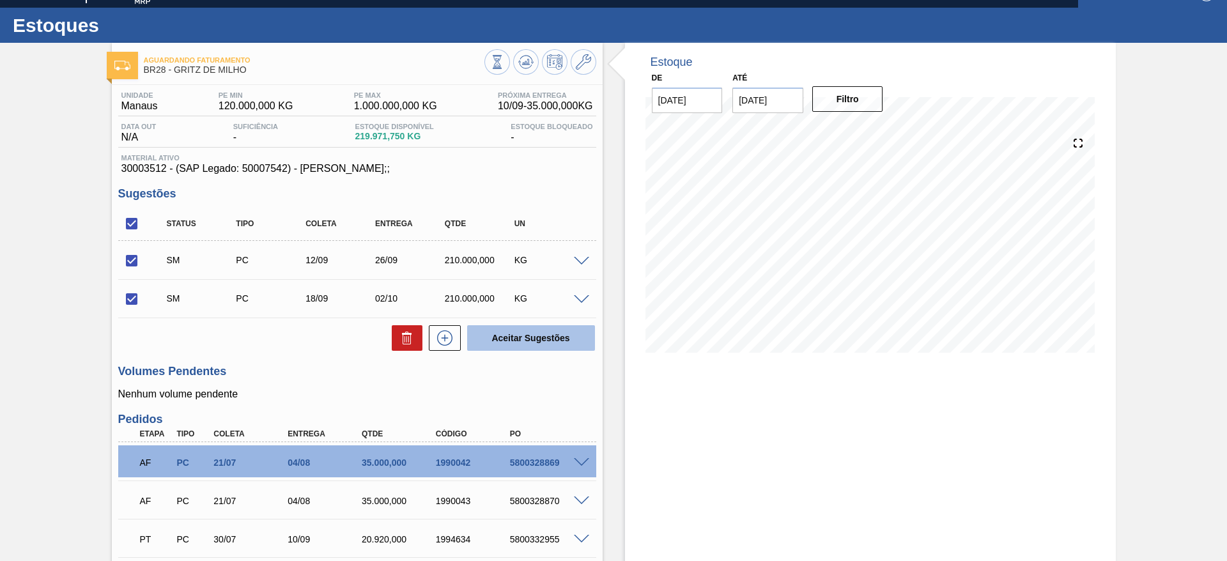
checkbox input "false"
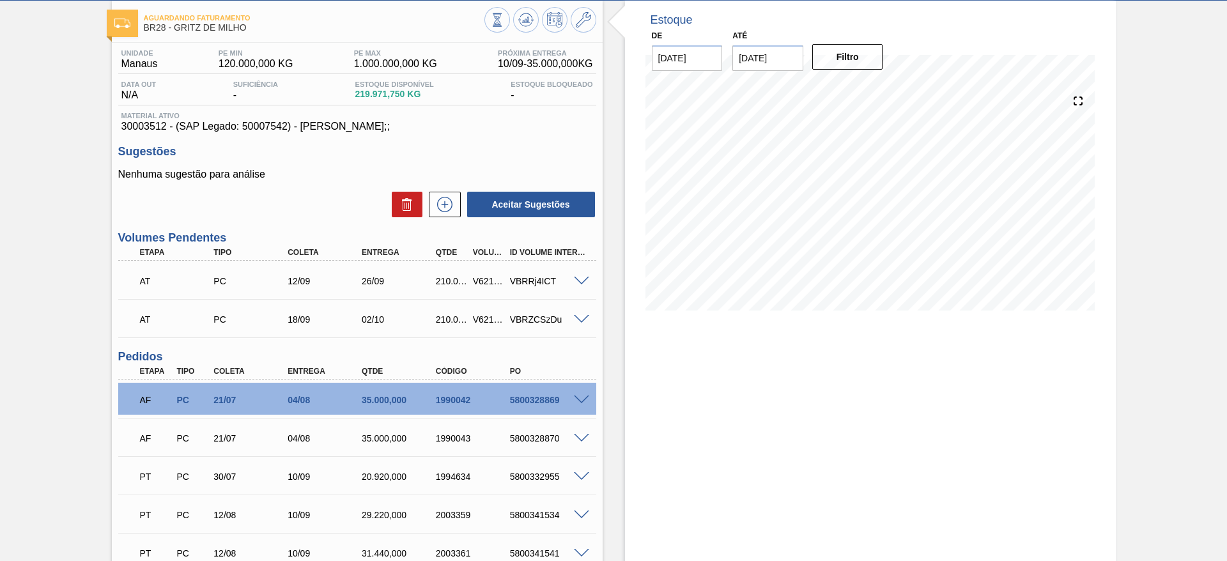
scroll to position [0, 0]
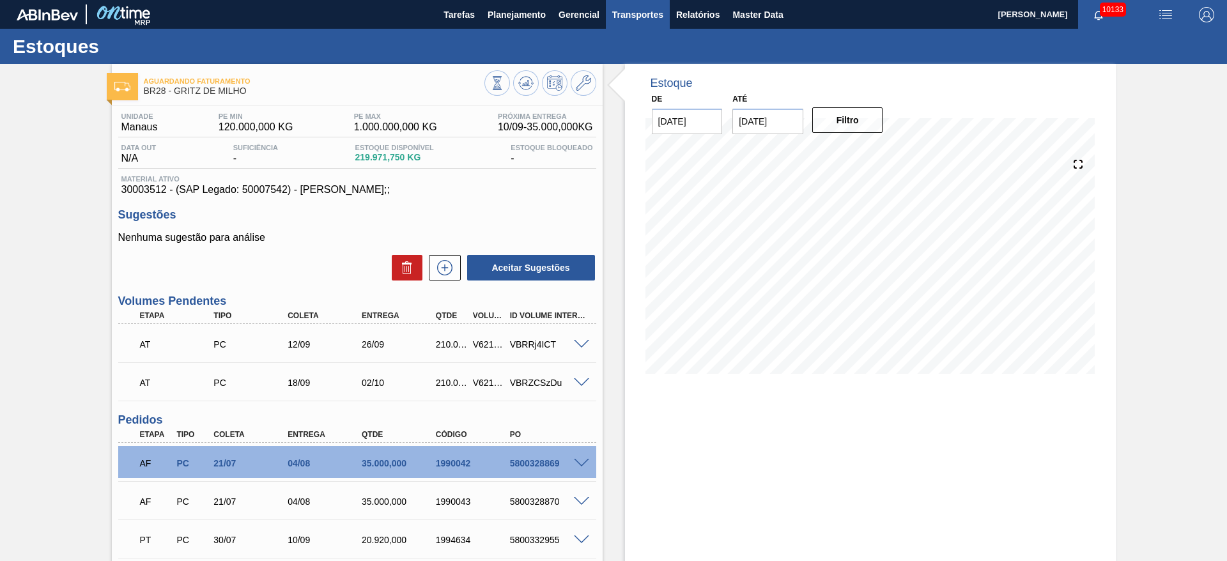
click at [626, 15] on span "Transportes" at bounding box center [637, 14] width 51 height 15
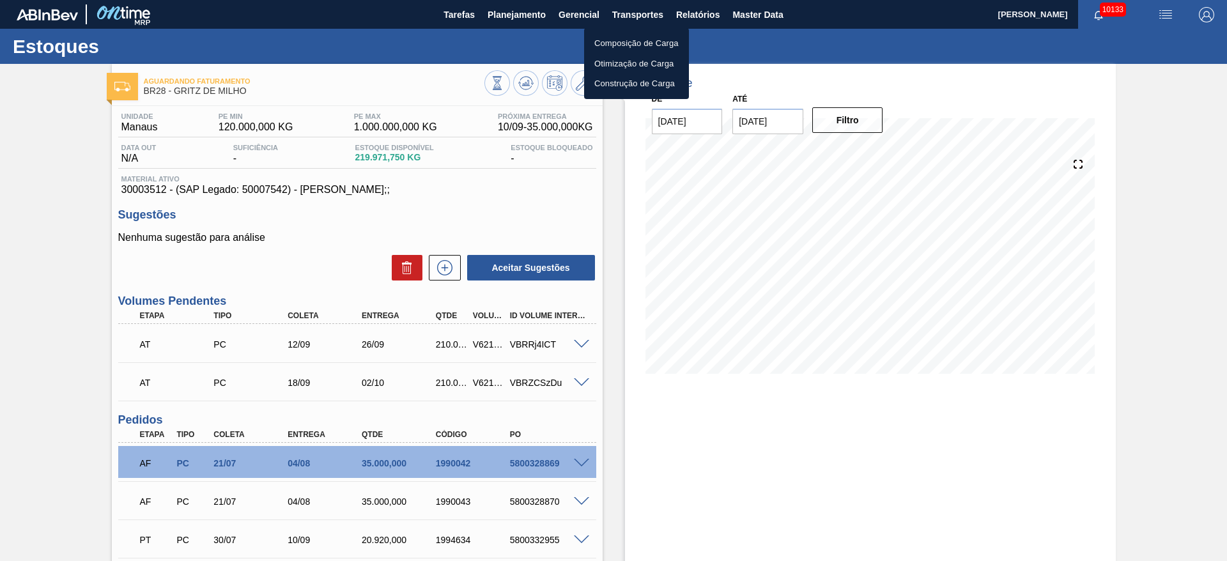
click at [620, 63] on li "Otimização de Carga" at bounding box center [636, 64] width 105 height 20
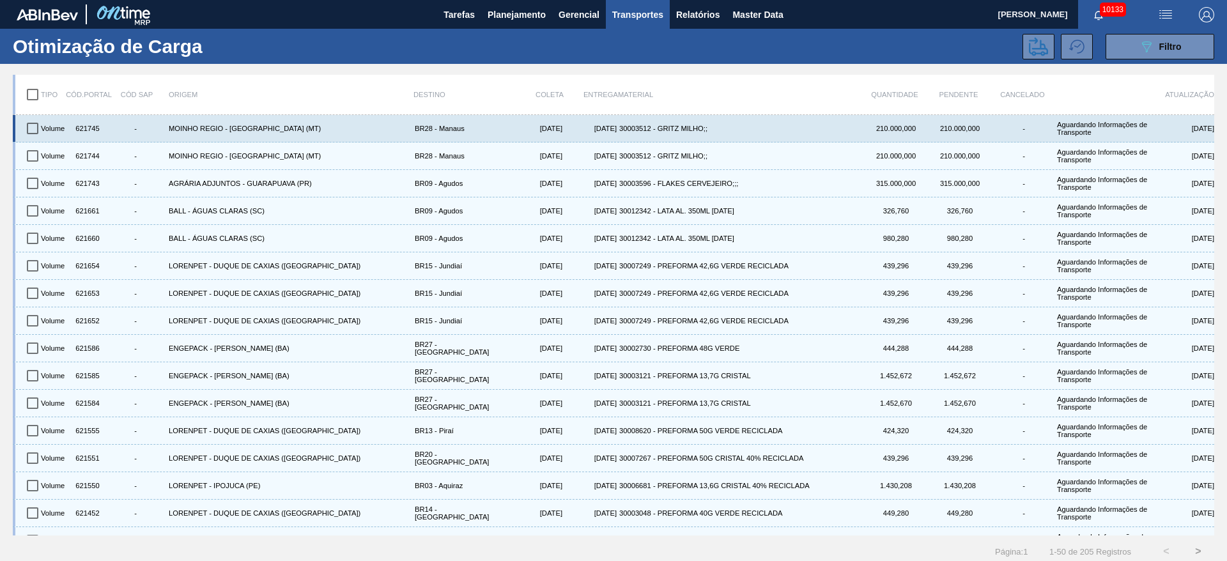
click at [34, 125] on input "checkbox" at bounding box center [32, 128] width 27 height 27
checkbox input "true"
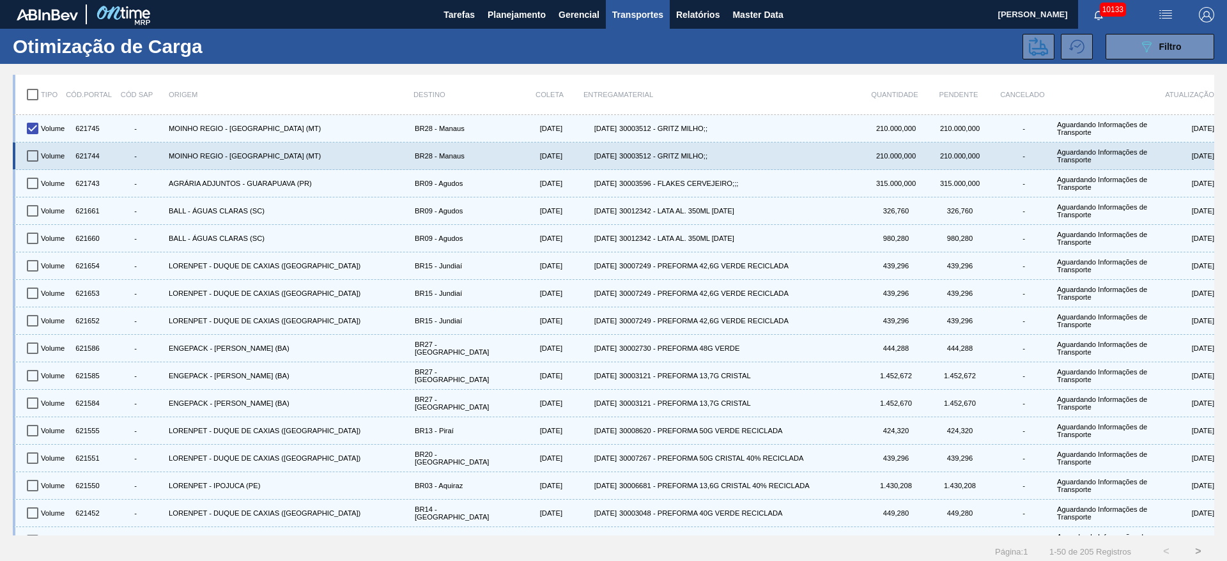
click at [34, 152] on input "checkbox" at bounding box center [32, 155] width 27 height 27
checkbox input "true"
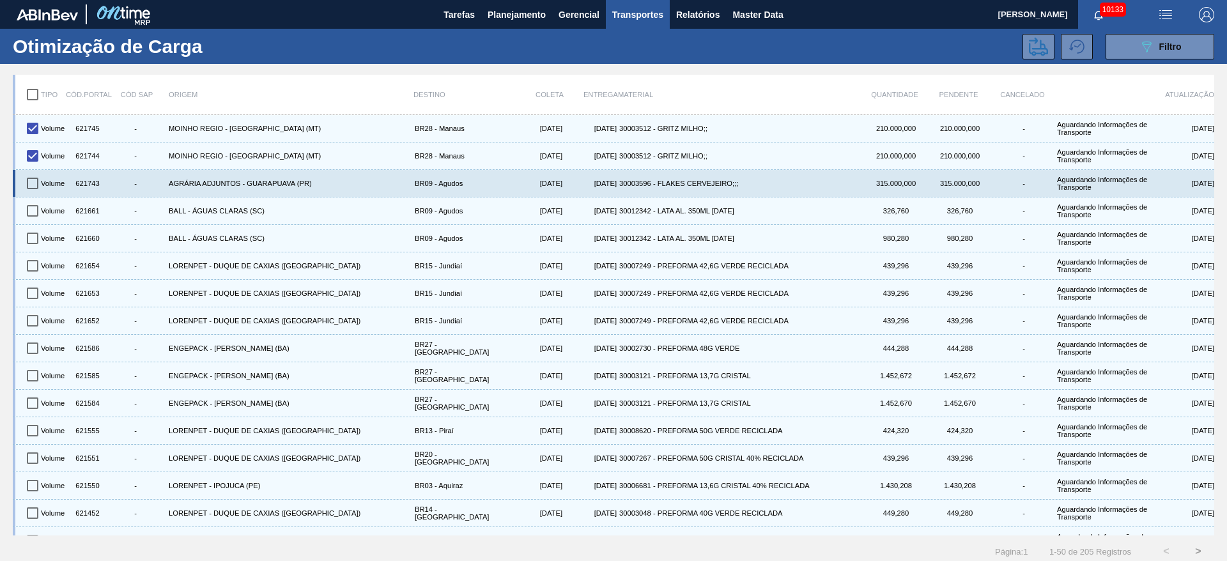
click at [34, 186] on input "checkbox" at bounding box center [32, 183] width 27 height 27
checkbox input "true"
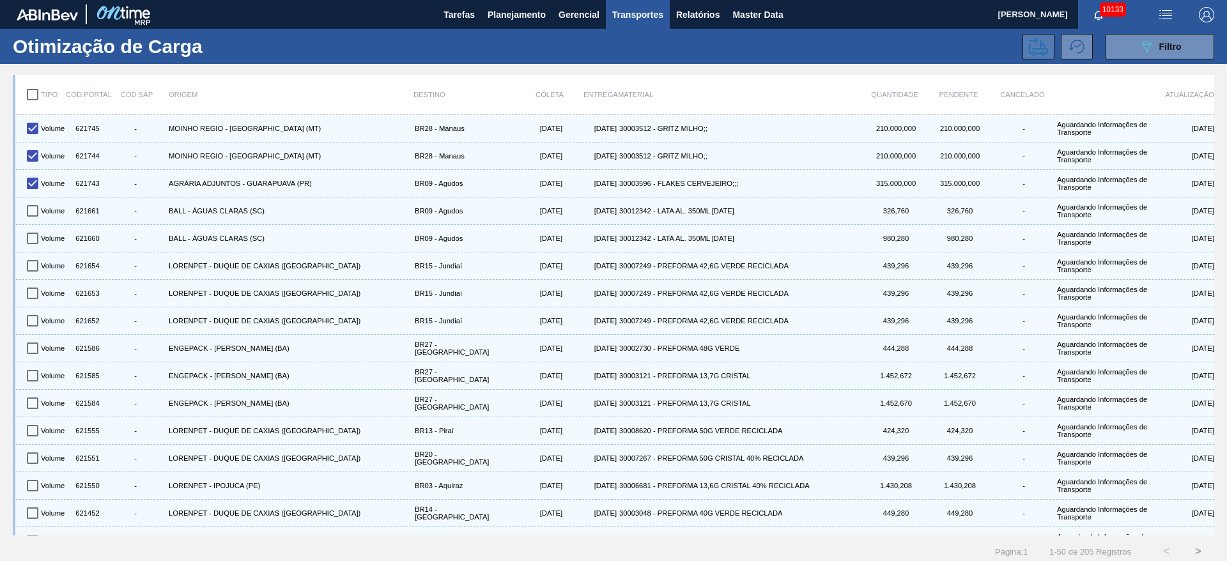
click at [1032, 52] on icon at bounding box center [1038, 46] width 19 height 19
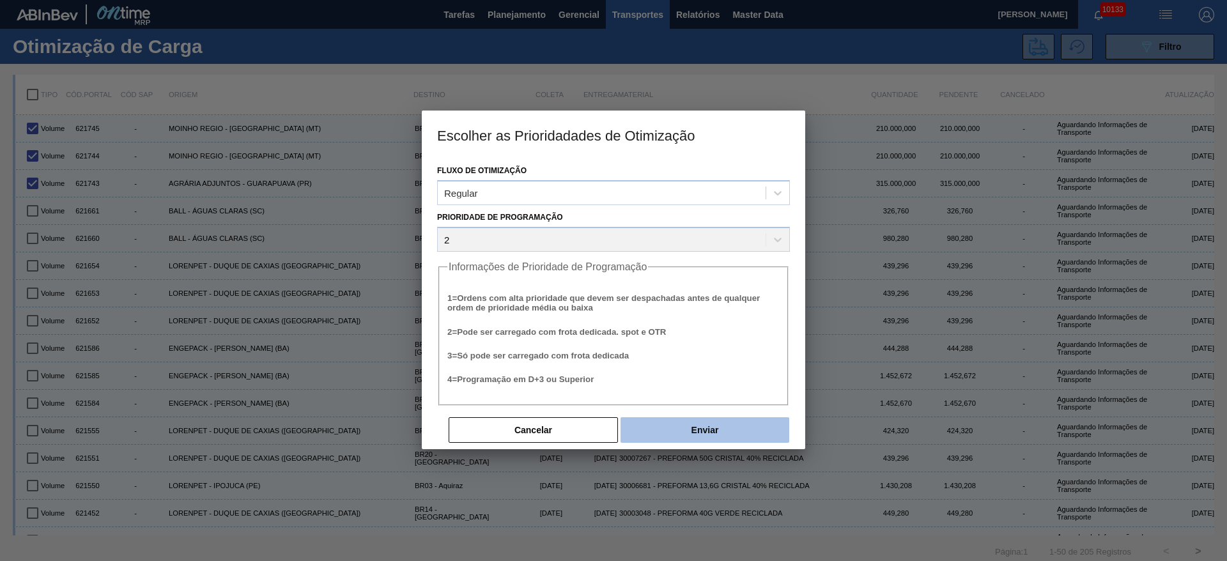
click at [701, 436] on button "Enviar" at bounding box center [704, 430] width 169 height 26
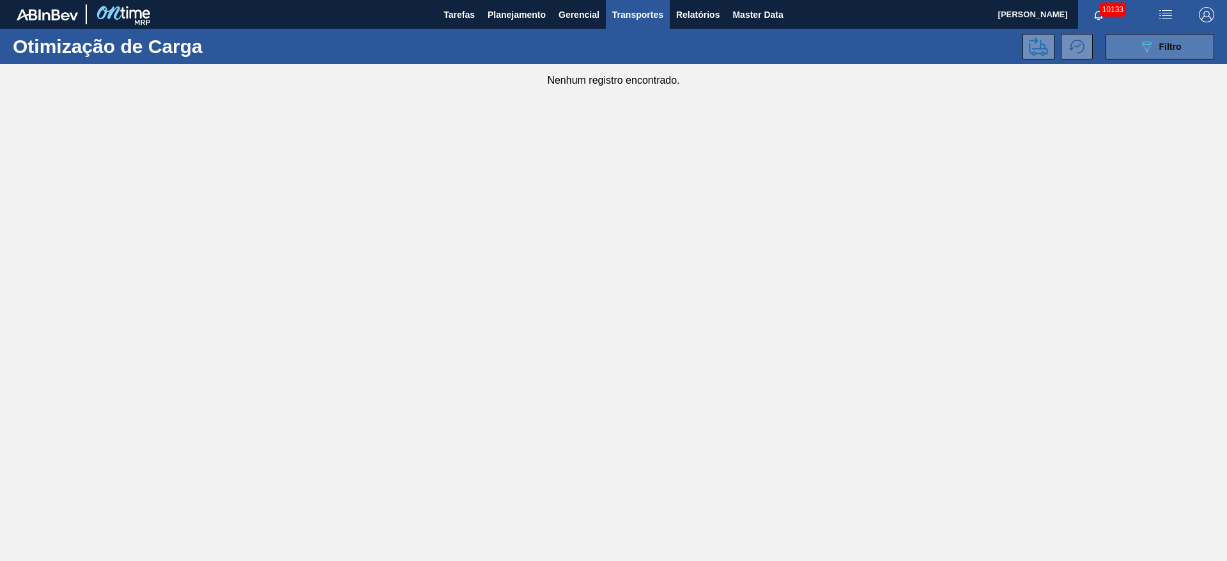
click at [1132, 54] on button "089F7B8B-B2A5-4AFE-B5C0-19BA573D28AC Filtro" at bounding box center [1159, 47] width 109 height 26
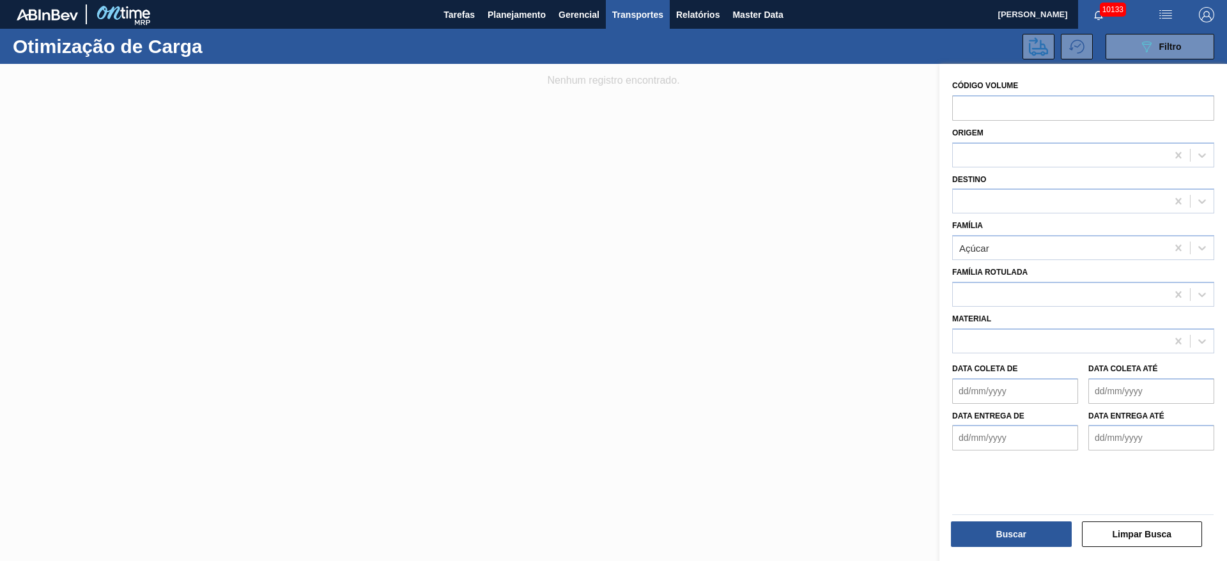
drag, startPoint x: 1022, startPoint y: 224, endPoint x: 1012, endPoint y: 271, distance: 47.8
click at [1017, 227] on div "Família Açúcar" at bounding box center [1083, 238] width 262 height 43
click at [994, 255] on div "Açúcar" at bounding box center [1060, 248] width 214 height 19
type input "adj"
click at [1028, 224] on div "Família Use Up and Down to choose options, press Enter to select the currently …" at bounding box center [1083, 238] width 262 height 43
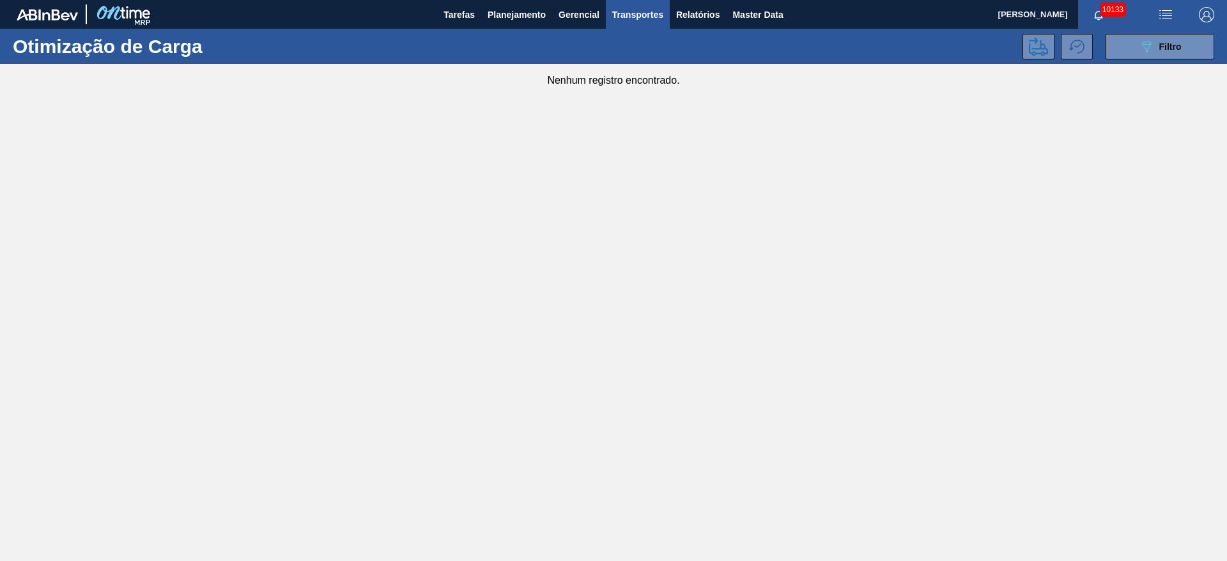
click at [805, 281] on main "Tarefas Planejamento Gerencial Transportes Relatórios Master Data [PERSON_NAME]…" at bounding box center [613, 280] width 1227 height 561
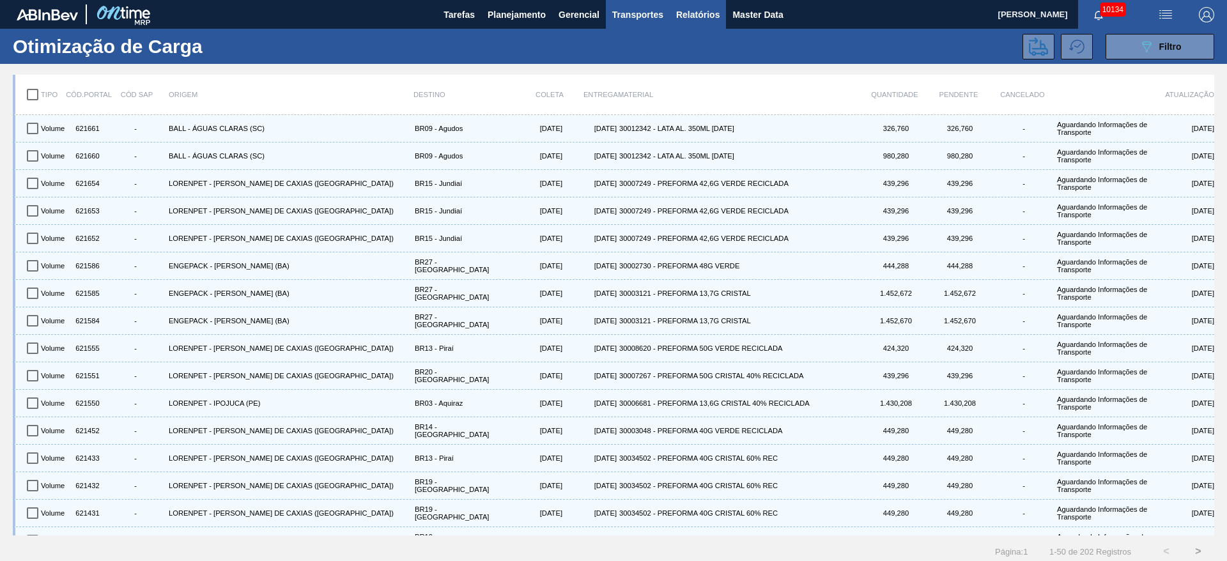
click at [693, 18] on span "Relatórios" at bounding box center [697, 14] width 43 height 15
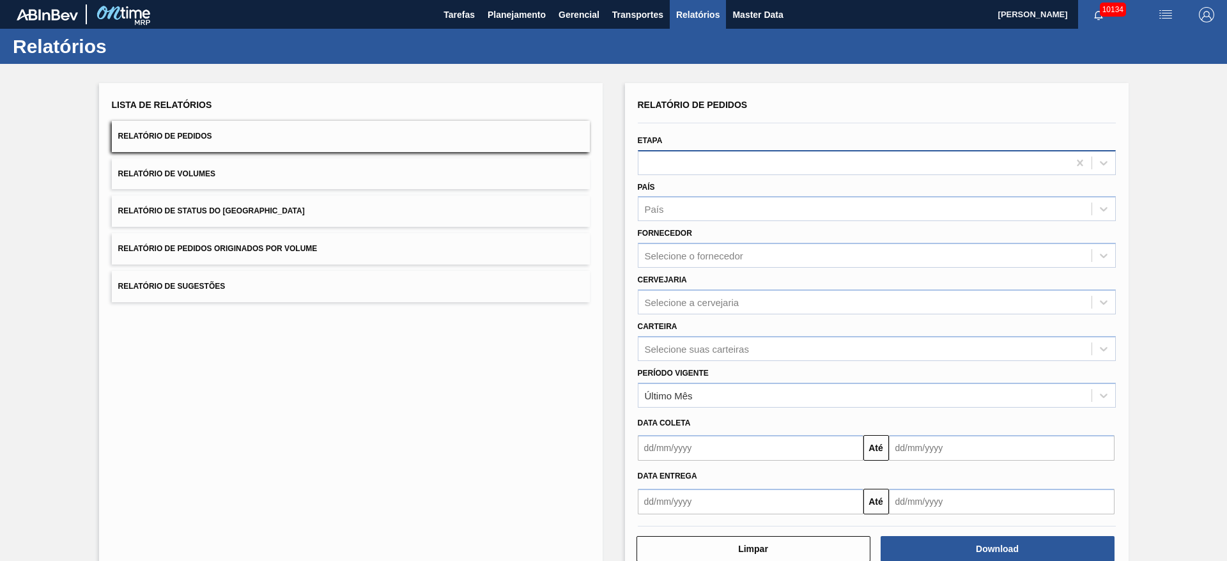
drag, startPoint x: 735, startPoint y: 144, endPoint x: 734, endPoint y: 158, distance: 14.1
click at [735, 144] on div "Etapa" at bounding box center [877, 153] width 478 height 43
click at [499, 17] on span "Planejamento" at bounding box center [517, 14] width 58 height 15
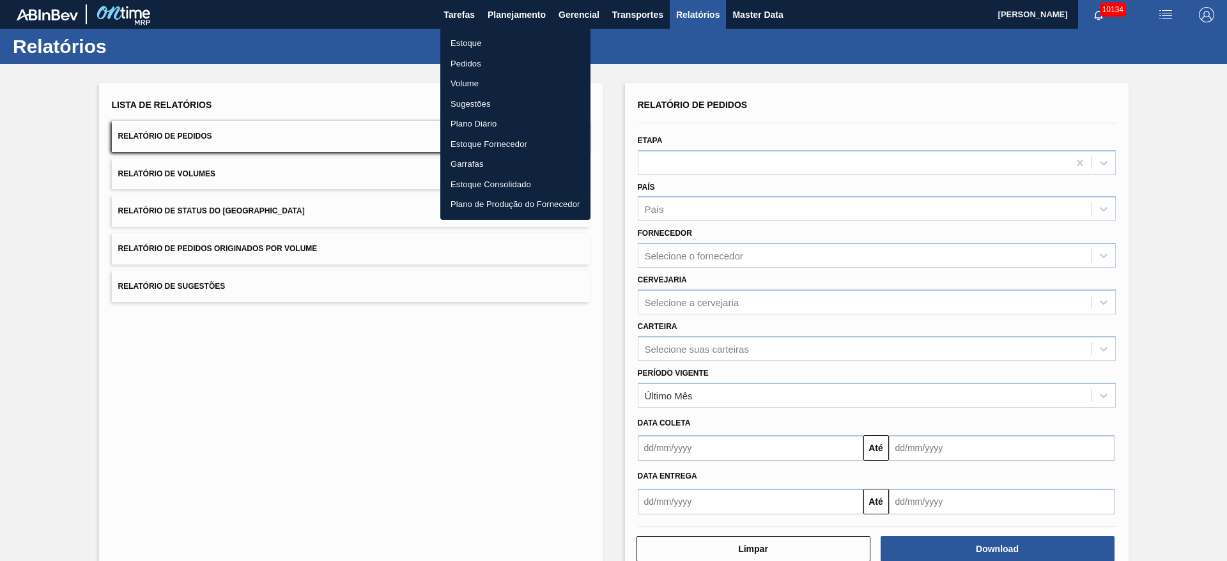
click at [487, 79] on li "Volume" at bounding box center [515, 83] width 150 height 20
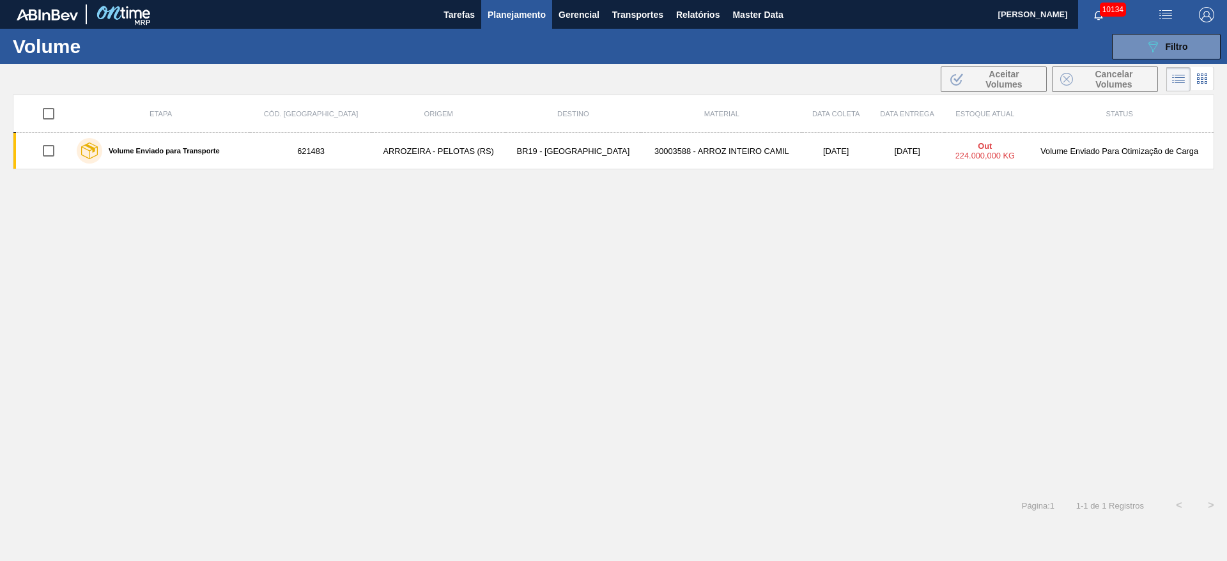
click at [521, 22] on button "Planejamento" at bounding box center [516, 14] width 71 height 29
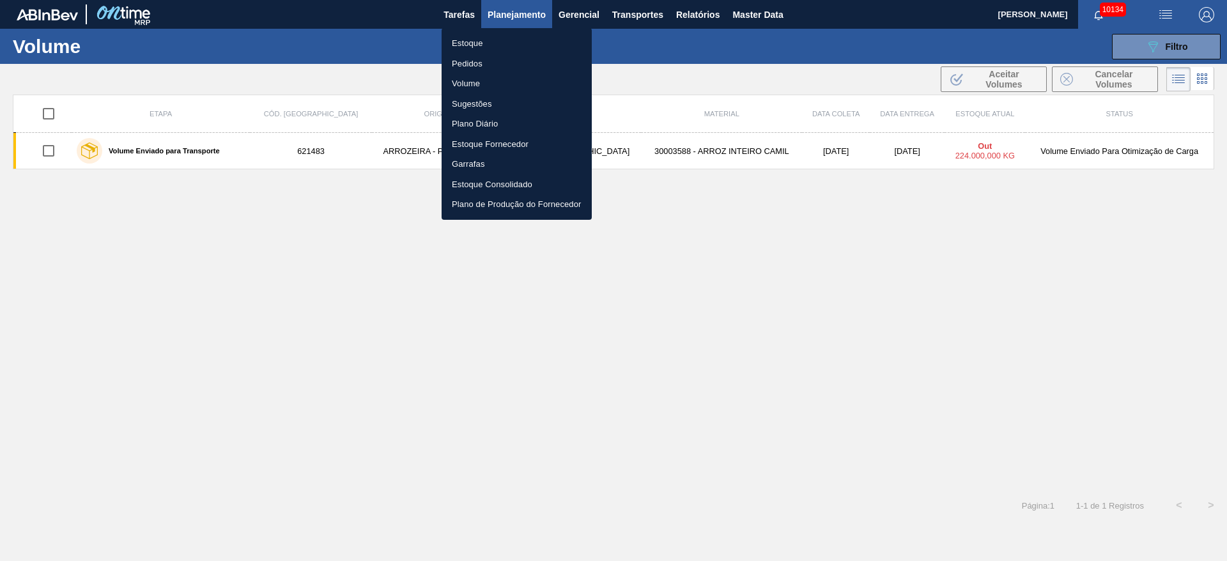
click at [518, 68] on li "Pedidos" at bounding box center [517, 64] width 150 height 20
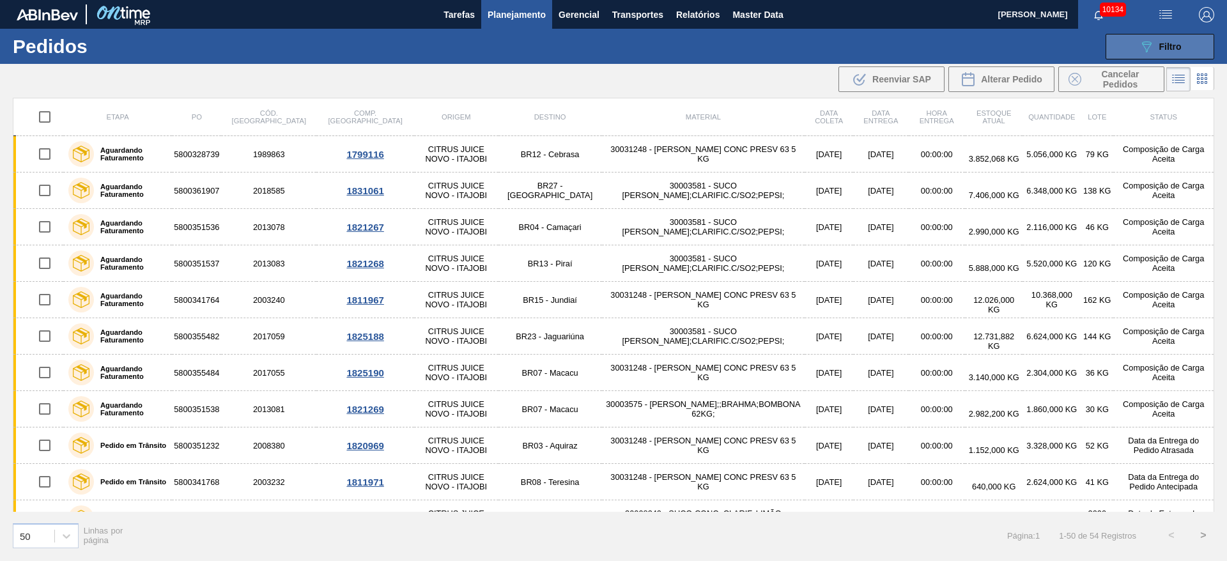
click at [1139, 48] on icon "089F7B8B-B2A5-4AFE-B5C0-19BA573D28AC" at bounding box center [1146, 46] width 15 height 15
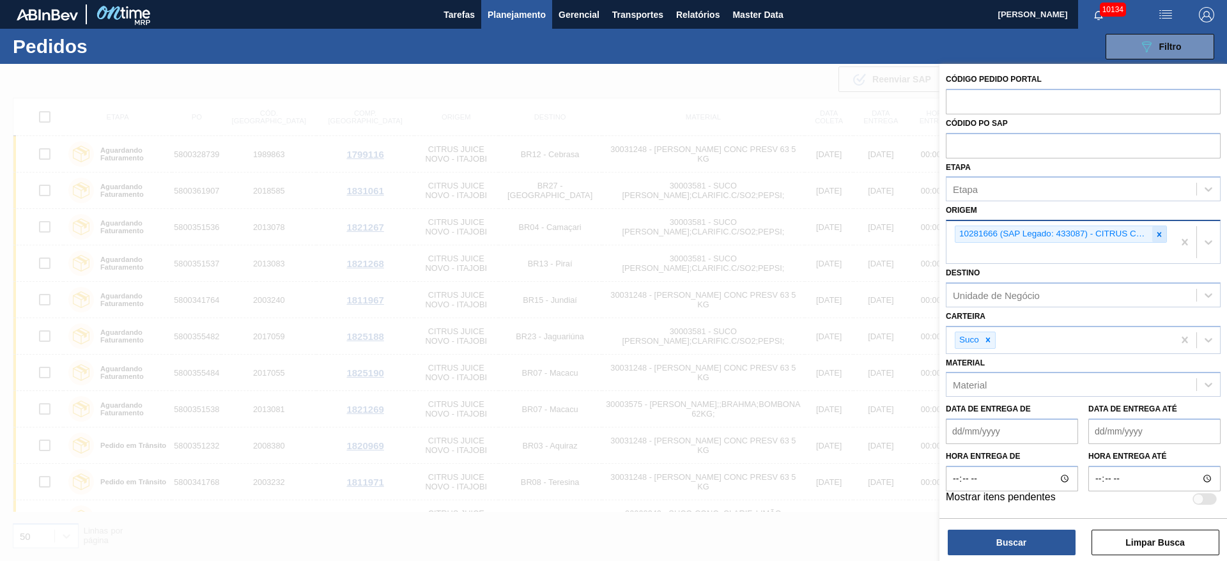
click at [1159, 236] on icon at bounding box center [1159, 234] width 9 height 9
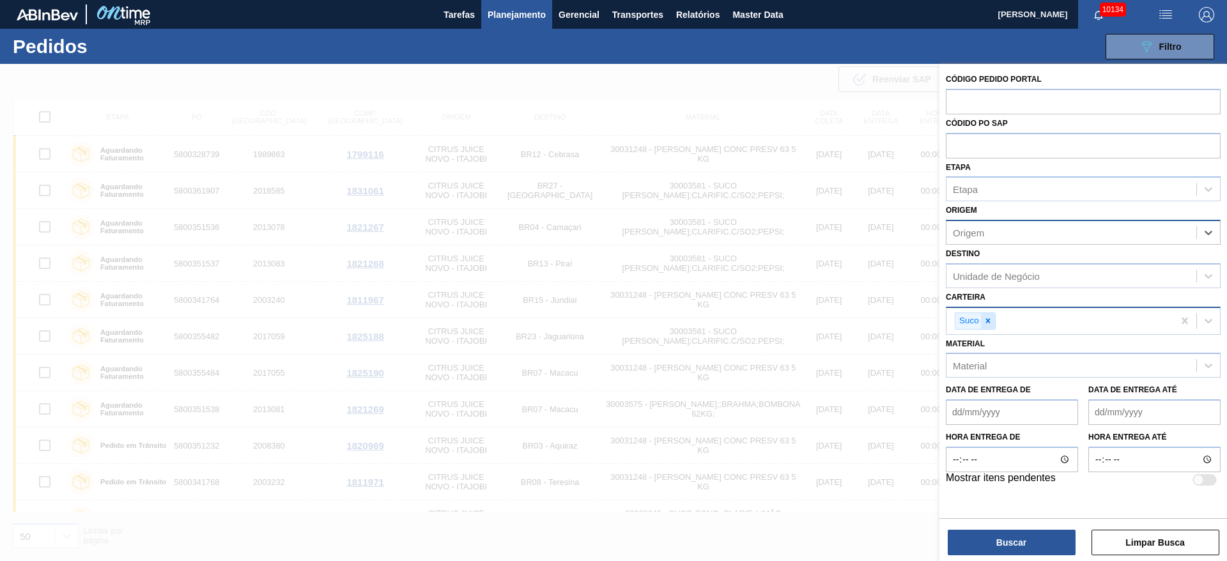
click at [992, 317] on div at bounding box center [988, 321] width 14 height 16
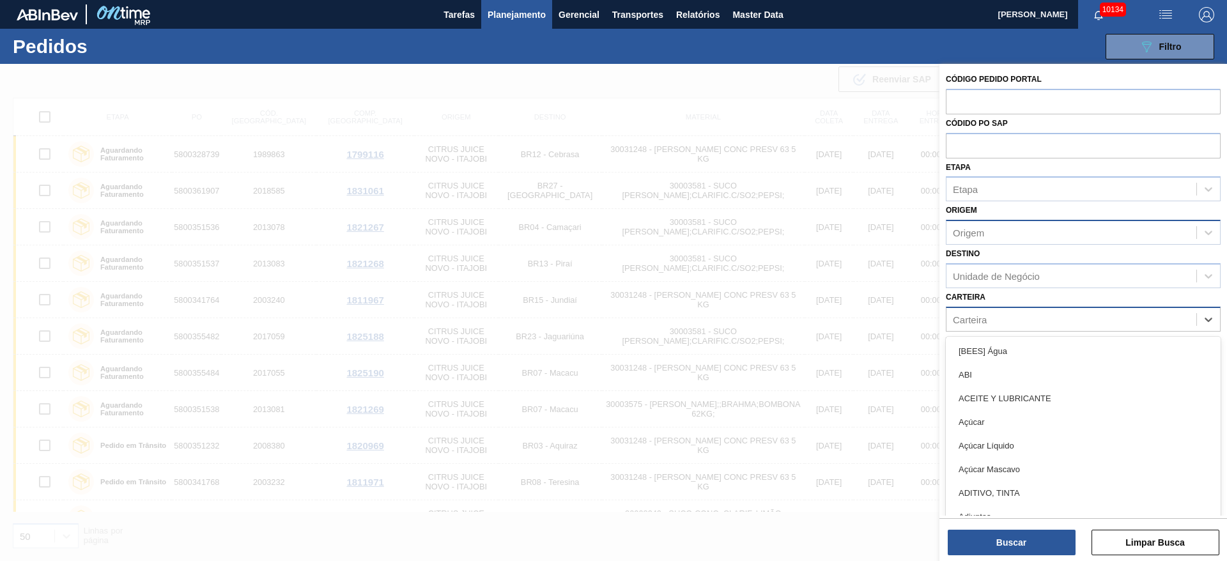
click at [992, 317] on div "Carteira" at bounding box center [1071, 319] width 250 height 19
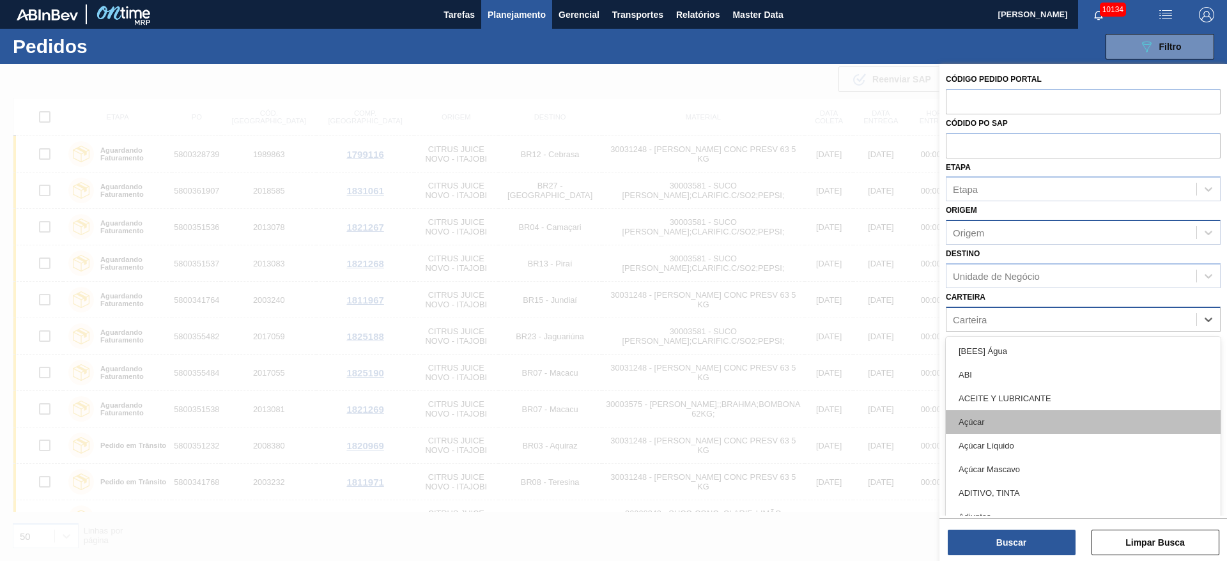
click at [1017, 427] on div "Açúcar" at bounding box center [1083, 422] width 275 height 24
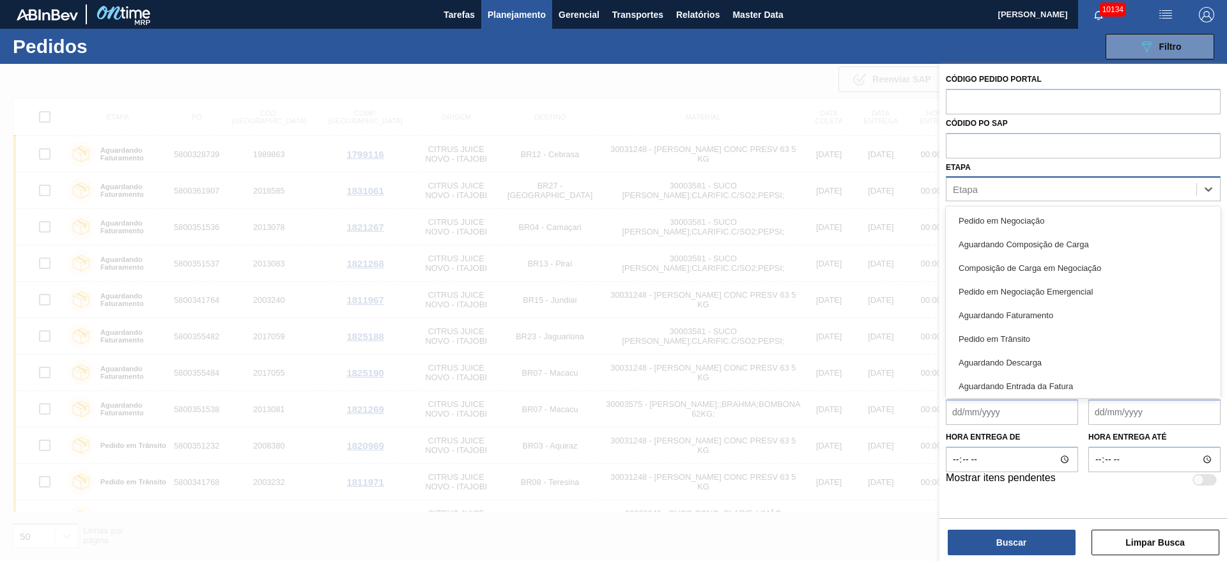
click at [1026, 189] on div "Etapa" at bounding box center [1071, 189] width 250 height 19
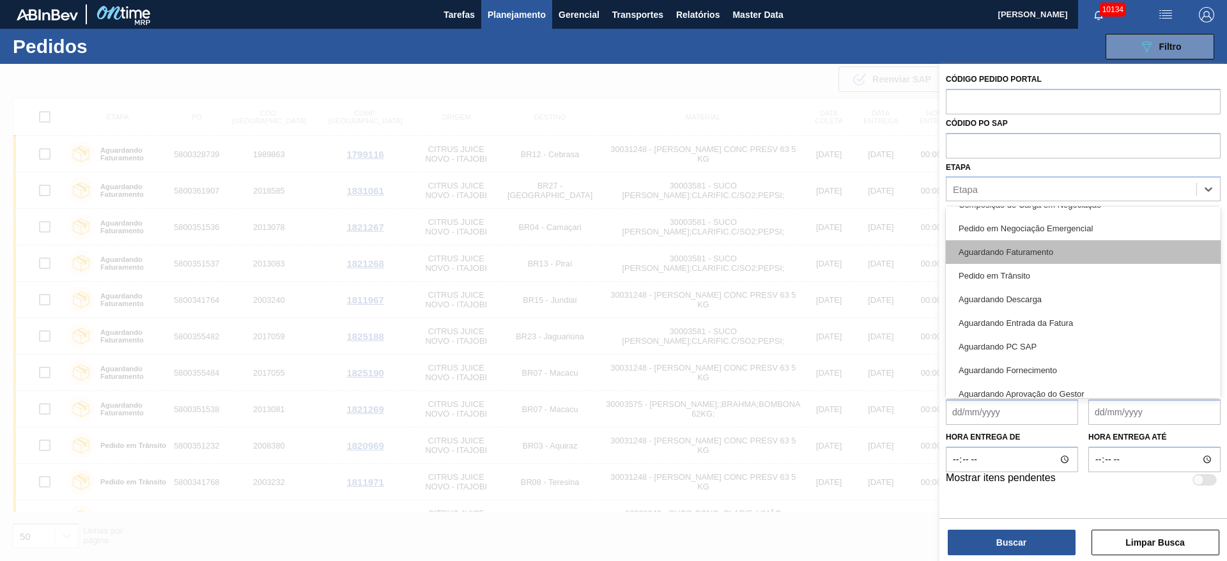
scroll to position [96, 0]
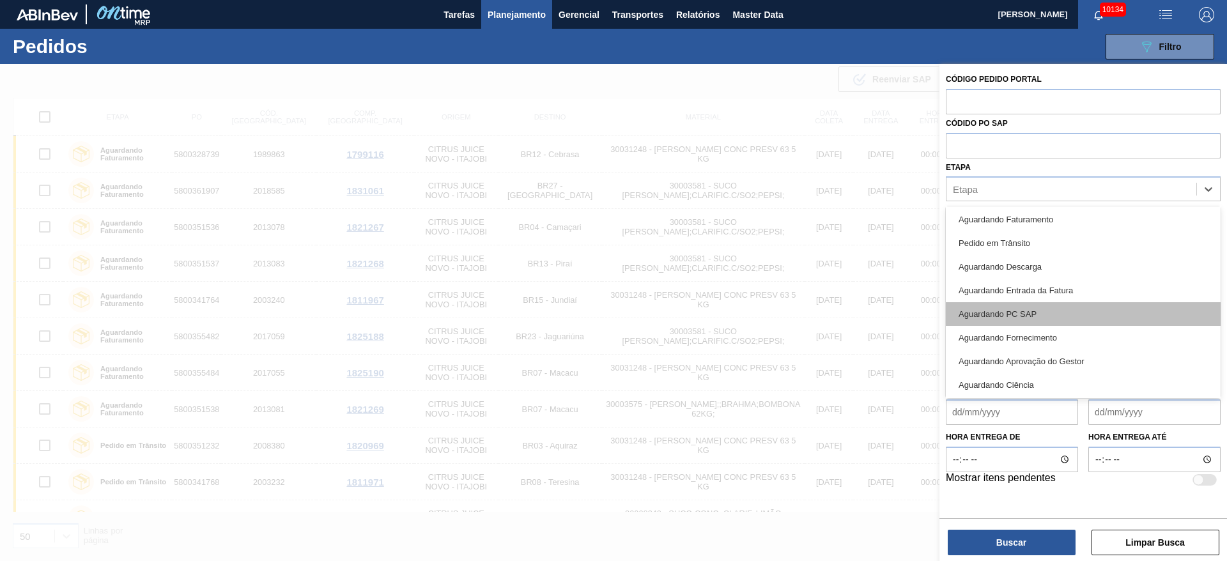
drag, startPoint x: 1056, startPoint y: 310, endPoint x: 1031, endPoint y: 345, distance: 42.7
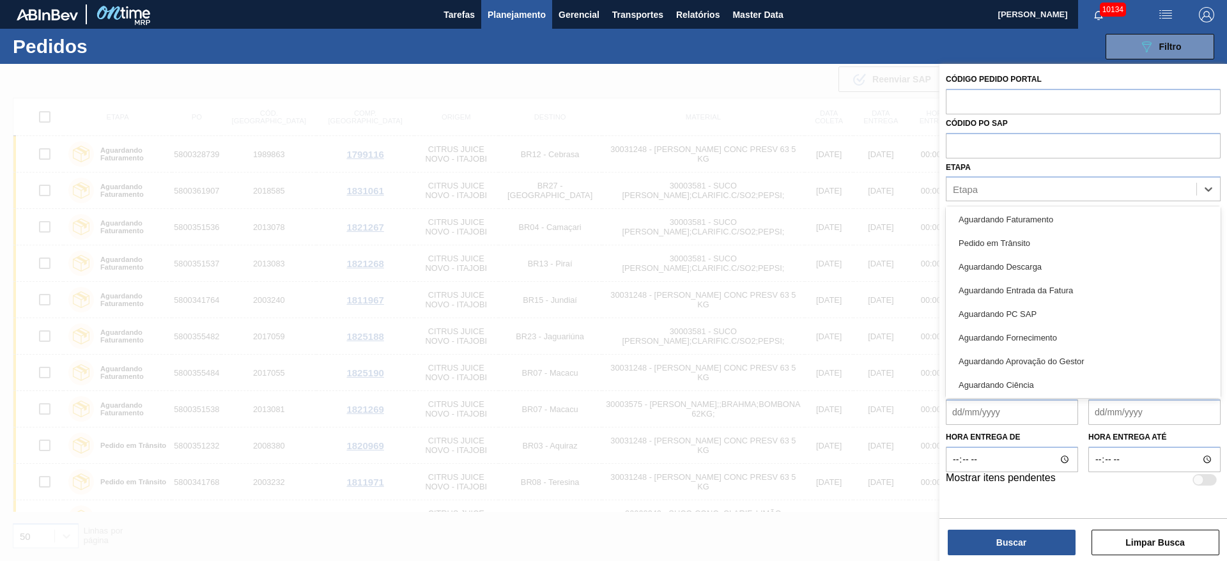
click at [1053, 310] on div "Aguardando PC SAP" at bounding box center [1083, 314] width 275 height 24
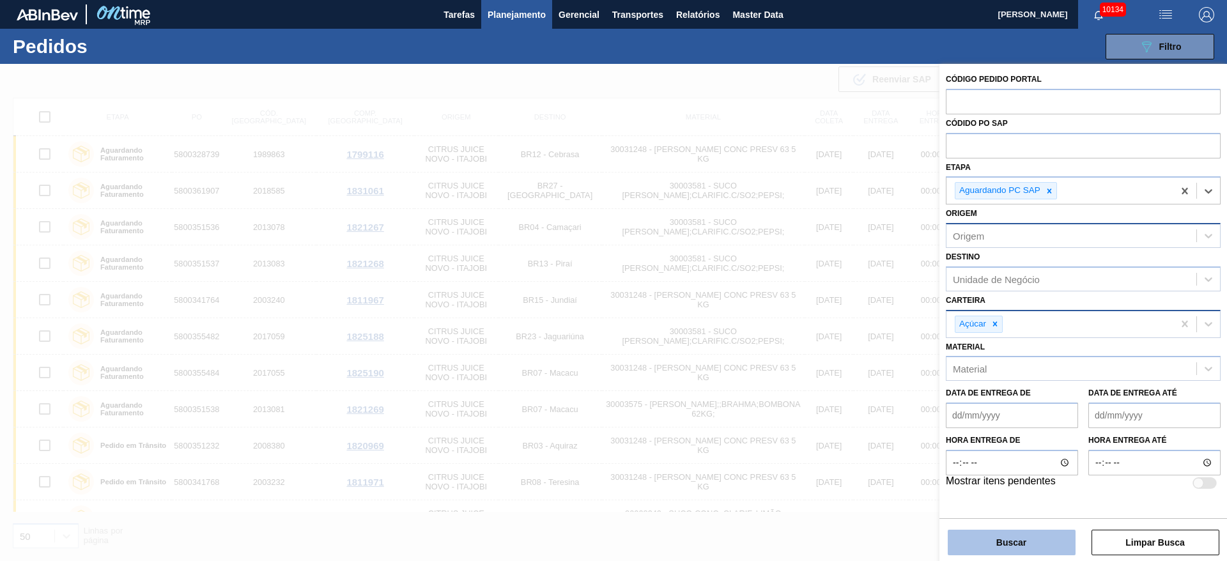
click at [1010, 536] on button "Buscar" at bounding box center [1012, 543] width 128 height 26
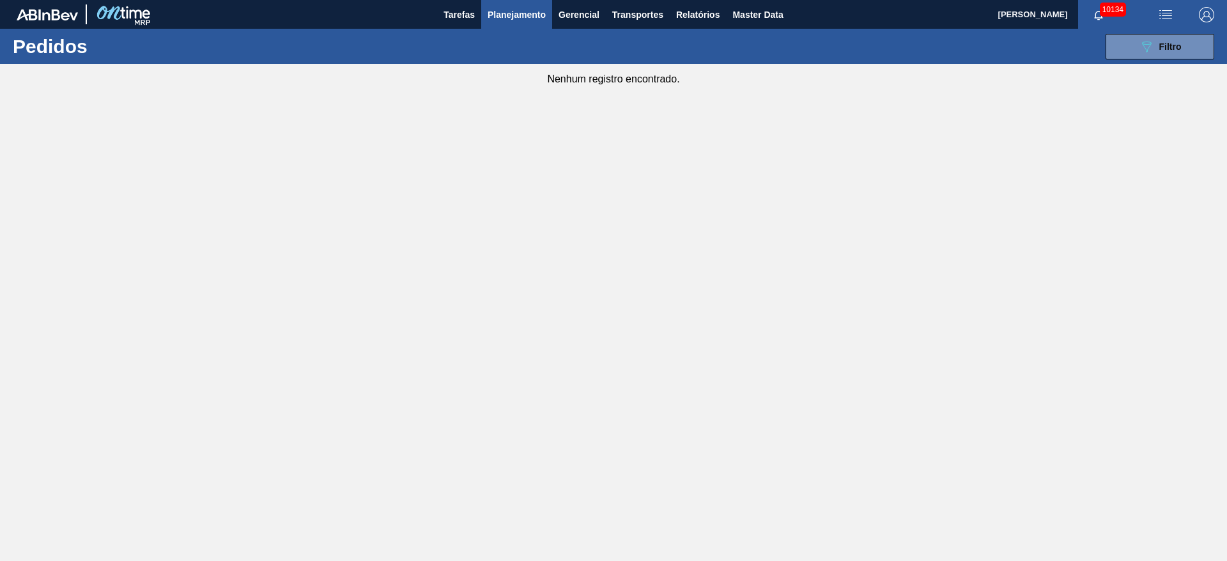
click at [542, 16] on span "Planejamento" at bounding box center [517, 14] width 58 height 15
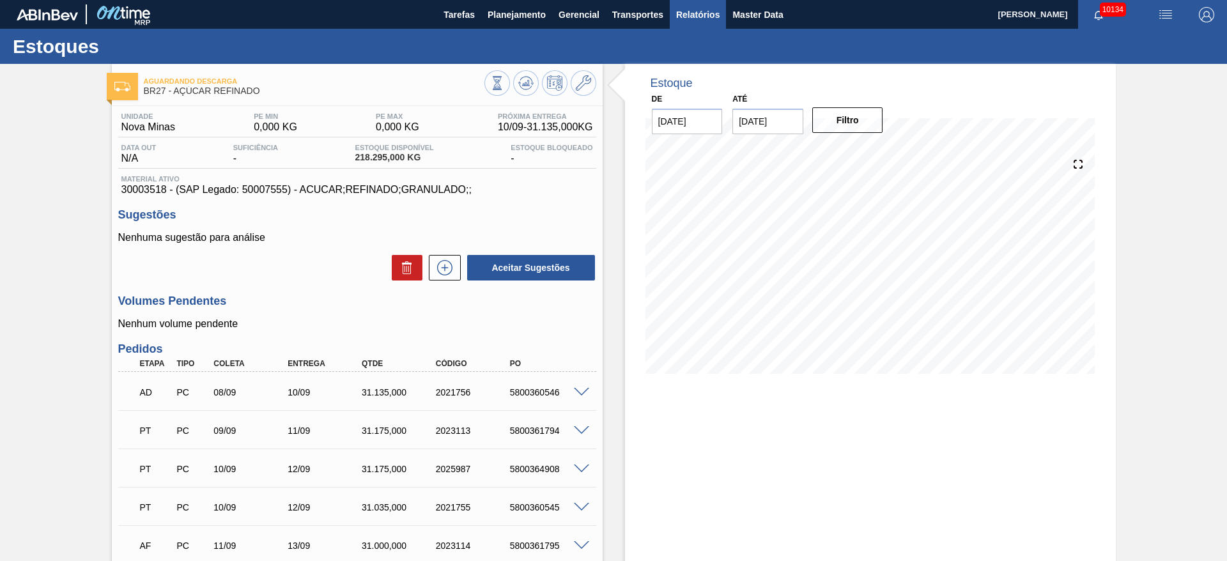
click at [680, 15] on span "Relatórios" at bounding box center [697, 14] width 43 height 15
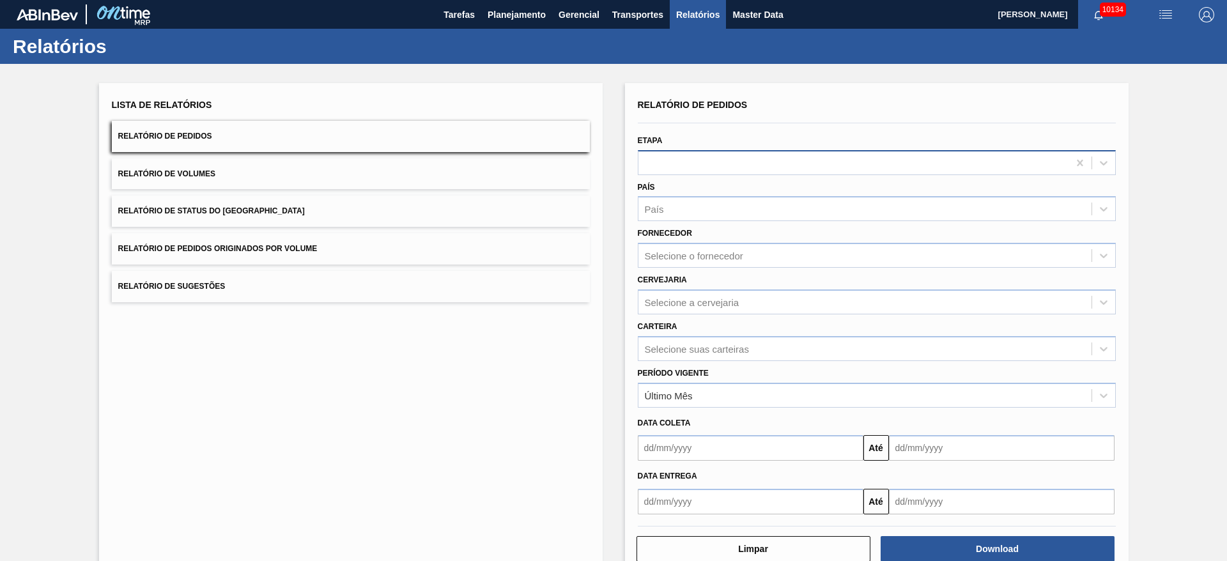
click at [687, 166] on div at bounding box center [853, 162] width 430 height 19
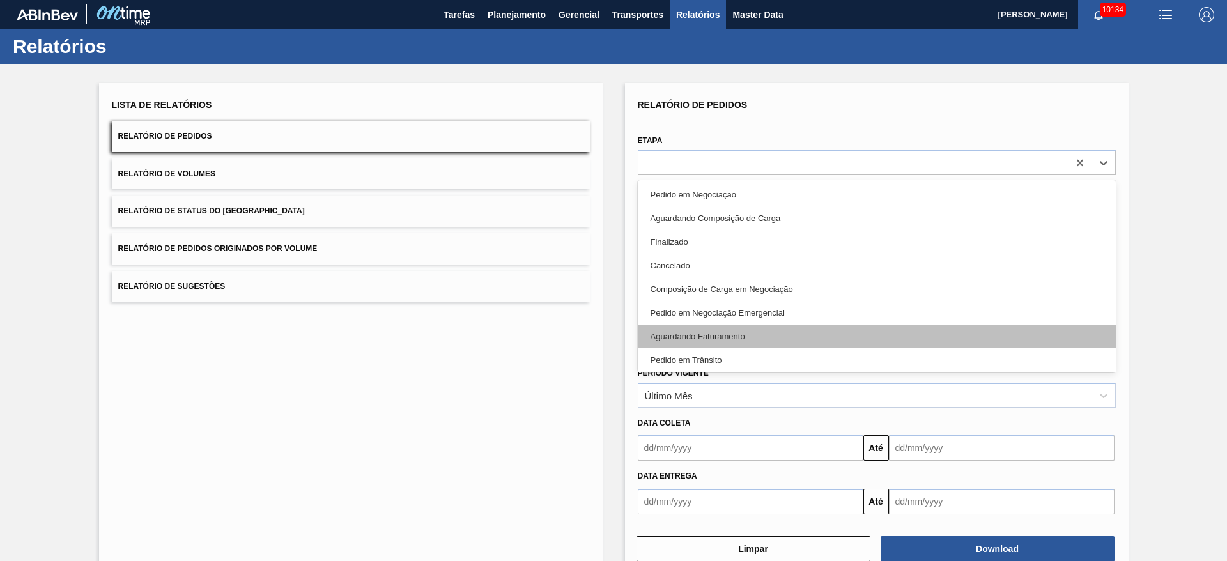
click at [713, 330] on div "Aguardando Faturamento" at bounding box center [877, 337] width 478 height 24
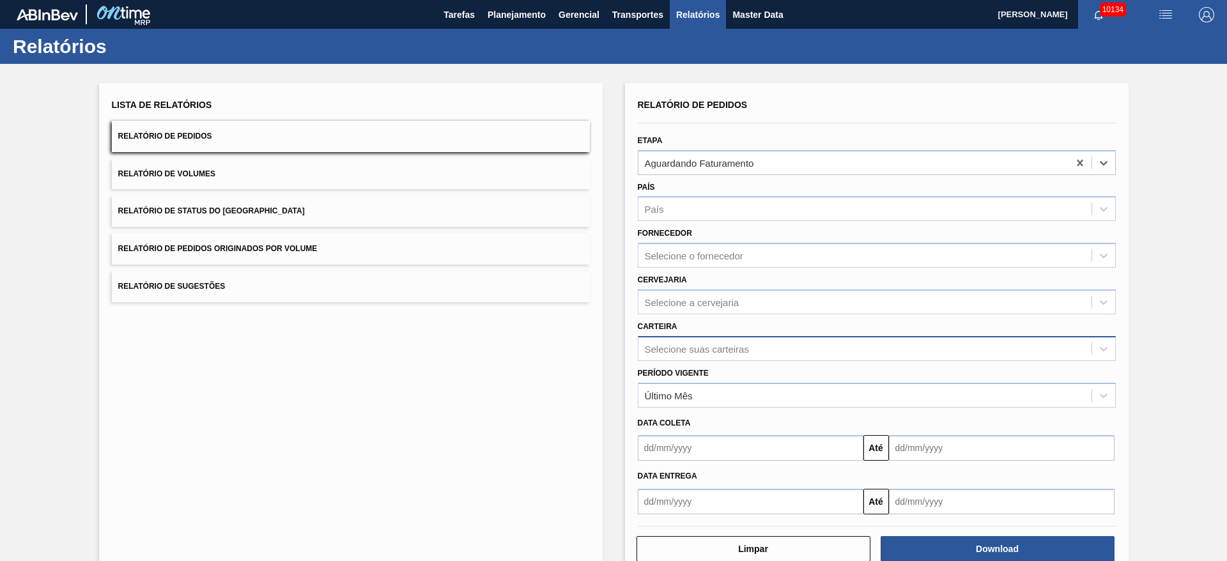
click at [710, 350] on div "Selecione suas carteiras" at bounding box center [697, 348] width 104 height 11
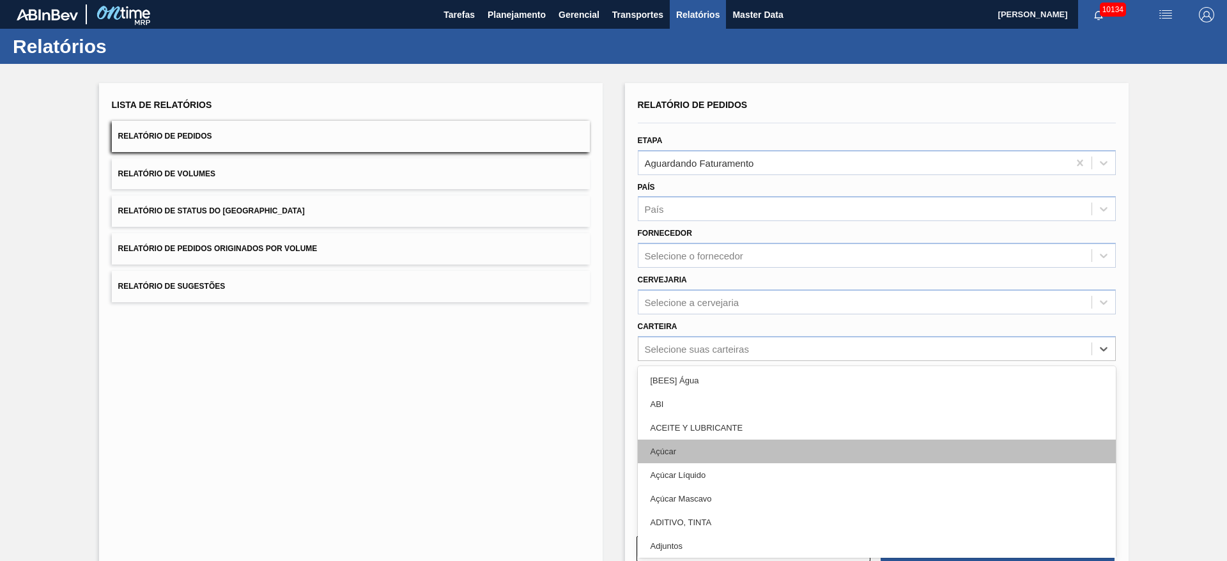
click at [710, 452] on div "Açúcar" at bounding box center [877, 452] width 478 height 24
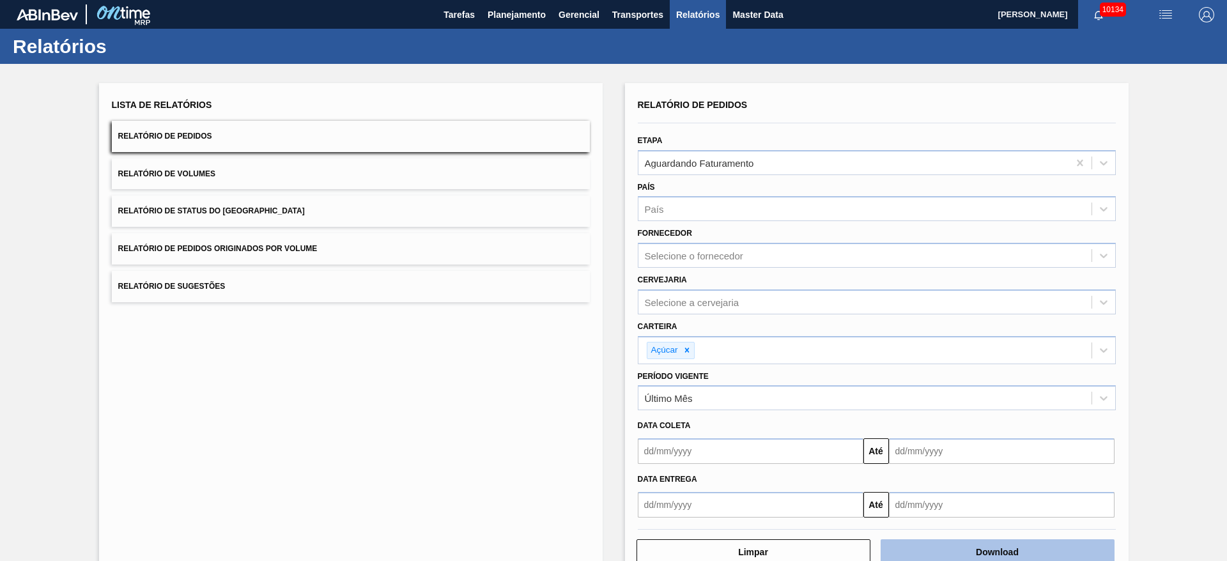
click at [1022, 543] on button "Download" at bounding box center [998, 552] width 234 height 26
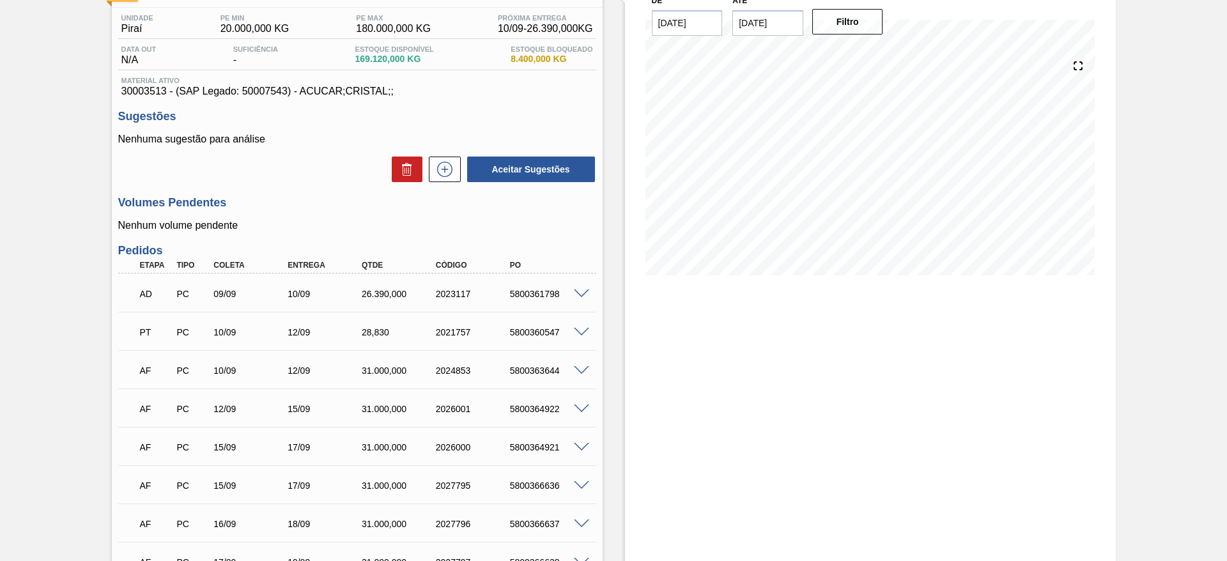
scroll to position [222, 0]
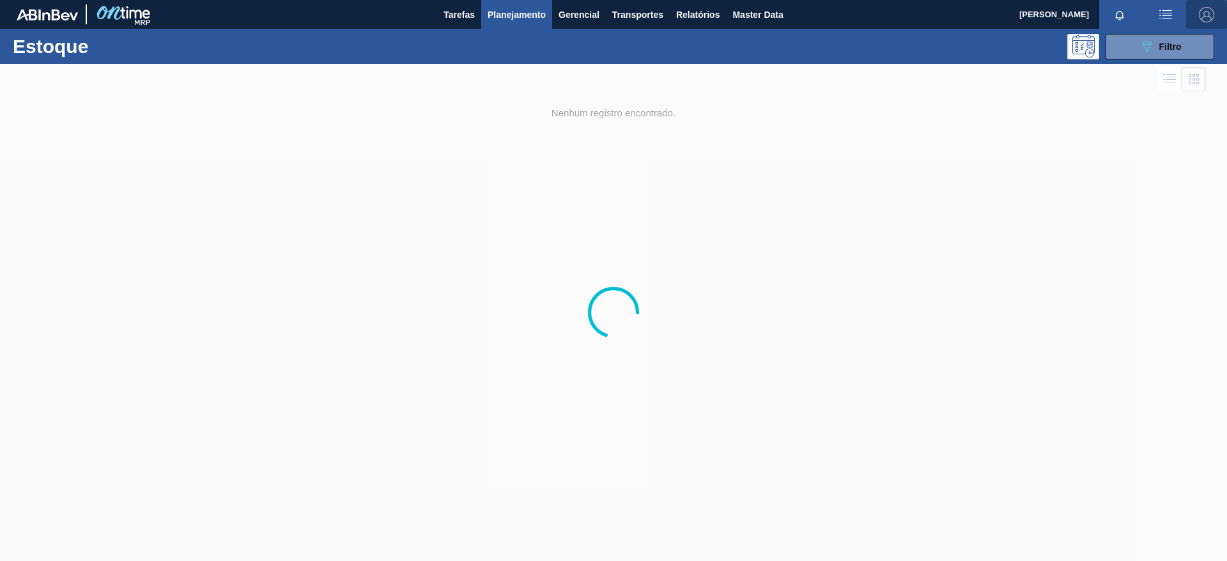
drag, startPoint x: 0, startPoint y: 0, endPoint x: 1192, endPoint y: 15, distance: 1192.5
click at [1192, 15] on span "button" at bounding box center [1206, 14] width 31 height 15
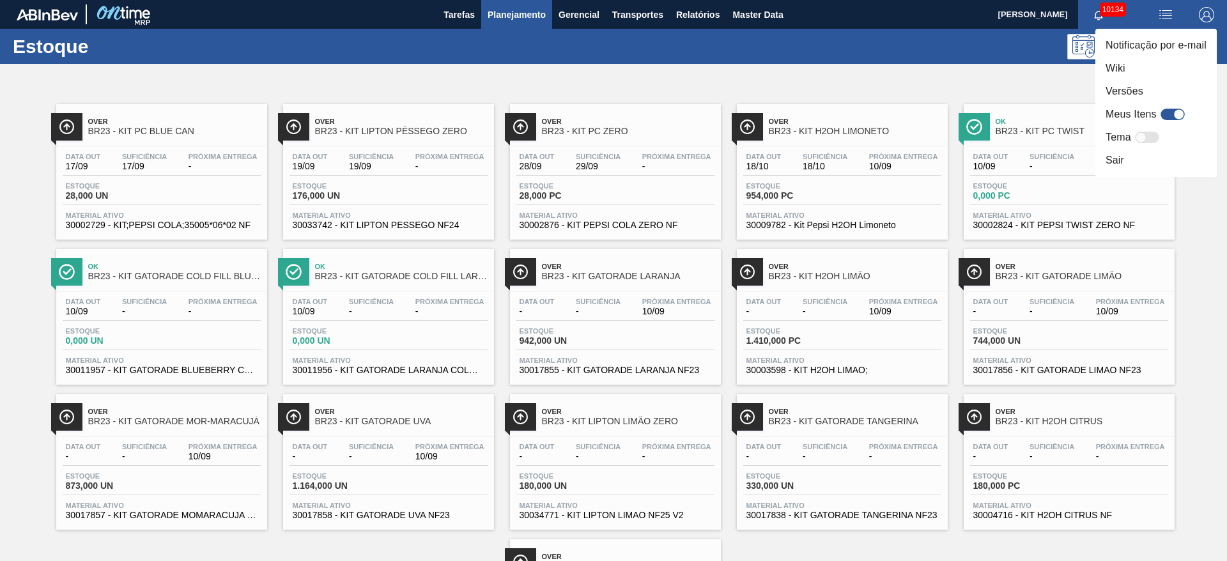
click at [1147, 137] on div at bounding box center [1147, 138] width 24 height 12
checkbox input "true"
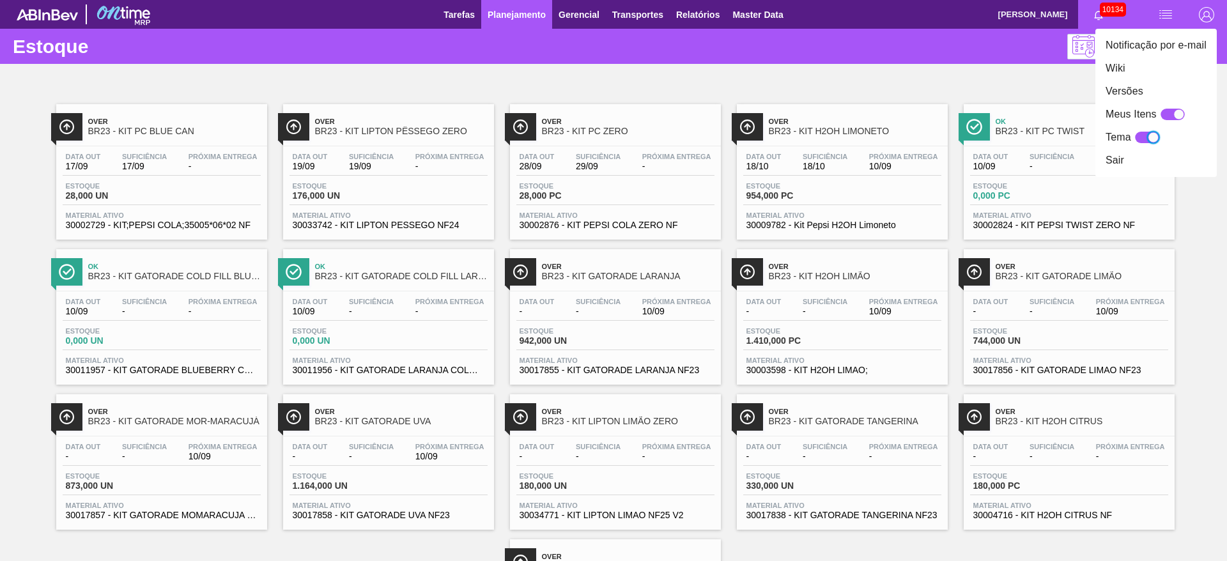
click at [892, 82] on div at bounding box center [613, 280] width 1227 height 561
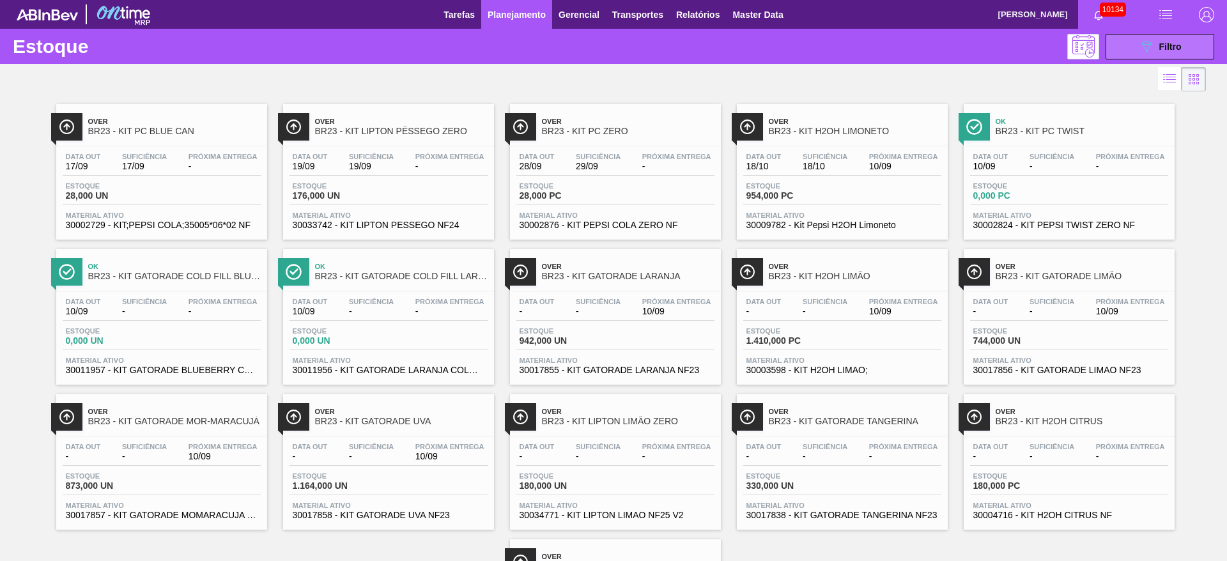
click at [1155, 43] on div "089F7B8B-B2A5-4AFE-B5C0-19BA573D28AC Filtro" at bounding box center [1160, 46] width 43 height 15
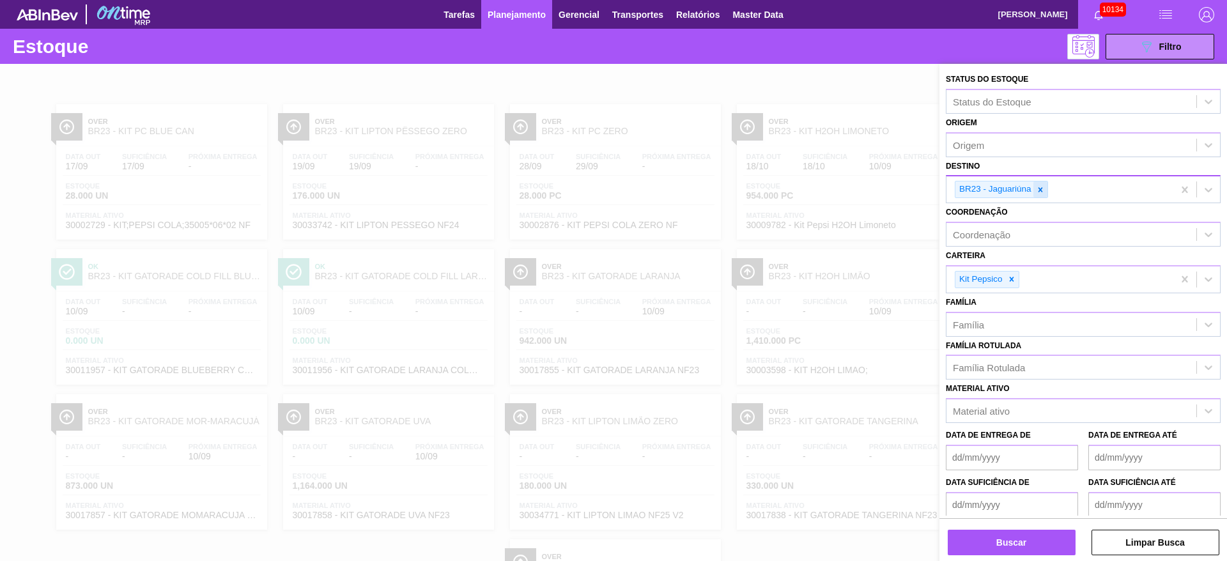
click at [1038, 191] on icon at bounding box center [1040, 189] width 9 height 9
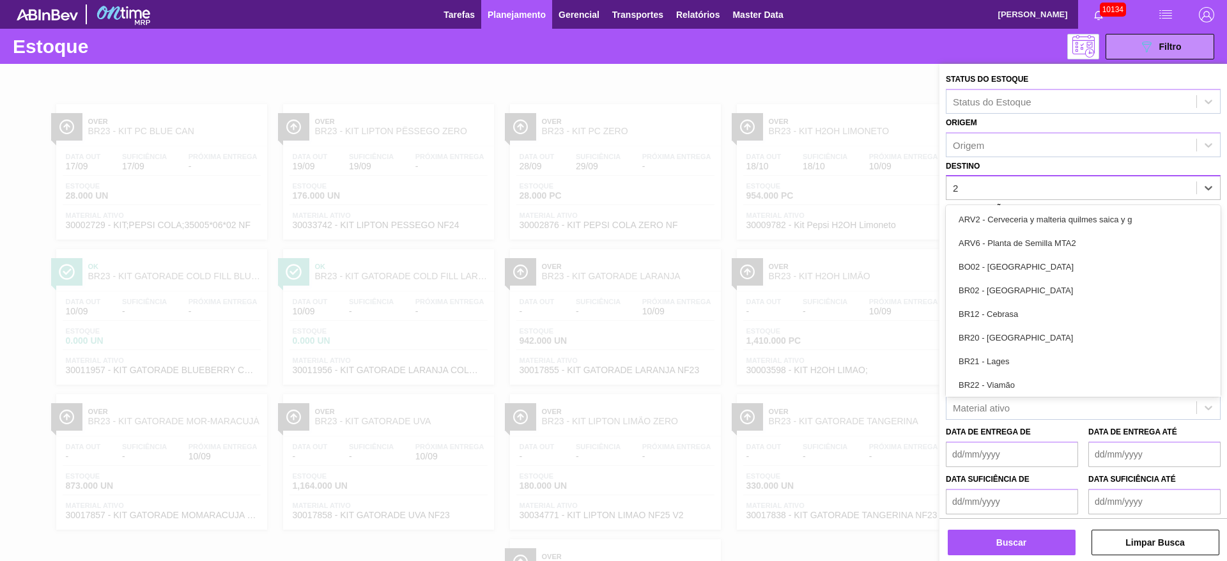
type input "27"
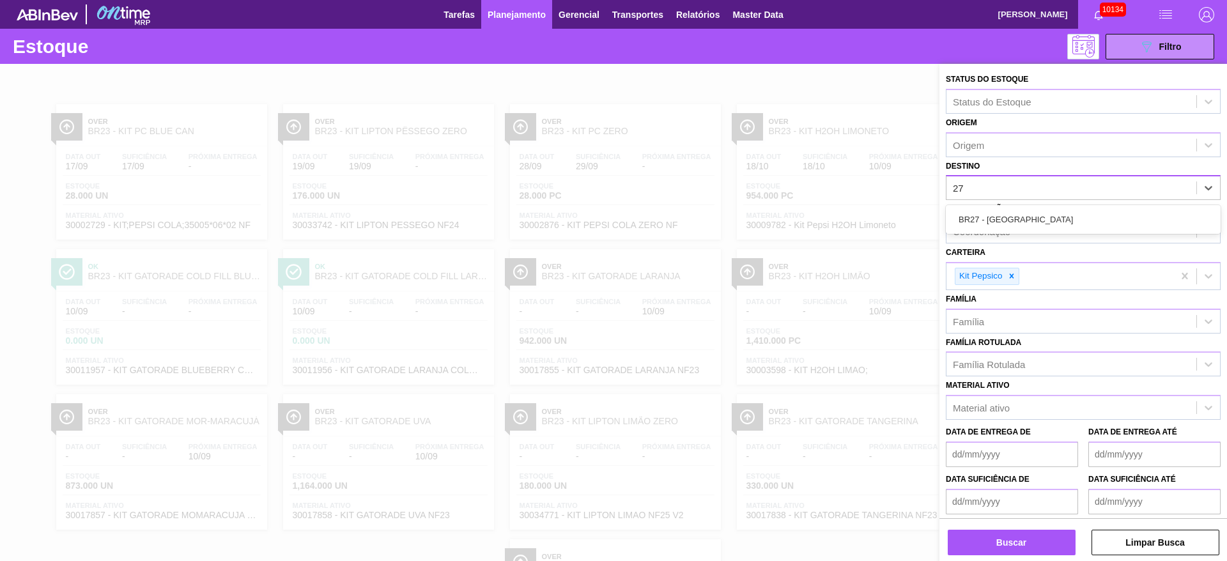
drag, startPoint x: 1022, startPoint y: 207, endPoint x: 1017, endPoint y: 214, distance: 8.3
click at [1017, 212] on div "BR27 - Nova Minas" at bounding box center [1083, 220] width 275 height 24
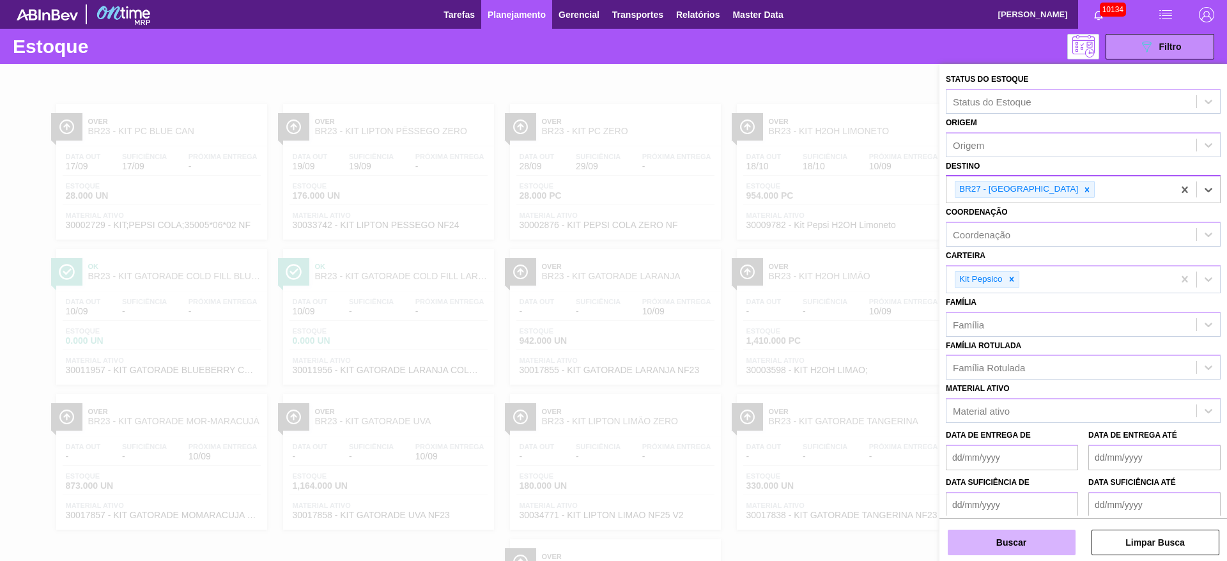
click at [1007, 533] on button "Buscar" at bounding box center [1012, 543] width 128 height 26
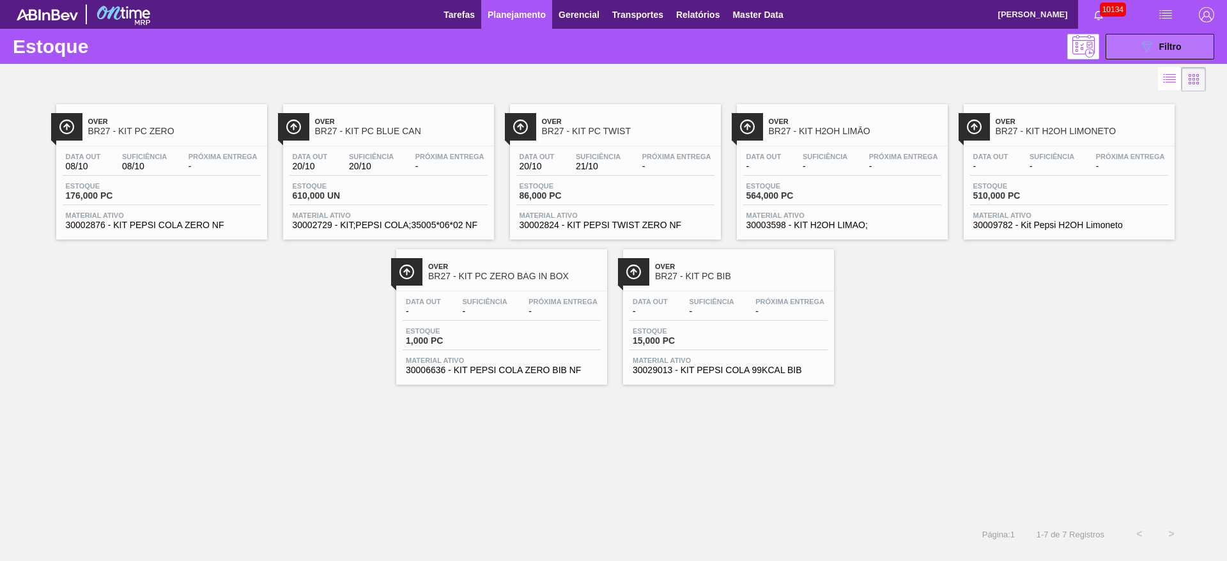
click at [1178, 40] on div "089F7B8B-B2A5-4AFE-B5C0-19BA573D28AC Filtro" at bounding box center [1160, 46] width 43 height 15
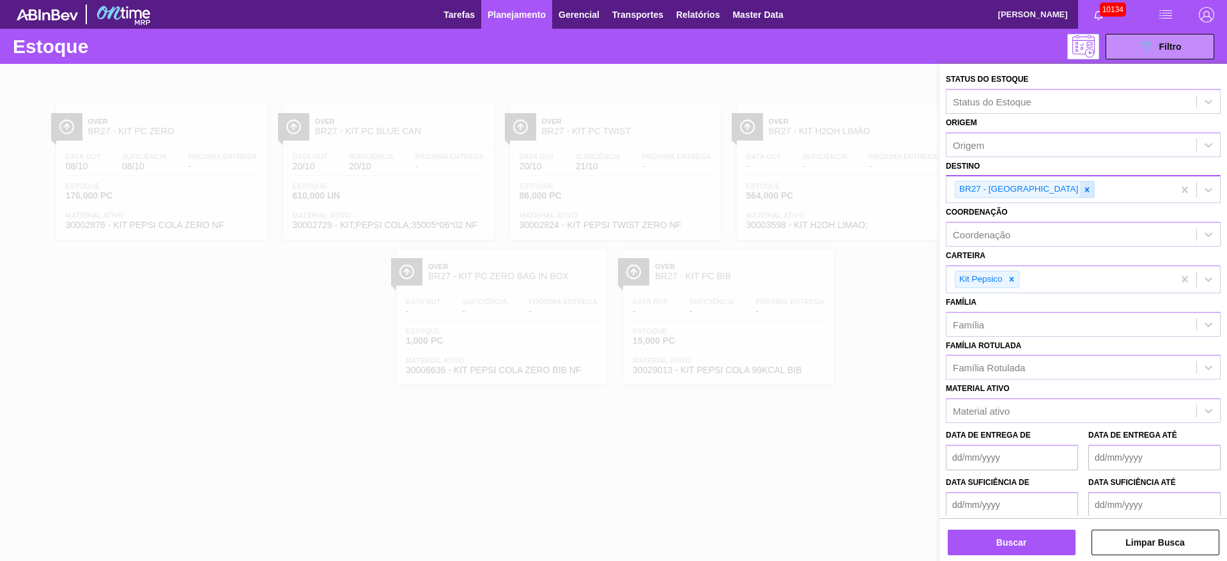
click at [1085, 190] on icon at bounding box center [1087, 189] width 4 height 4
type input "12"
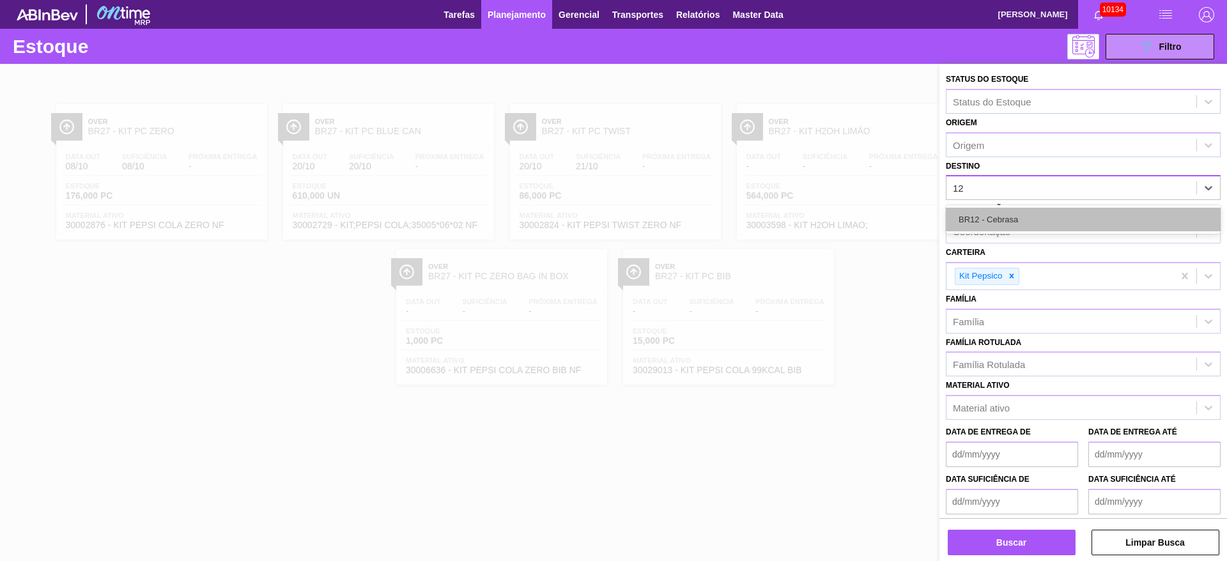
click at [1013, 212] on div "BR12 - Cebrasa" at bounding box center [1083, 220] width 275 height 24
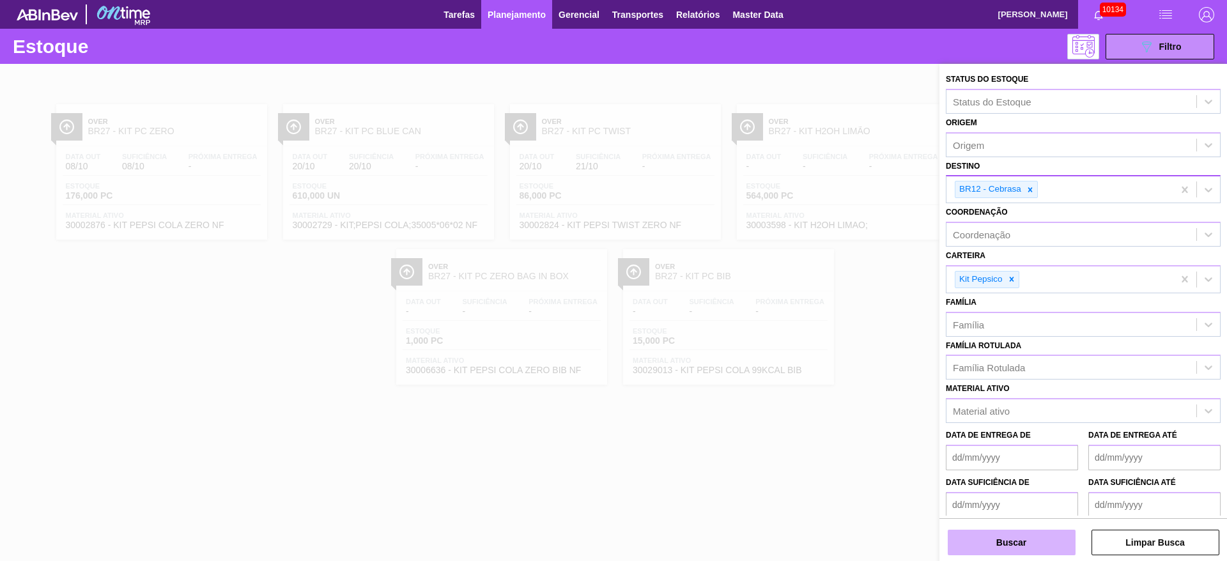
click at [1030, 541] on button "Buscar" at bounding box center [1012, 543] width 128 height 26
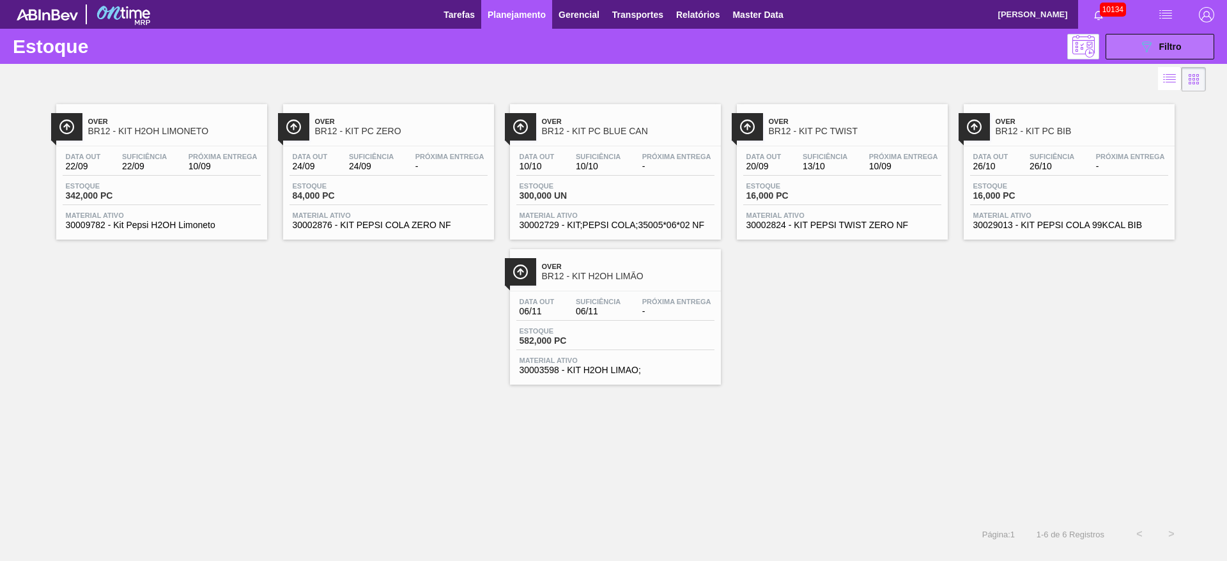
click at [1133, 42] on button "089F7B8B-B2A5-4AFE-B5C0-19BA573D28AC Filtro" at bounding box center [1159, 47] width 109 height 26
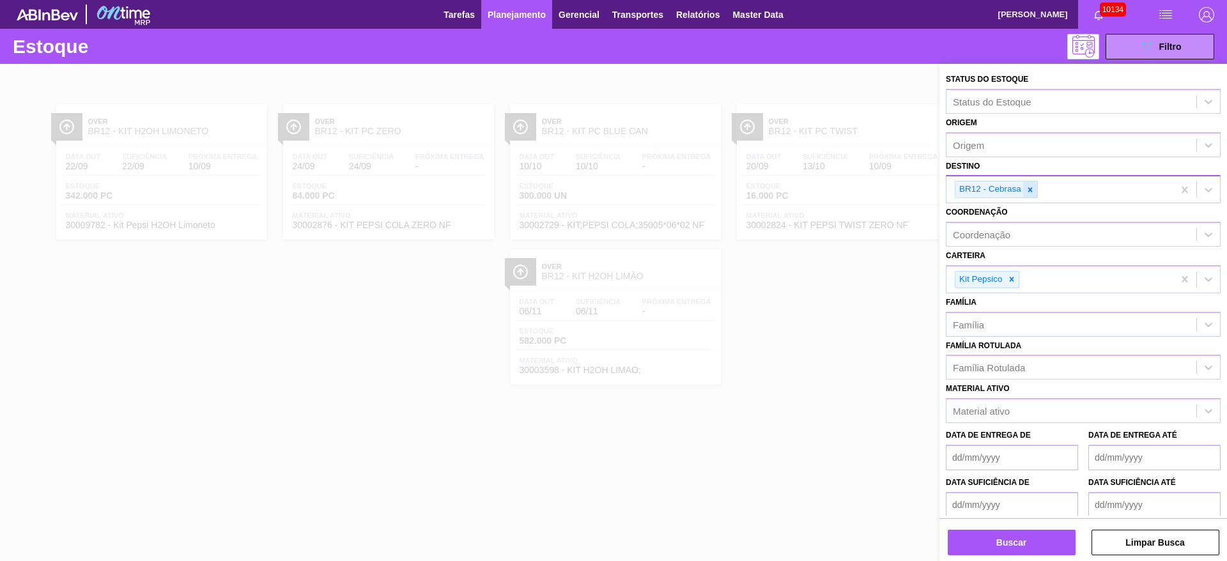
click at [1032, 190] on icon at bounding box center [1030, 189] width 9 height 9
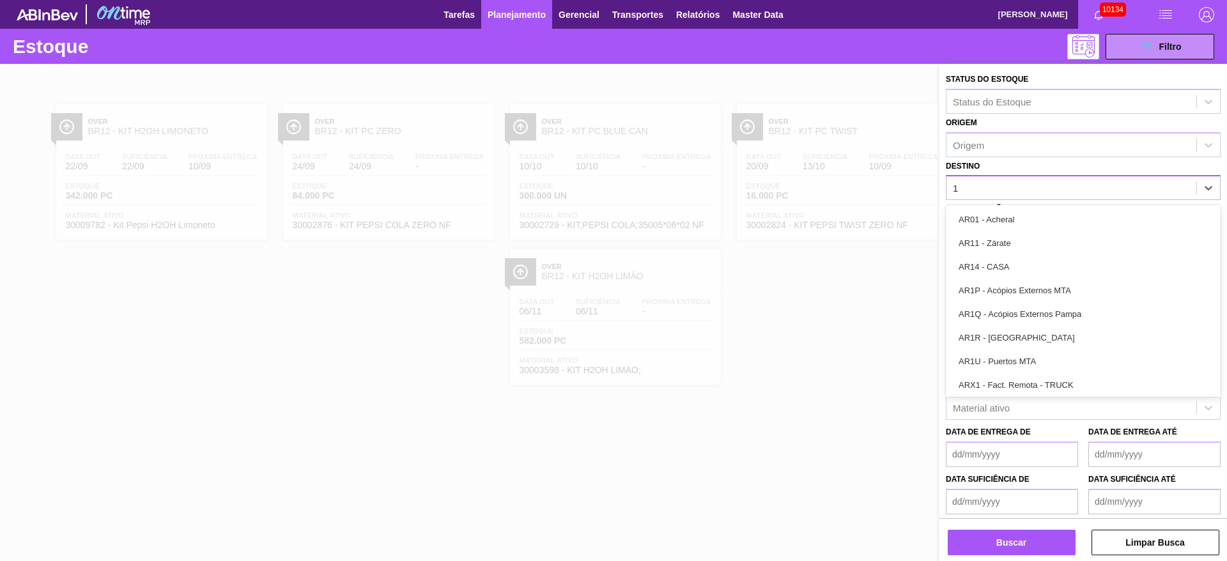
type input "19"
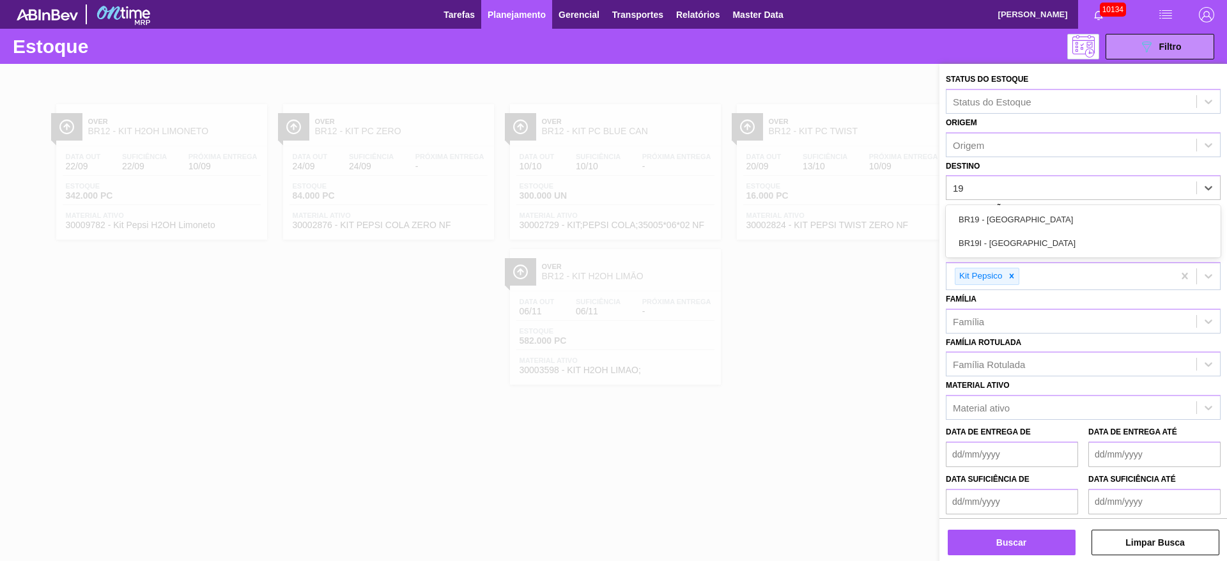
click at [1006, 214] on div "BR19 - Nova Rio" at bounding box center [1083, 220] width 275 height 24
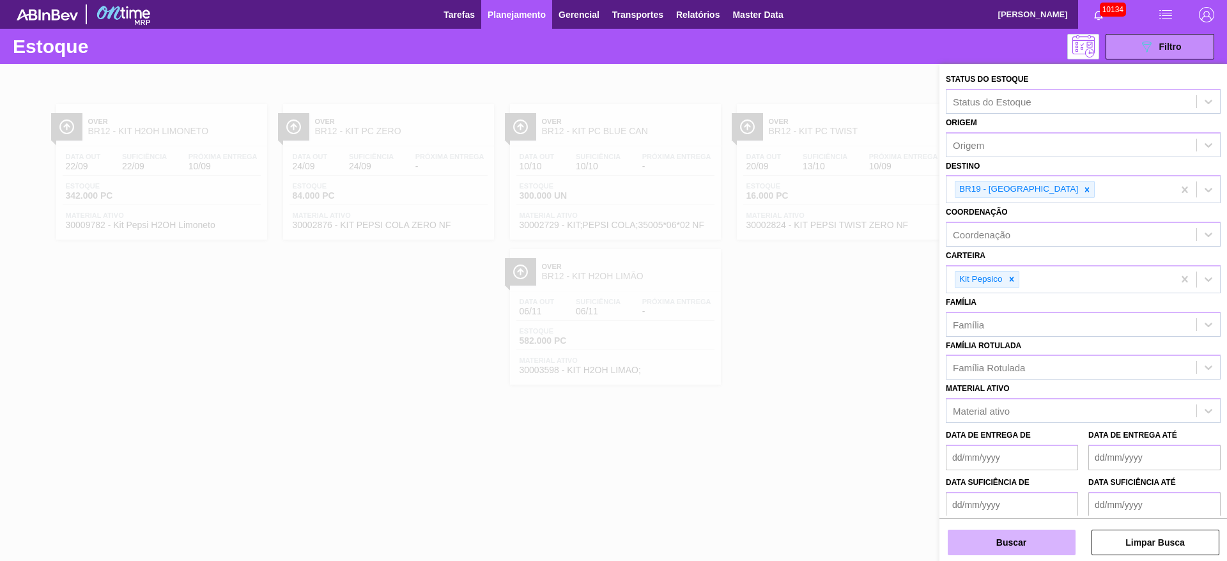
click at [1018, 540] on button "Buscar" at bounding box center [1012, 543] width 128 height 26
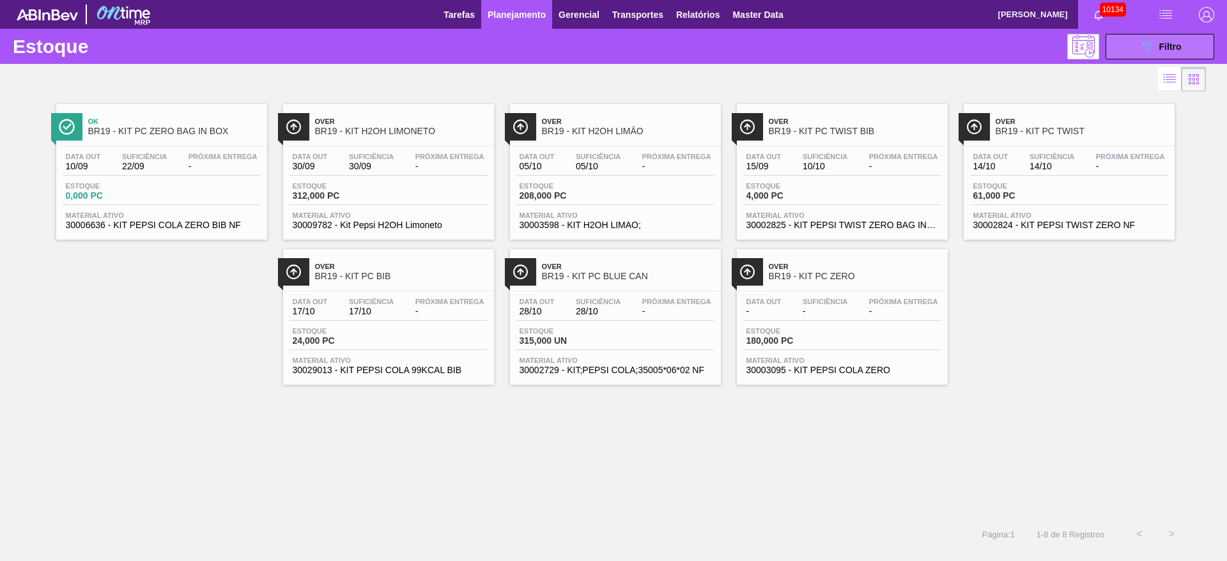
click at [1143, 38] on button "089F7B8B-B2A5-4AFE-B5C0-19BA573D28AC Filtro" at bounding box center [1159, 47] width 109 height 26
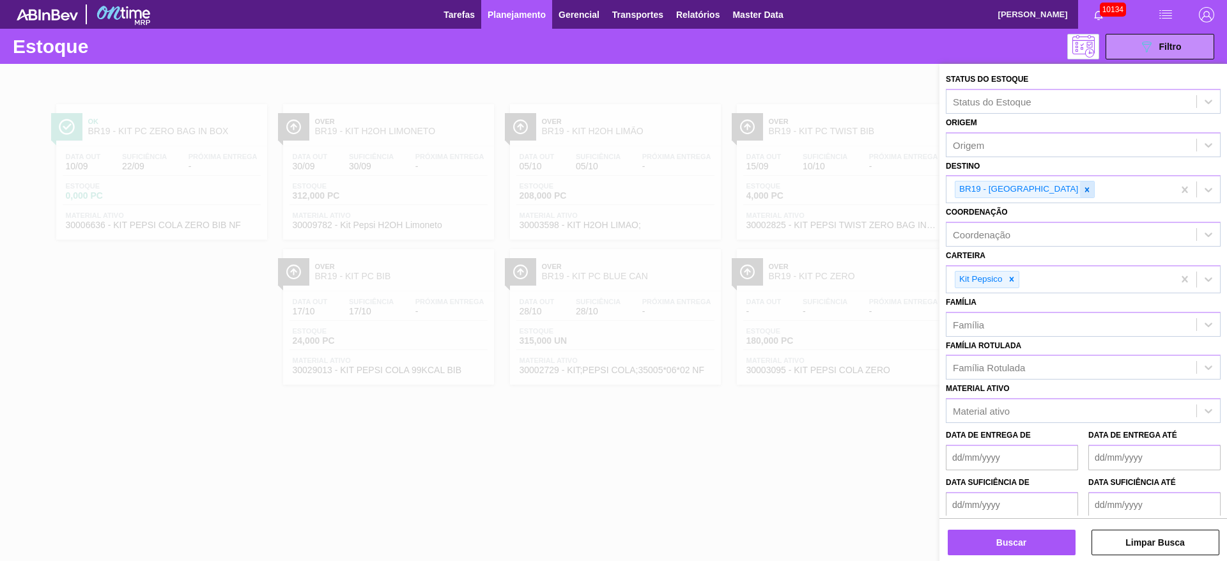
click at [1082, 192] on icon at bounding box center [1086, 189] width 9 height 9
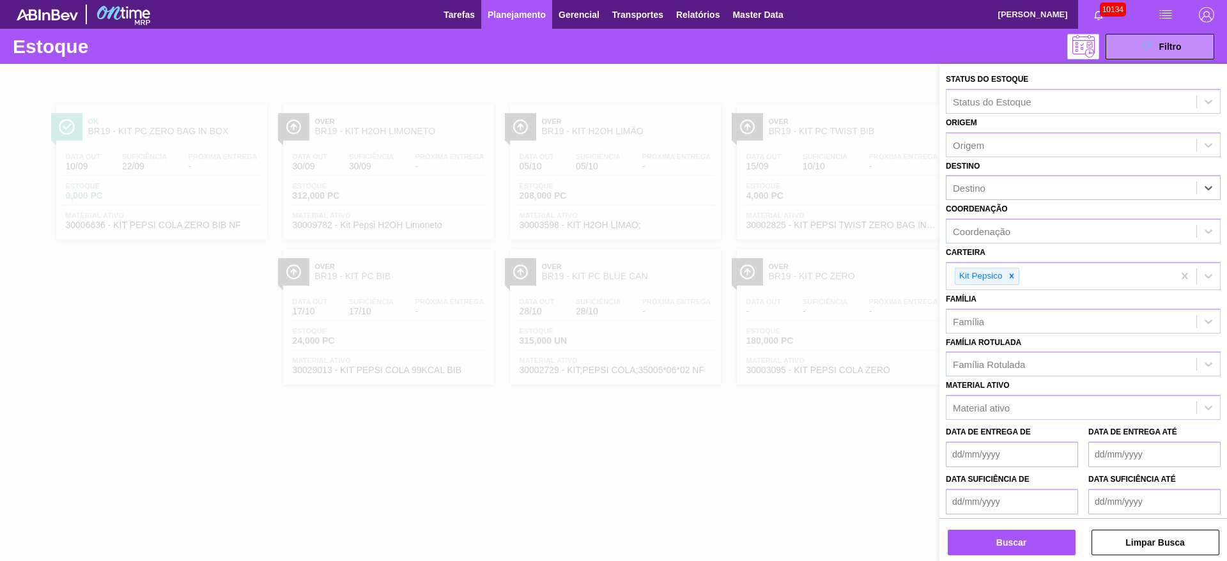
type input "7"
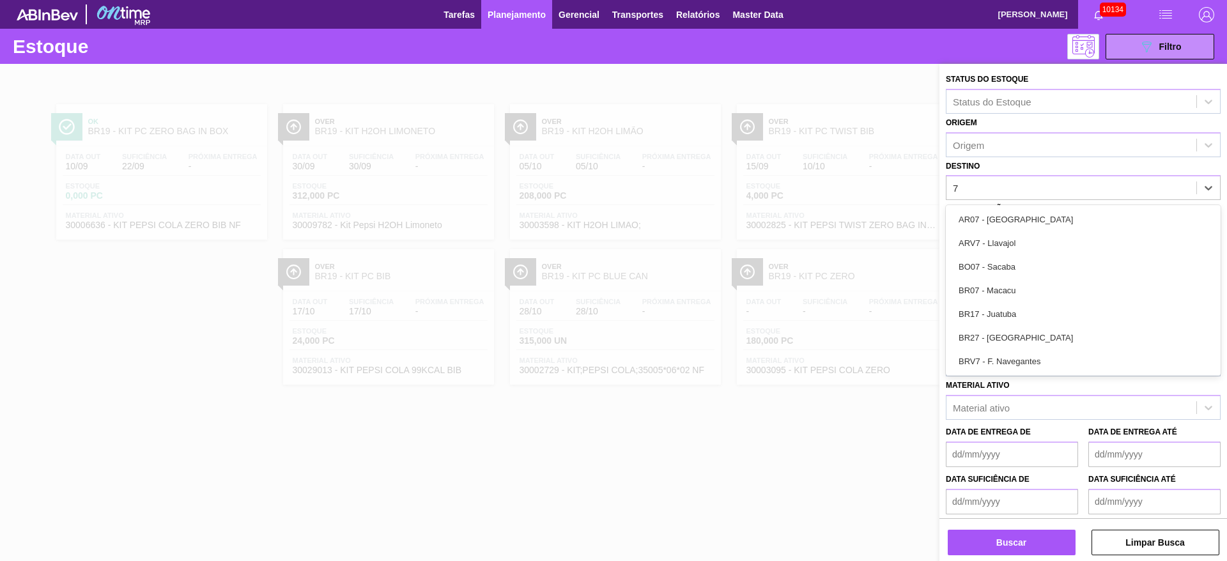
click at [1012, 282] on div "BR07 - Macacu" at bounding box center [1083, 291] width 275 height 24
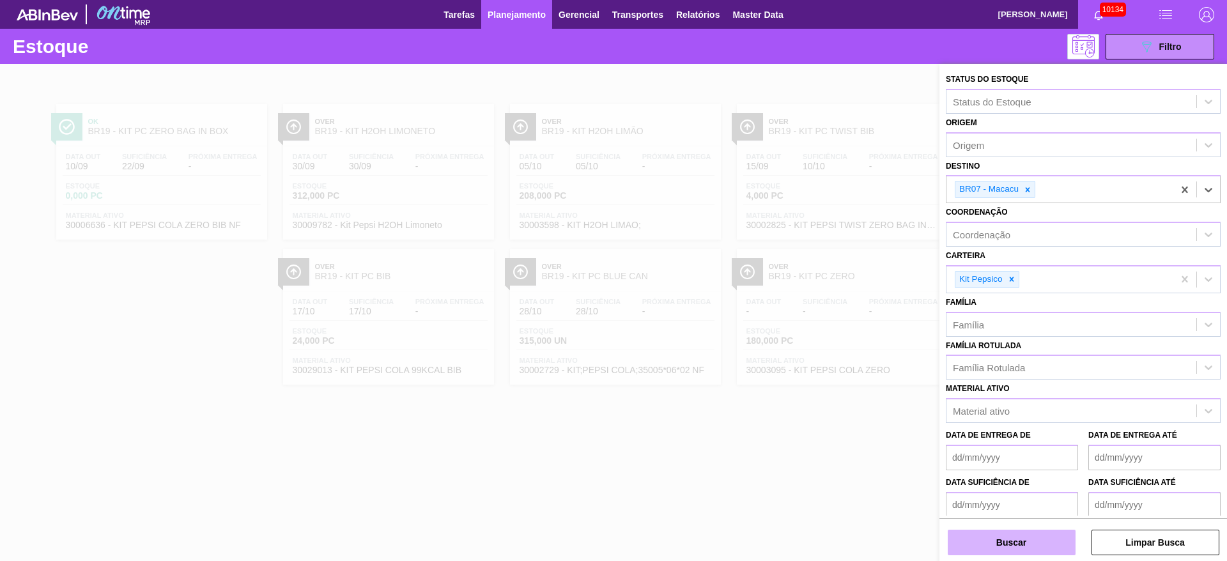
click at [1026, 544] on button "Buscar" at bounding box center [1012, 543] width 128 height 26
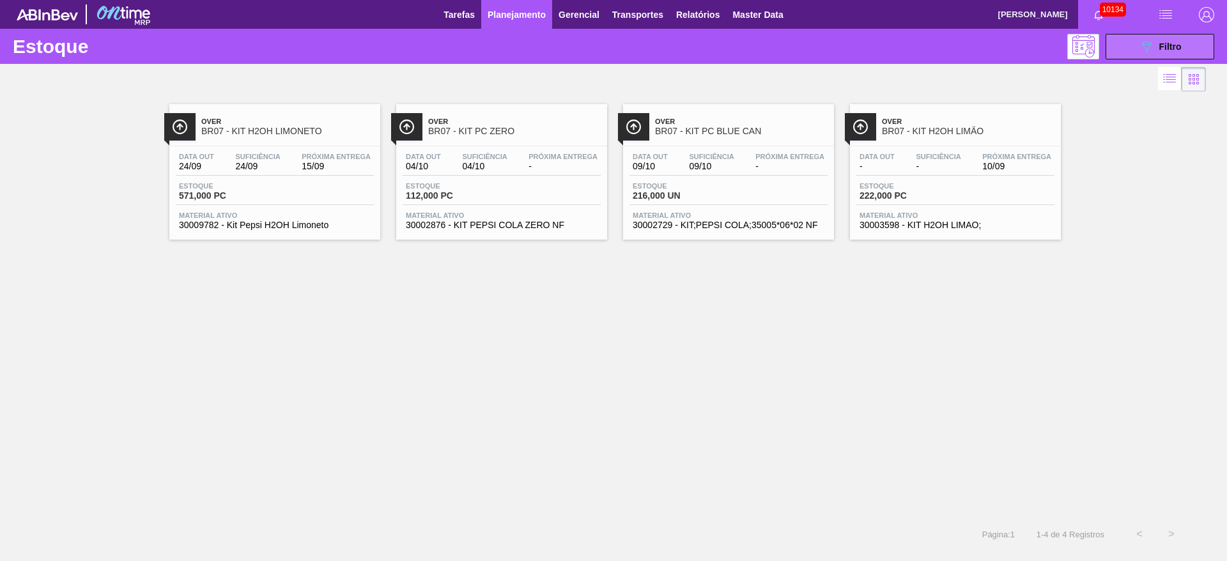
click at [1139, 39] on icon "089F7B8B-B2A5-4AFE-B5C0-19BA573D28AC" at bounding box center [1146, 46] width 15 height 15
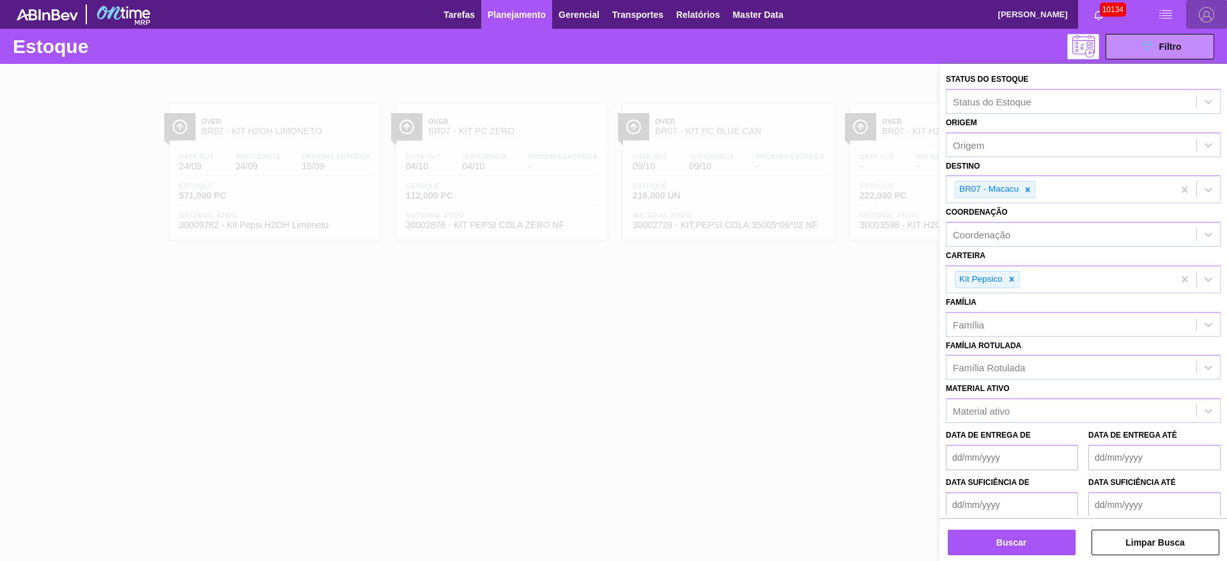
click at [1209, 18] on img "button" at bounding box center [1206, 14] width 15 height 15
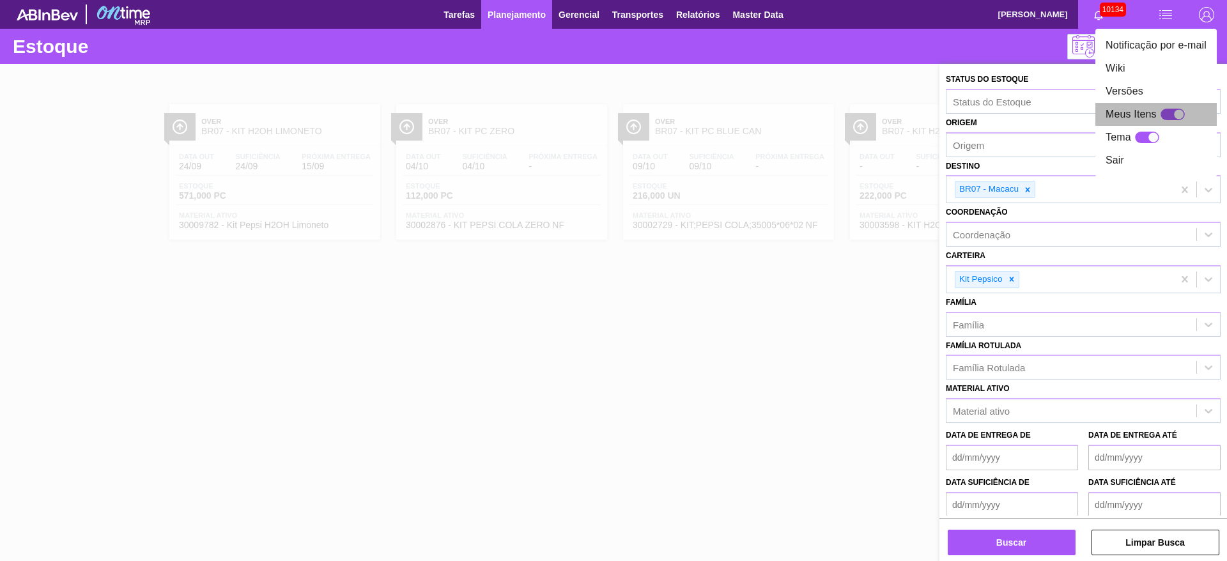
click at [1175, 115] on div at bounding box center [1178, 114] width 11 height 11
checkbox input "true"
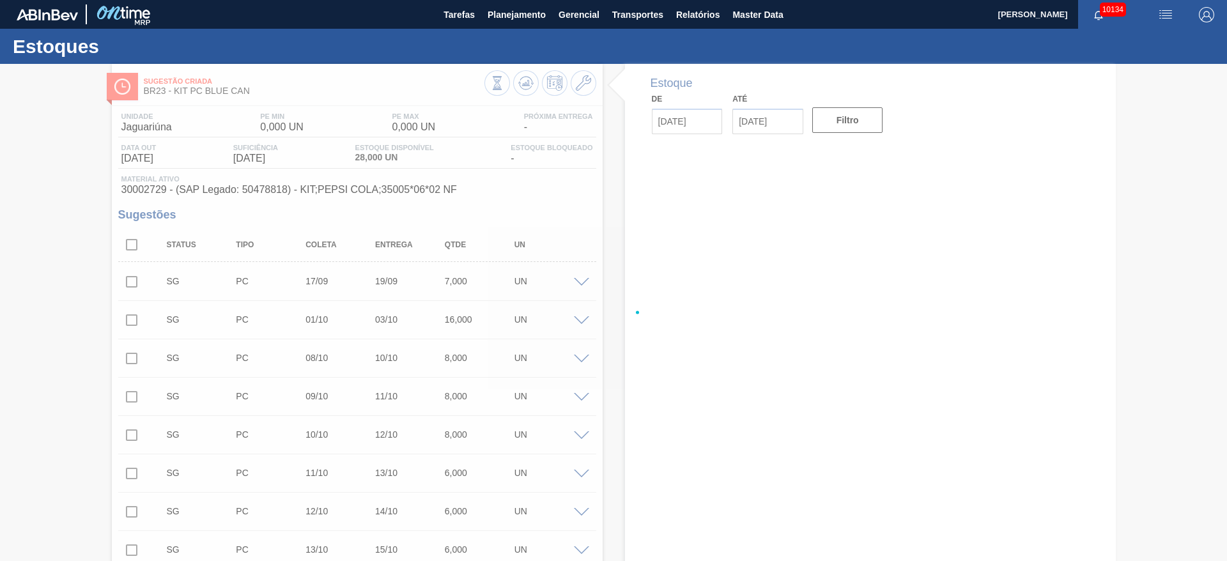
type input "[DATE]"
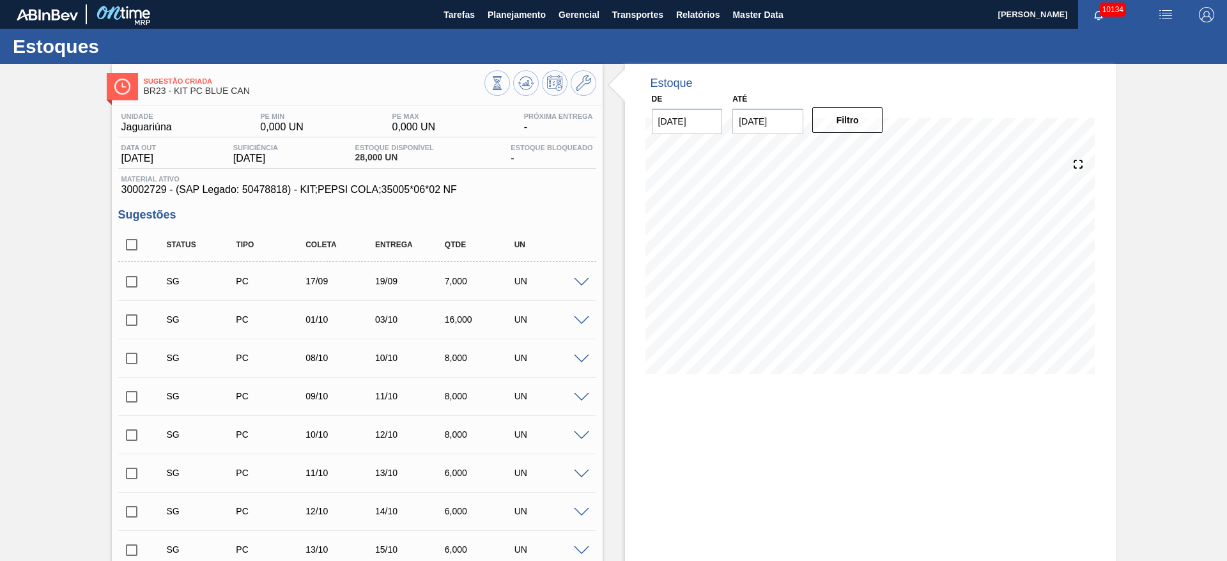
click at [574, 288] on div "SG PC 17/09 19/09 7,000 UN" at bounding box center [357, 281] width 478 height 32
click at [575, 275] on div "SG PC 17/09 19/09 7,000 UN" at bounding box center [357, 281] width 478 height 32
click at [576, 286] on div "SG PC 17/09 19/09 7,000 UN" at bounding box center [357, 281] width 478 height 32
click at [576, 281] on span at bounding box center [581, 283] width 15 height 10
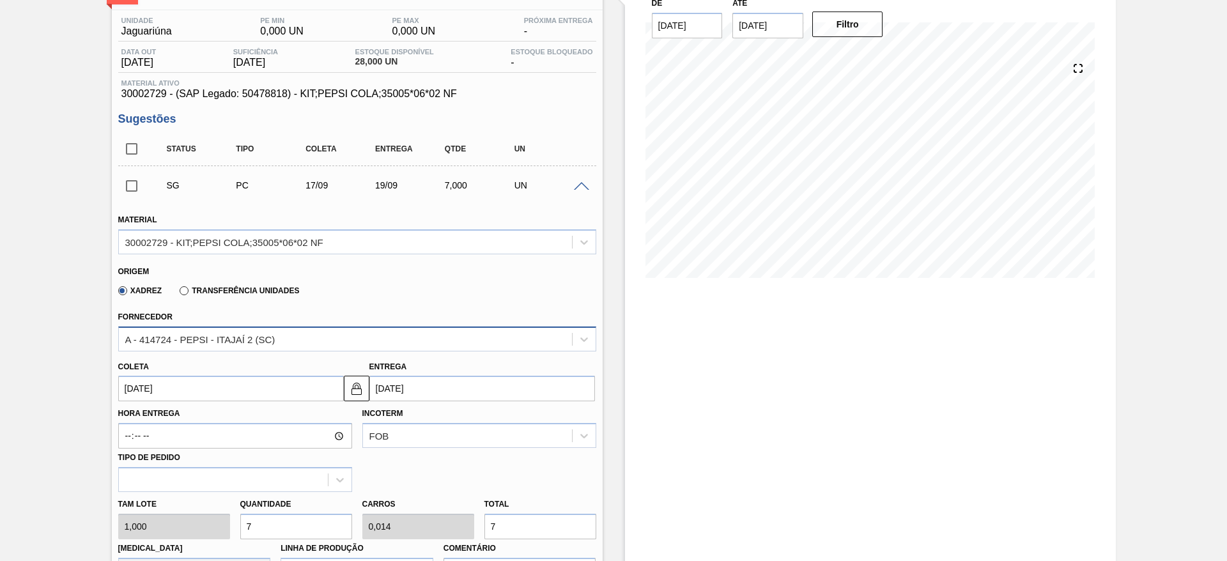
scroll to position [192, 0]
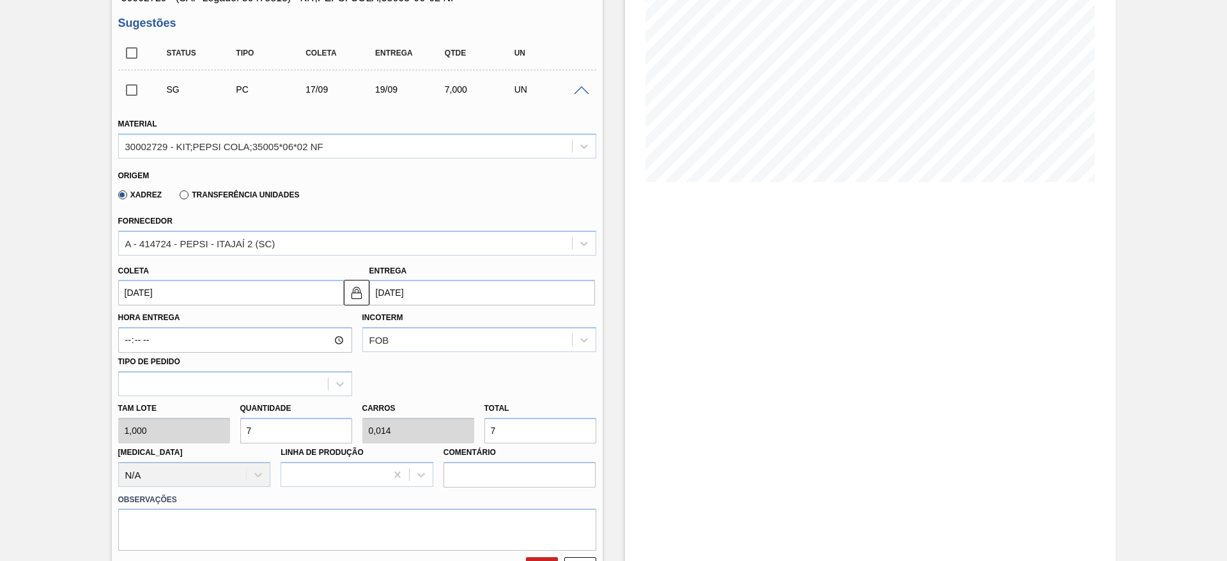
click at [228, 429] on div "Tam lote 1,000 Quantidade 7 Carros 0,014 Total 7 Doca N/A Linha de Produção Com…" at bounding box center [357, 441] width 488 height 91
type input "4"
type input "0,008"
type input "4"
type input "40"
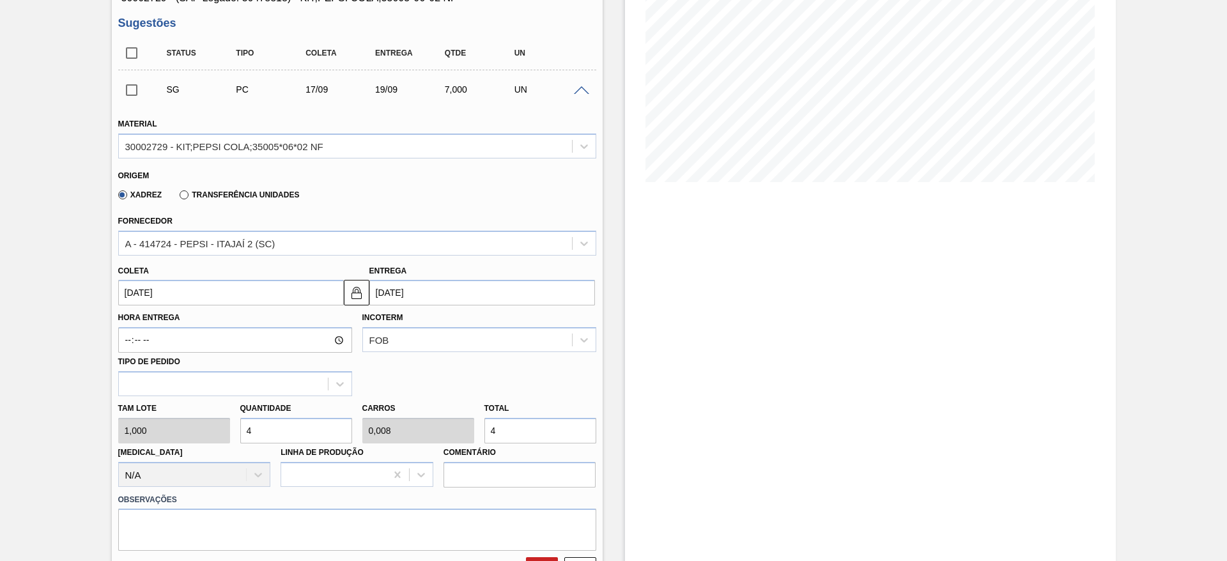
type input "0,08"
type input "40"
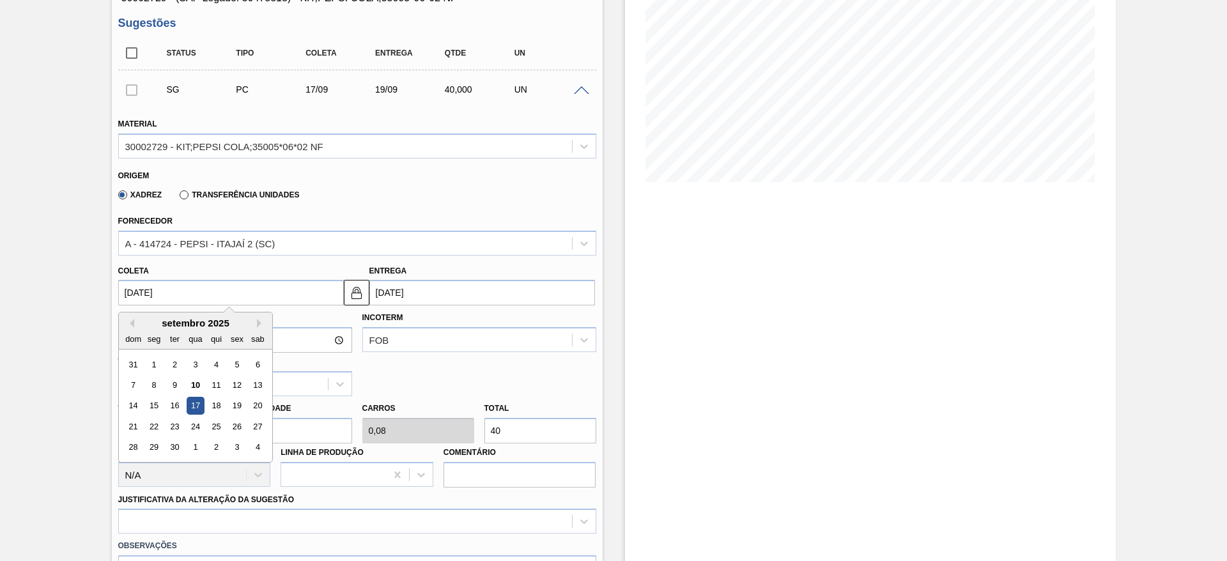
click at [166, 288] on input "[DATE]" at bounding box center [231, 293] width 226 height 26
click at [219, 383] on div "11" at bounding box center [215, 384] width 17 height 17
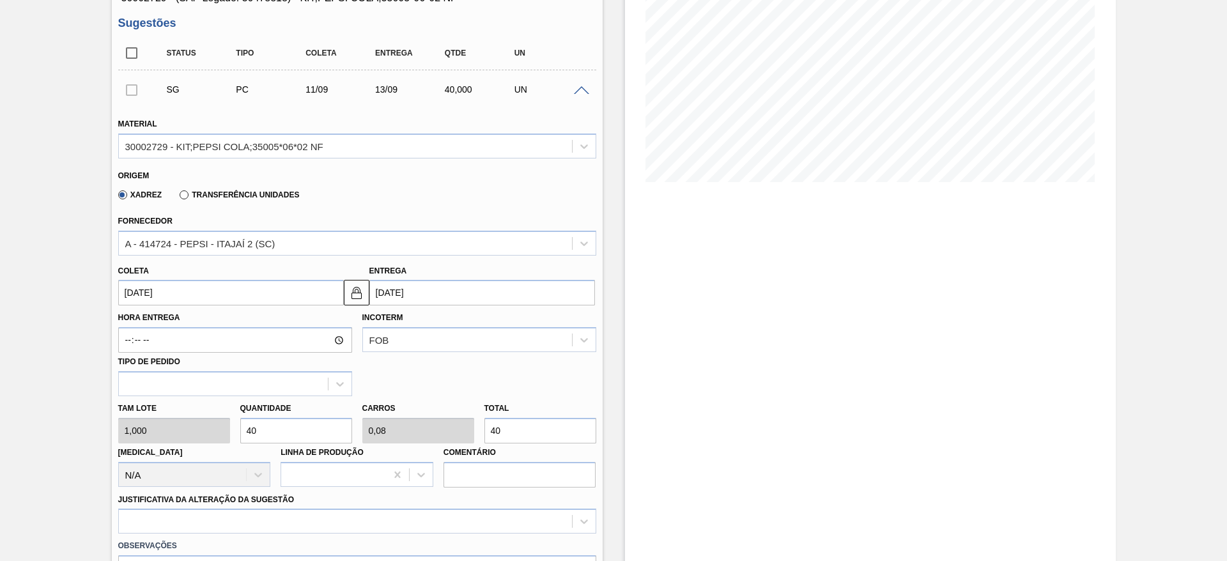
type input "[DATE]"
type input "13/09/2025"
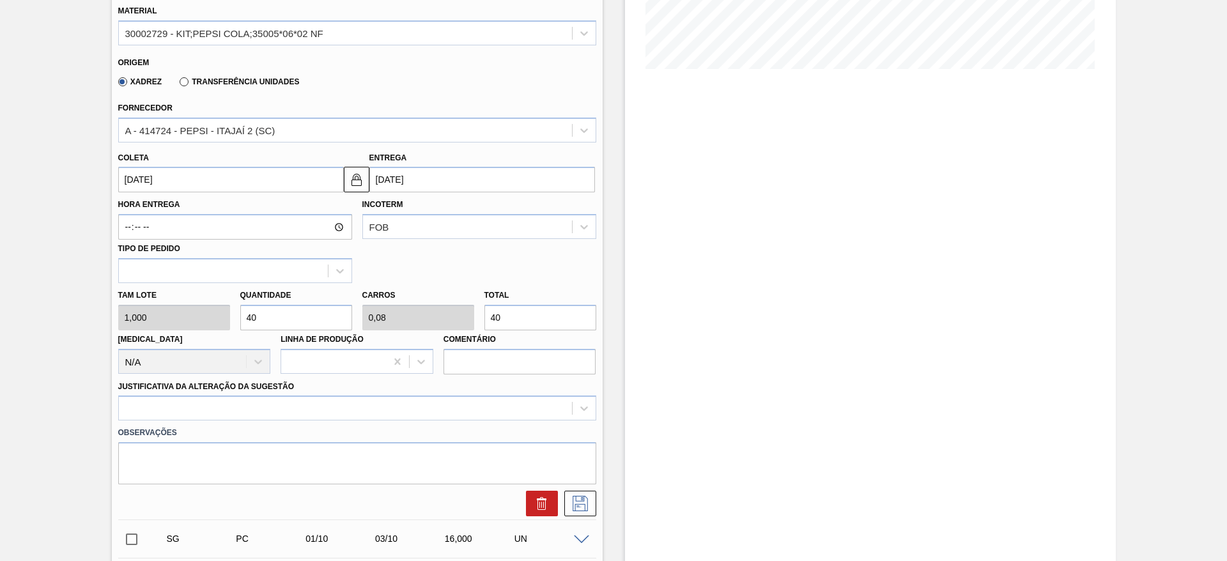
scroll to position [479, 0]
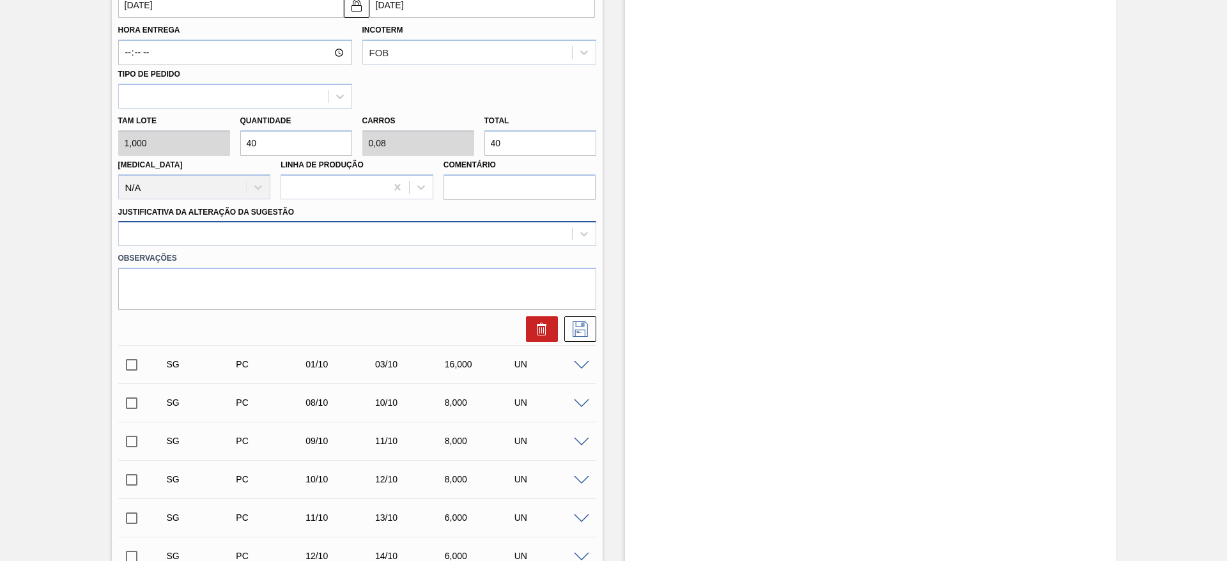
click at [403, 242] on div at bounding box center [345, 234] width 453 height 19
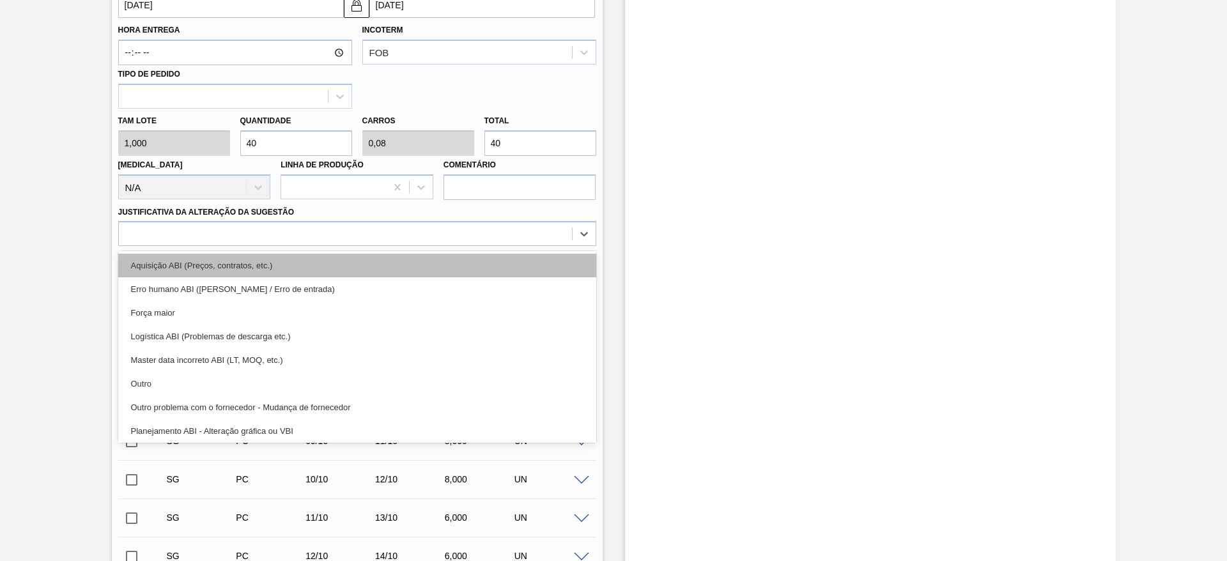
click at [415, 262] on div "Aquisição ABI (Preços, contratos, etc.)" at bounding box center [357, 266] width 478 height 24
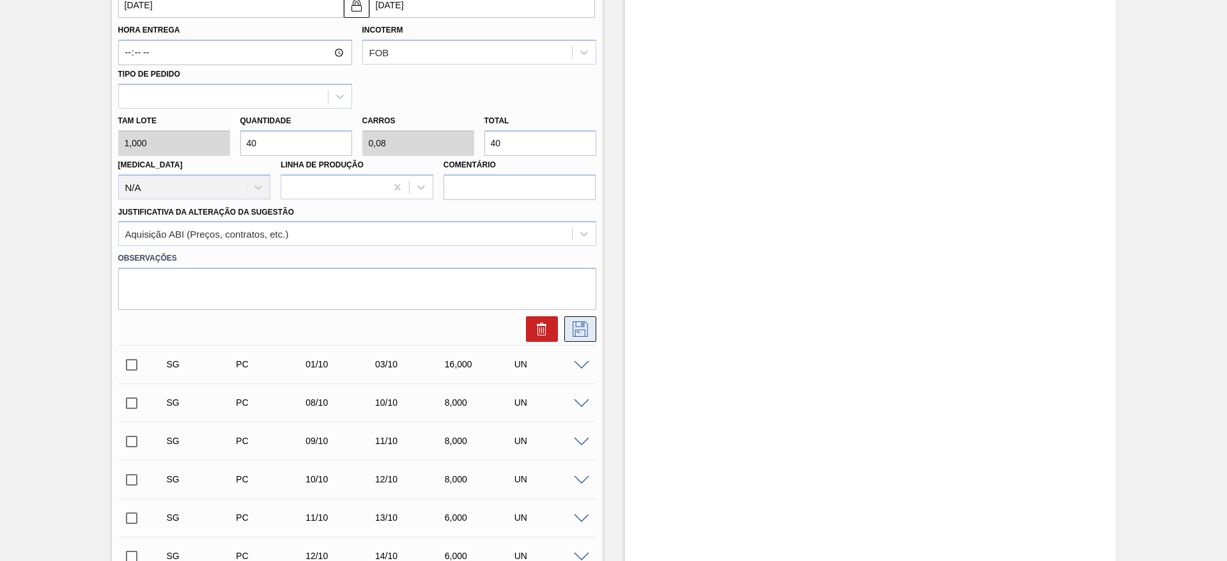
click at [583, 339] on button at bounding box center [580, 329] width 32 height 26
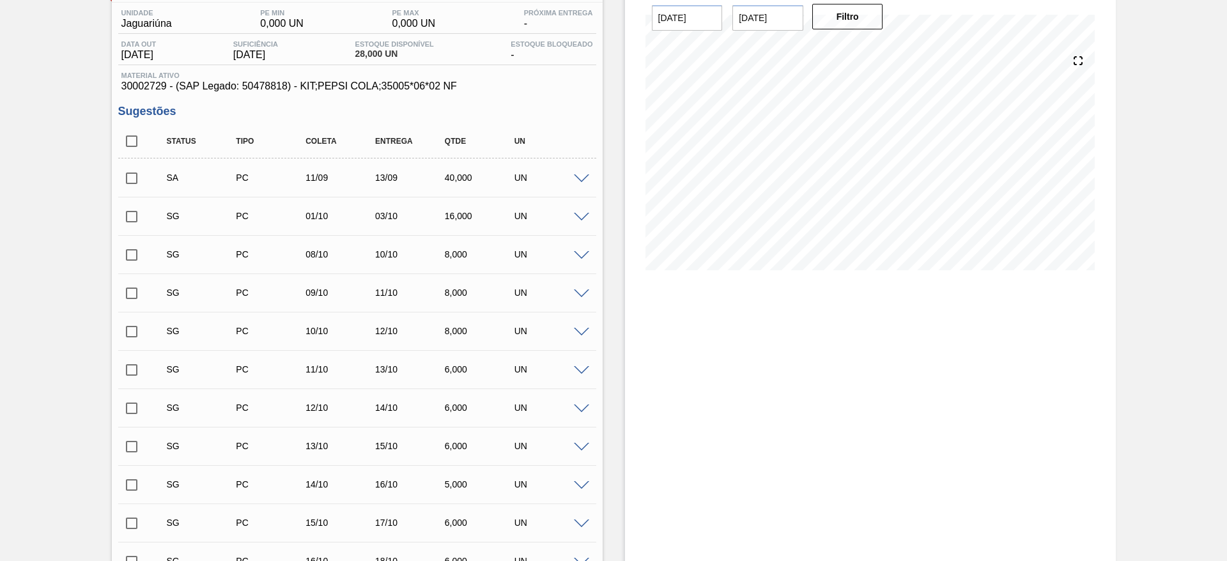
scroll to position [96, 0]
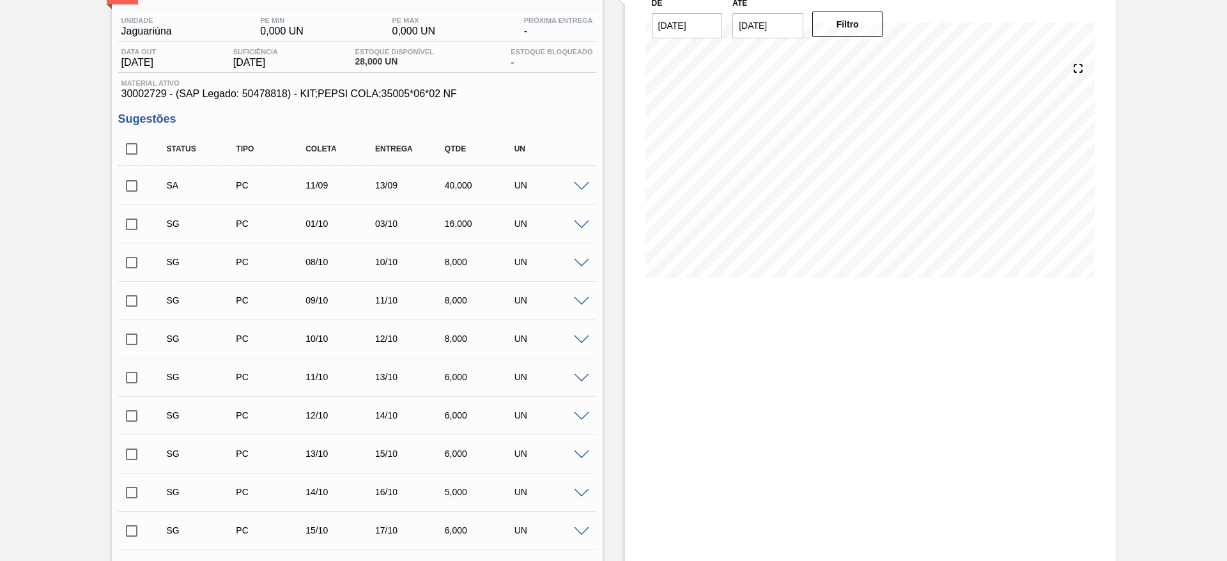
click at [132, 192] on input "checkbox" at bounding box center [131, 186] width 27 height 27
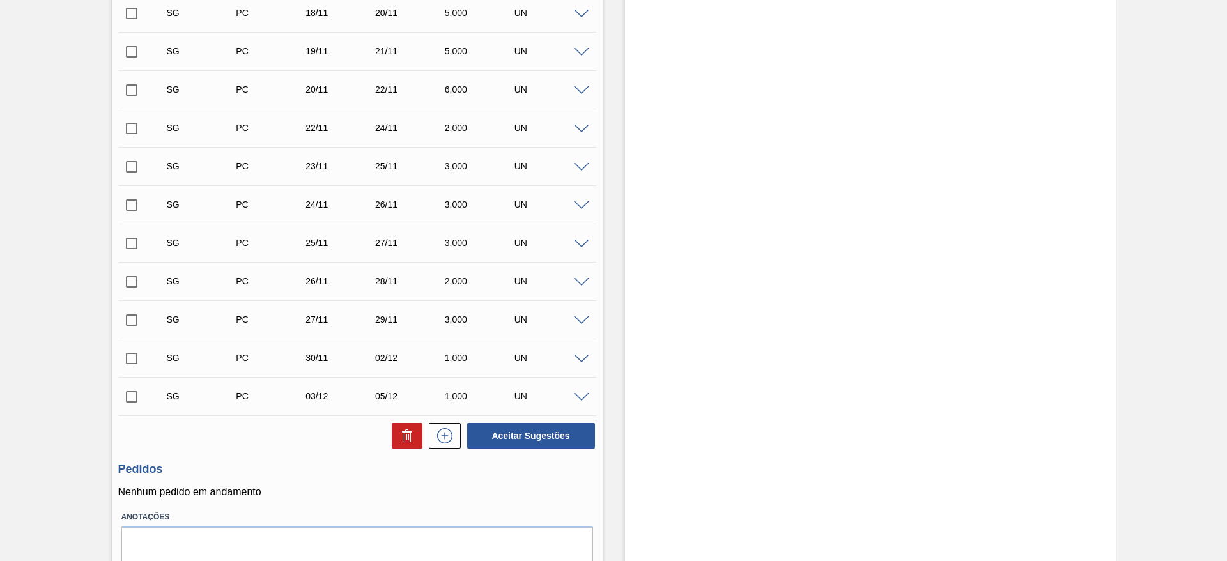
scroll to position [1585, 0]
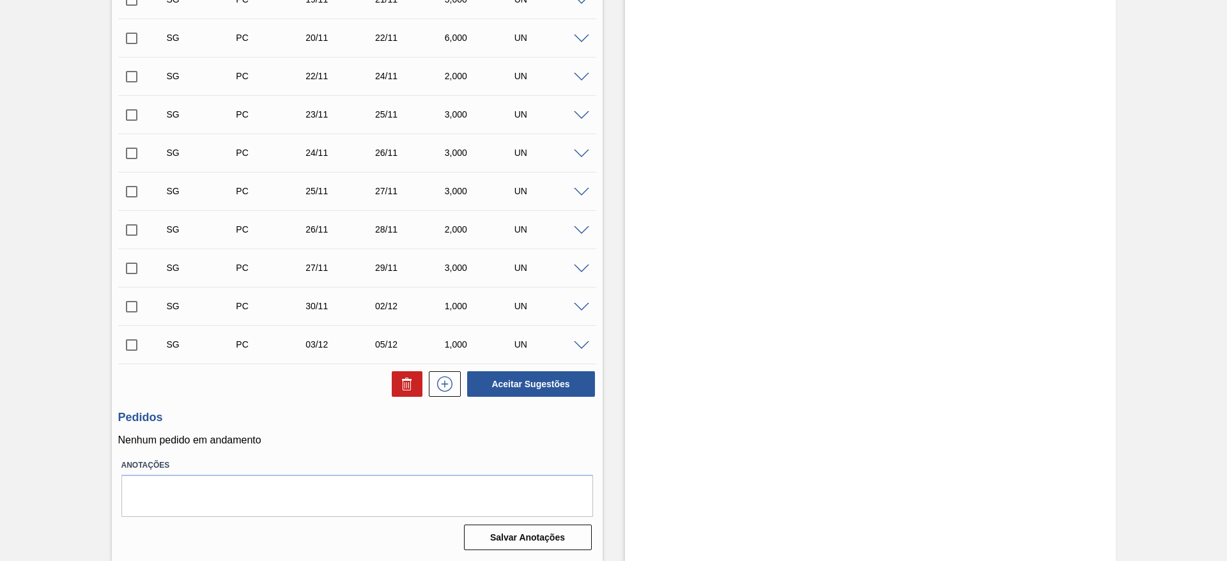
click at [498, 397] on div "Aceitar Sugestões" at bounding box center [528, 384] width 135 height 28
click at [500, 387] on button "Aceitar Sugestões" at bounding box center [531, 384] width 128 height 26
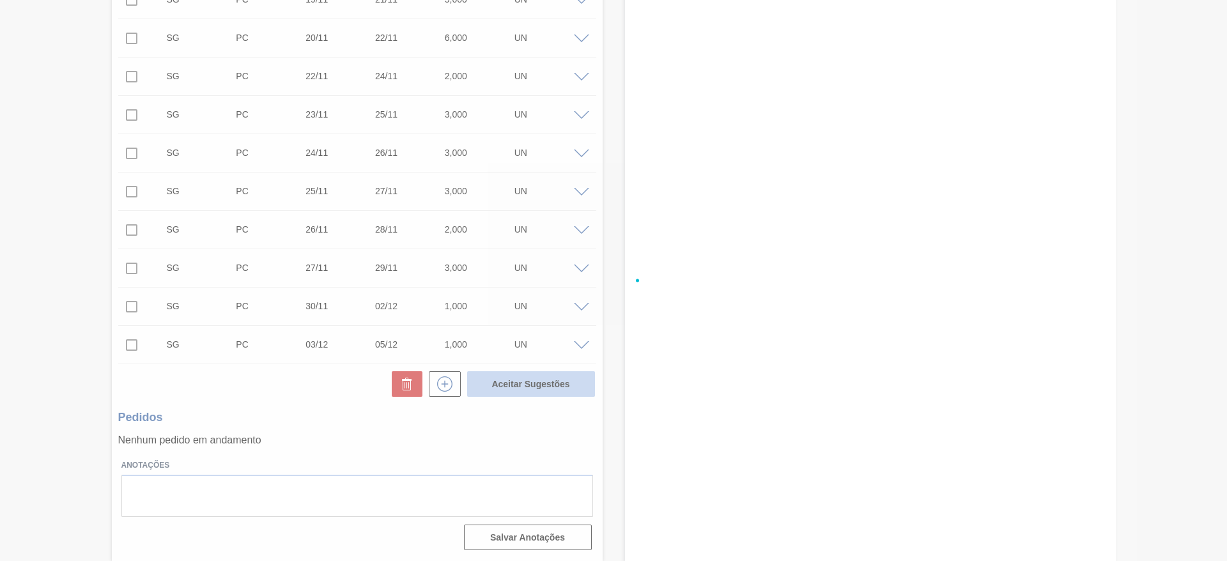
checkbox input "false"
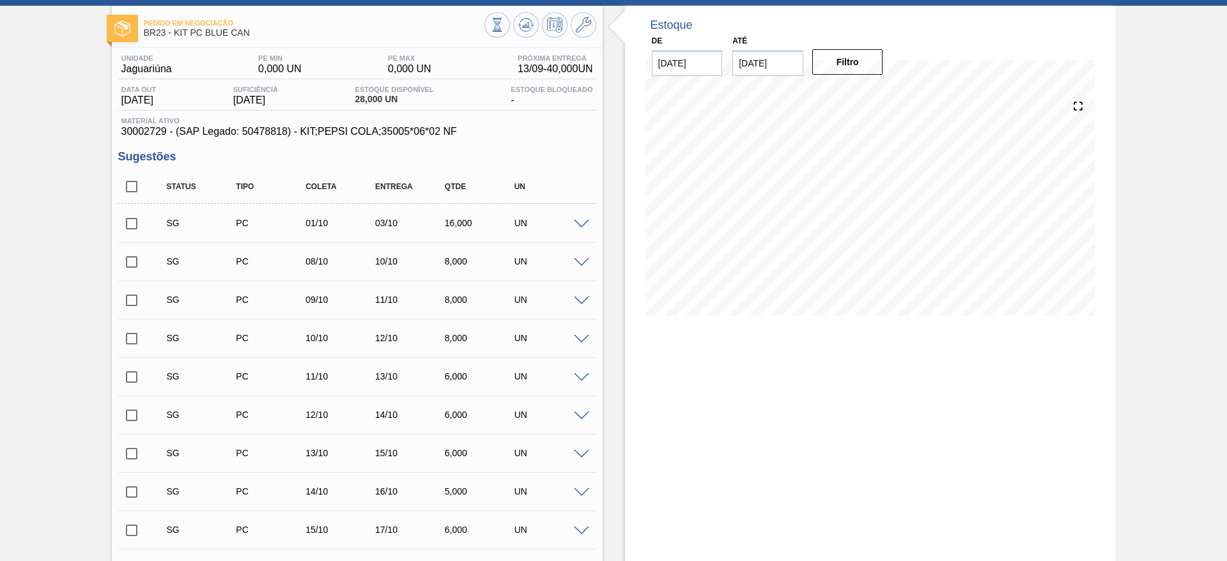
scroll to position [0, 0]
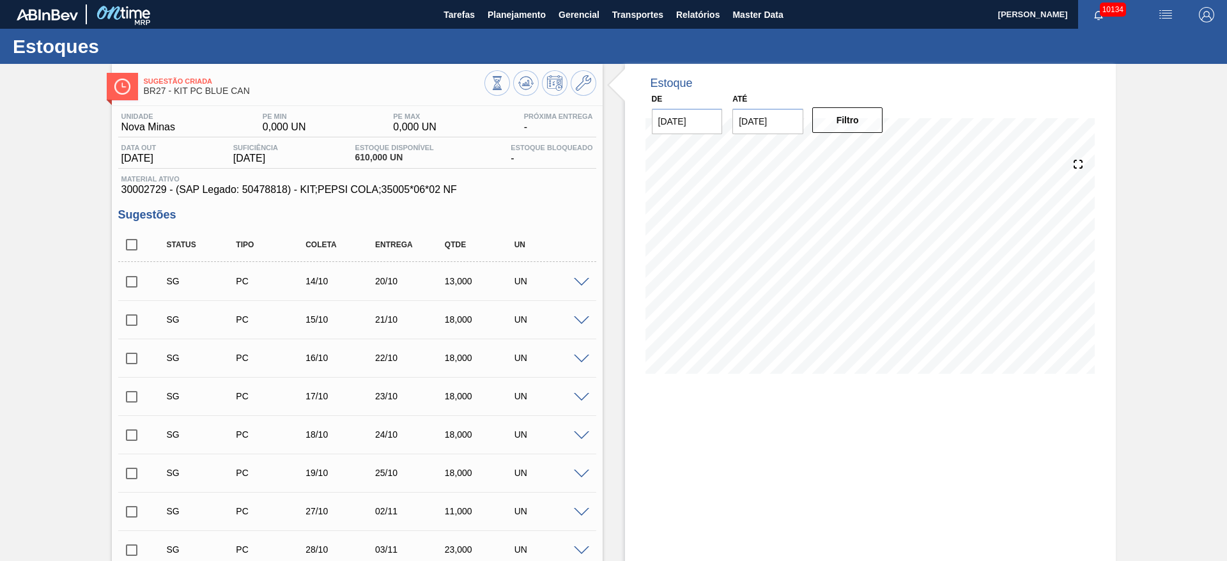
click at [574, 279] on span at bounding box center [581, 283] width 15 height 10
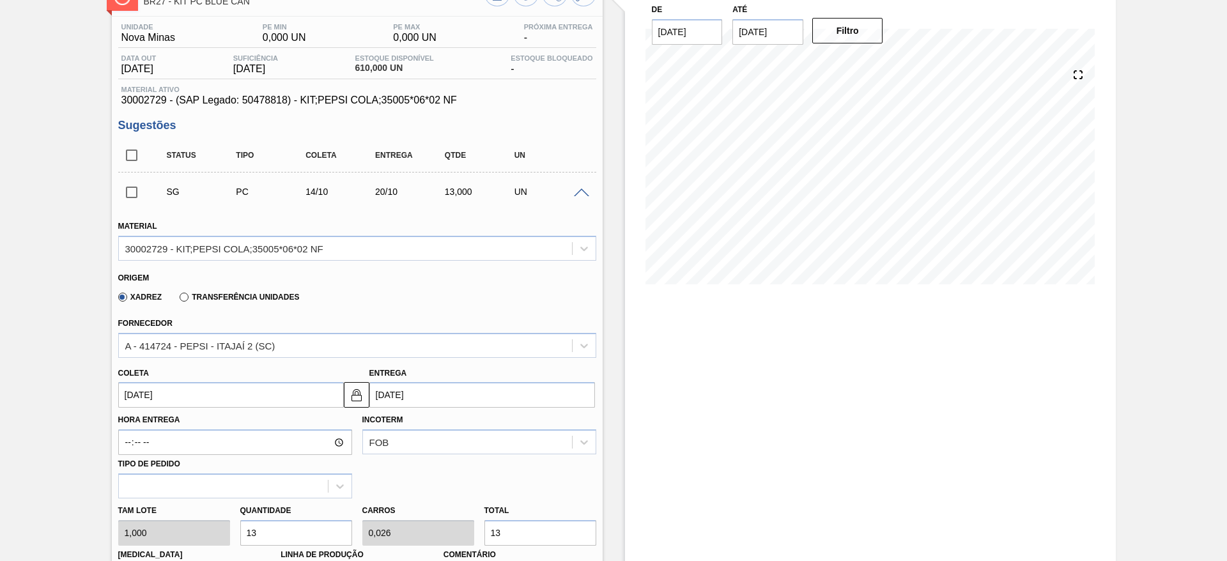
scroll to position [192, 0]
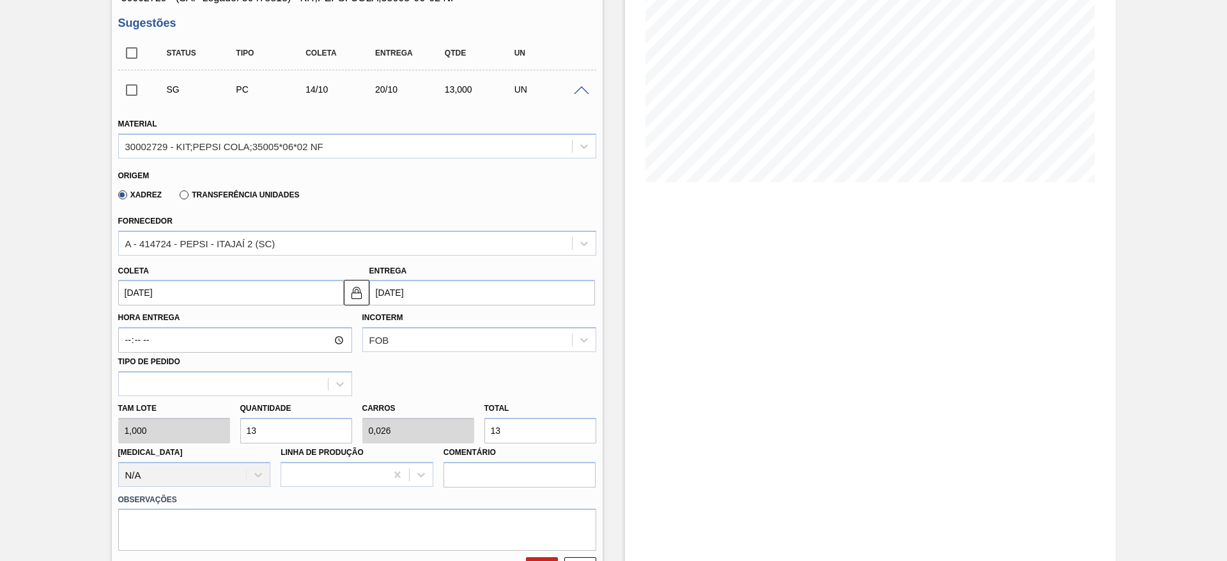
drag, startPoint x: 261, startPoint y: 435, endPoint x: 236, endPoint y: 433, distance: 24.3
click at [236, 433] on div "Quantidade 13" at bounding box center [296, 421] width 122 height 44
type input "2"
type input "0,004"
type input "2"
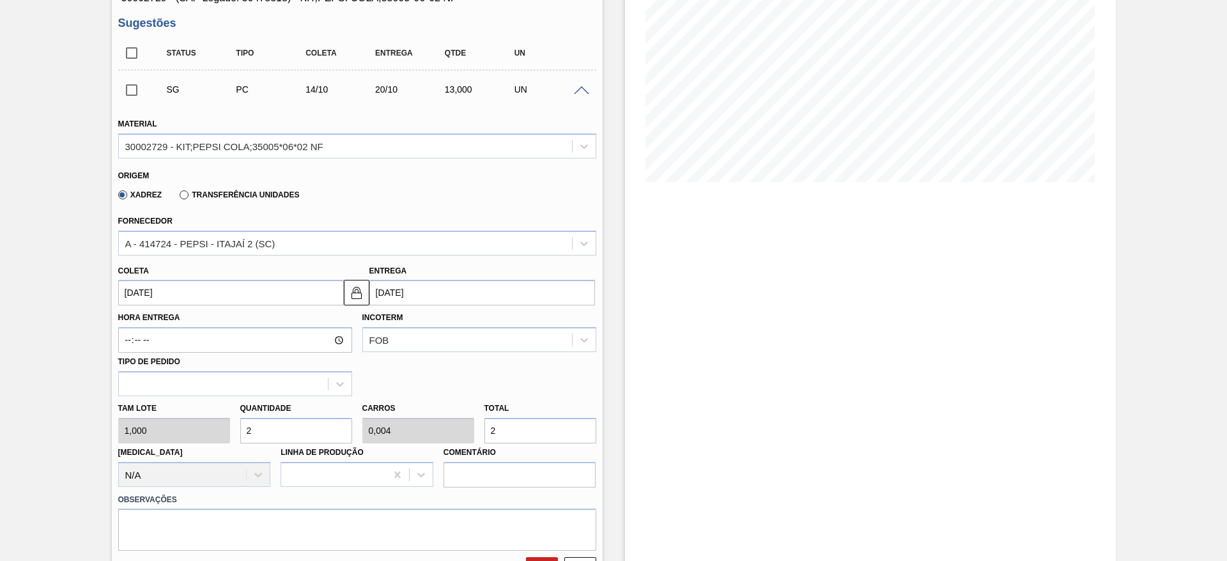
type input "20"
type input "0,04"
type input "20"
type input "200"
type input "0,4"
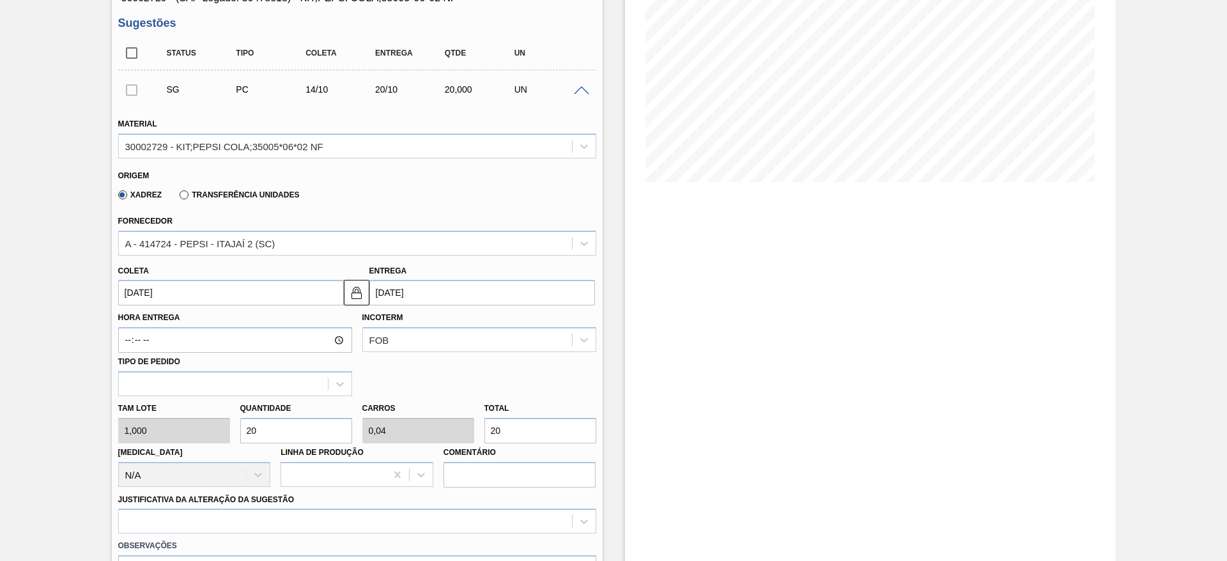
type input "200"
drag, startPoint x: 148, startPoint y: 306, endPoint x: 148, endPoint y: 293, distance: 13.4
click at [148, 302] on div "Material 30002729 - KIT;PEPSI COLA;35005*06*02 NF Origem Xadrez Transferência U…" at bounding box center [357, 367] width 478 height 524
click at [148, 293] on input "[DATE]" at bounding box center [231, 293] width 226 height 26
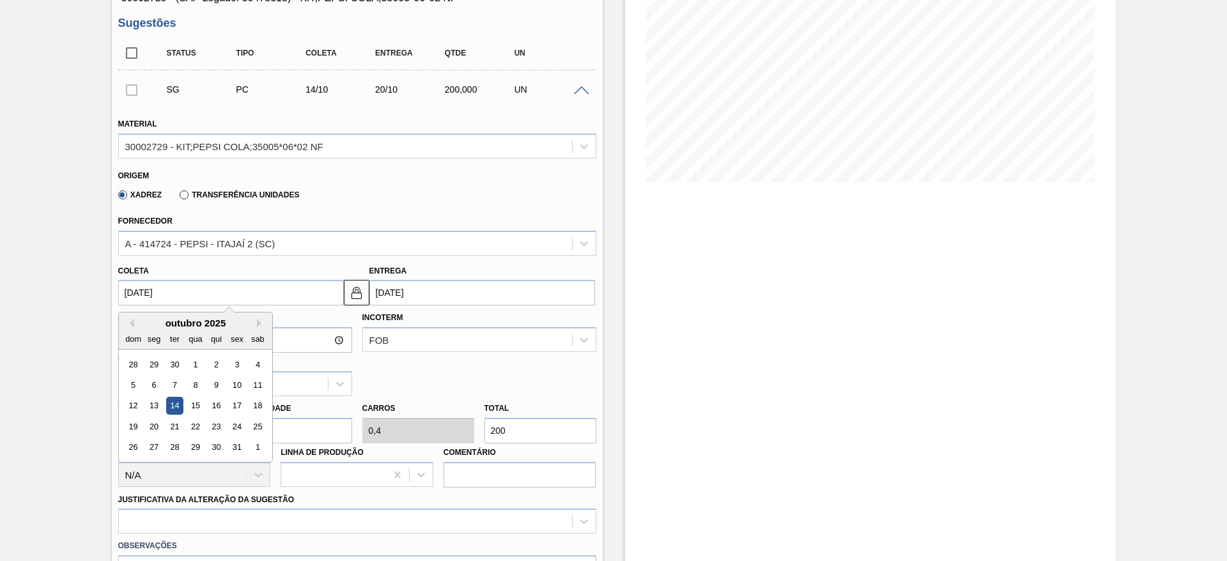
click at [130, 331] on div "dom" at bounding box center [133, 338] width 17 height 17
click at [129, 326] on button "Previous Month" at bounding box center [129, 323] width 9 height 9
click at [222, 383] on div "11" at bounding box center [215, 384] width 17 height 17
type input "[DATE]"
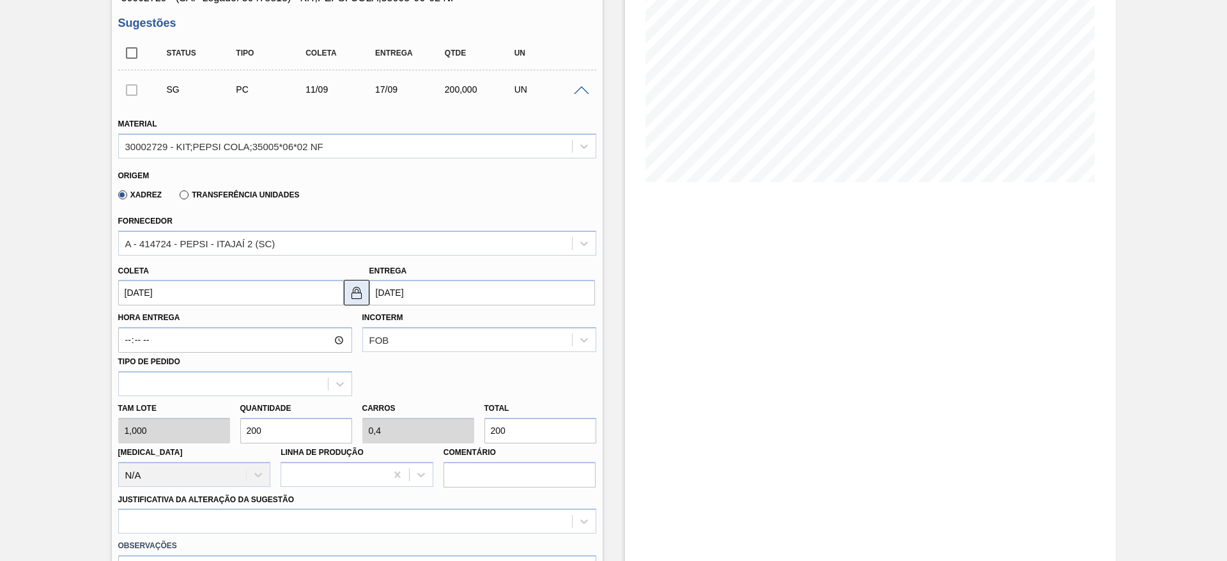
click at [355, 300] on button at bounding box center [357, 293] width 26 height 26
click at [387, 292] on input "17/09/2025" at bounding box center [482, 293] width 226 height 26
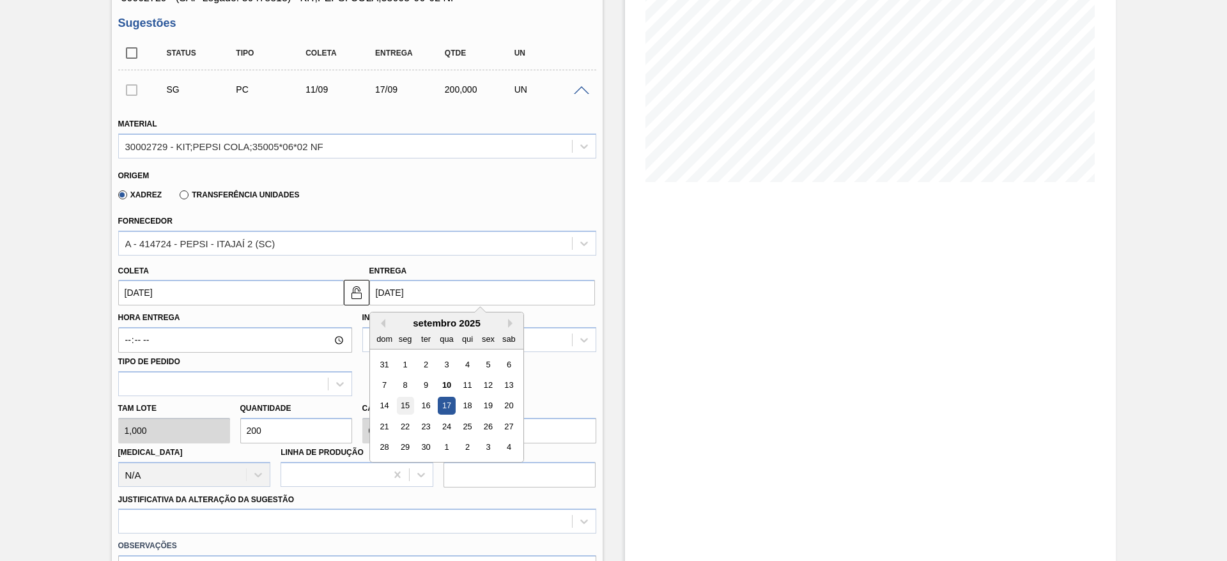
click at [408, 406] on div "15" at bounding box center [404, 405] width 17 height 17
type input "15/09/2025"
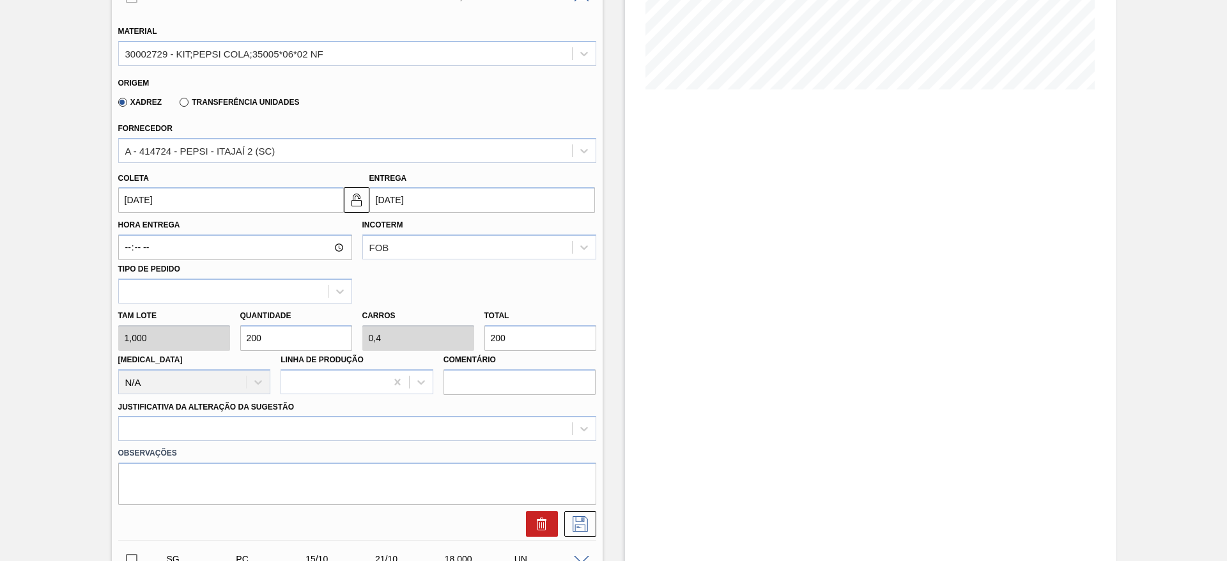
scroll to position [383, 0]
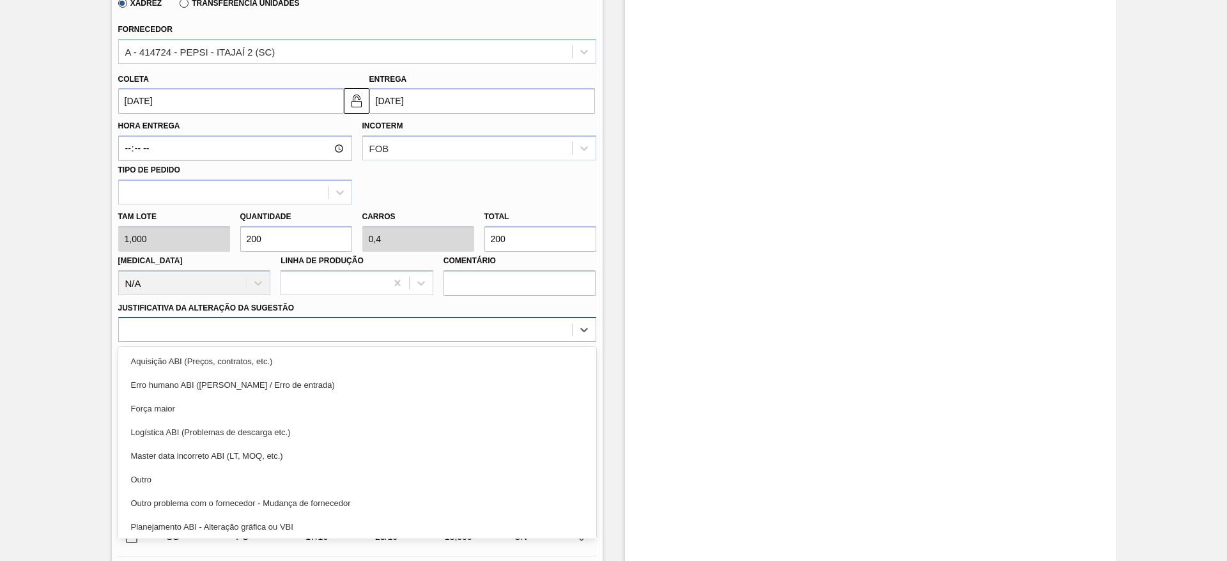
click at [449, 327] on div at bounding box center [345, 330] width 453 height 19
drag, startPoint x: 447, startPoint y: 358, endPoint x: 506, endPoint y: 383, distance: 63.9
click at [447, 358] on div "Aquisição ABI (Preços, contratos, etc.)" at bounding box center [357, 362] width 478 height 24
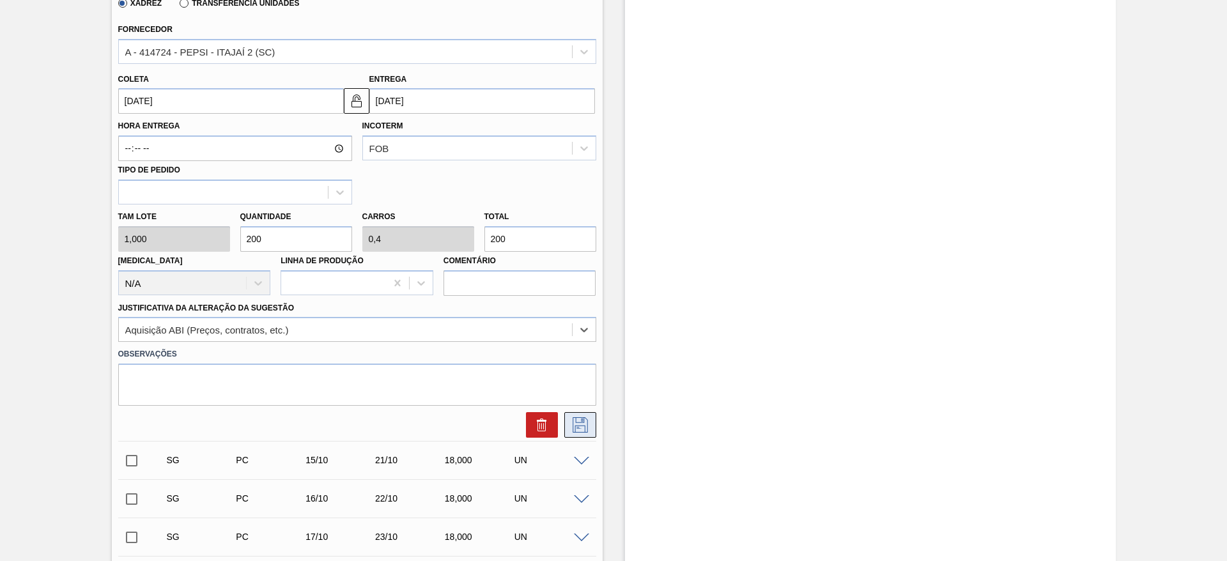
click at [583, 424] on icon at bounding box center [580, 424] width 20 height 15
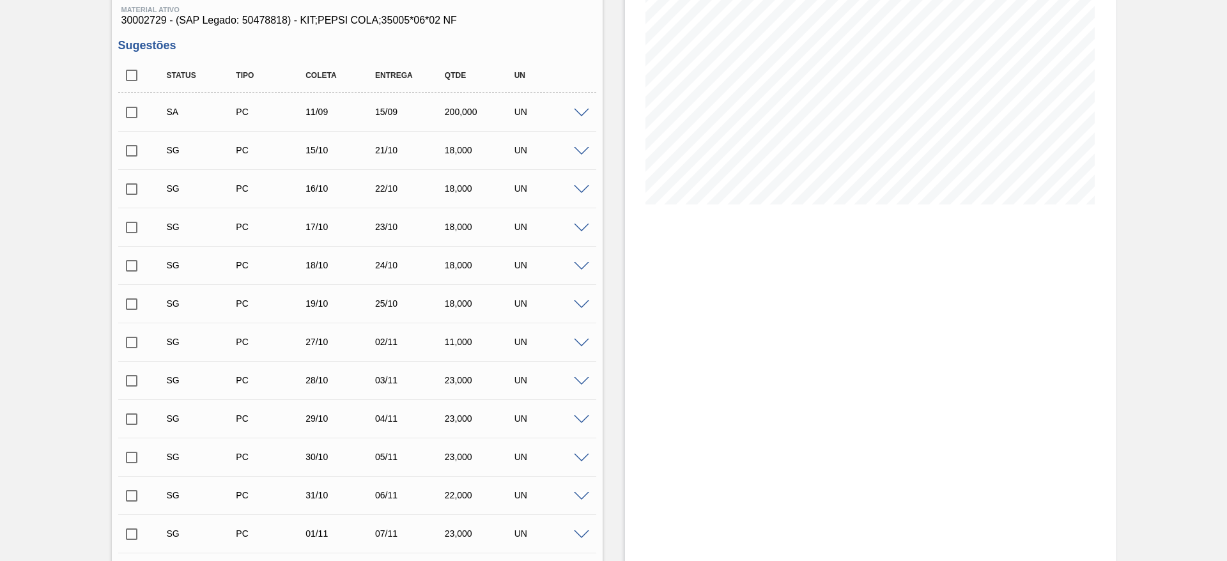
scroll to position [0, 0]
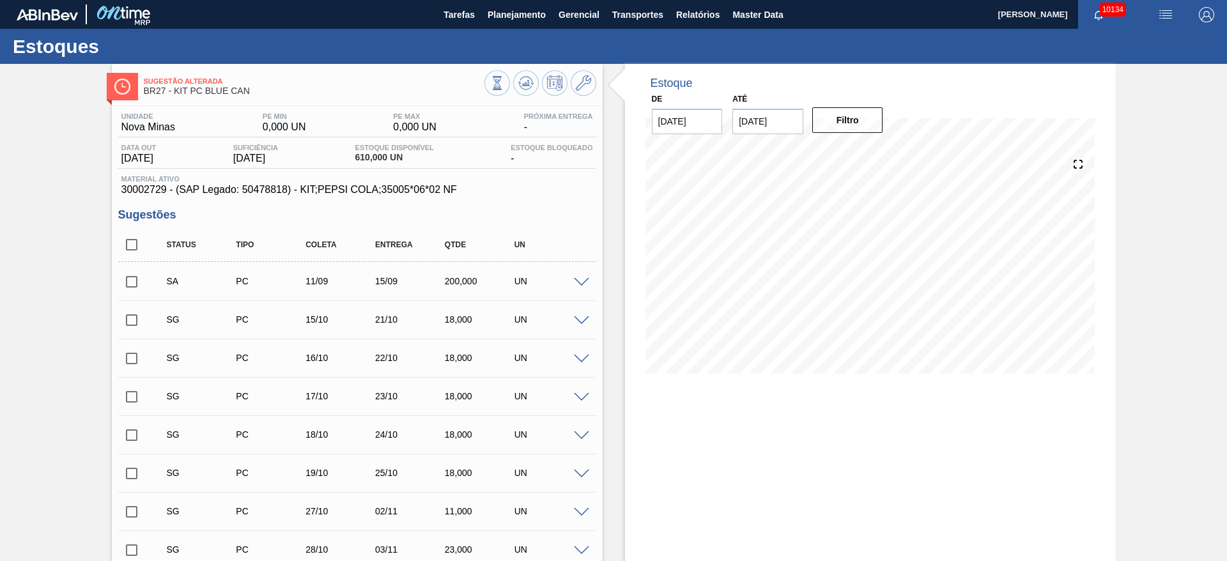
click at [123, 279] on input "checkbox" at bounding box center [131, 281] width 27 height 27
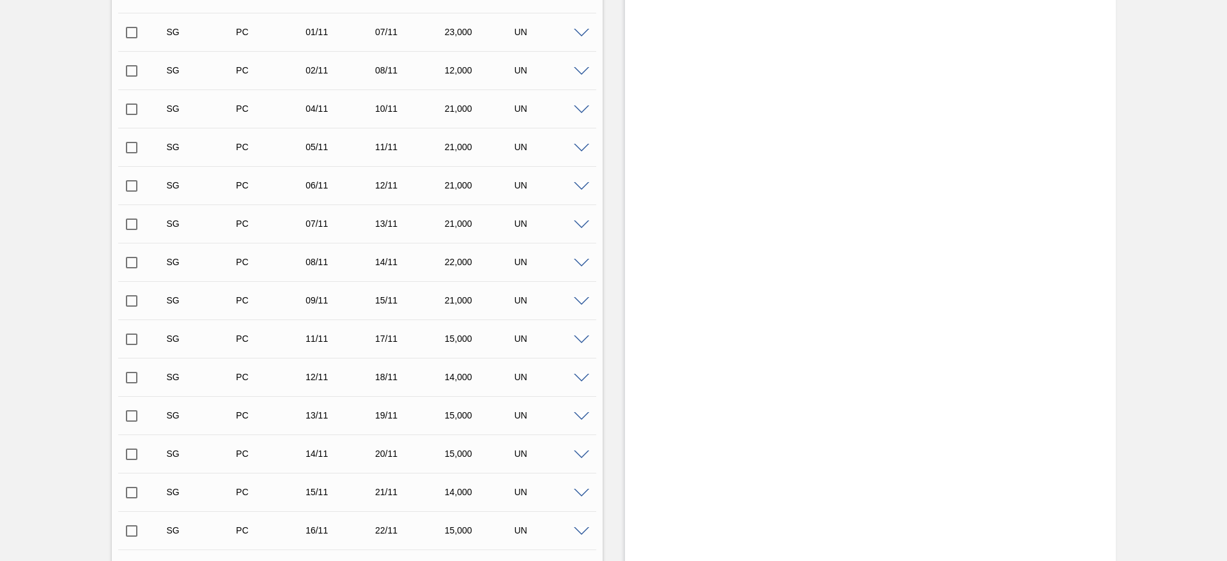
scroll to position [1125, 0]
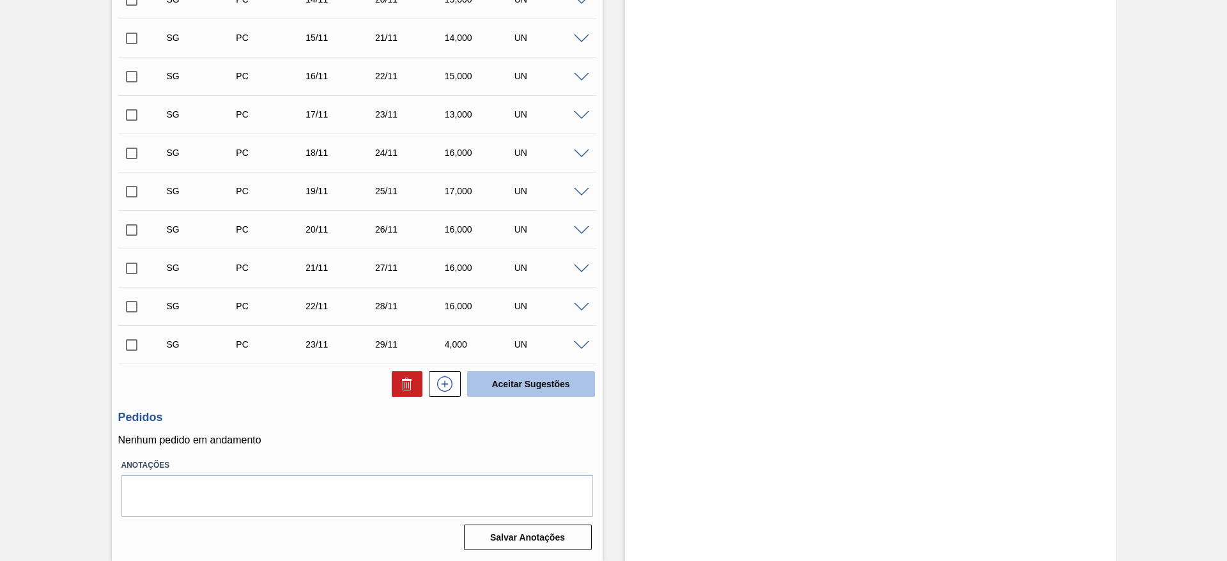
click at [529, 376] on button "Aceitar Sugestões" at bounding box center [531, 384] width 128 height 26
checkbox input "false"
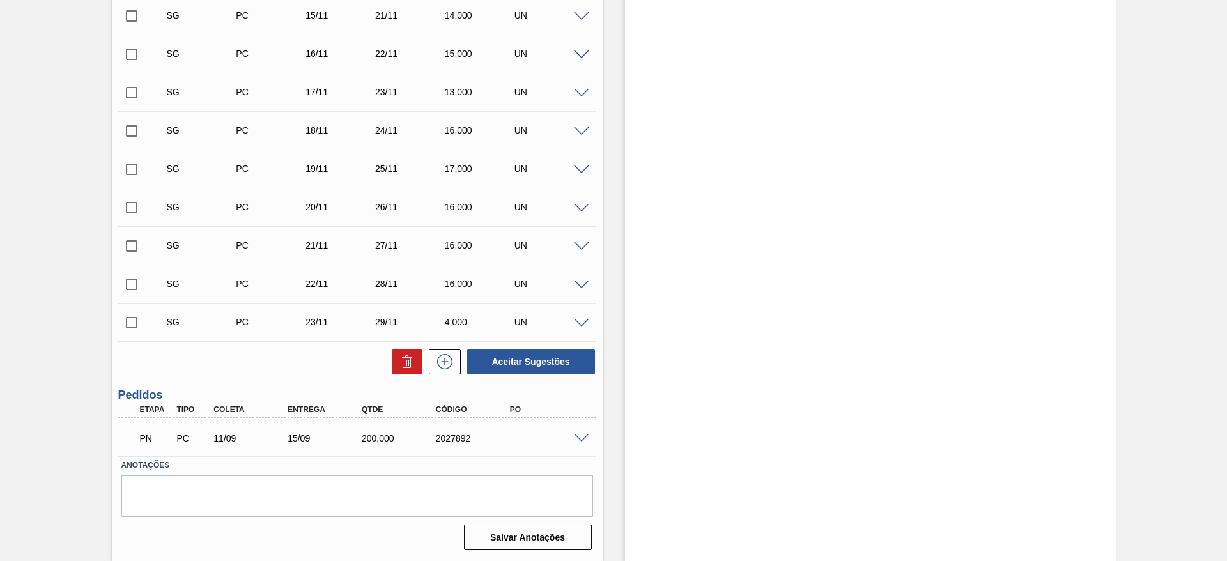
scroll to position [1087, 0]
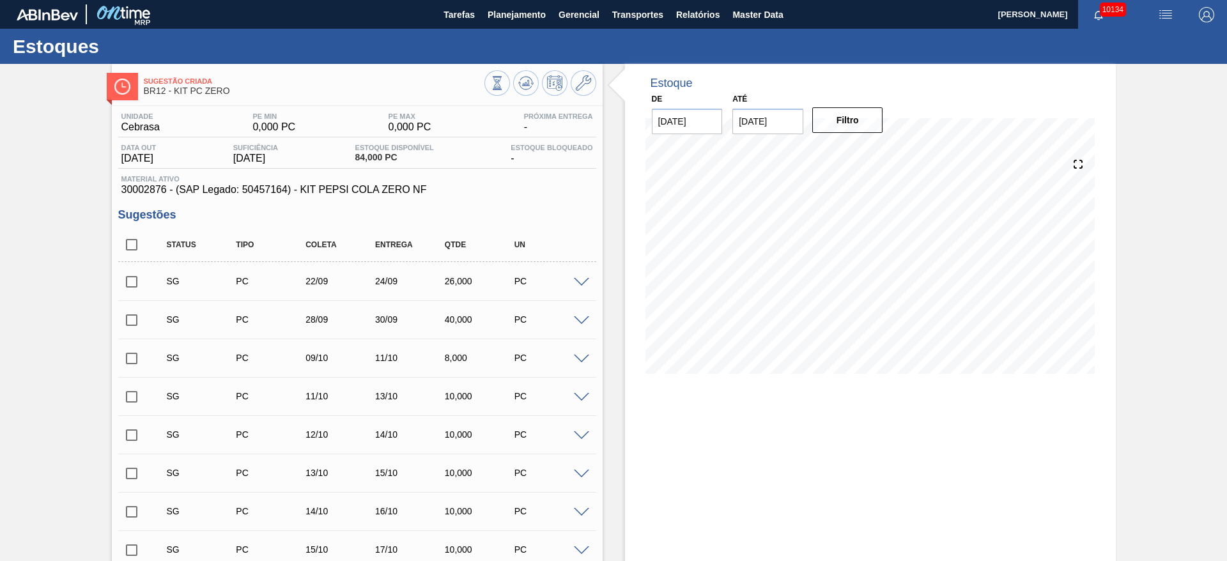
click at [576, 285] on span at bounding box center [581, 283] width 15 height 10
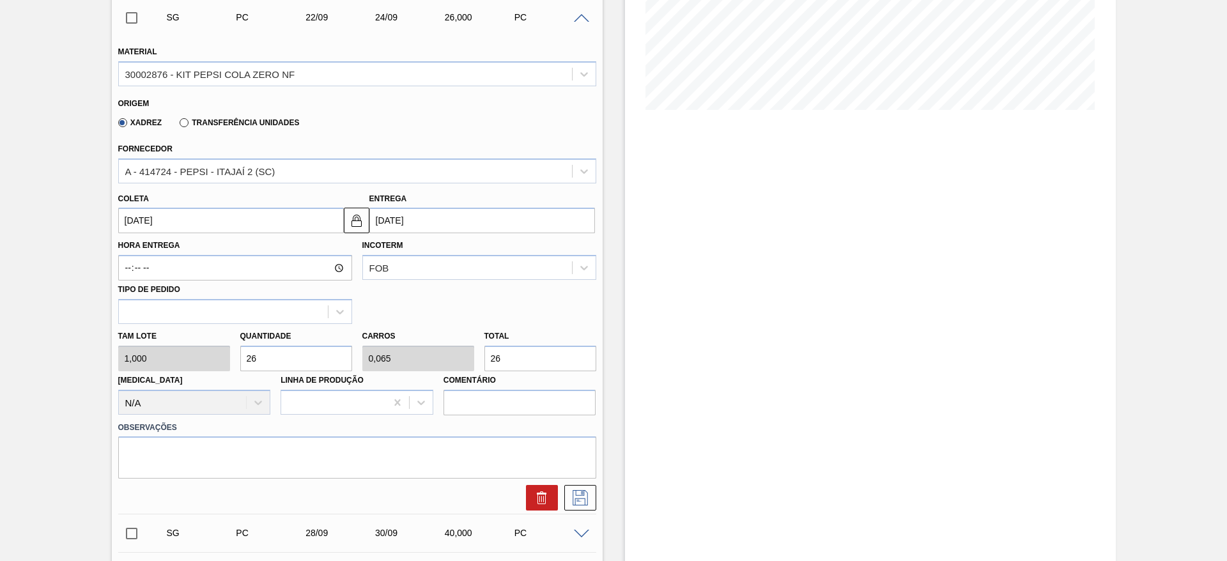
scroll to position [288, 0]
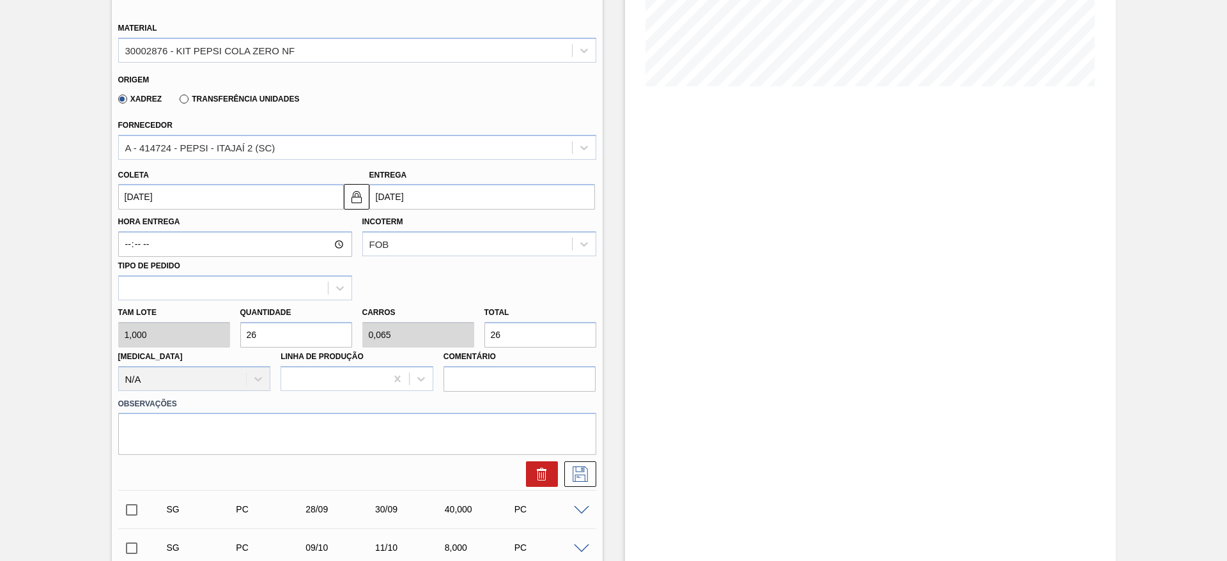
drag, startPoint x: 245, startPoint y: 333, endPoint x: 235, endPoint y: 332, distance: 10.3
click at [237, 333] on div "Quantidade 26" at bounding box center [296, 326] width 122 height 44
type input "6"
type input "0,015"
type input "6"
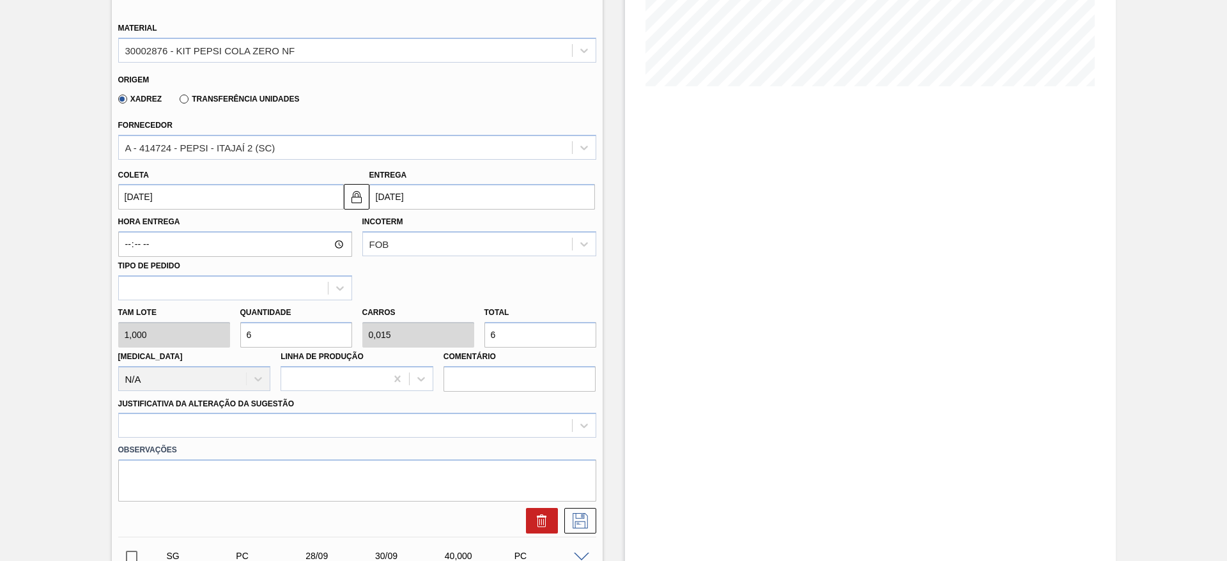
type input "60"
type input "0,15"
type input "60"
click at [155, 195] on input "[DATE]" at bounding box center [231, 197] width 226 height 26
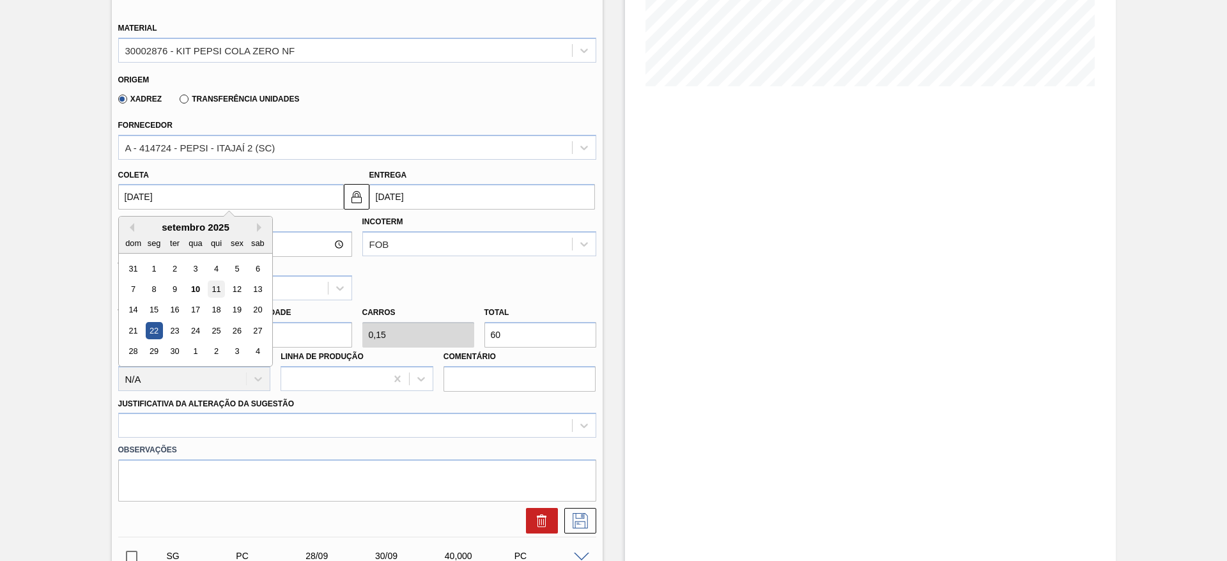
click at [214, 295] on div "11" at bounding box center [215, 289] width 17 height 17
type input "[DATE]"
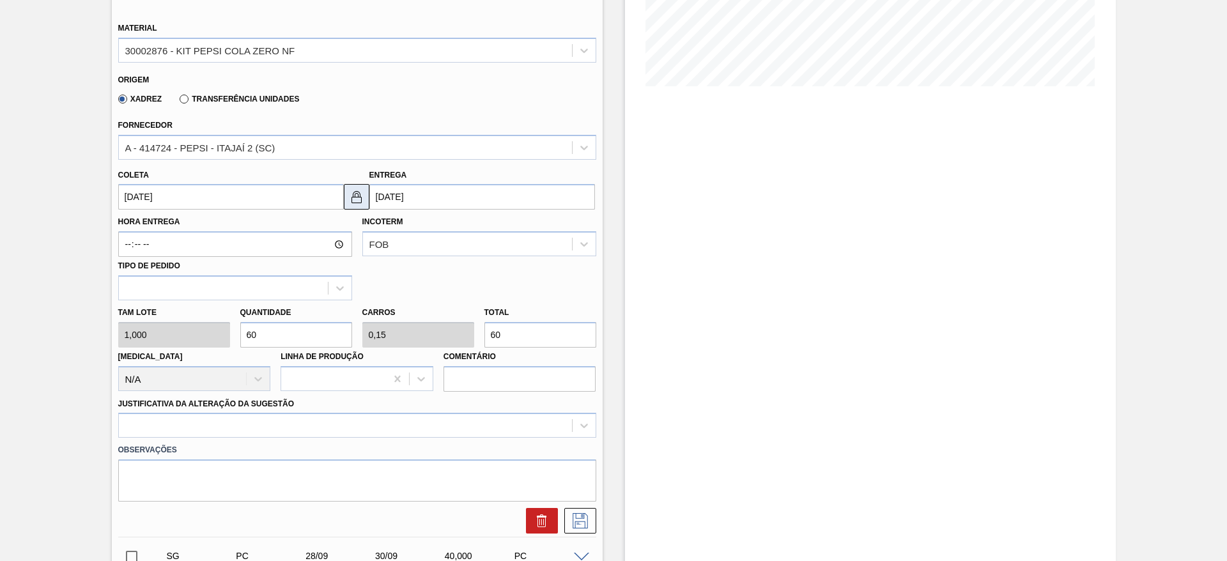
click at [345, 200] on button at bounding box center [357, 197] width 26 height 26
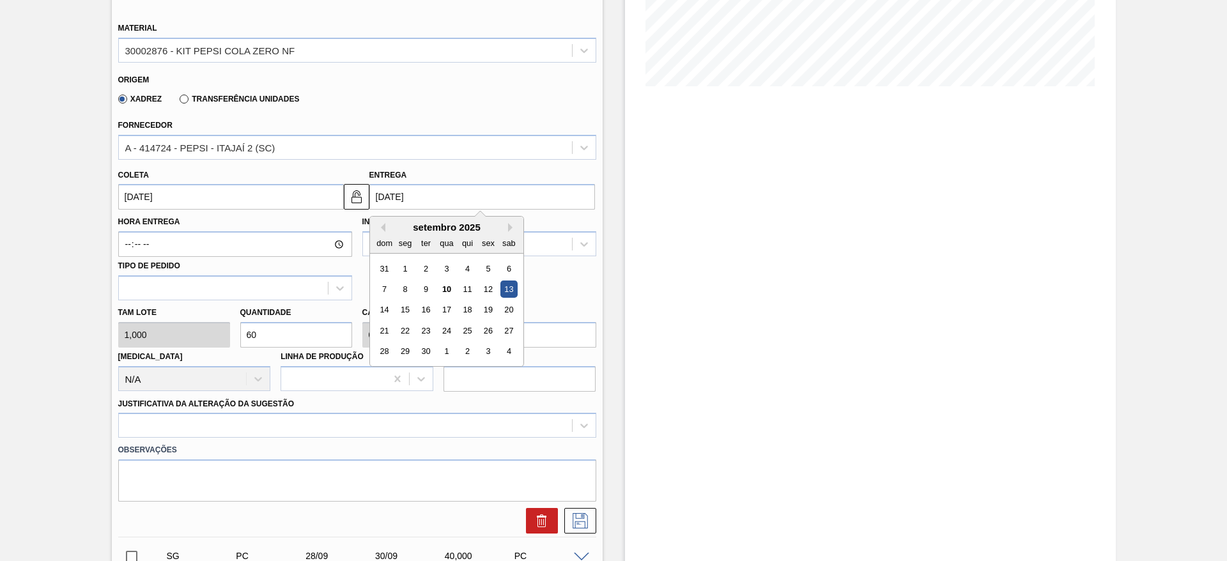
click at [401, 199] on input "[DATE]" at bounding box center [482, 197] width 226 height 26
click at [429, 311] on div "16" at bounding box center [425, 310] width 17 height 17
type input "[DATE]"
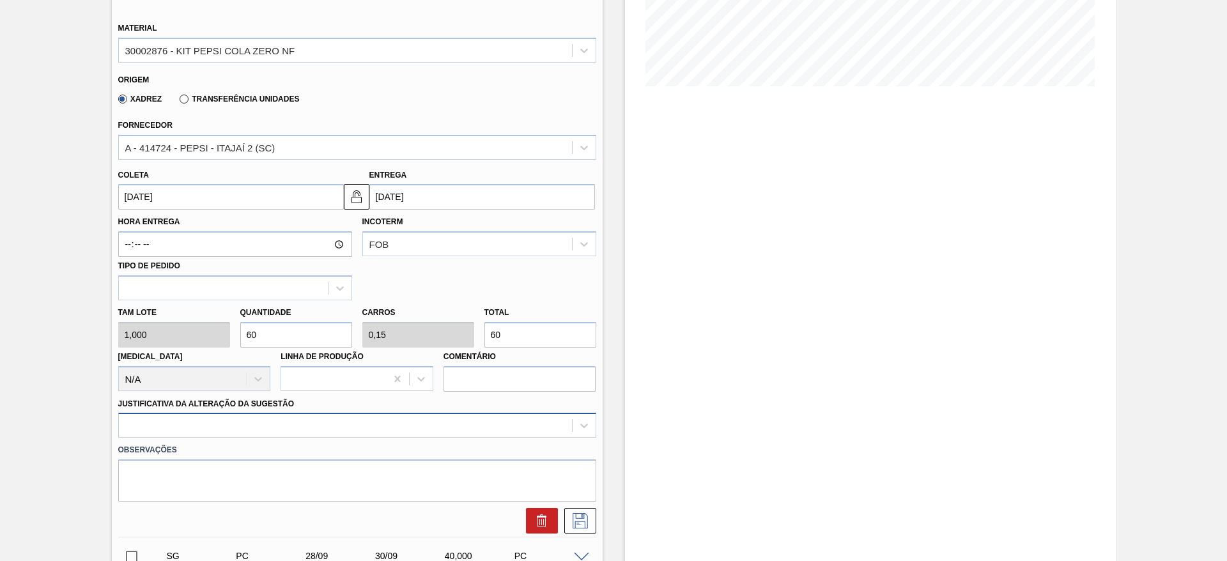
click at [495, 415] on div at bounding box center [357, 425] width 478 height 25
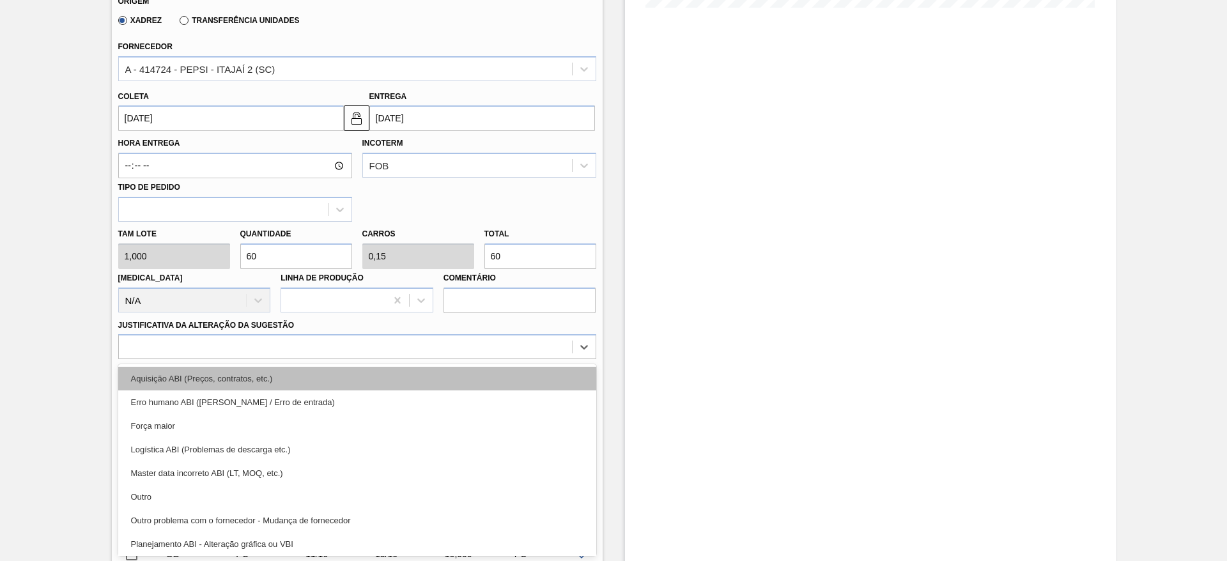
click at [505, 370] on div "Aquisição ABI (Preços, contratos, etc.)" at bounding box center [357, 379] width 478 height 24
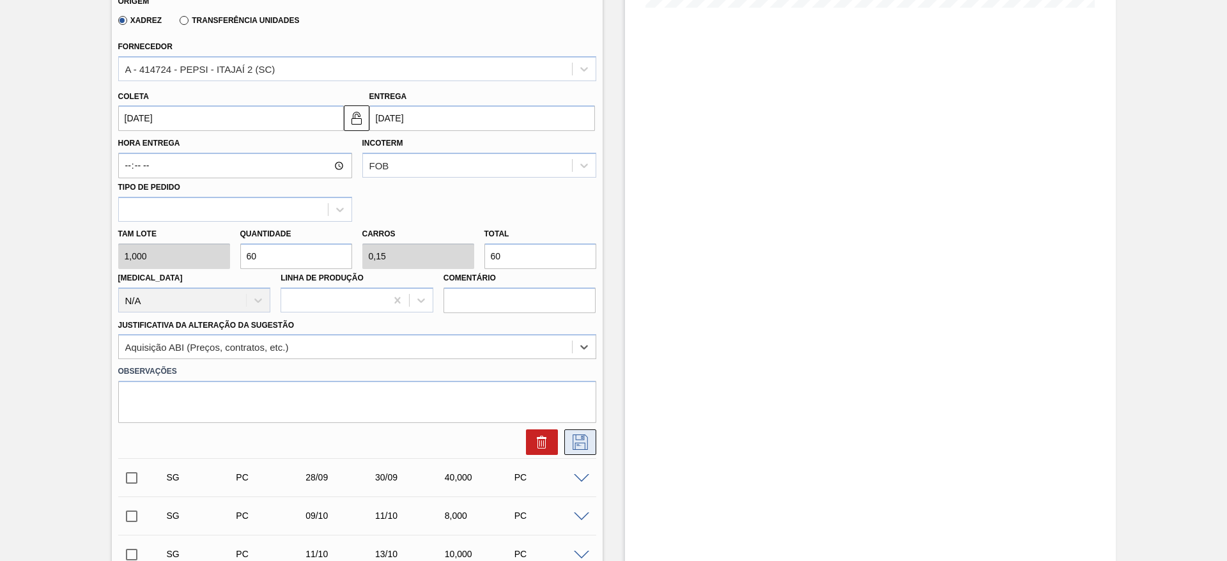
click at [573, 436] on icon at bounding box center [580, 442] width 20 height 15
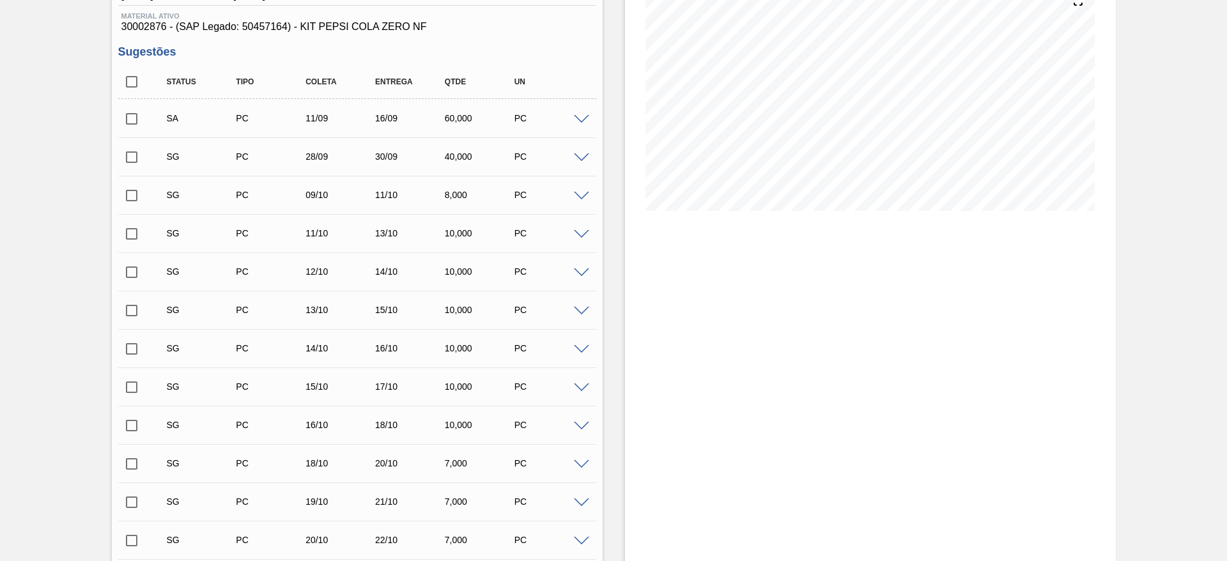
scroll to position [0, 0]
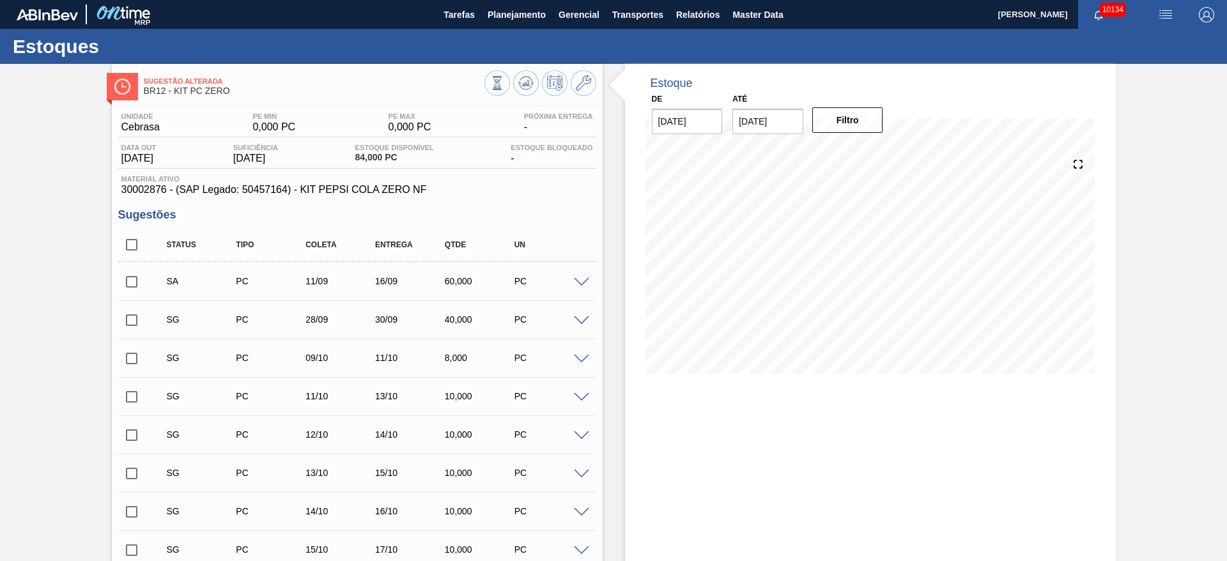
click at [127, 277] on input "checkbox" at bounding box center [131, 281] width 27 height 27
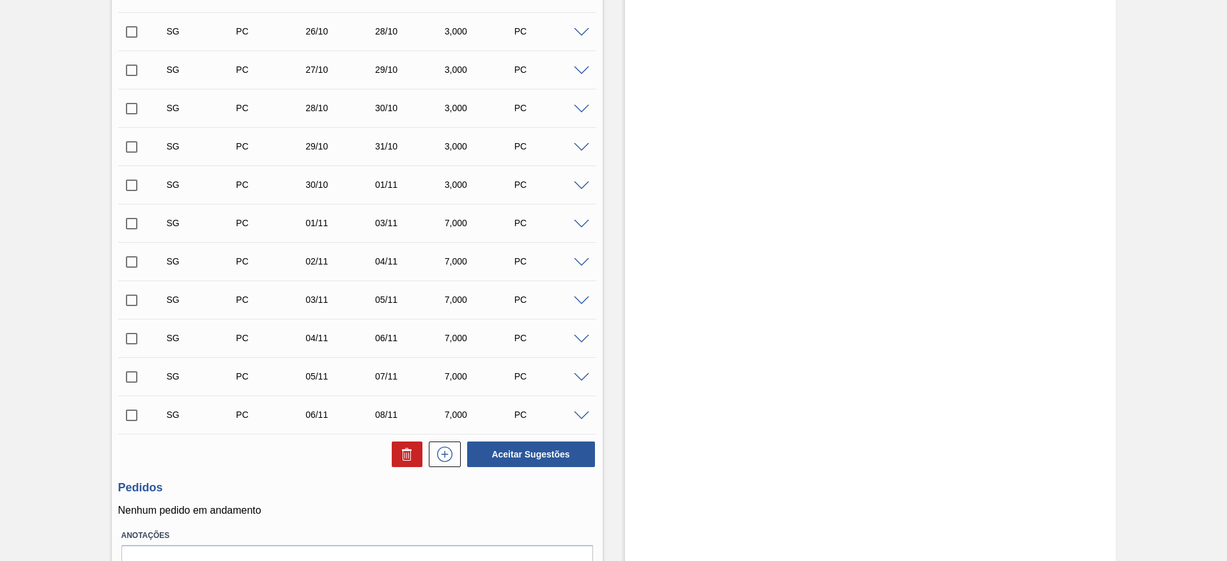
scroll to position [934, 0]
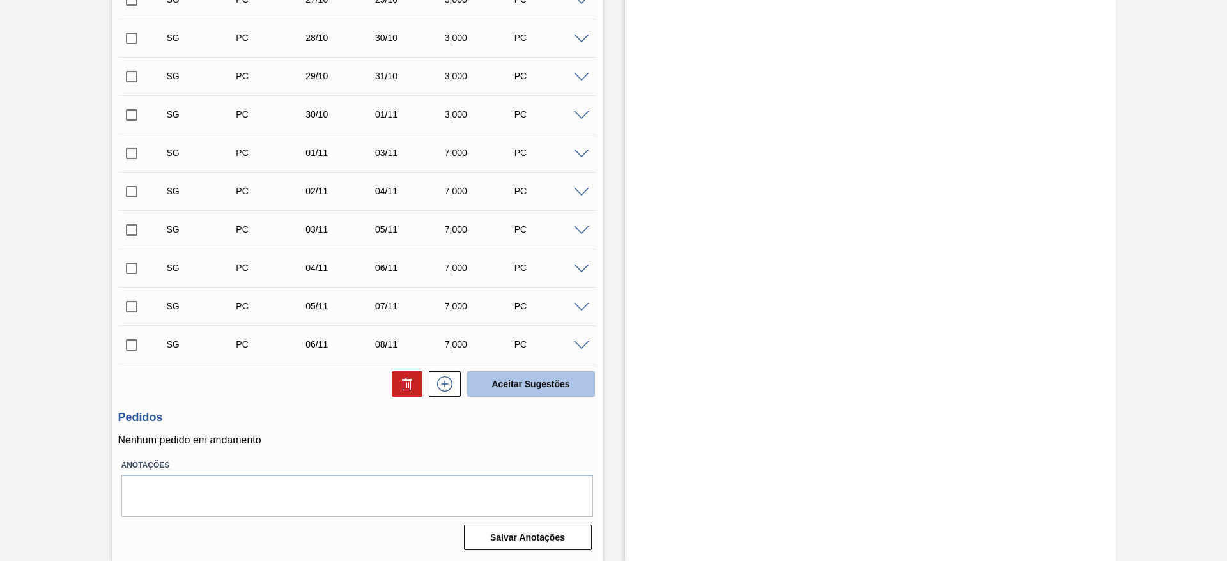
click at [495, 380] on button "Aceitar Sugestões" at bounding box center [531, 384] width 128 height 26
checkbox input "false"
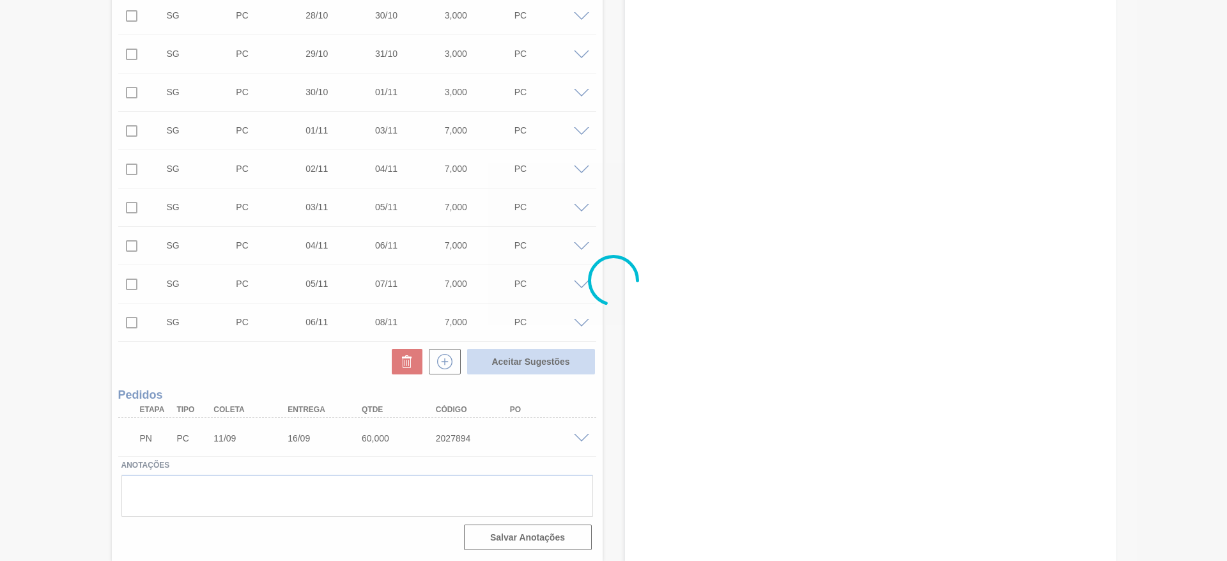
scroll to position [895, 0]
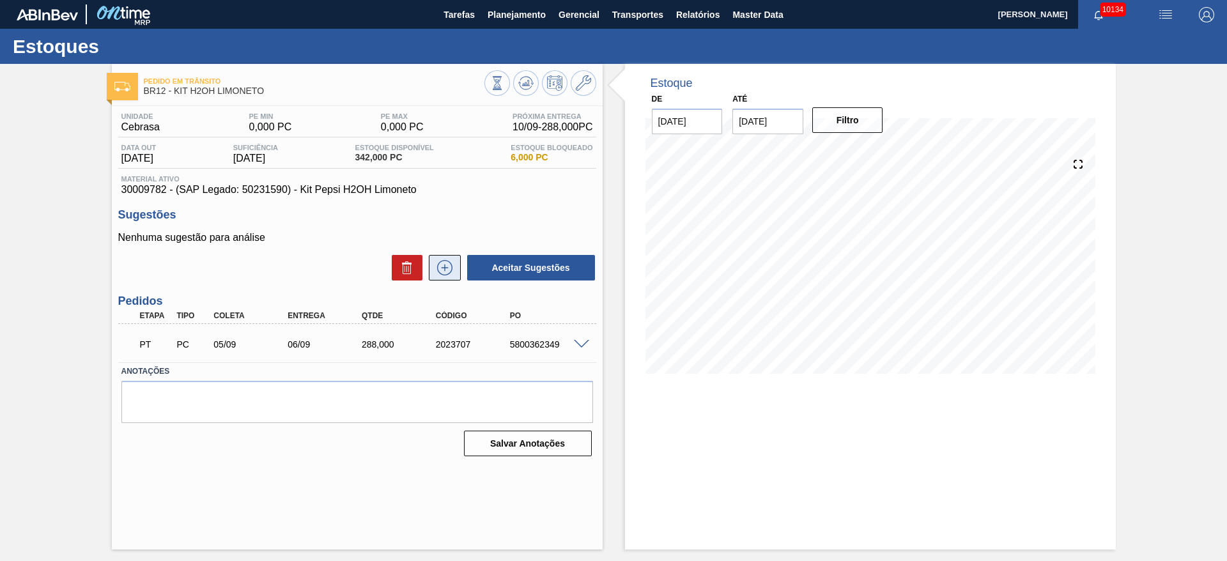
click at [443, 263] on icon at bounding box center [445, 267] width 20 height 15
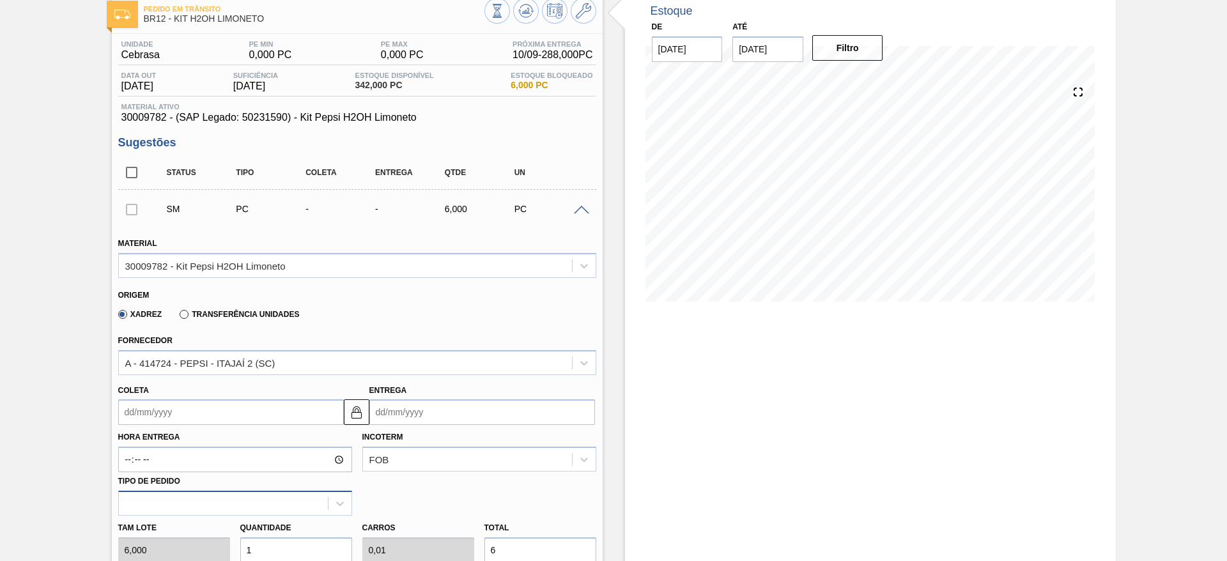
scroll to position [96, 0]
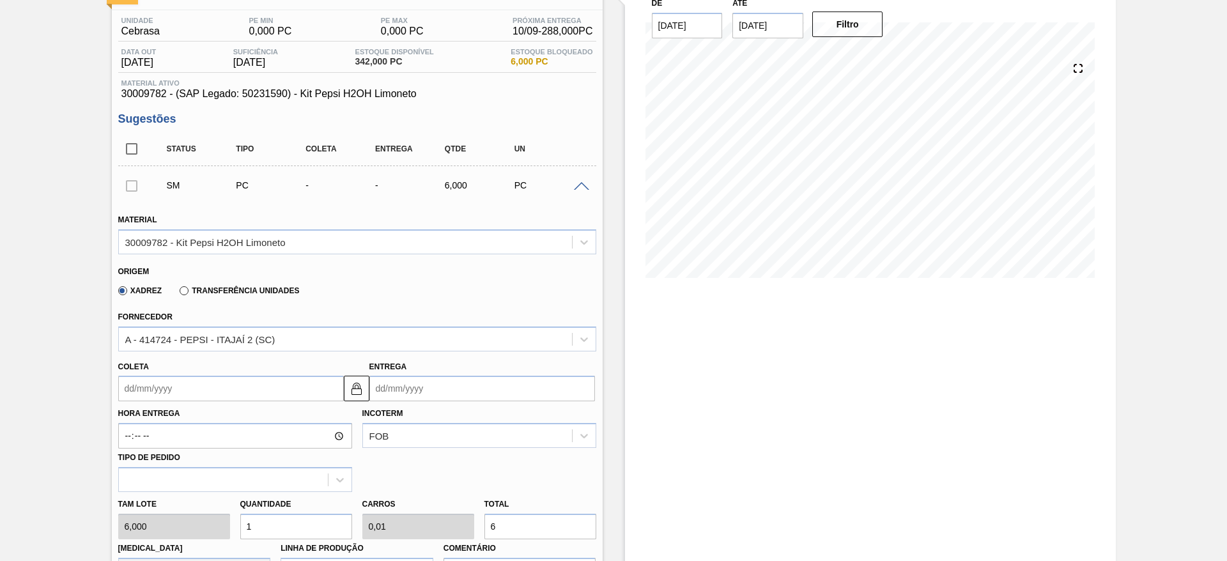
click at [237, 521] on div "Quantidade 1" at bounding box center [296, 517] width 122 height 44
type input "2"
type input "0,02"
type input "12"
type input "20"
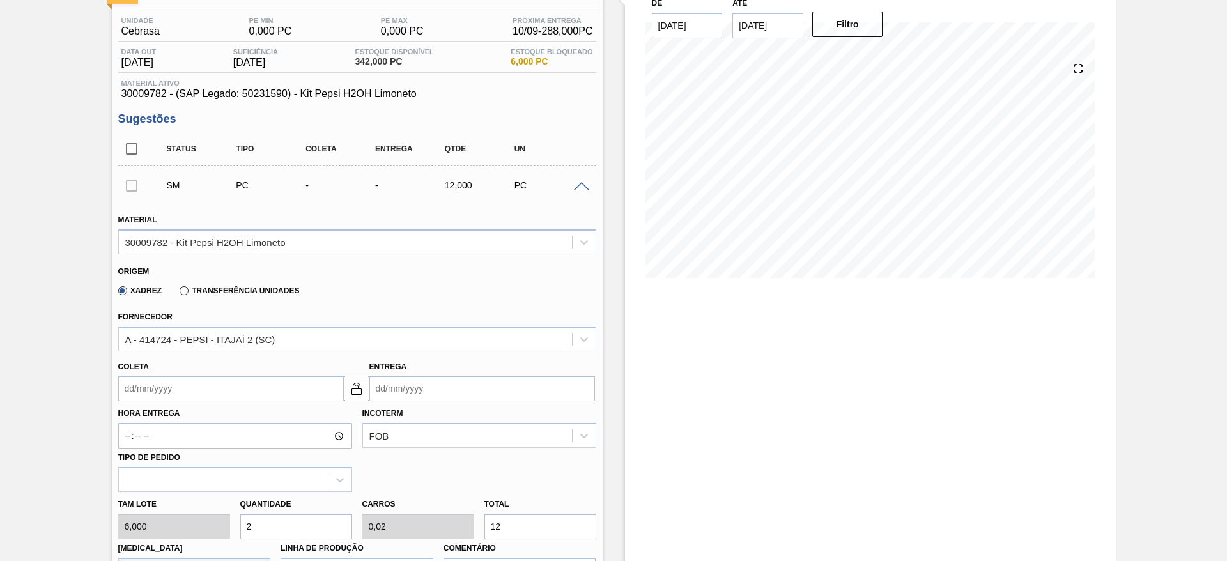
type input "0,2"
type input "120"
type input "20"
click at [164, 378] on input "Coleta" at bounding box center [231, 389] width 226 height 26
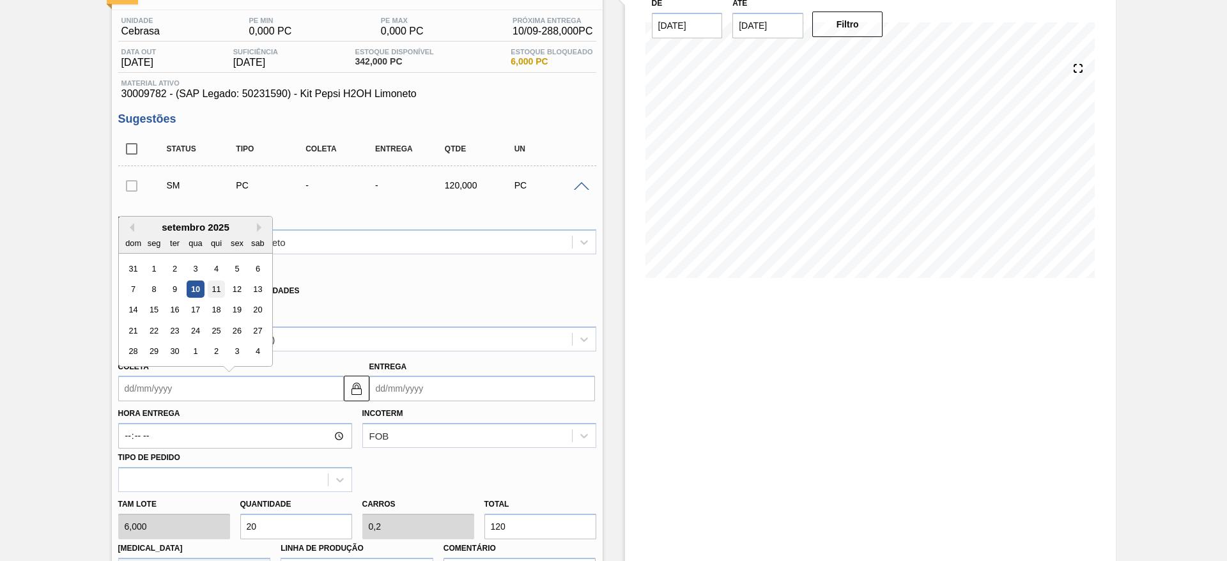
click at [224, 287] on div "11" at bounding box center [215, 289] width 17 height 17
type input "[DATE]"
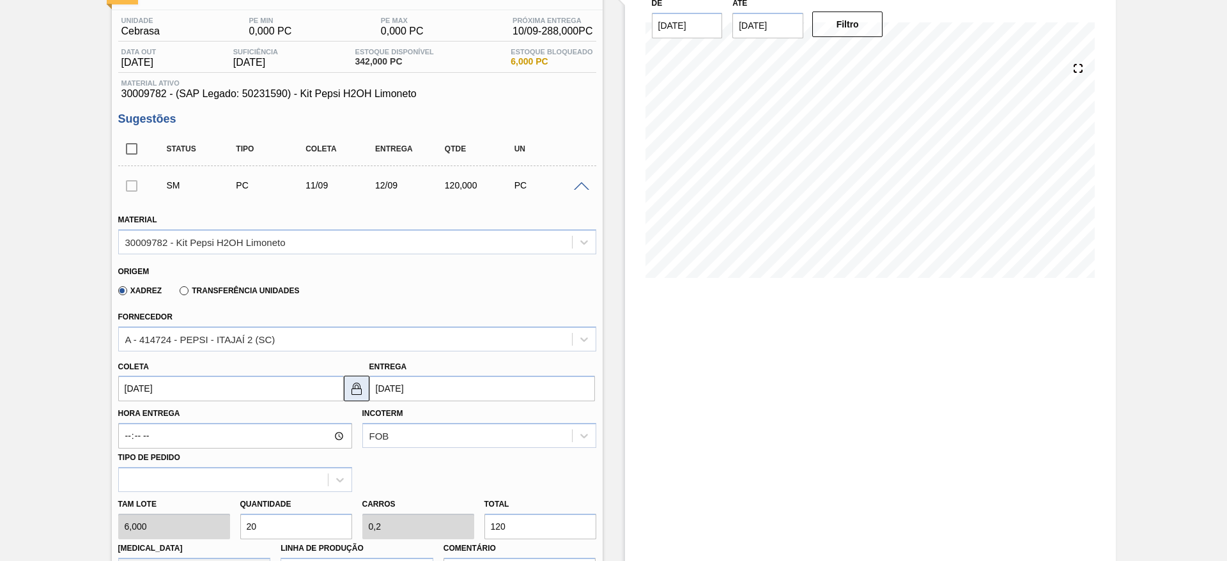
click at [358, 397] on button at bounding box center [357, 389] width 26 height 26
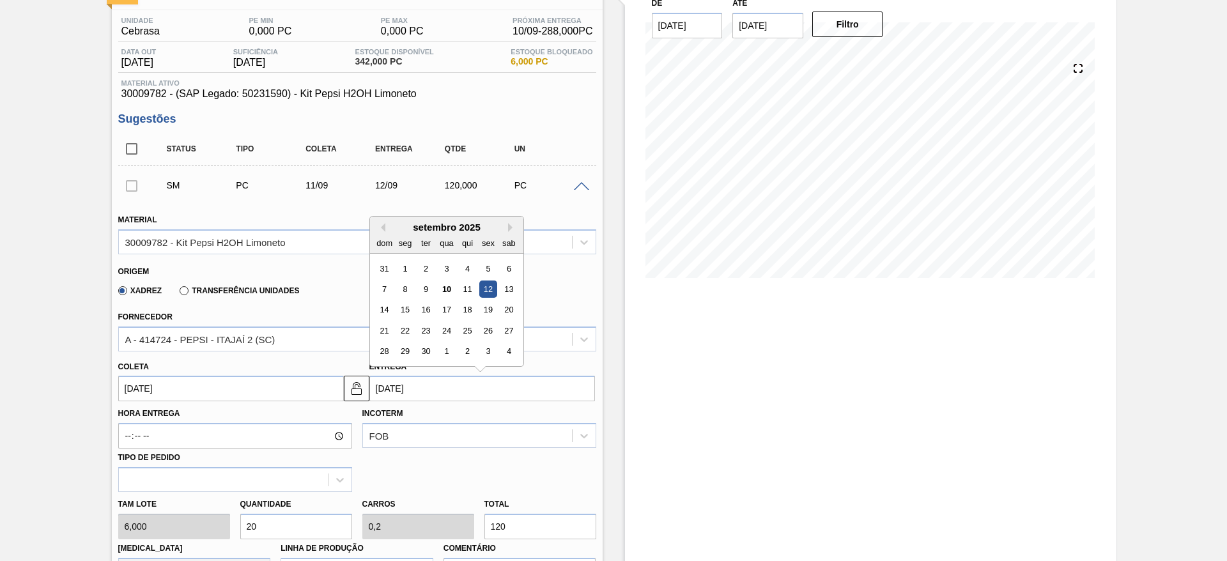
click at [380, 391] on input "[DATE]" at bounding box center [482, 389] width 226 height 26
click at [433, 307] on div "16" at bounding box center [425, 310] width 17 height 17
type input "[DATE]"
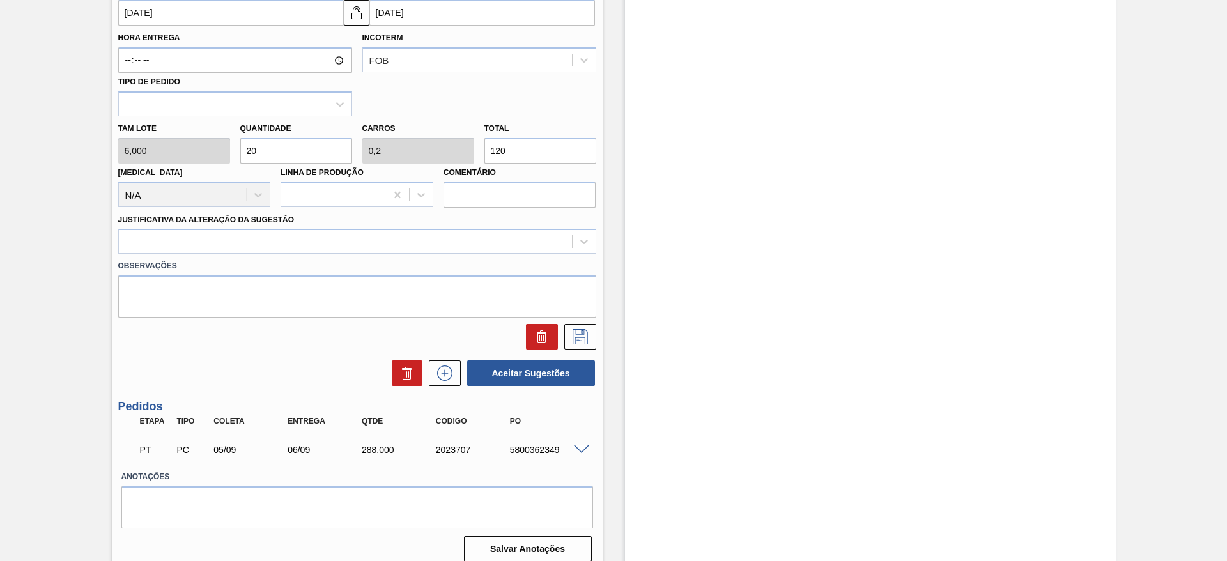
scroll to position [479, 0]
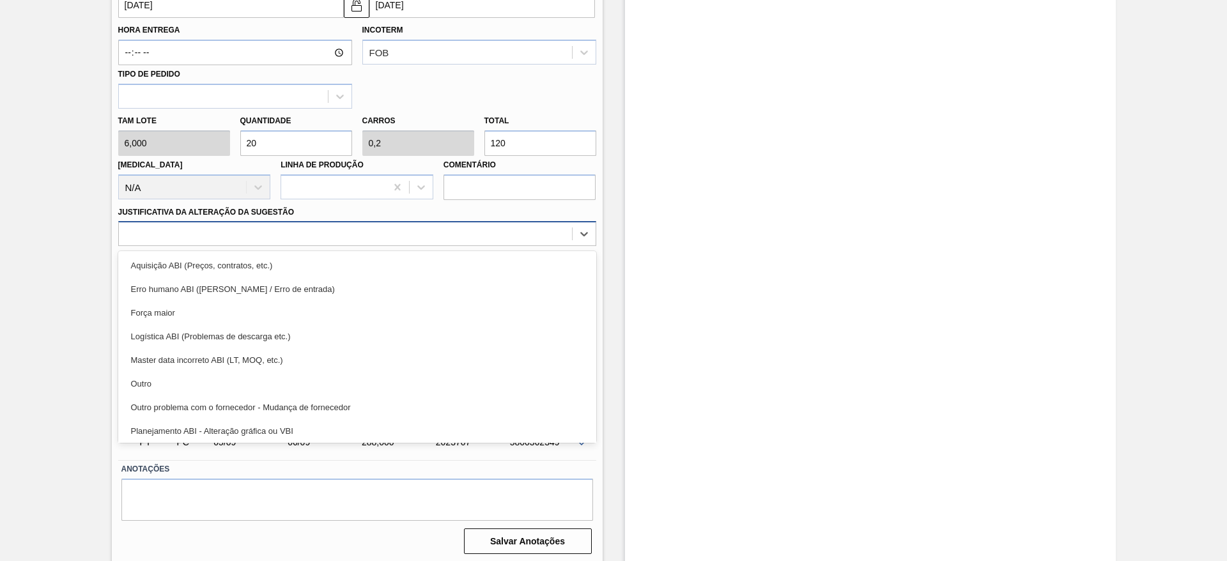
click at [451, 224] on div at bounding box center [357, 233] width 478 height 25
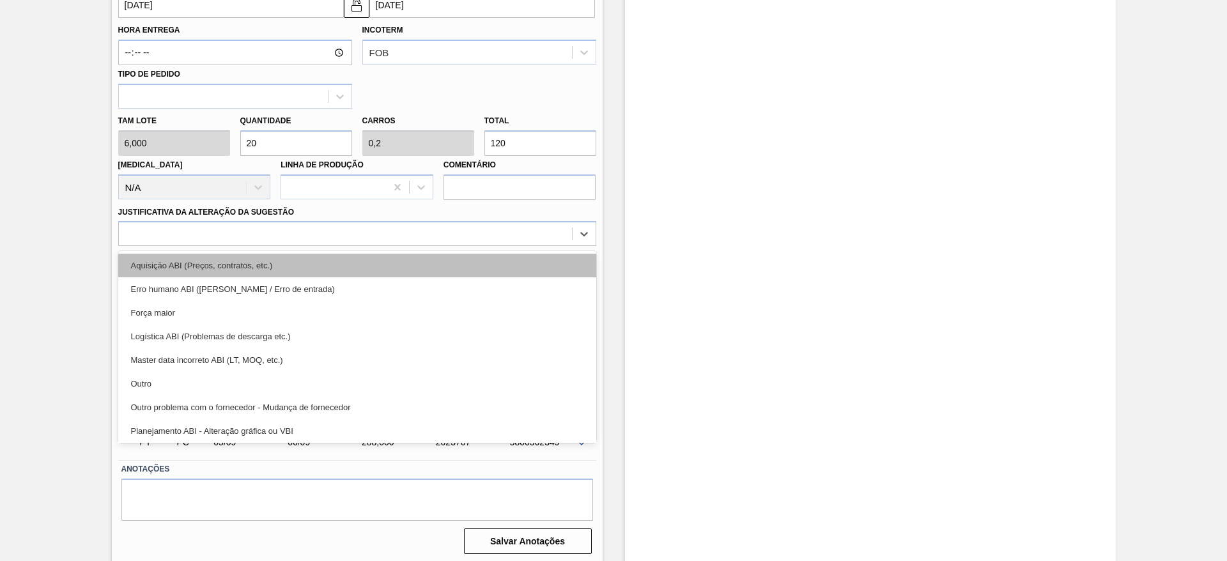
click at [456, 265] on div "Aquisição ABI (Preços, contratos, etc.)" at bounding box center [357, 266] width 478 height 24
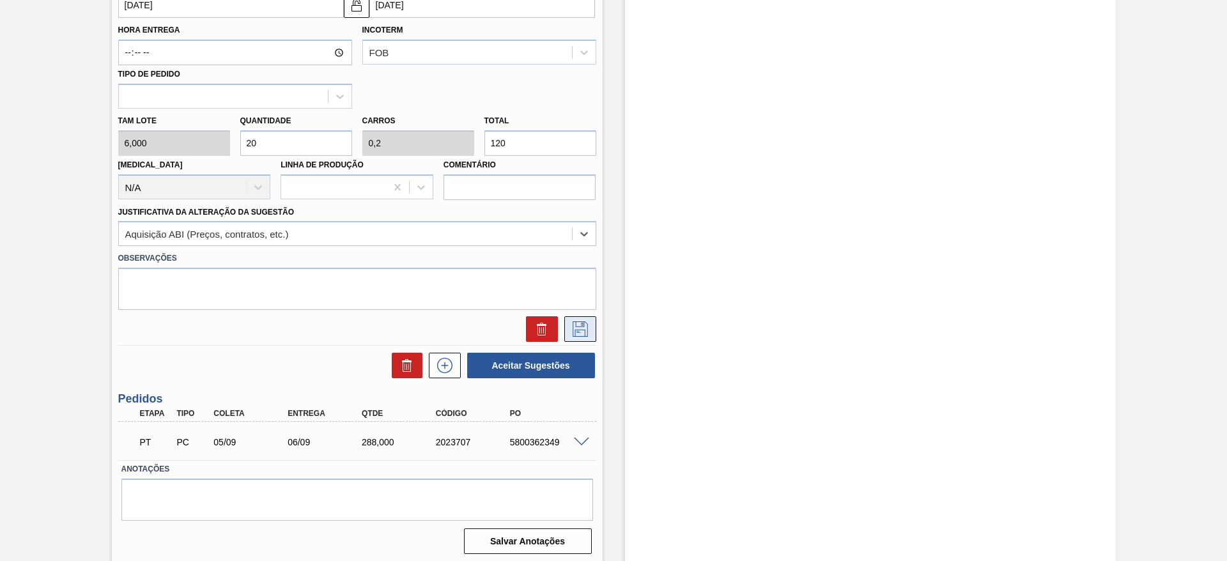
click at [582, 330] on icon at bounding box center [580, 328] width 20 height 15
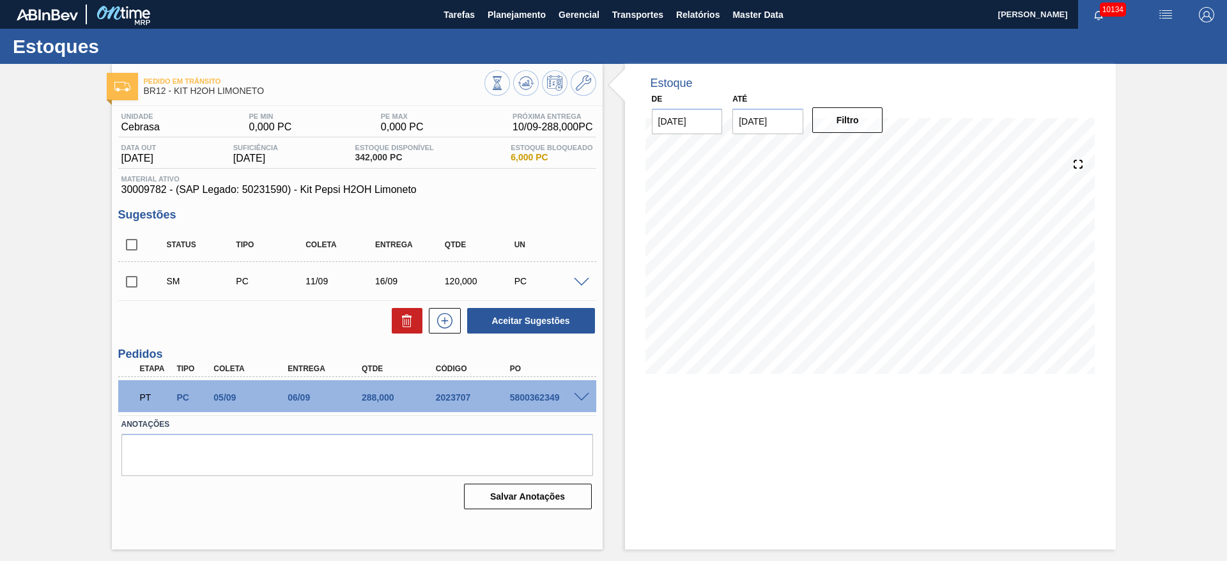
scroll to position [0, 0]
click at [588, 278] on span at bounding box center [581, 283] width 15 height 10
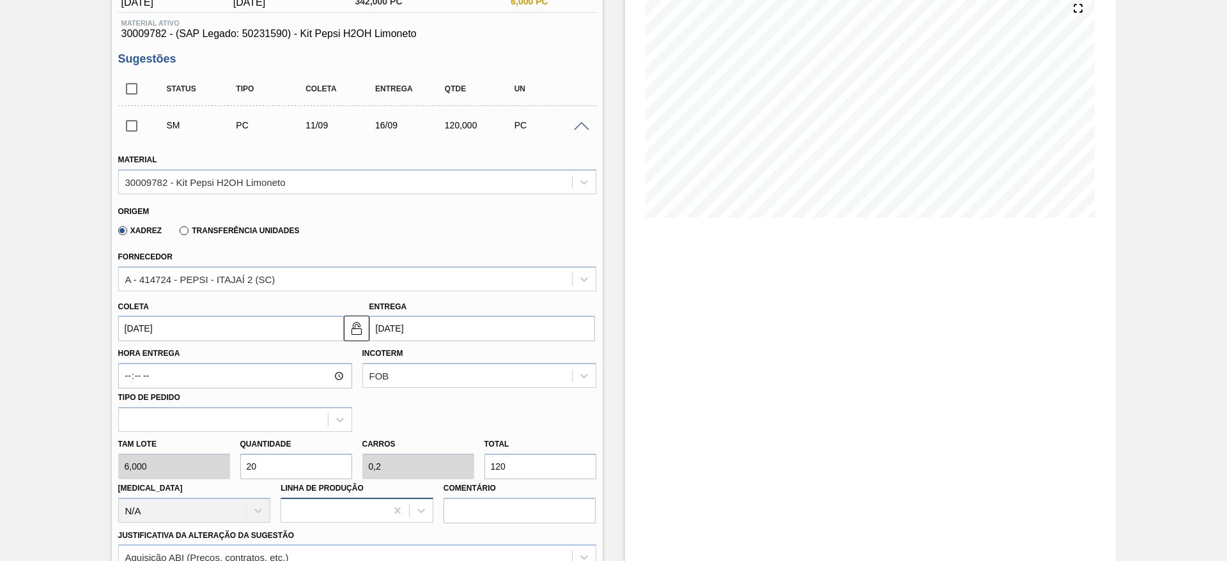
scroll to position [192, 0]
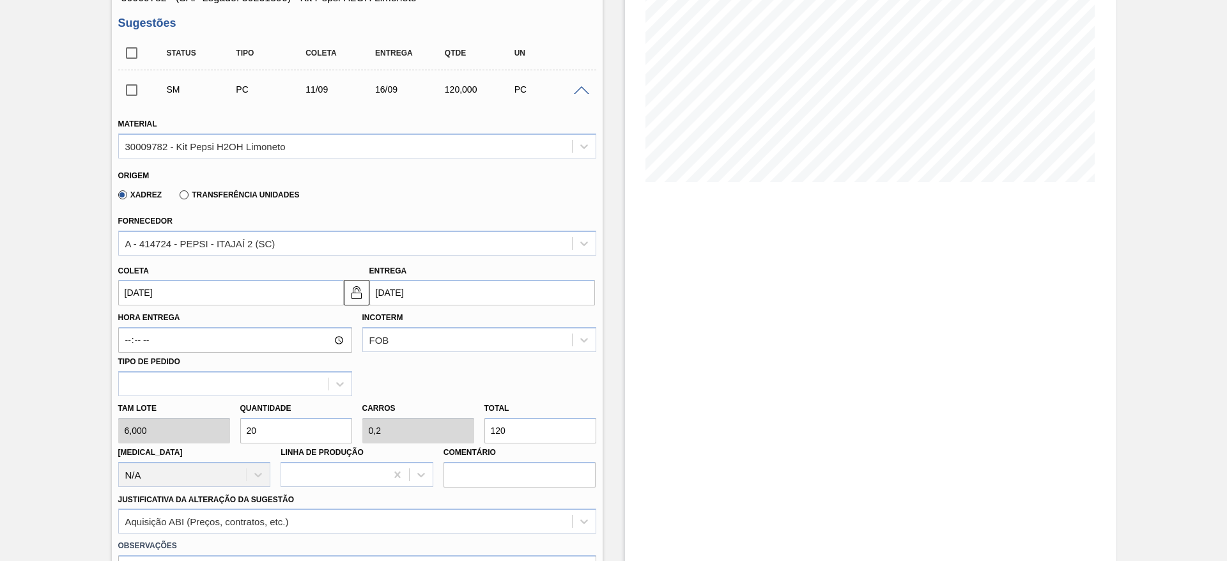
click at [216, 429] on div "Tam lote 6,000 Quantidade 20 Carros 0,2 Total 120 [MEDICAL_DATA] N/A Linha de P…" at bounding box center [357, 441] width 488 height 91
click at [220, 424] on div "Tam lote 6,000 Quantidade 20 Carros 0,2 Total 120 [MEDICAL_DATA] N/A Linha de P…" at bounding box center [357, 441] width 488 height 91
type input "3"
type input "0,03"
type input "18"
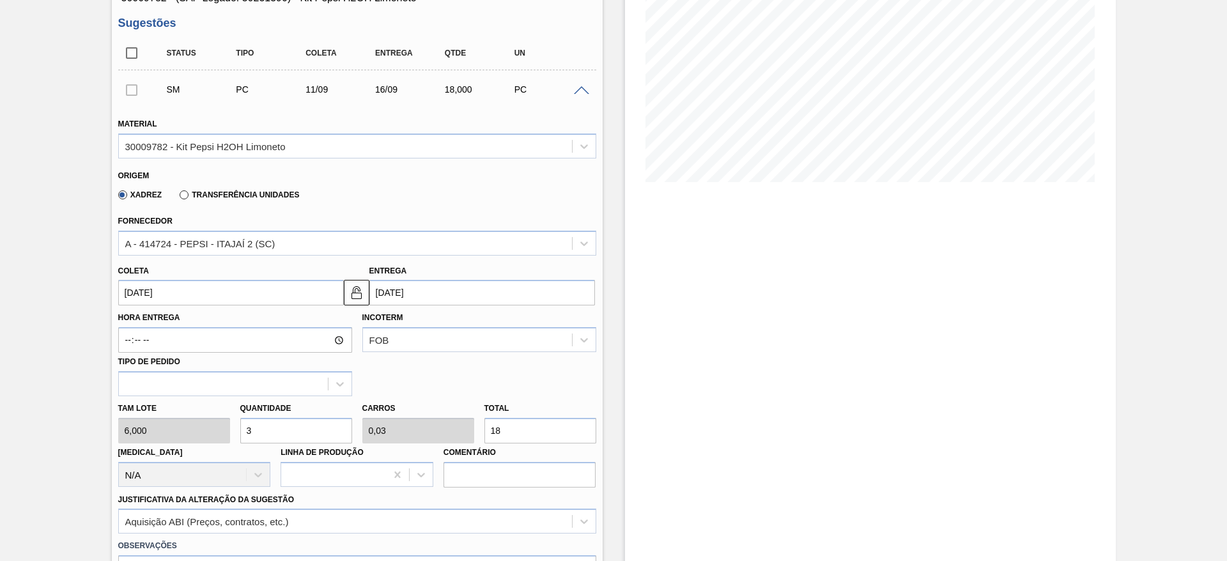
type input "32"
type input "0,32"
type input "192"
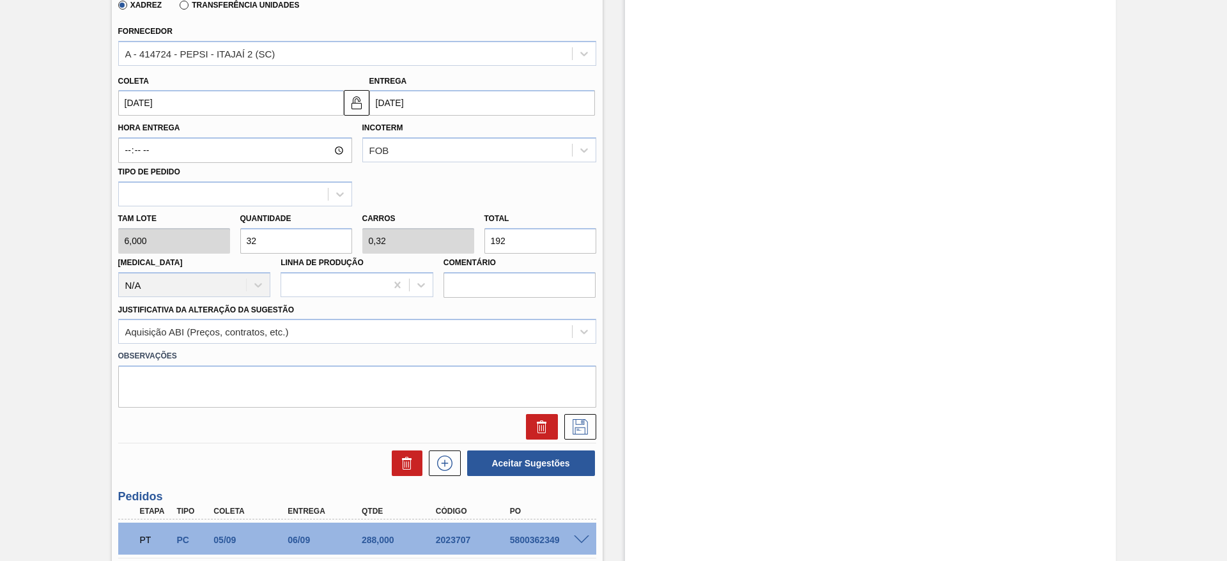
scroll to position [383, 0]
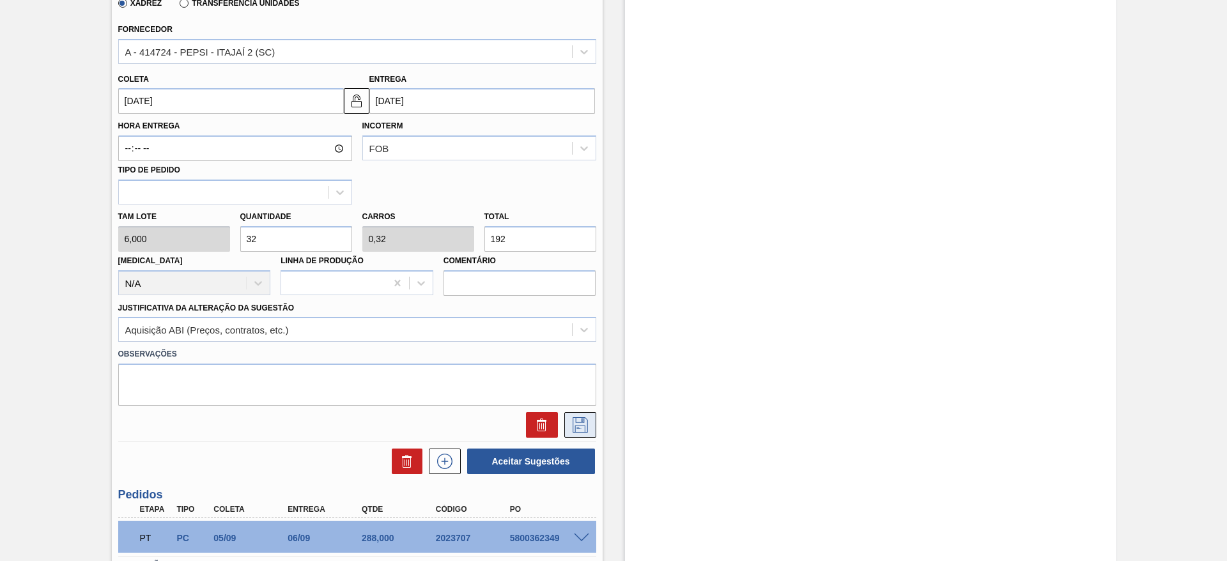
type input "32"
click at [586, 415] on button at bounding box center [580, 425] width 32 height 26
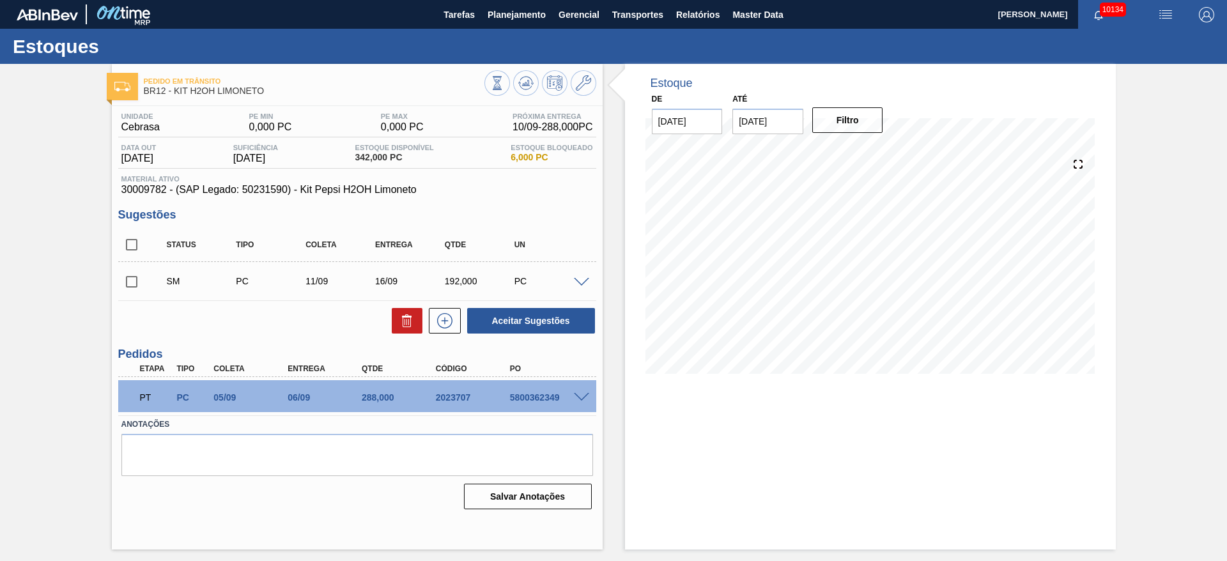
scroll to position [0, 0]
click at [131, 287] on input "checkbox" at bounding box center [131, 281] width 27 height 27
click at [562, 305] on div "Status Tipo Coleta Entrega Qtde UN SM PC 11/09 16/09 192,000 PC Material 300097…" at bounding box center [357, 281] width 478 height 107
click at [563, 318] on button "Aceitar Sugestões" at bounding box center [531, 321] width 128 height 26
checkbox input "false"
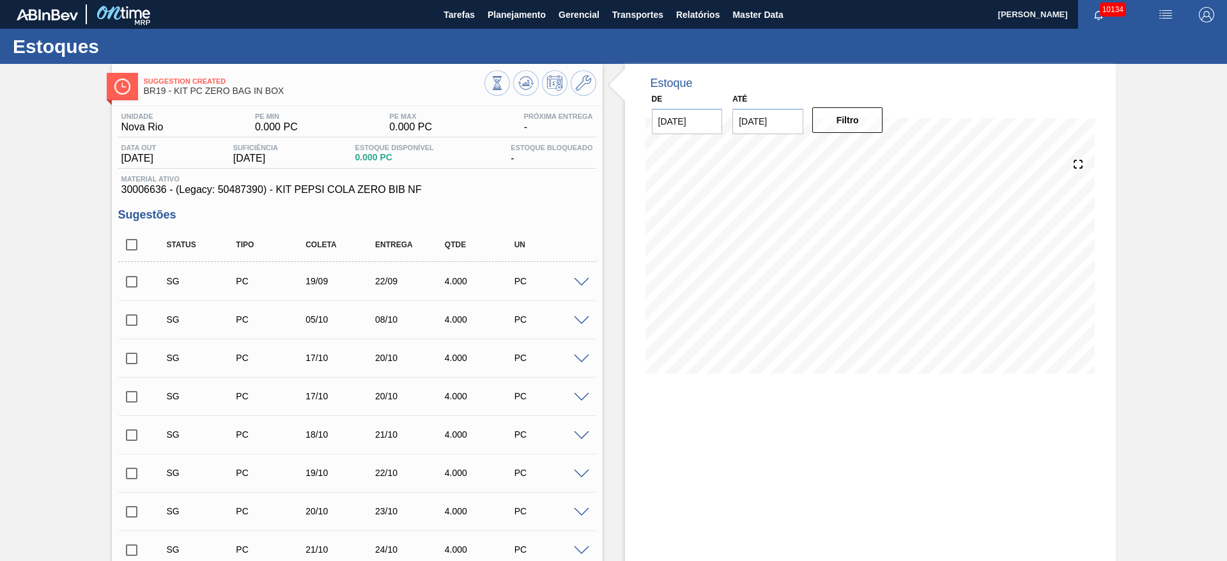
click at [580, 282] on span at bounding box center [581, 283] width 15 height 10
type input "4,000"
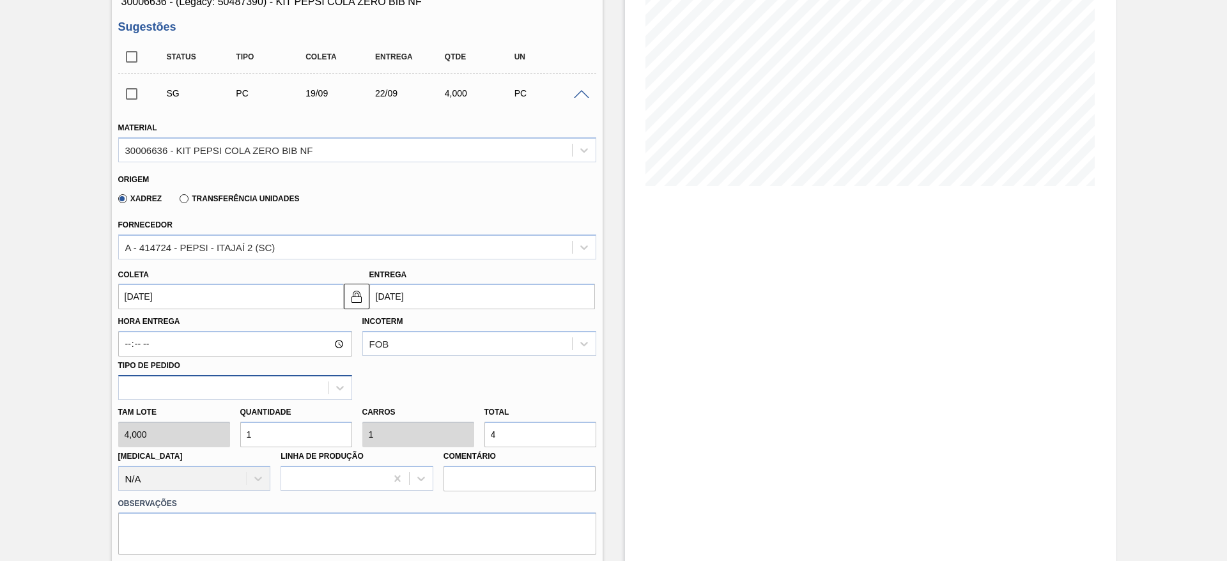
scroll to position [192, 0]
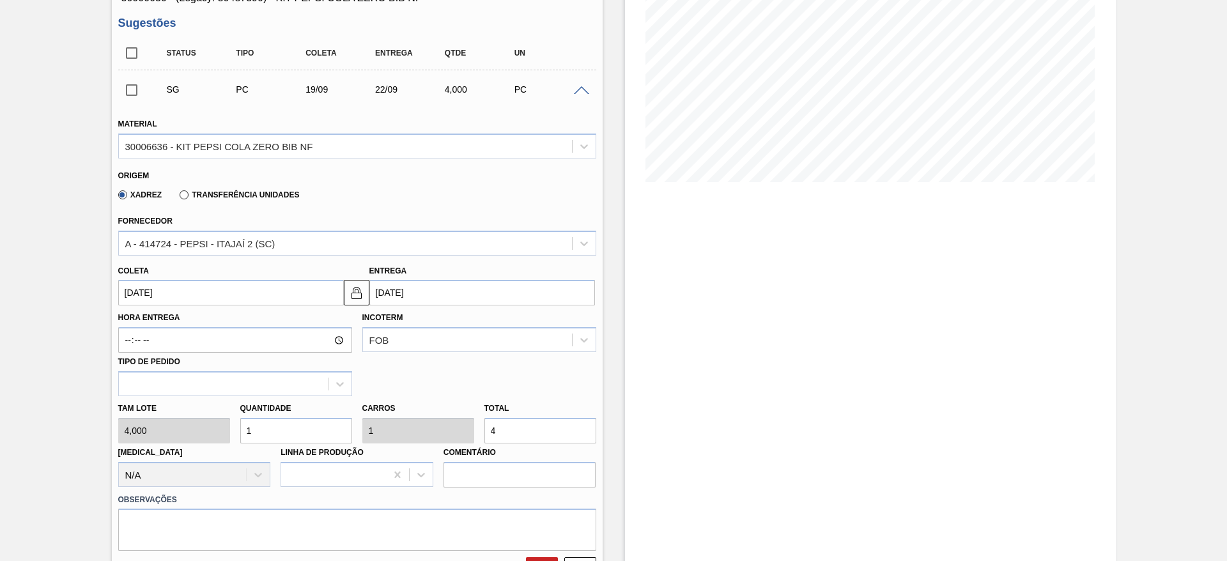
click at [206, 420] on div "[PERSON_NAME] 4,000 Quantidade 1 Carros 1 Total 4 [MEDICAL_DATA] N/A Linha de P…" at bounding box center [357, 441] width 488 height 91
type input "2"
type input "8"
type input "2"
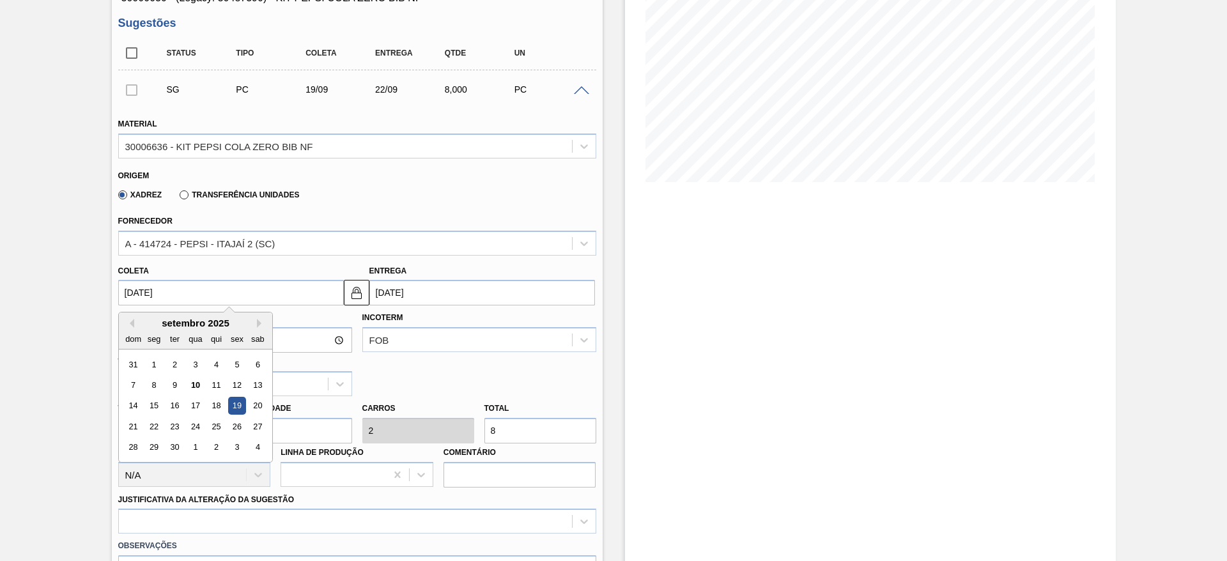
click at [153, 298] on input "19/09/2025" at bounding box center [231, 293] width 226 height 26
click at [216, 385] on div "11" at bounding box center [215, 384] width 17 height 17
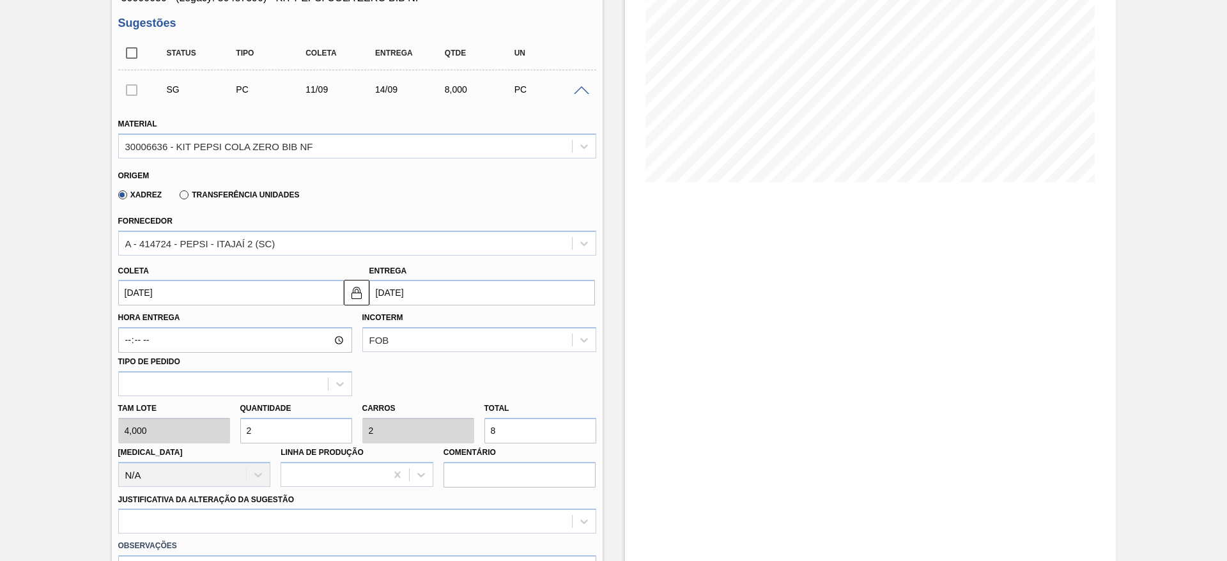
type input "[DATE]"
click at [361, 294] on img at bounding box center [356, 292] width 15 height 15
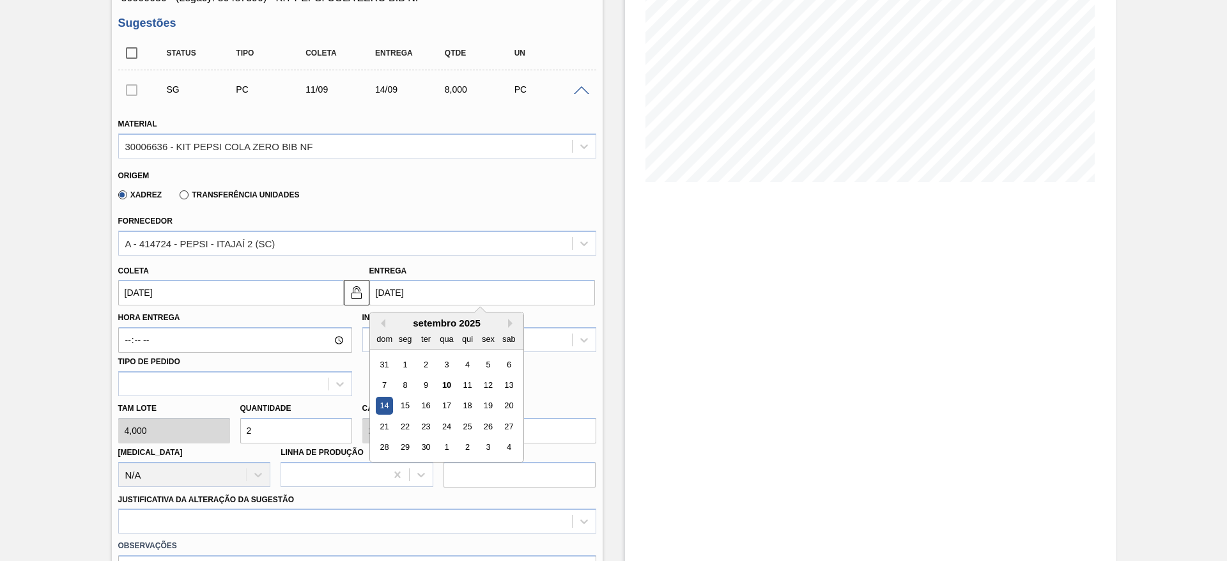
click at [392, 293] on input "[DATE]" at bounding box center [482, 293] width 226 height 26
click at [405, 406] on div "15" at bounding box center [404, 405] width 17 height 17
type input "[DATE]"
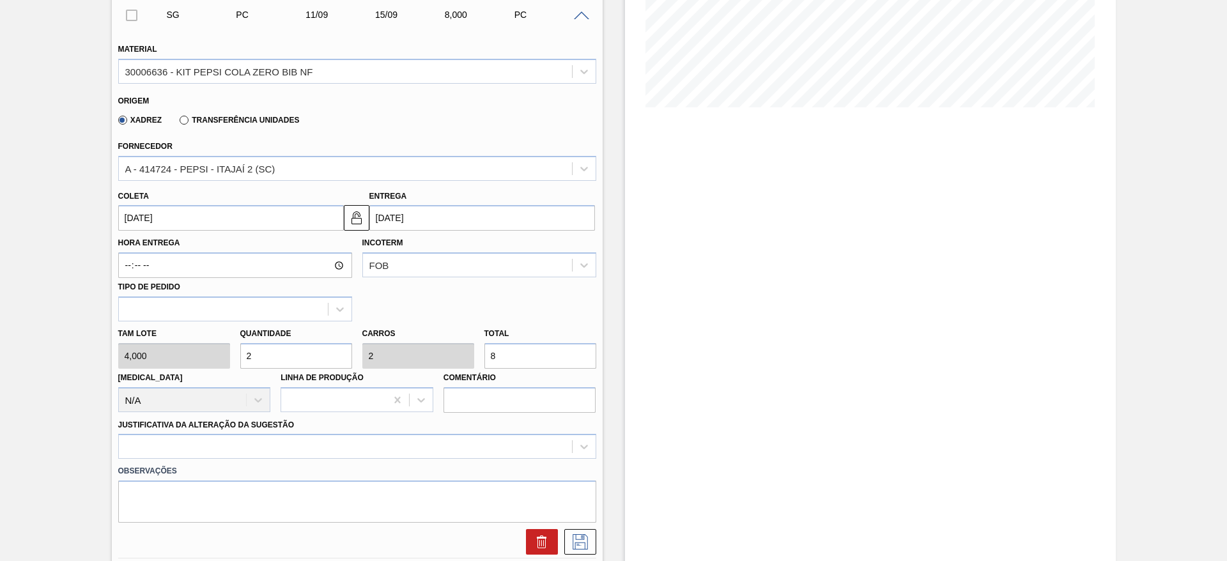
scroll to position [383, 0]
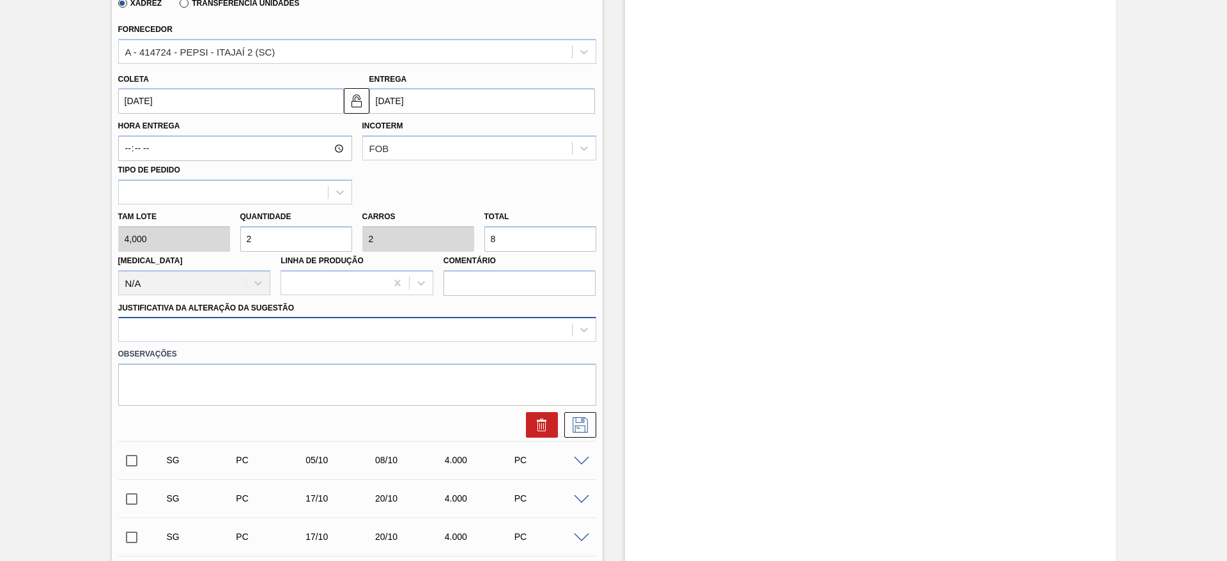
click at [435, 332] on div at bounding box center [345, 330] width 453 height 19
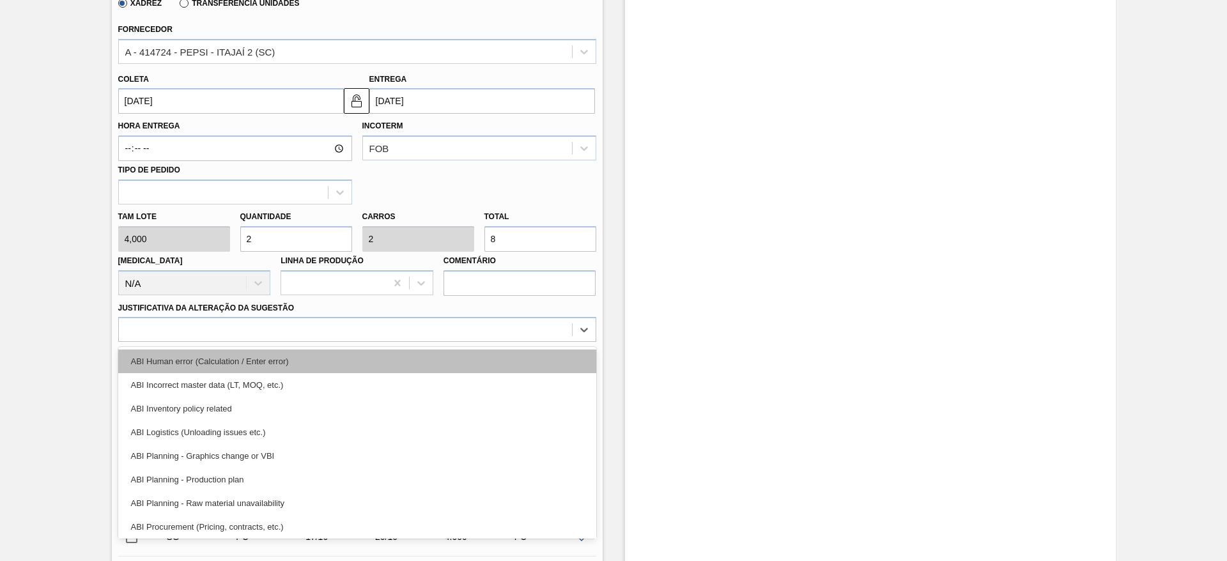
click at [458, 362] on div "ABI Human error (Calculation / Enter error)" at bounding box center [357, 362] width 478 height 24
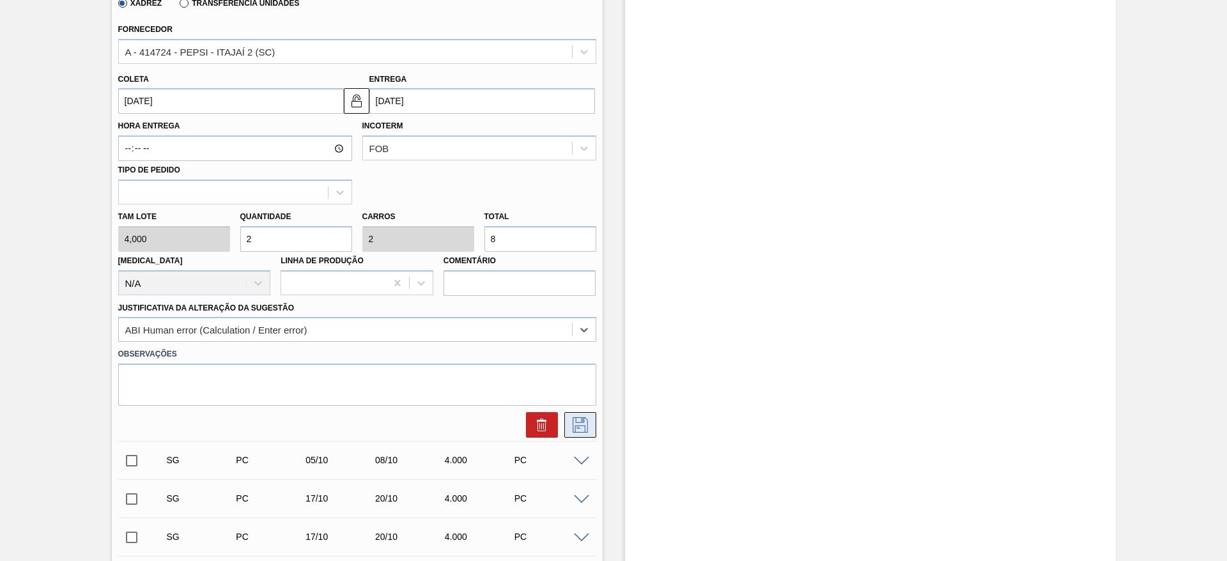
click at [579, 418] on icon at bounding box center [580, 424] width 20 height 15
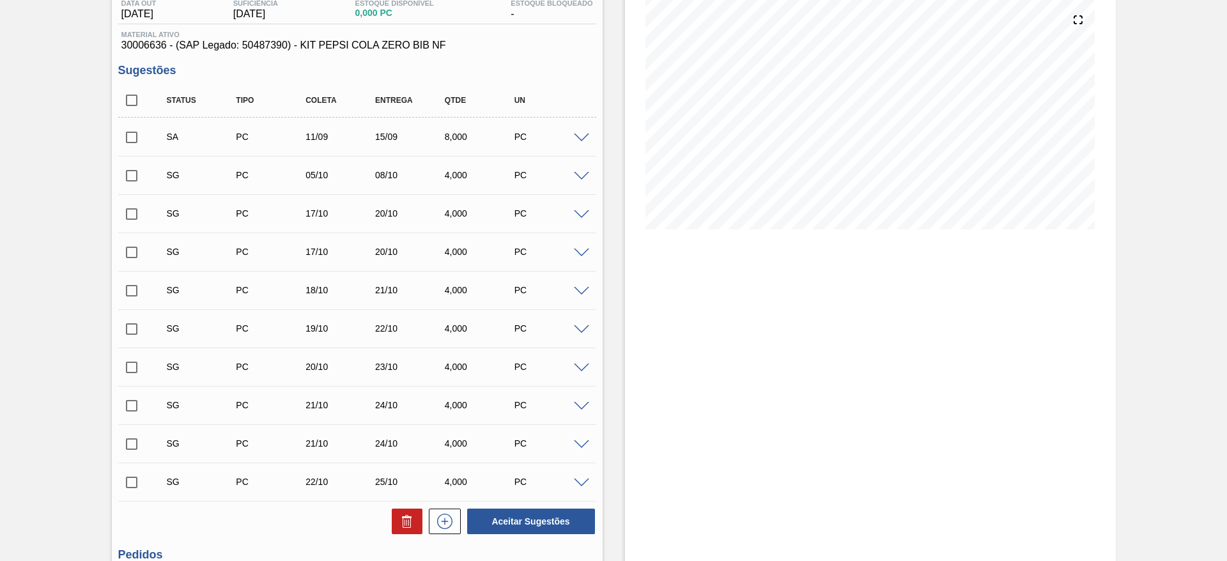
scroll to position [0, 0]
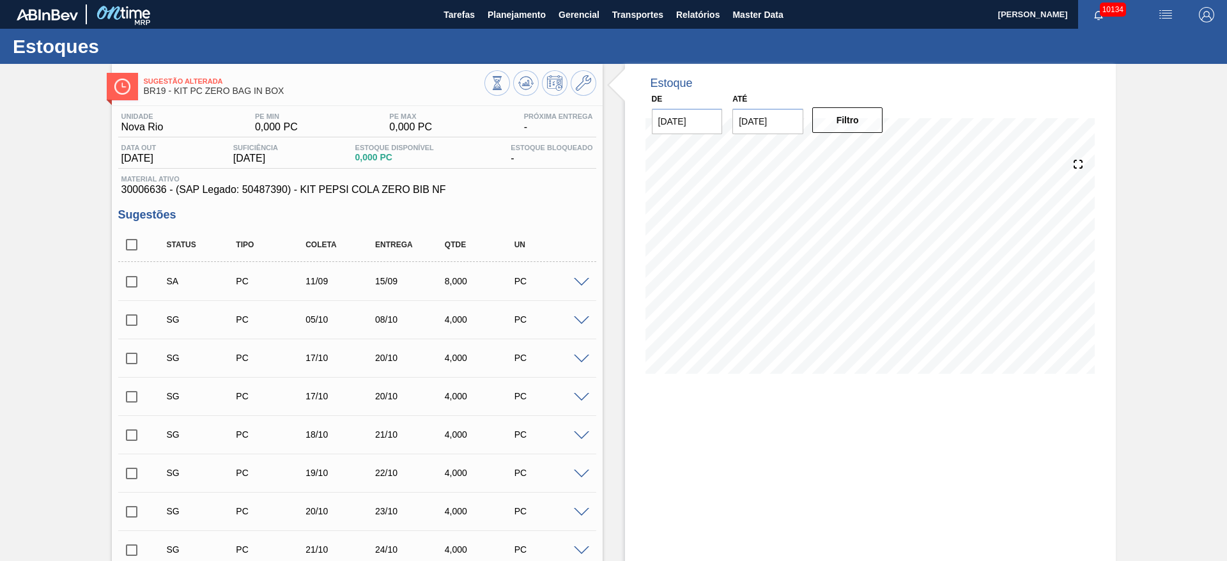
click at [132, 284] on input "checkbox" at bounding box center [131, 281] width 27 height 27
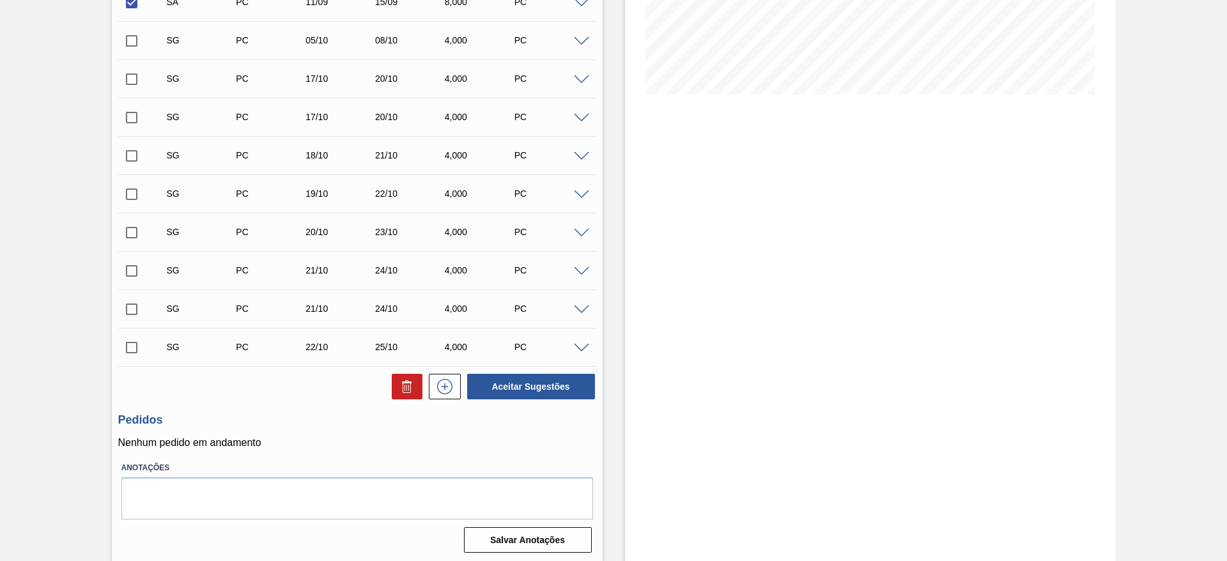
scroll to position [282, 0]
click at [530, 391] on button "Aceitar Sugestões" at bounding box center [531, 384] width 128 height 26
checkbox input "false"
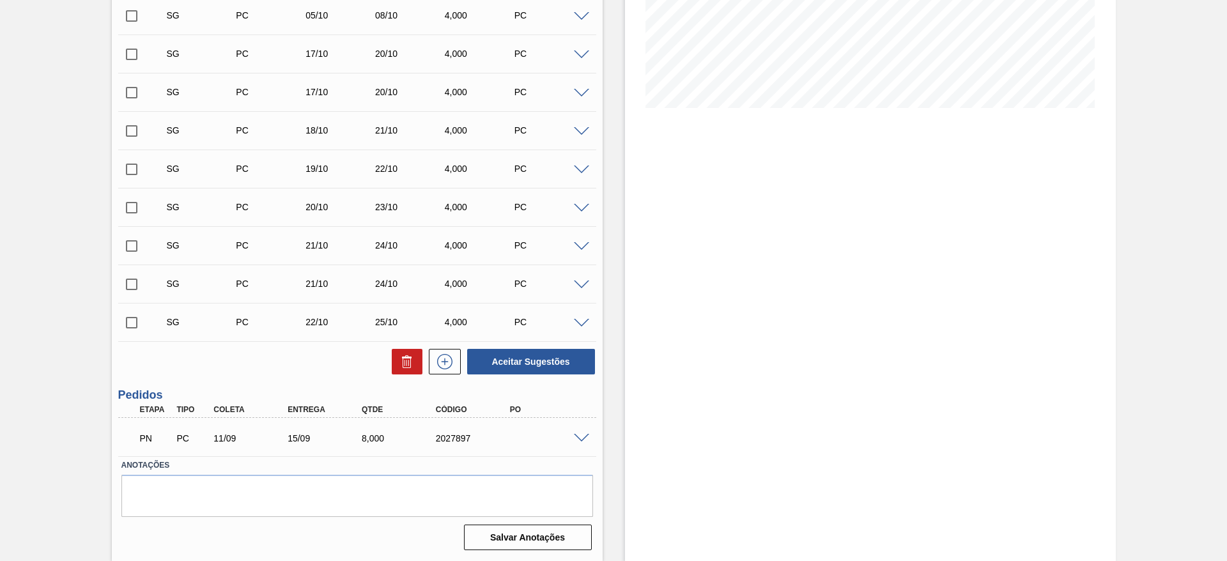
scroll to position [243, 0]
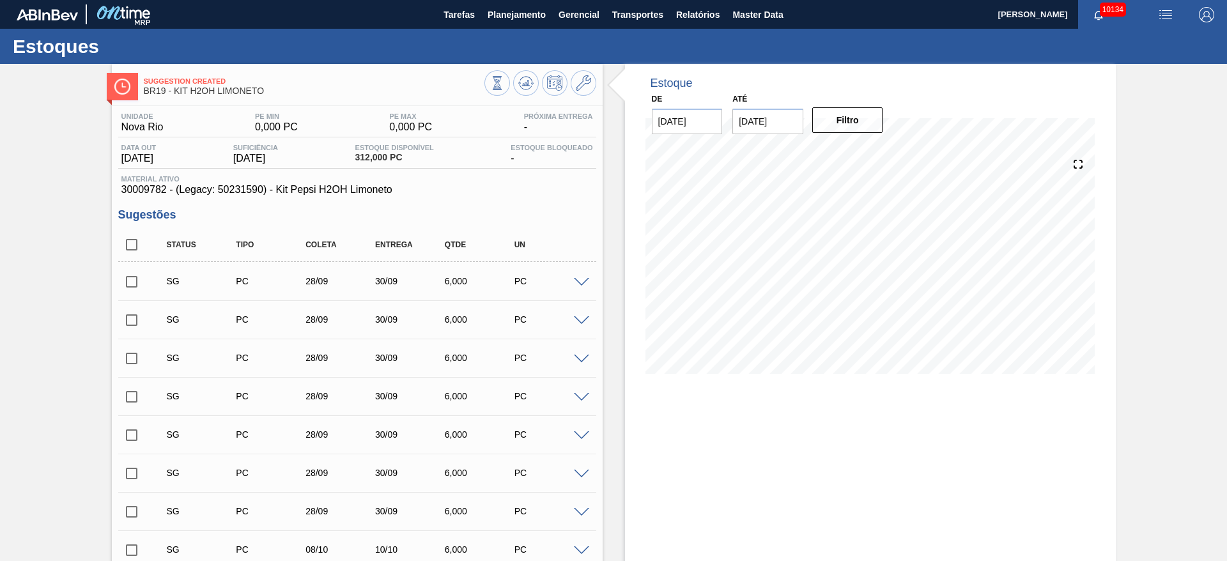
click at [580, 284] on span at bounding box center [581, 283] width 15 height 10
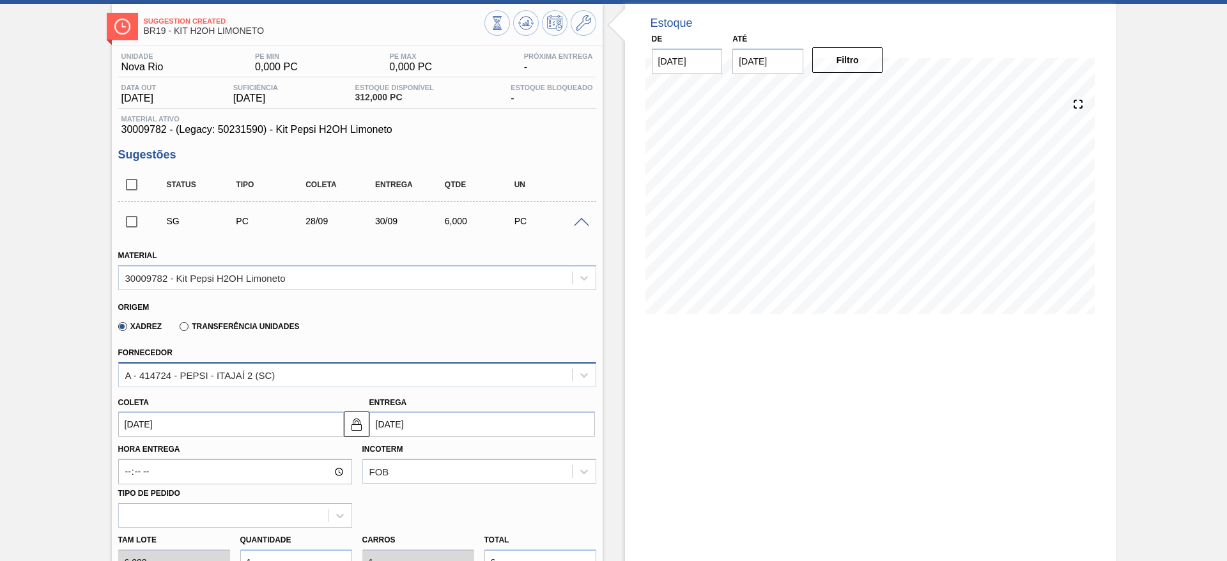
scroll to position [96, 0]
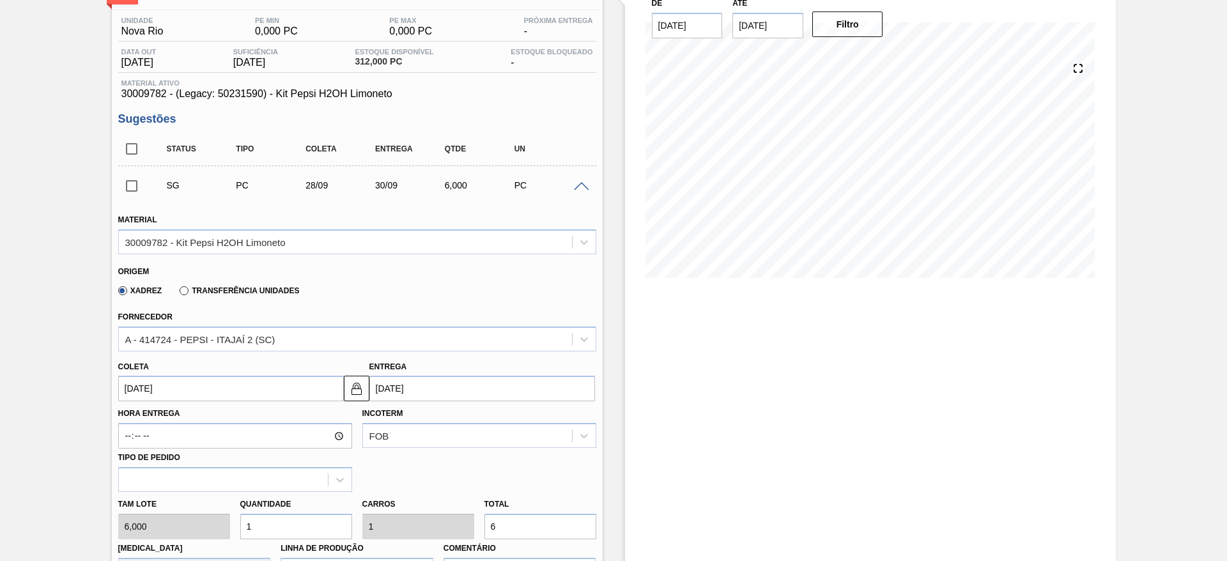
click at [238, 516] on div "Quantidade 1" at bounding box center [296, 517] width 122 height 44
type input "2"
type input "12"
type input "20"
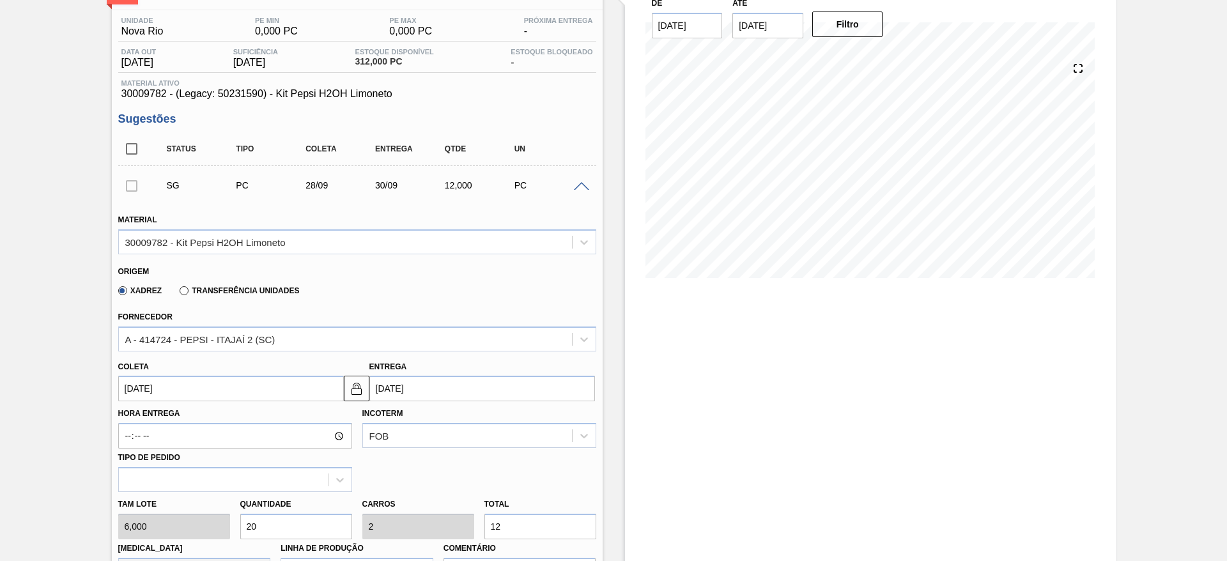
type input "20"
type input "120"
type input "20"
click at [169, 397] on input "[DATE]" at bounding box center [231, 389] width 226 height 26
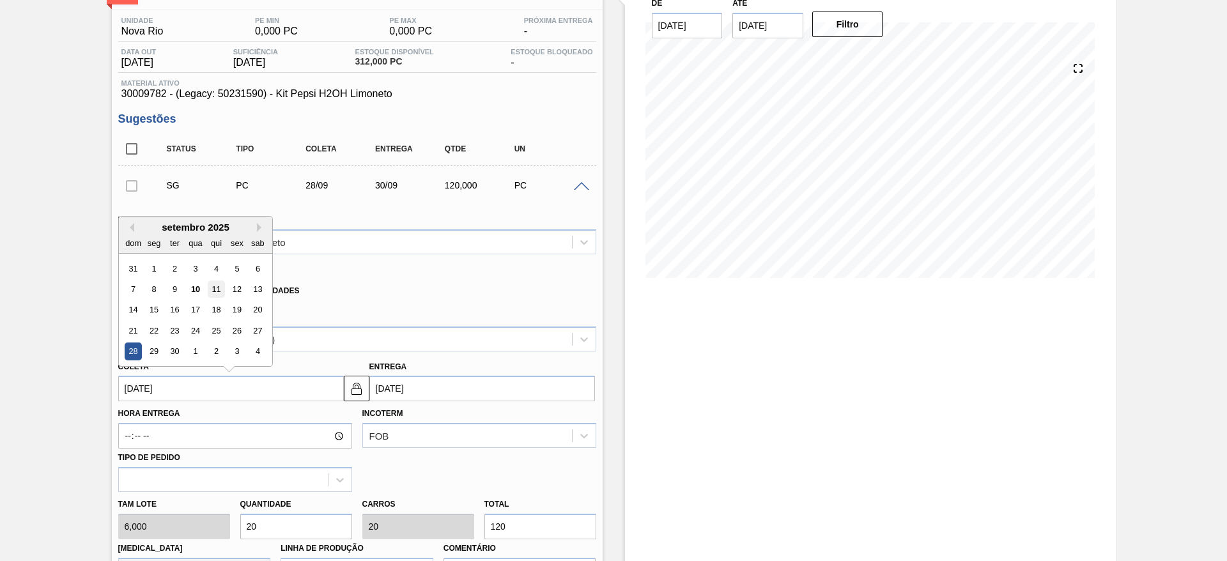
click at [219, 293] on div "11" at bounding box center [215, 289] width 17 height 17
type input "[DATE]"
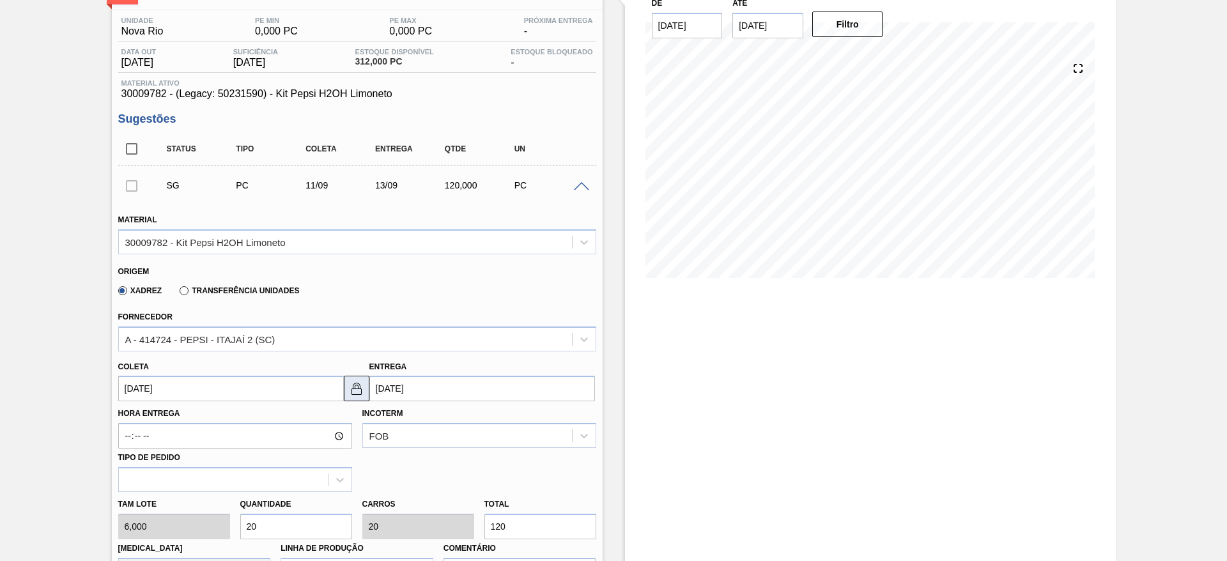
click at [351, 380] on button at bounding box center [357, 389] width 26 height 26
click at [394, 392] on input "[DATE]" at bounding box center [482, 389] width 226 height 26
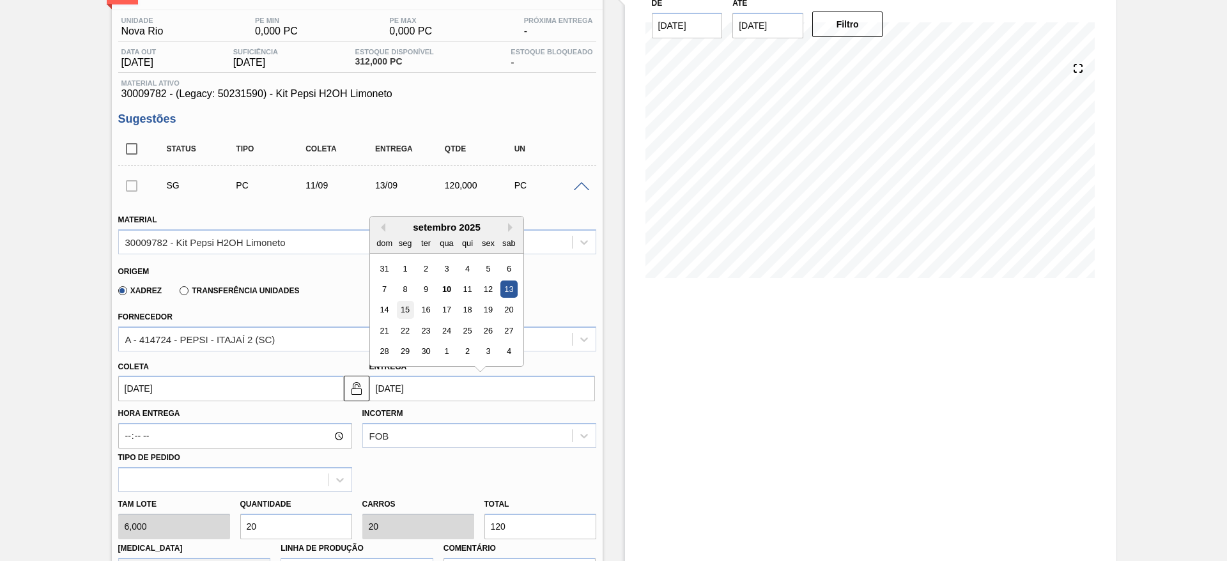
click at [400, 307] on div "15" at bounding box center [404, 310] width 17 height 17
type input "[DATE]"
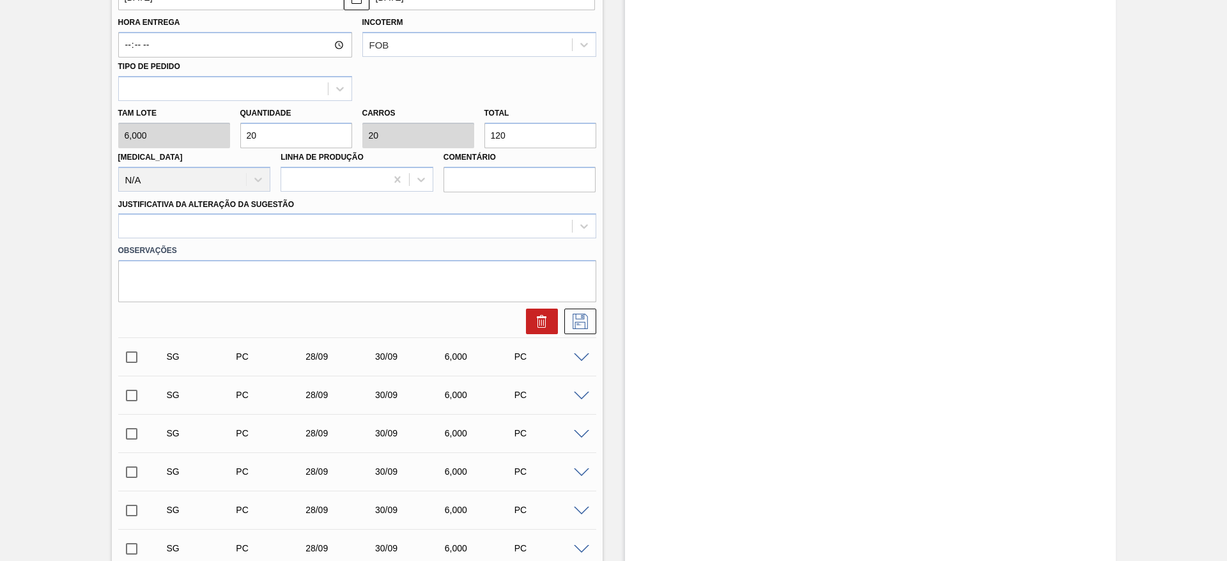
scroll to position [575, 0]
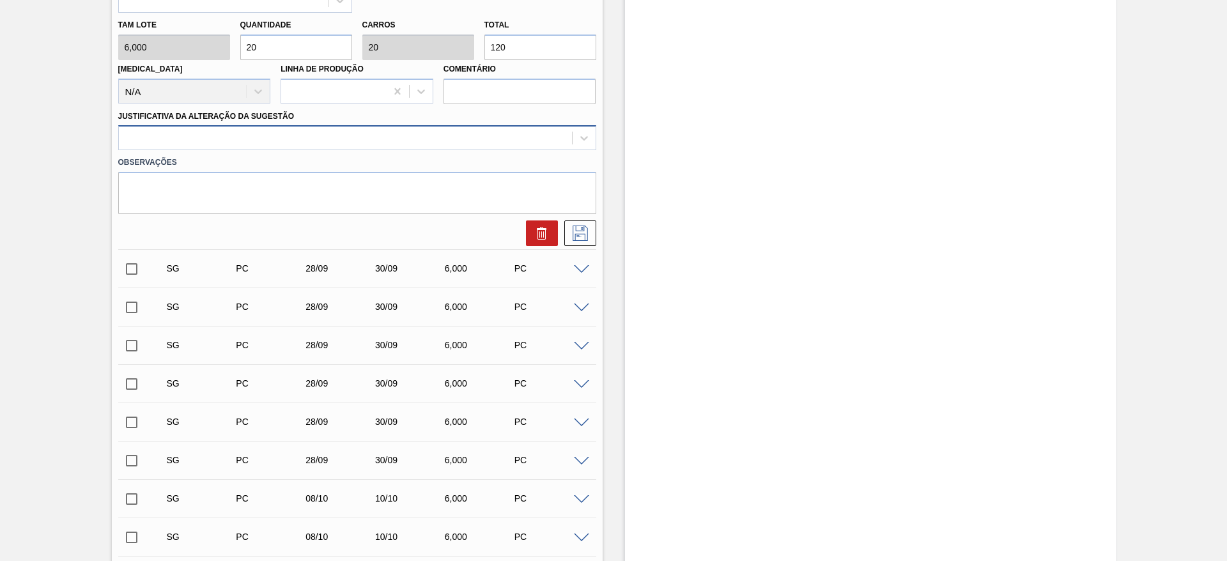
click at [515, 144] on div at bounding box center [345, 138] width 453 height 19
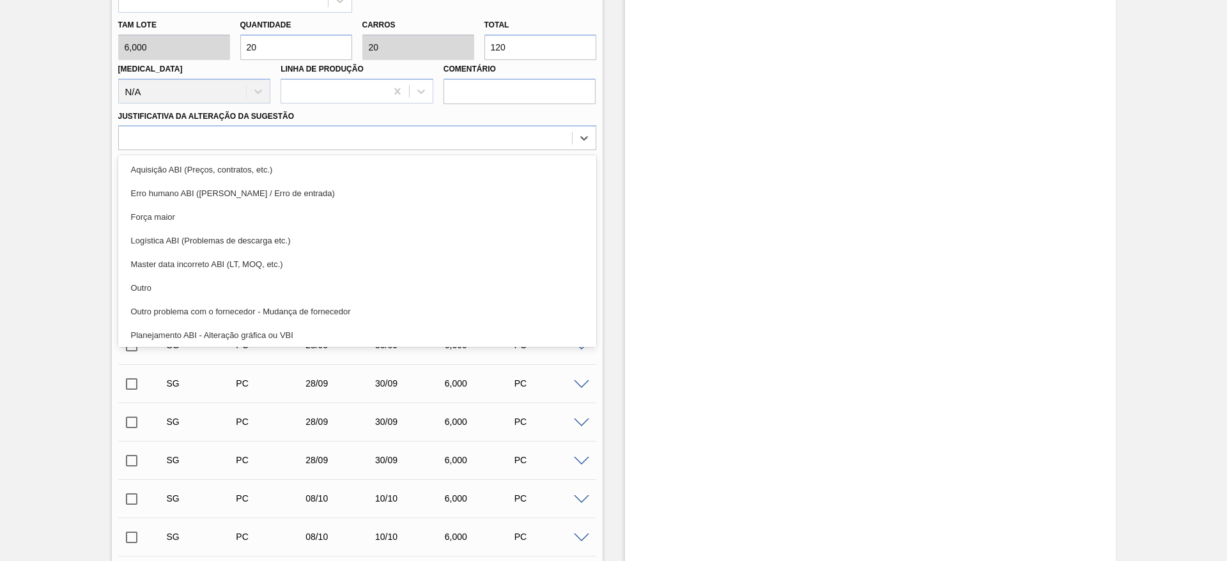
click at [518, 166] on div "Aquisição ABI (Preços, contratos, etc.)" at bounding box center [357, 170] width 478 height 24
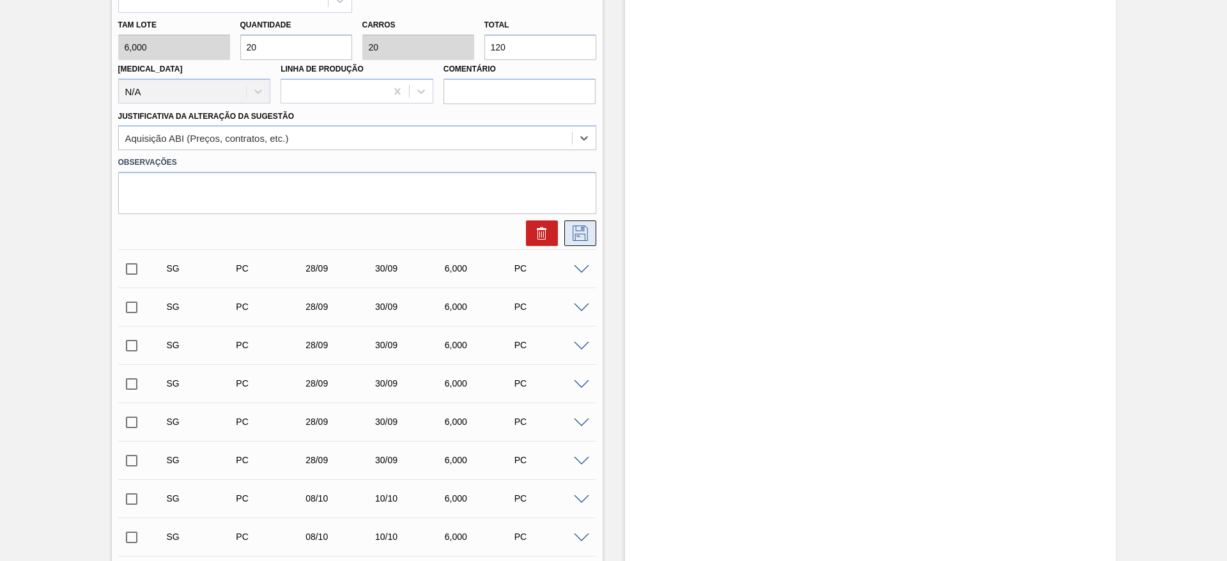
click at [581, 235] on icon at bounding box center [580, 233] width 20 height 15
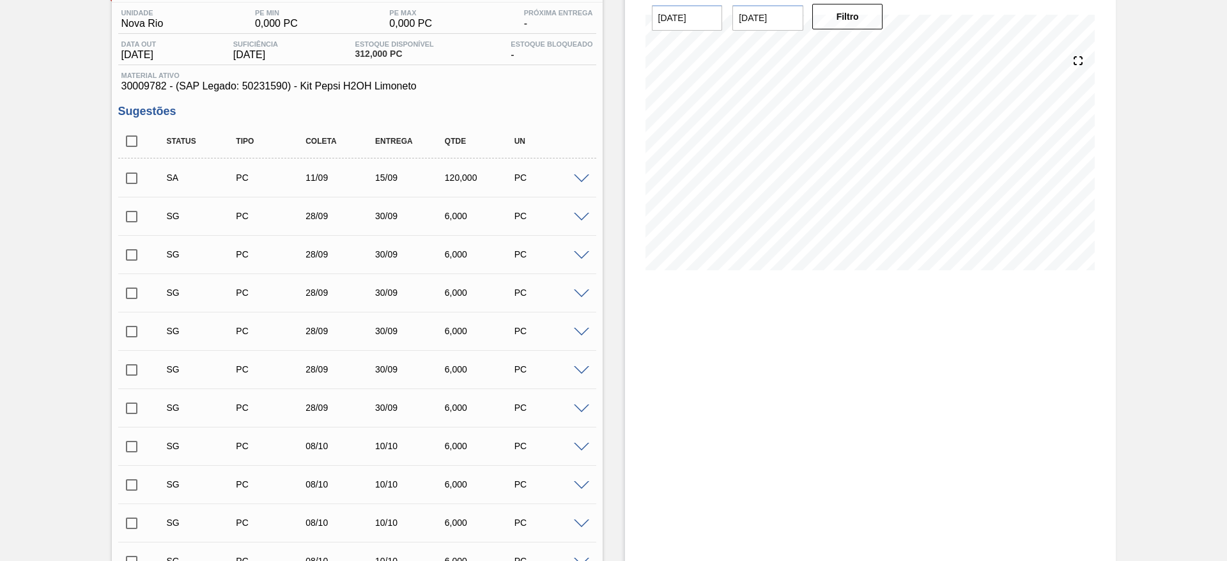
scroll to position [96, 0]
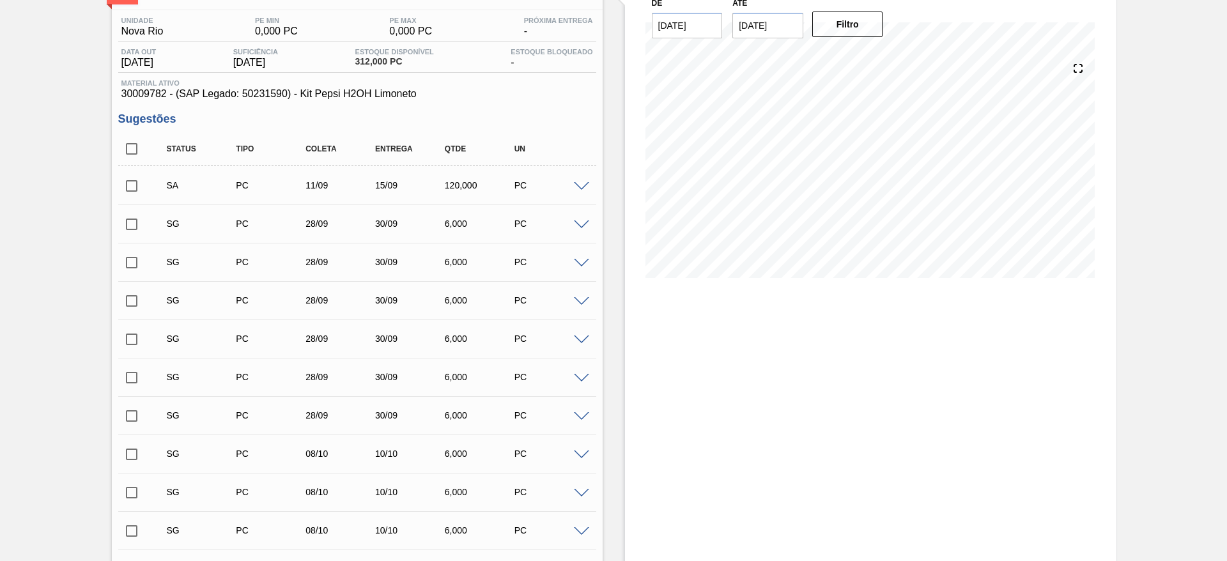
click at [128, 193] on input "checkbox" at bounding box center [131, 186] width 27 height 27
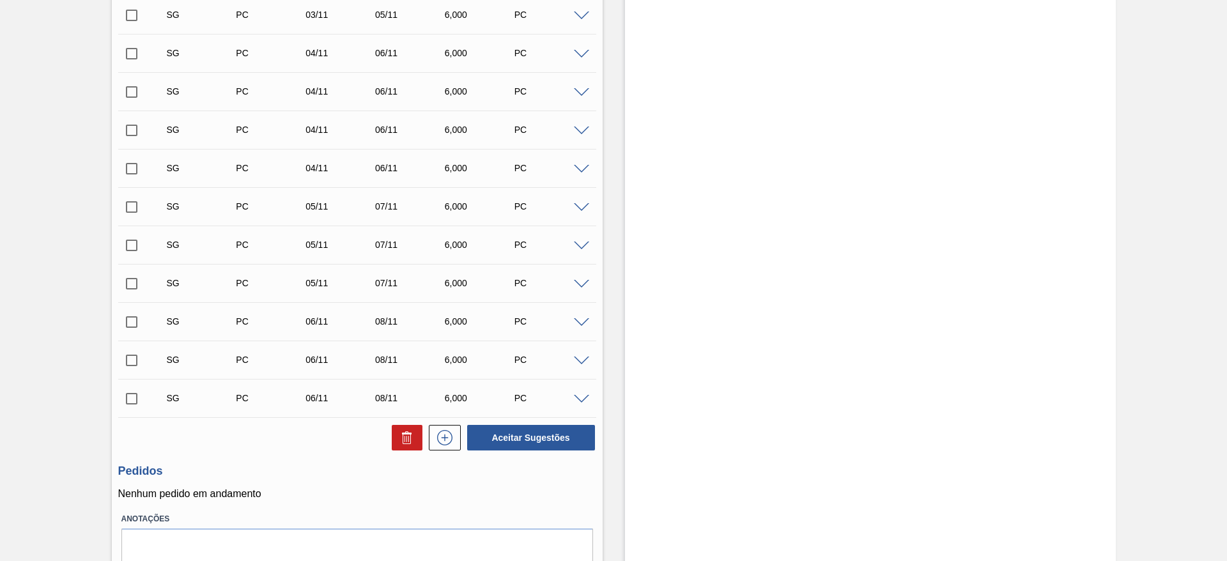
scroll to position [2774, 0]
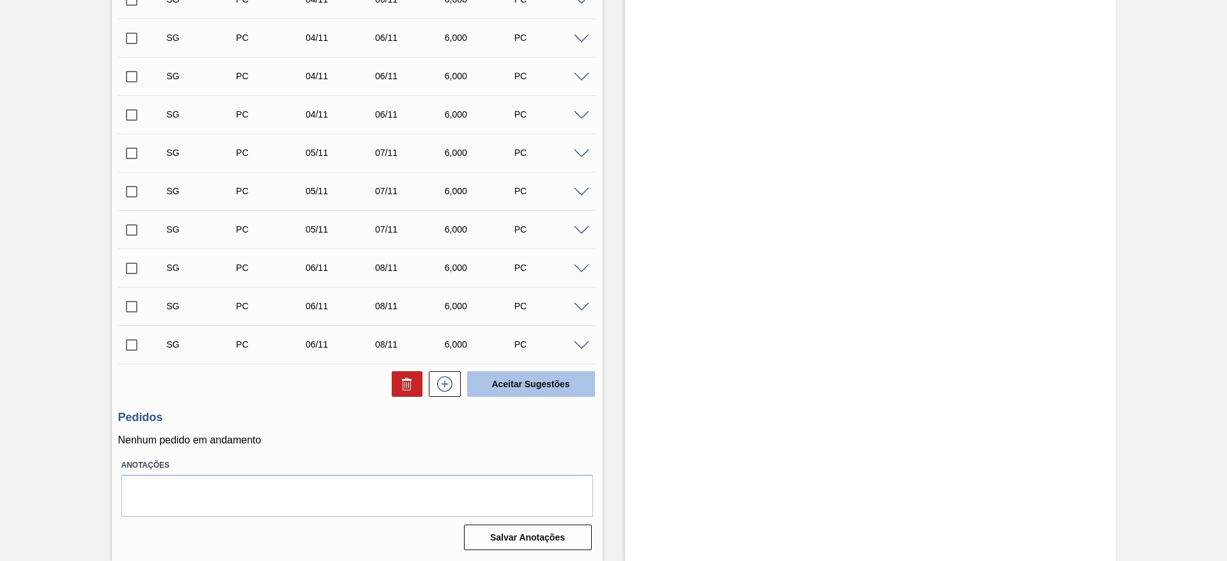
click at [524, 374] on button "Aceitar Sugestões" at bounding box center [531, 384] width 128 height 26
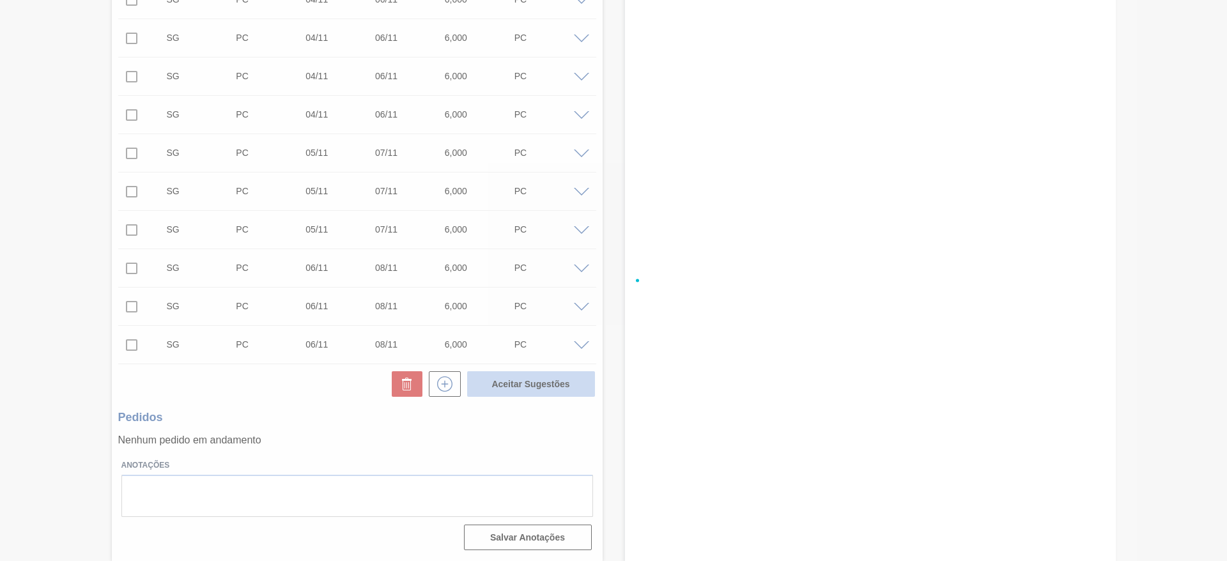
checkbox input "false"
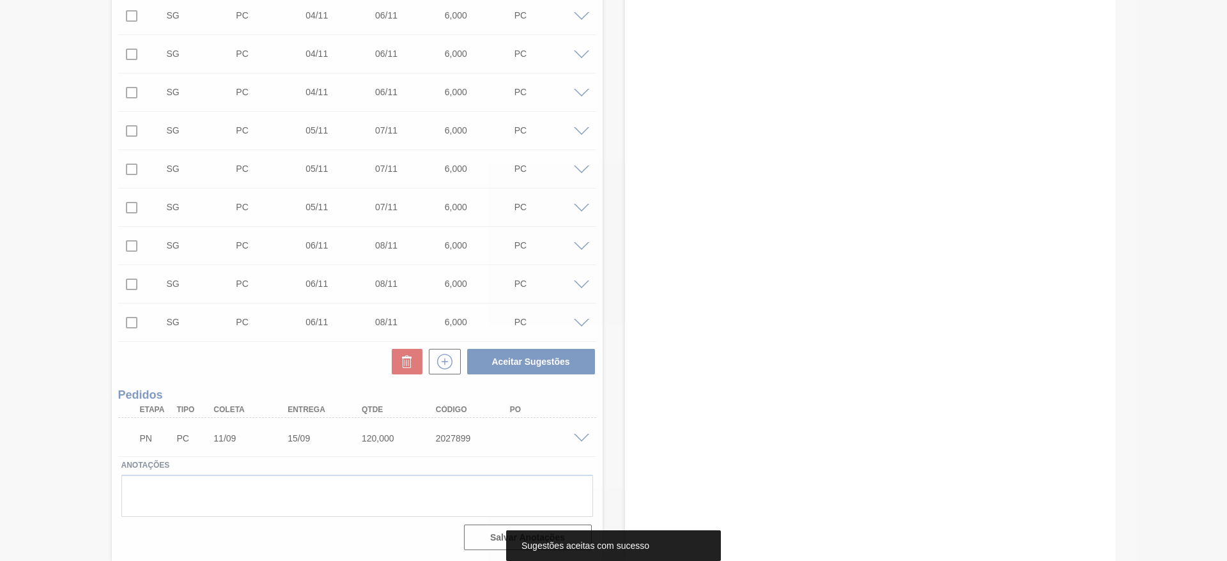
scroll to position [2736, 0]
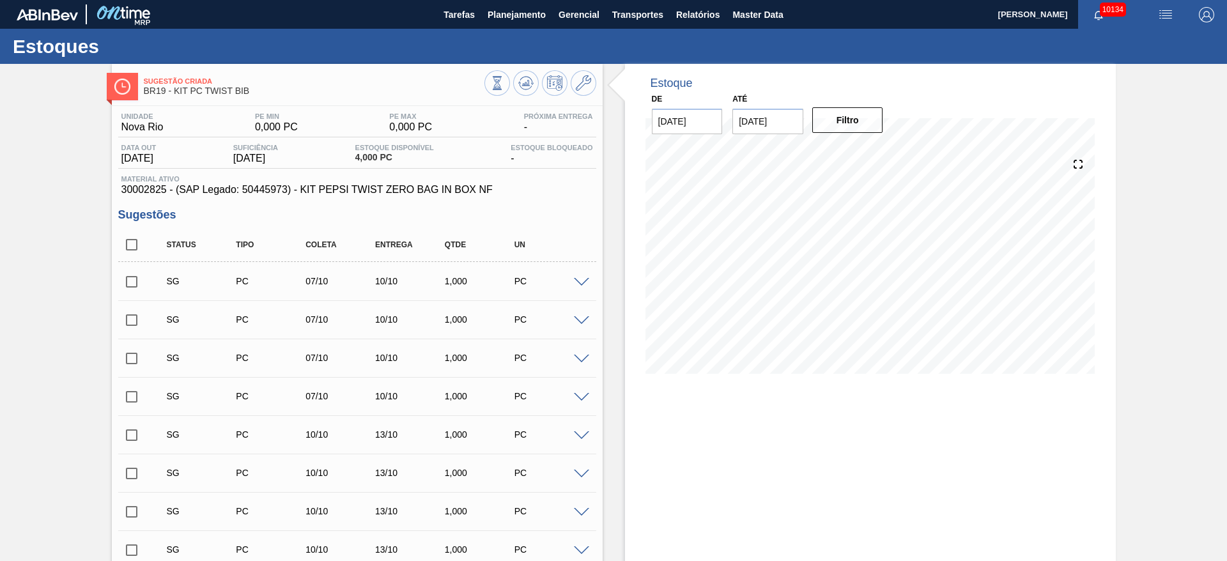
drag, startPoint x: 584, startPoint y: 284, endPoint x: 572, endPoint y: 254, distance: 33.0
click at [584, 284] on span at bounding box center [581, 283] width 15 height 10
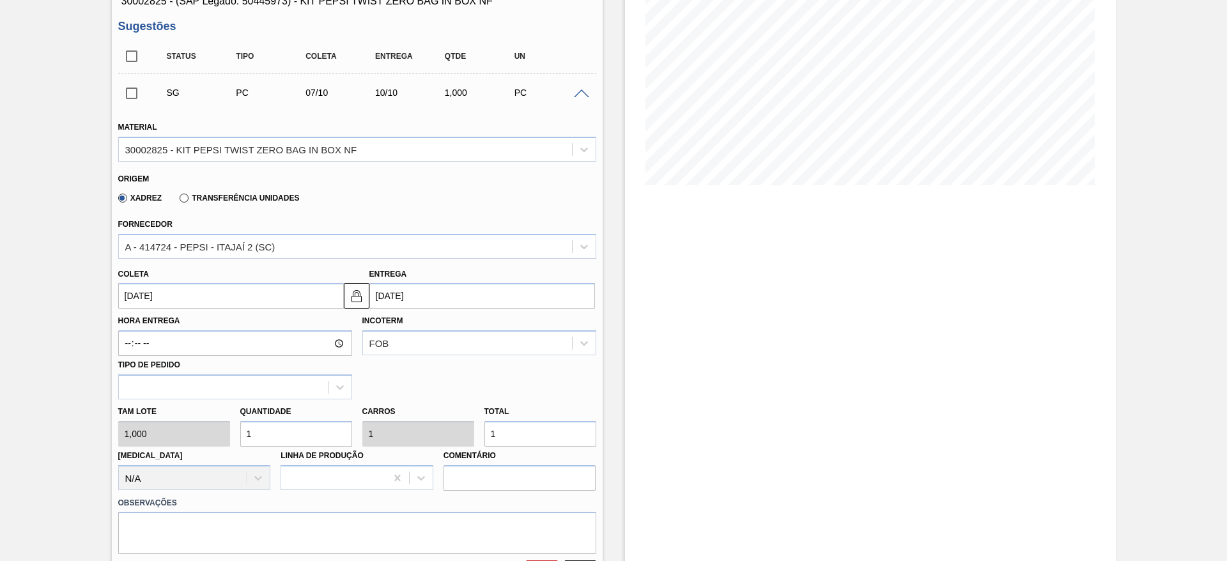
scroll to position [192, 0]
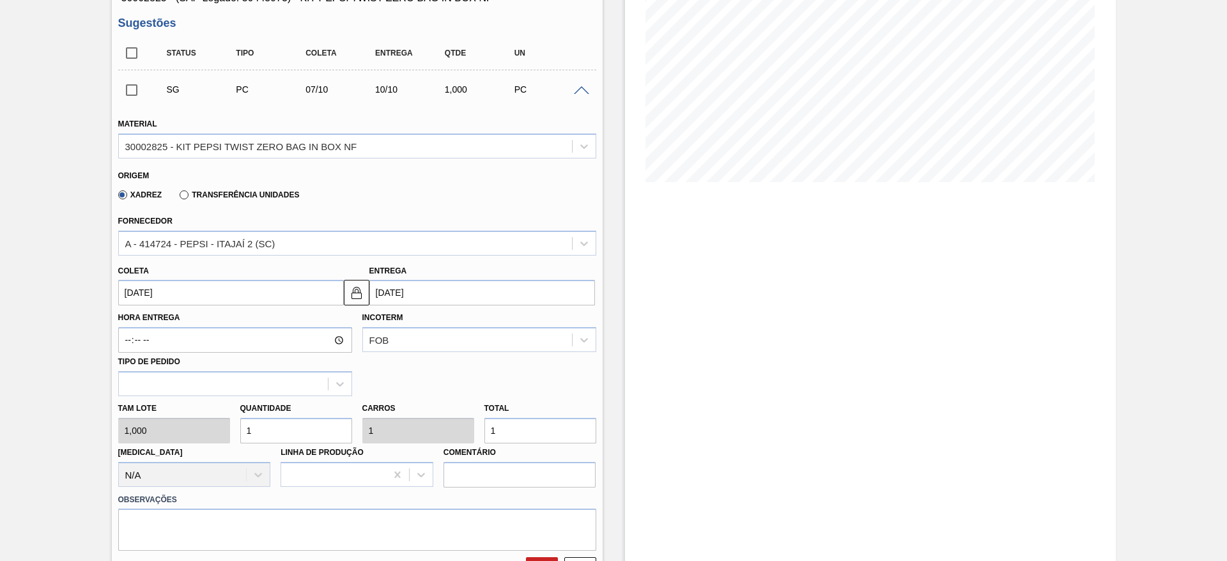
click at [192, 429] on div "Tam lote 1,000 Quantidade 1 Carros 1 Total 1 [MEDICAL_DATA] N/A Linha de Produç…" at bounding box center [357, 441] width 488 height 91
type input "4"
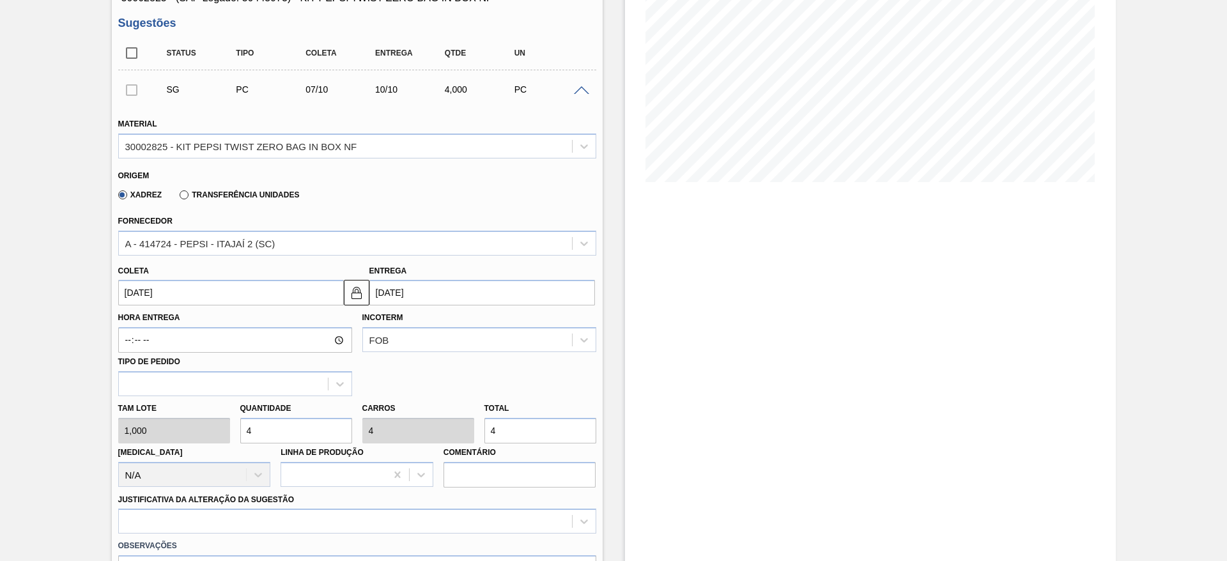
click at [162, 294] on input "[DATE]" at bounding box center [231, 293] width 226 height 26
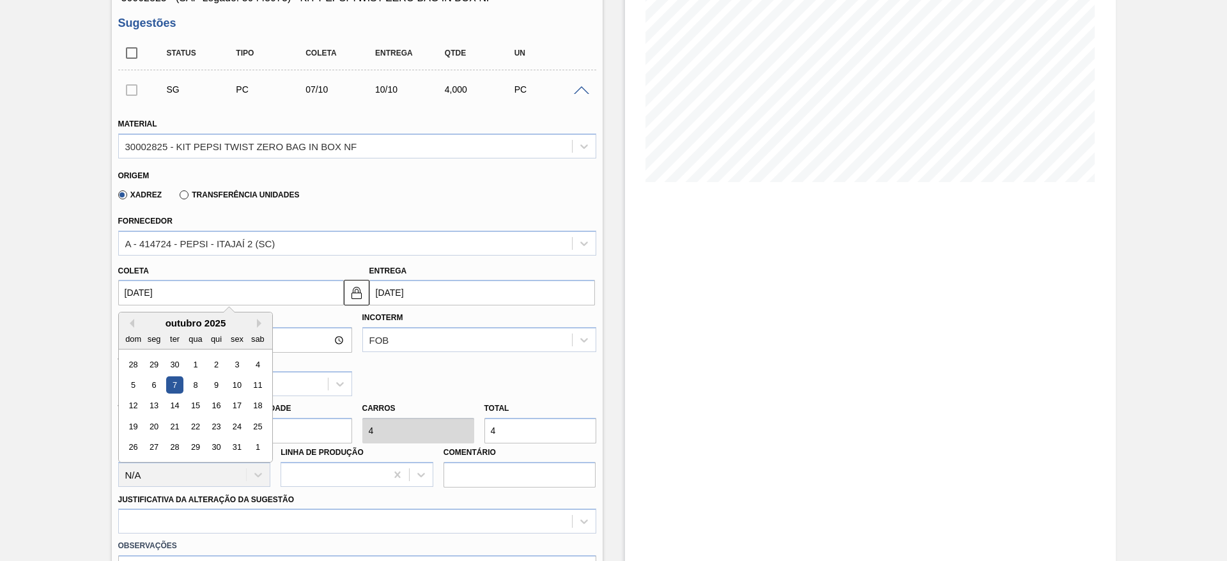
drag, startPoint x: 131, startPoint y: 321, endPoint x: 135, endPoint y: 309, distance: 12.3
click at [135, 309] on div "Material 30002825 - KIT PEPSI TWIST ZERO BAG IN BOX NF Origem Xadrez Transferên…" at bounding box center [357, 367] width 478 height 524
click at [126, 319] on button "Previous Month" at bounding box center [129, 323] width 9 height 9
drag, startPoint x: 215, startPoint y: 386, endPoint x: 240, endPoint y: 358, distance: 36.7
click at [215, 385] on div "11" at bounding box center [215, 384] width 17 height 17
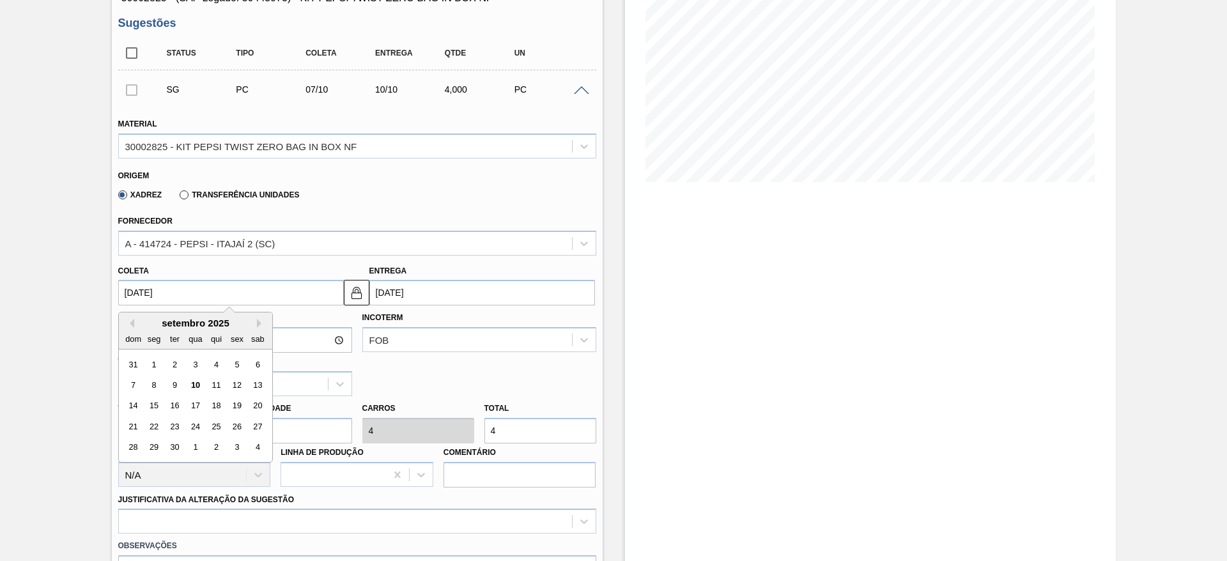
type input "[DATE]"
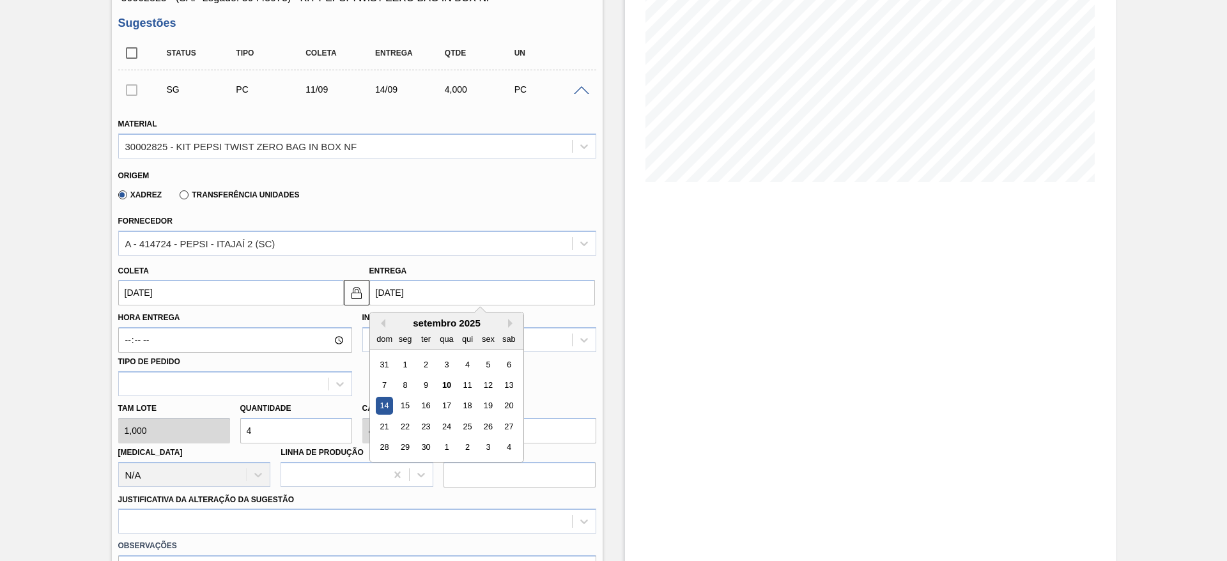
click at [369, 293] on input "[DATE]" at bounding box center [482, 293] width 226 height 26
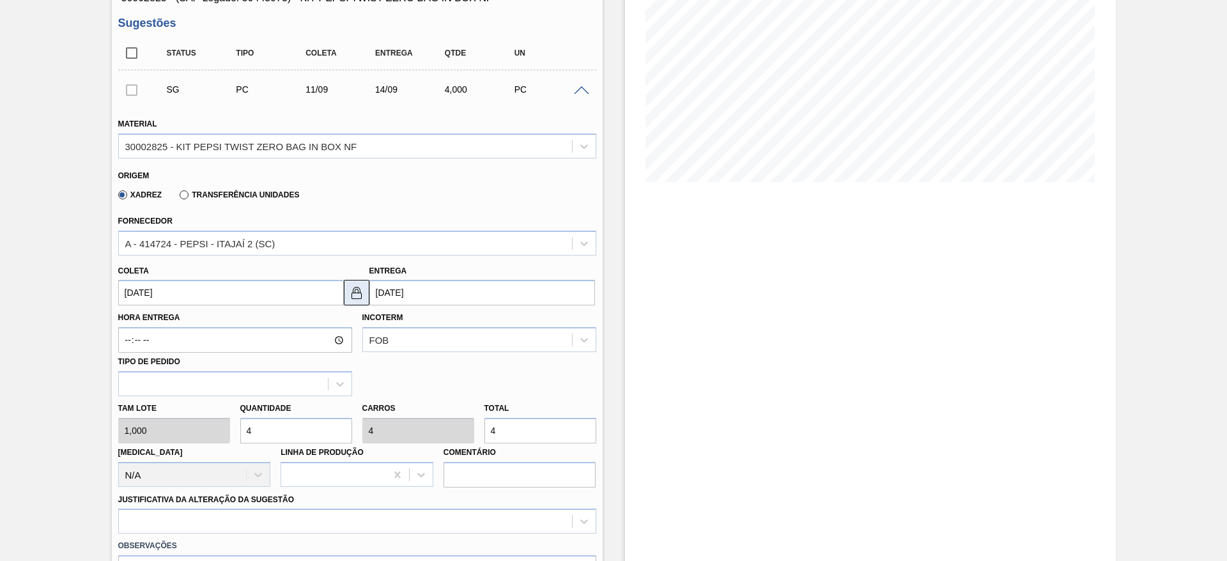
drag, startPoint x: 347, startPoint y: 293, endPoint x: 357, endPoint y: 294, distance: 10.2
click at [345, 293] on button at bounding box center [357, 293] width 26 height 26
click at [378, 292] on input "[DATE]" at bounding box center [482, 293] width 226 height 26
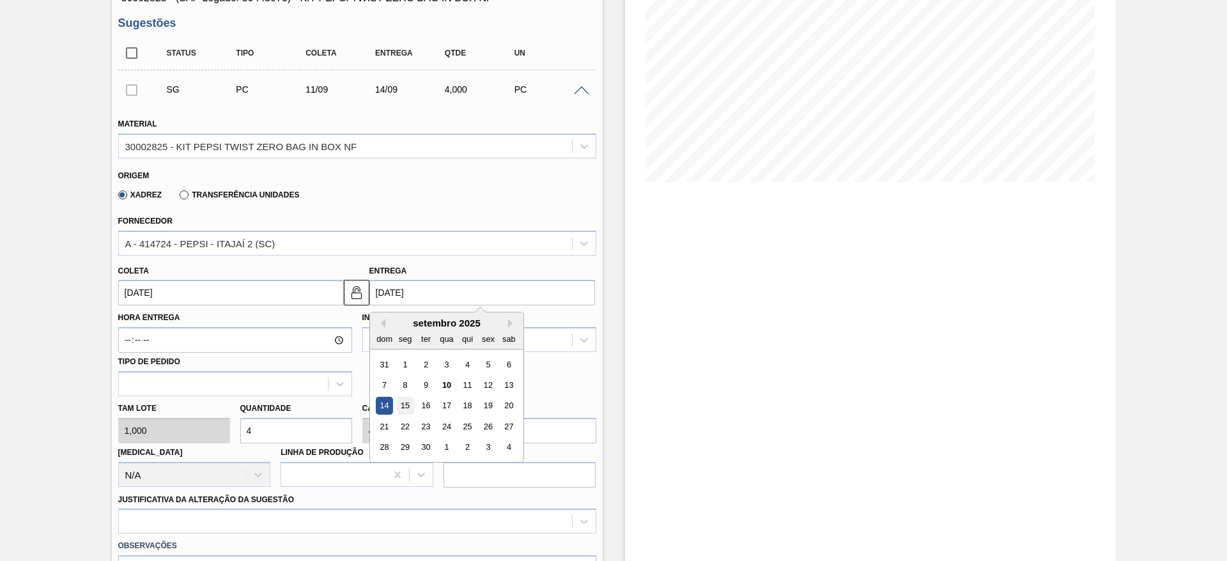
drag, startPoint x: 413, startPoint y: 419, endPoint x: 409, endPoint y: 397, distance: 21.4
click at [412, 417] on div "21 22 23 24 25 26 27" at bounding box center [446, 427] width 145 height 20
click at [409, 397] on div "15" at bounding box center [404, 405] width 17 height 17
type input "[DATE]"
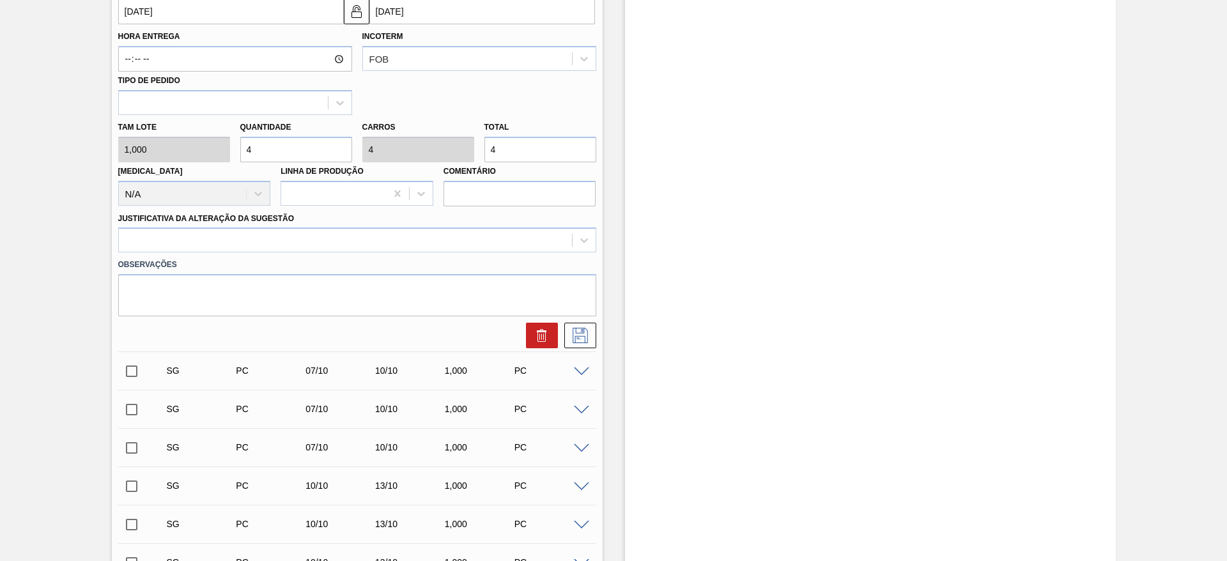
scroll to position [479, 0]
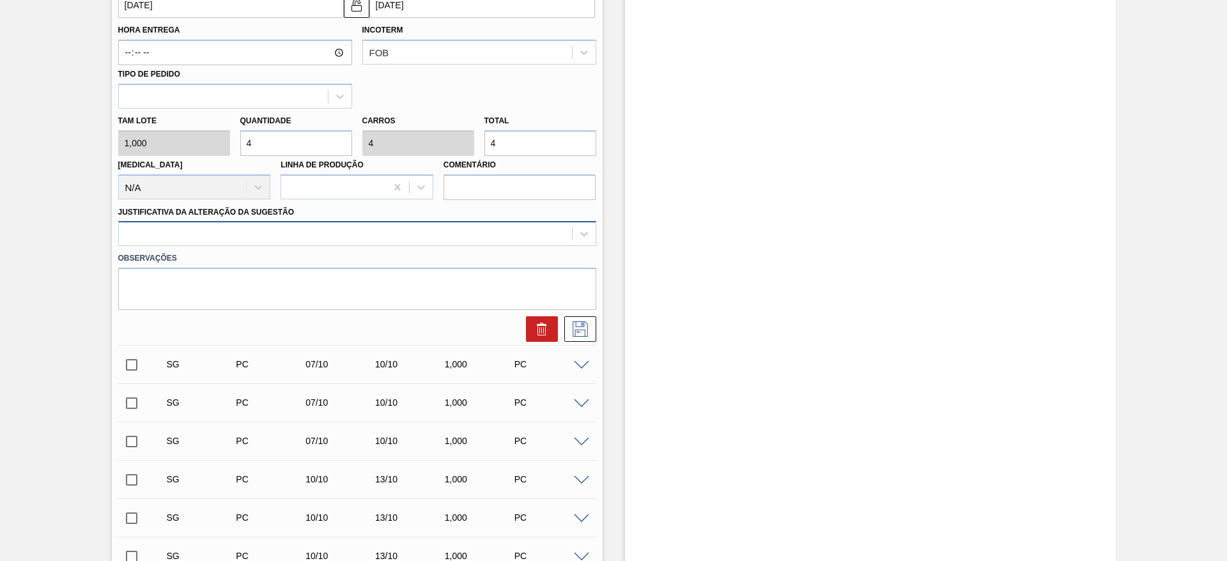
click at [463, 228] on div at bounding box center [345, 234] width 453 height 19
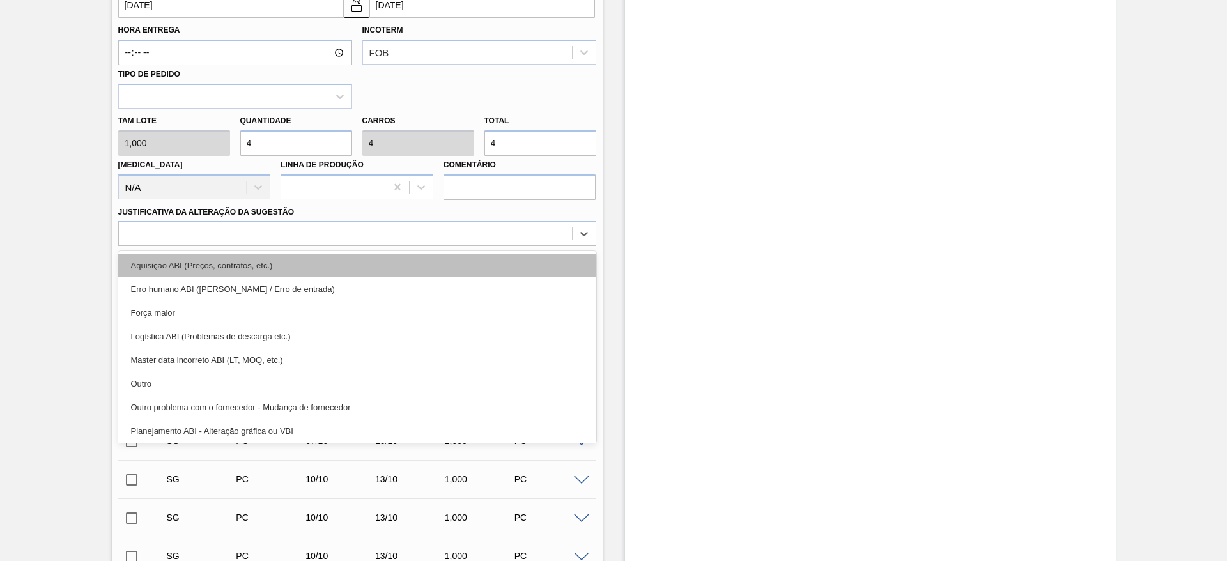
click at [466, 260] on div "Aquisição ABI (Preços, contratos, etc.)" at bounding box center [357, 266] width 478 height 24
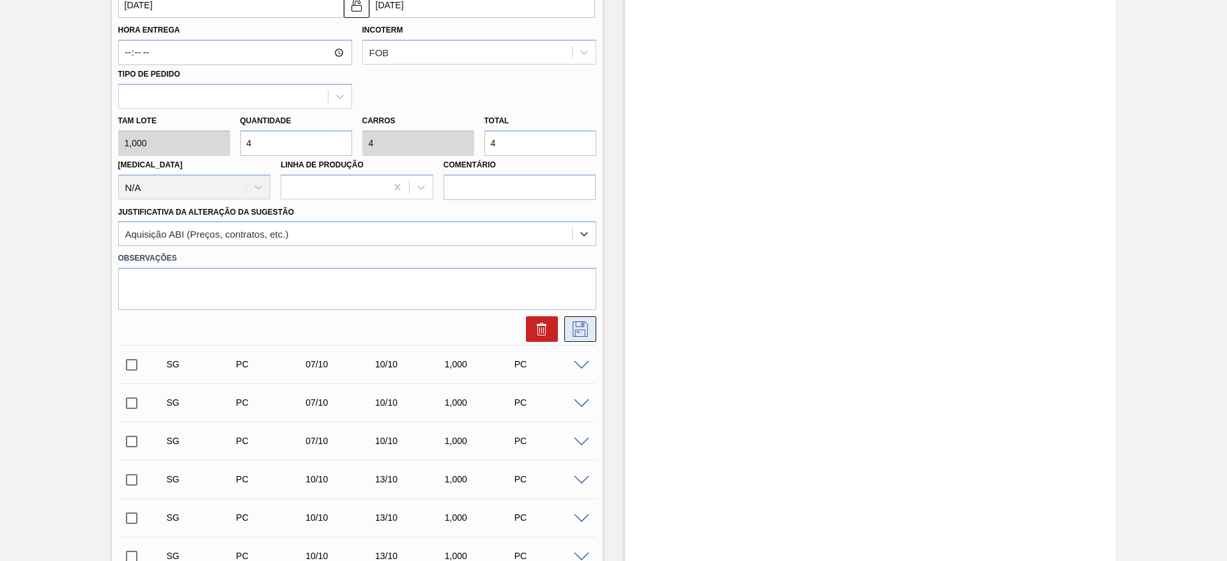
click at [583, 335] on icon at bounding box center [580, 328] width 15 height 15
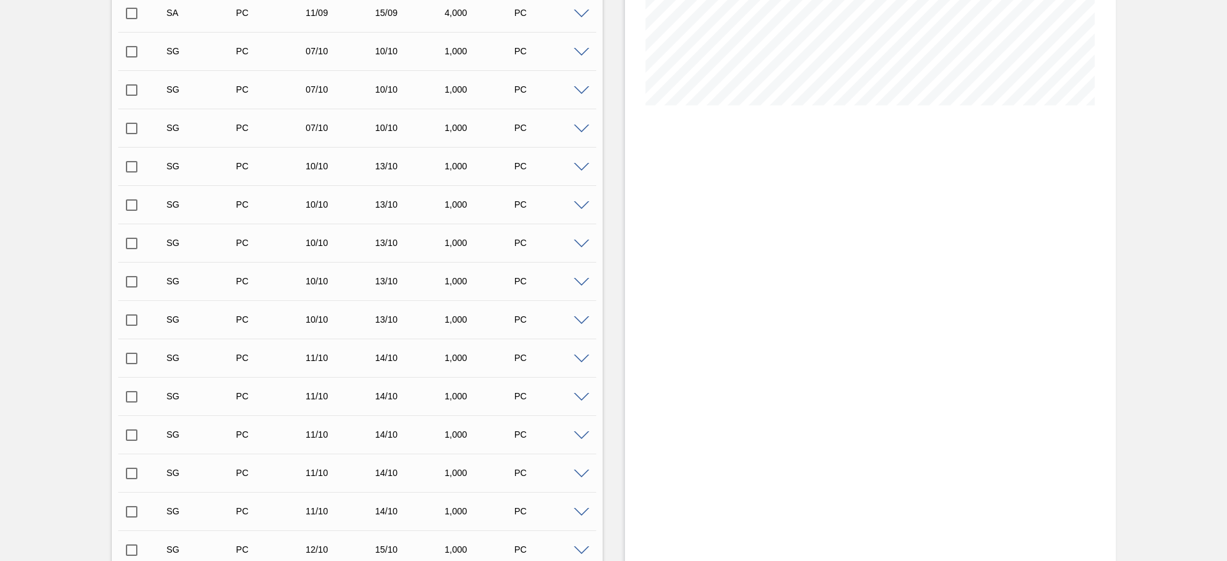
scroll to position [96, 0]
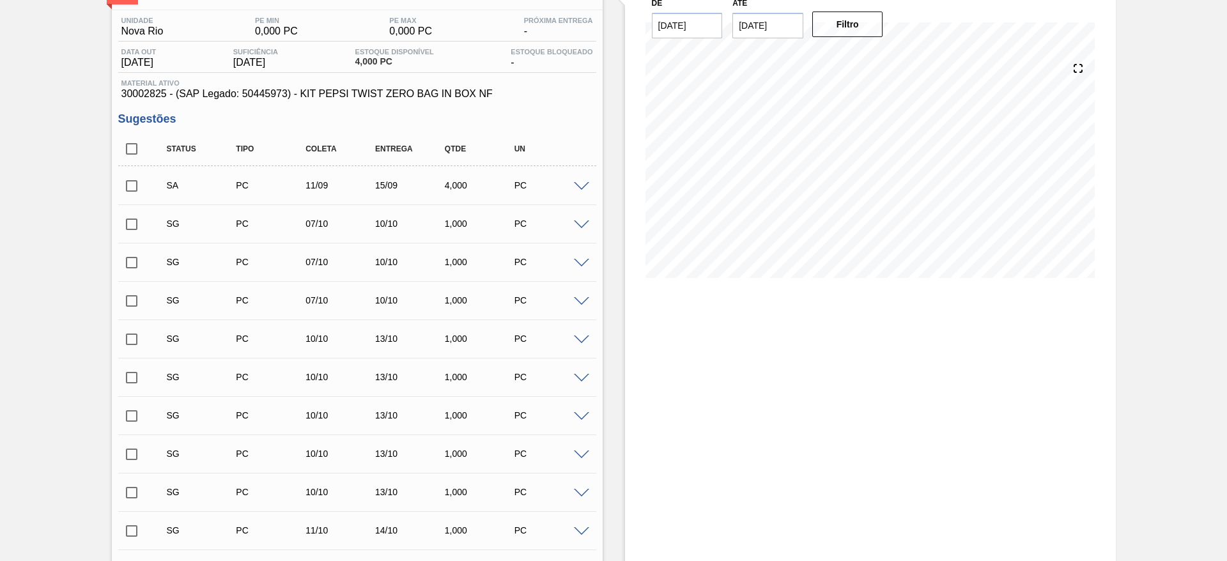
click at [135, 185] on input "checkbox" at bounding box center [131, 186] width 27 height 27
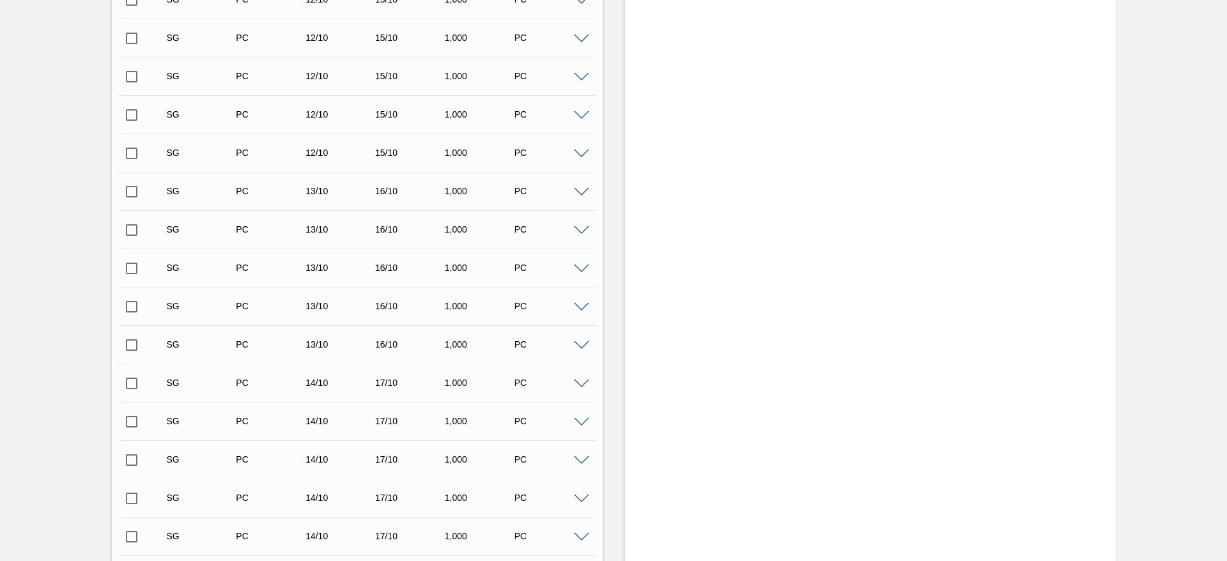
scroll to position [1202, 0]
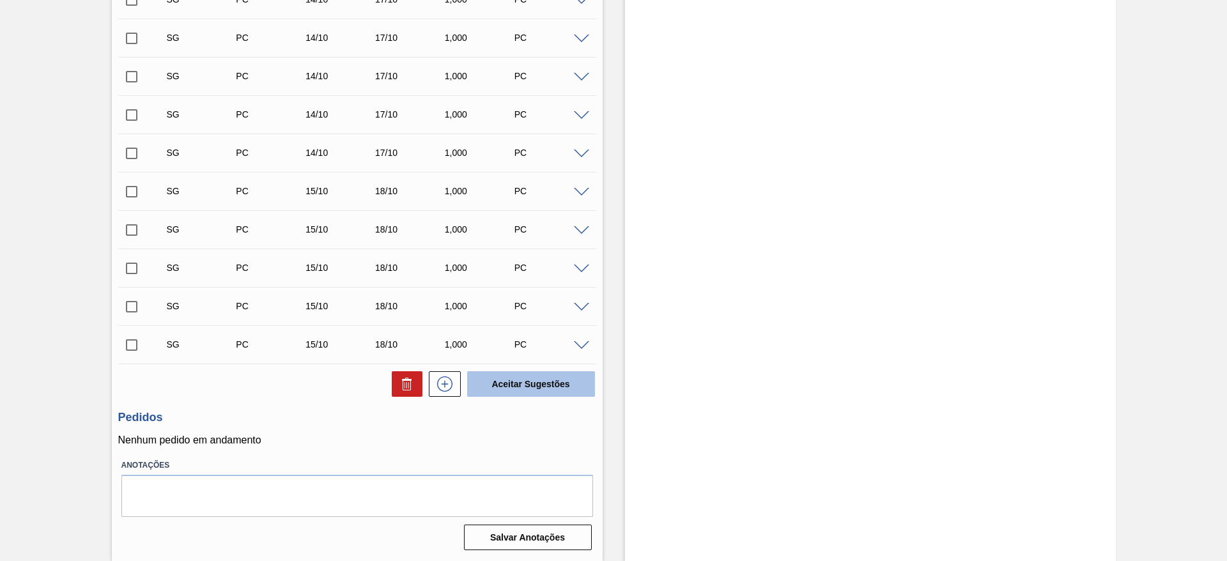
click at [526, 378] on button "Aceitar Sugestões" at bounding box center [531, 384] width 128 height 26
checkbox input "false"
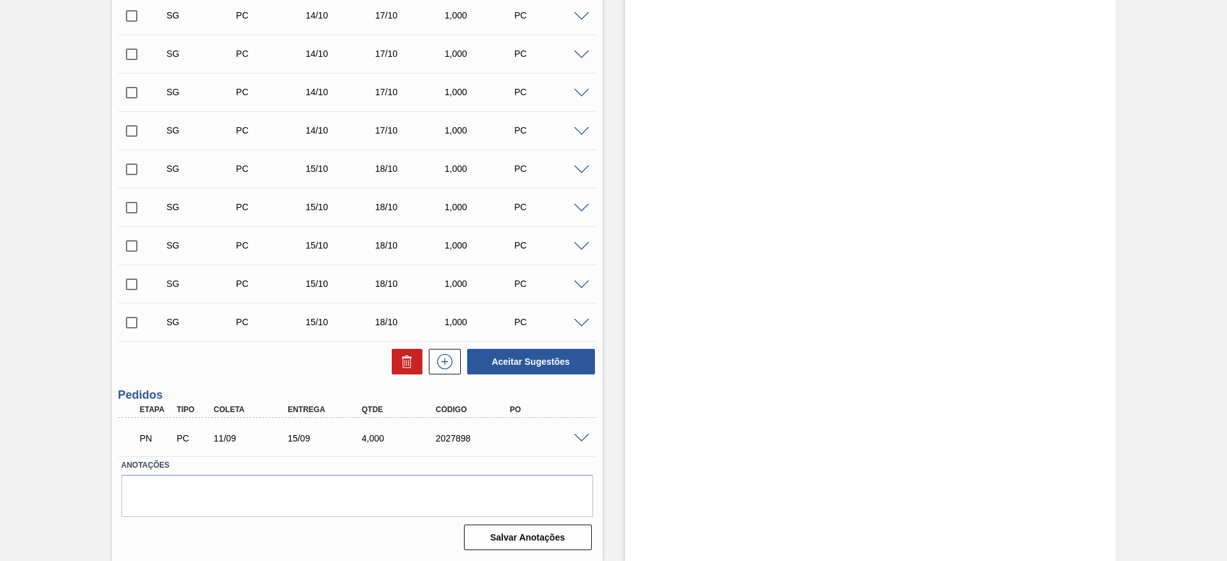
scroll to position [1164, 0]
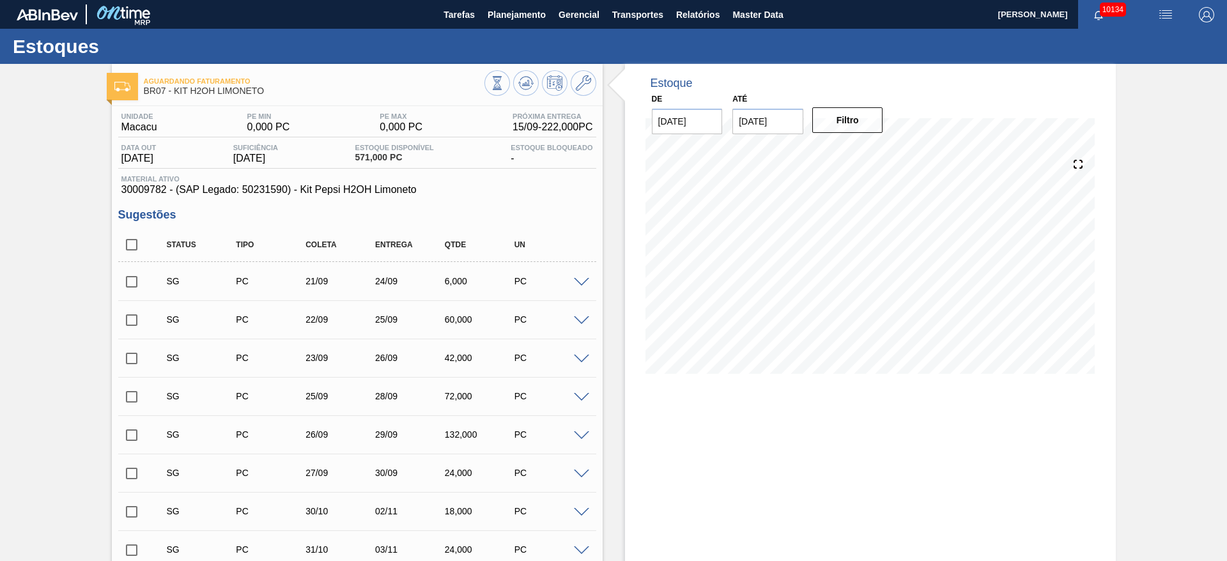
click at [574, 282] on span at bounding box center [581, 283] width 15 height 10
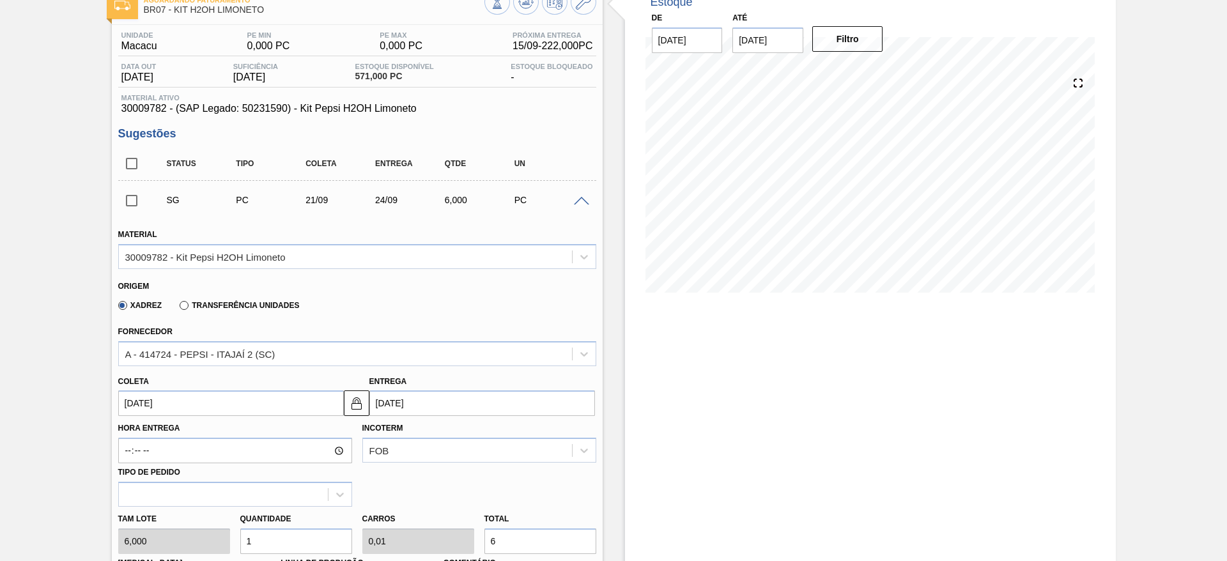
scroll to position [192, 0]
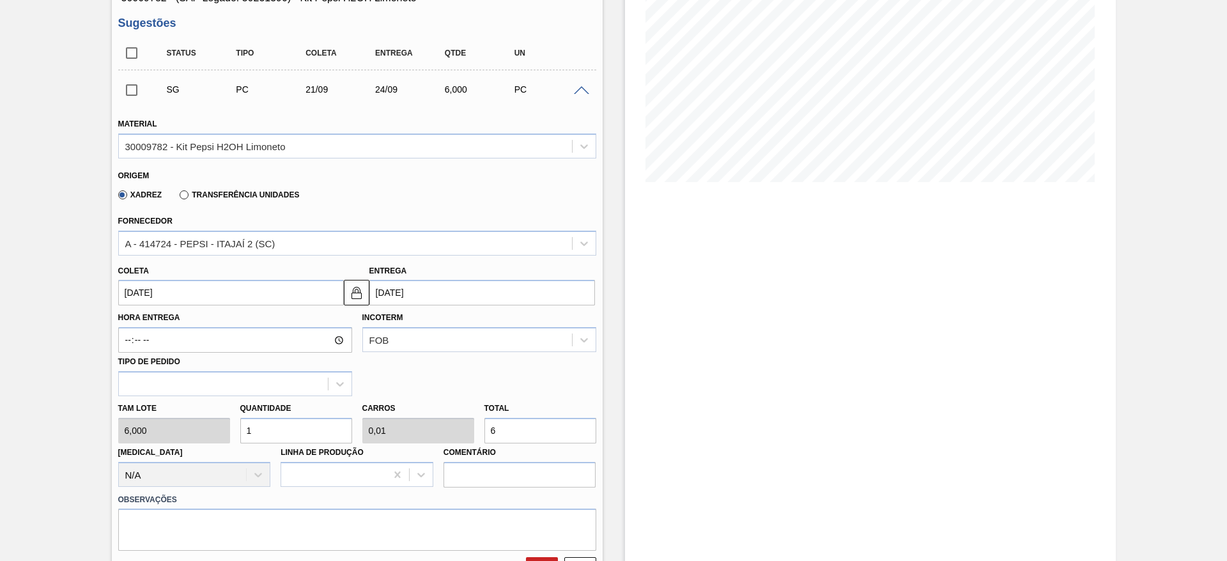
click at [227, 433] on div "[PERSON_NAME] 6,000 Quantidade 1 Carros 0,01 Total 6 [MEDICAL_DATA] N/A Linha d…" at bounding box center [357, 441] width 488 height 91
type input "3"
type input "0,03"
type input "18"
type input "32"
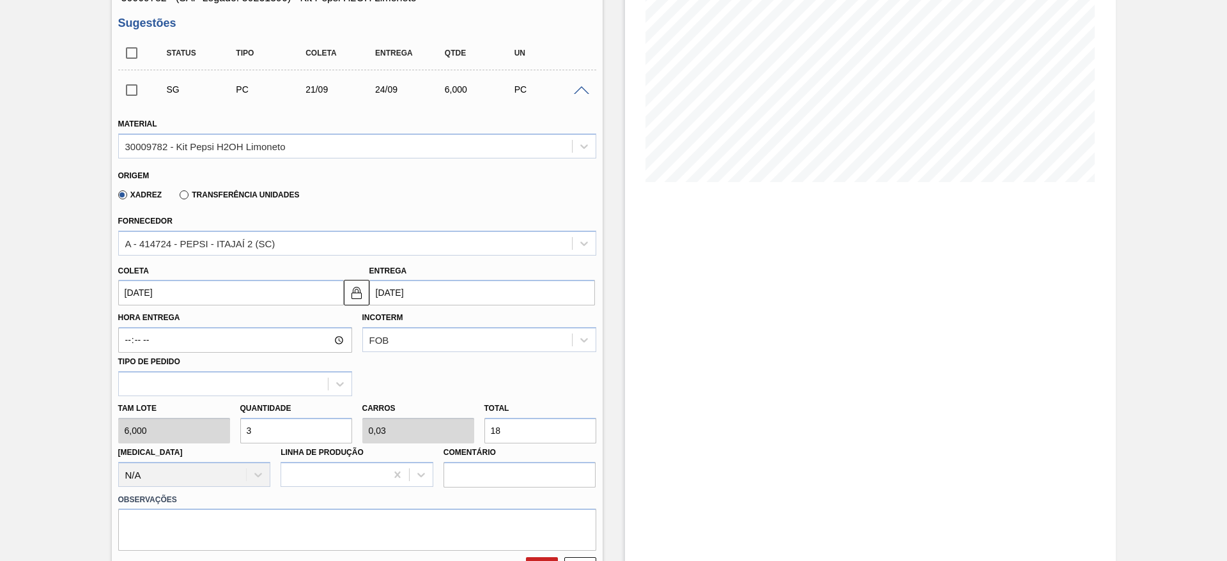
type input "0,32"
type input "192"
type input "32"
click at [144, 292] on input "[DATE]" at bounding box center [231, 293] width 226 height 26
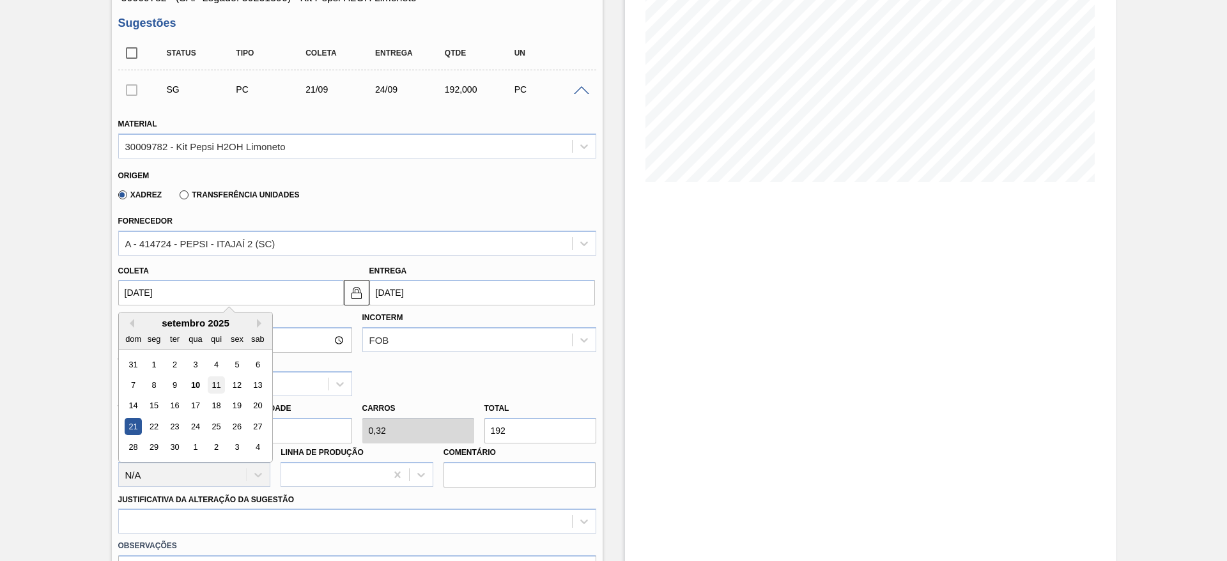
click at [218, 381] on div "11" at bounding box center [215, 384] width 17 height 17
type input "[DATE]"
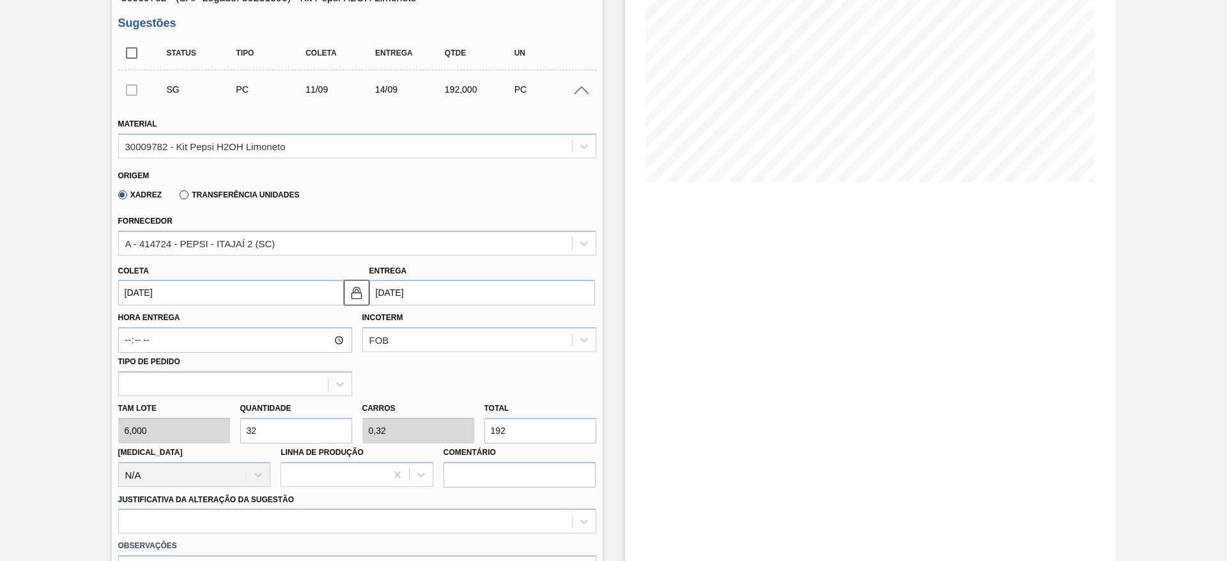
drag, startPoint x: 365, startPoint y: 300, endPoint x: 406, endPoint y: 291, distance: 42.4
click at [364, 298] on button at bounding box center [357, 293] width 26 height 26
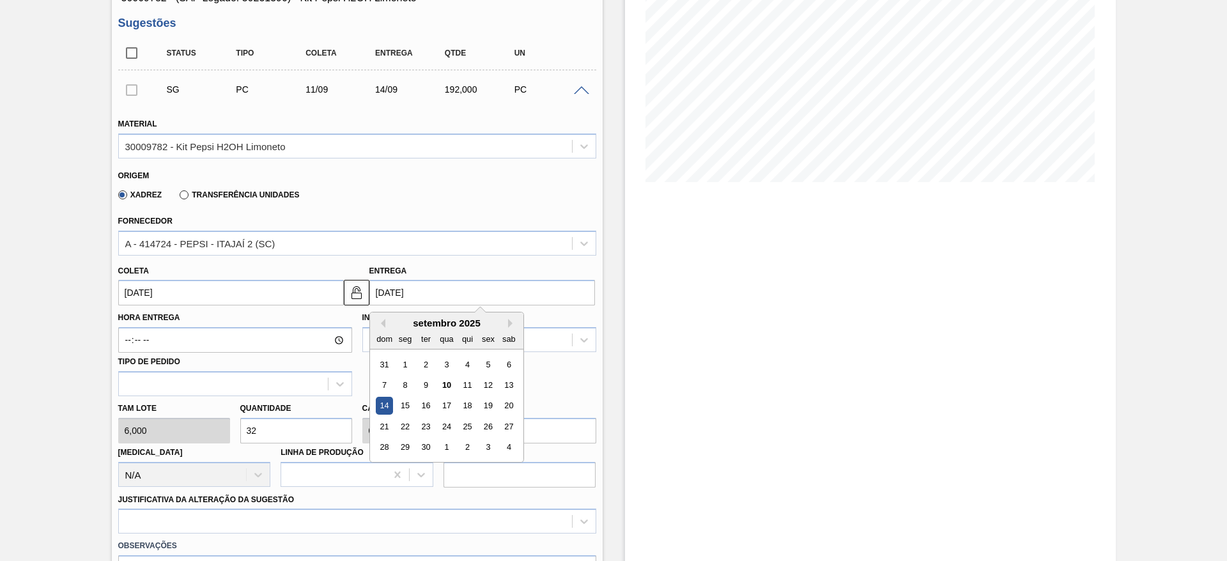
click at [408, 290] on input "[DATE]" at bounding box center [482, 293] width 226 height 26
click at [427, 412] on div "16" at bounding box center [425, 405] width 17 height 17
type input "[DATE]"
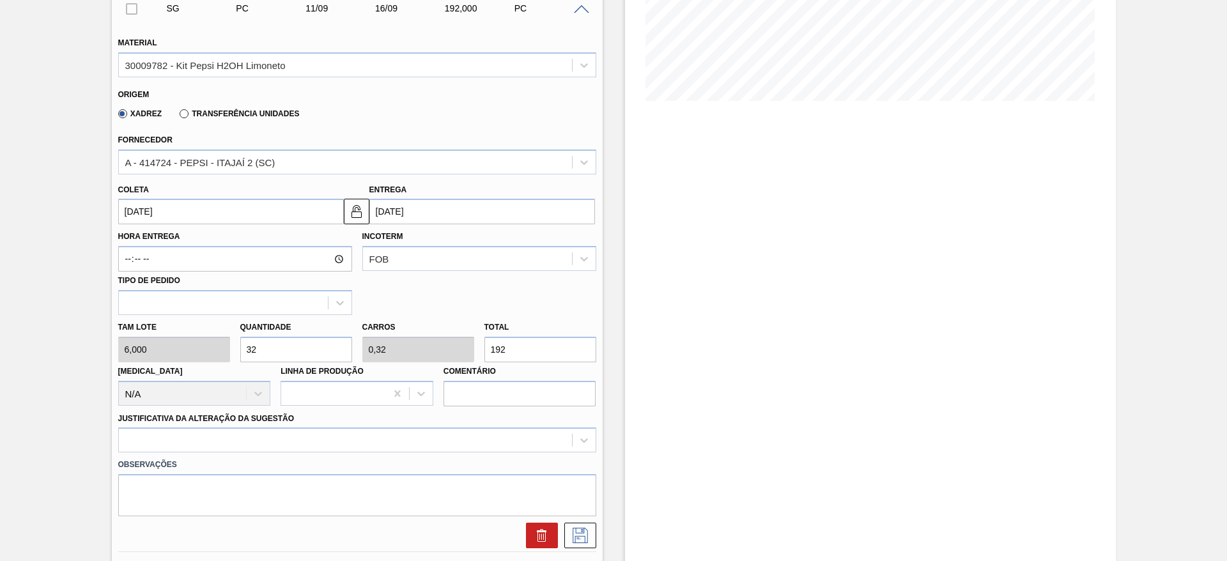
scroll to position [383, 0]
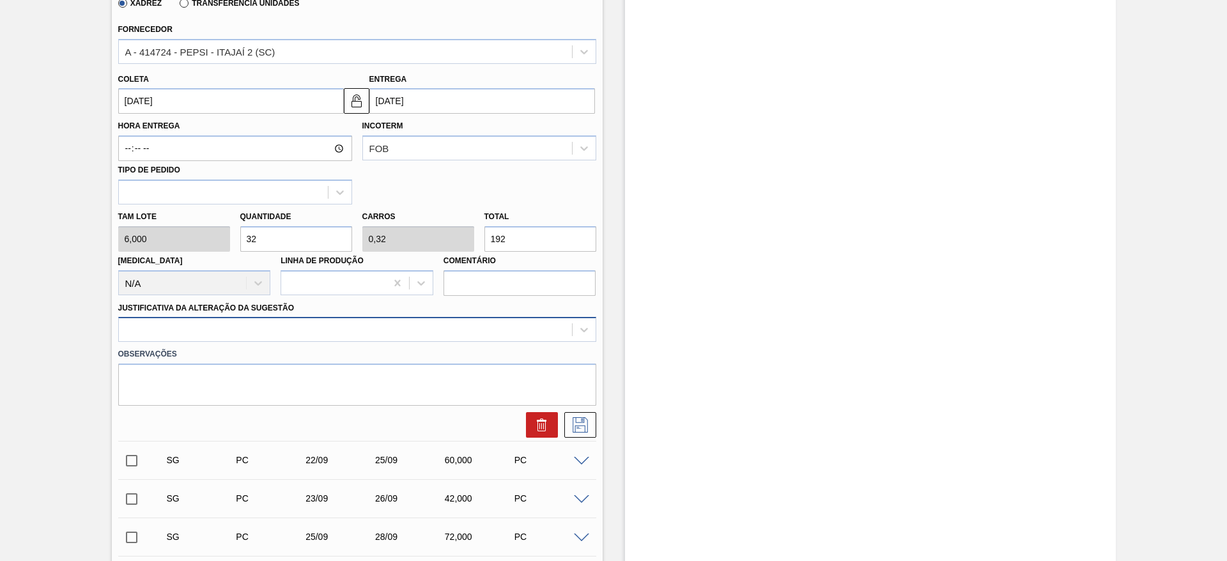
click at [470, 341] on div at bounding box center [357, 329] width 478 height 25
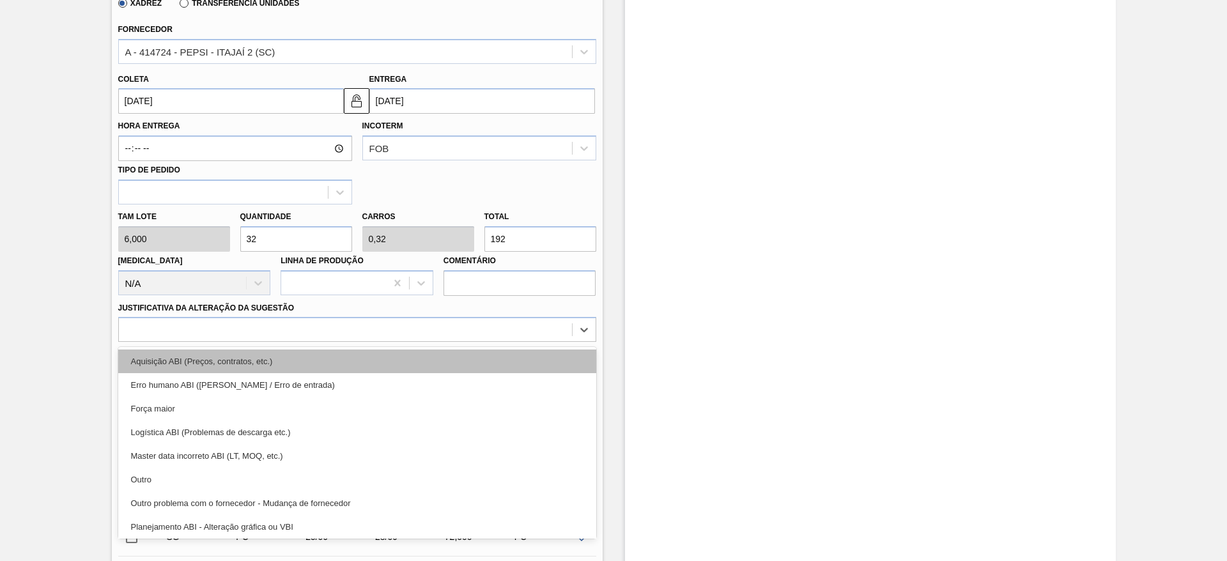
click at [482, 362] on div "Aquisição ABI (Preços, contratos, etc.)" at bounding box center [357, 362] width 478 height 24
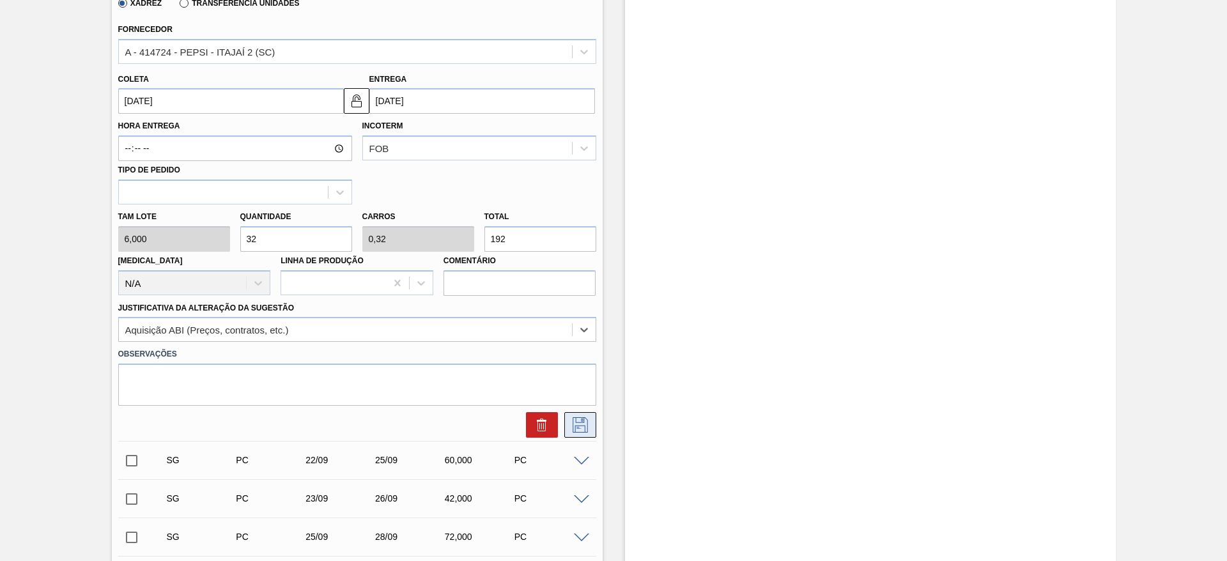
click at [571, 417] on icon at bounding box center [580, 424] width 20 height 15
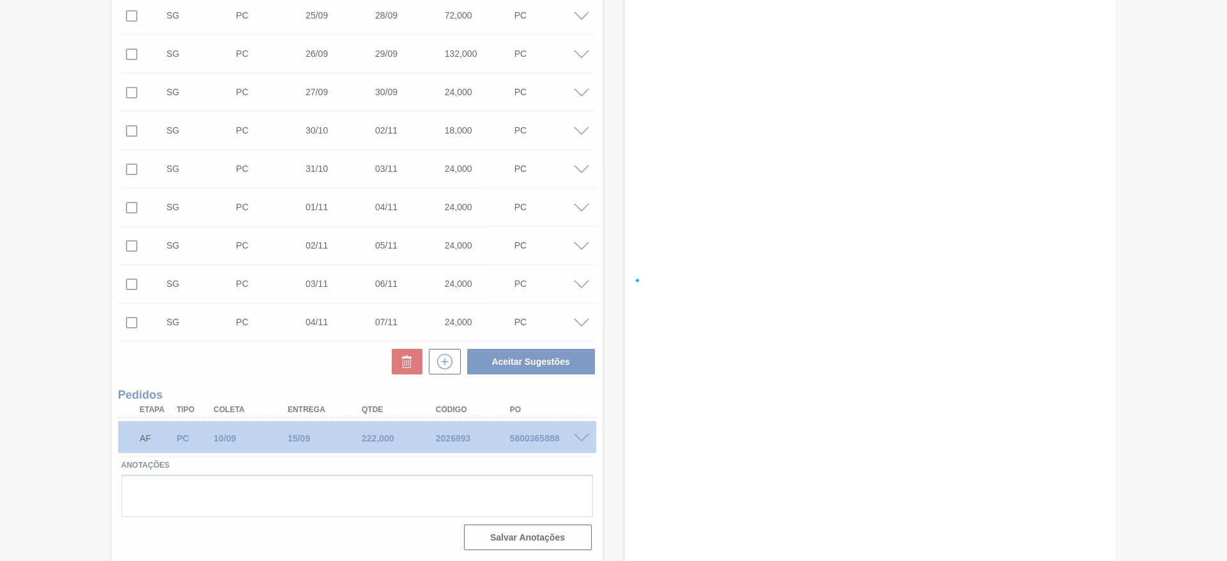
scroll to position [0, 0]
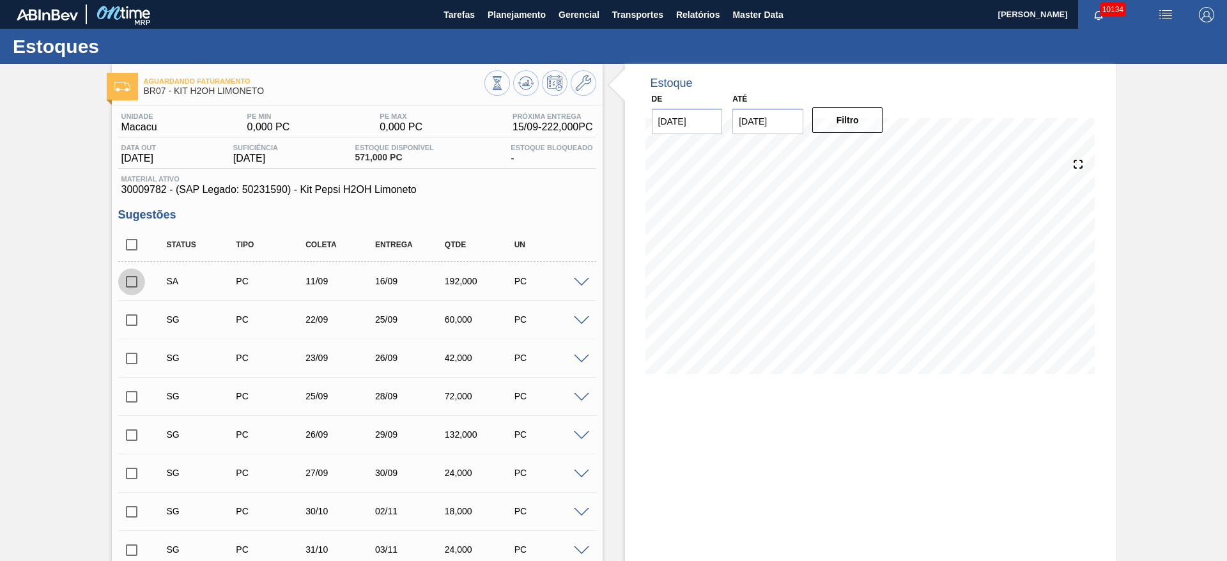
click at [143, 282] on input "checkbox" at bounding box center [131, 281] width 27 height 27
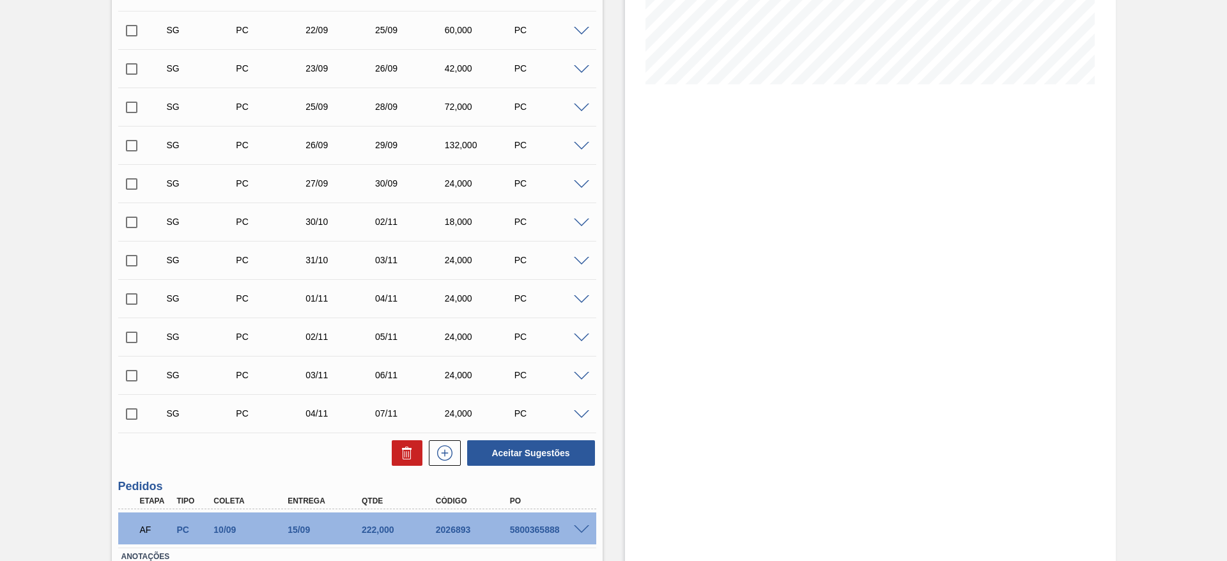
scroll to position [381, 0]
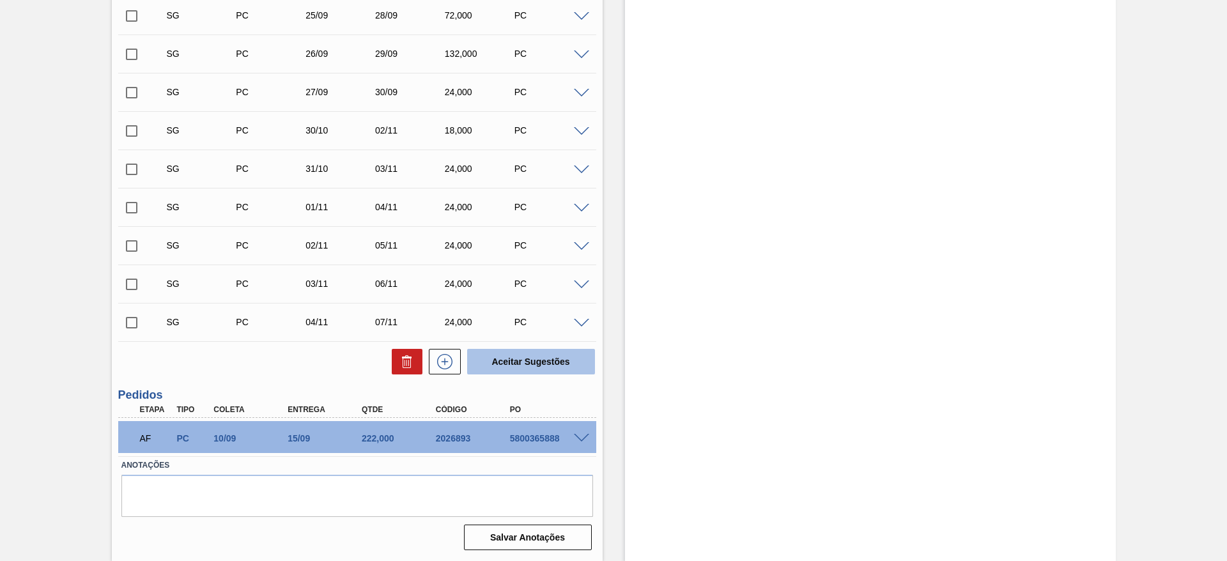
click at [528, 371] on button "Aceitar Sugestões" at bounding box center [531, 362] width 128 height 26
checkbox input "false"
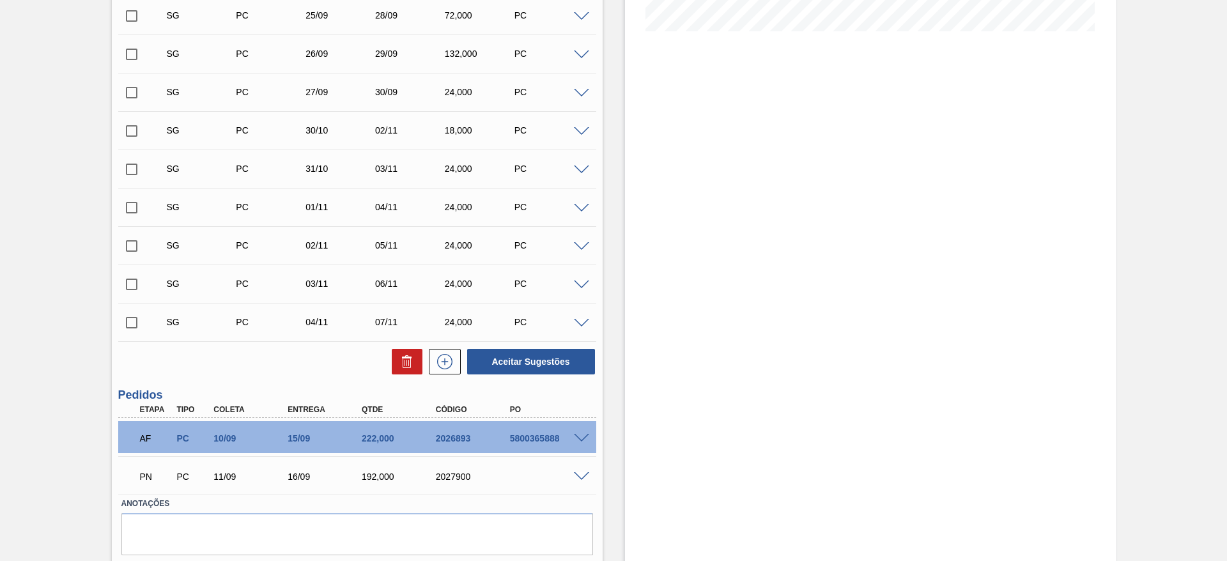
scroll to position [0, 0]
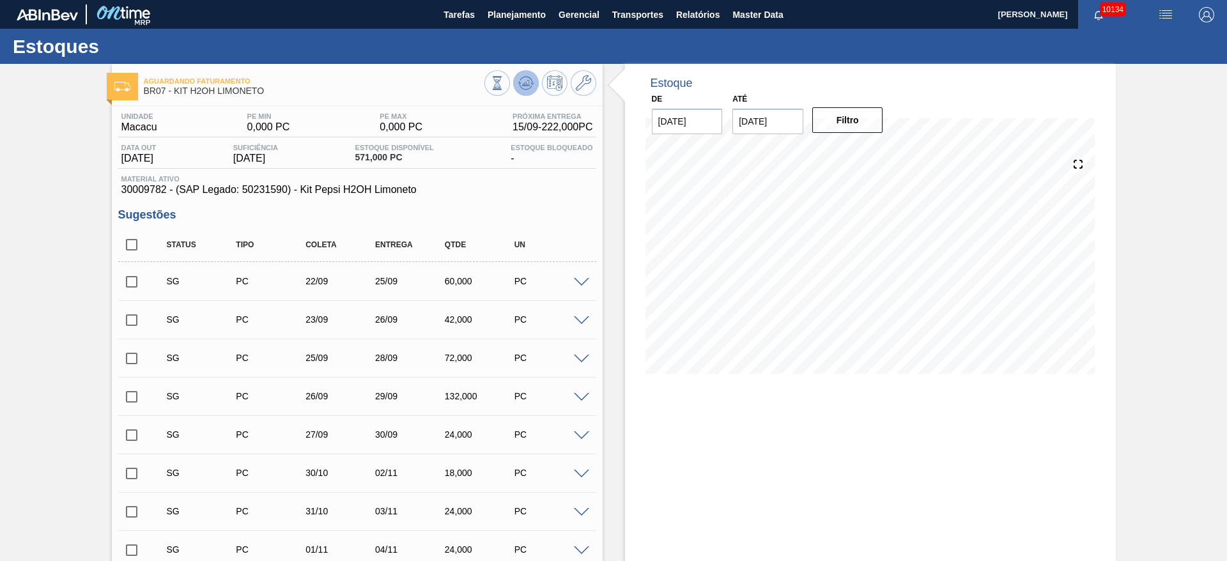
drag, startPoint x: 505, startPoint y: 89, endPoint x: 523, endPoint y: 86, distance: 18.9
click at [523, 86] on div at bounding box center [540, 84] width 112 height 29
click at [523, 86] on icon at bounding box center [525, 82] width 15 height 15
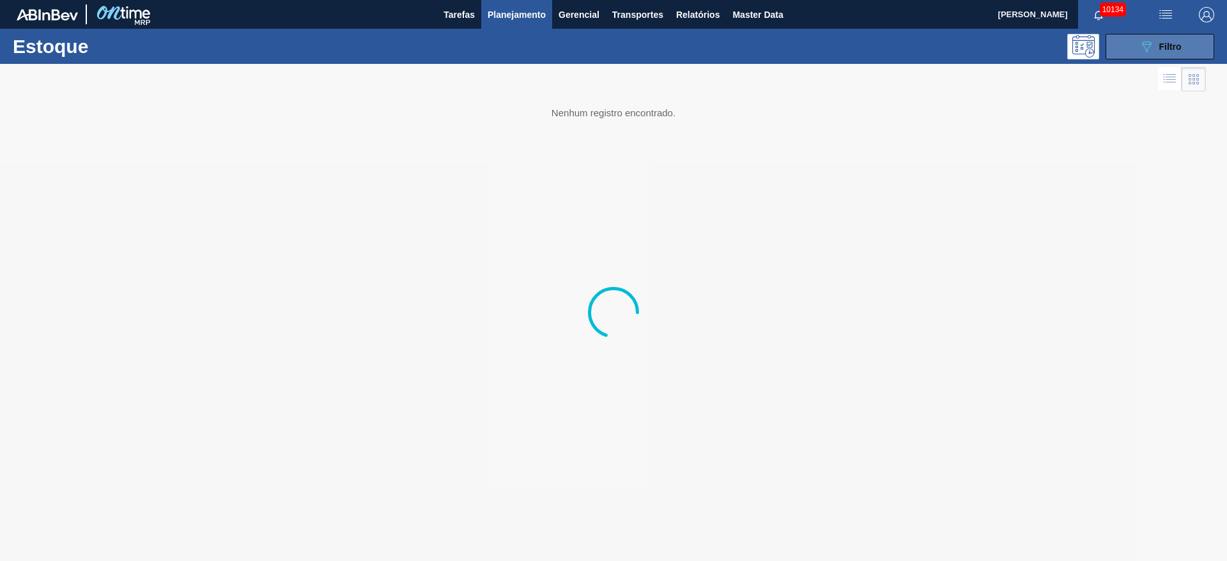
click at [1128, 40] on button "089F7B8B-B2A5-4AFE-B5C0-19BA573D28AC Filtro" at bounding box center [1159, 47] width 109 height 26
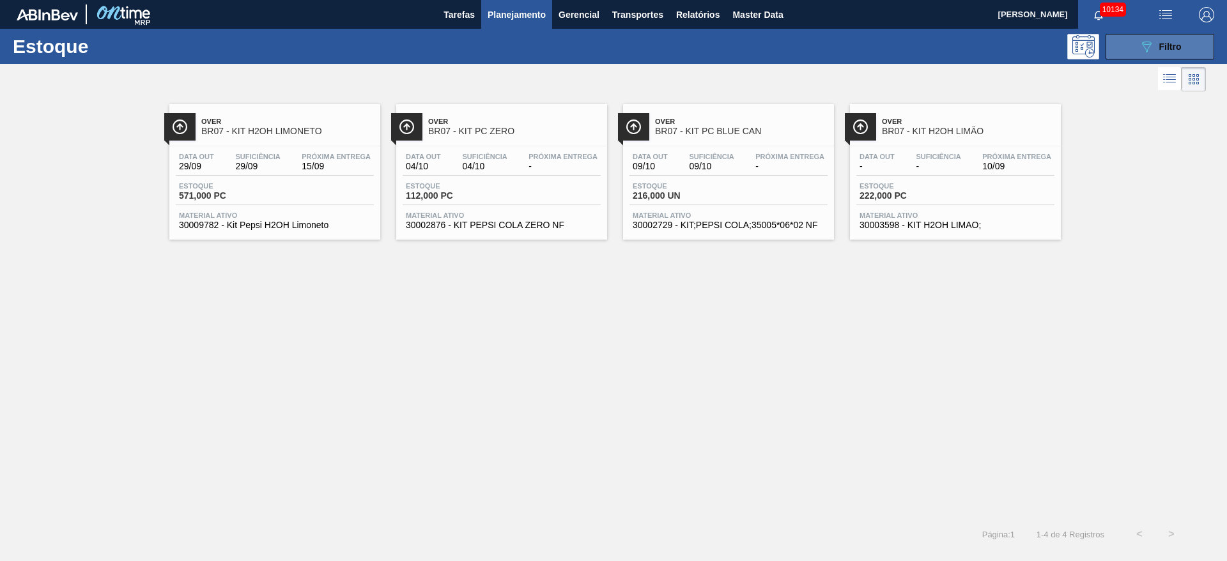
click at [1107, 38] on button "089F7B8B-B2A5-4AFE-B5C0-19BA573D28AC Filtro" at bounding box center [1159, 47] width 109 height 26
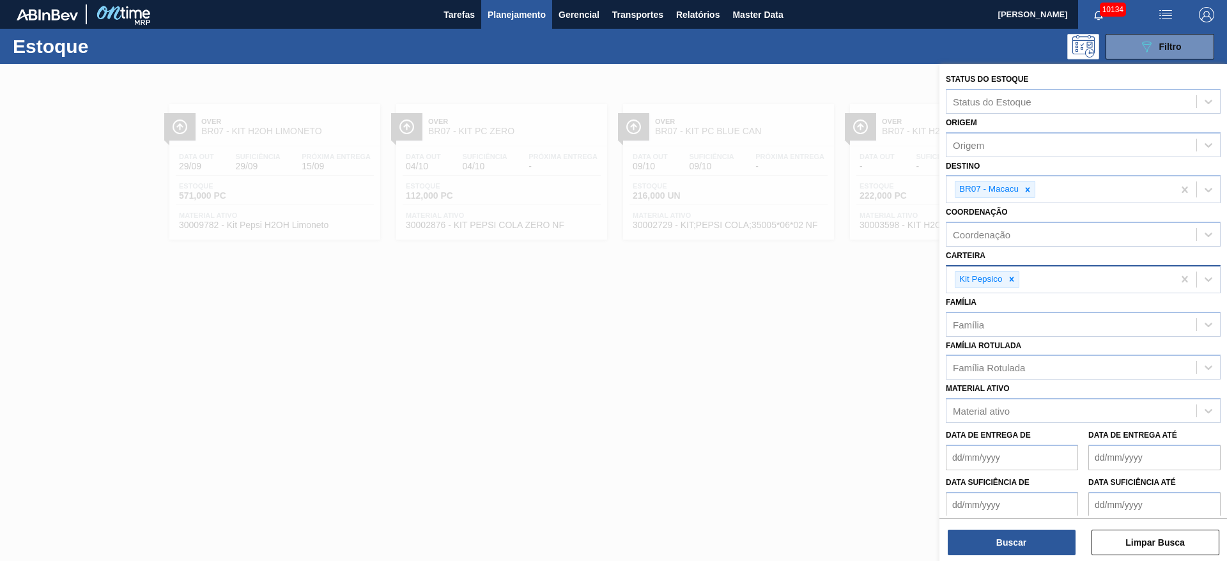
click at [1016, 275] on div at bounding box center [1012, 280] width 14 height 16
type input "ad"
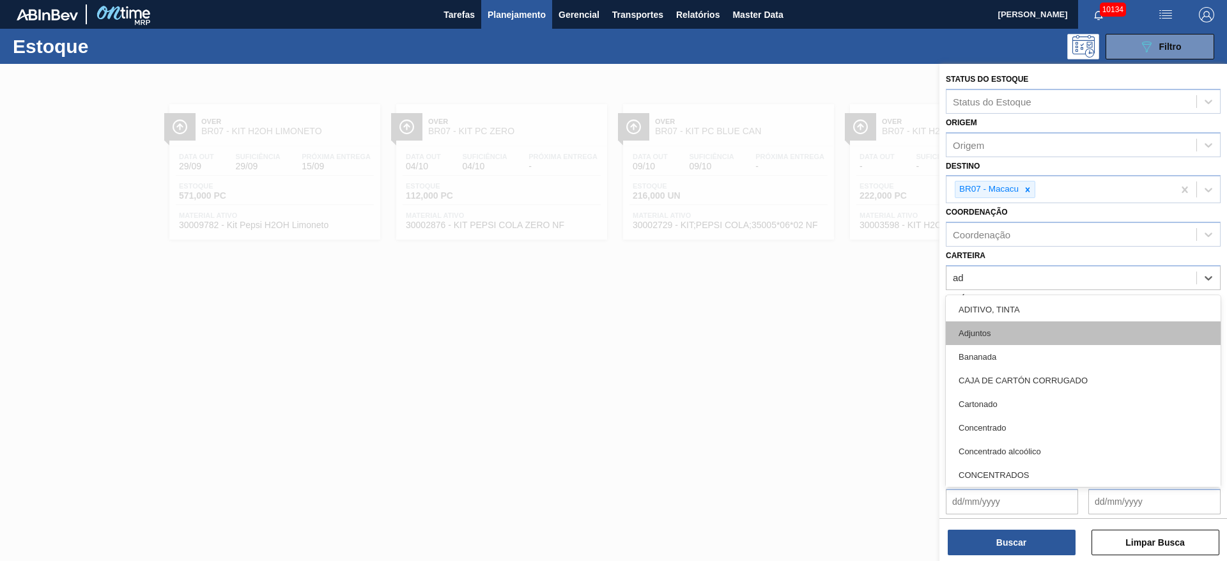
click at [1003, 327] on div "Adjuntos" at bounding box center [1083, 333] width 275 height 24
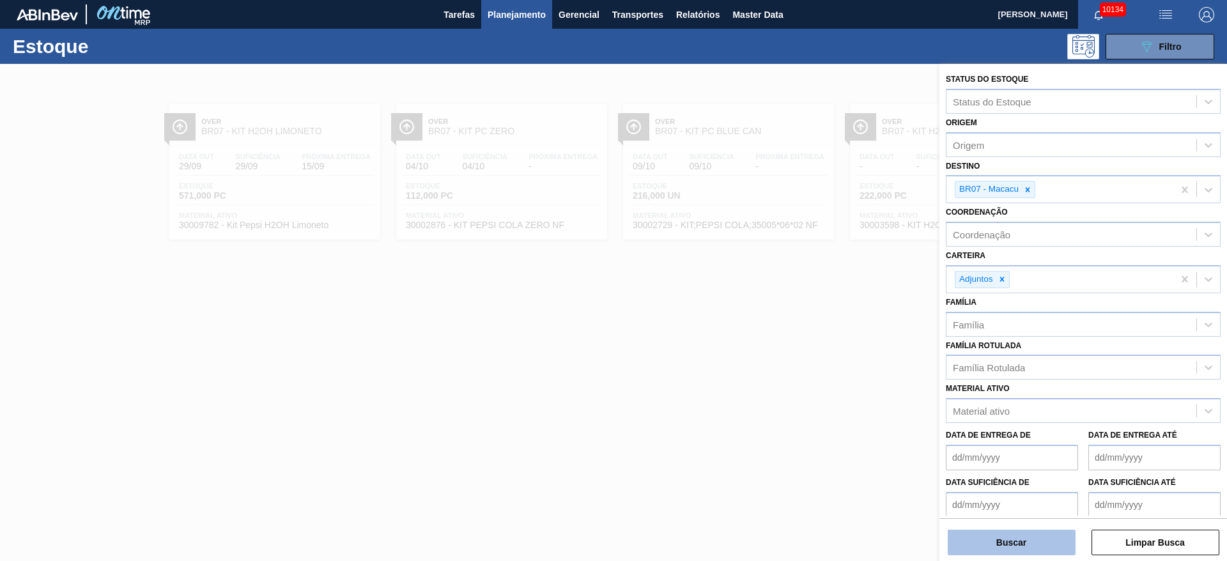
click at [1012, 544] on button "Buscar" at bounding box center [1012, 543] width 128 height 26
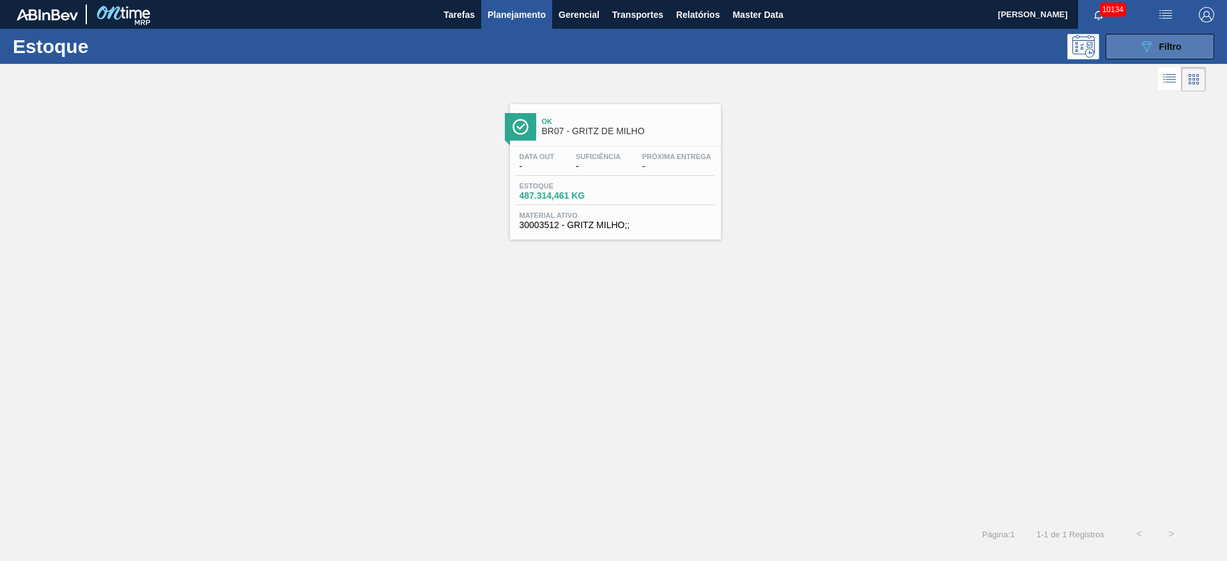
click at [1131, 42] on button "089F7B8B-B2A5-4AFE-B5C0-19BA573D28AC Filtro" at bounding box center [1159, 47] width 109 height 26
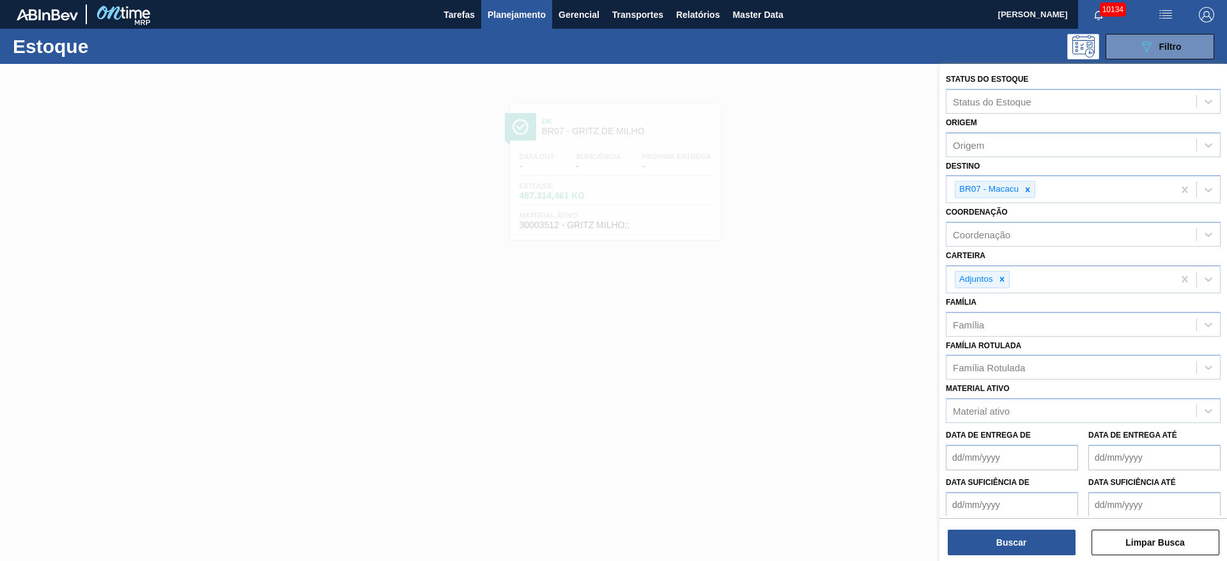
drag, startPoint x: 800, startPoint y: 337, endPoint x: 672, endPoint y: 177, distance: 205.1
click at [796, 337] on div at bounding box center [613, 344] width 1227 height 561
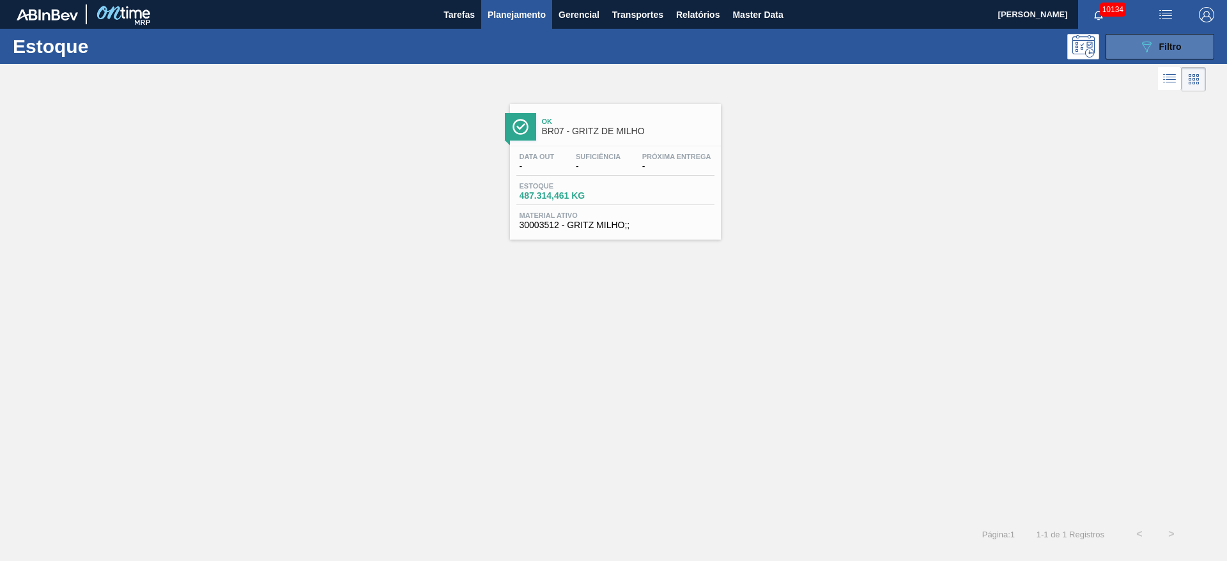
click at [1142, 45] on icon "089F7B8B-B2A5-4AFE-B5C0-19BA573D28AC" at bounding box center [1146, 46] width 15 height 15
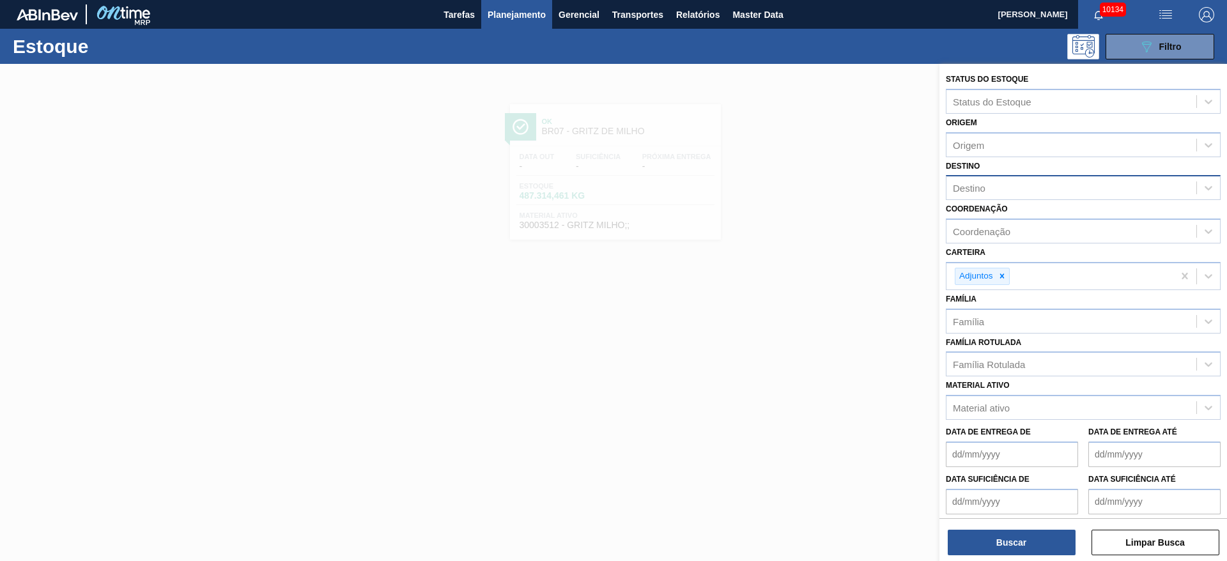
click at [999, 193] on div "Destino" at bounding box center [1071, 188] width 250 height 19
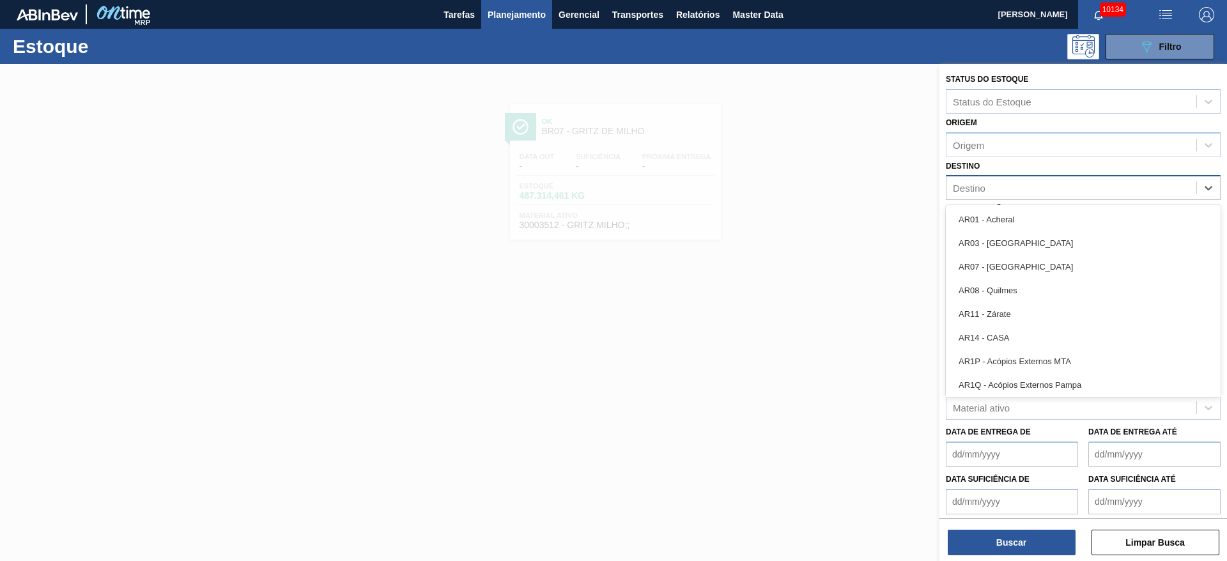
type input "7"
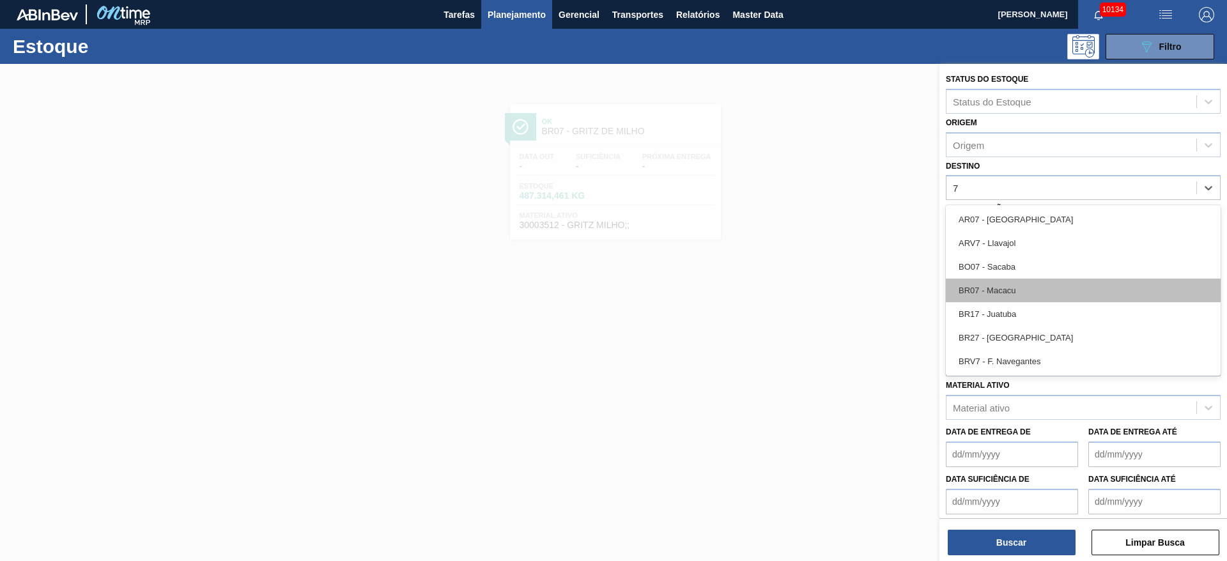
click at [1017, 286] on div "BR07 - Macacu" at bounding box center [1083, 291] width 275 height 24
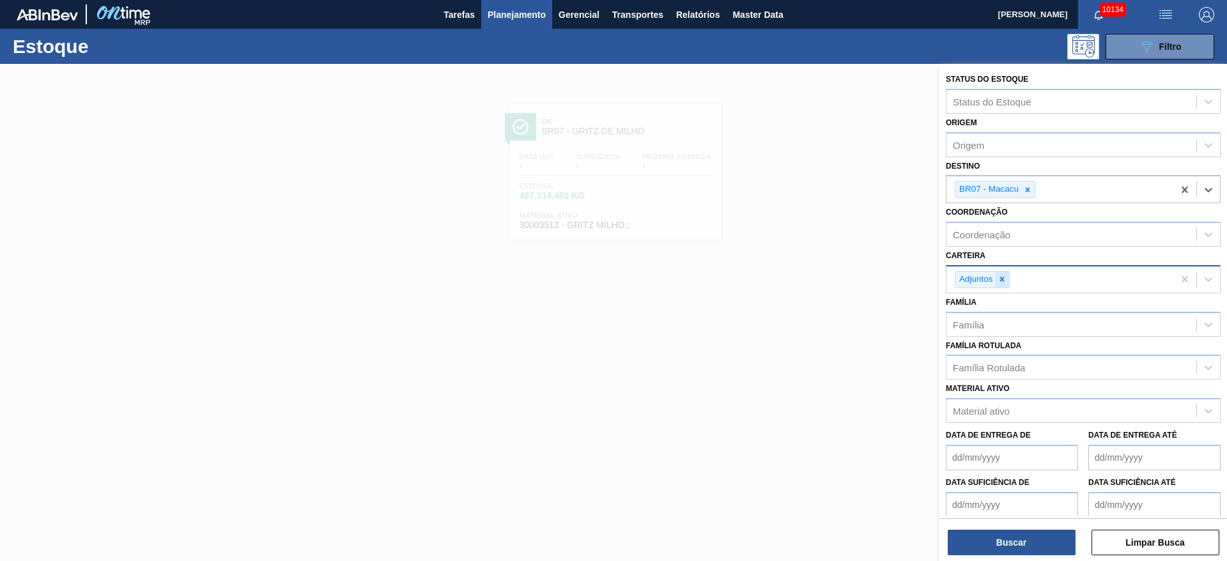
click at [999, 275] on icon at bounding box center [1001, 279] width 9 height 9
click at [999, 275] on div "Adjuntos" at bounding box center [1059, 279] width 227 height 26
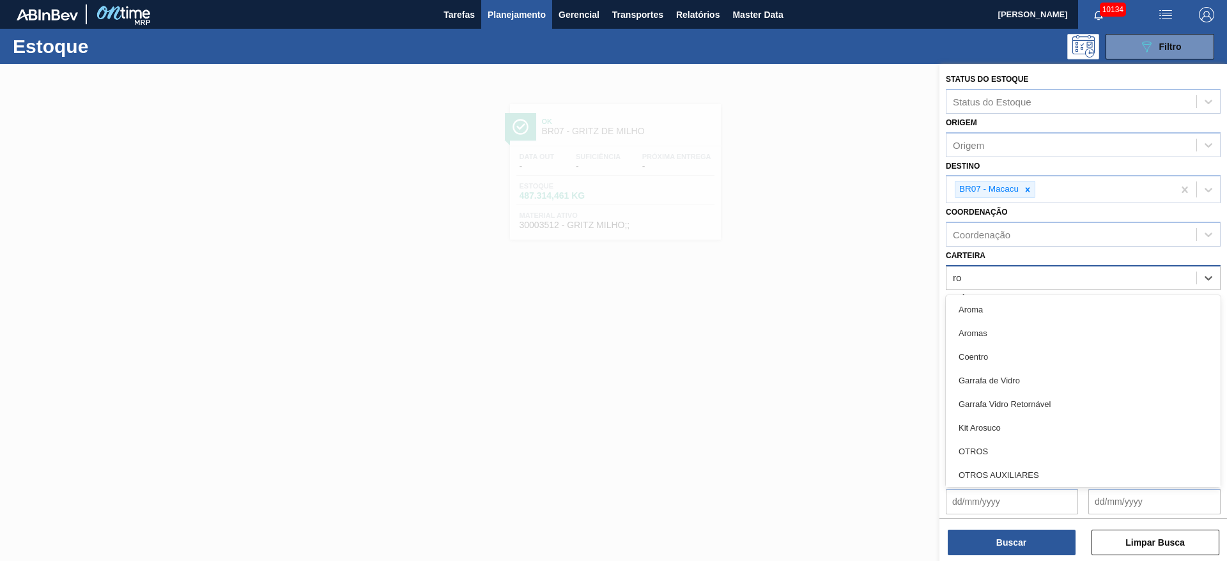
type input "rol"
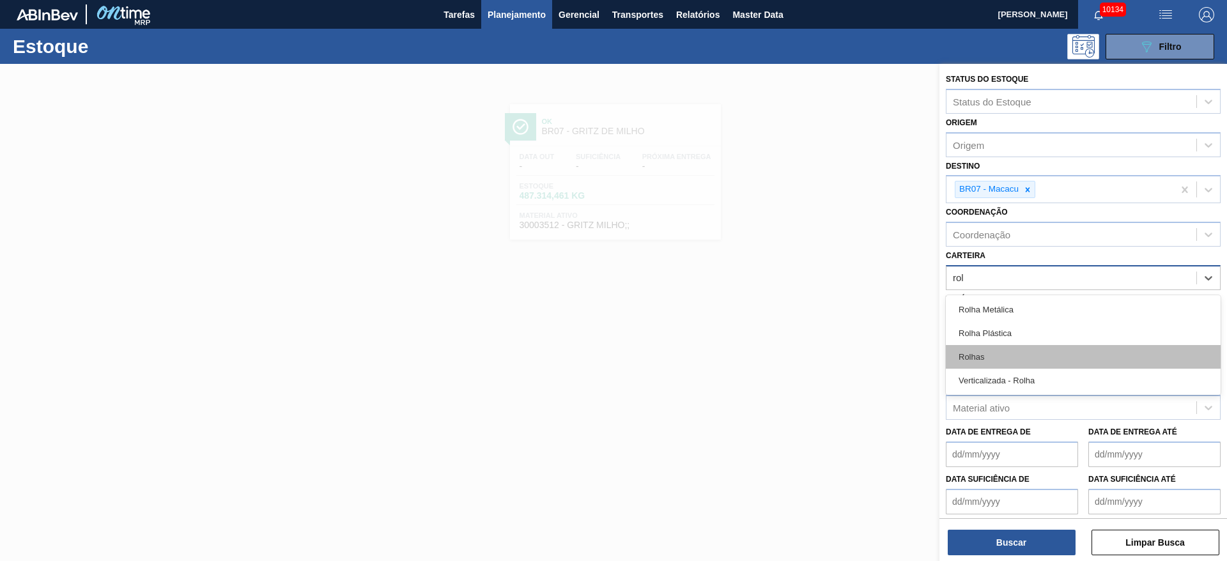
click at [978, 356] on div "Rolhas" at bounding box center [1083, 357] width 275 height 24
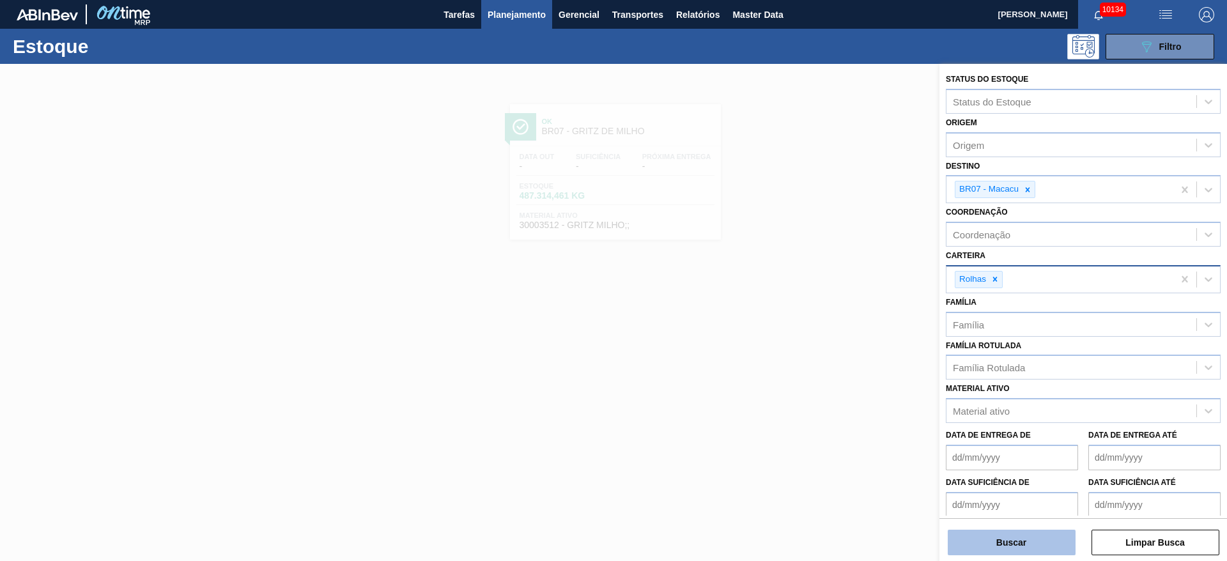
click at [1003, 533] on button "Buscar" at bounding box center [1012, 543] width 128 height 26
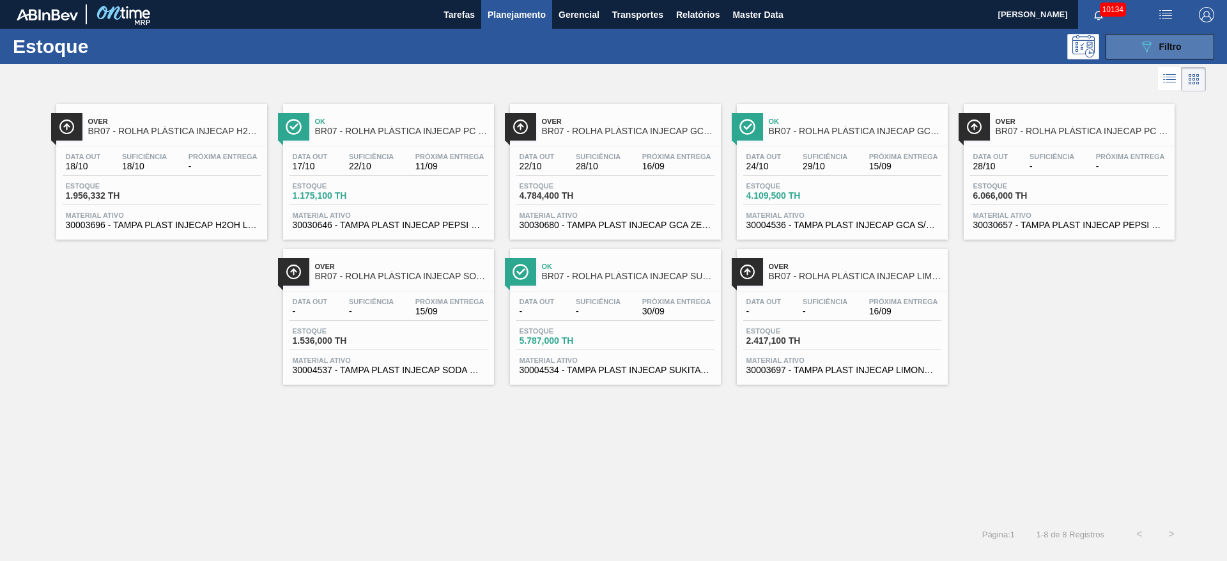
click at [1131, 42] on button "089F7B8B-B2A5-4AFE-B5C0-19BA573D28AC Filtro" at bounding box center [1159, 47] width 109 height 26
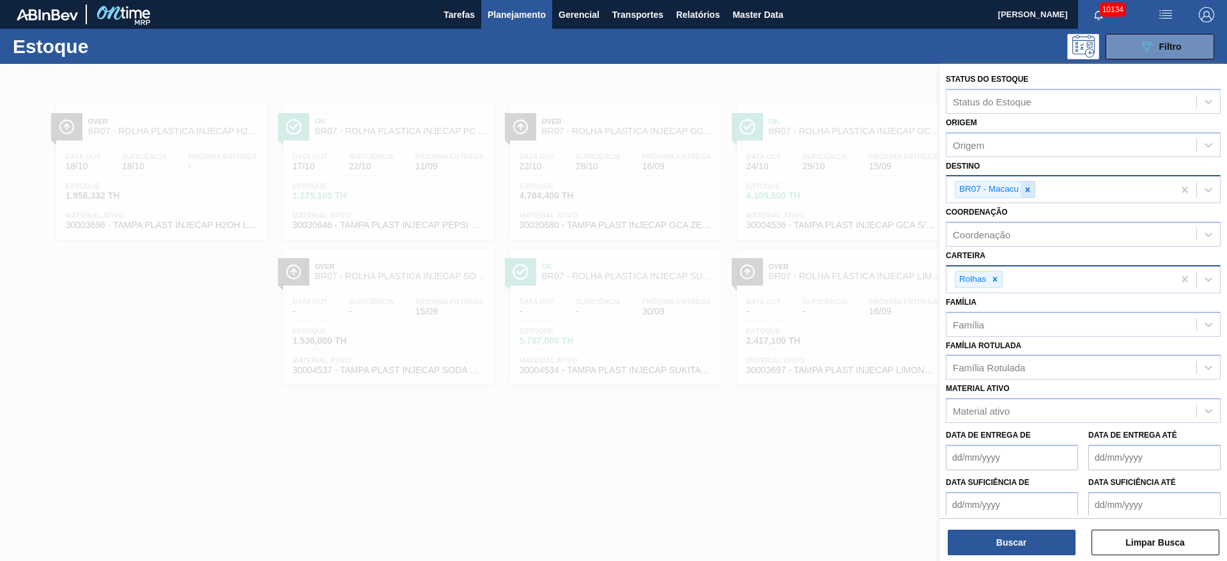
click at [1029, 185] on icon at bounding box center [1027, 189] width 9 height 9
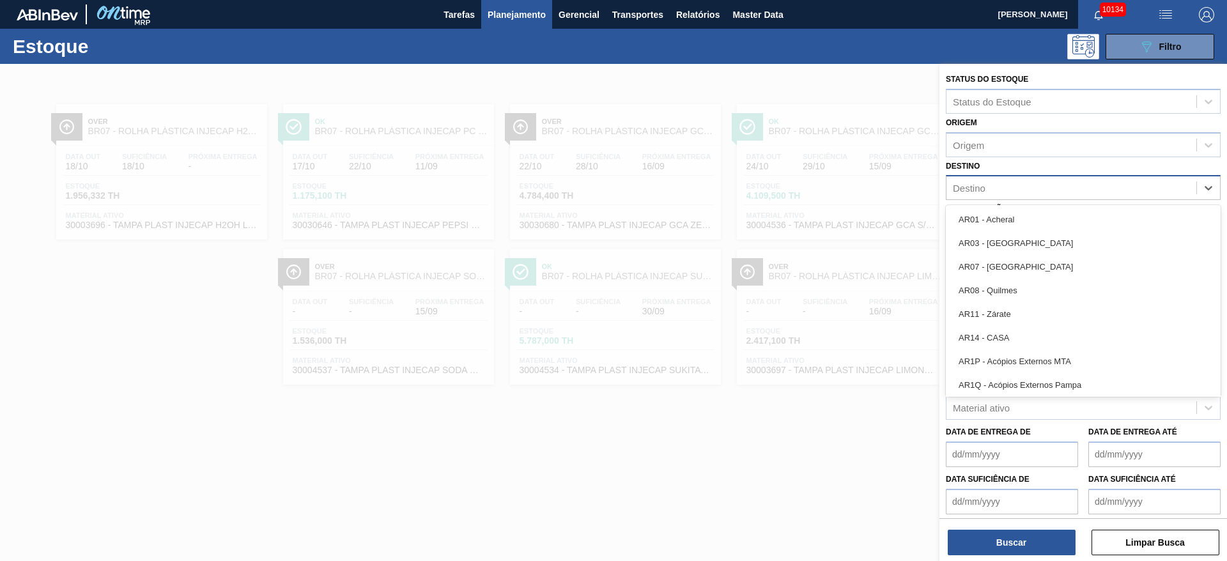
click at [1029, 185] on div "Destino" at bounding box center [1071, 188] width 250 height 19
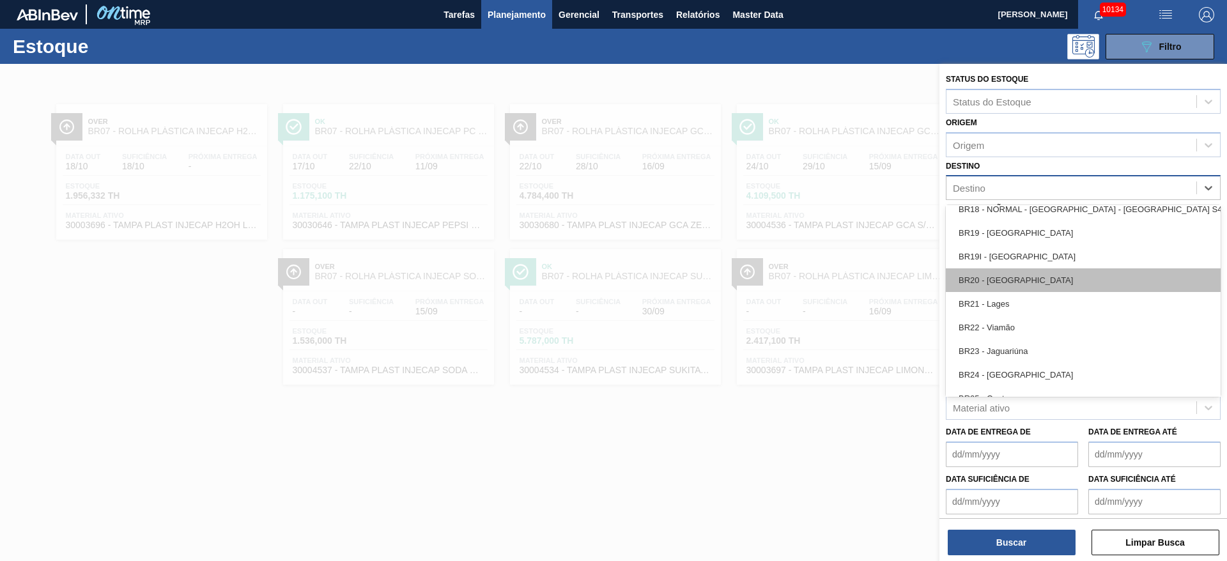
scroll to position [1054, 0]
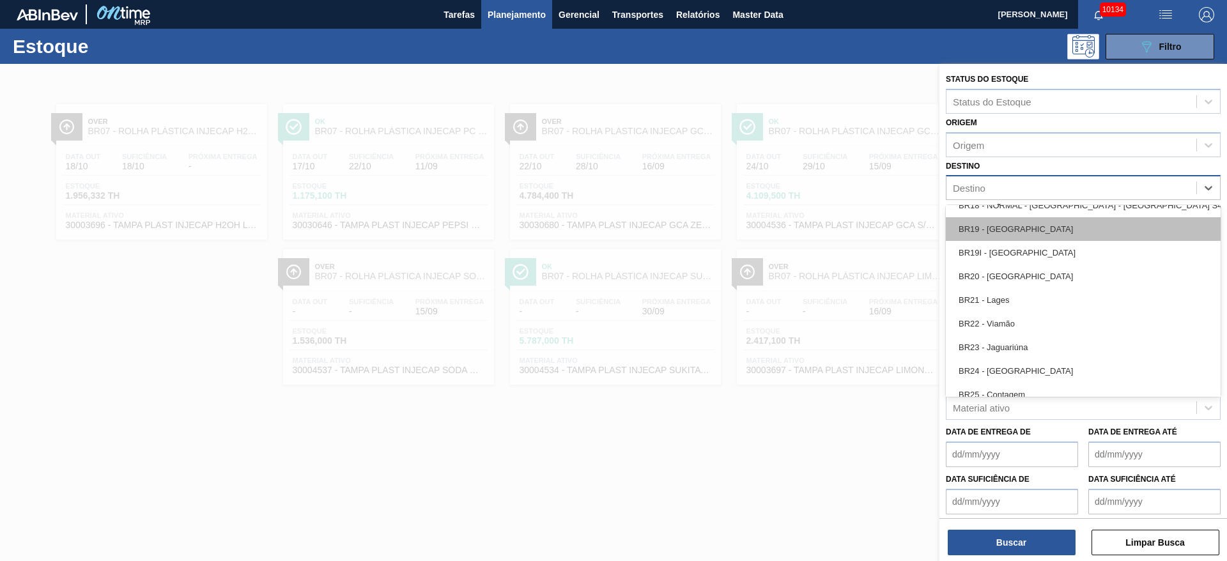
click at [1027, 233] on div "BR19 - [GEOGRAPHIC_DATA]" at bounding box center [1083, 229] width 275 height 24
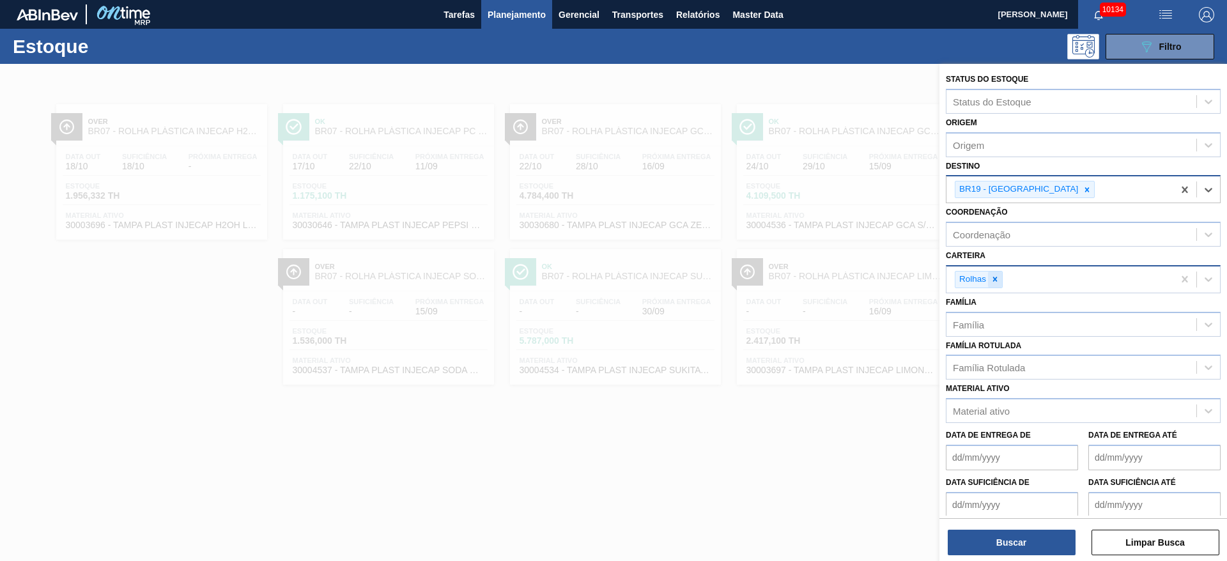
click at [992, 279] on icon at bounding box center [994, 279] width 9 height 9
click at [992, 279] on div "Rolhas" at bounding box center [1059, 279] width 227 height 26
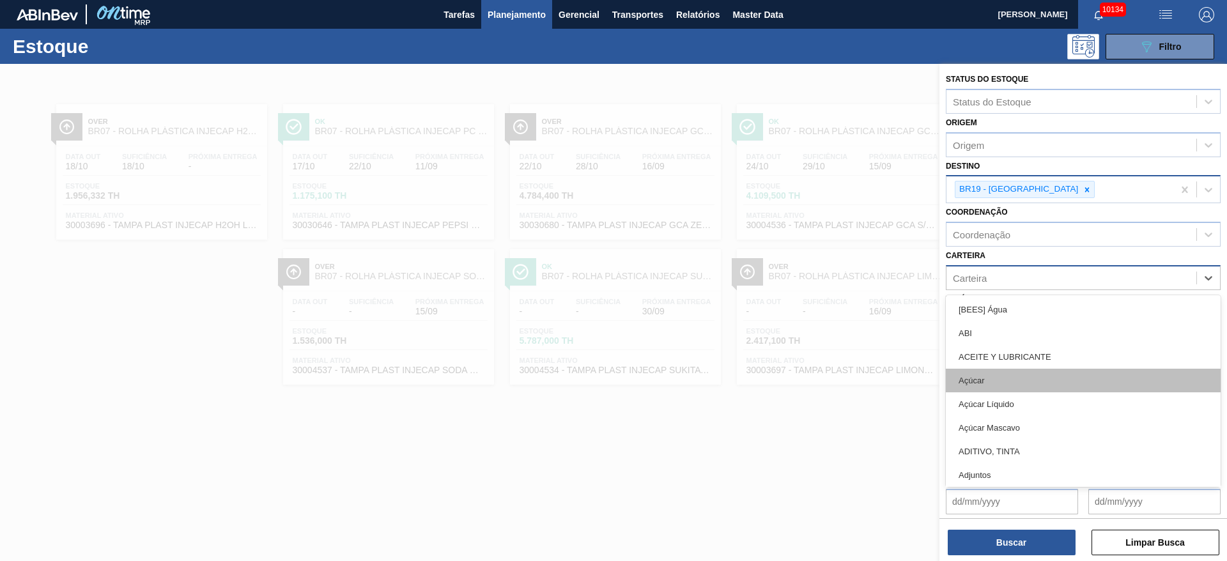
click at [1001, 385] on div "Açúcar" at bounding box center [1083, 381] width 275 height 24
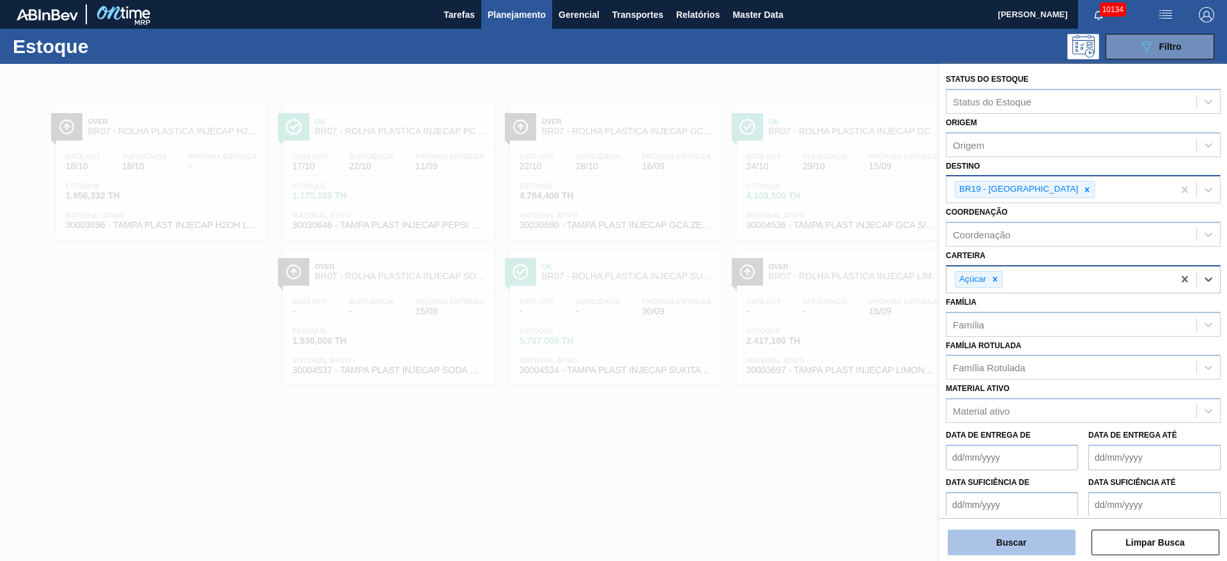
drag, startPoint x: 1026, startPoint y: 557, endPoint x: 1027, endPoint y: 544, distance: 12.2
click at [1027, 551] on div "Status do Estoque Status do Estoque Origem Origem Destino BR19 - Nova Rio Coord…" at bounding box center [1083, 314] width 288 height 500
click at [1027, 544] on button "Buscar" at bounding box center [1012, 543] width 128 height 26
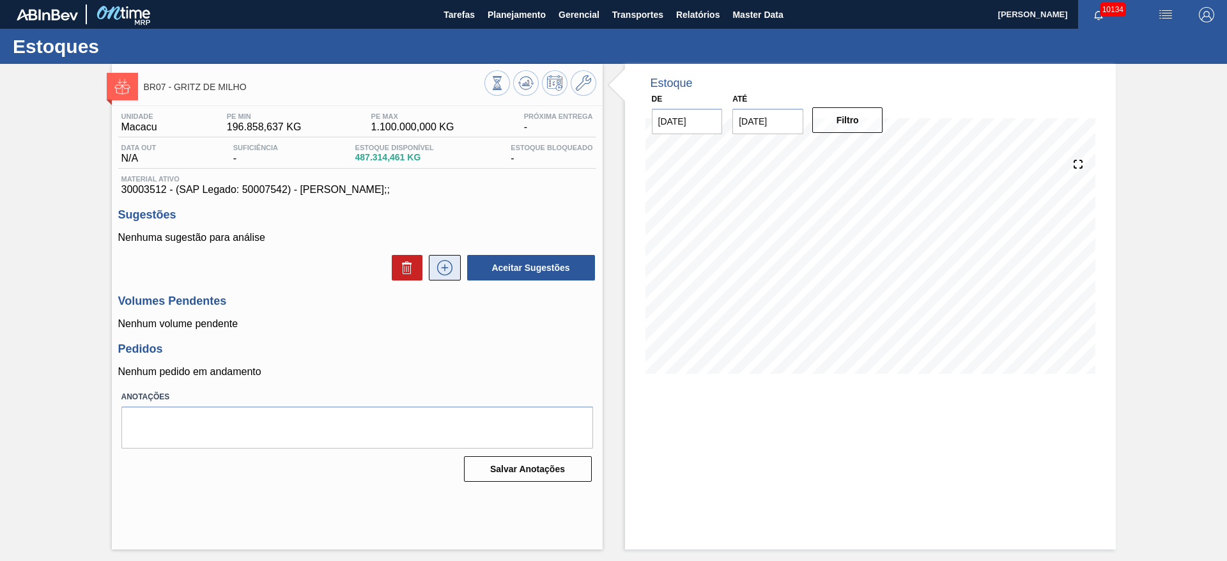
click at [449, 271] on icon at bounding box center [445, 267] width 20 height 15
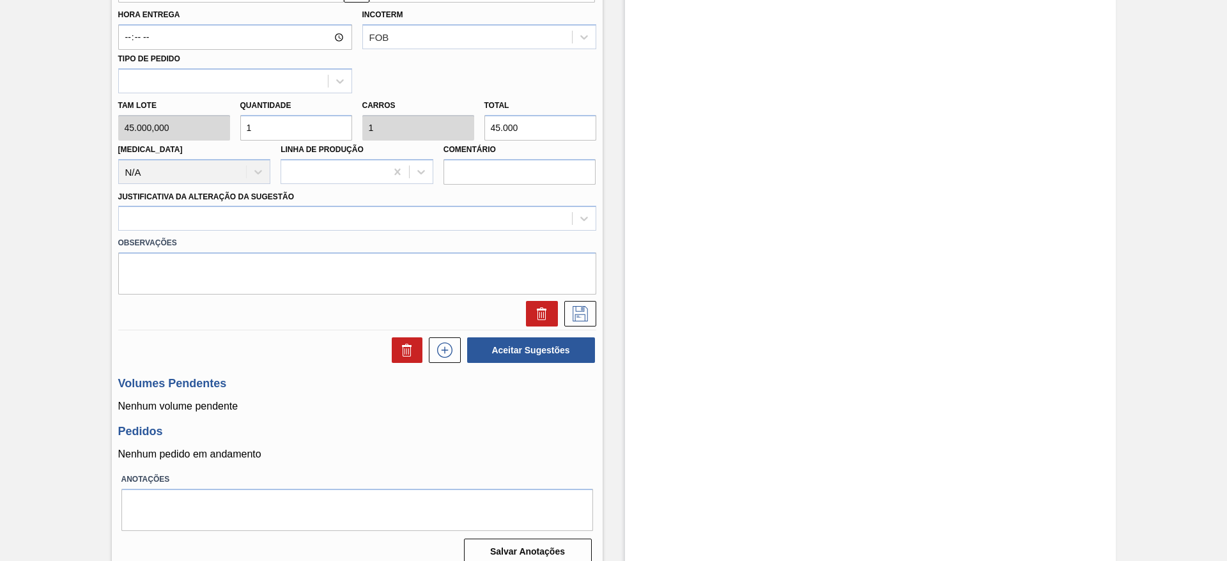
scroll to position [509, 0]
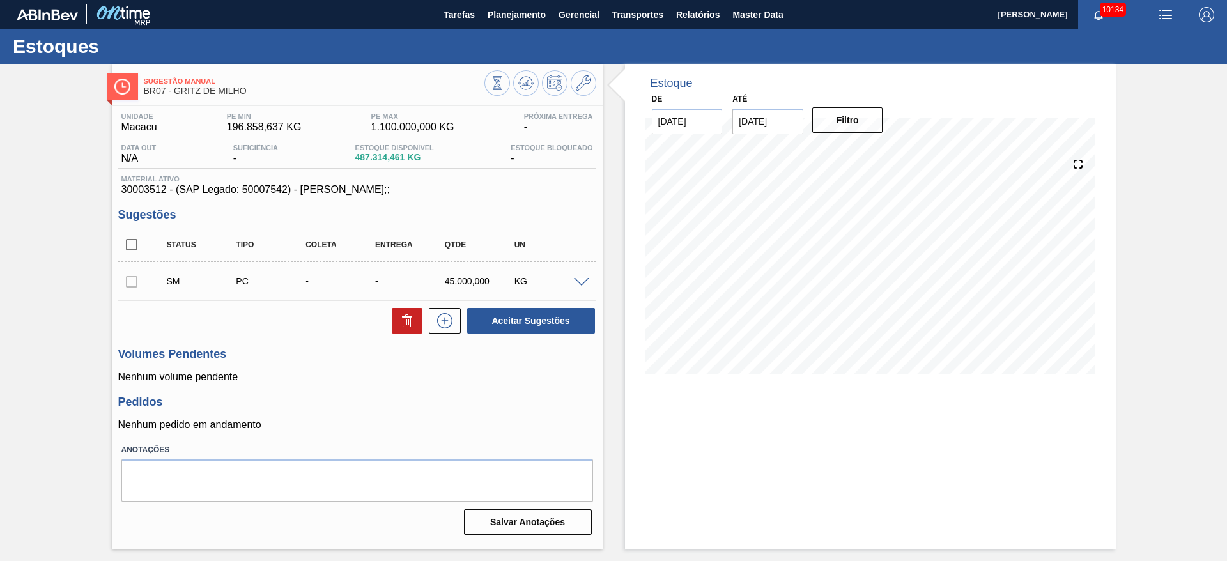
click at [582, 288] on div "SM PC - - 45.000,000 KG" at bounding box center [357, 281] width 478 height 32
click at [581, 284] on span at bounding box center [581, 283] width 15 height 10
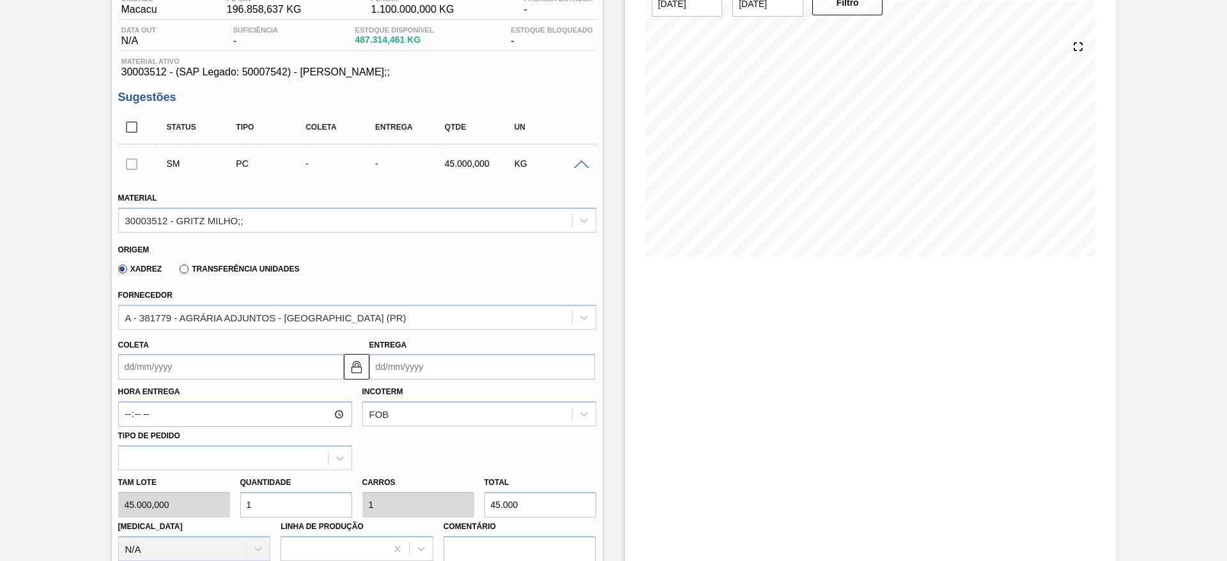
scroll to position [288, 0]
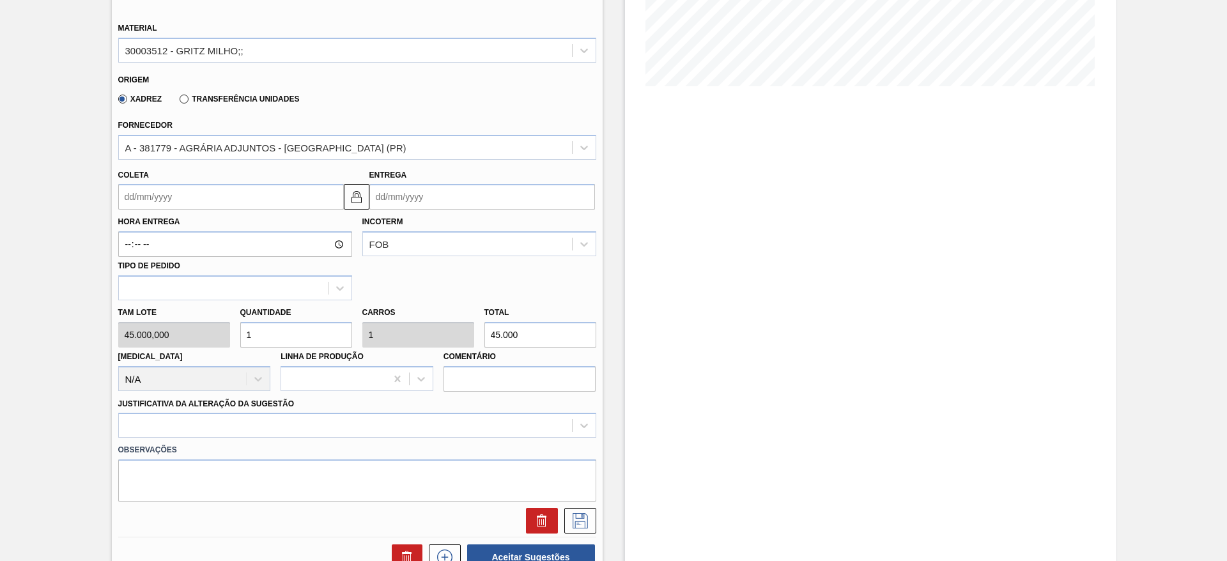
click at [223, 341] on div "[PERSON_NAME] 45.000,000 Quantidade 1 Carros 1 Total 45.000 [MEDICAL_DATA] N/A …" at bounding box center [357, 345] width 488 height 91
click at [213, 327] on div "[PERSON_NAME] 45.000,000 Quantidade 1 Carros 1 Total 45.000 [MEDICAL_DATA] N/A …" at bounding box center [357, 345] width 488 height 91
type input "7"
type input "315.000"
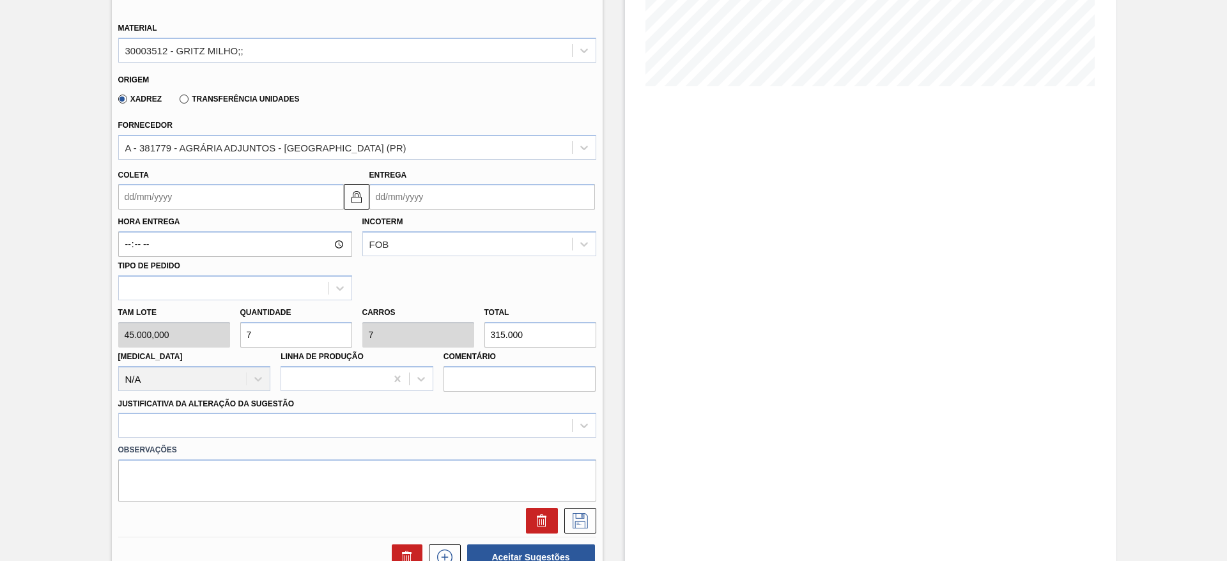
click at [246, 341] on input "7" at bounding box center [296, 335] width 112 height 26
type input "8"
type input "360.000"
type input "8"
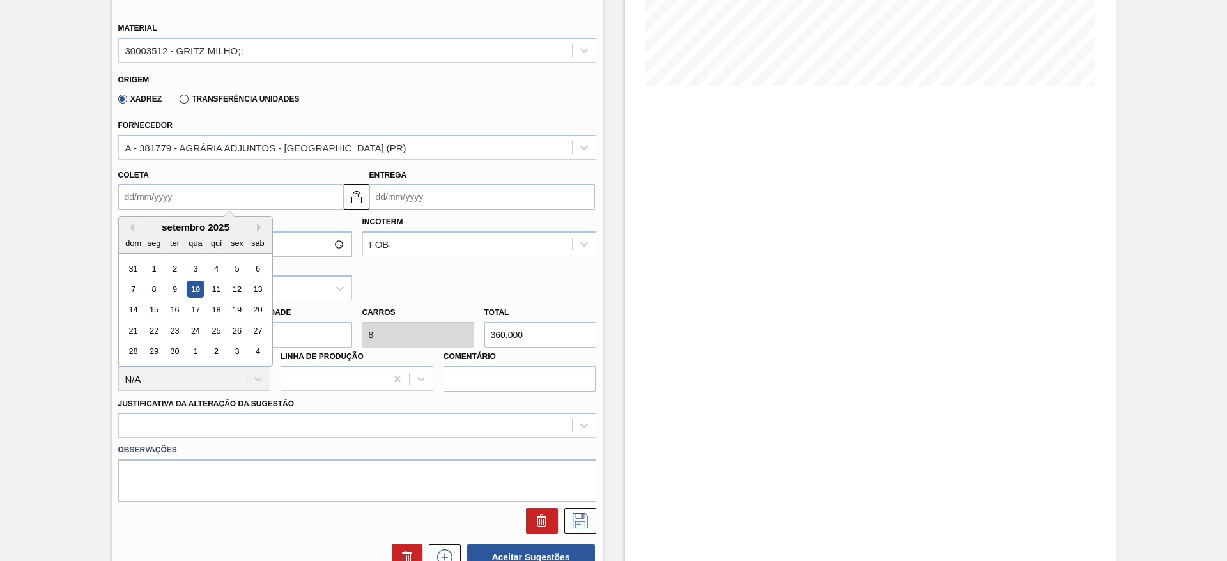
click at [166, 200] on input "Coleta" at bounding box center [231, 197] width 226 height 26
click at [235, 309] on div "19" at bounding box center [236, 310] width 17 height 17
type input "[DATE]"
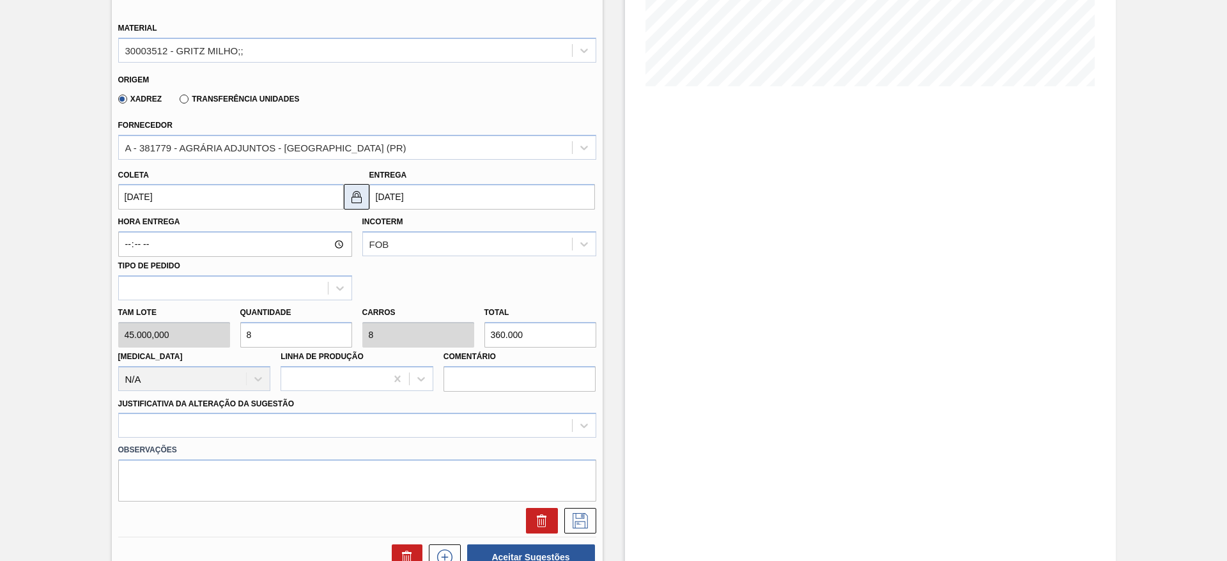
click at [360, 196] on img at bounding box center [356, 196] width 15 height 15
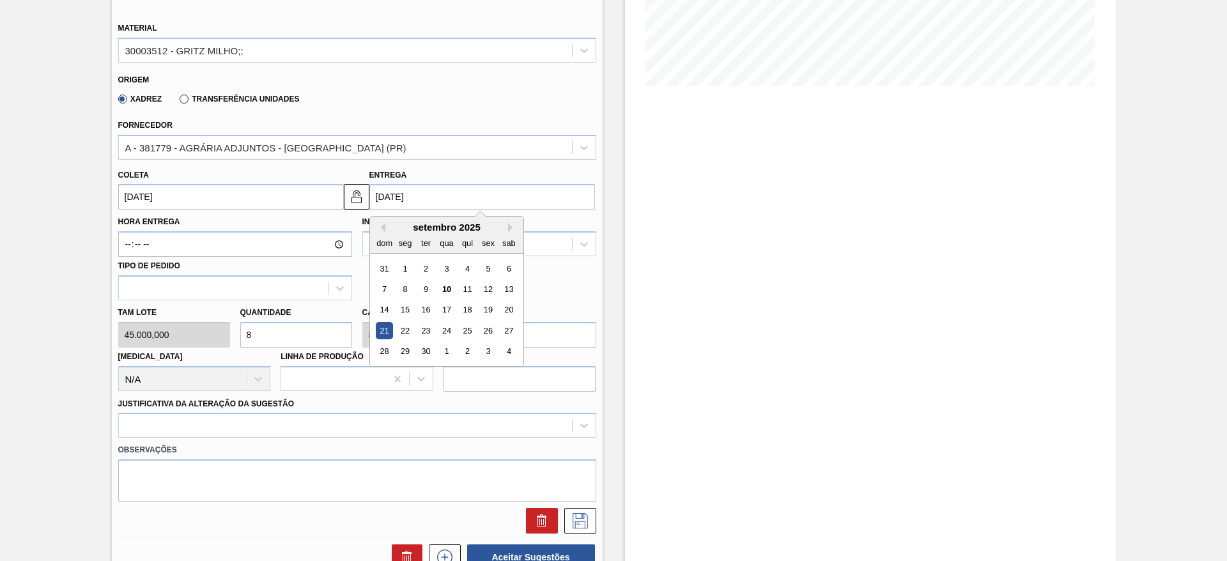
click at [388, 194] on input "[DATE]" at bounding box center [482, 197] width 226 height 26
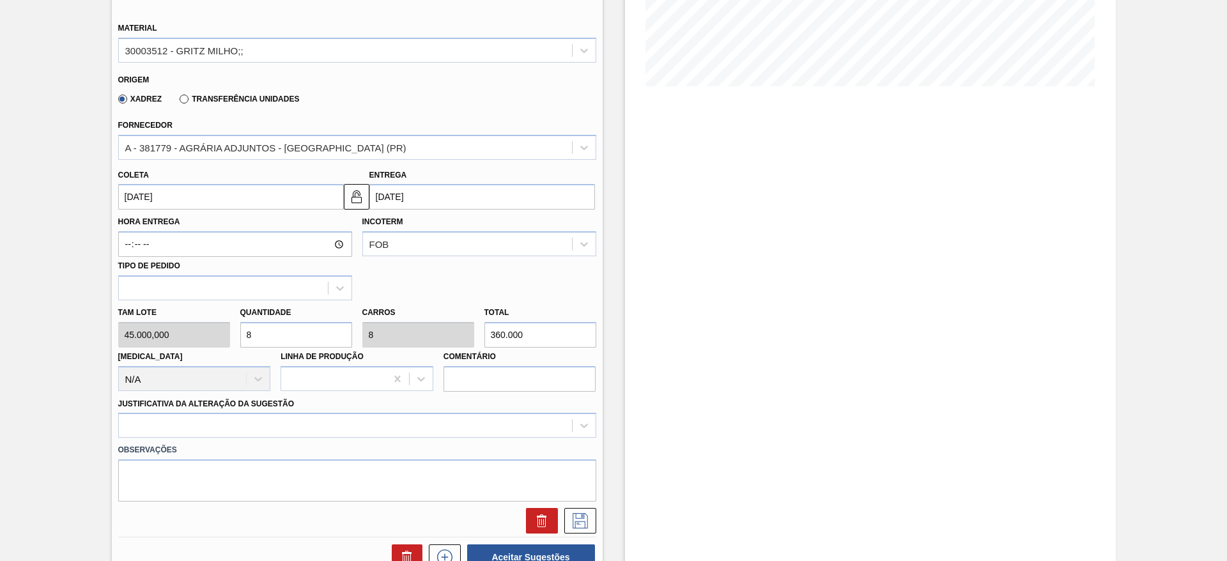
click at [630, 309] on div "Estoque De [DATE] Até [DATE] Filtro" at bounding box center [870, 279] width 491 height 1006
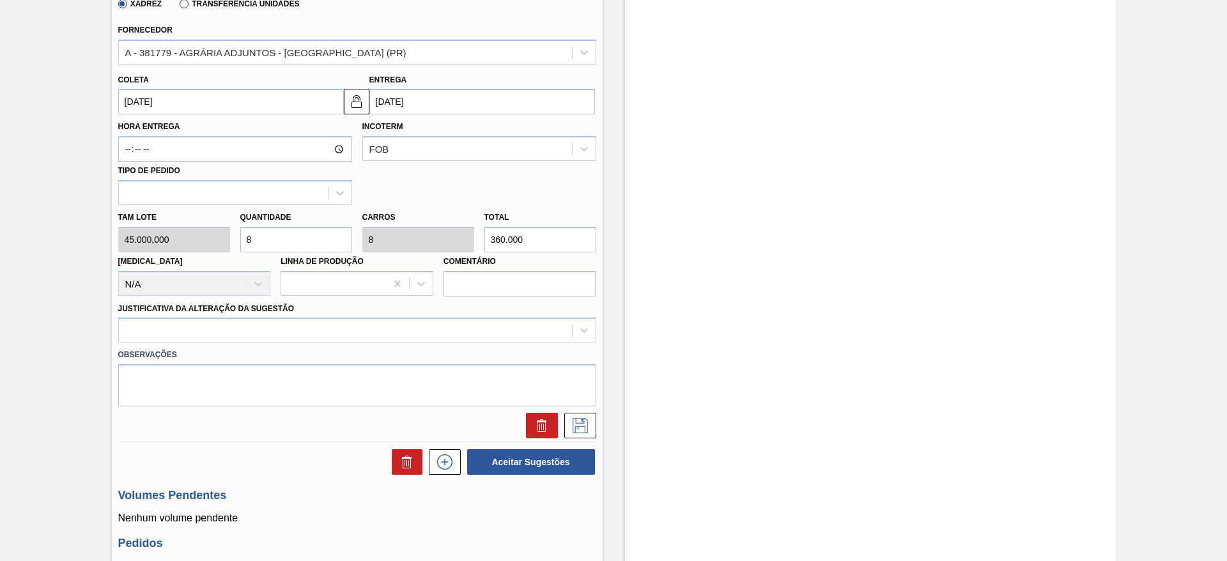
scroll to position [383, 0]
click at [519, 337] on div at bounding box center [345, 330] width 453 height 19
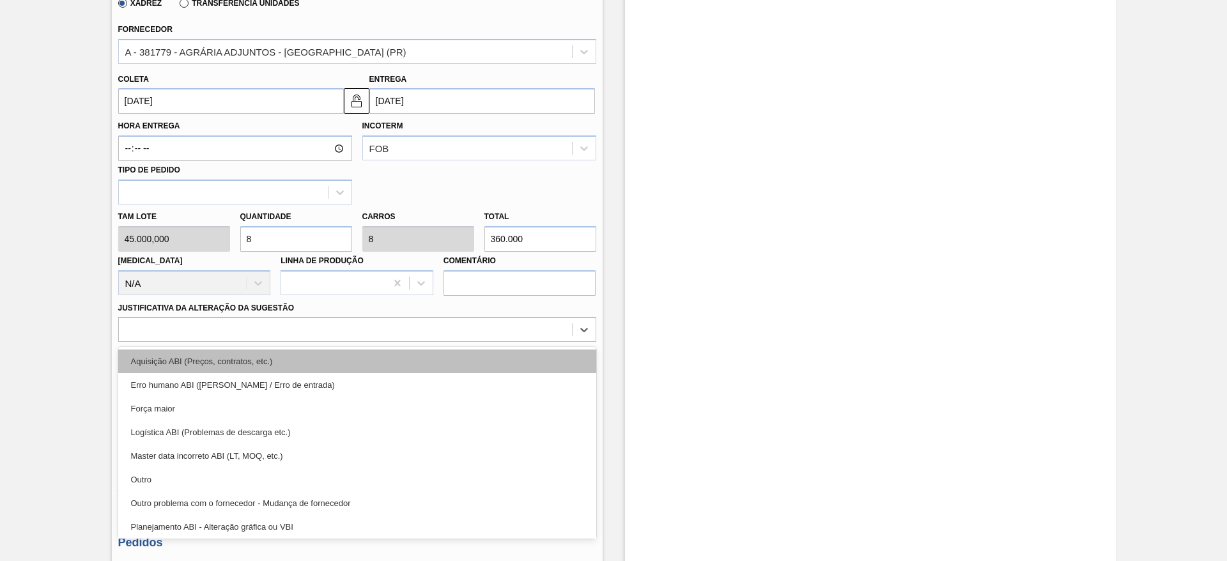
click at [521, 357] on div "Aquisição ABI (Preços, contratos, etc.)" at bounding box center [357, 362] width 478 height 24
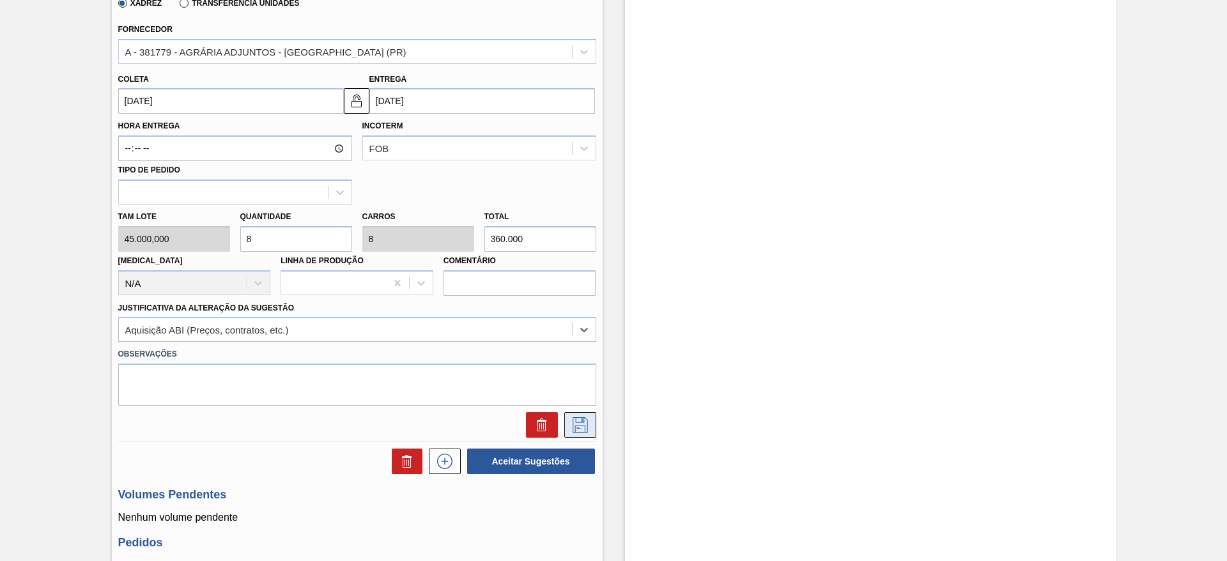
click at [580, 419] on icon at bounding box center [580, 424] width 20 height 15
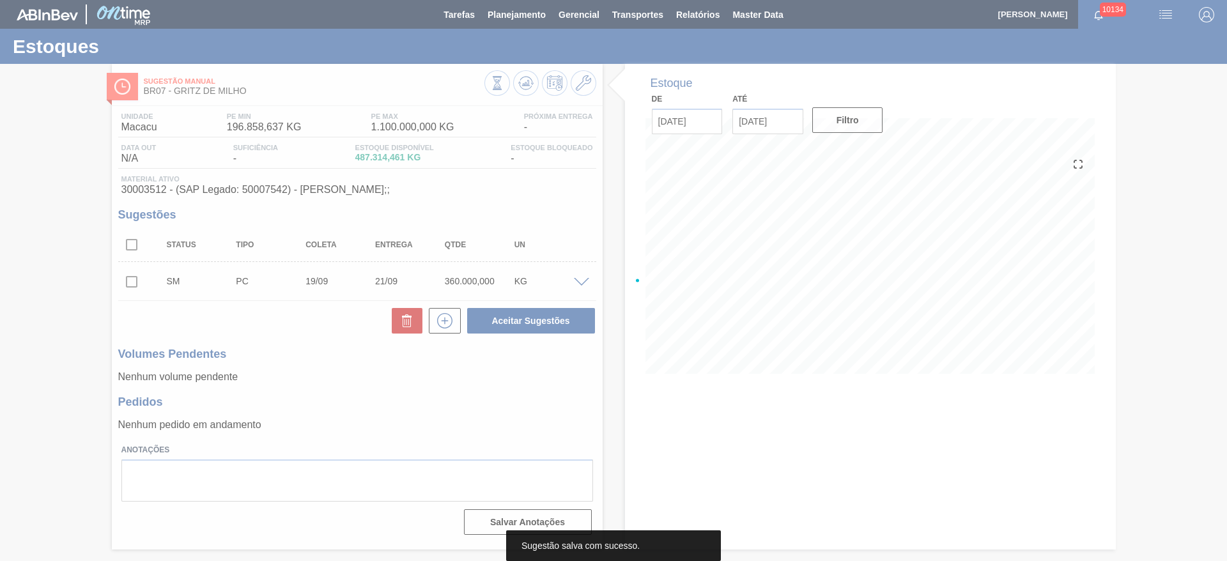
scroll to position [0, 0]
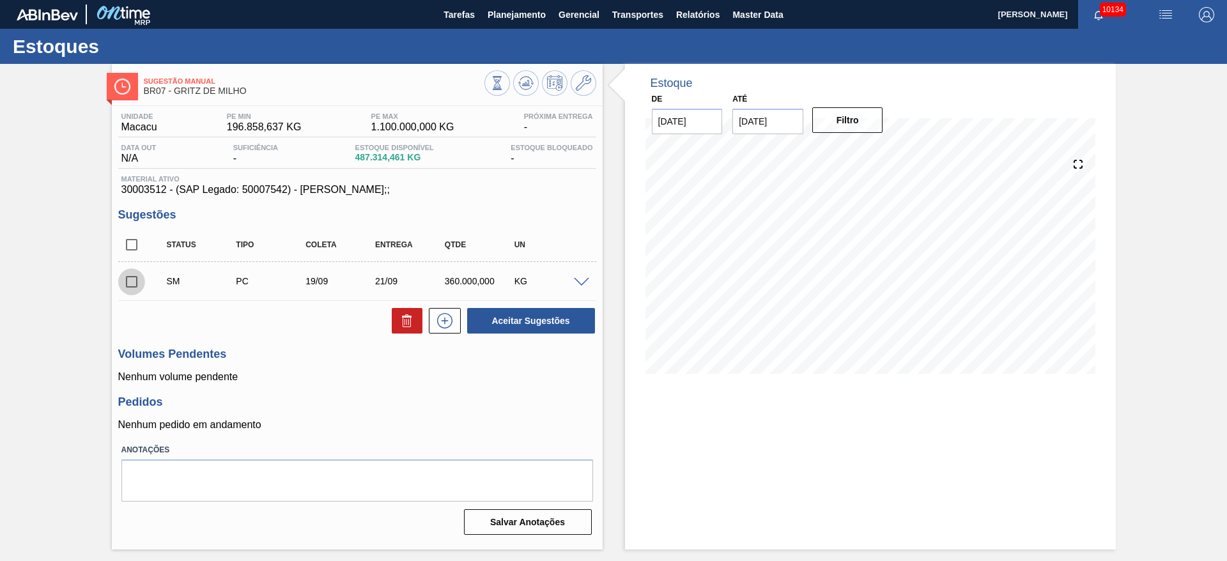
click at [137, 277] on input "checkbox" at bounding box center [131, 281] width 27 height 27
click at [516, 316] on button "Aceitar Sugestões" at bounding box center [531, 321] width 128 height 26
checkbox input "false"
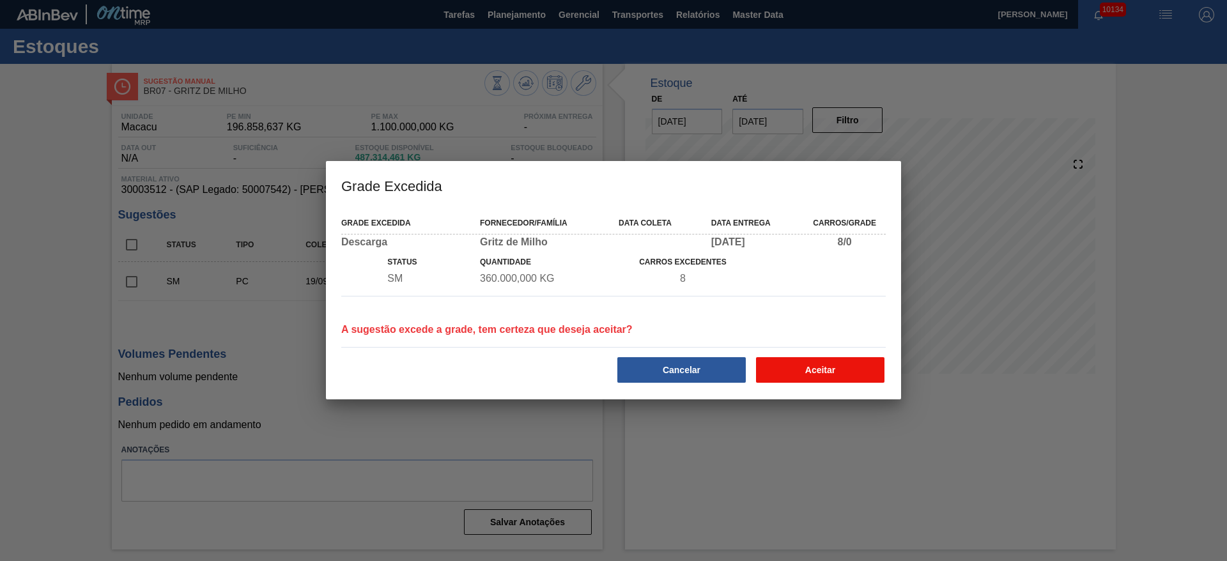
click at [778, 361] on button "Aceitar" at bounding box center [820, 370] width 128 height 26
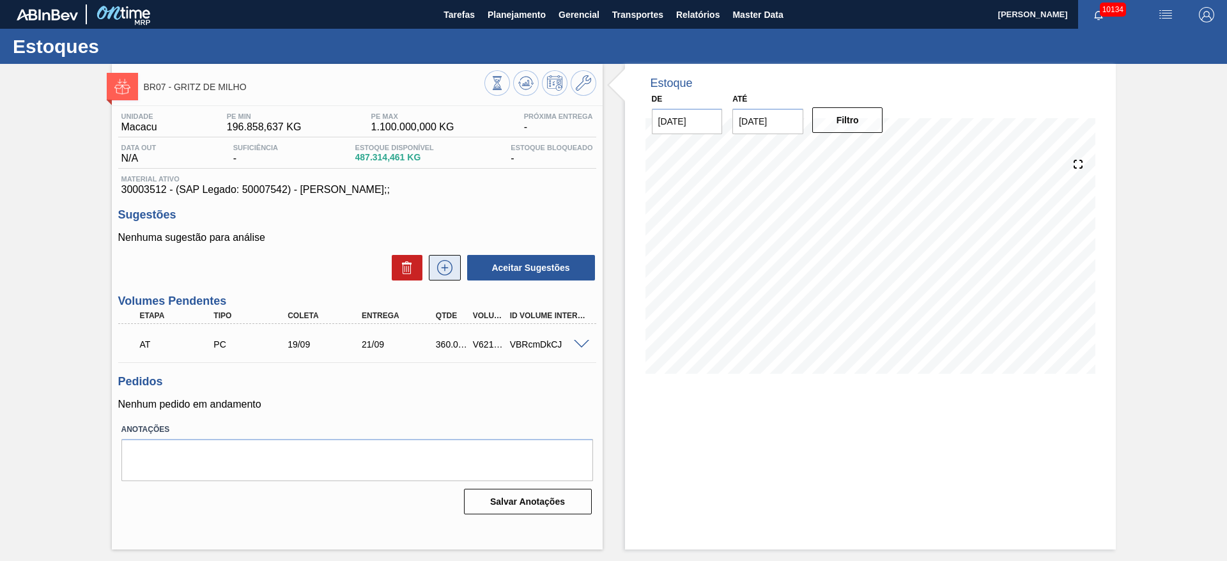
click at [442, 258] on button at bounding box center [445, 268] width 32 height 26
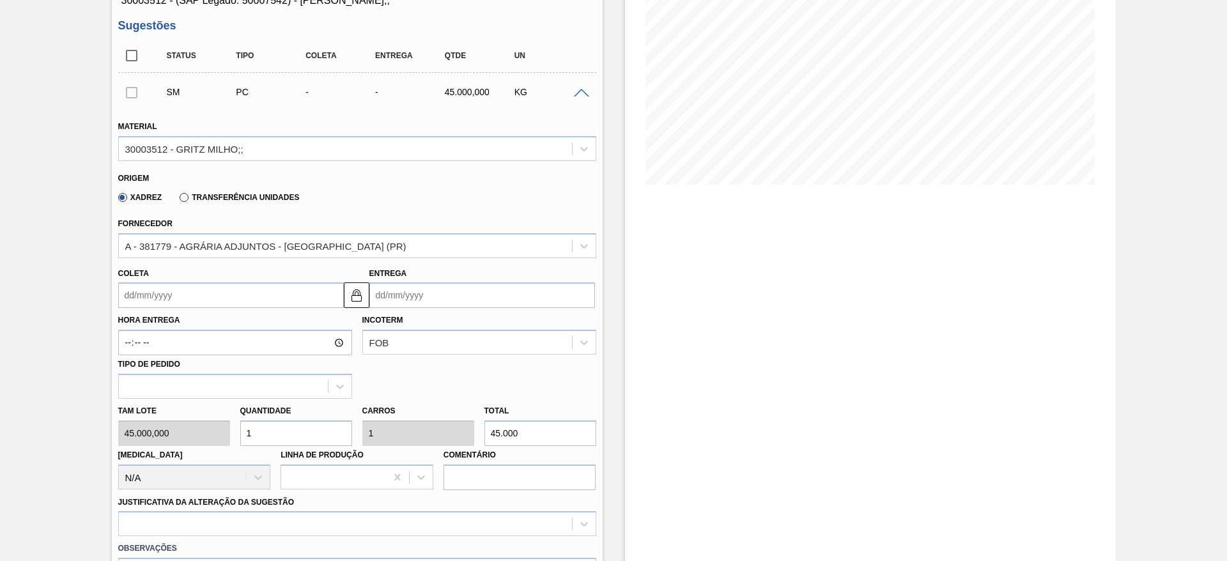
scroll to position [192, 0]
drag, startPoint x: 159, startPoint y: 293, endPoint x: 161, endPoint y: 300, distance: 7.3
click at [159, 293] on input "Coleta" at bounding box center [231, 293] width 226 height 26
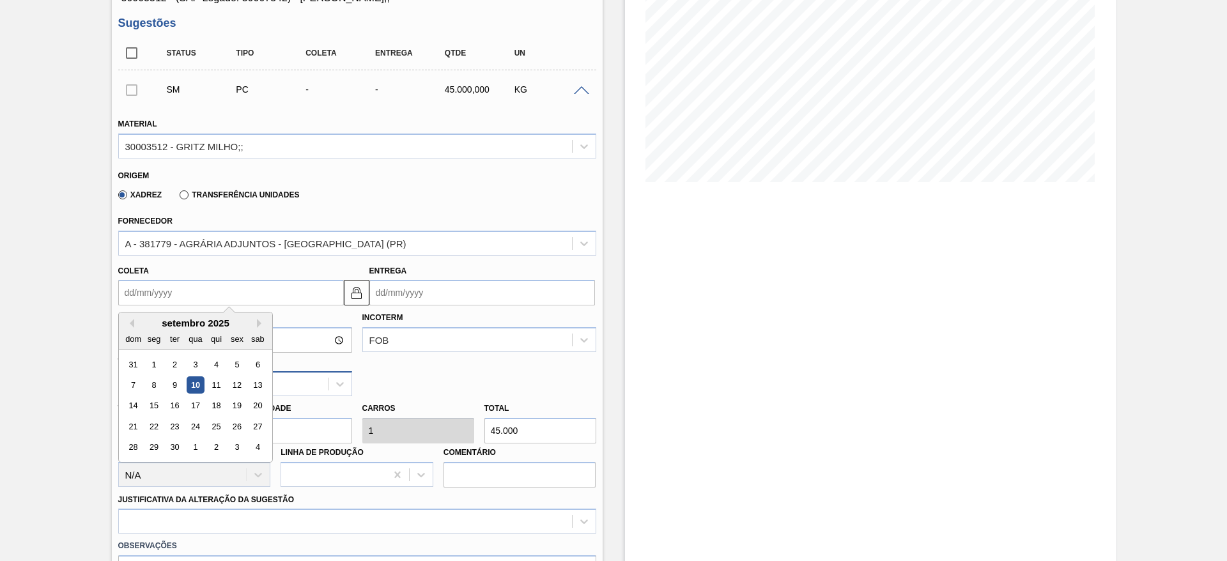
click at [242, 390] on div "12" at bounding box center [236, 384] width 17 height 17
type input "[DATE]"
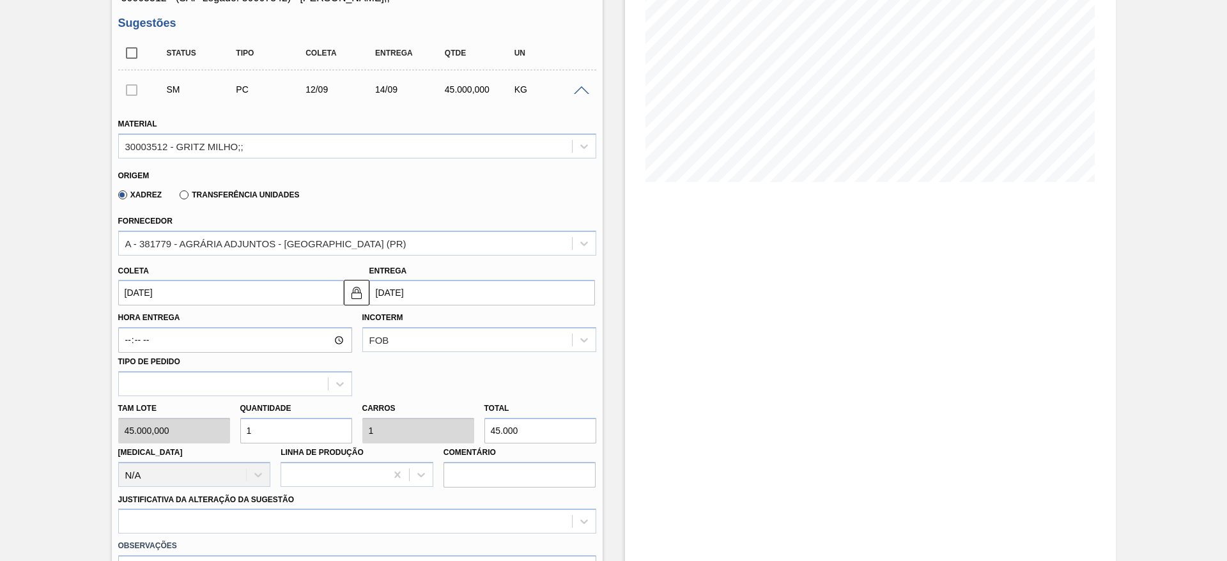
scroll to position [383, 0]
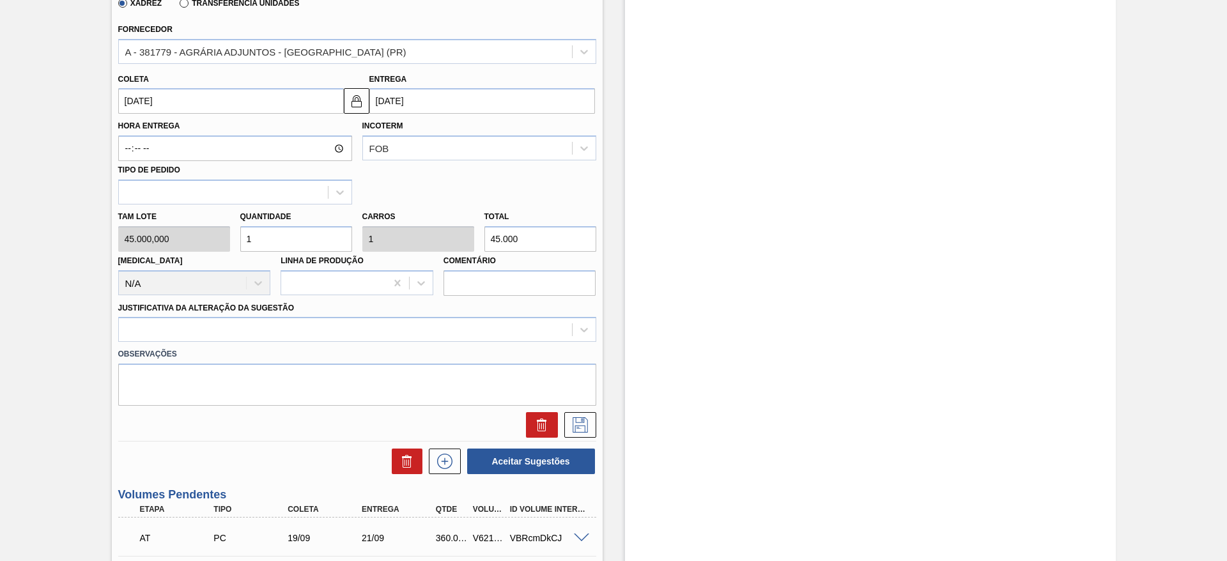
click at [438, 343] on div "Observações" at bounding box center [357, 374] width 488 height 64
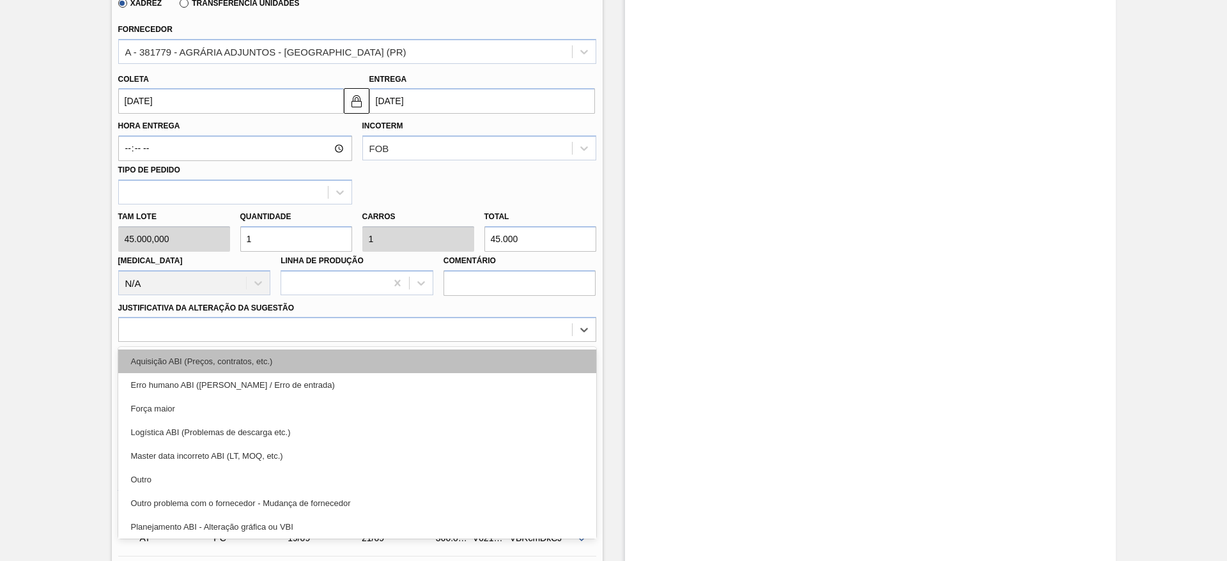
drag, startPoint x: 464, startPoint y: 335, endPoint x: 463, endPoint y: 353, distance: 18.6
click at [463, 335] on div at bounding box center [345, 330] width 453 height 19
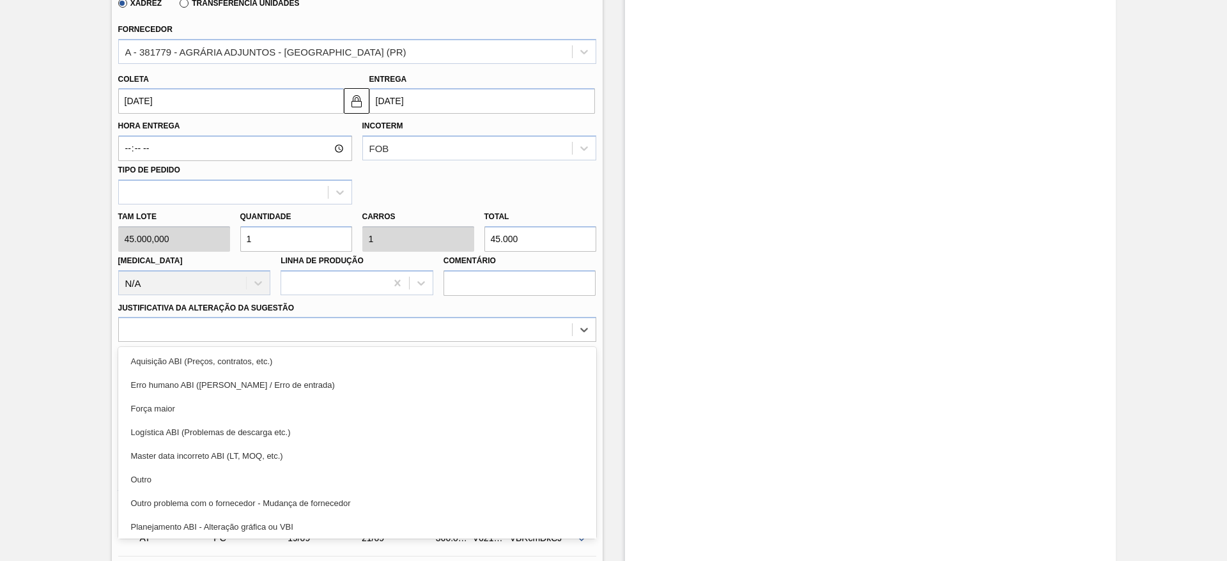
drag, startPoint x: 463, startPoint y: 353, endPoint x: 500, endPoint y: 373, distance: 42.6
click at [459, 357] on div "Aquisição ABI (Preços, contratos, etc.)" at bounding box center [357, 362] width 478 height 24
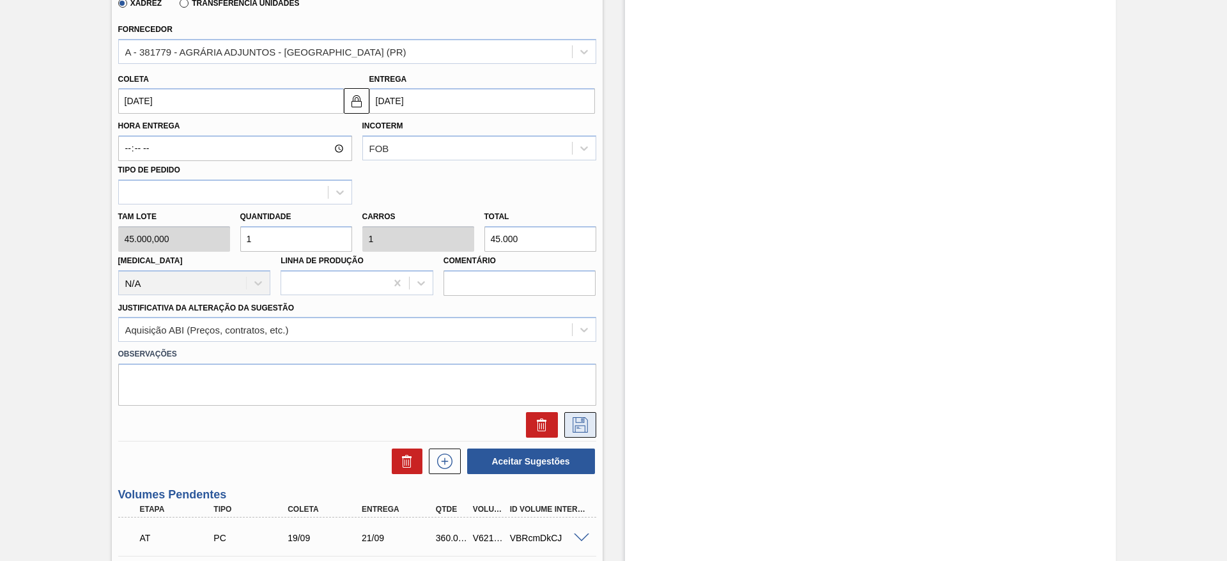
click at [585, 417] on icon at bounding box center [580, 424] width 20 height 15
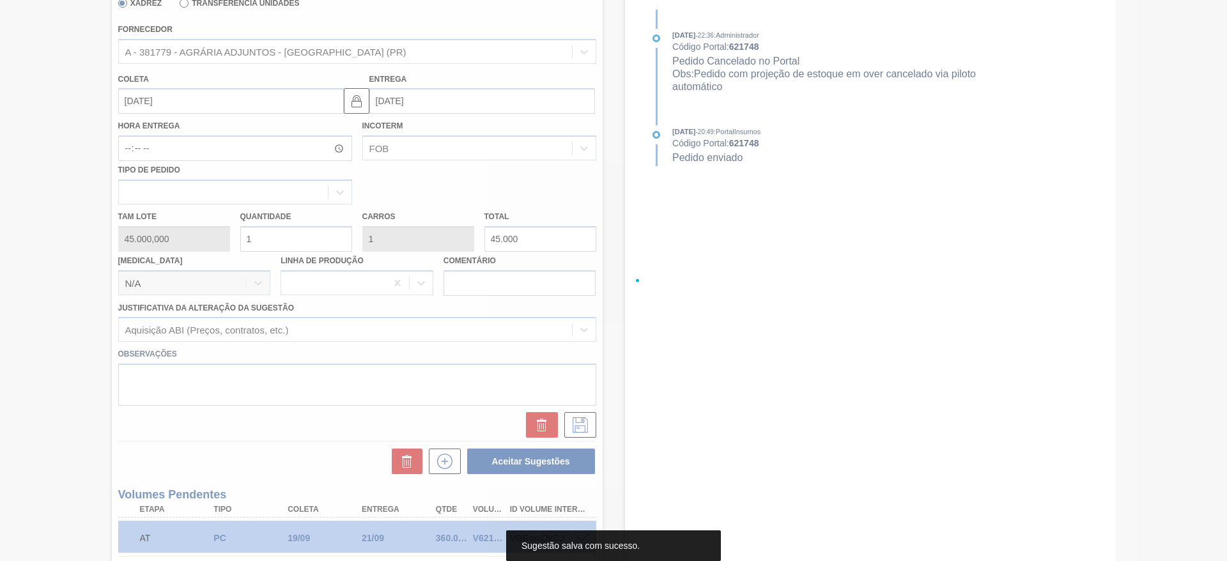
scroll to position [17, 0]
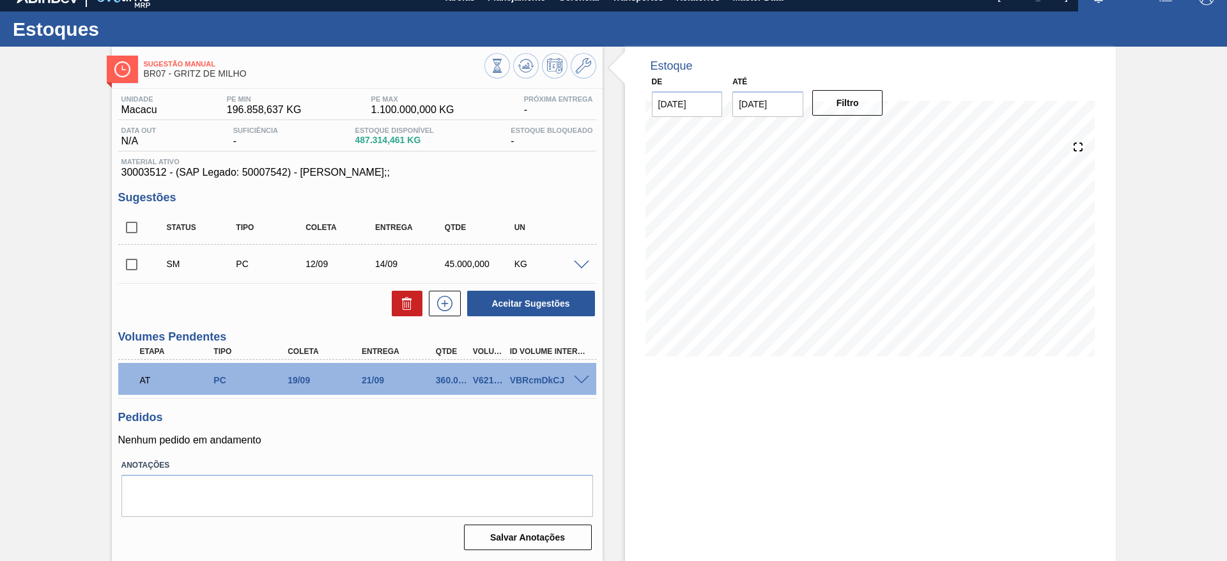
click at [567, 269] on div "SM PC 12/09 14/09 45.000,000 KG" at bounding box center [366, 264] width 417 height 26
click at [571, 261] on div at bounding box center [584, 264] width 26 height 10
click at [562, 250] on div "SM PC 12/09 14/09 45.000,000 KG" at bounding box center [357, 264] width 478 height 32
click at [576, 264] on span at bounding box center [581, 266] width 15 height 10
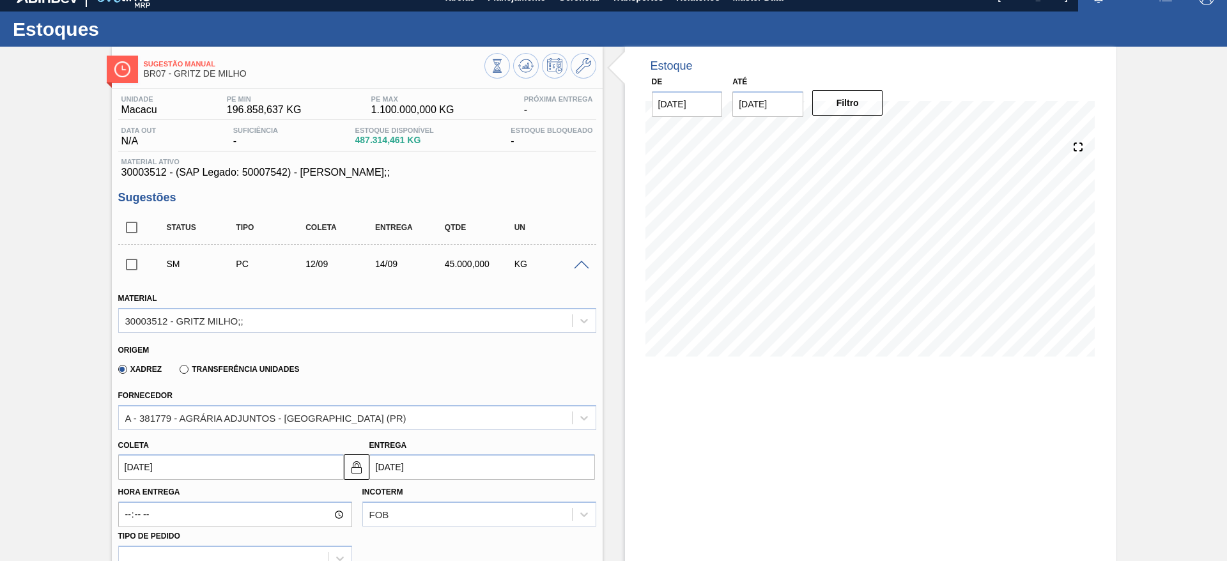
drag, startPoint x: 164, startPoint y: 447, endPoint x: 155, endPoint y: 481, distance: 35.0
click at [160, 469] on div "Coleta 12/09/2025" at bounding box center [231, 458] width 226 height 44
drag, startPoint x: 155, startPoint y: 481, endPoint x: 159, endPoint y: 470, distance: 11.2
click at [155, 481] on div "Hora Entrega Incoterm FOB Tipo de pedido" at bounding box center [357, 525] width 488 height 91
click at [159, 470] on input "12/09/2025" at bounding box center [231, 467] width 226 height 26
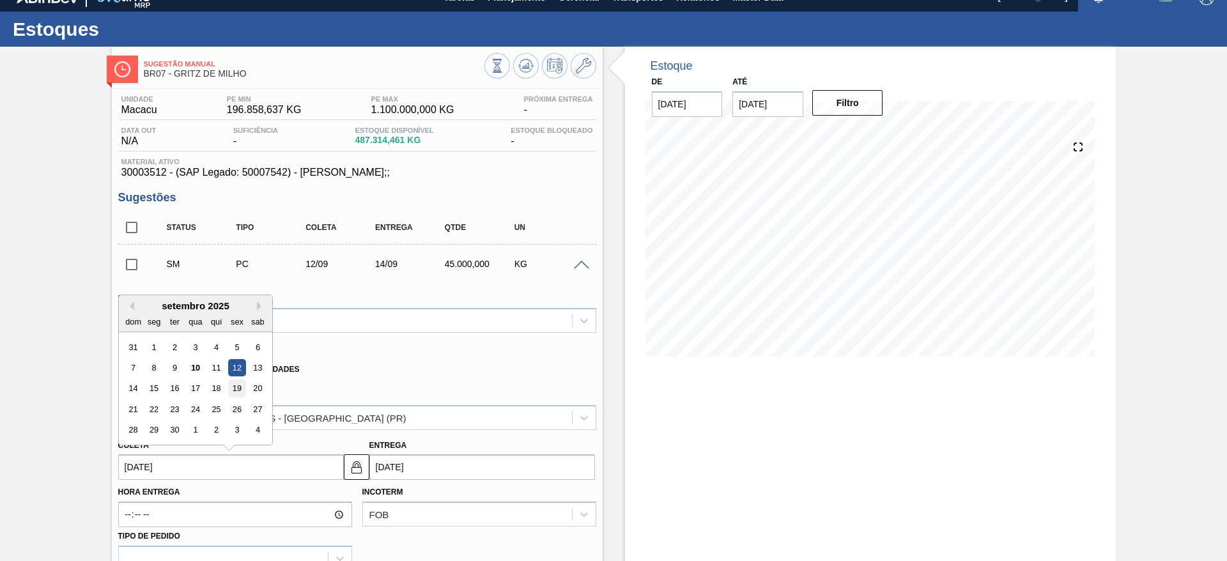
click at [235, 386] on div "19" at bounding box center [236, 388] width 17 height 17
type input "19/09/2025"
type input "21/09/2025"
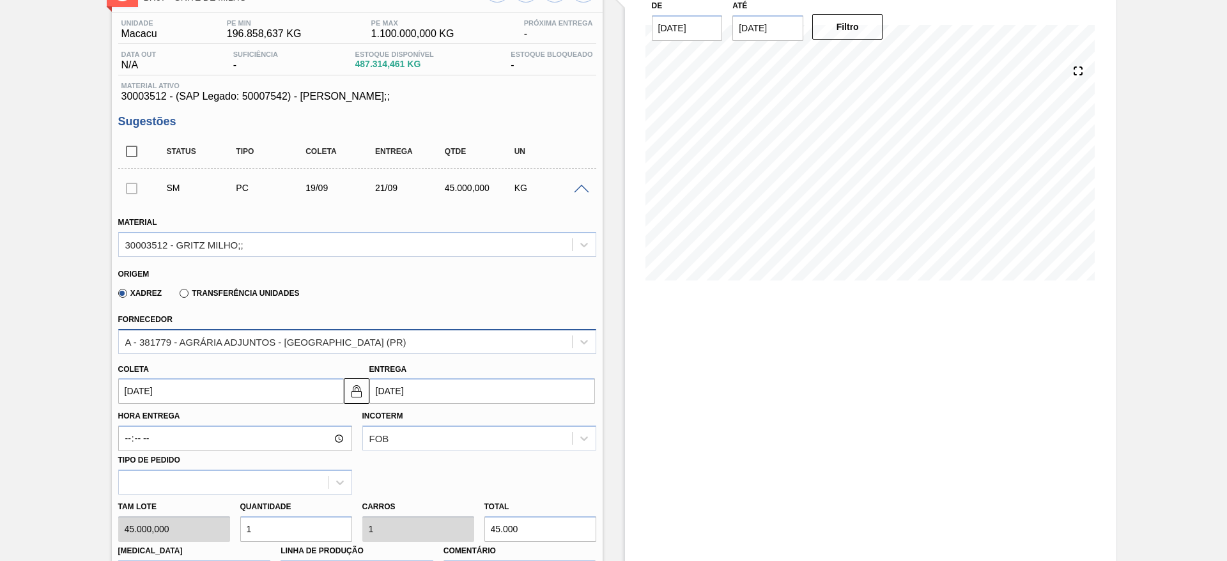
scroll to position [305, 0]
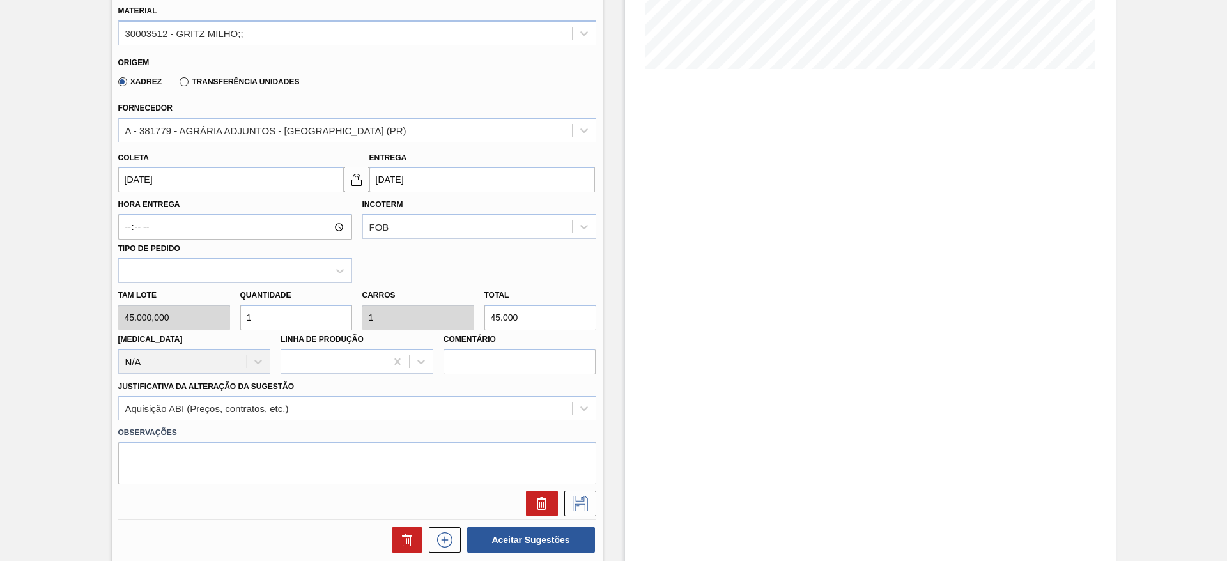
click at [485, 425] on div "Observações" at bounding box center [357, 452] width 488 height 64
click at [595, 507] on div at bounding box center [357, 504] width 488 height 26
click at [588, 507] on icon at bounding box center [580, 503] width 20 height 15
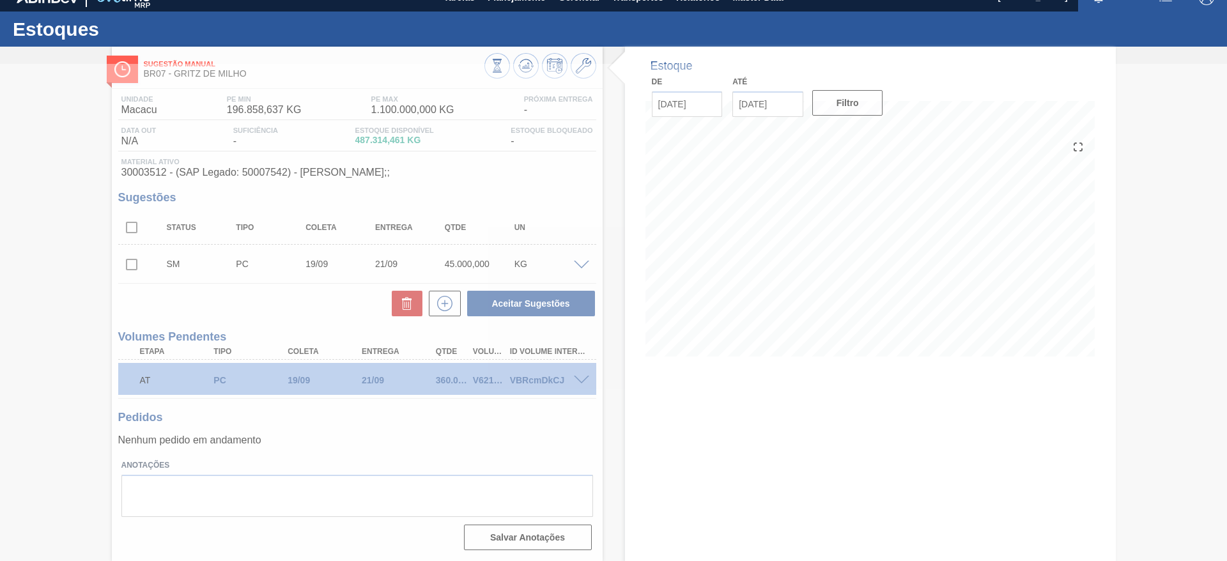
scroll to position [17, 0]
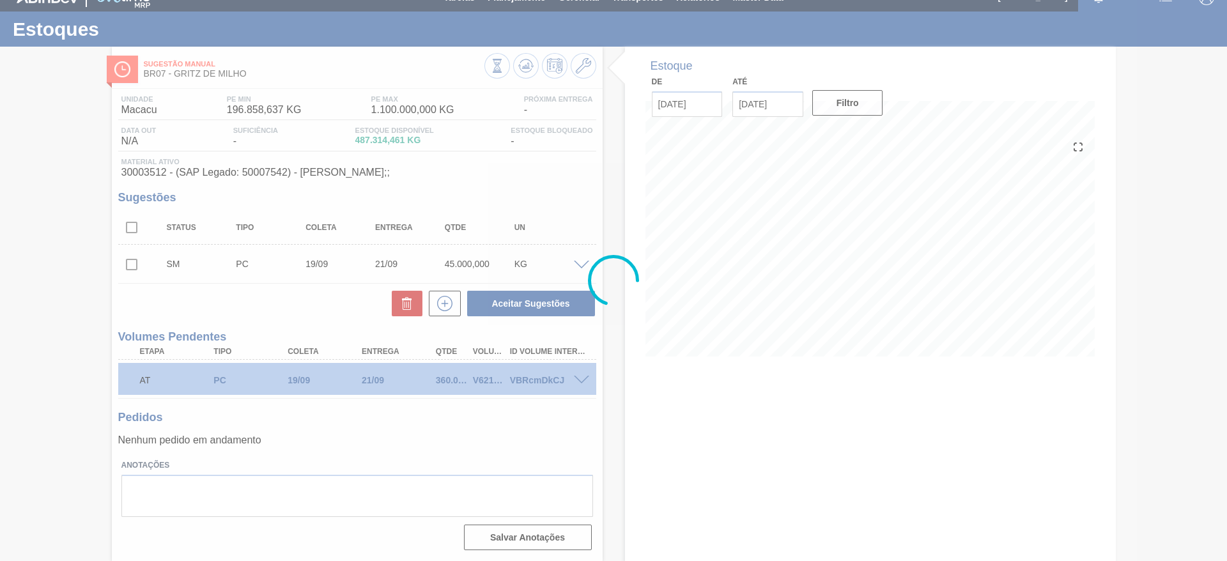
click at [123, 266] on div at bounding box center [613, 280] width 1227 height 561
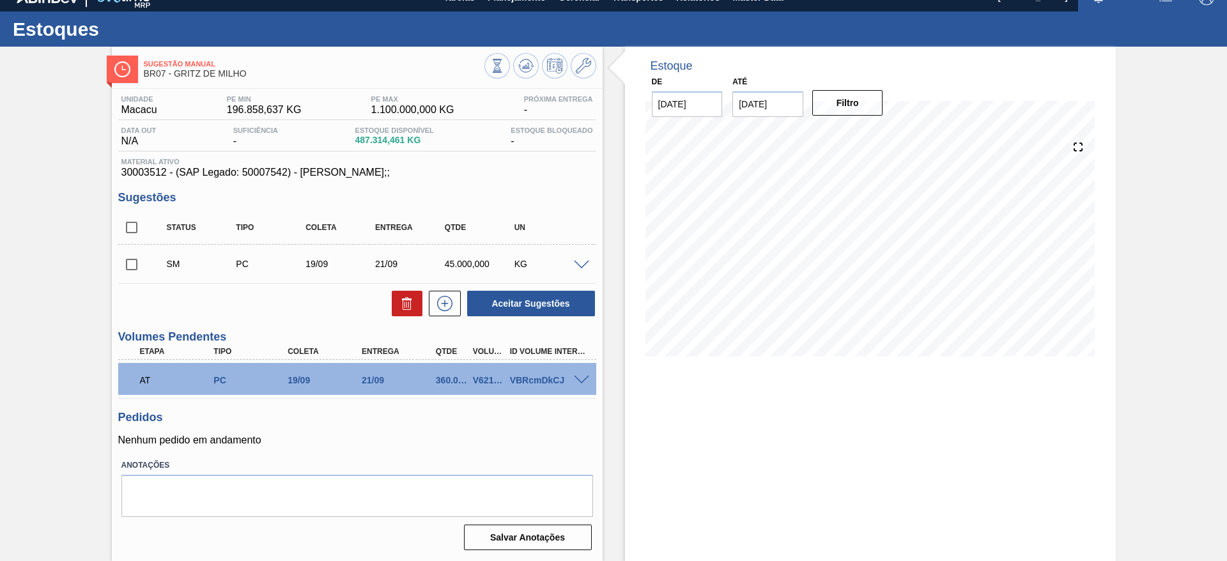
click at [123, 265] on input "checkbox" at bounding box center [131, 264] width 27 height 27
click at [142, 260] on input "checkbox" at bounding box center [131, 264] width 27 height 27
click at [483, 298] on button "Aceitar Sugestões" at bounding box center [531, 304] width 128 height 26
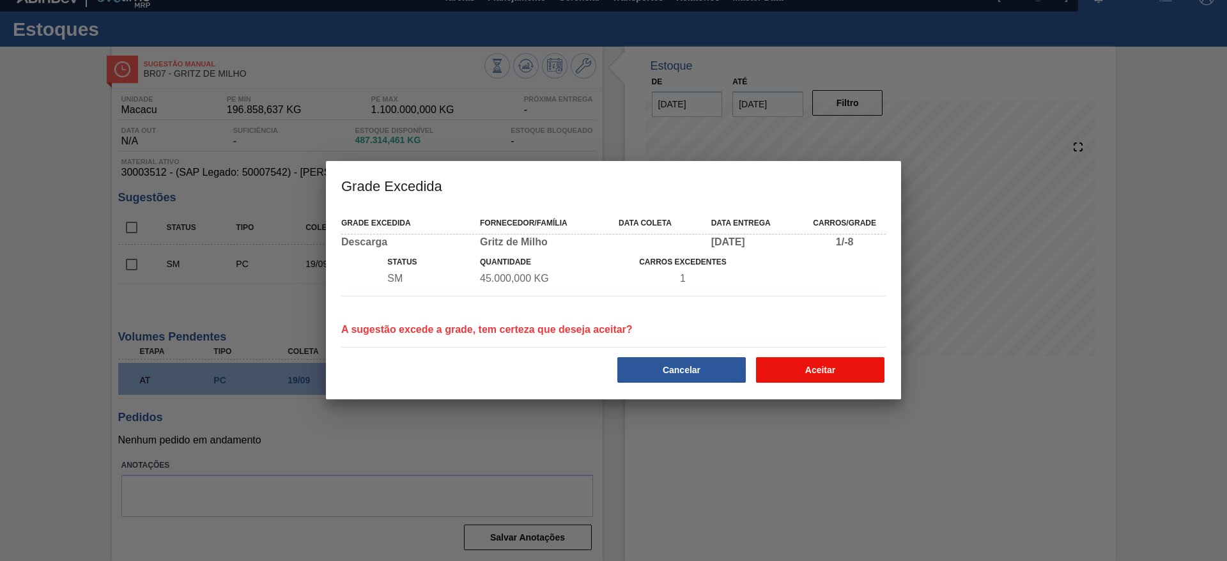
click at [780, 369] on button "Aceitar" at bounding box center [820, 370] width 128 height 26
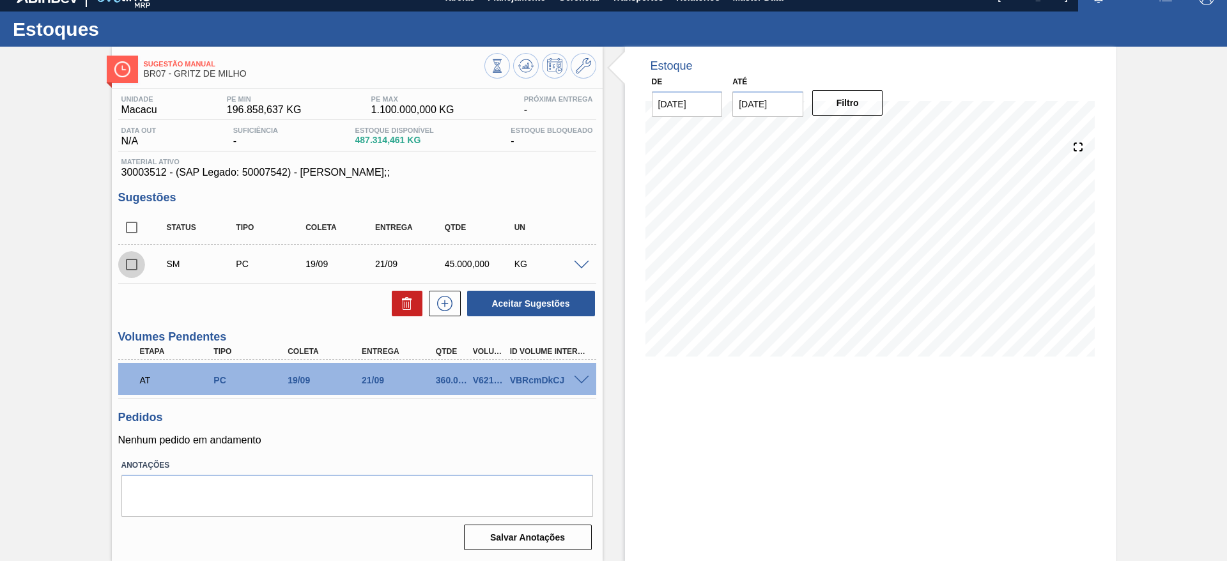
drag, startPoint x: 127, startPoint y: 263, endPoint x: 166, endPoint y: 273, distance: 39.7
click at [127, 263] on input "checkbox" at bounding box center [131, 264] width 27 height 27
checkbox input "true"
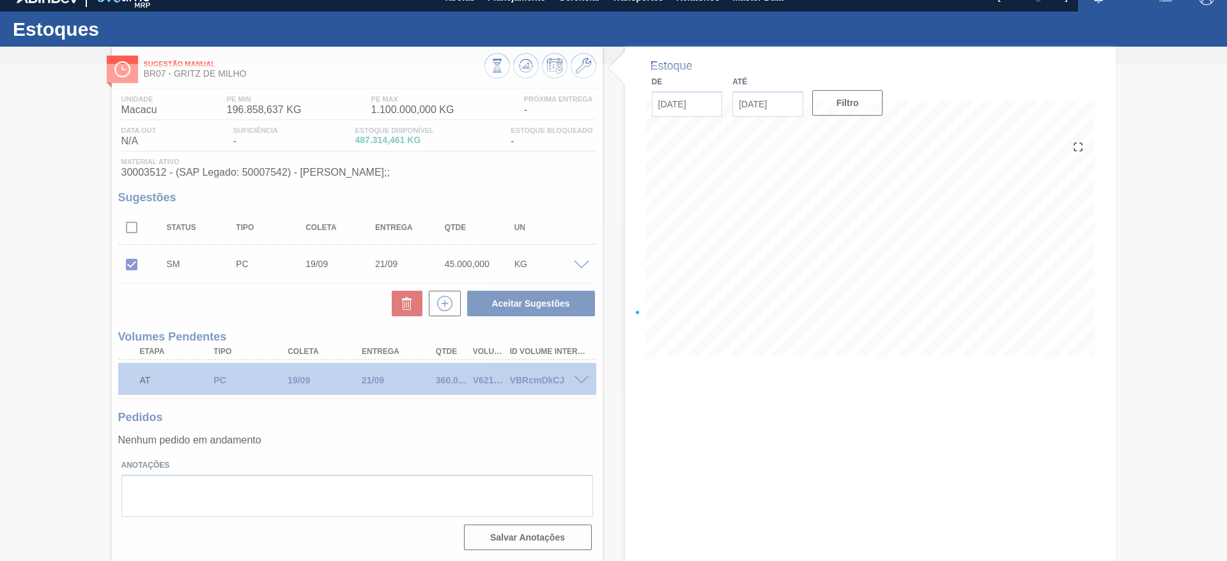
click at [519, 304] on div at bounding box center [613, 312] width 1227 height 497
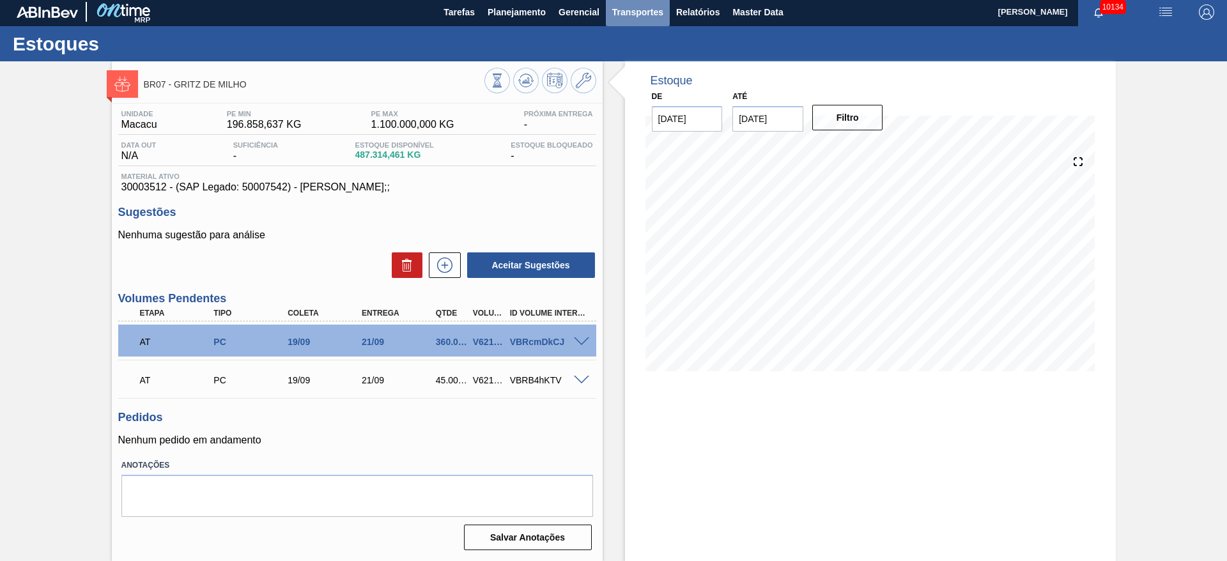
click at [645, 22] on button "Transportes" at bounding box center [638, 11] width 64 height 29
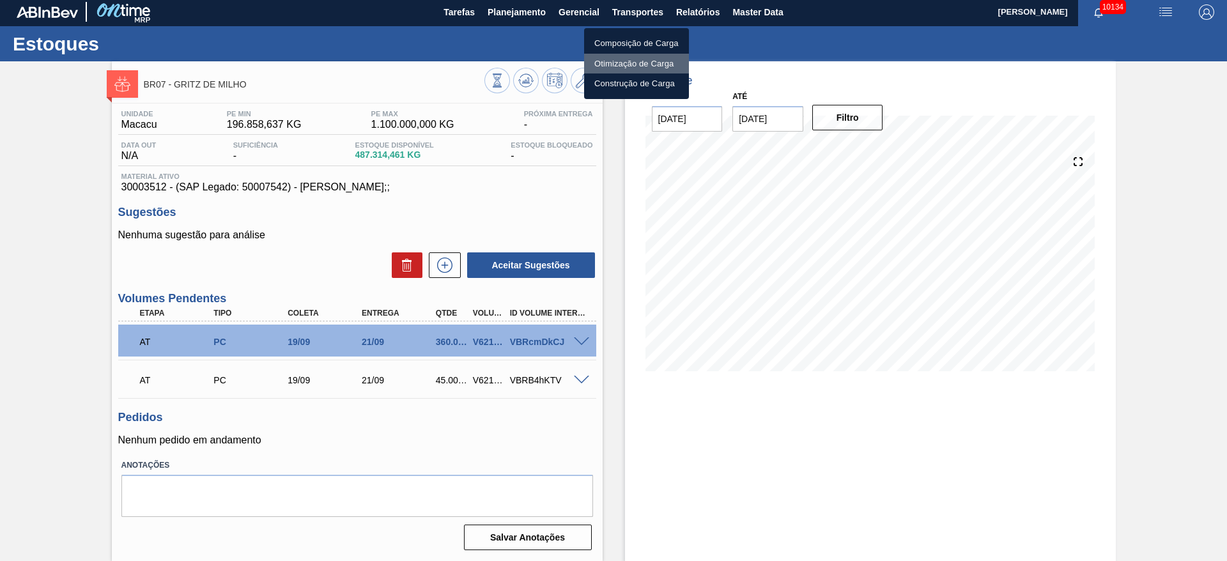
click at [632, 54] on li "Otimização de Carga" at bounding box center [636, 64] width 105 height 20
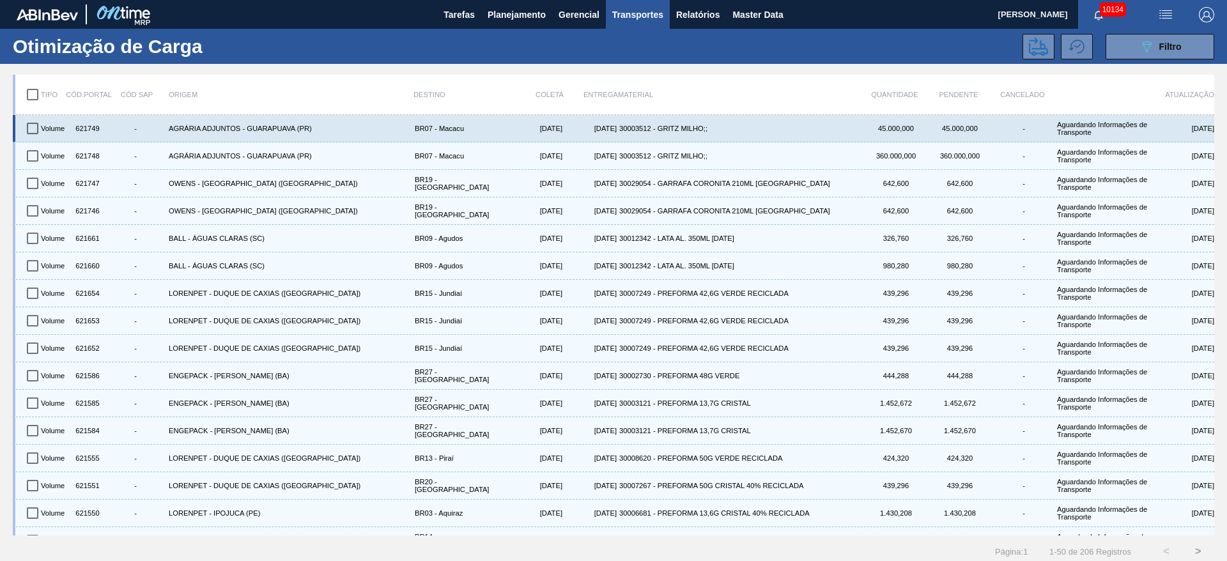
click at [35, 122] on input "checkbox" at bounding box center [32, 128] width 27 height 27
checkbox input "true"
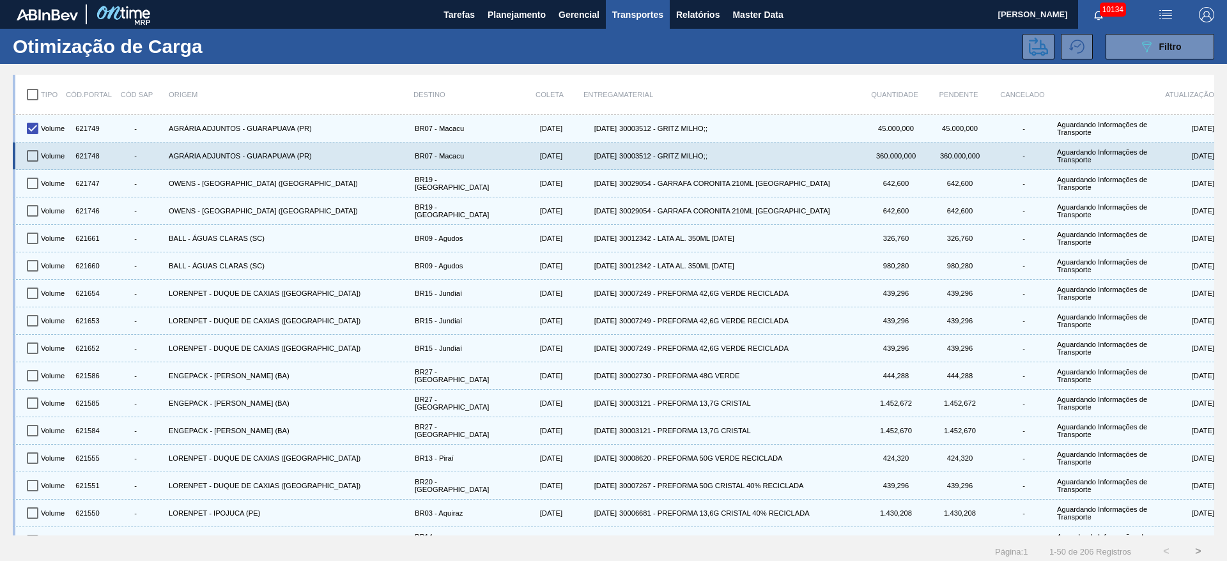
click at [45, 158] on input "checkbox" at bounding box center [32, 155] width 27 height 27
checkbox input "true"
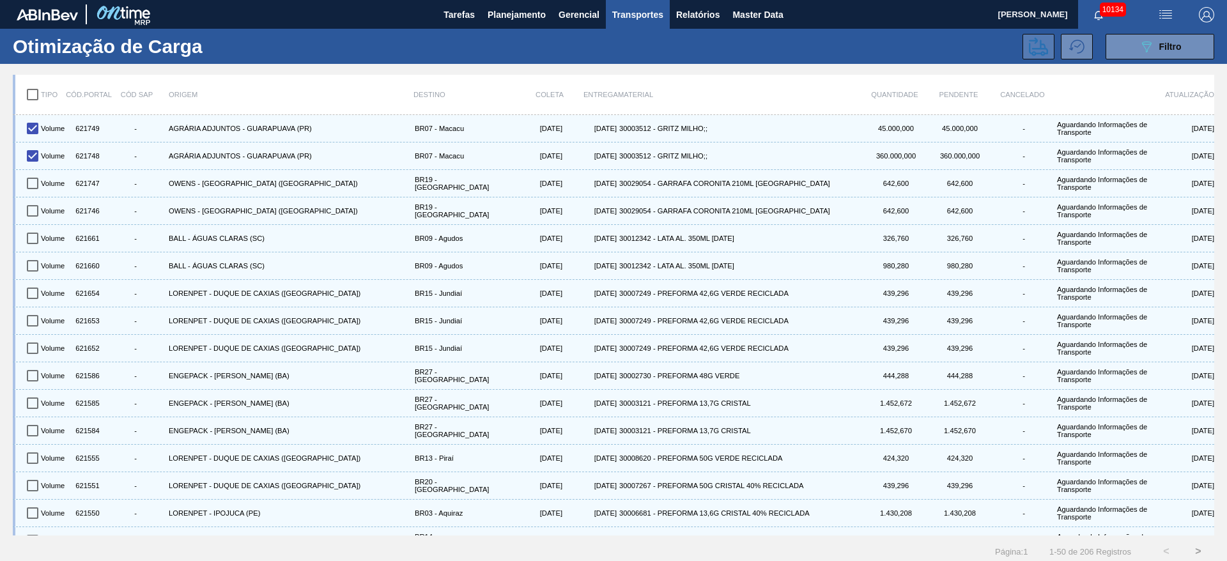
click at [1031, 44] on icon at bounding box center [1038, 46] width 19 height 19
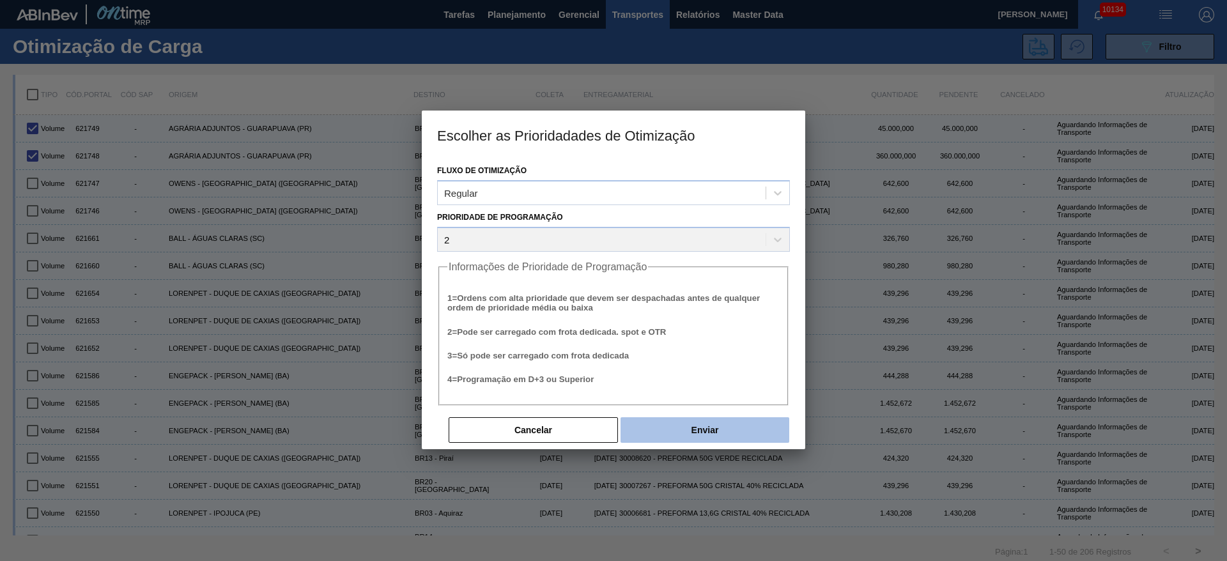
click at [701, 420] on button "Enviar" at bounding box center [704, 430] width 169 height 26
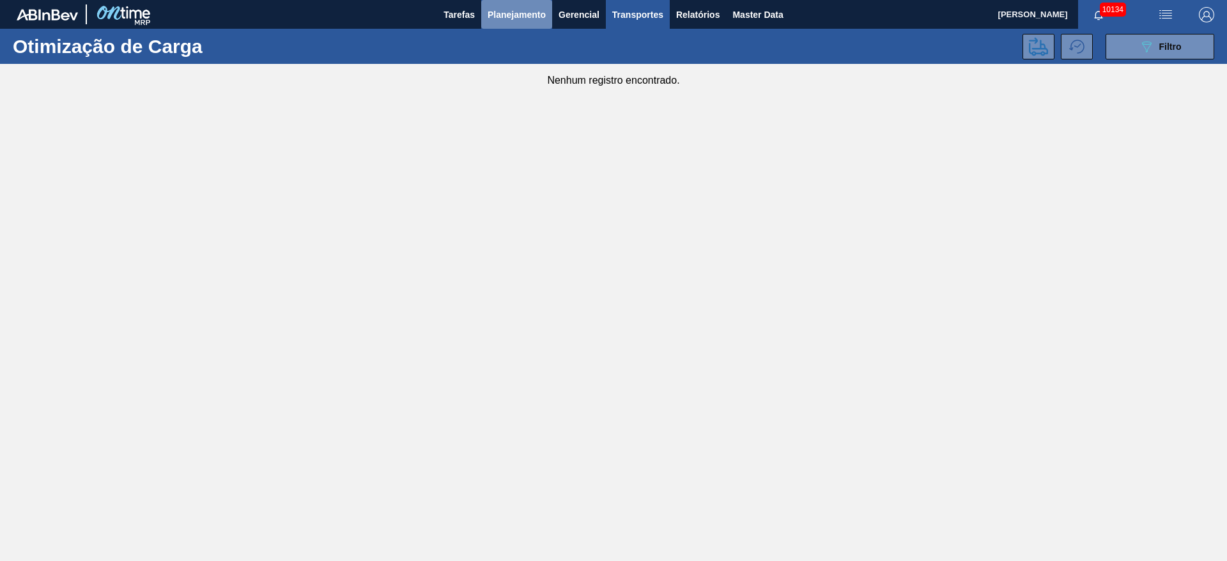
click at [518, 20] on span "Planejamento" at bounding box center [517, 14] width 58 height 15
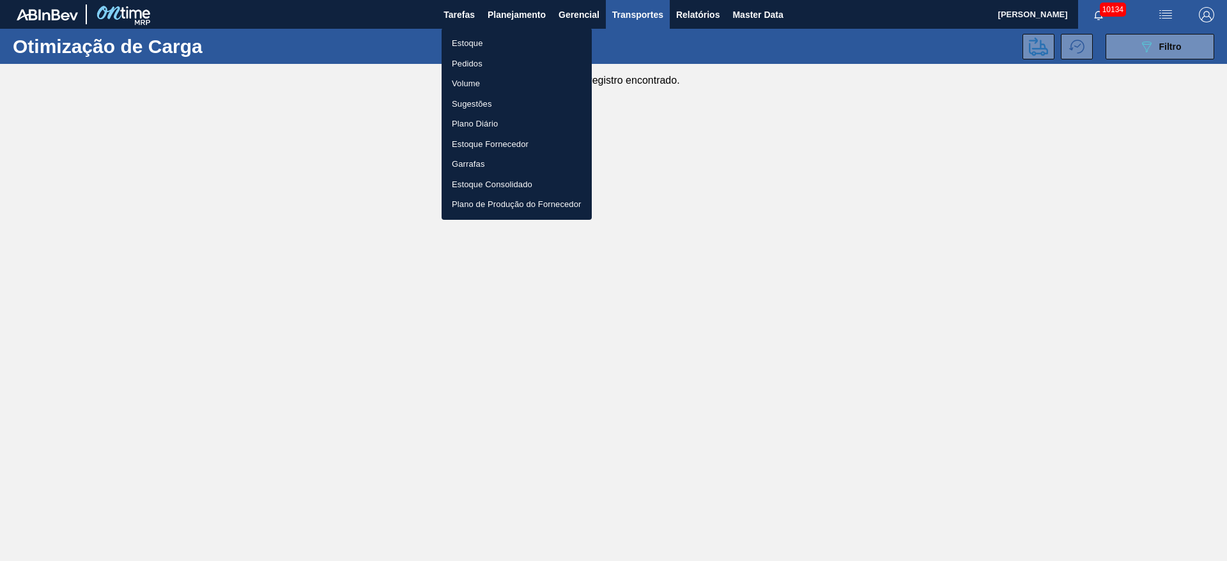
click at [514, 47] on li "Estoque" at bounding box center [517, 43] width 150 height 20
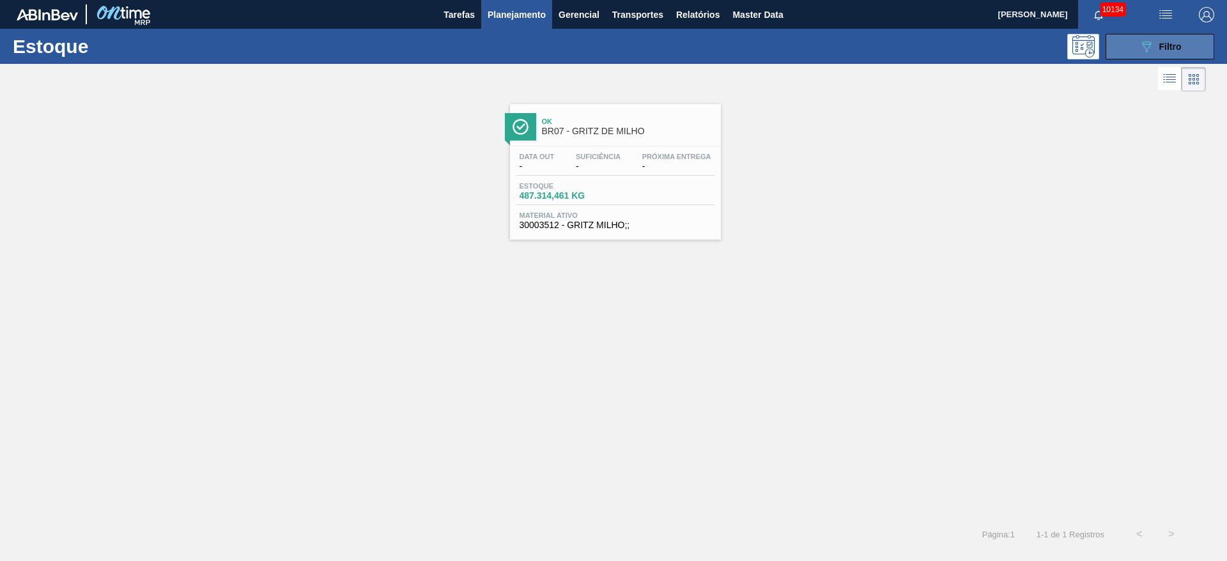
click at [1137, 45] on button "089F7B8B-B2A5-4AFE-B5C0-19BA573D28AC Filtro" at bounding box center [1159, 47] width 109 height 26
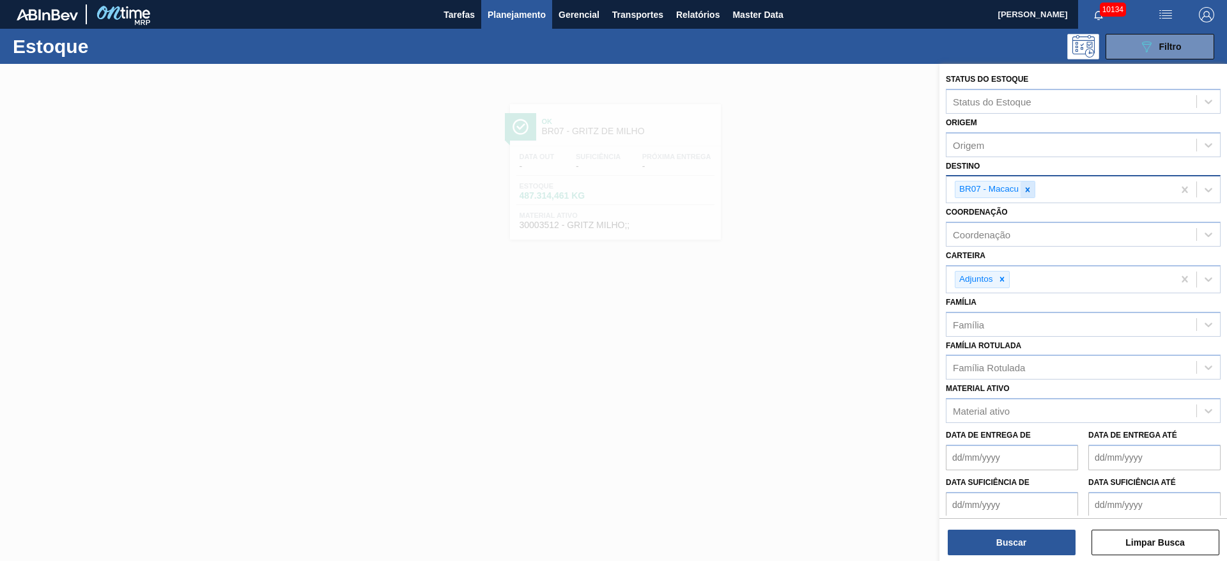
click at [1028, 183] on div at bounding box center [1027, 189] width 14 height 16
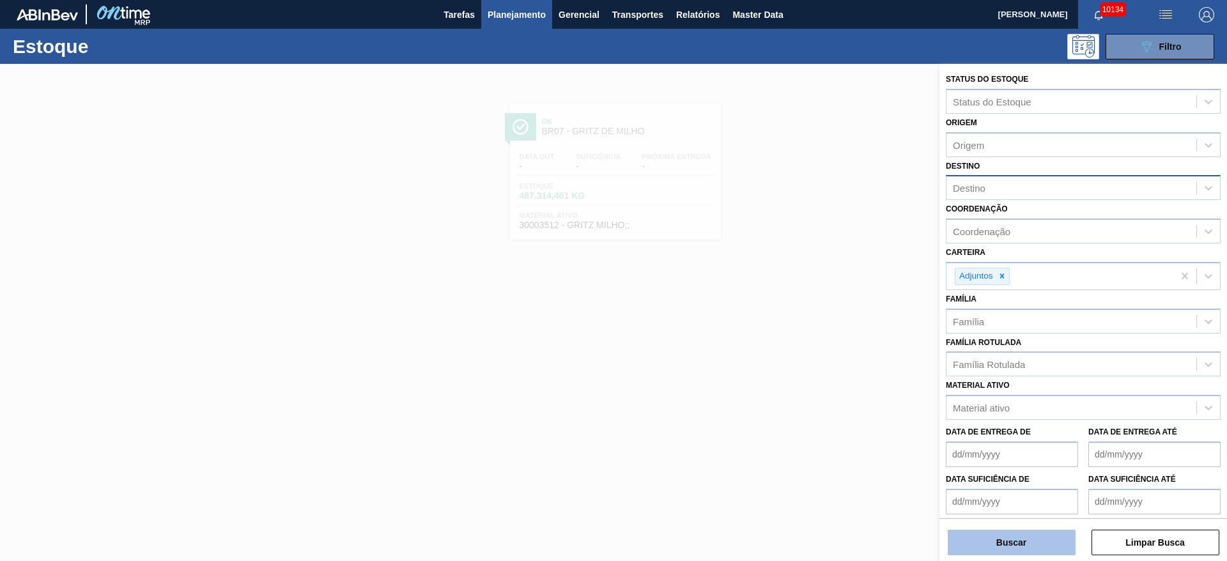
click at [1033, 547] on button "Buscar" at bounding box center [1012, 543] width 128 height 26
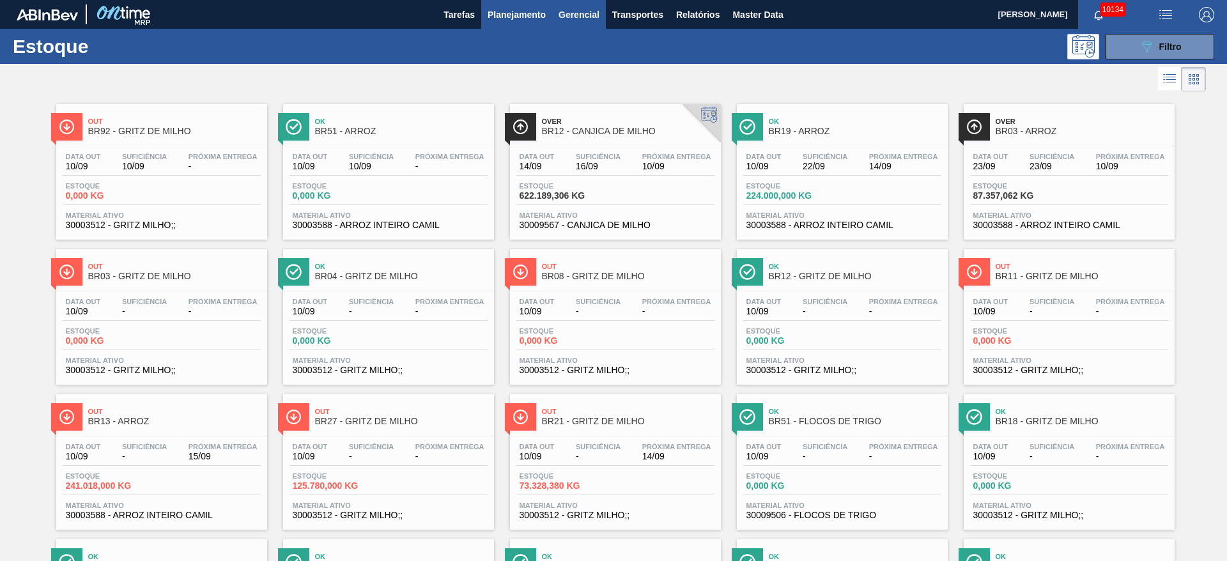
click at [553, 22] on button "Gerencial" at bounding box center [579, 14] width 54 height 29
click at [525, 20] on div at bounding box center [613, 280] width 1227 height 561
click at [511, 17] on span "Planejamento" at bounding box center [517, 14] width 58 height 15
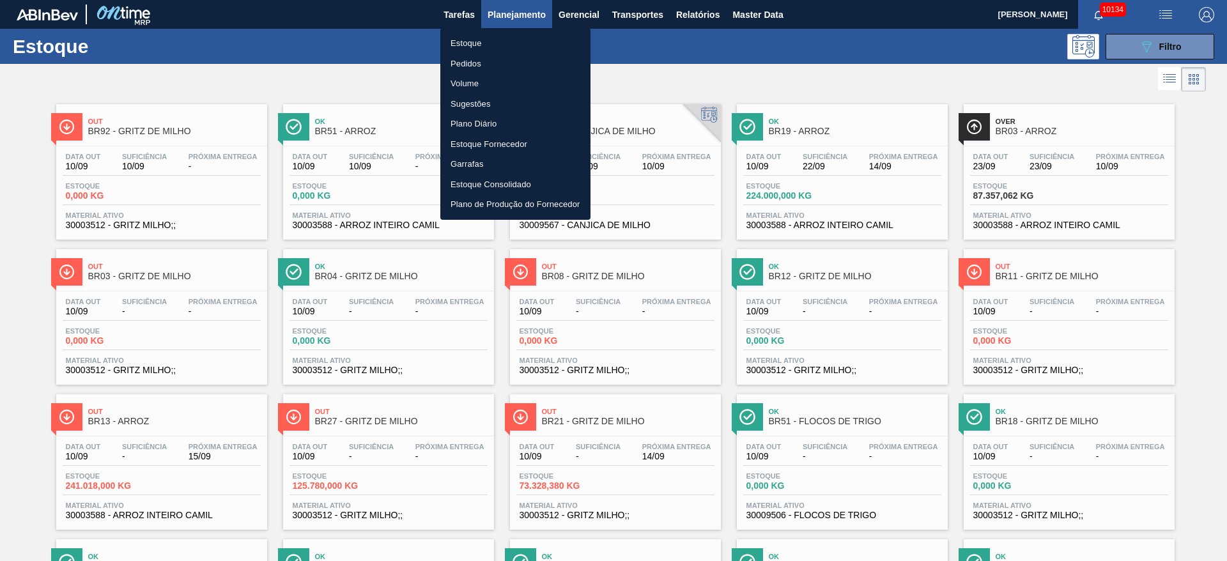
click at [514, 67] on li "Pedidos" at bounding box center [515, 64] width 150 height 20
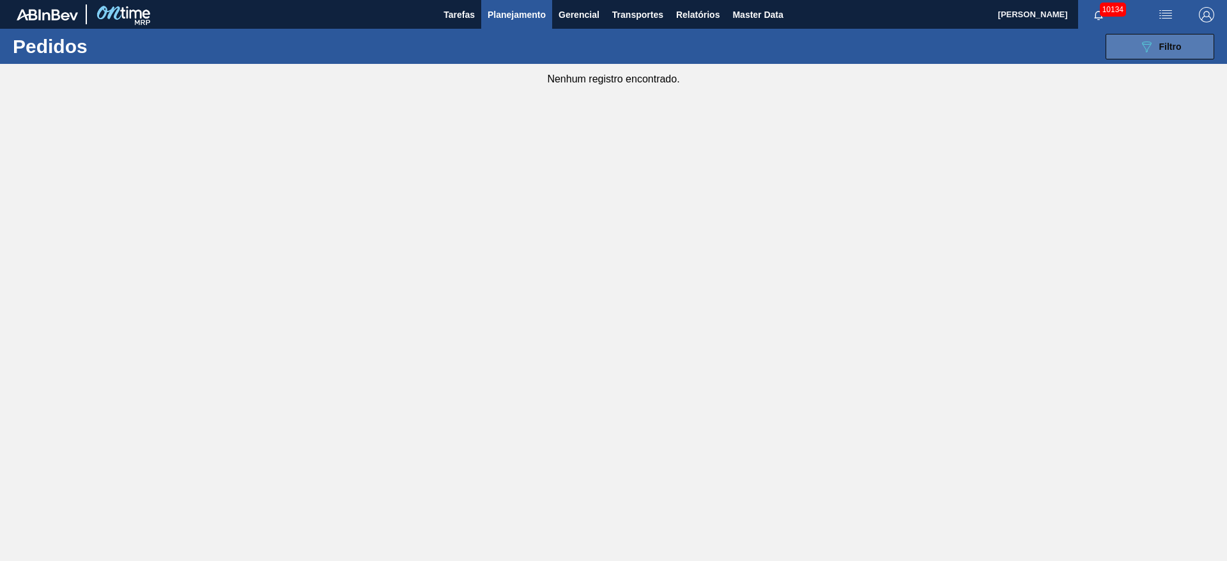
click at [1136, 58] on button "089F7B8B-B2A5-4AFE-B5C0-19BA573D28AC Filtro" at bounding box center [1159, 47] width 109 height 26
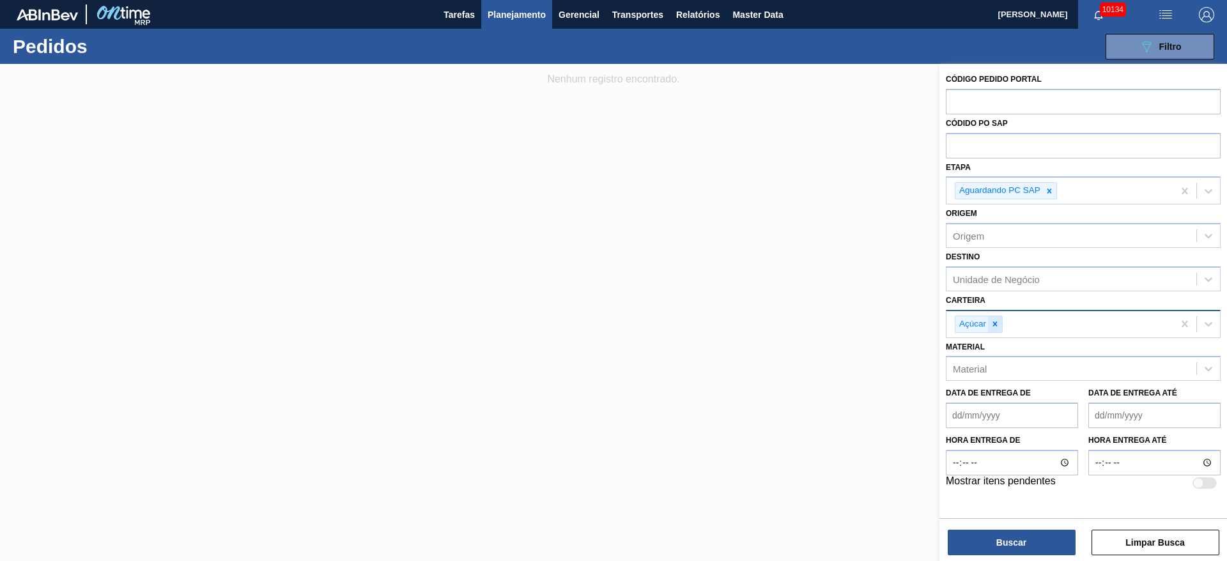
click at [990, 321] on icon at bounding box center [994, 324] width 9 height 9
click at [990, 321] on div "Carteira" at bounding box center [1071, 322] width 250 height 19
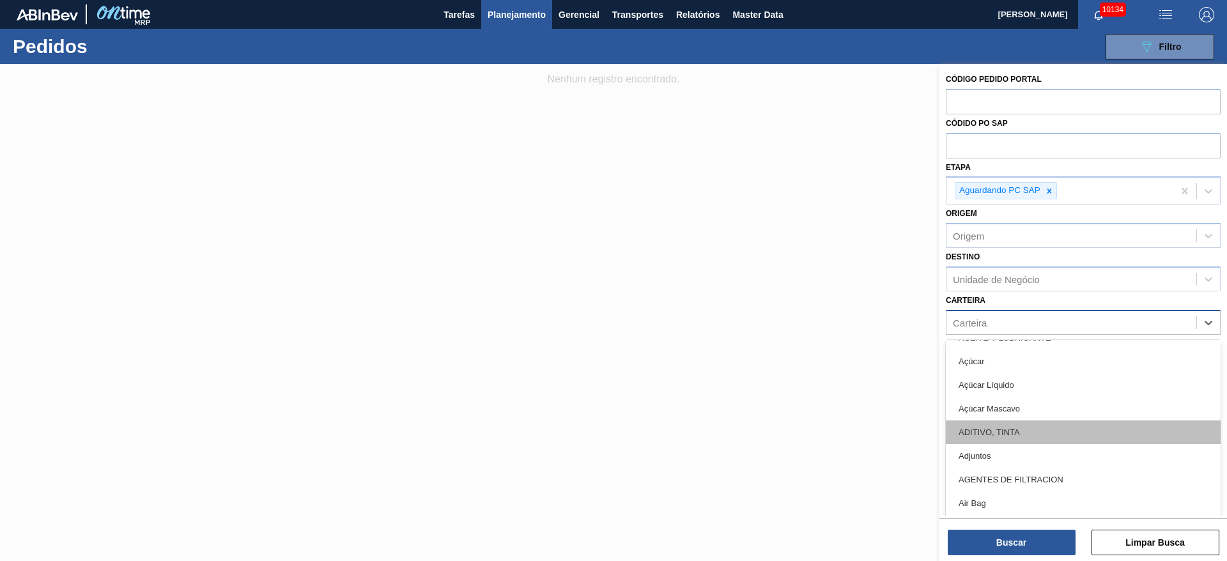
scroll to position [96, 0]
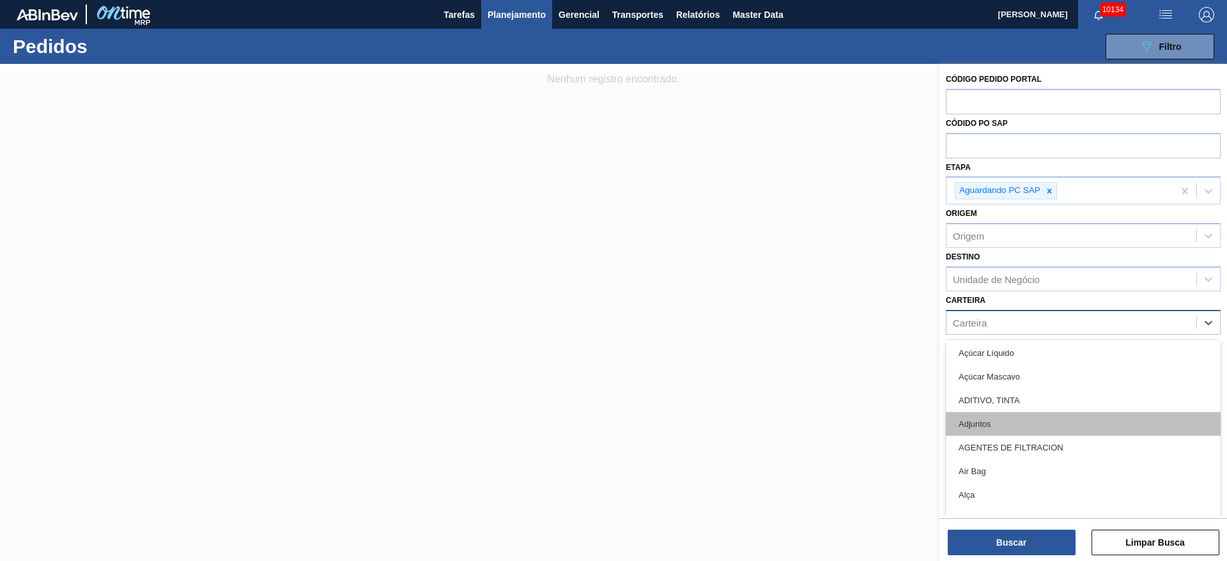
click at [1006, 428] on div "Adjuntos" at bounding box center [1083, 424] width 275 height 24
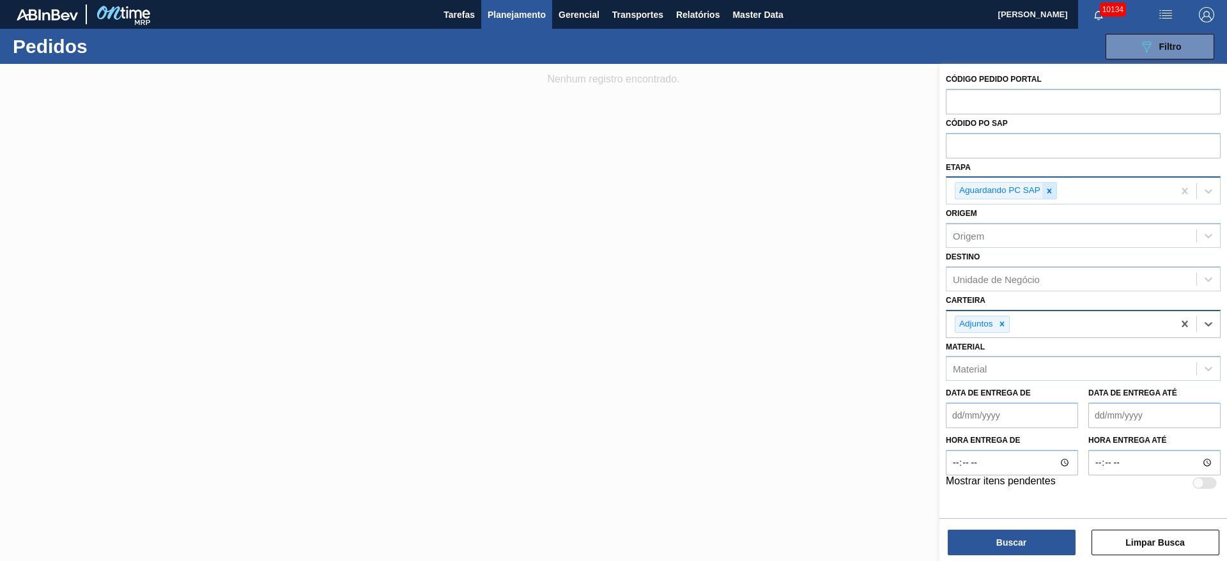
click at [1050, 194] on icon at bounding box center [1049, 191] width 9 height 9
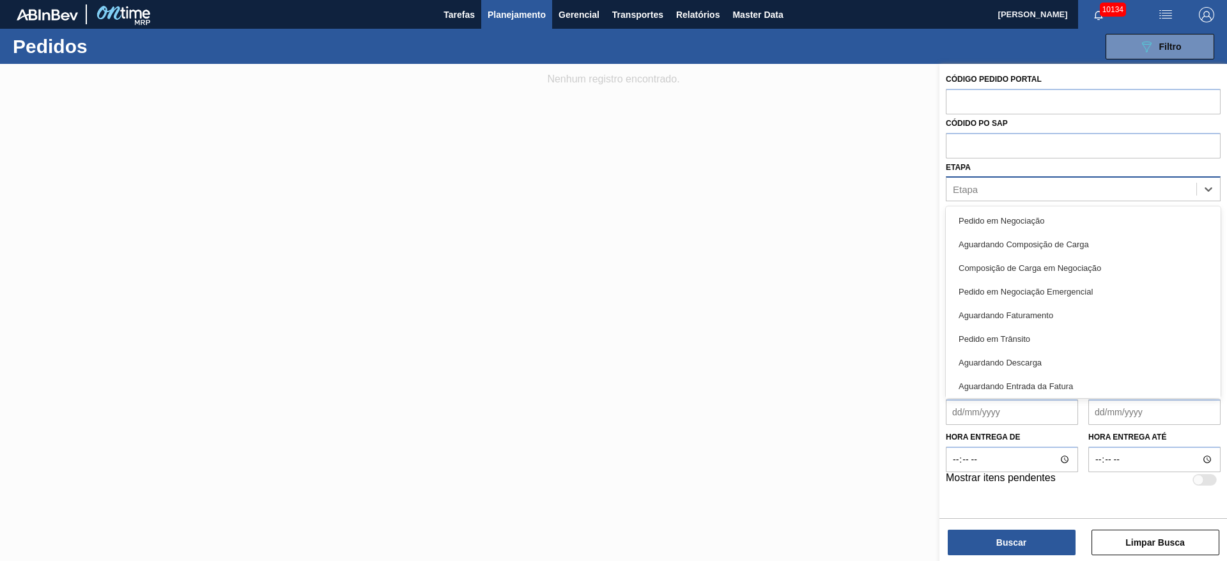
click at [1050, 194] on div "Etapa" at bounding box center [1071, 189] width 250 height 19
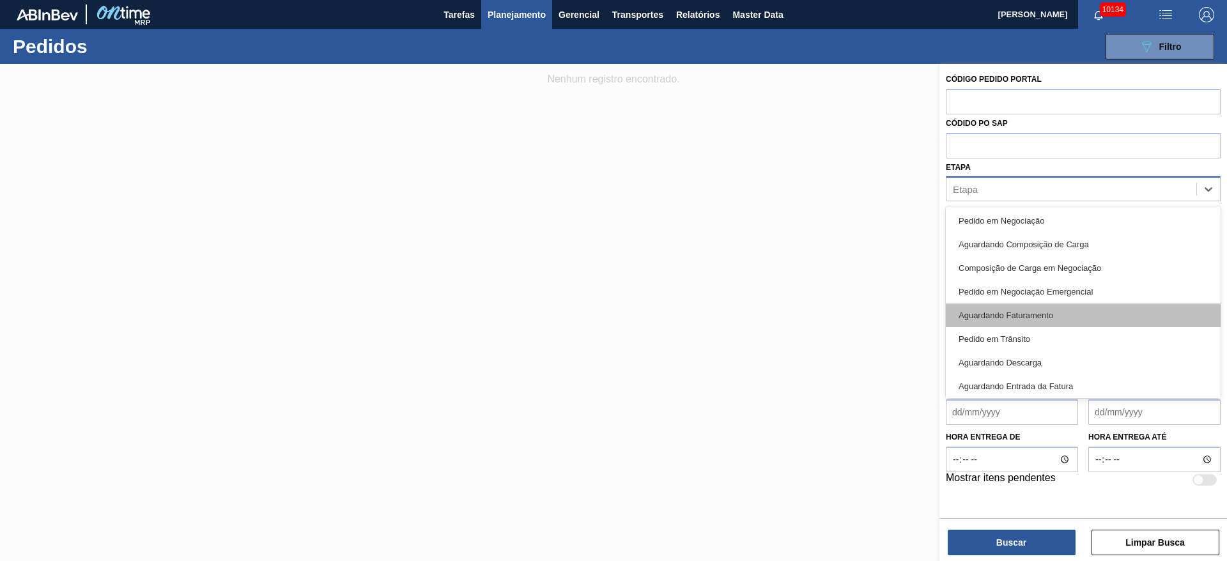
click at [1018, 315] on div "Aguardando Faturamento" at bounding box center [1083, 316] width 275 height 24
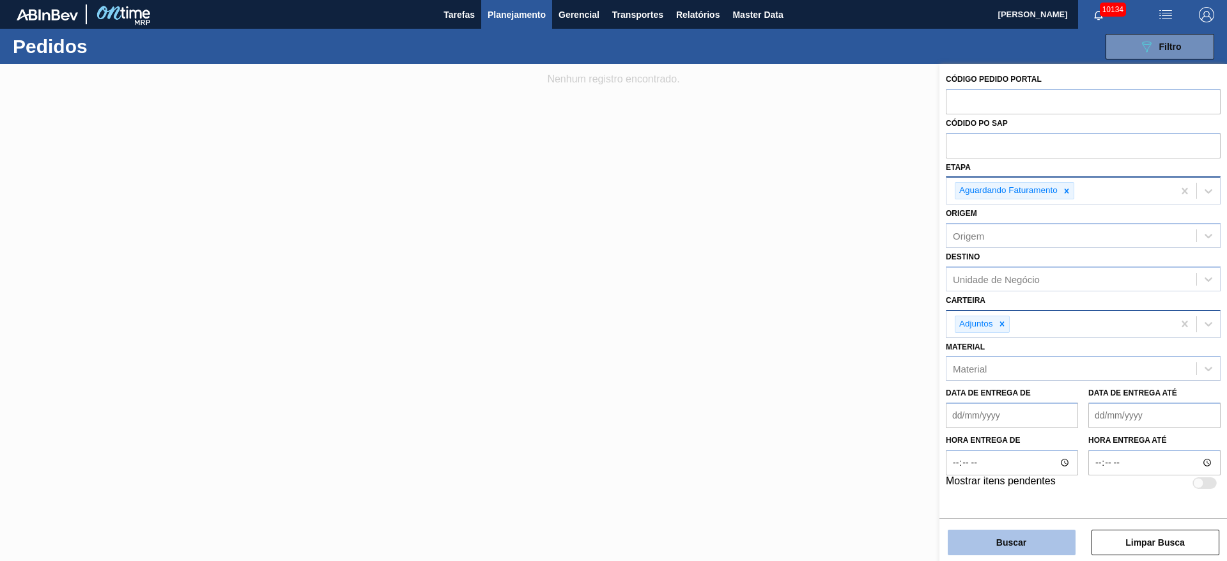
click at [1035, 541] on button "Buscar" at bounding box center [1012, 543] width 128 height 26
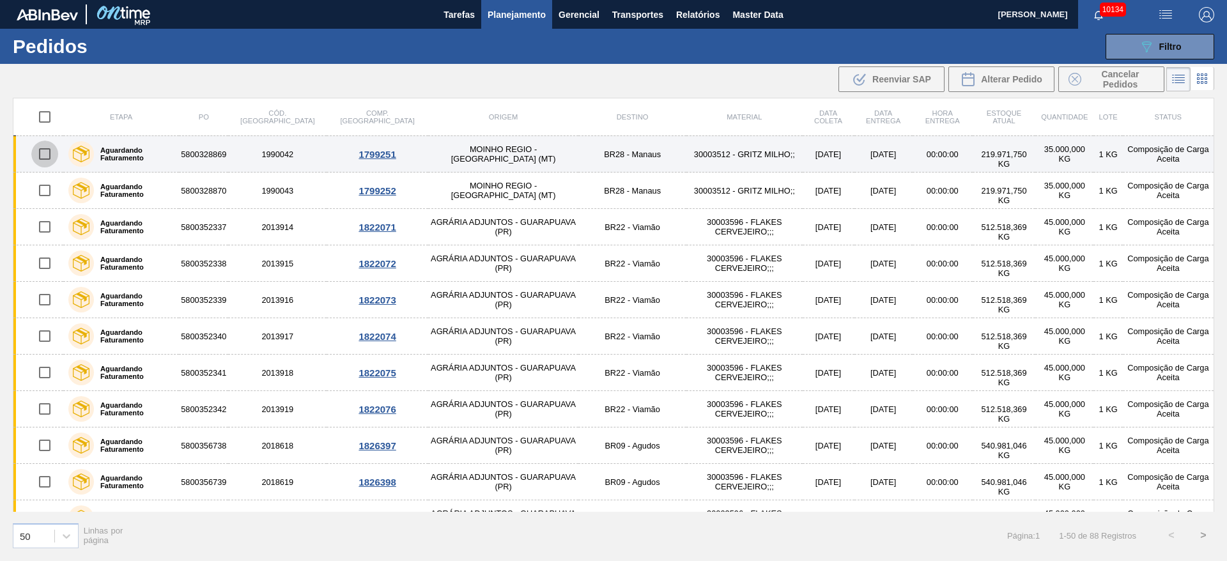
click at [40, 156] on input "checkbox" at bounding box center [44, 154] width 27 height 27
checkbox input "true"
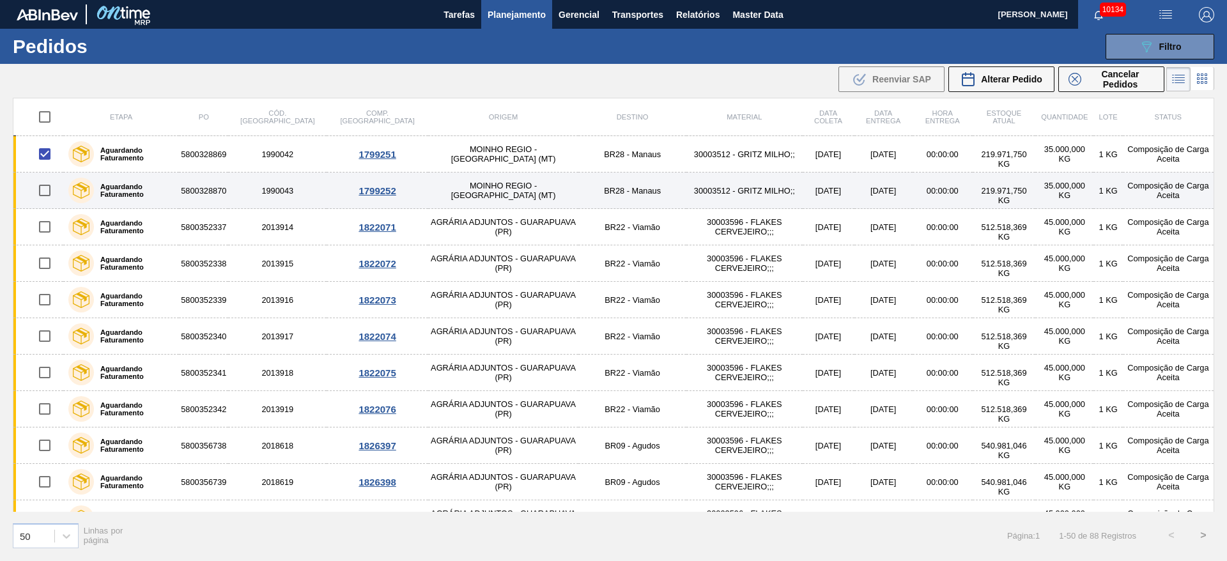
click at [44, 185] on input "checkbox" at bounding box center [44, 190] width 27 height 27
checkbox input "true"
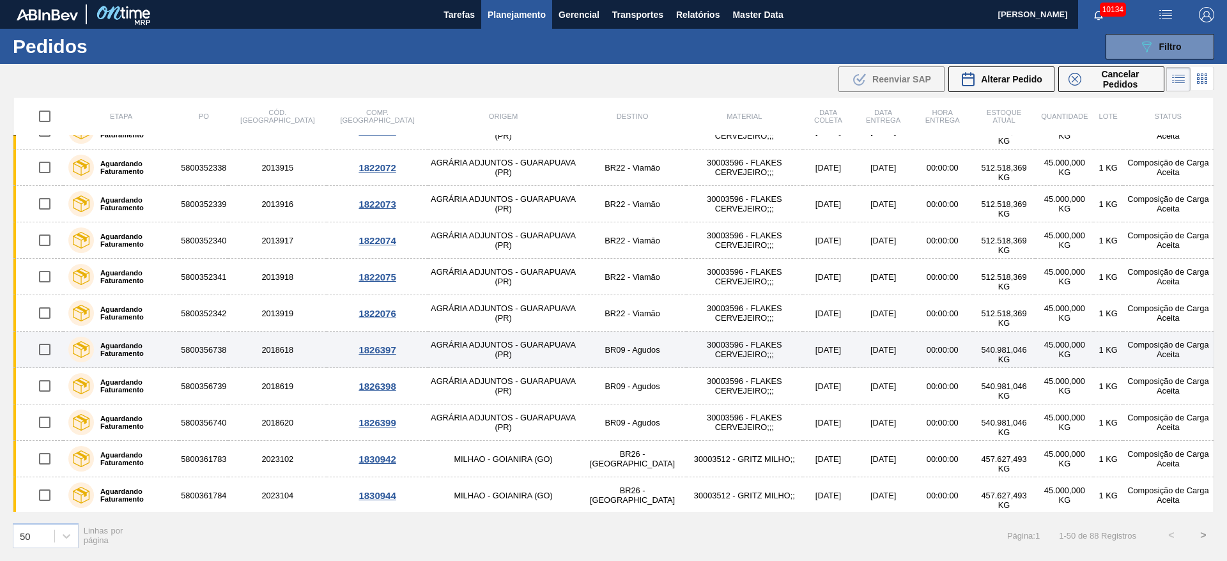
click at [43, 347] on input "checkbox" at bounding box center [44, 349] width 27 height 27
checkbox input "true"
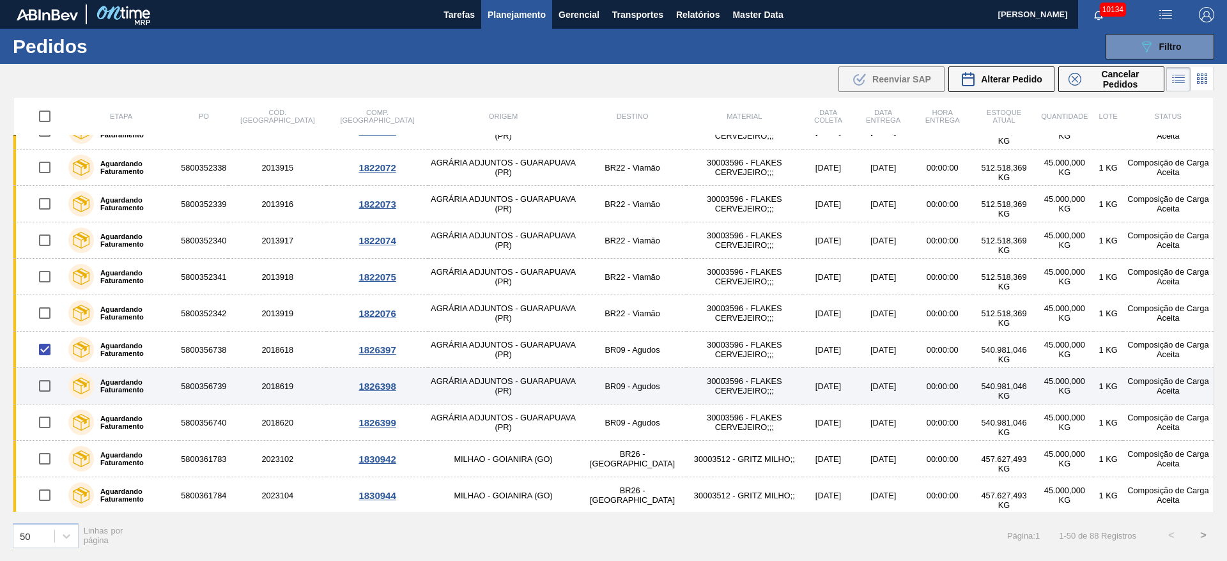
click at [49, 380] on input "checkbox" at bounding box center [44, 386] width 27 height 27
checkbox input "true"
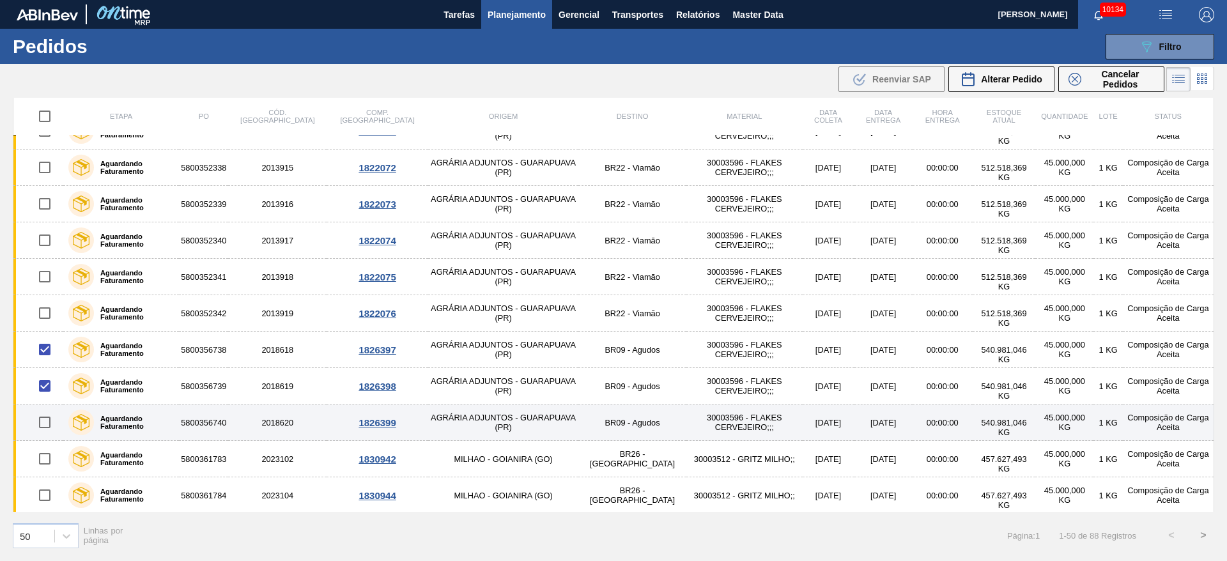
click at [47, 426] on input "checkbox" at bounding box center [44, 422] width 27 height 27
checkbox input "true"
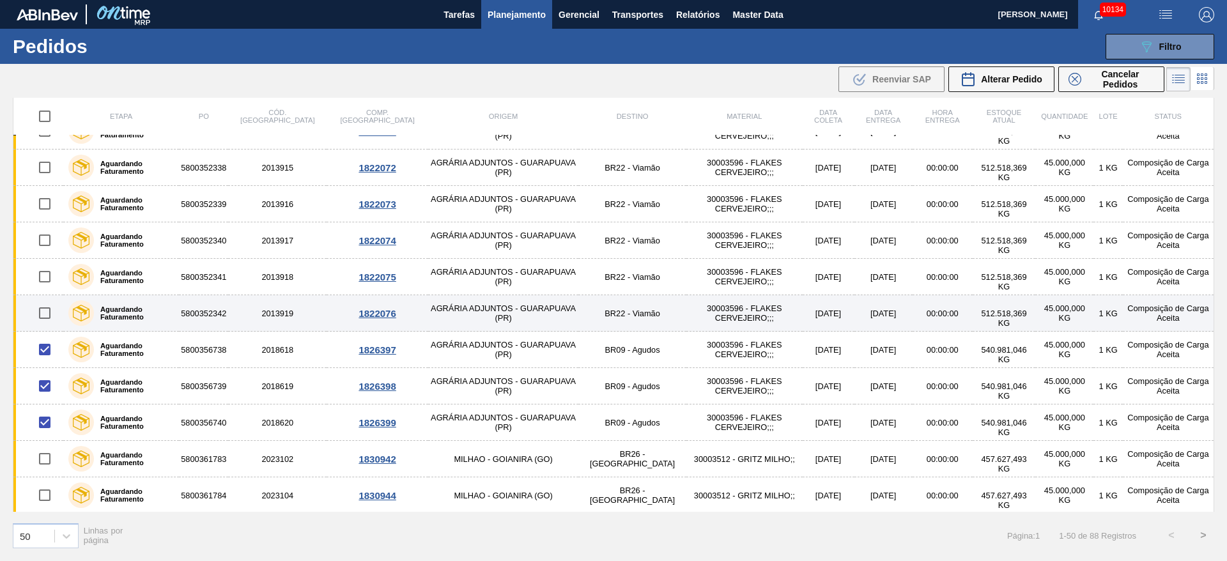
scroll to position [0, 0]
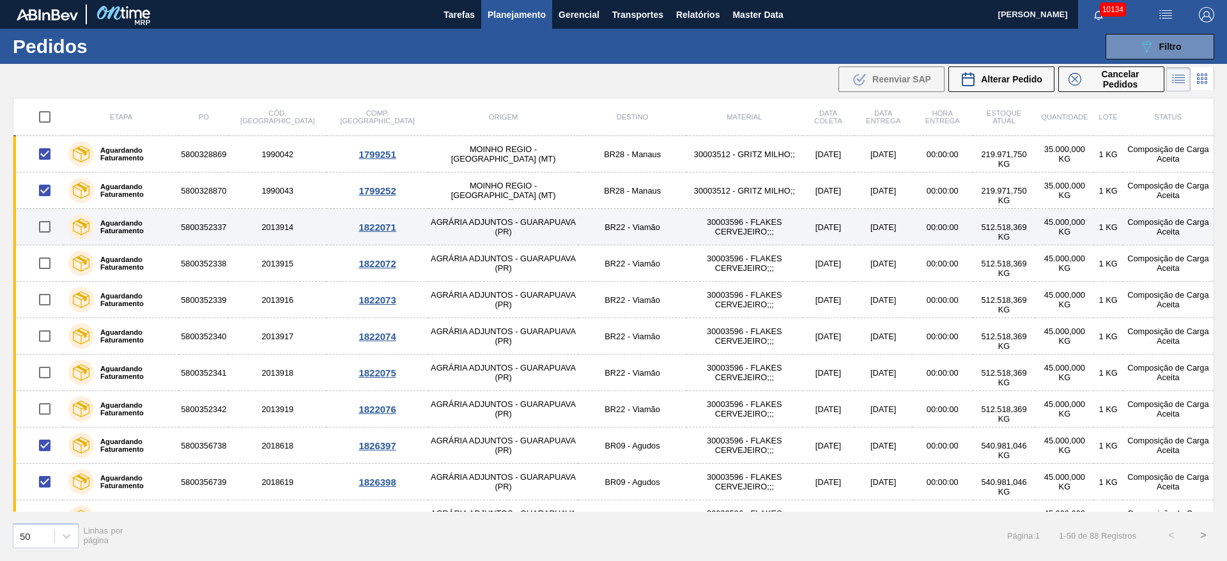
click at [45, 235] on input "checkbox" at bounding box center [44, 226] width 27 height 27
checkbox input "true"
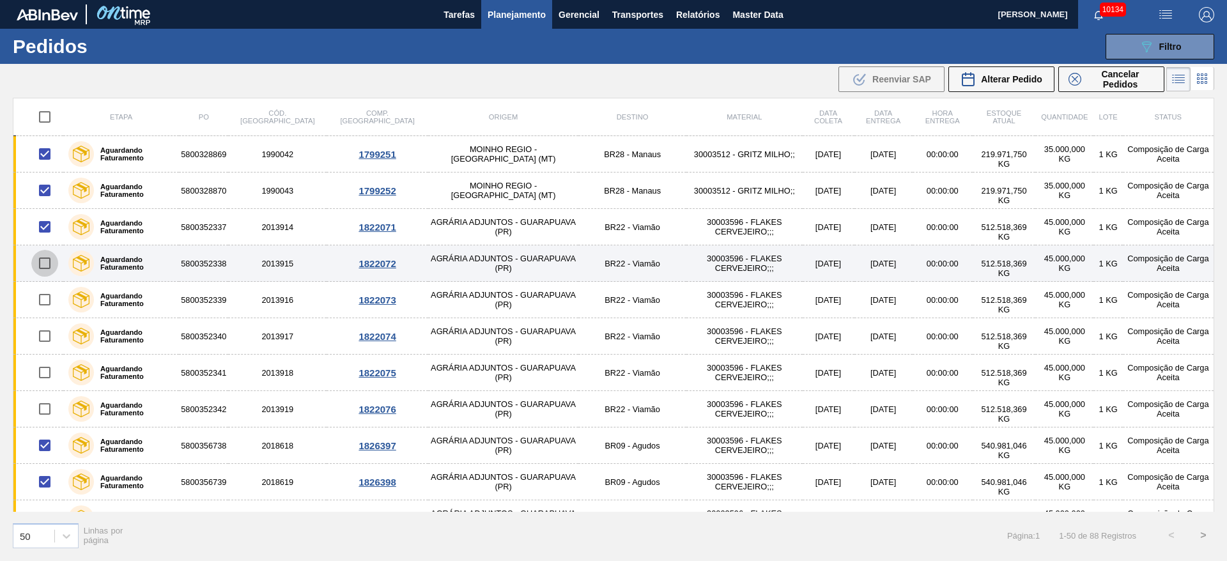
click at [45, 254] on input "checkbox" at bounding box center [44, 263] width 27 height 27
checkbox input "true"
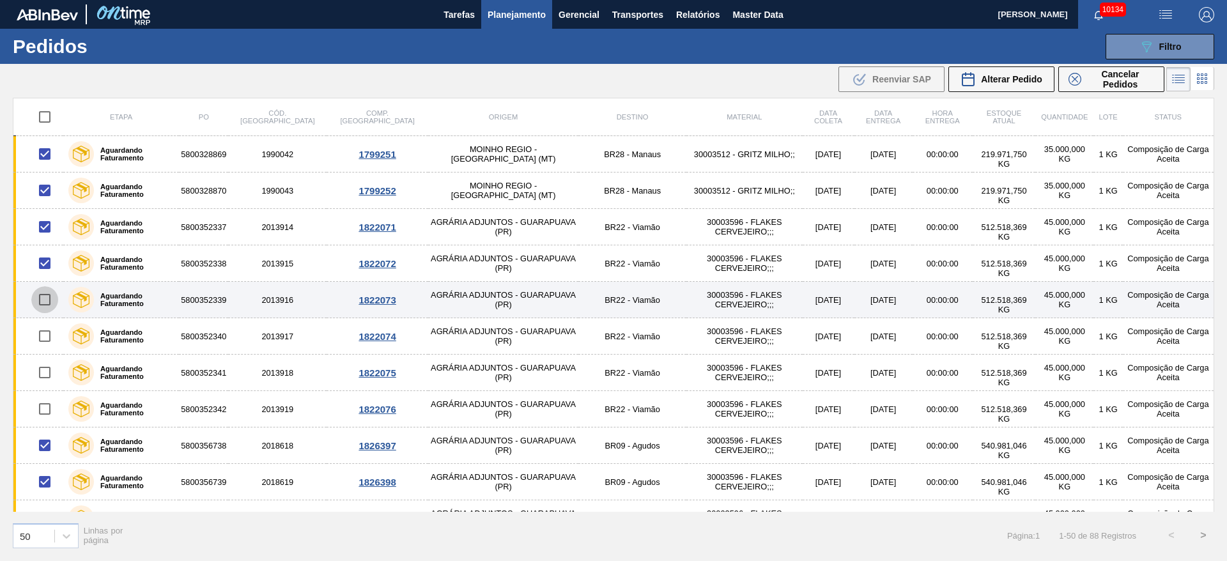
click at [49, 300] on input "checkbox" at bounding box center [44, 299] width 27 height 27
checkbox input "true"
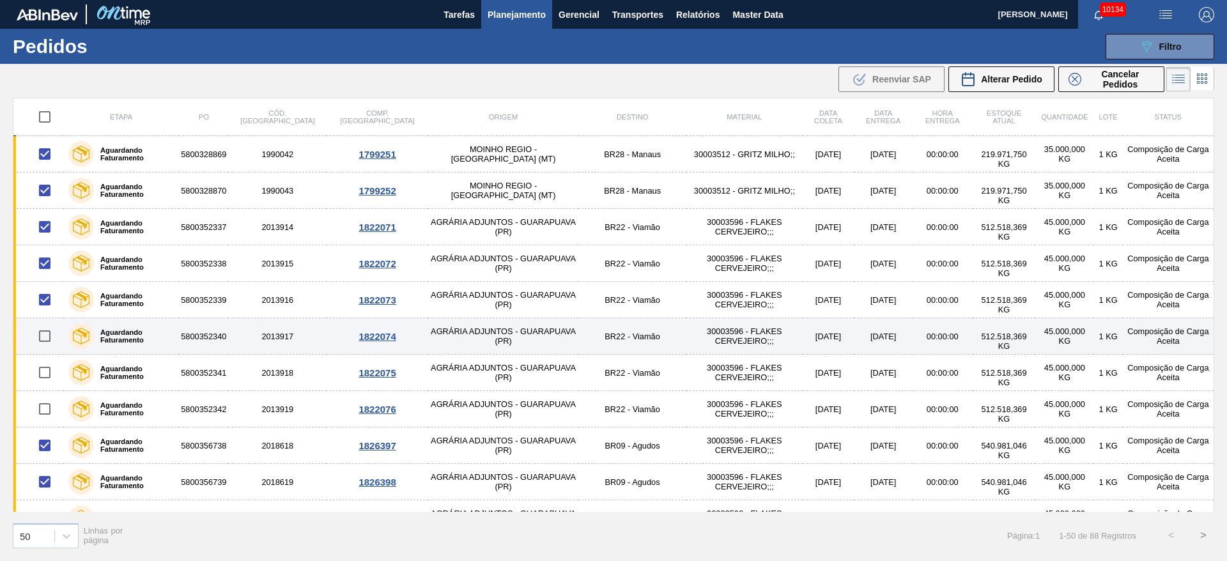
click at [49, 336] on input "checkbox" at bounding box center [44, 336] width 27 height 27
checkbox input "true"
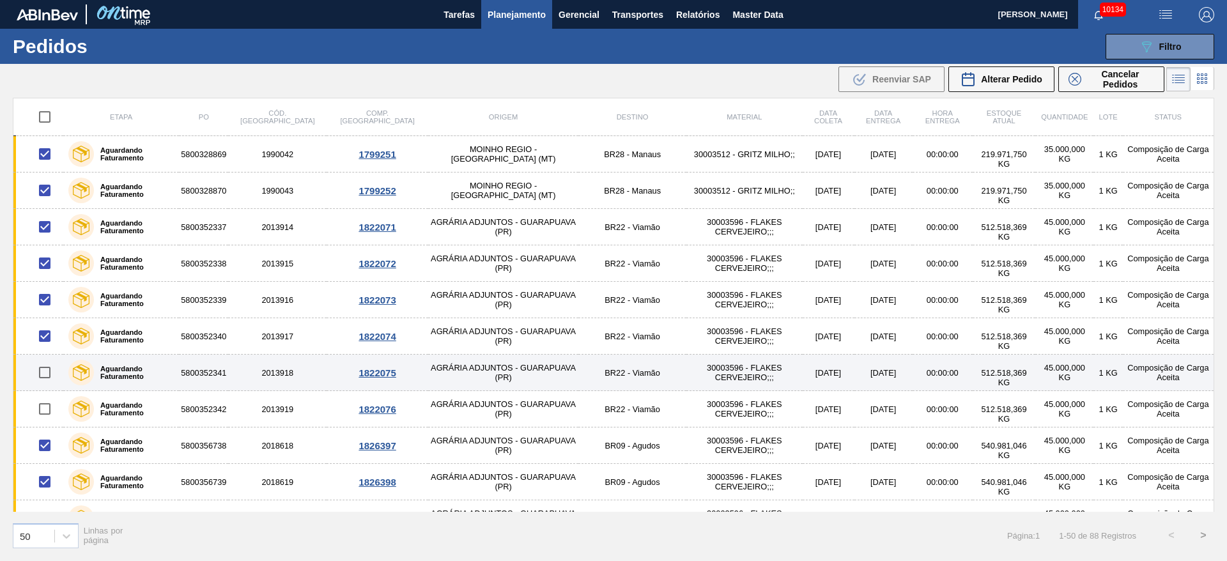
click at [49, 375] on input "checkbox" at bounding box center [44, 372] width 27 height 27
checkbox input "true"
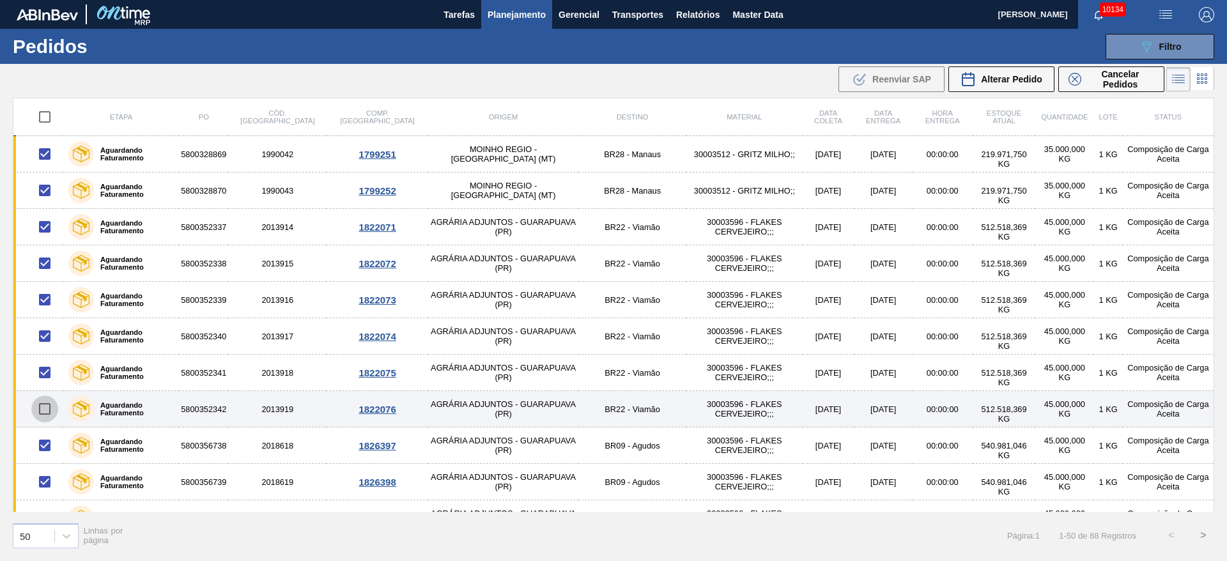
click at [45, 404] on input "checkbox" at bounding box center [44, 409] width 27 height 27
checkbox input "true"
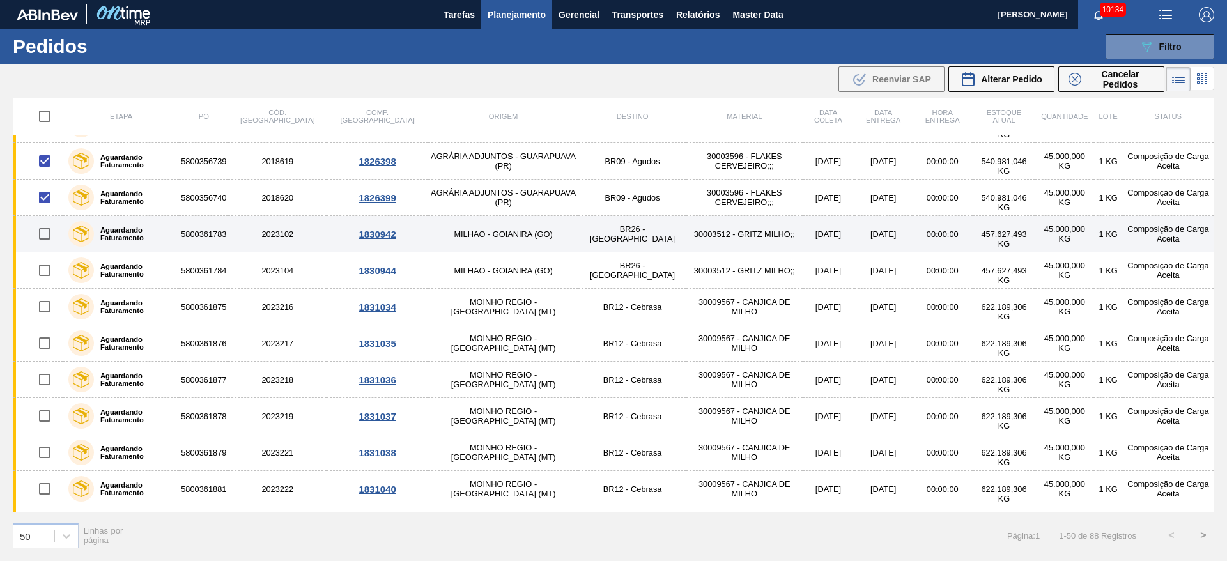
scroll to position [288, 0]
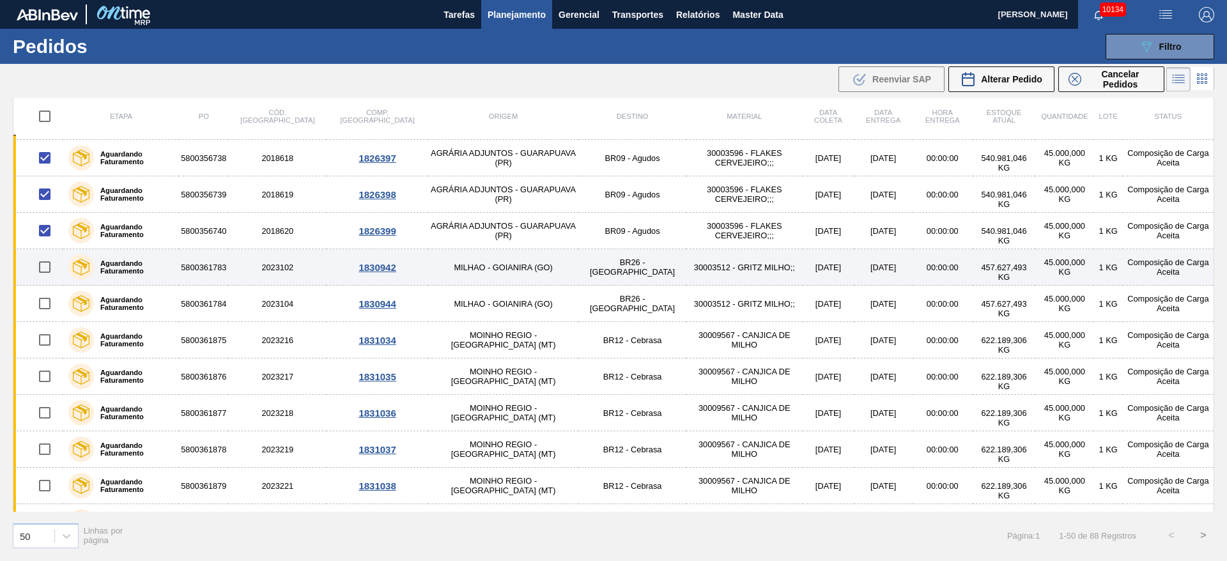
click at [43, 261] on input "checkbox" at bounding box center [44, 267] width 27 height 27
checkbox input "false"
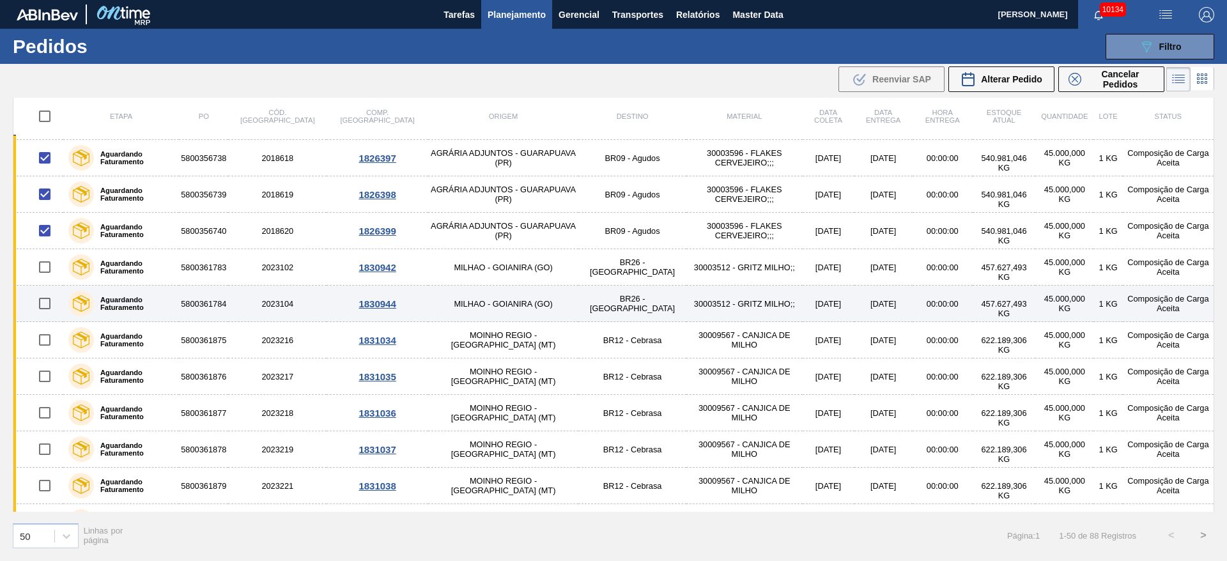
click at [43, 293] on input "checkbox" at bounding box center [44, 303] width 27 height 27
checkbox input "true"
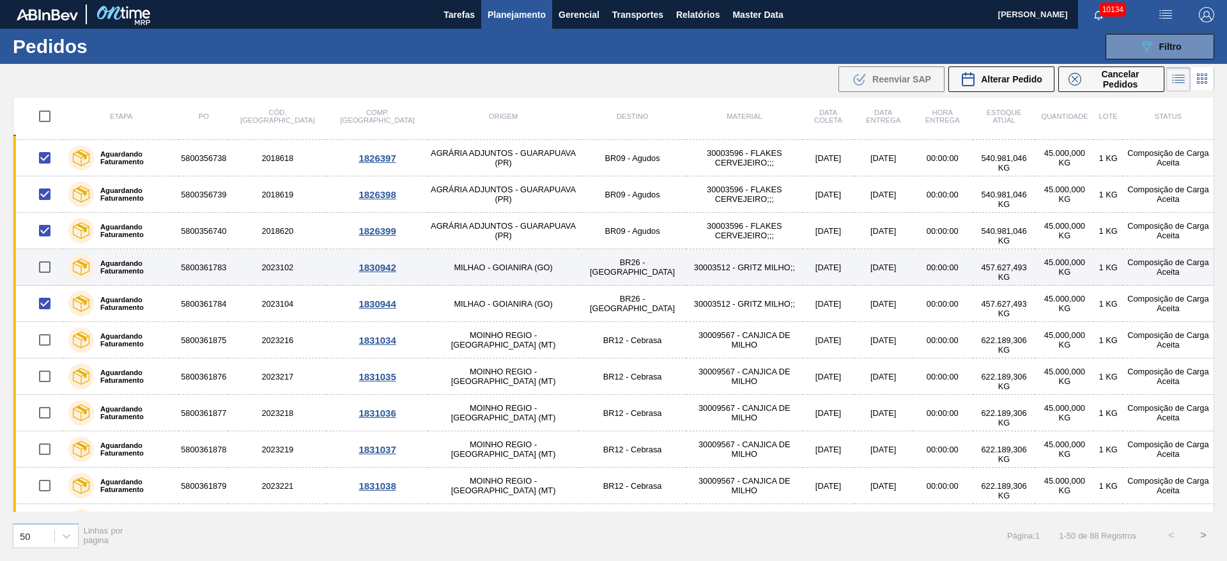
click at [43, 272] on input "checkbox" at bounding box center [44, 267] width 27 height 27
checkbox input "true"
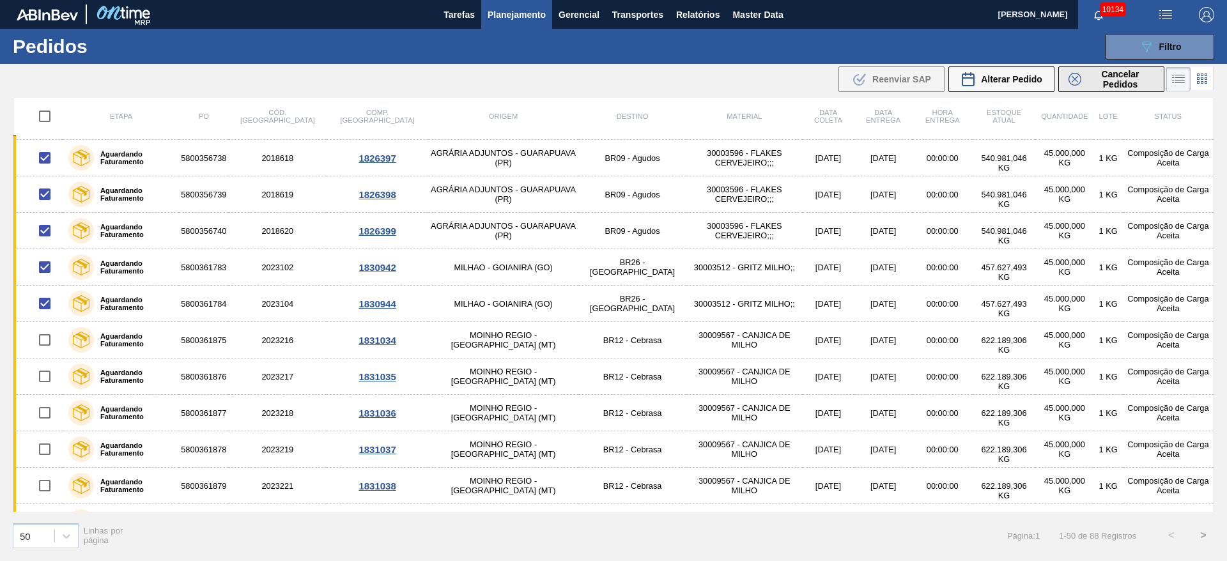
click at [1107, 69] on span "Cancelar Pedidos" at bounding box center [1120, 79] width 68 height 20
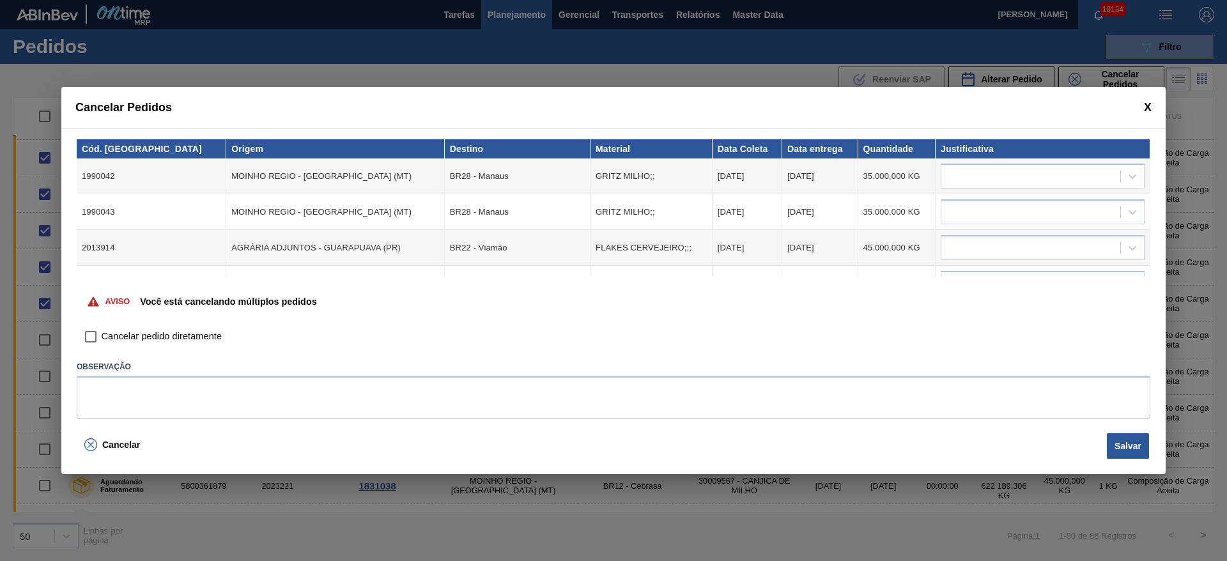
click at [181, 330] on span "Cancelar pedido diretamente" at bounding box center [162, 337] width 120 height 14
click at [102, 329] on input "Cancelar pedido diretamente" at bounding box center [91, 337] width 22 height 22
checkbox input "true"
click at [1017, 188] on div at bounding box center [1043, 176] width 204 height 25
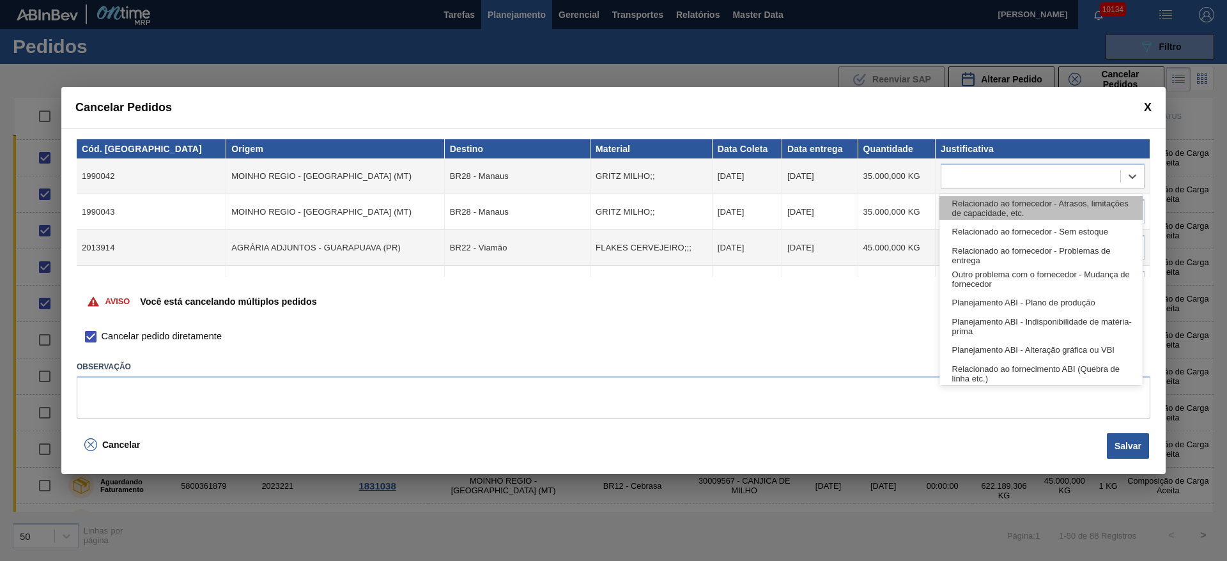
click at [1016, 214] on div "Relacionado ao fornecedor - Atrasos, limitações de capacidade, etc." at bounding box center [1040, 208] width 203 height 24
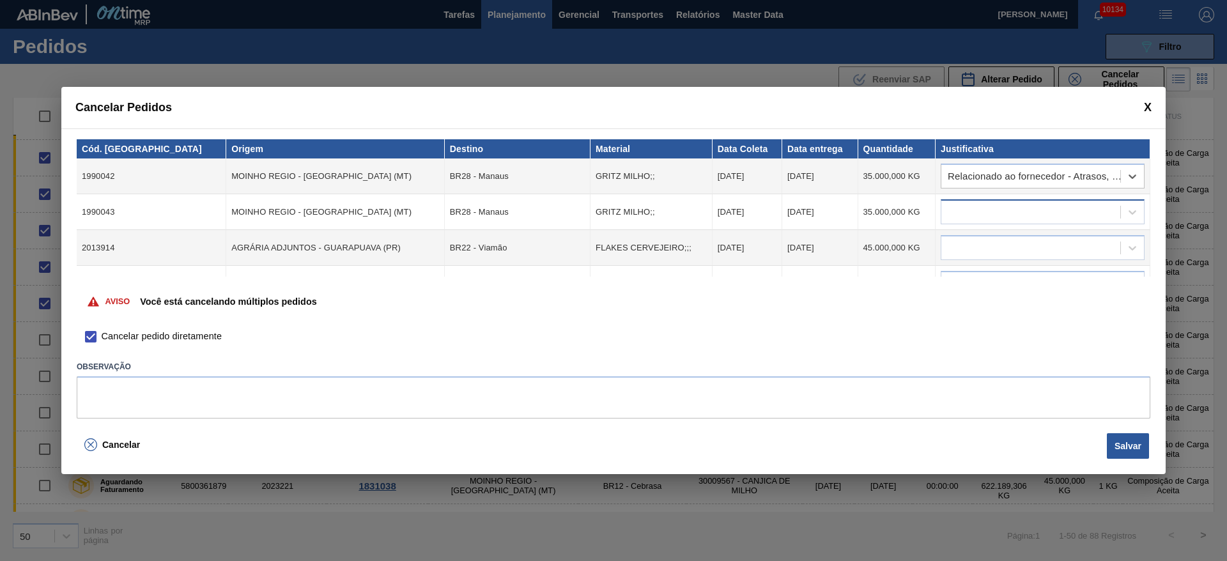
click at [1013, 217] on div at bounding box center [1030, 212] width 179 height 19
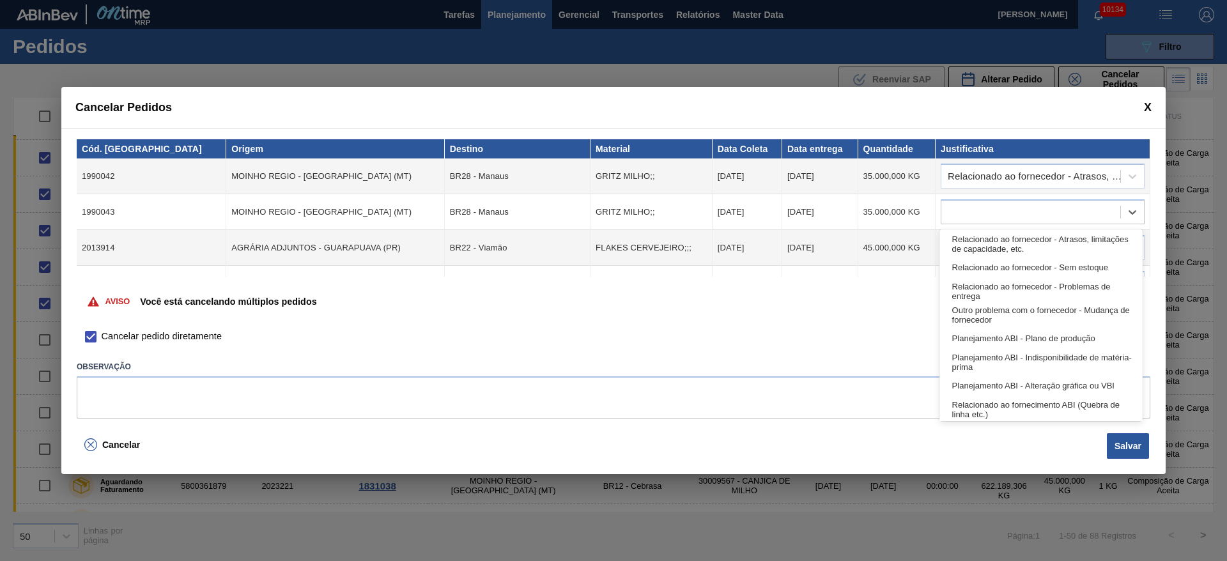
click at [1008, 245] on div "Relacionado ao fornecedor - Atrasos, limitações de capacidade, etc." at bounding box center [1040, 244] width 203 height 24
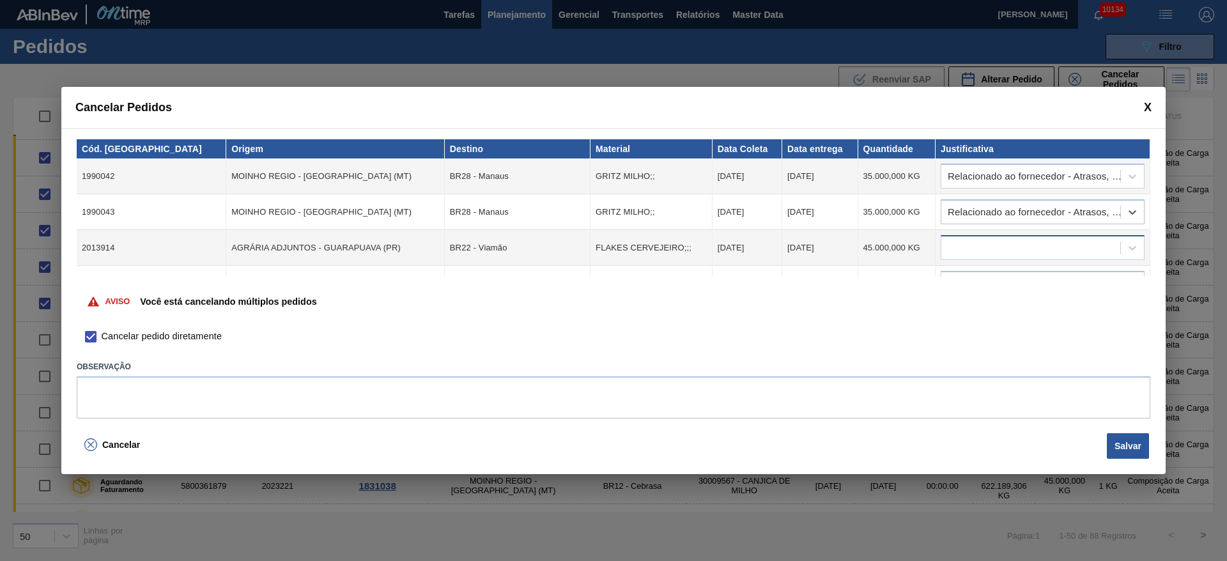
click at [1008, 246] on div at bounding box center [1030, 248] width 179 height 19
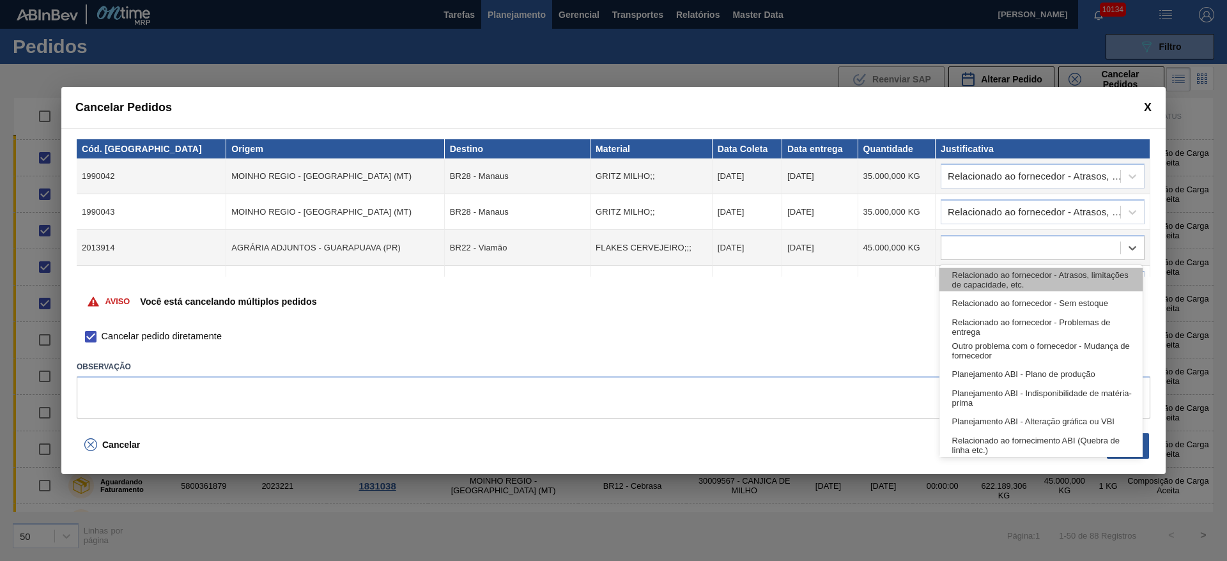
click at [1013, 277] on div "Relacionado ao fornecedor - Atrasos, limitações de capacidade, etc." at bounding box center [1040, 280] width 203 height 24
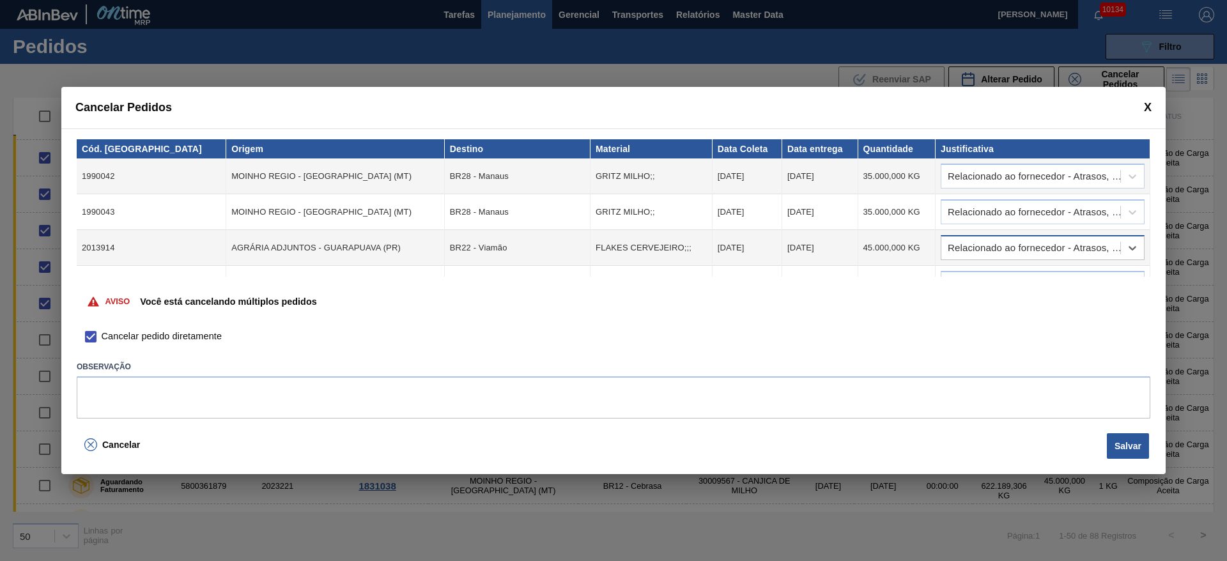
scroll to position [96, 0]
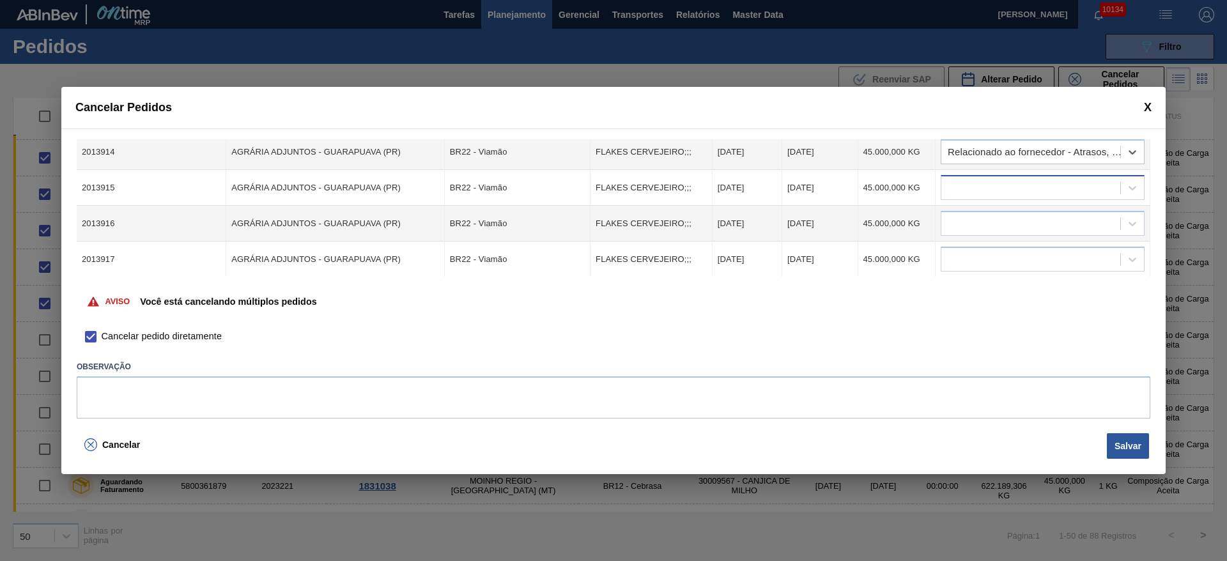
click at [1009, 188] on div at bounding box center [1030, 188] width 179 height 19
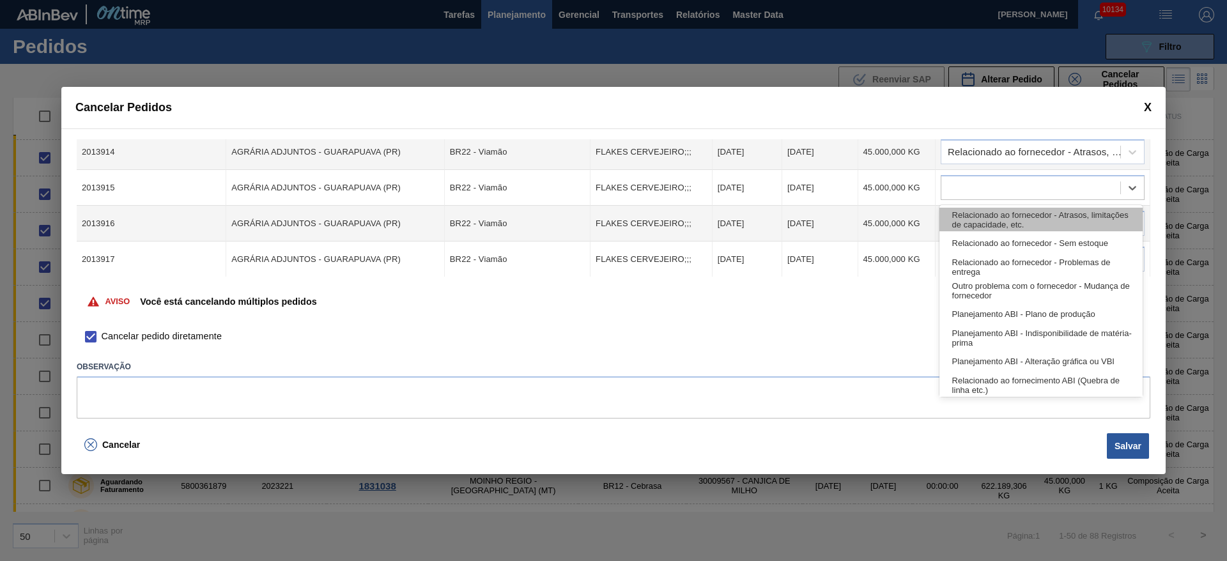
click at [1011, 222] on div "Relacionado ao fornecedor - Atrasos, limitações de capacidade, etc." at bounding box center [1040, 220] width 203 height 24
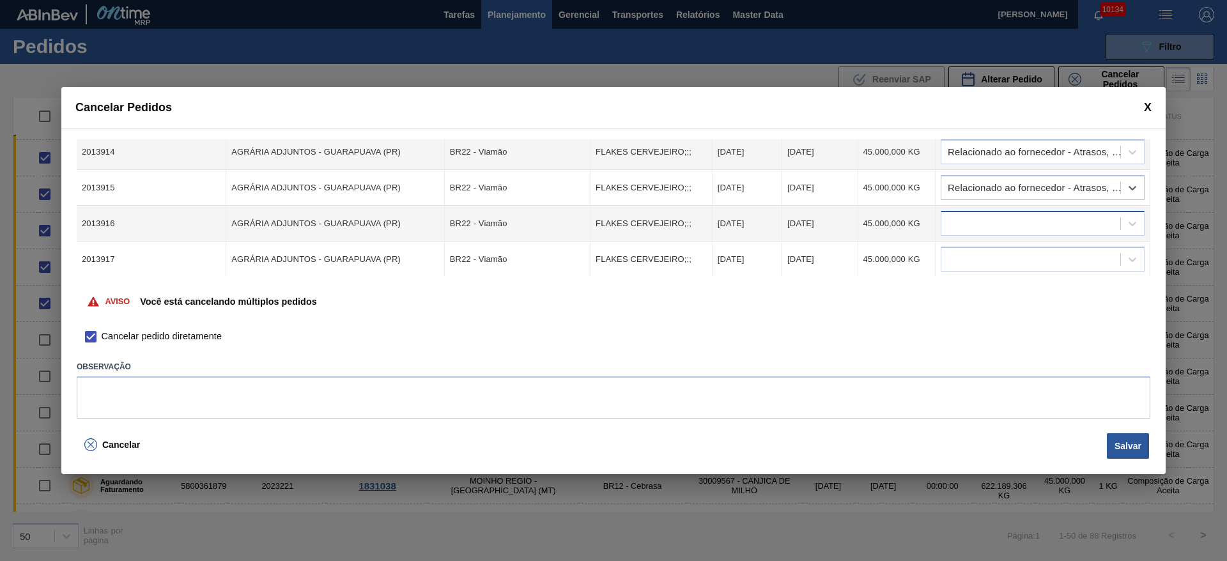
click at [1010, 224] on div at bounding box center [1030, 224] width 179 height 19
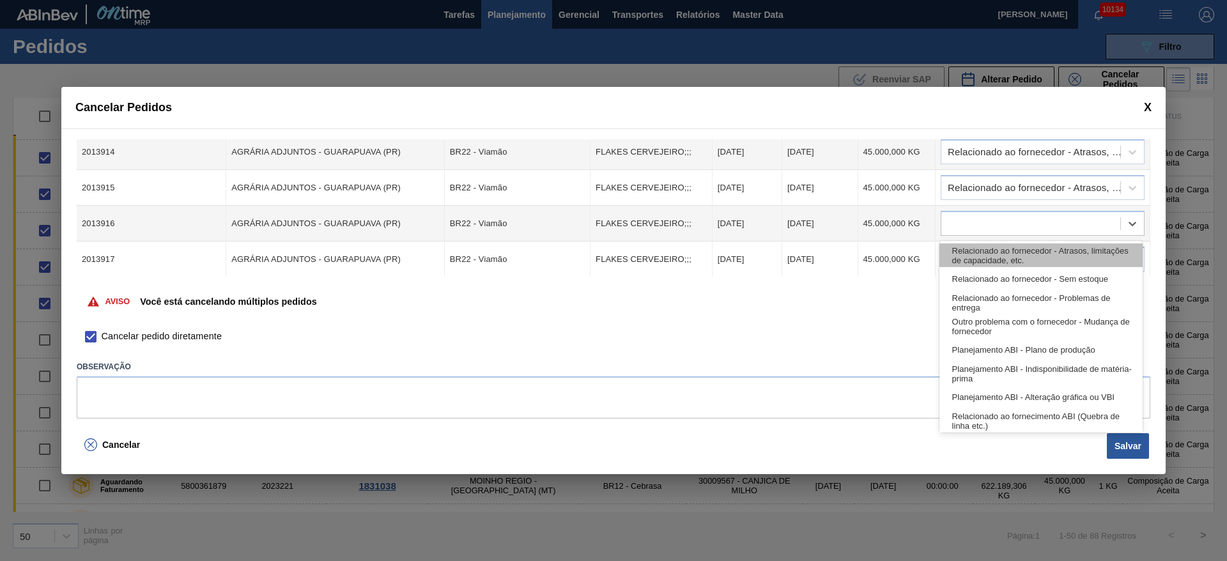
click at [1007, 253] on div "Relacionado ao fornecedor - Atrasos, limitações de capacidade, etc." at bounding box center [1040, 255] width 203 height 24
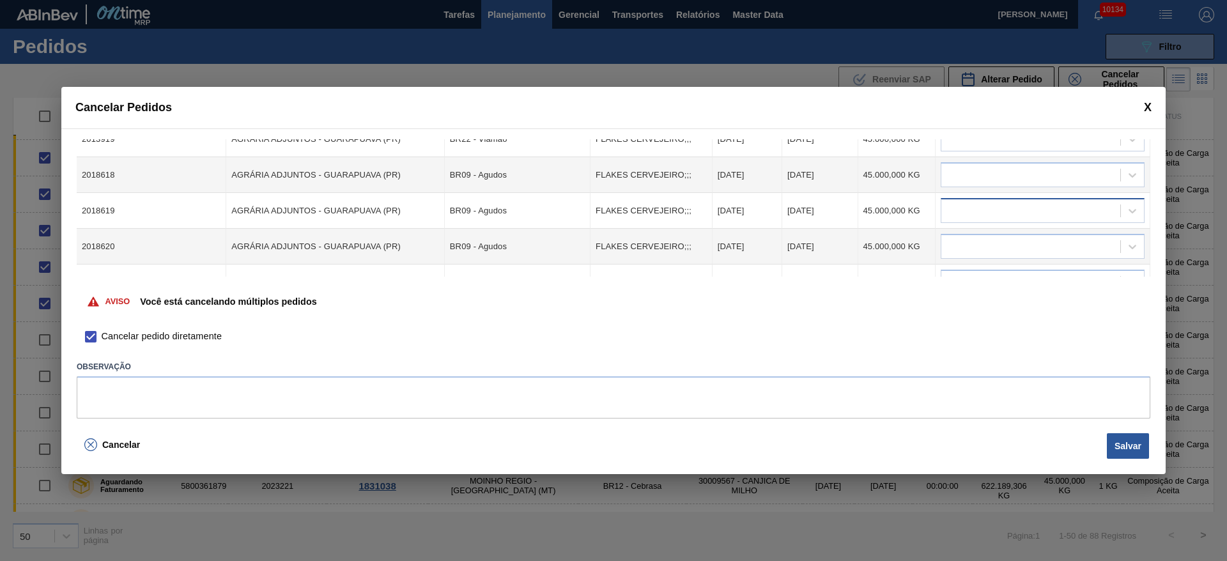
scroll to position [192, 0]
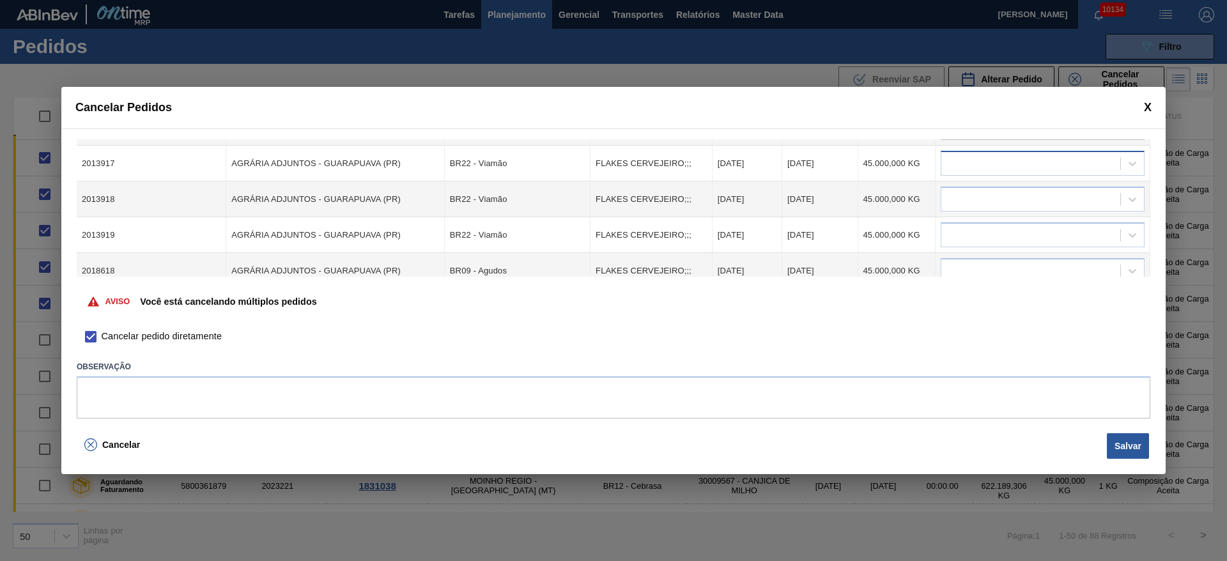
click at [991, 172] on div at bounding box center [1030, 164] width 179 height 19
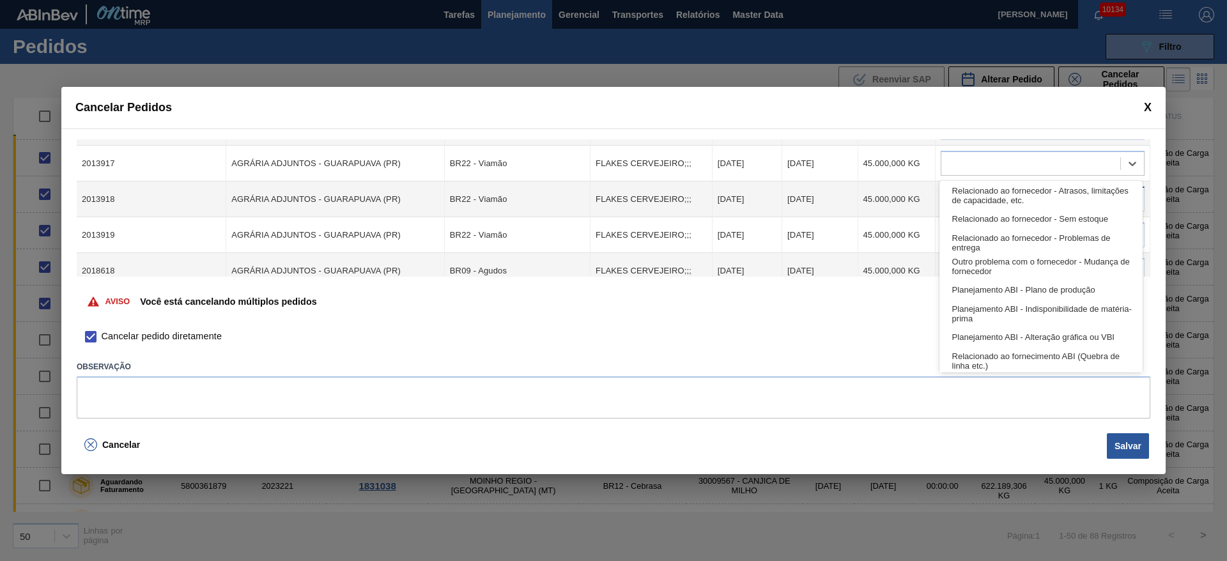
click at [996, 200] on div "Relacionado ao fornecedor - Atrasos, limitações de capacidade, etc." at bounding box center [1040, 195] width 203 height 24
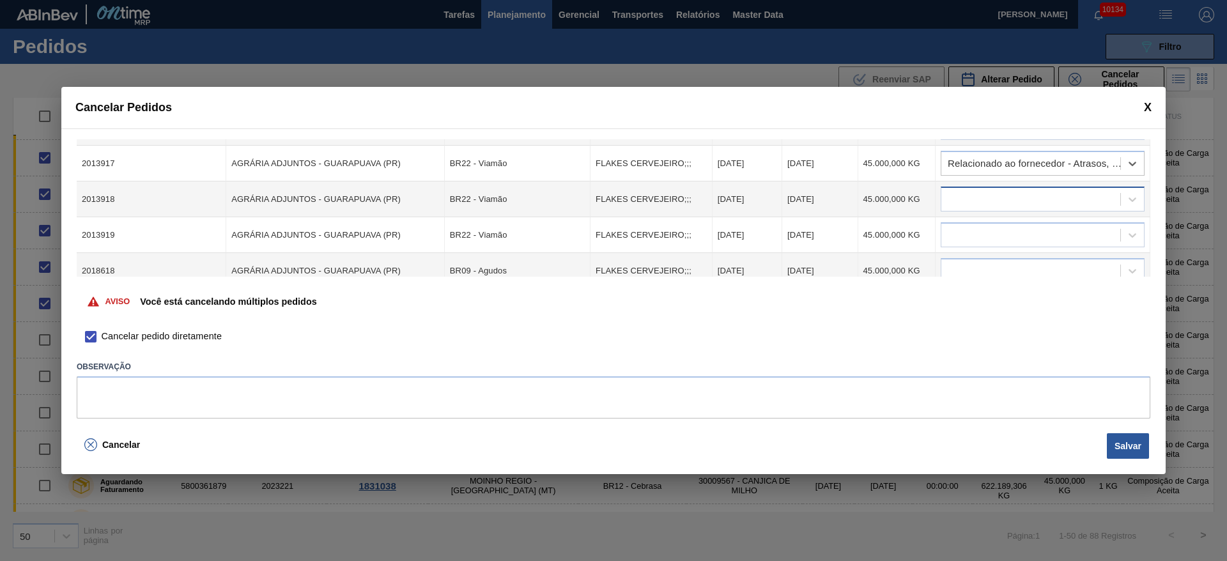
click at [1003, 211] on div at bounding box center [1043, 199] width 204 height 25
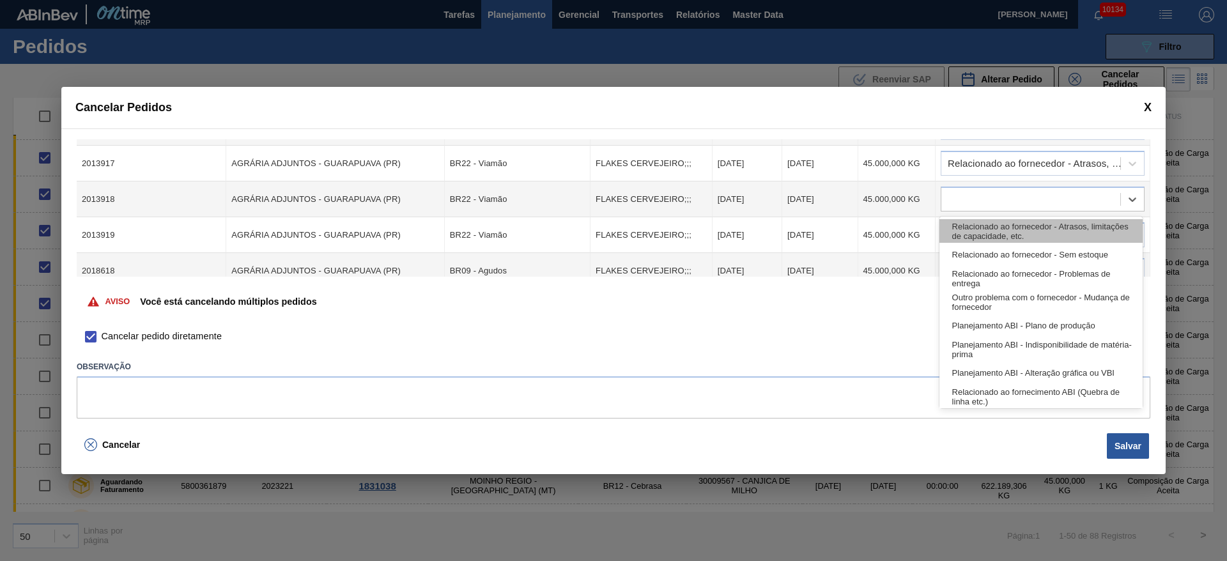
click at [1013, 233] on div "Relacionado ao fornecedor - Atrasos, limitações de capacidade, etc." at bounding box center [1040, 231] width 203 height 24
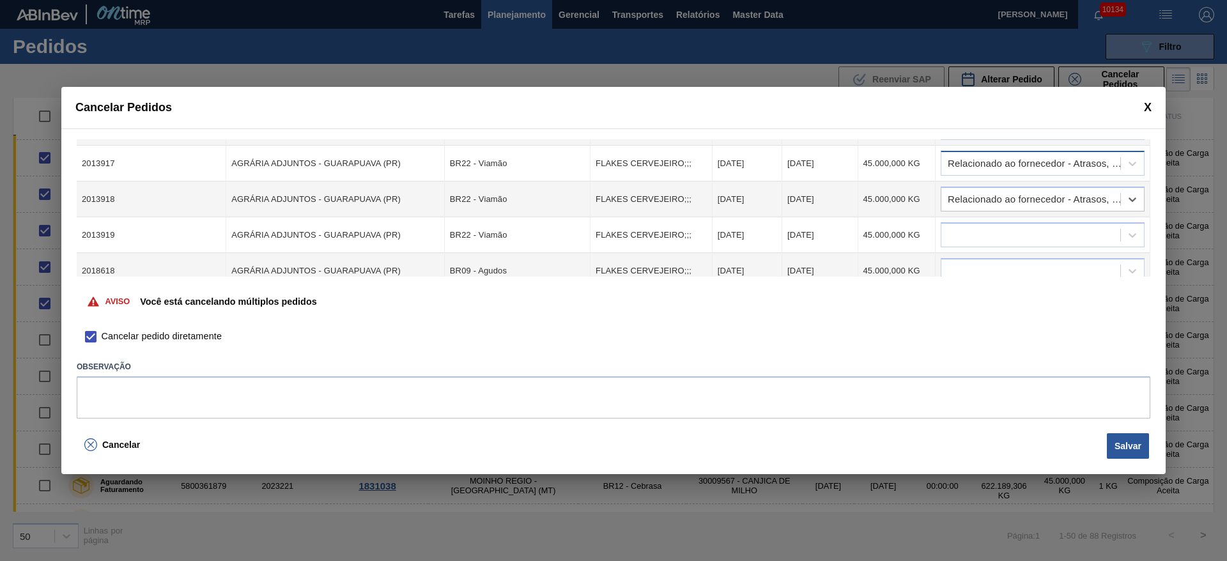
scroll to position [288, 0]
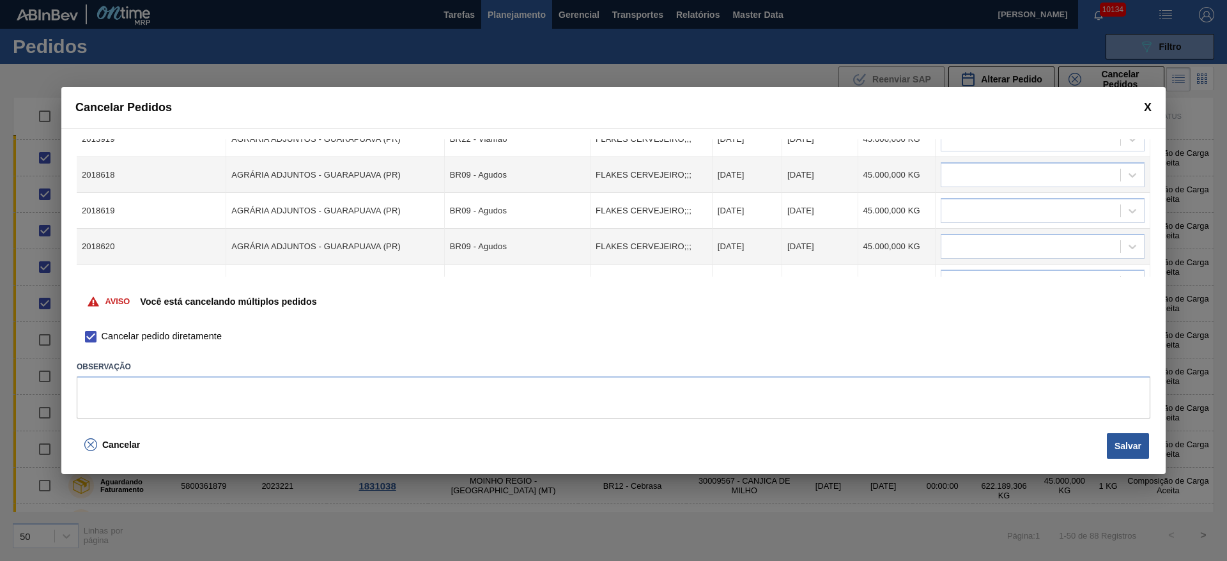
click at [1015, 155] on td at bounding box center [1043, 139] width 215 height 36
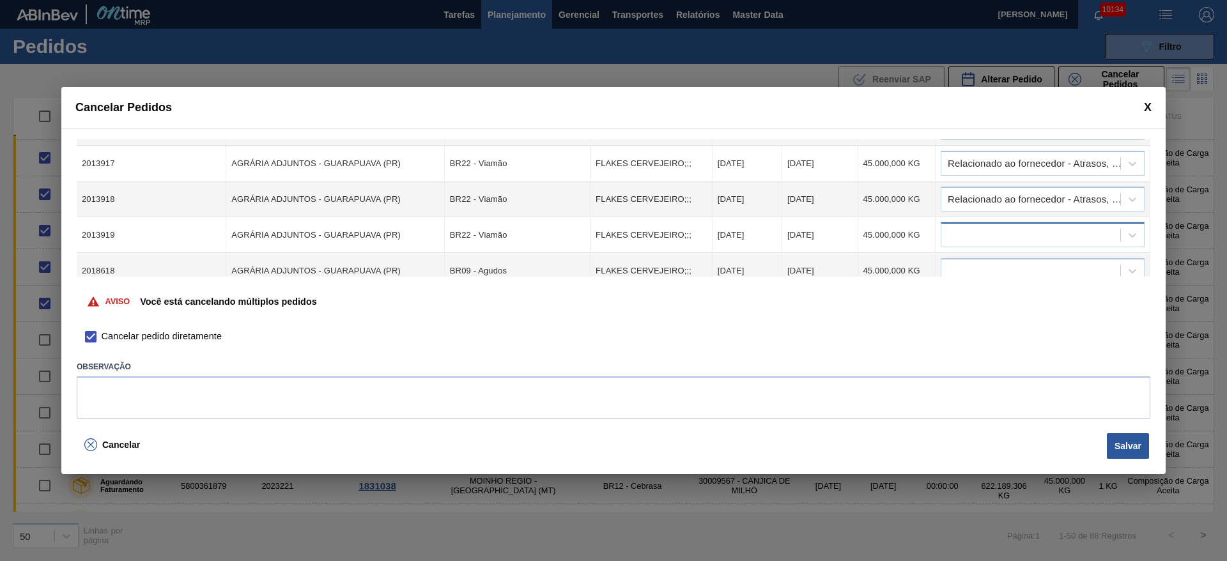
click at [1024, 227] on div at bounding box center [1030, 235] width 179 height 19
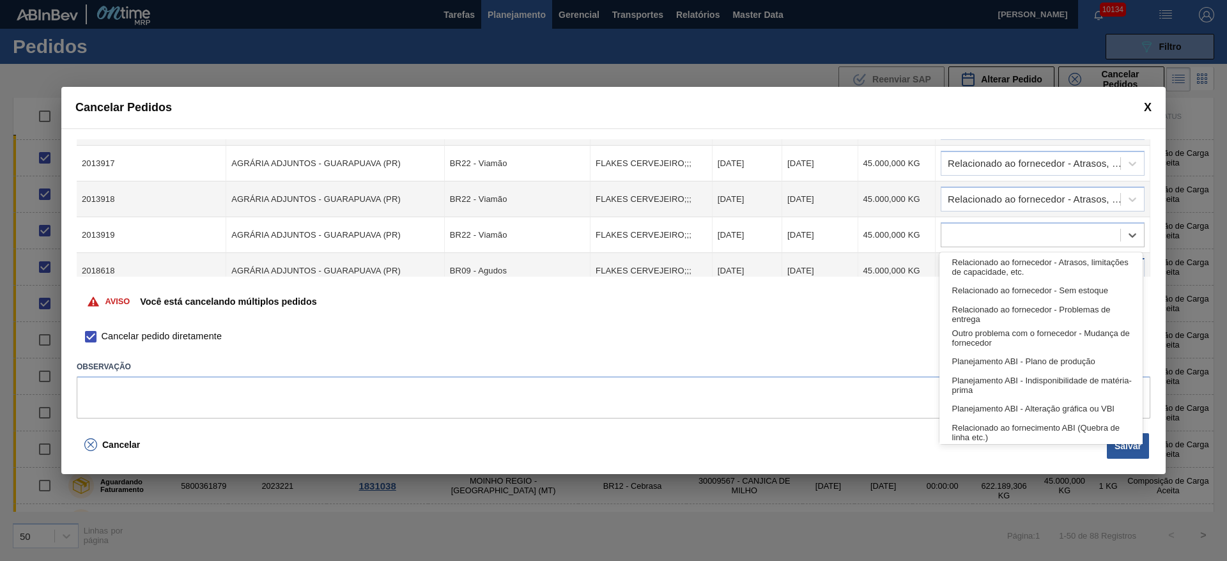
click at [1024, 266] on div "Relacionado ao fornecedor - Atrasos, limitações de capacidade, etc." at bounding box center [1040, 267] width 203 height 24
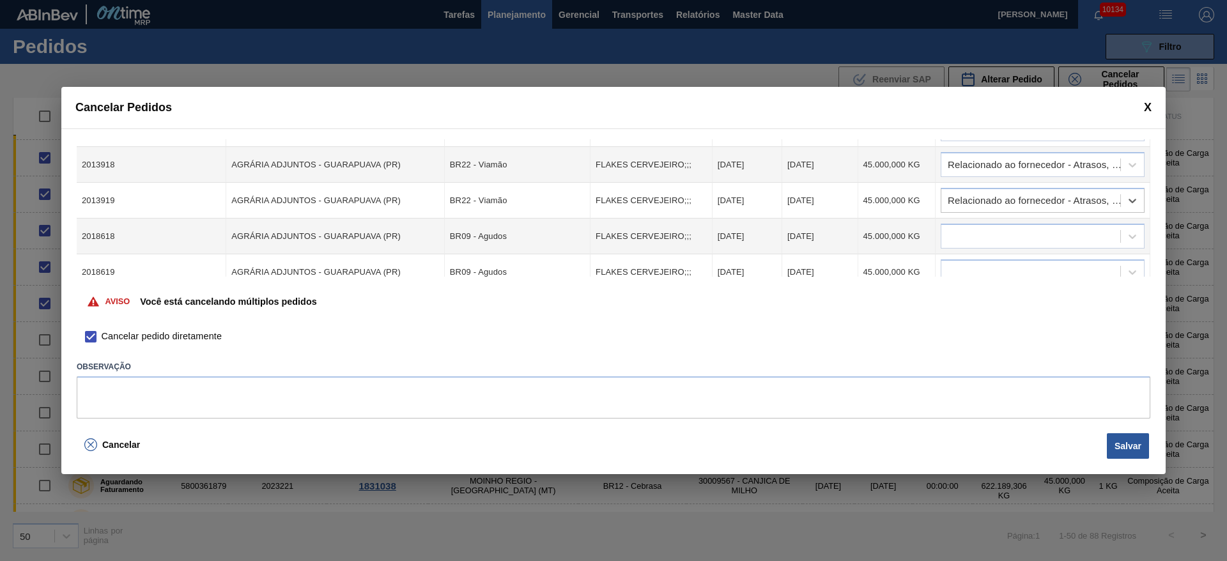
scroll to position [288, 0]
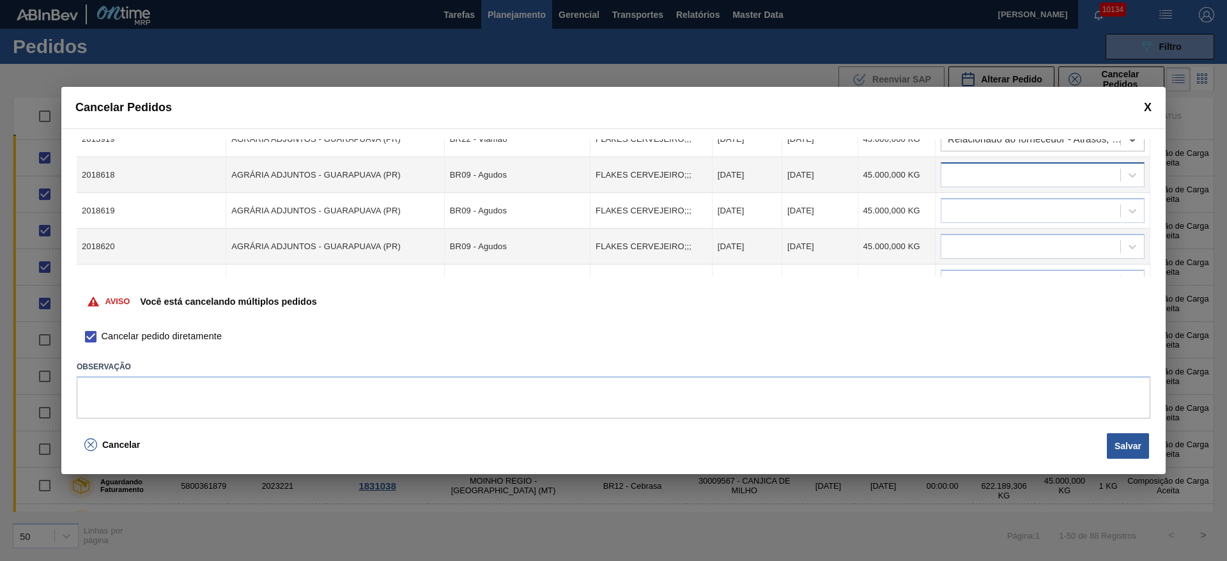
click at [1010, 178] on div at bounding box center [1030, 175] width 179 height 19
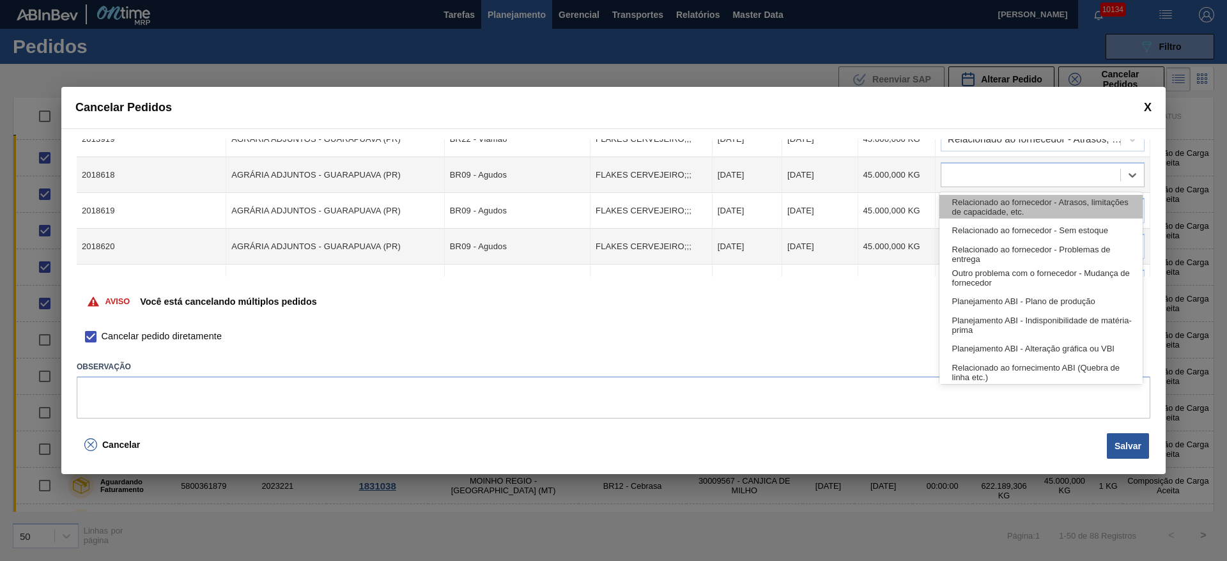
click at [1014, 202] on div "Relacionado ao fornecedor - Atrasos, limitações de capacidade, etc." at bounding box center [1040, 207] width 203 height 24
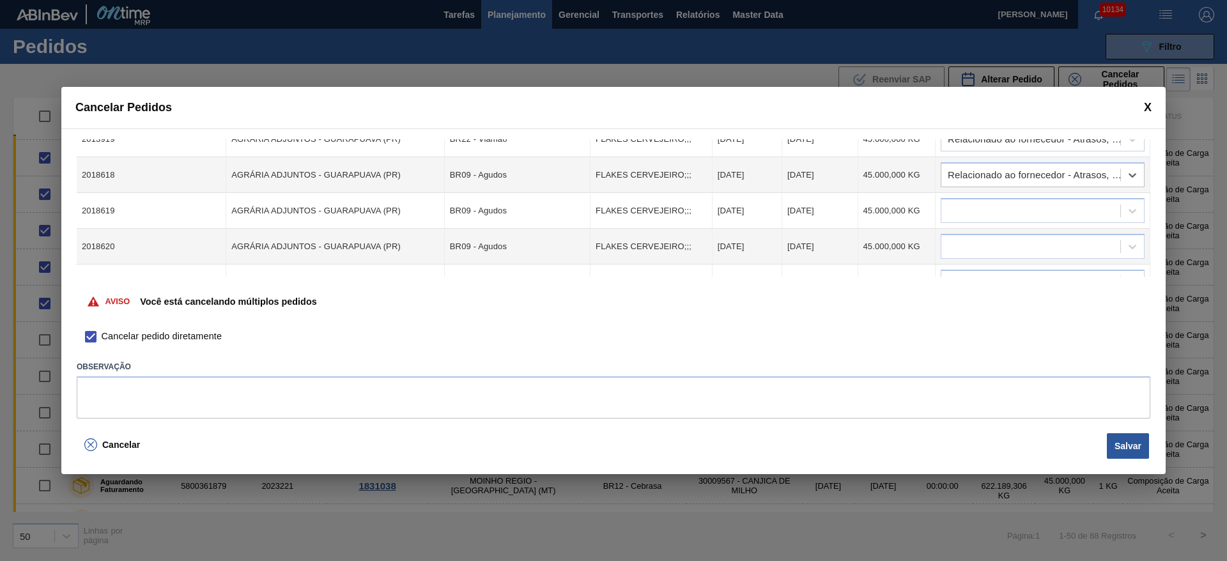
click at [1019, 223] on td at bounding box center [1043, 211] width 215 height 36
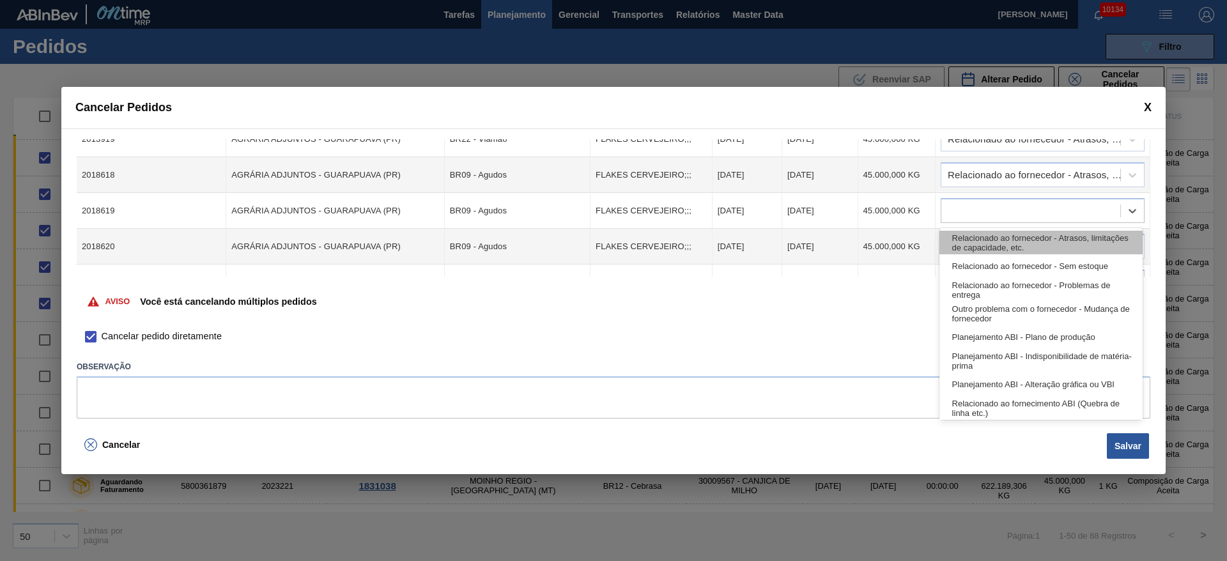
click at [1020, 239] on div "Relacionado ao fornecedor - Atrasos, limitações de capacidade, etc." at bounding box center [1040, 243] width 203 height 24
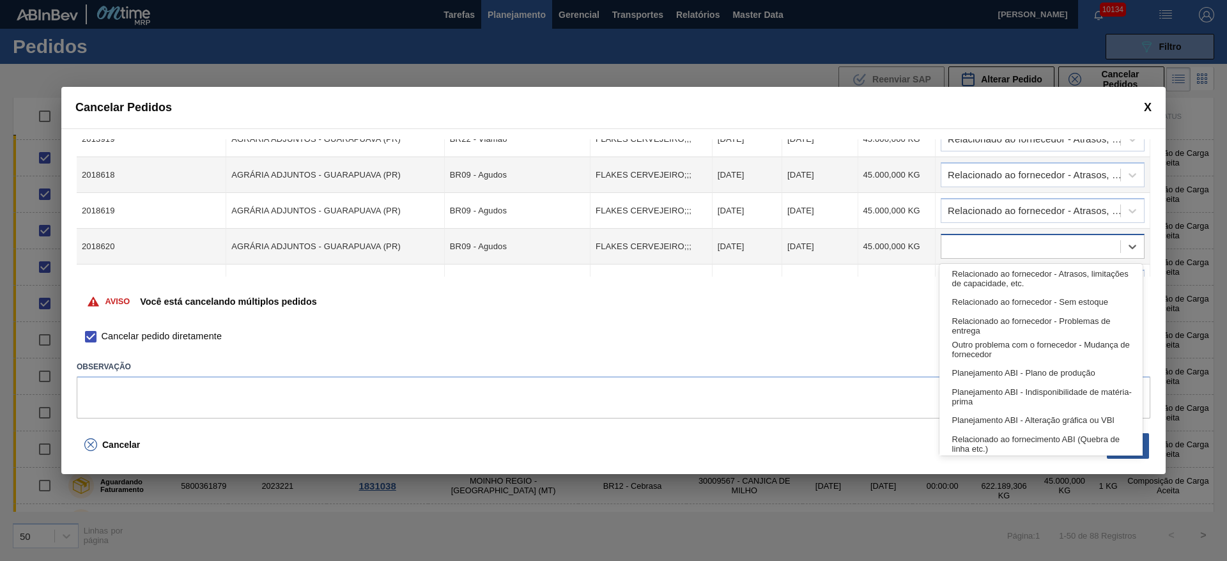
click at [1026, 254] on div at bounding box center [1030, 247] width 179 height 19
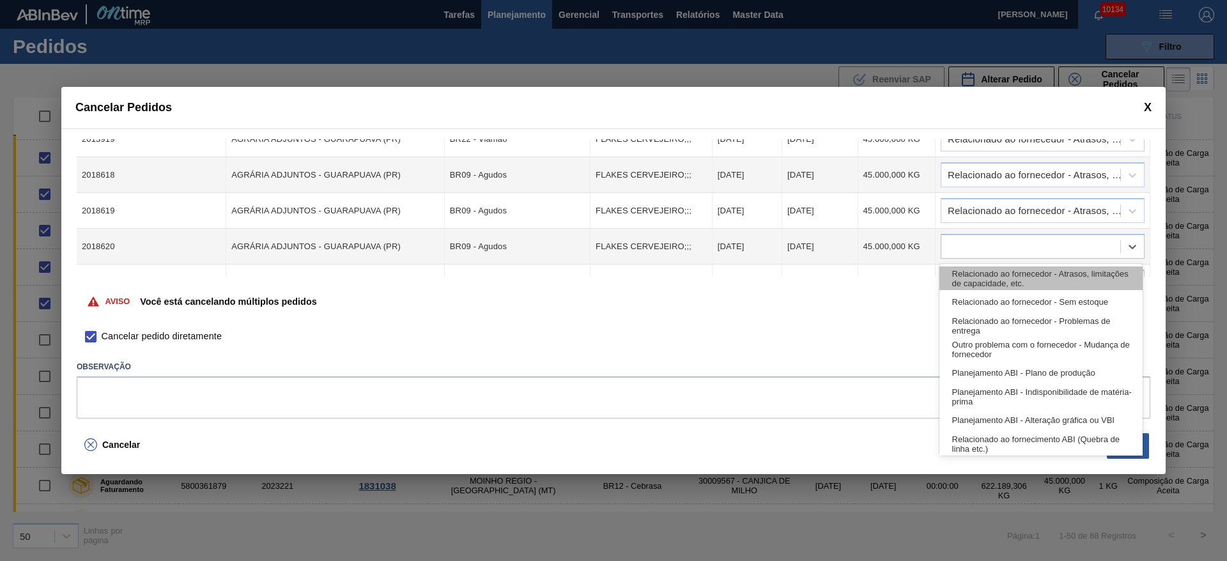
click at [1033, 275] on div "Relacionado ao fornecedor - Atrasos, limitações de capacidade, etc." at bounding box center [1040, 278] width 203 height 24
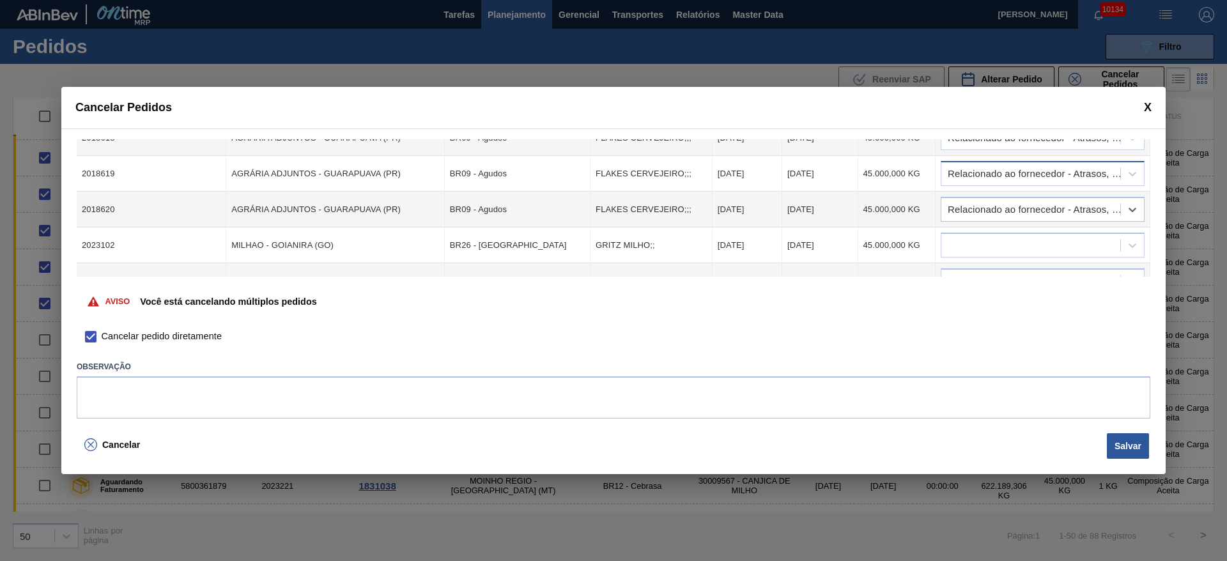
scroll to position [347, 0]
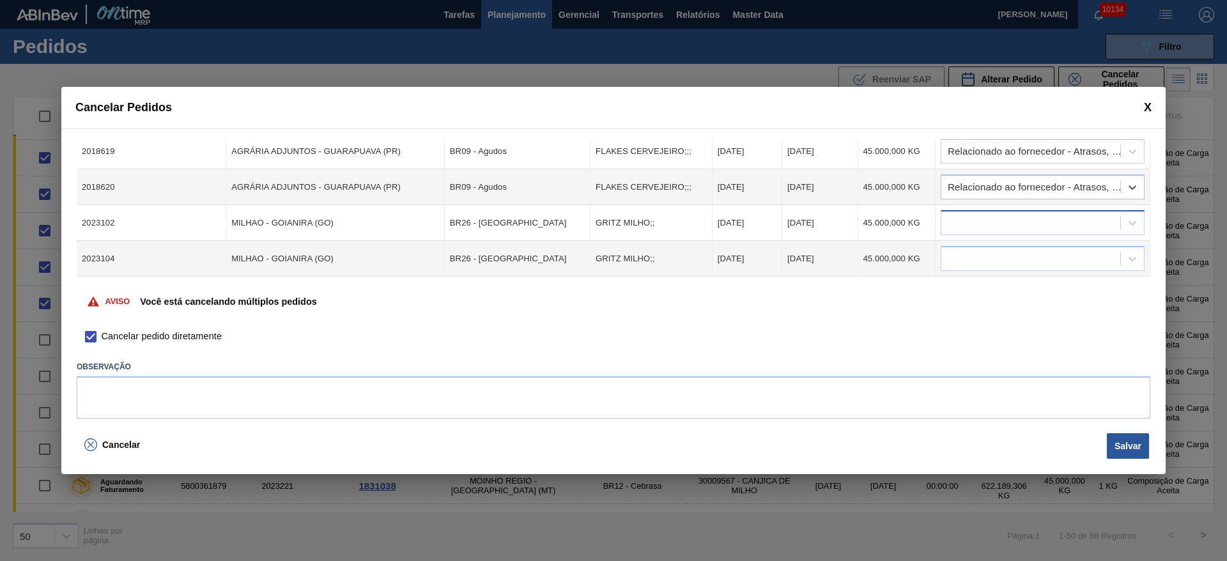
click at [1011, 213] on div at bounding box center [1043, 222] width 204 height 25
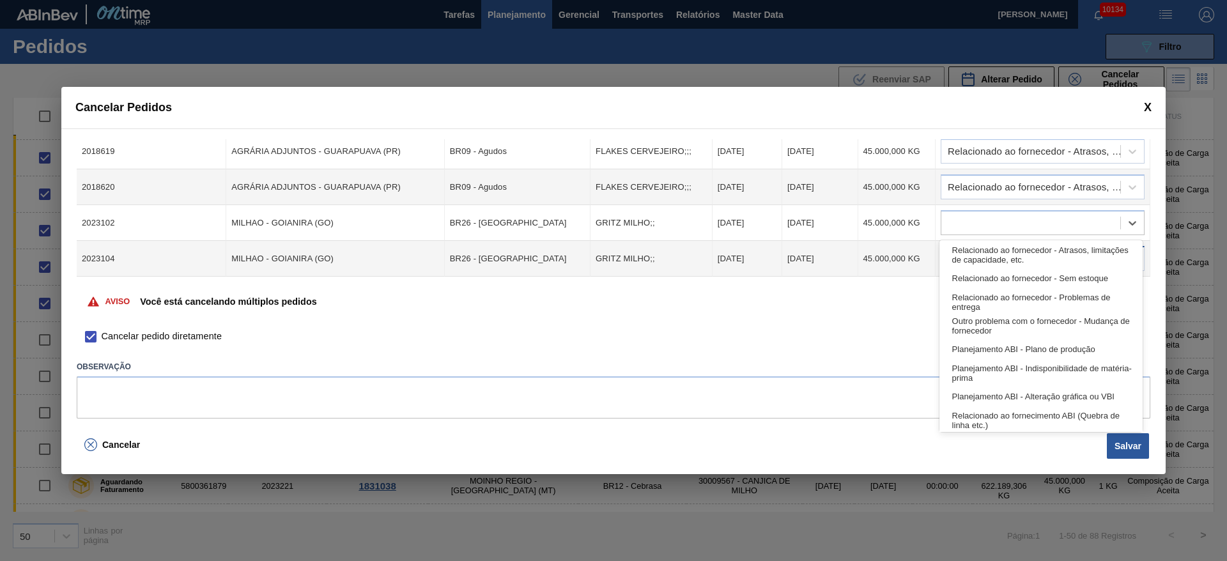
click at [1023, 252] on div "Relacionado ao fornecedor - Atrasos, limitações de capacidade, etc." at bounding box center [1040, 255] width 203 height 24
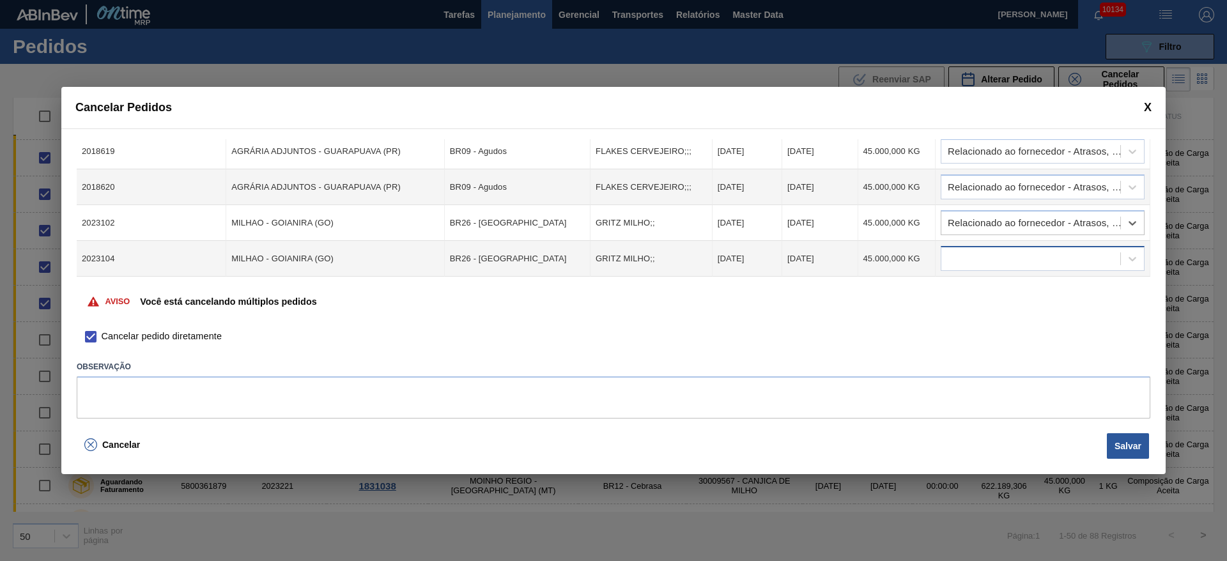
click at [1023, 252] on div at bounding box center [1030, 259] width 179 height 19
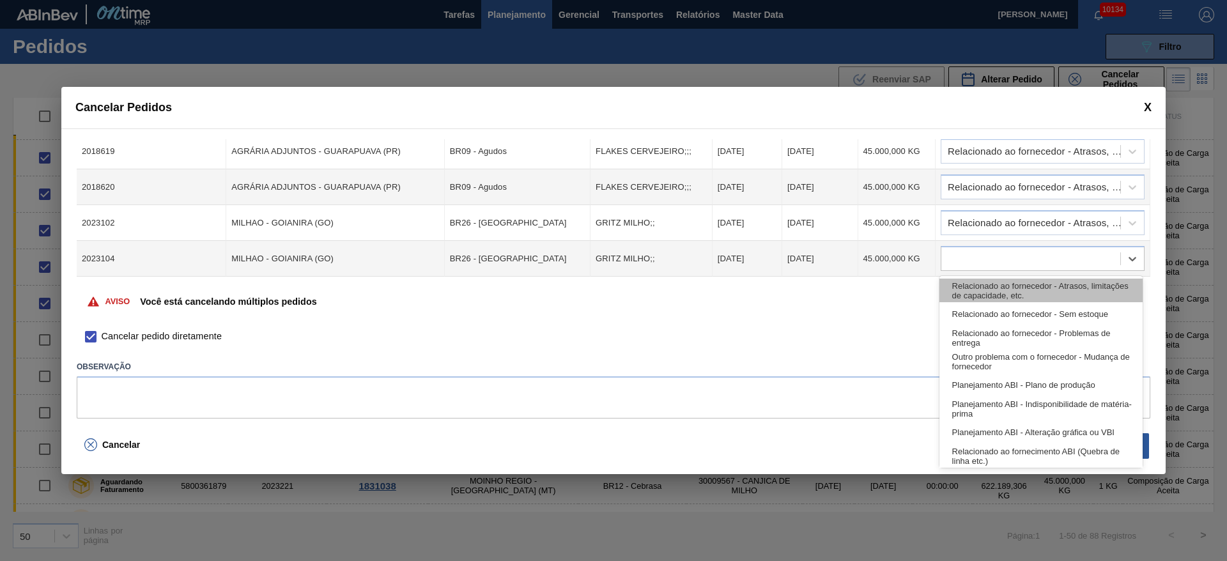
click at [1022, 284] on div "Relacionado ao fornecedor - Atrasos, limitações de capacidade, etc." at bounding box center [1040, 291] width 203 height 24
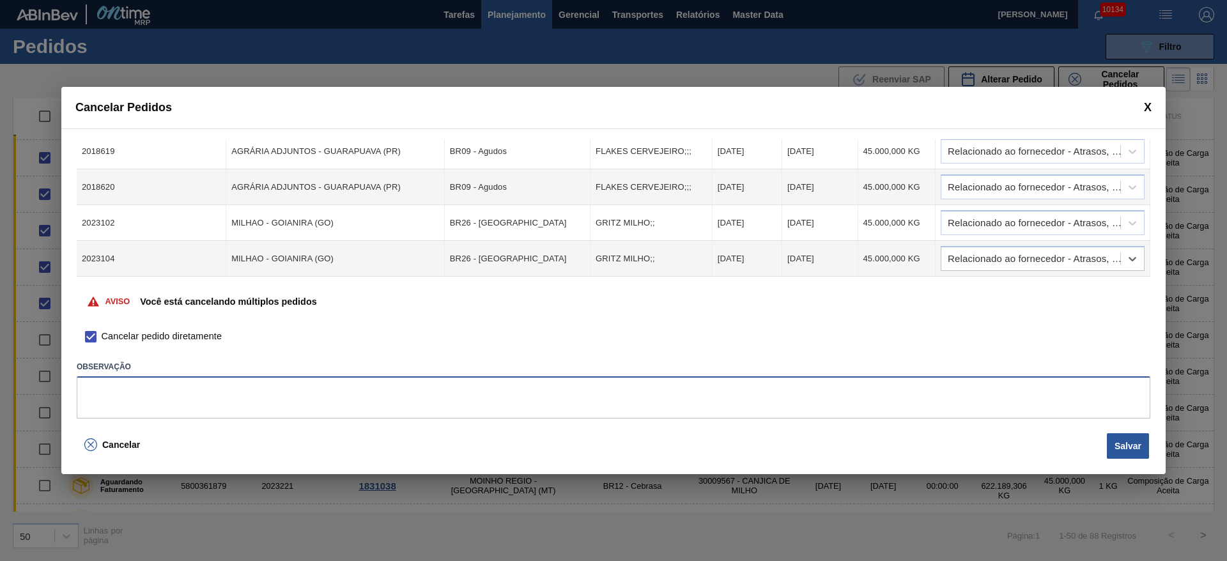
click at [1003, 392] on textarea at bounding box center [614, 397] width 1074 height 42
type textarea "."
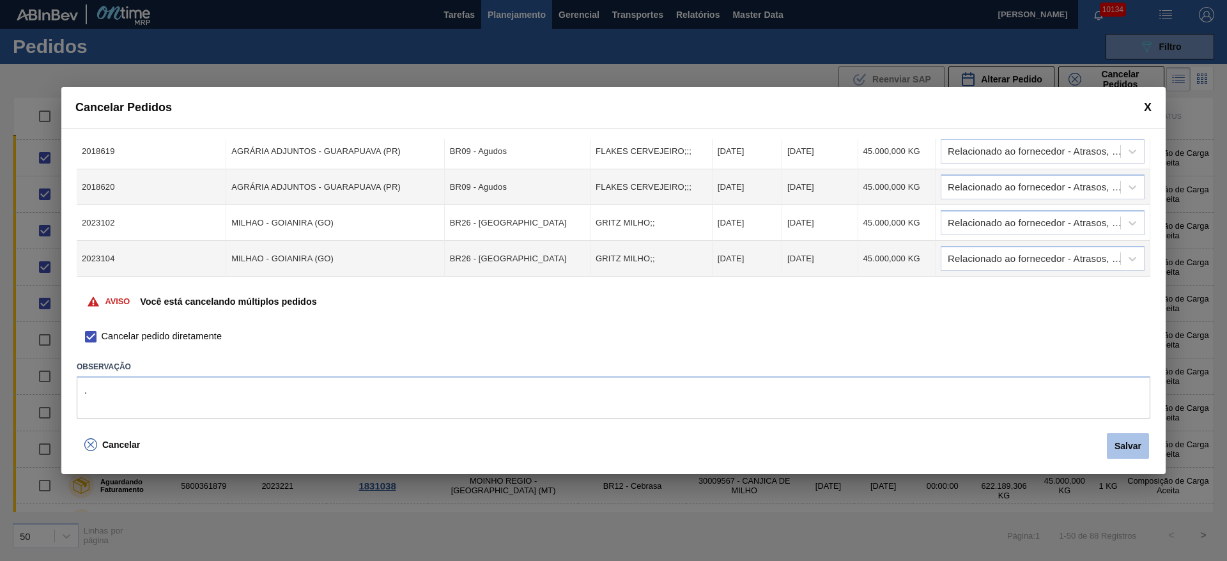
click at [1119, 445] on button "Salvar" at bounding box center [1128, 446] width 42 height 26
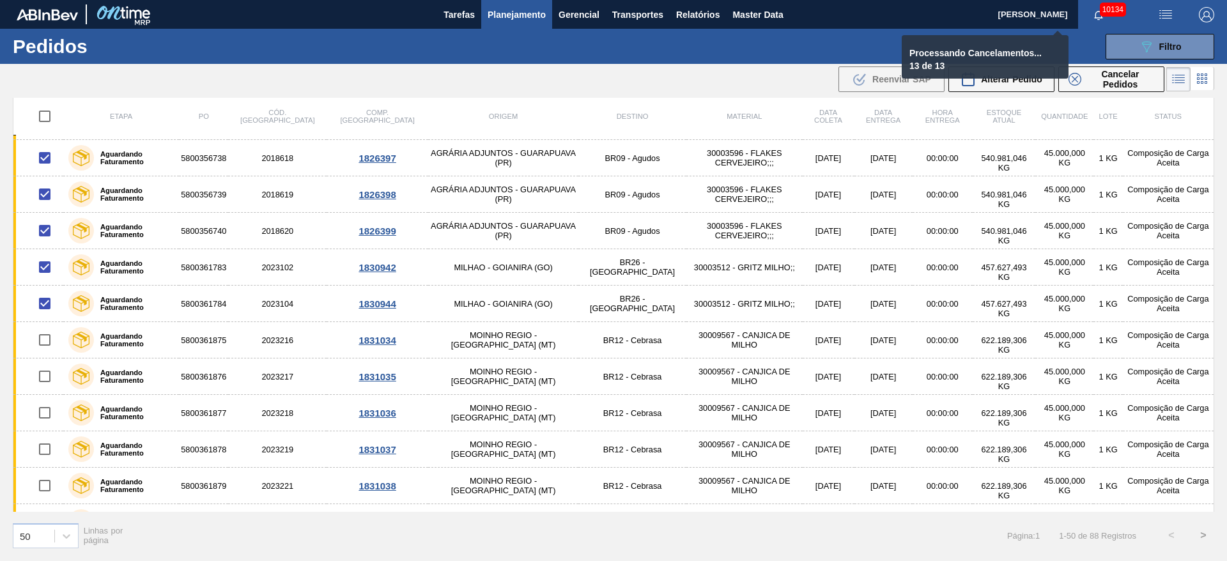
checkbox input "false"
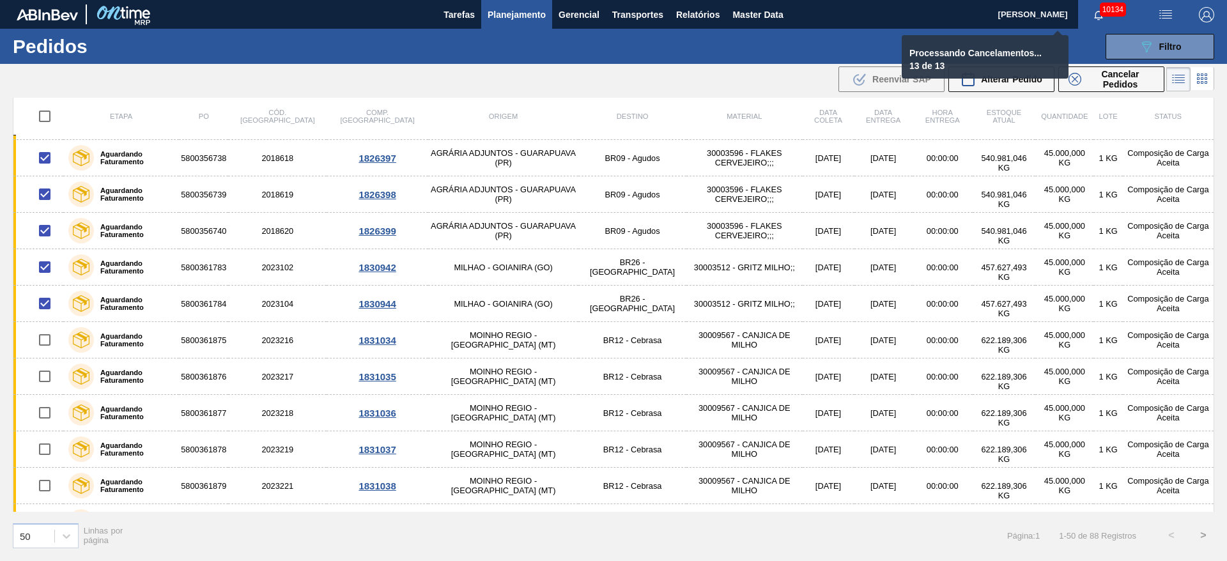
checkbox input "false"
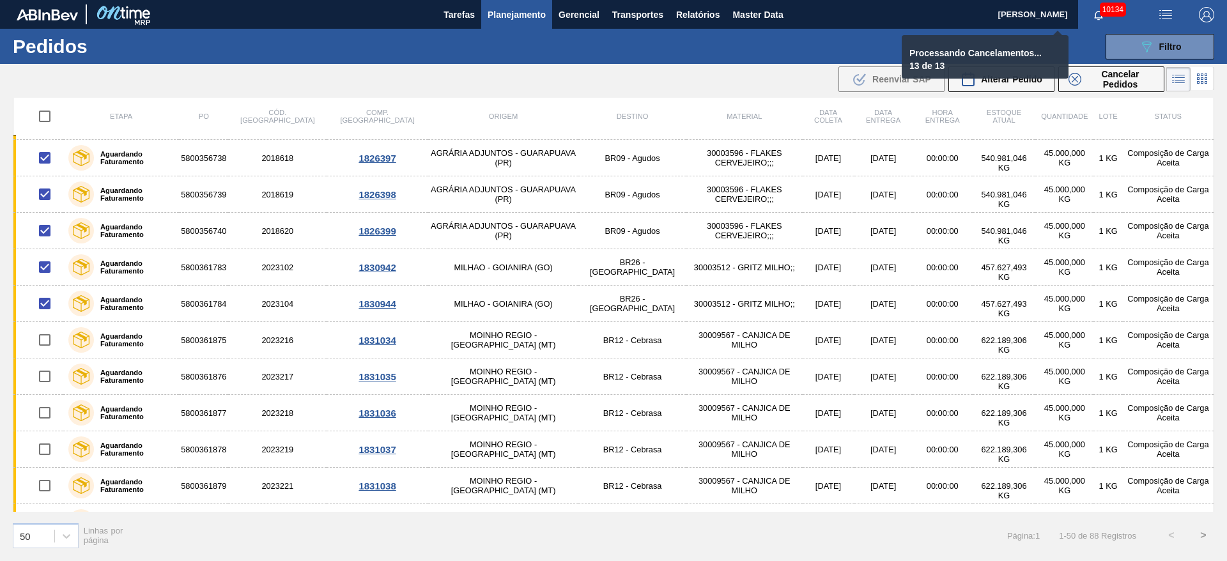
checkbox input "false"
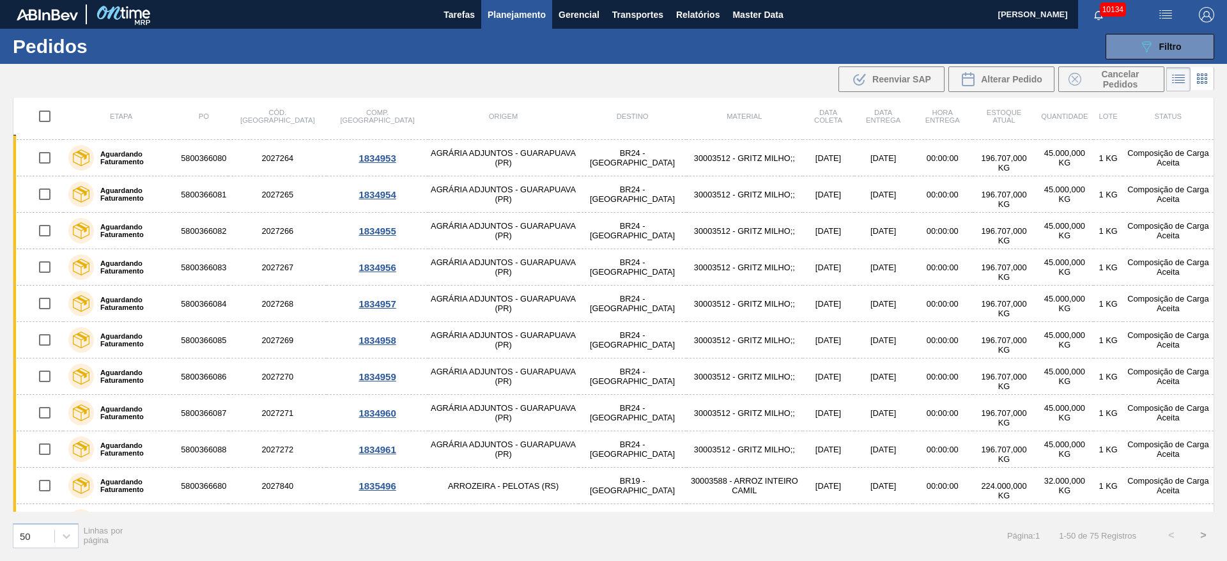
scroll to position [0, 0]
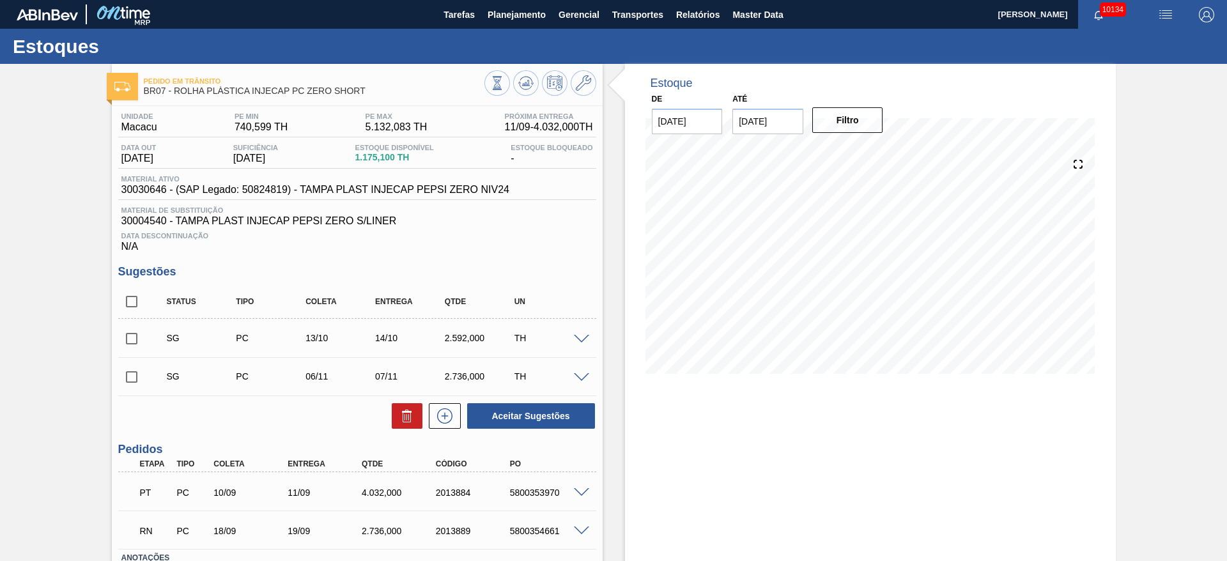
scroll to position [93, 0]
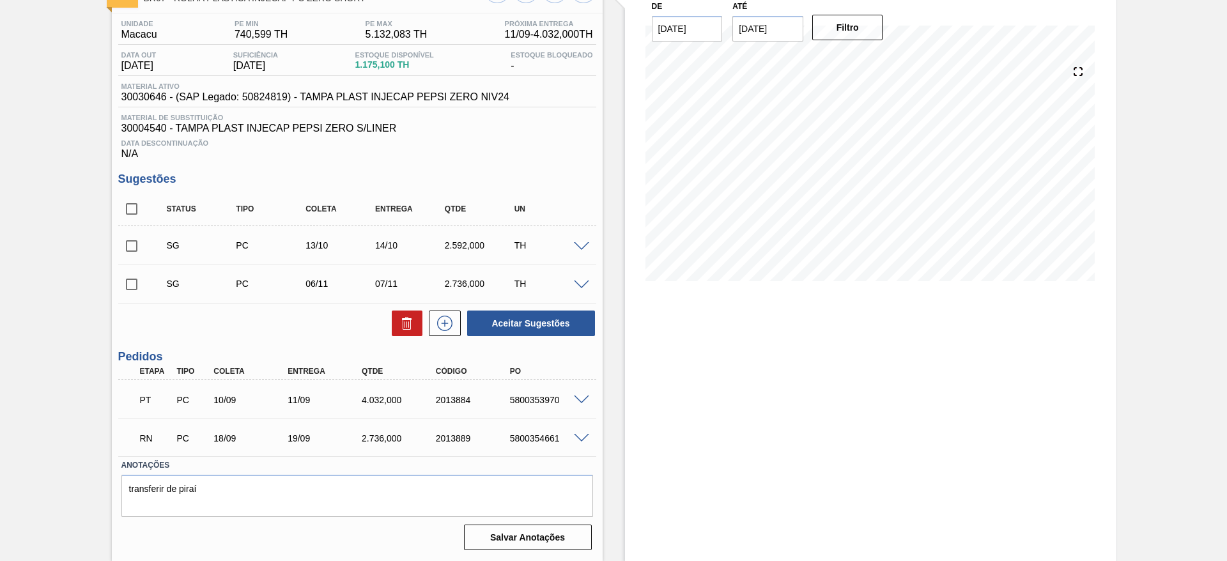
click at [576, 438] on span at bounding box center [581, 439] width 15 height 10
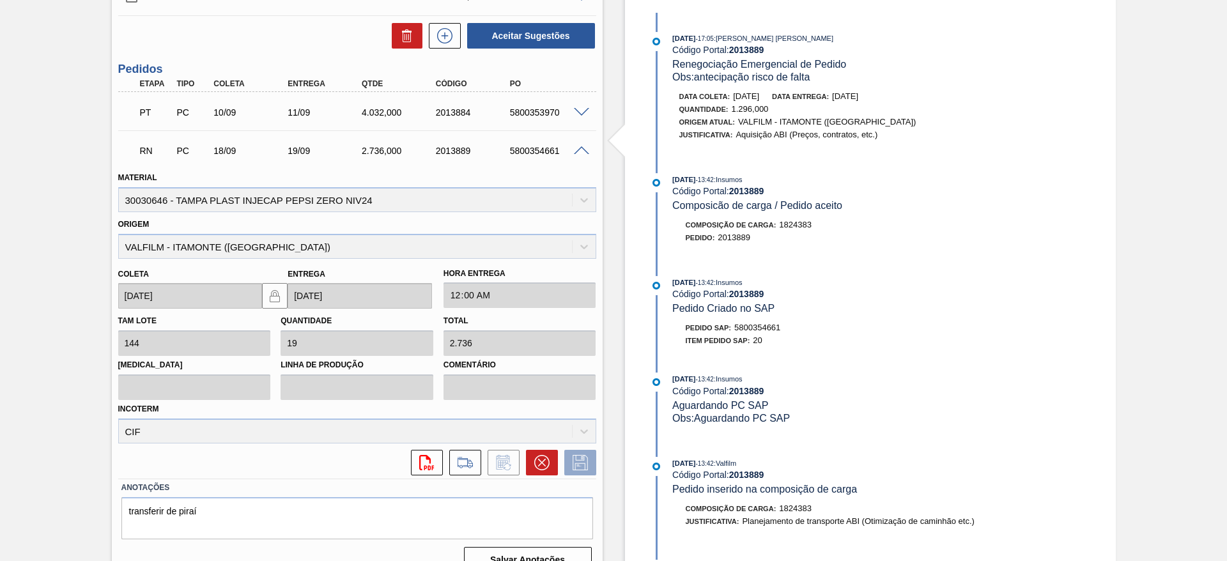
scroll to position [189, 0]
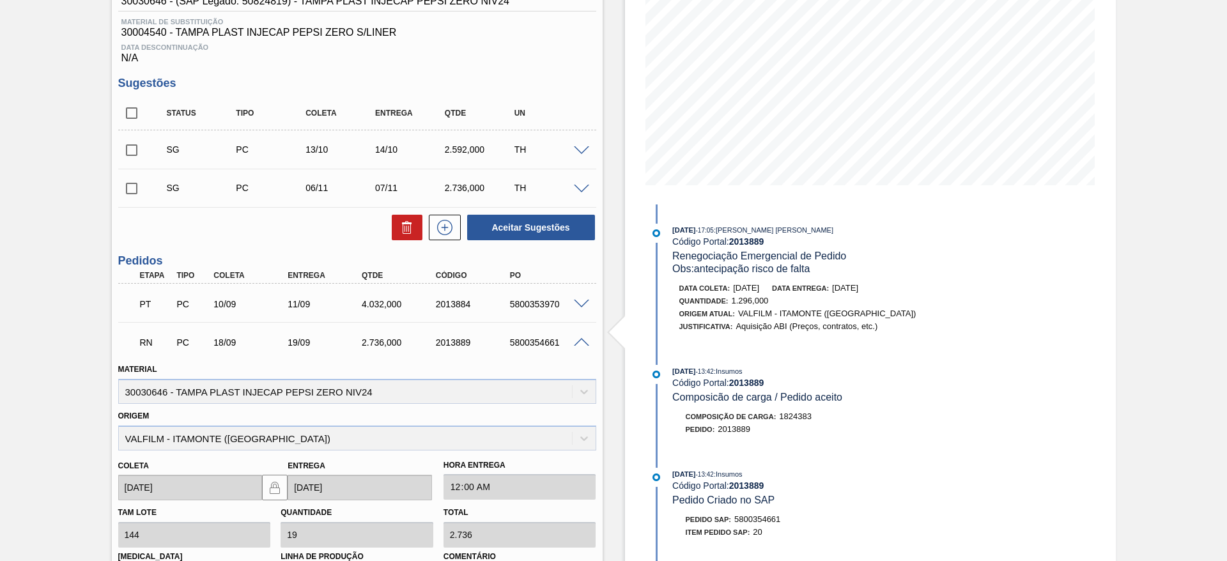
click at [577, 303] on span at bounding box center [581, 305] width 15 height 10
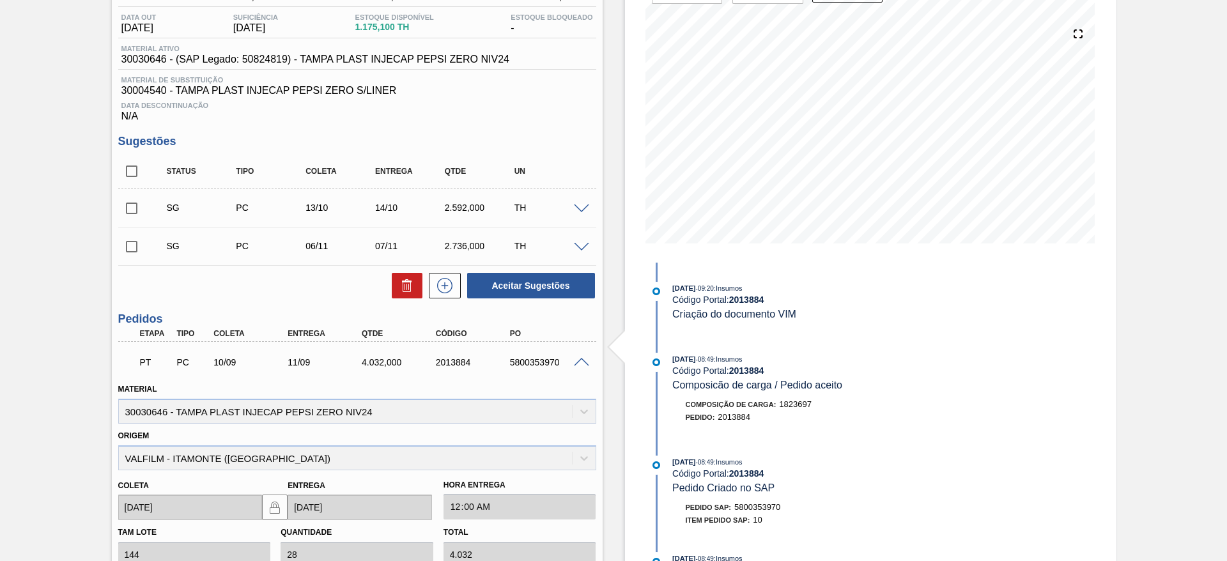
scroll to position [50, 0]
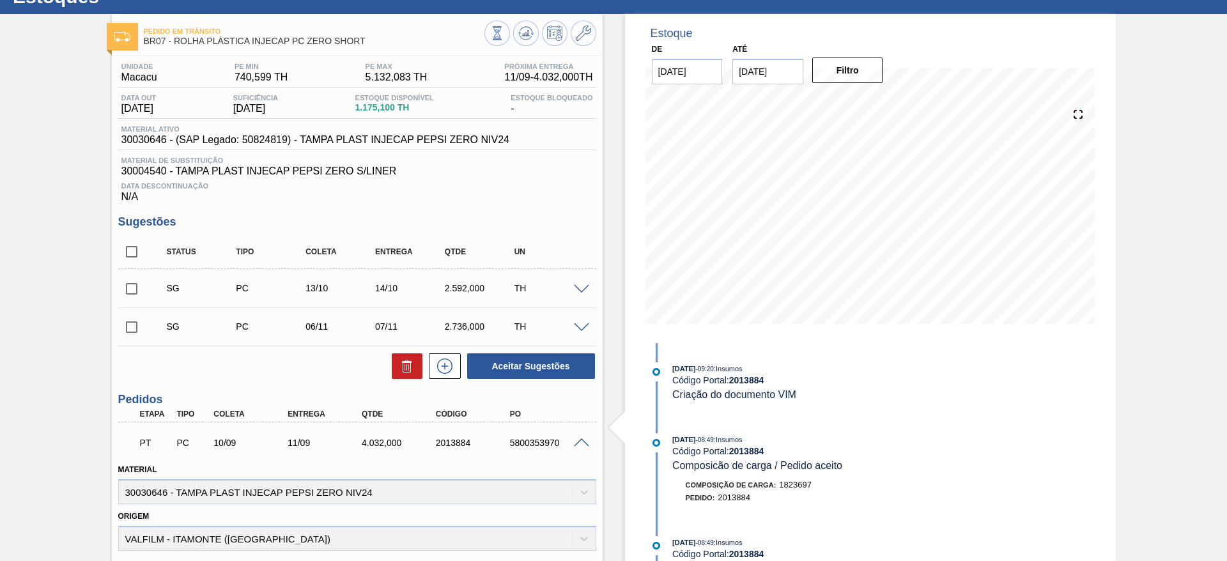
click at [757, 80] on input "[DATE]" at bounding box center [767, 72] width 71 height 26
click at [875, 107] on div "dom seg ter qua qui sex sab" at bounding box center [809, 117] width 153 height 20
click at [869, 101] on div "outubro 2025" at bounding box center [809, 101] width 153 height 11
click at [873, 106] on button "Next Month" at bounding box center [875, 102] width 9 height 9
click at [811, 189] on div "12" at bounding box center [809, 184] width 17 height 17
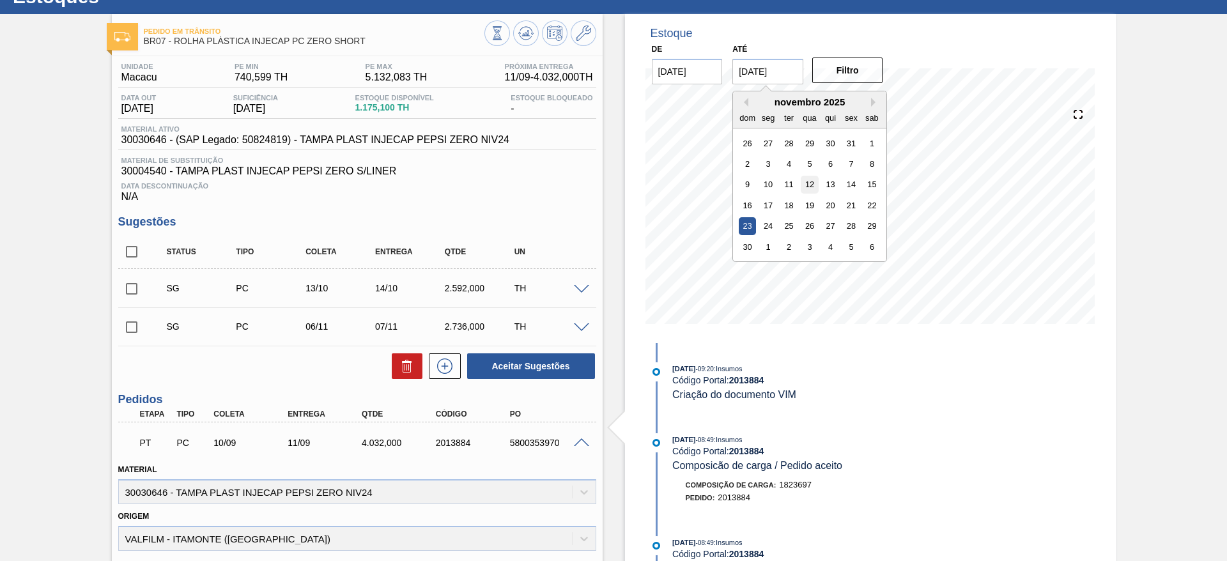
type input "[DATE]"
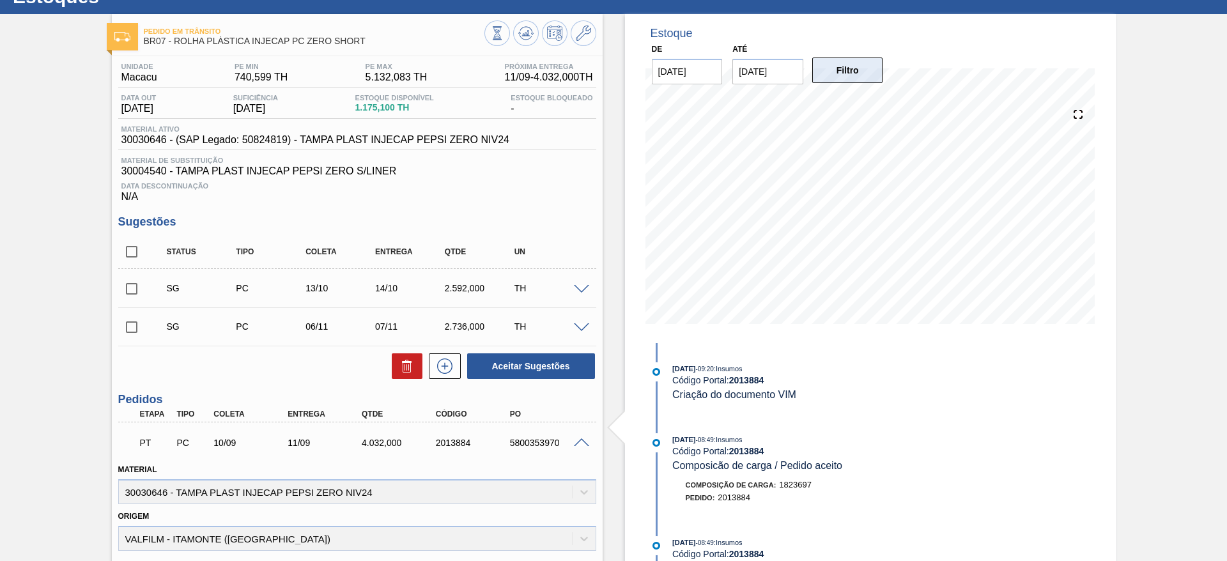
click at [869, 68] on button "Filtro" at bounding box center [847, 71] width 71 height 26
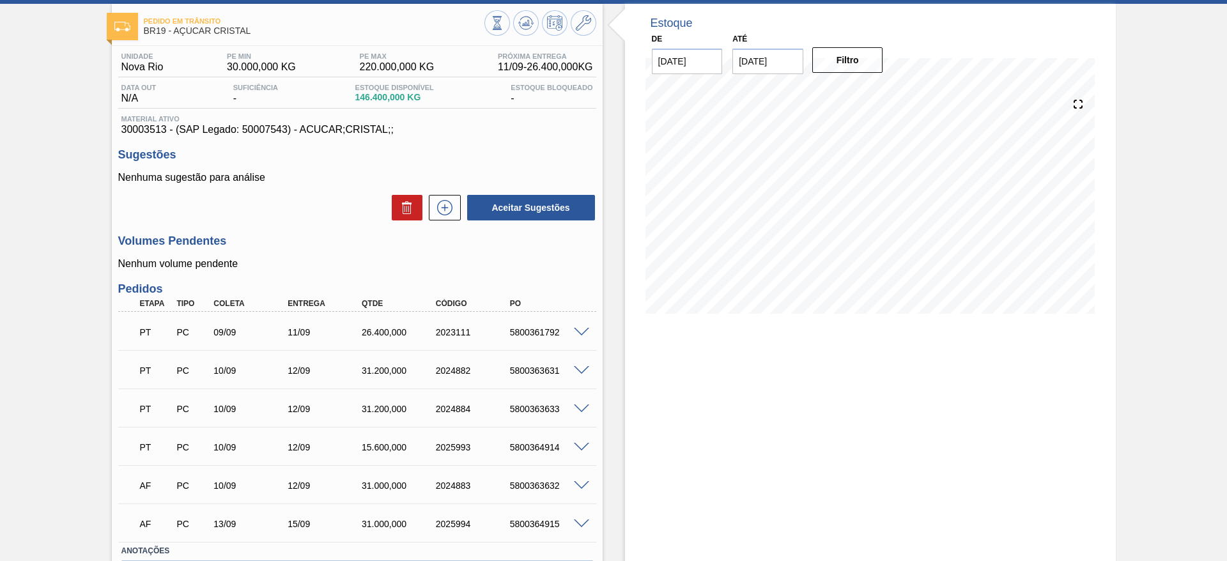
scroll to position [146, 0]
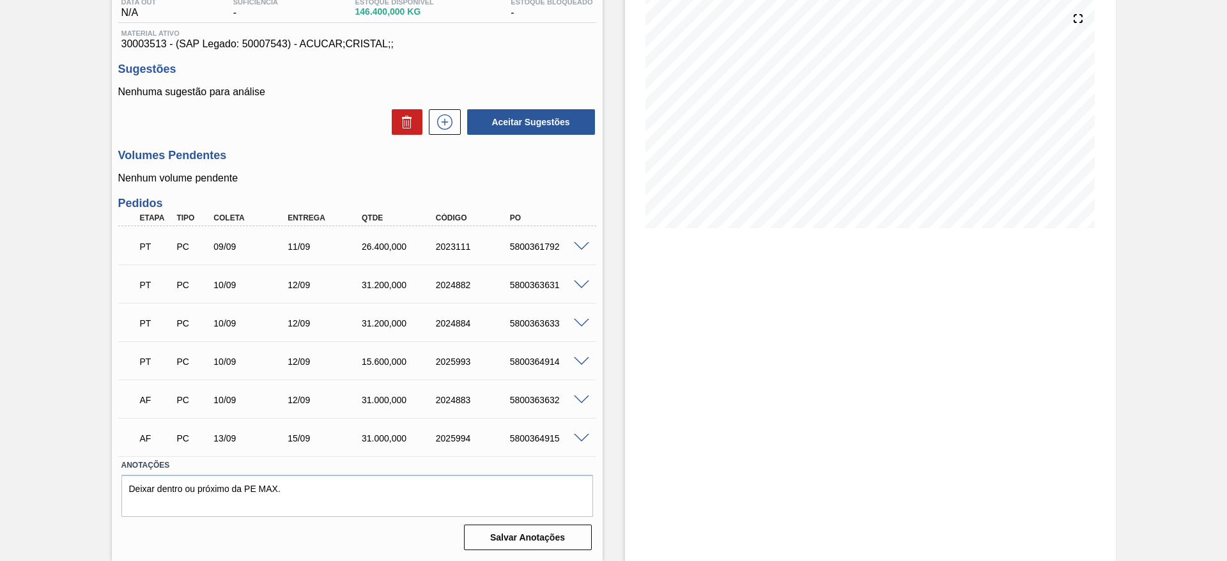
drag, startPoint x: 589, startPoint y: 361, endPoint x: 582, endPoint y: 362, distance: 6.5
click at [588, 362] on div at bounding box center [584, 361] width 26 height 10
click at [575, 362] on span at bounding box center [581, 362] width 15 height 10
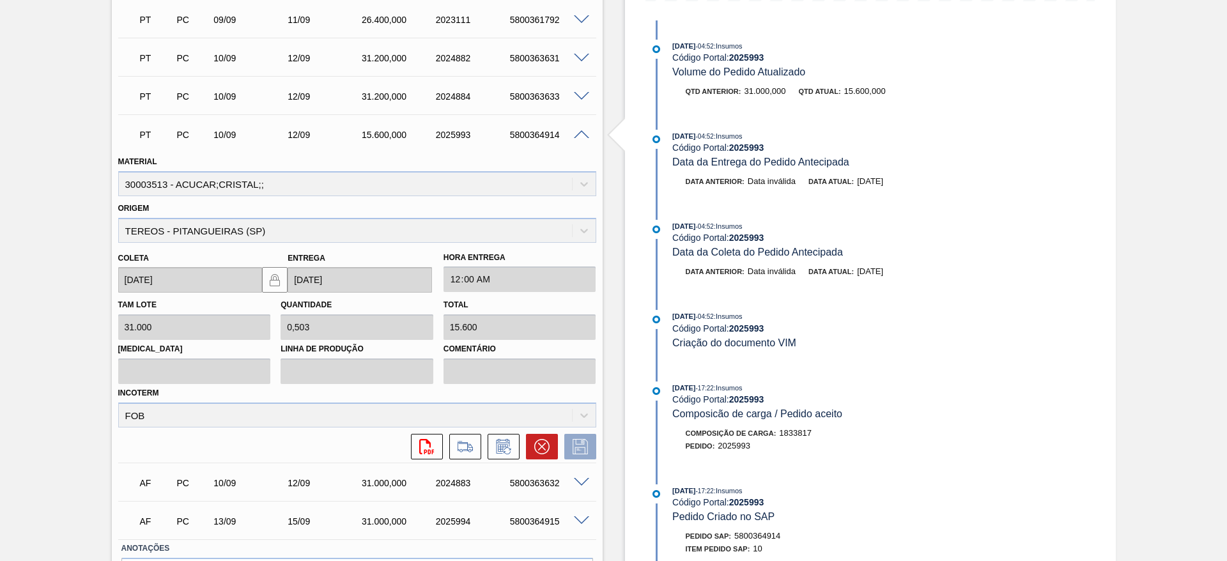
scroll to position [264, 0]
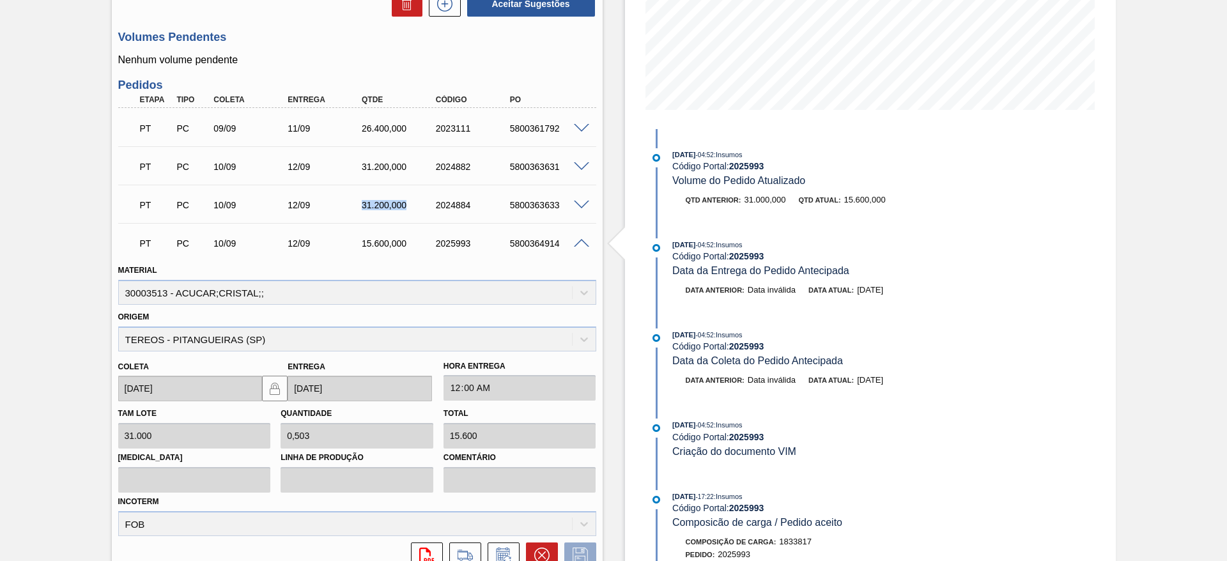
drag, startPoint x: 352, startPoint y: 203, endPoint x: 432, endPoint y: 201, distance: 79.9
click at [431, 200] on div "PT PC 10/09 12/09 31.200,000 2024884 5800363633" at bounding box center [354, 204] width 444 height 26
drag, startPoint x: 427, startPoint y: 242, endPoint x: 435, endPoint y: 245, distance: 8.3
click at [435, 240] on div "PT PC 10/09 12/09 15.600,000 2025993 5800364914" at bounding box center [354, 242] width 444 height 26
click at [578, 242] on span at bounding box center [581, 244] width 15 height 10
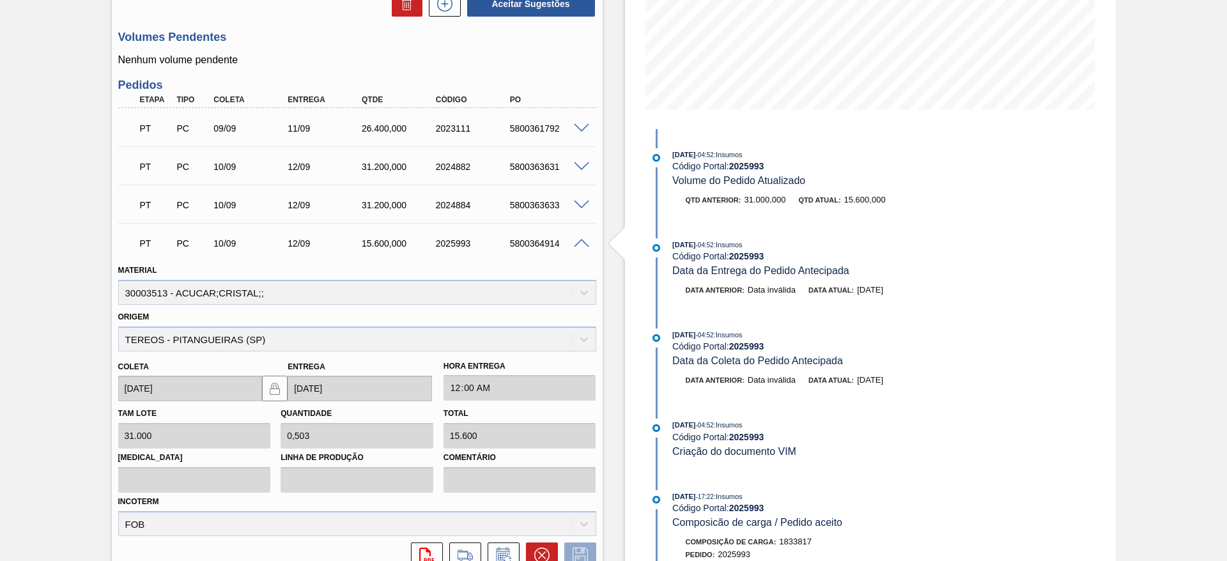
scroll to position [146, 0]
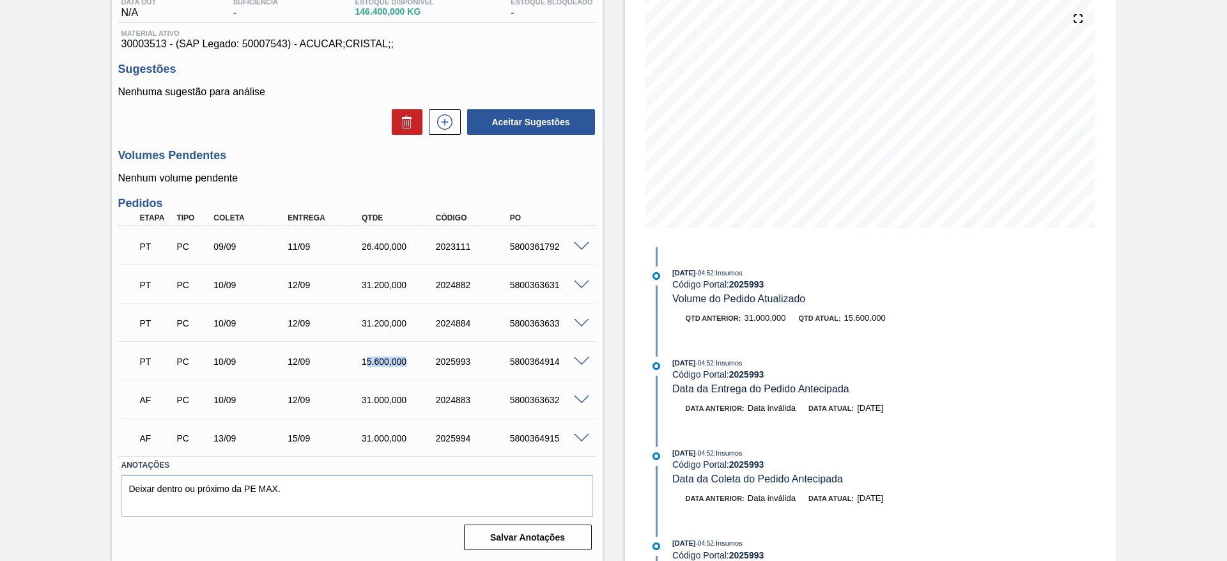
drag, startPoint x: 410, startPoint y: 358, endPoint x: 358, endPoint y: 360, distance: 51.8
click at [362, 360] on div "15.600,000" at bounding box center [399, 362] width 83 height 10
click at [525, 394] on div "AF PC 10/09 12/09 31.000,000 2024883 5800363632" at bounding box center [354, 399] width 444 height 26
drag, startPoint x: 369, startPoint y: 348, endPoint x: 355, endPoint y: 348, distance: 14.1
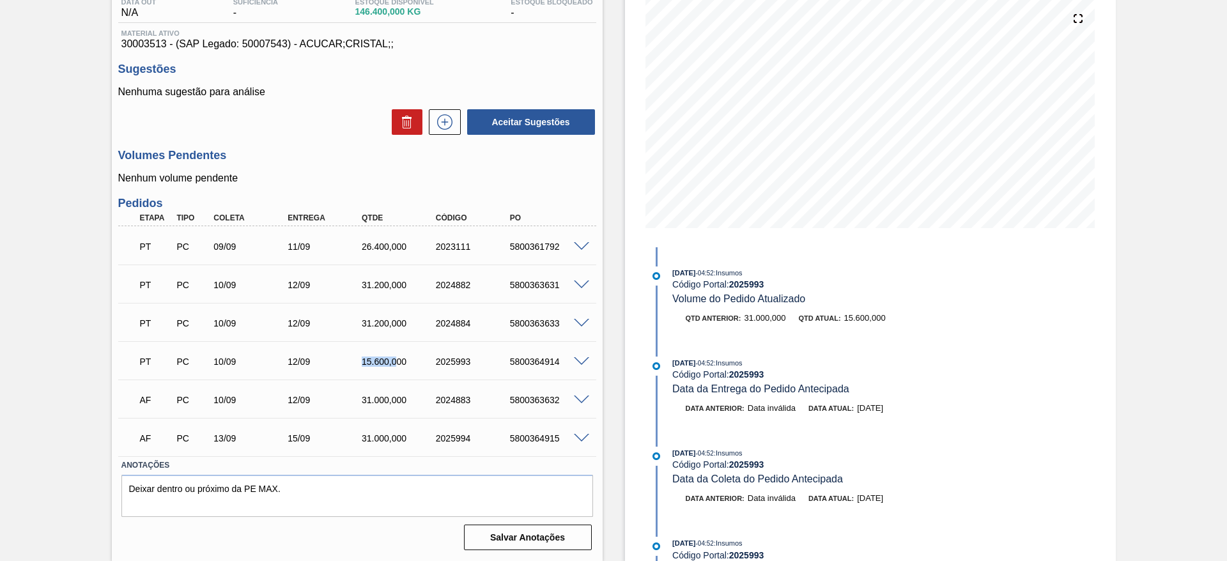
click at [356, 348] on div "PT PC 10/09 12/09 15.600,000 2025993 5800364914" at bounding box center [354, 361] width 444 height 26
click at [576, 360] on span at bounding box center [581, 362] width 15 height 10
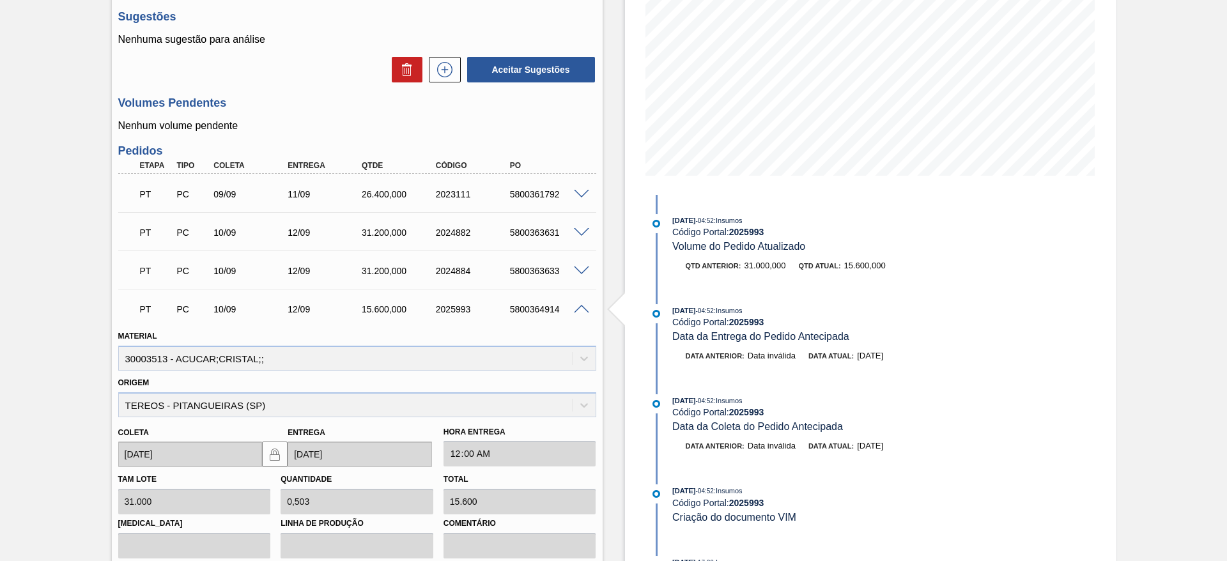
scroll to position [168, 0]
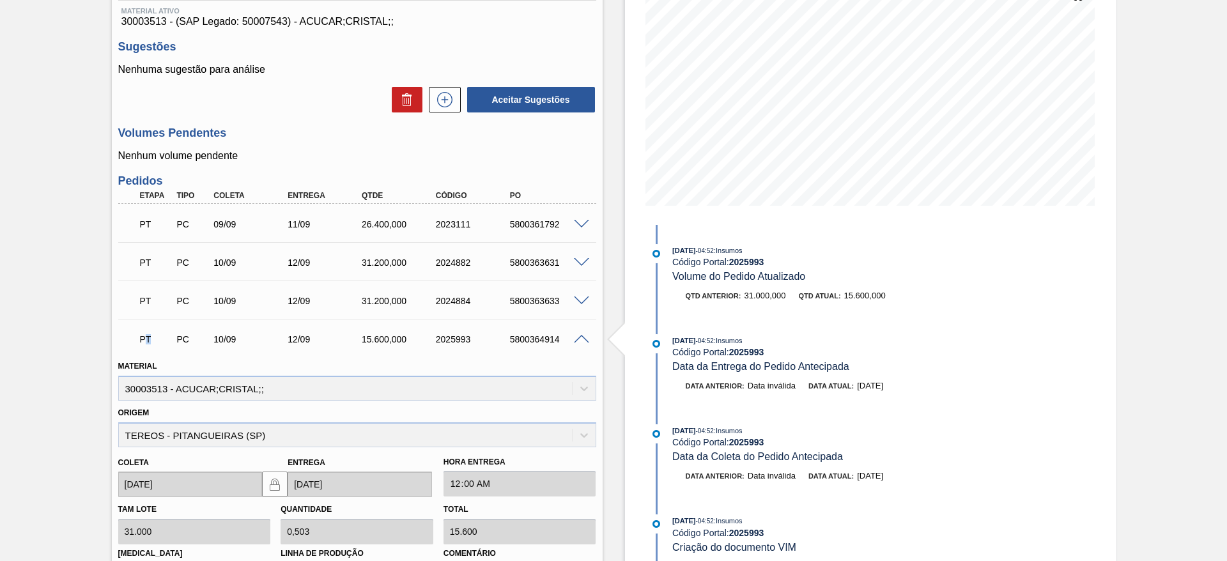
drag, startPoint x: 143, startPoint y: 349, endPoint x: 150, endPoint y: 335, distance: 15.1
click at [150, 337] on div "PT" at bounding box center [156, 339] width 38 height 28
click at [148, 339] on p "PT" at bounding box center [156, 339] width 32 height 10
click at [148, 337] on p "PT" at bounding box center [156, 339] width 32 height 10
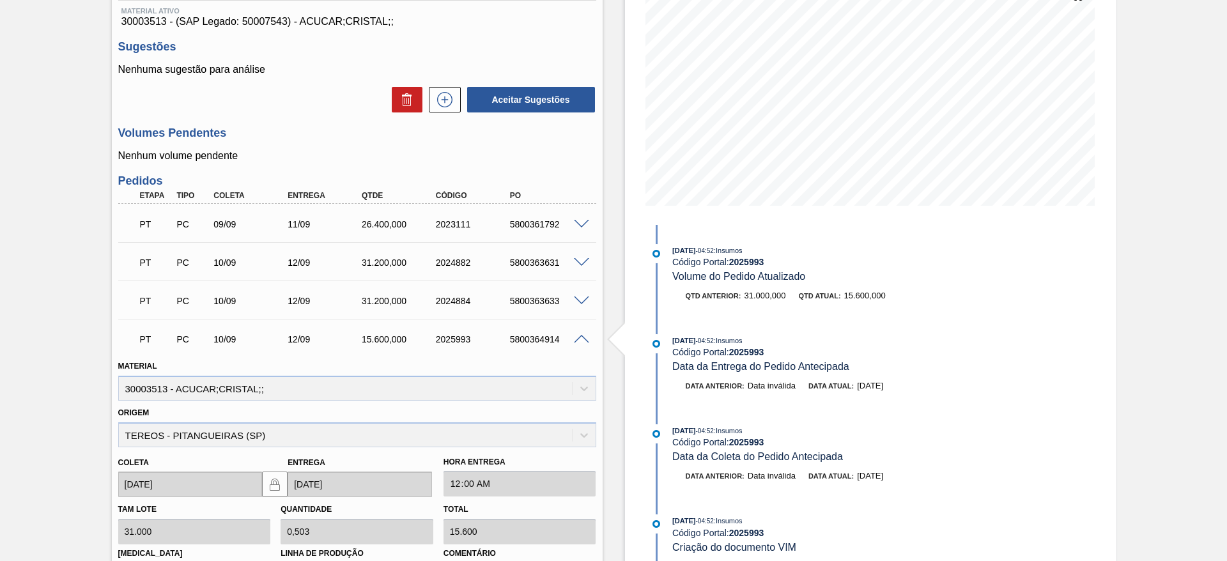
click at [38, 305] on div "Pedido em Trânsito BR19 - AÇÚCAR CRISTAL Unidade Nova Rio PE MIN 30.000,000 KG …" at bounding box center [613, 372] width 1227 height 953
click at [580, 339] on span at bounding box center [581, 340] width 15 height 10
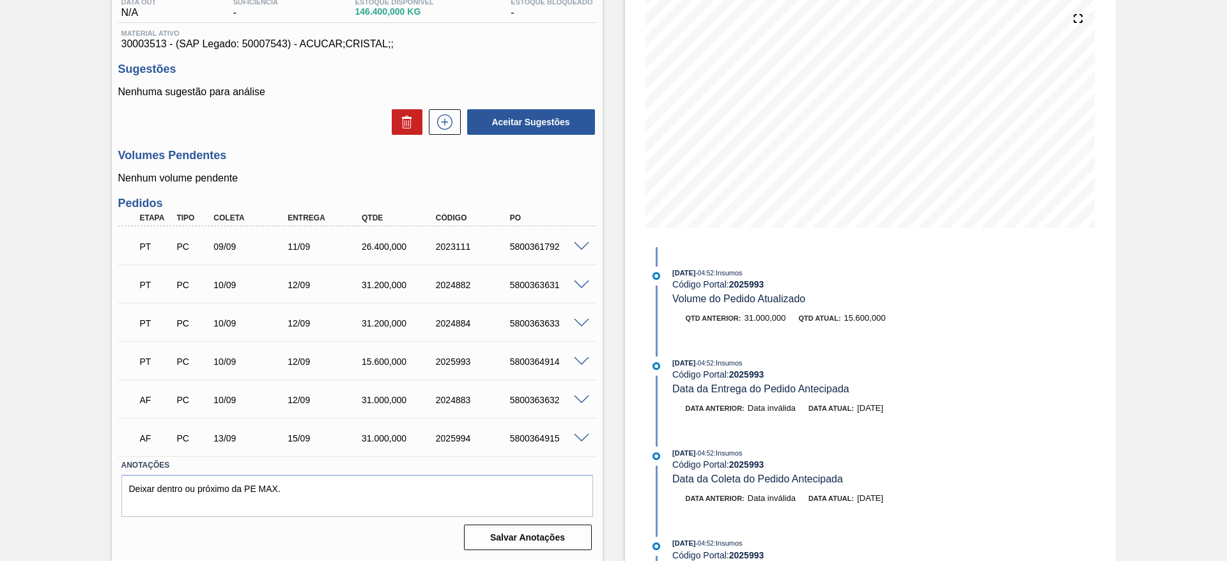
scroll to position [146, 0]
click at [544, 408] on div "AF PC 10/09 12/09 31.000,000 2024883 5800363632" at bounding box center [354, 399] width 444 height 26
drag, startPoint x: 684, startPoint y: 411, endPoint x: 558, endPoint y: 405, distance: 126.7
click at [558, 405] on div "AF PC 10/09 12/09 31.000,000 2024883 5800363632" at bounding box center [354, 399] width 444 height 26
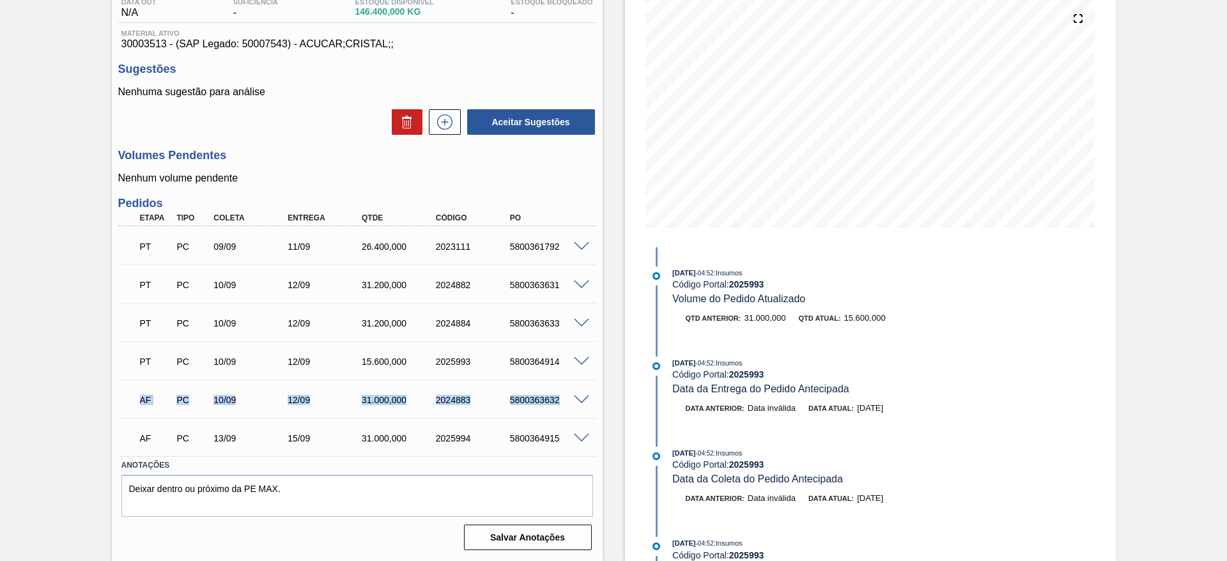
click at [492, 414] on div "AF PC 10/09 12/09 31.000,000 2024883 5800363632" at bounding box center [357, 399] width 478 height 32
click at [534, 398] on div "5800363632" at bounding box center [548, 400] width 83 height 10
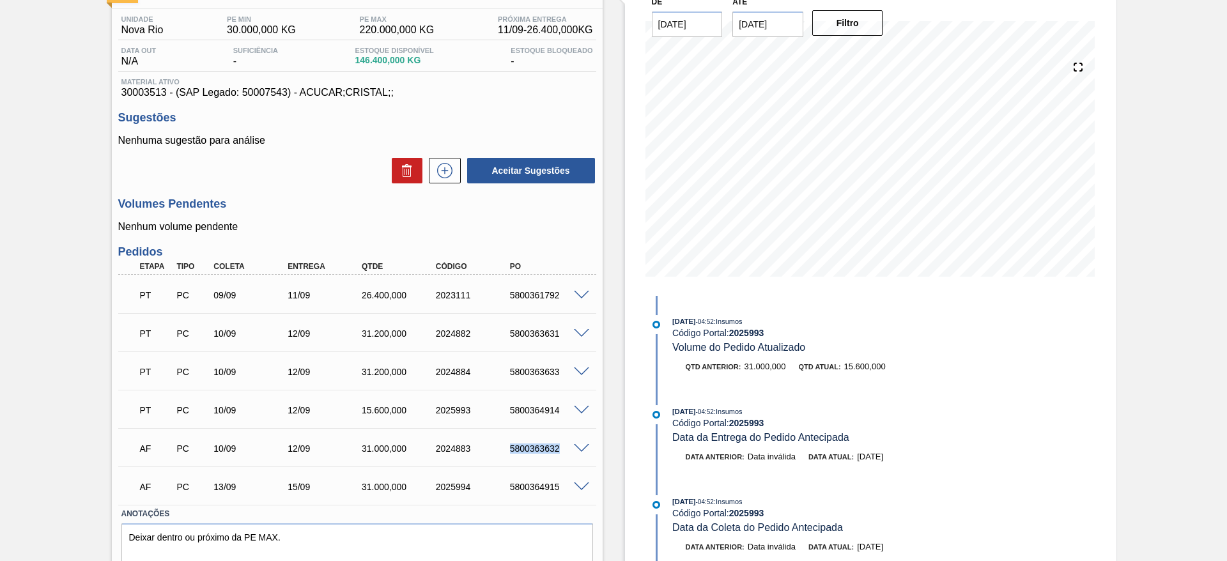
scroll to position [50, 0]
